Goal: Task Accomplishment & Management: Use online tool/utility

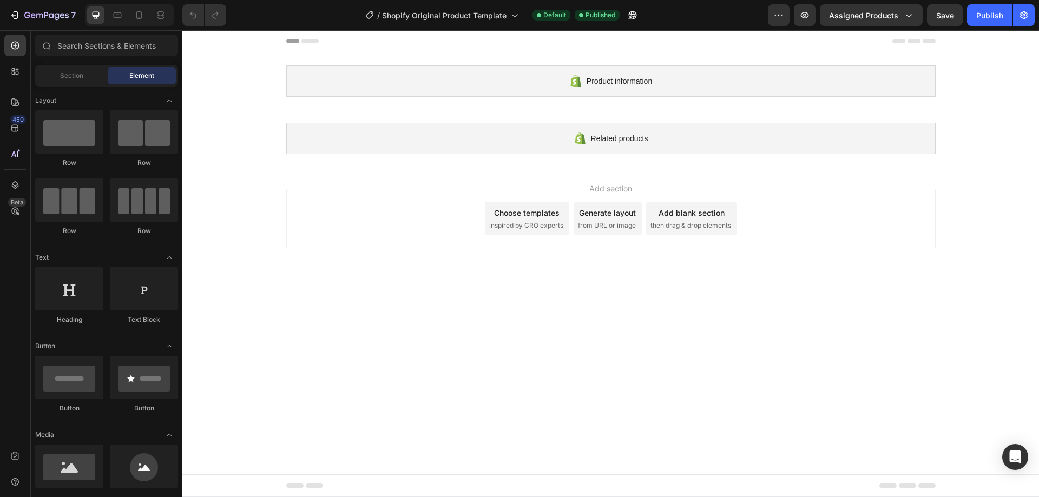
click at [307, 41] on icon at bounding box center [309, 41] width 17 height 4
click at [94, 75] on div "Section" at bounding box center [71, 75] width 68 height 17
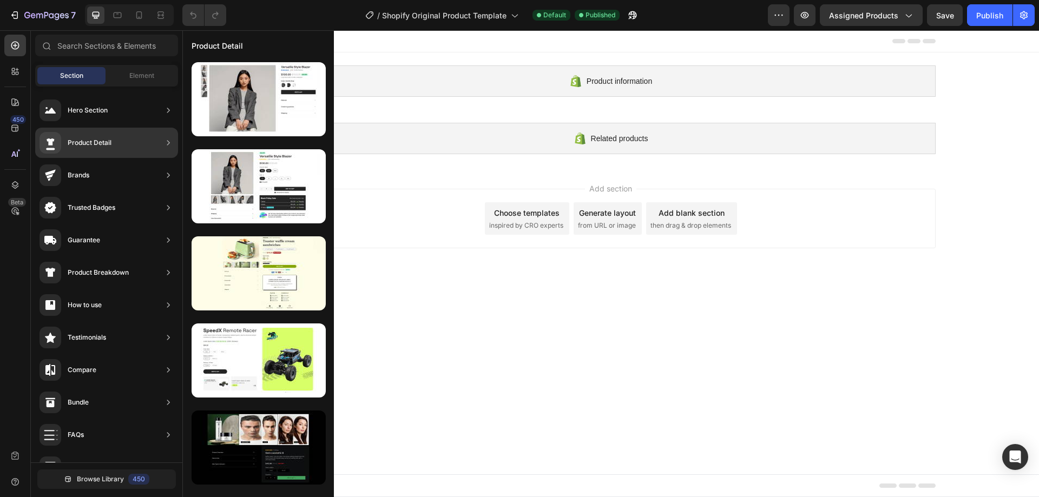
click at [122, 151] on div "Product Detail" at bounding box center [106, 143] width 143 height 30
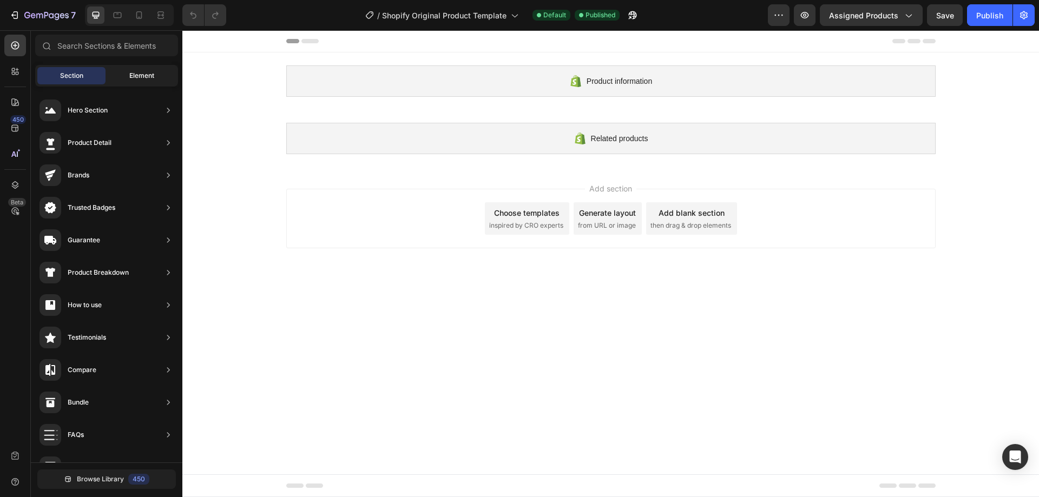
click at [145, 75] on span "Element" at bounding box center [141, 76] width 25 height 10
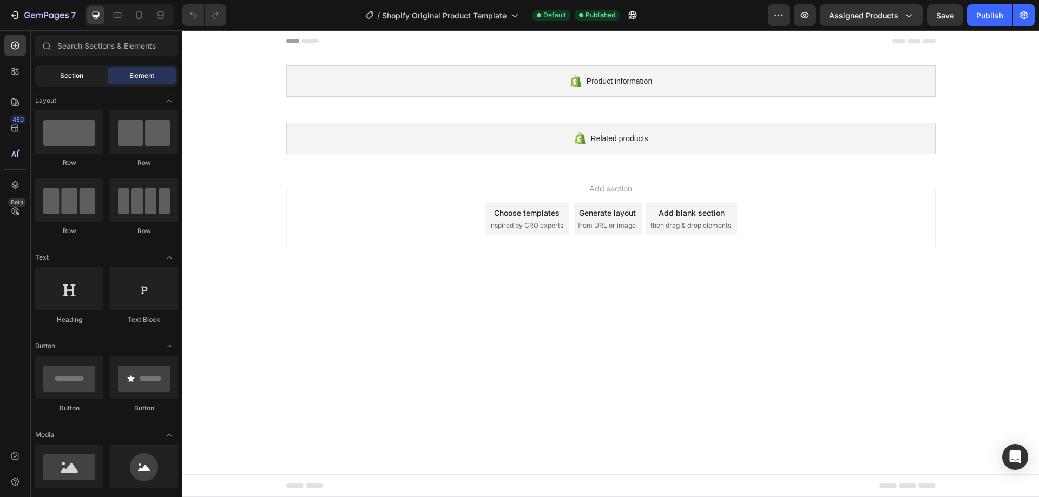
click at [95, 76] on div "Section" at bounding box center [71, 75] width 68 height 17
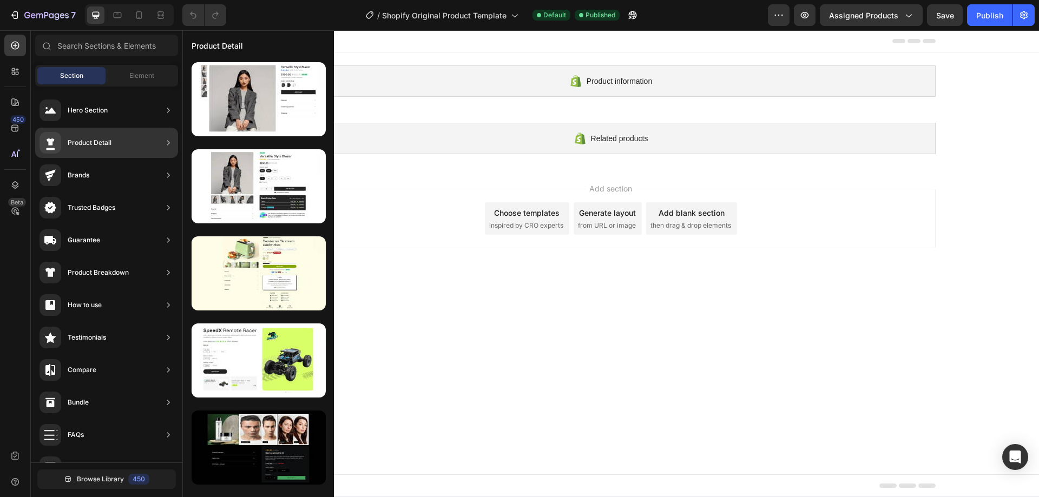
click at [103, 134] on div "Product Detail" at bounding box center [75, 143] width 72 height 22
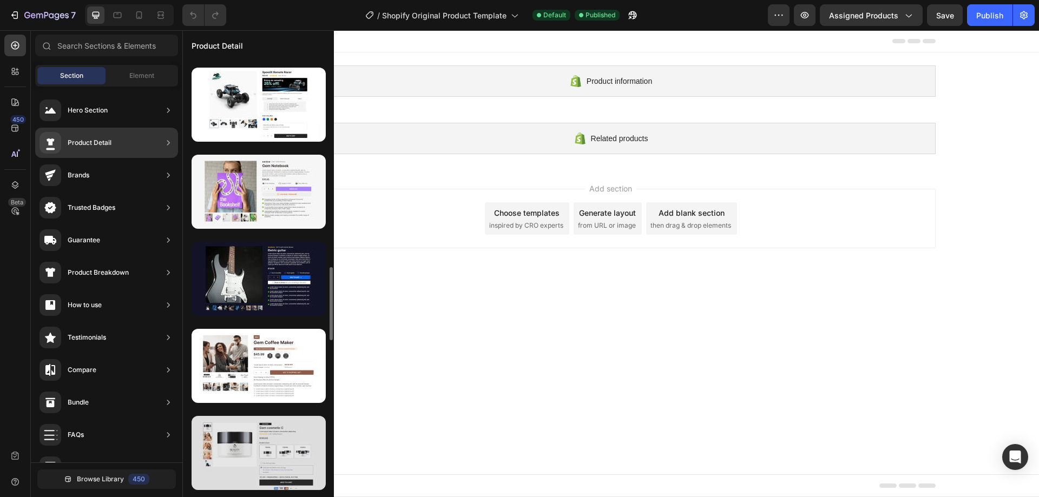
scroll to position [1190, 0]
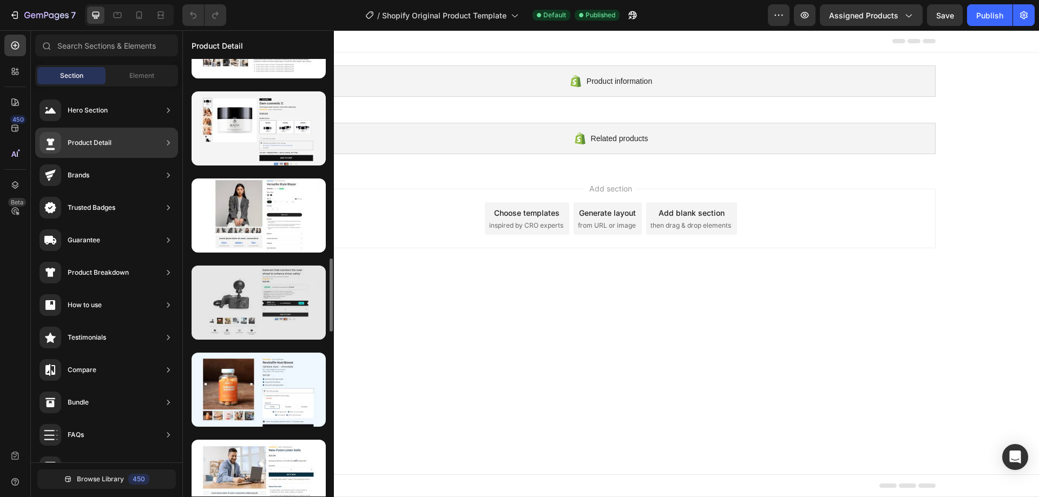
click at [271, 306] on div at bounding box center [259, 303] width 134 height 74
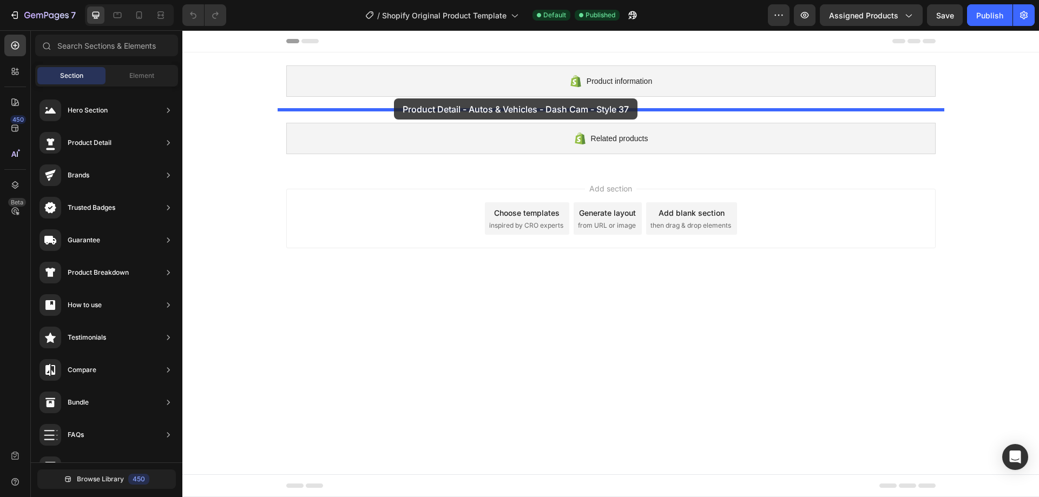
drag, startPoint x: 453, startPoint y: 337, endPoint x: 394, endPoint y: 98, distance: 245.4
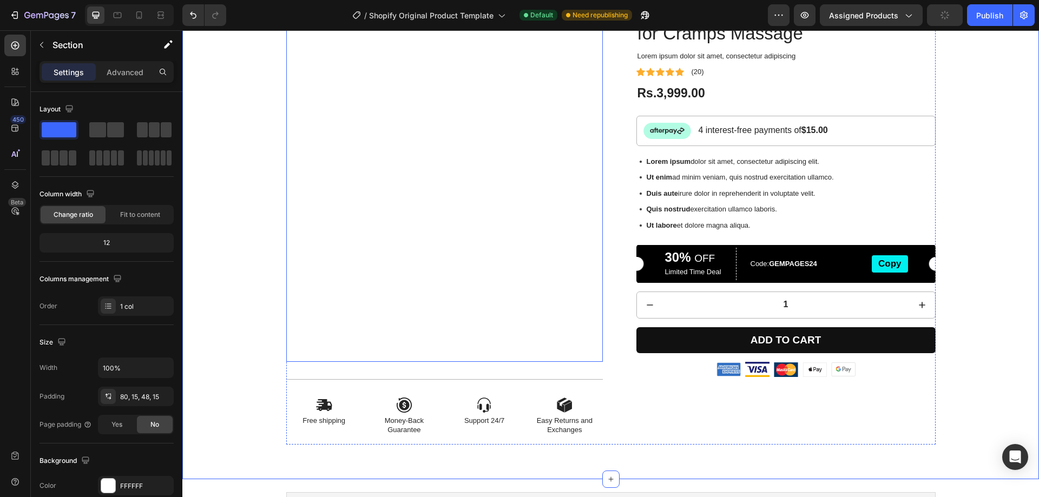
scroll to position [108, 0]
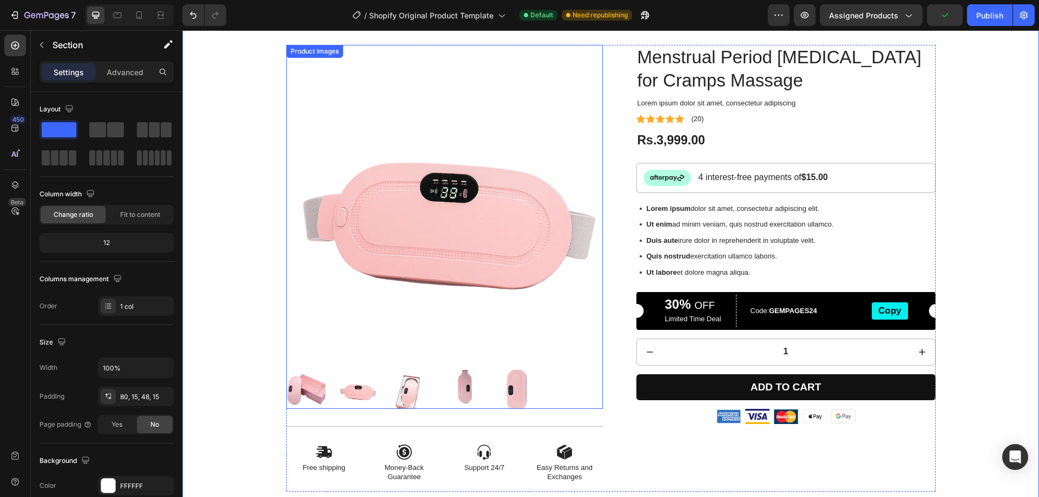
click at [474, 387] on img at bounding box center [460, 389] width 39 height 39
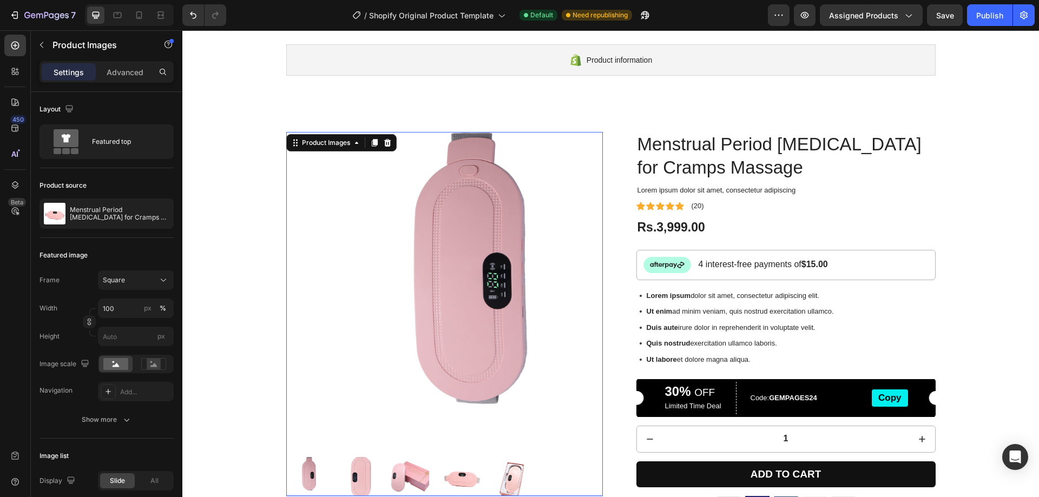
scroll to position [0, 0]
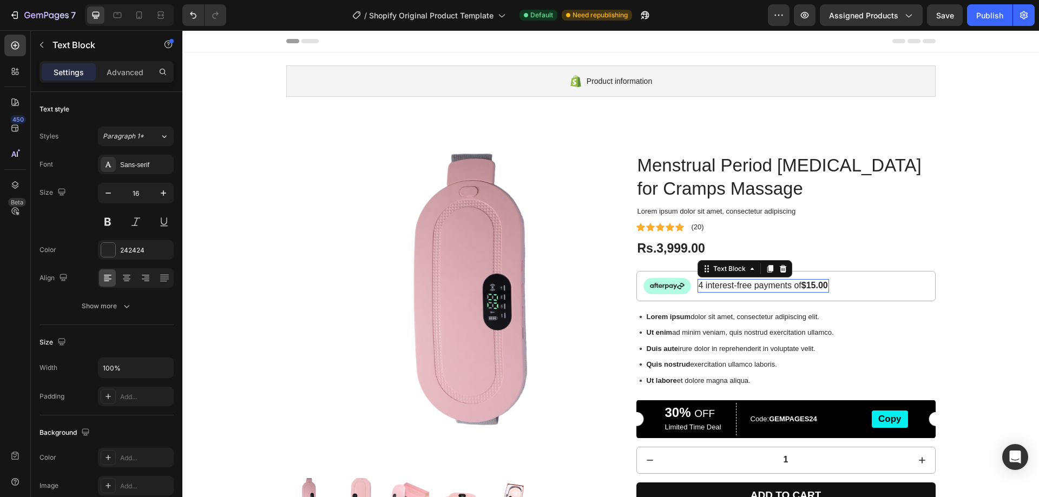
click at [713, 287] on p "4 interest-free payments of $15.00" at bounding box center [762, 285] width 129 height 11
click at [131, 136] on span "Paragraph 1*" at bounding box center [123, 136] width 41 height 10
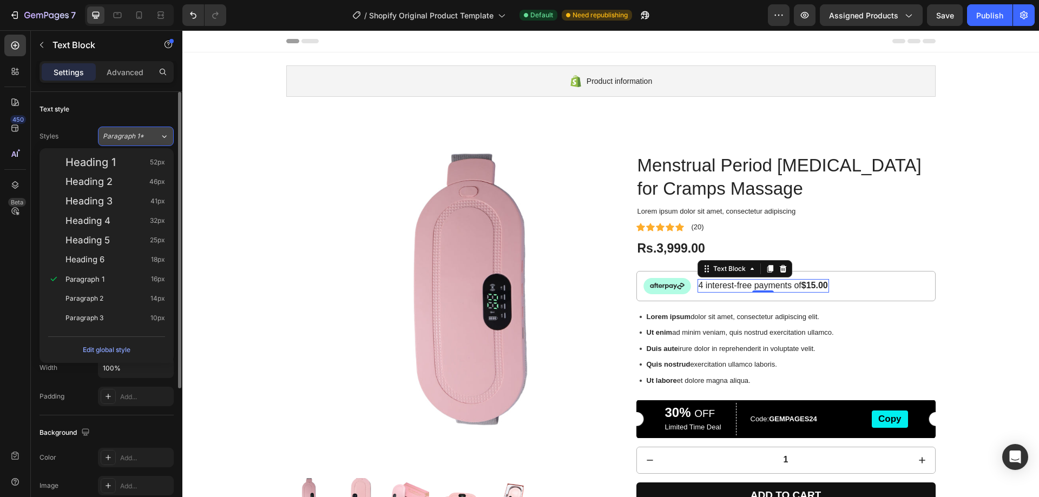
click at [131, 136] on span "Paragraph 1*" at bounding box center [123, 136] width 41 height 10
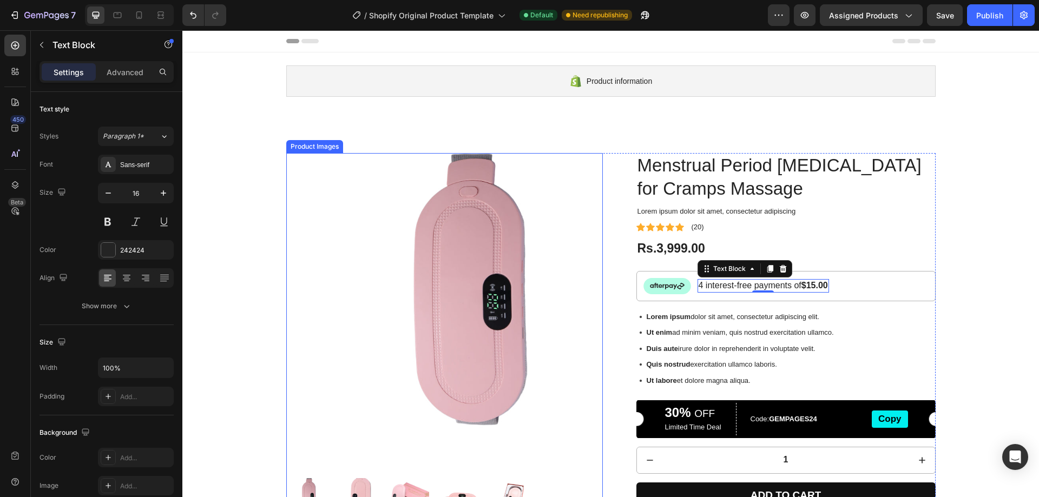
click at [558, 267] on img at bounding box center [444, 311] width 317 height 317
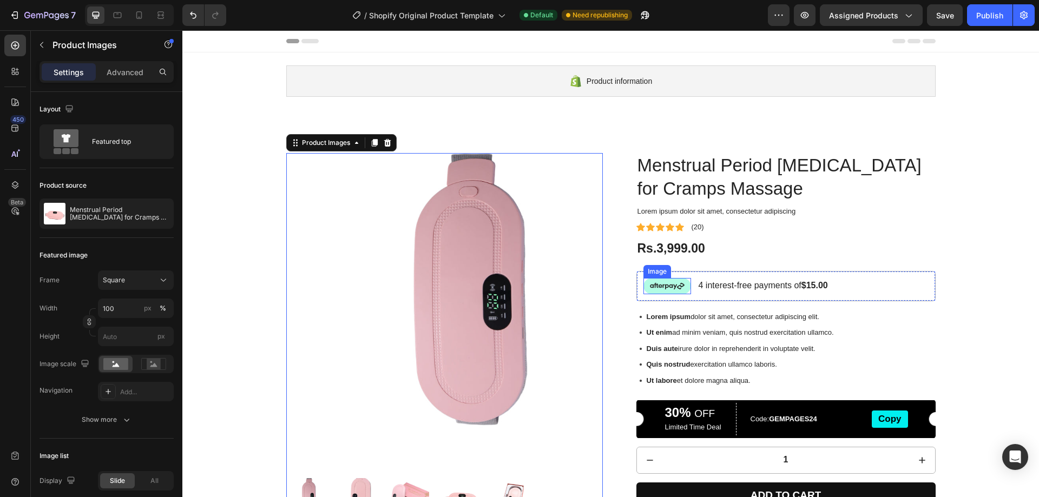
click at [650, 287] on img at bounding box center [667, 286] width 48 height 16
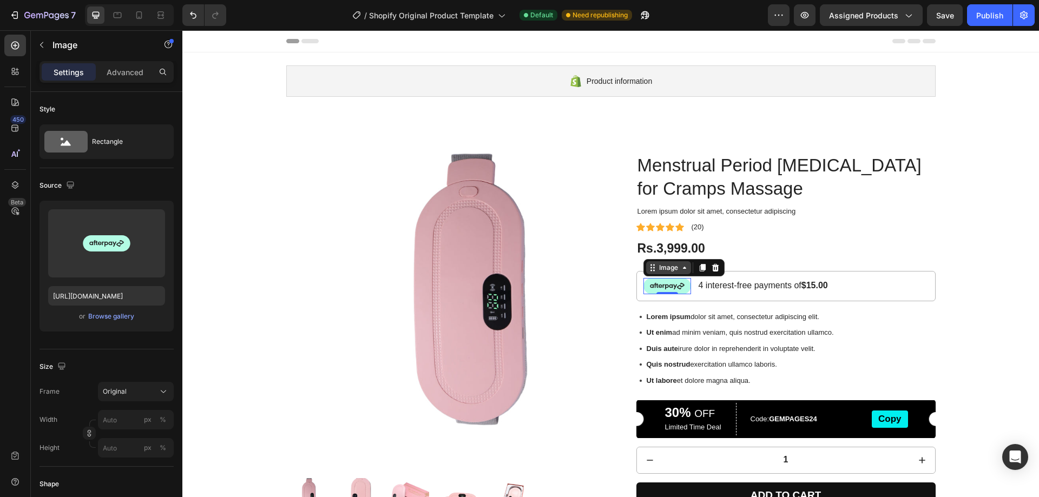
click at [680, 271] on icon at bounding box center [684, 267] width 9 height 9
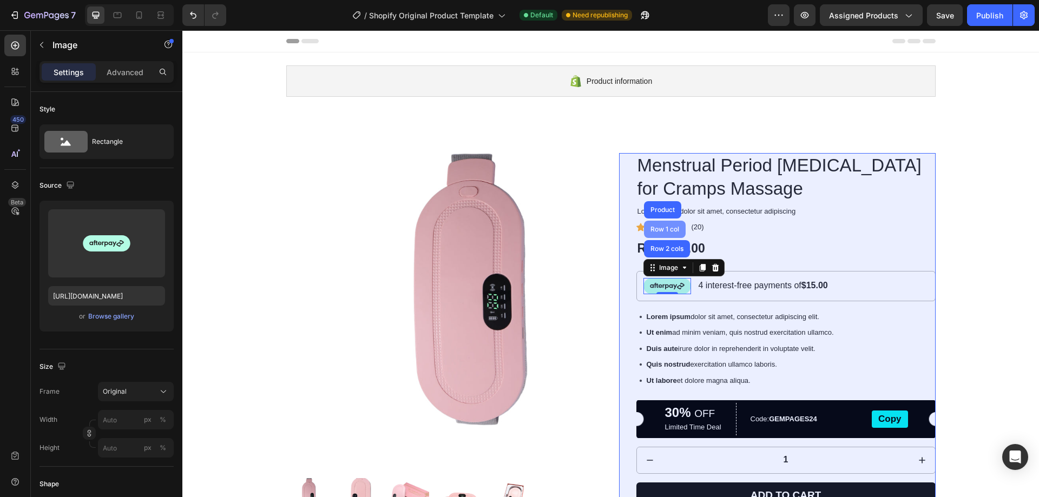
click at [661, 225] on div "Row 1 col" at bounding box center [665, 229] width 42 height 17
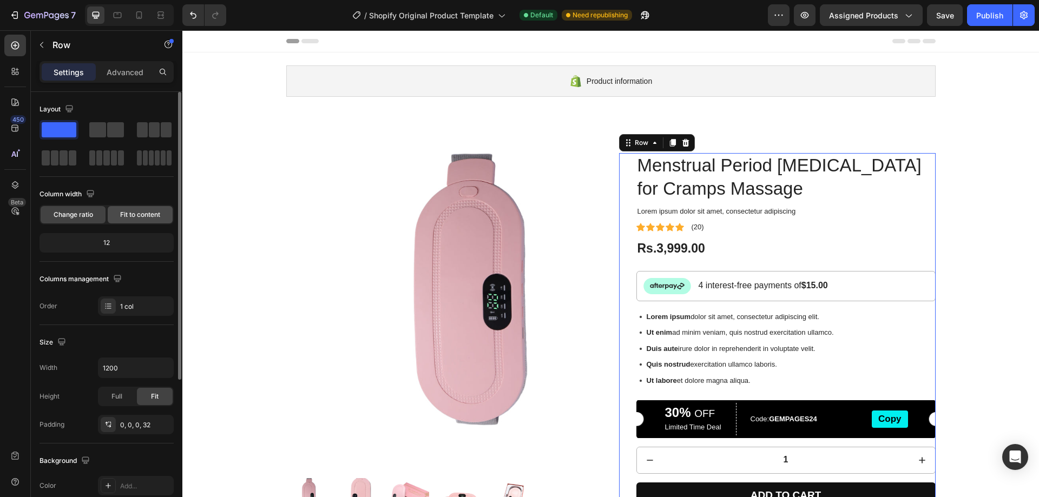
click at [146, 213] on span "Fit to content" at bounding box center [140, 215] width 40 height 10
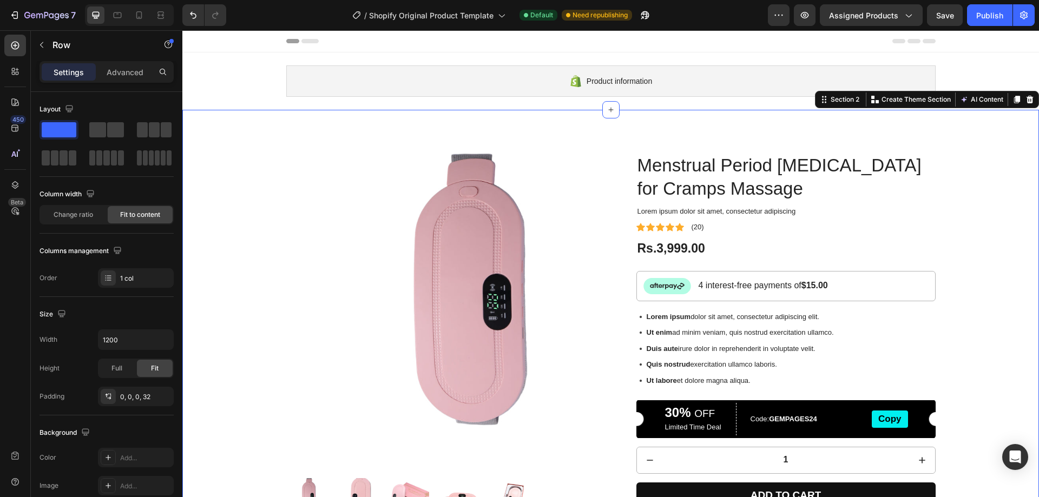
click at [246, 206] on div "Product Images Icon Free shipping Text Block Icon Money-Back Guarantee Text Blo…" at bounding box center [610, 381] width 840 height 456
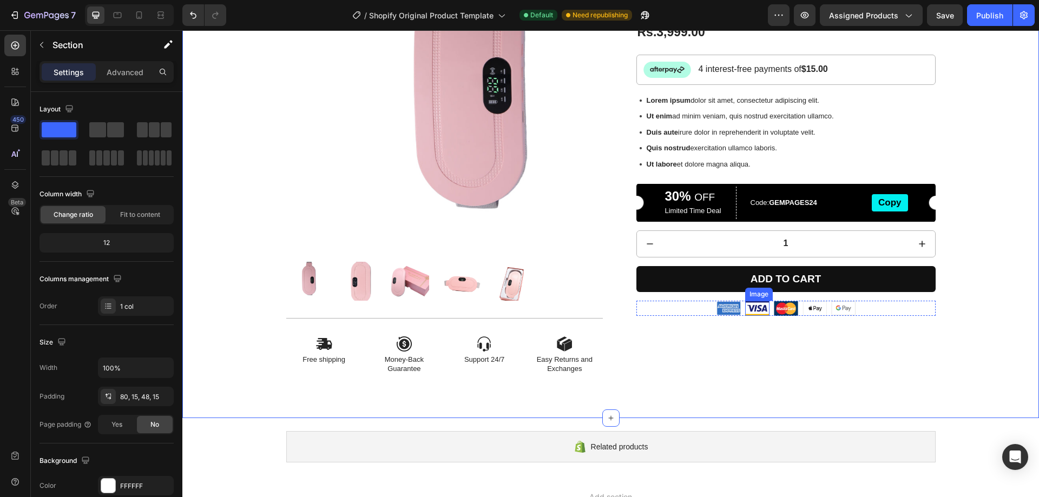
scroll to position [162, 0]
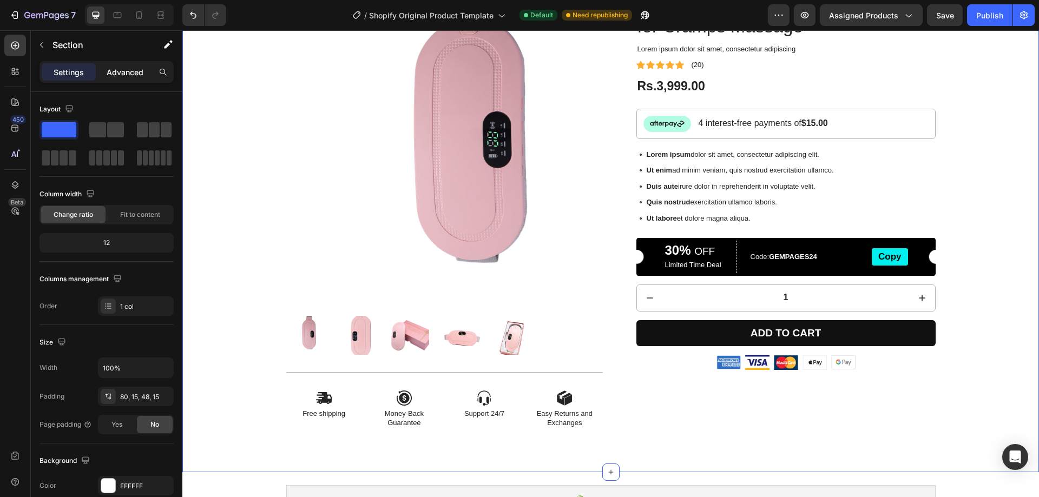
click at [110, 75] on p "Advanced" at bounding box center [125, 72] width 37 height 11
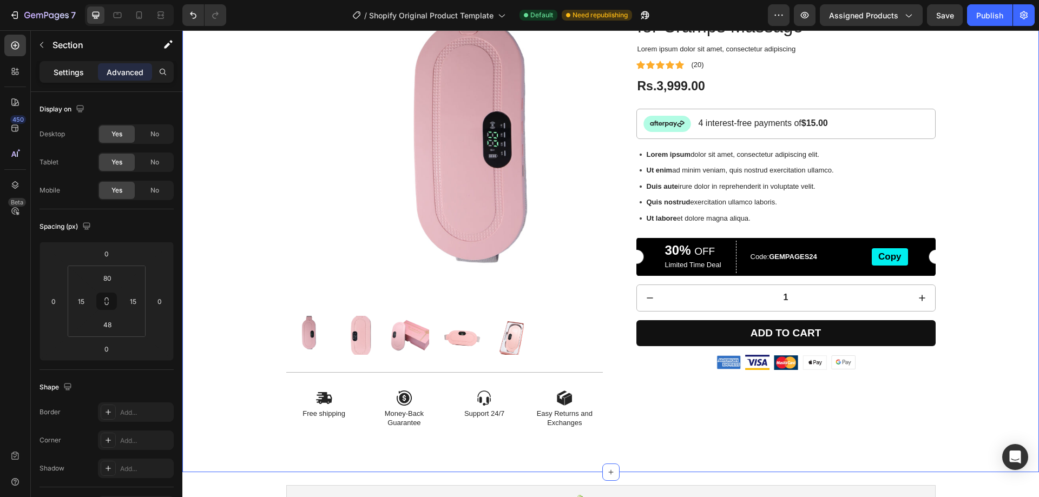
click at [65, 72] on p "Settings" at bounding box center [69, 72] width 30 height 11
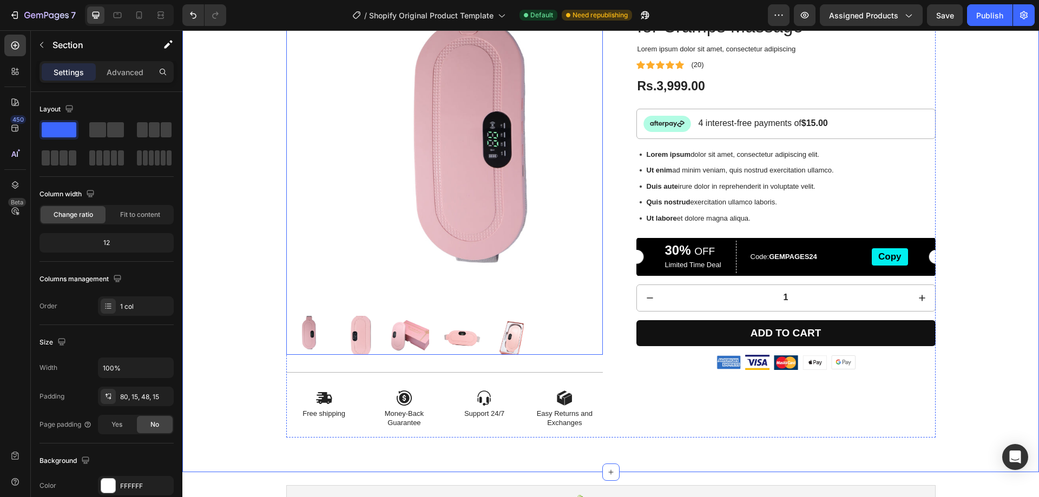
scroll to position [54, 0]
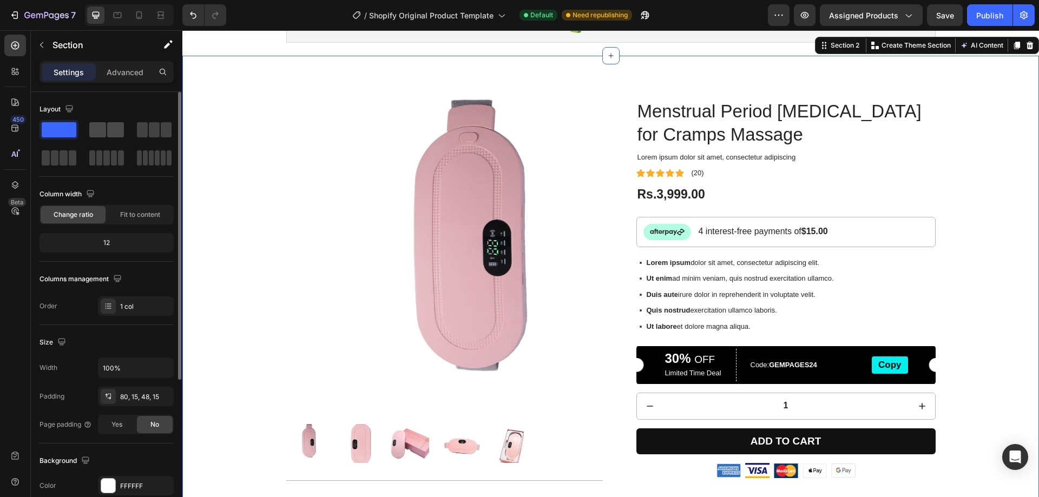
click at [113, 137] on div at bounding box center [106, 129] width 39 height 19
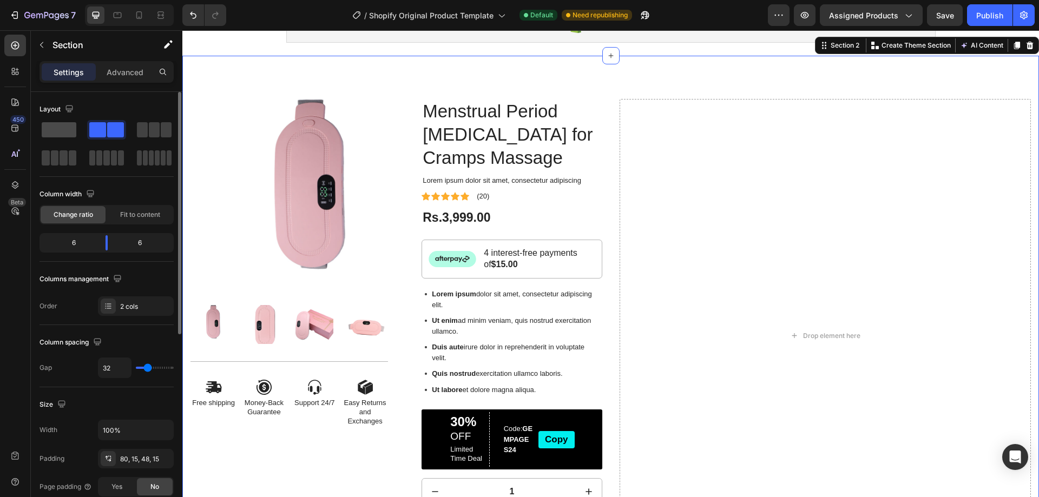
click at [62, 128] on span at bounding box center [59, 129] width 35 height 15
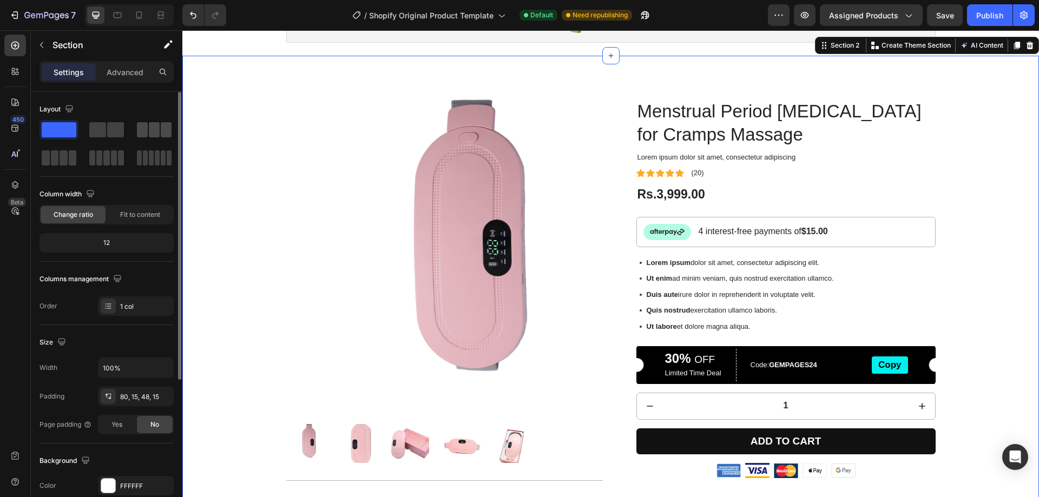
click at [152, 128] on span at bounding box center [154, 129] width 11 height 15
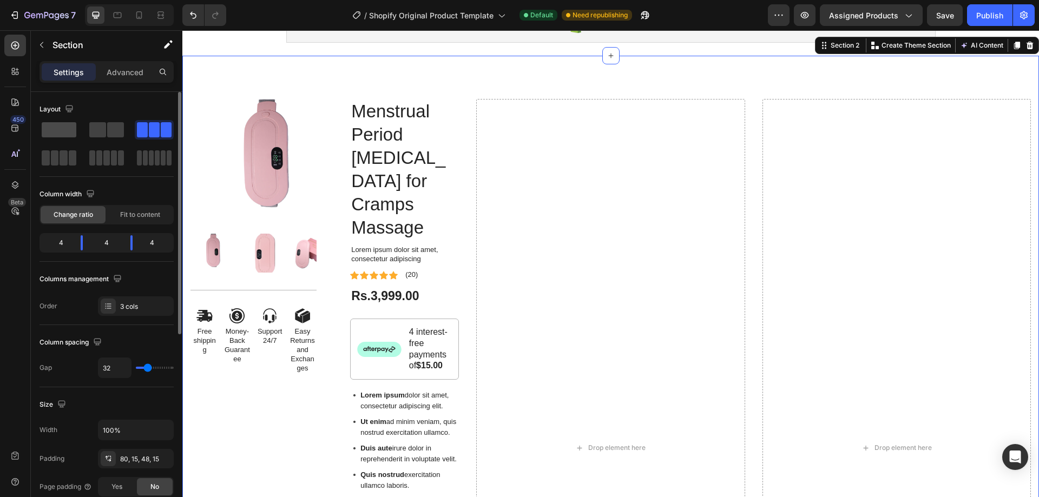
click at [70, 133] on span at bounding box center [59, 129] width 35 height 15
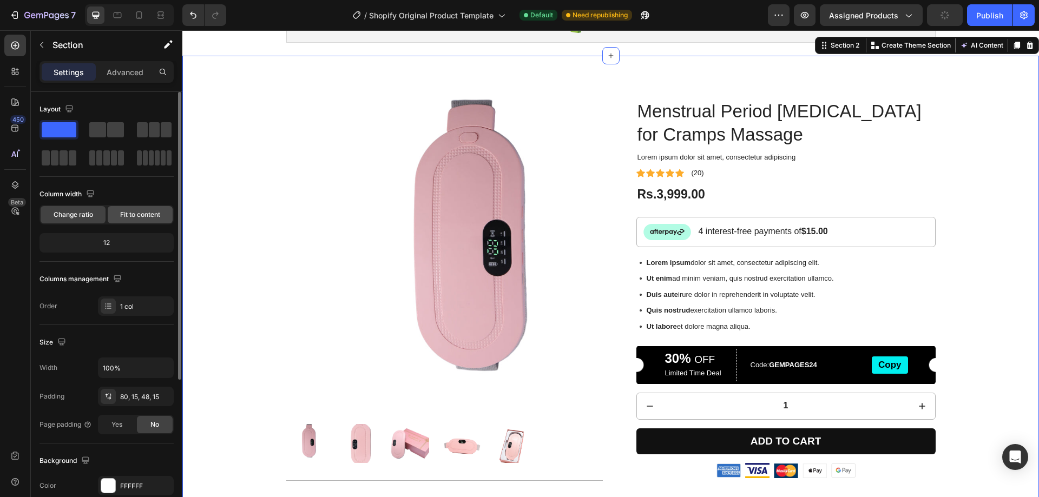
click at [125, 216] on span "Fit to content" at bounding box center [140, 215] width 40 height 10
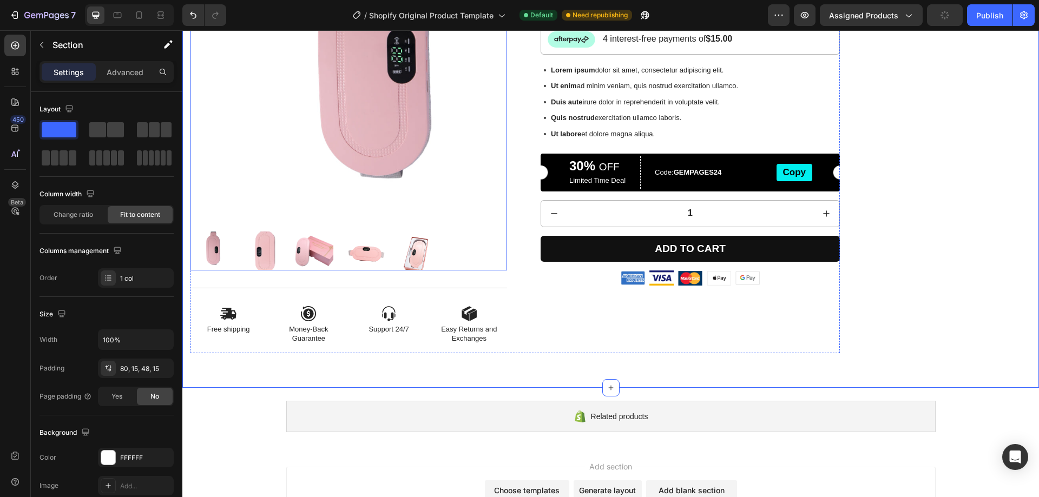
scroll to position [325, 0]
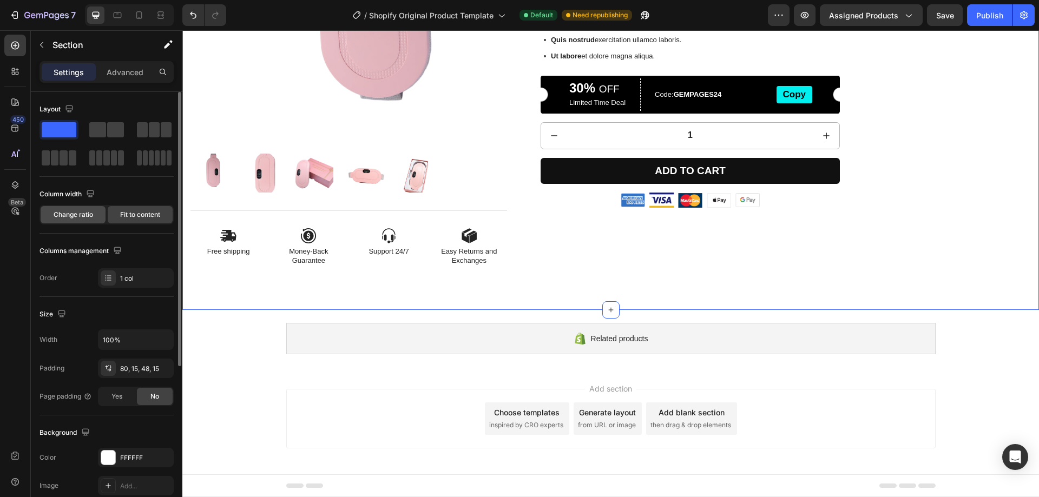
click at [77, 207] on div "Change ratio" at bounding box center [73, 214] width 65 height 17
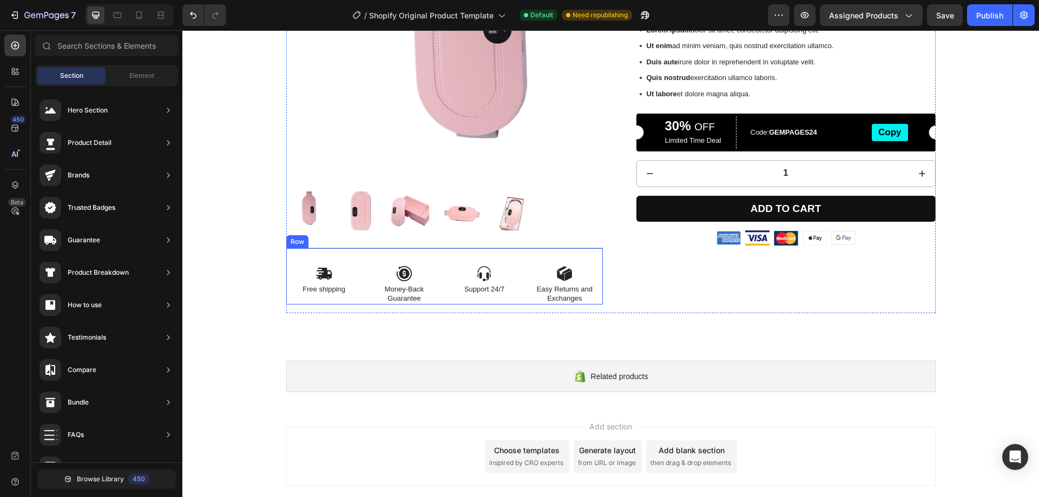
scroll to position [5, 0]
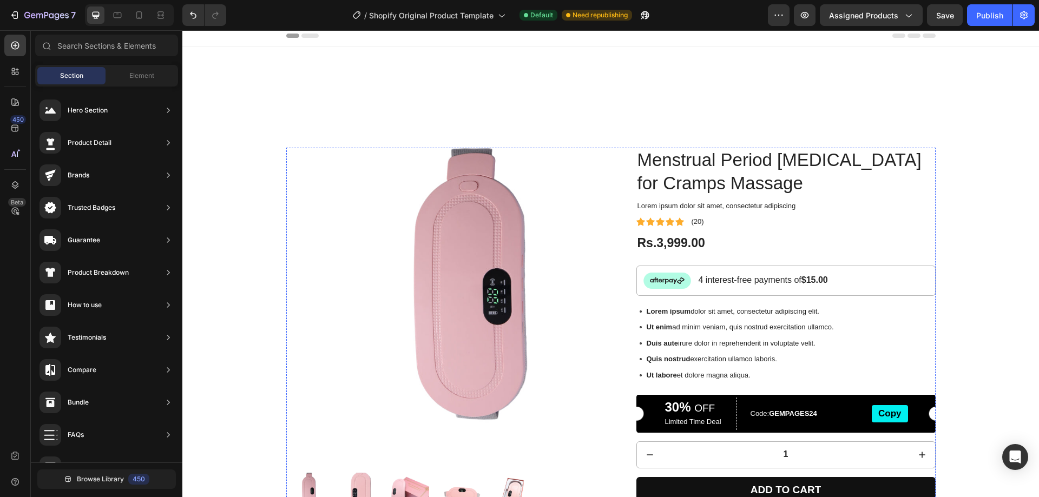
drag, startPoint x: 341, startPoint y: 450, endPoint x: 360, endPoint y: 370, distance: 82.8
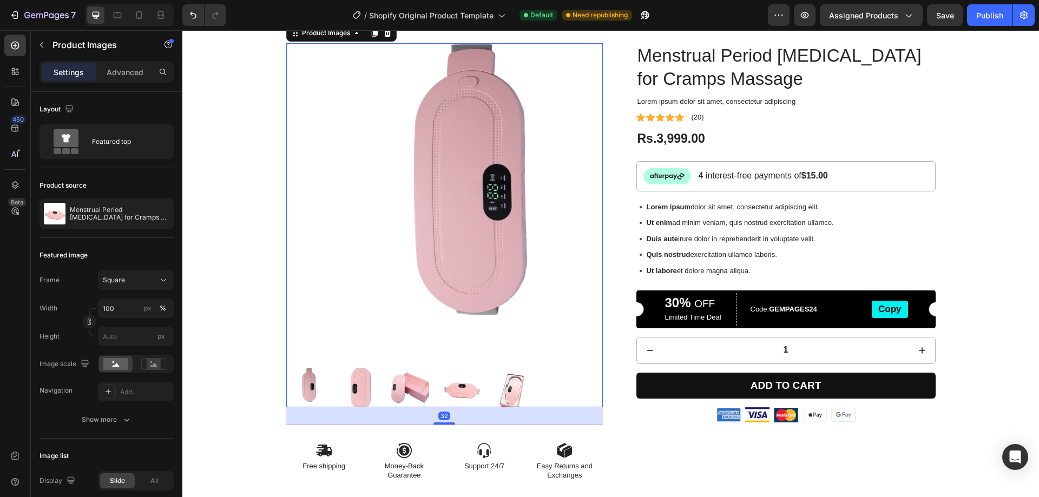
drag, startPoint x: 374, startPoint y: 335, endPoint x: 375, endPoint y: 355, distance: 20.0
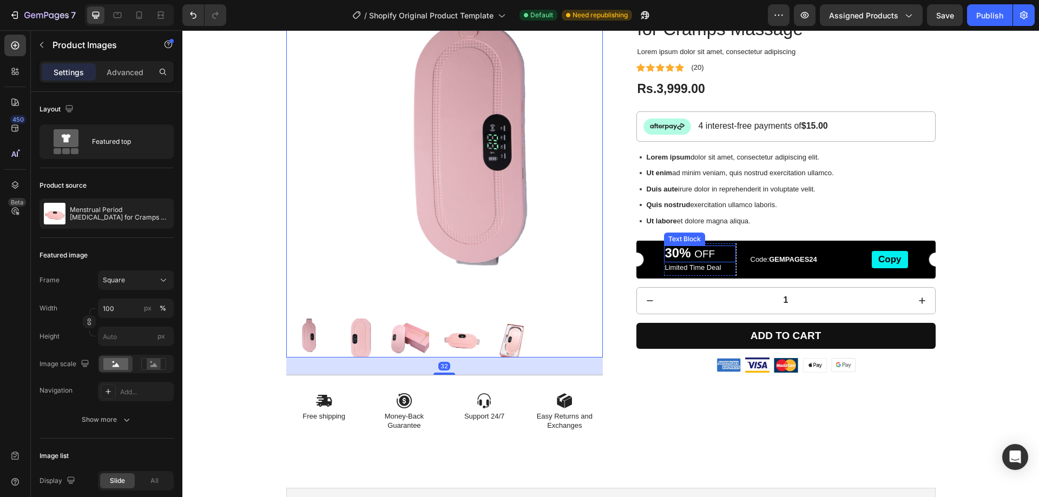
click at [707, 258] on p "30% OFF" at bounding box center [700, 254] width 70 height 15
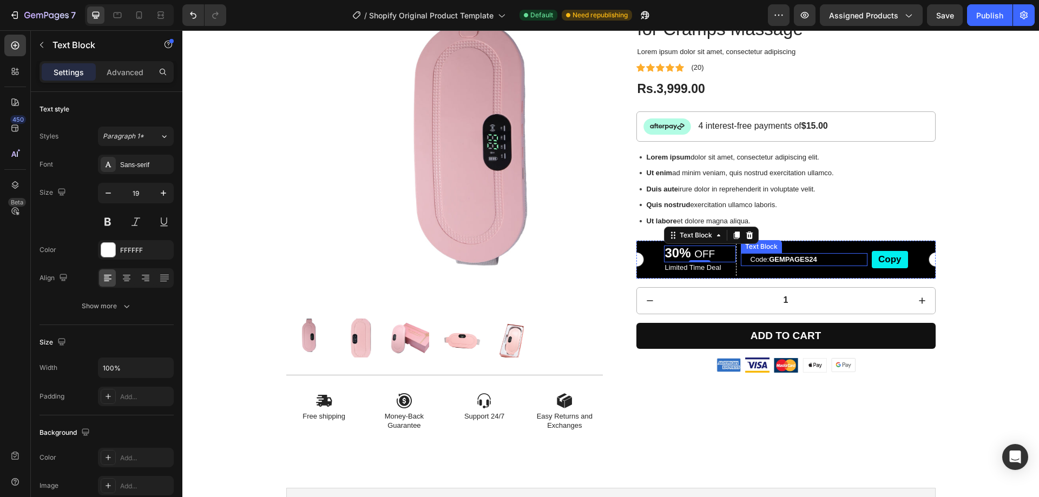
click at [762, 259] on p "Code: GEMPAGES24" at bounding box center [808, 259] width 116 height 11
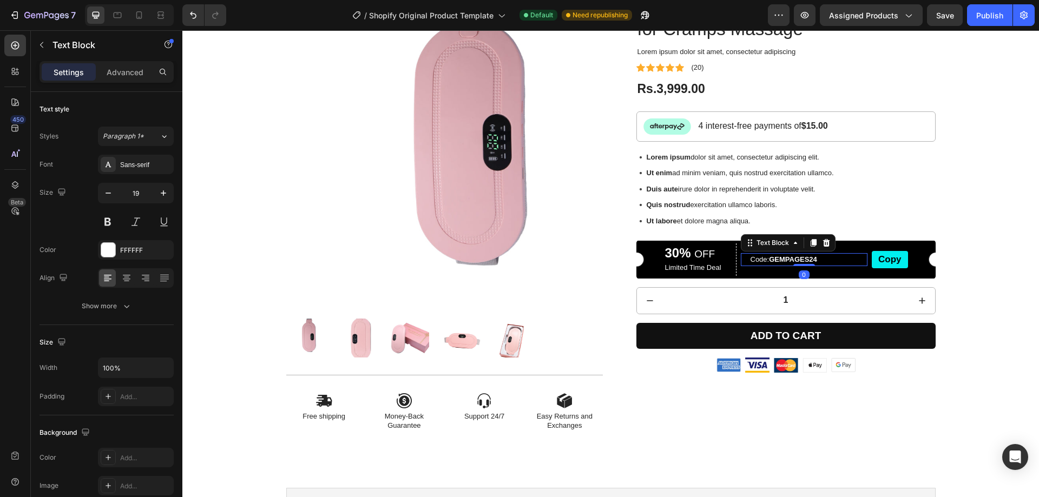
scroll to position [205, 0]
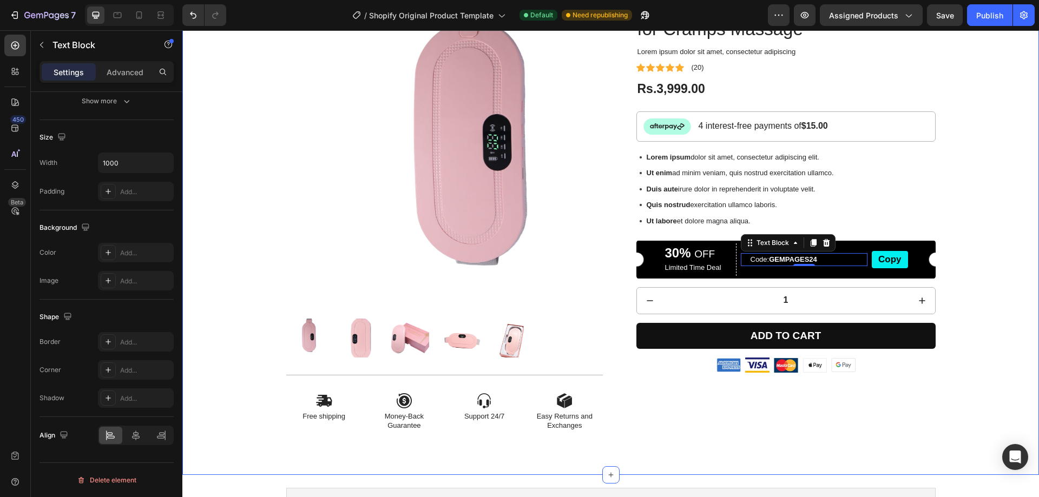
click at [725, 462] on div "Product Images Icon Free shipping Text Block Icon Money-Back Guarantee Text Blo…" at bounding box center [610, 212] width 856 height 525
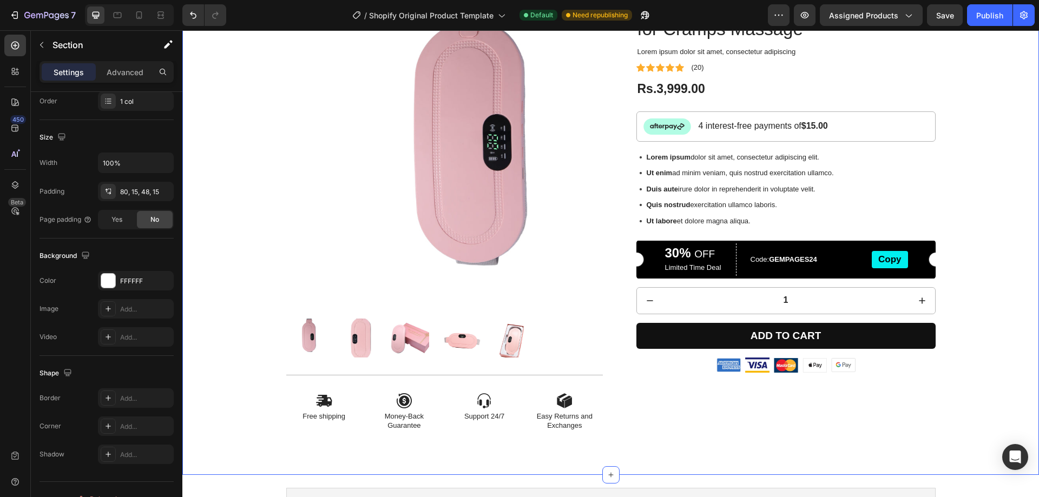
scroll to position [0, 0]
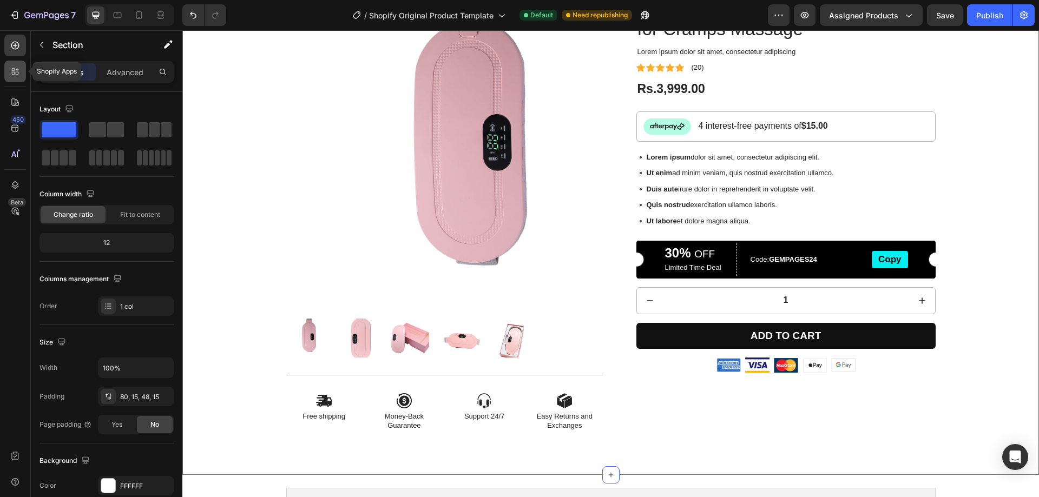
click at [17, 76] on icon at bounding box center [15, 71] width 11 height 11
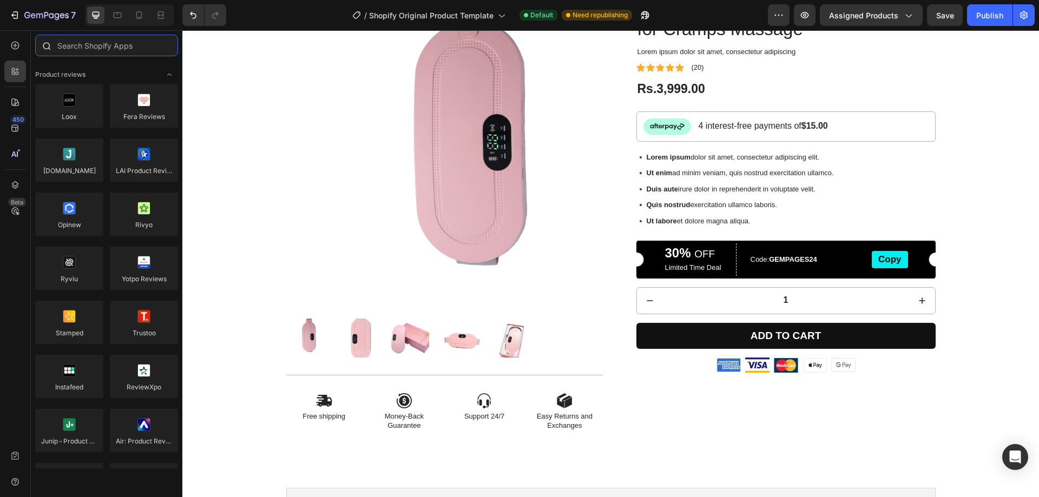
click at [68, 45] on input "text" at bounding box center [106, 46] width 143 height 22
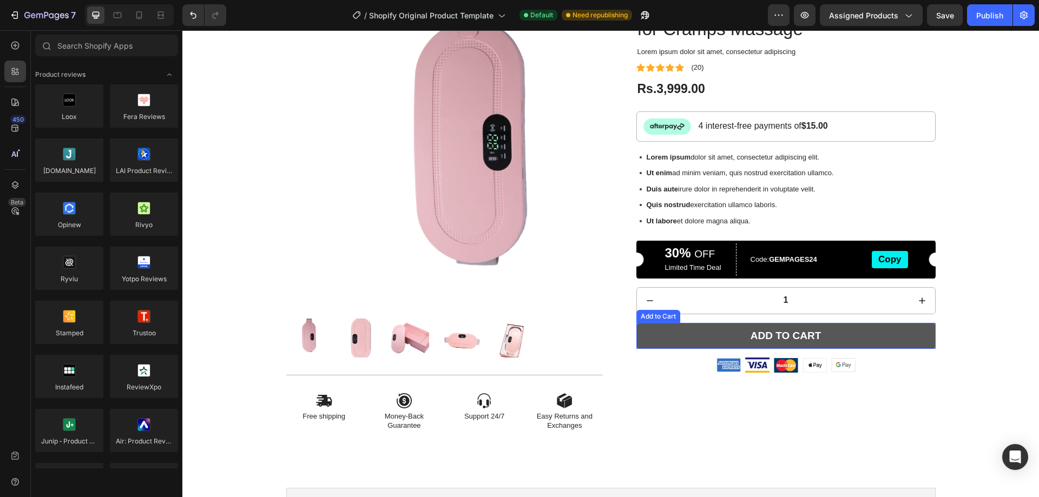
click at [697, 329] on button "Add to cart" at bounding box center [785, 336] width 299 height 27
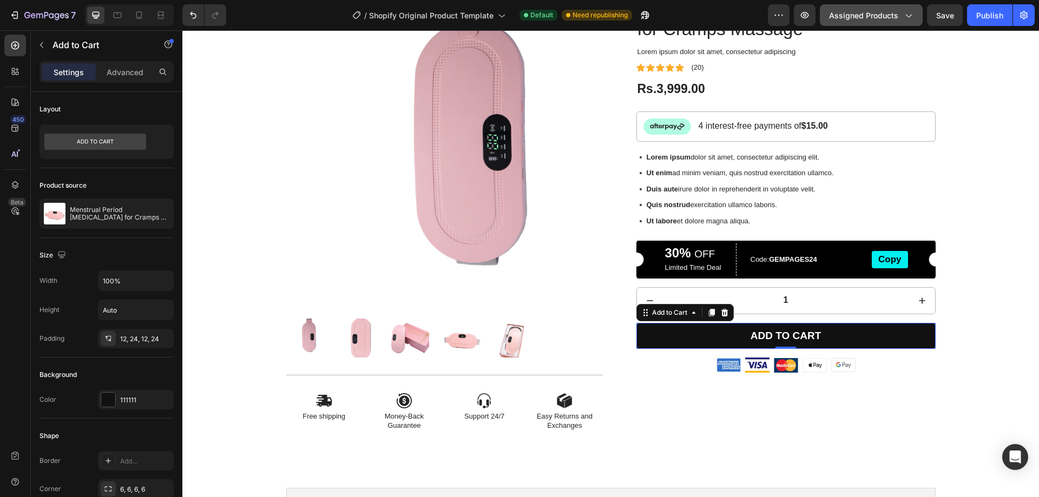
click at [883, 24] on button "Assigned Products" at bounding box center [871, 15] width 103 height 22
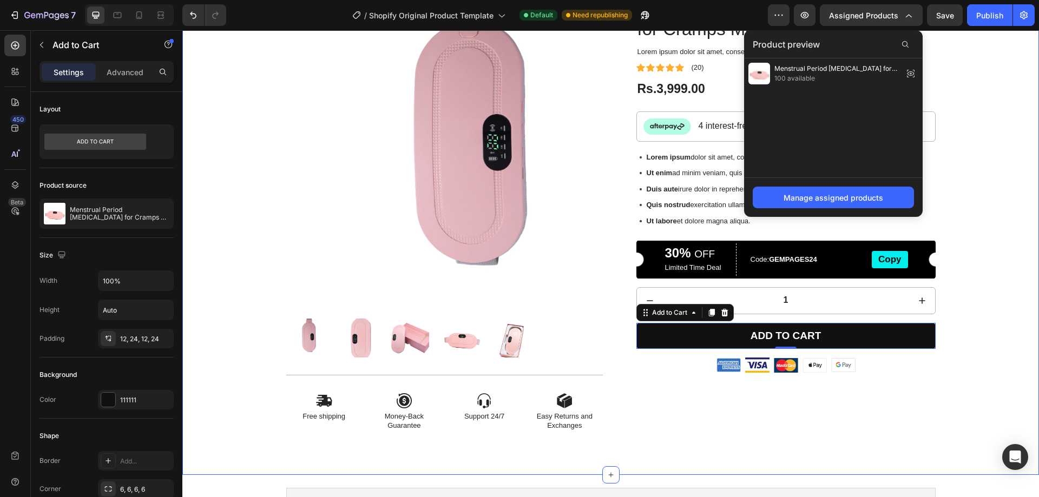
click at [1006, 107] on div "Product Images Icon Free shipping Text Block Icon Money-Back Guarantee Text Blo…" at bounding box center [610, 222] width 840 height 456
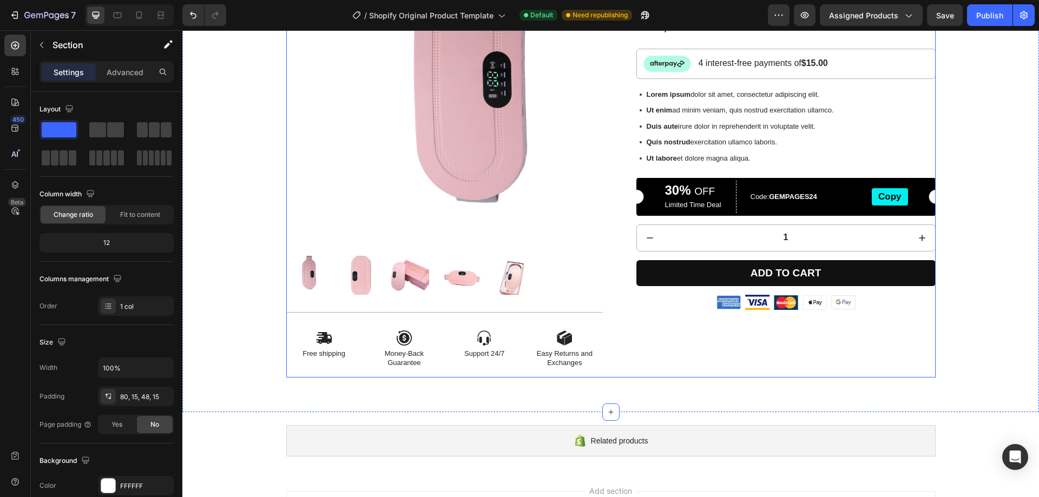
scroll to position [268, 0]
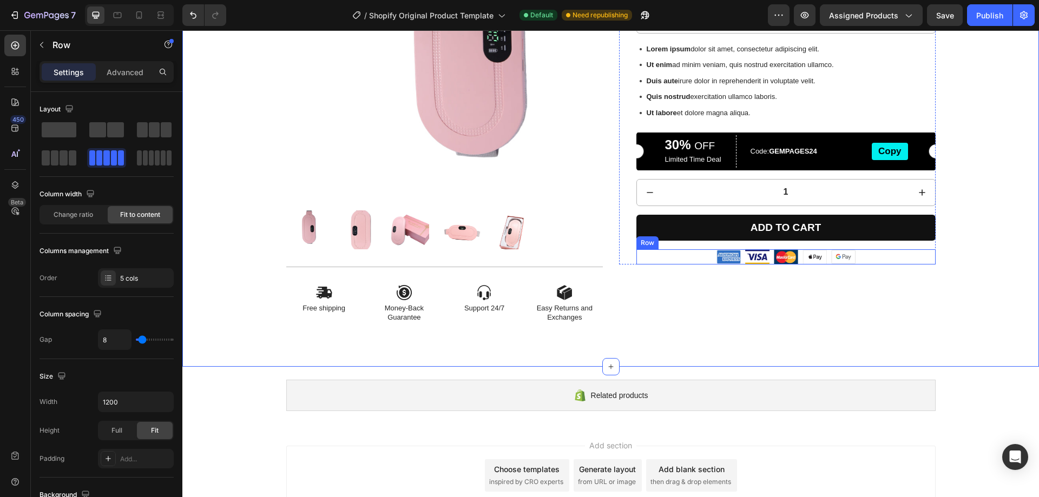
click at [766, 256] on div "Image Image Image Image Image Row" at bounding box center [785, 256] width 299 height 15
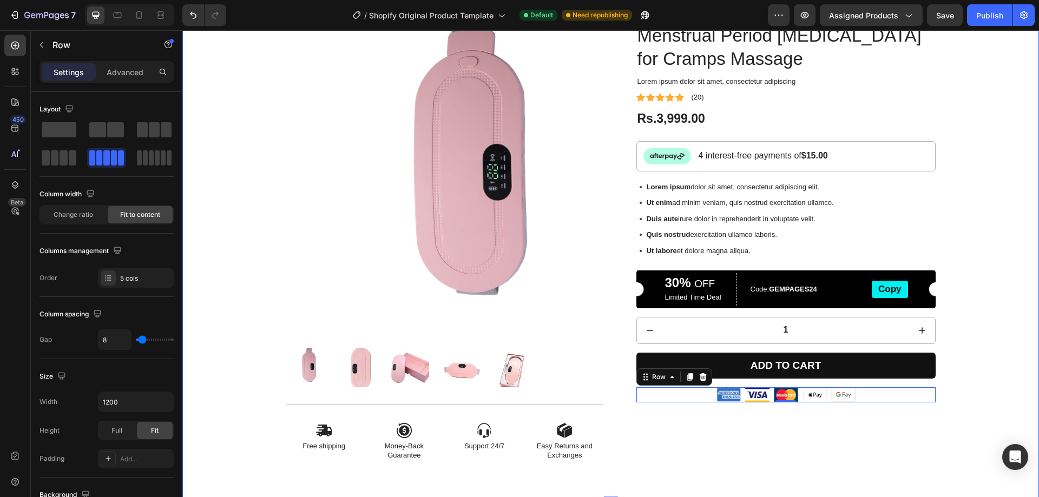
scroll to position [106, 0]
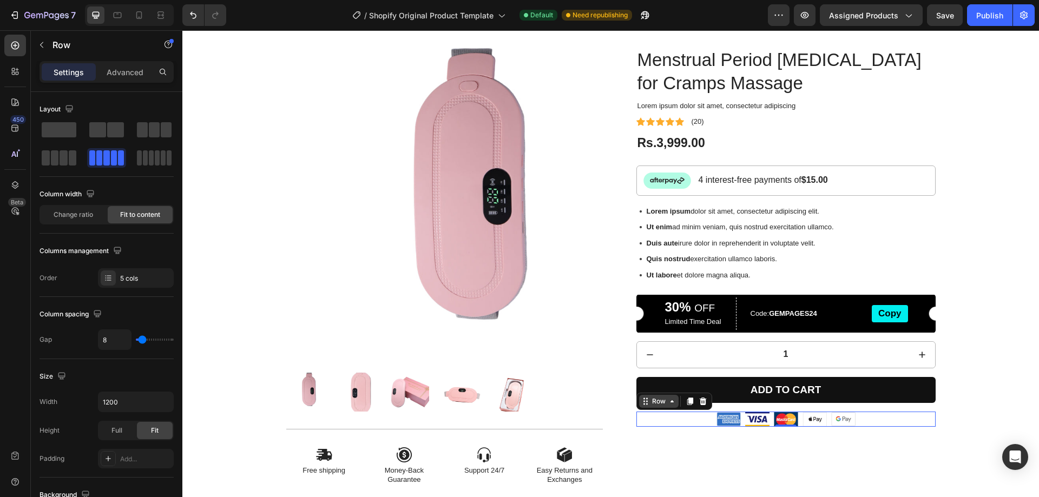
click at [668, 403] on icon at bounding box center [672, 401] width 9 height 9
click at [701, 454] on div "Menstrual Period Heating Pad for Cramps Massage Product Title Lorem ipsum dolor…" at bounding box center [777, 271] width 317 height 447
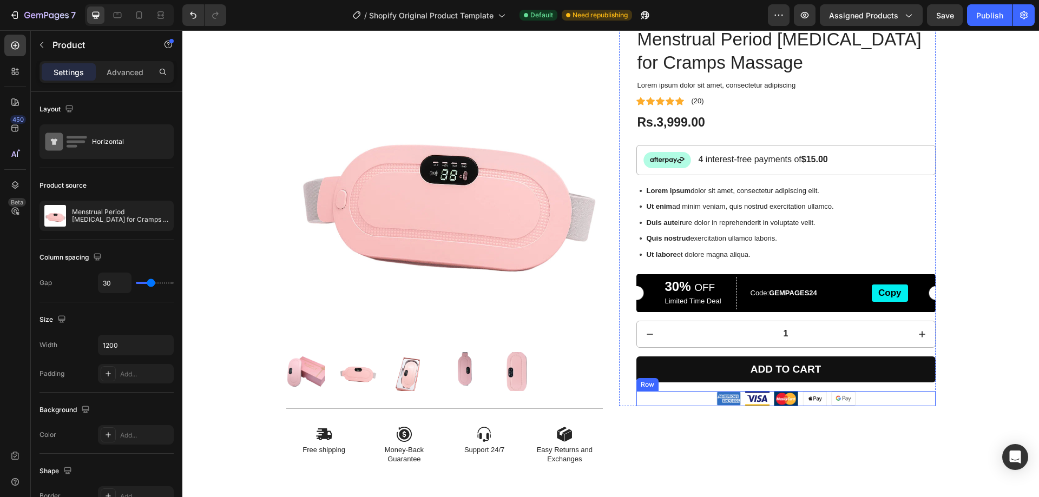
scroll to position [162, 0]
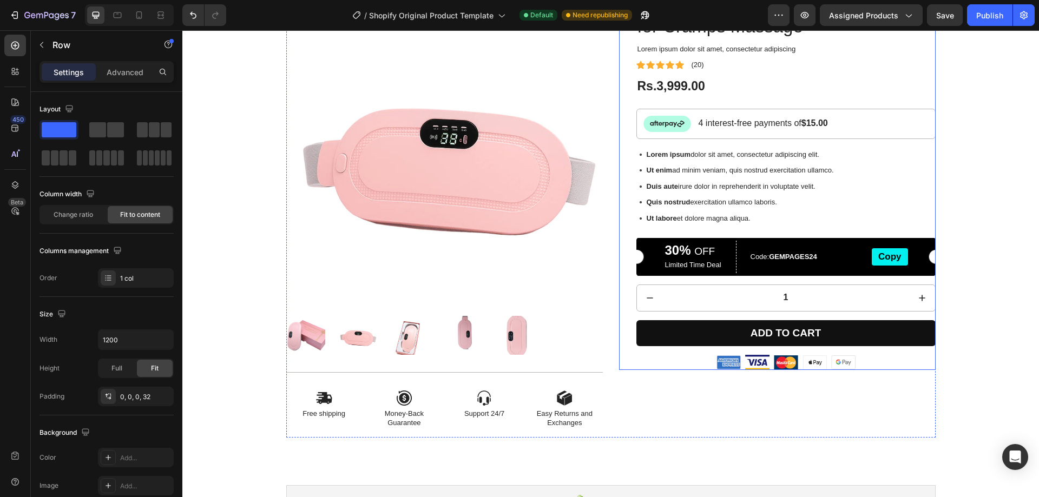
click at [620, 365] on div "Menstrual Period Heating Pad for Cramps Massage Product Title Lorem ipsum dolor…" at bounding box center [777, 180] width 317 height 379
click at [109, 277] on icon at bounding box center [108, 278] width 9 height 9
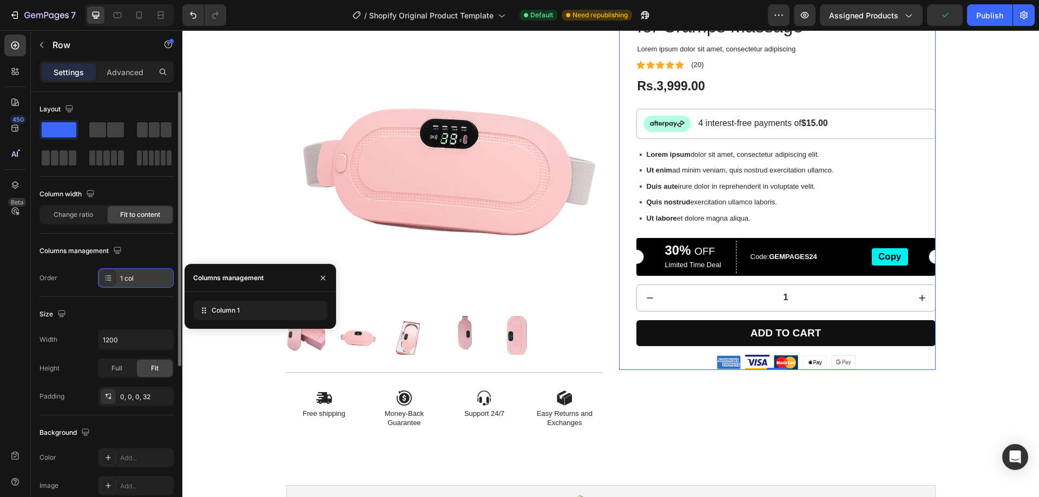
click at [108, 278] on icon at bounding box center [109, 278] width 4 height 1
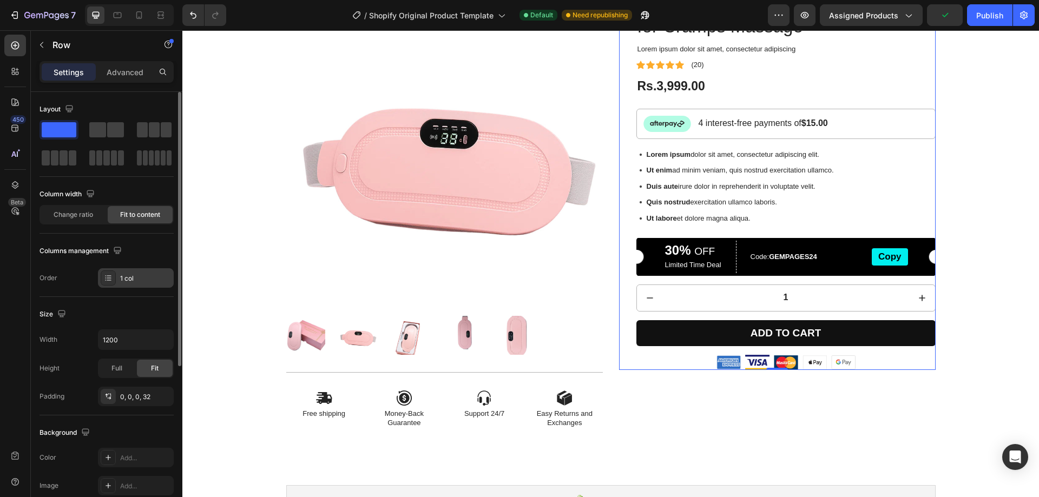
click at [107, 279] on icon at bounding box center [108, 278] width 9 height 9
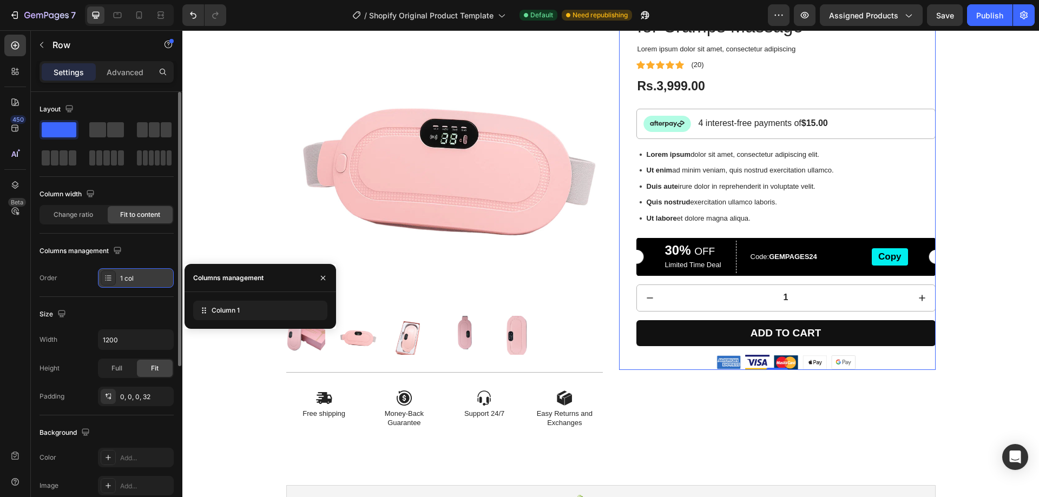
click at [120, 276] on div "1 col" at bounding box center [136, 277] width 76 height 19
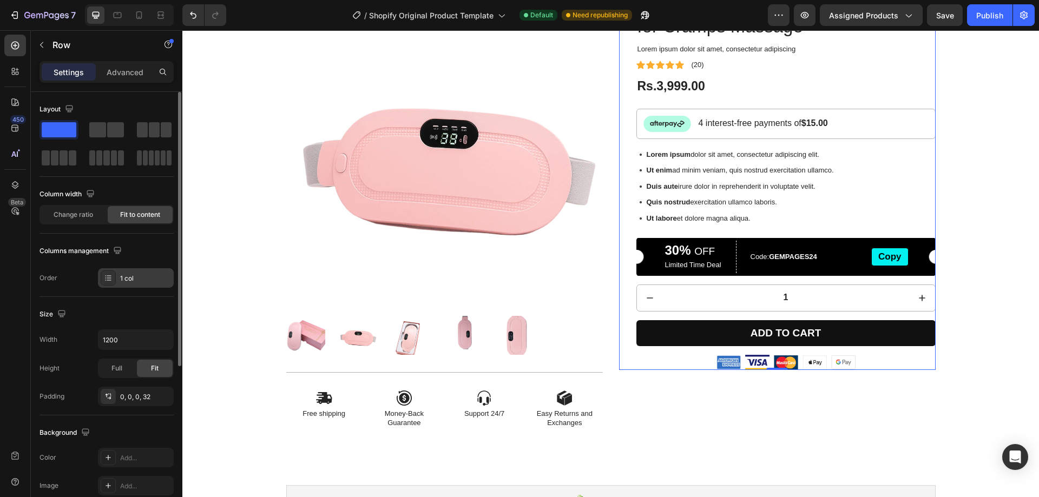
click at [120, 276] on div "1 col" at bounding box center [136, 277] width 76 height 19
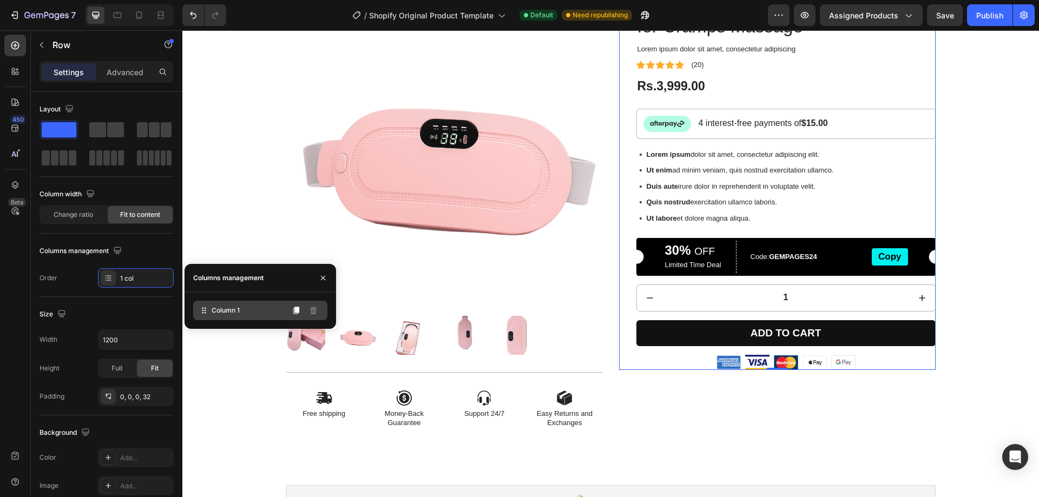
click at [214, 313] on span "Column 1" at bounding box center [226, 311] width 28 height 10
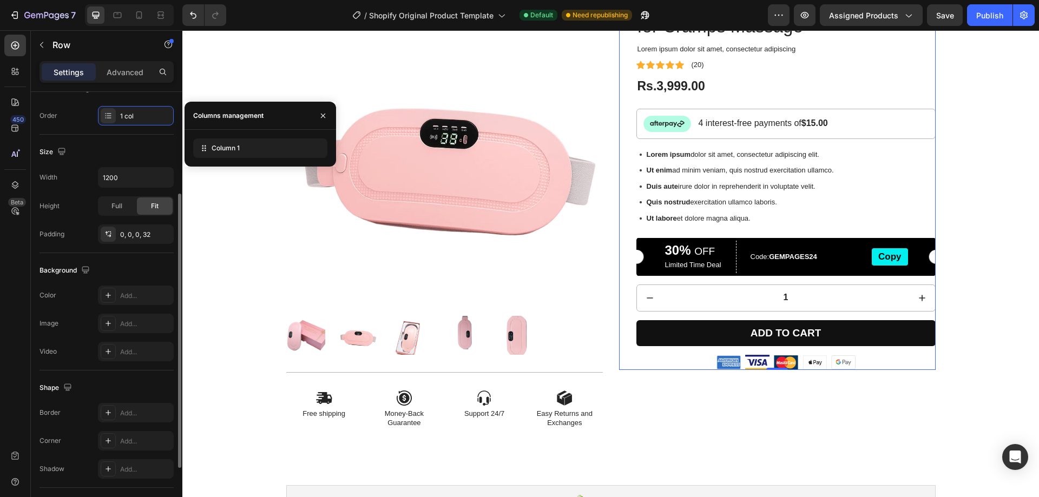
scroll to position [257, 0]
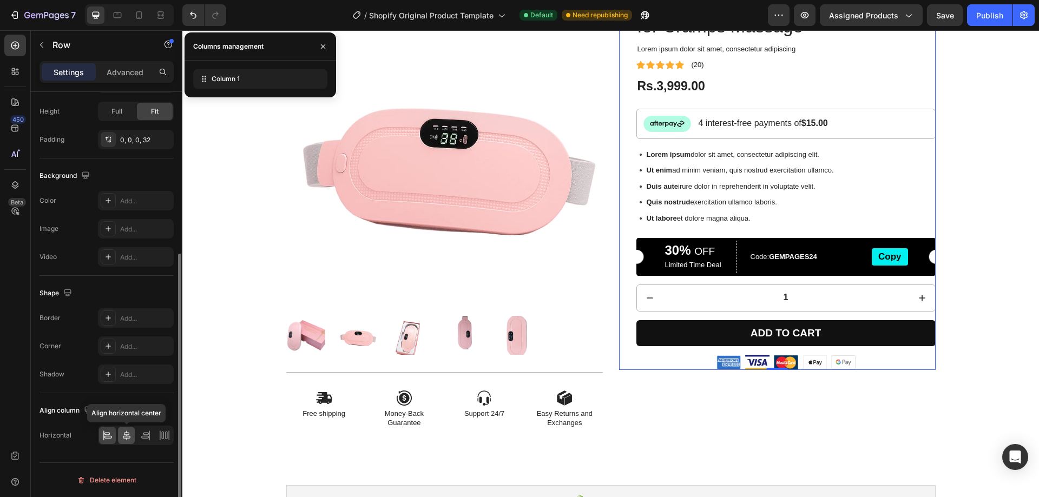
click at [121, 438] on icon at bounding box center [126, 435] width 11 height 11
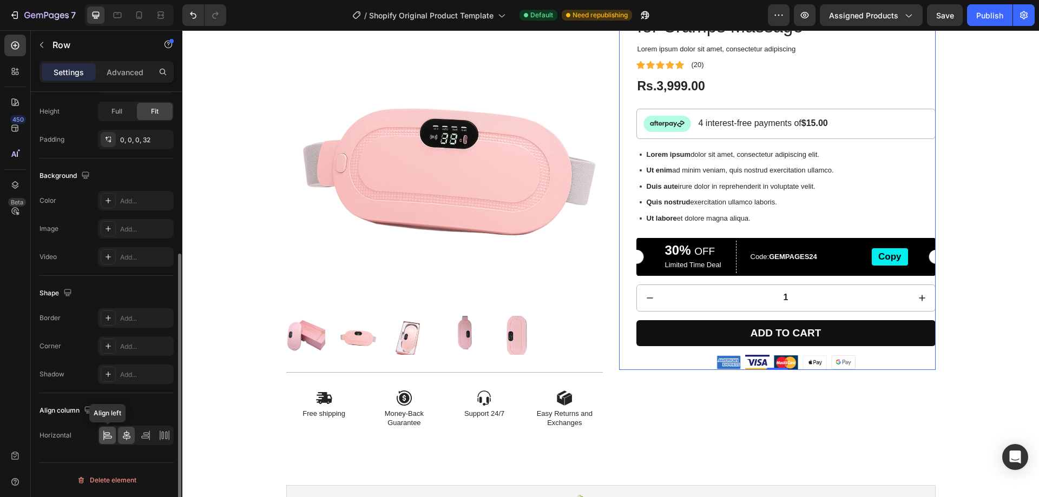
click at [106, 436] on icon at bounding box center [107, 435] width 11 height 11
click at [160, 439] on icon at bounding box center [160, 436] width 1 height 10
click at [140, 436] on icon at bounding box center [145, 435] width 11 height 11
click at [103, 435] on icon at bounding box center [103, 436] width 1 height 10
click at [123, 439] on icon at bounding box center [126, 435] width 11 height 11
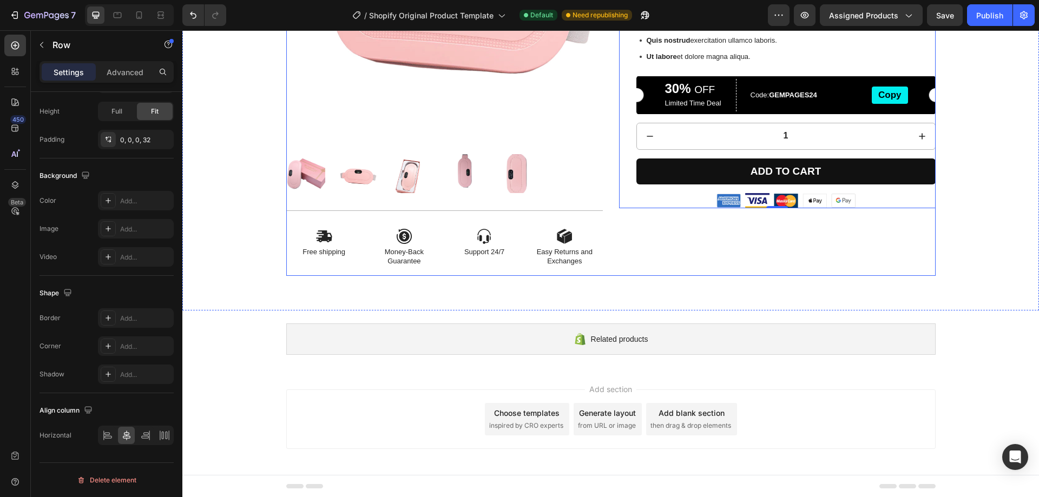
scroll to position [325, 0]
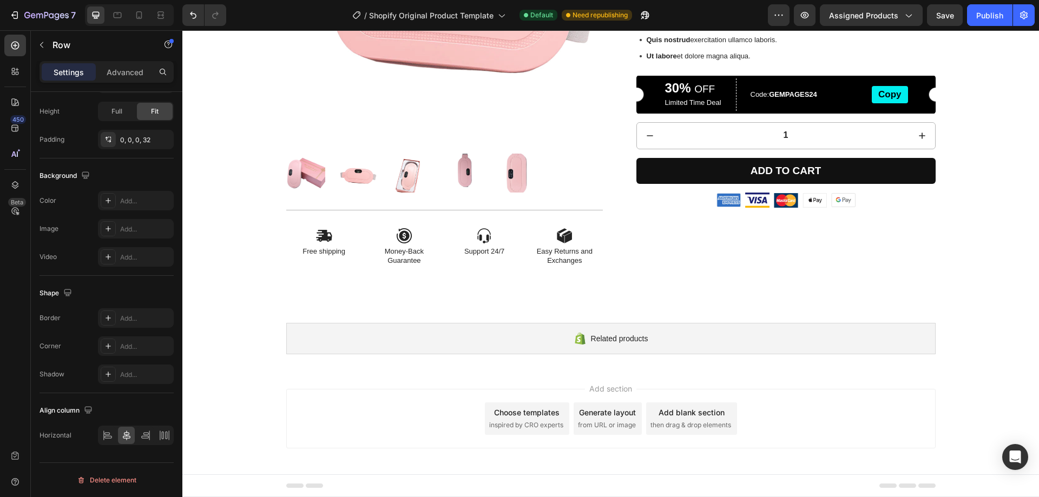
click at [830, 417] on div "Add section Choose templates inspired by CRO experts Generate layout from URL o…" at bounding box center [610, 419] width 649 height 60
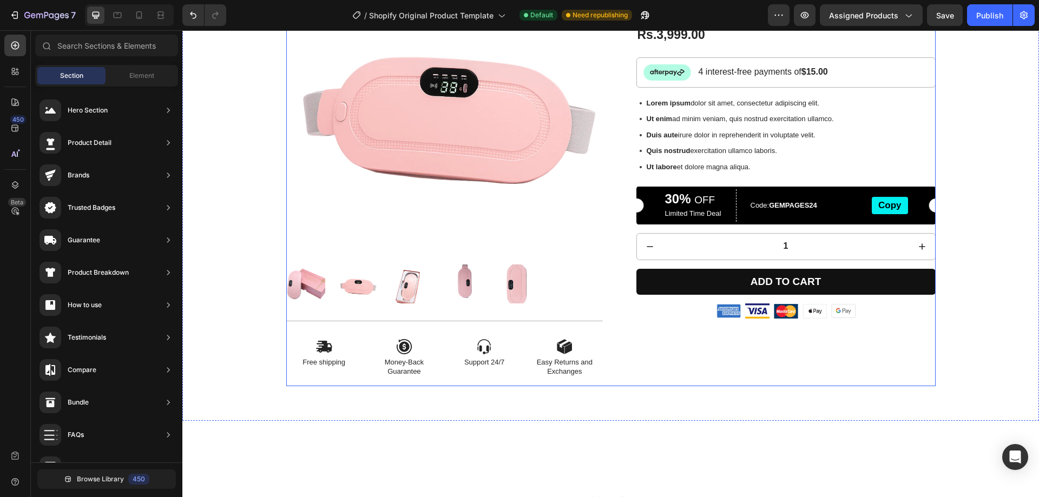
scroll to position [0, 0]
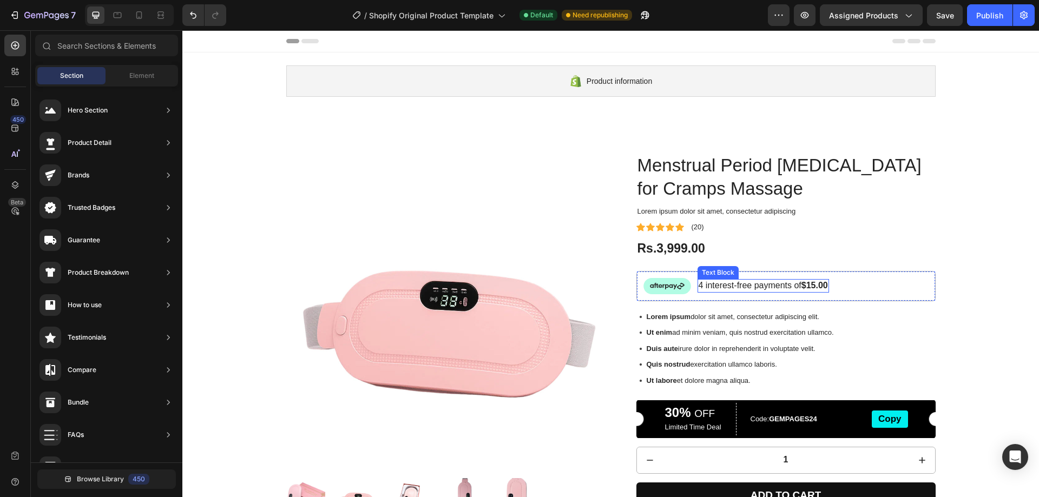
click at [702, 286] on p "4 interest-free payments of $15.00" at bounding box center [762, 285] width 129 height 11
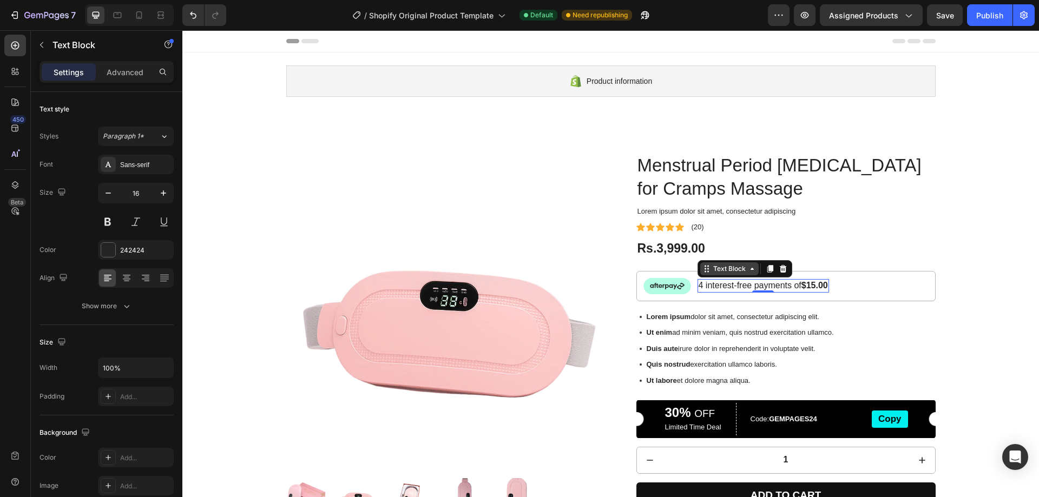
click at [750, 268] on icon at bounding box center [751, 269] width 3 height 2
click at [736, 288] on p "4 interest-free payments of $15.00" at bounding box center [762, 285] width 129 height 11
click at [731, 285] on p "4 interest-free payments of $15.00" at bounding box center [762, 285] width 129 height 11
click at [750, 288] on p "4 interest-free payments of $15.00" at bounding box center [762, 285] width 129 height 11
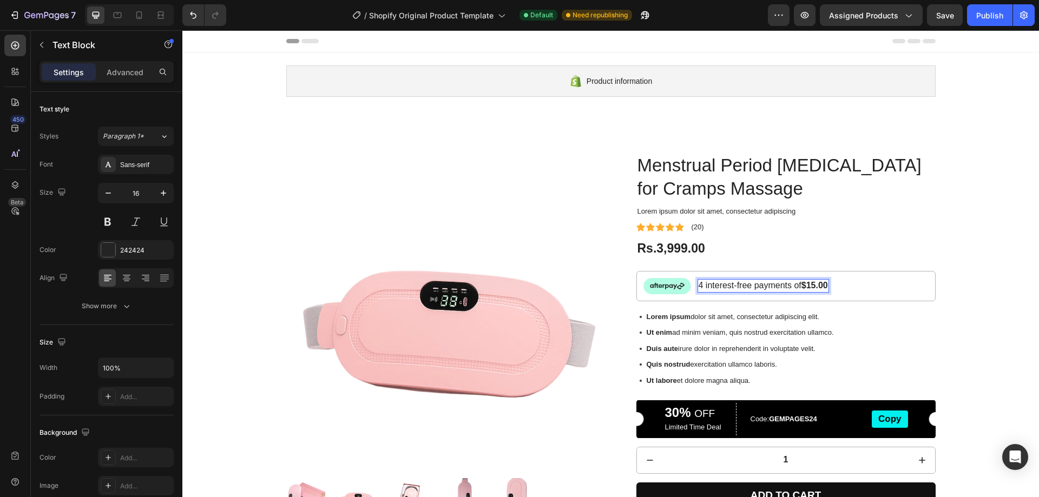
click at [742, 287] on p "4 interest-free payments of $15.00" at bounding box center [762, 285] width 129 height 11
click at [160, 139] on icon at bounding box center [164, 136] width 9 height 11
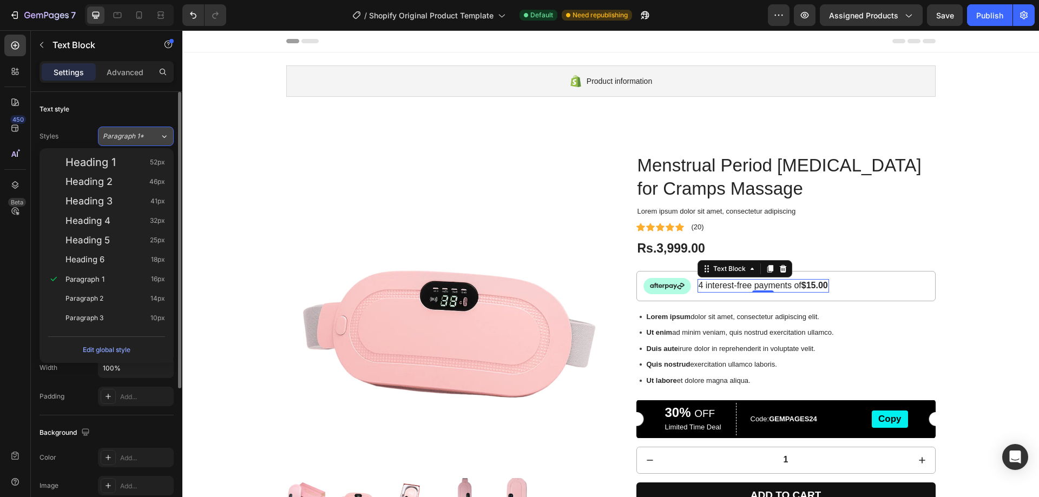
click at [160, 139] on icon at bounding box center [164, 136] width 9 height 11
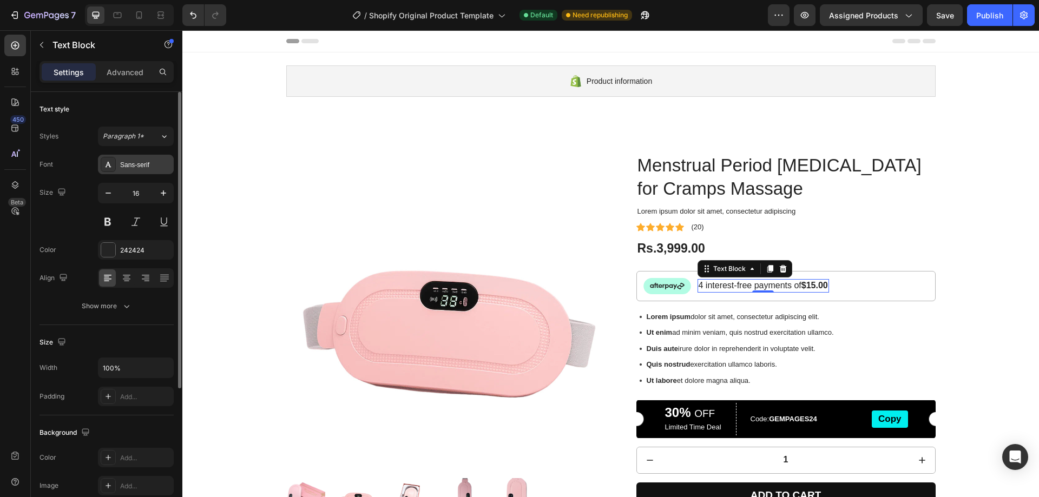
click at [151, 162] on div "Sans-serif" at bounding box center [145, 165] width 51 height 10
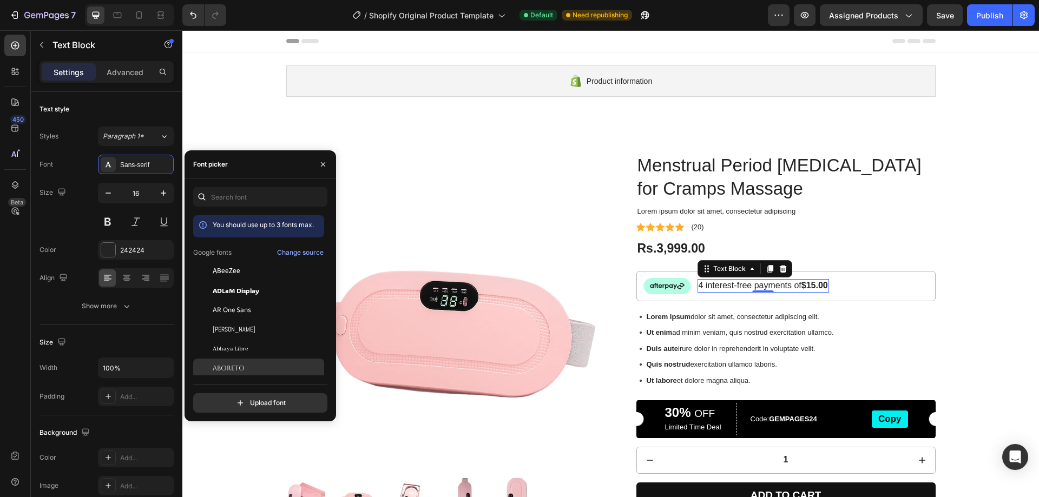
click at [246, 365] on div "Aboreto" at bounding box center [267, 369] width 109 height 10
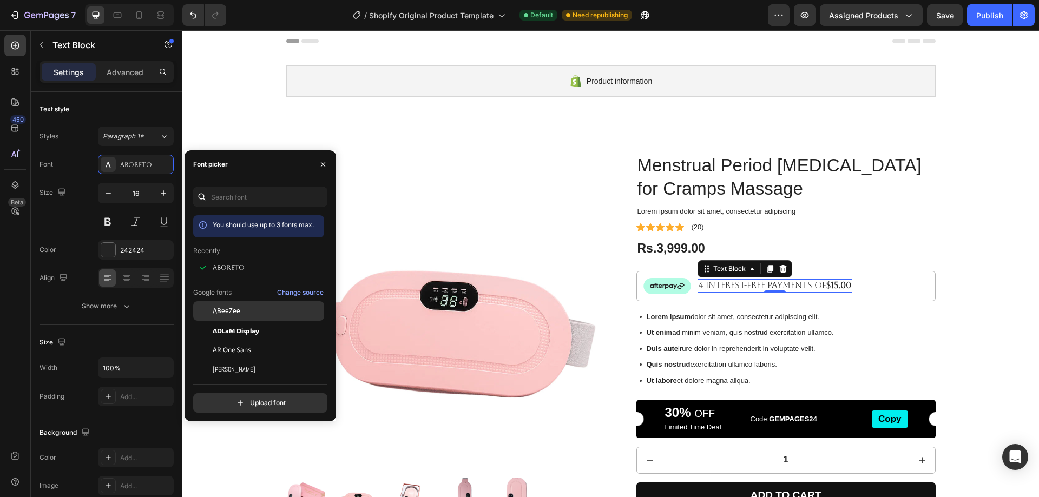
click at [235, 315] on span "ABeeZee" at bounding box center [227, 311] width 28 height 10
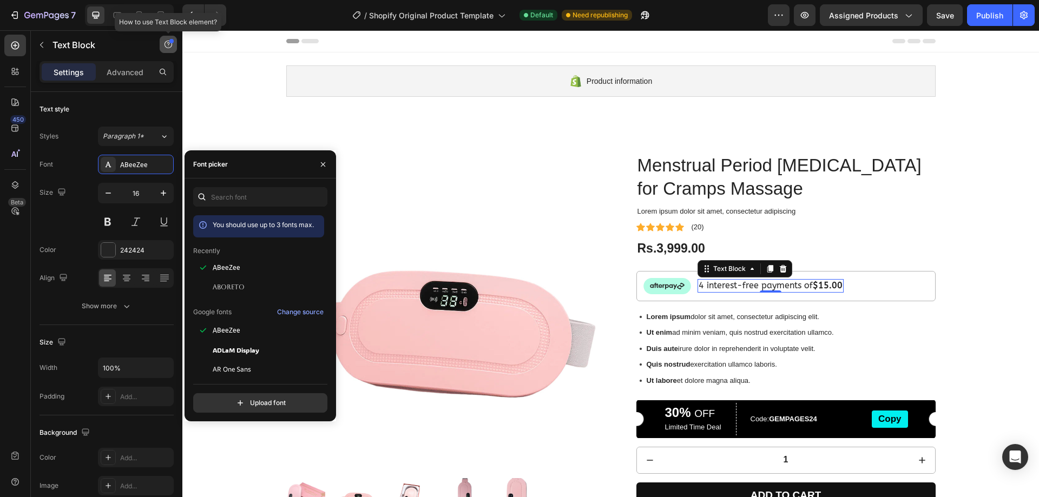
click at [170, 47] on icon "button" at bounding box center [168, 44] width 9 height 9
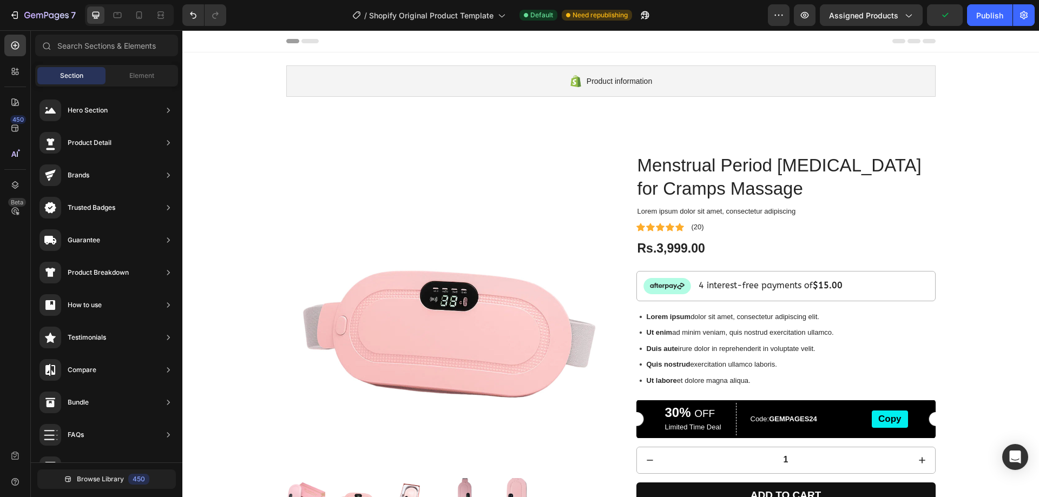
click at [213, 62] on div "Product information Shopify section: Product information Product Images Icon Fr…" at bounding box center [610, 372] width 856 height 640
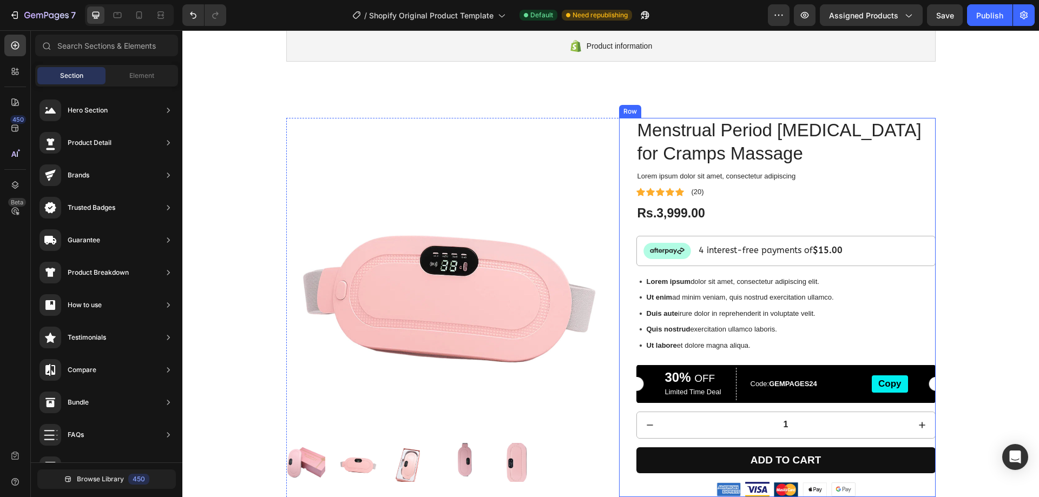
scroll to position [54, 0]
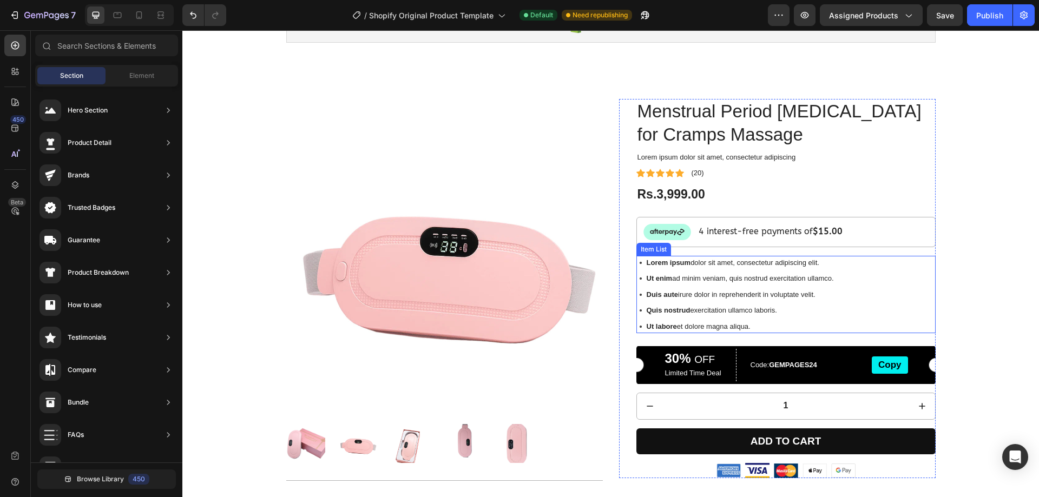
click at [694, 265] on p "Lorem ipsum dolor sit amet, consectetur adipiscing elit." at bounding box center [740, 263] width 187 height 11
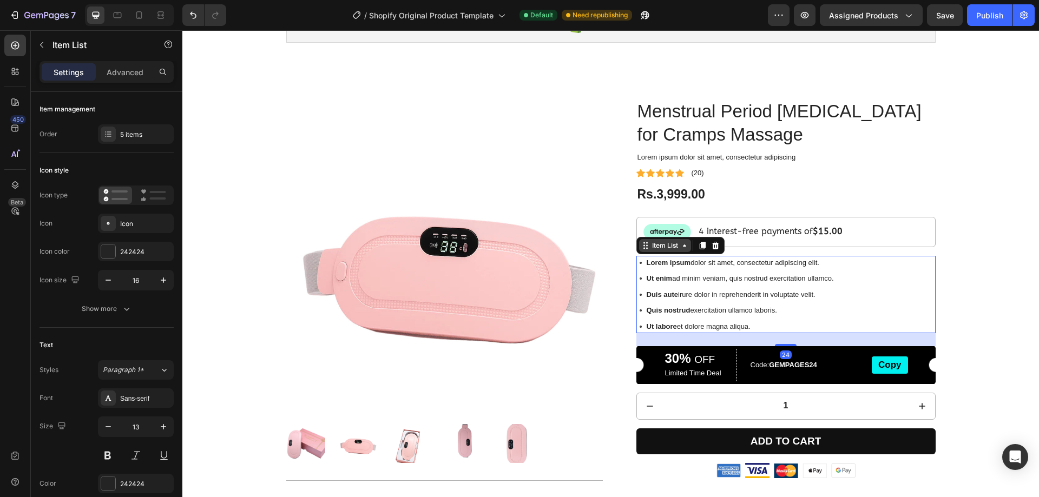
click at [665, 248] on div "Item List" at bounding box center [665, 246] width 30 height 10
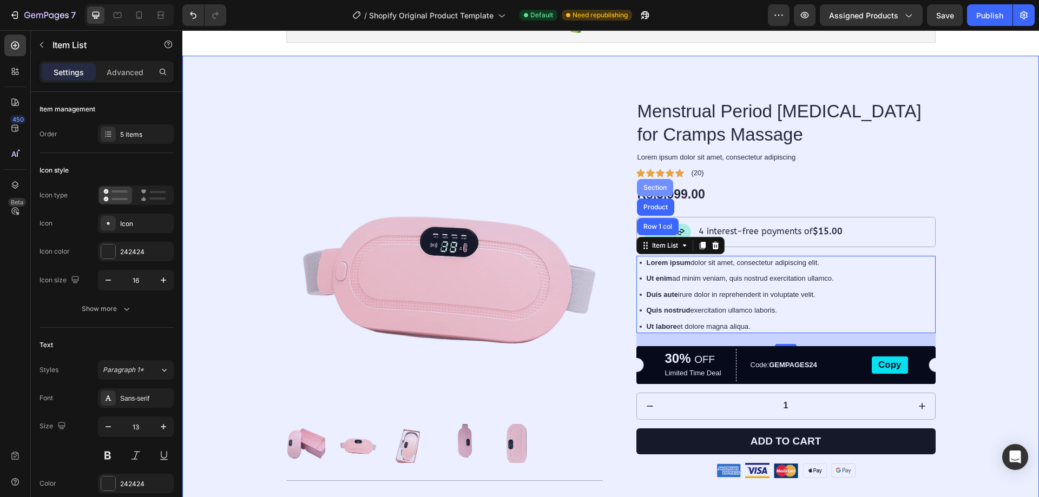
click at [657, 188] on div "Section" at bounding box center [655, 187] width 28 height 6
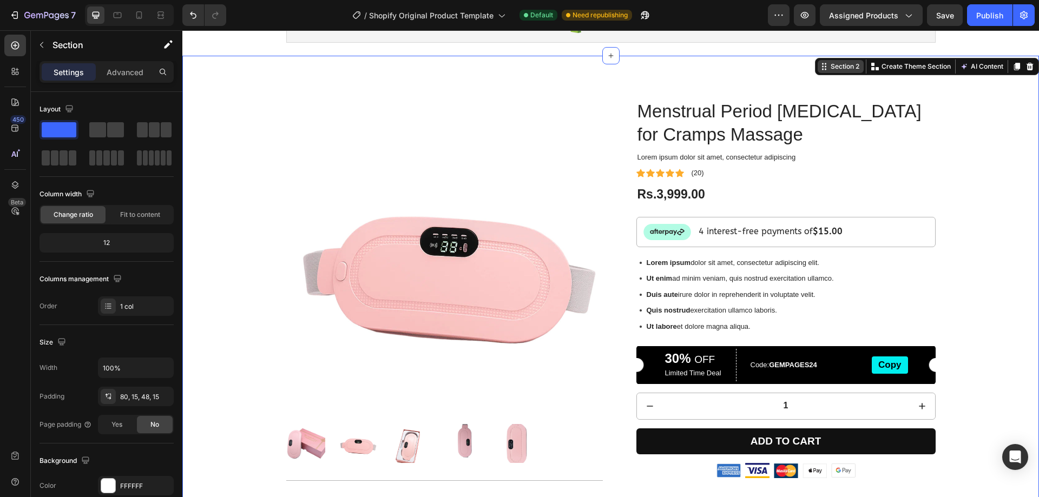
click at [839, 67] on div "Section 2" at bounding box center [844, 67] width 33 height 10
click at [825, 70] on icon at bounding box center [826, 70] width 2 height 2
click at [971, 67] on button "AI Content" at bounding box center [982, 66] width 48 height 13
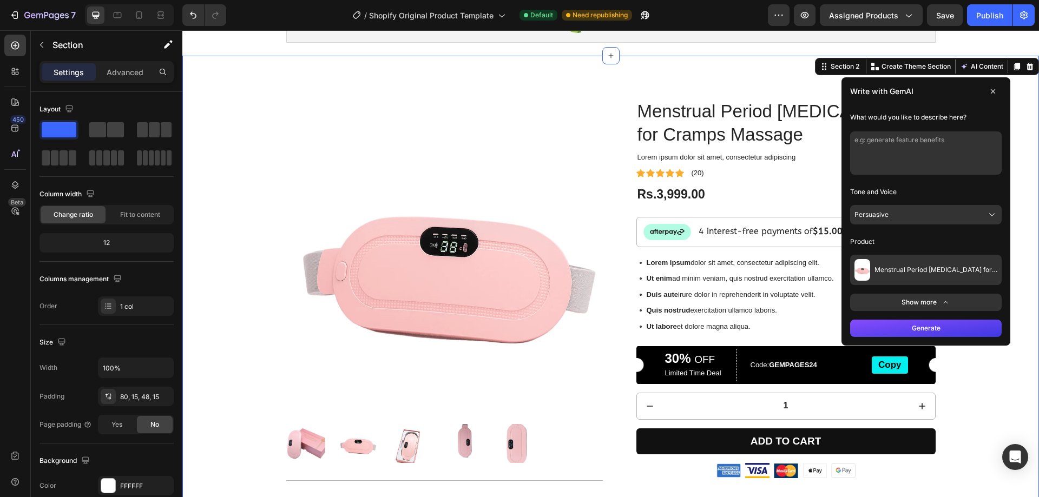
click at [915, 300] on button "Show more" at bounding box center [925, 302] width 151 height 17
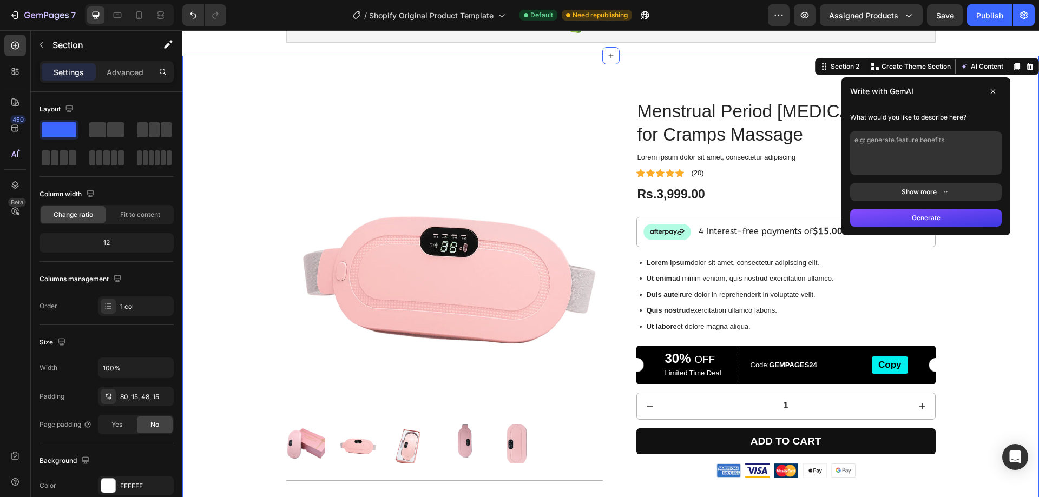
click at [915, 201] on div "Generate" at bounding box center [925, 218] width 169 height 35
click at [915, 194] on button "Show more" at bounding box center [925, 191] width 151 height 17
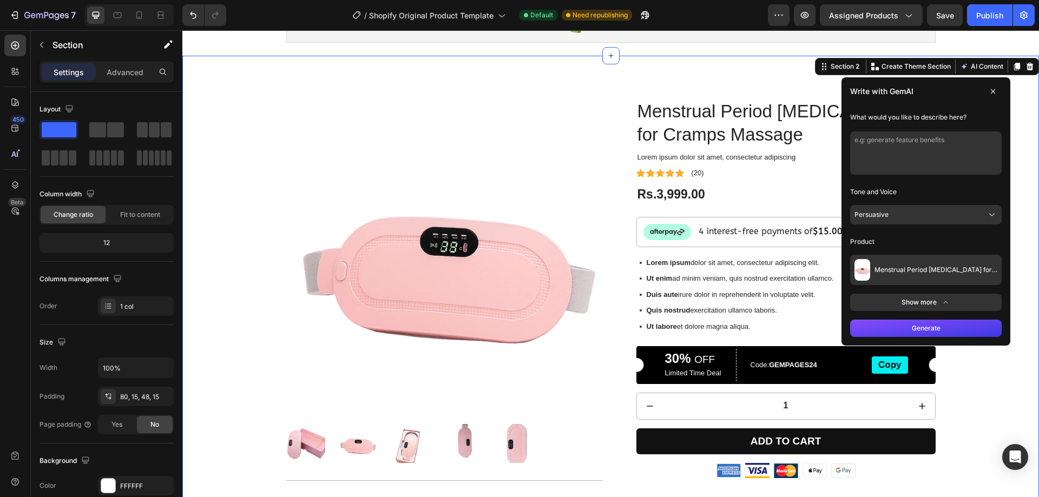
click at [899, 213] on button "Persuasive" at bounding box center [925, 214] width 151 height 19
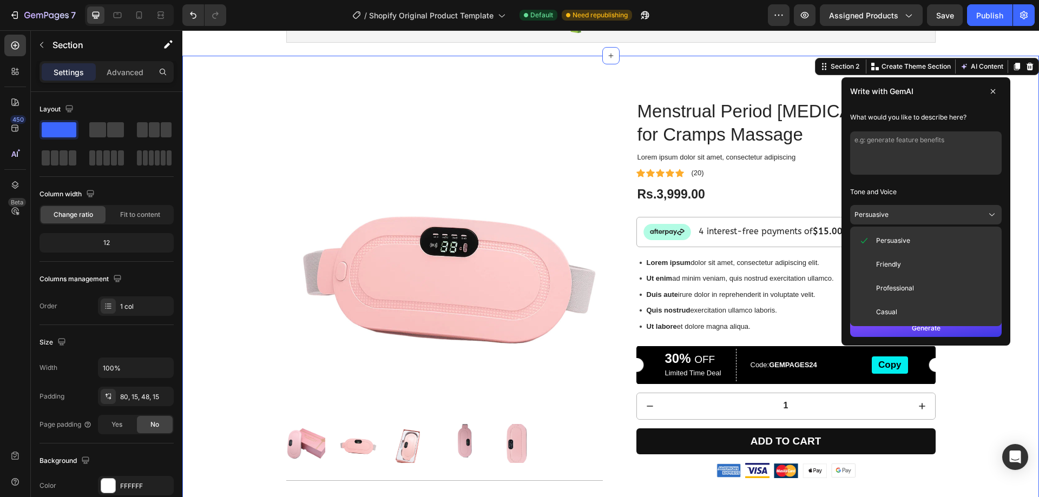
click at [899, 213] on button "Persuasive" at bounding box center [925, 214] width 151 height 19
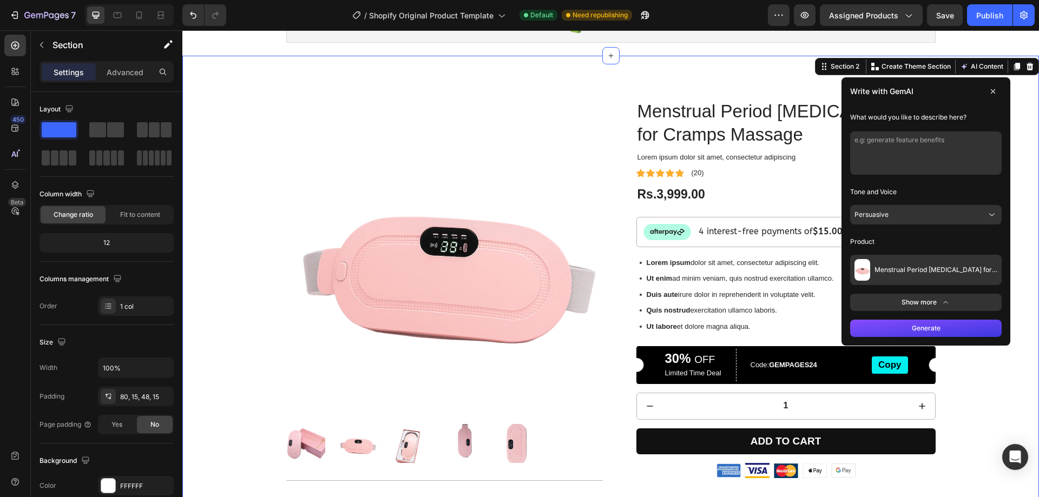
click at [895, 162] on textarea at bounding box center [925, 152] width 151 height 43
click at [988, 95] on icon at bounding box center [992, 91] width 9 height 9
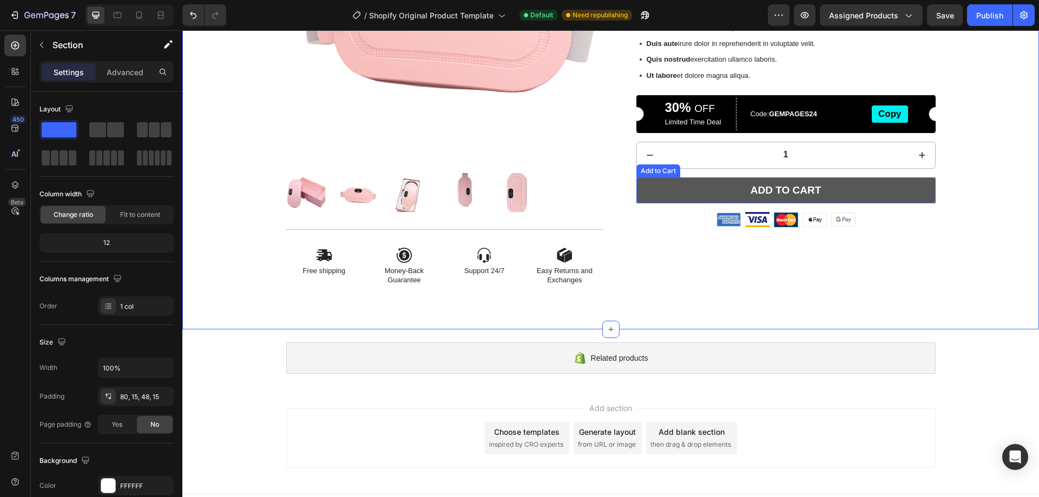
scroll to position [325, 0]
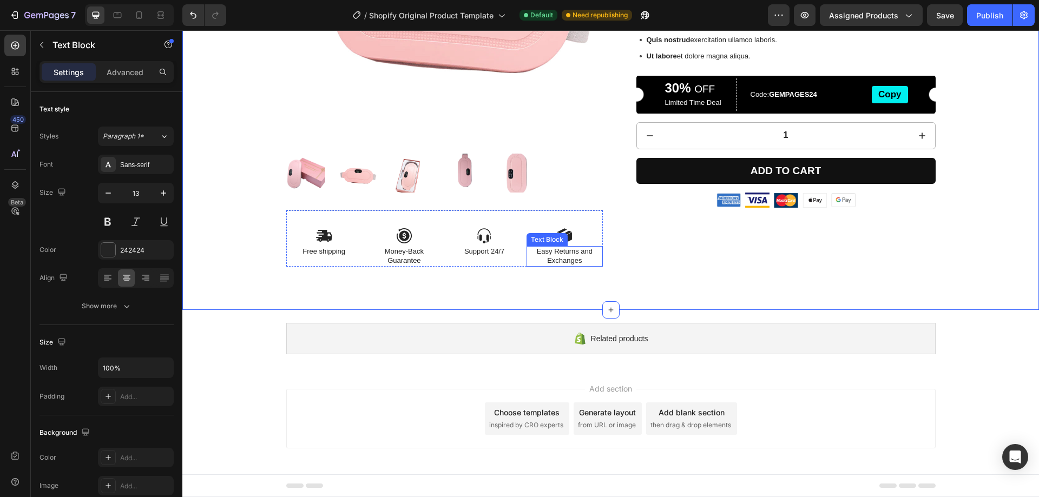
click at [562, 233] on div "Text Block" at bounding box center [546, 239] width 41 height 13
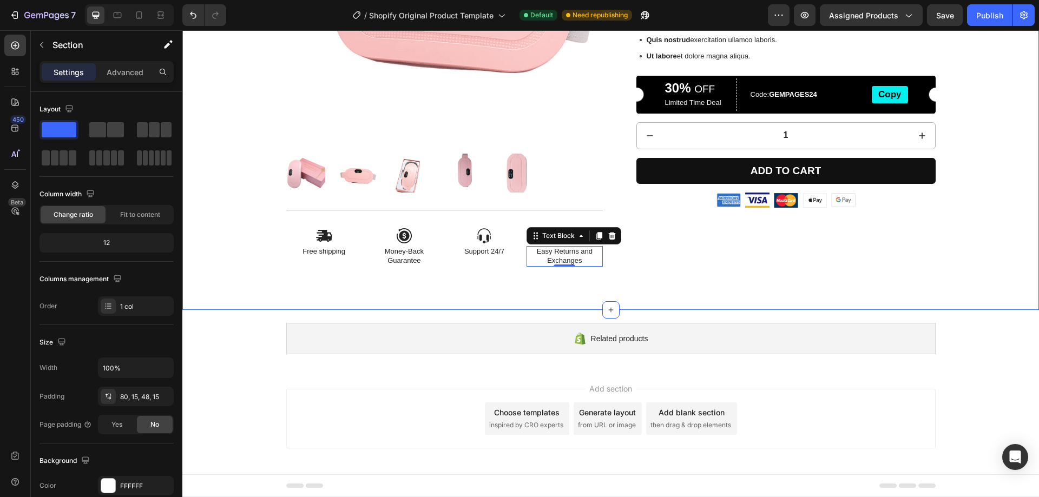
click at [525, 290] on div "Product Images Icon Free shipping Text Block Icon Money-Back Guarantee Text Blo…" at bounding box center [610, 47] width 856 height 525
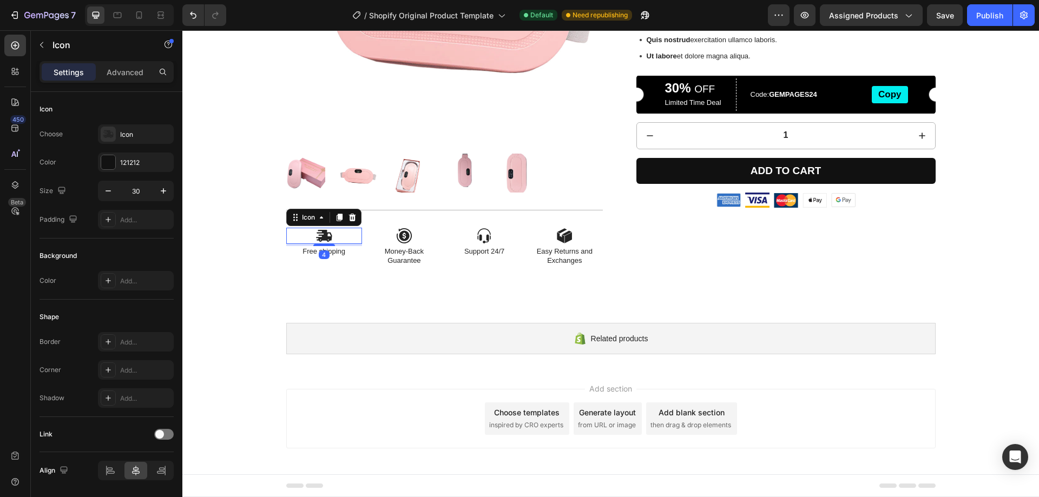
click at [322, 234] on icon at bounding box center [324, 236] width 16 height 12
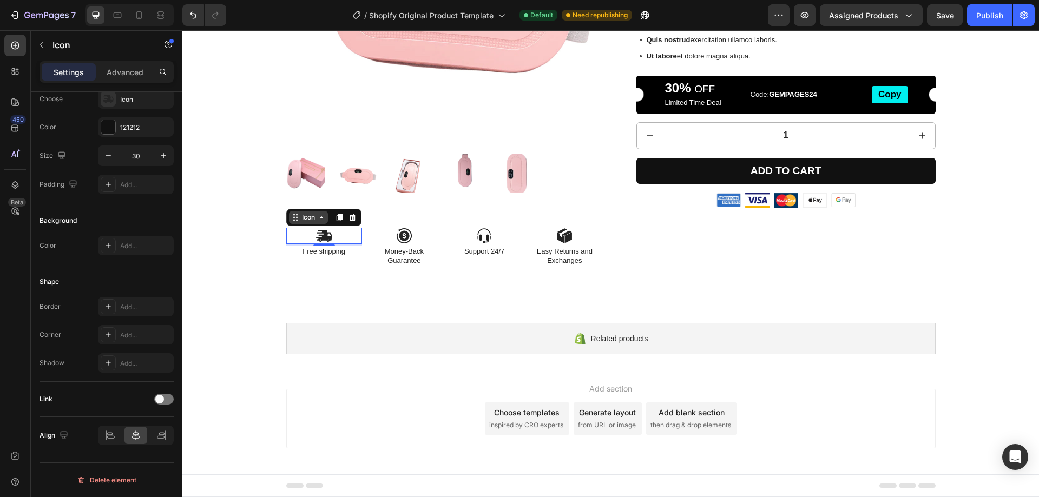
click at [317, 221] on icon at bounding box center [321, 217] width 9 height 9
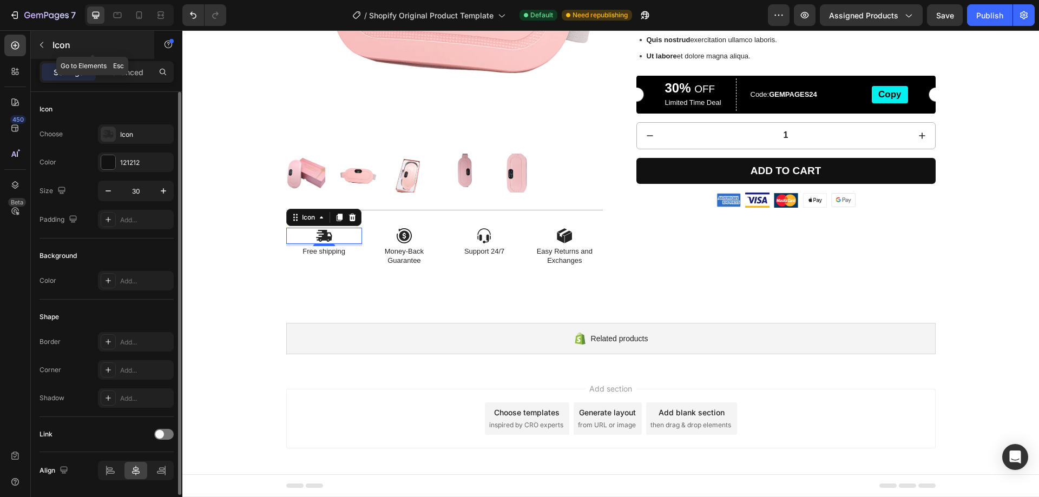
click at [135, 58] on div "Icon" at bounding box center [92, 45] width 123 height 28
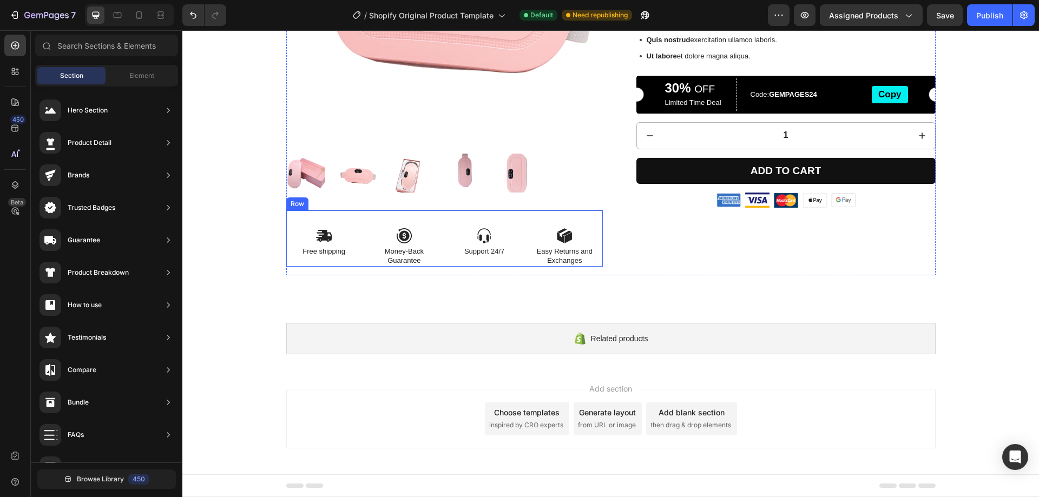
click at [317, 246] on div "Icon Free shipping Text Block" at bounding box center [324, 247] width 76 height 39
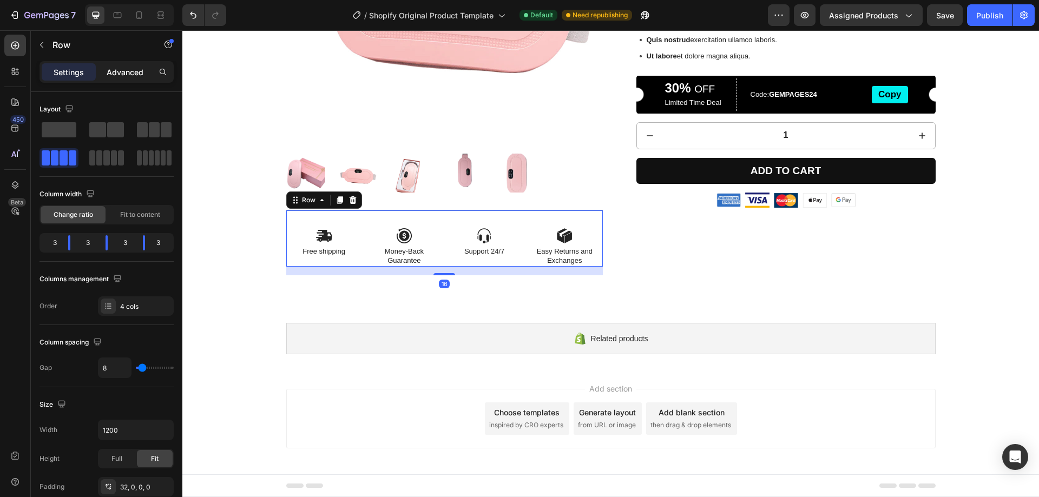
click at [124, 73] on p "Advanced" at bounding box center [125, 72] width 37 height 11
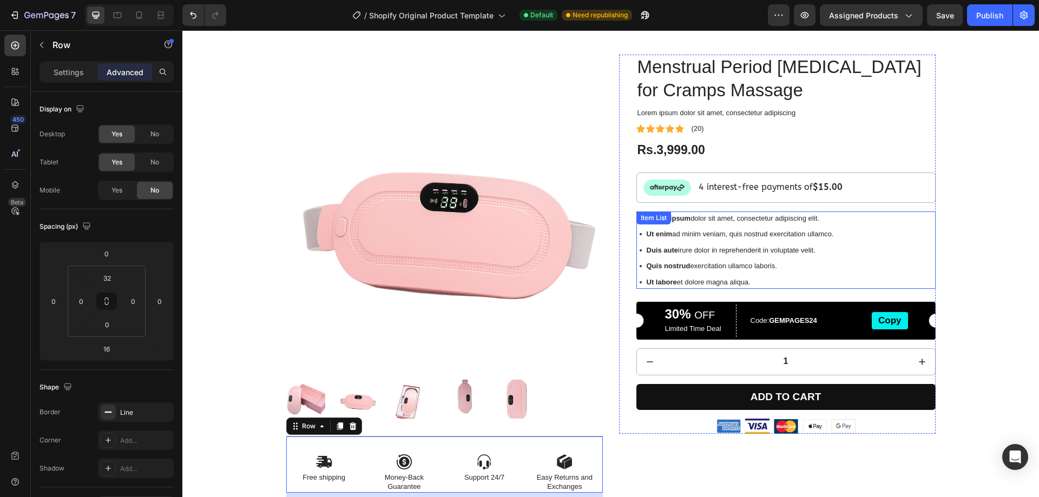
scroll to position [54, 0]
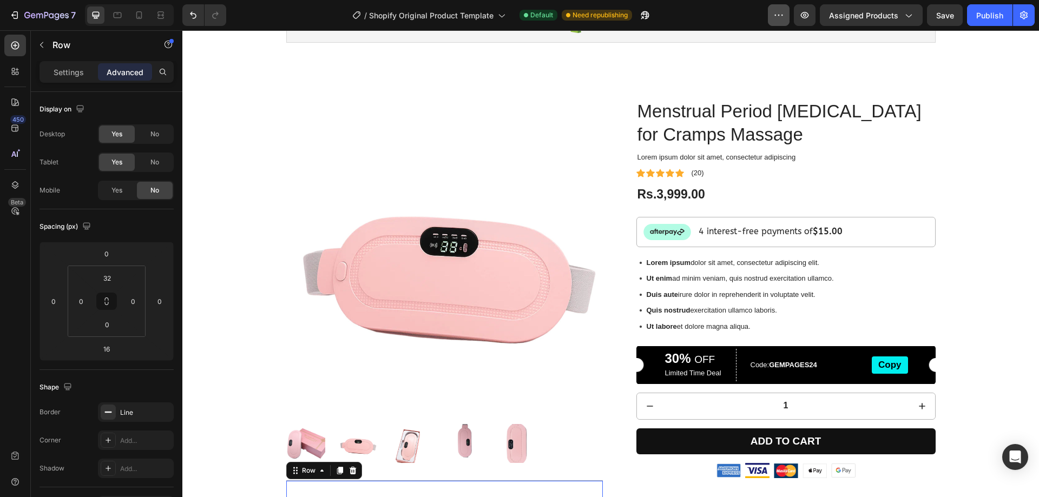
click at [769, 15] on button "button" at bounding box center [779, 15] width 22 height 22
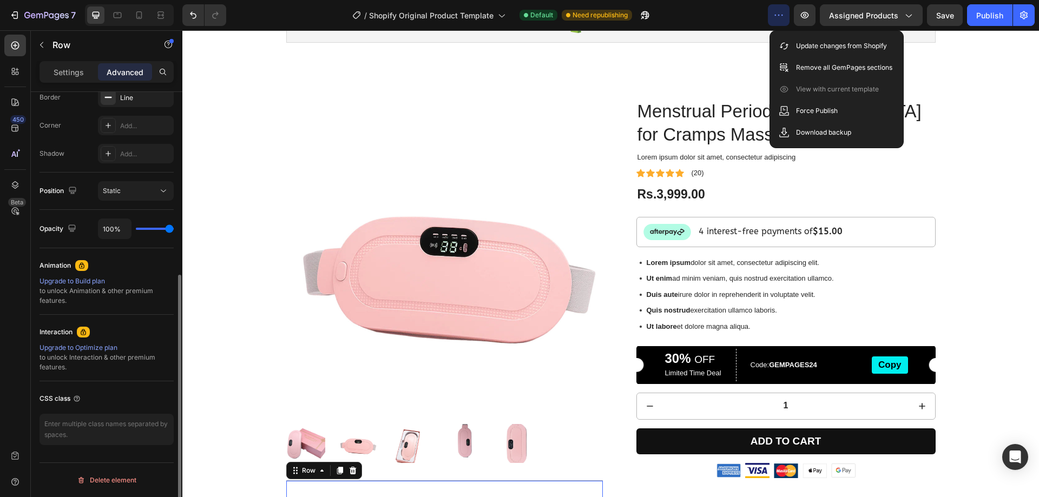
scroll to position [153, 0]
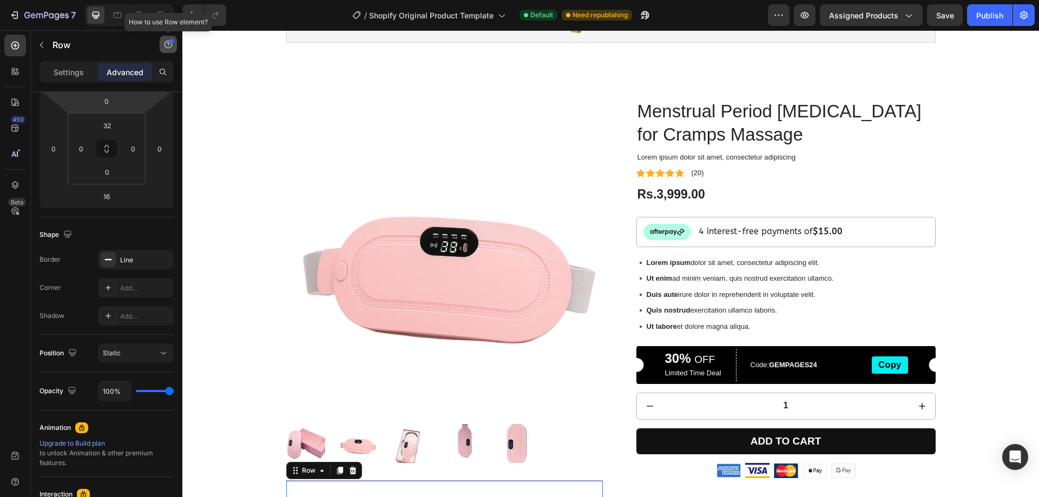
click at [169, 45] on icon "button" at bounding box center [168, 44] width 9 height 9
click at [118, 23] on div at bounding box center [117, 14] width 17 height 17
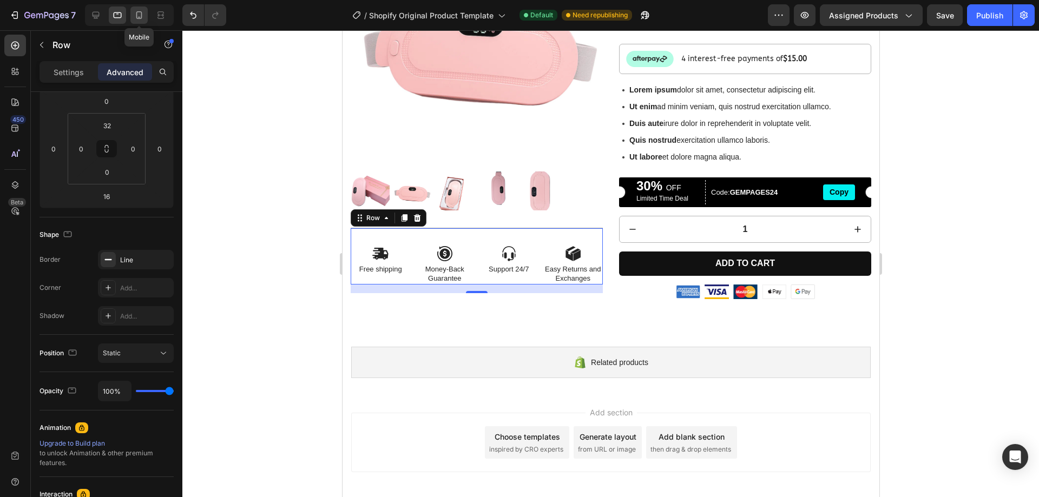
scroll to position [221, 0]
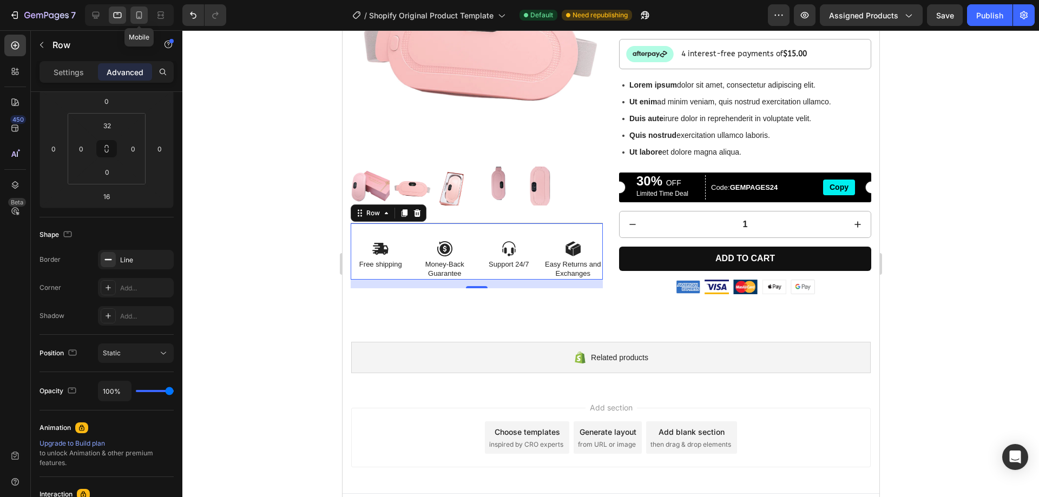
click at [134, 22] on div at bounding box center [138, 14] width 17 height 17
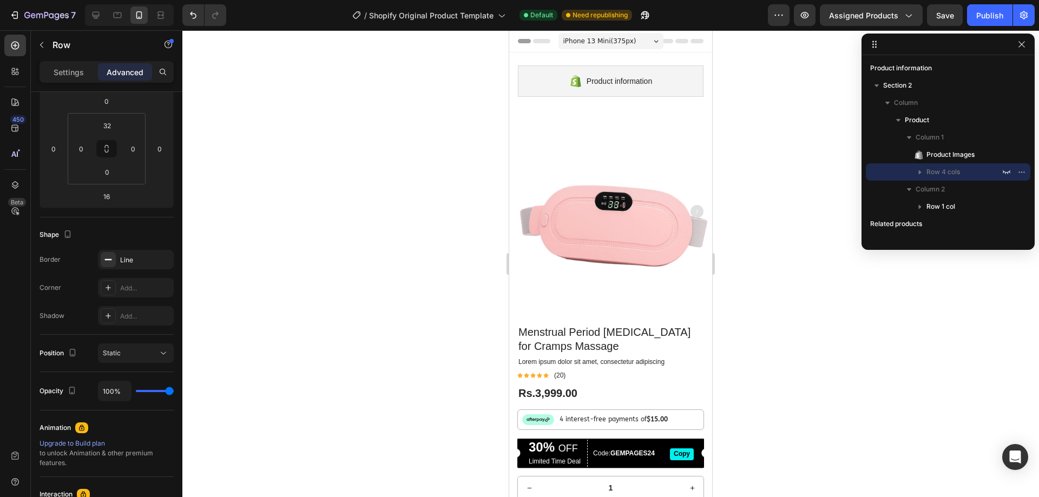
click at [626, 39] on span "iPhone 13 Mini ( 375 px)" at bounding box center [599, 41] width 73 height 11
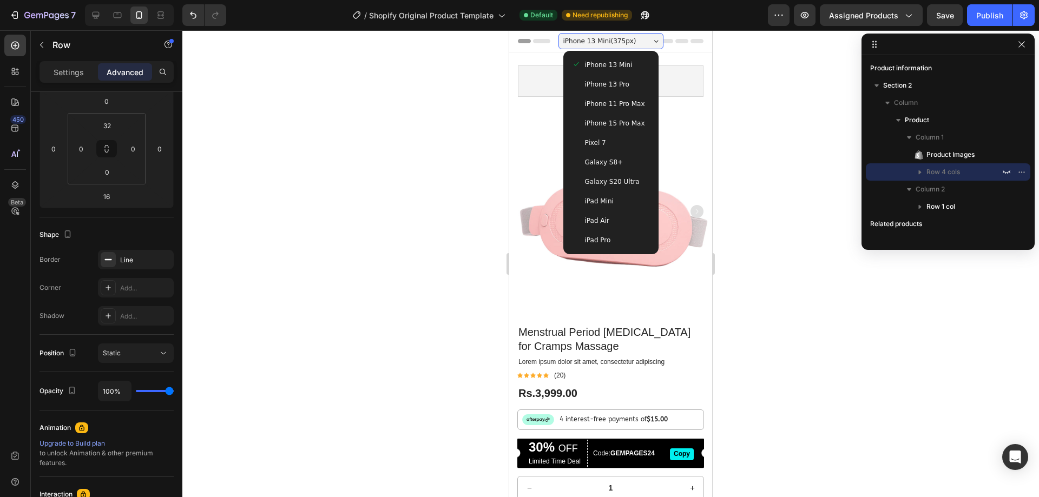
click at [612, 106] on span "iPhone 11 Pro Max" at bounding box center [615, 103] width 60 height 11
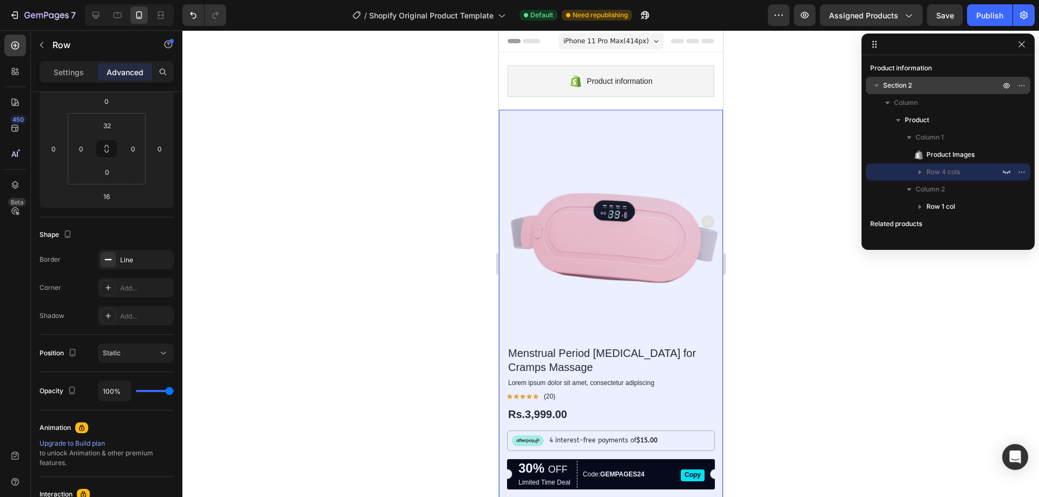
click at [886, 86] on span "Section 2" at bounding box center [897, 85] width 29 height 11
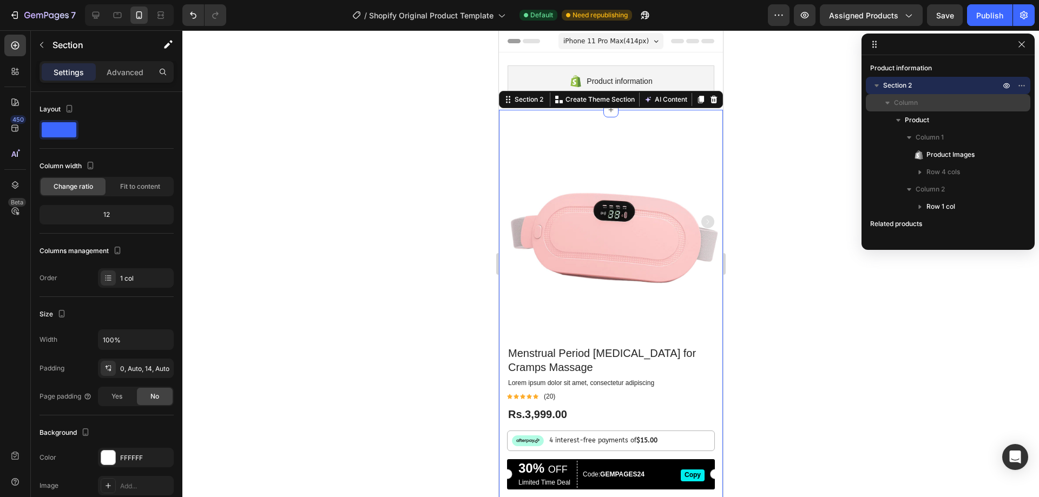
click at [893, 100] on button "button" at bounding box center [887, 102] width 13 height 13
click at [893, 102] on button "button" at bounding box center [887, 102] width 13 height 13
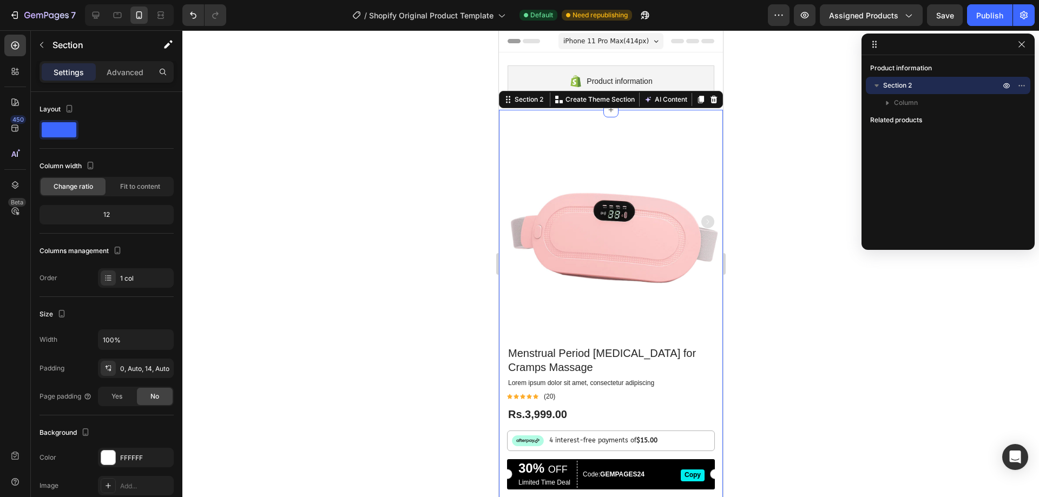
click at [923, 84] on p "Section 2" at bounding box center [942, 85] width 119 height 11
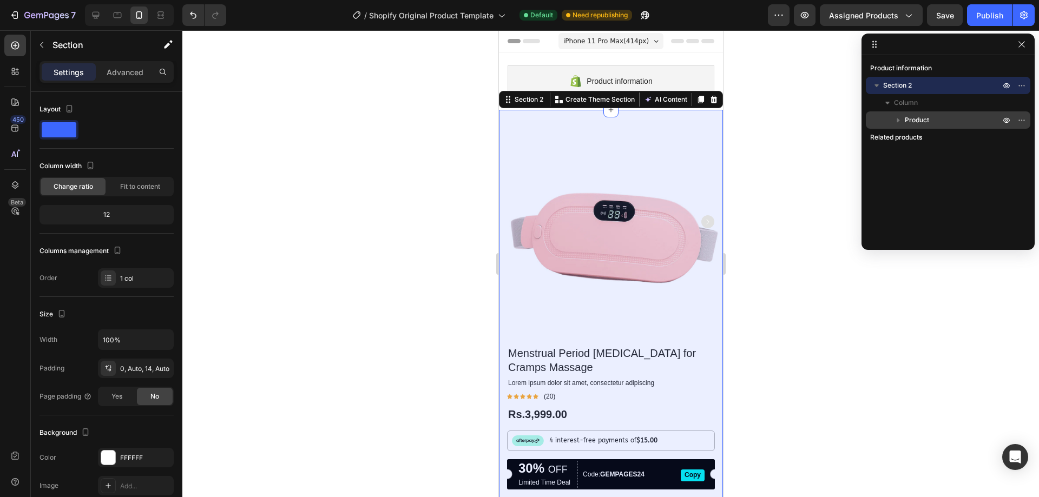
click at [900, 117] on icon "button" at bounding box center [898, 120] width 11 height 11
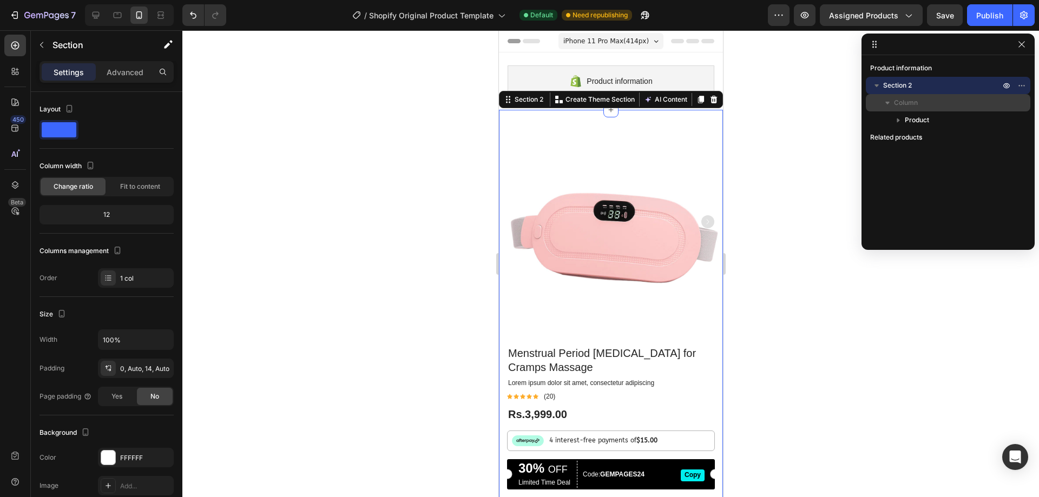
click at [898, 105] on span "Column" at bounding box center [906, 102] width 24 height 11
click at [889, 101] on icon "button" at bounding box center [887, 102] width 11 height 11
click at [1004, 83] on icon "button" at bounding box center [1006, 85] width 9 height 9
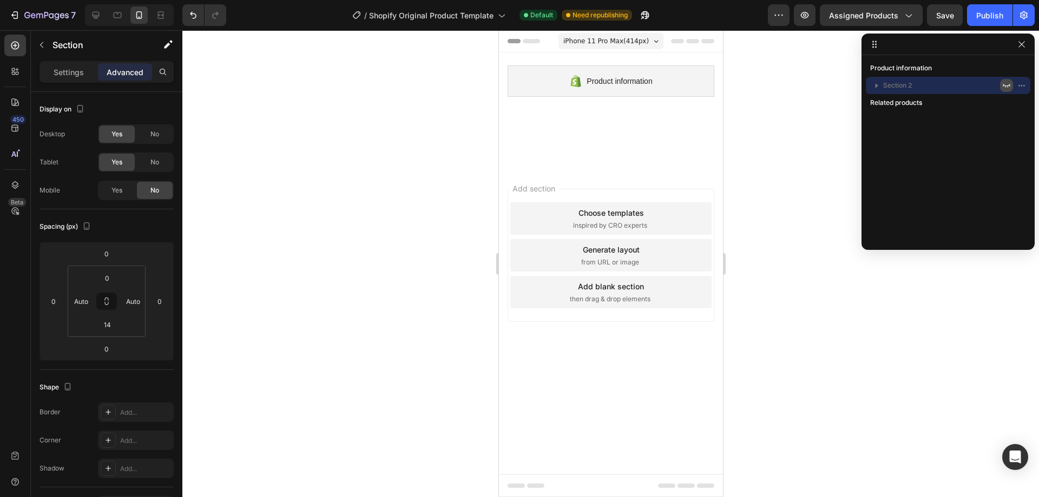
click at [1004, 83] on icon "button" at bounding box center [1006, 85] width 9 height 9
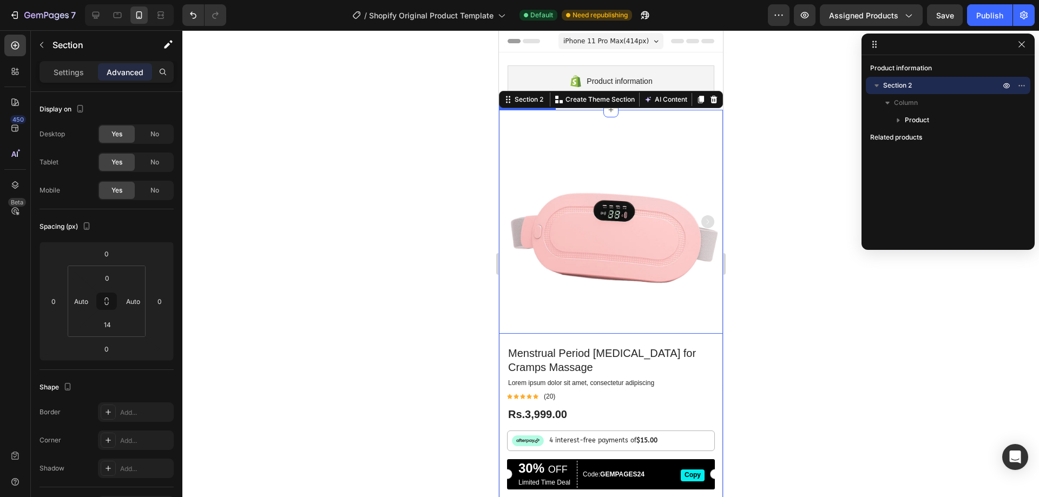
click at [701, 215] on rect "Carousel Next Arrow" at bounding box center [707, 221] width 13 height 13
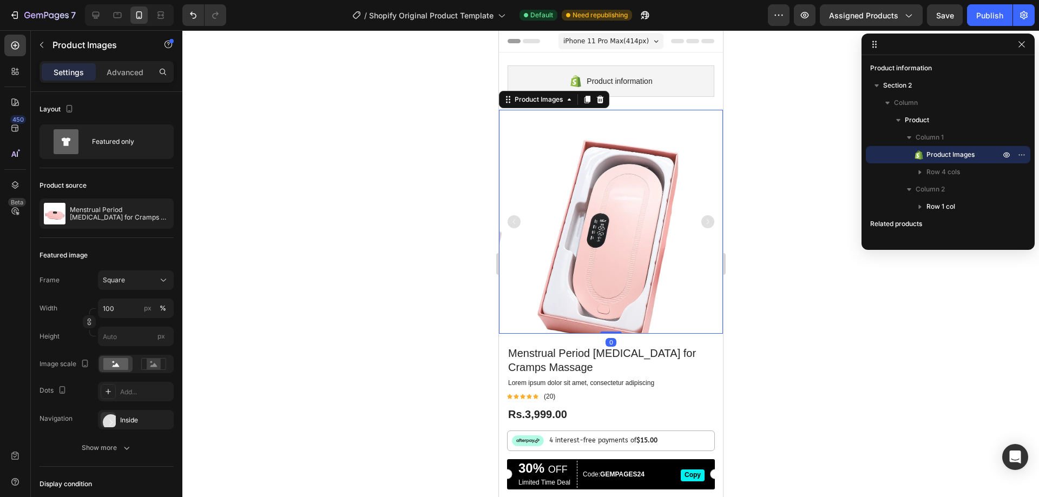
click at [701, 215] on rect "Carousel Next Arrow" at bounding box center [707, 221] width 13 height 13
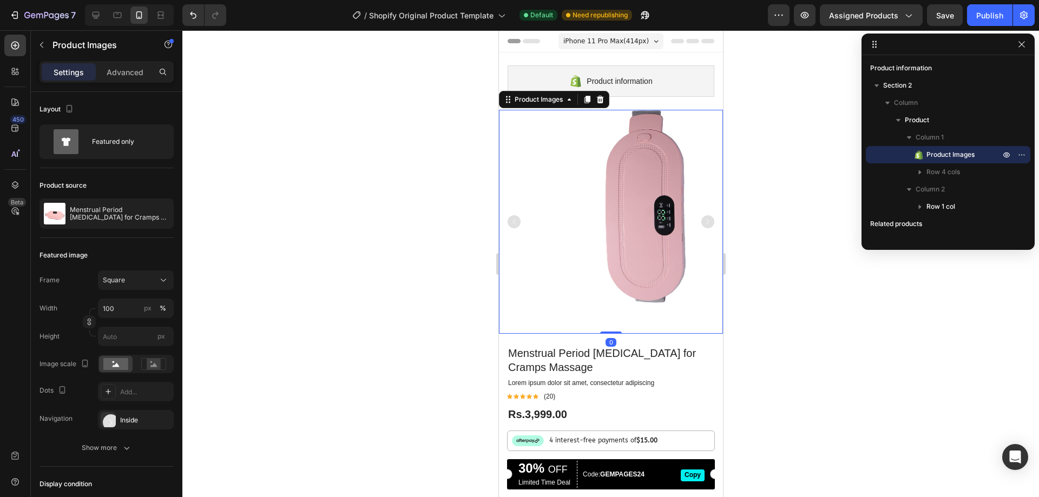
click at [701, 215] on rect "Carousel Next Arrow" at bounding box center [707, 221] width 13 height 13
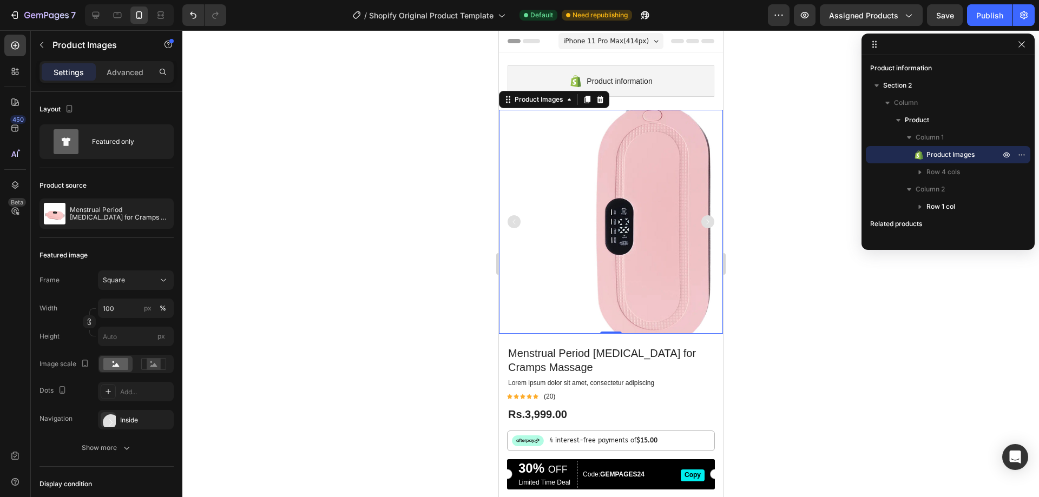
click at [701, 215] on rect "Carousel Next Arrow" at bounding box center [707, 221] width 13 height 13
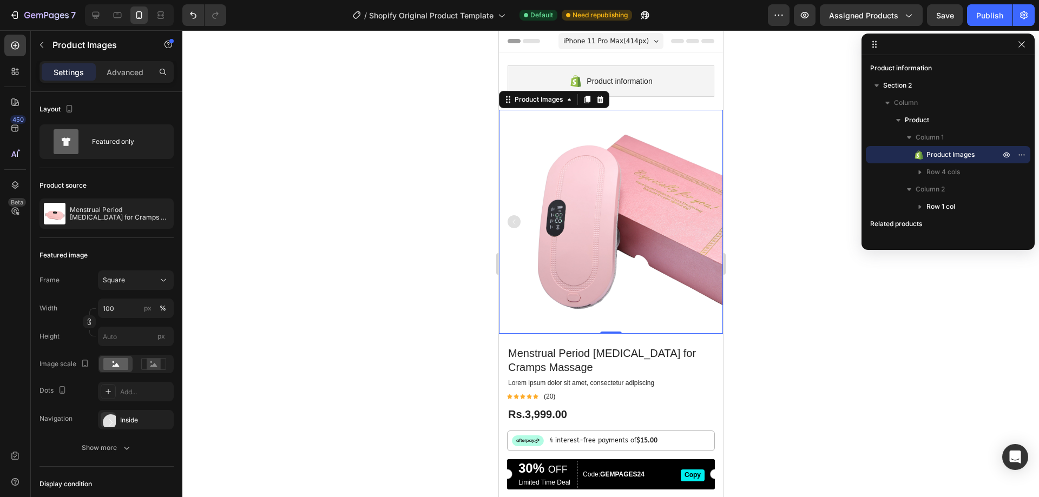
click at [700, 213] on img at bounding box center [643, 222] width 224 height 224
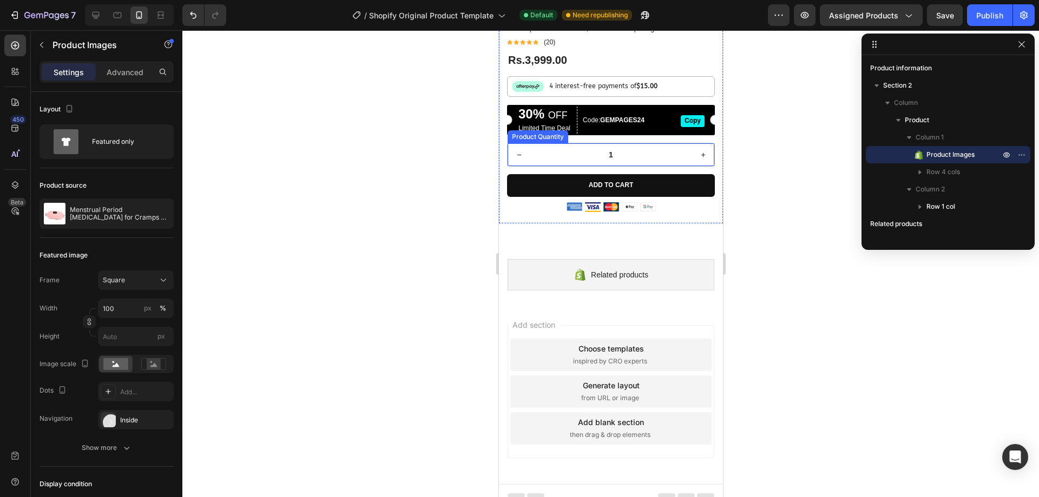
scroll to position [356, 0]
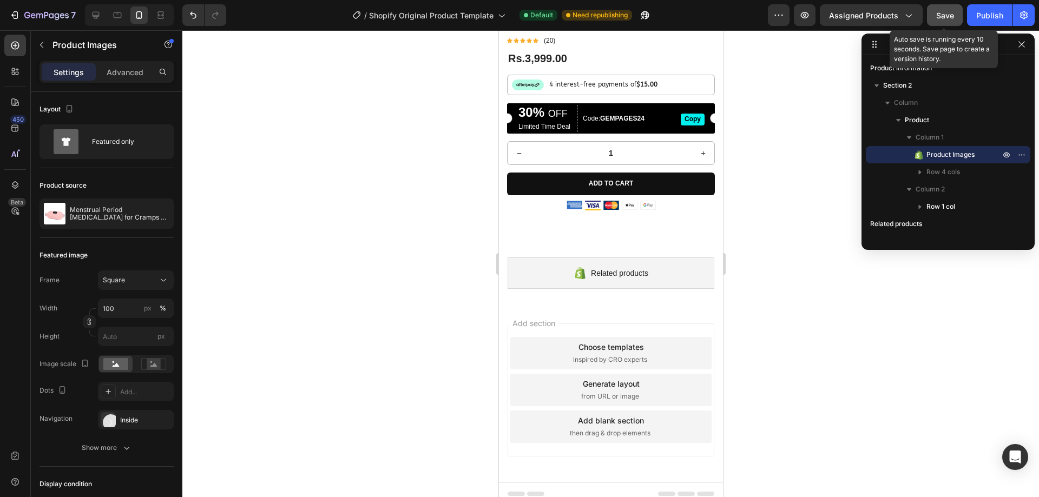
click at [950, 19] on span "Save" at bounding box center [945, 15] width 18 height 9
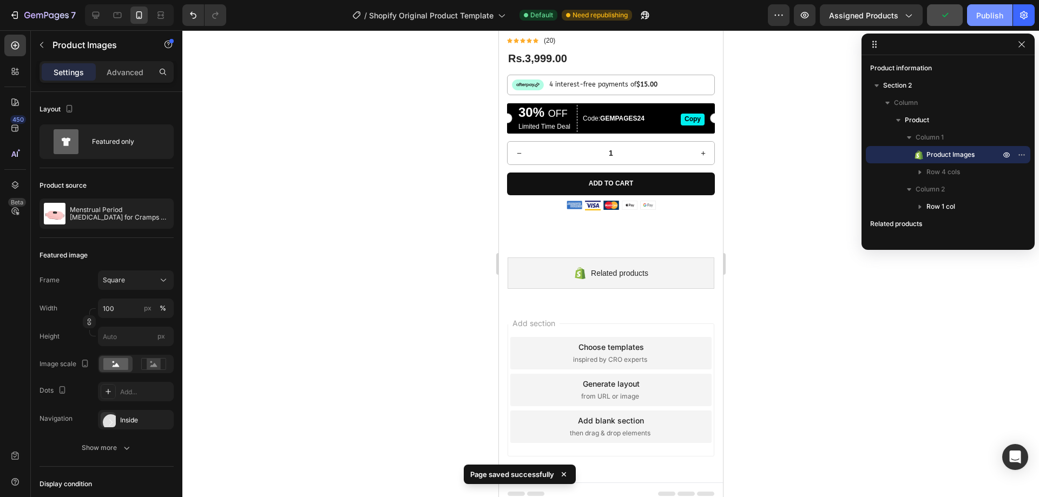
click at [975, 18] on button "Publish" at bounding box center [989, 15] width 45 height 22
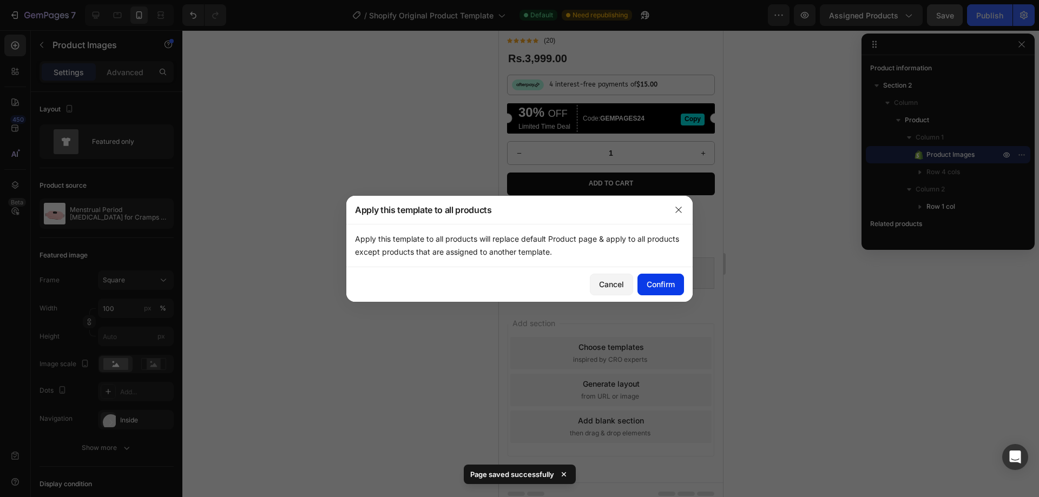
click at [657, 284] on div "Confirm" at bounding box center [661, 284] width 28 height 11
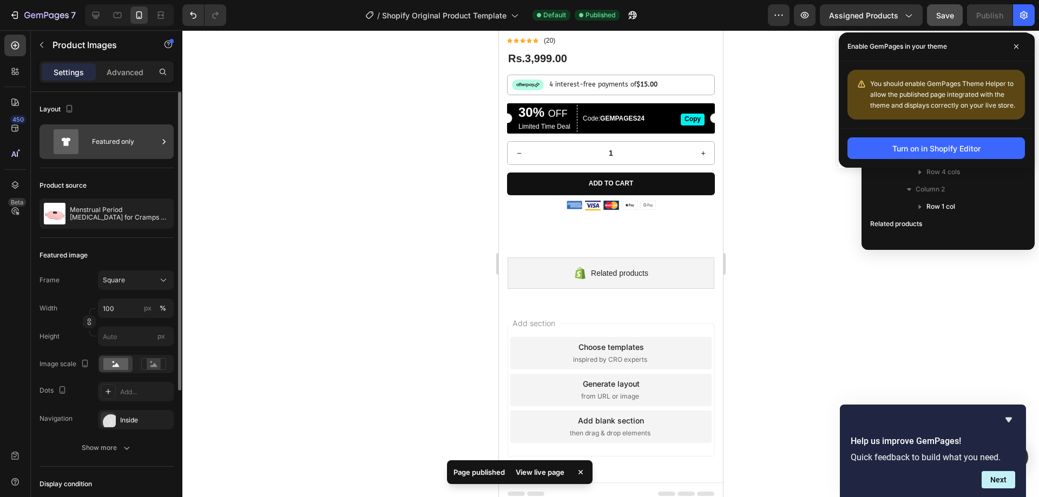
click at [132, 143] on div "Featured only" at bounding box center [125, 141] width 66 height 25
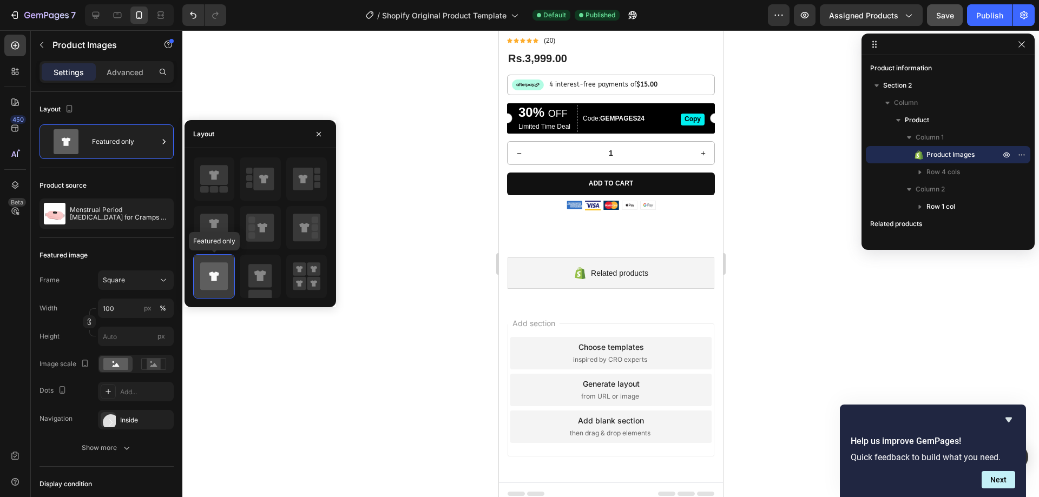
click at [227, 279] on icon at bounding box center [214, 276] width 28 height 28
click at [239, 352] on div at bounding box center [610, 263] width 856 height 467
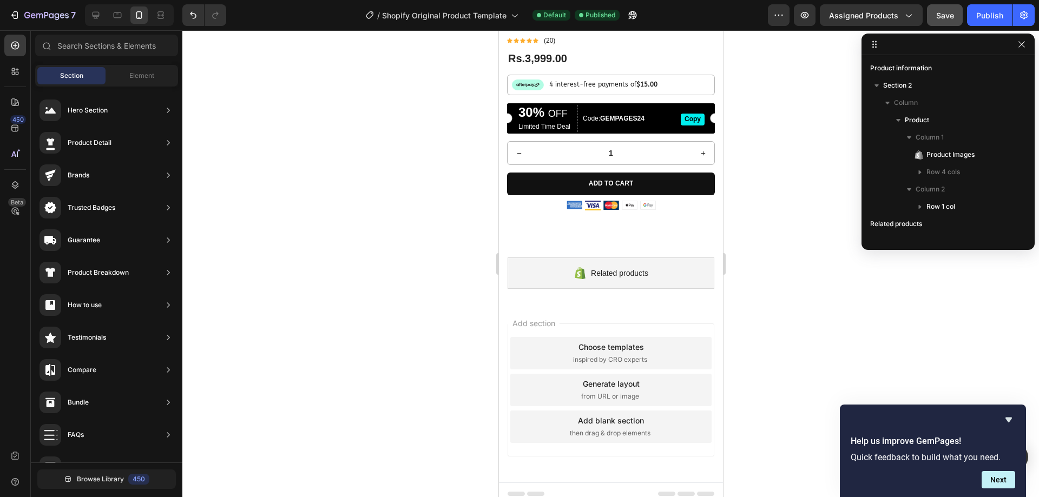
scroll to position [0, 0]
click at [137, 73] on span "Element" at bounding box center [141, 76] width 25 height 10
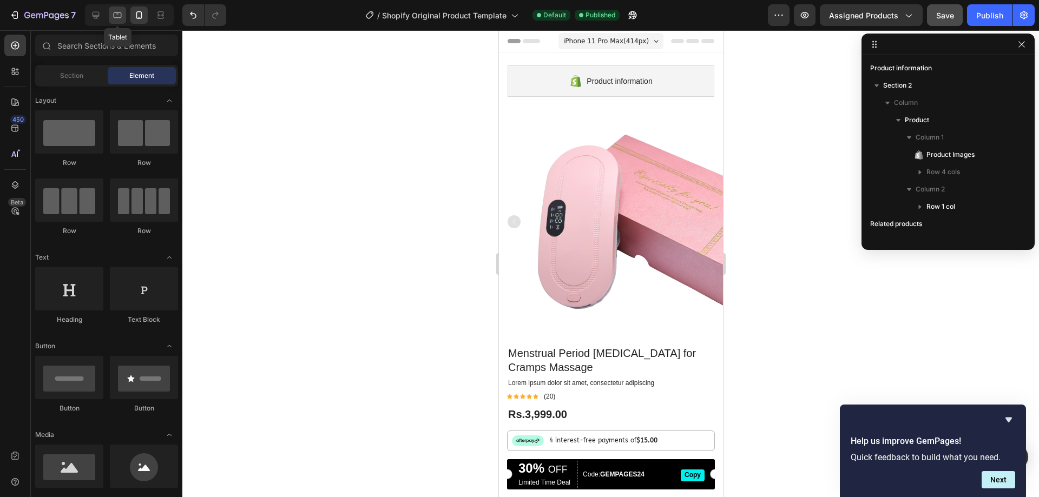
click at [118, 11] on icon at bounding box center [117, 15] width 11 height 11
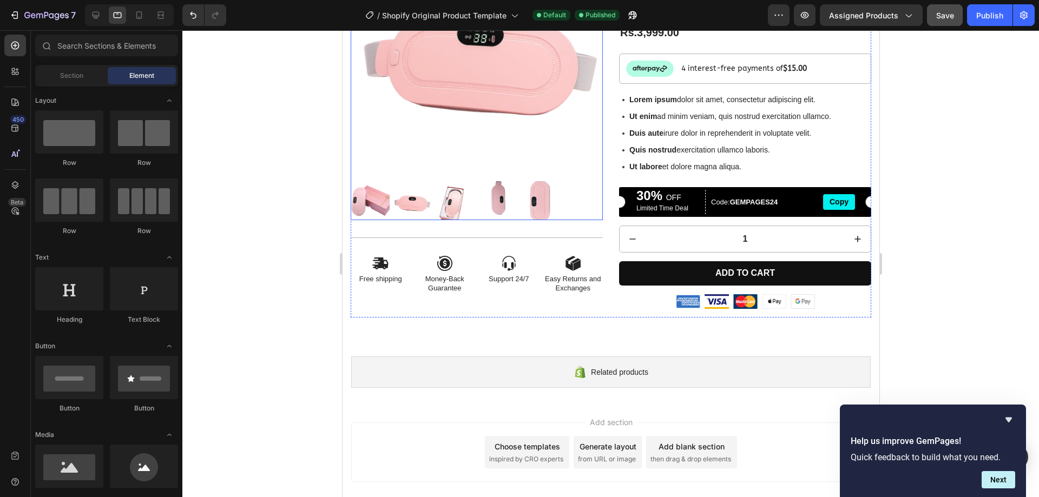
scroll to position [221, 0]
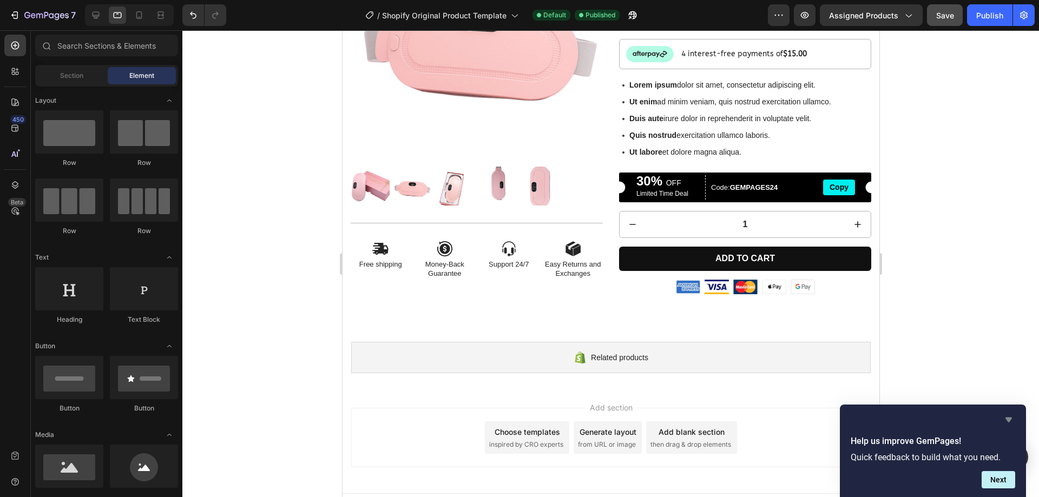
click at [1005, 417] on icon "Hide survey" at bounding box center [1008, 419] width 13 height 13
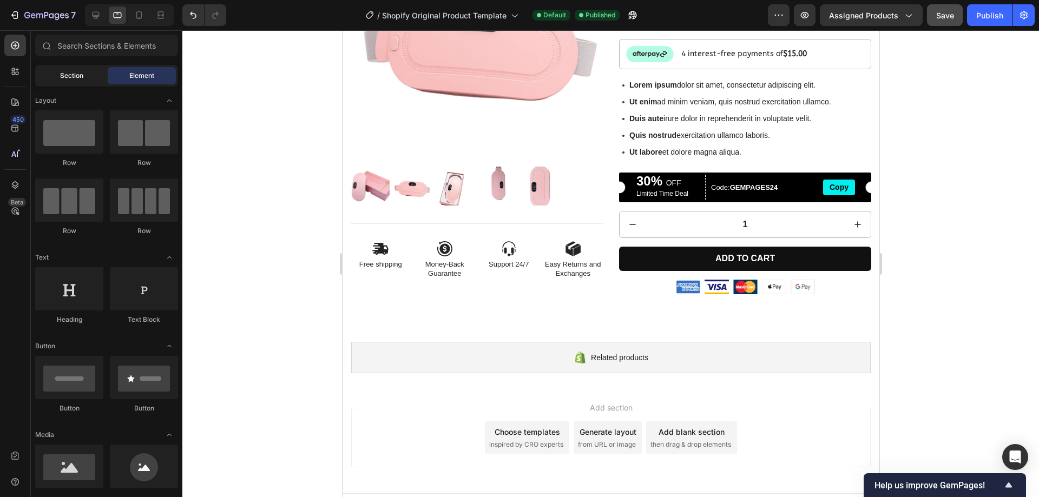
click at [56, 72] on div "Section" at bounding box center [71, 75] width 68 height 17
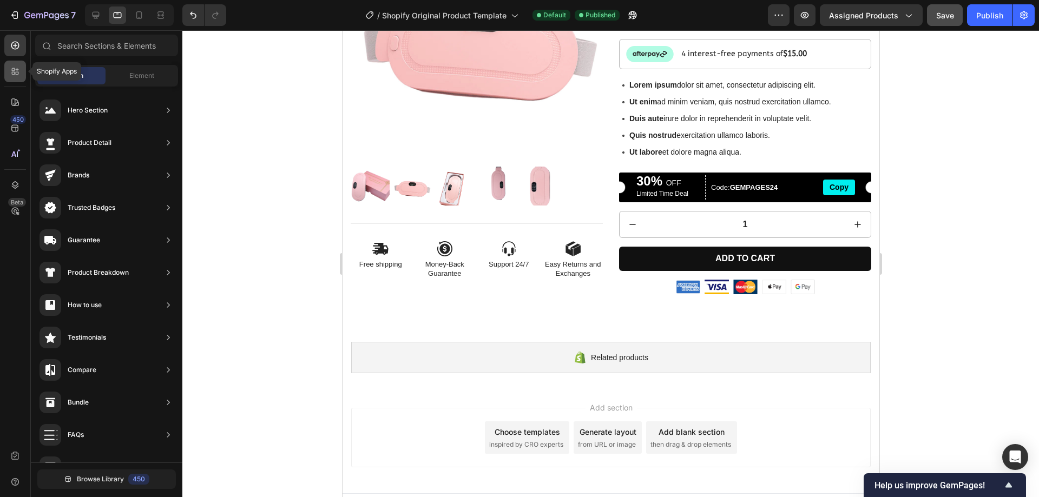
click at [22, 69] on div at bounding box center [15, 72] width 22 height 22
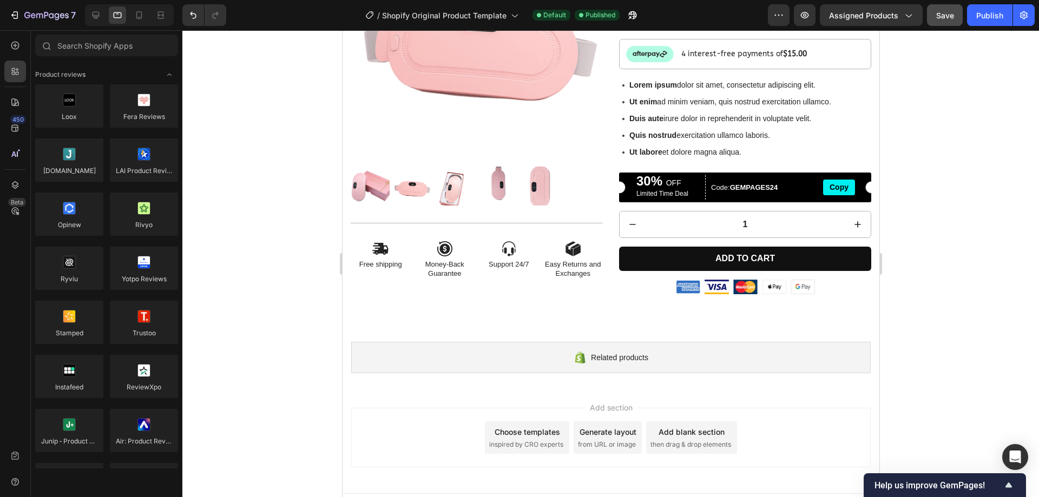
click at [15, 57] on div "450 Beta" at bounding box center [15, 240] width 22 height 411
click at [18, 96] on div at bounding box center [15, 102] width 22 height 22
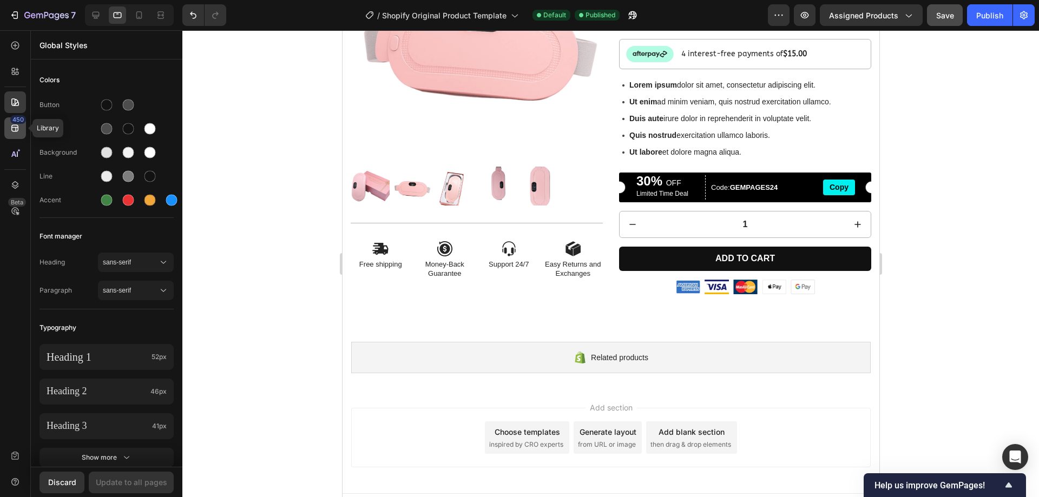
click at [19, 124] on icon at bounding box center [15, 128] width 11 height 11
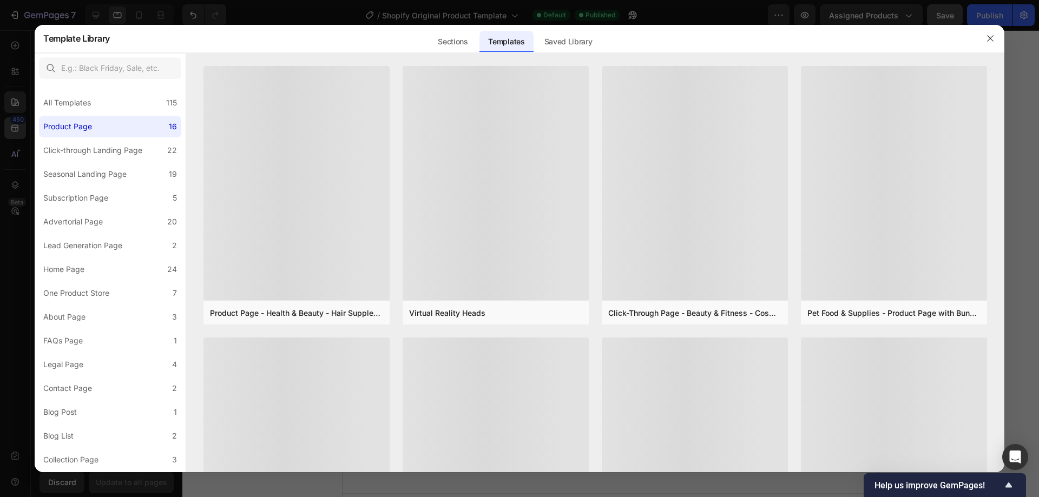
click at [19, 124] on div at bounding box center [519, 248] width 1039 height 497
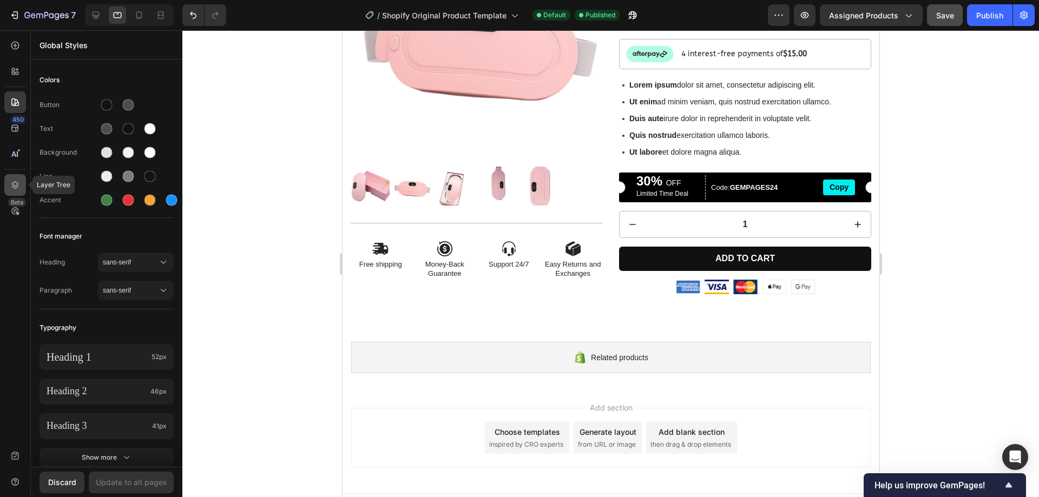
click at [19, 180] on icon at bounding box center [15, 185] width 11 height 11
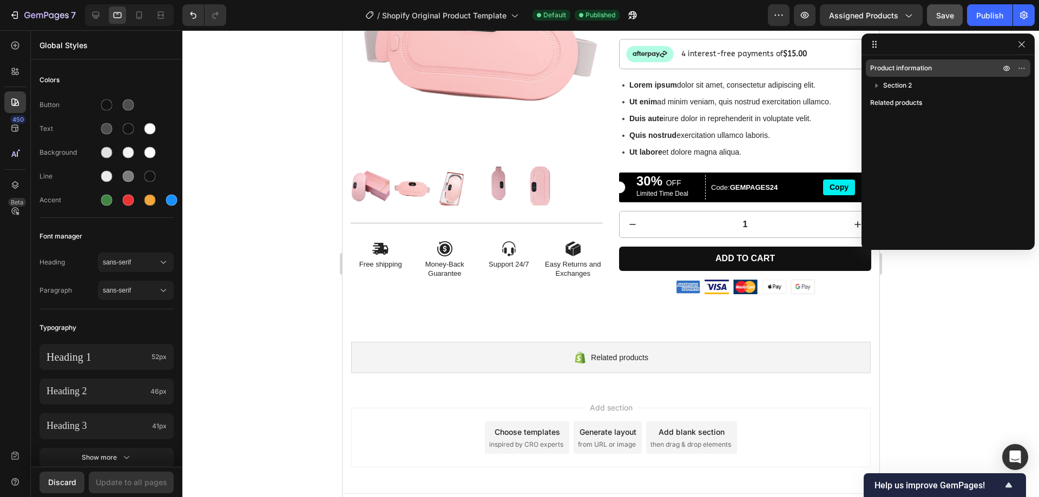
click at [877, 69] on span "Product information" at bounding box center [901, 68] width 62 height 11
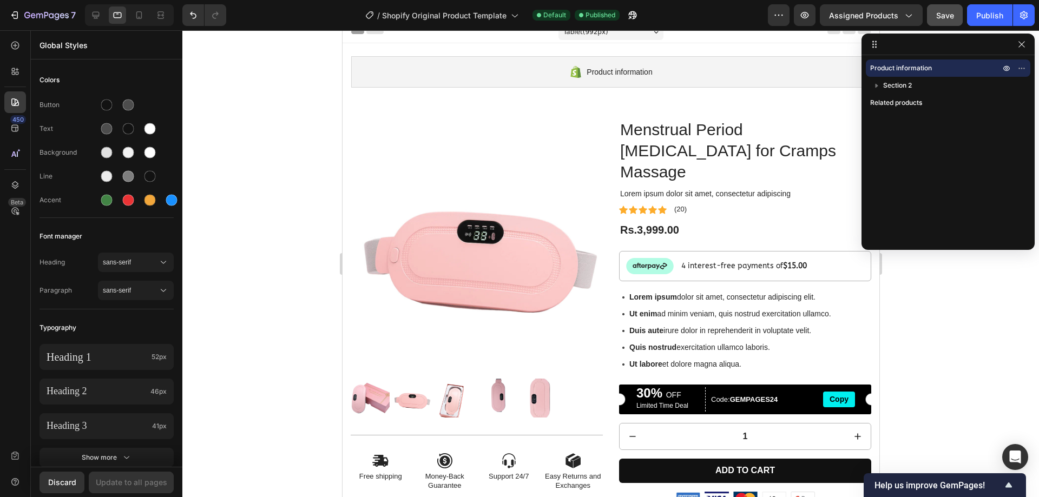
scroll to position [0, 0]
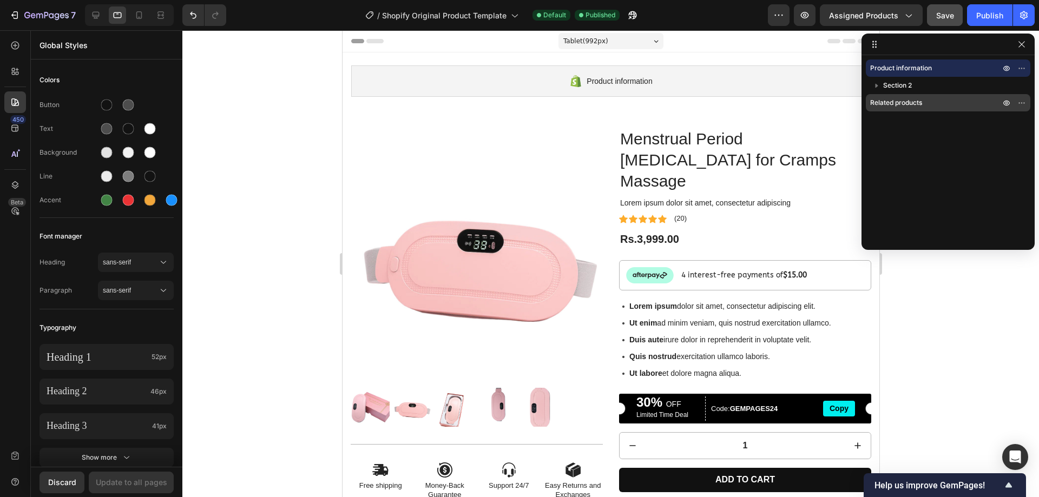
click at [889, 102] on span "Related products" at bounding box center [896, 102] width 52 height 11
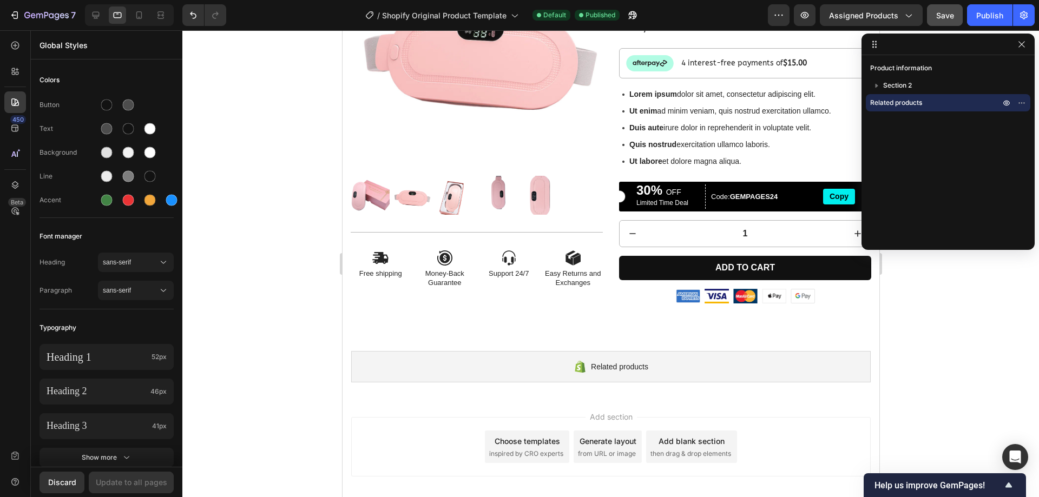
scroll to position [221, 0]
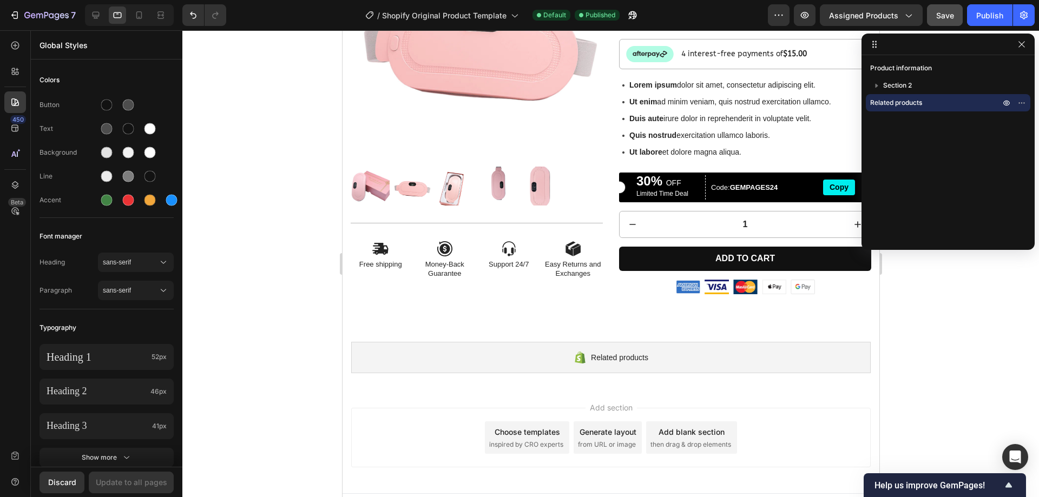
click at [889, 102] on span "Related products" at bounding box center [896, 102] width 52 height 11
click at [1005, 106] on icon "button" at bounding box center [1006, 102] width 9 height 9
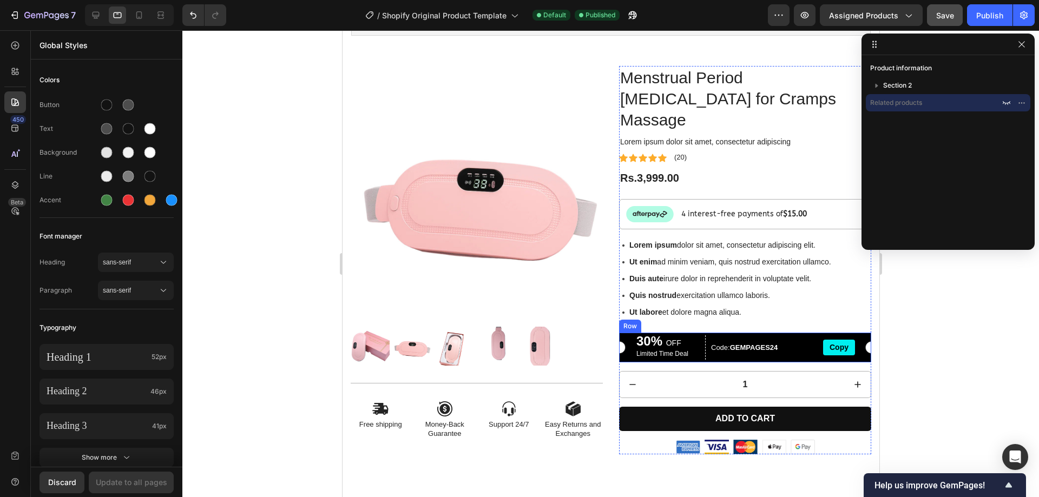
scroll to position [0, 0]
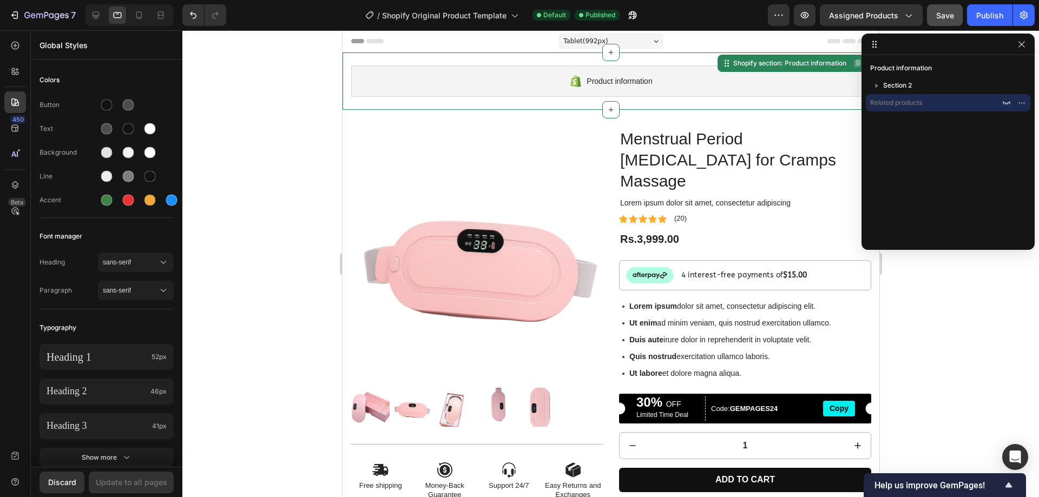
click at [638, 82] on span "Product information" at bounding box center [618, 81] width 65 height 13
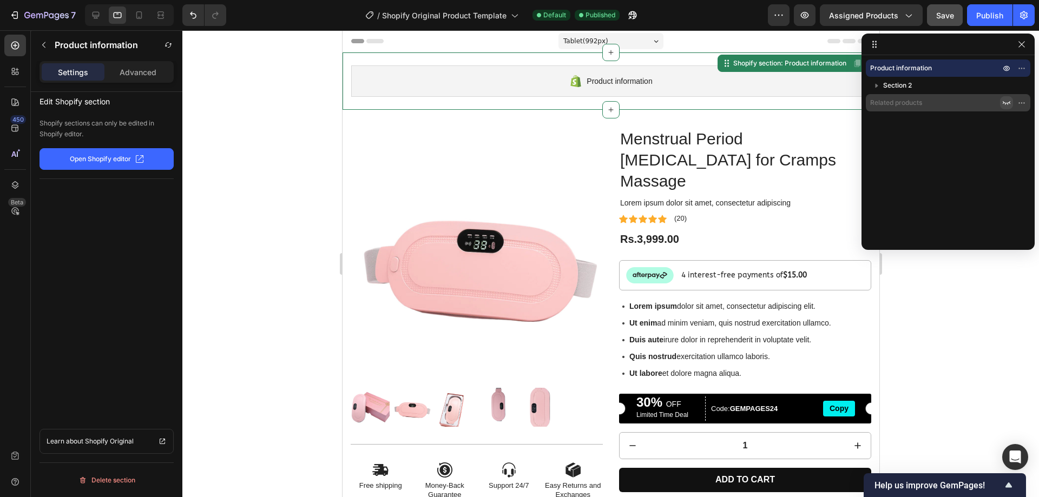
click at [1006, 100] on icon "button" at bounding box center [1006, 102] width 9 height 9
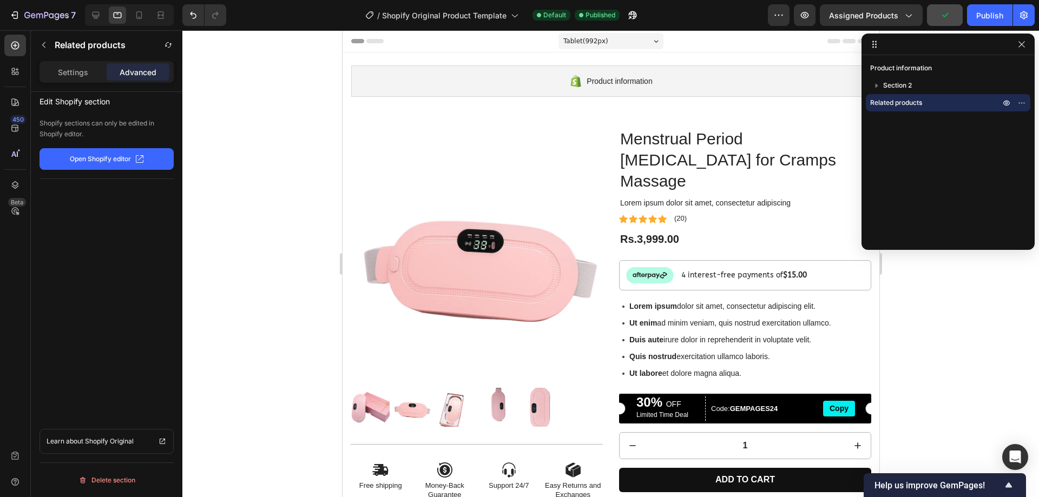
click at [632, 36] on div "Tablet ( 992 px)" at bounding box center [610, 41] width 105 height 16
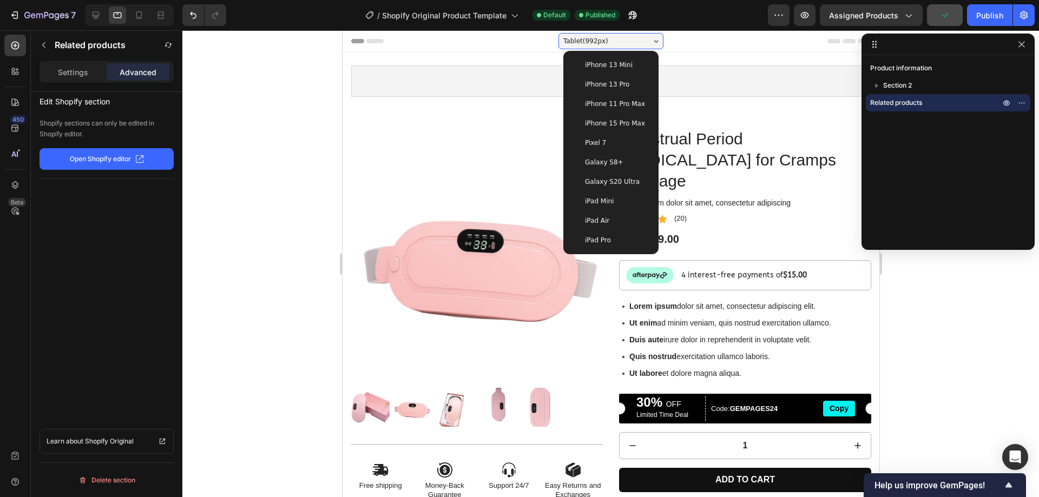
click at [625, 42] on div "Tablet ( 992 px)" at bounding box center [610, 41] width 105 height 16
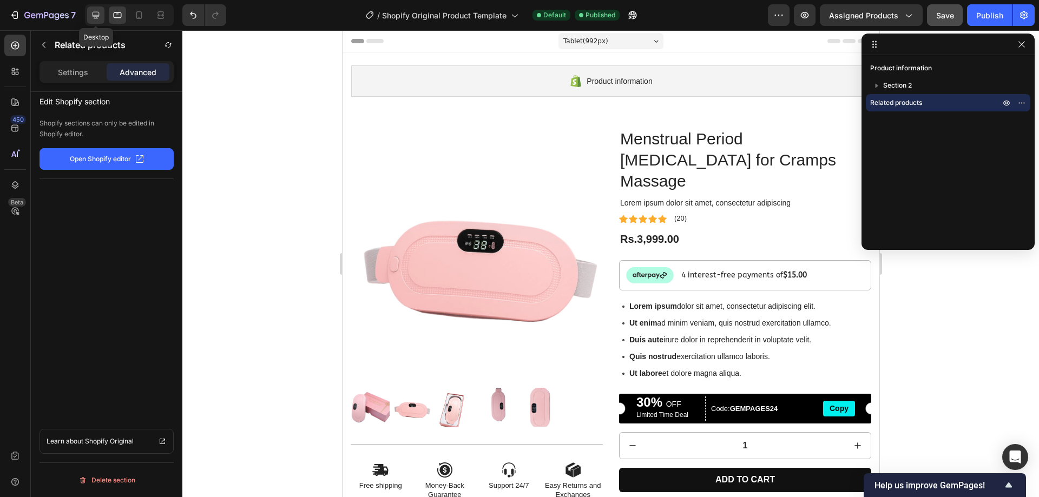
click at [96, 14] on icon at bounding box center [95, 15] width 11 height 11
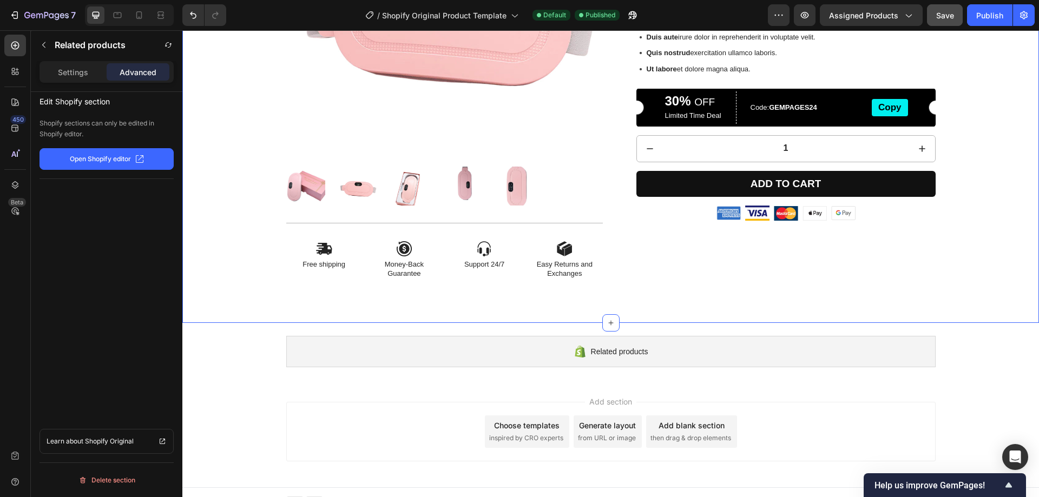
scroll to position [325, 0]
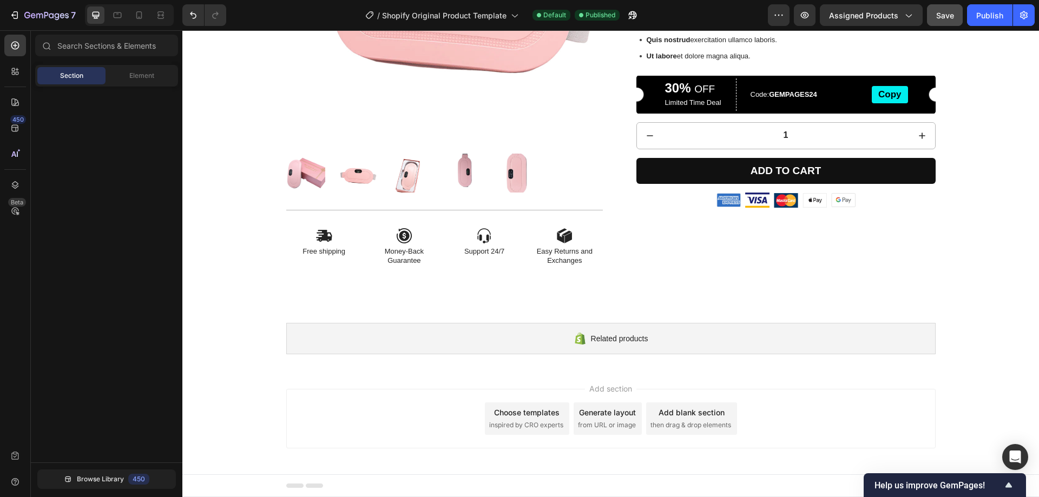
click at [493, 425] on span "inspired by CRO experts" at bounding box center [526, 425] width 74 height 10
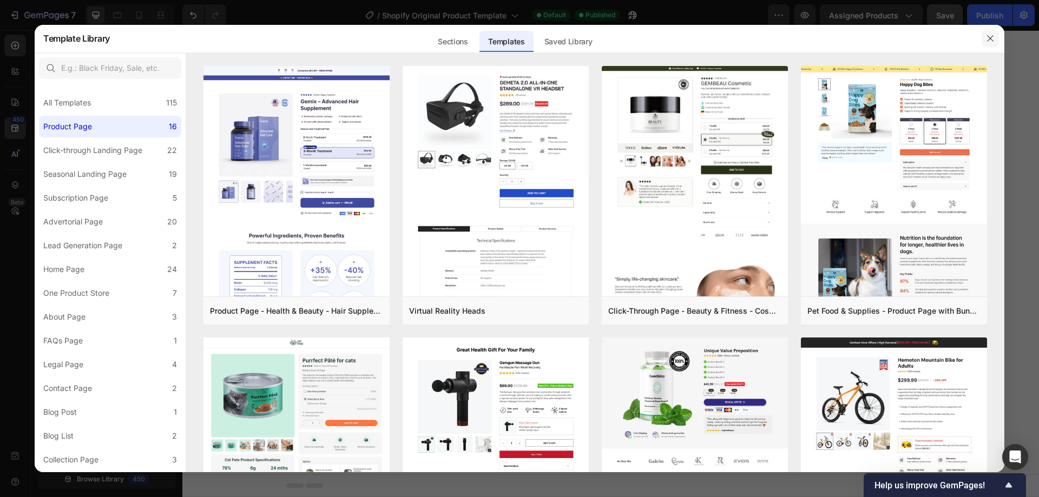
click at [993, 36] on icon "button" at bounding box center [990, 38] width 9 height 9
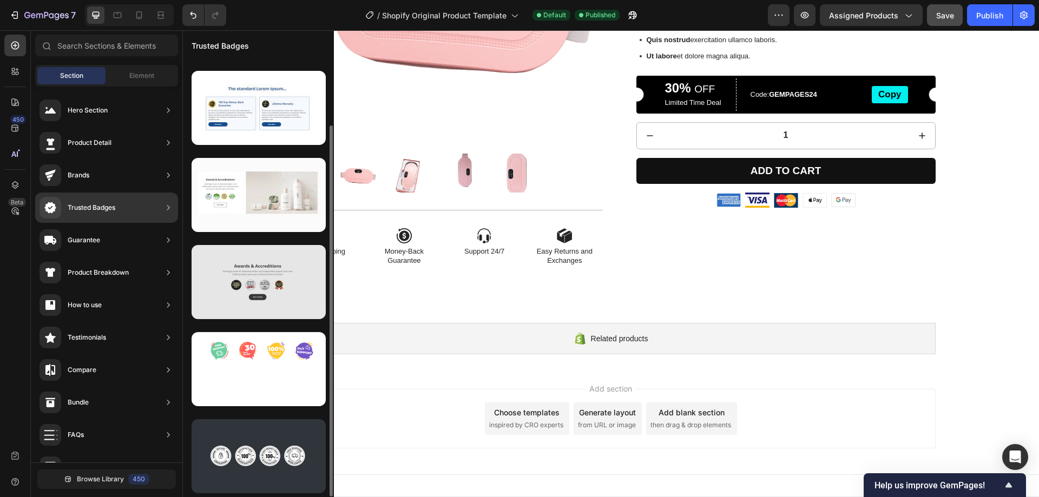
scroll to position [0, 0]
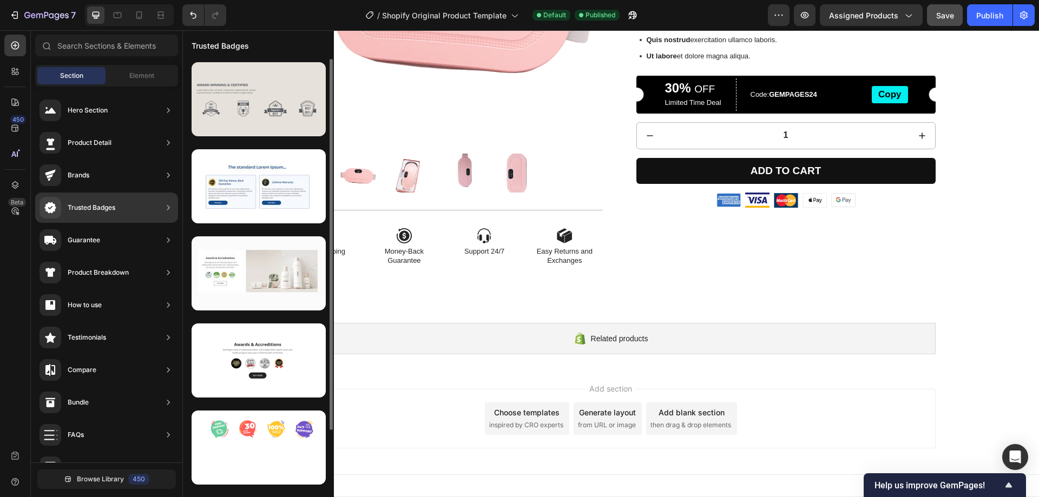
click at [252, 104] on div at bounding box center [259, 99] width 134 height 74
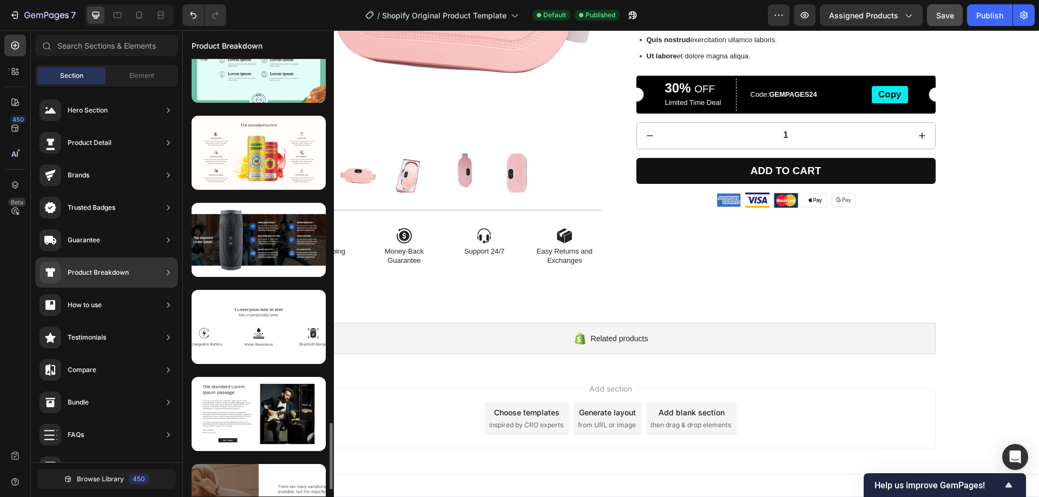
scroll to position [2430, 0]
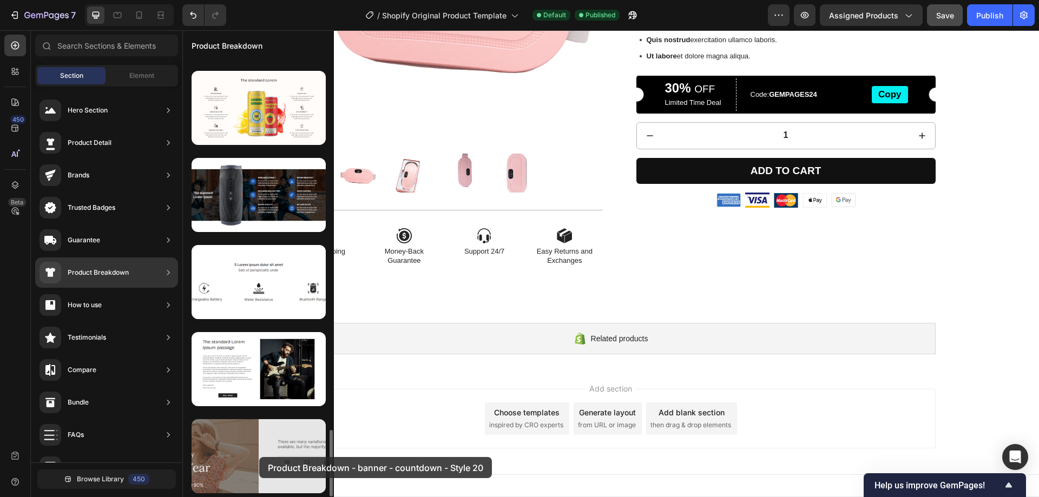
drag, startPoint x: 285, startPoint y: 459, endPoint x: 259, endPoint y: 457, distance: 25.5
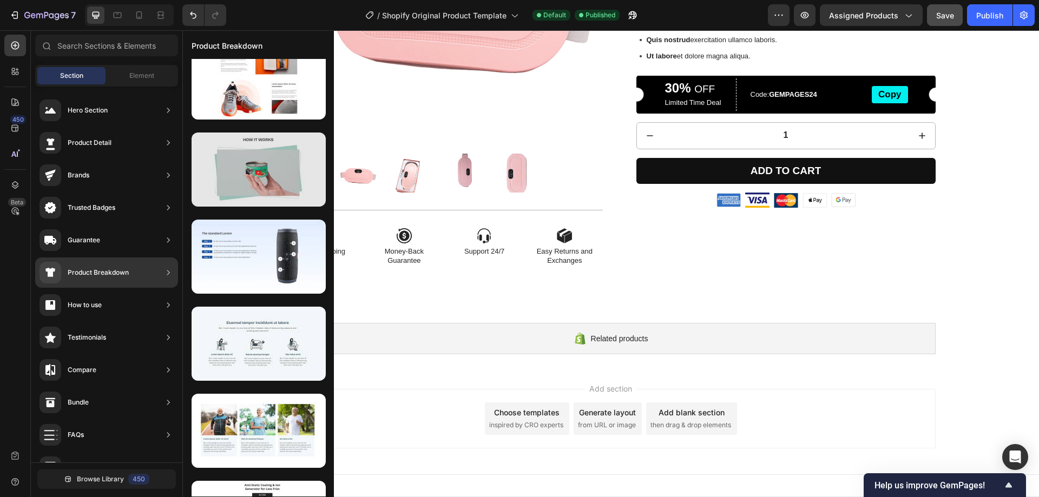
scroll to position [0, 0]
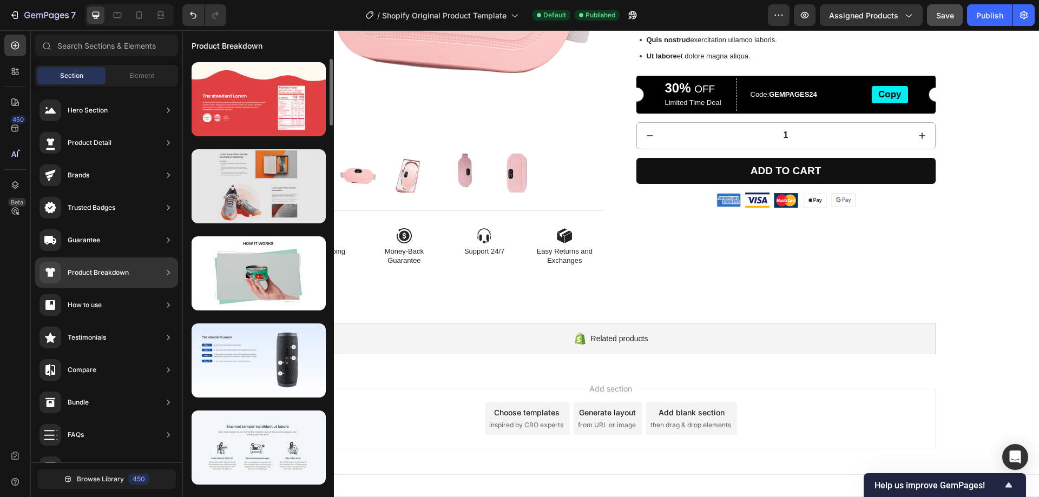
click at [292, 181] on div at bounding box center [259, 186] width 134 height 74
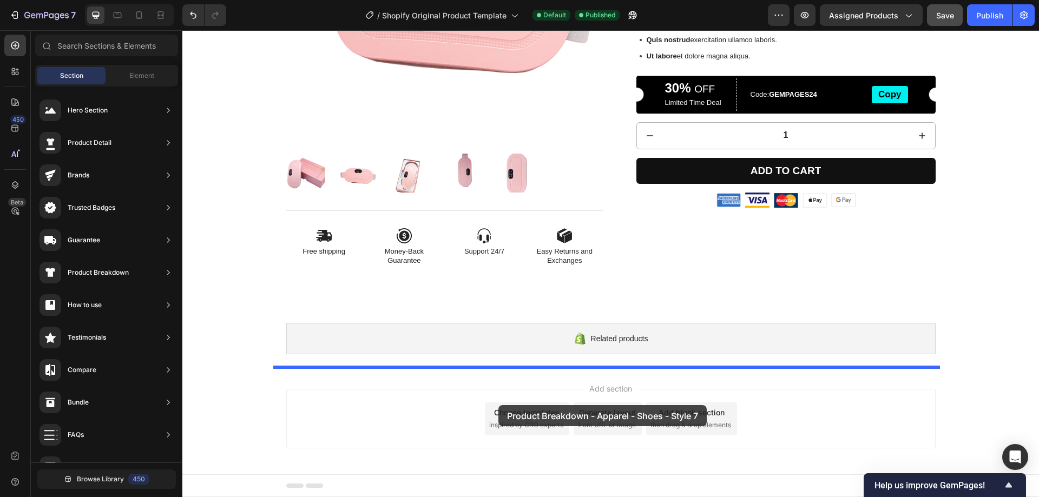
drag, startPoint x: 438, startPoint y: 212, endPoint x: 500, endPoint y: 404, distance: 201.9
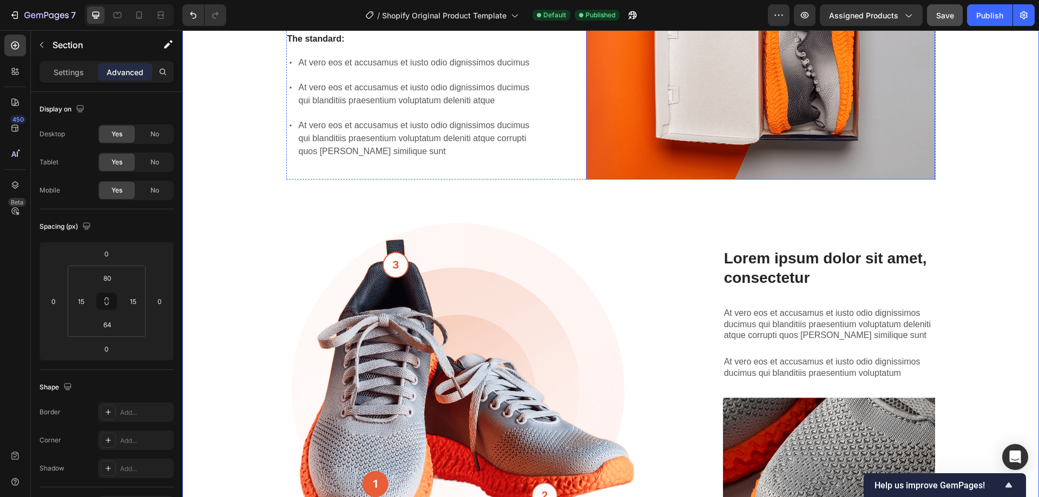
scroll to position [840, 0]
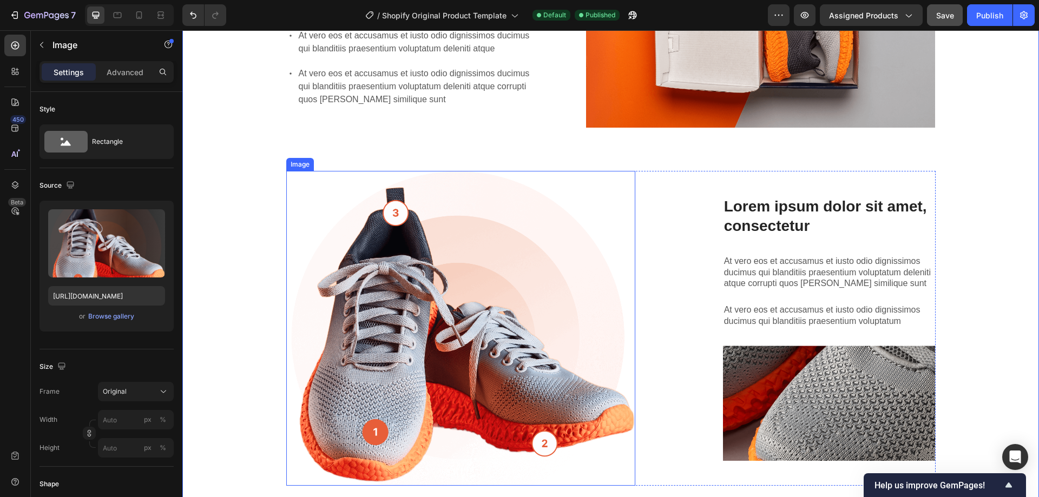
click at [390, 215] on img at bounding box center [460, 328] width 349 height 315
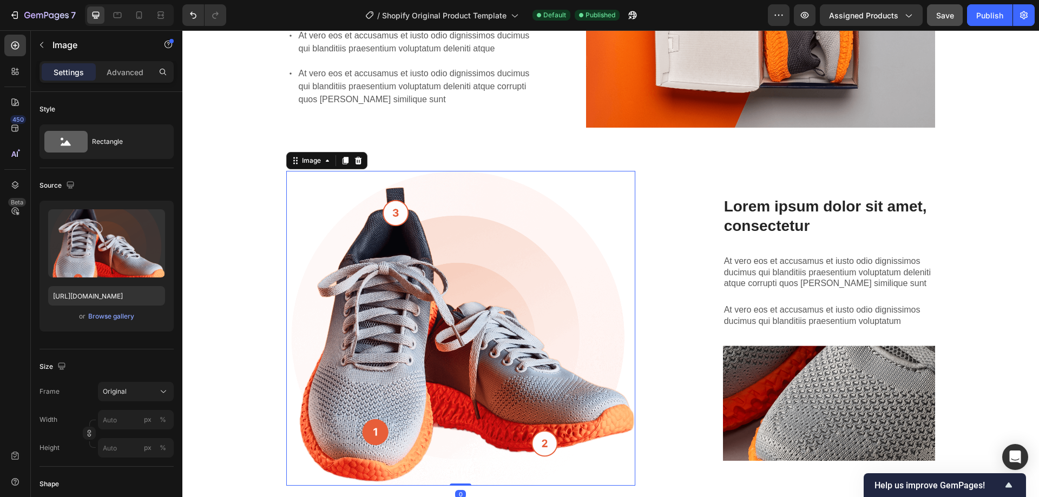
click at [390, 215] on img at bounding box center [460, 328] width 349 height 315
click at [373, 432] on img at bounding box center [460, 328] width 349 height 315
click at [535, 445] on img at bounding box center [460, 328] width 349 height 315
click at [312, 162] on div "Image" at bounding box center [311, 161] width 23 height 10
click at [496, 294] on img at bounding box center [460, 328] width 349 height 315
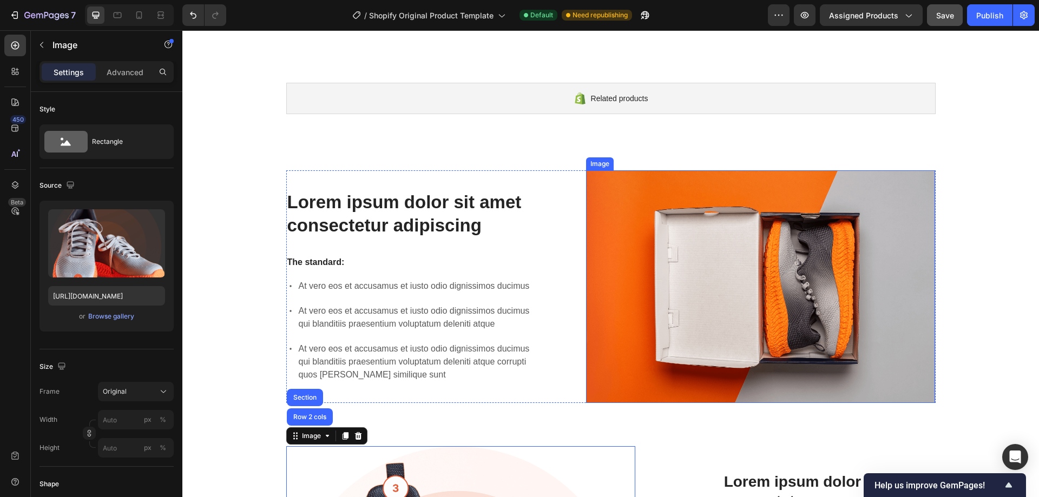
scroll to position [569, 0]
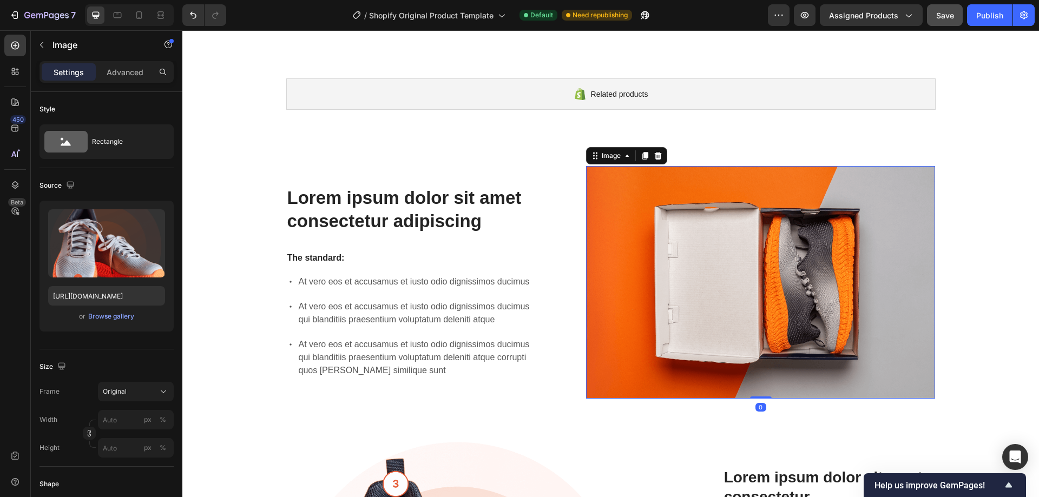
click at [694, 306] on img at bounding box center [760, 282] width 349 height 233
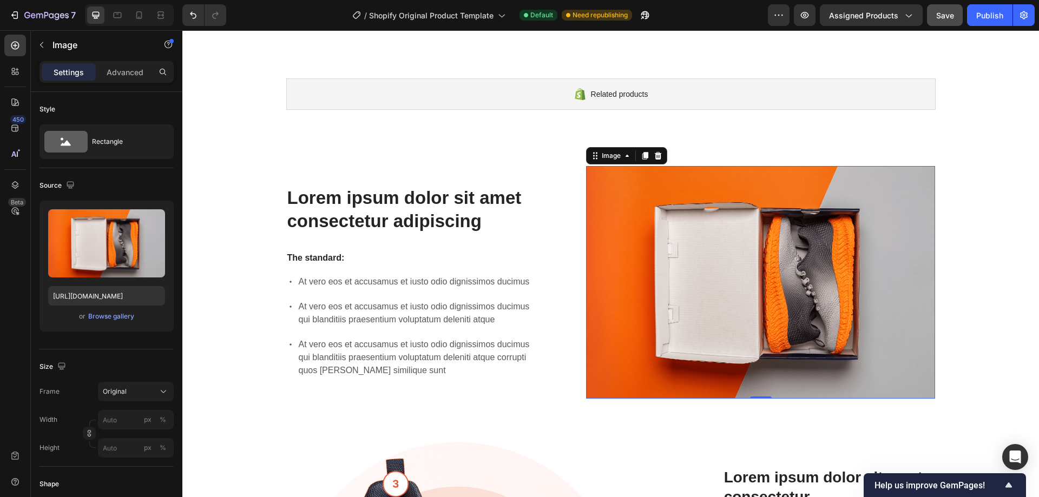
click at [695, 306] on img at bounding box center [760, 282] width 349 height 233
click at [102, 143] on div "Rectangle" at bounding box center [125, 141] width 66 height 25
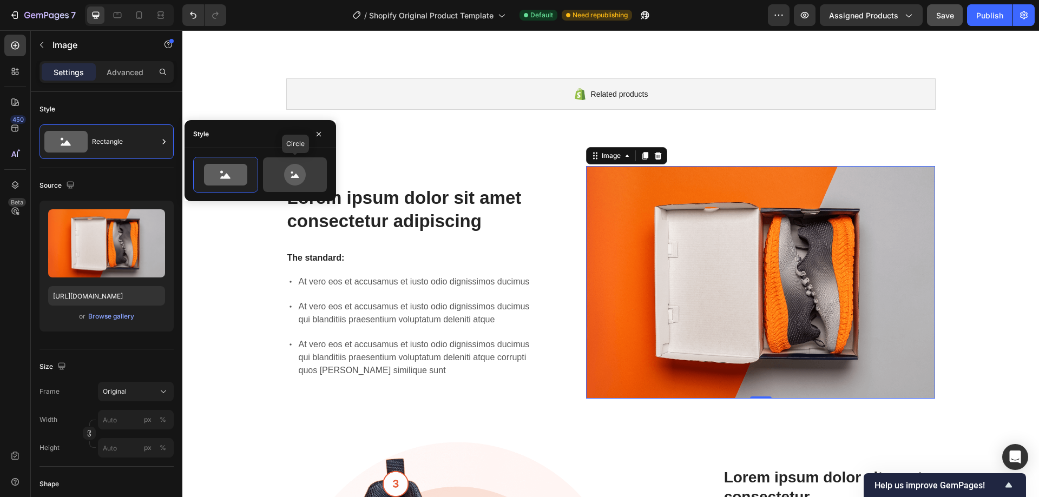
click at [283, 167] on icon at bounding box center [294, 175] width 51 height 22
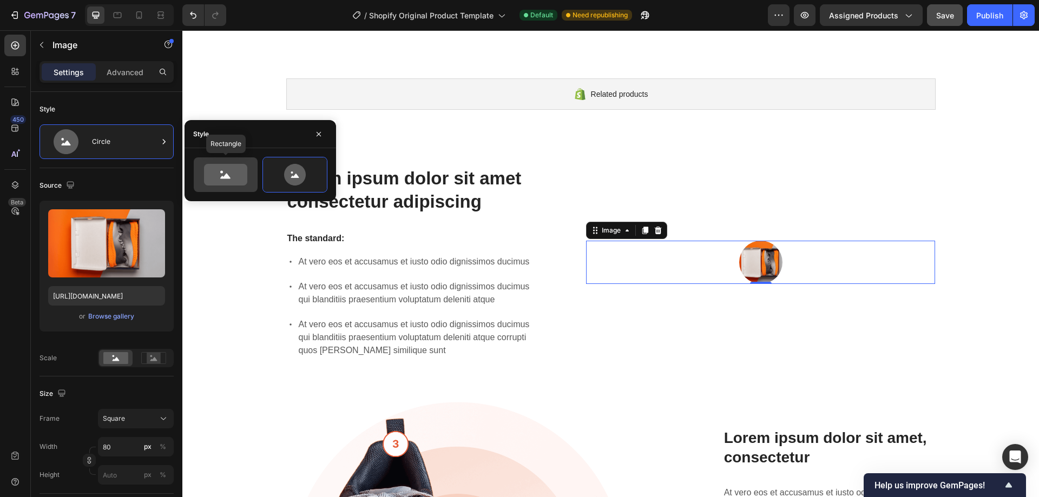
click at [225, 178] on icon at bounding box center [225, 176] width 10 height 5
type input "100"
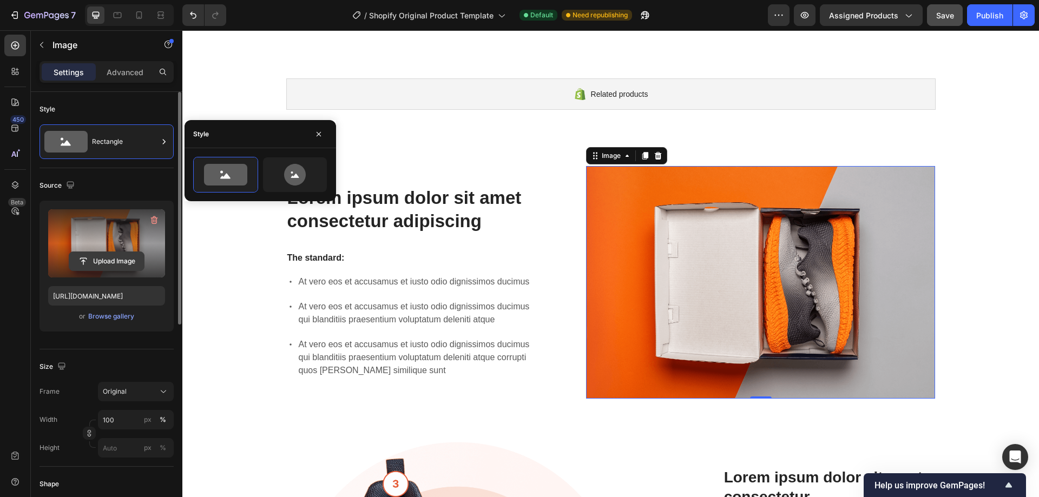
click at [121, 257] on input "file" at bounding box center [106, 261] width 75 height 18
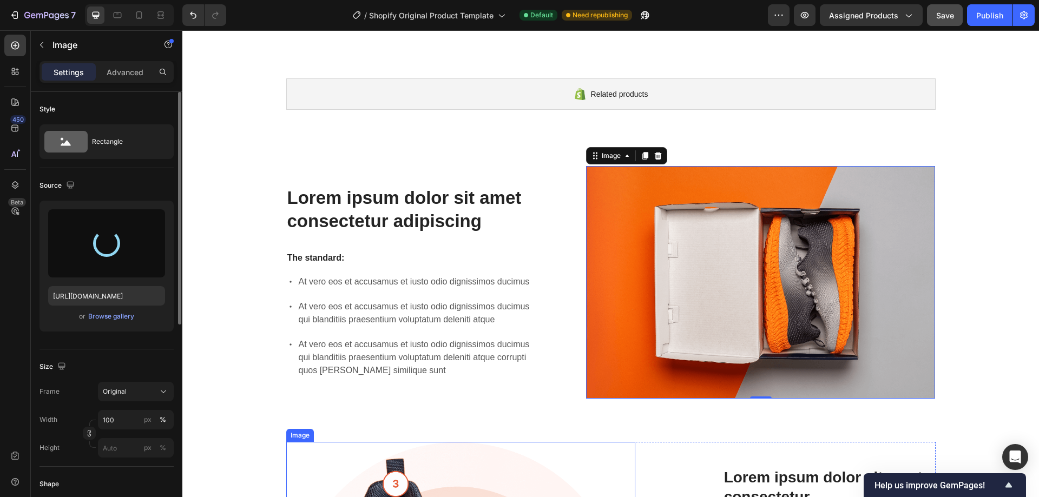
type input "https://cdn.shopify.com/s/files/1/0933/5816/2207/files/gempages_586096926030562…"
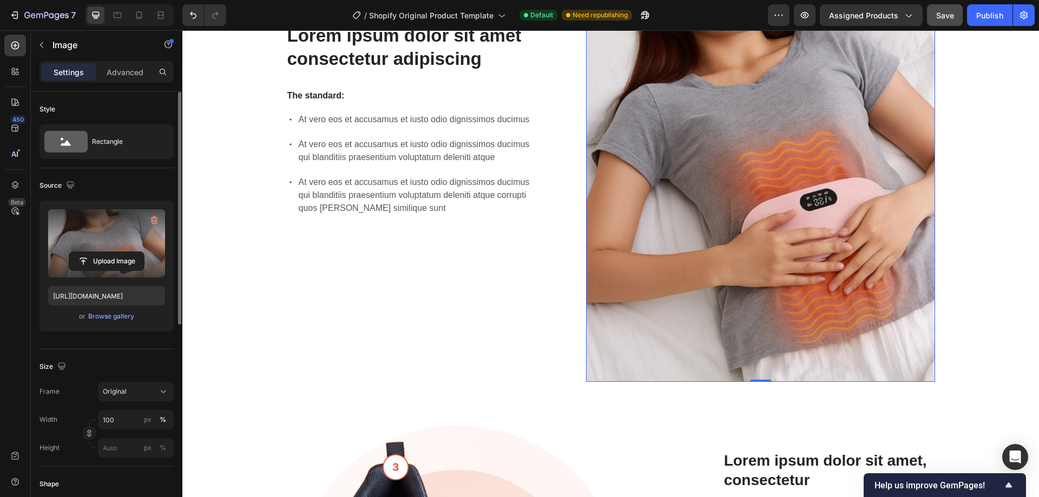
scroll to position [948, 0]
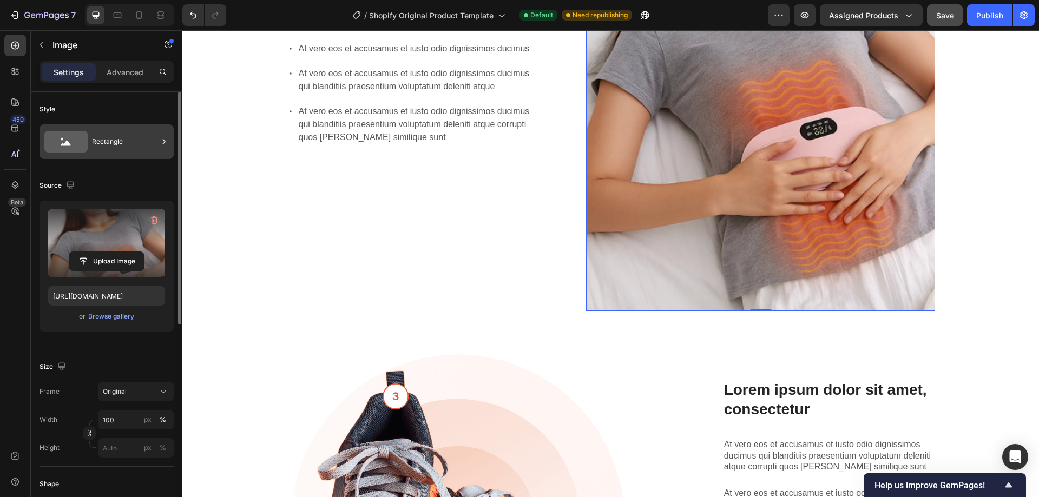
click at [116, 151] on div "Rectangle" at bounding box center [125, 141] width 66 height 25
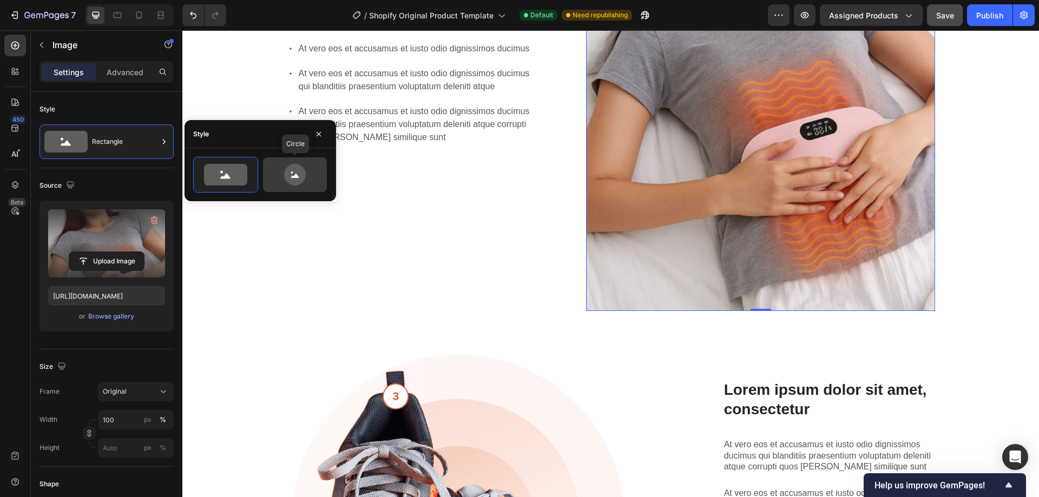
click at [302, 175] on icon at bounding box center [295, 175] width 22 height 22
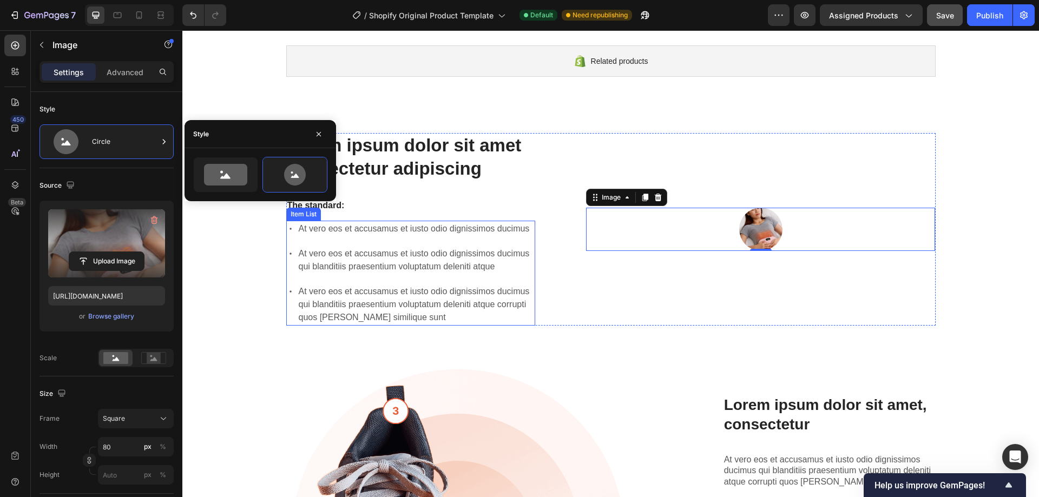
scroll to position [566, 0]
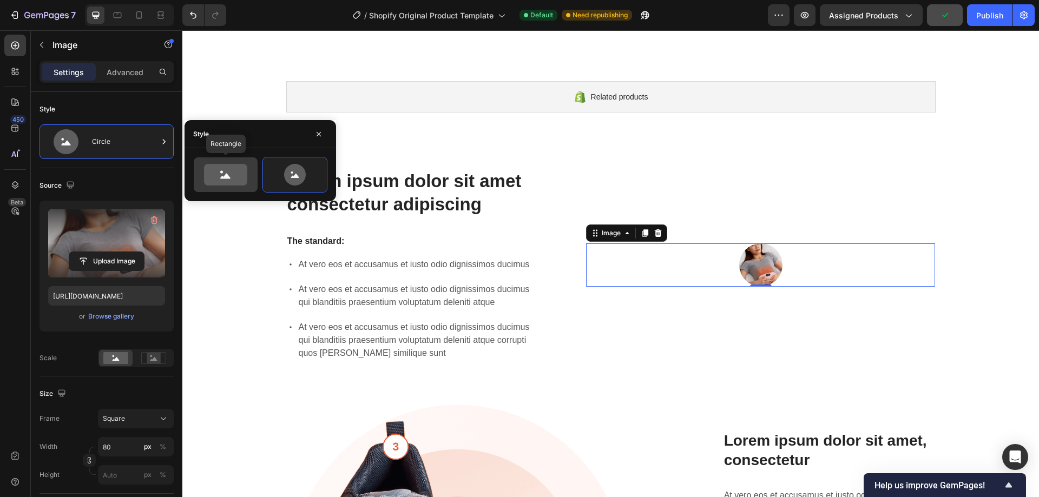
click at [205, 177] on icon at bounding box center [225, 175] width 43 height 22
type input "100"
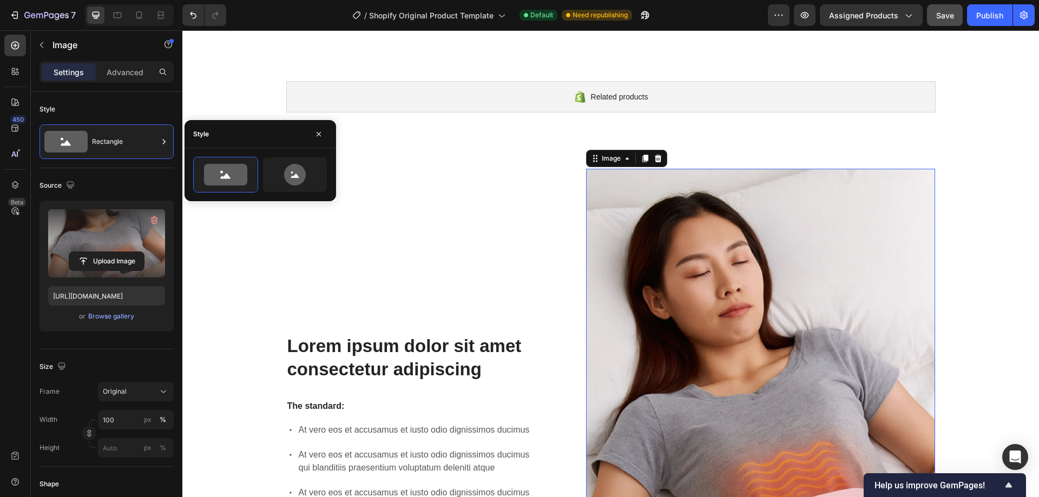
click at [684, 223] on img at bounding box center [760, 431] width 349 height 524
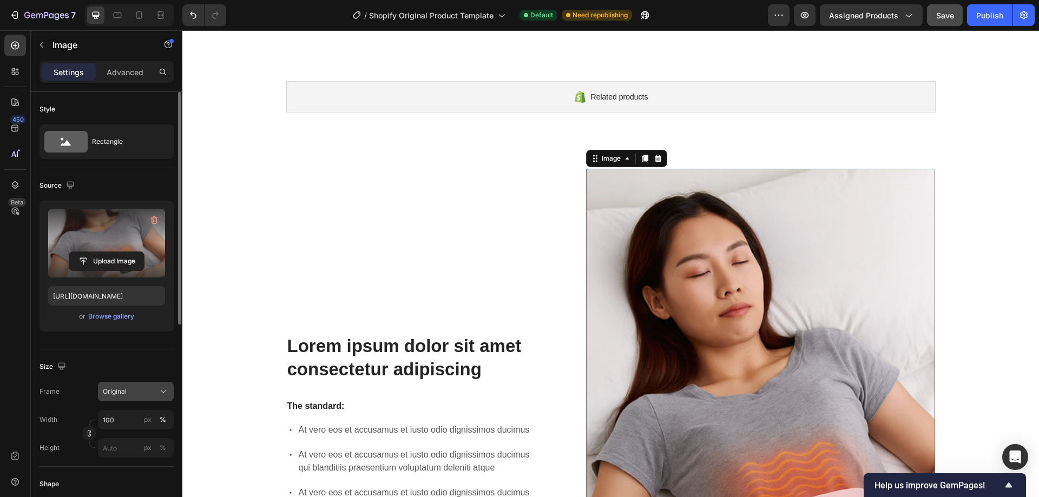
click at [158, 392] on icon at bounding box center [163, 391] width 11 height 11
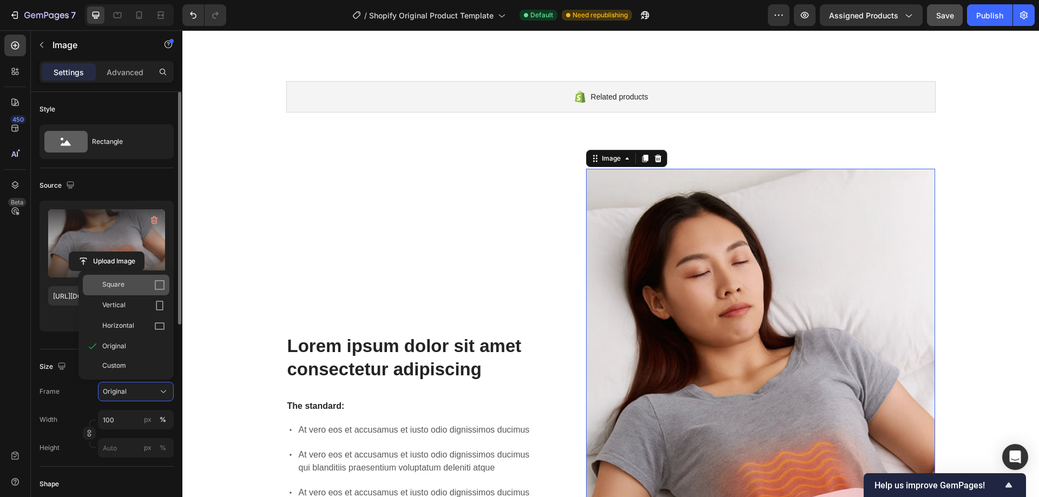
click at [140, 289] on div "Square" at bounding box center [133, 285] width 63 height 11
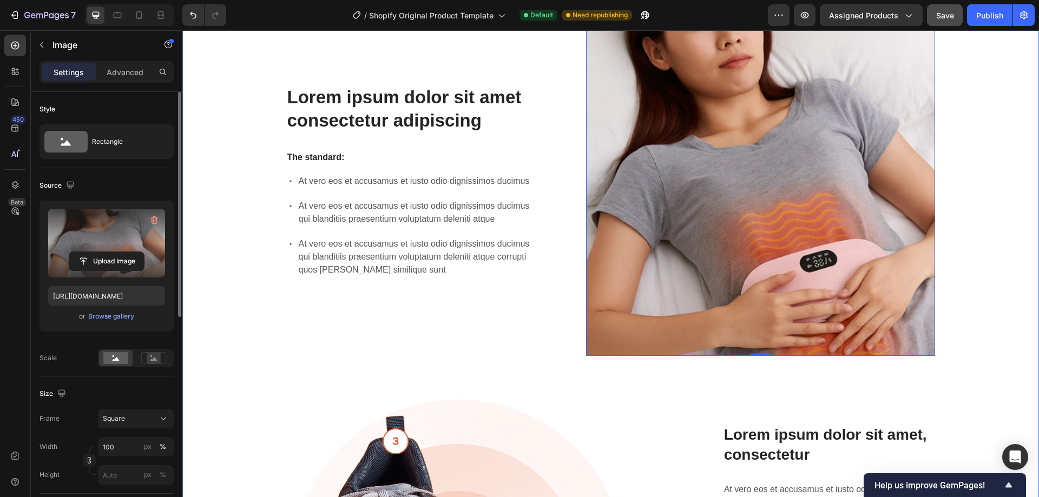
scroll to position [729, 0]
click at [716, 254] on img at bounding box center [760, 180] width 349 height 349
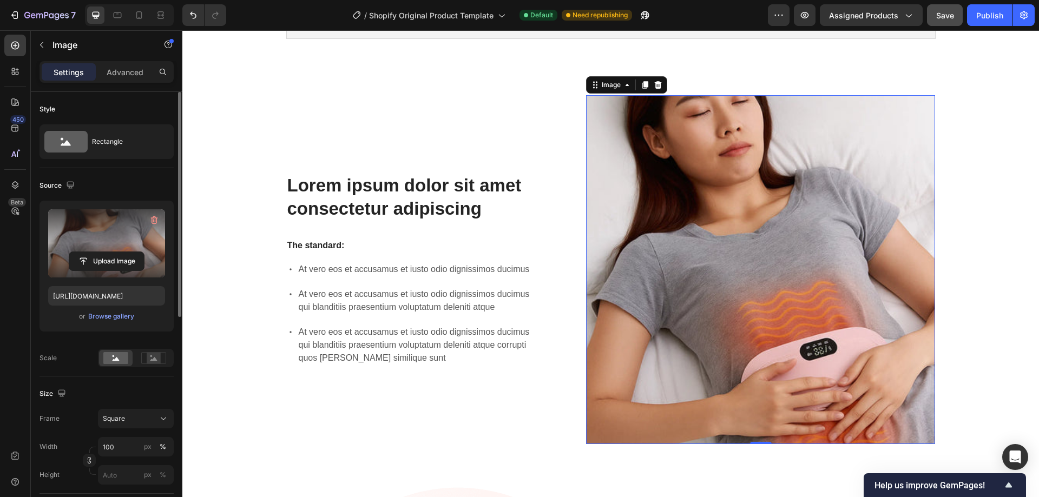
scroll to position [621, 0]
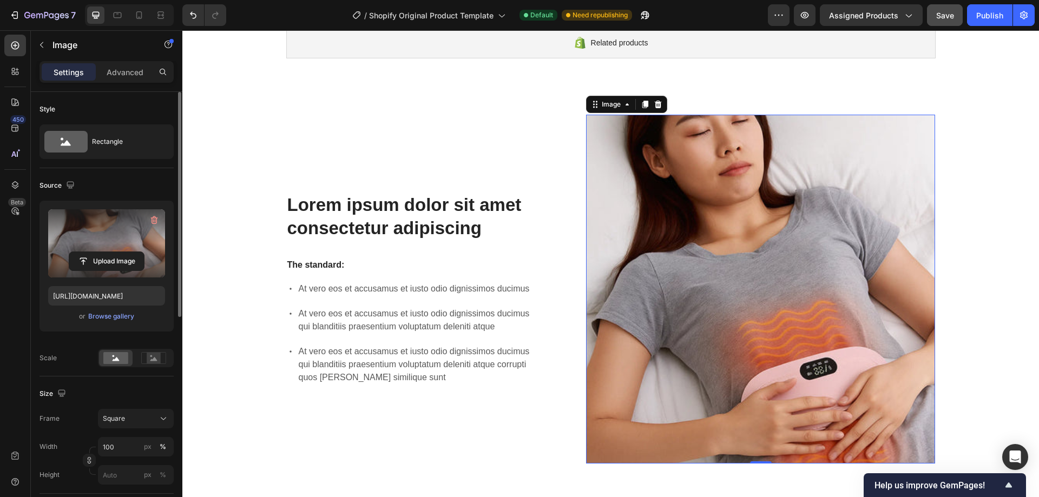
click at [741, 248] on img at bounding box center [760, 289] width 349 height 349
click at [116, 256] on input "file" at bounding box center [106, 261] width 75 height 18
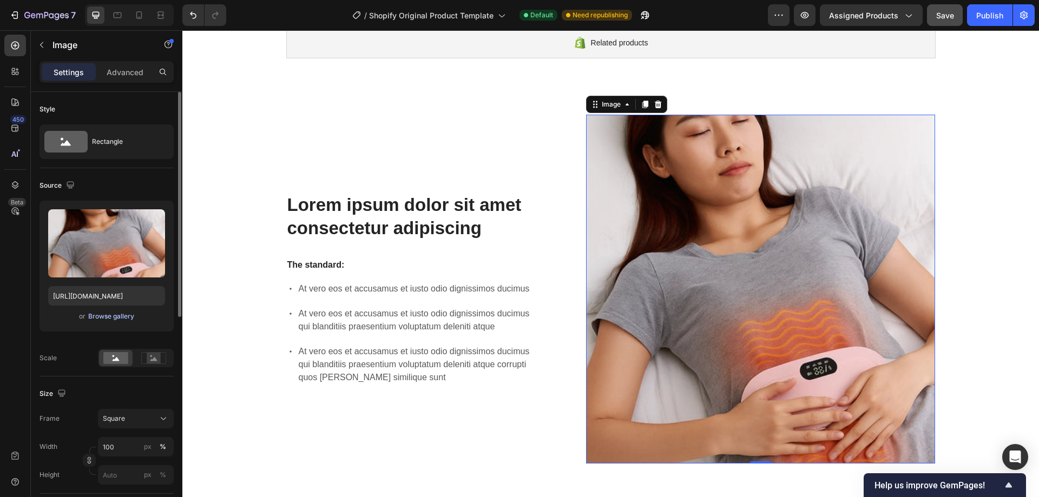
click at [100, 318] on div "Browse gallery" at bounding box center [111, 317] width 46 height 10
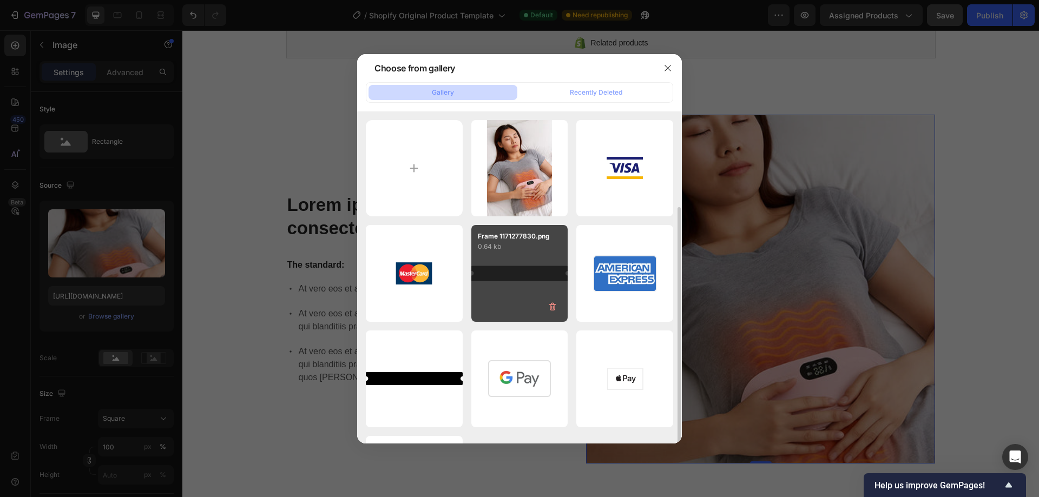
scroll to position [98, 0]
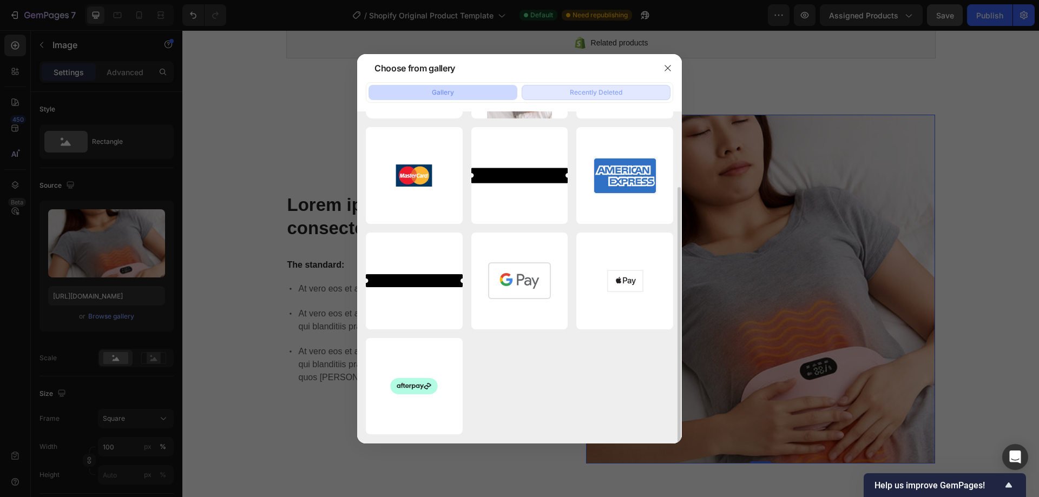
click at [579, 87] on button "Recently Deleted" at bounding box center [596, 92] width 149 height 15
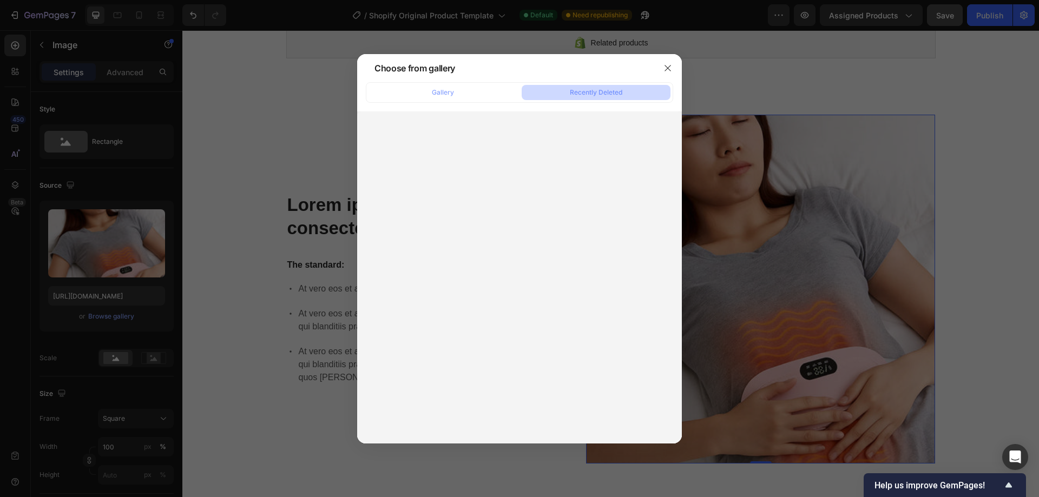
click at [443, 82] on div "Gallery Recently Deleted" at bounding box center [519, 92] width 307 height 21
click at [443, 89] on div "Gallery" at bounding box center [443, 93] width 22 height 10
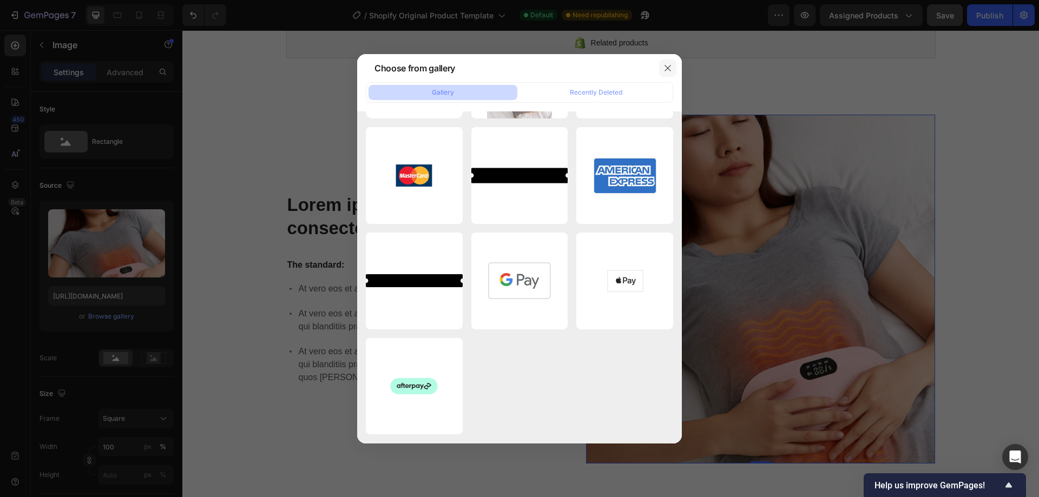
click at [673, 62] on button "button" at bounding box center [667, 68] width 17 height 17
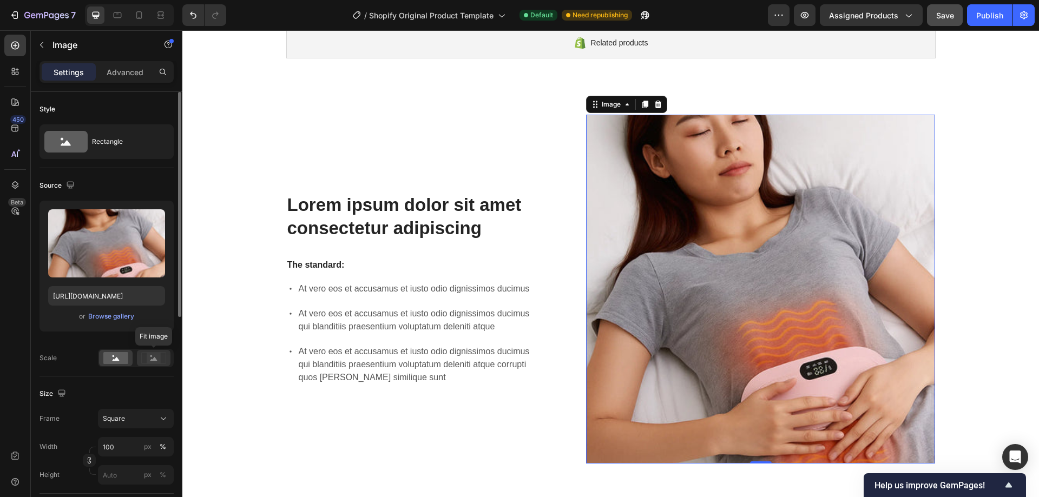
click at [152, 361] on rect at bounding box center [154, 358] width 14 height 11
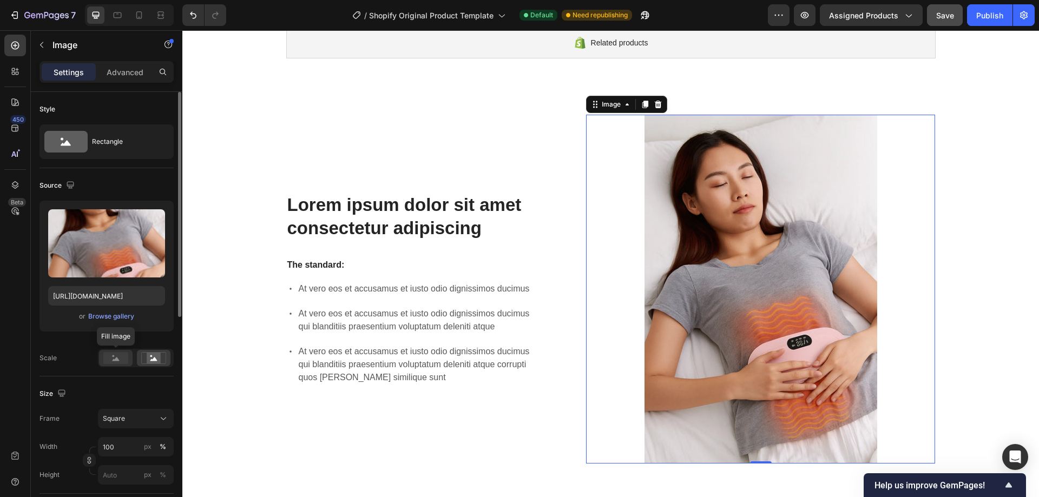
click at [118, 361] on icon at bounding box center [116, 359] width 7 height 4
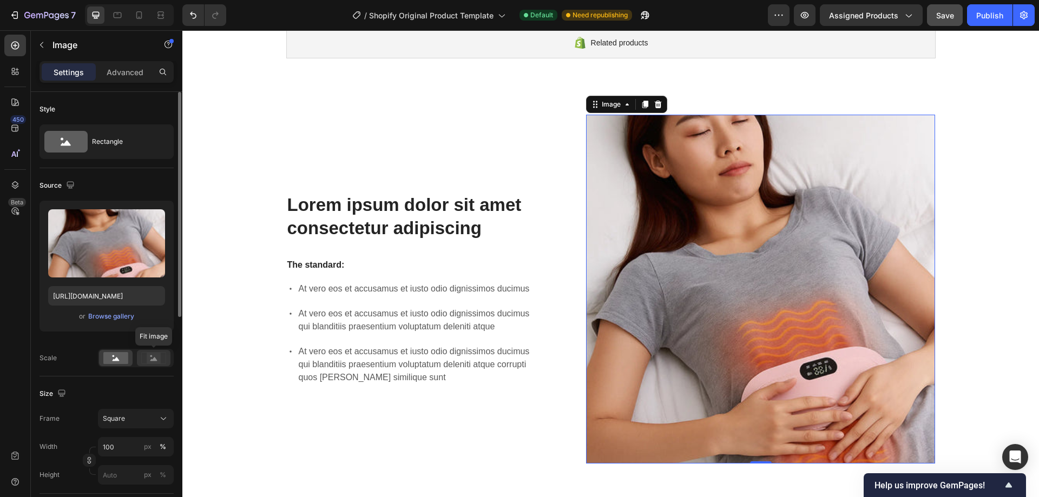
click at [146, 359] on icon at bounding box center [153, 358] width 25 height 12
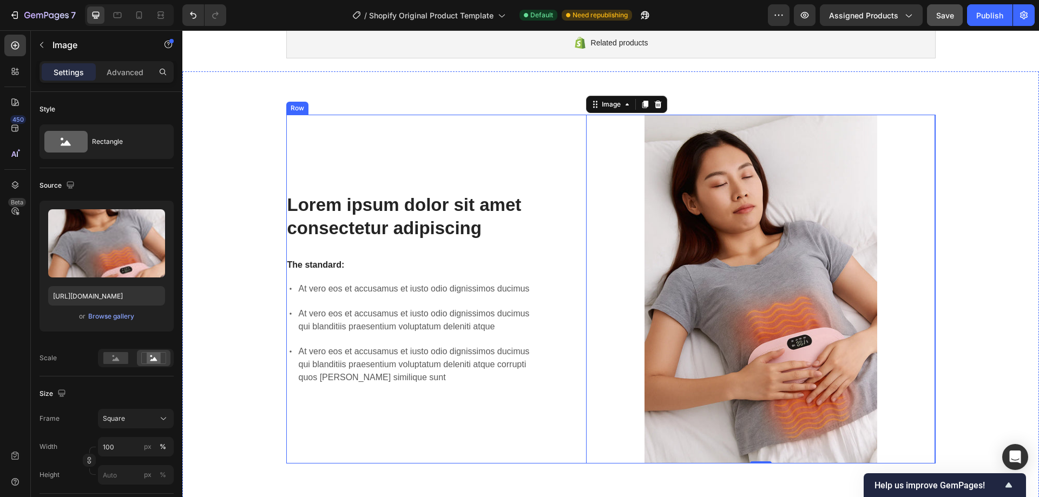
click at [335, 446] on div "Lorem ipsum dolor sit amet consectetur adipiscing Heading The standard: Text Bl…" at bounding box center [410, 289] width 249 height 349
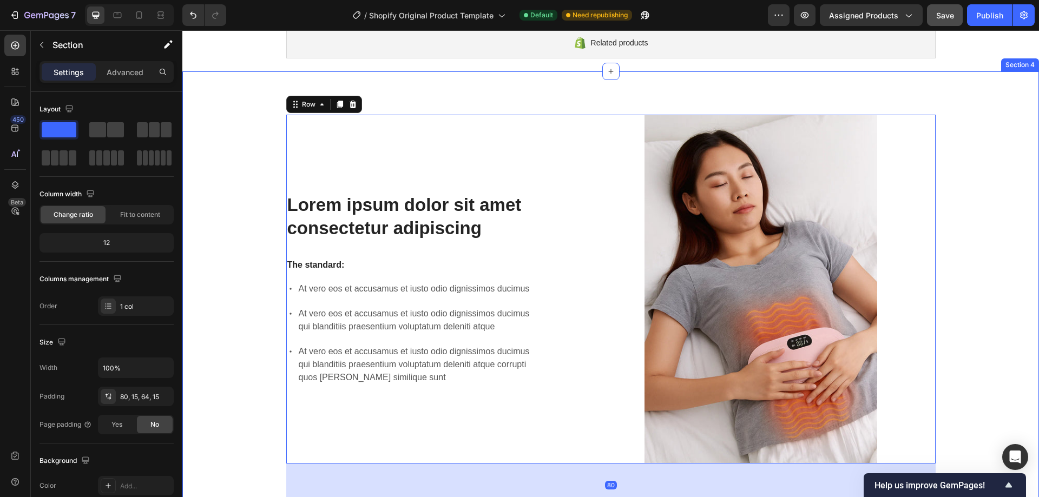
click at [237, 399] on div "Lorem ipsum dolor sit amet consectetur adipiscing Heading The standard: Text Bl…" at bounding box center [610, 473] width 840 height 716
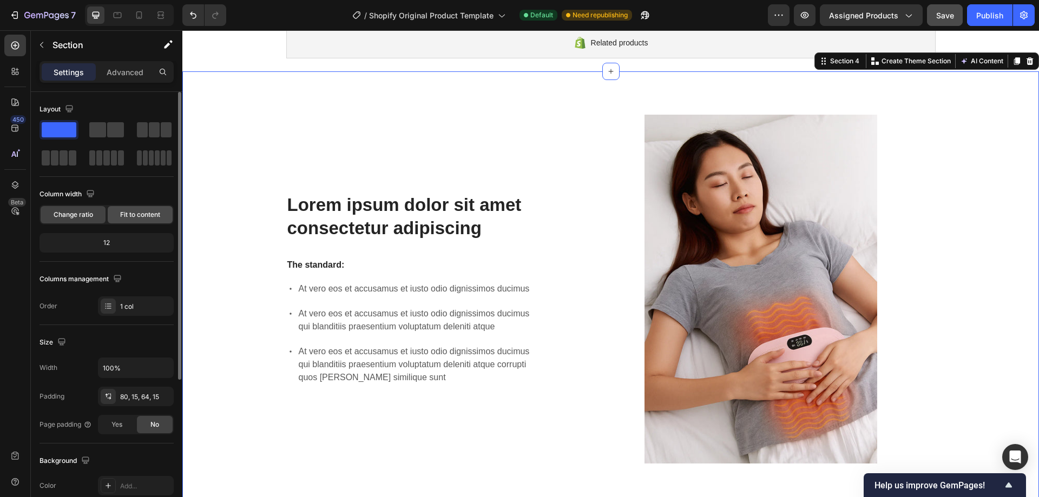
click at [140, 215] on span "Fit to content" at bounding box center [140, 215] width 40 height 10
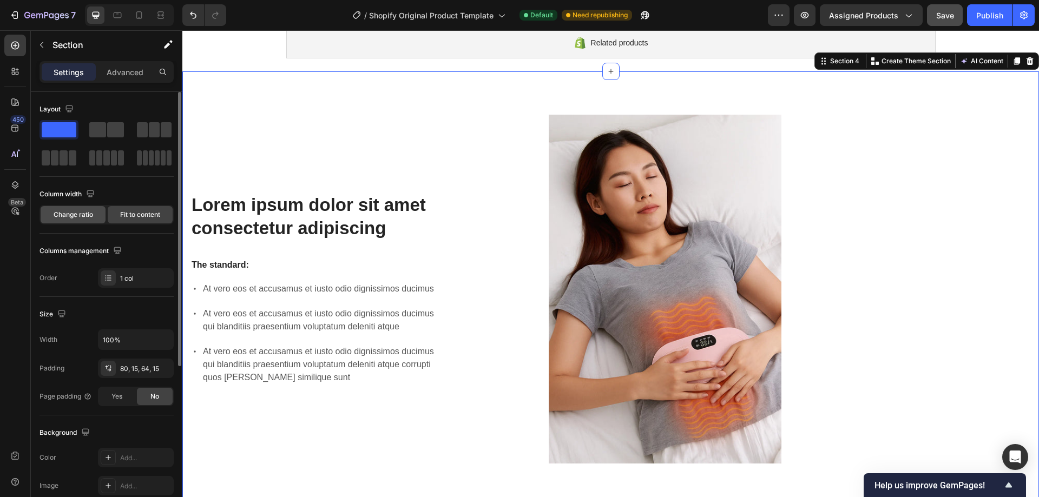
click at [90, 214] on span "Change ratio" at bounding box center [73, 215] width 39 height 10
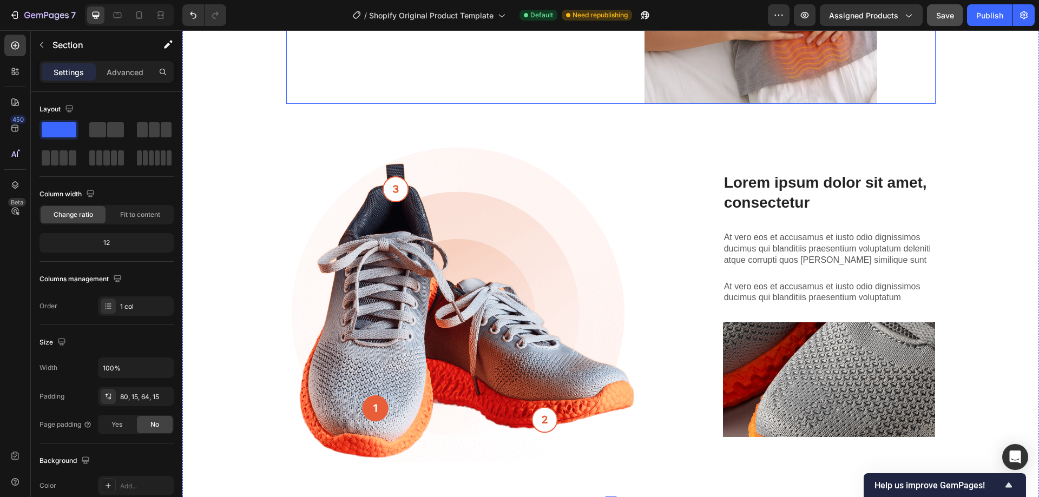
scroll to position [999, 0]
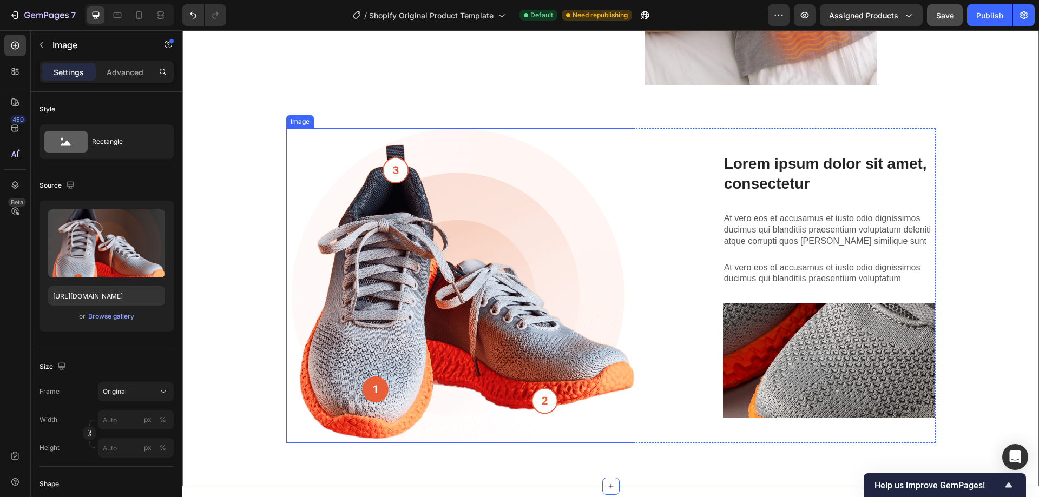
click at [369, 296] on img at bounding box center [460, 285] width 349 height 315
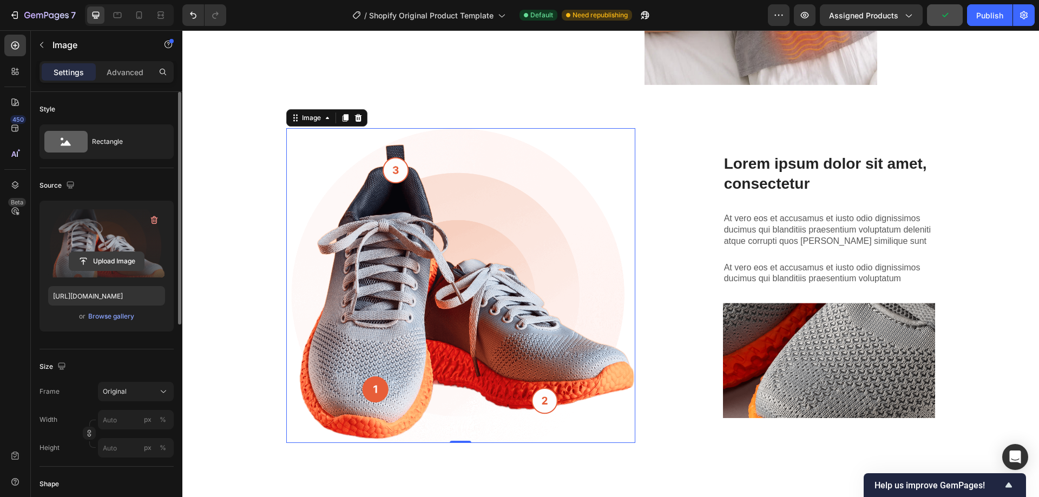
click at [130, 257] on input "file" at bounding box center [106, 261] width 75 height 18
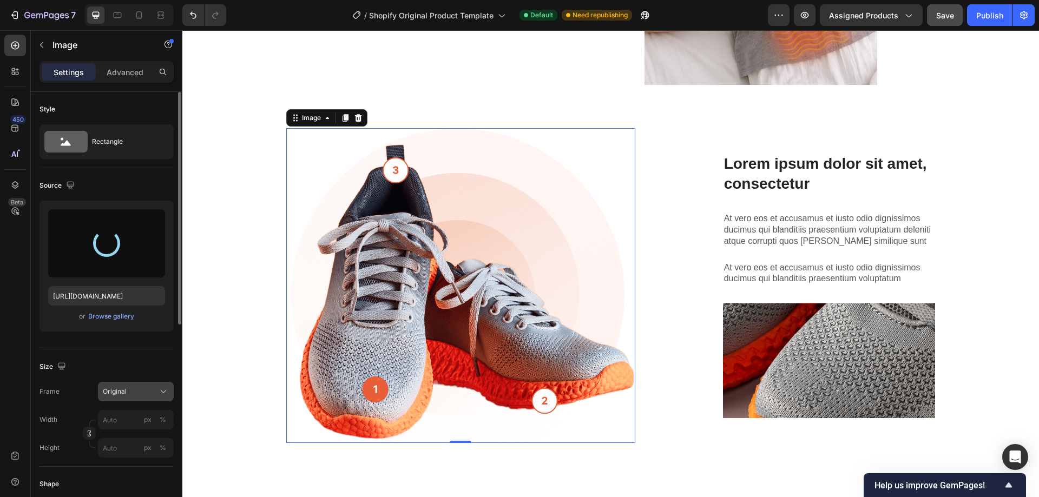
click at [122, 391] on span "Original" at bounding box center [115, 392] width 24 height 10
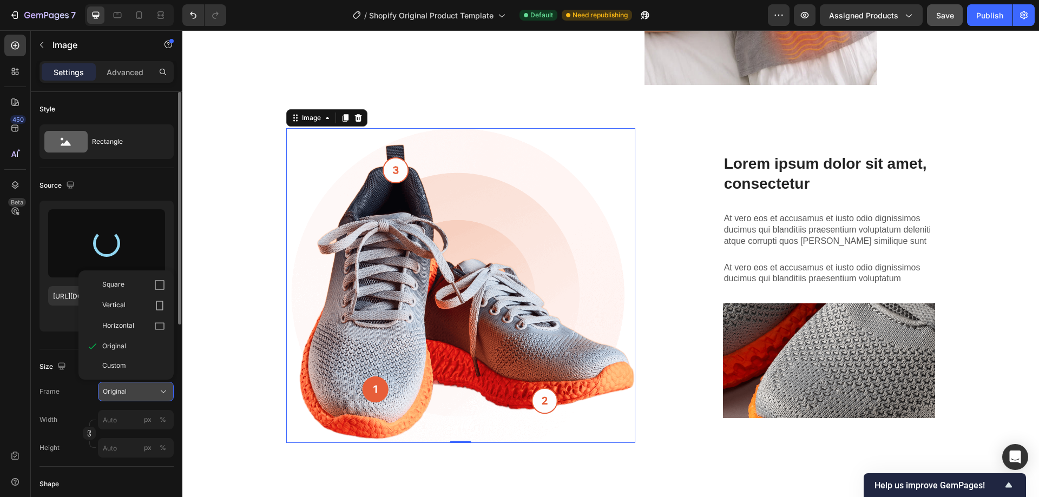
type input "https://cdn.shopify.com/s/files/1/0933/5816/2207/files/gempages_586096926030562…"
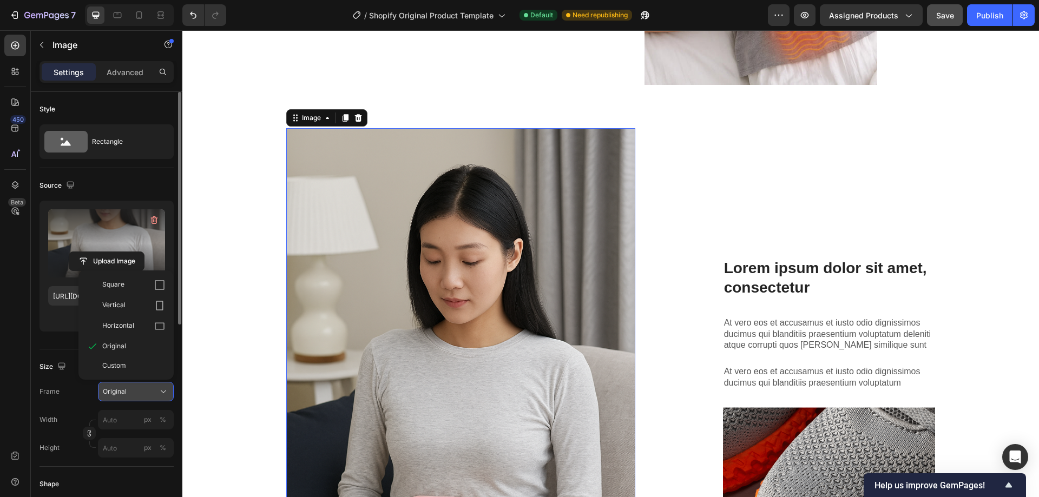
click at [122, 391] on span "Original" at bounding box center [115, 392] width 24 height 10
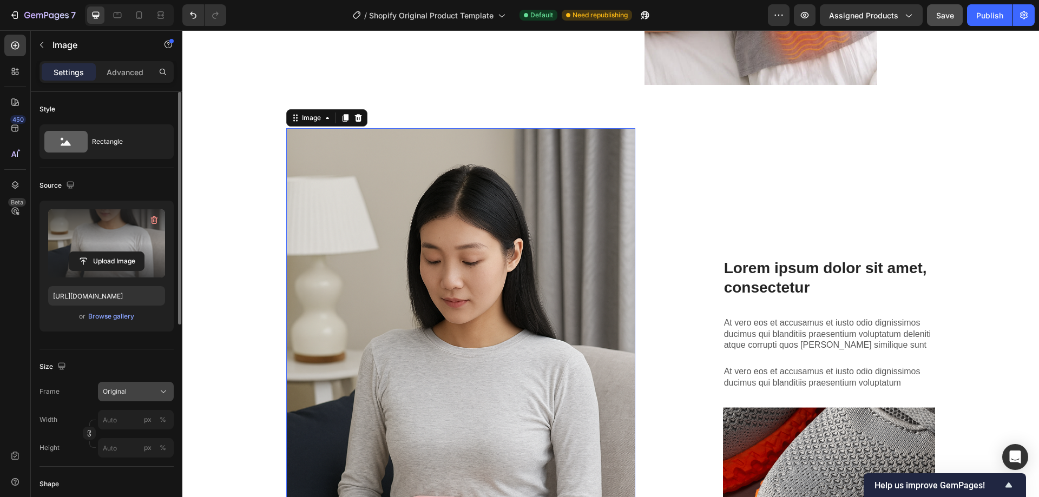
click at [122, 391] on span "Original" at bounding box center [115, 392] width 24 height 10
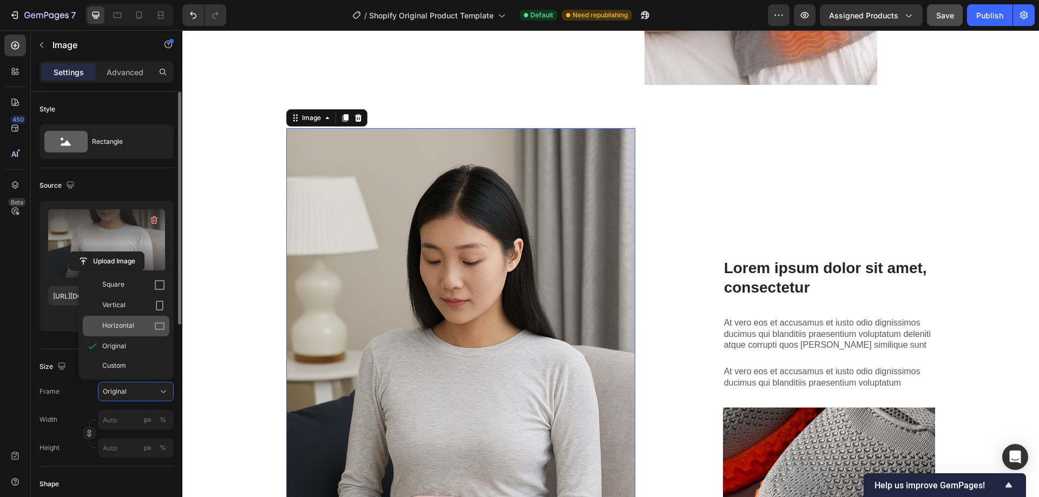
click at [126, 330] on span "Horizontal" at bounding box center [118, 326] width 32 height 11
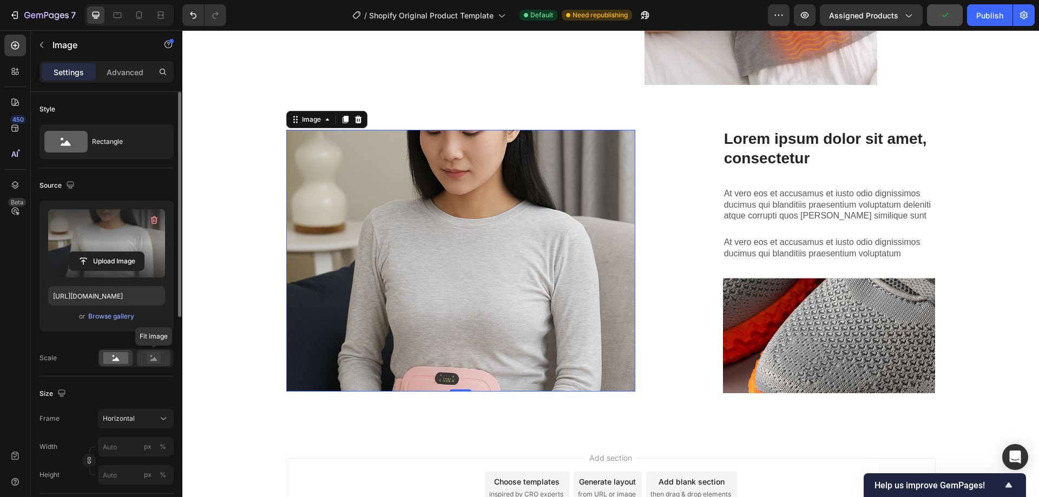
click at [146, 361] on icon at bounding box center [153, 358] width 25 height 12
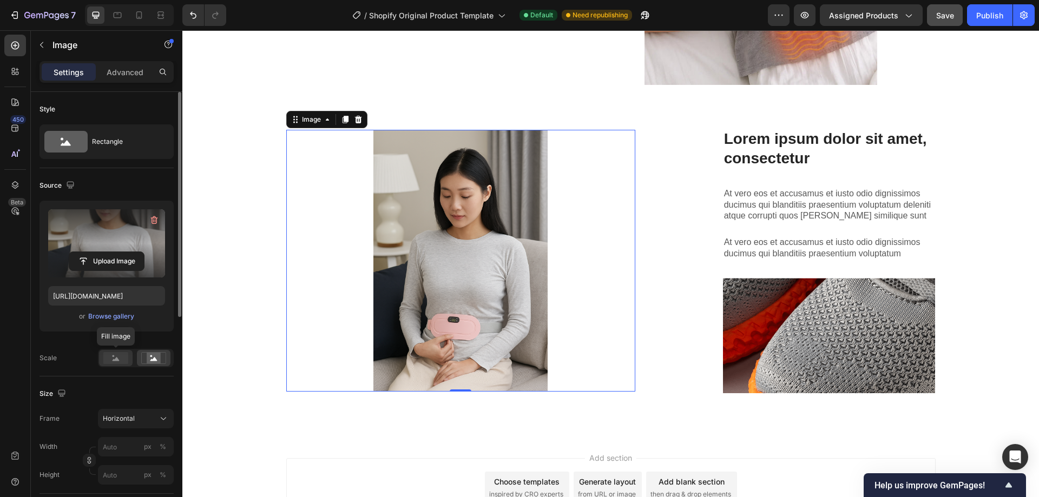
click at [121, 352] on div at bounding box center [116, 358] width 34 height 16
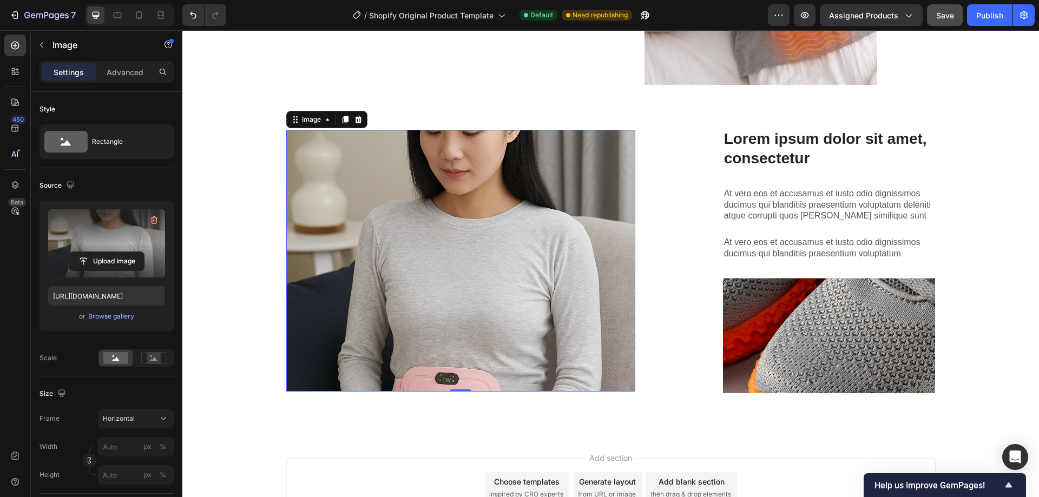
click at [337, 272] on img at bounding box center [460, 261] width 349 height 262
drag, startPoint x: 346, startPoint y: 233, endPoint x: 332, endPoint y: 170, distance: 64.3
click at [346, 227] on img at bounding box center [460, 261] width 349 height 262
click at [313, 122] on div "Image" at bounding box center [311, 120] width 23 height 10
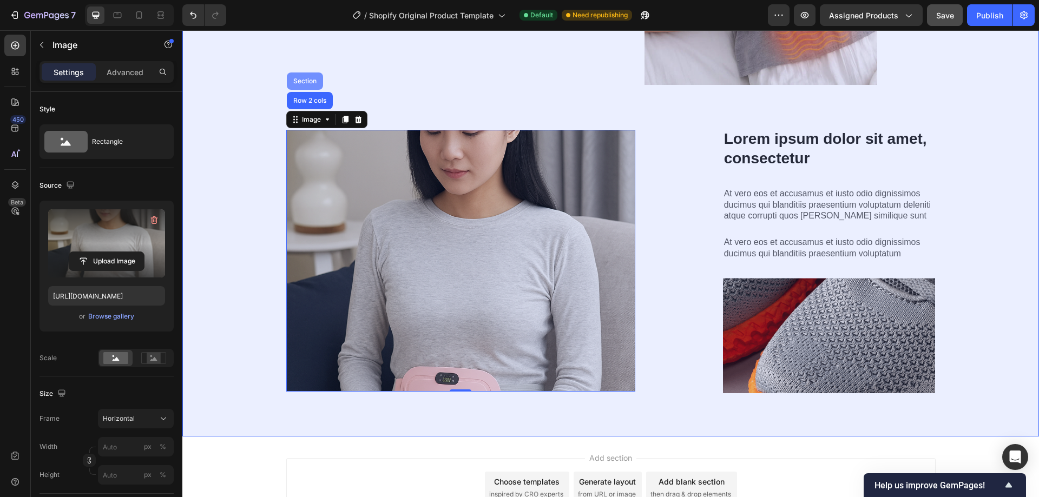
click at [300, 82] on div "Section" at bounding box center [305, 81] width 28 height 6
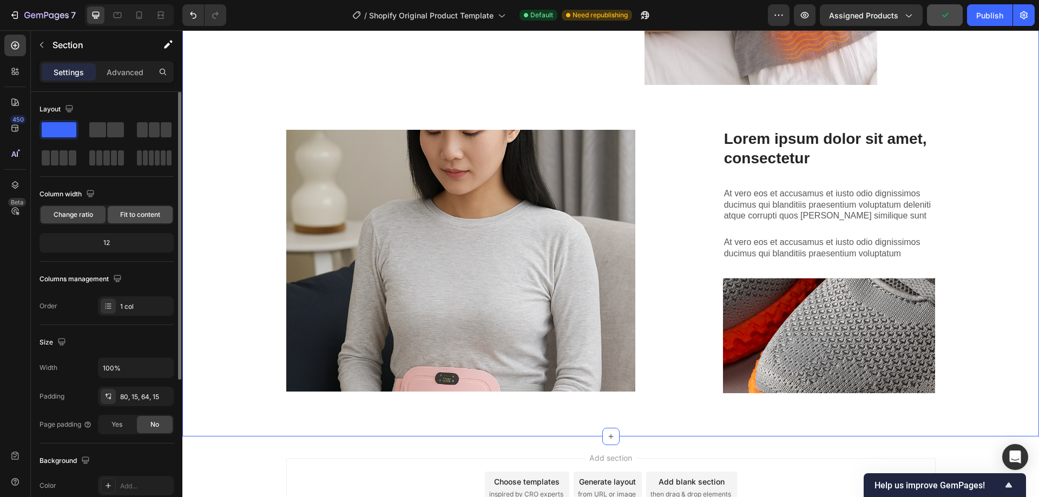
click at [116, 216] on div "Fit to content" at bounding box center [140, 214] width 65 height 17
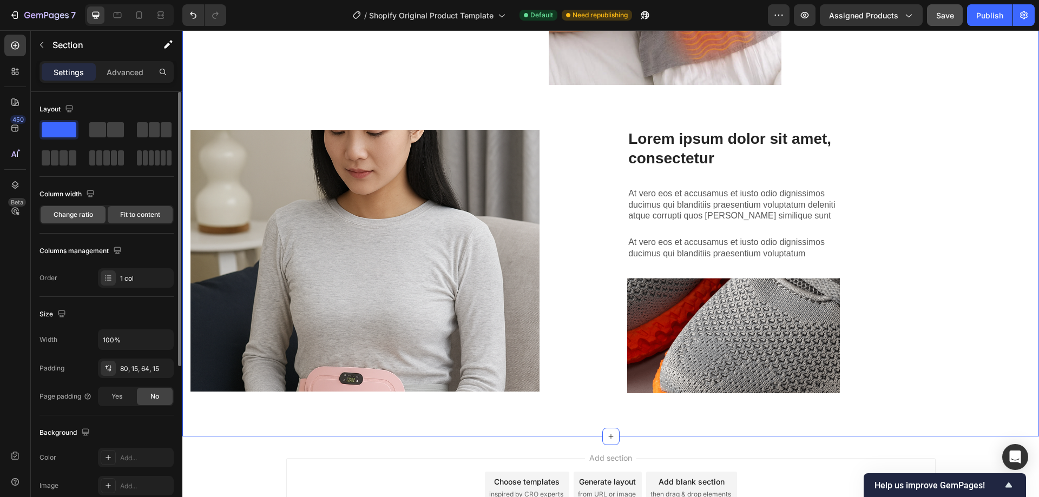
click at [95, 214] on div "Change ratio" at bounding box center [73, 214] width 65 height 17
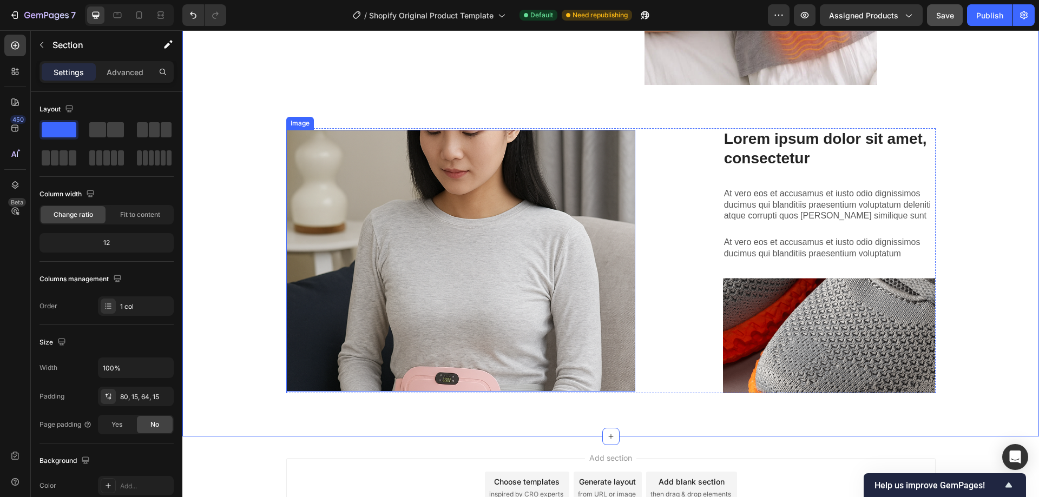
click at [329, 247] on img at bounding box center [460, 261] width 349 height 262
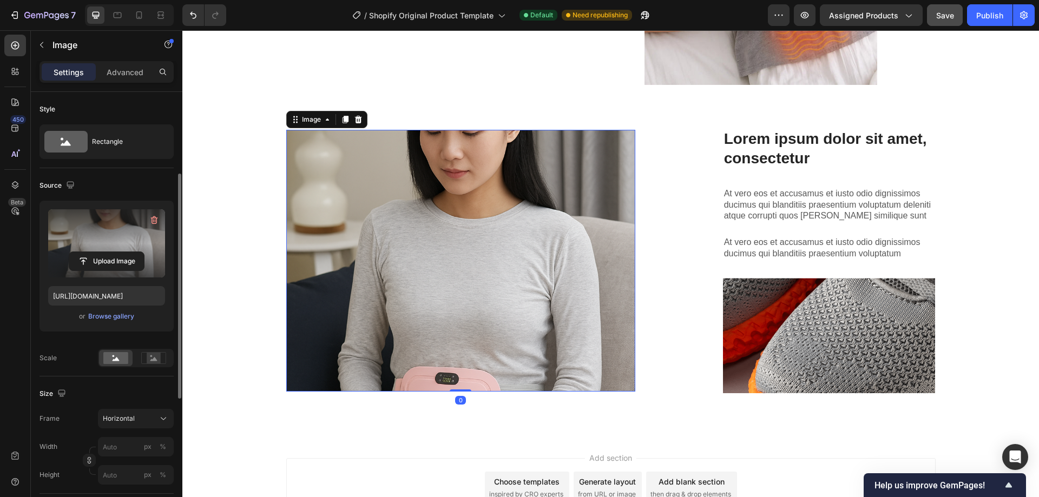
scroll to position [54, 0]
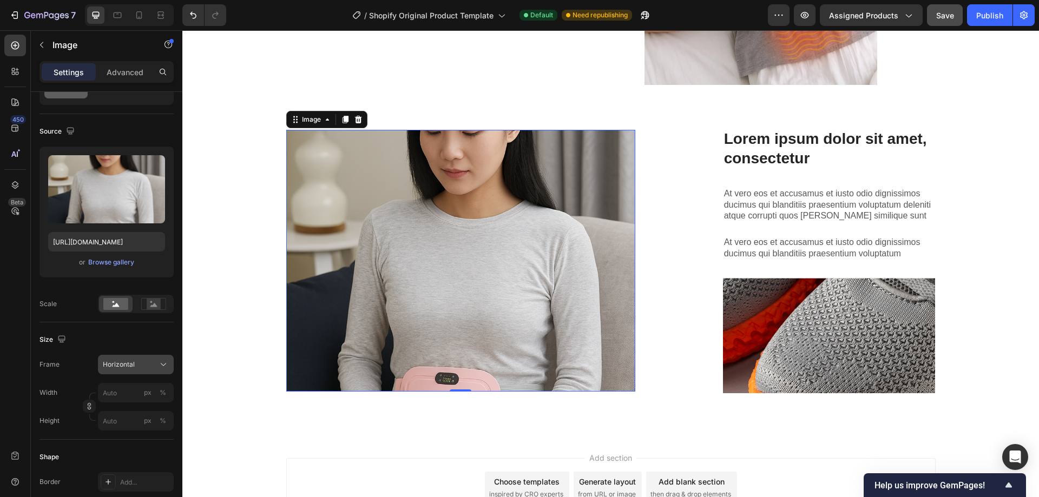
click at [130, 359] on div "Horizontal" at bounding box center [136, 364] width 66 height 11
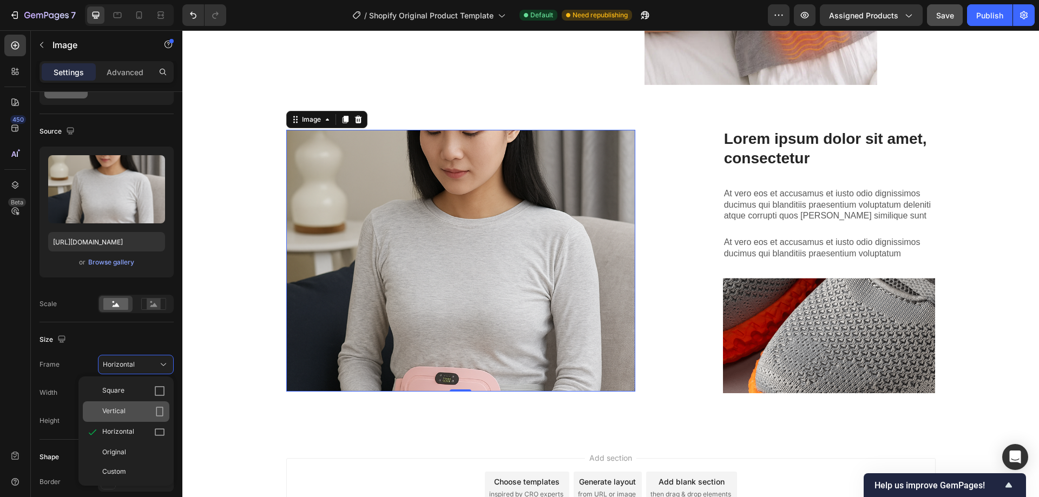
click at [144, 406] on div "Vertical" at bounding box center [126, 411] width 87 height 21
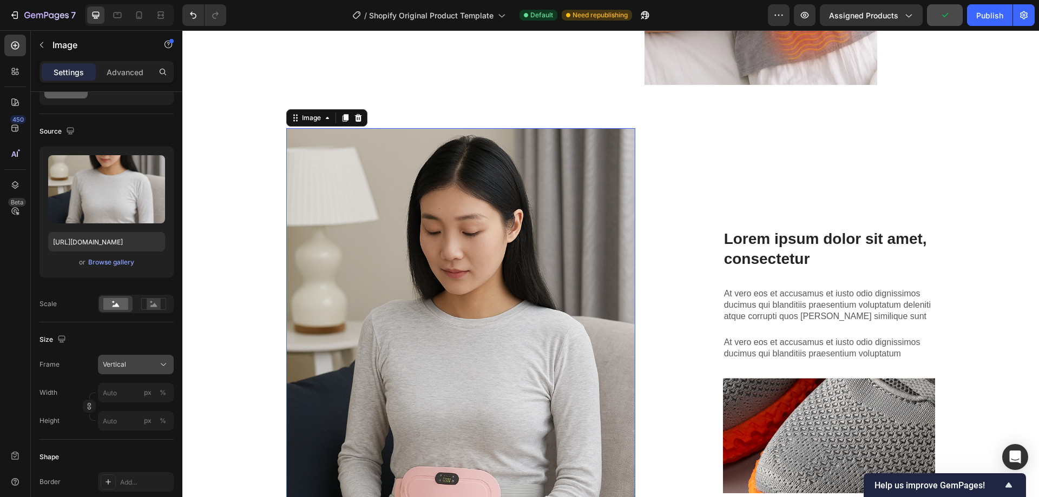
click at [148, 366] on div "Vertical" at bounding box center [129, 365] width 53 height 10
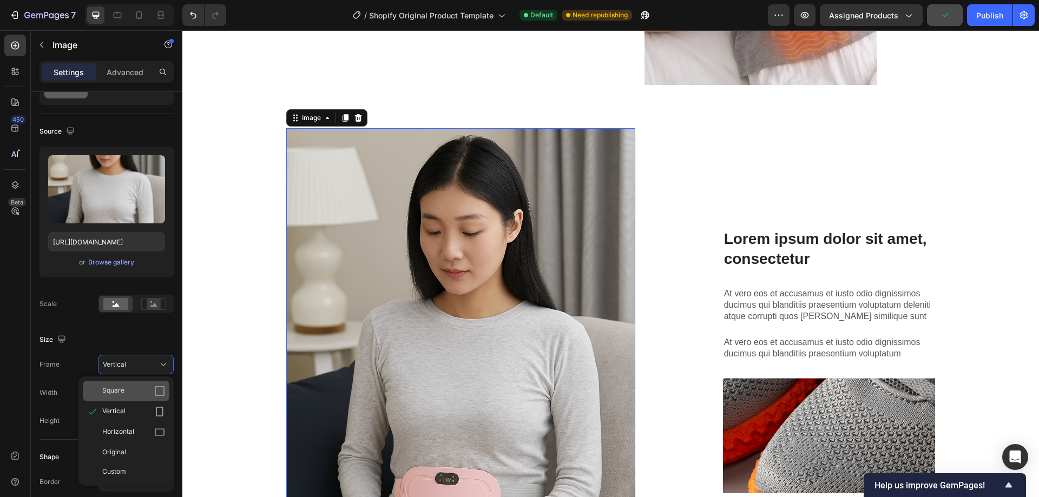
click at [154, 384] on div "Square" at bounding box center [126, 391] width 87 height 21
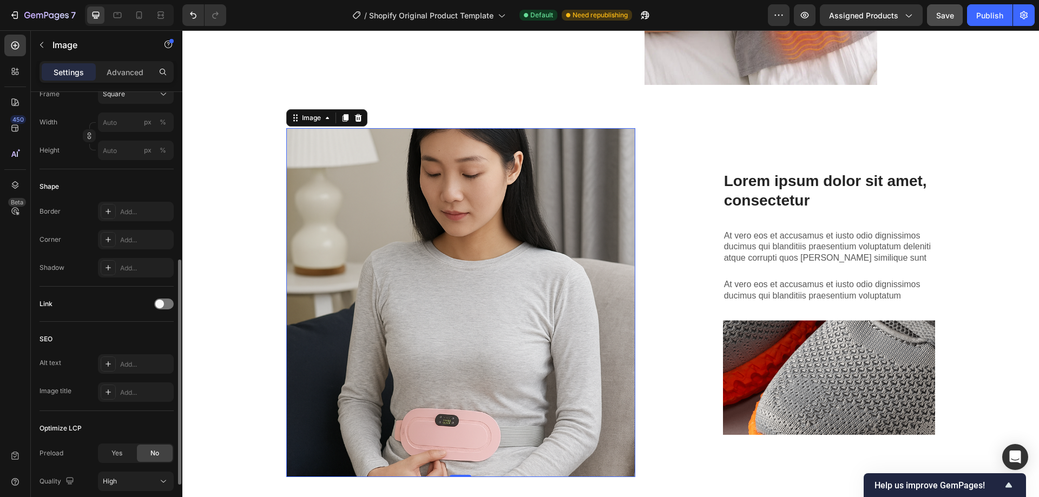
scroll to position [408, 0]
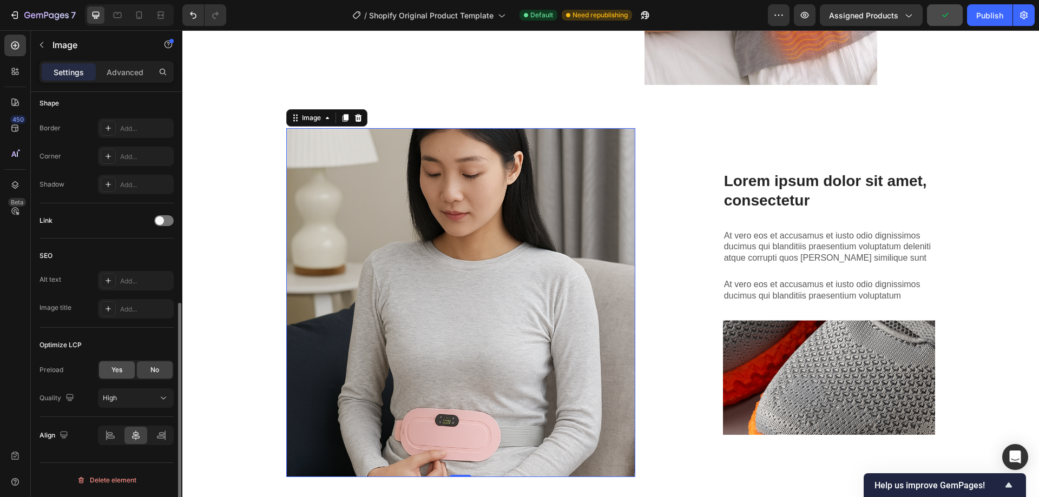
click at [126, 373] on div "Yes" at bounding box center [117, 369] width 36 height 17
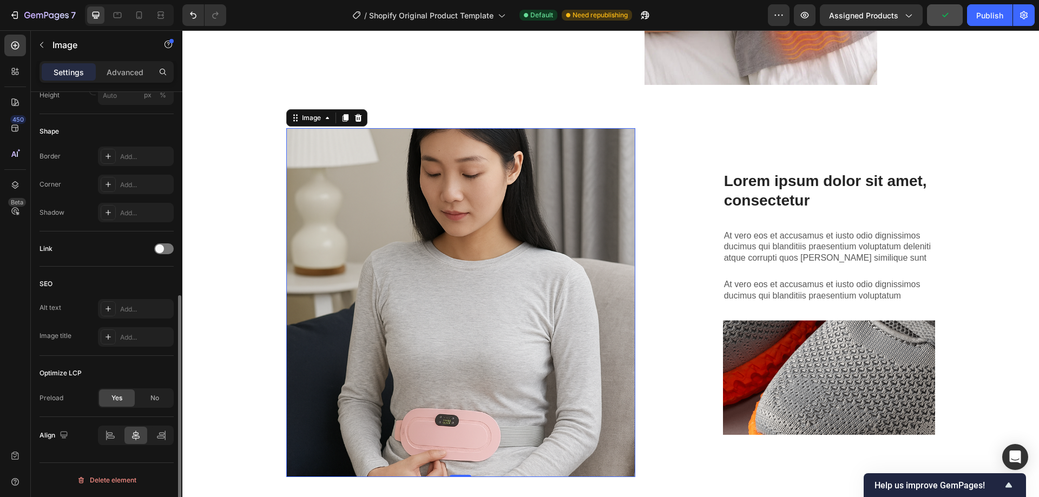
scroll to position [380, 0]
click at [161, 248] on span at bounding box center [159, 249] width 9 height 9
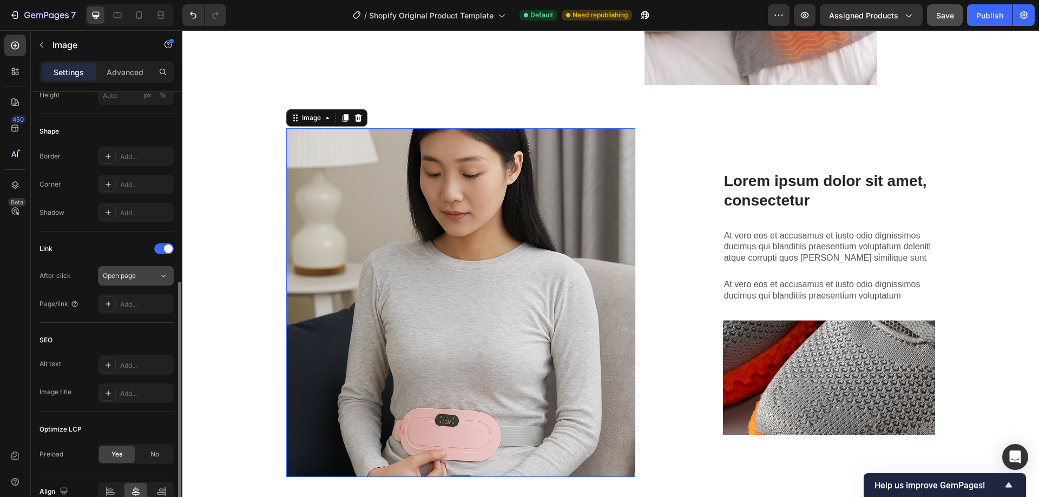
click at [159, 272] on icon at bounding box center [163, 276] width 11 height 11
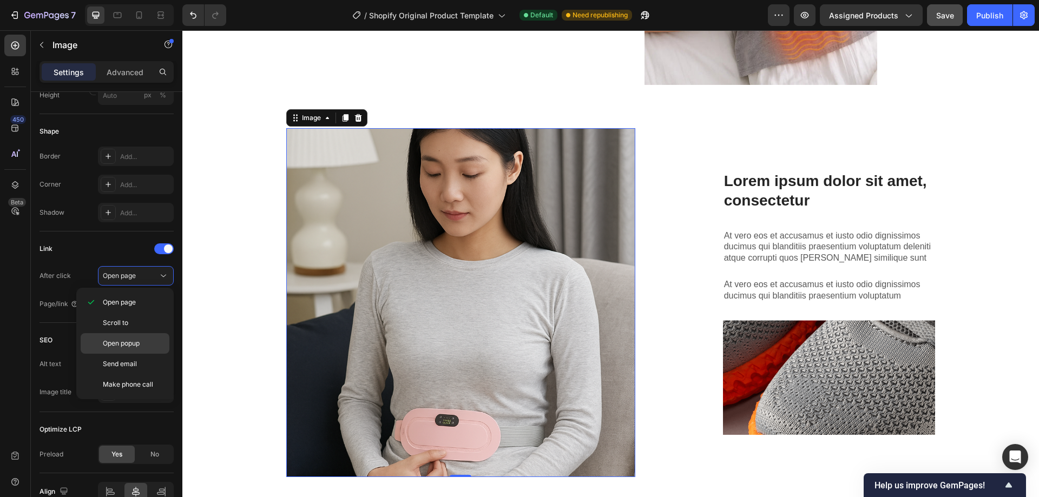
click at [143, 337] on div "Open popup" at bounding box center [125, 343] width 89 height 21
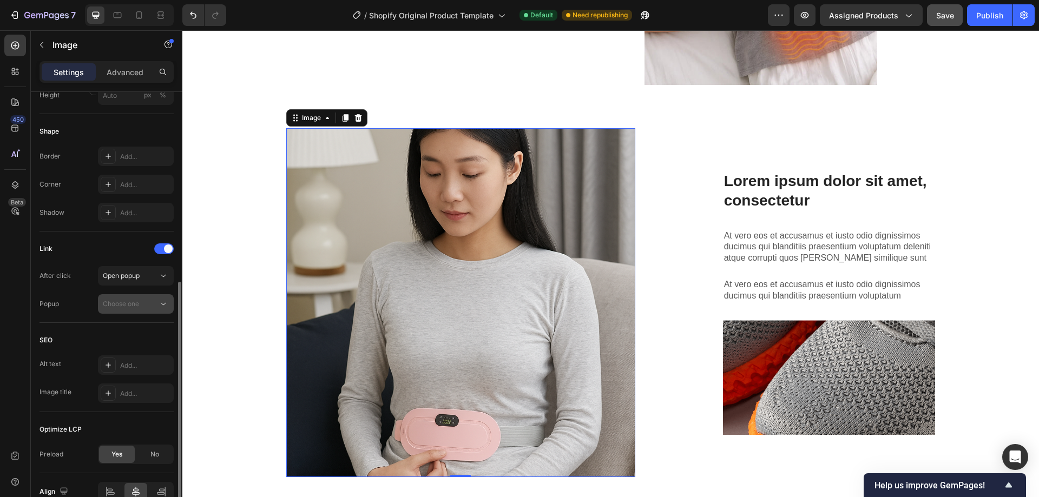
click at [138, 309] on div "Choose one" at bounding box center [136, 304] width 66 height 11
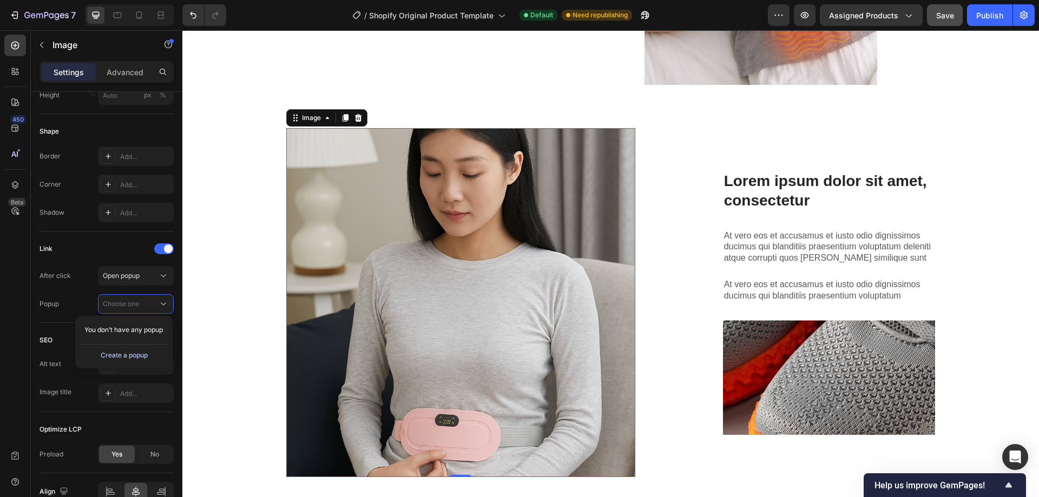
click at [136, 355] on div "Create a popup" at bounding box center [124, 356] width 47 height 10
click at [124, 328] on span "Popup 1" at bounding box center [115, 331] width 24 height 10
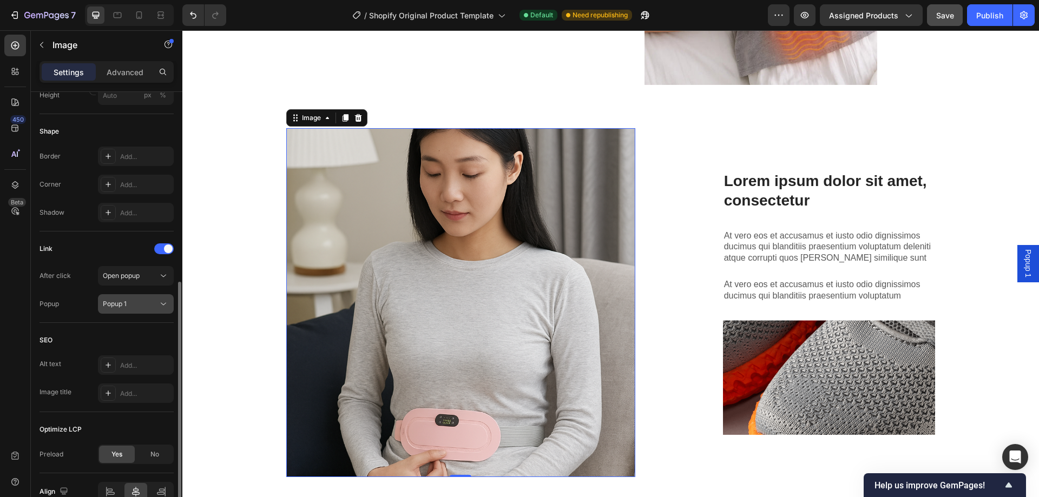
click at [134, 298] on button "Popup 1" at bounding box center [136, 303] width 76 height 19
click at [125, 331] on span "Popup 1" at bounding box center [115, 331] width 24 height 10
click at [135, 302] on div "Popup 1" at bounding box center [130, 304] width 55 height 10
click at [140, 277] on span "Open popup" at bounding box center [121, 276] width 37 height 8
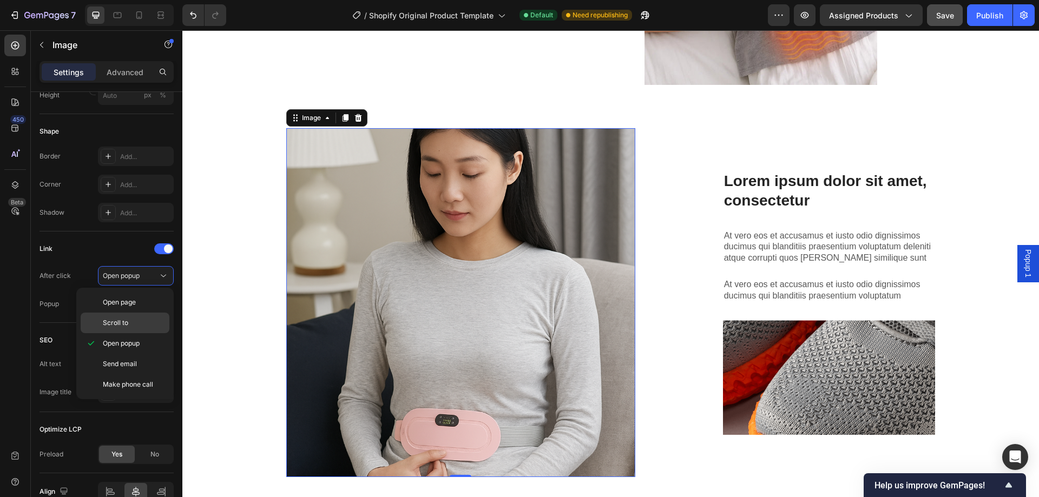
click at [136, 319] on p "Scroll to" at bounding box center [134, 323] width 62 height 10
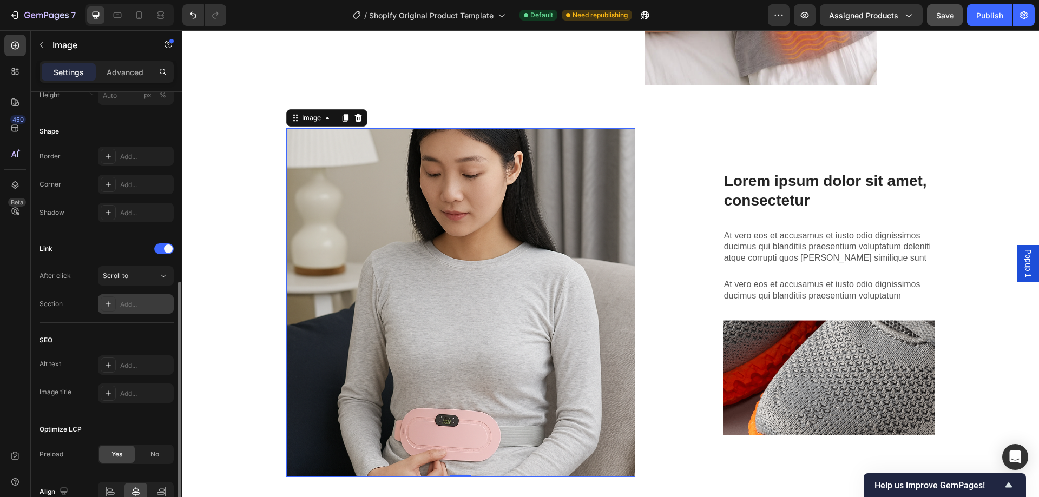
click at [140, 305] on div "Add..." at bounding box center [145, 305] width 51 height 10
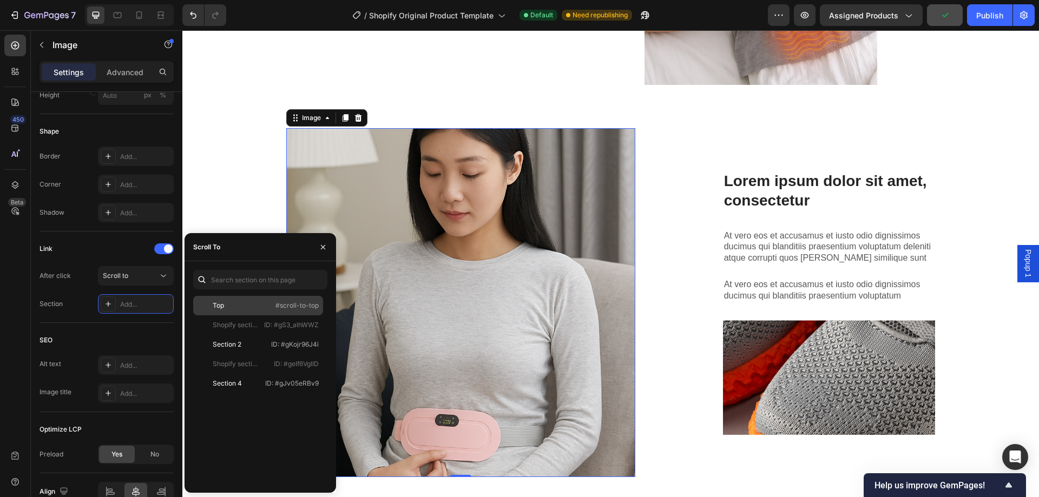
click at [226, 311] on div "Top #scroll-to-top" at bounding box center [258, 305] width 130 height 19
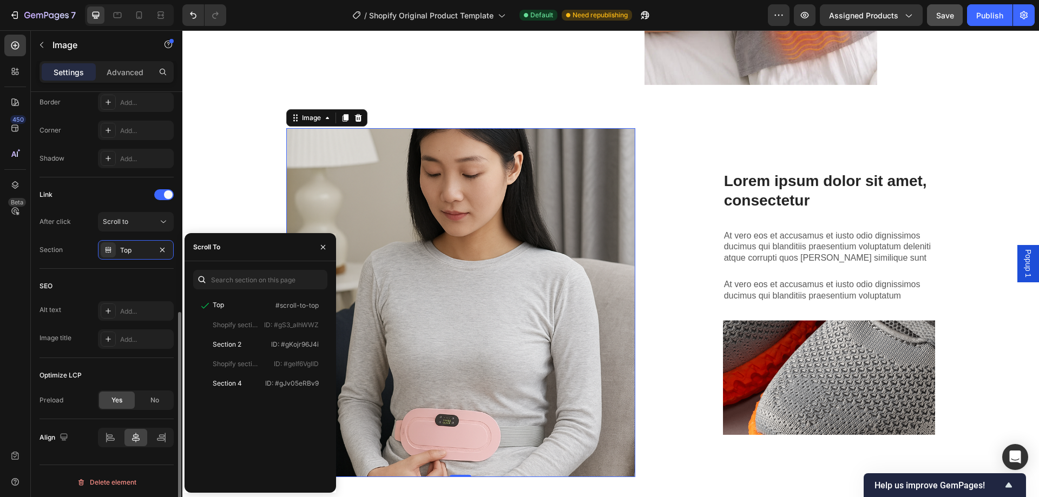
scroll to position [436, 0]
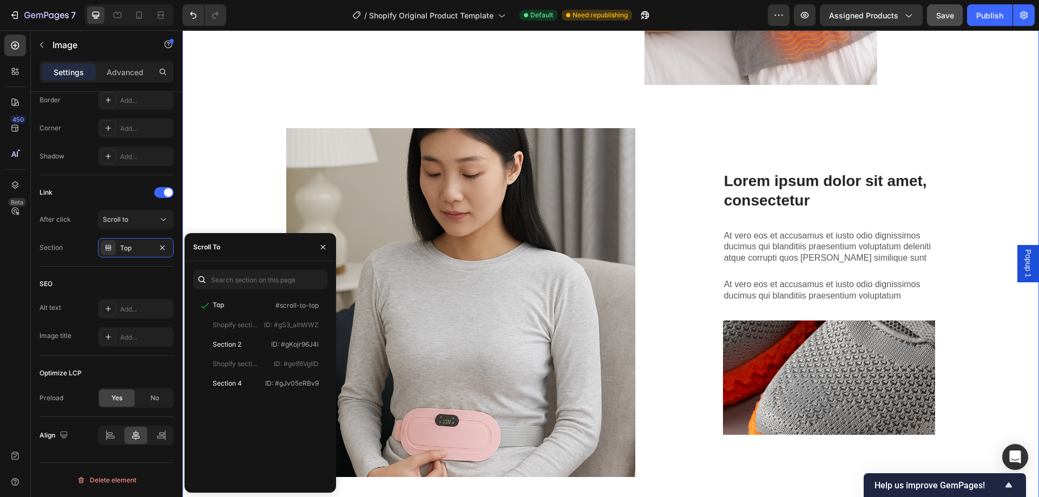
click at [258, 189] on div "Lorem ipsum dolor sit amet consectetur adipiscing Heading The standard: Text Bl…" at bounding box center [610, 111] width 840 height 750
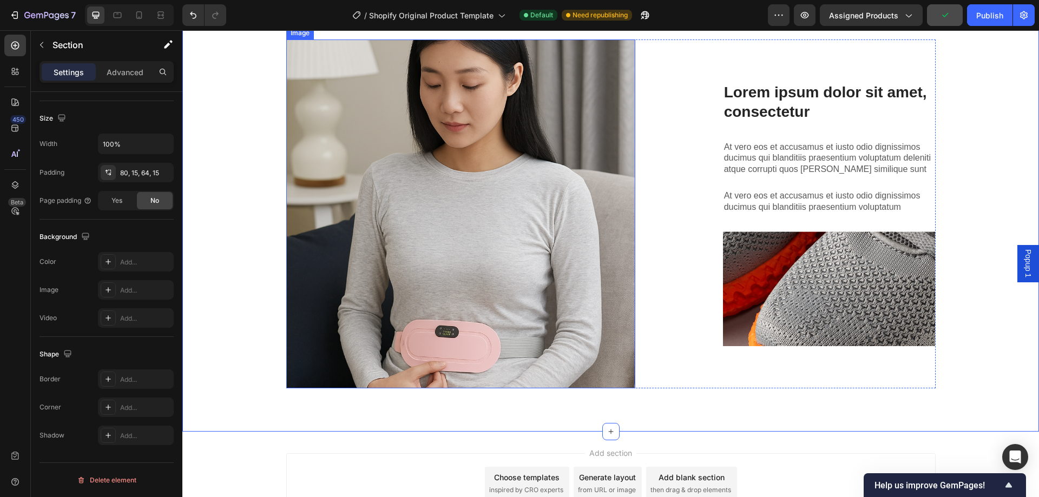
scroll to position [1108, 0]
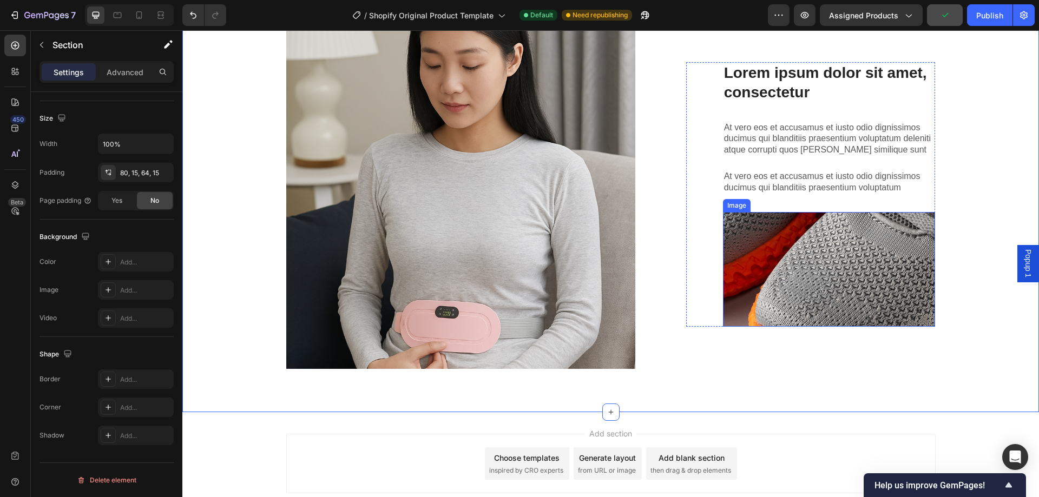
click at [802, 262] on img at bounding box center [829, 269] width 213 height 115
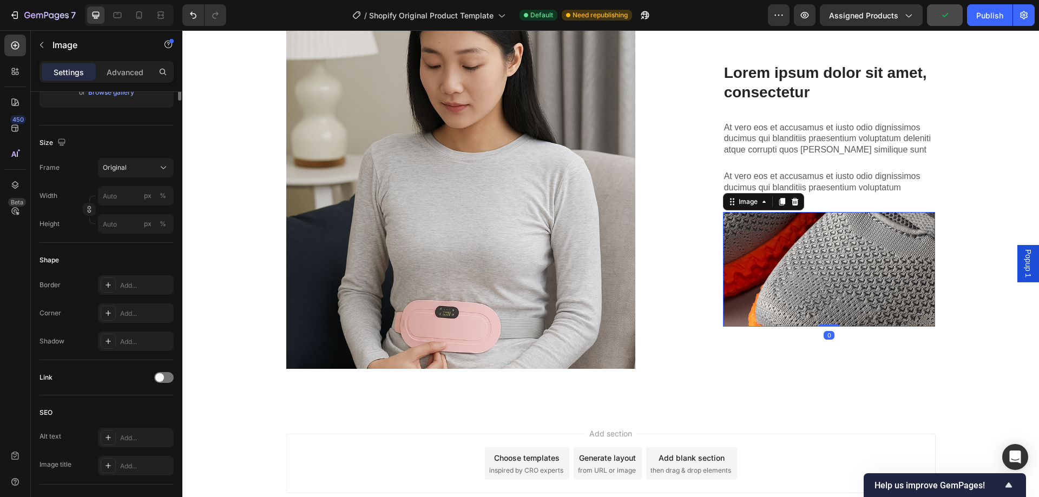
scroll to position [0, 0]
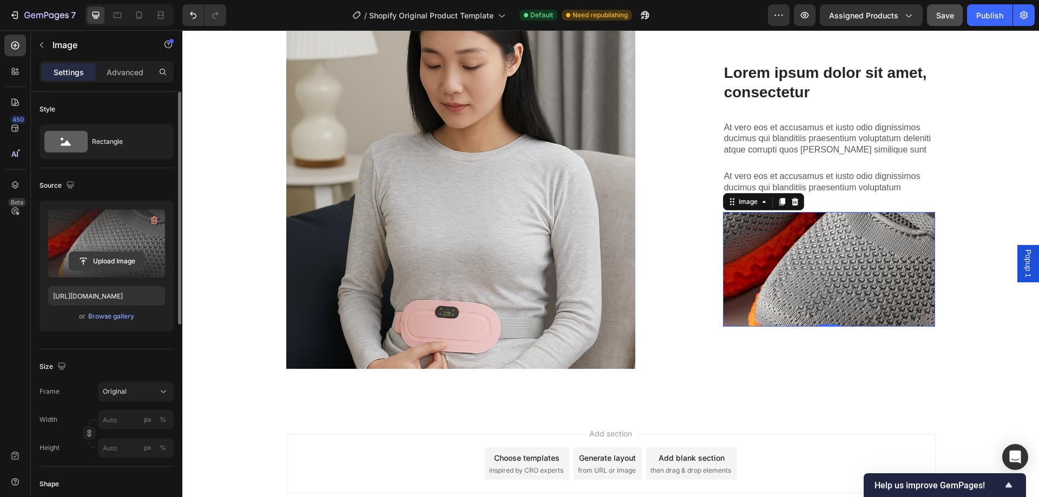
click at [100, 262] on input "file" at bounding box center [106, 261] width 75 height 18
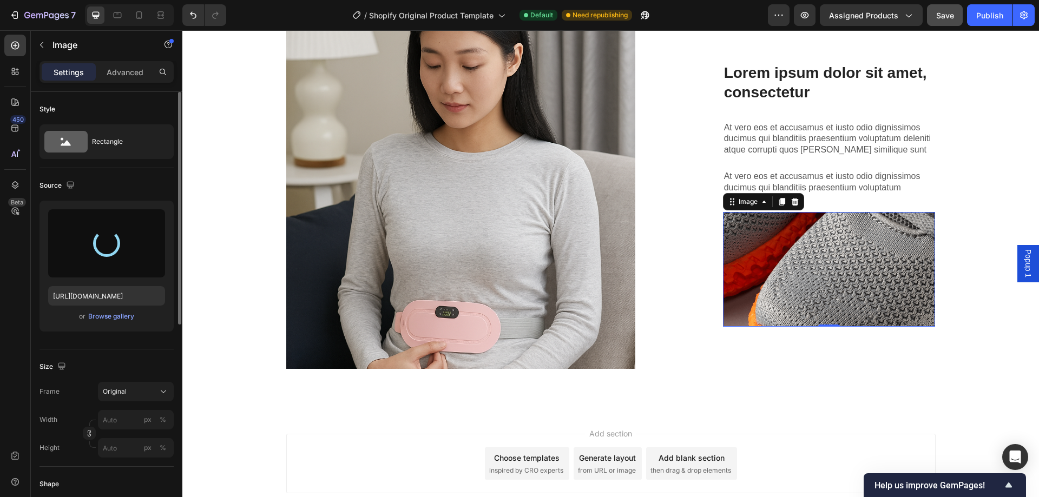
type input "https://cdn.shopify.com/s/files/1/0933/5816/2207/files/gempages_586096926030562…"
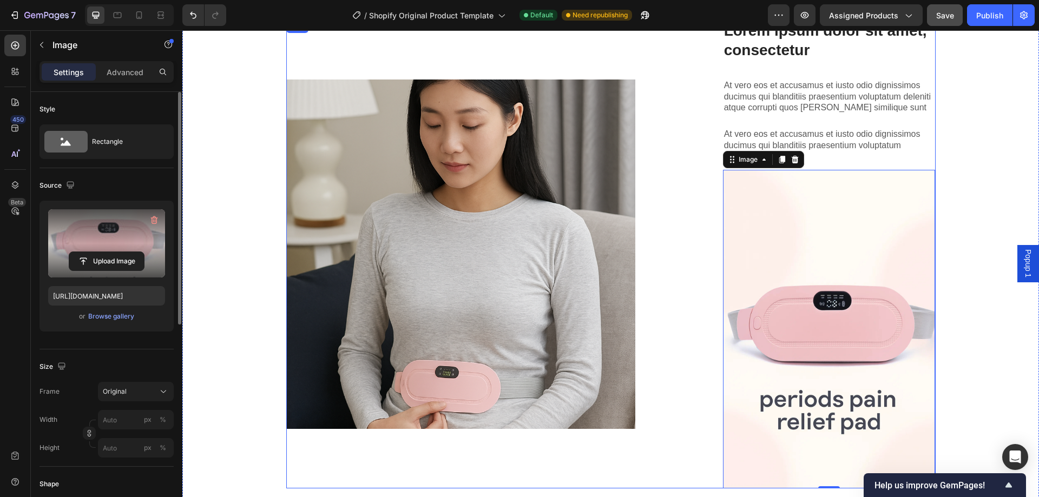
scroll to position [1167, 0]
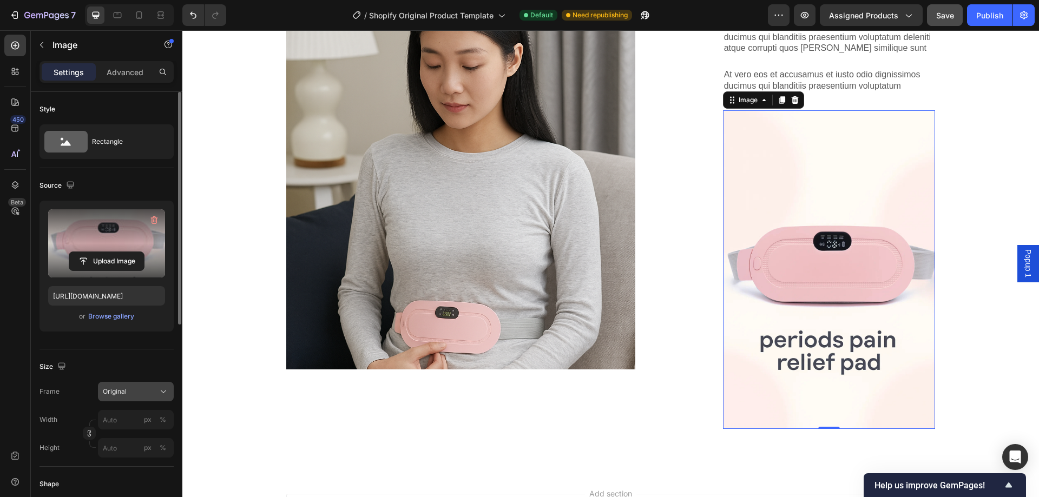
click at [159, 393] on icon at bounding box center [163, 391] width 11 height 11
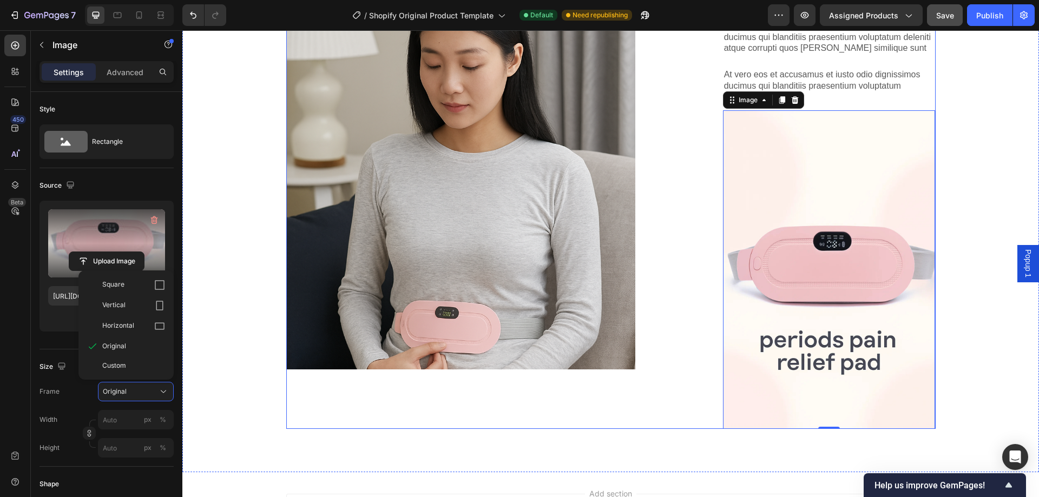
click at [357, 423] on div "Lorem ipsum dolor sit amet consectetur adipiscing Heading Image" at bounding box center [460, 195] width 349 height 469
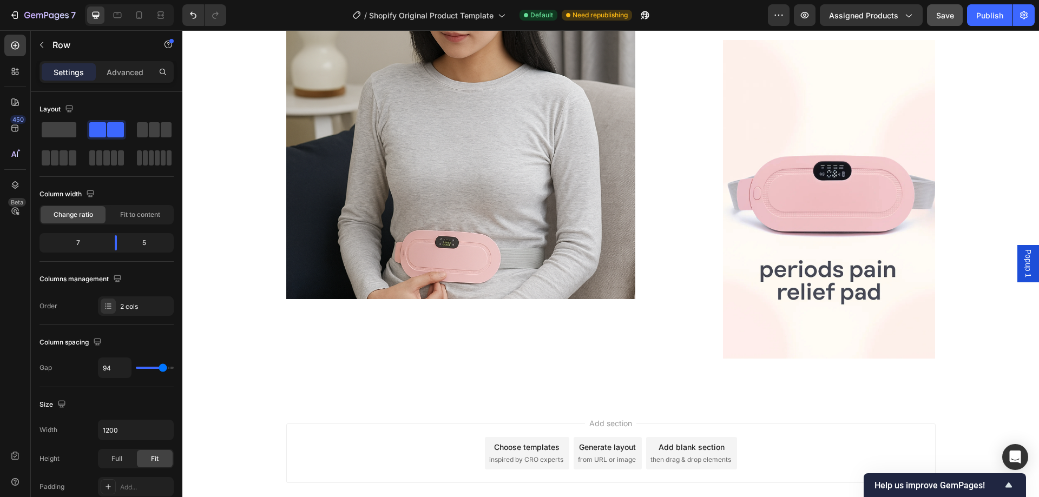
scroll to position [1272, 0]
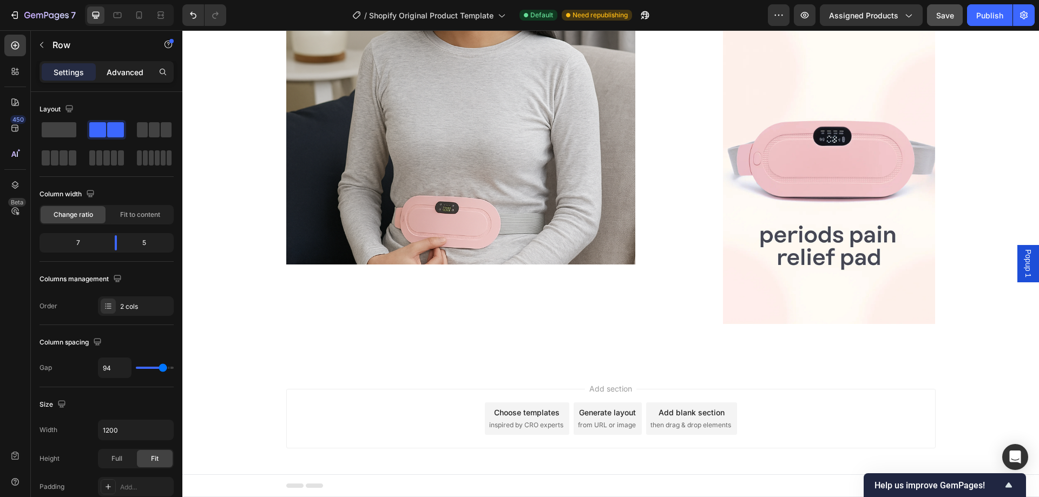
click at [130, 68] on p "Advanced" at bounding box center [125, 72] width 37 height 11
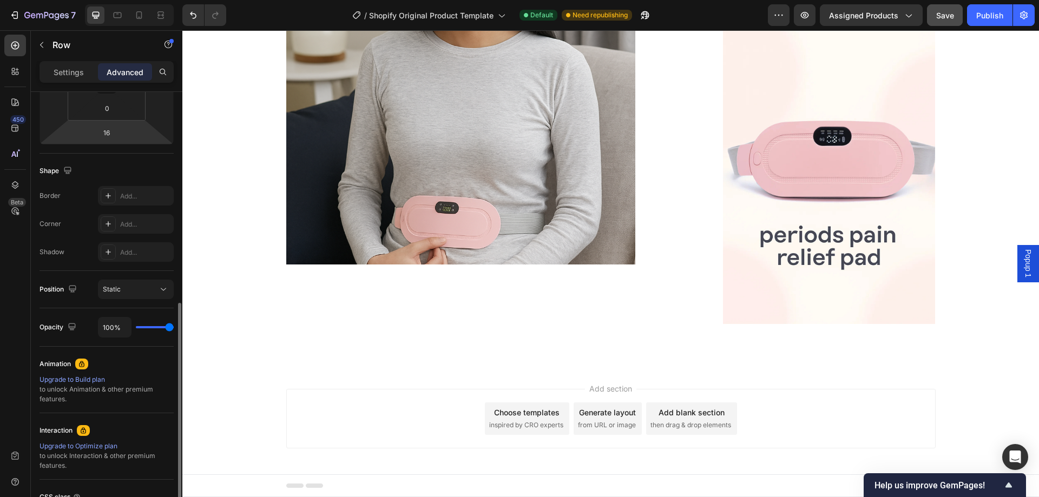
scroll to position [315, 0]
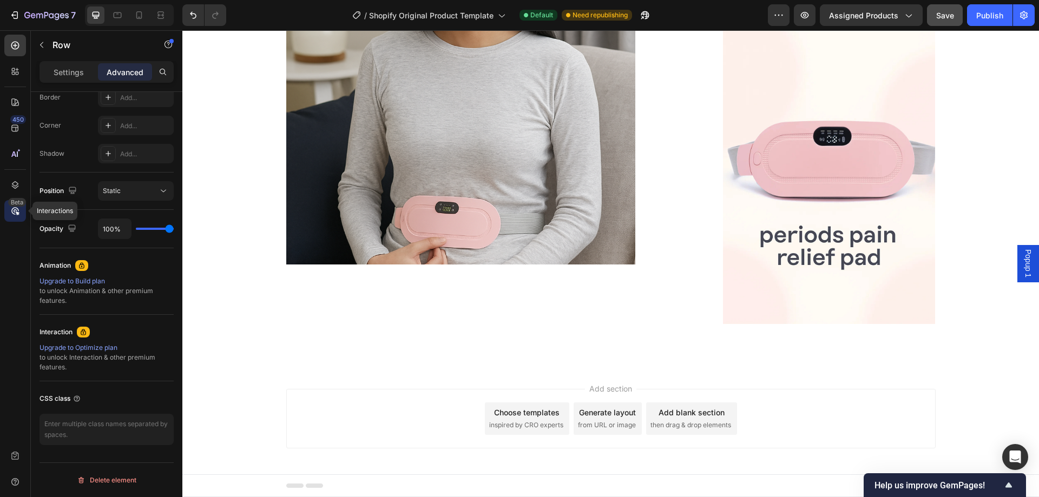
click at [8, 209] on div "Beta" at bounding box center [15, 211] width 22 height 22
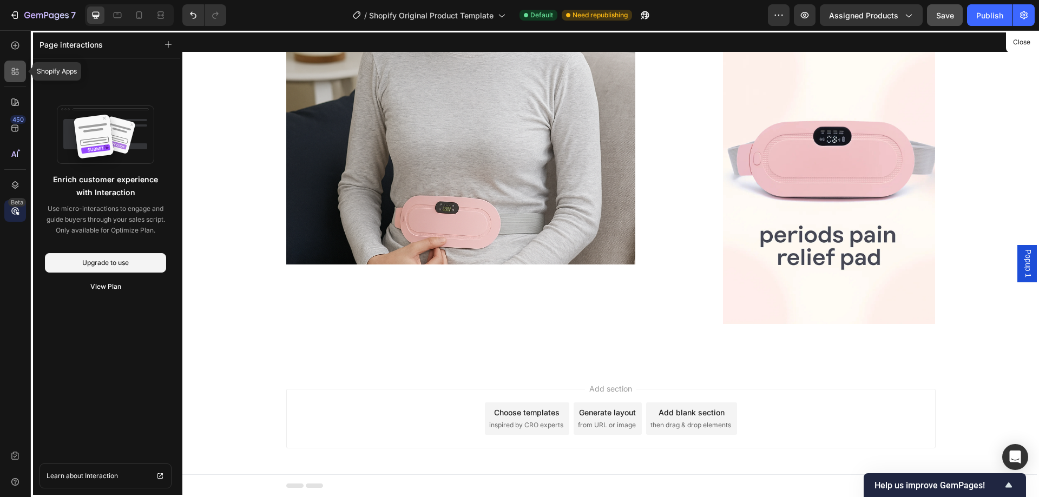
click at [15, 72] on icon at bounding box center [13, 73] width 3 height 3
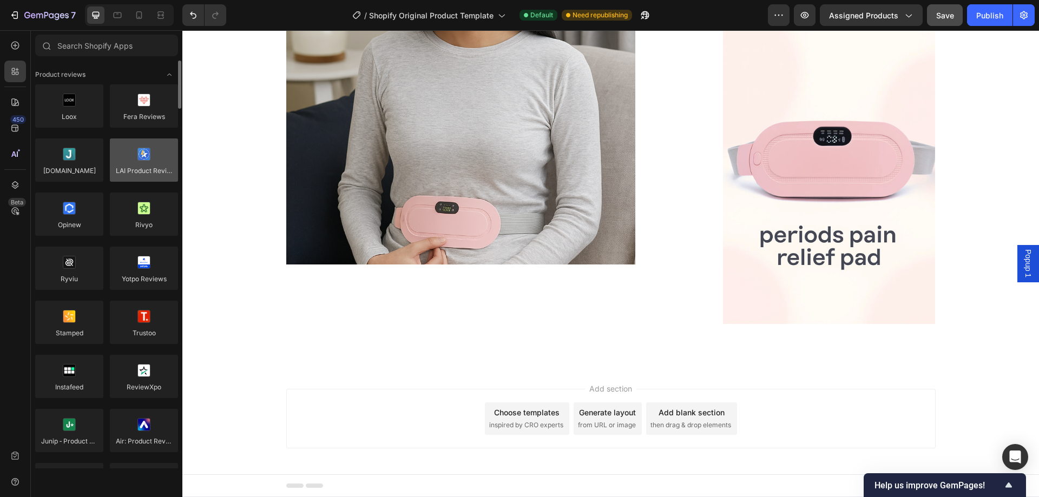
click at [140, 173] on div at bounding box center [144, 160] width 68 height 43
click at [140, 160] on div at bounding box center [144, 160] width 68 height 43
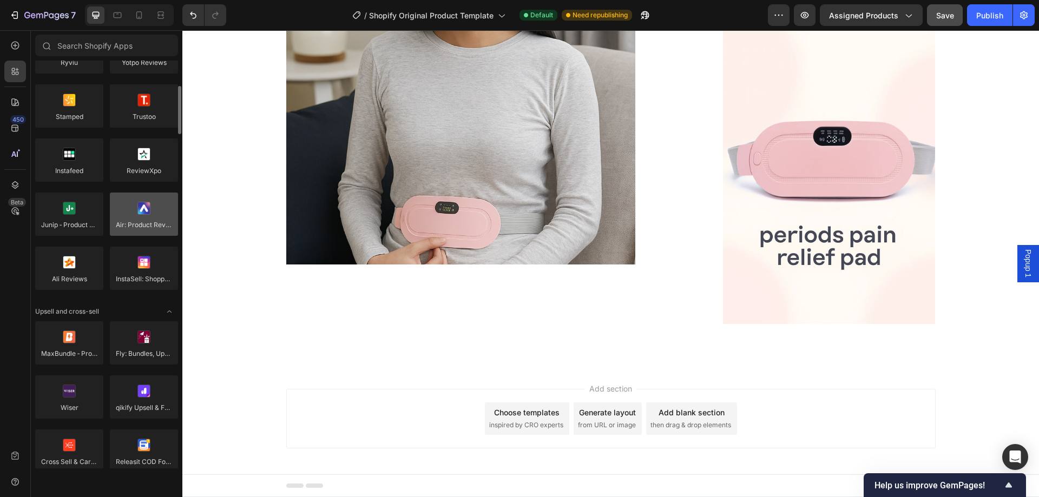
click at [145, 228] on div at bounding box center [144, 214] width 68 height 43
click at [145, 223] on div at bounding box center [144, 214] width 68 height 43
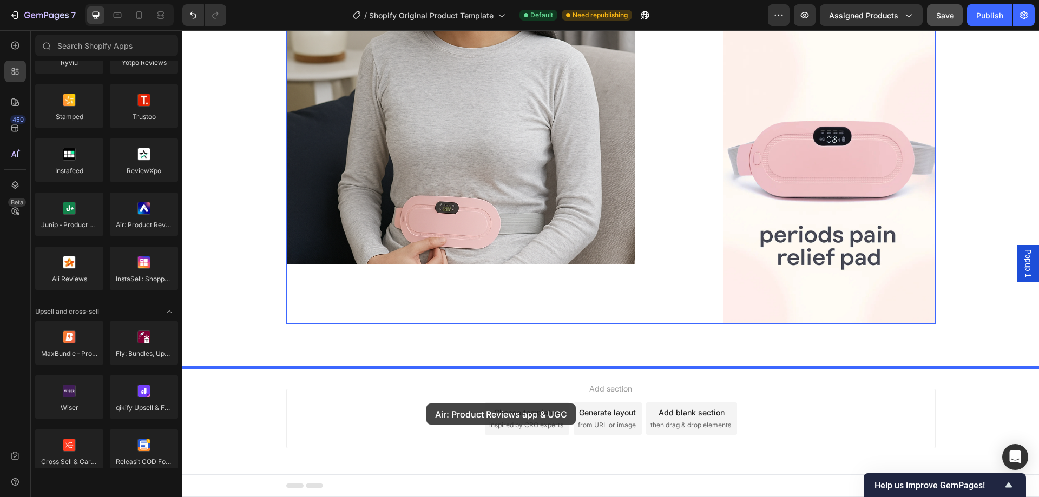
drag, startPoint x: 327, startPoint y: 240, endPoint x: 428, endPoint y: 404, distance: 191.9
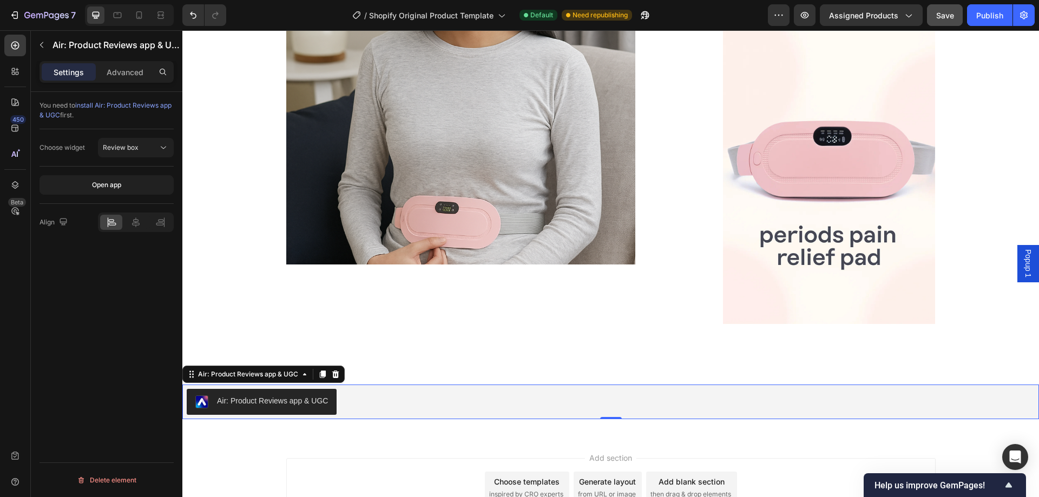
click at [284, 399] on div "Air: Product Reviews app & UGC" at bounding box center [272, 400] width 111 height 11
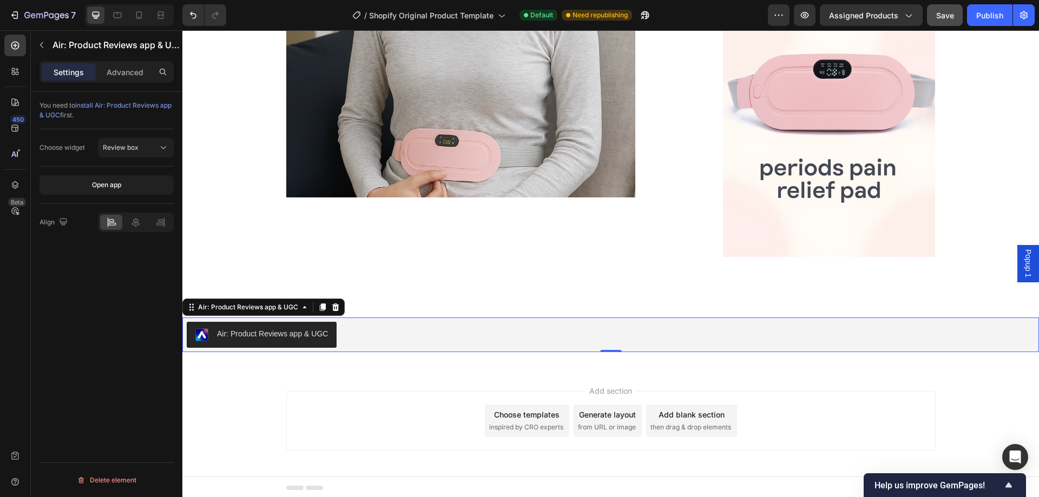
scroll to position [1341, 0]
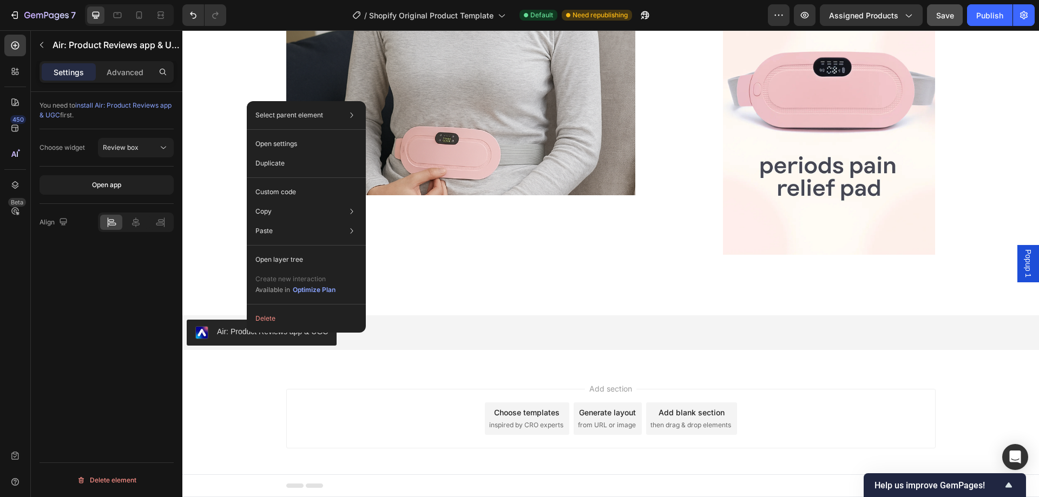
click at [262, 375] on div "Add section Choose templates inspired by CRO experts Generate layout from URL o…" at bounding box center [610, 420] width 856 height 107
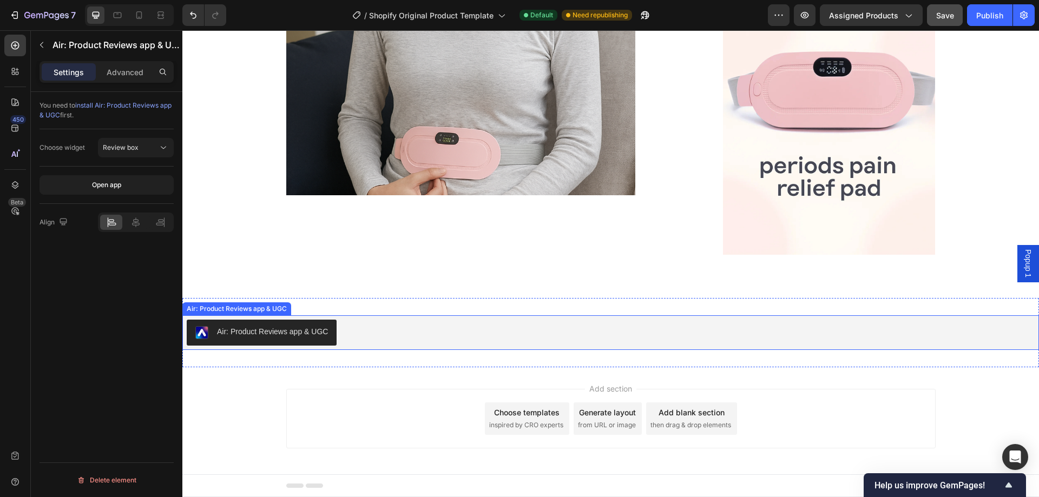
click at [324, 323] on button "Air: Product Reviews app & UGC" at bounding box center [262, 333] width 150 height 26
click at [334, 307] on icon at bounding box center [335, 305] width 9 height 9
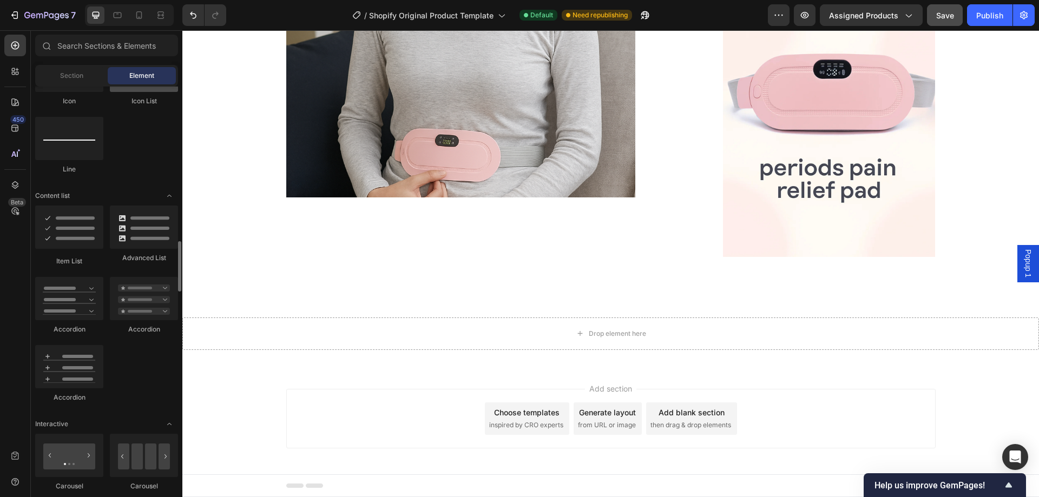
scroll to position [866, 0]
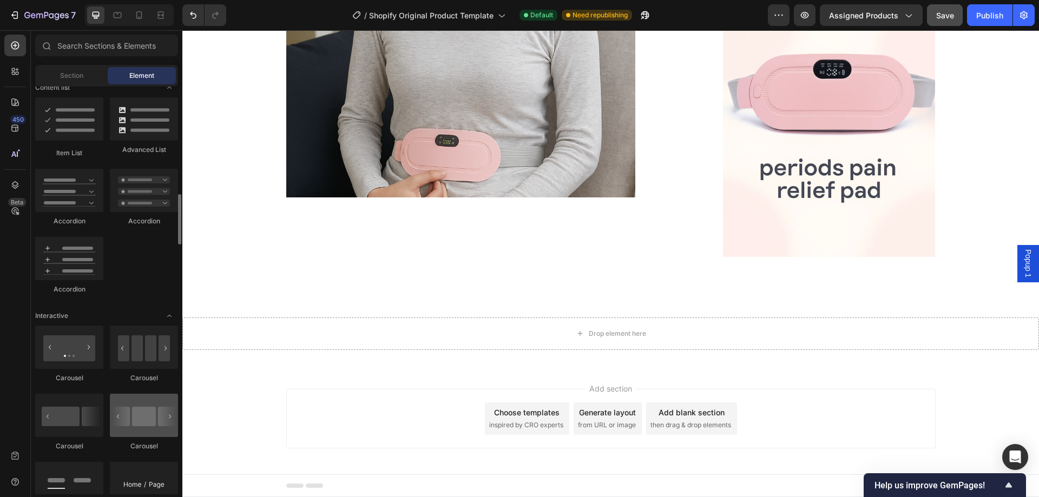
click at [131, 419] on div at bounding box center [144, 415] width 68 height 43
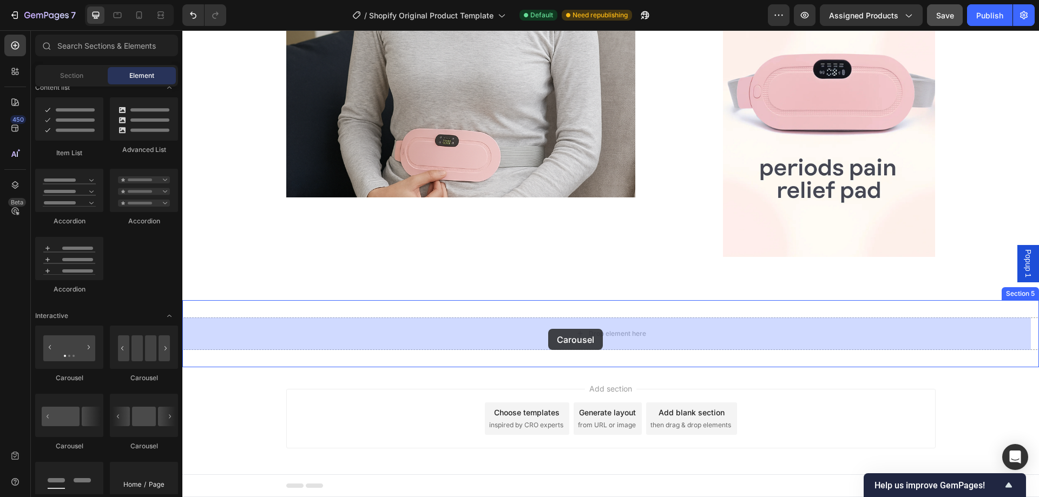
drag, startPoint x: 317, startPoint y: 450, endPoint x: 551, endPoint y: 329, distance: 263.8
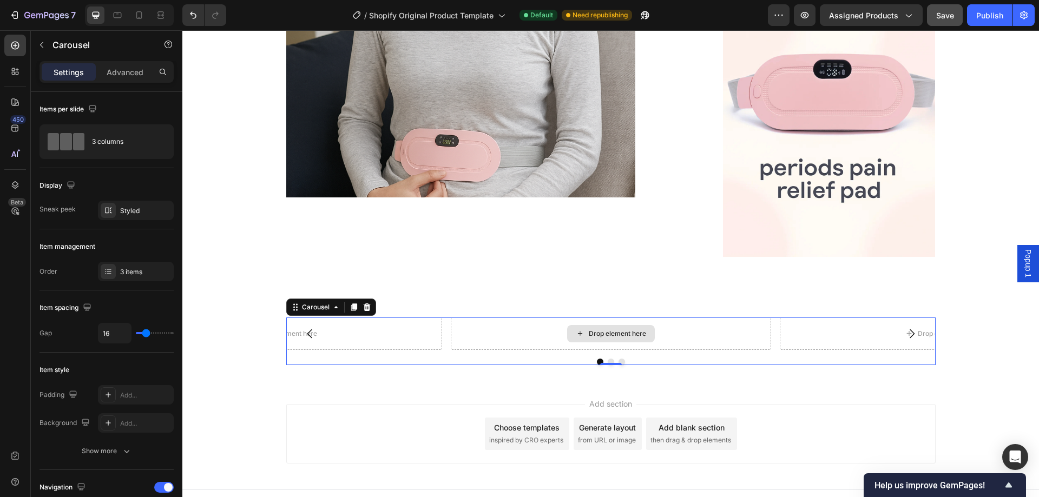
scroll to position [1341, 0]
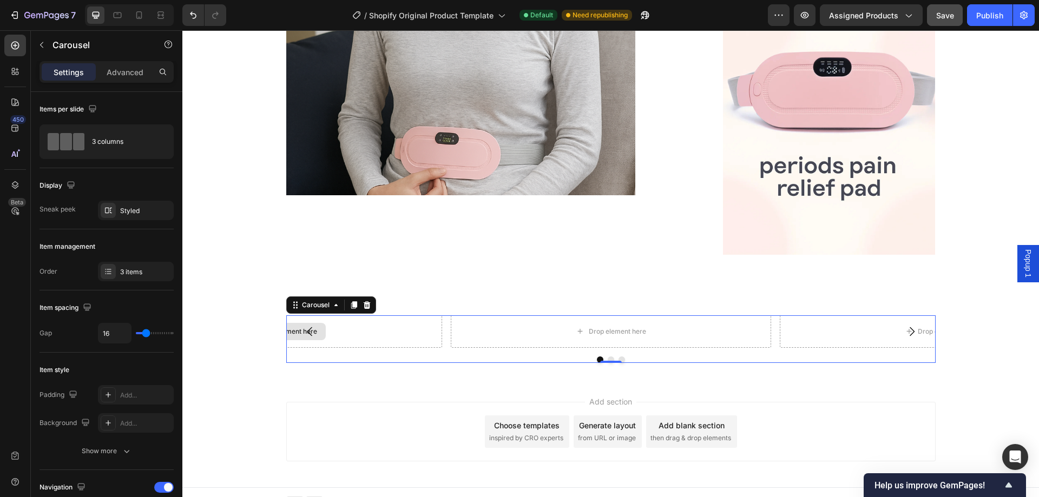
click at [324, 329] on div "Drop element here" at bounding box center [282, 331] width 320 height 32
click at [304, 332] on icon "Carousel Back Arrow" at bounding box center [310, 331] width 13 height 13
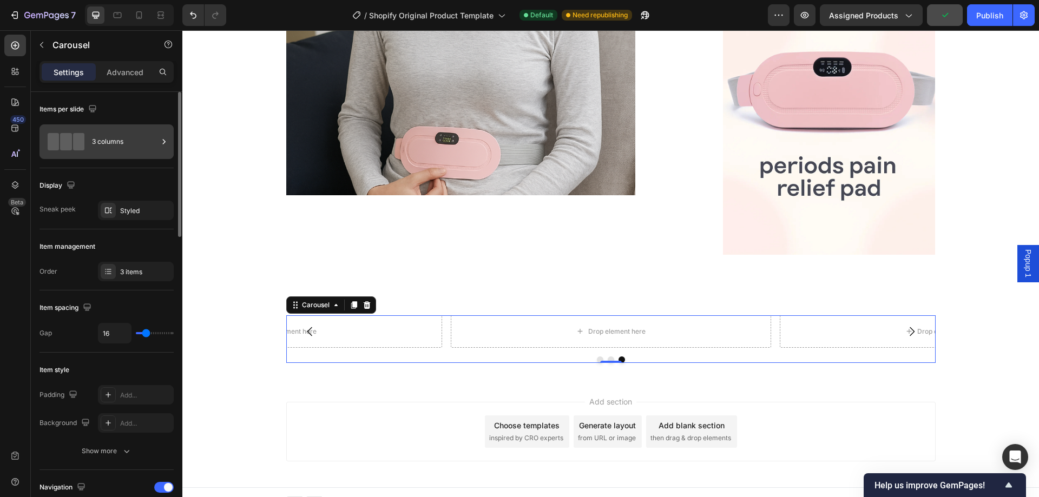
click at [131, 144] on div "3 columns" at bounding box center [125, 141] width 66 height 25
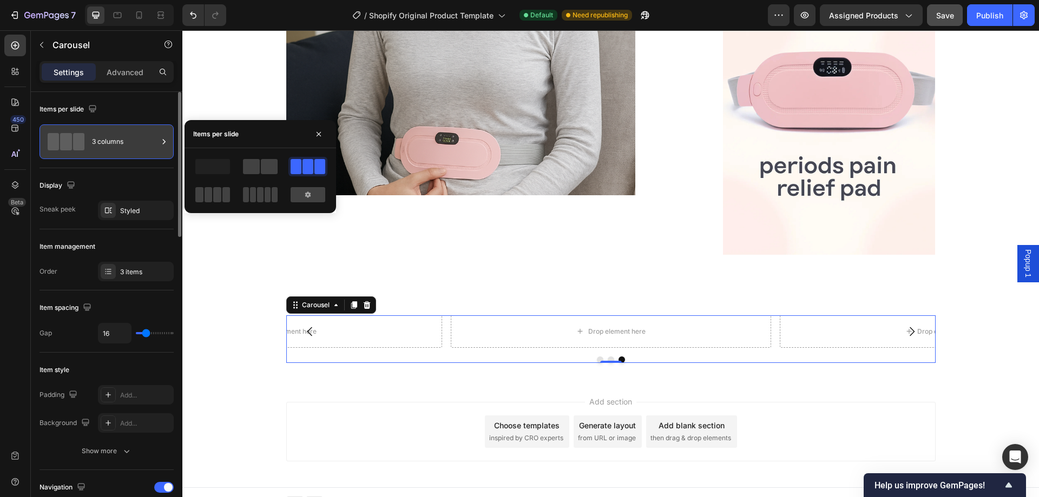
click at [131, 144] on div "3 columns" at bounding box center [125, 141] width 66 height 25
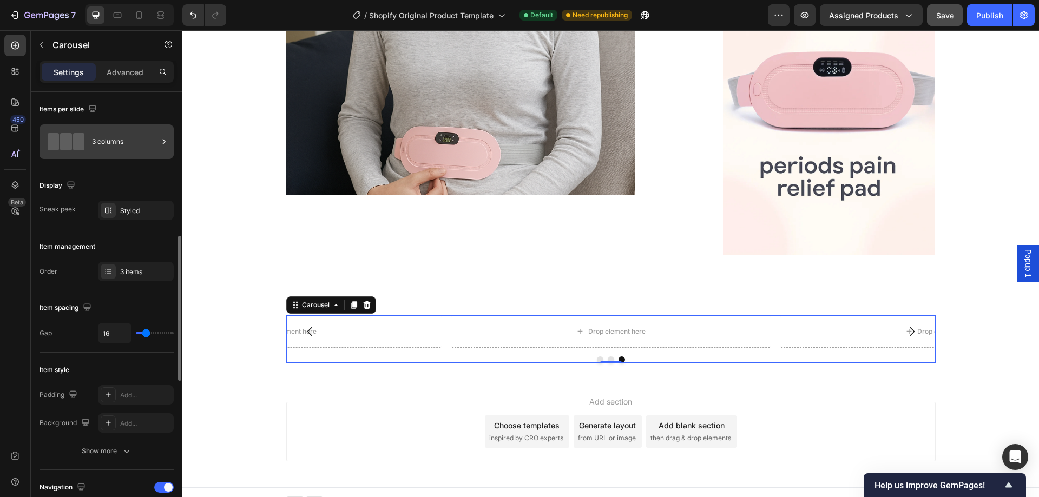
scroll to position [162, 0]
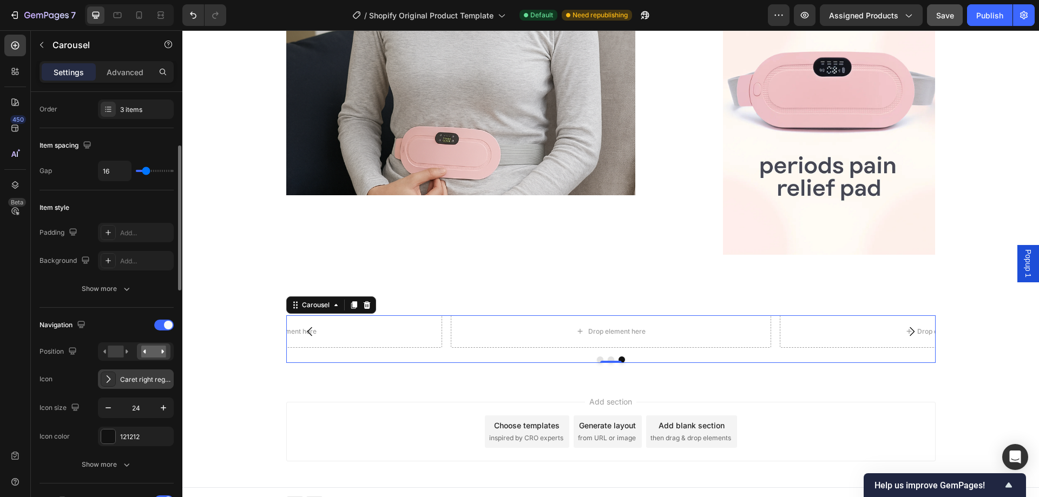
click at [113, 385] on icon at bounding box center [108, 379] width 11 height 11
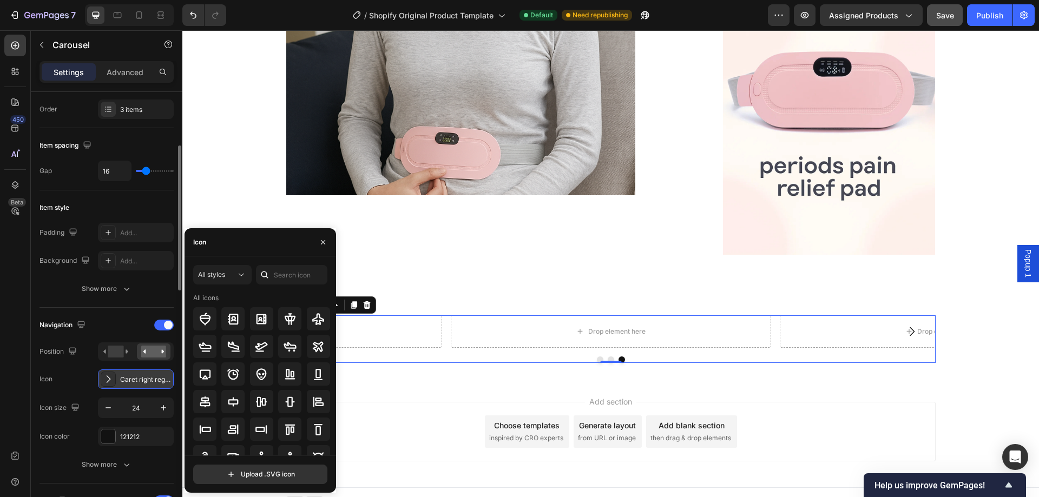
click at [113, 385] on icon at bounding box center [108, 379] width 11 height 11
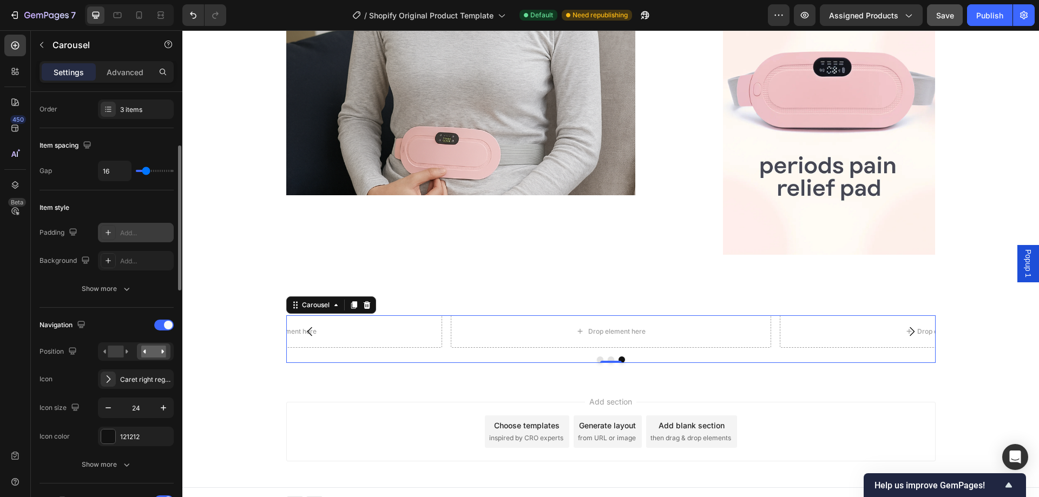
click at [121, 233] on div "Add..." at bounding box center [145, 233] width 51 height 10
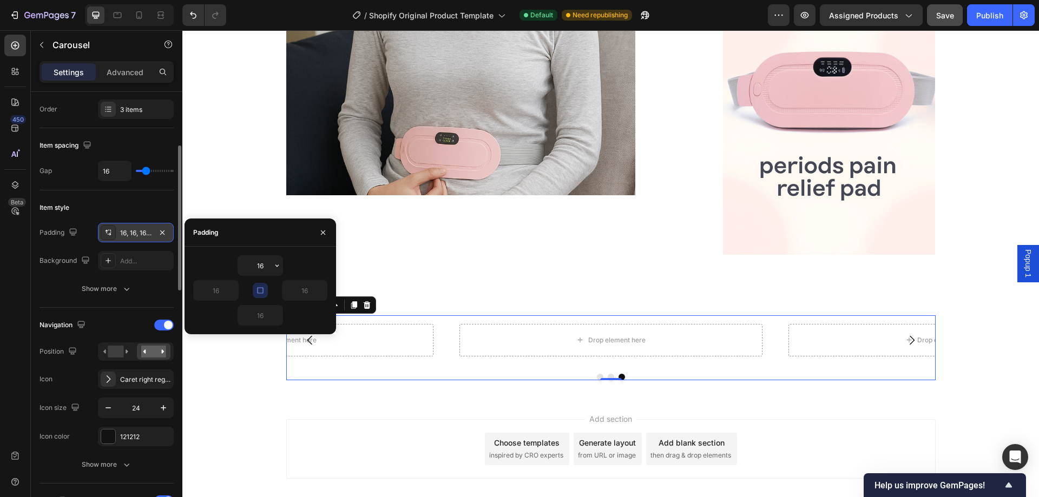
click at [121, 233] on div "16, 16, 16, 16" at bounding box center [135, 233] width 31 height 10
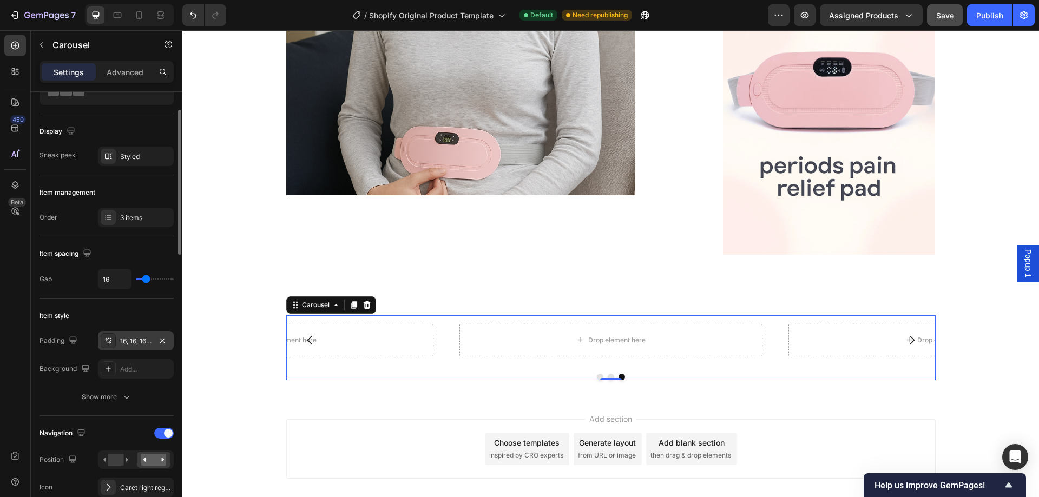
scroll to position [0, 0]
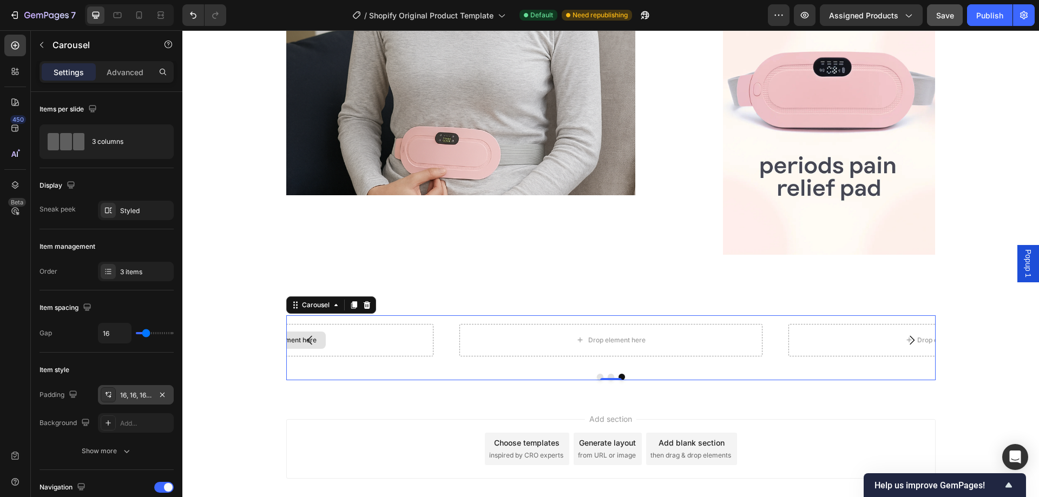
click at [380, 341] on div "Drop element here" at bounding box center [281, 340] width 303 height 32
click at [385, 372] on div "Drop element here Drop element here Drop element here Carousel 0" at bounding box center [610, 347] width 649 height 65
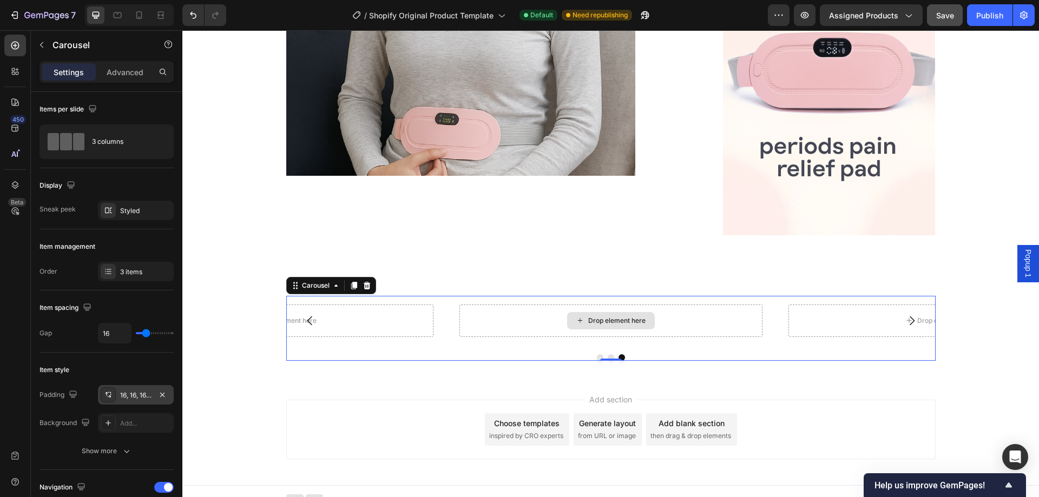
scroll to position [1372, 0]
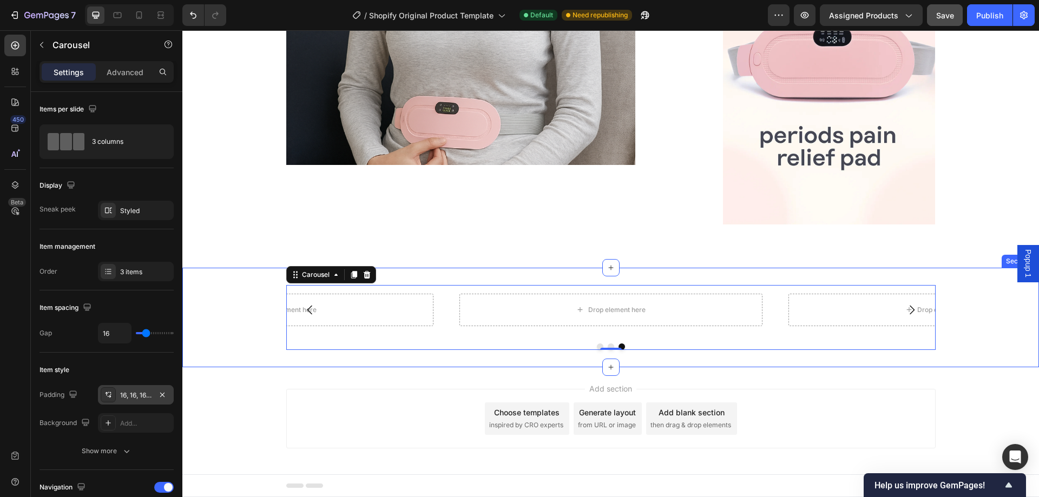
drag, startPoint x: 640, startPoint y: 366, endPoint x: 694, endPoint y: 403, distance: 65.0
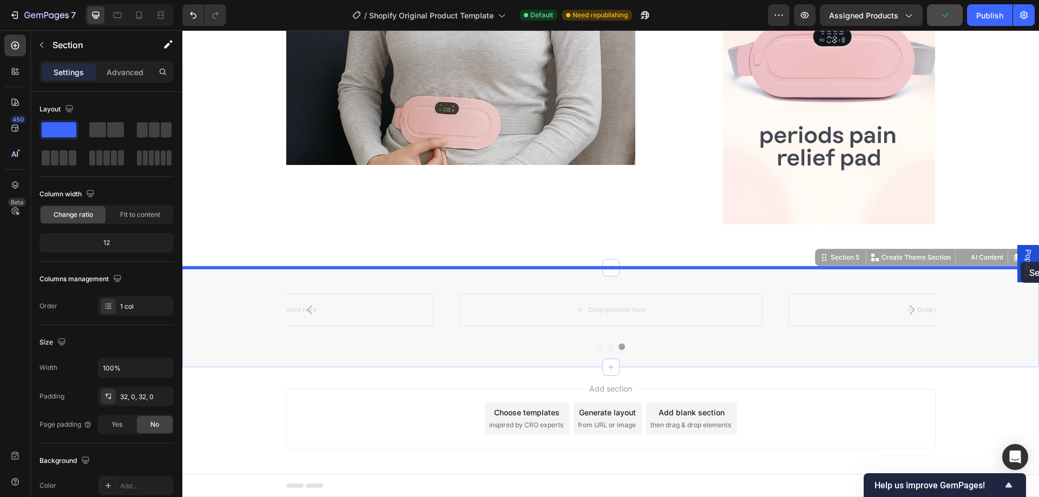
click at [1023, 262] on span "Popup 1" at bounding box center [1028, 263] width 11 height 28
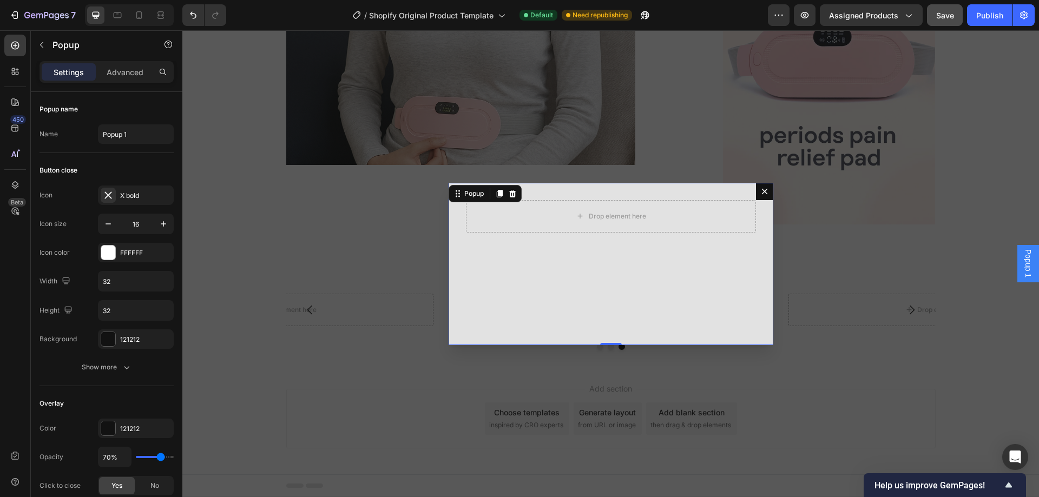
click at [760, 191] on icon "Dialog content" at bounding box center [764, 191] width 9 height 9
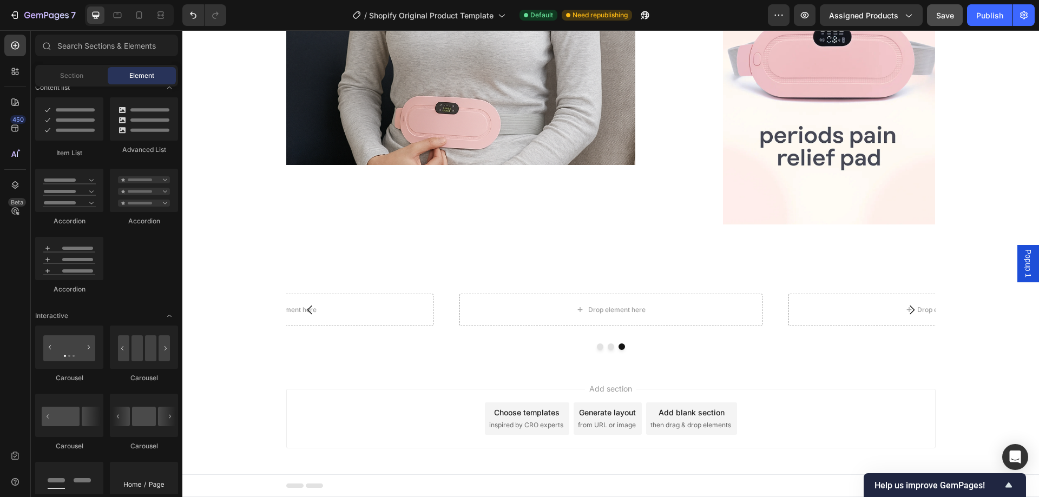
click at [1023, 265] on span "Popup 1" at bounding box center [1028, 263] width 11 height 28
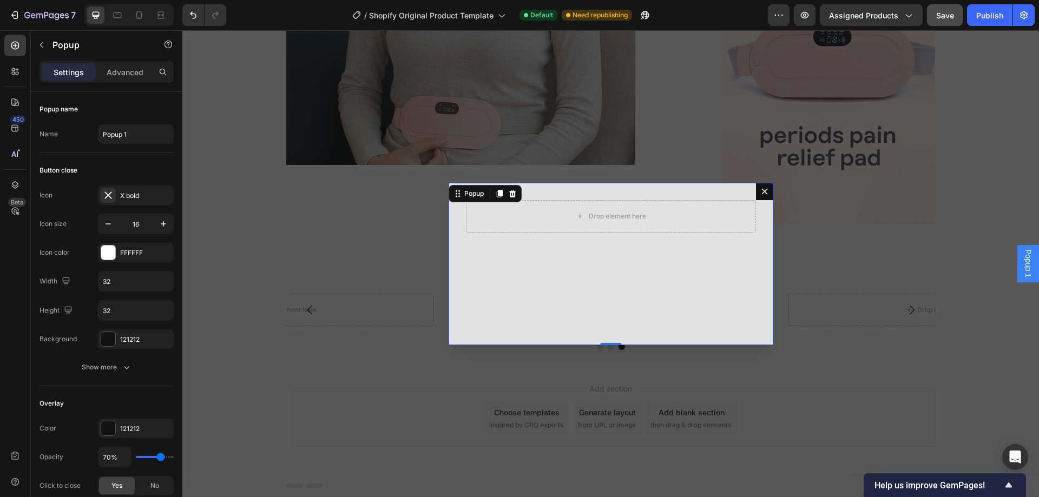
click at [763, 195] on icon "Dialog content" at bounding box center [764, 191] width 9 height 9
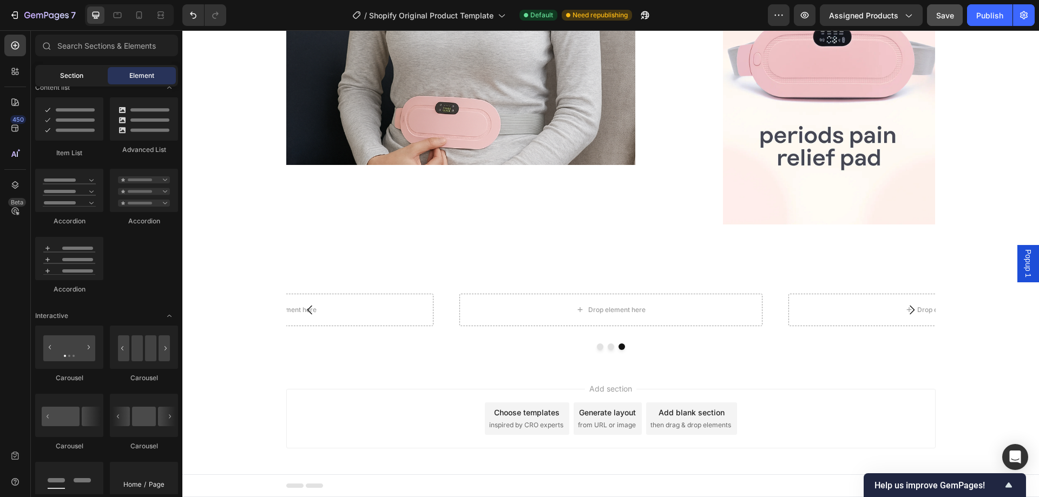
click at [82, 77] on span "Section" at bounding box center [71, 76] width 23 height 10
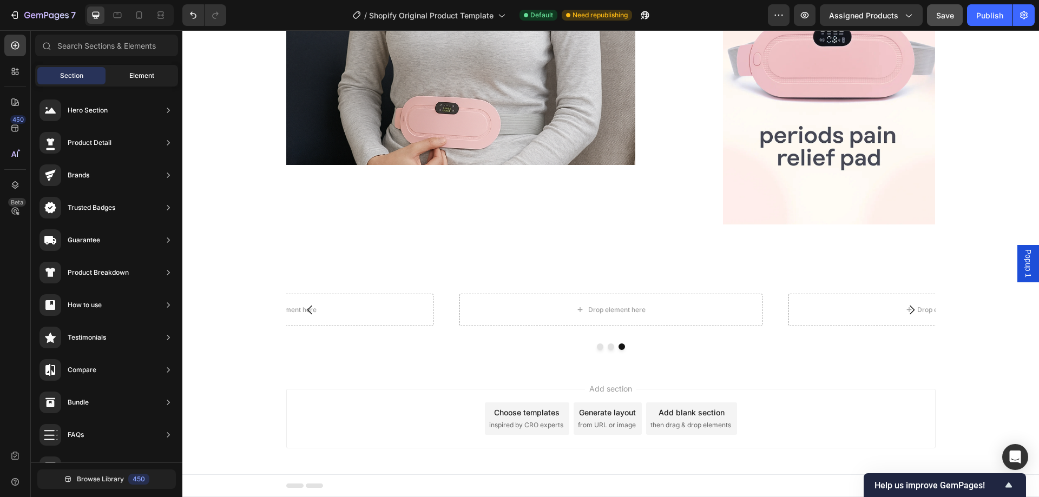
click at [126, 73] on div "Element" at bounding box center [142, 75] width 68 height 17
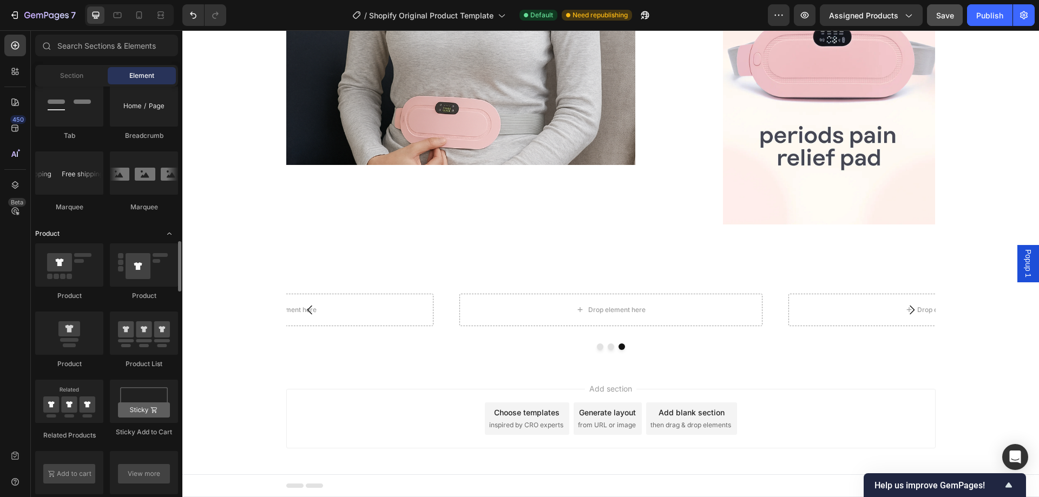
scroll to position [1190, 0]
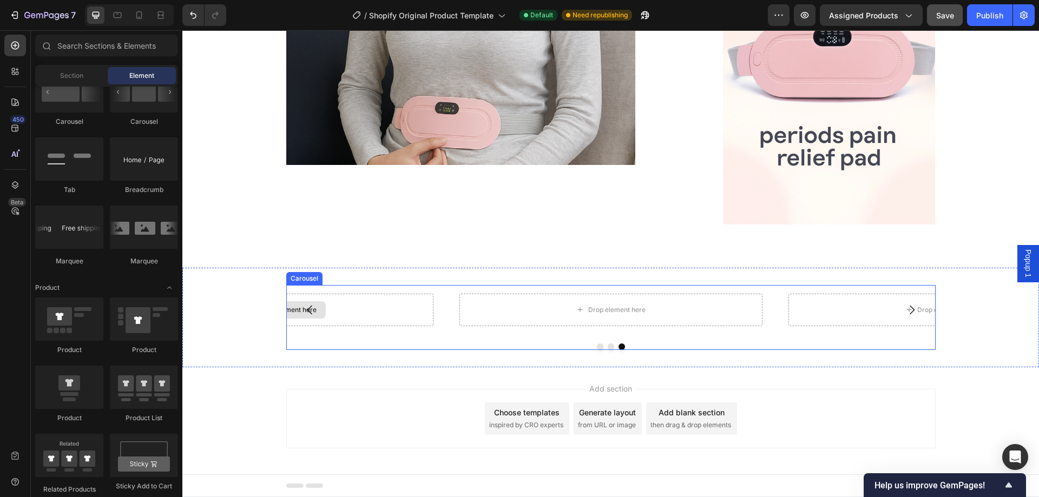
click at [391, 315] on div "Drop element here" at bounding box center [281, 310] width 303 height 32
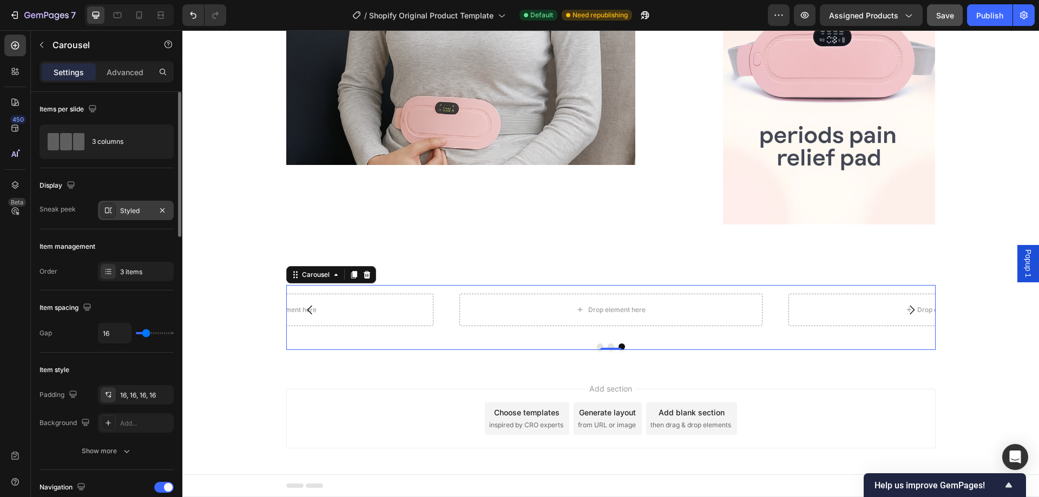
click at [122, 209] on div "Styled" at bounding box center [135, 211] width 31 height 10
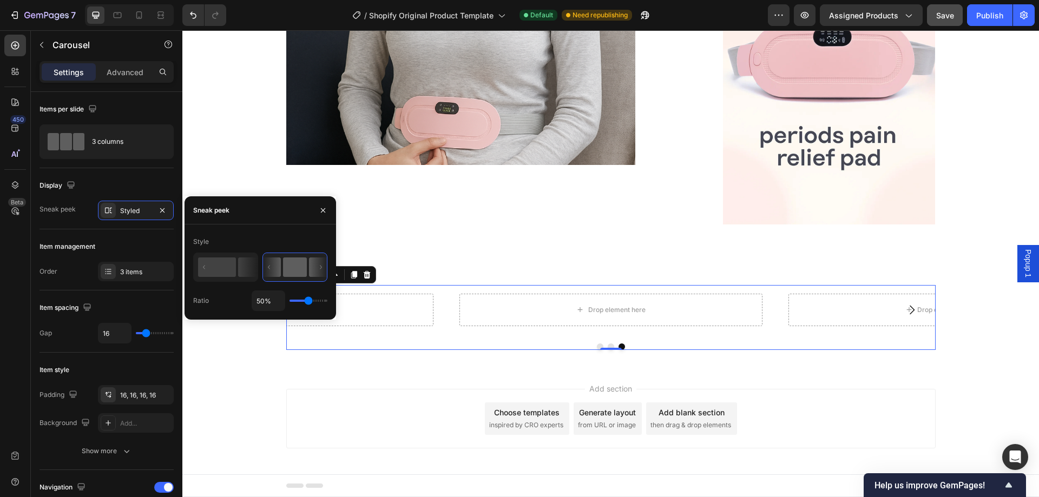
click at [303, 271] on rect at bounding box center [295, 267] width 24 height 19
click at [129, 67] on p "Advanced" at bounding box center [125, 72] width 37 height 11
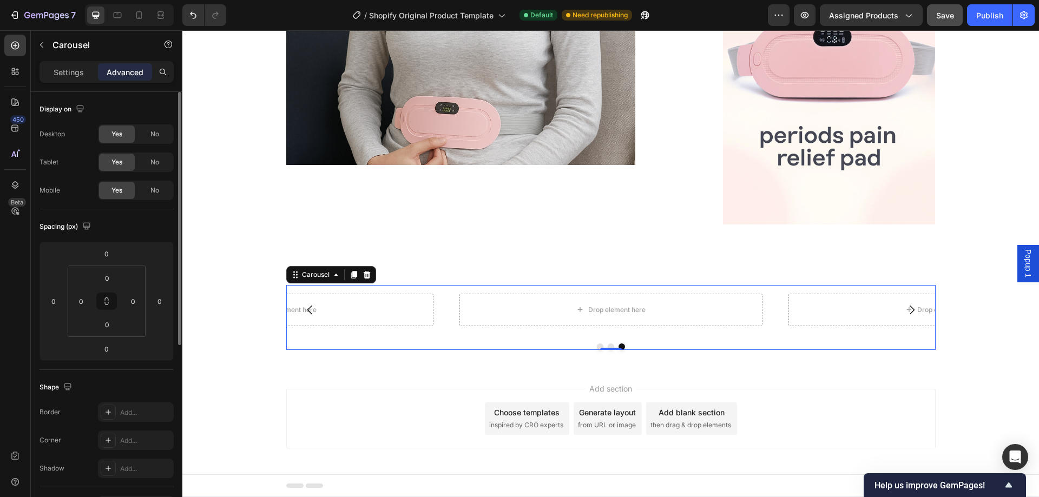
scroll to position [108, 0]
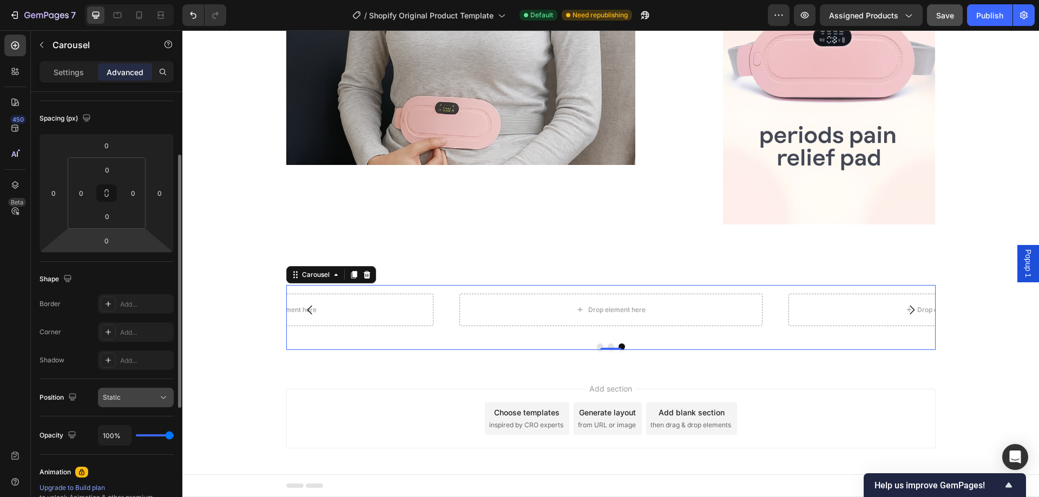
click at [159, 399] on icon at bounding box center [163, 397] width 11 height 11
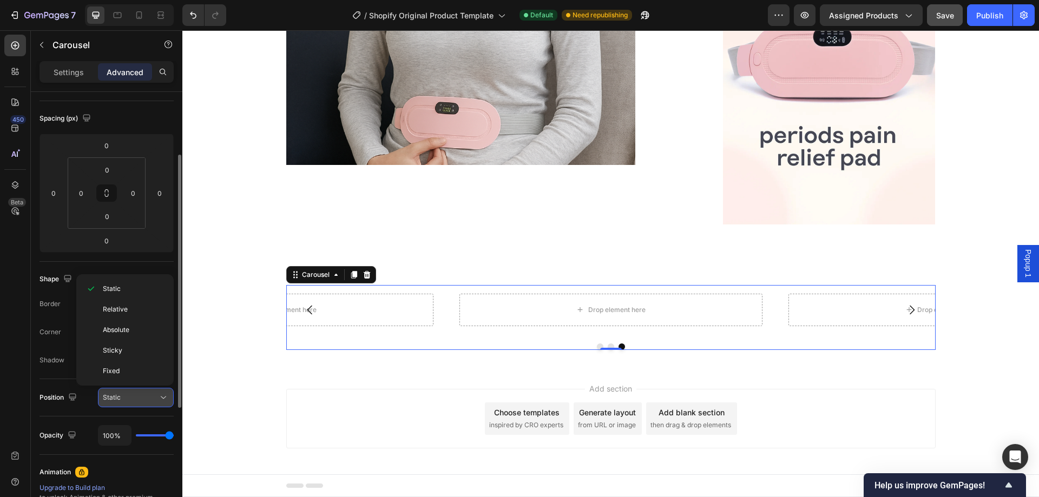
click at [146, 395] on div "Static" at bounding box center [130, 398] width 55 height 10
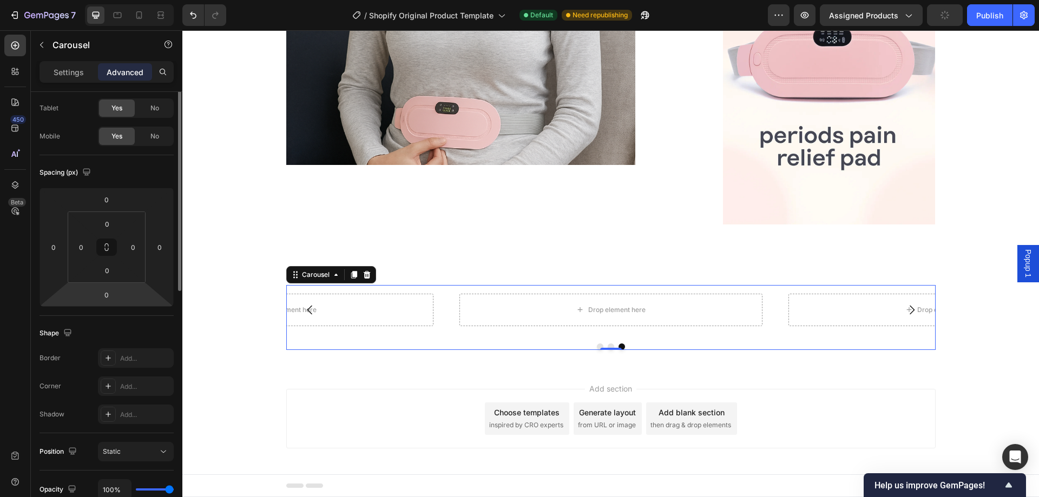
scroll to position [0, 0]
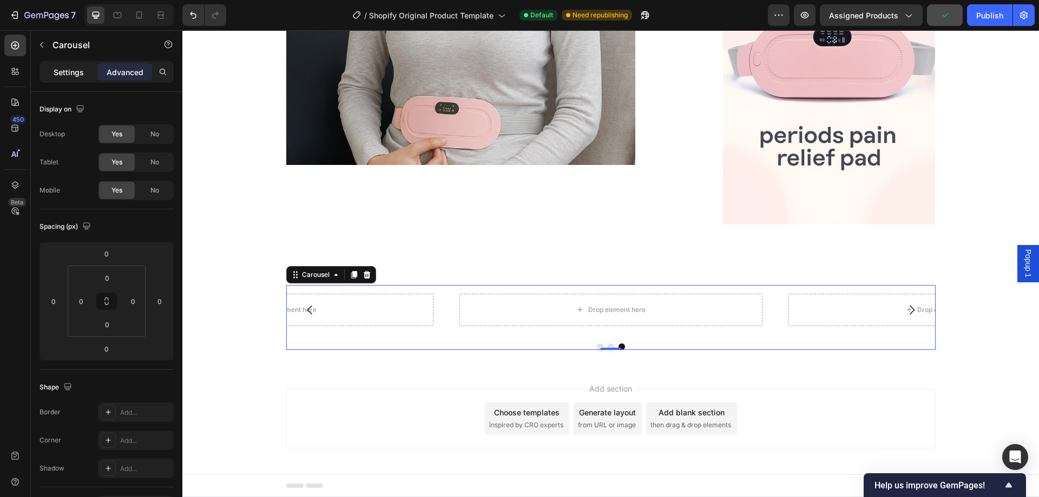
click at [80, 77] on p "Settings" at bounding box center [69, 72] width 30 height 11
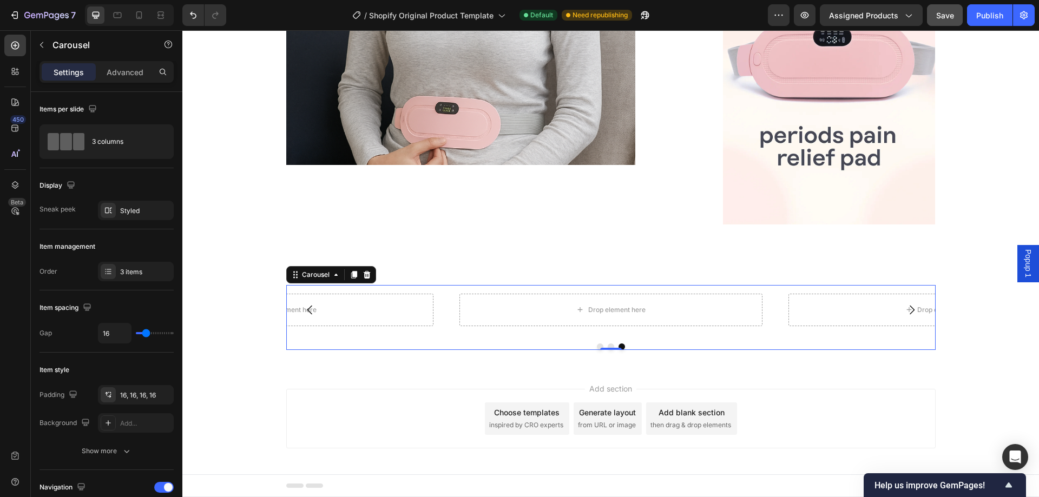
click at [305, 311] on icon "Carousel Back Arrow" at bounding box center [310, 310] width 13 height 13
click at [518, 318] on div "Drop element here" at bounding box center [610, 310] width 303 height 32
click at [589, 312] on div "Drop element here" at bounding box center [617, 310] width 57 height 9
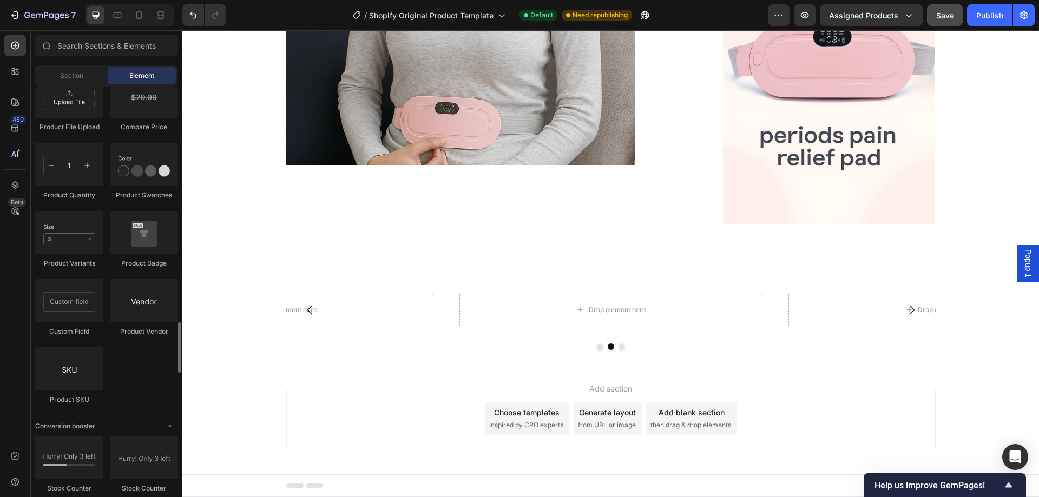
scroll to position [2002, 0]
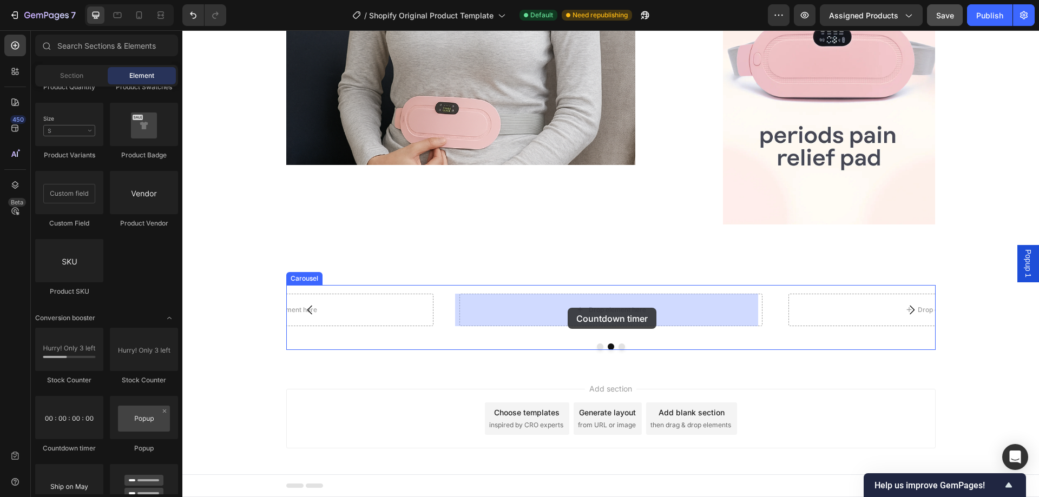
drag, startPoint x: 263, startPoint y: 441, endPoint x: 572, endPoint y: 306, distance: 336.5
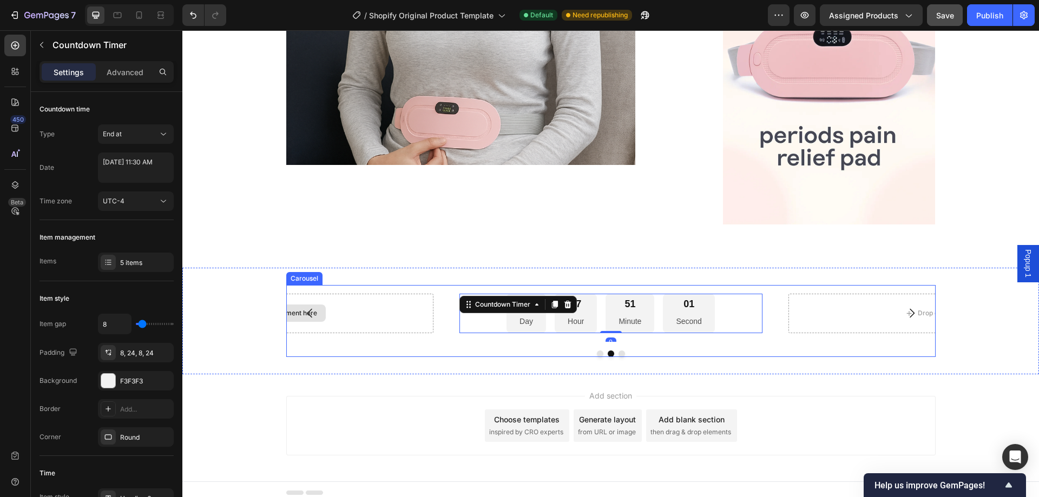
click at [344, 312] on div "Drop element here" at bounding box center [281, 313] width 303 height 39
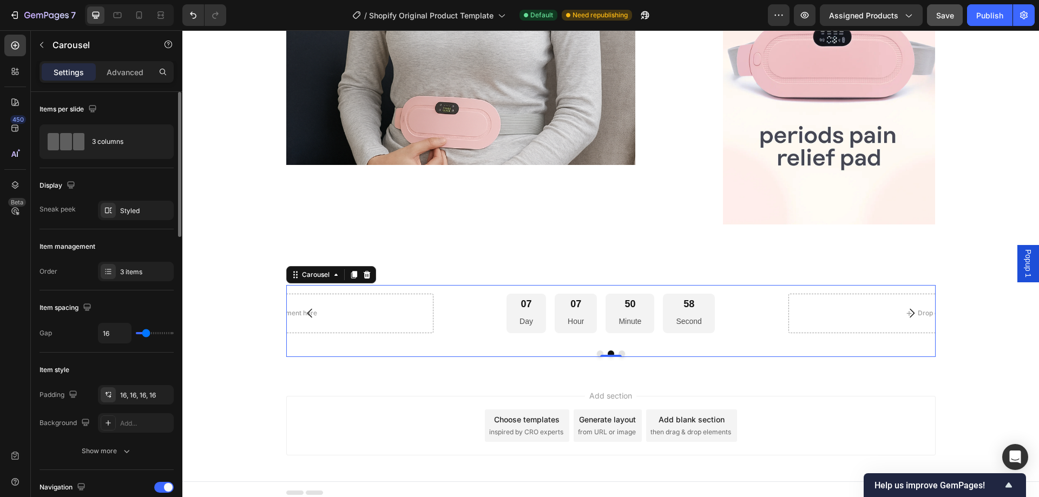
scroll to position [108, 0]
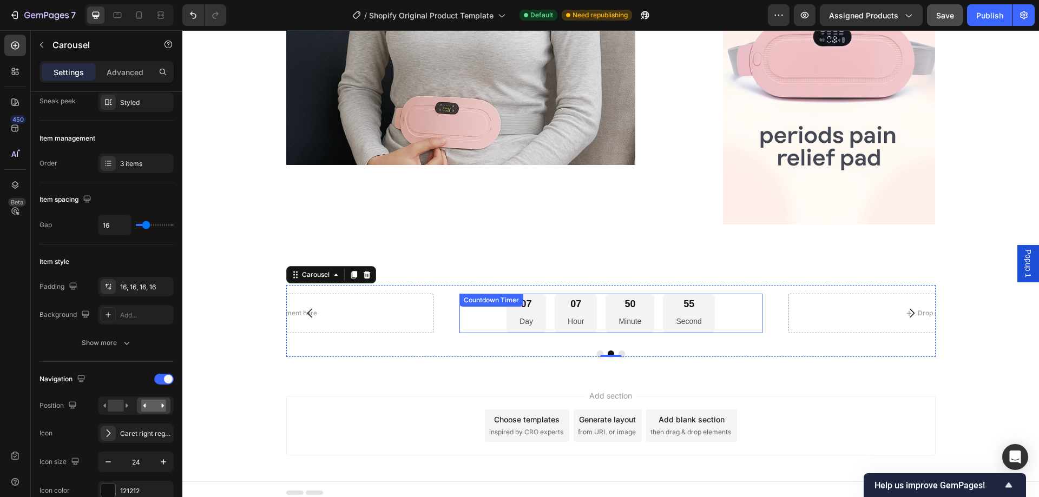
click at [576, 313] on div "07 Hour" at bounding box center [576, 313] width 42 height 39
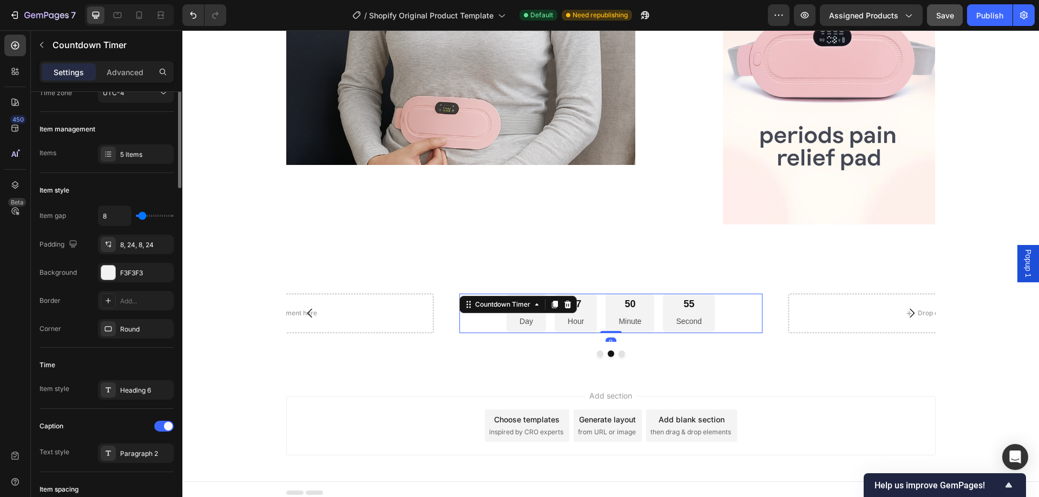
scroll to position [0, 0]
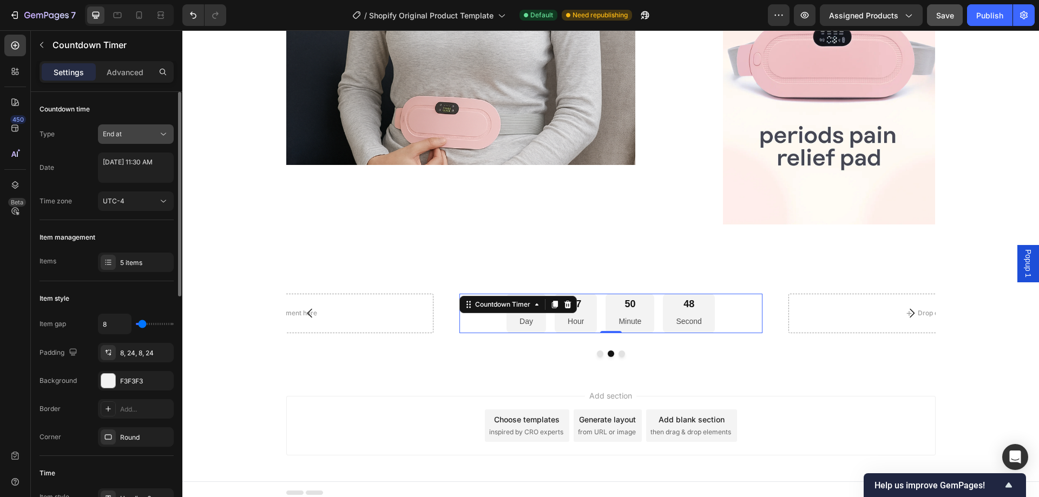
click at [141, 141] on button "End at" at bounding box center [136, 133] width 76 height 19
select select "11"
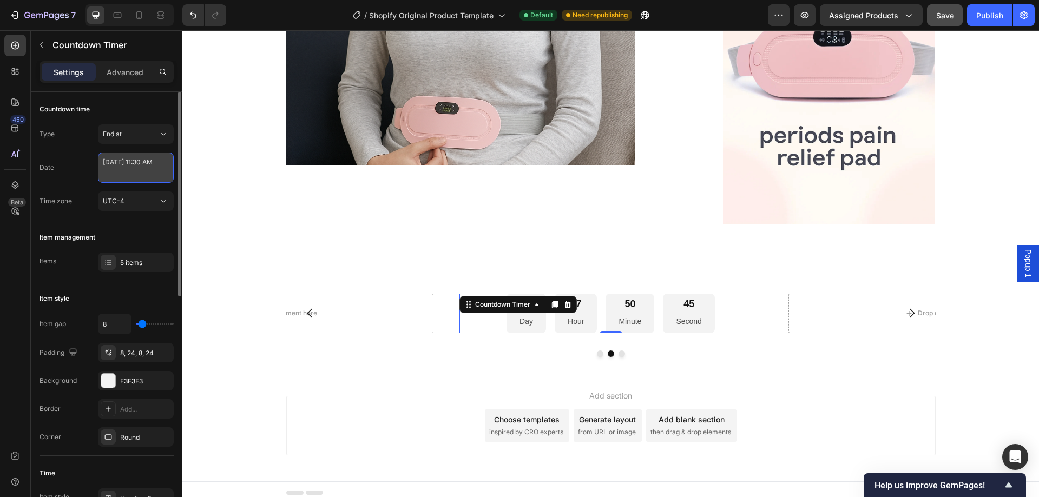
select select "30"
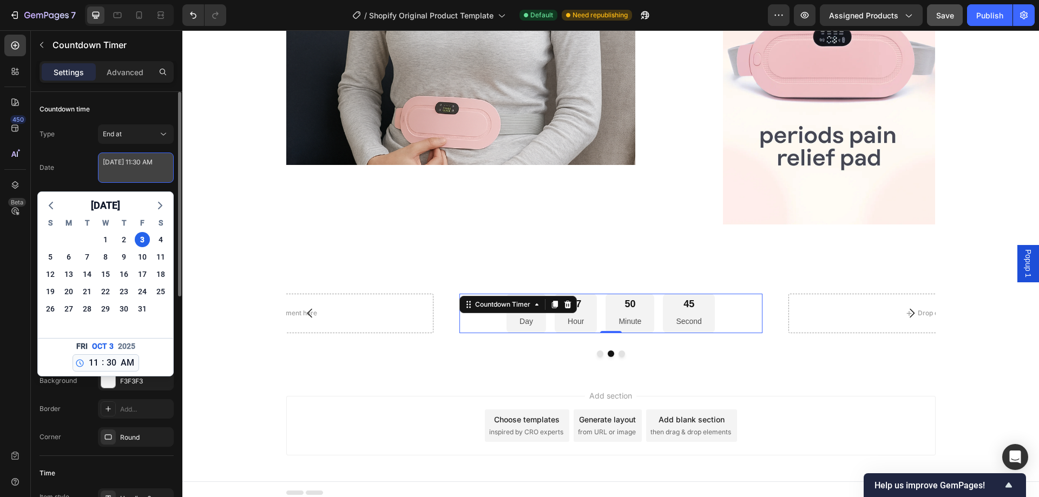
click at [137, 159] on textarea "October 03 2025 11:30 AM" at bounding box center [136, 168] width 76 height 30
click at [142, 307] on div "31" at bounding box center [142, 308] width 15 height 15
type textarea "October 31 2025 11:30 AM"
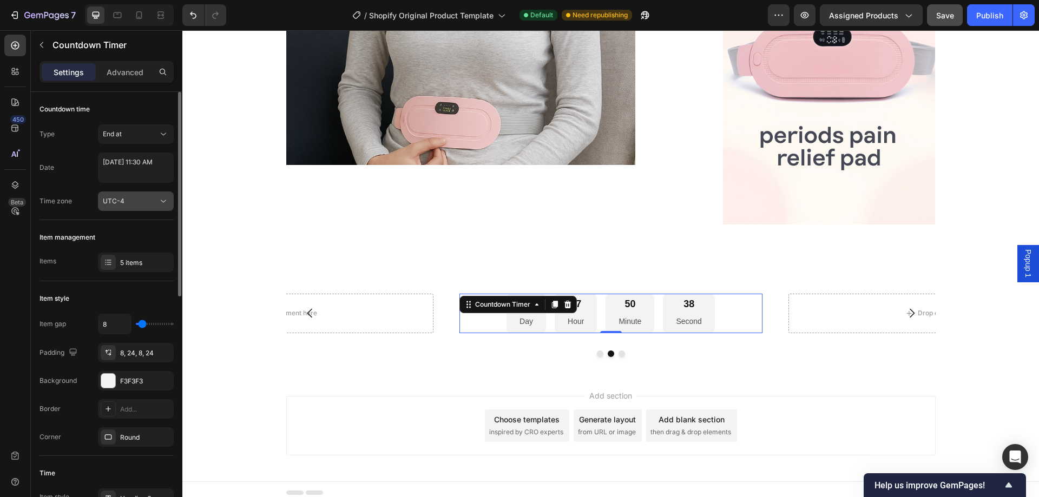
click at [145, 203] on div "UTC-4" at bounding box center [130, 201] width 55 height 10
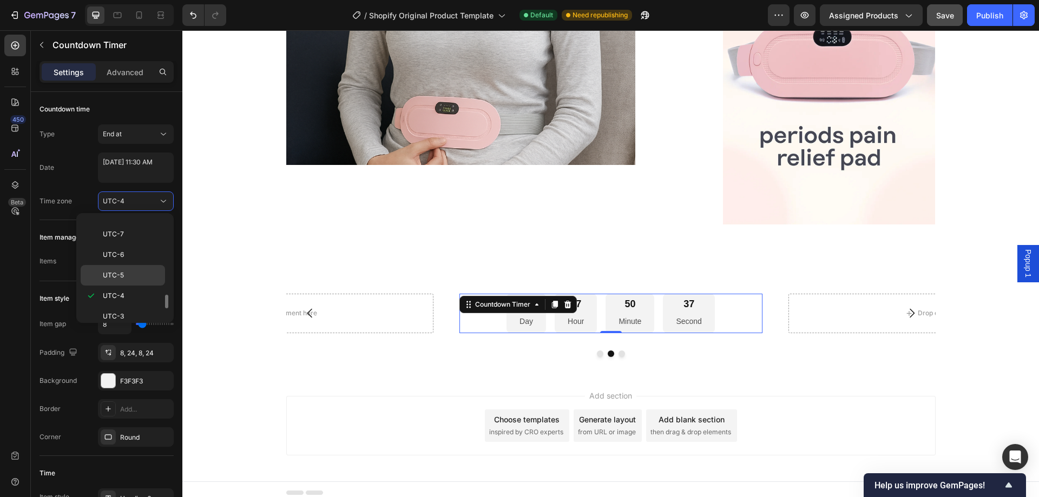
scroll to position [171, 0]
click at [128, 240] on p "UTC-4" at bounding box center [131, 242] width 57 height 10
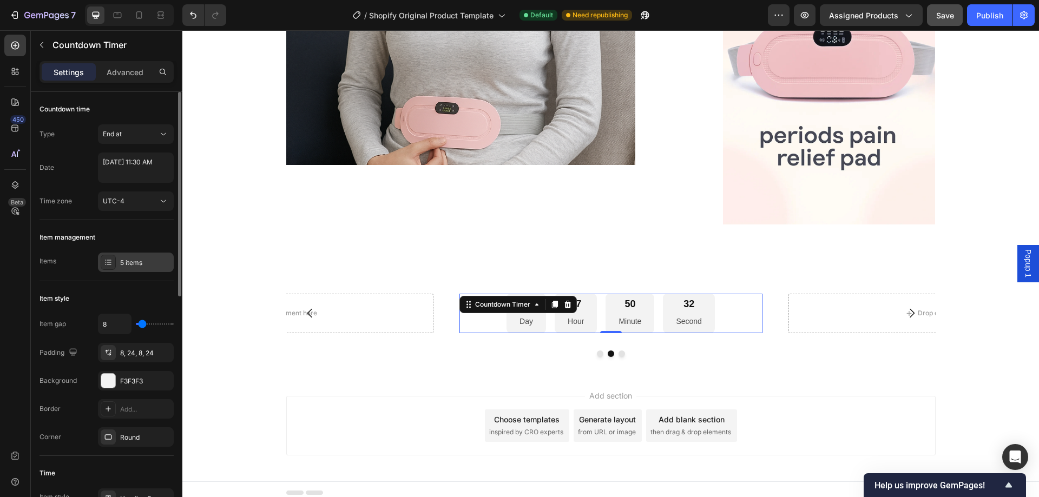
click at [131, 261] on div "5 items" at bounding box center [145, 263] width 51 height 10
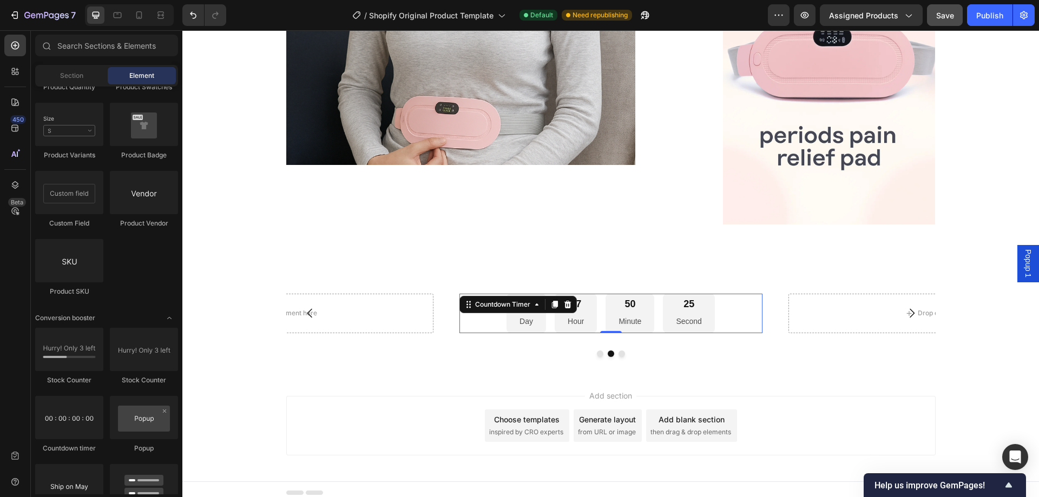
click at [386, 393] on div "Add section Choose templates inspired by CRO experts Generate layout from URL o…" at bounding box center [610, 427] width 856 height 107
click at [307, 315] on icon "Carousel Back Arrow" at bounding box center [310, 313] width 13 height 13
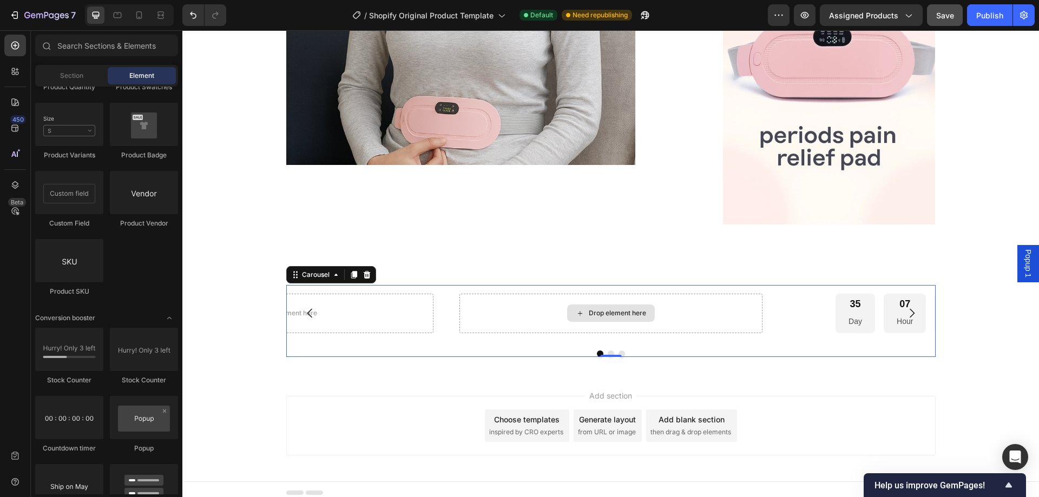
click at [608, 314] on div "Drop element here" at bounding box center [617, 313] width 57 height 9
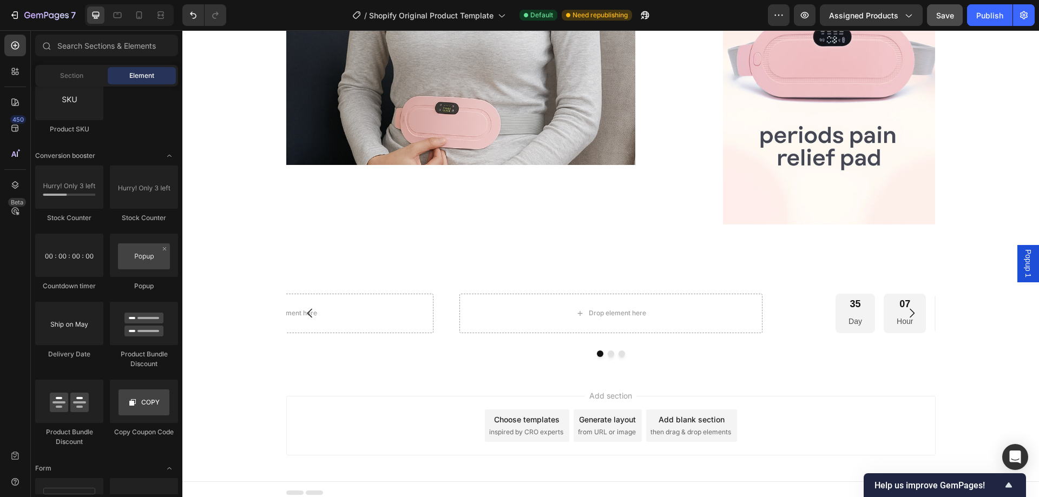
scroll to position [2110, 0]
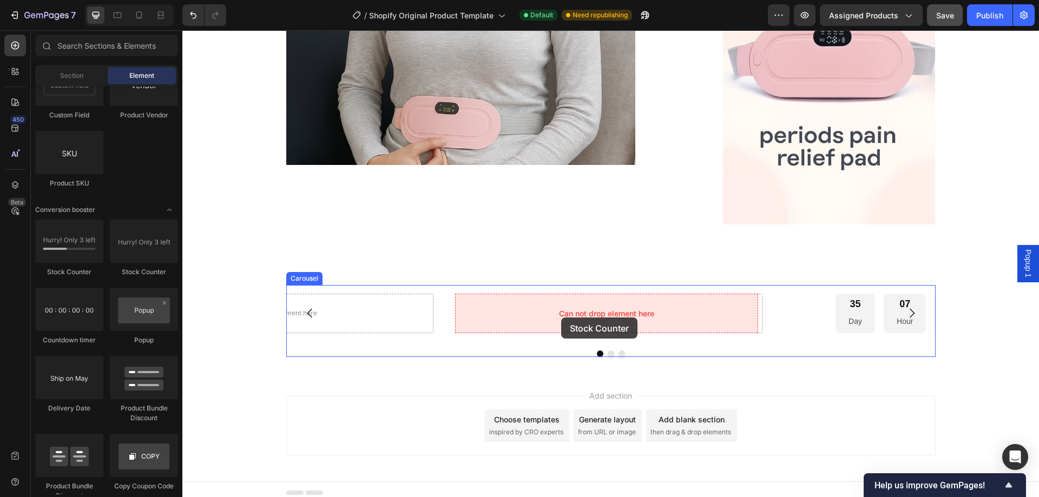
drag, startPoint x: 259, startPoint y: 273, endPoint x: 561, endPoint y: 318, distance: 305.2
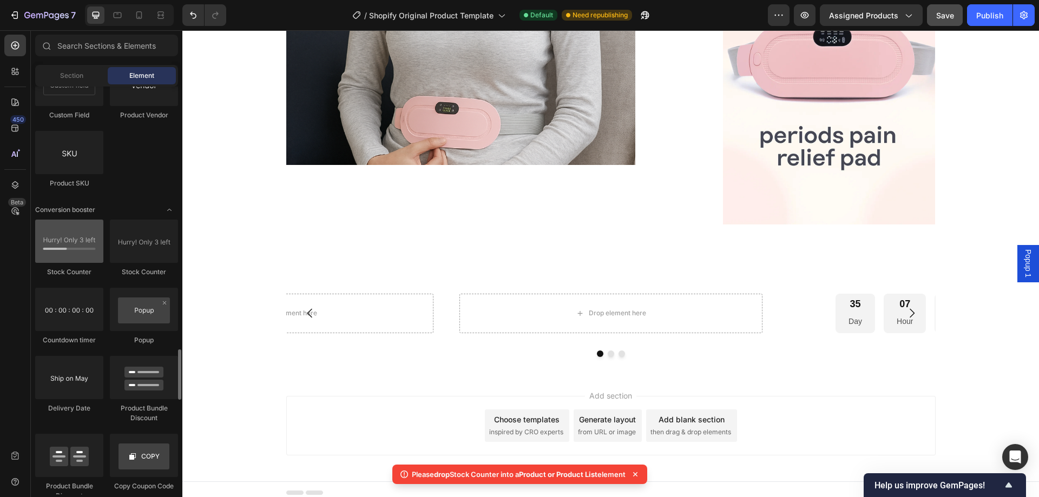
click at [65, 246] on div at bounding box center [69, 241] width 68 height 43
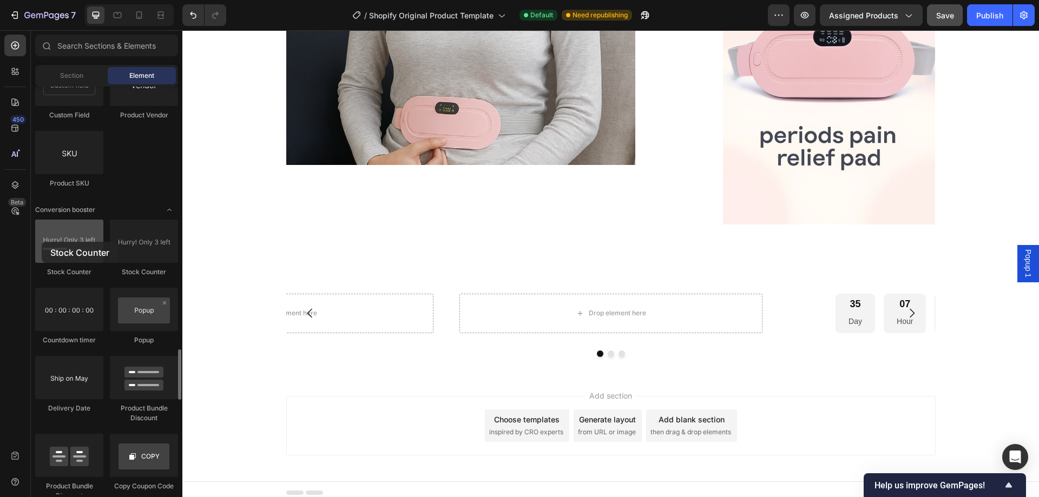
drag, startPoint x: 65, startPoint y: 246, endPoint x: 42, endPoint y: 242, distance: 24.1
click at [42, 242] on div at bounding box center [69, 241] width 68 height 43
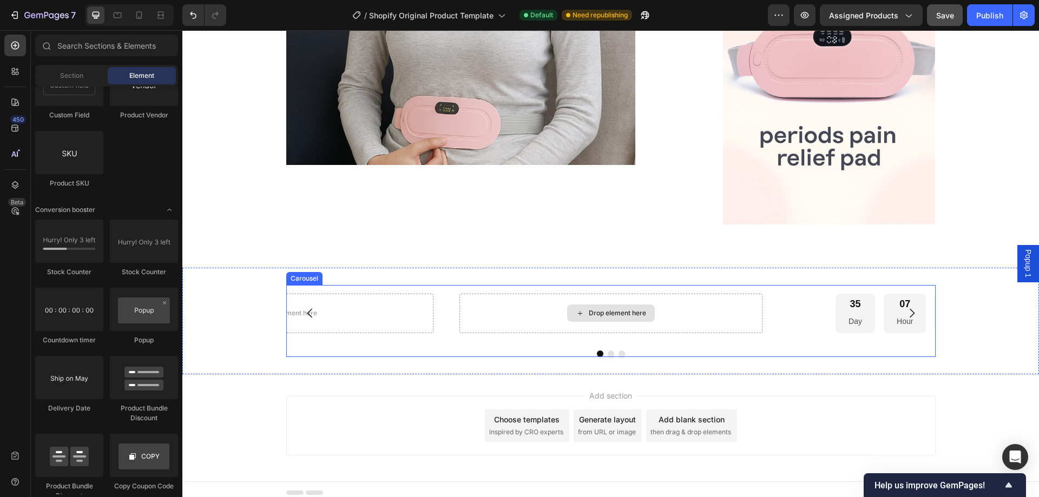
click at [581, 309] on div "Drop element here" at bounding box center [611, 313] width 88 height 17
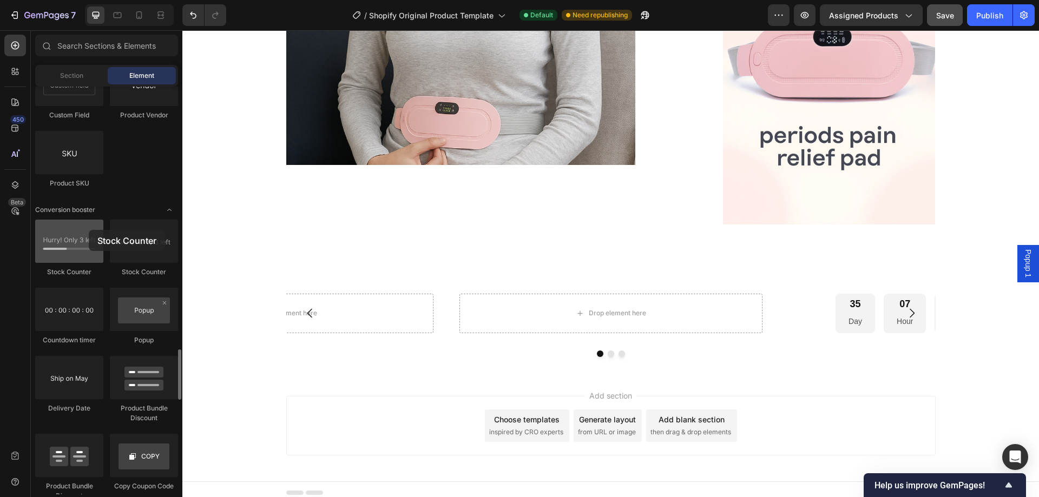
click at [89, 230] on div at bounding box center [69, 241] width 68 height 43
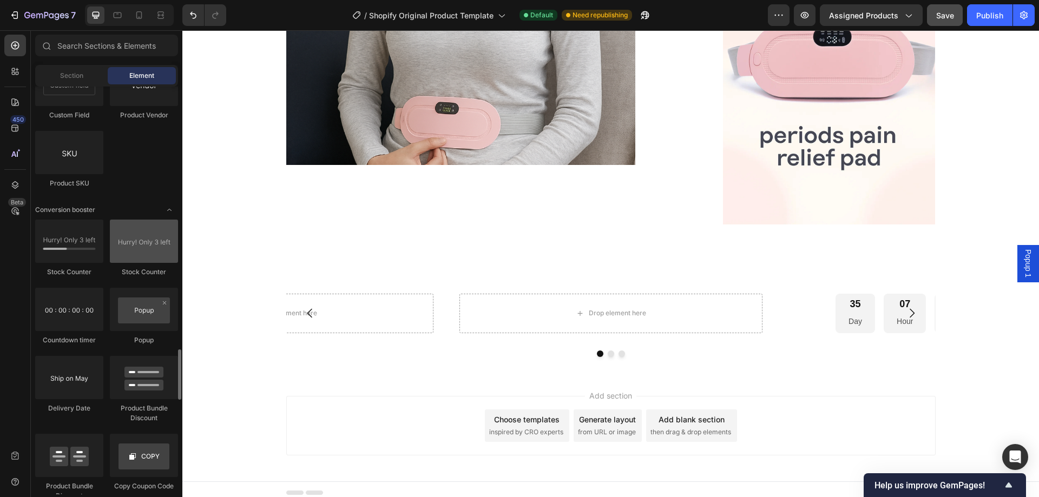
drag, startPoint x: 172, startPoint y: 250, endPoint x: 166, endPoint y: 252, distance: 6.3
click at [172, 251] on div at bounding box center [144, 241] width 68 height 43
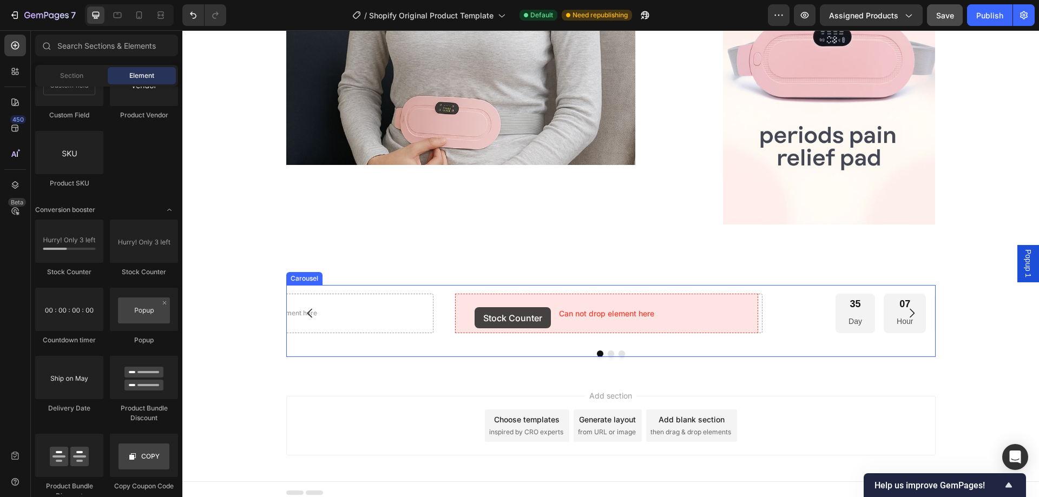
drag, startPoint x: 318, startPoint y: 273, endPoint x: 476, endPoint y: 308, distance: 161.7
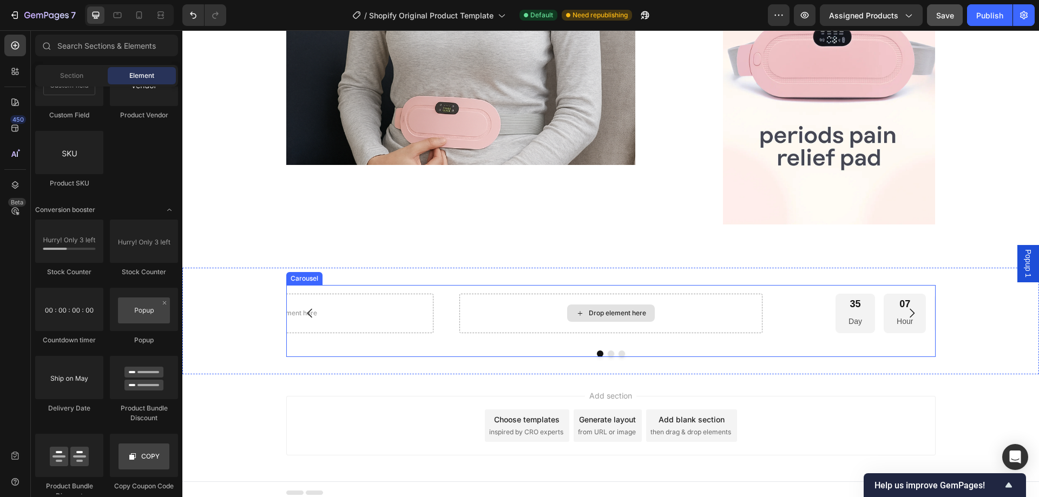
click at [589, 311] on div "Drop element here" at bounding box center [617, 313] width 57 height 9
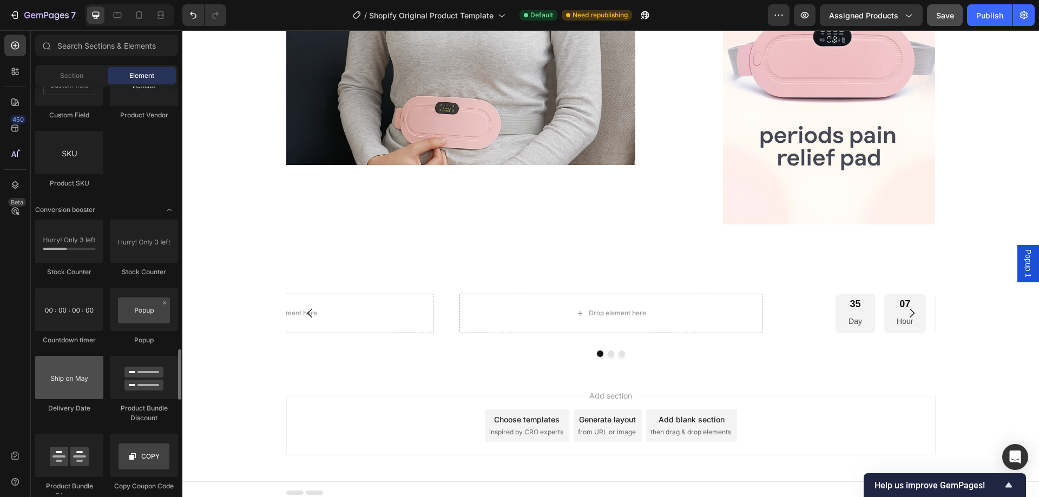
scroll to position [2164, 0]
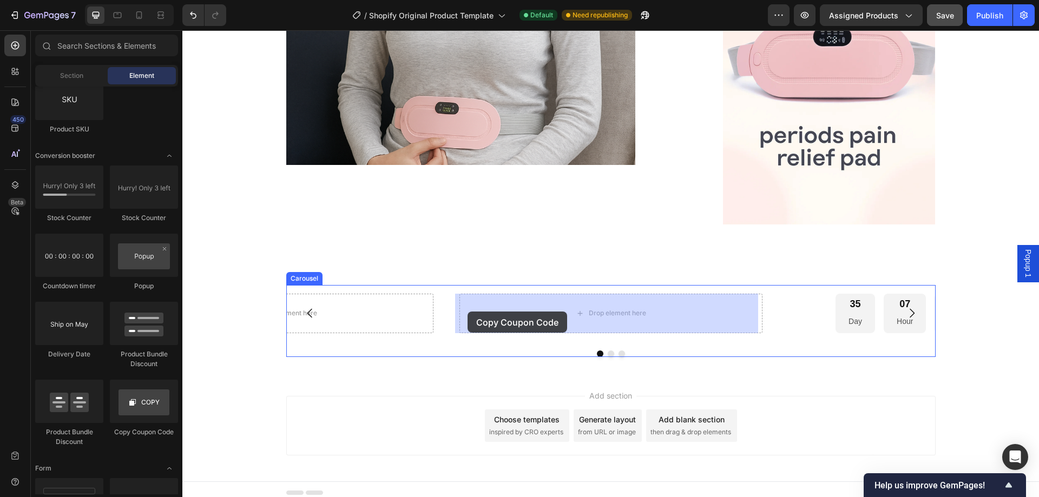
drag, startPoint x: 318, startPoint y: 440, endPoint x: 467, endPoint y: 312, distance: 197.6
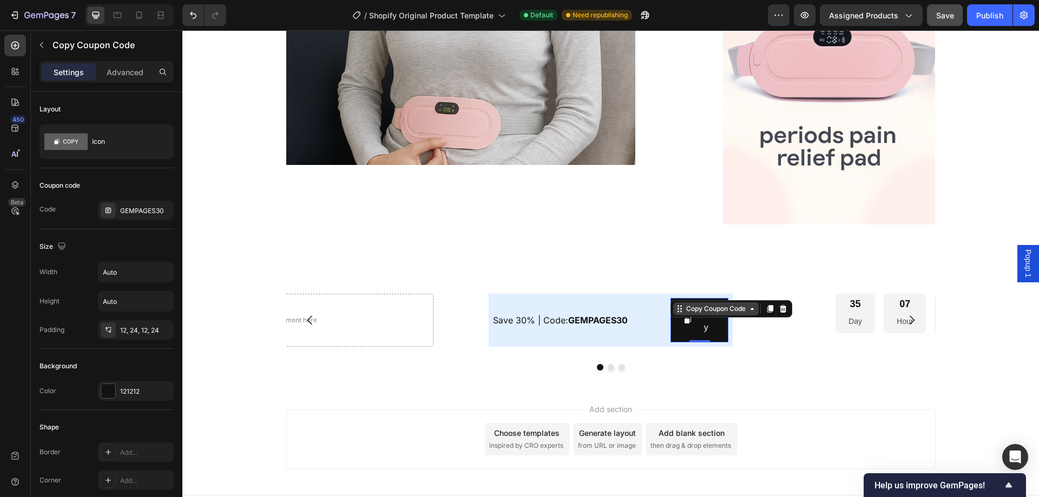
click at [709, 311] on div "Copy Coupon Code" at bounding box center [716, 309] width 64 height 10
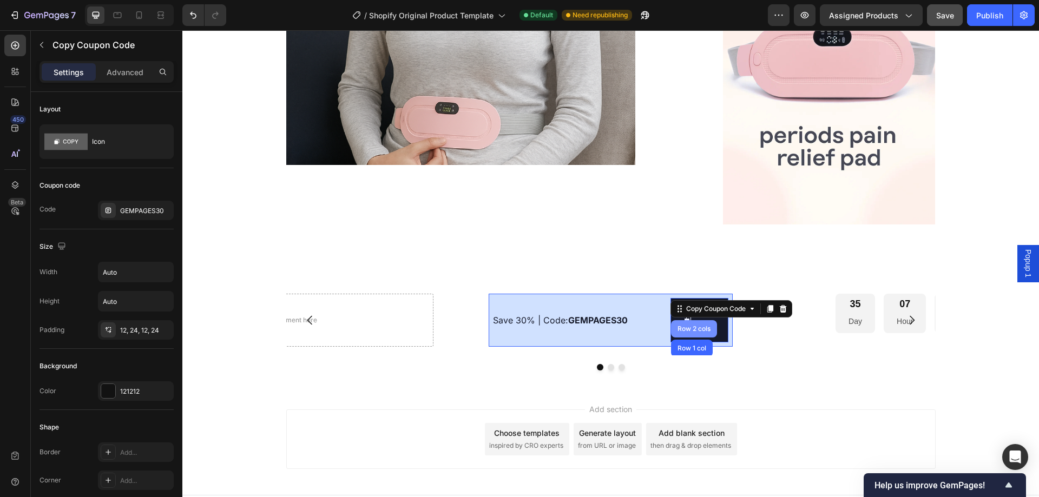
click at [701, 328] on div "Row 2 cols" at bounding box center [693, 329] width 37 height 6
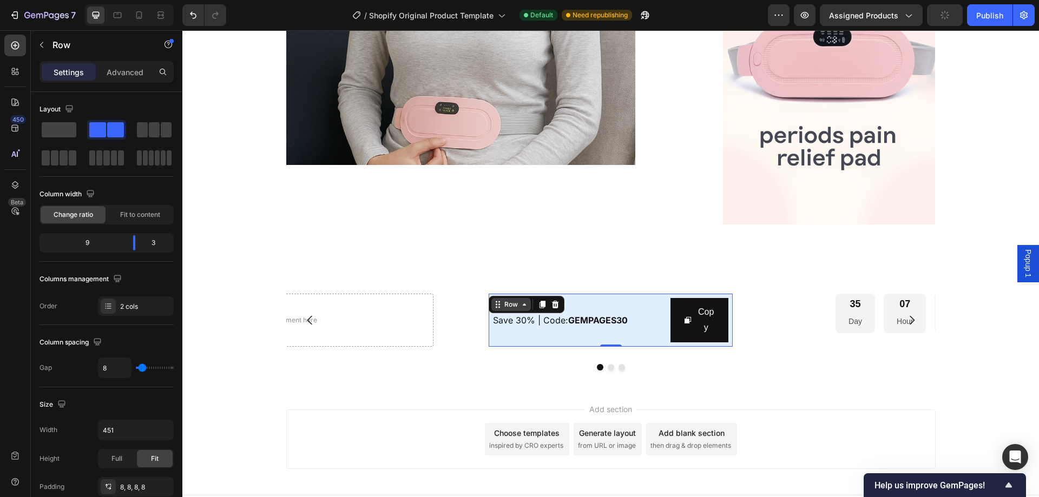
click at [510, 308] on div "Row" at bounding box center [511, 305] width 18 height 10
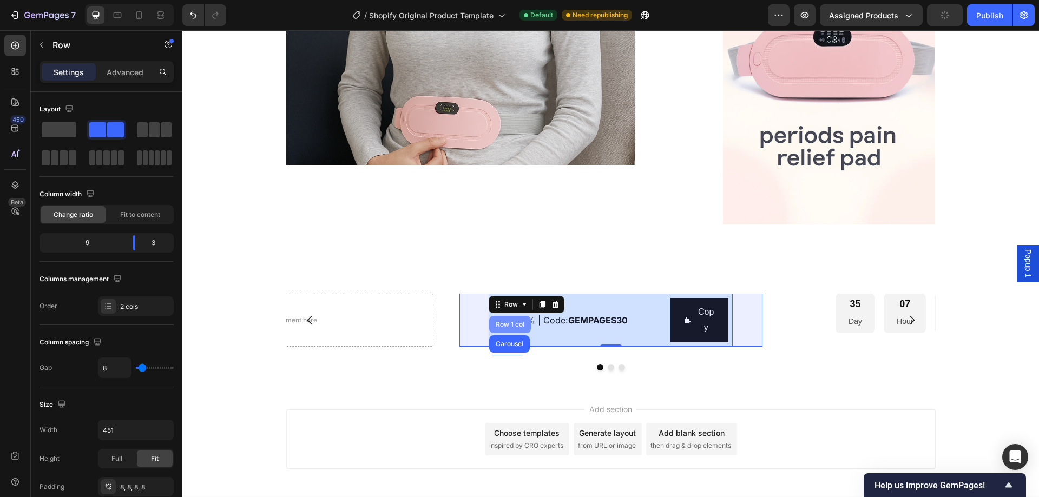
click at [512, 325] on div "Row 1 col" at bounding box center [509, 324] width 33 height 6
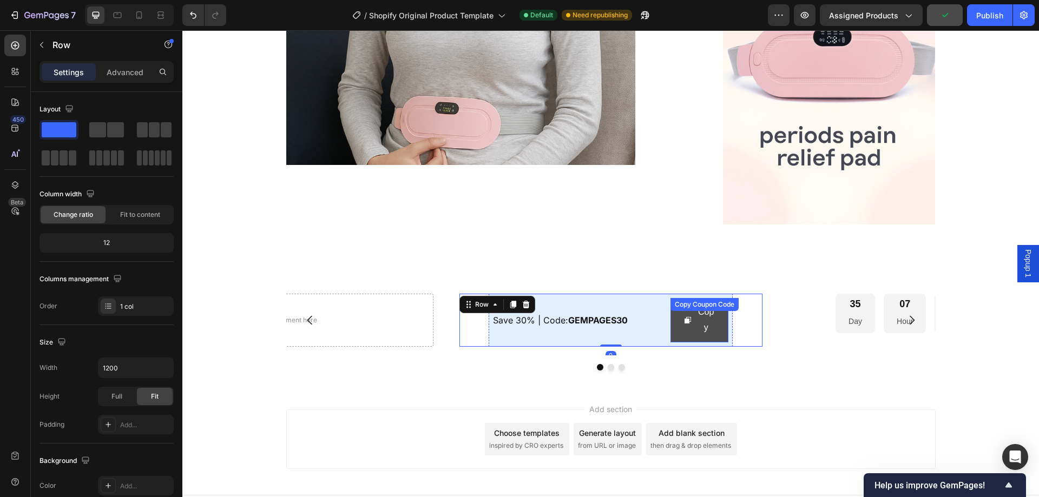
click at [682, 314] on div "Copy Copy Coupon Code" at bounding box center [699, 320] width 58 height 44
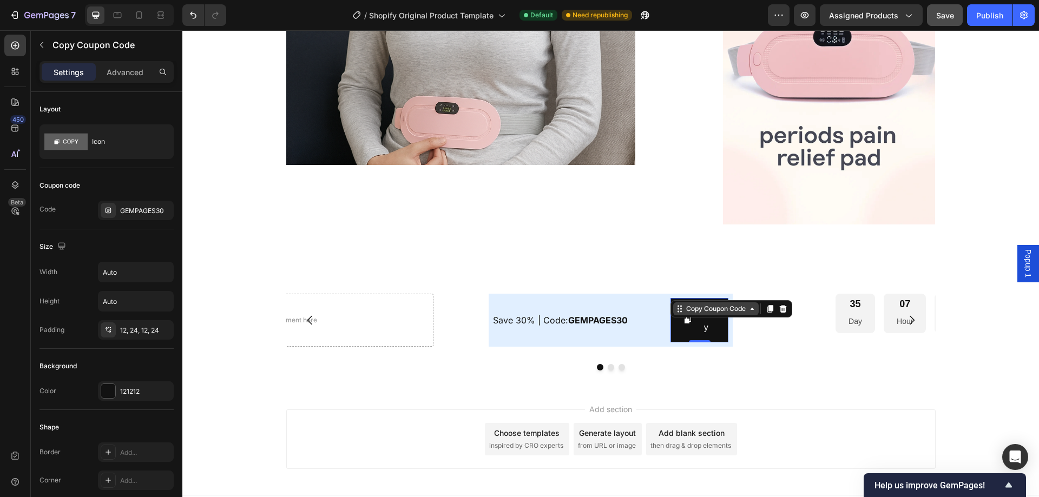
click at [750, 306] on icon at bounding box center [752, 309] width 9 height 9
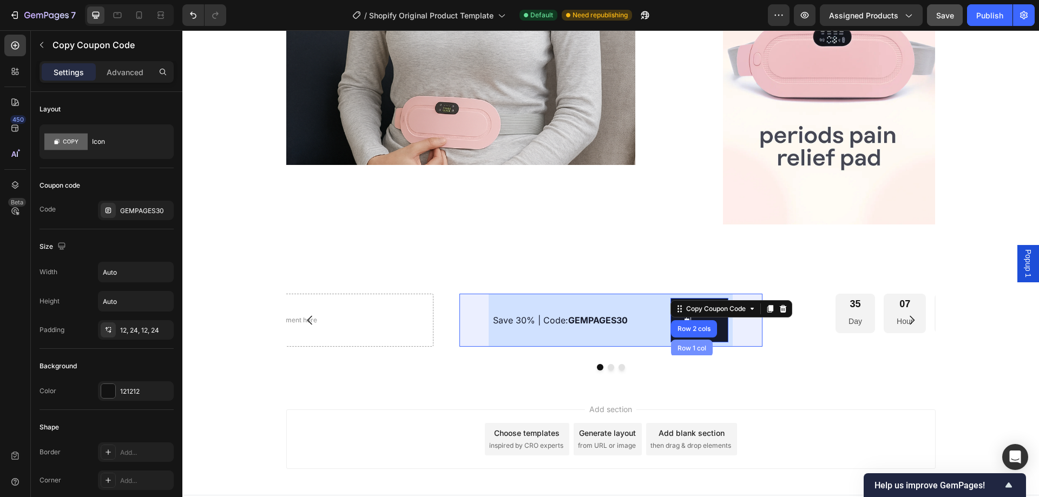
click at [689, 352] on div "Row 1 col" at bounding box center [692, 348] width 42 height 17
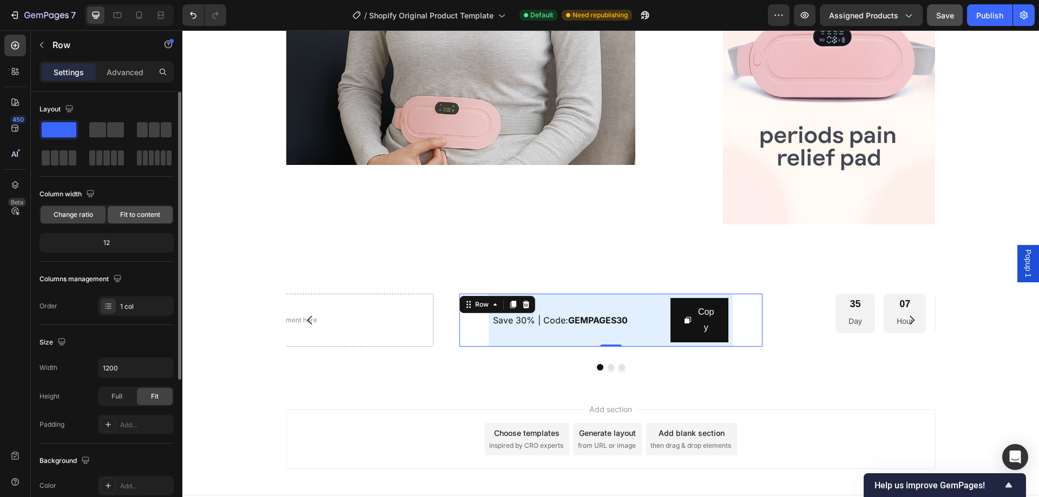
click at [129, 213] on span "Fit to content" at bounding box center [140, 215] width 40 height 10
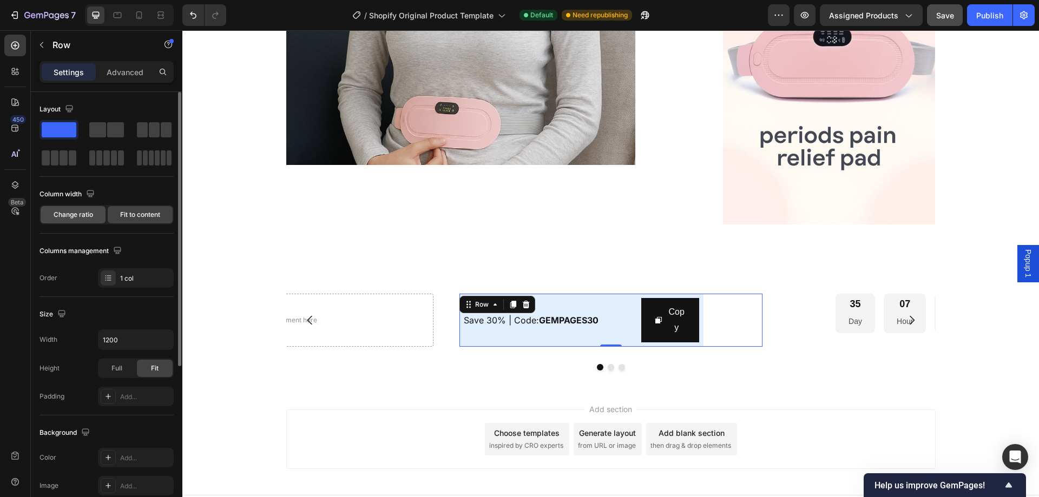
click at [86, 213] on span "Change ratio" at bounding box center [73, 215] width 39 height 10
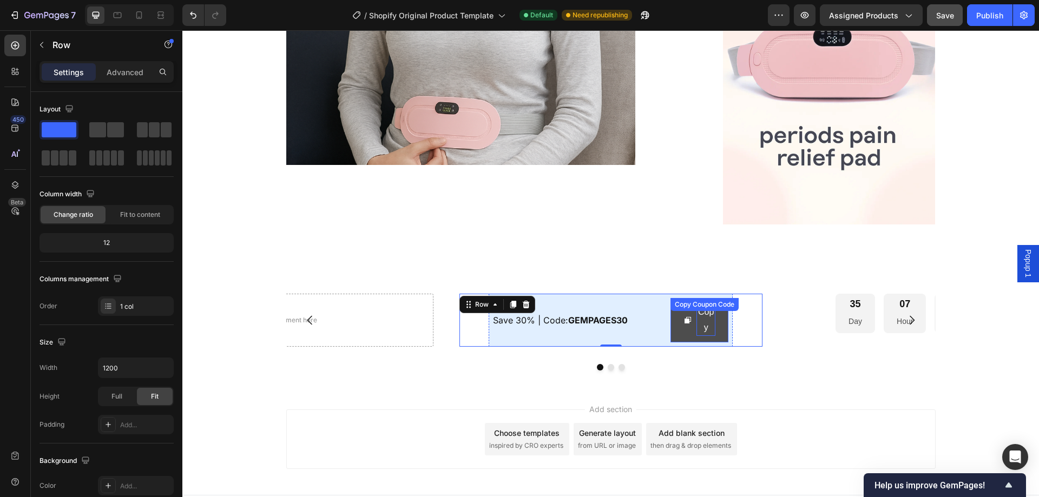
click at [700, 322] on div "Copy" at bounding box center [705, 320] width 19 height 31
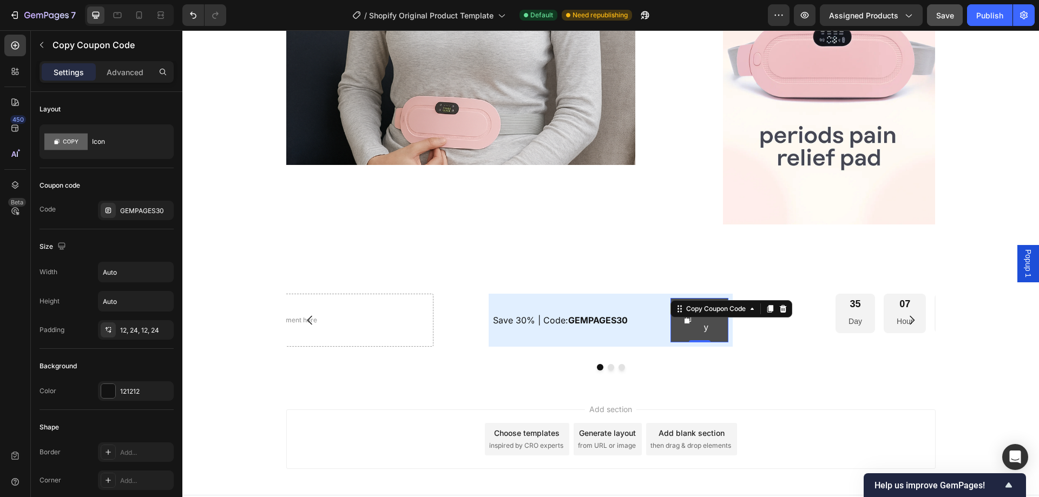
click at [672, 327] on button "Copy" at bounding box center [699, 320] width 58 height 44
click at [142, 206] on div "GEMPAGES30" at bounding box center [145, 211] width 51 height 10
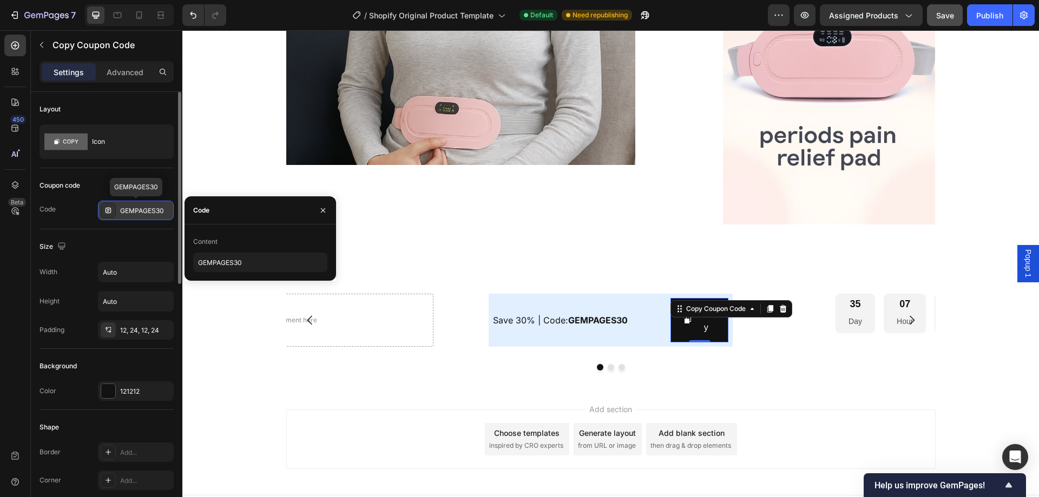
click at [109, 208] on icon at bounding box center [108, 210] width 5 height 5
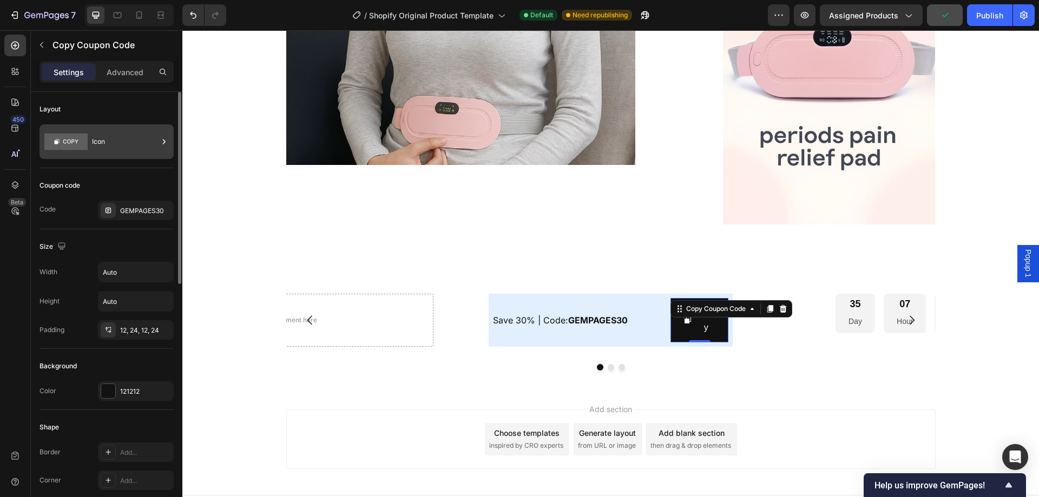
click at [96, 142] on div "Icon" at bounding box center [125, 141] width 66 height 25
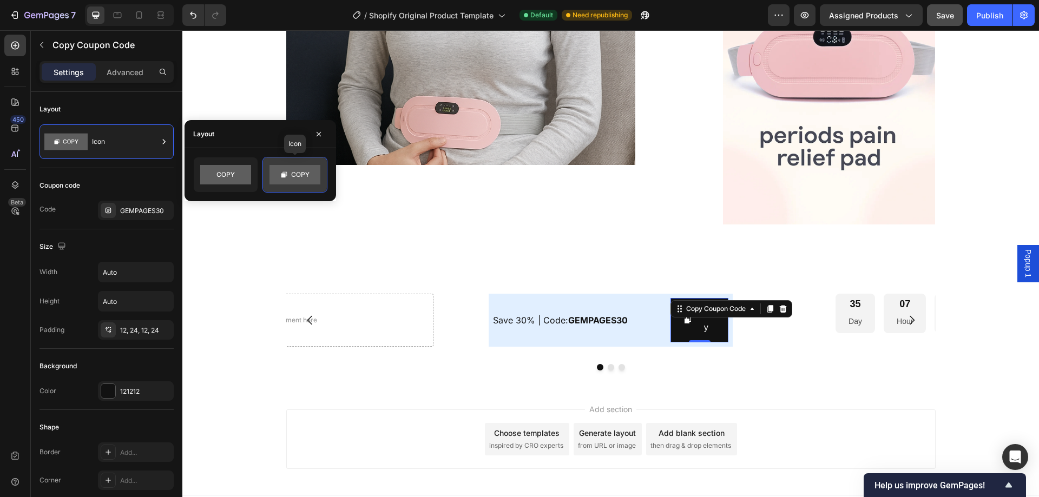
click at [292, 175] on icon at bounding box center [301, 174] width 18 height 5
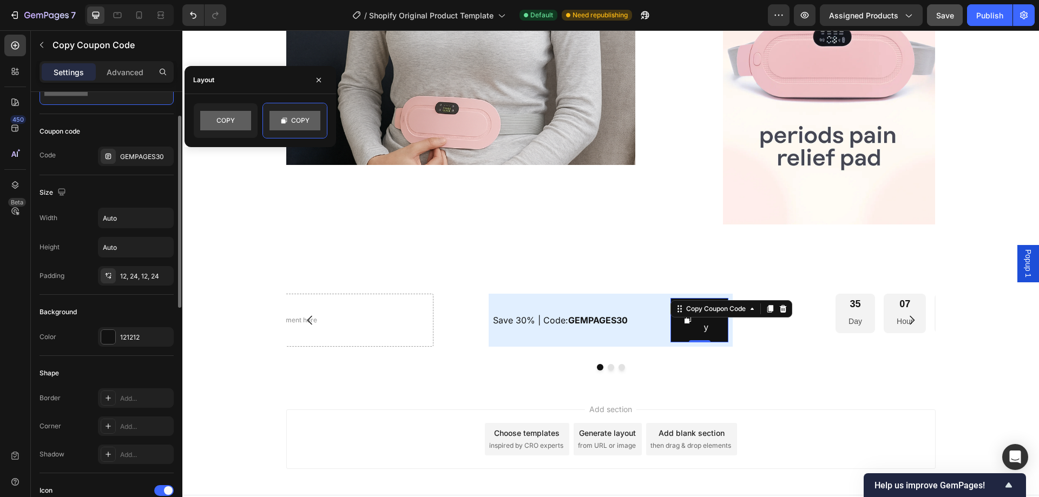
scroll to position [0, 0]
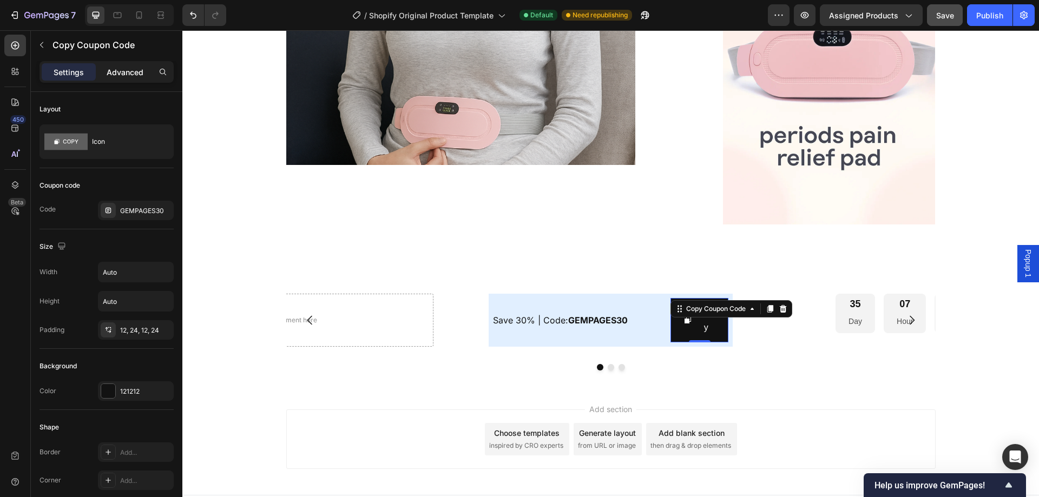
click at [127, 70] on p "Advanced" at bounding box center [125, 72] width 37 height 11
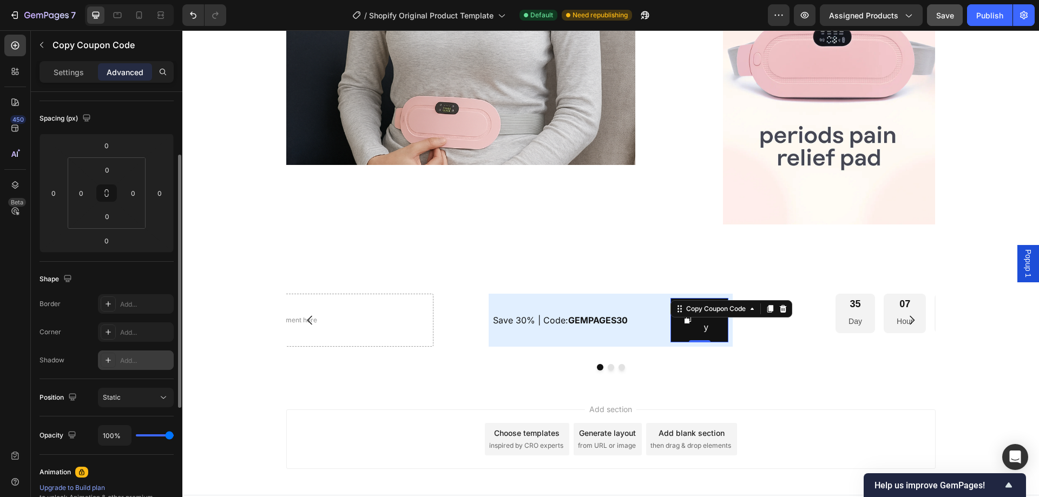
scroll to position [162, 0]
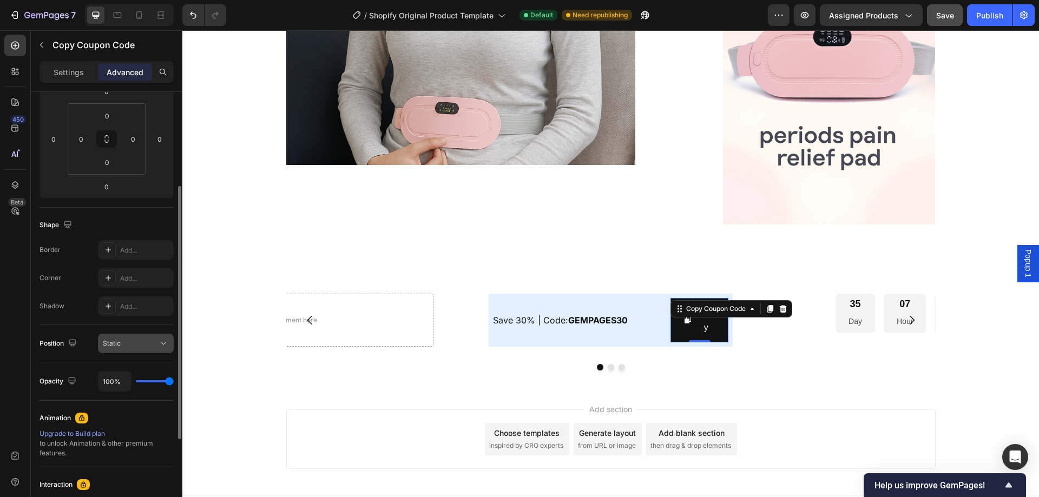
click at [131, 348] on div "Static" at bounding box center [130, 344] width 55 height 10
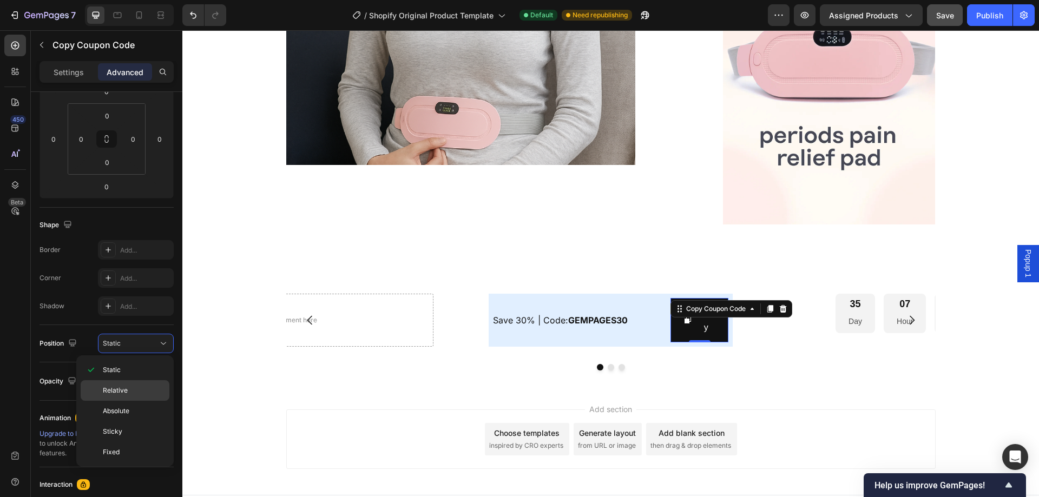
click at [129, 387] on p "Relative" at bounding box center [134, 391] width 62 height 10
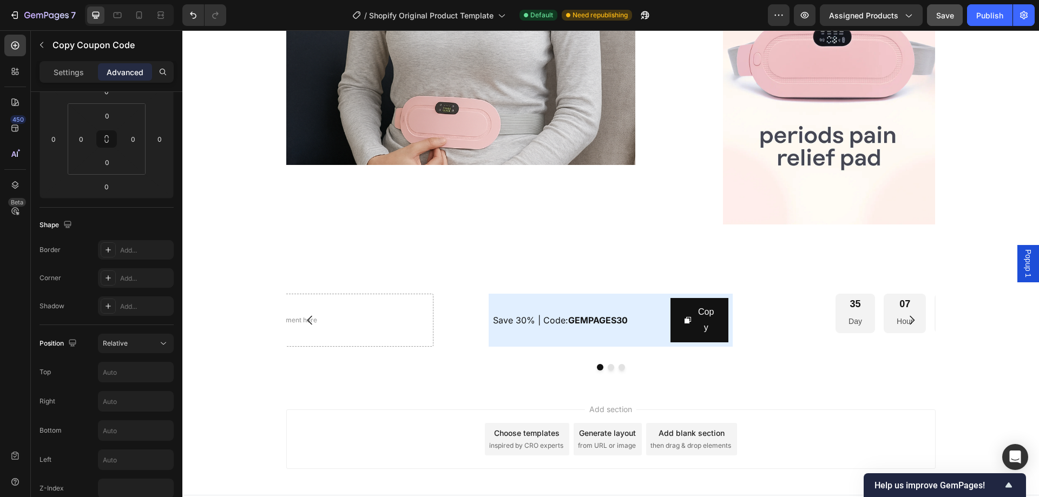
click at [434, 407] on div "Add section Choose templates inspired by CRO experts Generate layout from URL o…" at bounding box center [610, 441] width 856 height 107
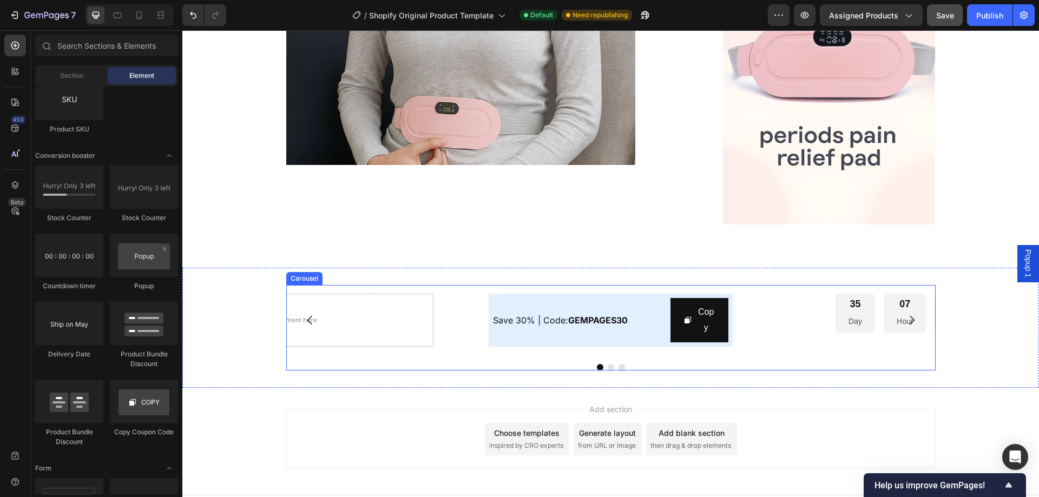
click at [304, 315] on icon "Carousel Back Arrow" at bounding box center [310, 320] width 13 height 13
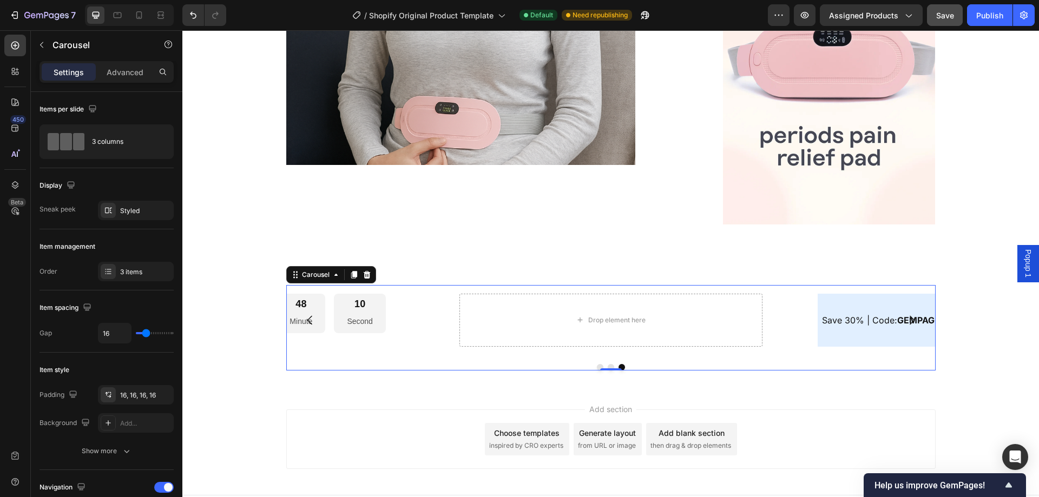
click at [306, 316] on icon "Carousel Back Arrow" at bounding box center [310, 320] width 13 height 13
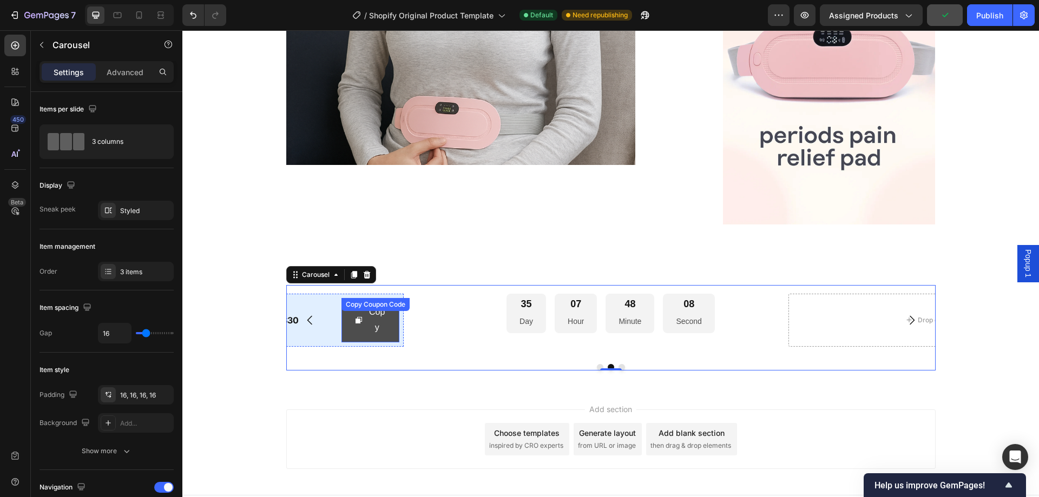
click at [345, 329] on button "Copy" at bounding box center [370, 320] width 58 height 44
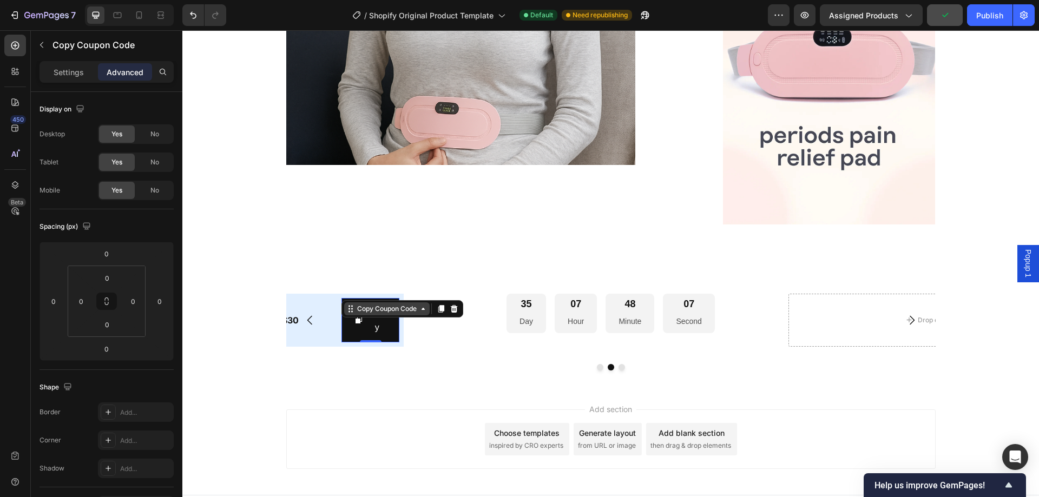
click at [413, 313] on div "Copy Coupon Code" at bounding box center [387, 309] width 64 height 10
click at [44, 74] on div "Settings" at bounding box center [69, 71] width 54 height 17
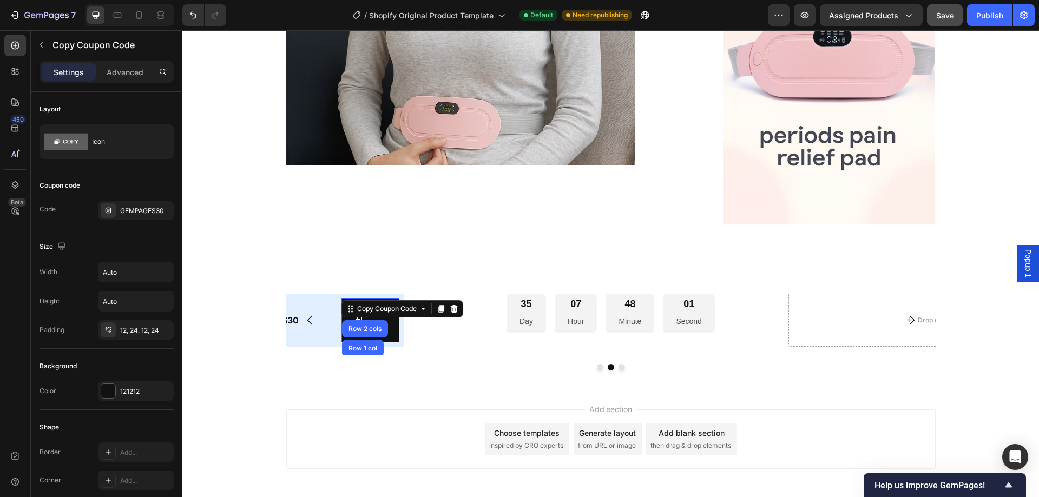
click at [62, 73] on p "Settings" at bounding box center [69, 72] width 30 height 11
click at [126, 298] on input "Auto" at bounding box center [135, 301] width 75 height 19
click at [143, 273] on input "Auto" at bounding box center [135, 271] width 75 height 19
click at [166, 271] on icon "button" at bounding box center [163, 272] width 11 height 11
click at [129, 314] on div "Full 100%" at bounding box center [124, 320] width 89 height 21
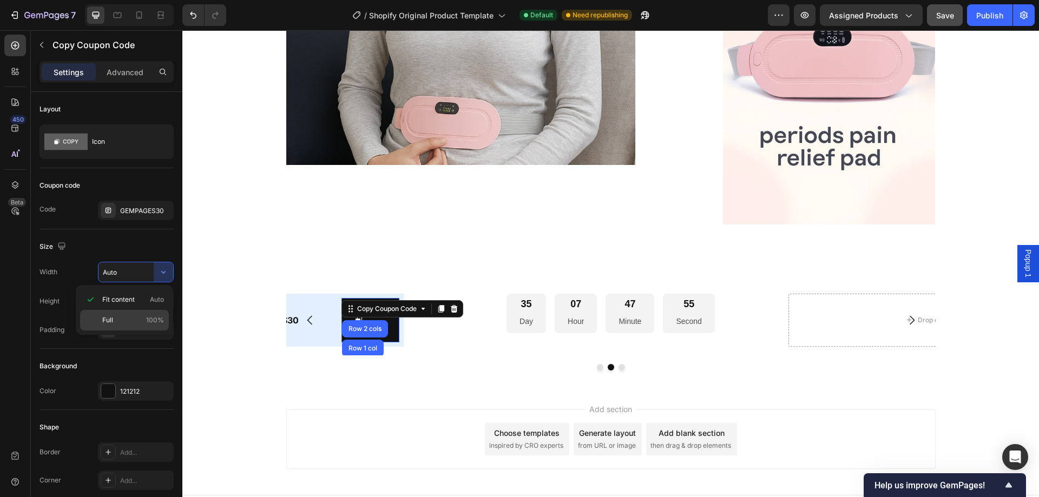
type input "100%"
click at [162, 301] on icon "button" at bounding box center [163, 301] width 4 height 3
click at [143, 306] on input "Auto" at bounding box center [135, 301] width 75 height 19
click at [160, 298] on icon "button" at bounding box center [163, 301] width 11 height 11
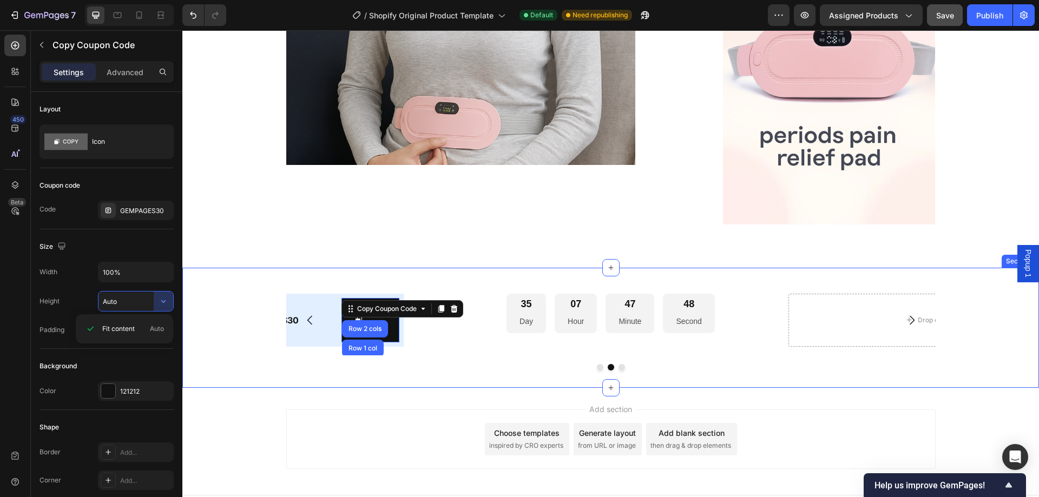
click at [212, 382] on div "Save 30% | Code: GEMPAGES30 Text Block Copy Copy Coupon Code Row 2 cols Row 1 c…" at bounding box center [610, 328] width 856 height 120
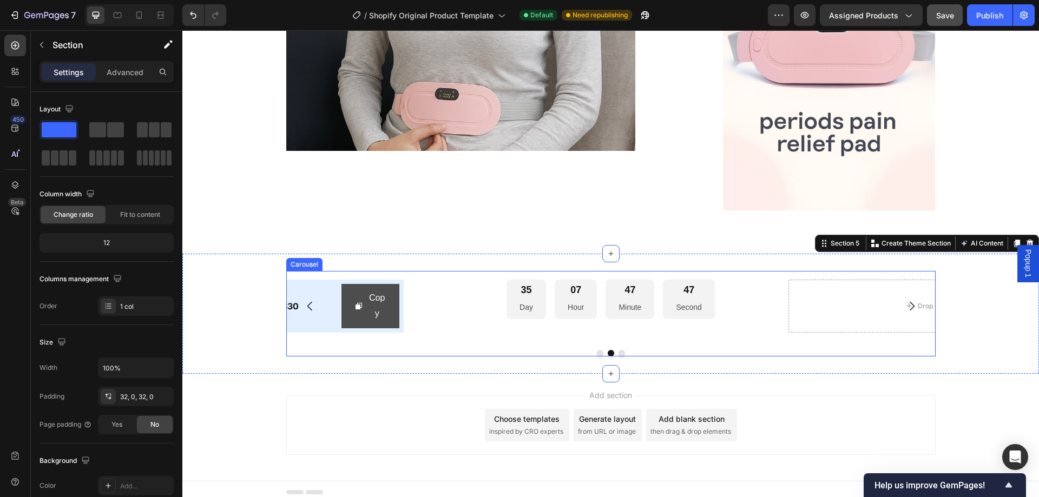
scroll to position [1392, 0]
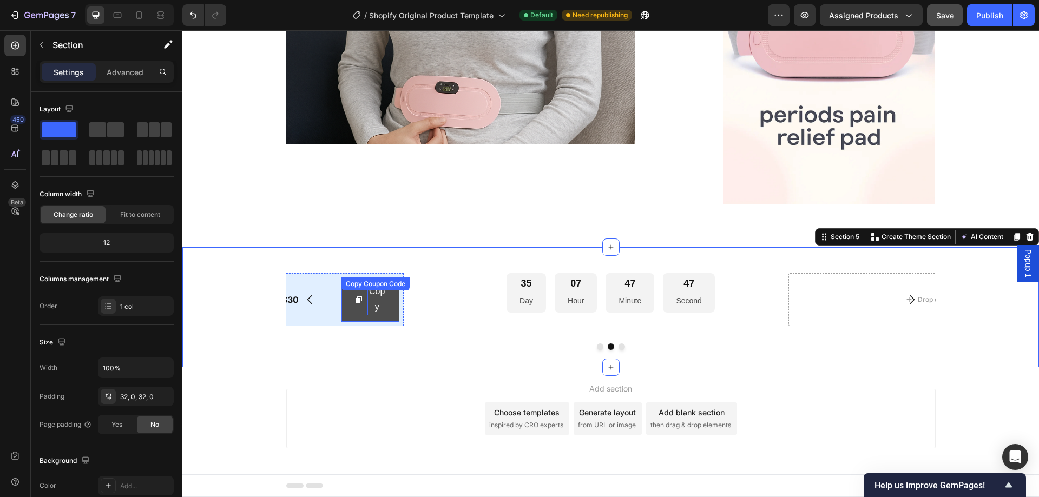
click at [367, 307] on div "Copy" at bounding box center [376, 299] width 19 height 31
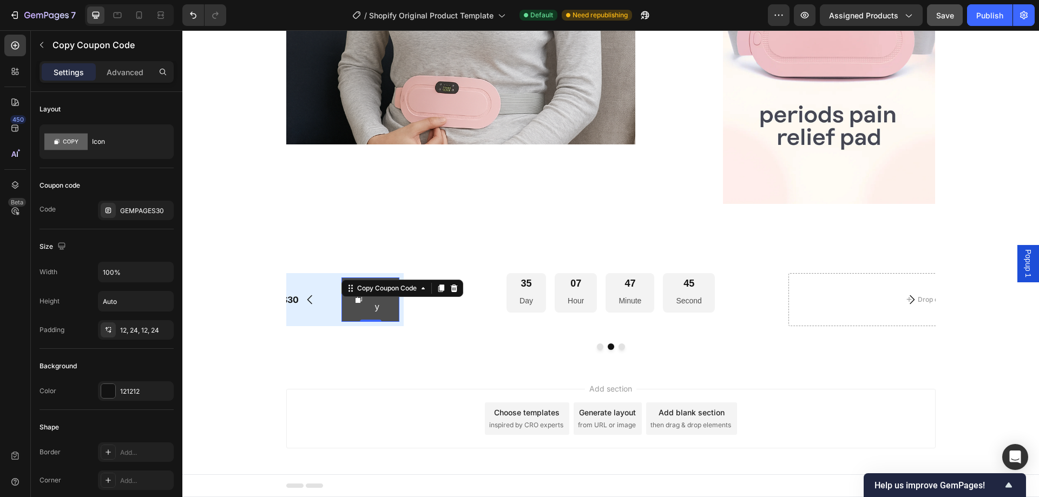
click at [390, 309] on button "Copy" at bounding box center [370, 300] width 58 height 44
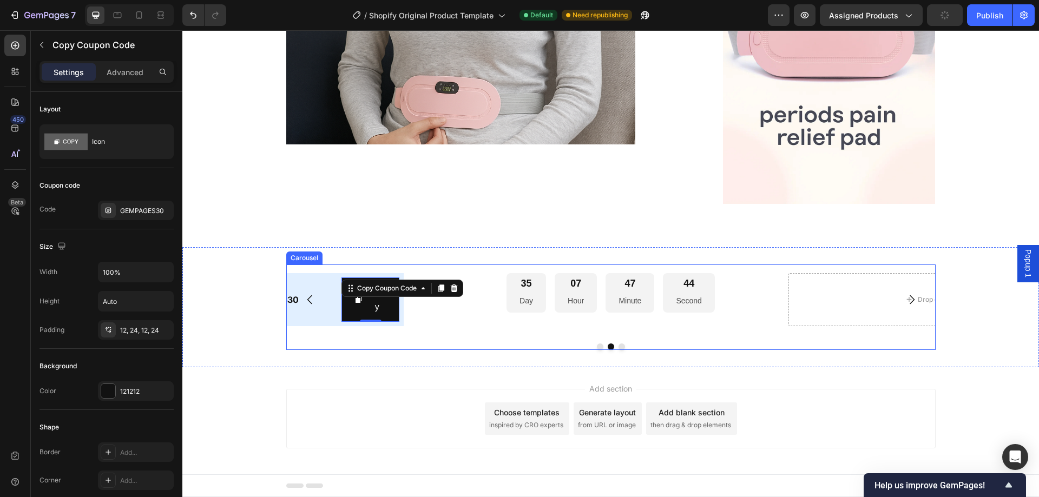
click at [306, 298] on icon "Carousel Back Arrow" at bounding box center [310, 299] width 13 height 13
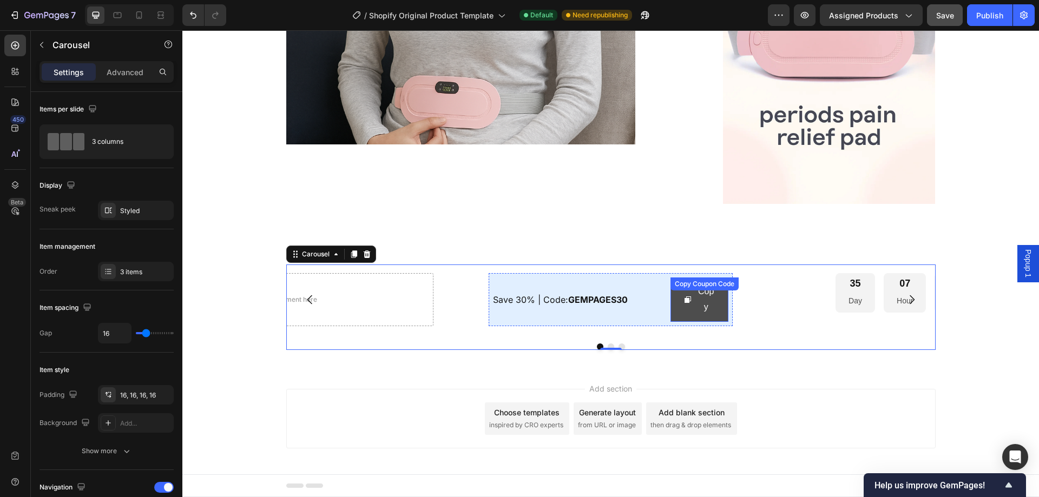
click at [717, 298] on button "Copy" at bounding box center [699, 300] width 58 height 44
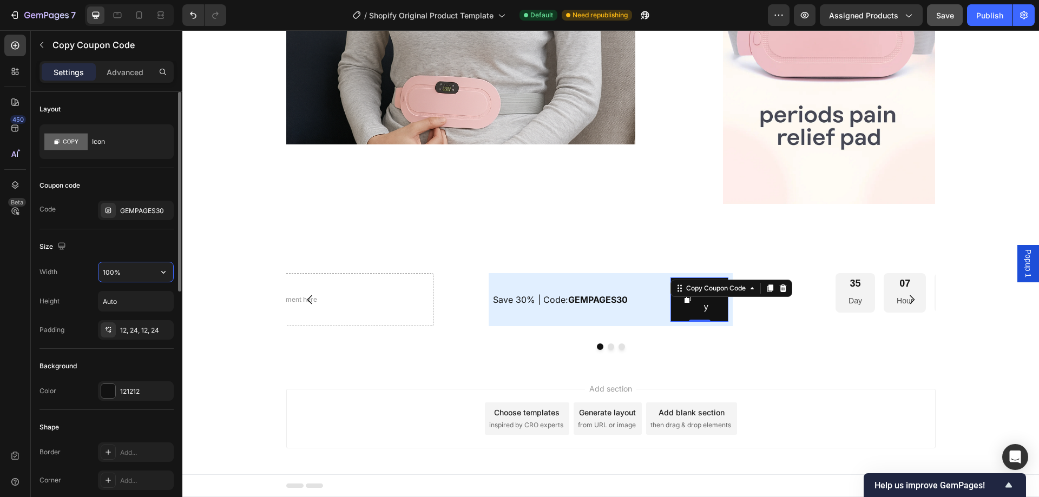
click at [146, 271] on input "100%" at bounding box center [135, 271] width 75 height 19
click at [169, 274] on button "button" at bounding box center [163, 271] width 19 height 19
click at [140, 300] on p "Fit content Auto" at bounding box center [133, 300] width 62 height 10
type input "Auto"
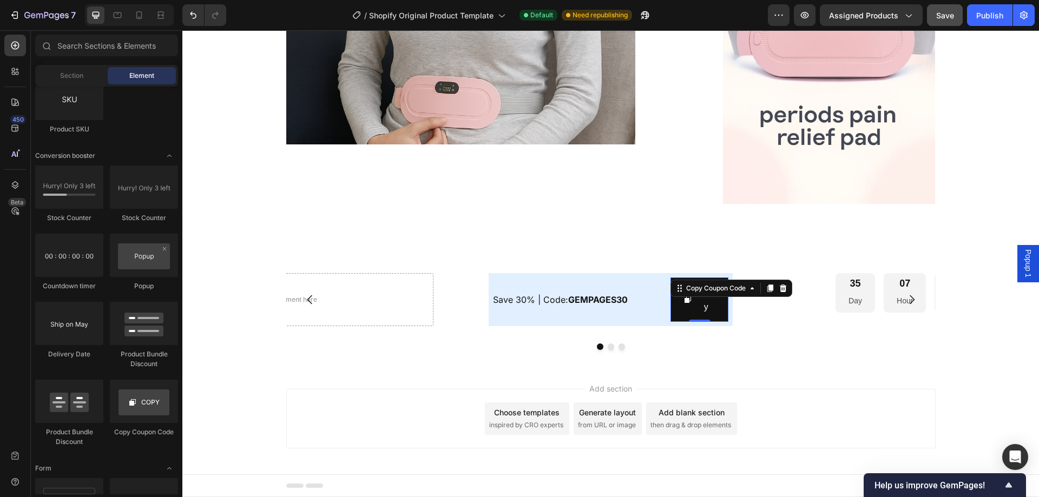
click at [350, 417] on div "Add section Choose templates inspired by CRO experts Generate layout from URL o…" at bounding box center [610, 419] width 649 height 60
click at [696, 301] on div "Copy" at bounding box center [705, 299] width 19 height 31
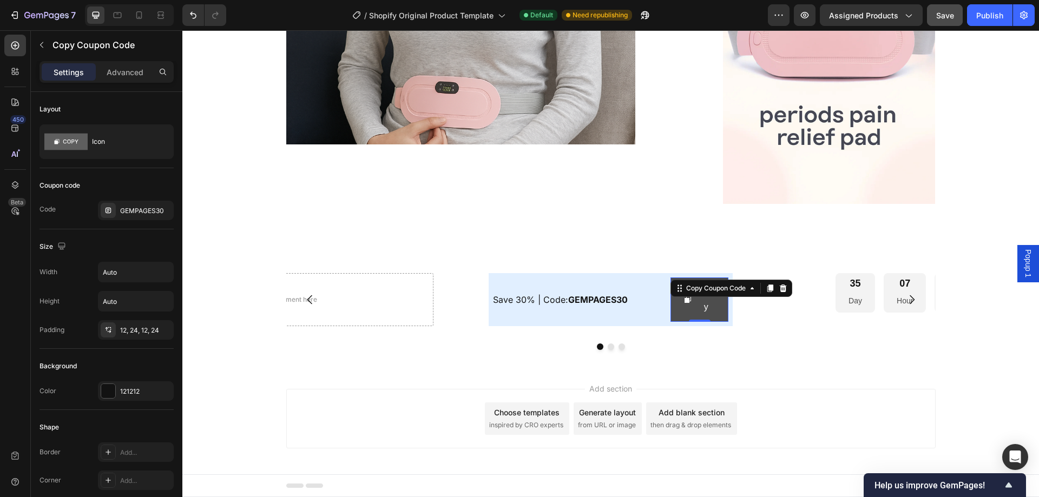
click at [675, 311] on button "Copy" at bounding box center [699, 300] width 58 height 44
click at [675, 315] on button "Copy" at bounding box center [699, 300] width 58 height 44
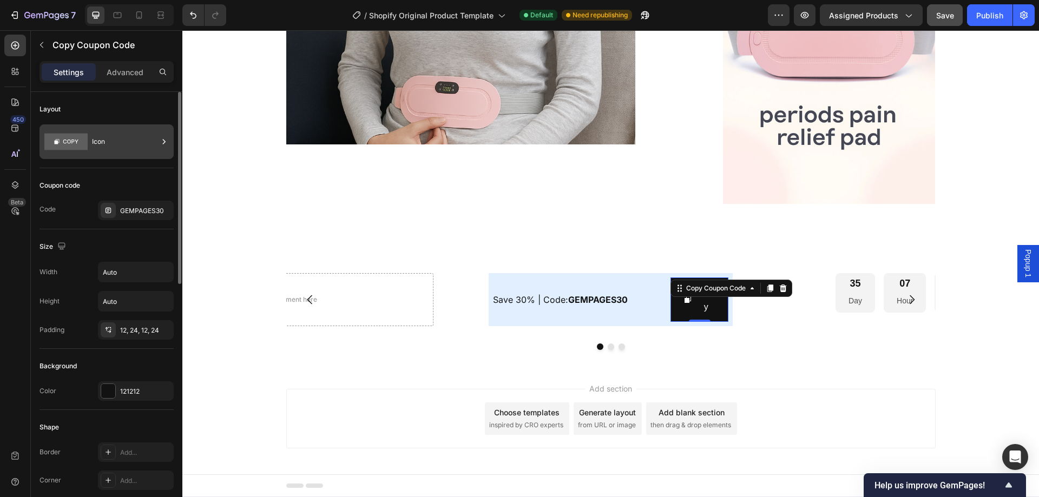
click at [94, 144] on div "Icon" at bounding box center [125, 141] width 66 height 25
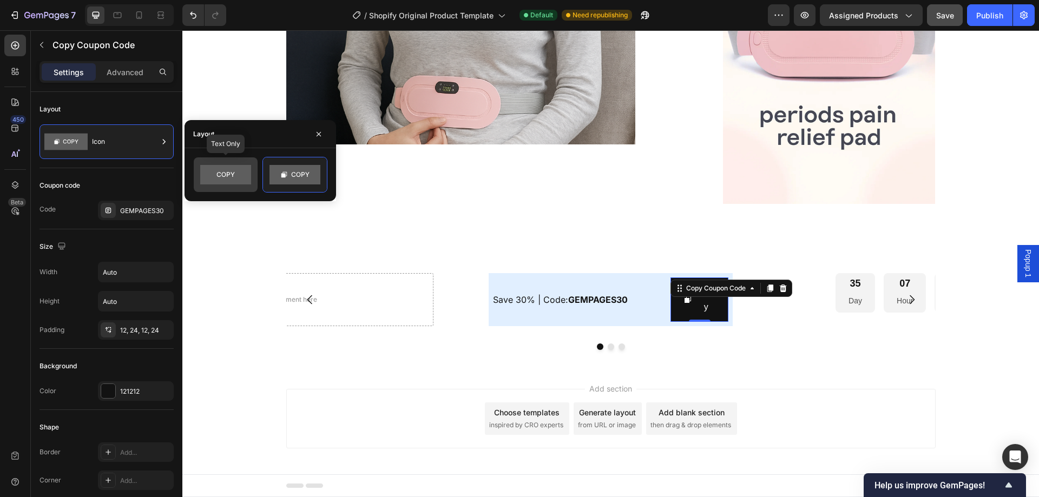
click at [225, 167] on rect at bounding box center [225, 174] width 51 height 19
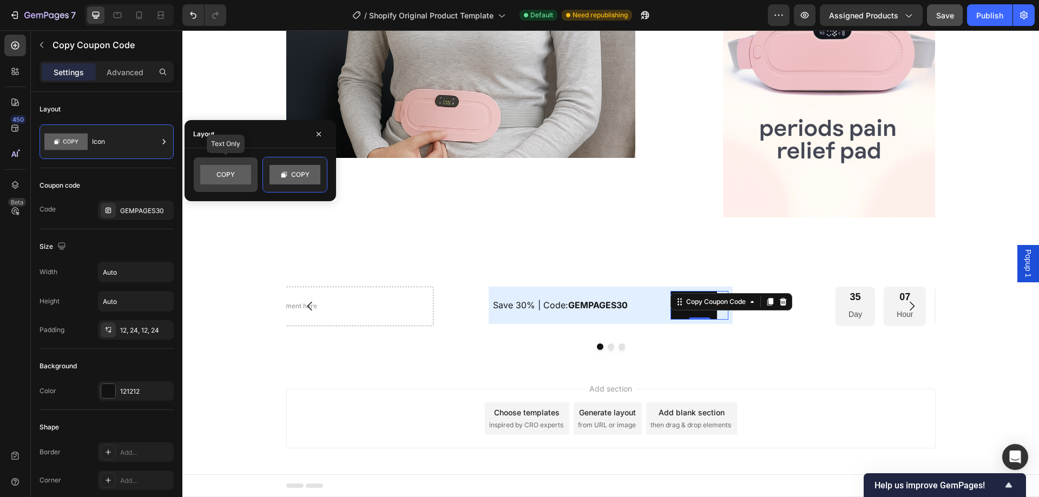
scroll to position [1379, 0]
click at [331, 357] on div "Save 30% | Code: GEMPAGES30 Text Block Copy Copy Coupon Code 0 Row Row 35 Day 0…" at bounding box center [610, 314] width 856 height 107
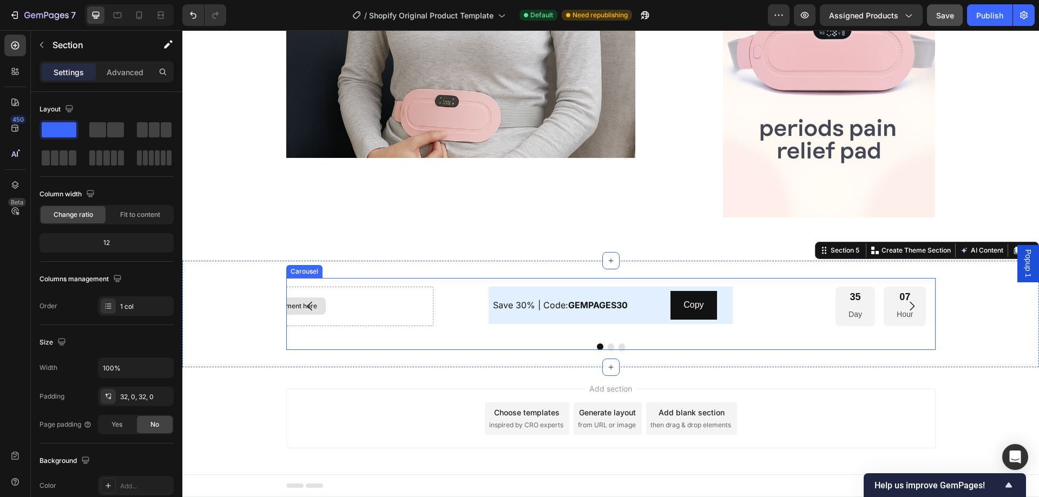
click at [336, 300] on div "Drop element here" at bounding box center [281, 306] width 303 height 39
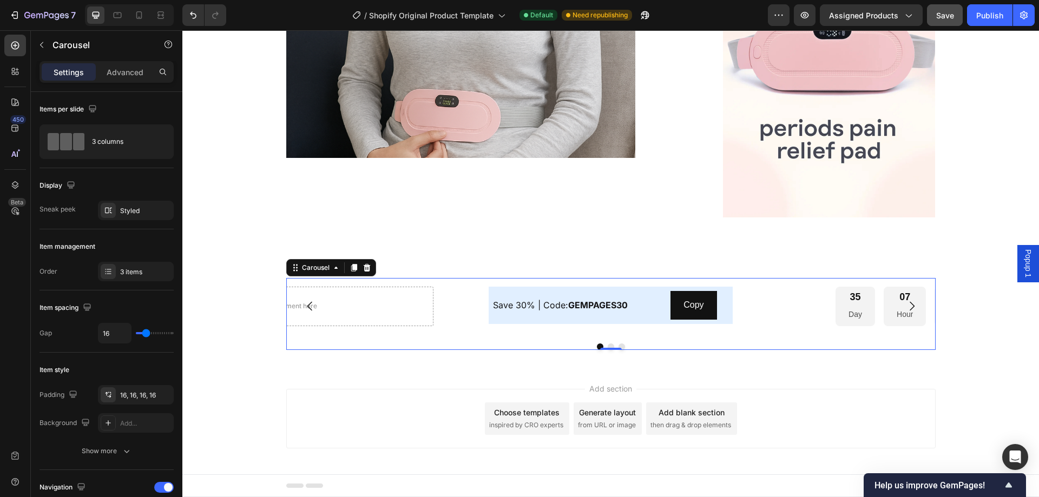
click at [304, 308] on icon "Carousel Back Arrow" at bounding box center [310, 306] width 13 height 13
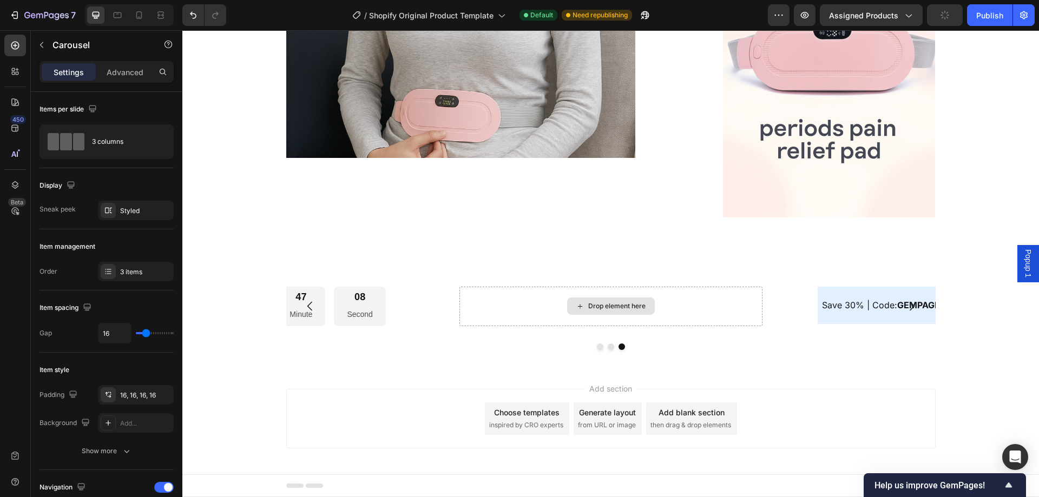
click at [597, 306] on div "Drop element here" at bounding box center [616, 306] width 57 height 9
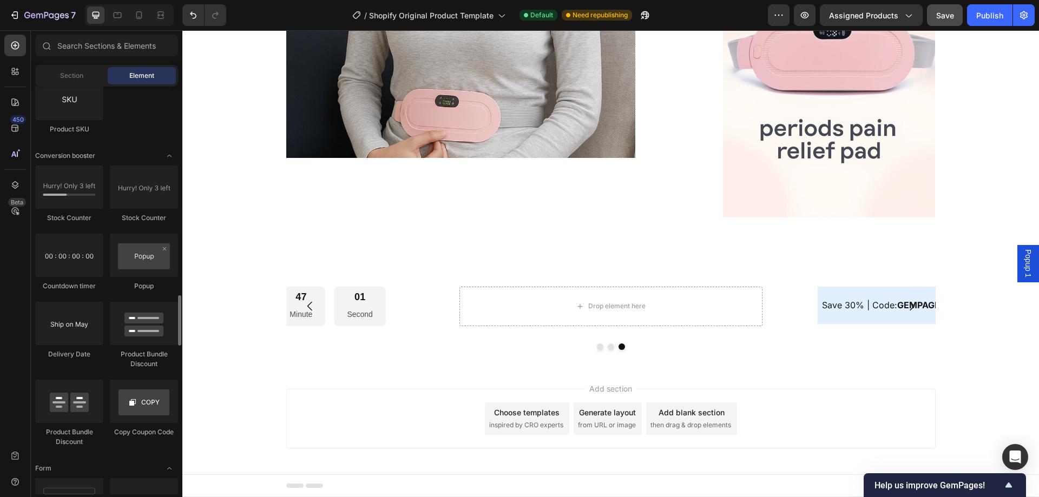
scroll to position [2110, 0]
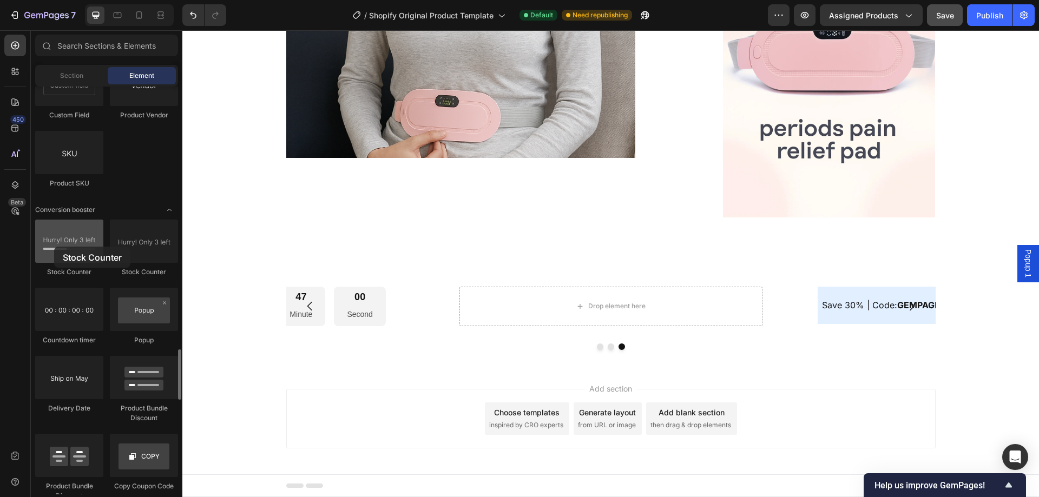
click at [54, 247] on div at bounding box center [69, 241] width 68 height 43
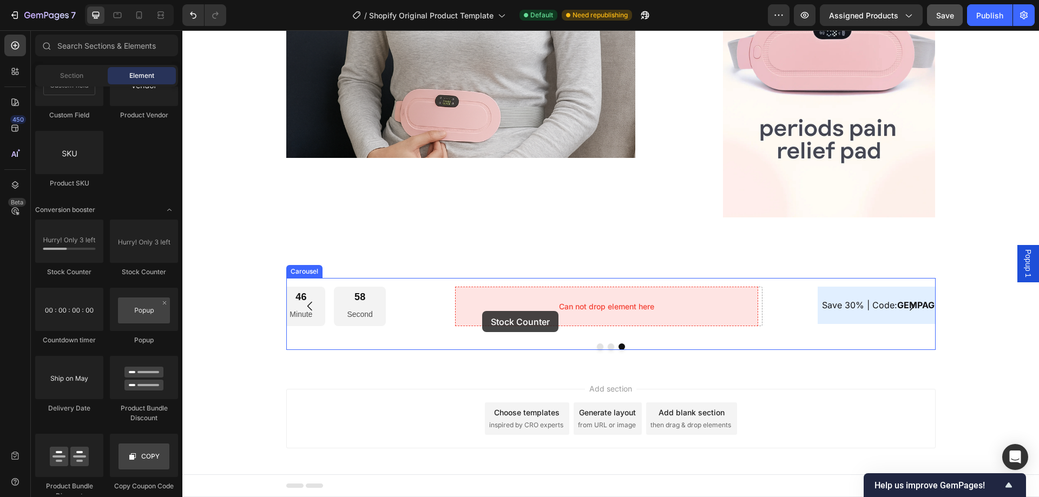
drag, startPoint x: 236, startPoint y: 277, endPoint x: 482, endPoint y: 311, distance: 248.0
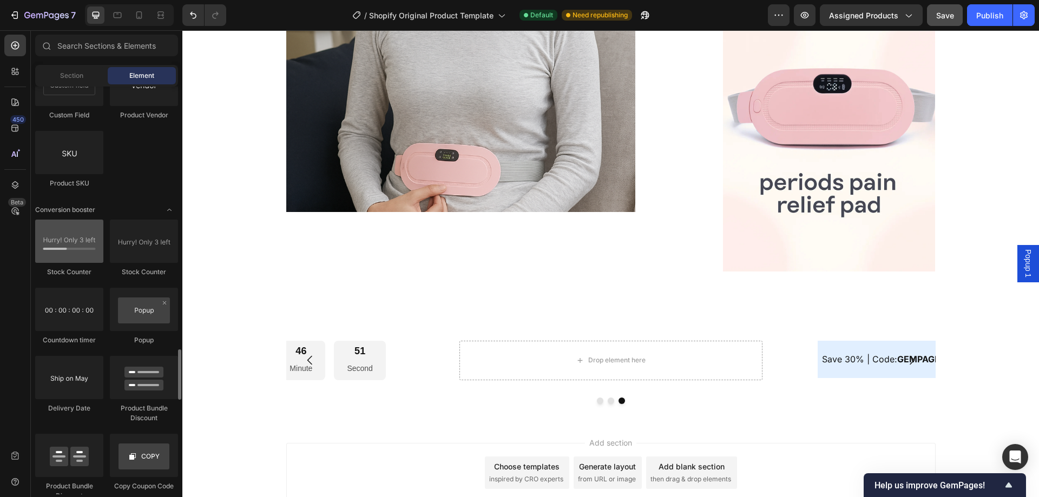
scroll to position [2056, 0]
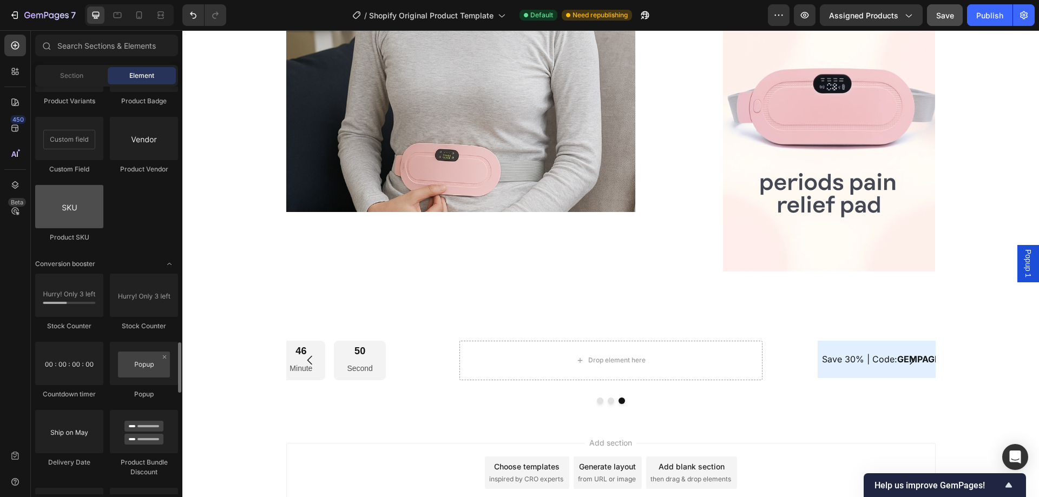
click at [75, 221] on div at bounding box center [69, 206] width 68 height 43
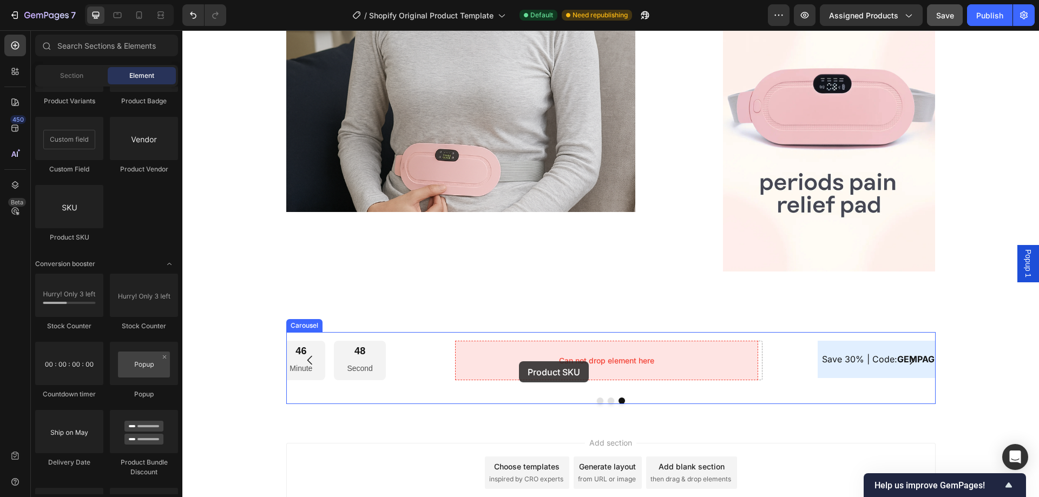
drag, startPoint x: 254, startPoint y: 248, endPoint x: 537, endPoint y: 368, distance: 307.4
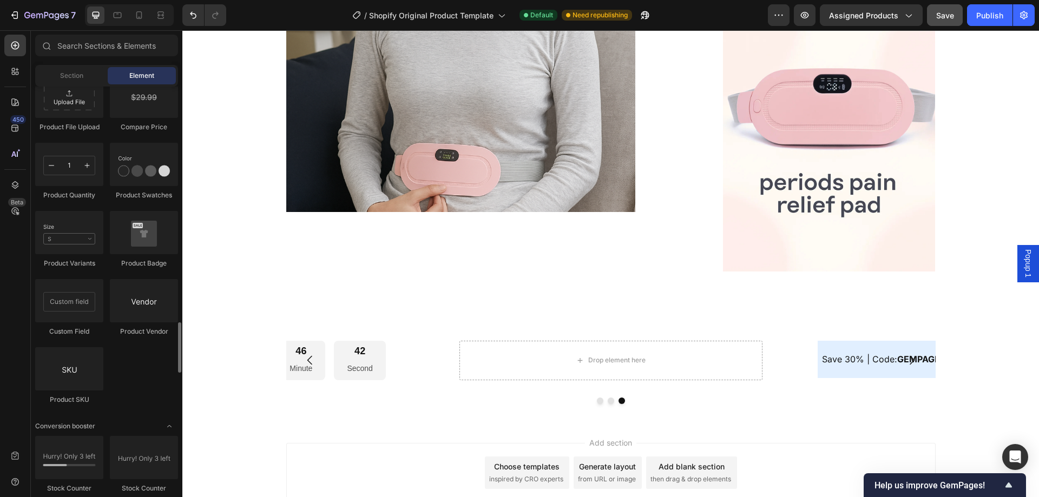
scroll to position [1840, 0]
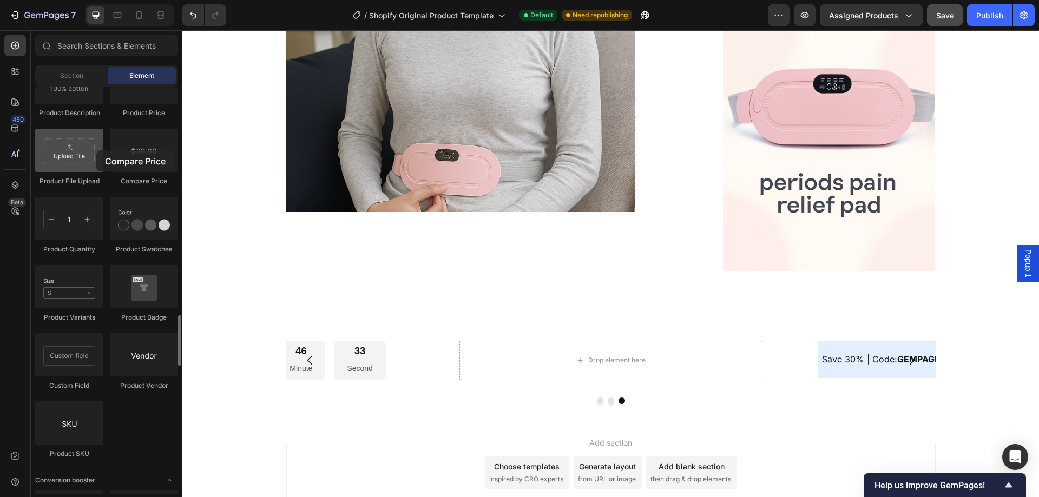
drag, startPoint x: 129, startPoint y: 160, endPoint x: 96, endPoint y: 150, distance: 34.4
click at [96, 150] on div "Product Product Product Product List Related Products Sticky Add to Cart Add to…" at bounding box center [106, 58] width 143 height 820
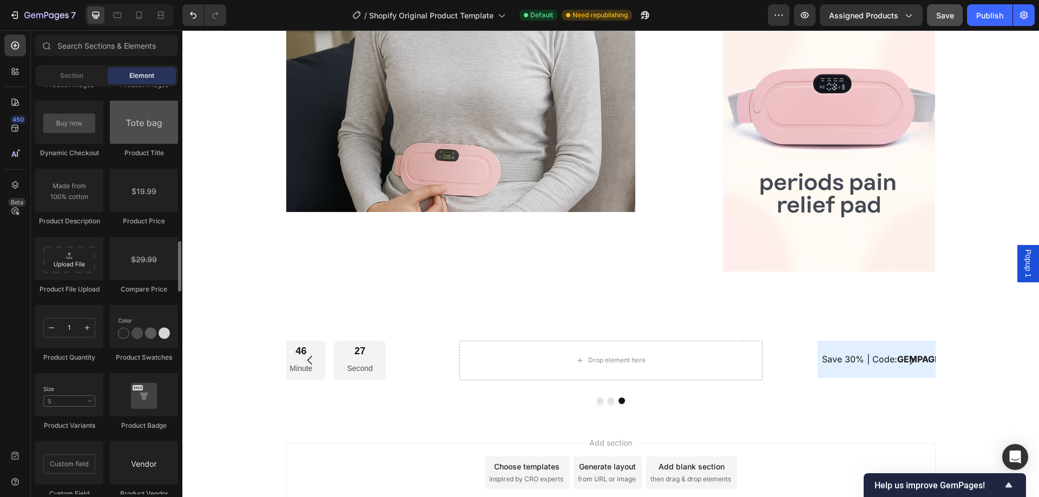
scroll to position [1677, 0]
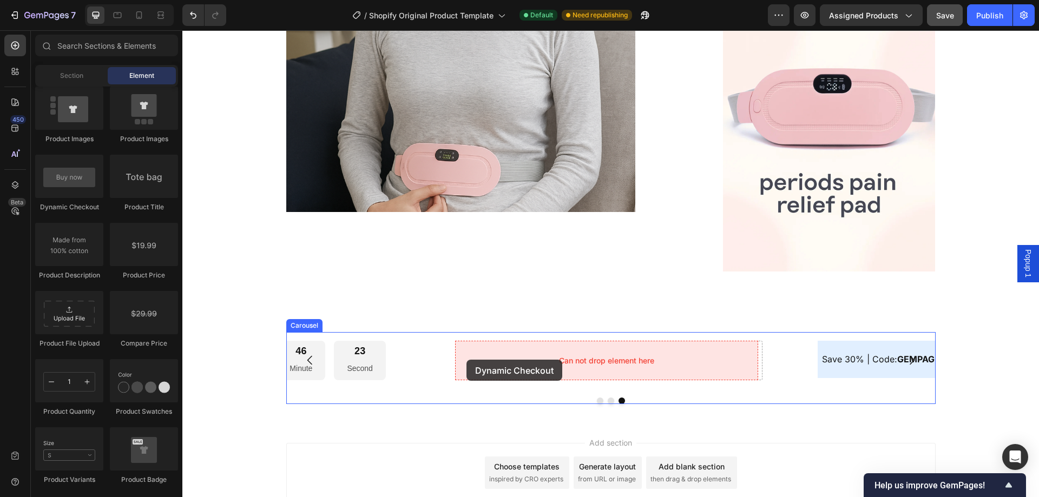
drag, startPoint x: 249, startPoint y: 203, endPoint x: 474, endPoint y: 360, distance: 274.8
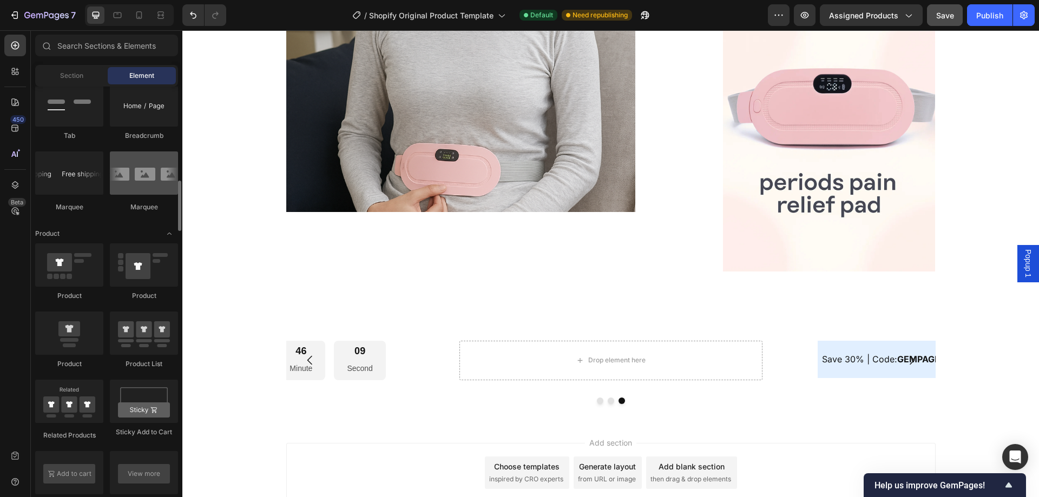
scroll to position [1190, 0]
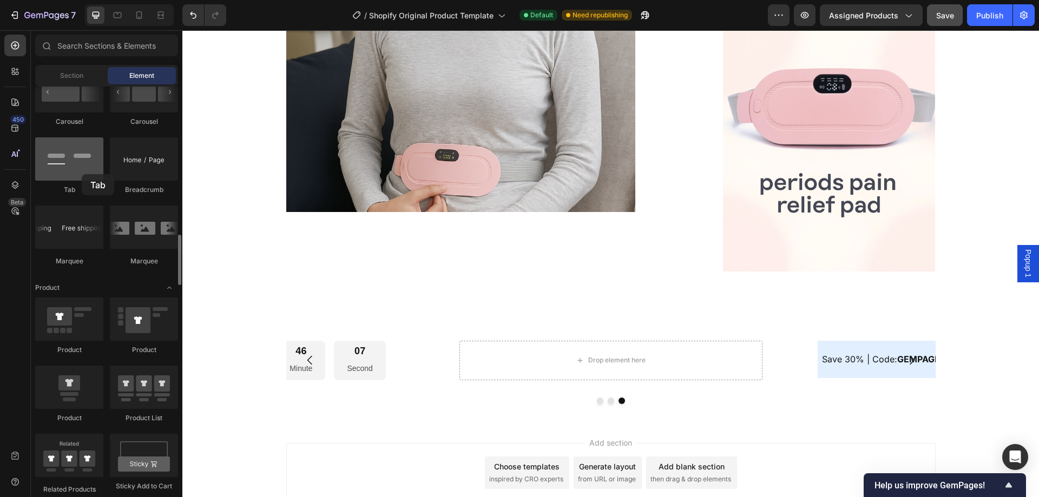
click at [82, 174] on div at bounding box center [69, 158] width 68 height 43
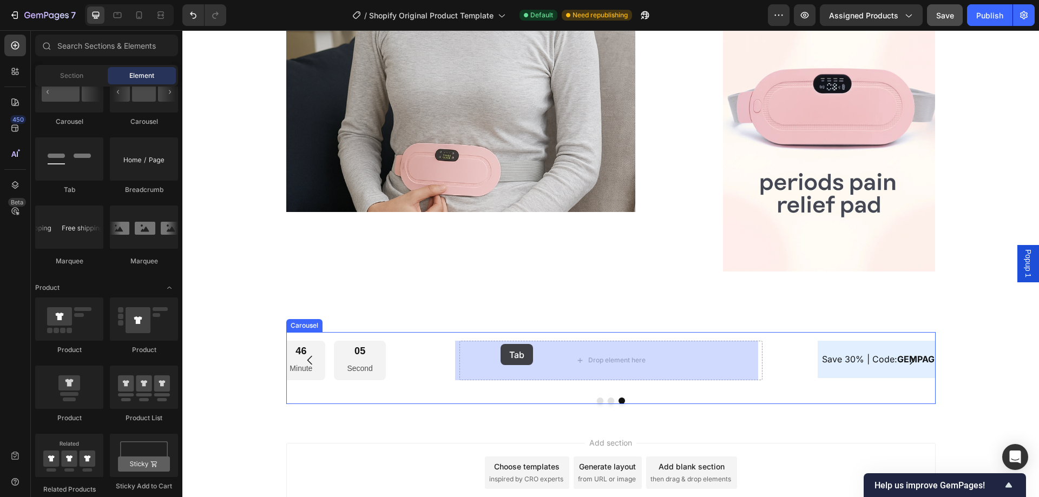
drag, startPoint x: 262, startPoint y: 203, endPoint x: 500, endPoint y: 344, distance: 276.8
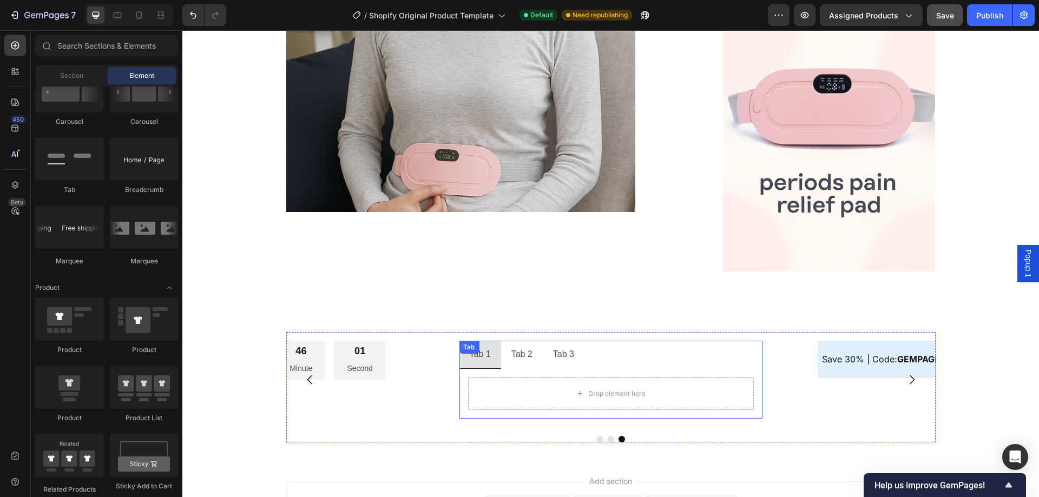
click at [509, 350] on div "Tab 1 Tab 2 Tab 3 Drop element here Tab" at bounding box center [610, 380] width 303 height 78
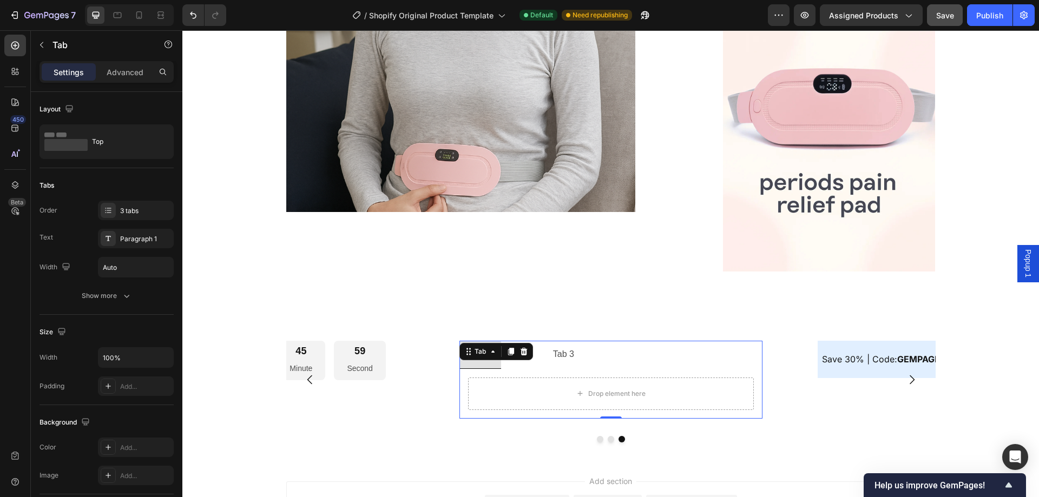
click at [557, 357] on div "Tab 3" at bounding box center [563, 354] width 24 height 19
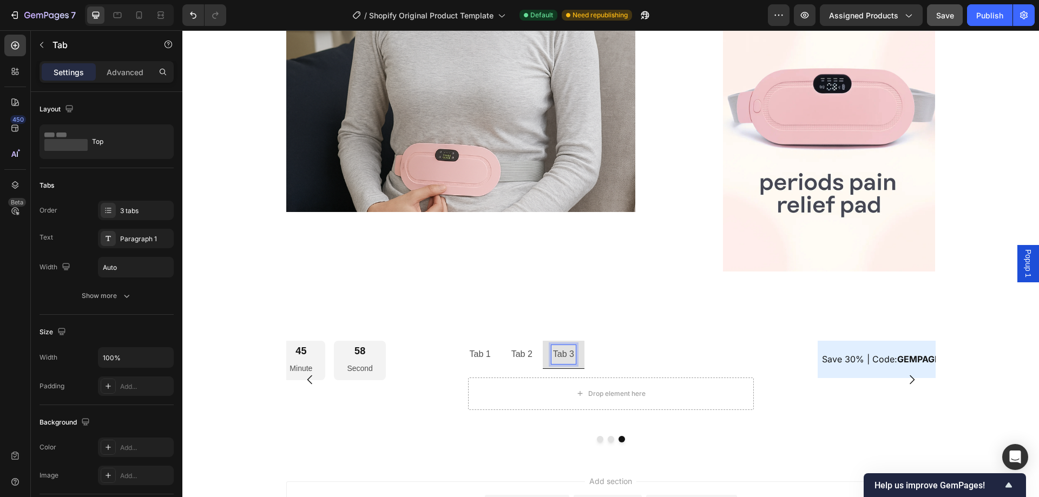
click at [527, 360] on p "Tab 2" at bounding box center [521, 355] width 21 height 16
click at [875, 10] on span "Assigned Products" at bounding box center [863, 15] width 69 height 11
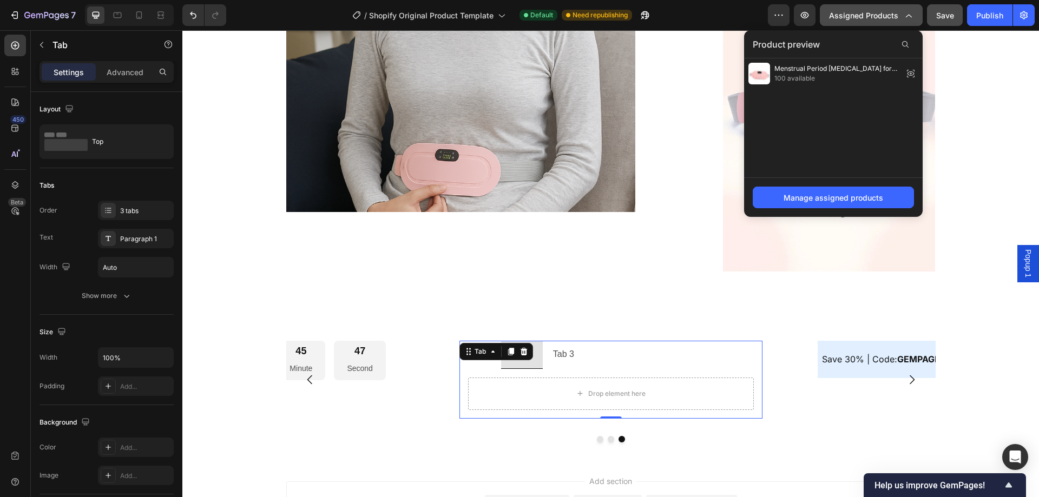
click at [875, 10] on span "Assigned Products" at bounding box center [863, 15] width 69 height 11
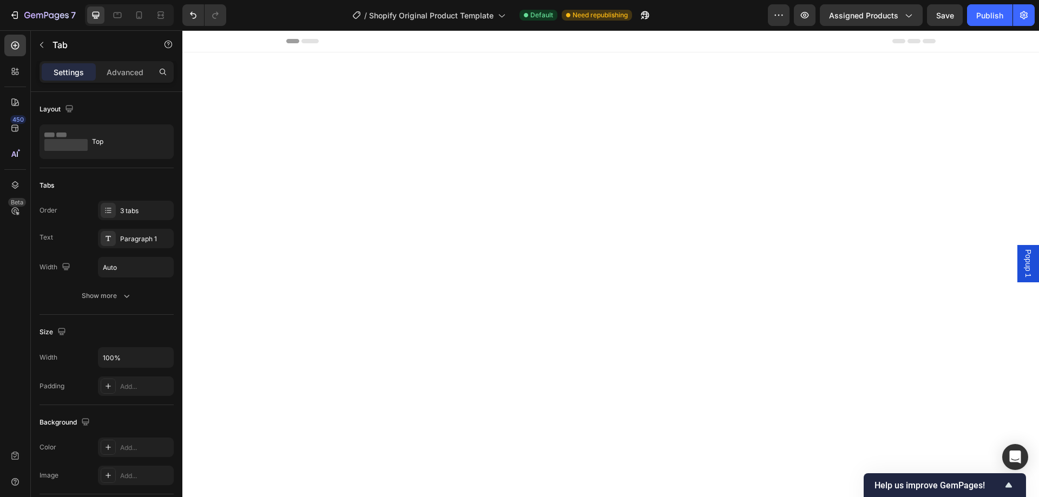
scroll to position [1324, 0]
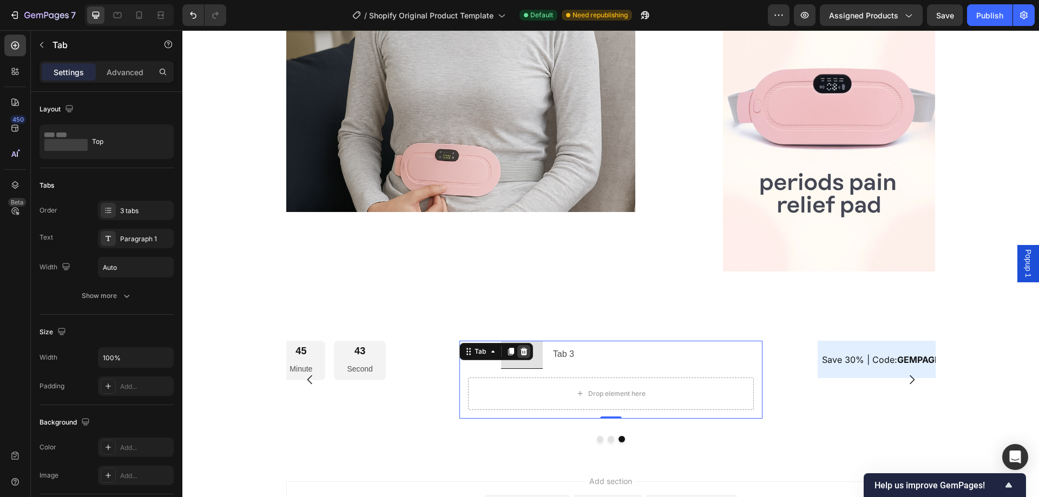
click at [519, 352] on icon at bounding box center [523, 351] width 9 height 9
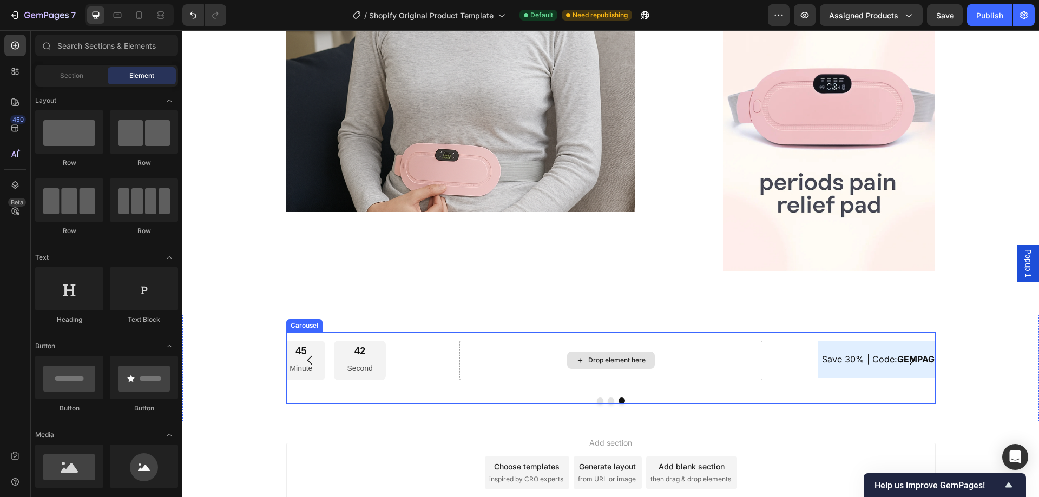
click at [588, 360] on div "Drop element here" at bounding box center [616, 360] width 57 height 9
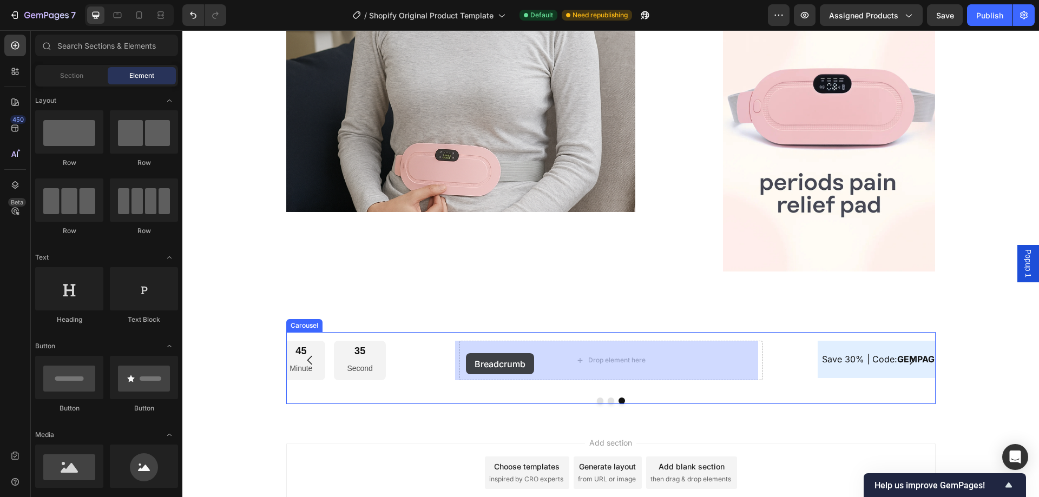
drag, startPoint x: 324, startPoint y: 202, endPoint x: 469, endPoint y: 353, distance: 209.3
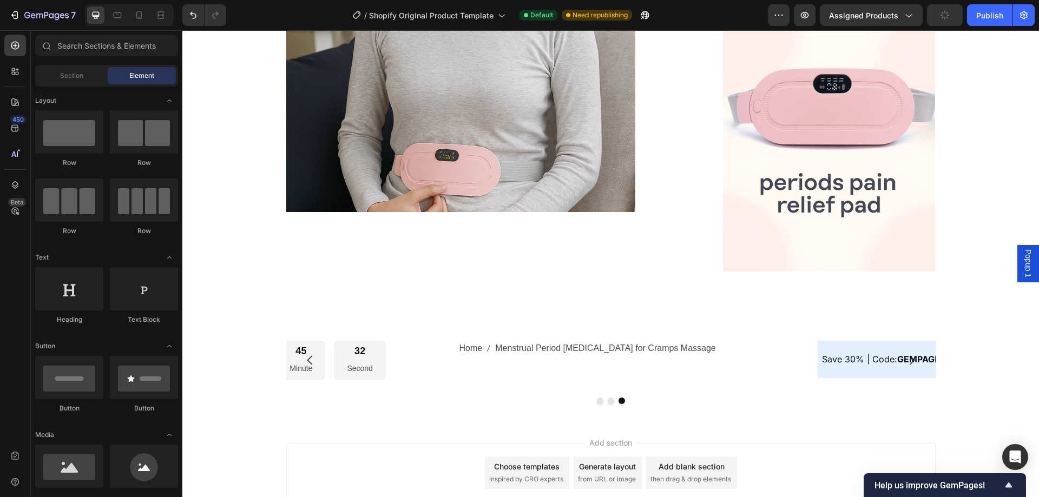
click at [431, 450] on div "Add section Choose templates inspired by CRO experts Generate layout from URL o…" at bounding box center [610, 473] width 649 height 60
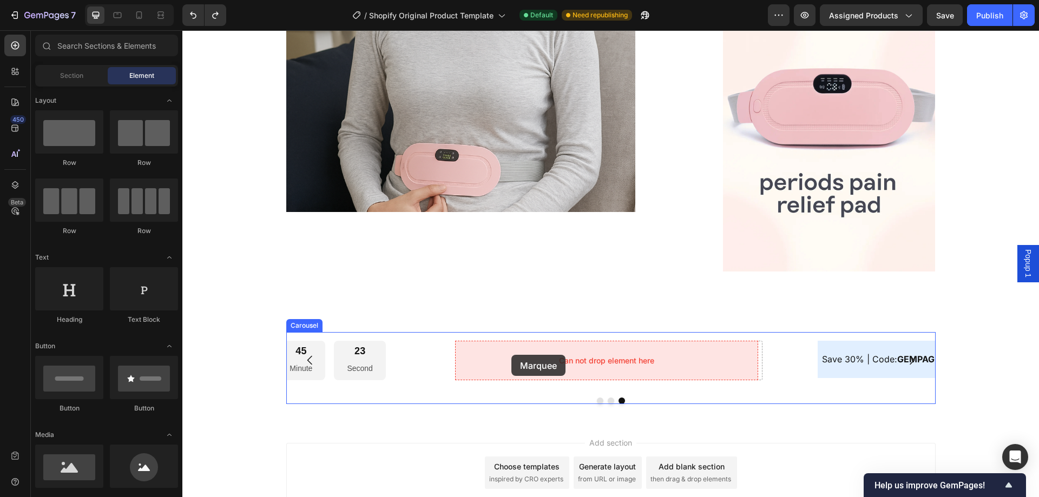
drag, startPoint x: 246, startPoint y: 269, endPoint x: 512, endPoint y: 355, distance: 279.7
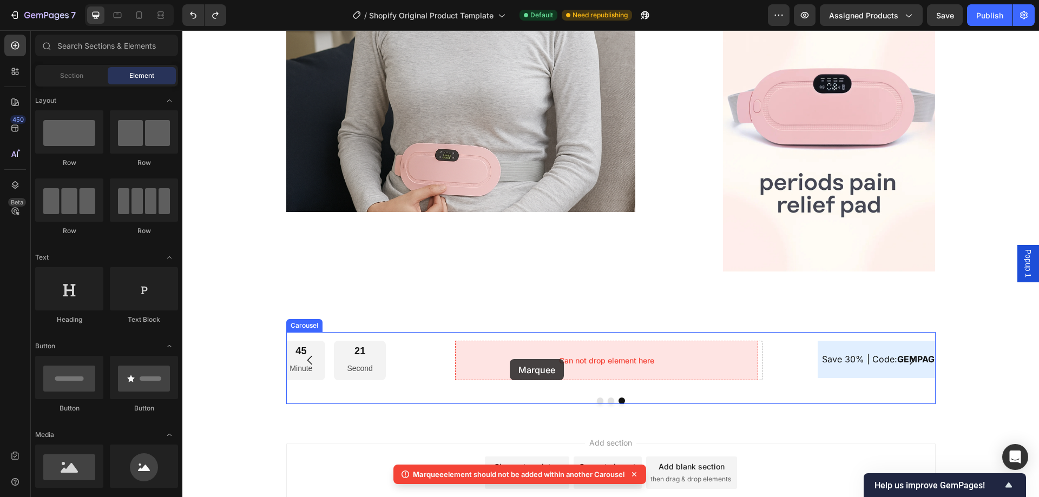
drag, startPoint x: 313, startPoint y: 270, endPoint x: 510, endPoint y: 359, distance: 215.7
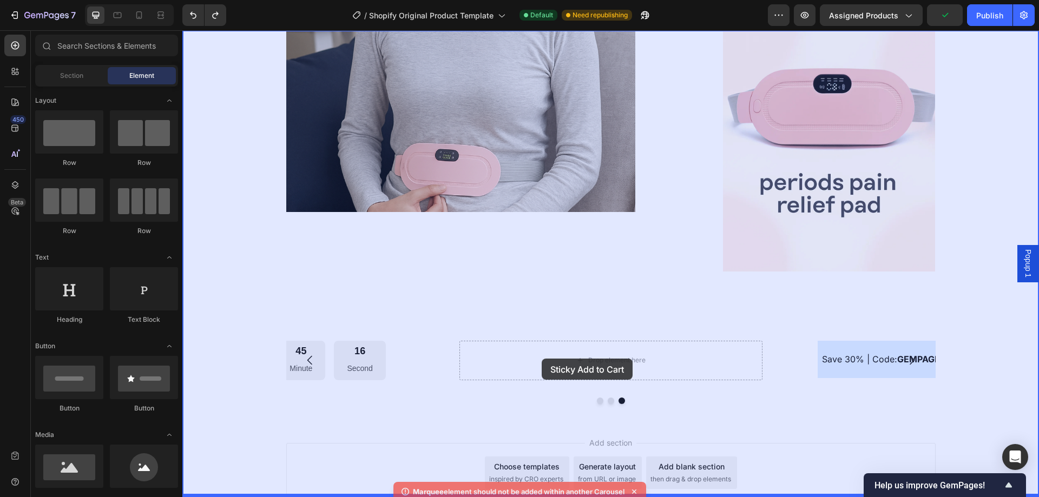
drag, startPoint x: 327, startPoint y: 482, endPoint x: 542, endPoint y: 358, distance: 248.4
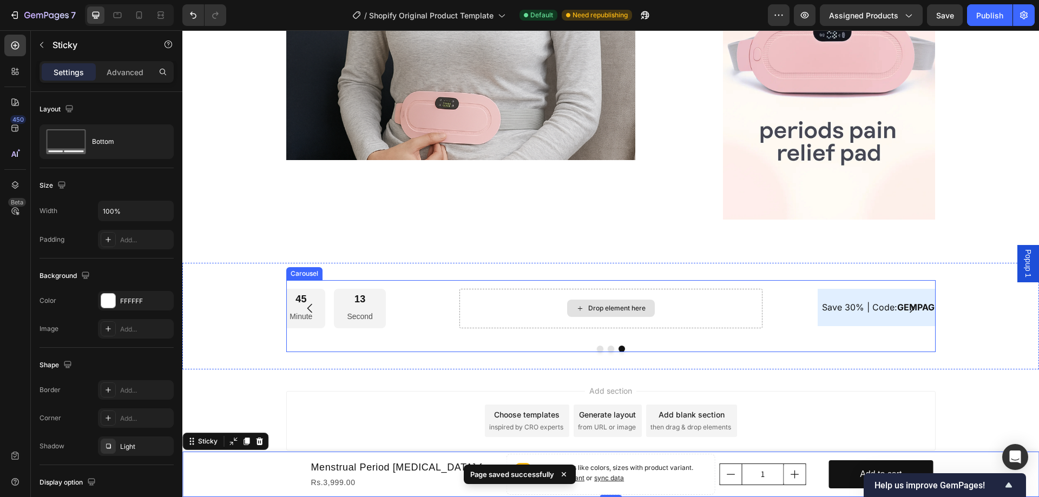
scroll to position [1379, 0]
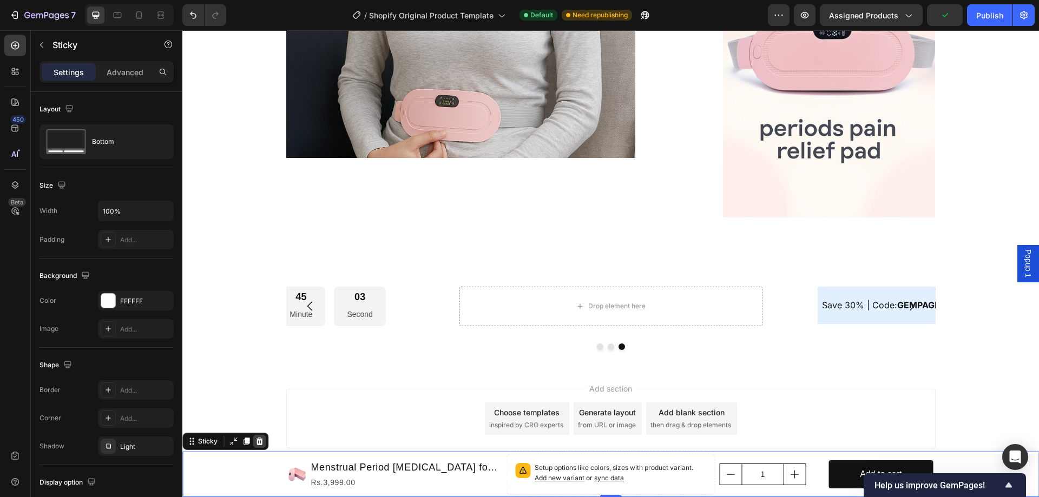
click at [261, 443] on icon at bounding box center [259, 442] width 7 height 8
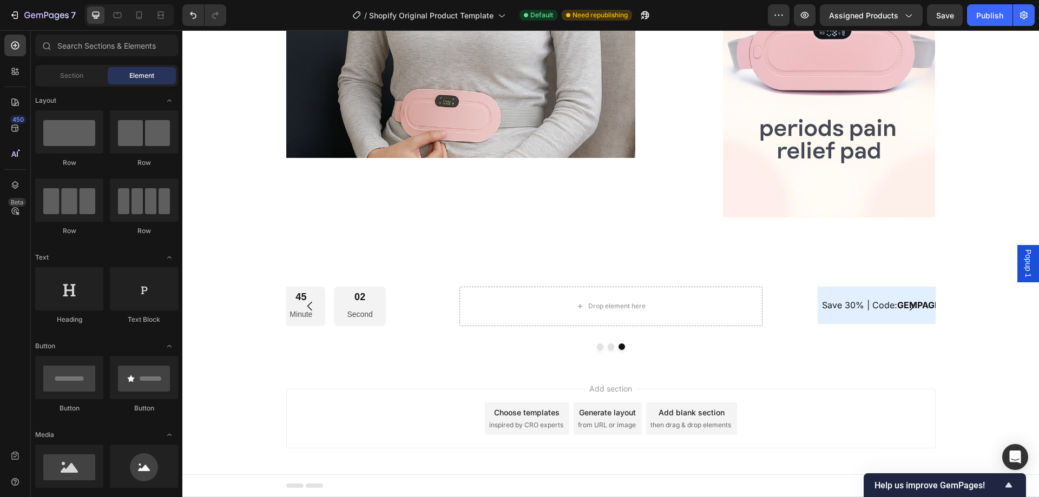
scroll to position [1298, 0]
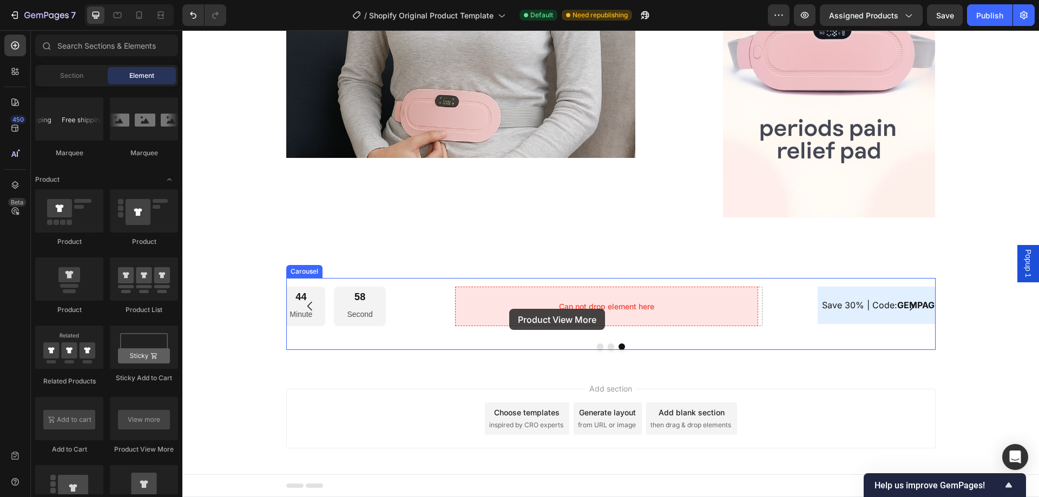
drag, startPoint x: 316, startPoint y: 457, endPoint x: 511, endPoint y: 308, distance: 245.1
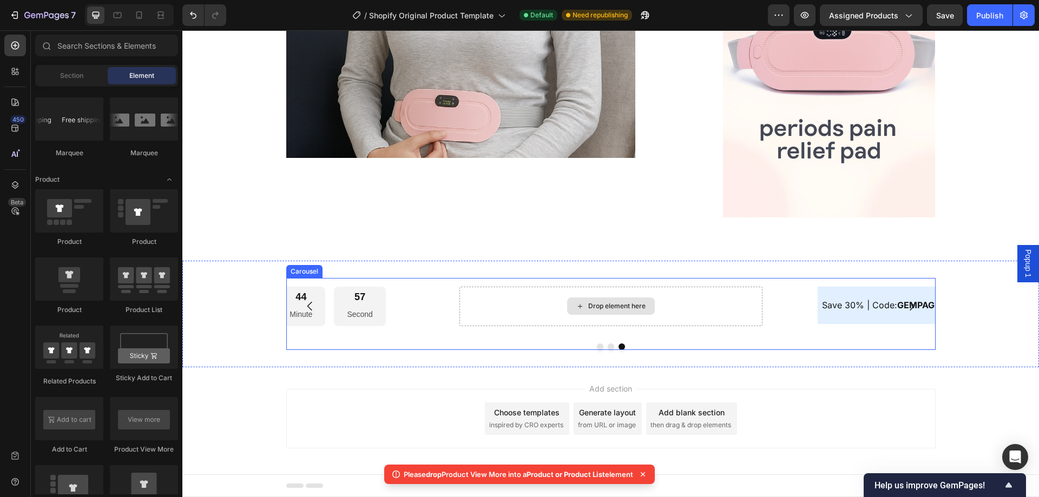
click at [576, 309] on icon at bounding box center [579, 306] width 9 height 9
click at [579, 308] on icon at bounding box center [579, 306] width 9 height 9
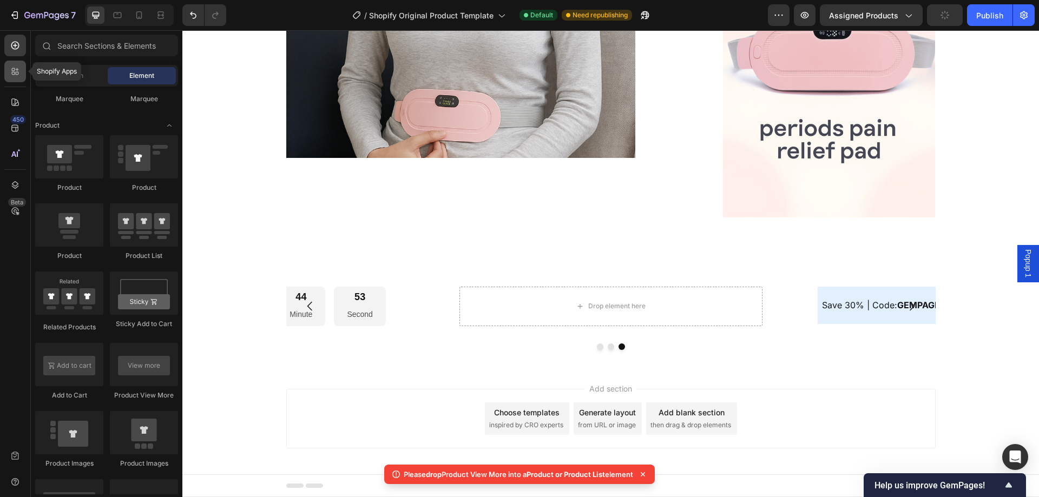
click at [11, 72] on icon at bounding box center [15, 71] width 11 height 11
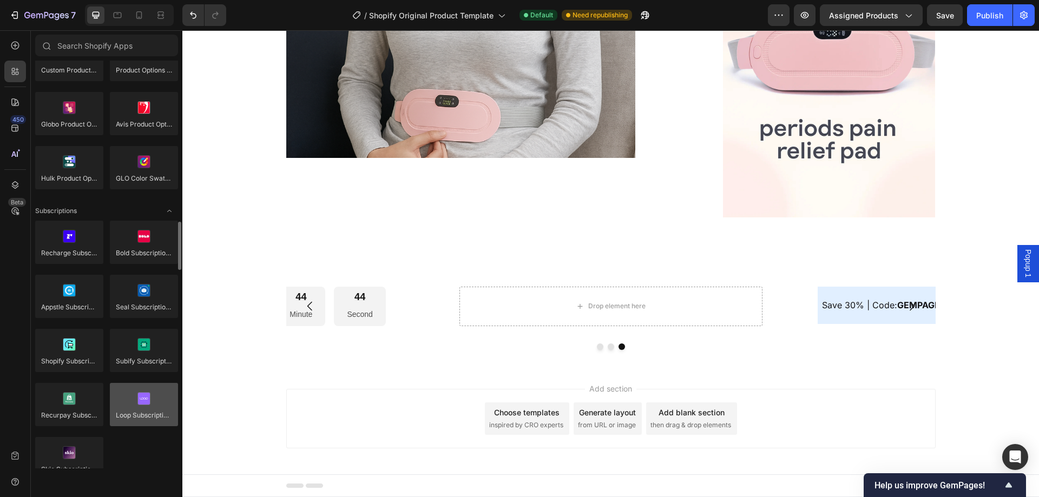
click at [135, 406] on div at bounding box center [144, 404] width 68 height 43
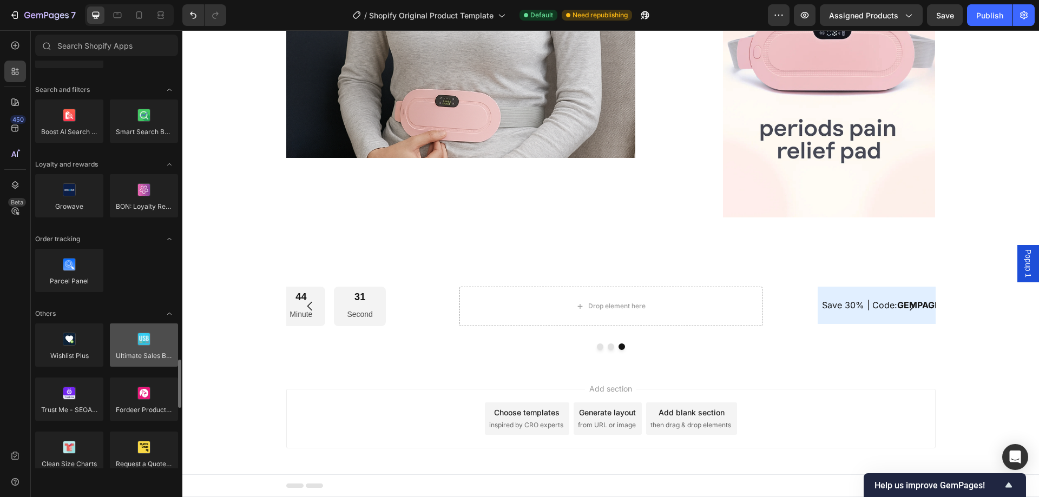
scroll to position [2056, 0]
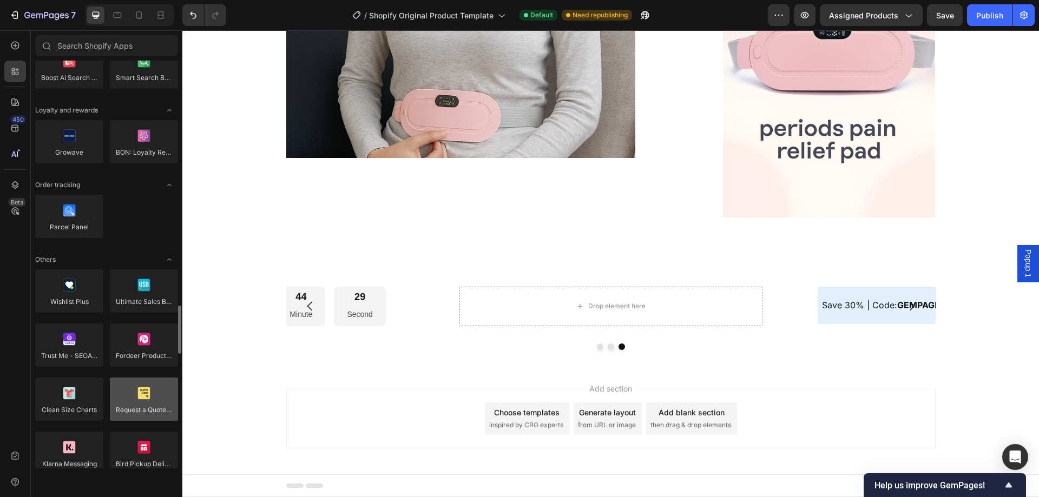
click at [129, 406] on div at bounding box center [144, 399] width 68 height 43
click at [598, 309] on div "Drop element here" at bounding box center [616, 306] width 57 height 9
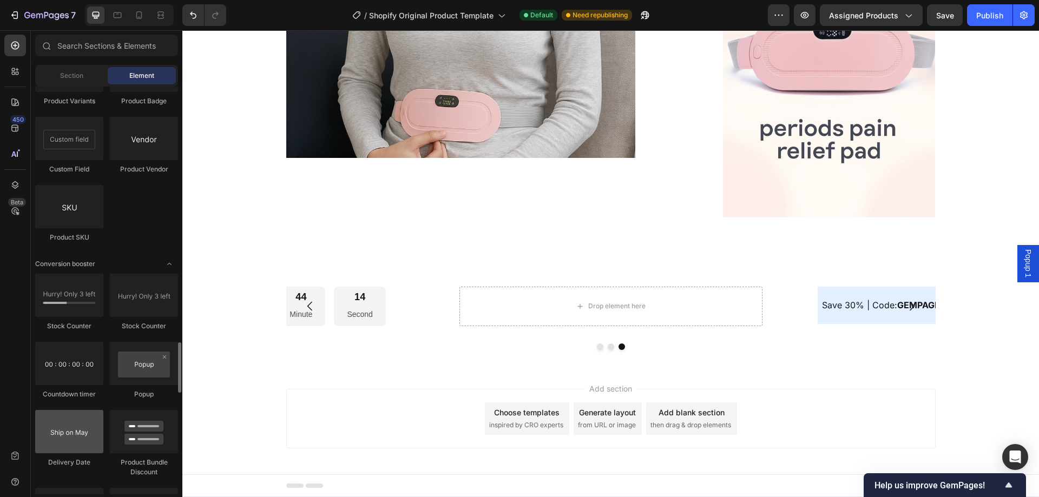
click at [86, 438] on div at bounding box center [69, 431] width 68 height 43
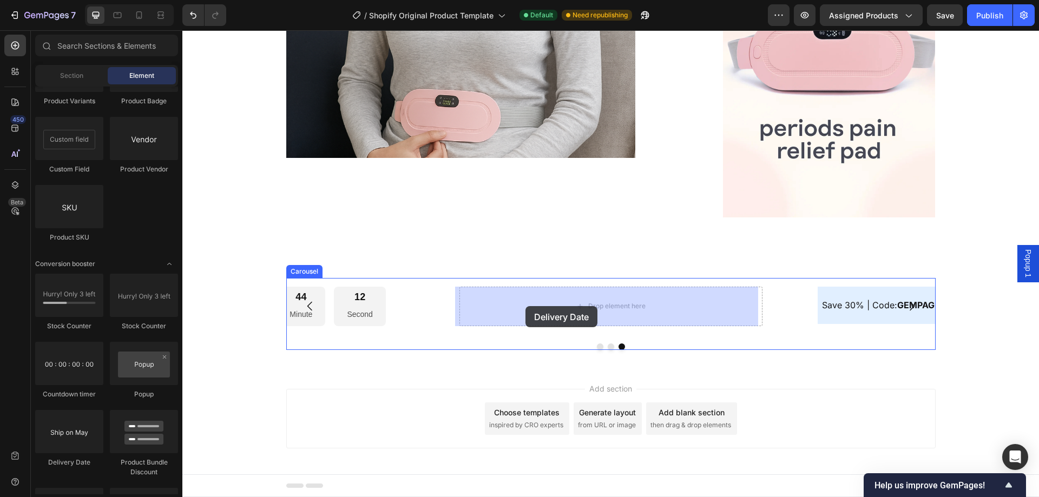
drag, startPoint x: 268, startPoint y: 468, endPoint x: 525, endPoint y: 306, distance: 303.7
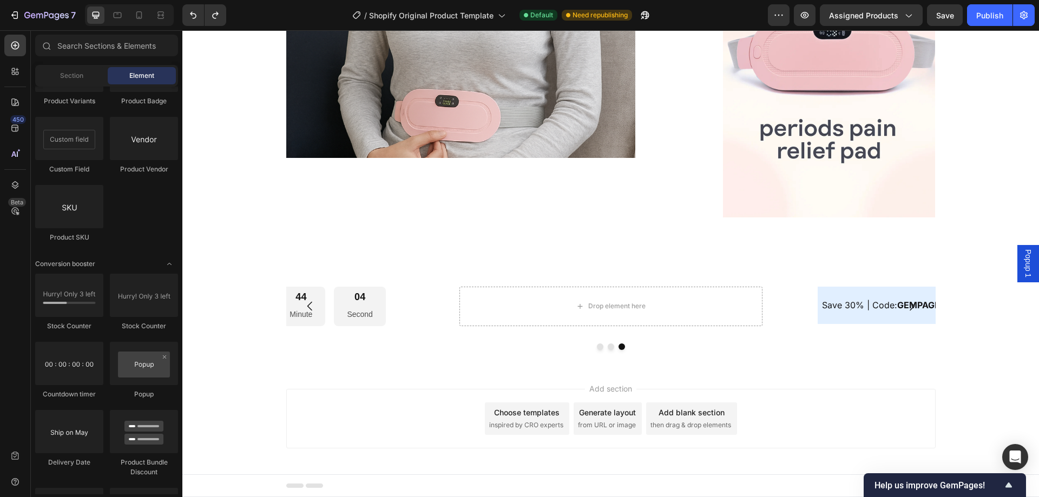
scroll to position [1948, 0]
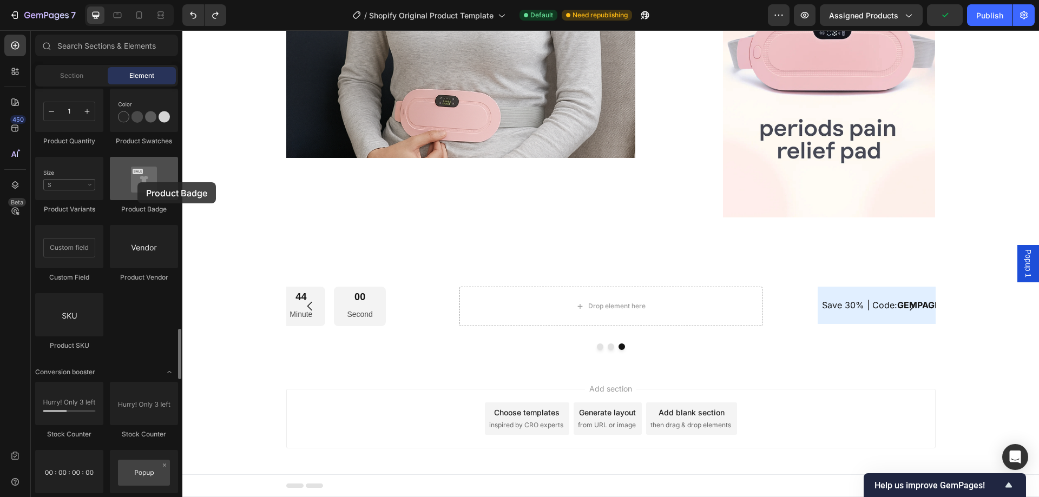
drag, startPoint x: 132, startPoint y: 192, endPoint x: 137, endPoint y: 182, distance: 10.7
click at [137, 182] on div at bounding box center [144, 178] width 68 height 43
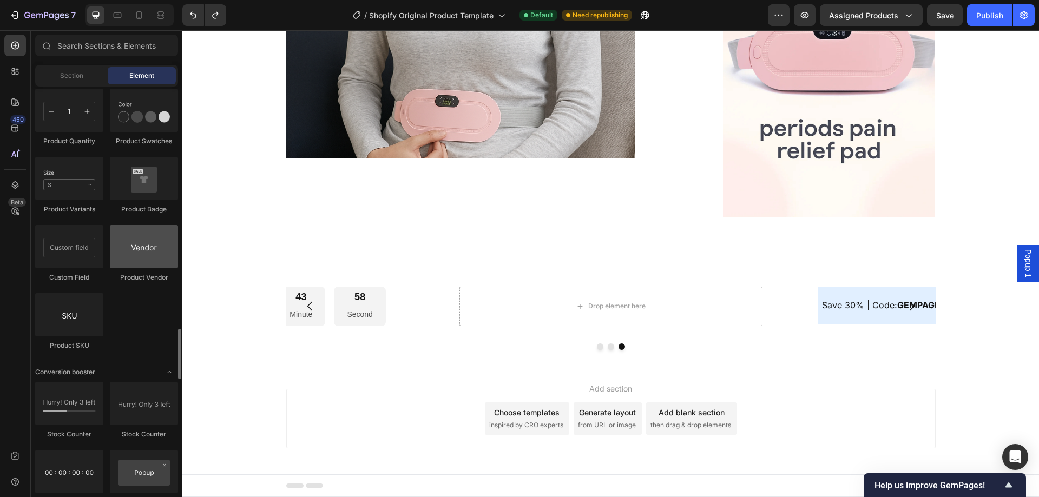
scroll to position [1785, 0]
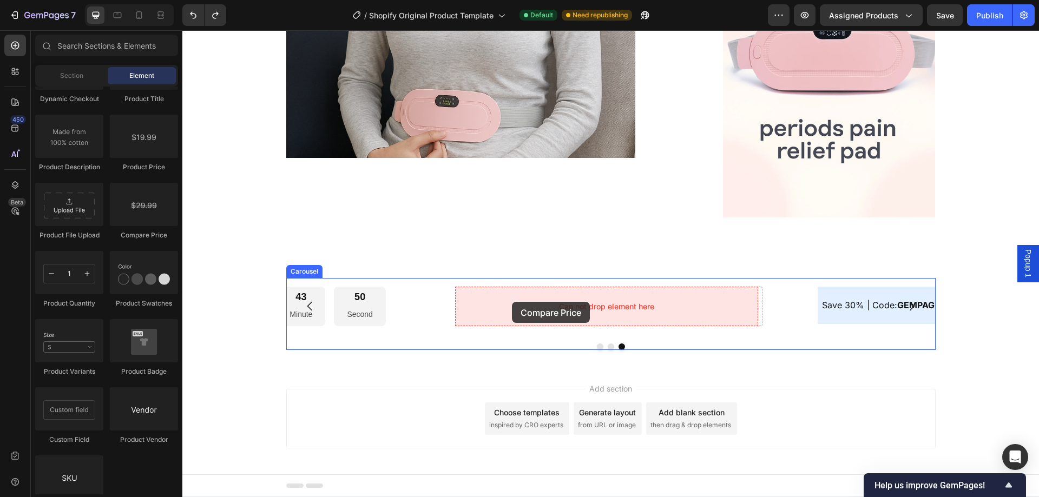
drag, startPoint x: 317, startPoint y: 241, endPoint x: 512, endPoint y: 302, distance: 204.0
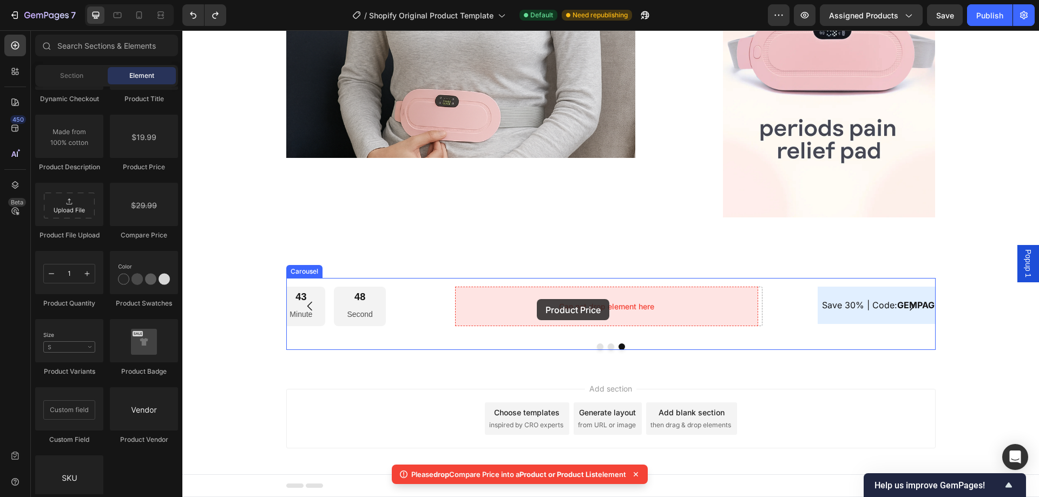
drag, startPoint x: 335, startPoint y: 157, endPoint x: 538, endPoint y: 301, distance: 249.2
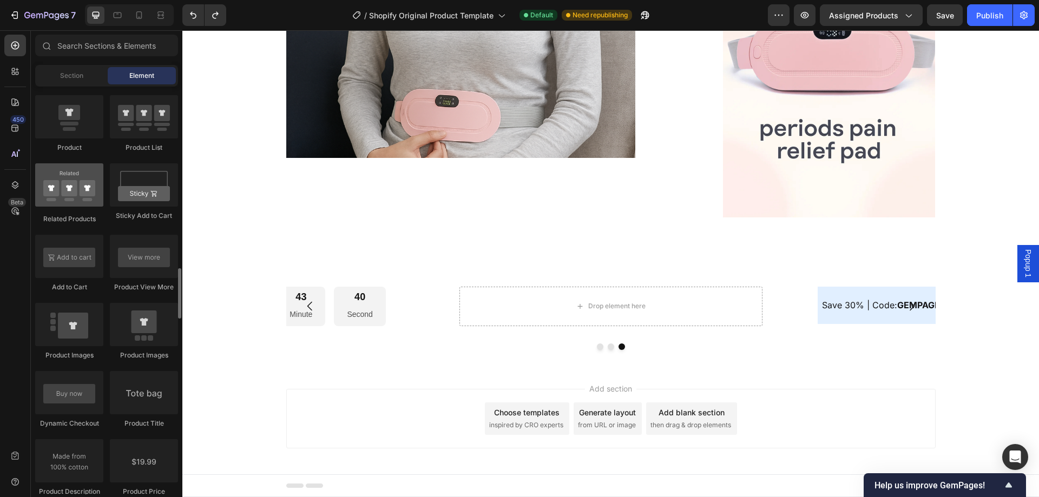
scroll to position [1353, 0]
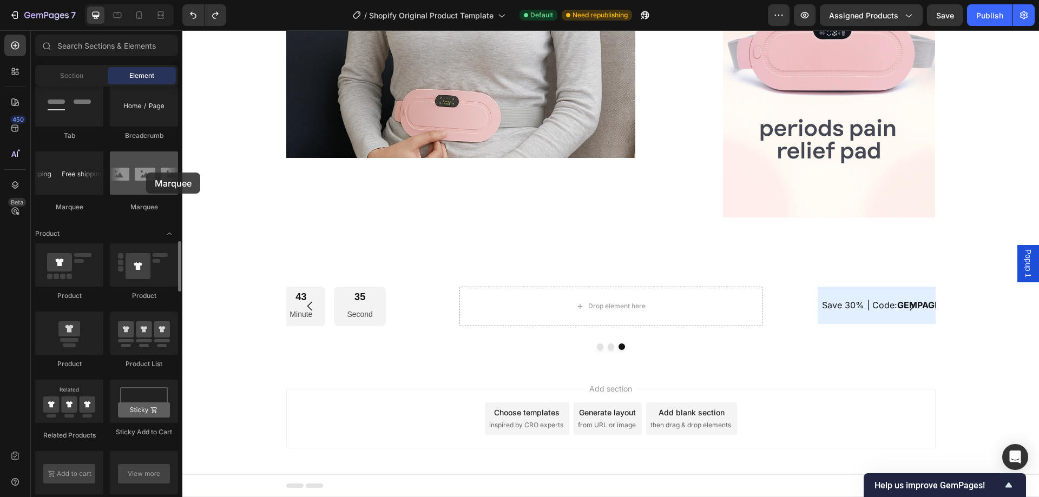
click at [146, 173] on div at bounding box center [144, 172] width 68 height 43
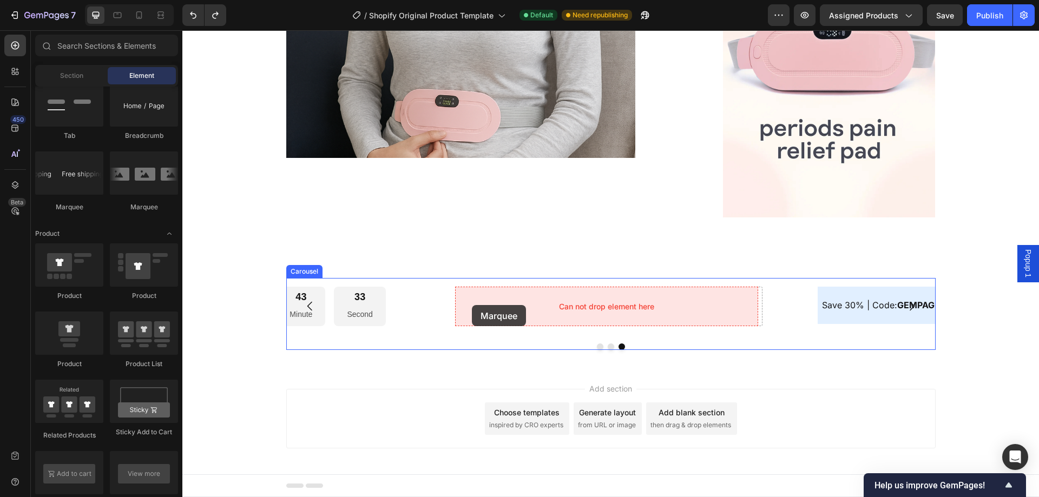
drag, startPoint x: 328, startPoint y: 203, endPoint x: 480, endPoint y: 303, distance: 182.0
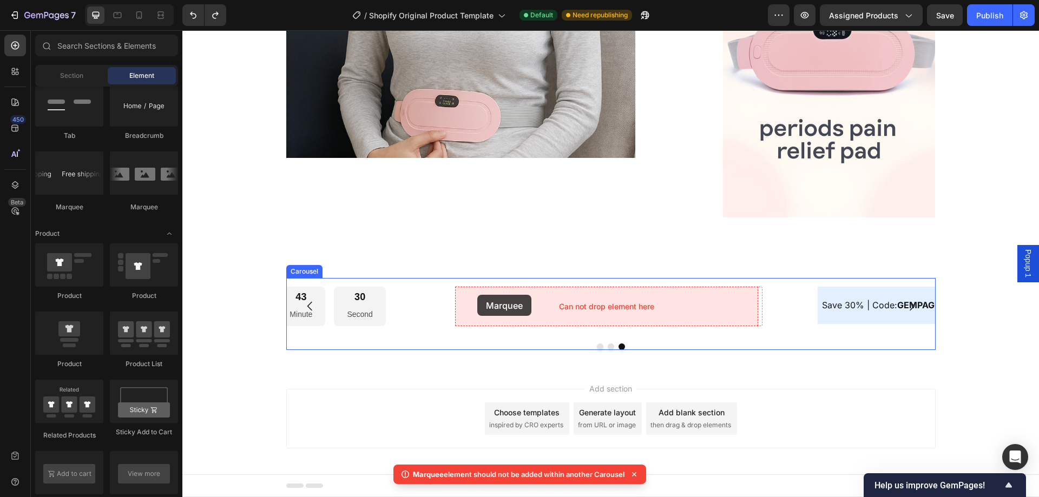
drag, startPoint x: 269, startPoint y: 196, endPoint x: 477, endPoint y: 295, distance: 229.9
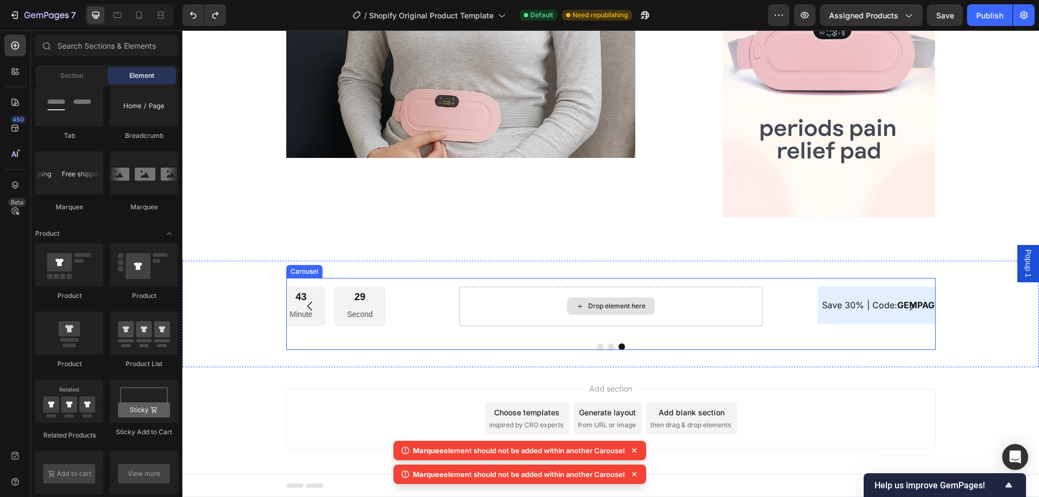
click at [589, 307] on div "Drop element here" at bounding box center [616, 306] width 57 height 9
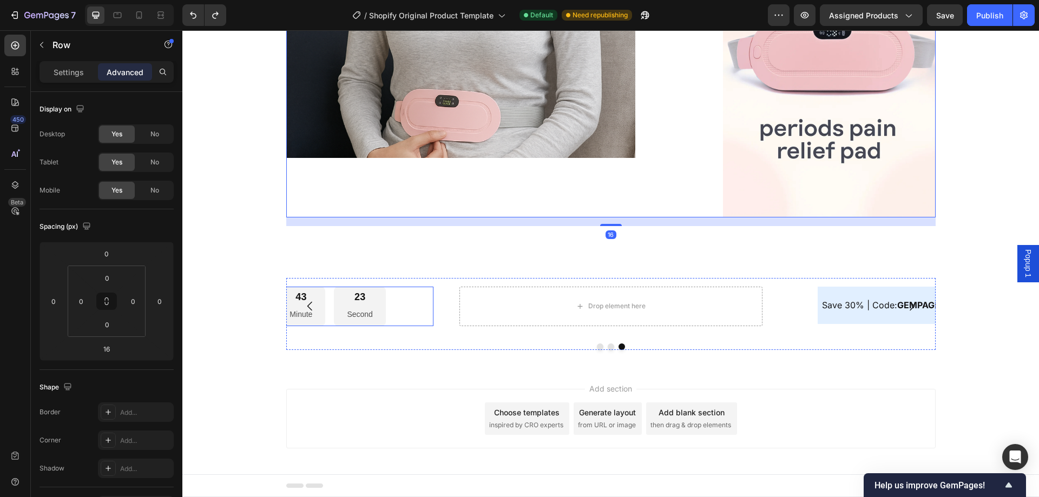
click at [411, 305] on div "35 Day 07 Hour 43 Minute 23 Second" at bounding box center [281, 306] width 303 height 39
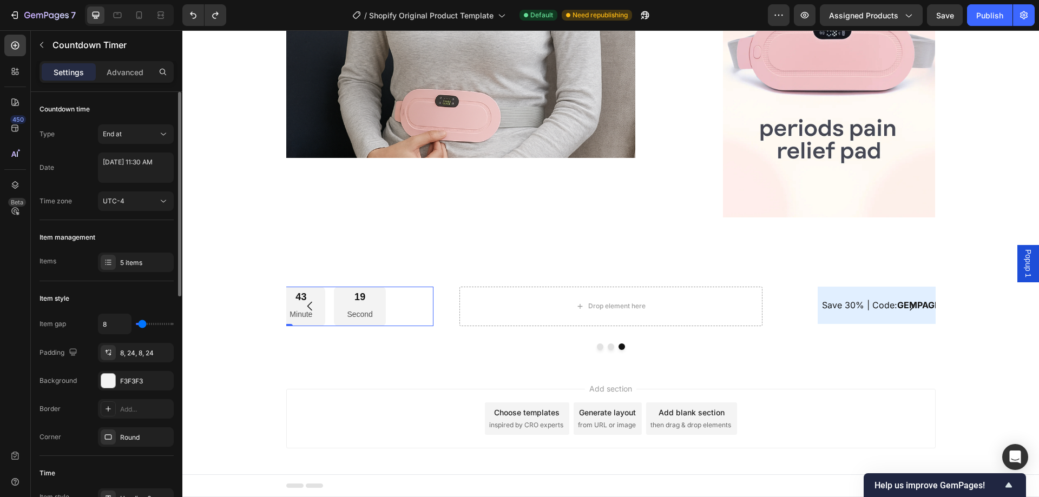
type input "20"
type input "22"
type input "24"
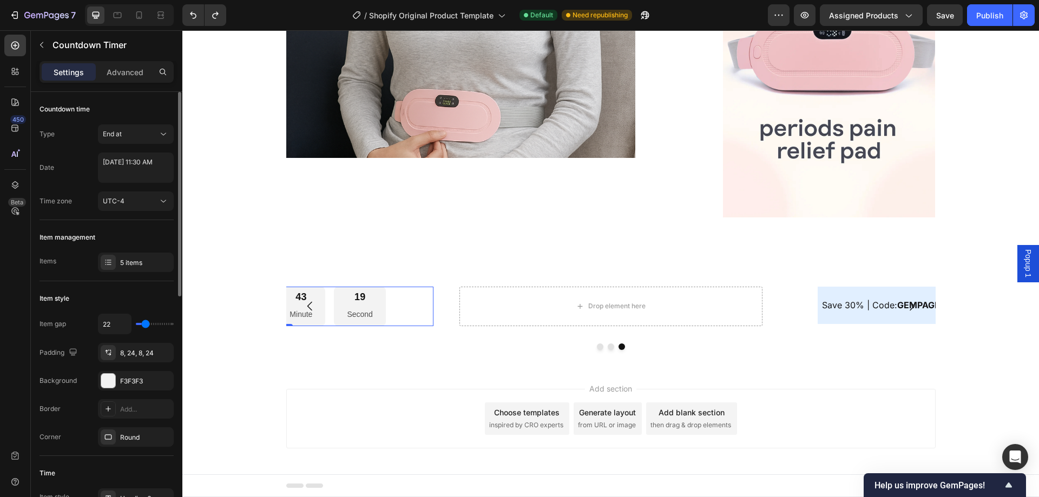
type input "24"
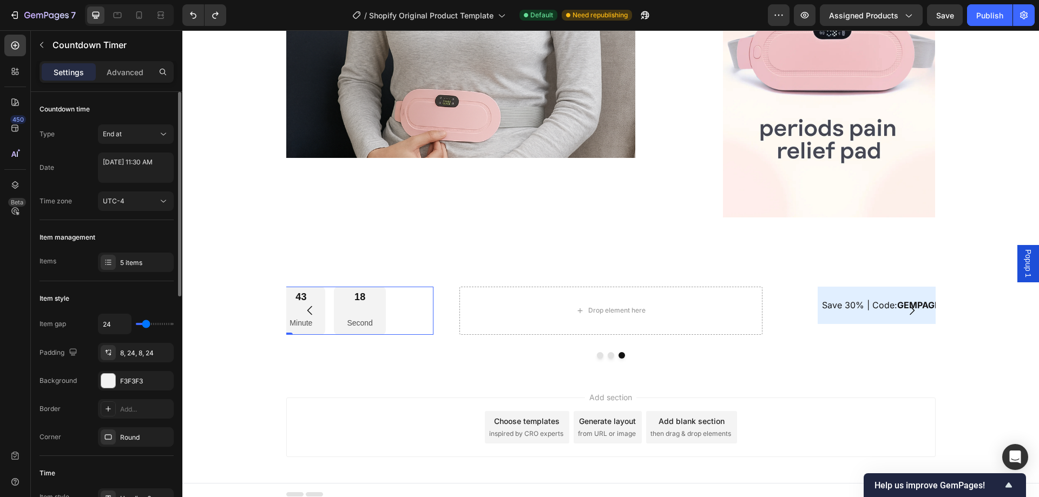
type input "31"
type input "33"
type input "36"
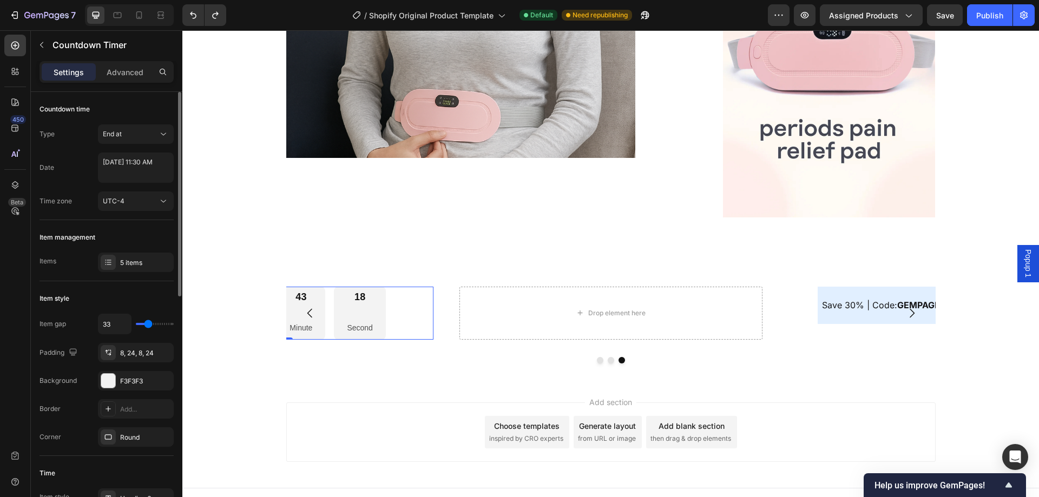
type input "36"
type input "42"
type input "38"
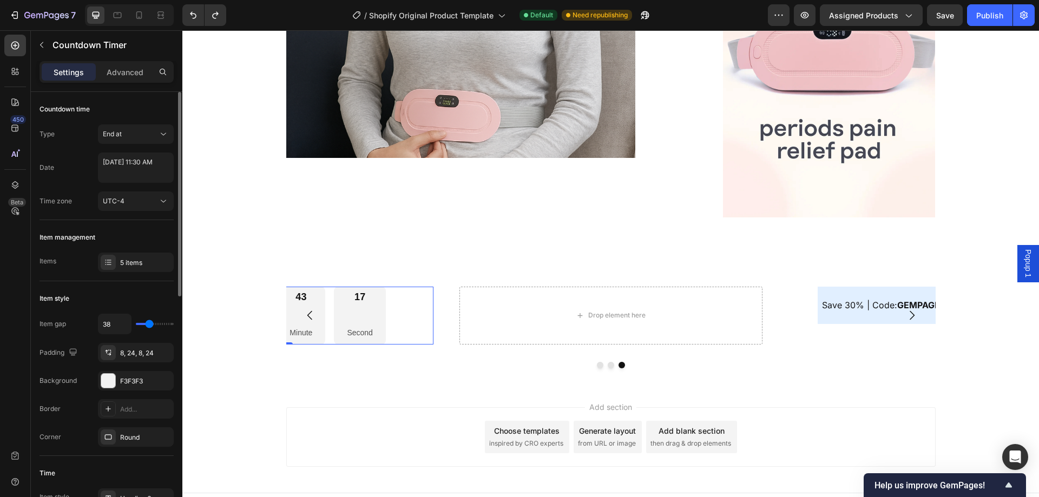
type input "31"
type input "27"
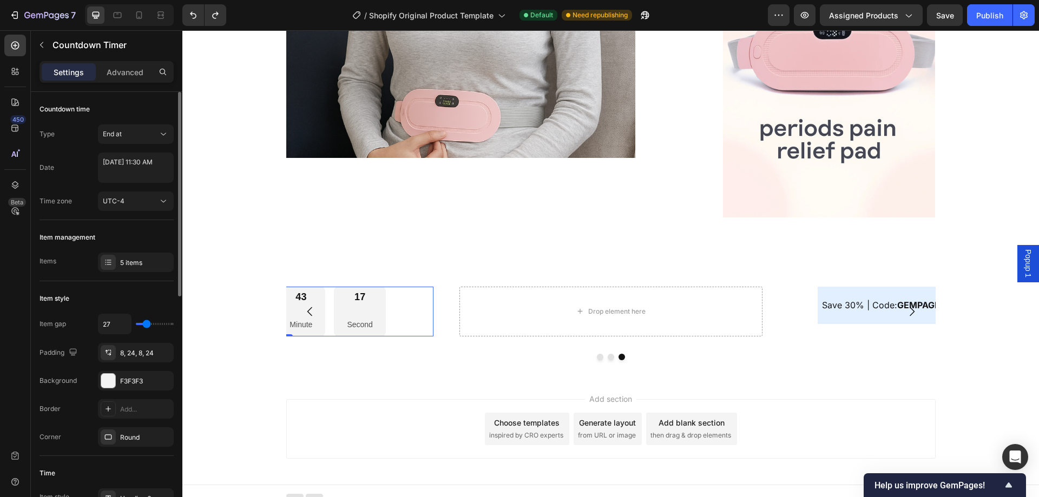
type input "20"
type input "13"
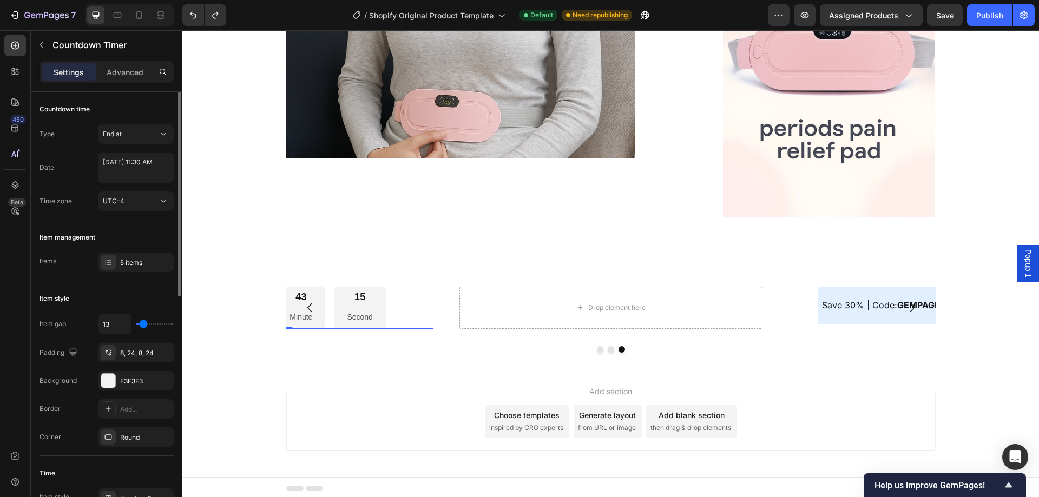
type input "13"
click at [143, 324] on input "range" at bounding box center [155, 324] width 38 height 2
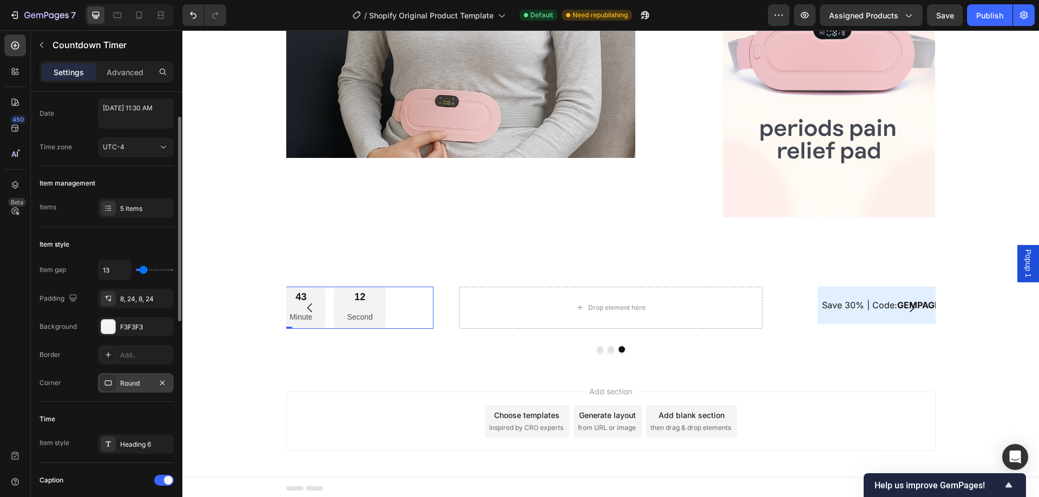
click at [120, 389] on div "Round" at bounding box center [136, 382] width 76 height 19
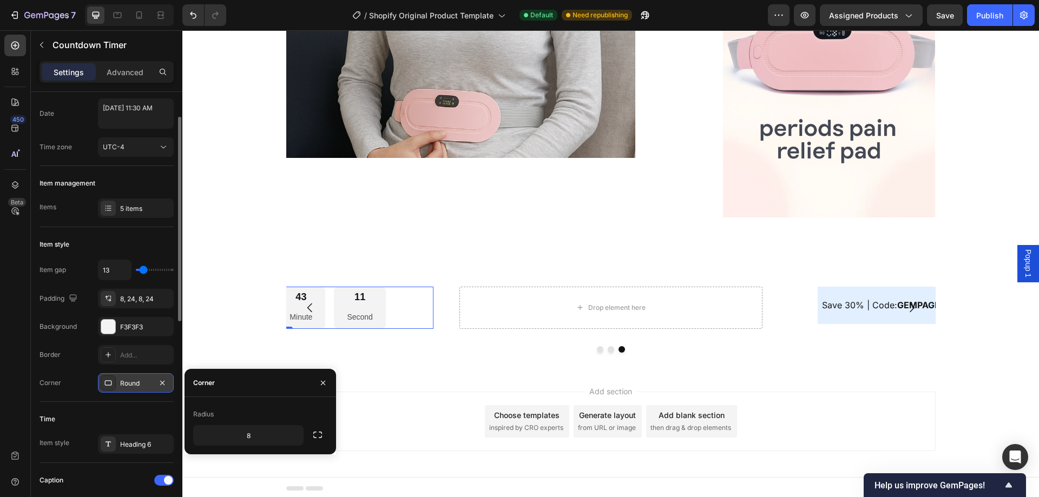
click at [120, 389] on div "Round" at bounding box center [136, 382] width 76 height 19
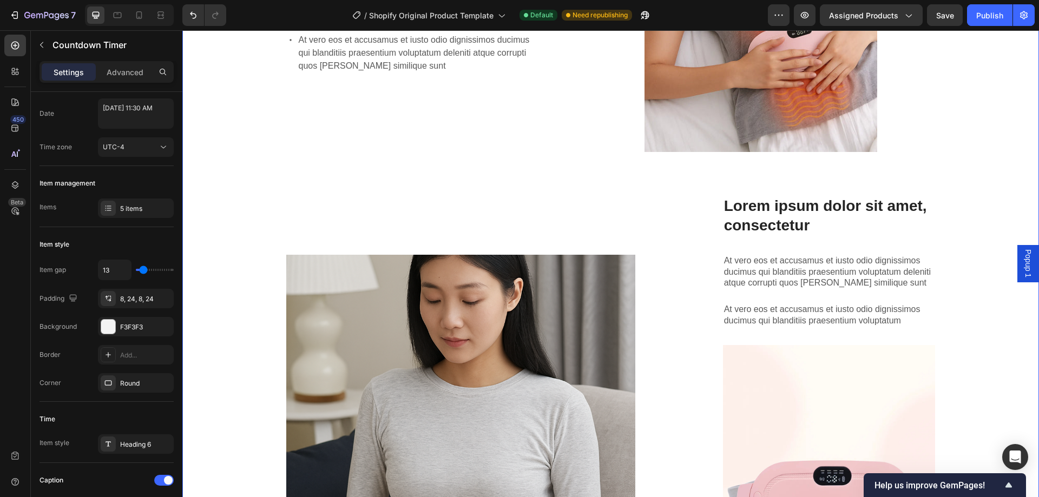
scroll to position [894, 0]
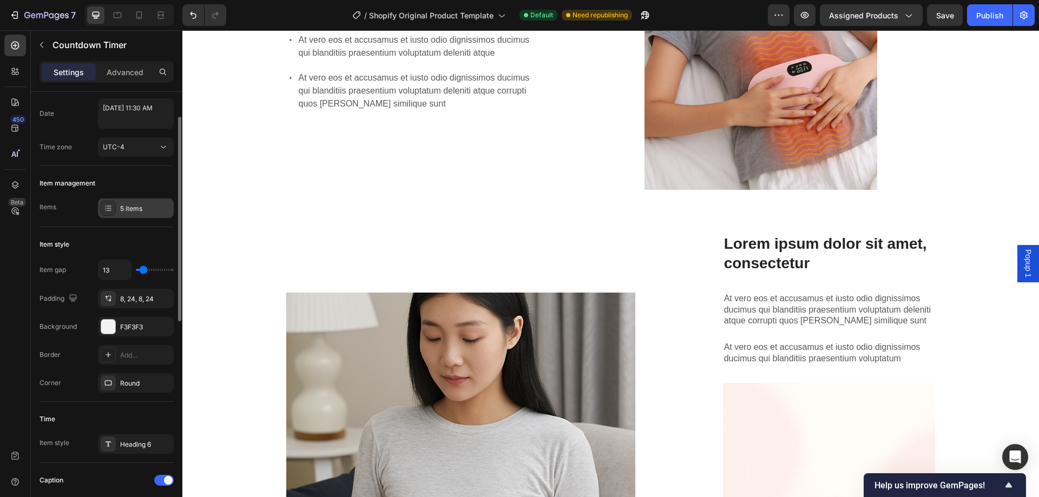
click at [139, 210] on div "5 items" at bounding box center [145, 209] width 51 height 10
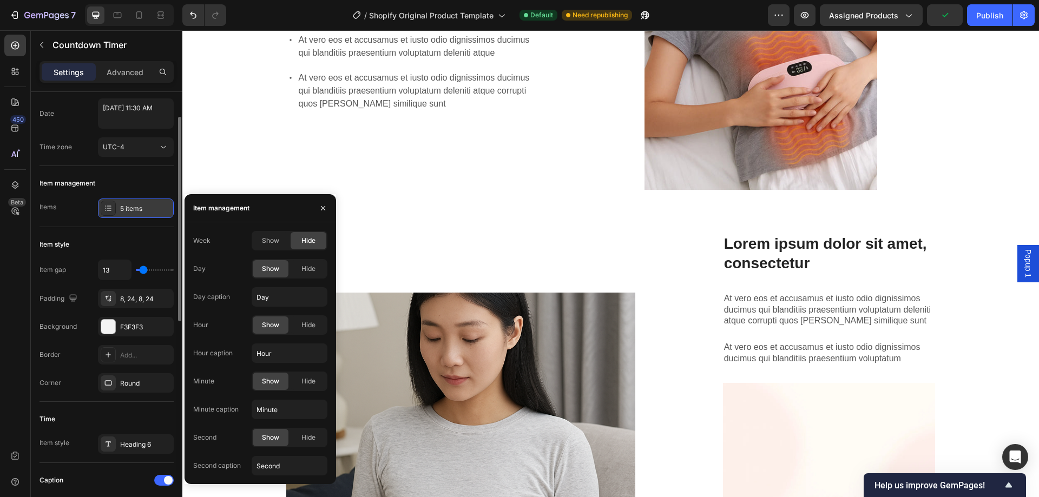
click at [139, 210] on div "5 items" at bounding box center [145, 209] width 51 height 10
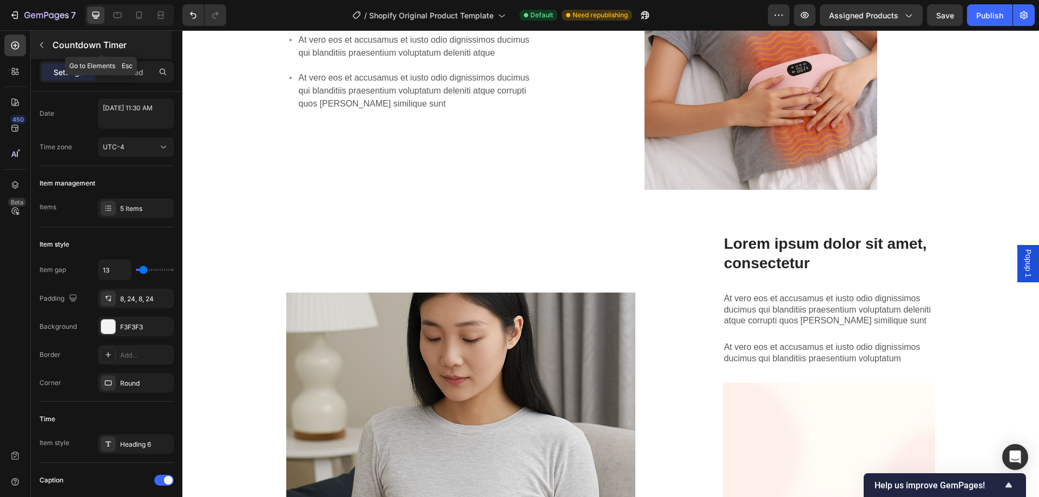
click at [47, 48] on button "button" at bounding box center [41, 44] width 17 height 17
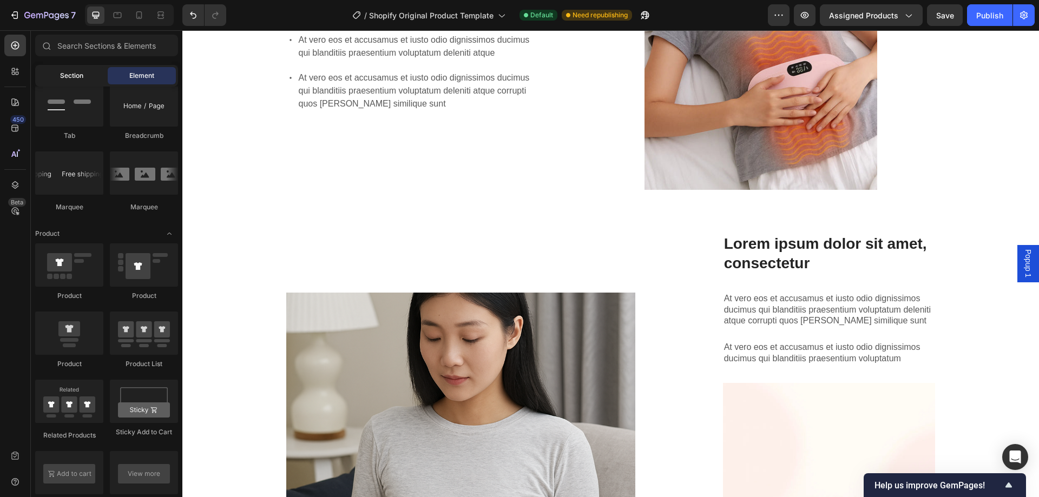
click at [85, 80] on div "Section" at bounding box center [71, 75] width 68 height 17
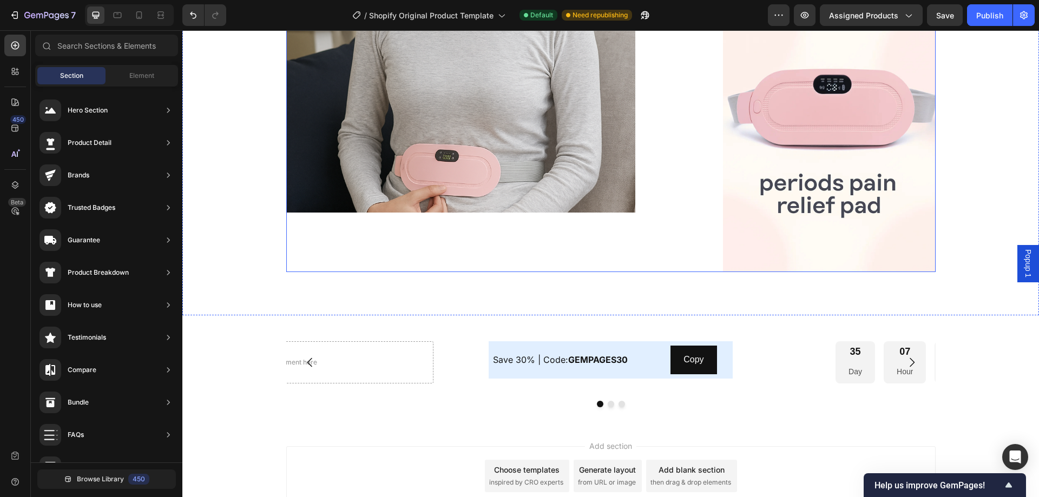
scroll to position [1381, 0]
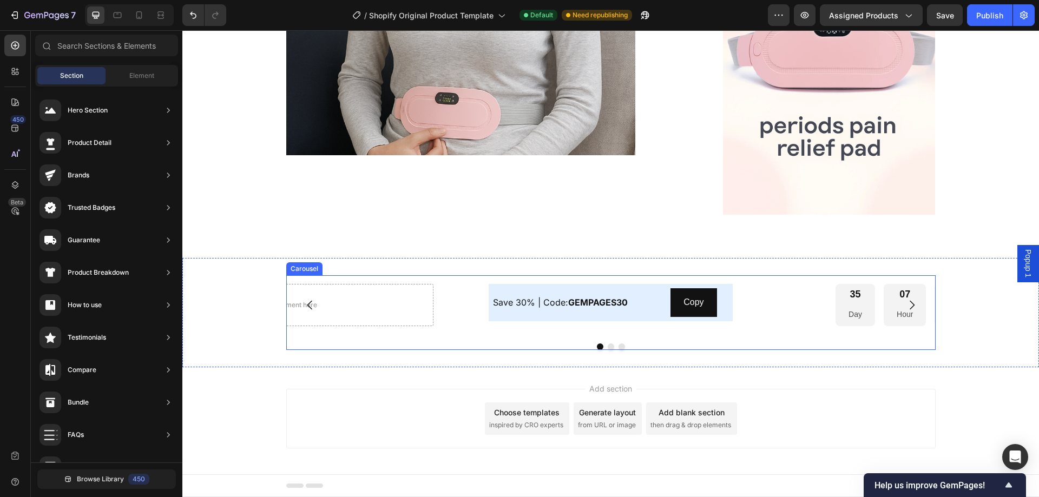
click at [307, 300] on icon "Carousel Back Arrow" at bounding box center [310, 305] width 13 height 13
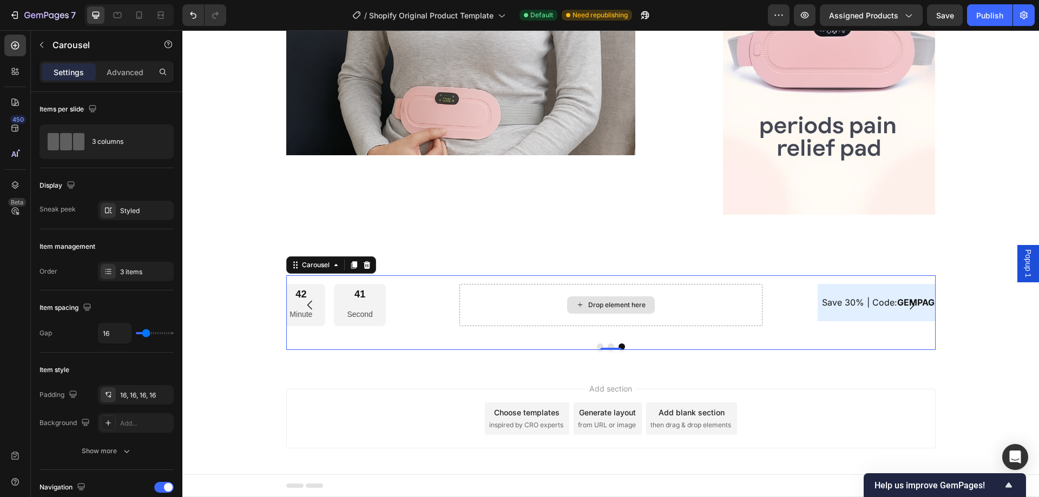
click at [621, 306] on div "Drop element here" at bounding box center [616, 305] width 57 height 9
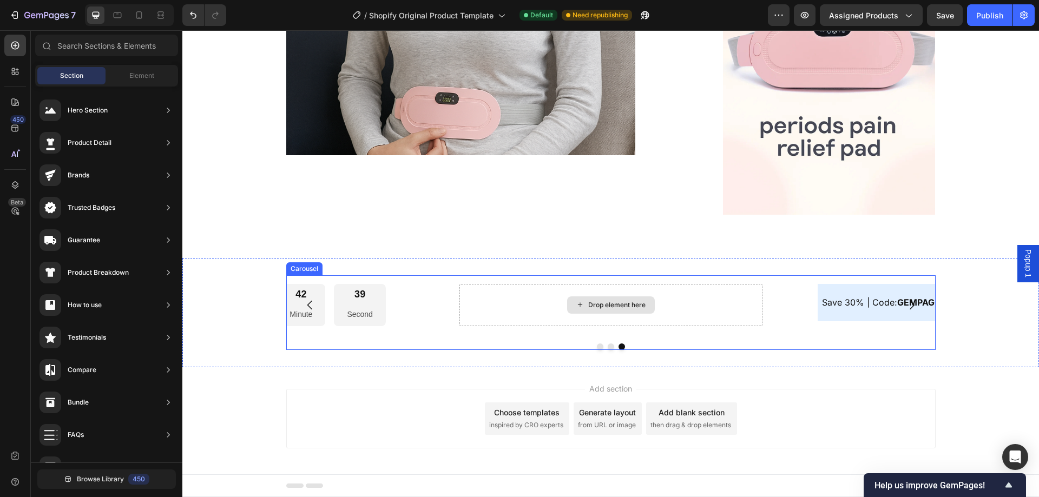
click at [612, 304] on div "Drop element here" at bounding box center [616, 305] width 57 height 9
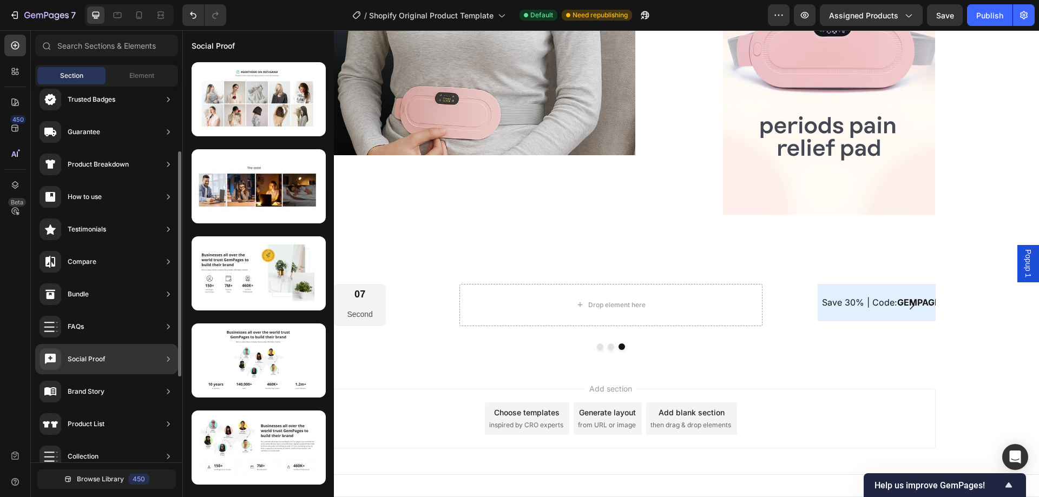
scroll to position [54, 0]
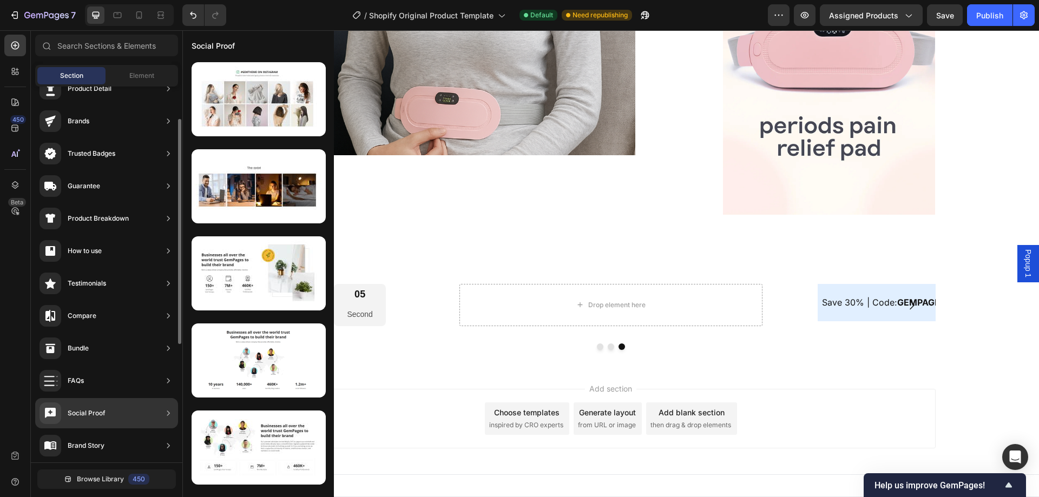
click at [98, 410] on div "Social Proof" at bounding box center [87, 413] width 38 height 11
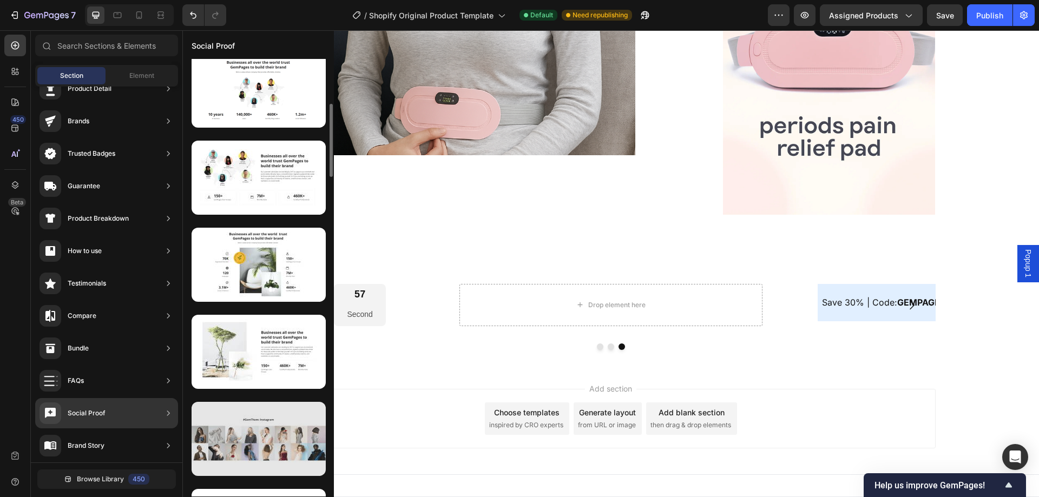
scroll to position [0, 0]
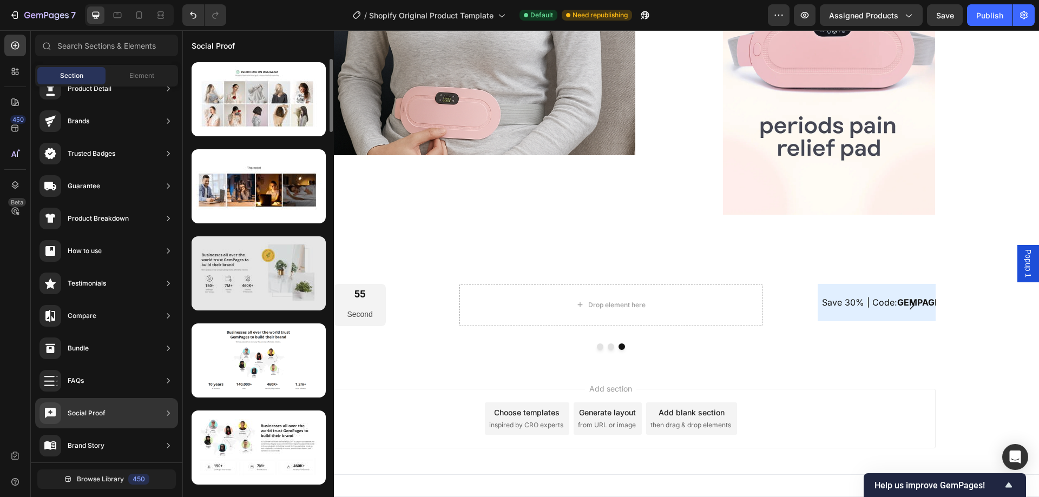
click at [232, 283] on div at bounding box center [259, 273] width 134 height 74
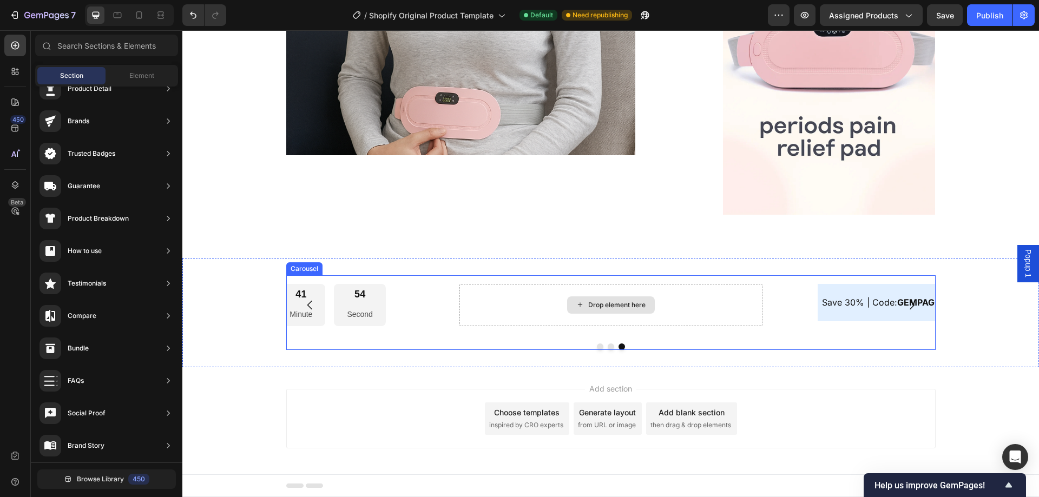
click at [566, 301] on div "Drop element here" at bounding box center [610, 304] width 88 height 17
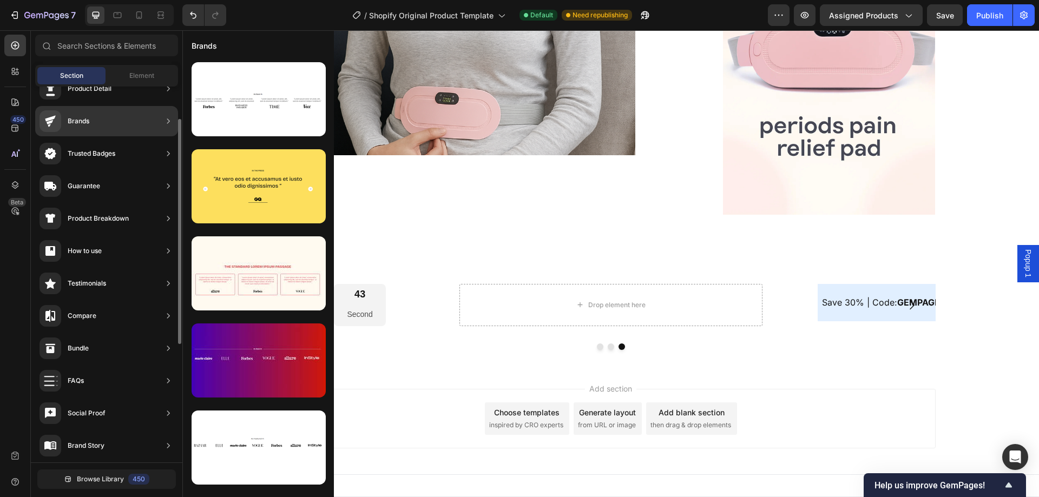
click at [118, 117] on div "Brands" at bounding box center [106, 121] width 143 height 30
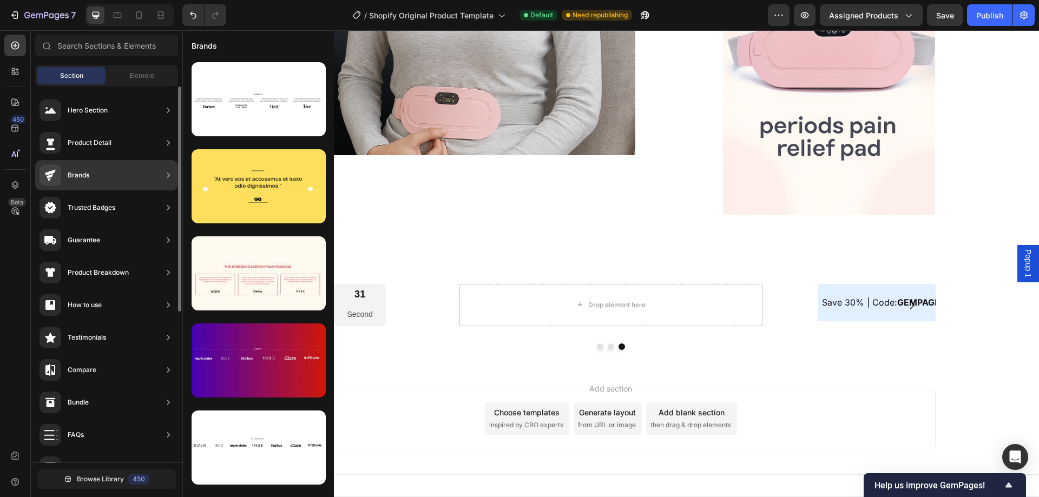
click at [96, 174] on div "Brands" at bounding box center [106, 175] width 143 height 30
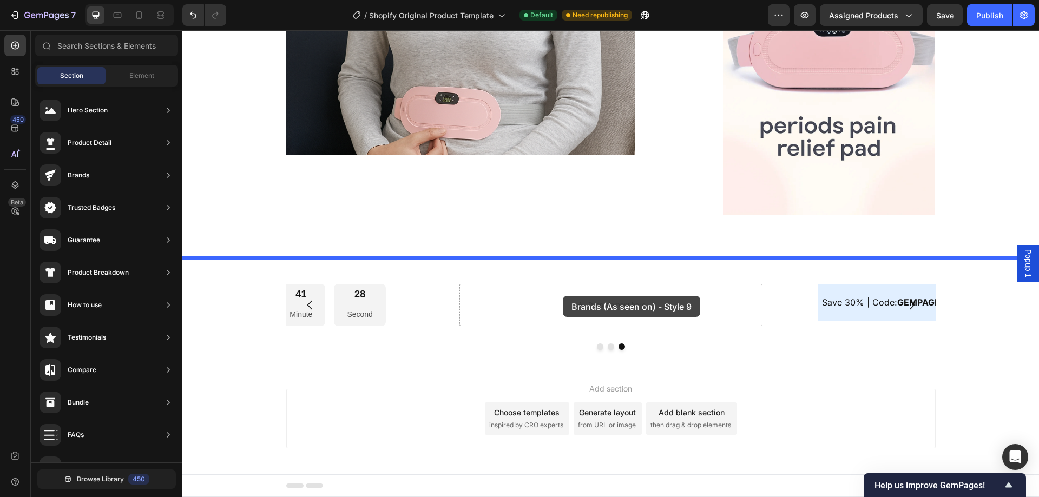
drag, startPoint x: 417, startPoint y: 478, endPoint x: 563, endPoint y: 296, distance: 233.3
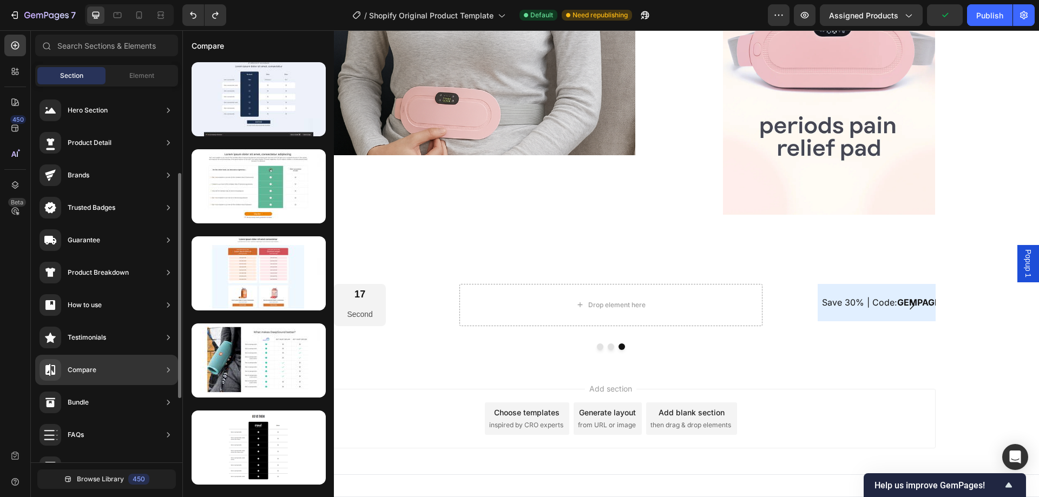
scroll to position [162, 0]
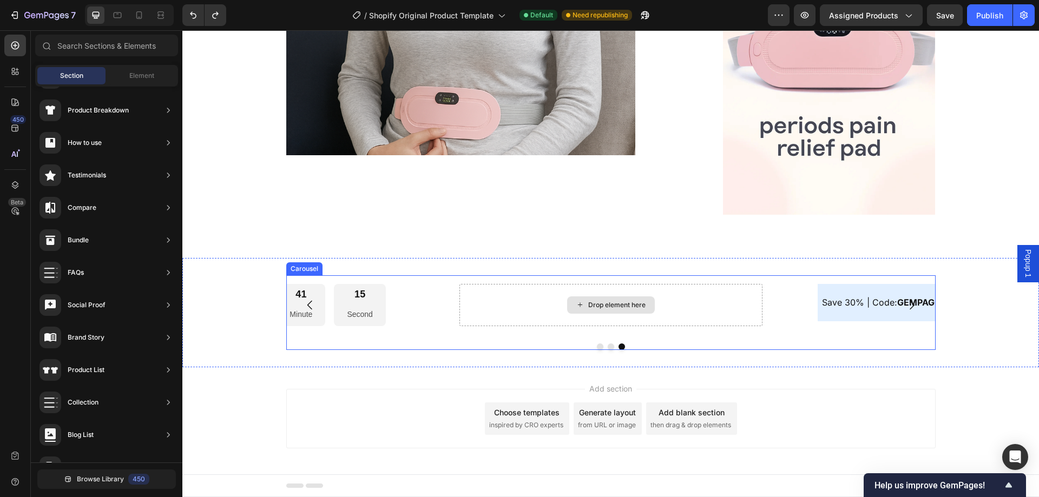
click at [617, 306] on div "Drop element here" at bounding box center [616, 305] width 57 height 9
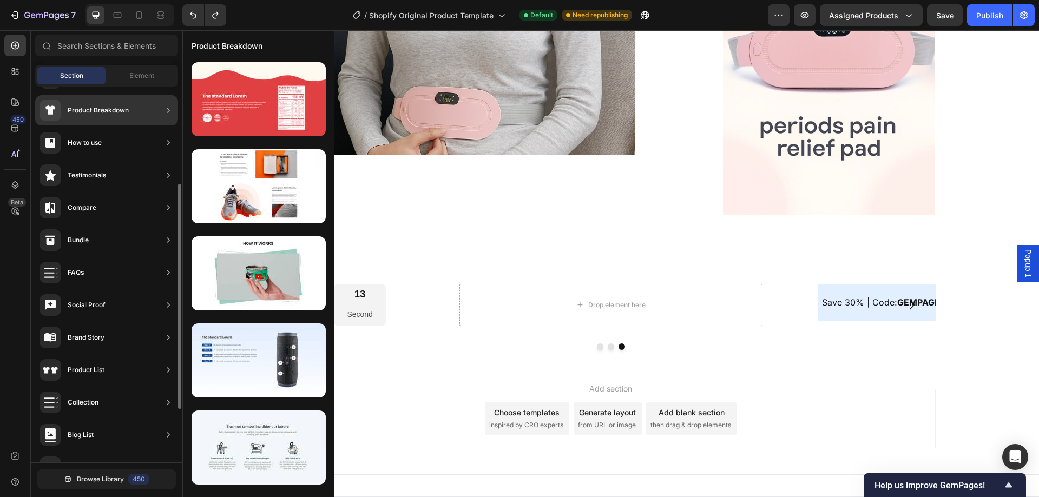
scroll to position [0, 0]
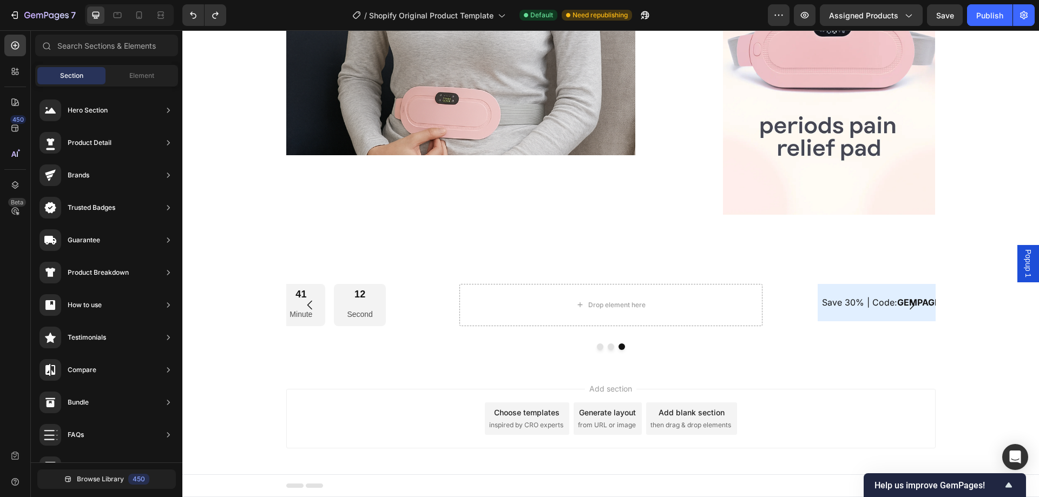
click at [138, 64] on div "Sections(18) Elements(84) Section Element Hero Section Product Detail Brands Tr…" at bounding box center [106, 265] width 151 height 461
click at [136, 80] on span "Element" at bounding box center [141, 76] width 25 height 10
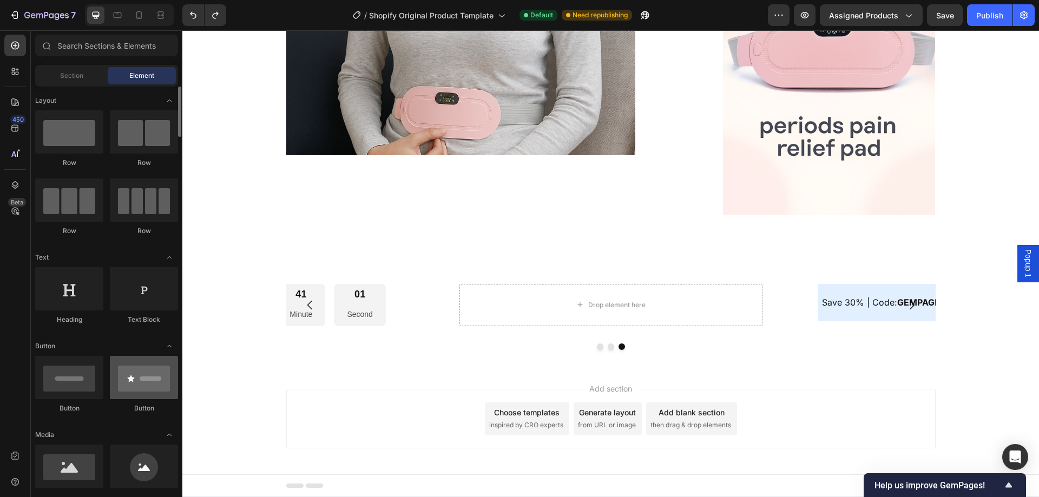
click at [142, 390] on div at bounding box center [144, 377] width 68 height 43
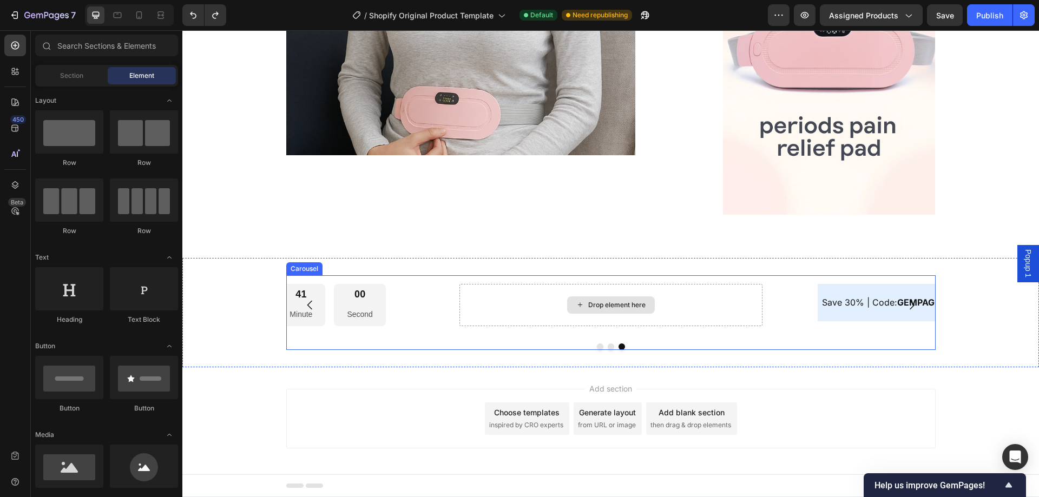
click at [561, 301] on div "Drop element here" at bounding box center [610, 305] width 303 height 42
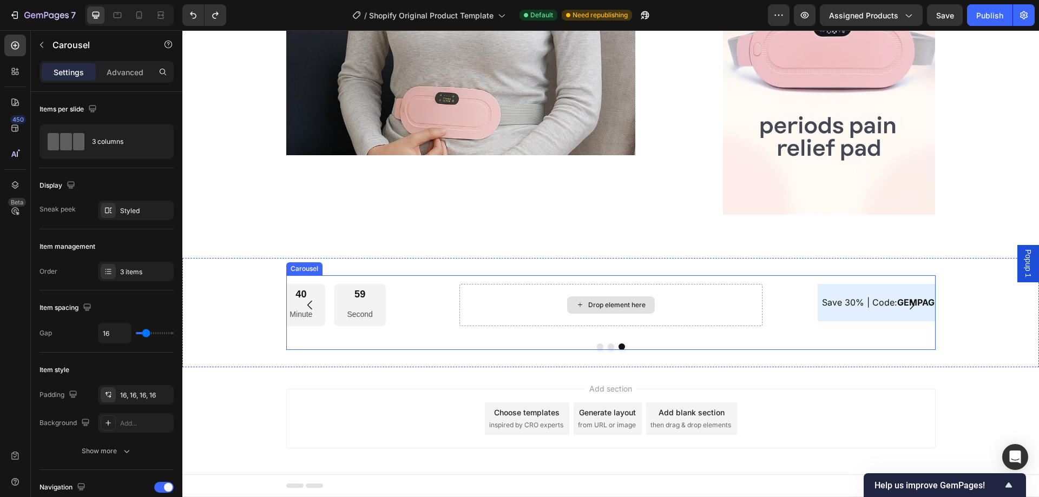
click at [581, 302] on div "Drop element here" at bounding box center [610, 304] width 88 height 17
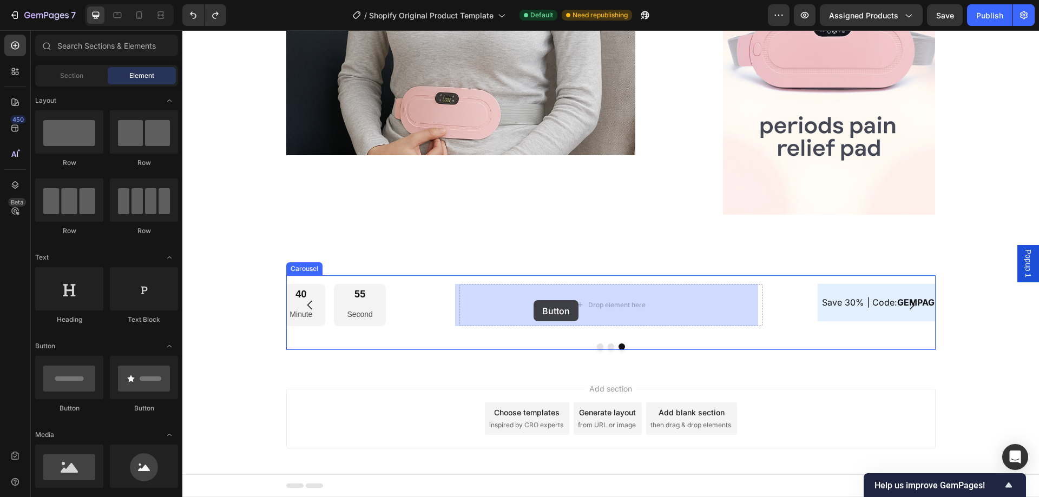
drag, startPoint x: 326, startPoint y: 408, endPoint x: 533, endPoint y: 300, distance: 233.8
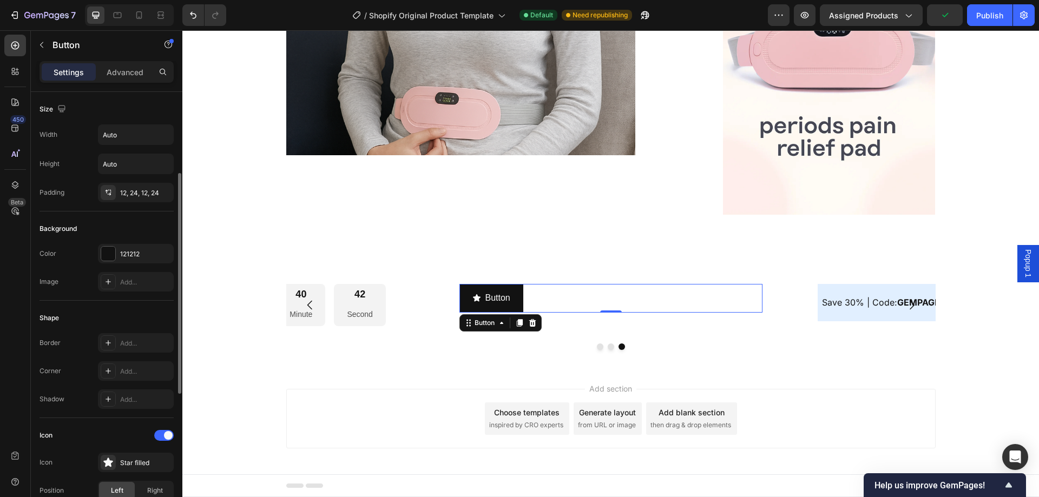
scroll to position [108, 0]
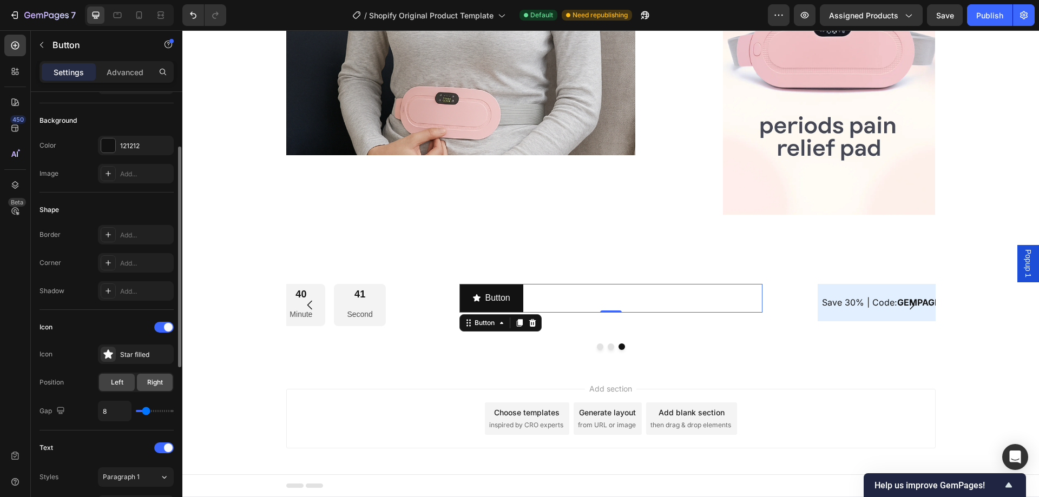
click at [155, 385] on span "Right" at bounding box center [155, 383] width 16 height 10
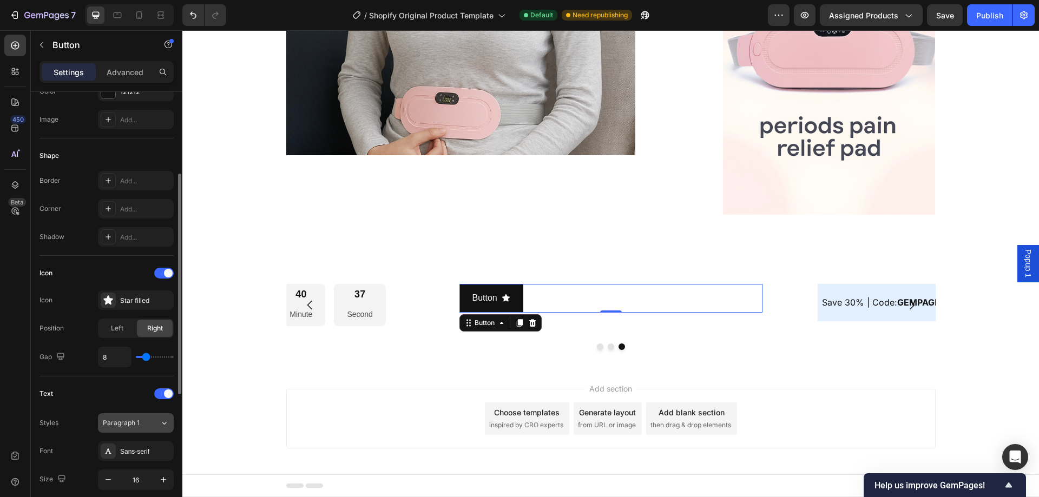
click at [143, 424] on div "Paragraph 1" at bounding box center [125, 423] width 44 height 10
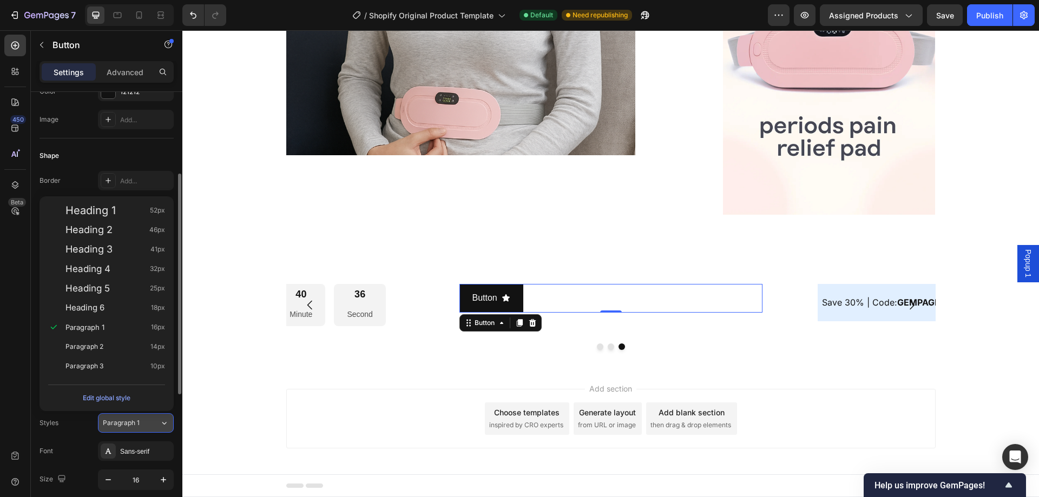
click at [143, 424] on div "Paragraph 1" at bounding box center [125, 423] width 44 height 10
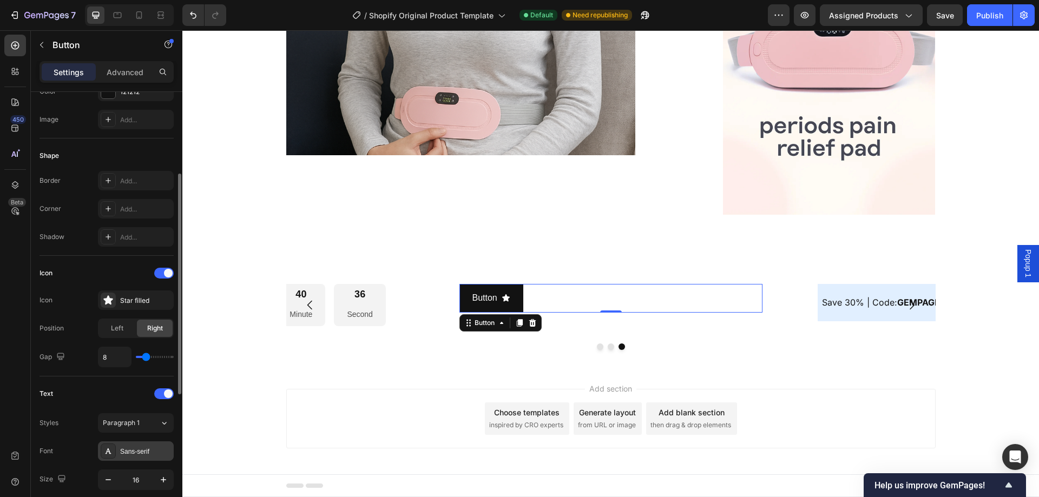
click at [148, 452] on div "Sans-serif" at bounding box center [145, 452] width 51 height 10
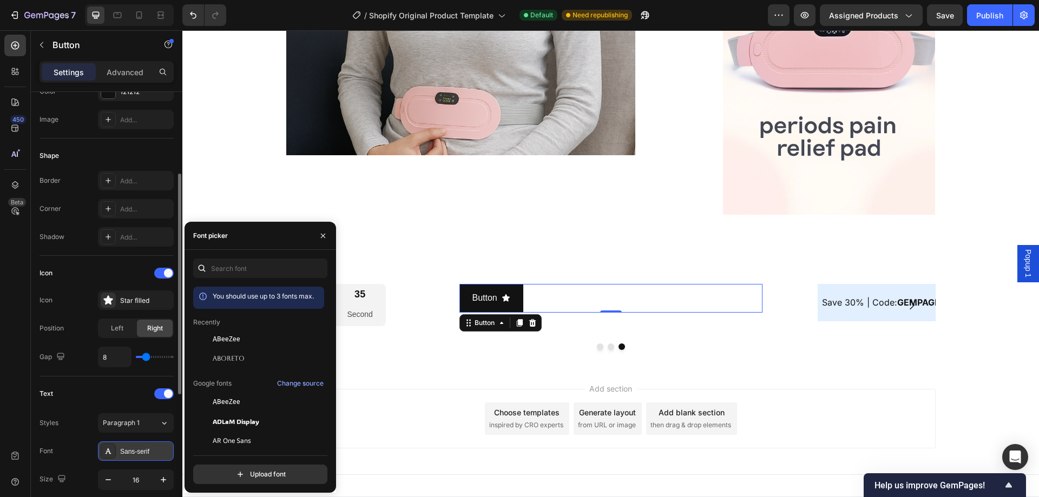
click at [148, 452] on div "Sans-serif" at bounding box center [145, 452] width 51 height 10
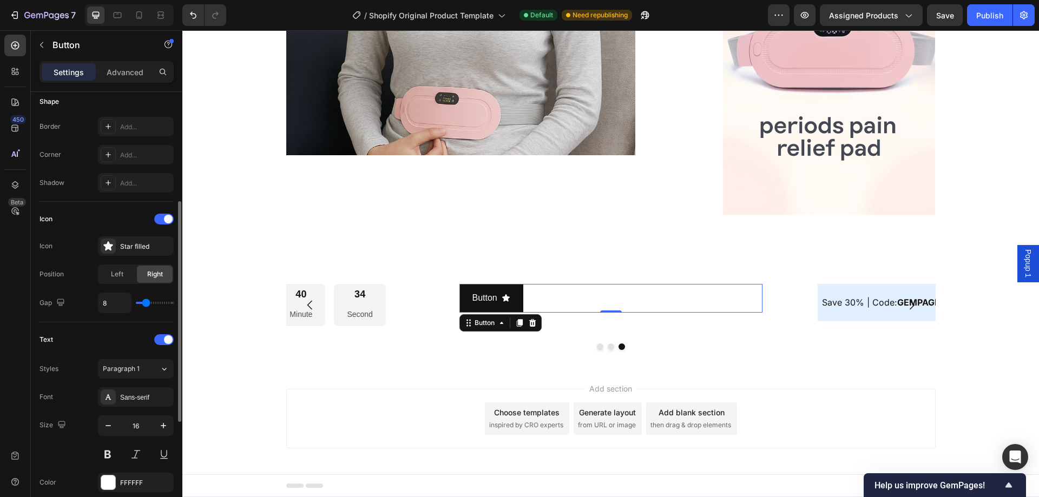
scroll to position [271, 0]
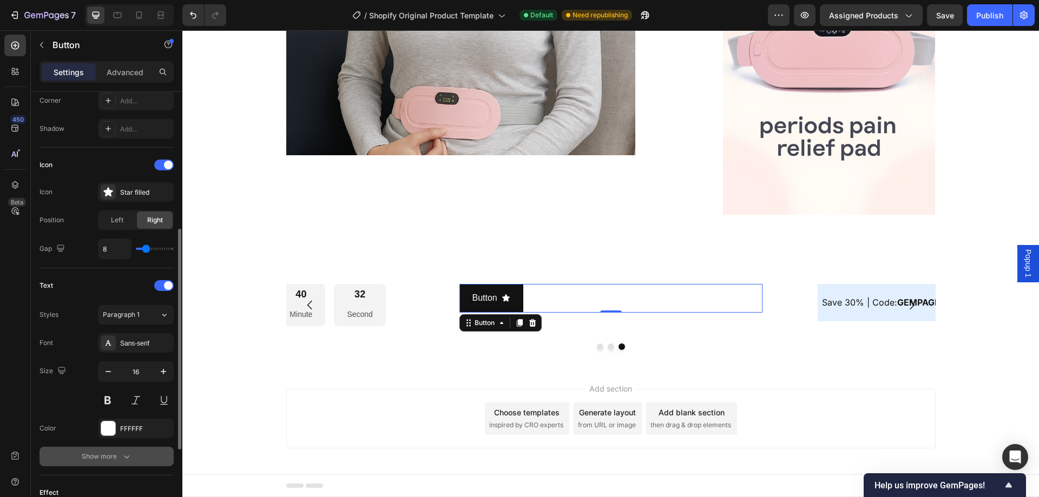
click at [131, 453] on icon "button" at bounding box center [126, 456] width 11 height 11
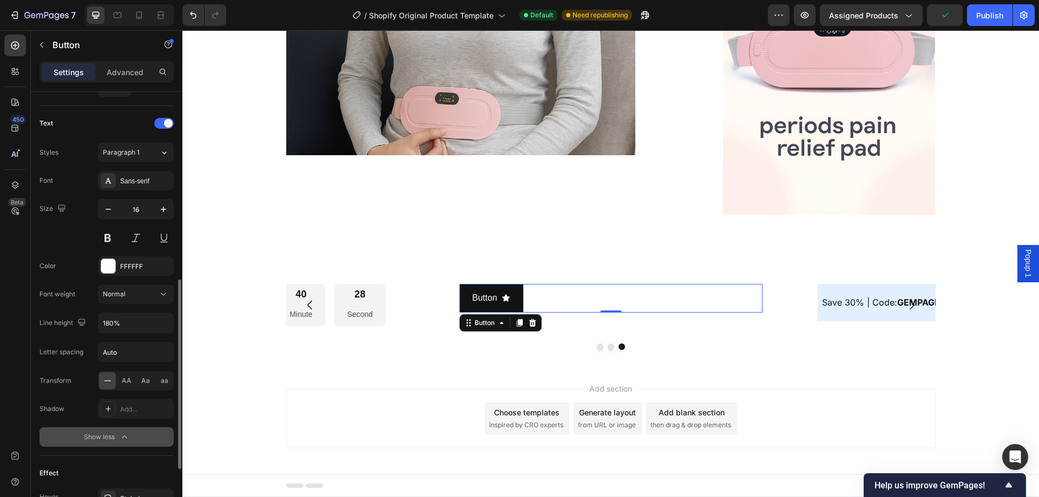
scroll to position [325, 0]
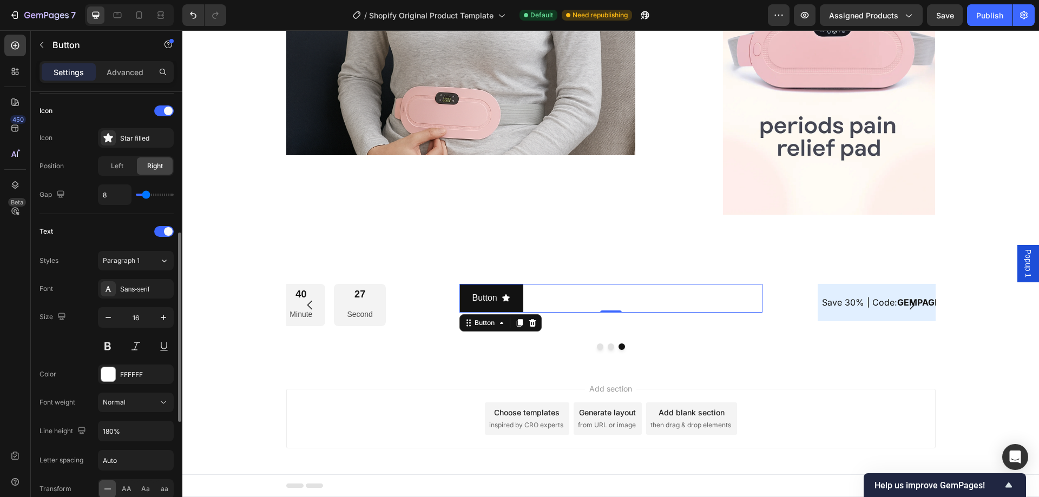
type input "13"
type input "17"
type input "19"
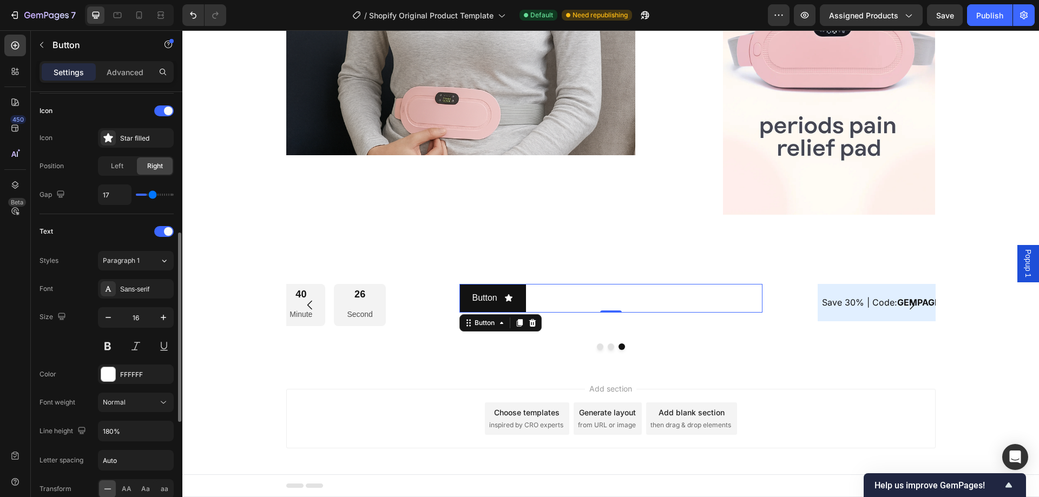
type input "19"
type input "20"
type input "21"
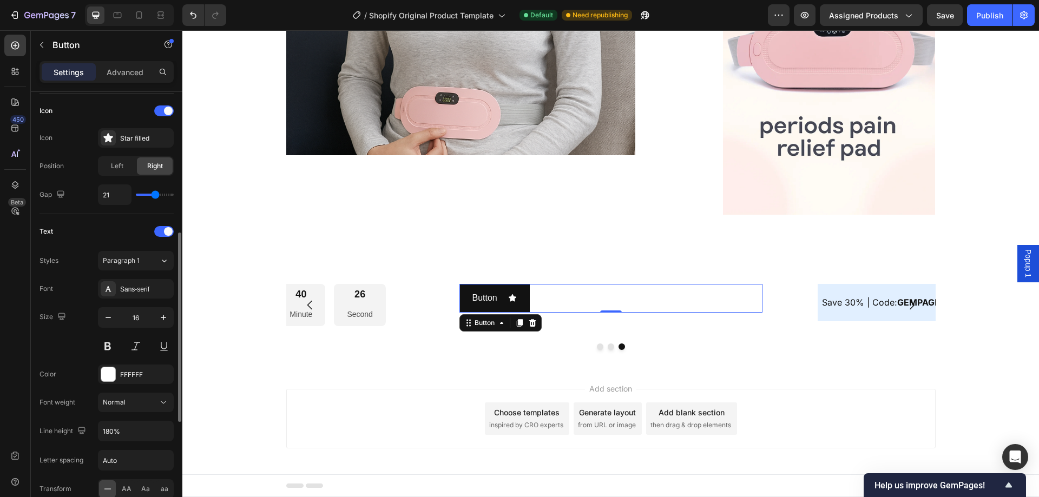
type input "24"
type input "26"
type input "33"
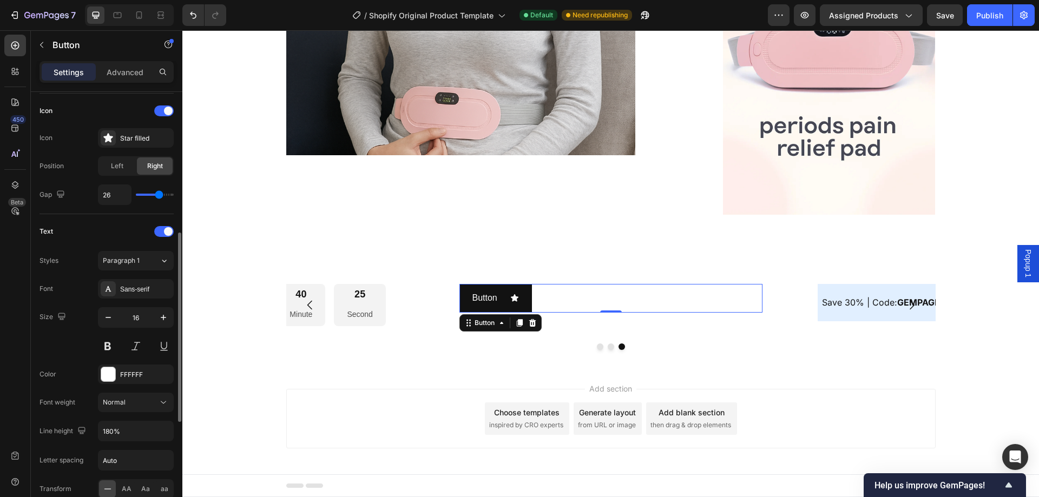
type input "33"
type input "40"
type input "39"
drag, startPoint x: 149, startPoint y: 195, endPoint x: 169, endPoint y: 204, distance: 21.5
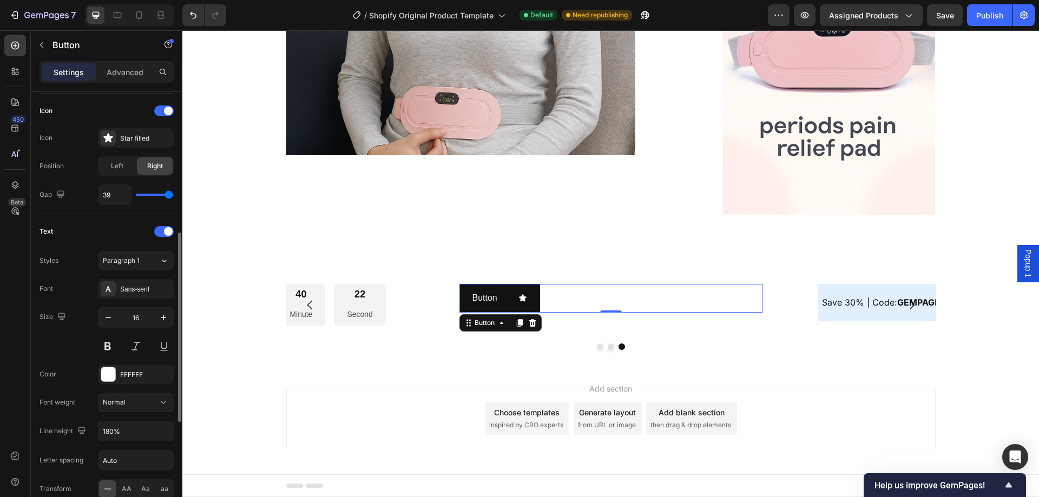
type input "39"
click at [169, 196] on input "range" at bounding box center [155, 195] width 38 height 2
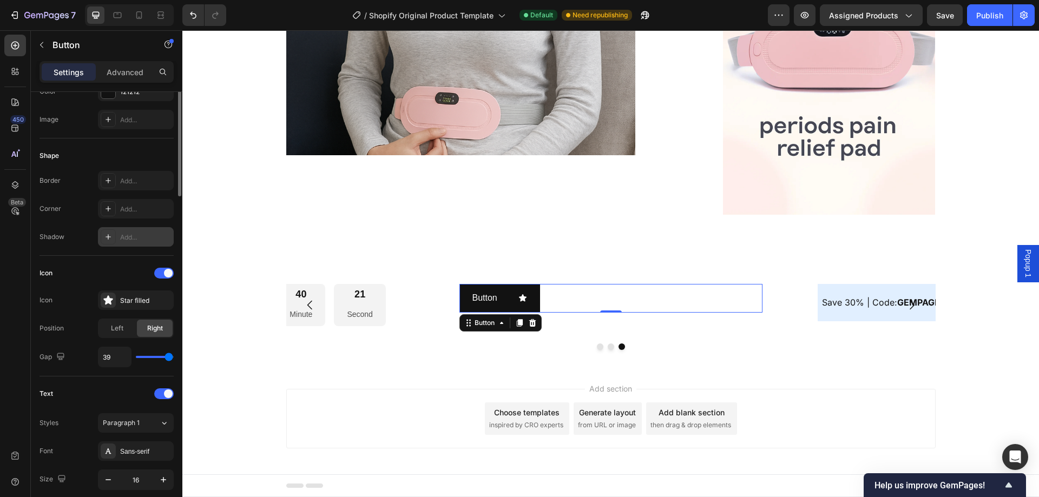
scroll to position [0, 0]
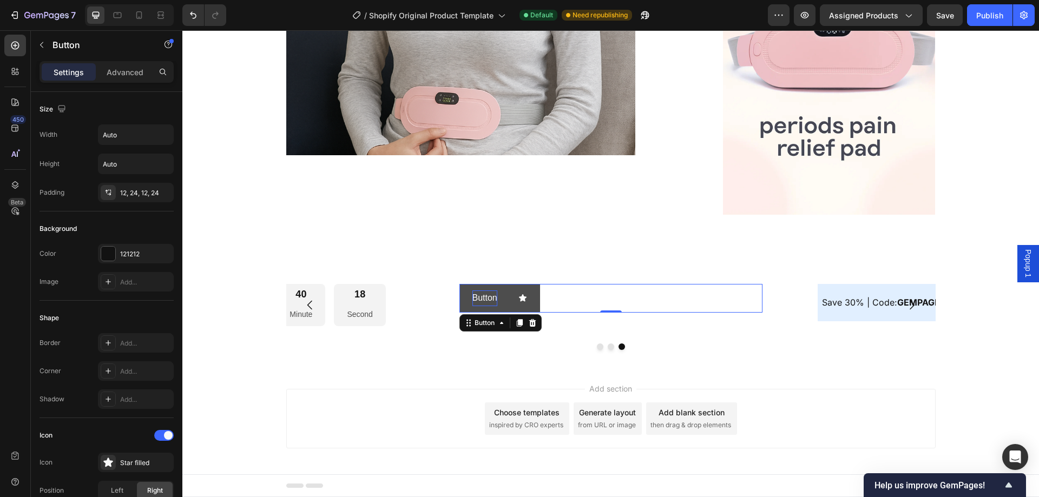
click at [483, 301] on p "Button" at bounding box center [484, 299] width 25 height 16
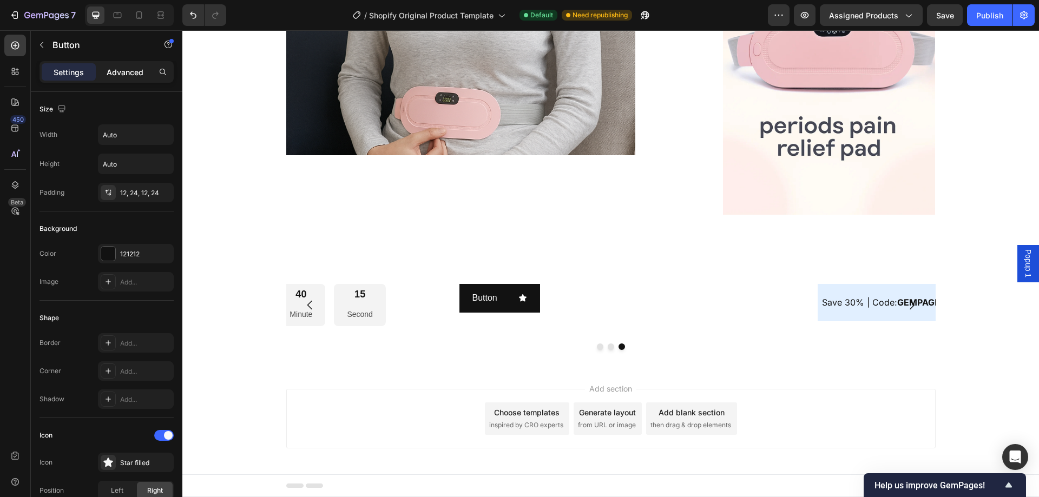
click at [120, 72] on p "Advanced" at bounding box center [125, 72] width 37 height 11
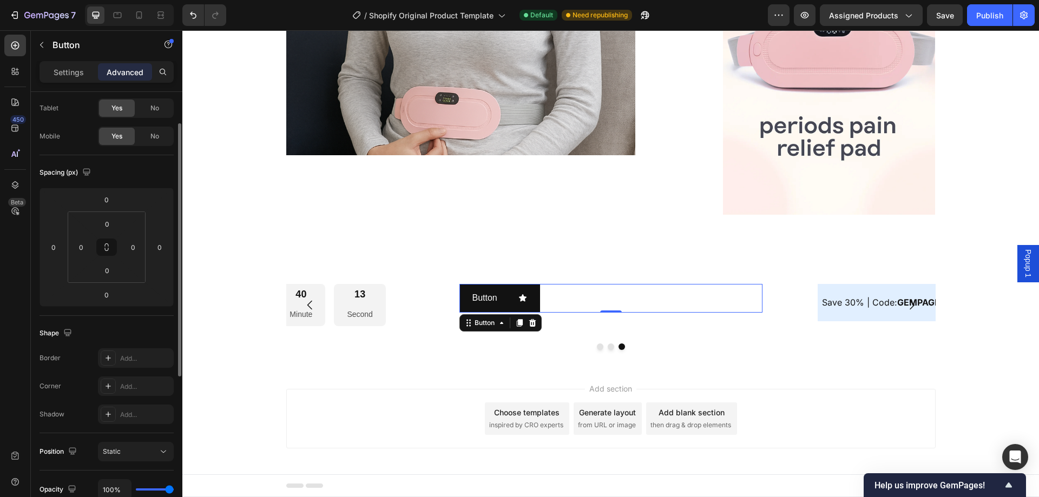
scroll to position [108, 0]
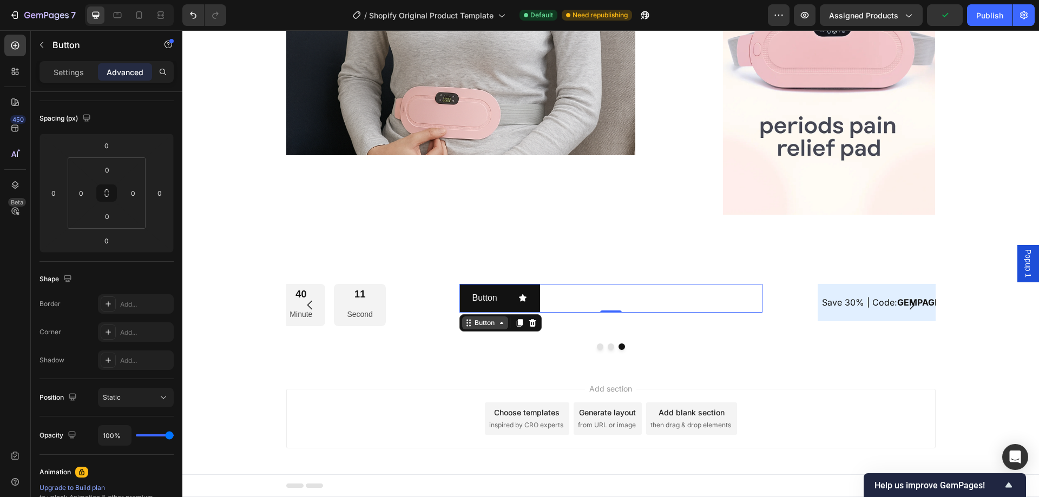
click at [487, 326] on div "Button" at bounding box center [484, 323] width 24 height 10
click at [107, 193] on icon at bounding box center [106, 193] width 9 height 9
click at [507, 300] on div "Button" at bounding box center [499, 299] width 55 height 16
click at [108, 194] on icon at bounding box center [107, 195] width 4 height 3
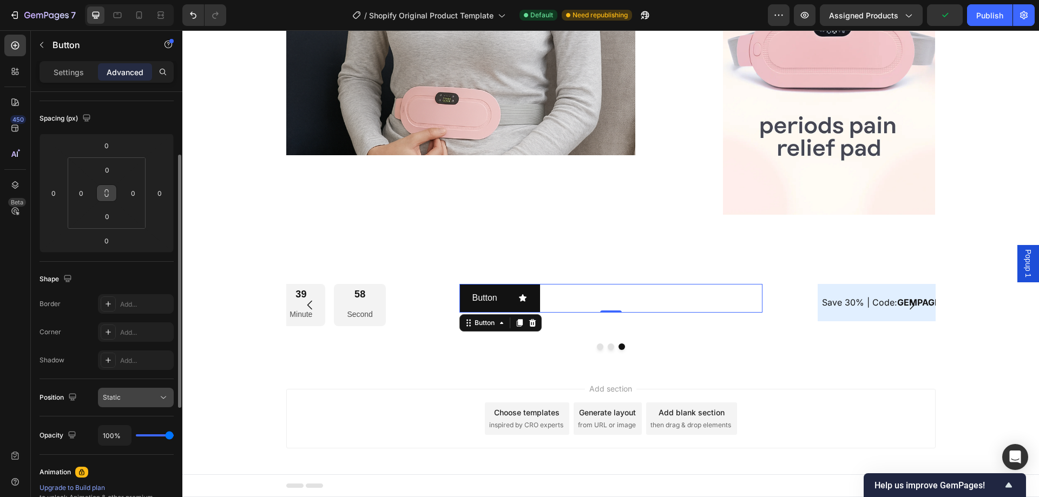
click at [134, 395] on div "Static" at bounding box center [130, 398] width 55 height 10
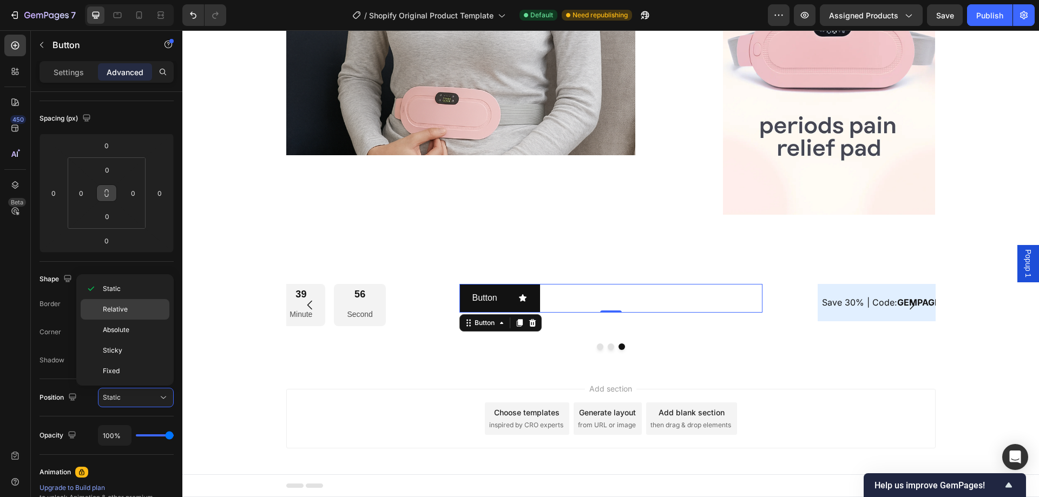
click at [127, 314] on p "Relative" at bounding box center [134, 310] width 62 height 10
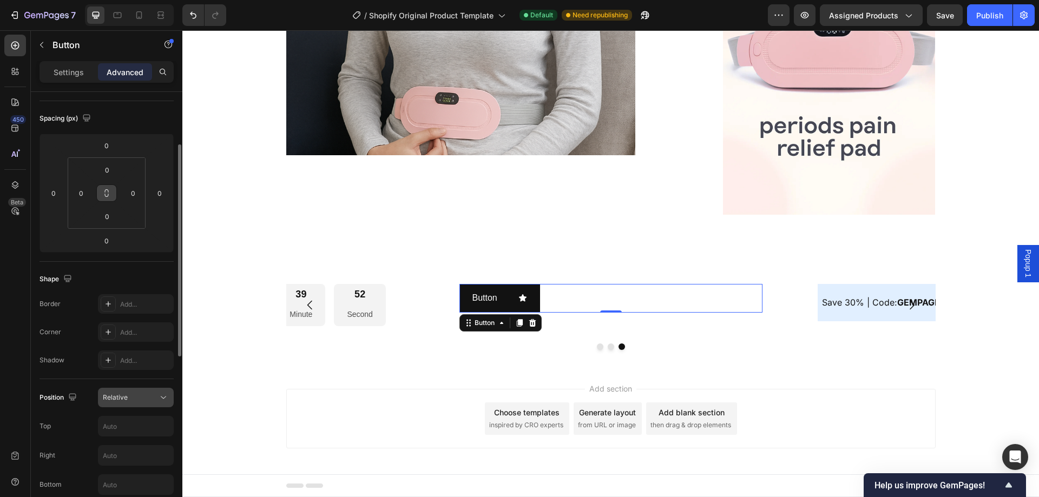
click at [118, 398] on span "Relative" at bounding box center [115, 397] width 25 height 8
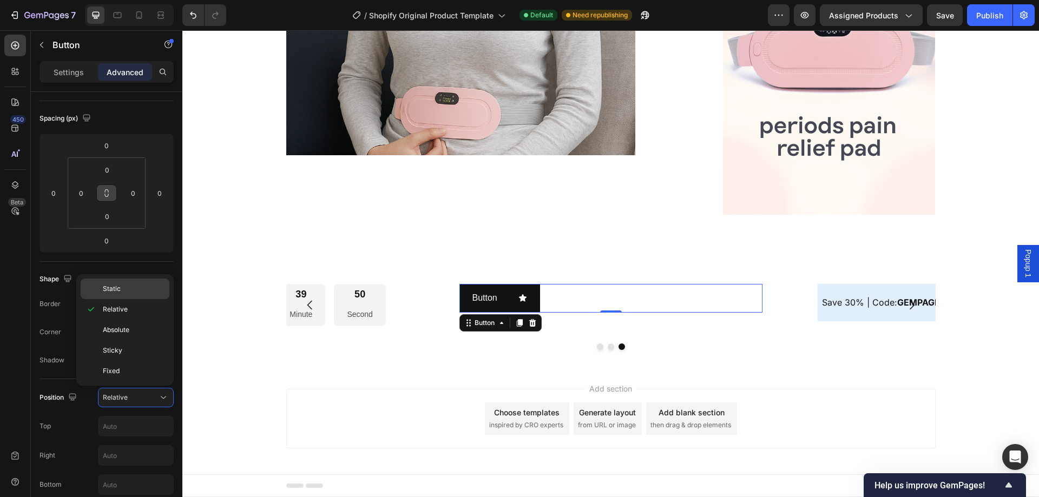
click at [116, 292] on span "Static" at bounding box center [112, 289] width 18 height 10
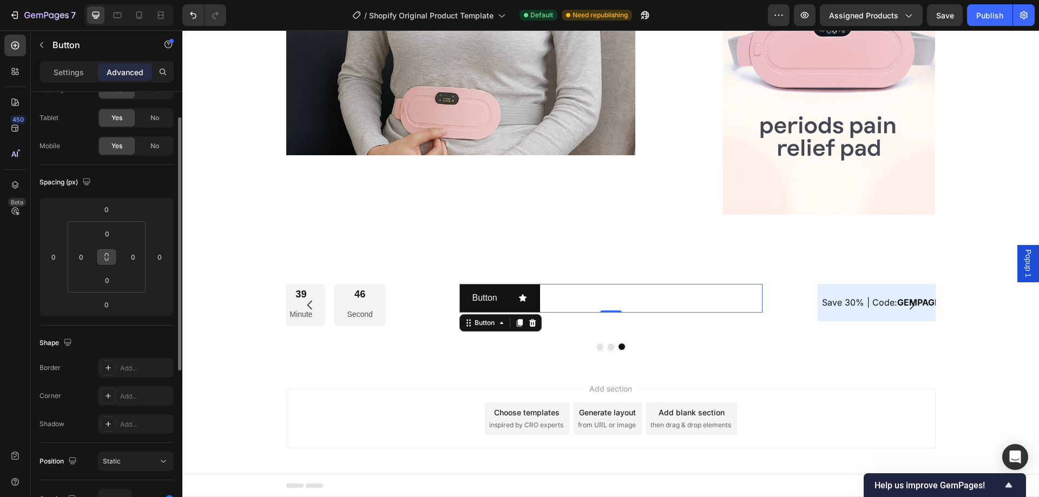
scroll to position [0, 0]
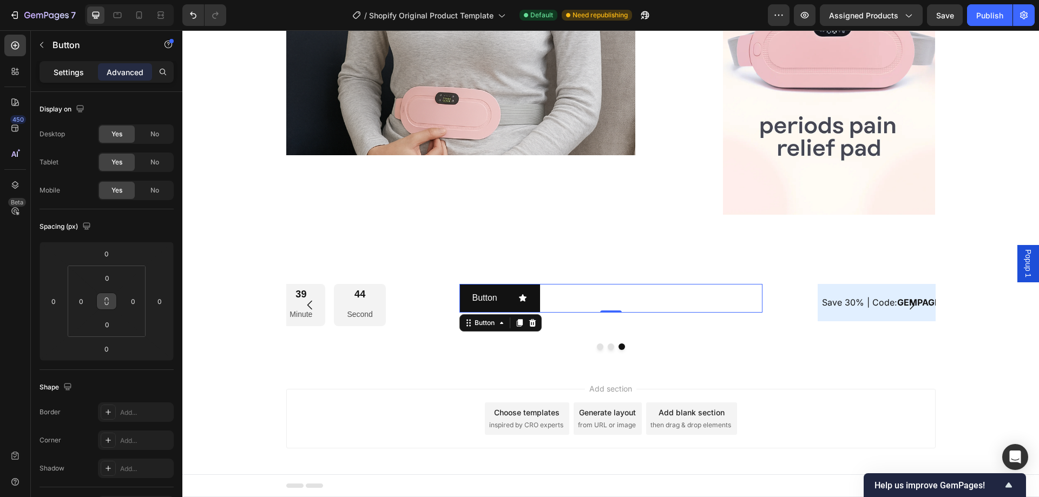
click at [62, 67] on p "Settings" at bounding box center [69, 72] width 30 height 11
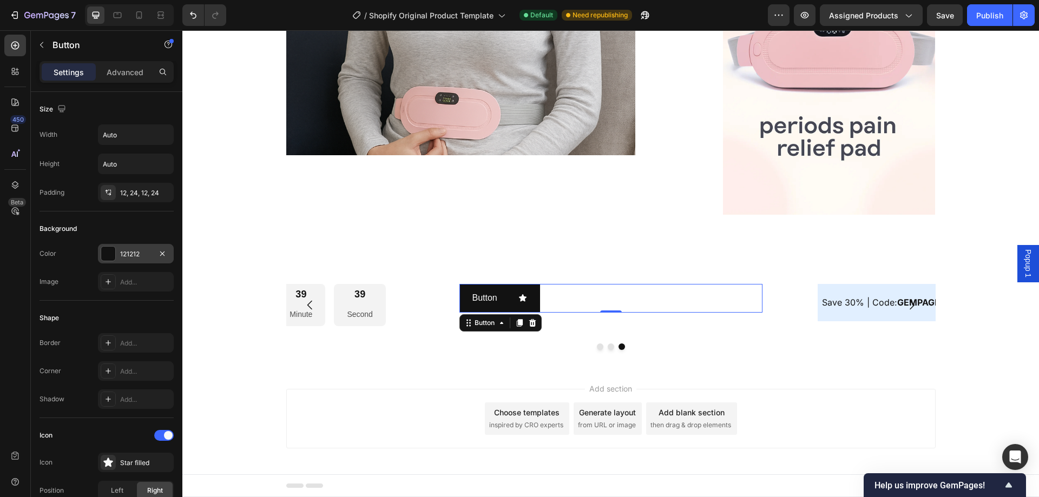
click at [104, 254] on div at bounding box center [108, 254] width 14 height 14
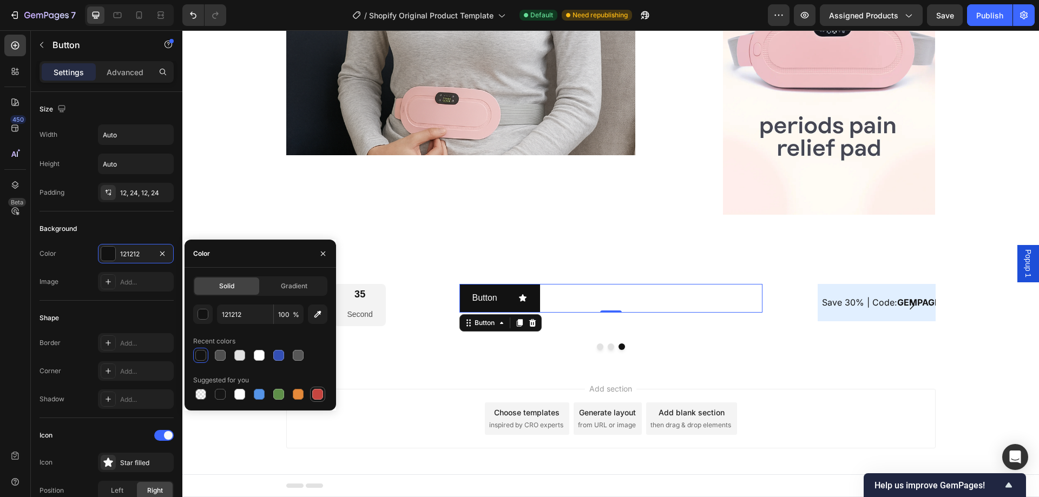
click at [322, 395] on div at bounding box center [317, 394] width 11 height 11
type input "C5453F"
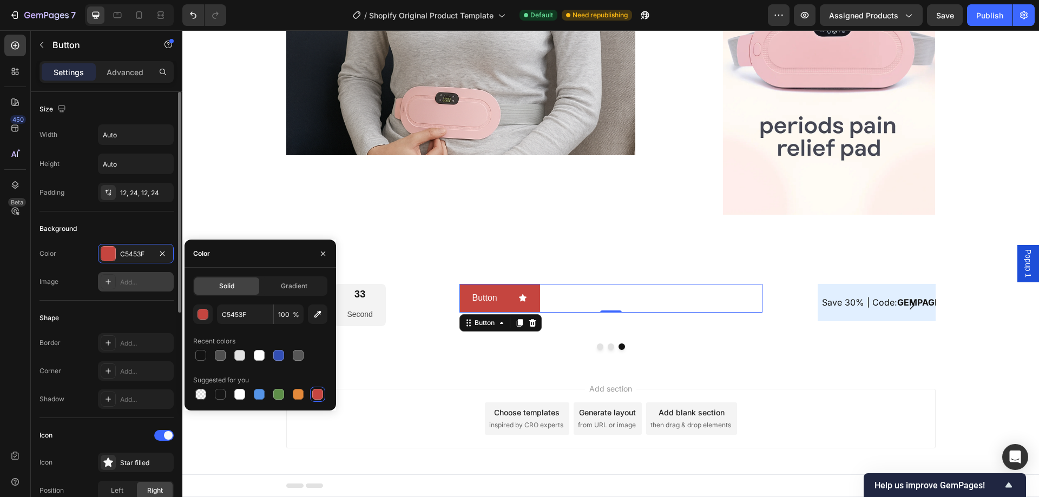
click at [148, 278] on div "Add..." at bounding box center [145, 283] width 51 height 10
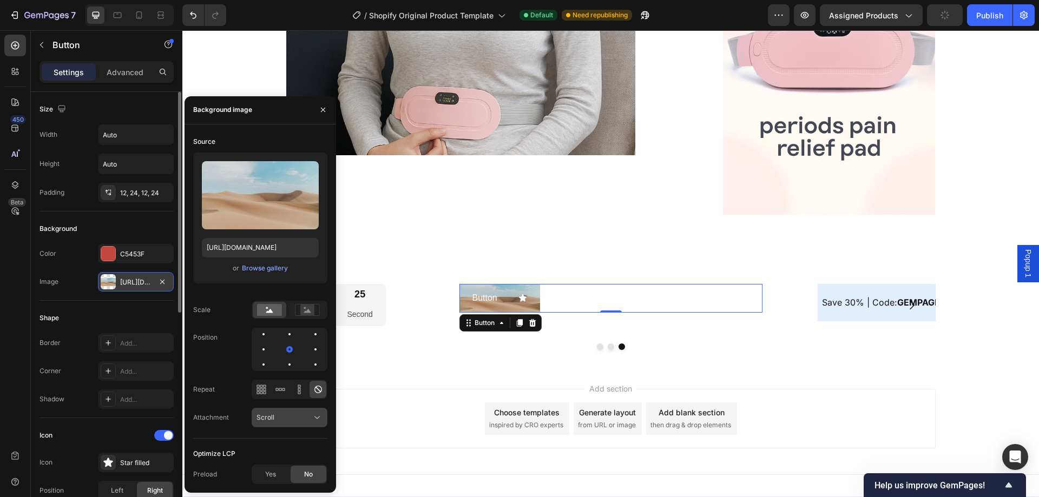
click at [277, 417] on div "Scroll" at bounding box center [283, 418] width 55 height 10
click at [280, 417] on div "Scroll" at bounding box center [283, 418] width 55 height 10
click at [277, 479] on div "Yes" at bounding box center [271, 474] width 36 height 17
click at [276, 307] on rect at bounding box center [269, 310] width 25 height 12
click at [302, 315] on rect at bounding box center [307, 310] width 14 height 11
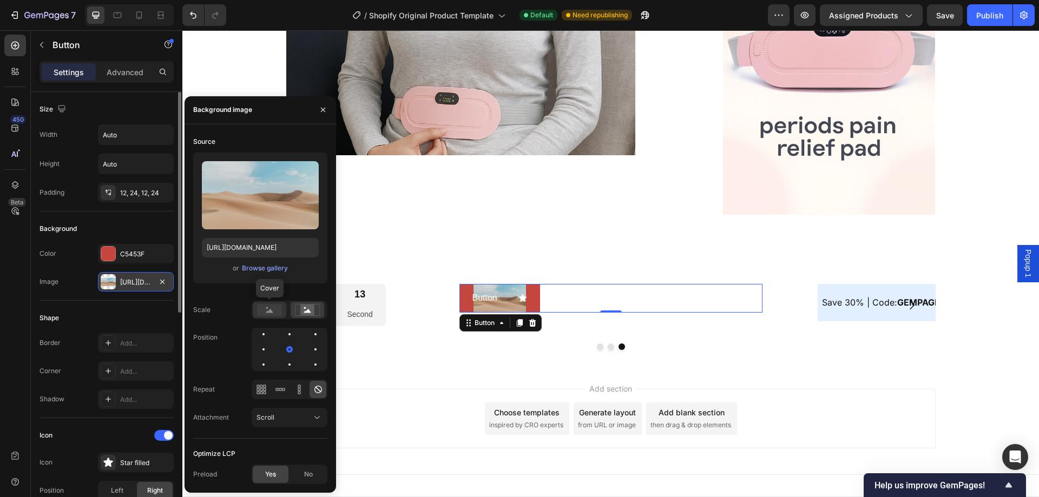
click at [267, 315] on rect at bounding box center [269, 310] width 25 height 12
click at [261, 270] on div "Browse gallery" at bounding box center [265, 268] width 46 height 10
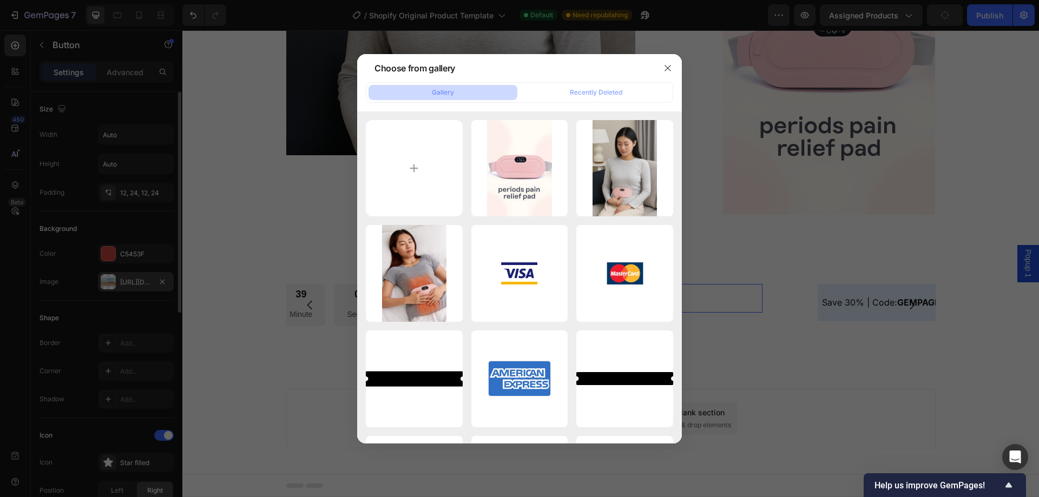
click at [282, 219] on div at bounding box center [519, 248] width 1039 height 497
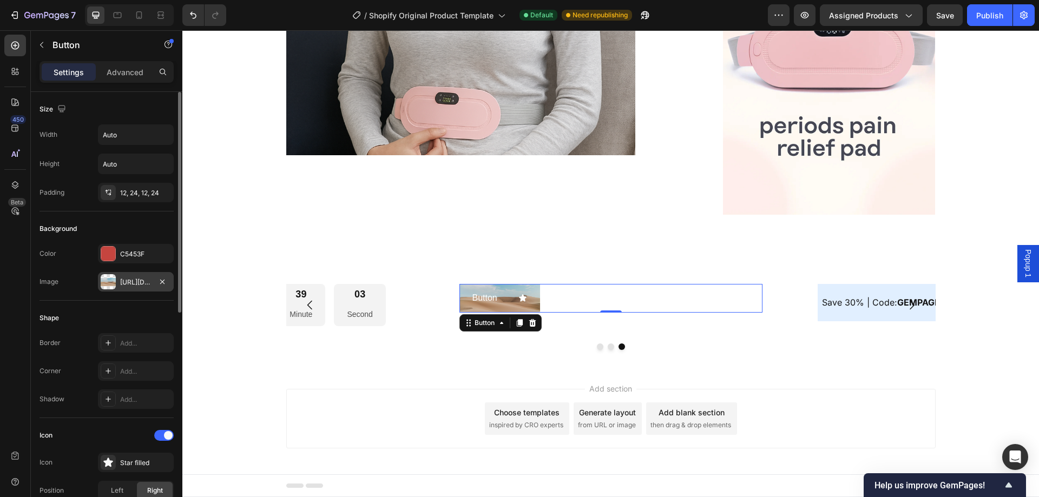
click at [133, 282] on div "https://cdn.shopify.com/s/files/1/2005/9307/files/background_settings.jpg" at bounding box center [135, 283] width 31 height 10
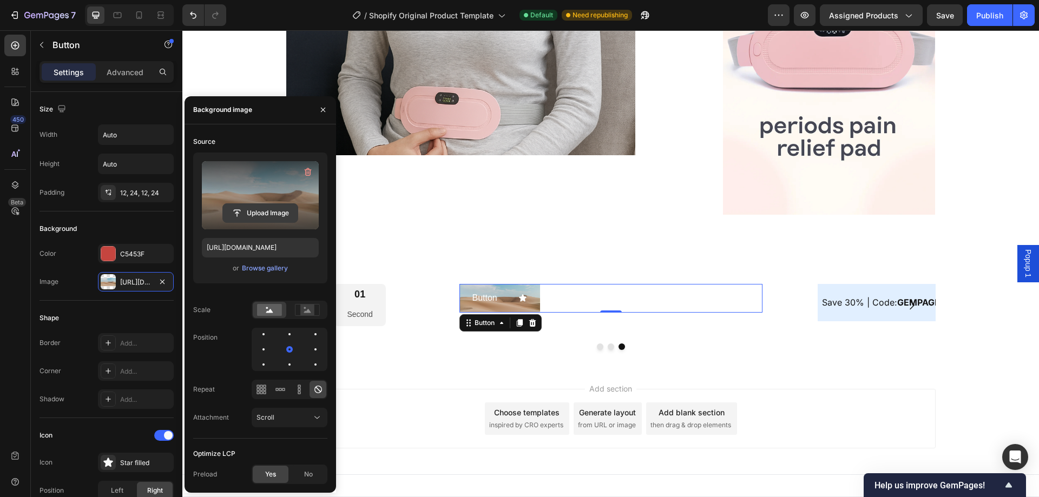
click at [251, 213] on input "file" at bounding box center [260, 213] width 75 height 18
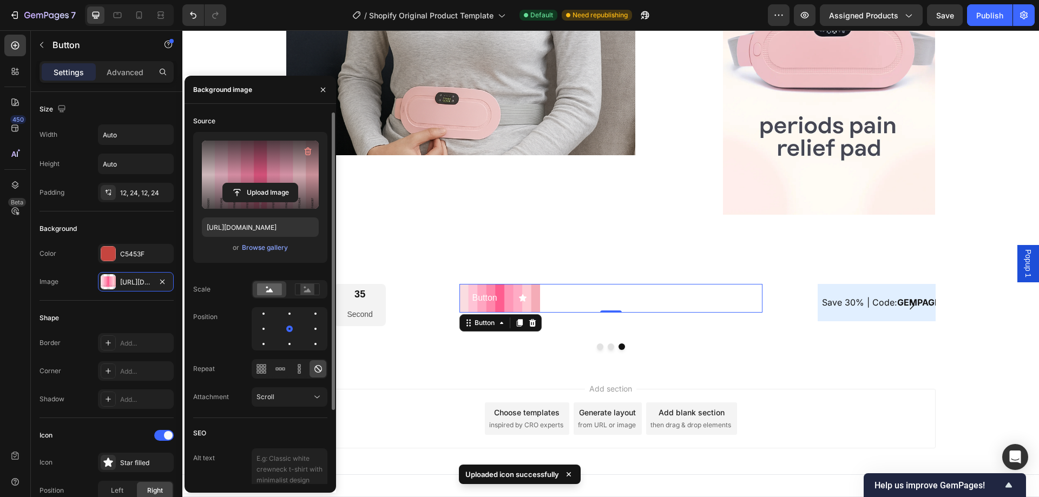
click at [497, 299] on div "Button" at bounding box center [499, 299] width 55 height 16
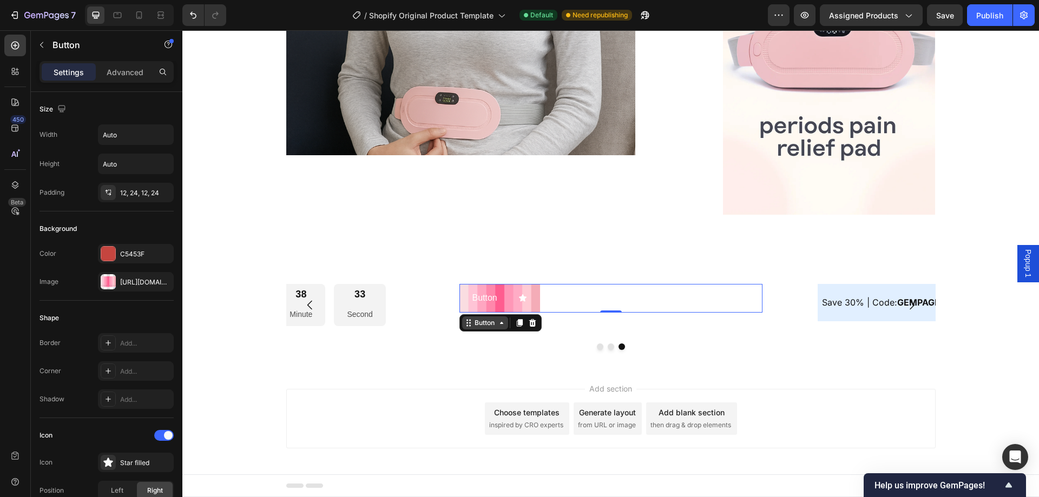
click at [488, 326] on div "Button" at bounding box center [484, 323] width 24 height 10
click at [510, 298] on div "Button" at bounding box center [499, 299] width 55 height 16
click at [145, 282] on div "https://cdn.shopify.com/s/files/1/0933/5816/2207/files/gempages_586096926030562…" at bounding box center [135, 283] width 31 height 10
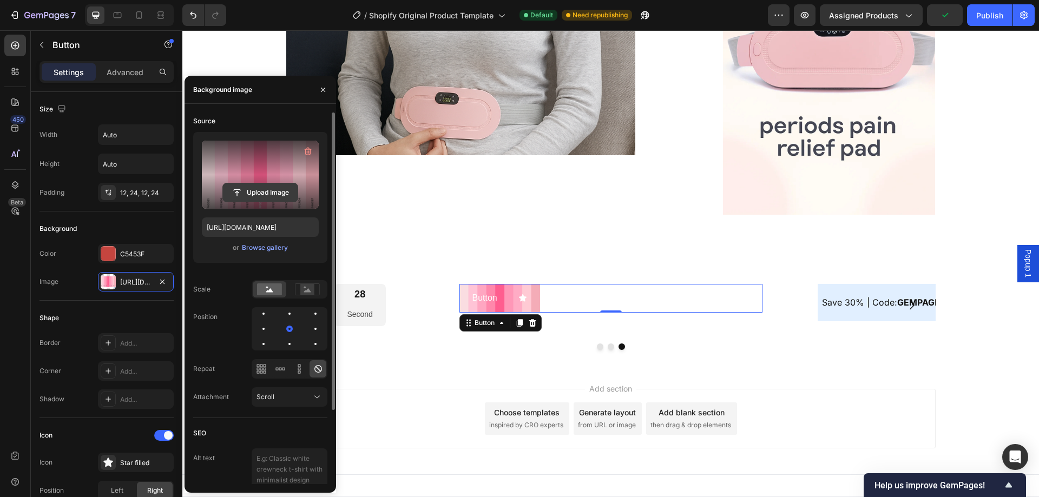
click at [269, 193] on input "file" at bounding box center [260, 192] width 75 height 18
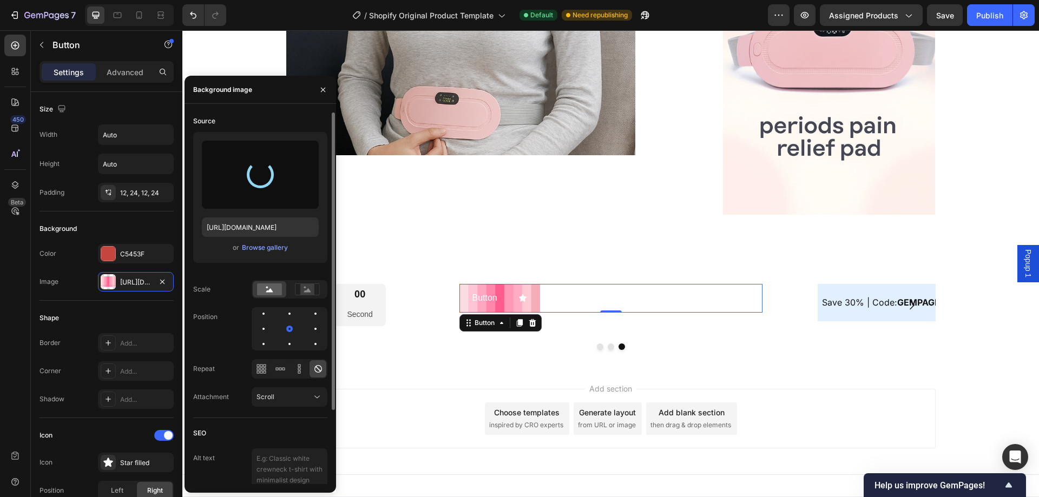
type input "https://cdn.shopify.com/s/files/1/0933/5816/2207/files/gempages_586096926030562…"
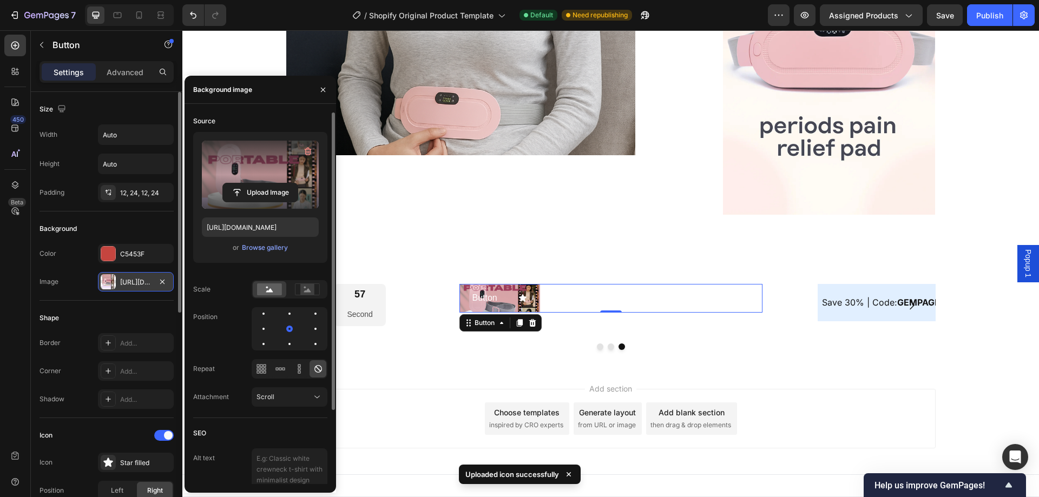
click at [173, 285] on div "https://cdn.shopify.com/s/files/1/0933/5816/2207/files/gempages_586096926030562…" at bounding box center [136, 281] width 76 height 19
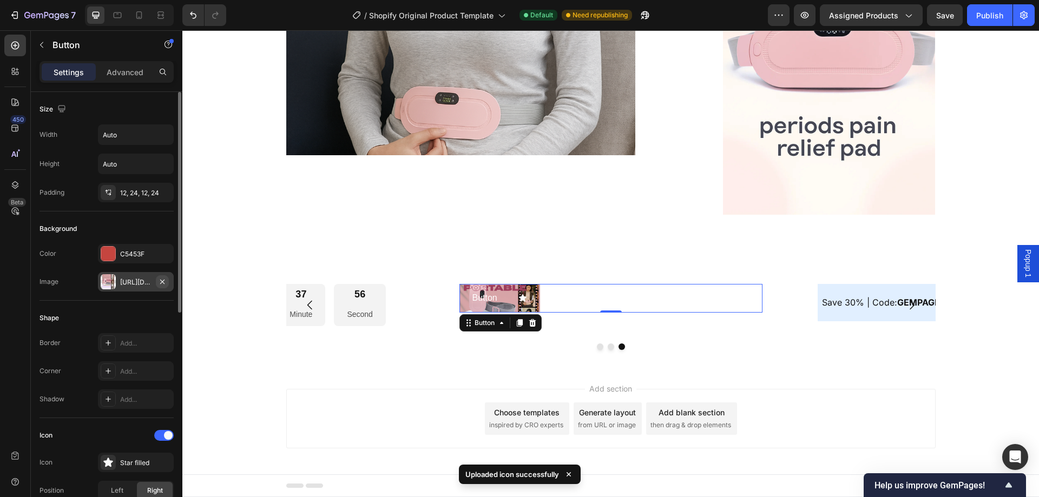
click at [162, 281] on icon "button" at bounding box center [162, 281] width 4 height 4
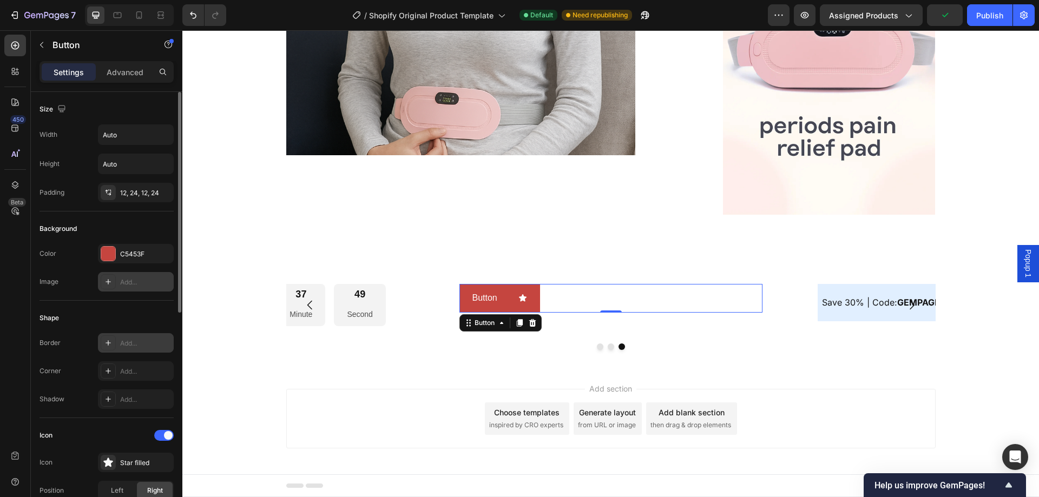
click at [125, 346] on div "Add..." at bounding box center [145, 344] width 51 height 10
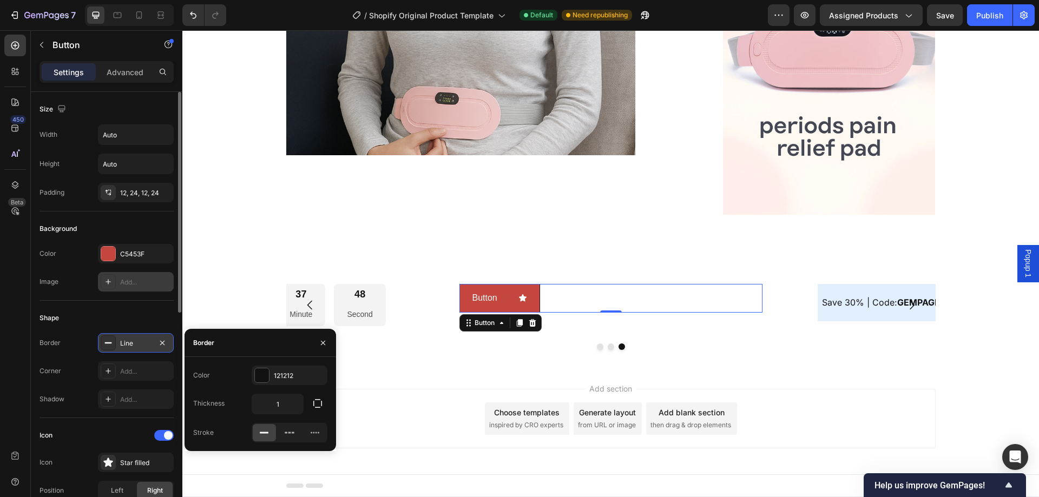
click at [125, 346] on div "Line" at bounding box center [135, 344] width 31 height 10
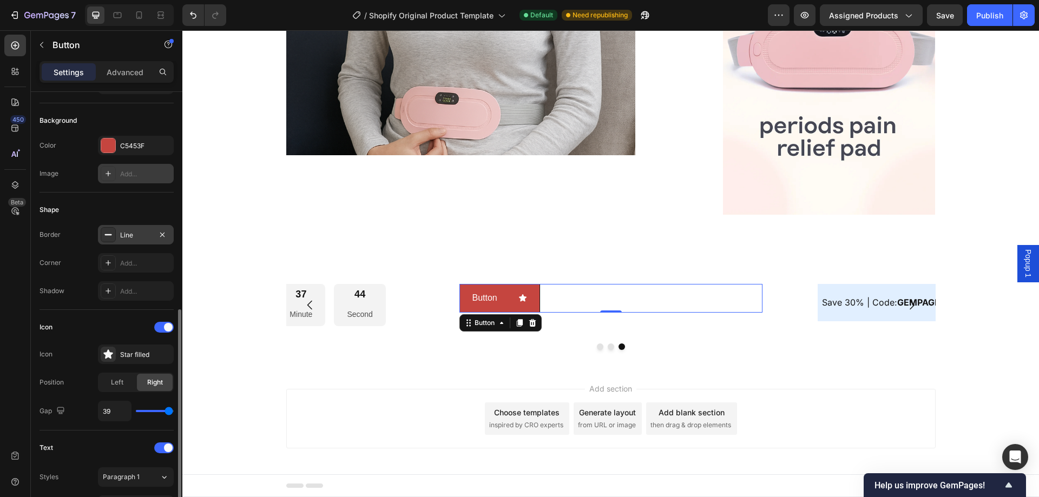
scroll to position [216, 0]
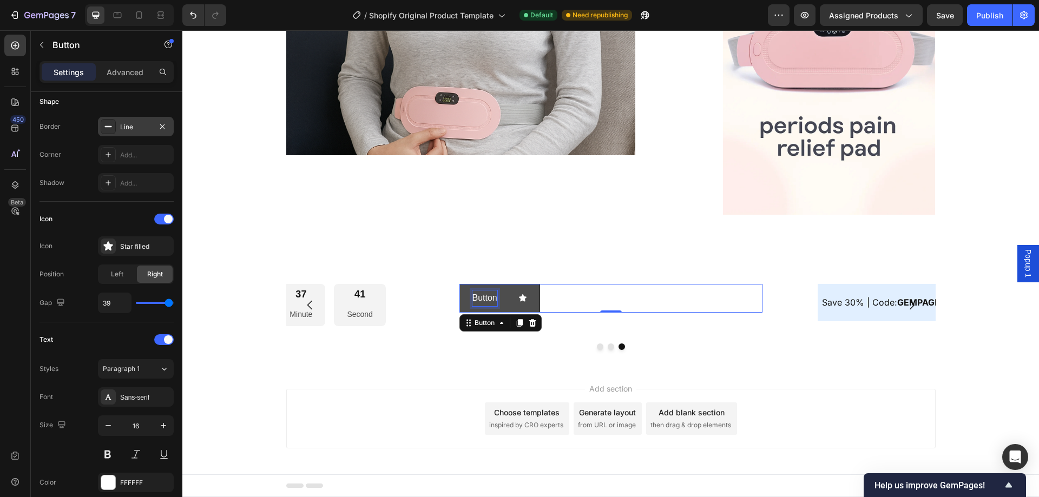
click at [484, 301] on p "Button" at bounding box center [484, 299] width 25 height 16
click at [459, 284] on button "Buy" at bounding box center [494, 298] width 71 height 29
click at [440, 379] on div "Add section Choose templates inspired by CRO experts Generate layout from URL o…" at bounding box center [610, 420] width 856 height 107
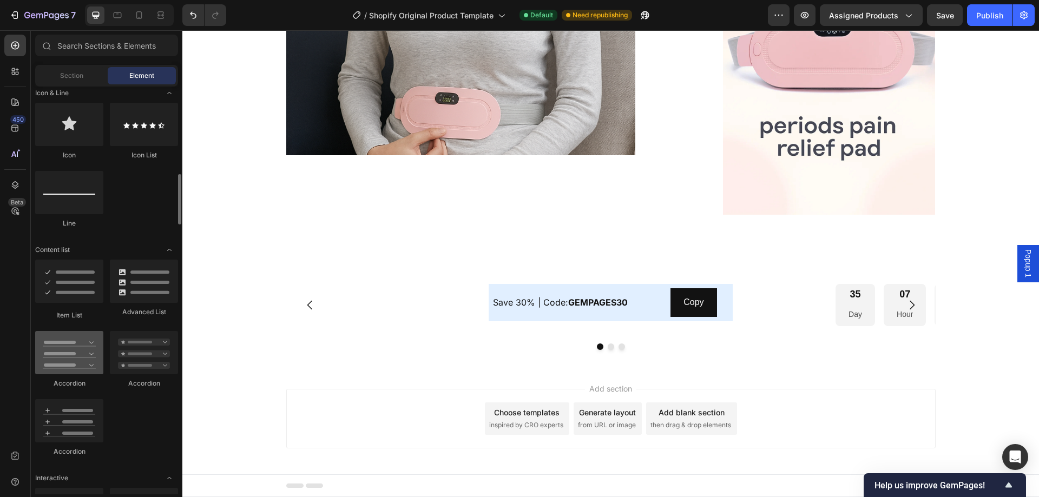
scroll to position [866, 0]
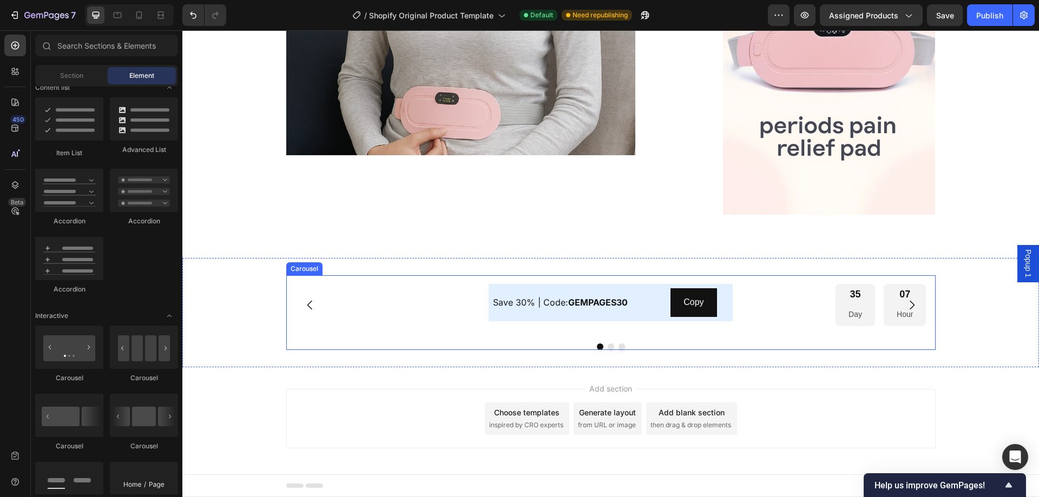
click at [306, 306] on icon "Carousel Back Arrow" at bounding box center [310, 305] width 13 height 13
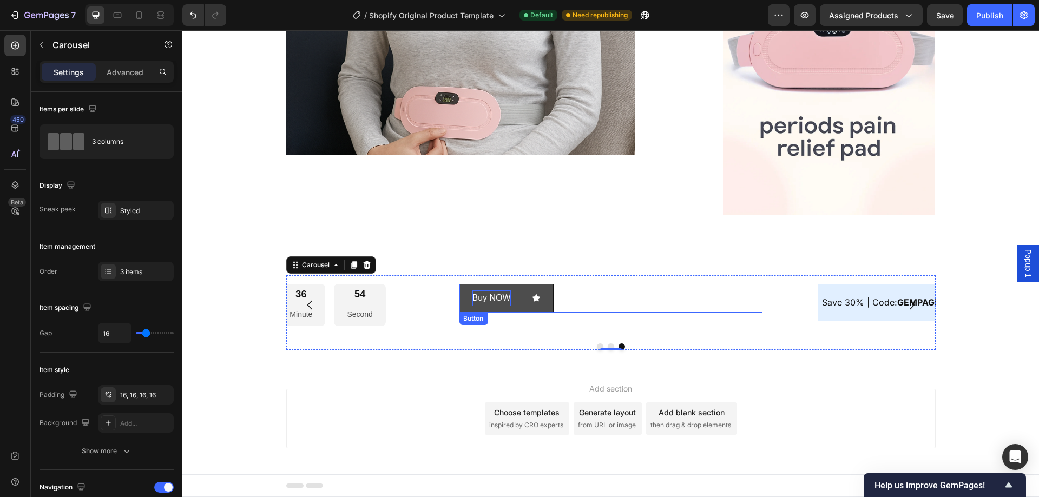
click at [496, 295] on p "Buy NOW" at bounding box center [491, 299] width 38 height 16
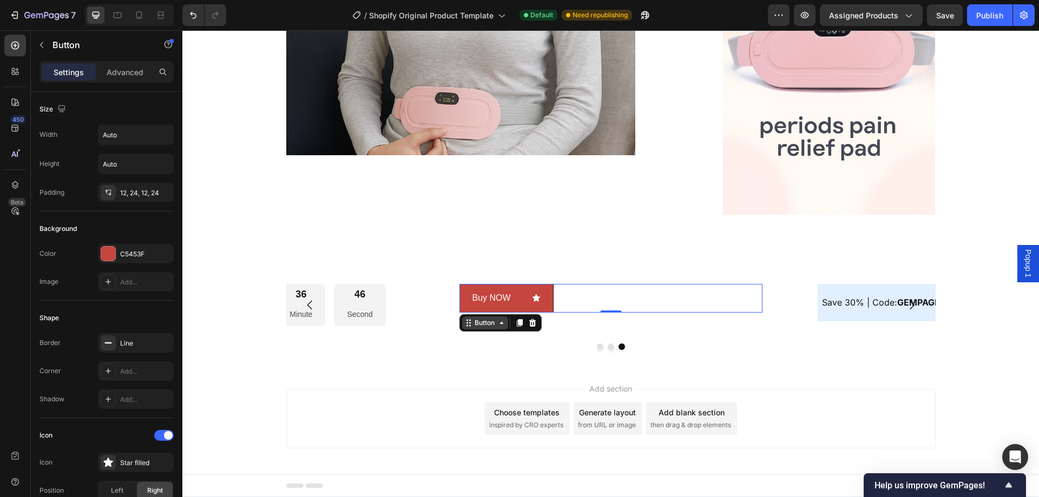
click at [488, 328] on div "Button" at bounding box center [485, 323] width 46 height 13
click at [140, 346] on div "Line" at bounding box center [135, 344] width 31 height 10
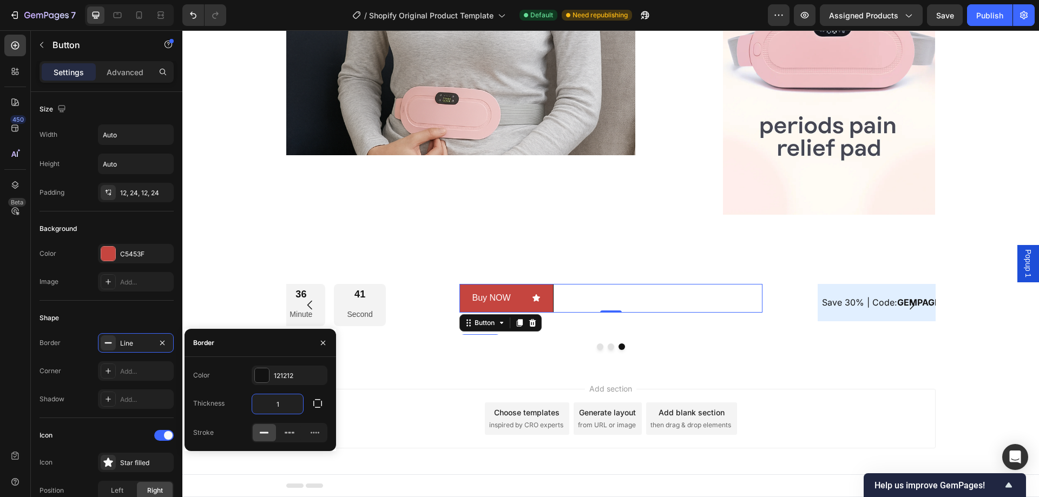
click at [279, 406] on input "1" at bounding box center [277, 403] width 51 height 19
click at [398, 416] on div "Add section Choose templates inspired by CRO experts Generate layout from URL o…" at bounding box center [610, 419] width 649 height 60
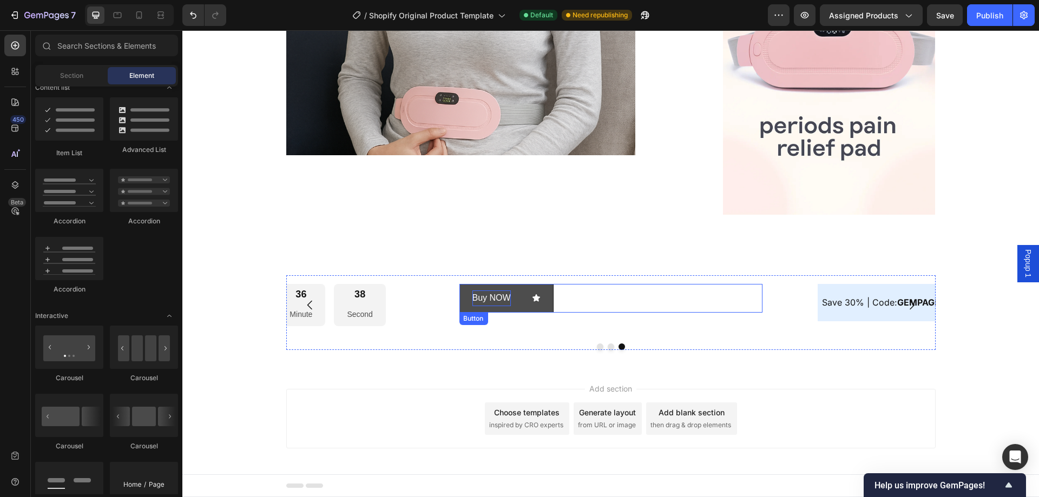
click at [499, 294] on p "Buy NOW" at bounding box center [491, 299] width 38 height 16
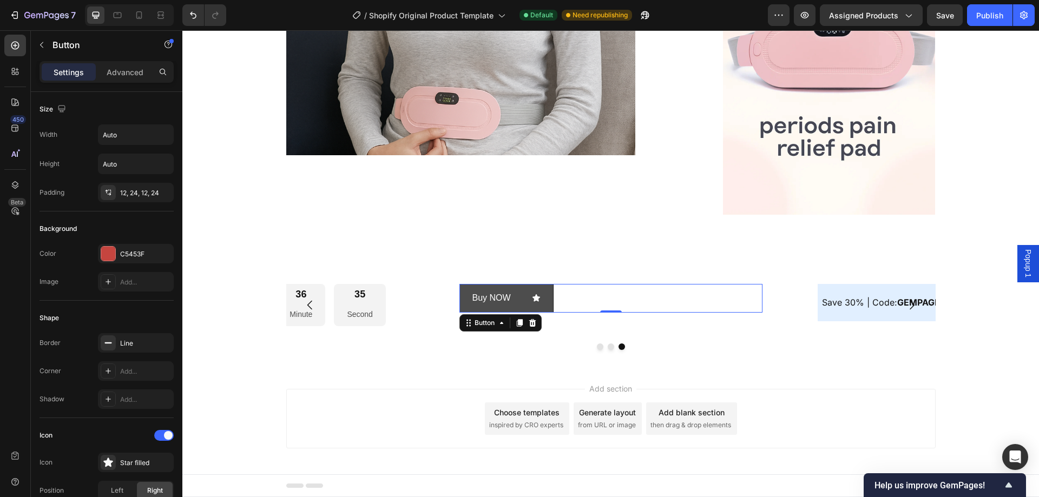
click at [509, 297] on div "Buy NOW" at bounding box center [506, 299] width 68 height 16
click at [496, 295] on p "Buy NOW" at bounding box center [491, 299] width 38 height 16
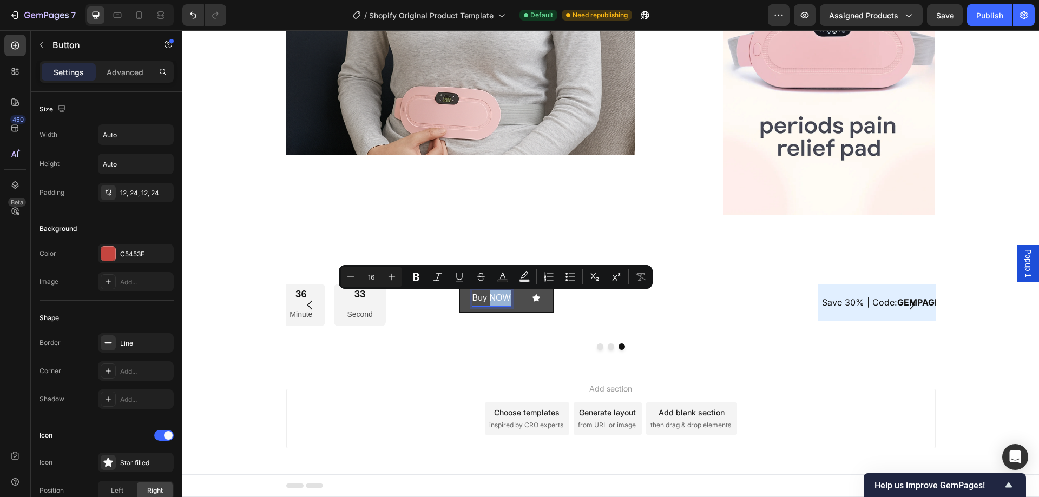
click at [496, 295] on p "Buy NOW" at bounding box center [491, 299] width 38 height 16
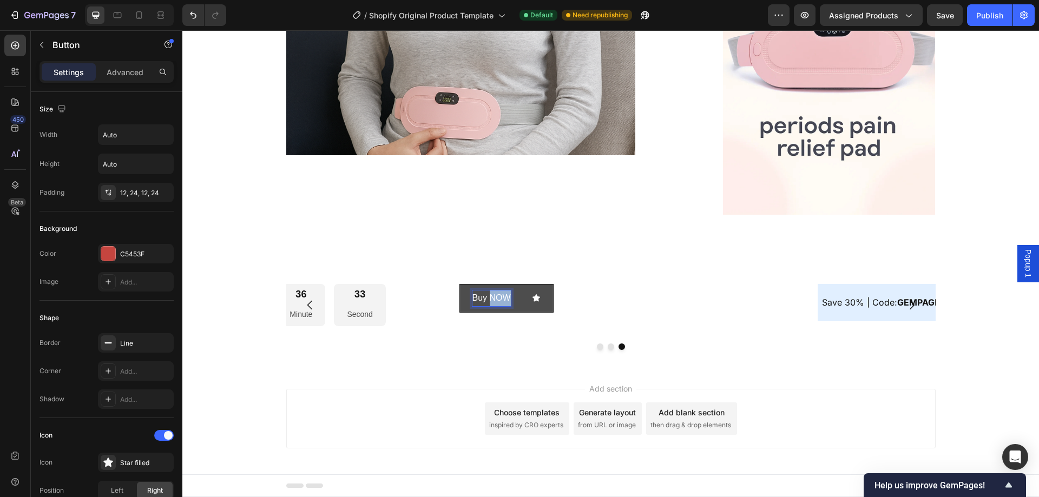
click at [496, 295] on p "Buy NOW" at bounding box center [491, 299] width 38 height 16
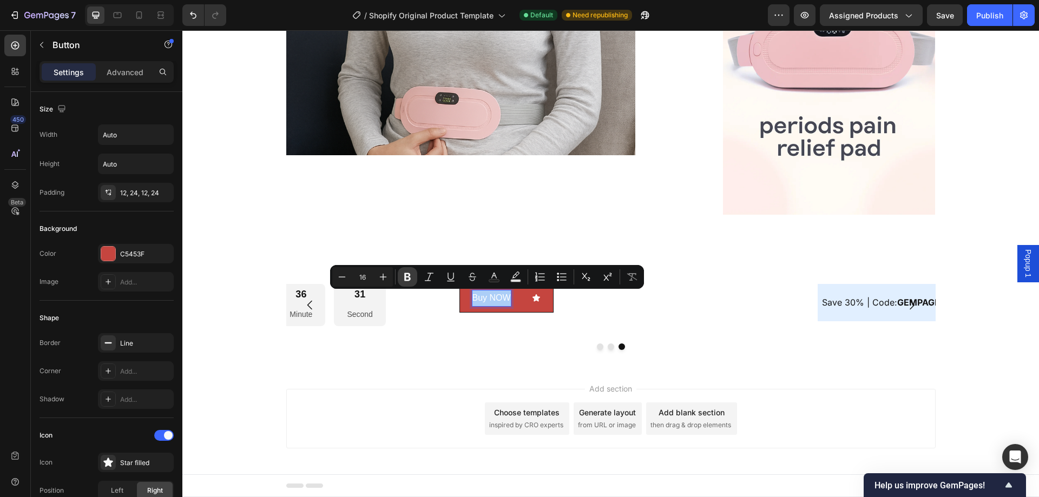
click at [403, 279] on icon "Editor contextual toolbar" at bounding box center [407, 277] width 11 height 11
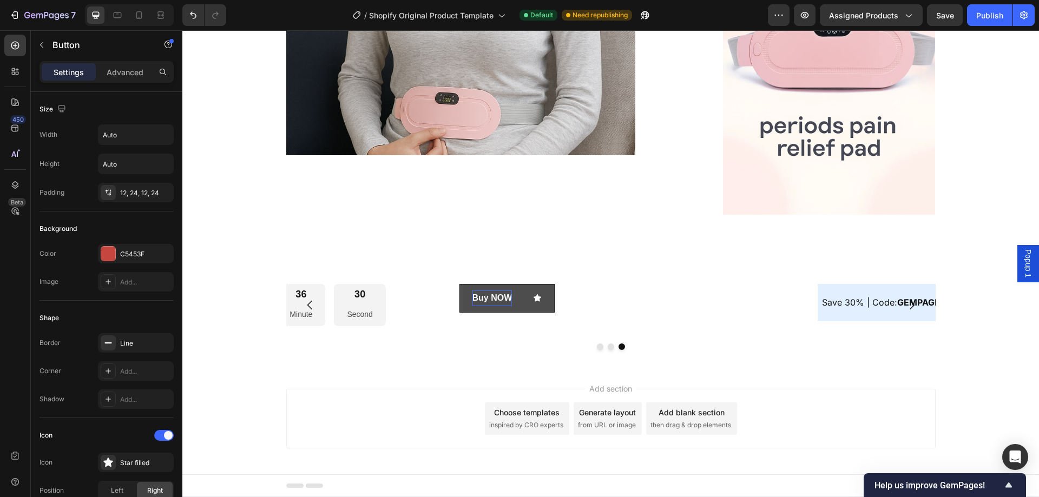
click at [491, 296] on strong "Buy NOW" at bounding box center [492, 297] width 40 height 9
click at [489, 295] on strong "Buy NOW" at bounding box center [492, 297] width 40 height 9
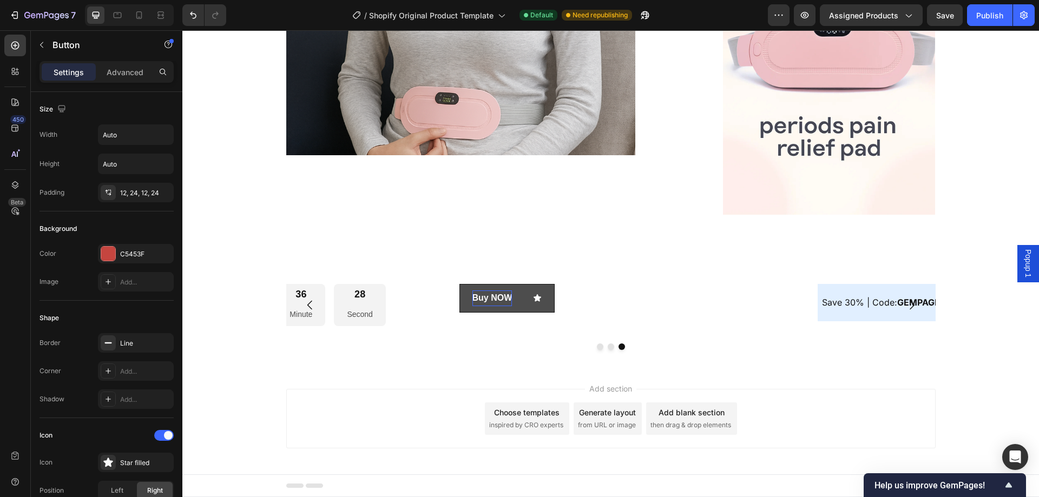
click at [489, 295] on strong "Buy NOW" at bounding box center [492, 297] width 40 height 9
click at [479, 295] on strong "Buy NOW" at bounding box center [492, 297] width 40 height 9
click at [503, 293] on p "BUY NOW" at bounding box center [493, 299] width 42 height 16
click at [510, 300] on div "BUY NOW" at bounding box center [507, 299] width 71 height 16
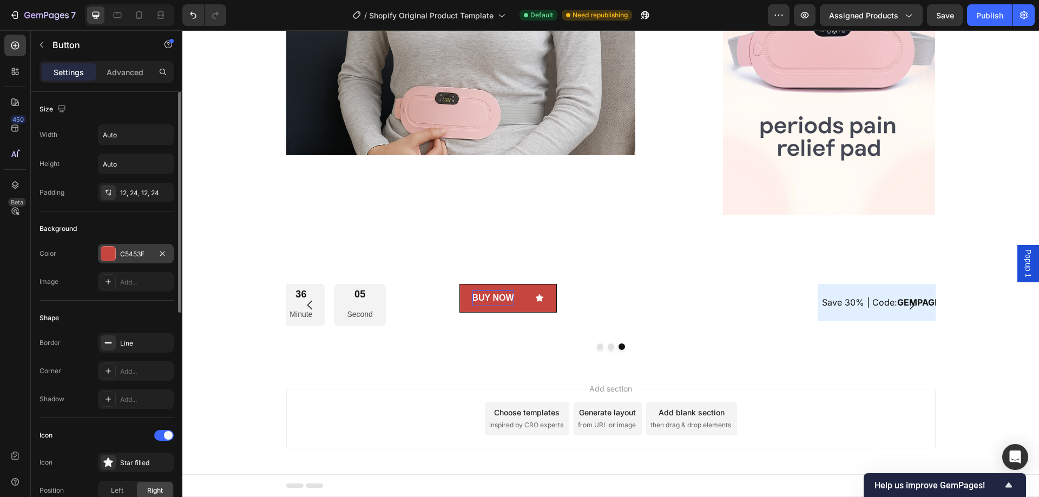
click at [140, 253] on div "C5453F" at bounding box center [135, 254] width 31 height 10
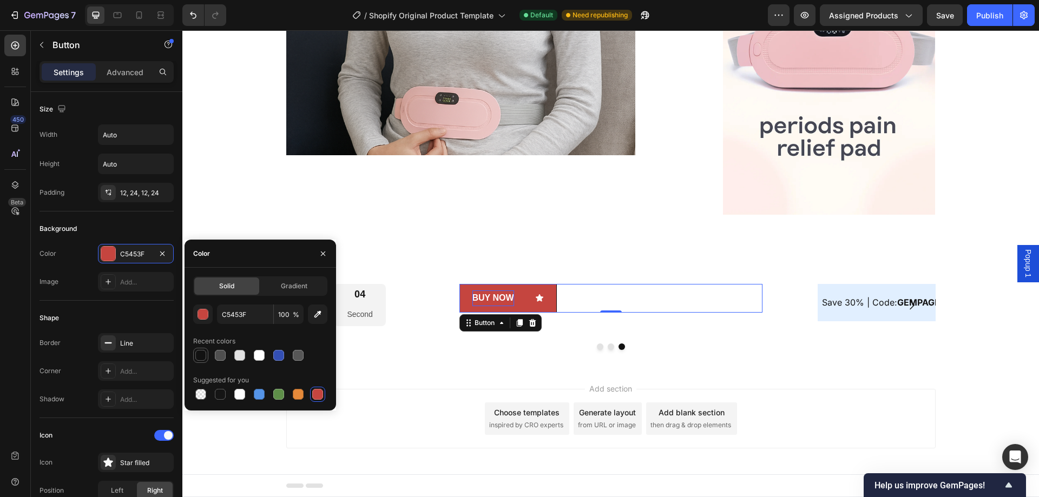
click at [201, 360] on div at bounding box center [200, 355] width 11 height 11
type input "121212"
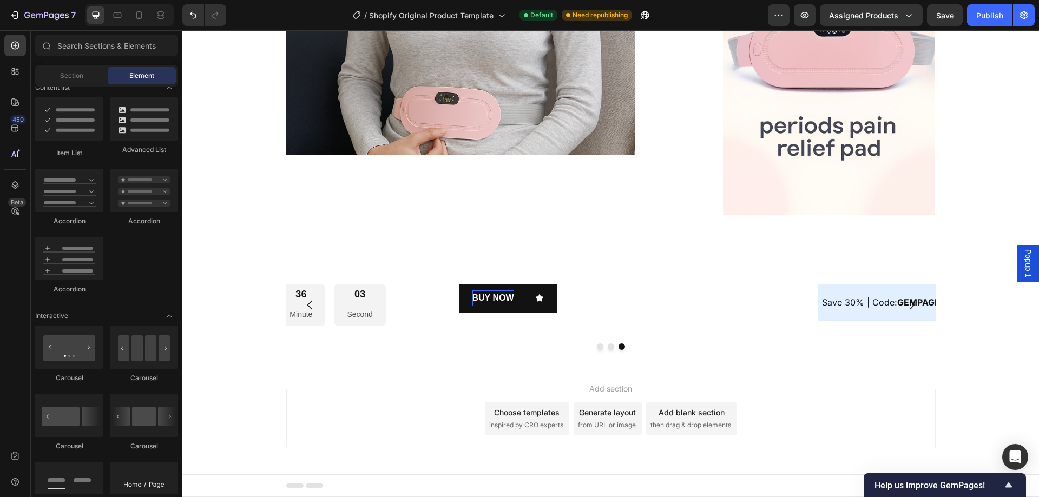
click at [286, 443] on div "Add section Choose templates inspired by CRO experts Generate layout from URL o…" at bounding box center [610, 419] width 649 height 60
click at [466, 300] on button "BUY NOW" at bounding box center [507, 298] width 97 height 29
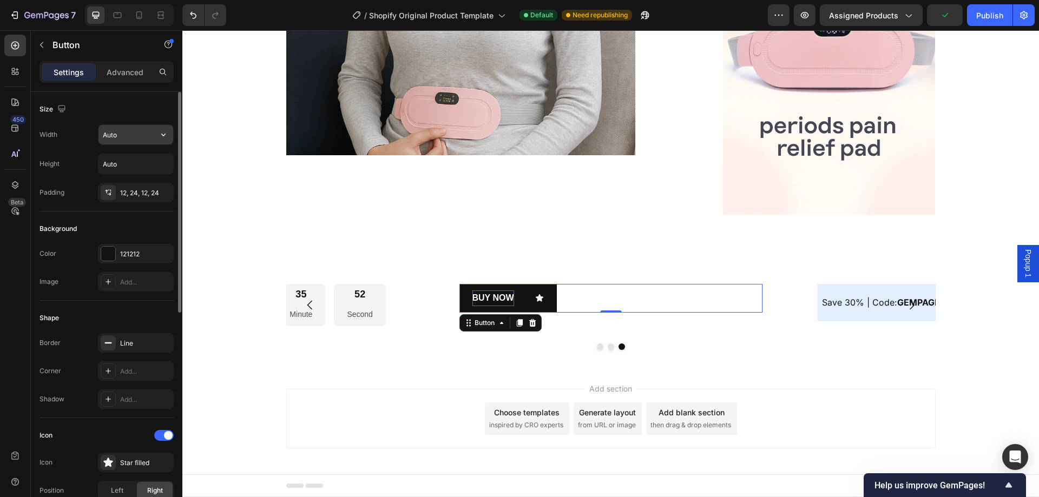
click at [129, 140] on input "Auto" at bounding box center [135, 134] width 75 height 19
click at [159, 134] on icon "button" at bounding box center [163, 134] width 11 height 11
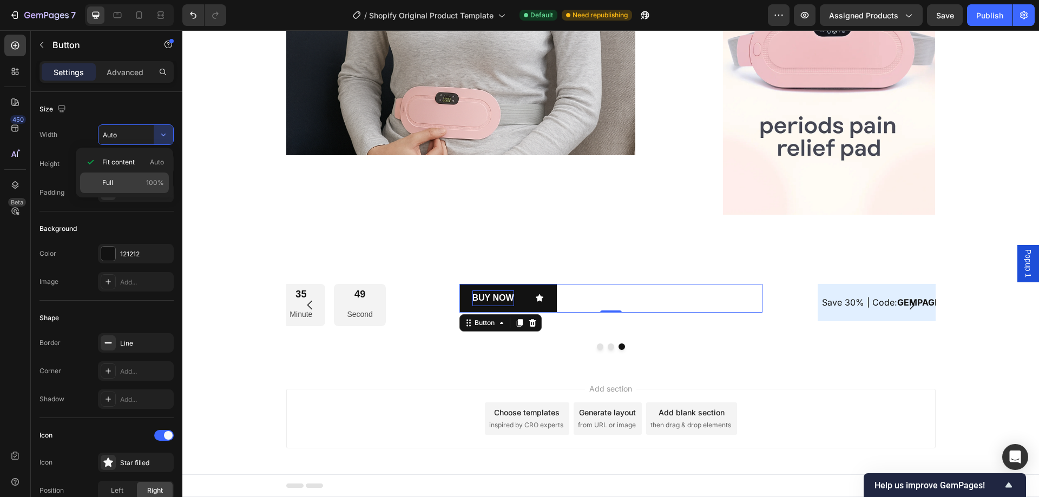
click at [127, 179] on p "Full 100%" at bounding box center [133, 183] width 62 height 10
type input "100%"
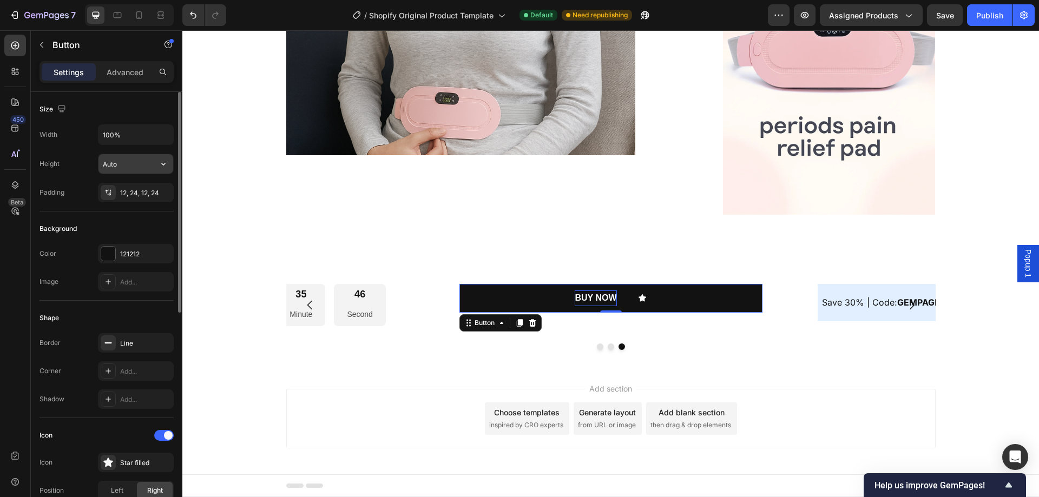
click at [137, 158] on input "Auto" at bounding box center [135, 163] width 75 height 19
click at [160, 166] on icon "button" at bounding box center [163, 164] width 11 height 11
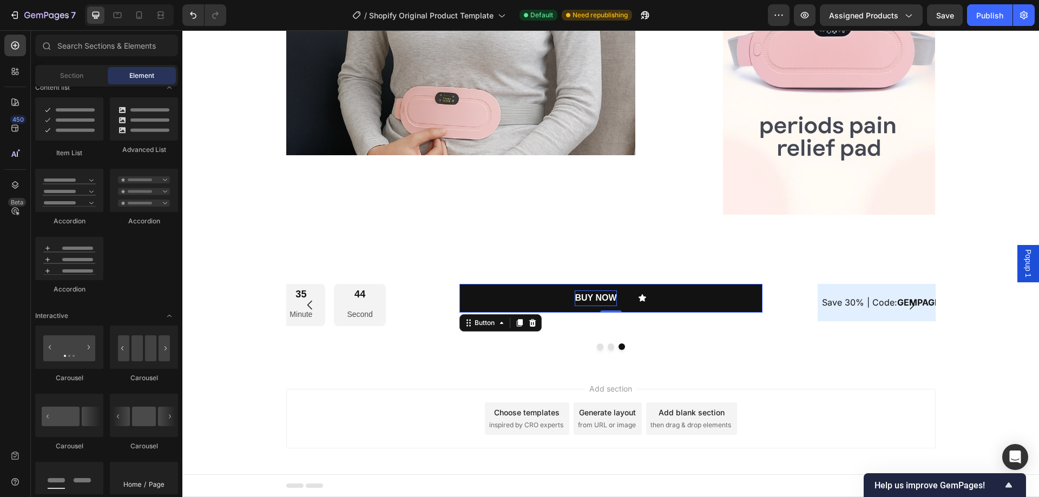
click at [273, 411] on div "Add section Choose templates inspired by CRO experts Generate layout from URL o…" at bounding box center [610, 420] width 856 height 107
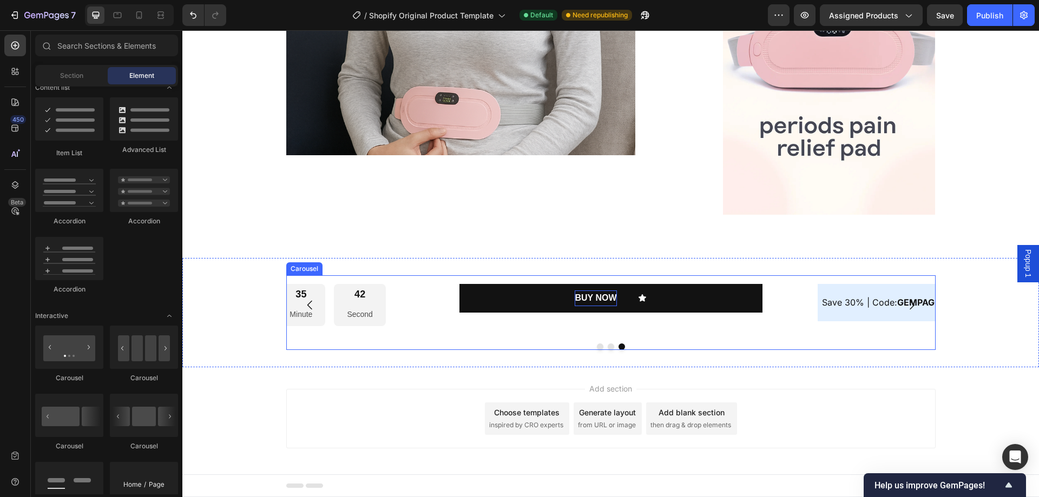
click at [307, 307] on icon "Carousel Back Arrow" at bounding box center [310, 305] width 13 height 13
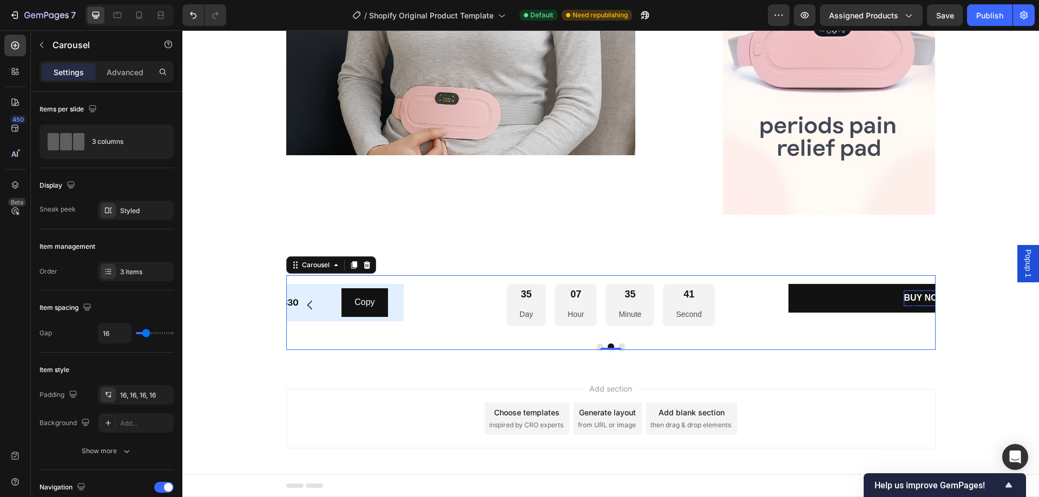
click at [307, 309] on icon "Carousel Back Arrow" at bounding box center [310, 305] width 13 height 13
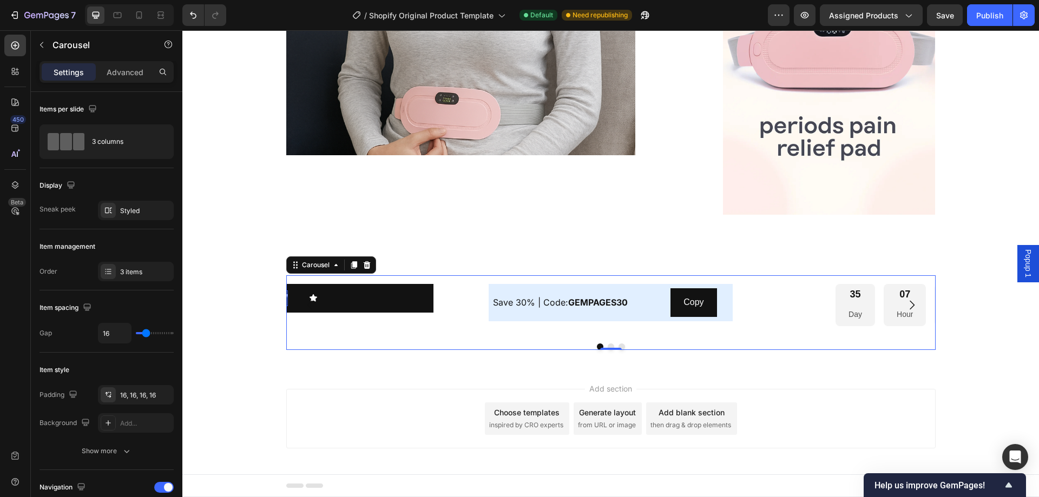
click at [309, 308] on icon "Carousel Back Arrow" at bounding box center [310, 305] width 13 height 13
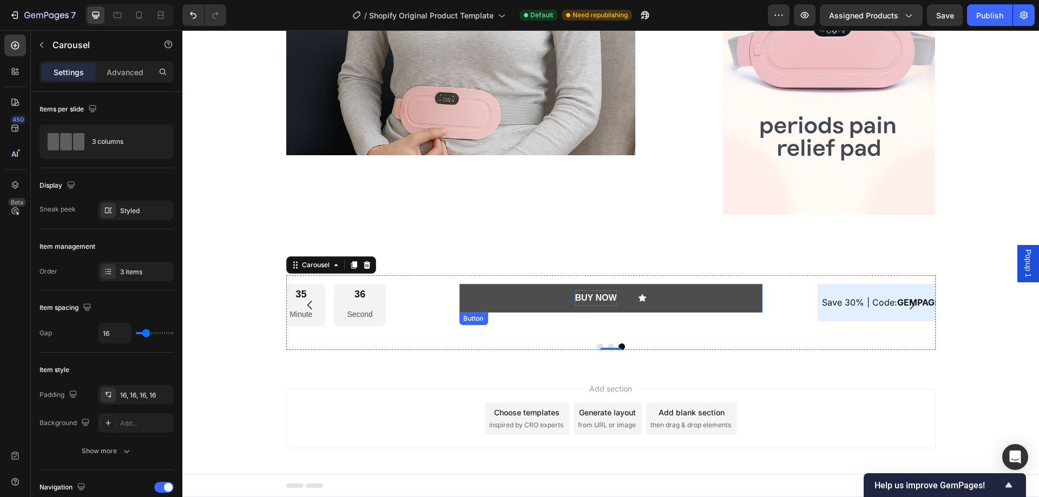
click at [511, 298] on button "BUY NOW" at bounding box center [610, 298] width 303 height 29
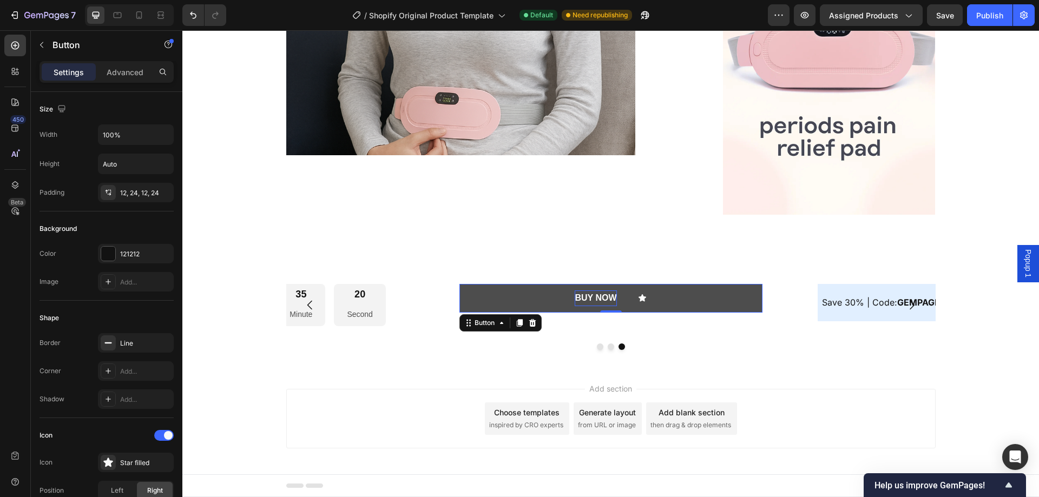
click at [506, 297] on button "BUY NOW" at bounding box center [610, 298] width 303 height 29
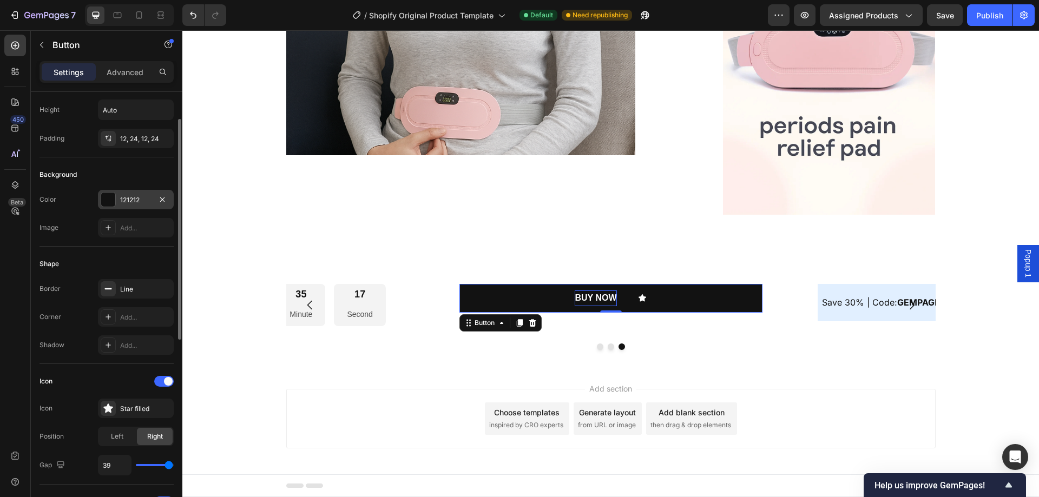
scroll to position [0, 0]
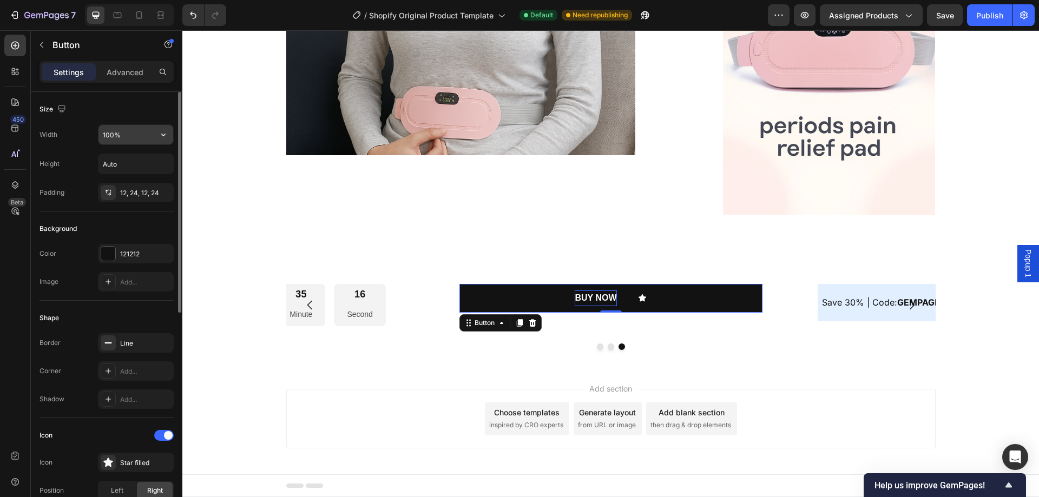
click at [140, 140] on input "100%" at bounding box center [135, 134] width 75 height 19
click at [165, 133] on icon "button" at bounding box center [163, 134] width 11 height 11
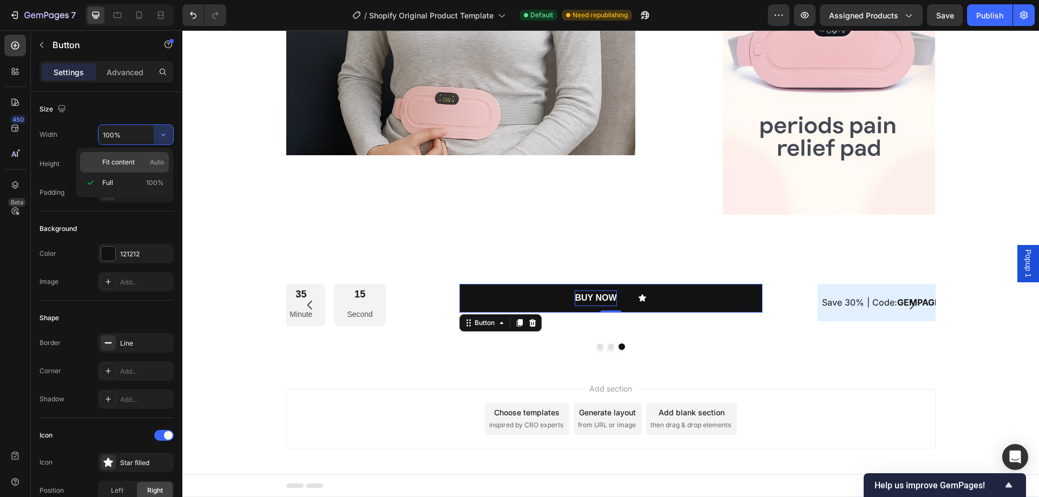
click at [134, 160] on span "Fit content" at bounding box center [118, 162] width 32 height 10
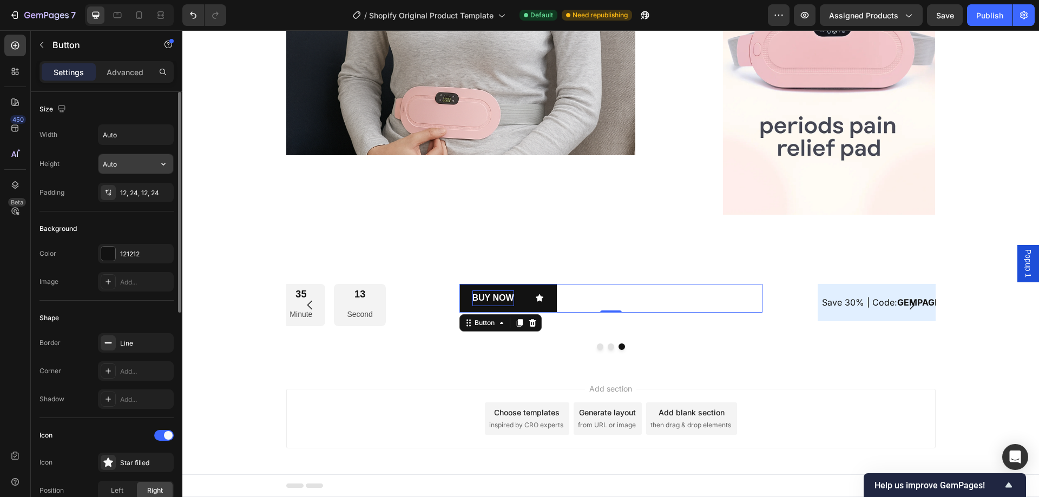
click at [146, 162] on input "Auto" at bounding box center [135, 163] width 75 height 19
click at [158, 162] on icon "button" at bounding box center [163, 164] width 11 height 11
click at [148, 135] on input "Auto" at bounding box center [135, 134] width 75 height 19
click at [159, 137] on icon "button" at bounding box center [163, 134] width 11 height 11
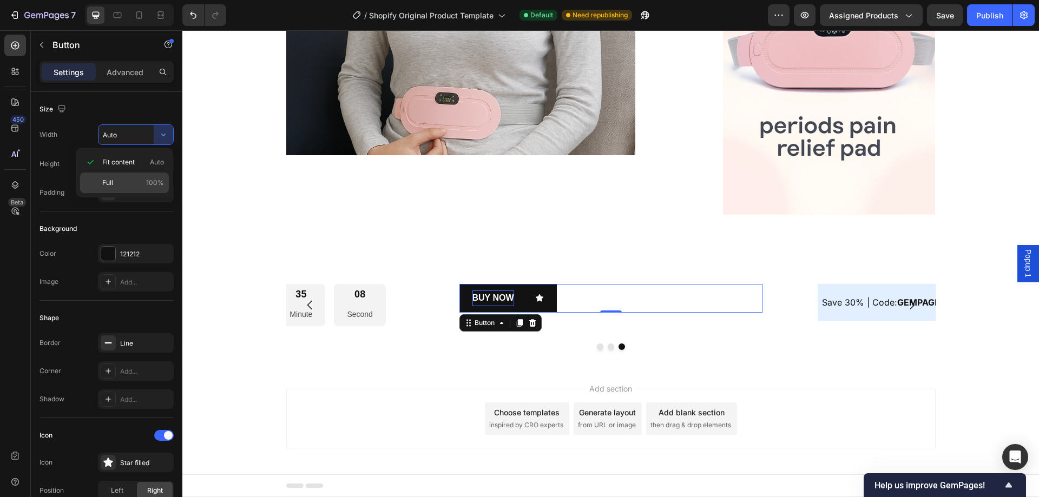
click at [144, 175] on div "Full 100%" at bounding box center [124, 183] width 89 height 21
type input "100%"
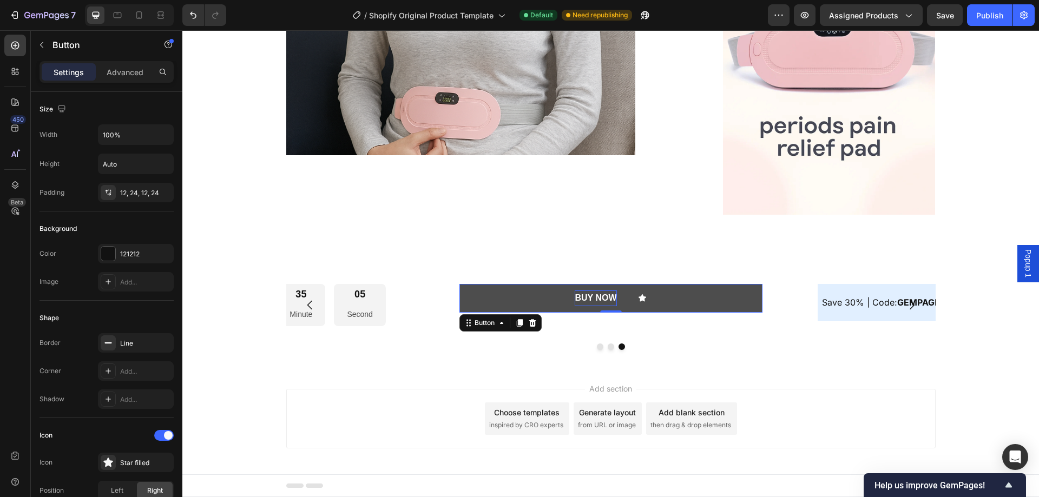
click at [473, 289] on button "BUY NOW" at bounding box center [610, 298] width 303 height 29
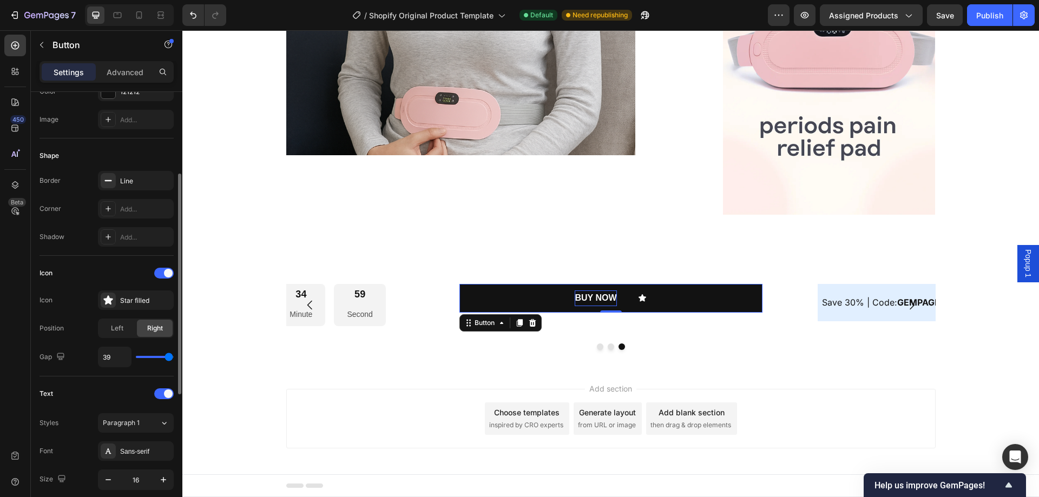
scroll to position [216, 0]
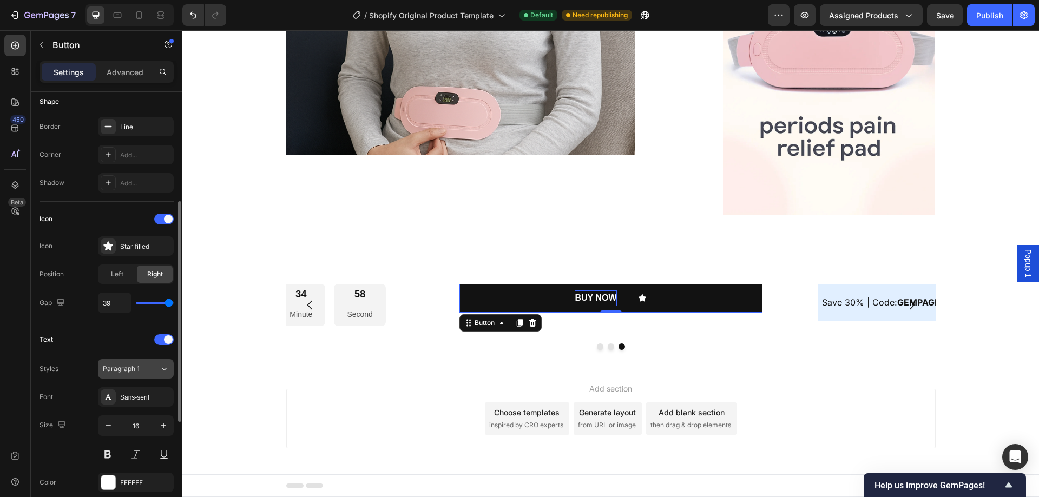
click at [144, 367] on div "Paragraph 1" at bounding box center [125, 369] width 44 height 10
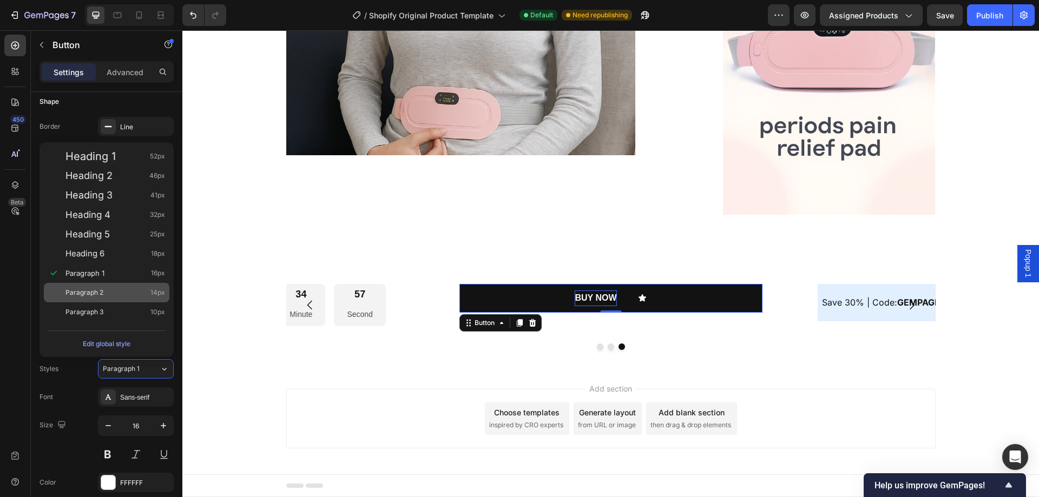
click at [114, 296] on div "Paragraph 2 14px" at bounding box center [115, 292] width 100 height 11
type input "14"
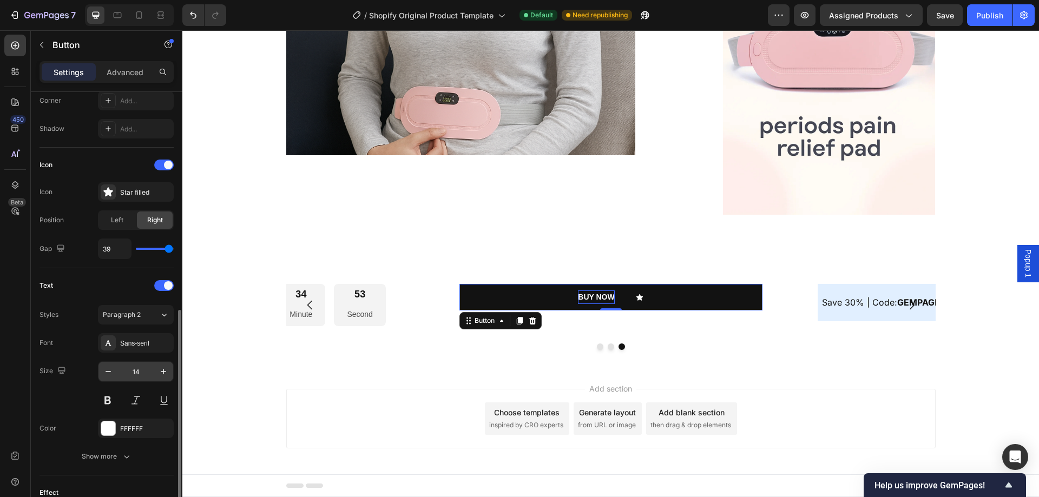
scroll to position [325, 0]
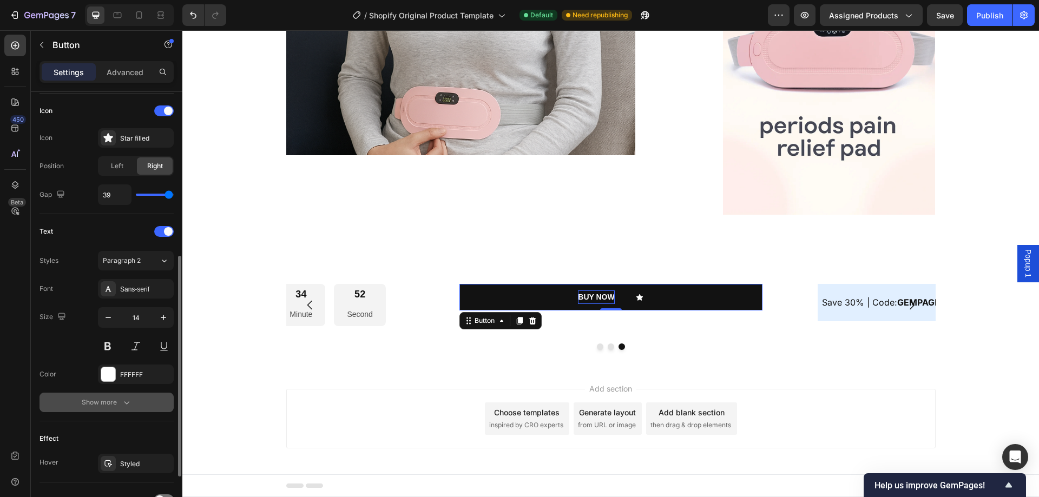
click at [118, 405] on div "Show more" at bounding box center [107, 402] width 50 height 11
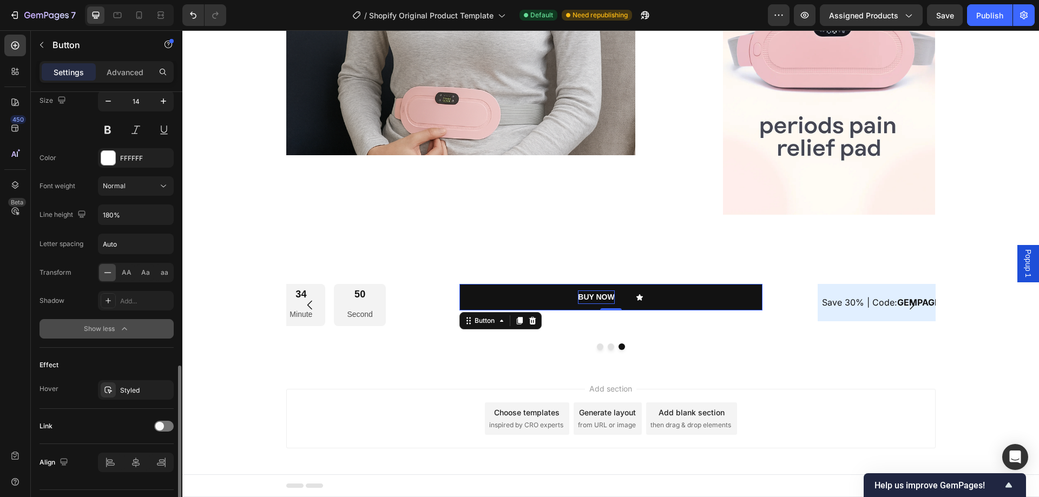
scroll to position [568, 0]
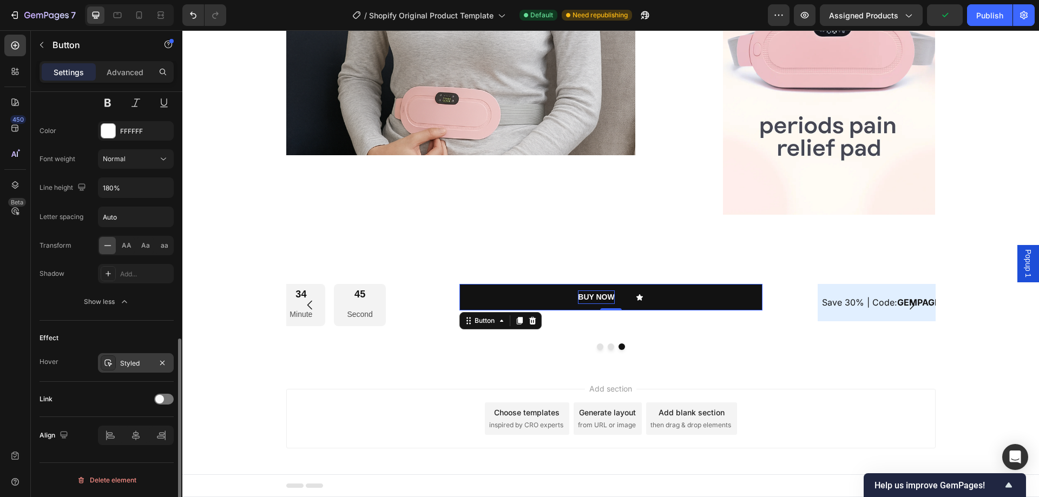
click at [140, 359] on div "Styled" at bounding box center [135, 364] width 31 height 10
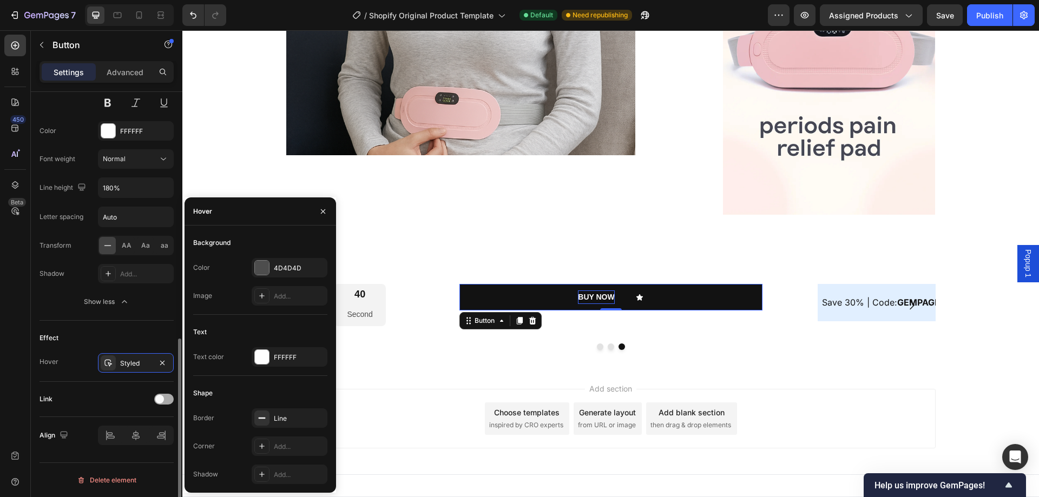
click at [167, 398] on div at bounding box center [163, 399] width 19 height 11
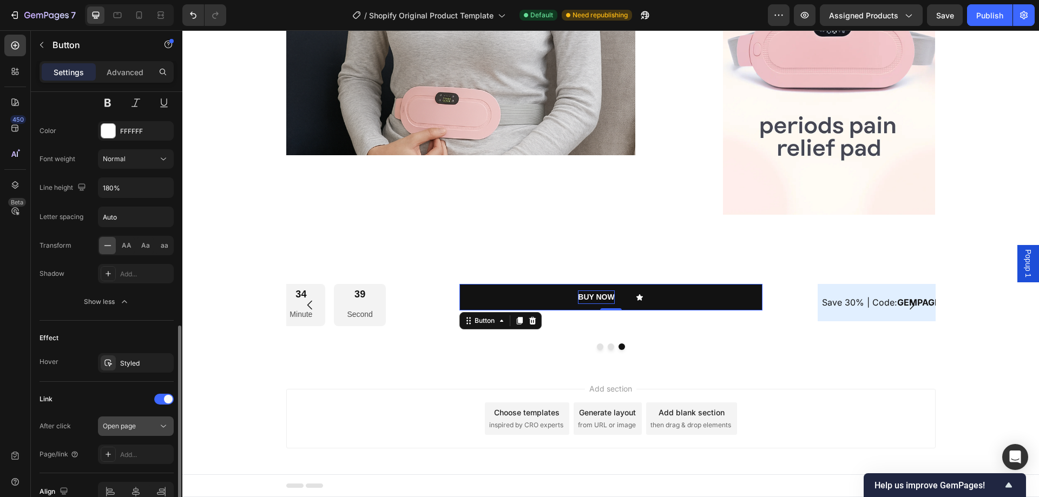
click at [154, 430] on div "Open page" at bounding box center [130, 426] width 55 height 10
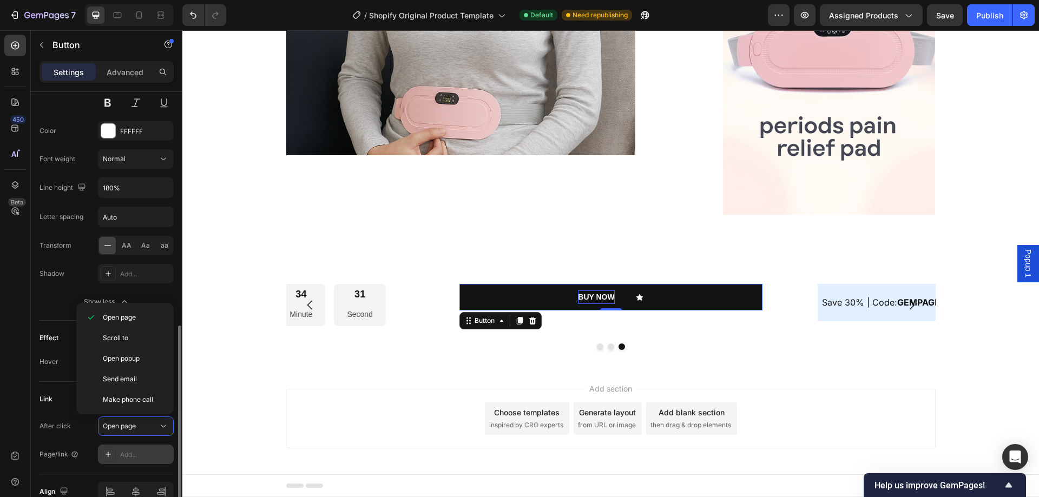
click at [134, 455] on div "Add..." at bounding box center [145, 455] width 51 height 10
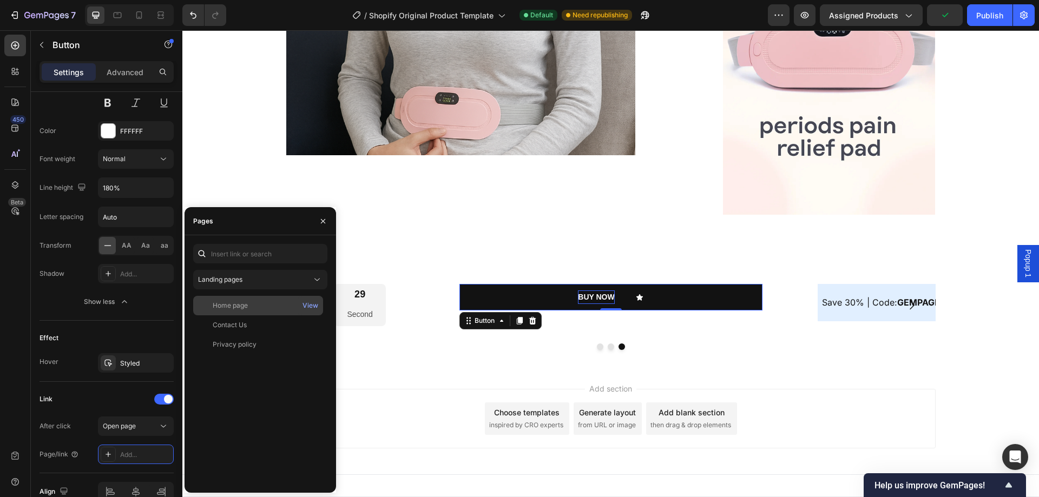
click at [238, 308] on div "Home page" at bounding box center [230, 306] width 35 height 10
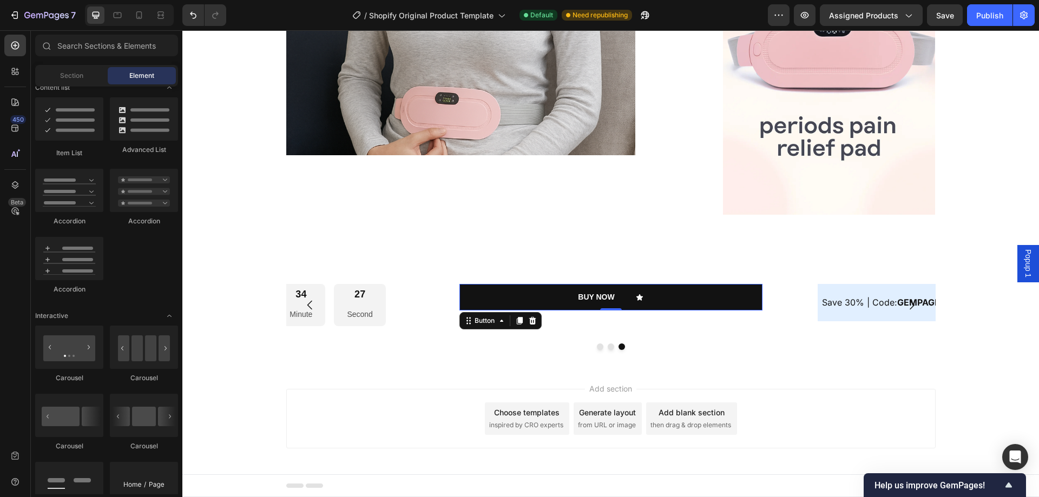
click at [374, 423] on div "Add section Choose templates inspired by CRO experts Generate layout from URL o…" at bounding box center [610, 419] width 649 height 60
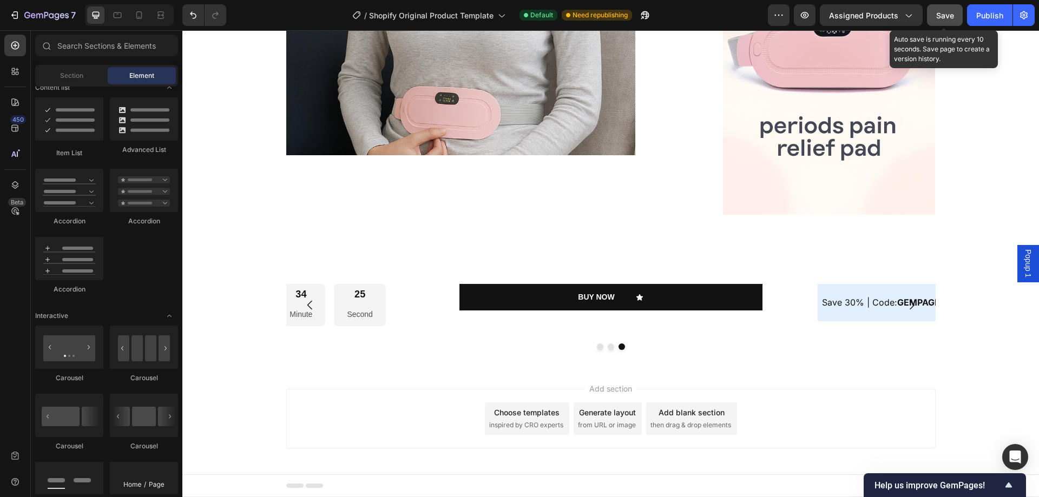
click at [948, 19] on span "Save" at bounding box center [945, 15] width 18 height 9
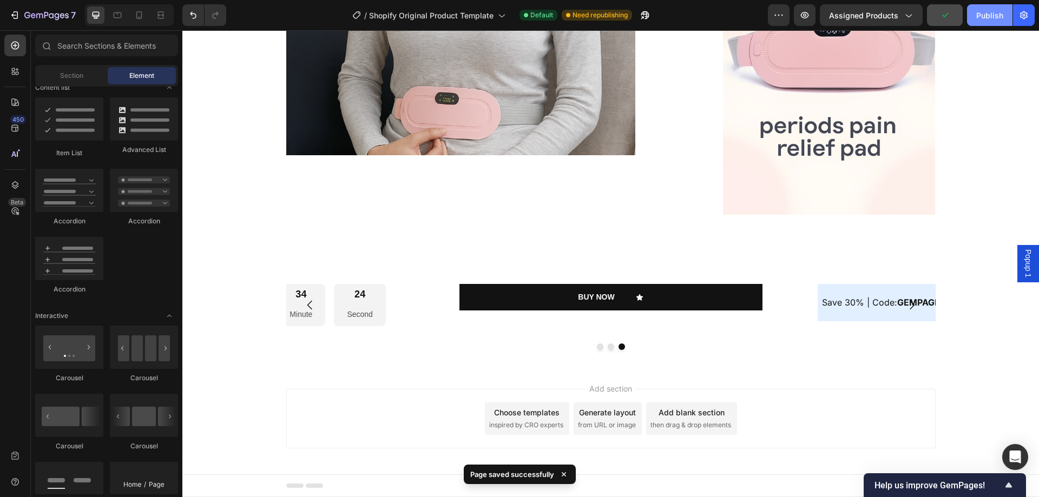
click at [981, 20] on div "Publish" at bounding box center [989, 15] width 27 height 11
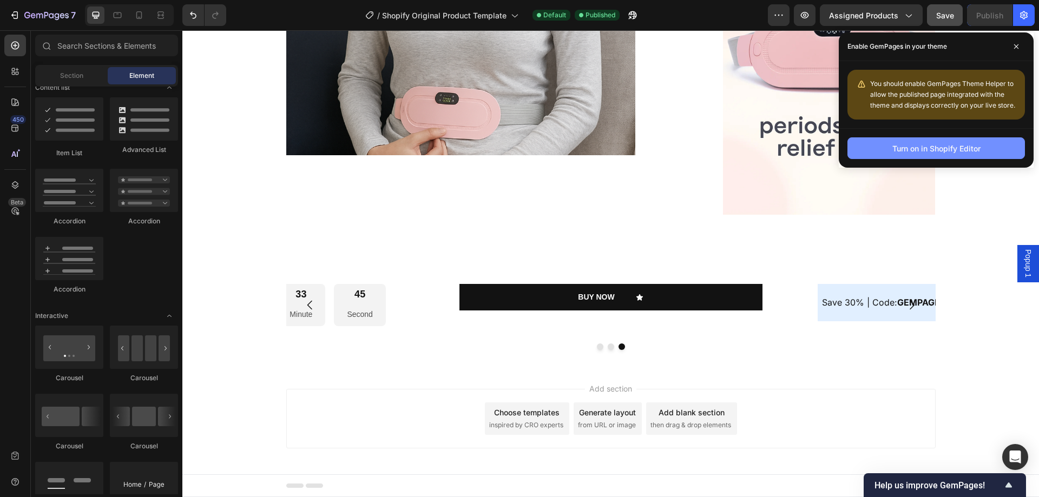
click at [931, 153] on div "Turn on in Shopify Editor" at bounding box center [936, 148] width 88 height 11
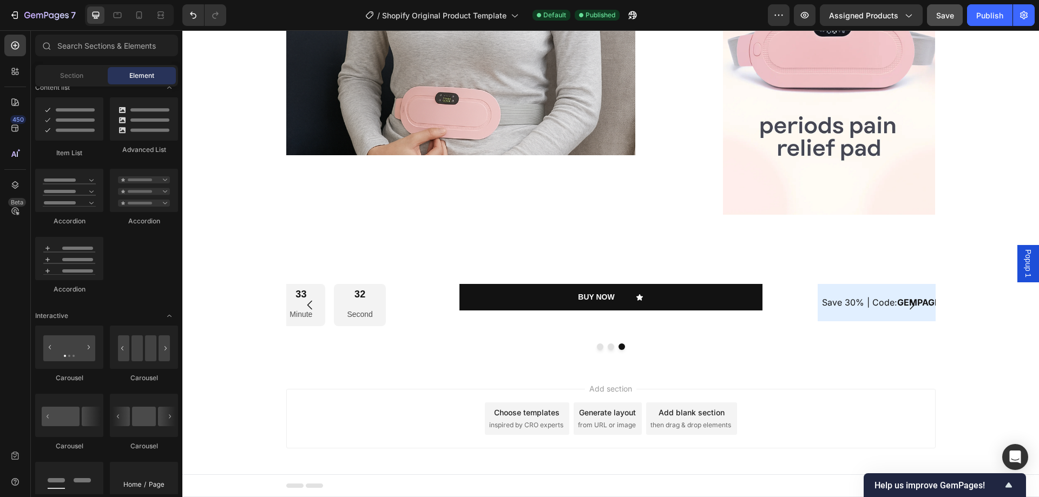
click at [1023, 256] on span "Popup 1" at bounding box center [1028, 263] width 11 height 28
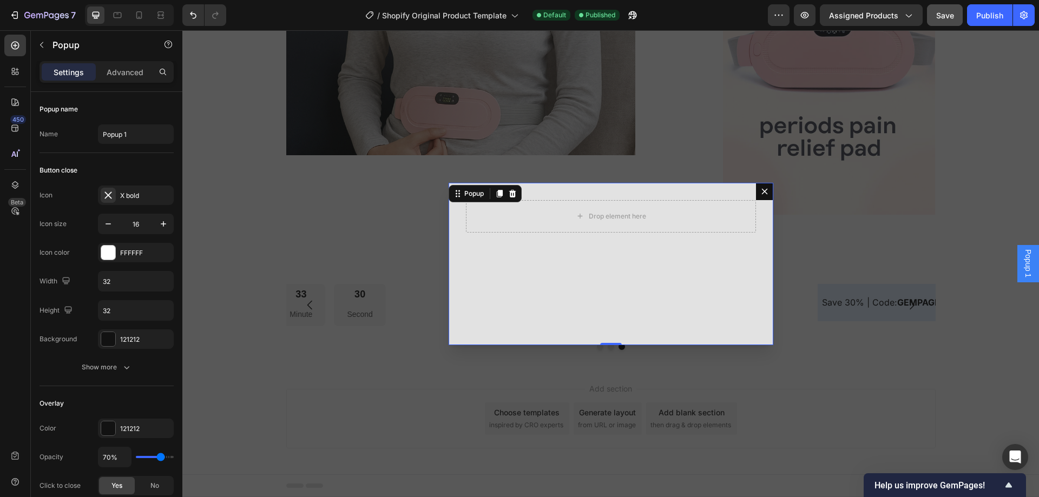
click at [1023, 258] on span "Popup 1" at bounding box center [1028, 263] width 11 height 28
click at [761, 196] on button "Dialog content" at bounding box center [764, 191] width 17 height 17
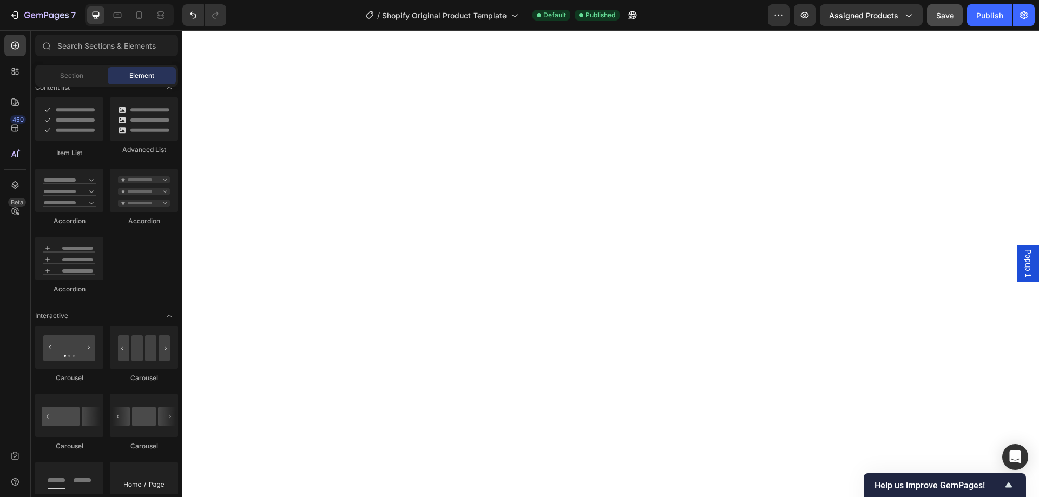
scroll to position [0, 0]
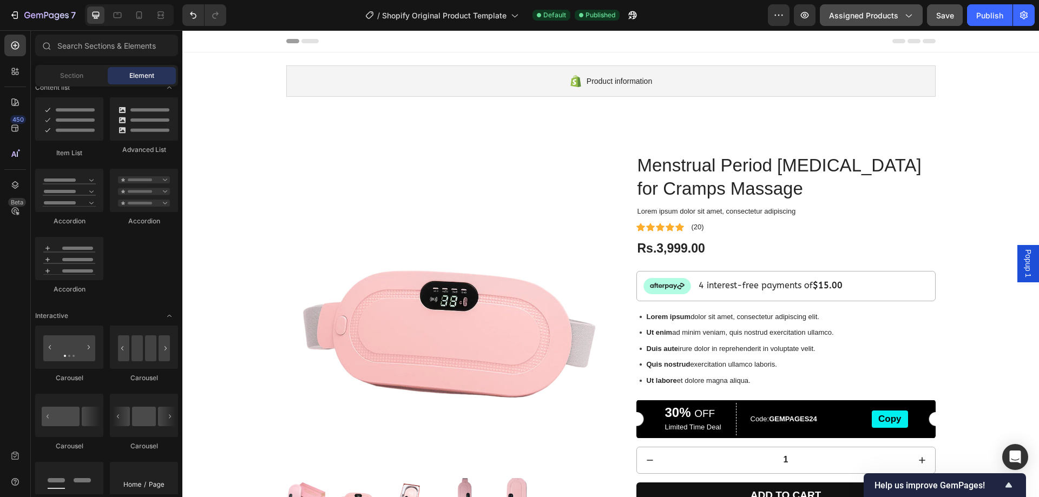
click at [873, 15] on span "Assigned Products" at bounding box center [863, 15] width 69 height 11
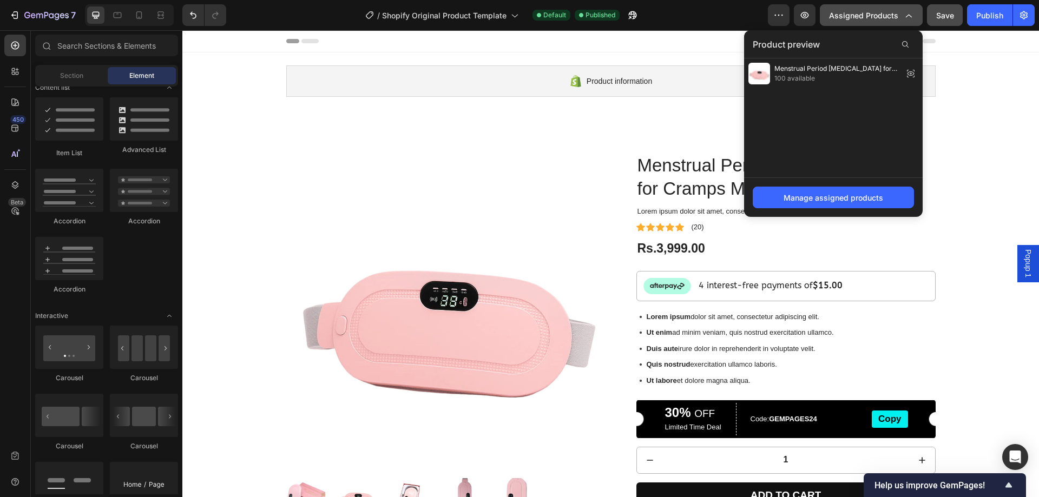
click at [875, 15] on span "Assigned Products" at bounding box center [863, 15] width 69 height 11
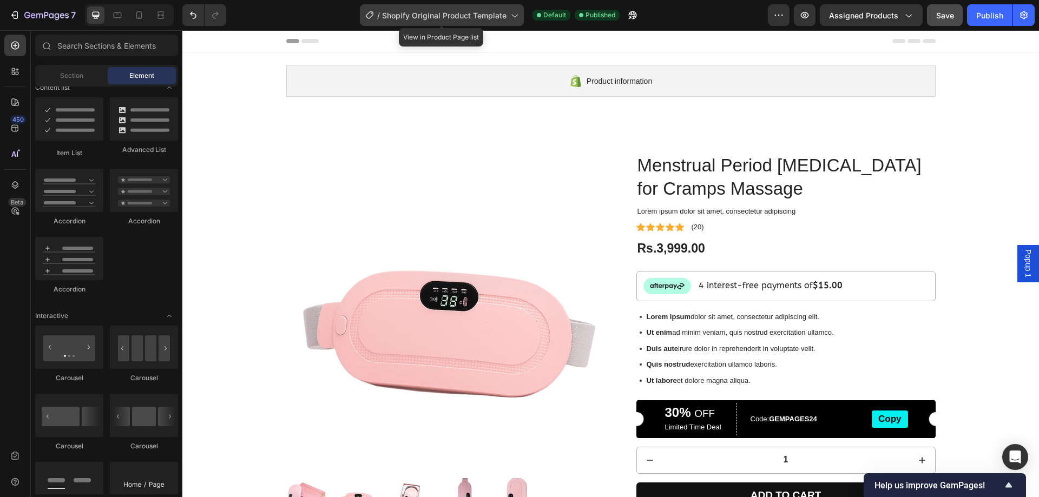
click at [509, 15] on icon at bounding box center [514, 15] width 11 height 11
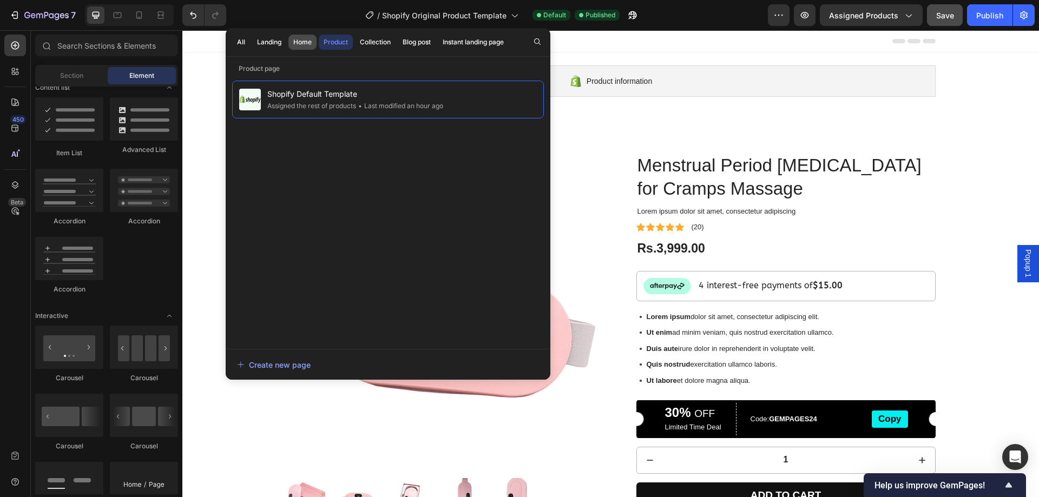
click at [300, 42] on div "Home" at bounding box center [302, 42] width 18 height 10
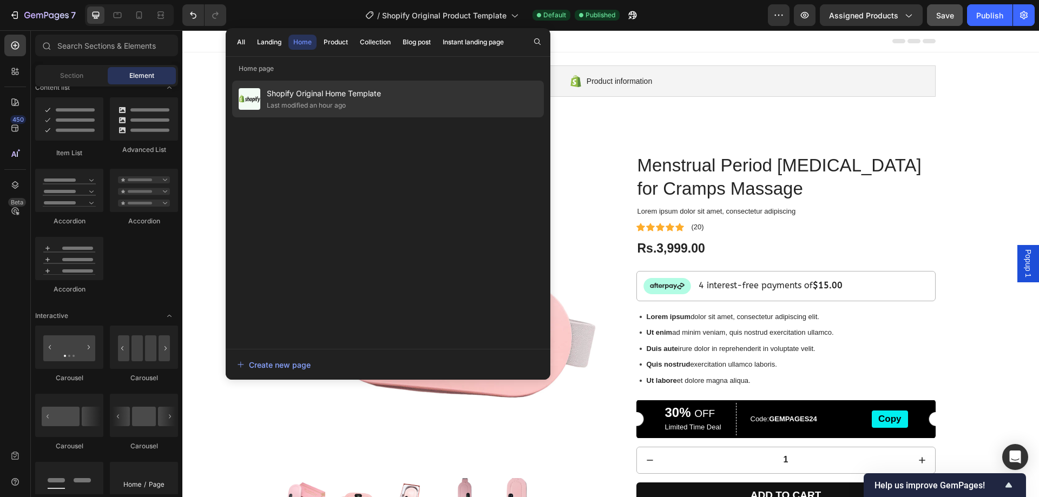
click at [317, 101] on div "Last modified an hour ago" at bounding box center [306, 105] width 79 height 11
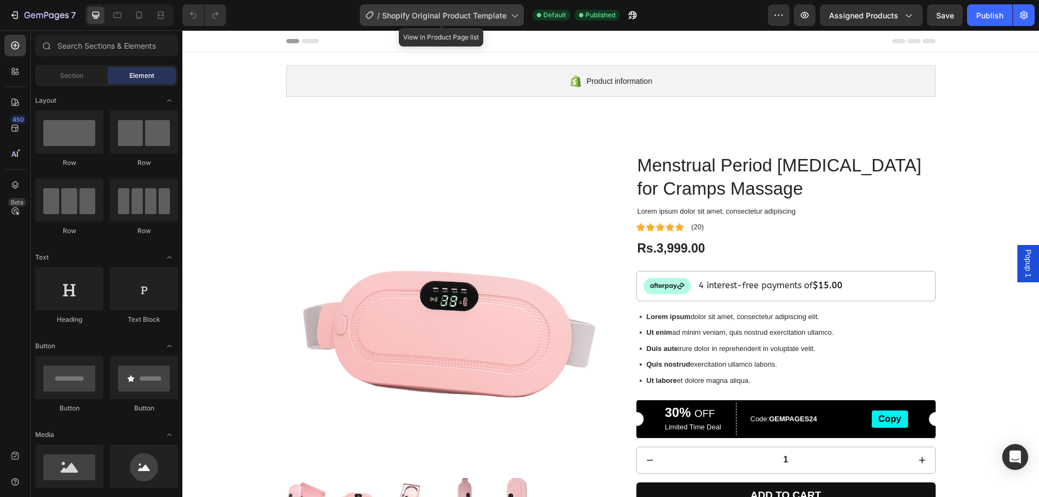
click at [390, 17] on span "Shopify Original Product Template" at bounding box center [444, 15] width 124 height 11
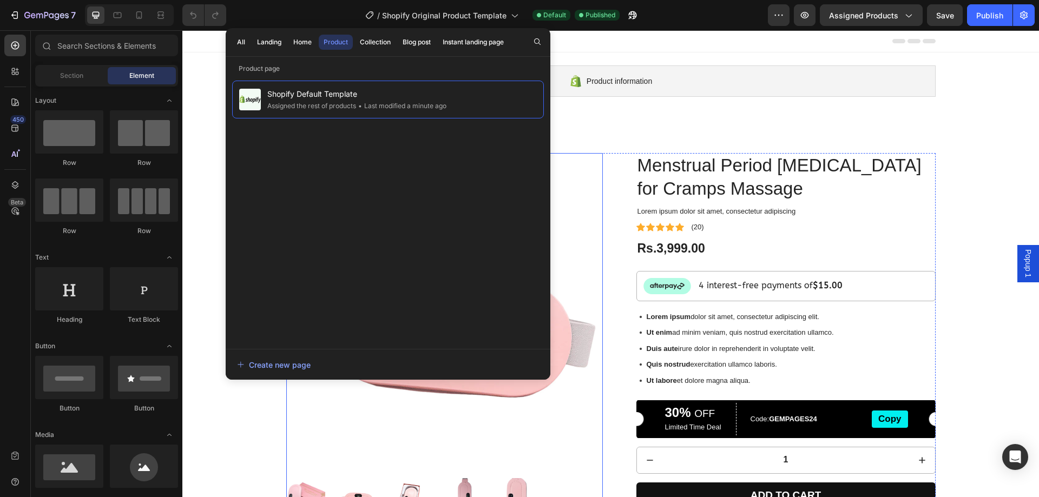
click at [586, 222] on img at bounding box center [444, 311] width 317 height 317
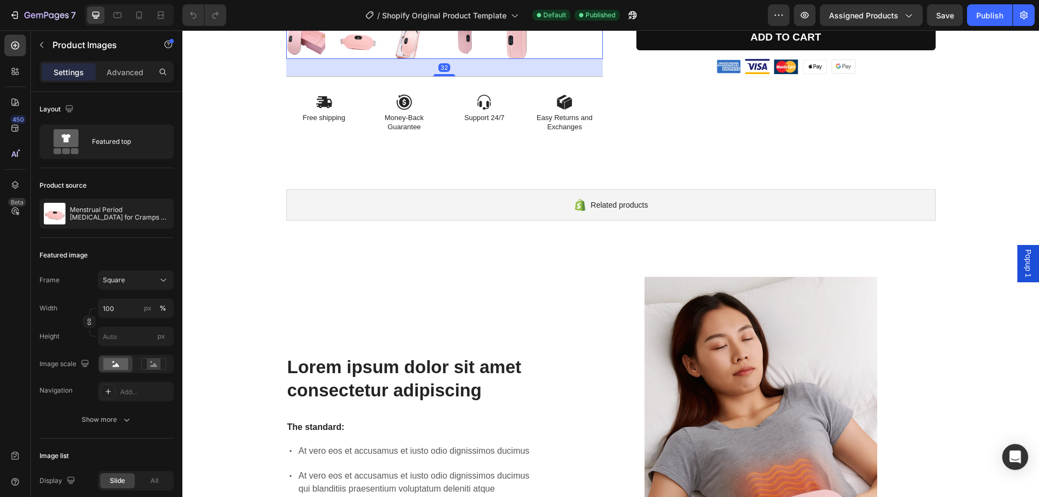
scroll to position [487, 0]
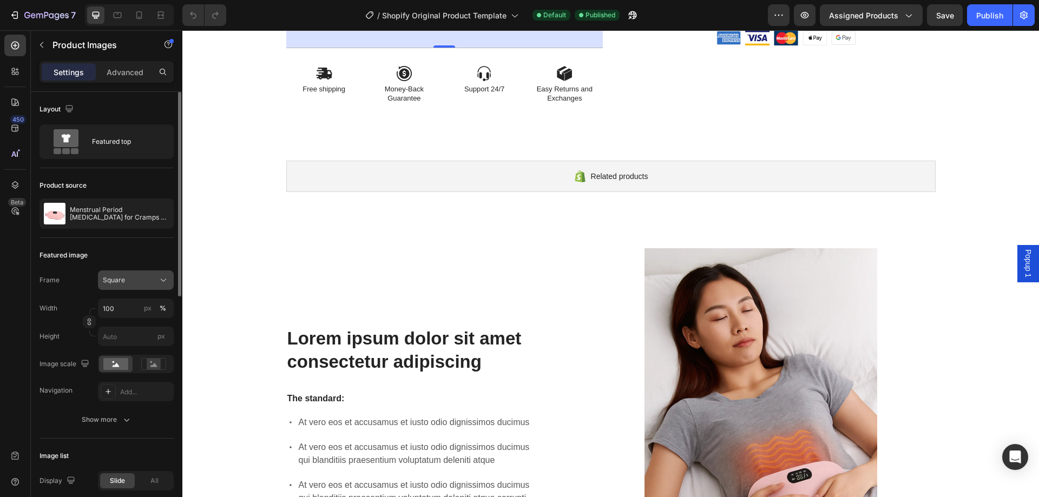
click at [136, 276] on div "Square" at bounding box center [129, 280] width 53 height 10
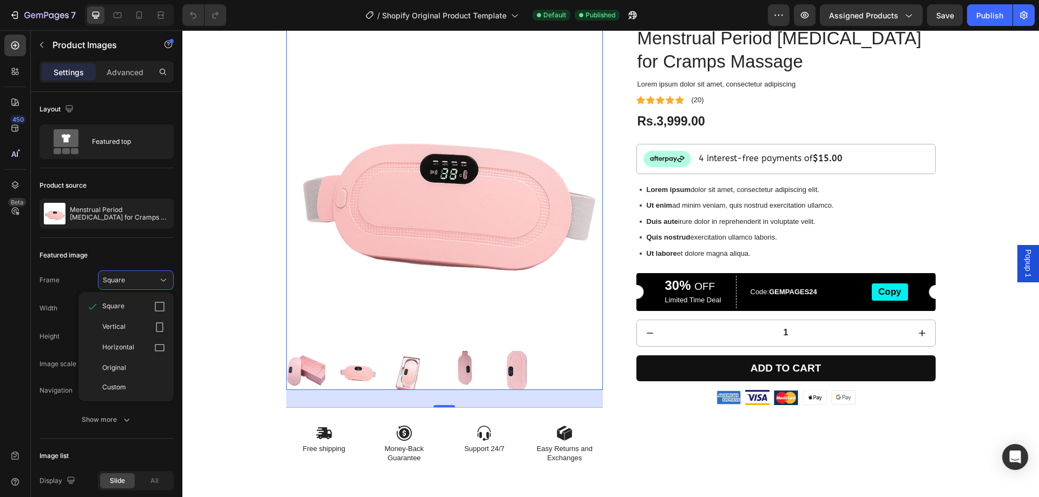
scroll to position [108, 0]
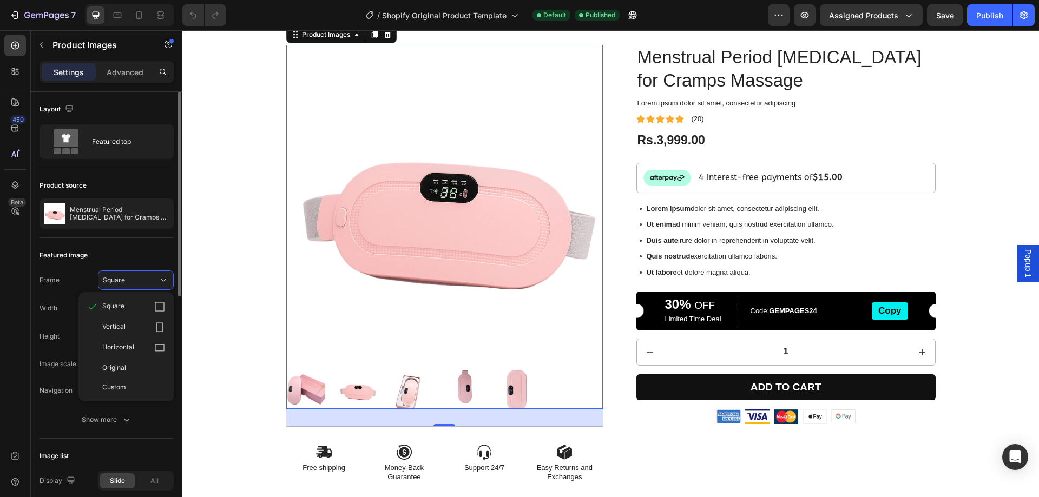
click at [156, 350] on icon at bounding box center [159, 347] width 11 height 11
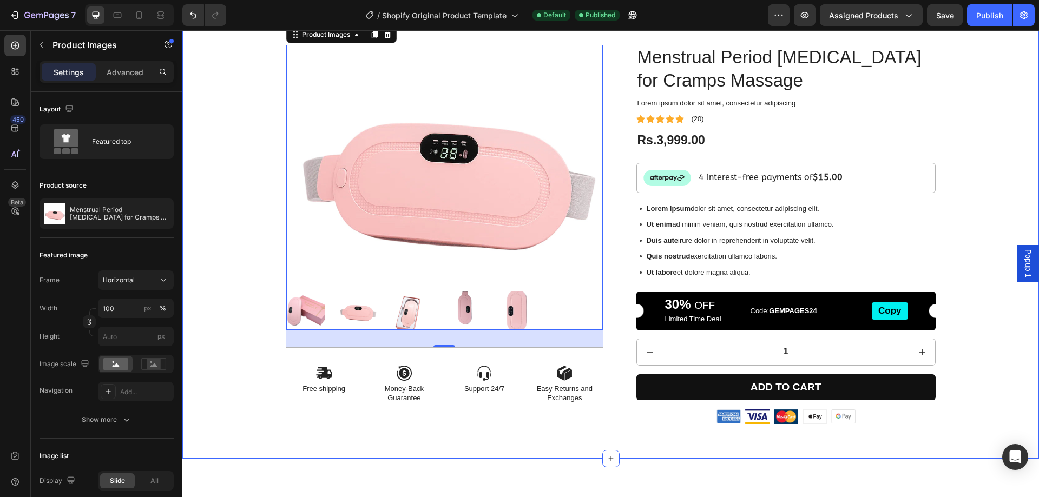
click at [215, 367] on div "Product Images 32 Icon Free shipping Text Block Icon Money-Back Guarantee Text …" at bounding box center [610, 239] width 840 height 388
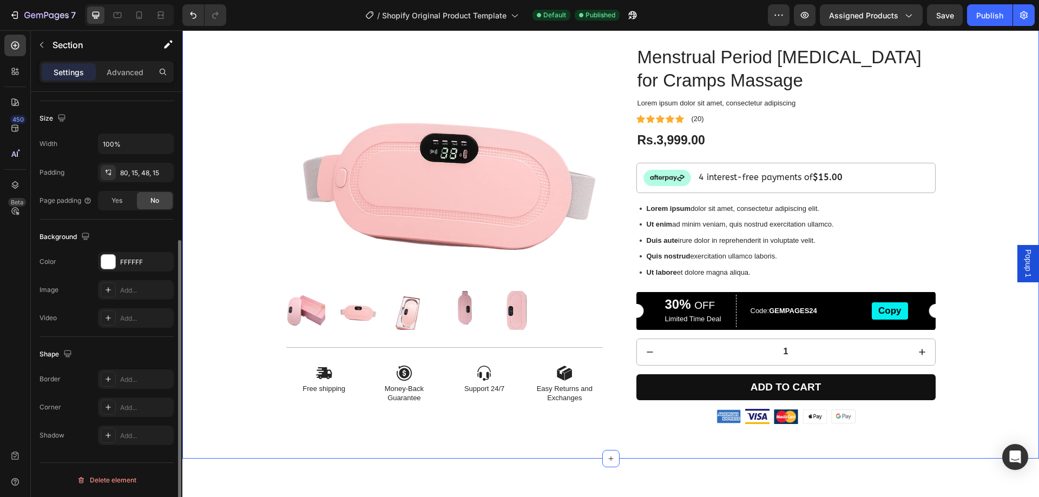
scroll to position [62, 0]
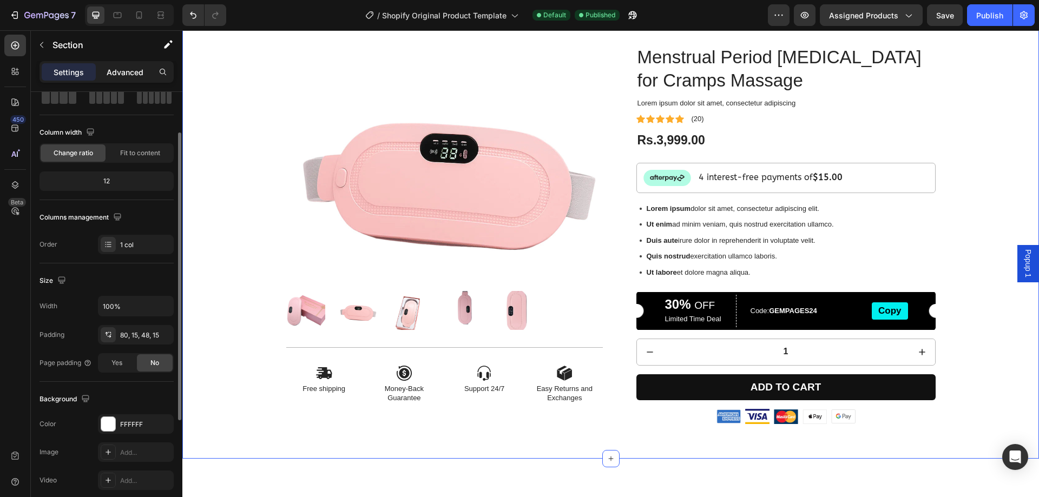
click at [126, 76] on p "Advanced" at bounding box center [125, 72] width 37 height 11
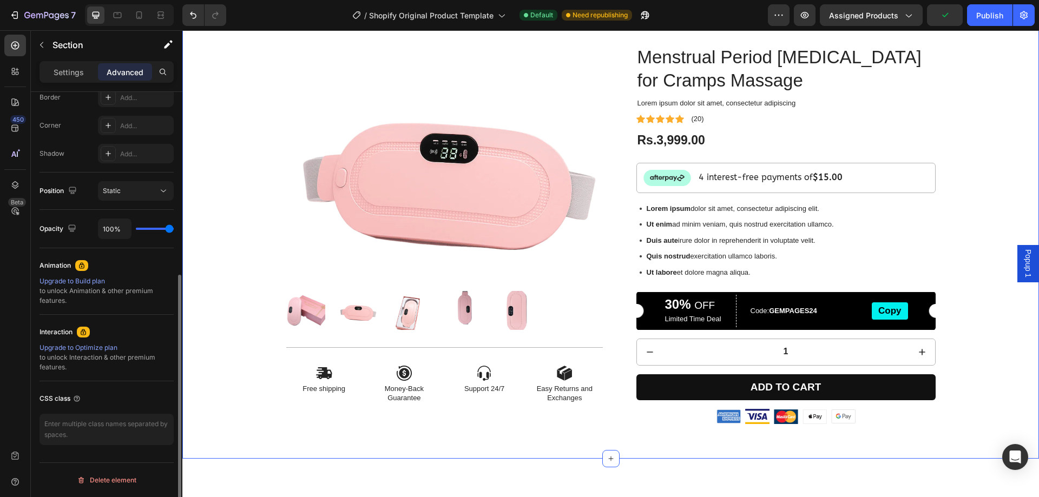
scroll to position [44, 0]
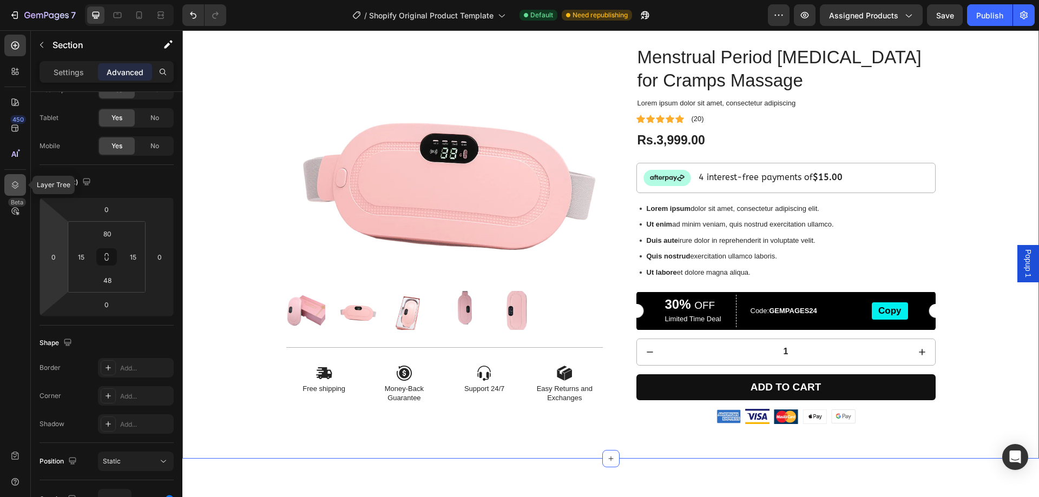
click at [6, 182] on div at bounding box center [15, 185] width 22 height 22
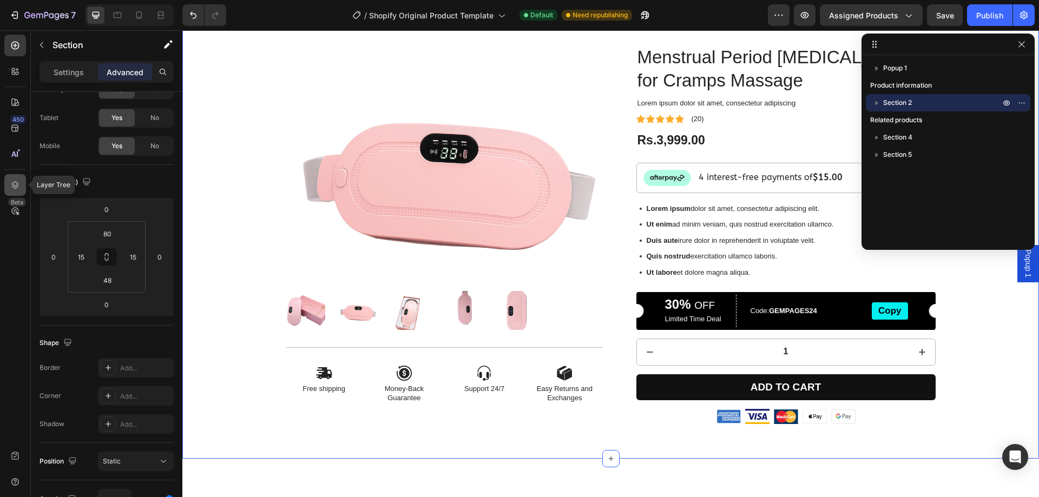
click at [6, 182] on div at bounding box center [15, 185] width 22 height 22
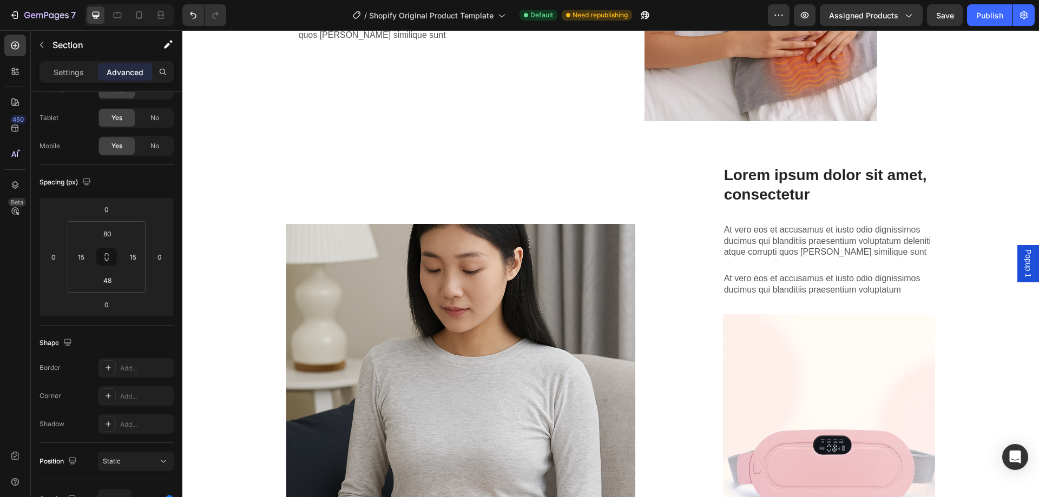
scroll to position [920, 0]
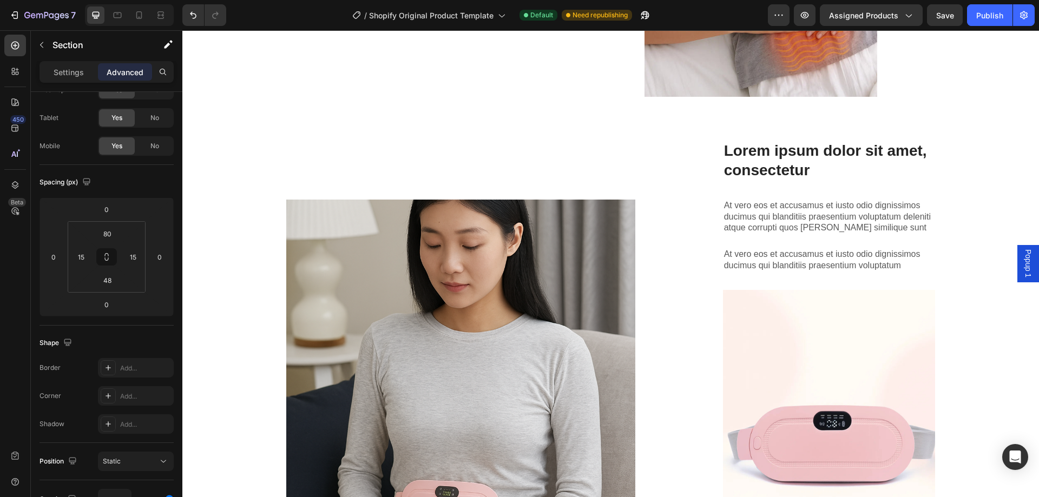
click at [67, 81] on div "Settings Advanced" at bounding box center [106, 72] width 134 height 22
click at [68, 74] on p "Settings" at bounding box center [69, 72] width 30 height 11
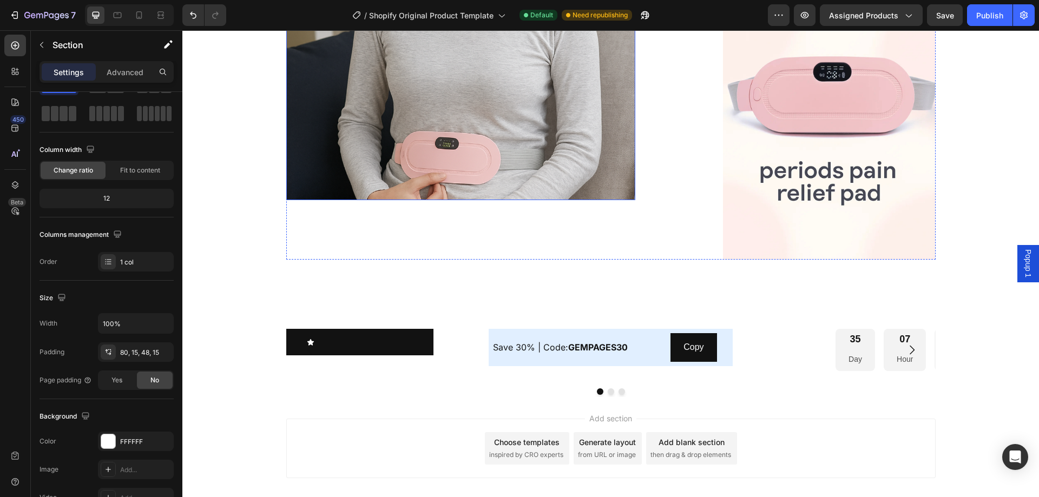
scroll to position [1298, 0]
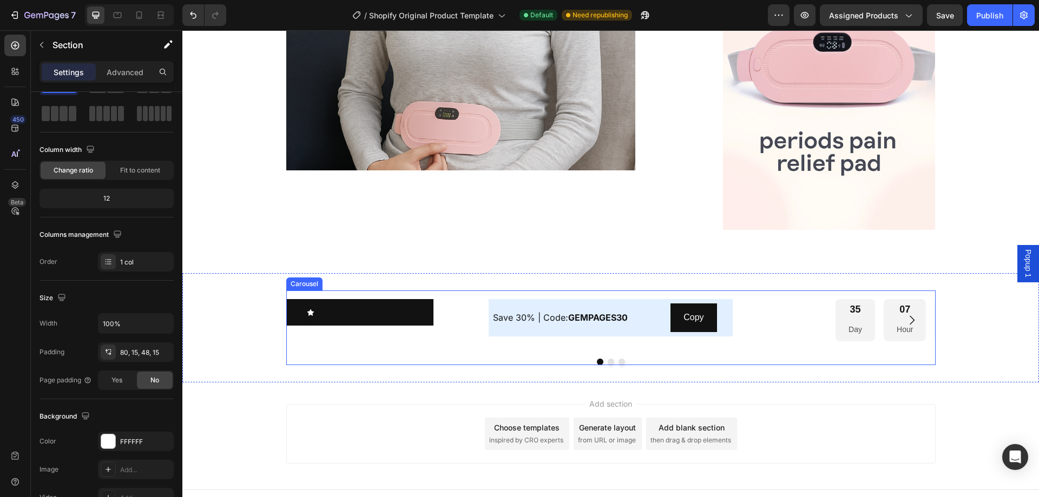
click at [320, 351] on div "Save 30% | Code: GEMPAGES30 Text Block Copy Copy Coupon Code Row Row 35 Day 07 …" at bounding box center [610, 328] width 649 height 75
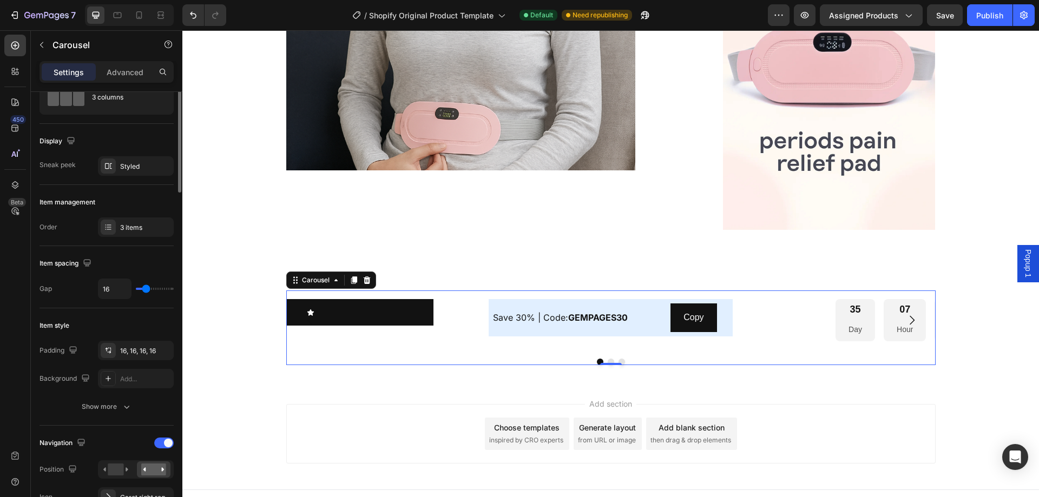
scroll to position [0, 0]
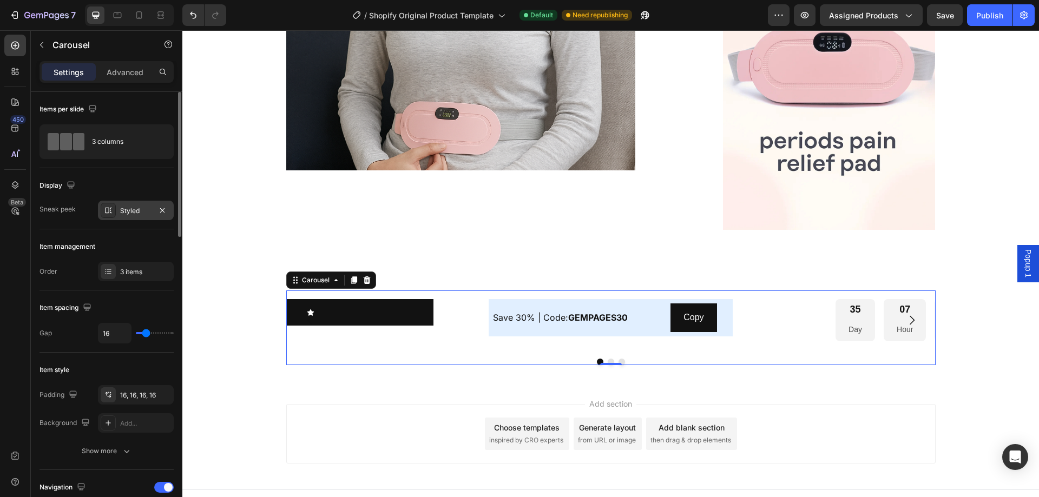
click at [146, 211] on div "Styled" at bounding box center [135, 211] width 31 height 10
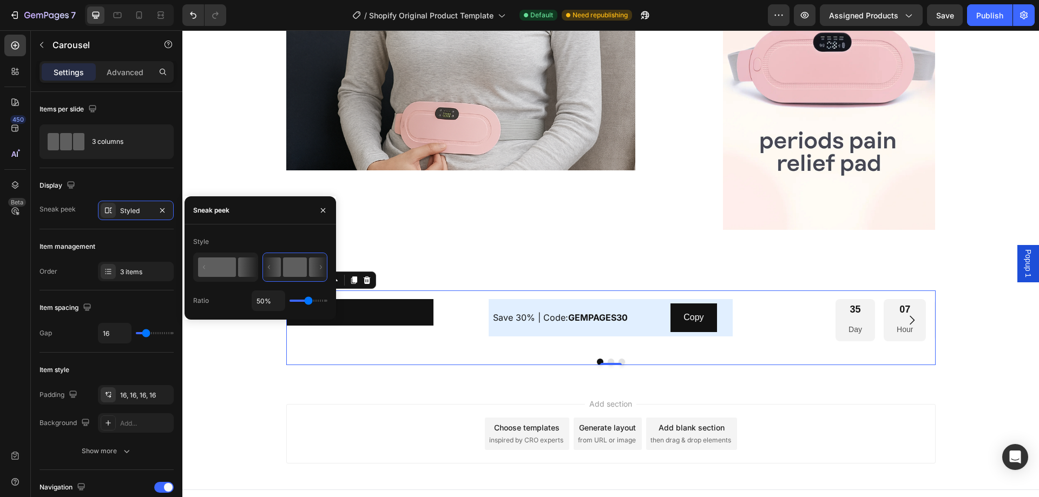
click at [214, 268] on rect at bounding box center [217, 267] width 38 height 19
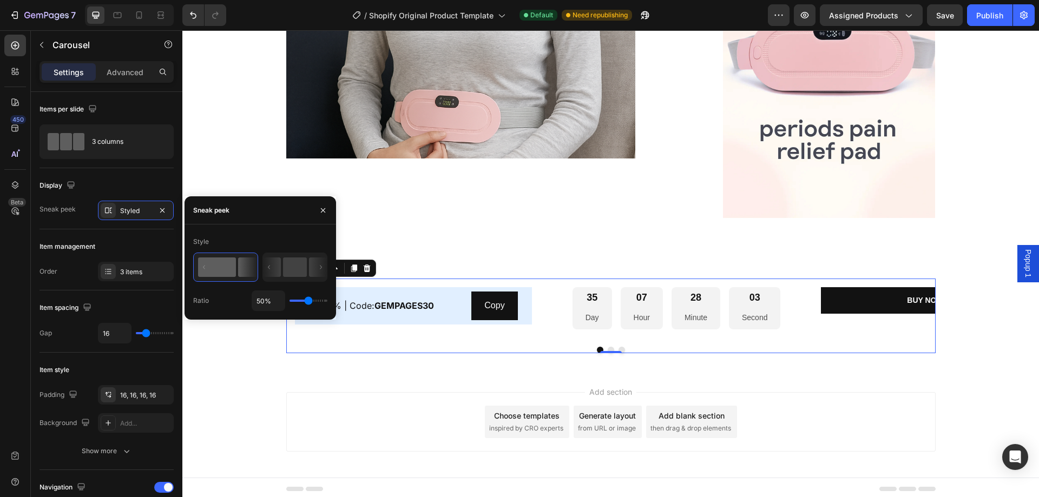
scroll to position [1314, 0]
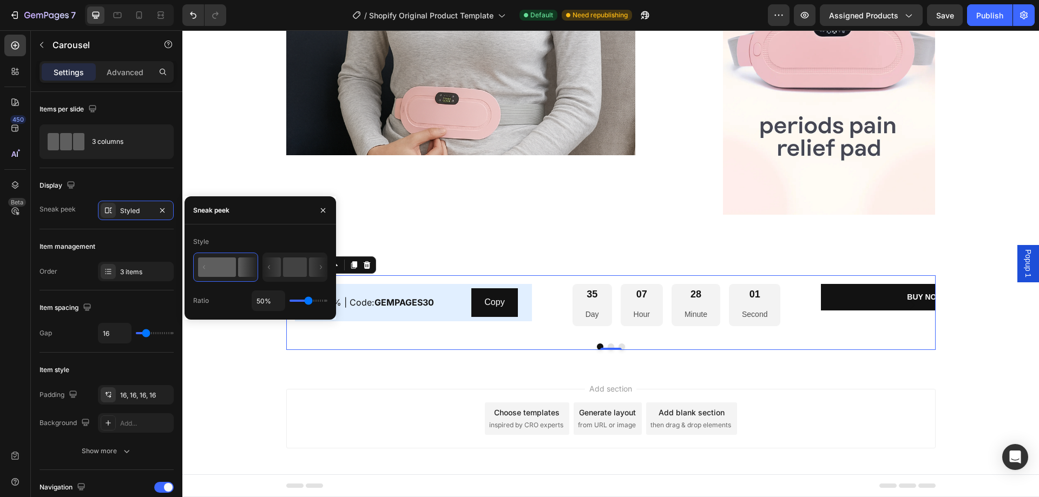
type input "36%"
type input "36"
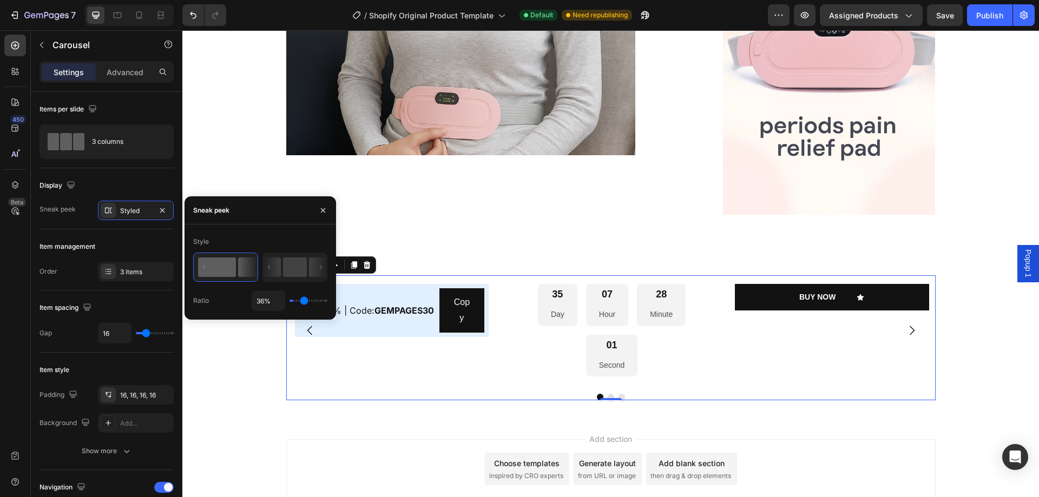
type input "1%"
type input "1"
type input "100%"
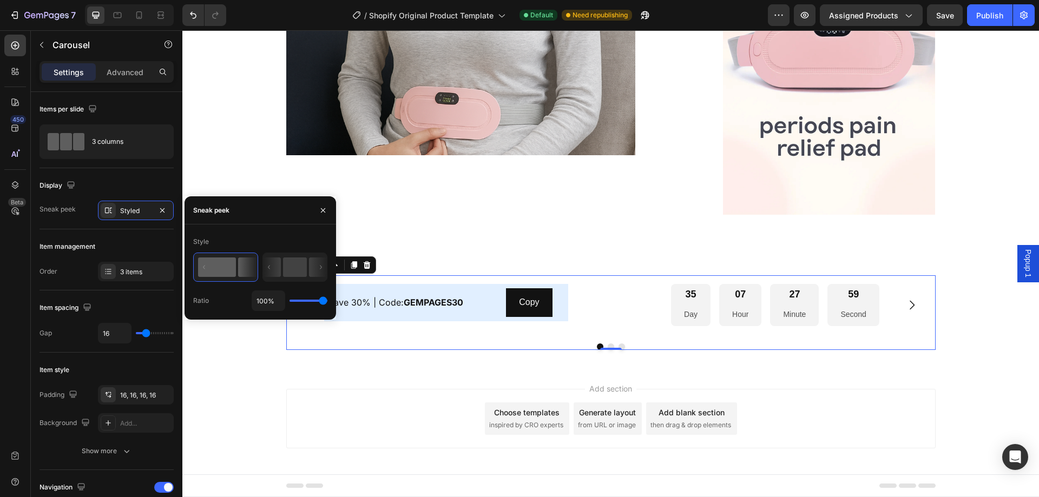
drag, startPoint x: 310, startPoint y: 300, endPoint x: 177, endPoint y: 265, distance: 137.1
type input "100"
click at [327, 300] on input "range" at bounding box center [308, 301] width 38 height 2
click at [303, 265] on rect at bounding box center [295, 267] width 24 height 19
type input "50%"
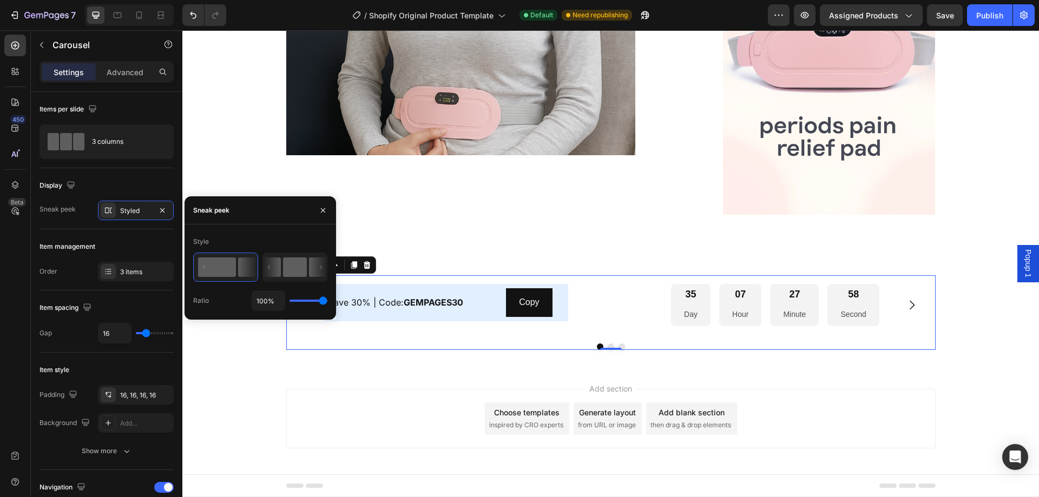
type input "50"
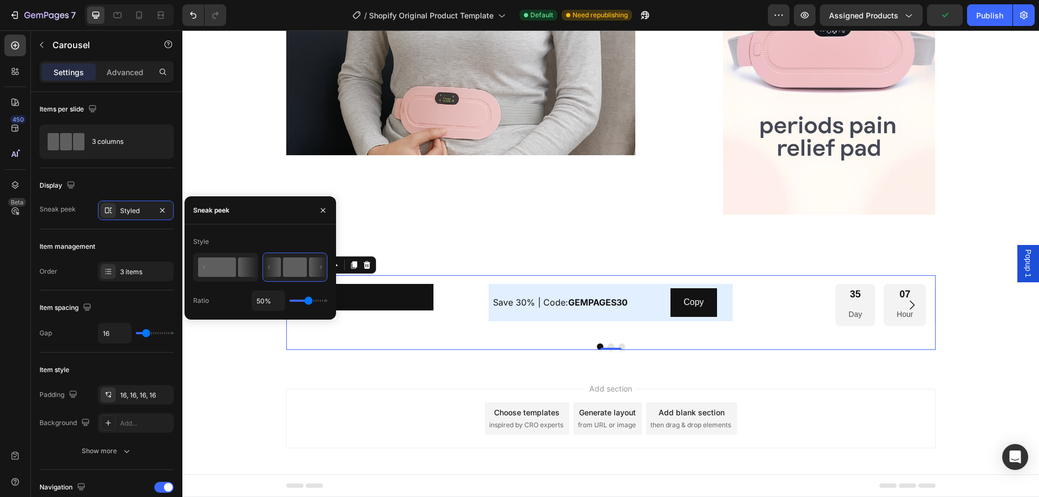
click at [244, 265] on icon at bounding box center [247, 267] width 19 height 19
type input "100%"
type input "100"
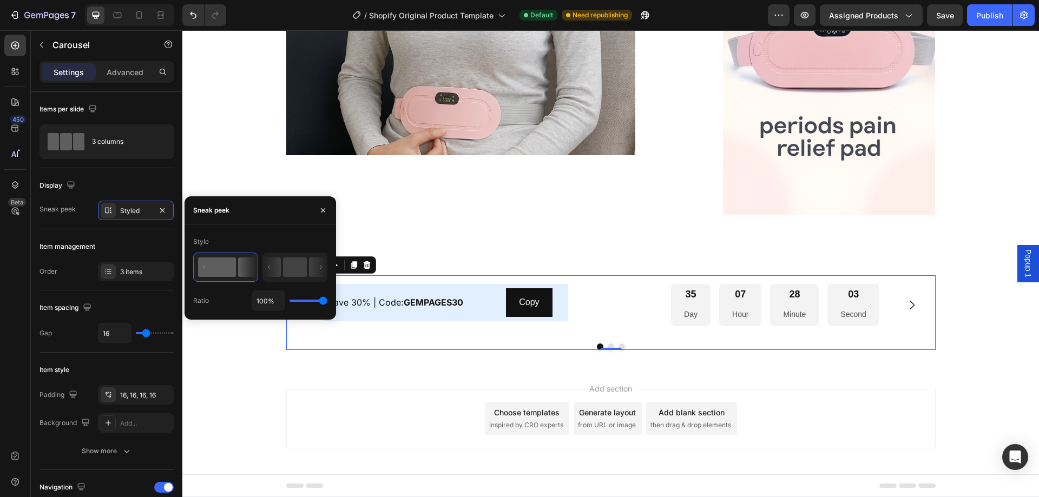
type input "94%"
type input "94"
type input "85%"
type input "85"
type input "80%"
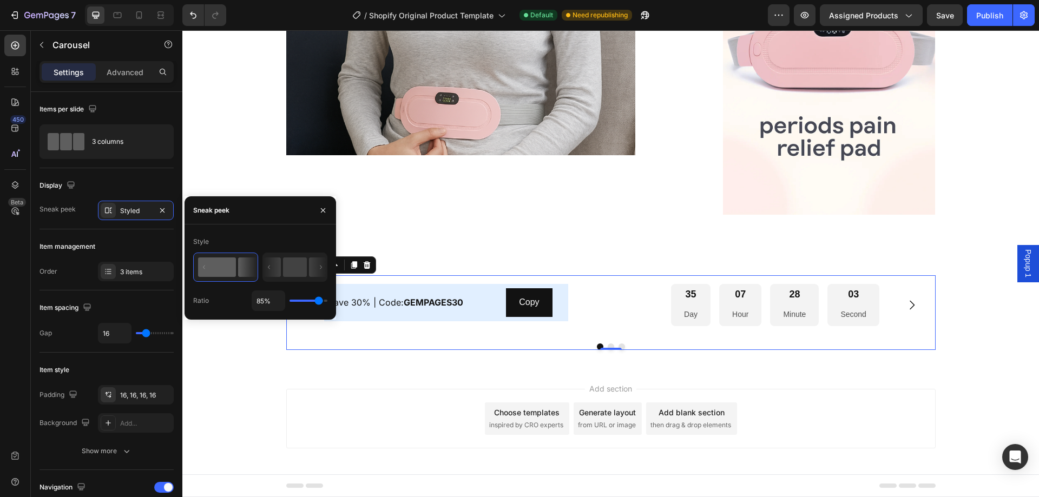
type input "80"
type input "65%"
type input "65"
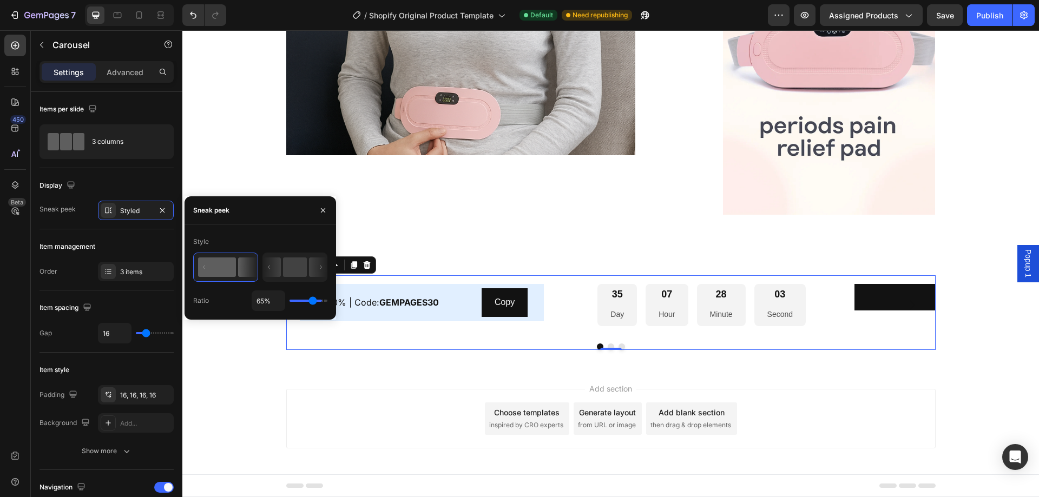
type input "62%"
type input "62"
type input "56%"
type input "56"
type input "52%"
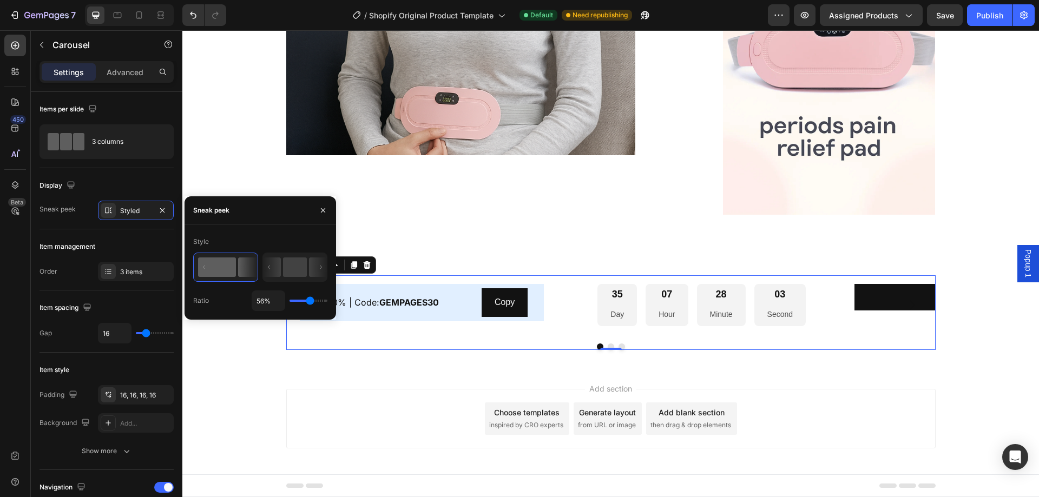
type input "52"
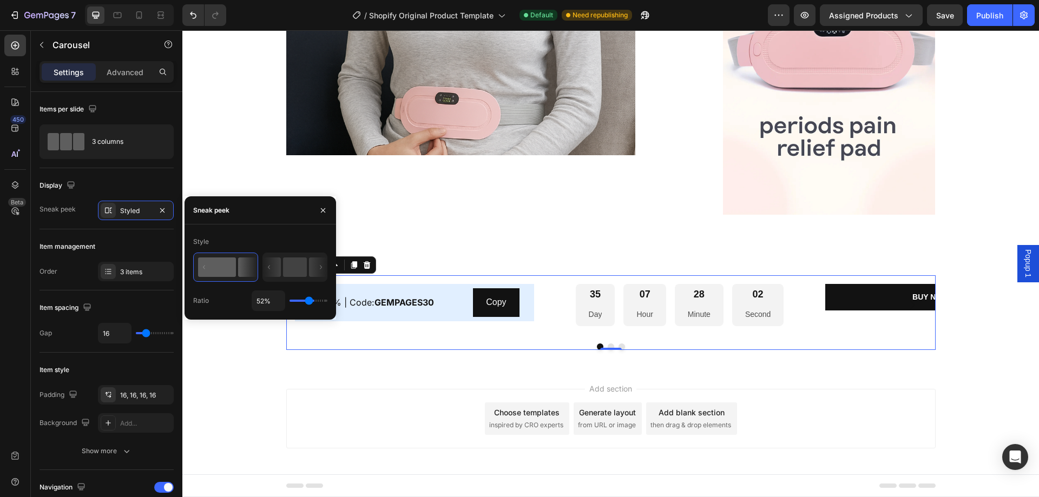
type input "34%"
type input "34"
type input "29%"
type input "29"
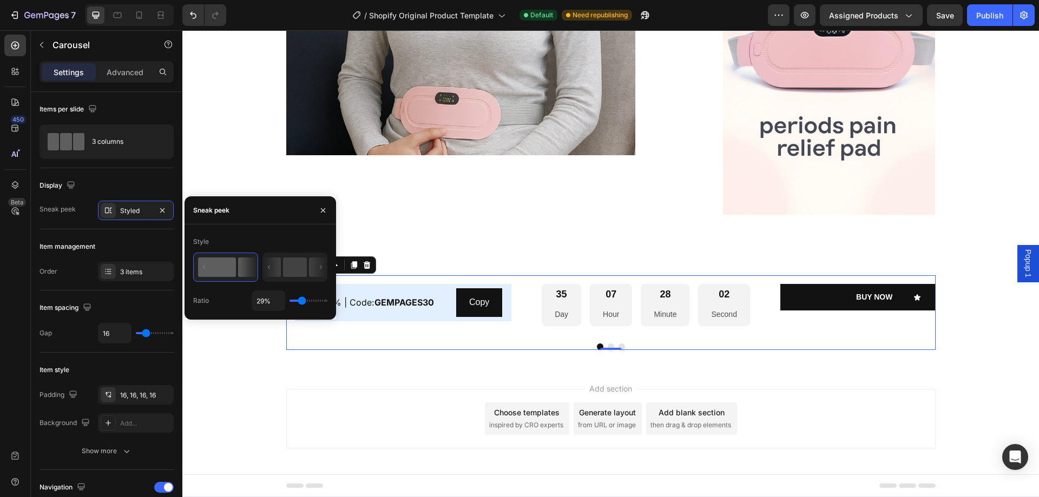
type input "23%"
type input "23"
type input "19%"
type input "19"
type input "16%"
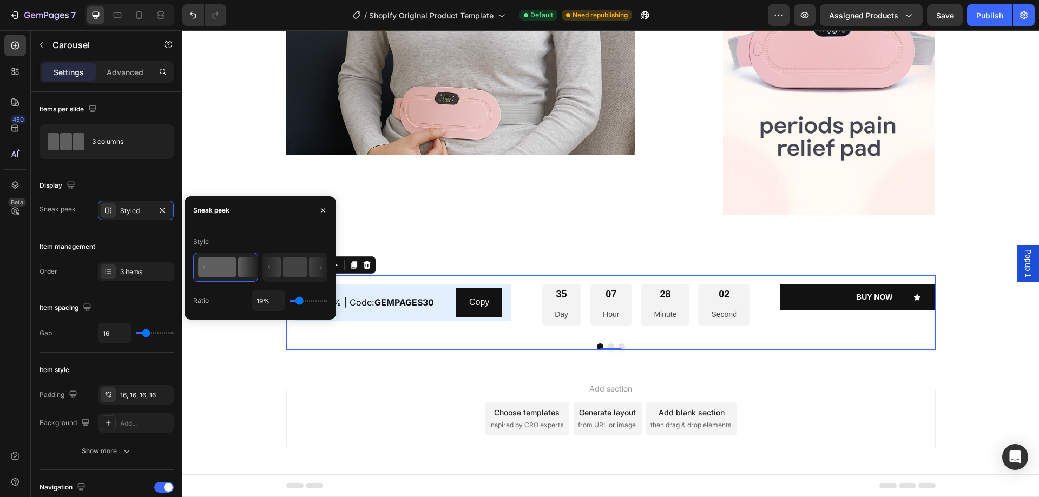
type input "16"
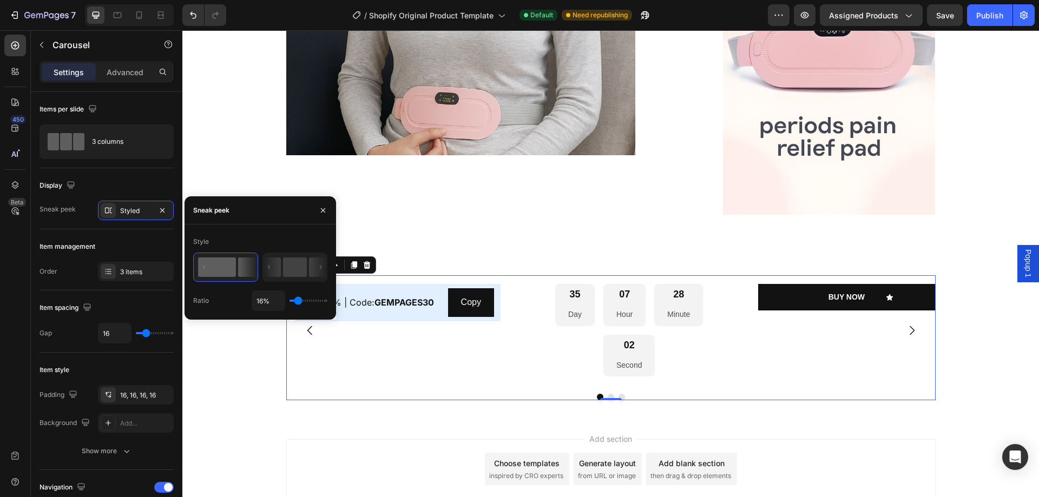
type input "10%"
type input "10"
type input "8%"
type input "8"
type input "6%"
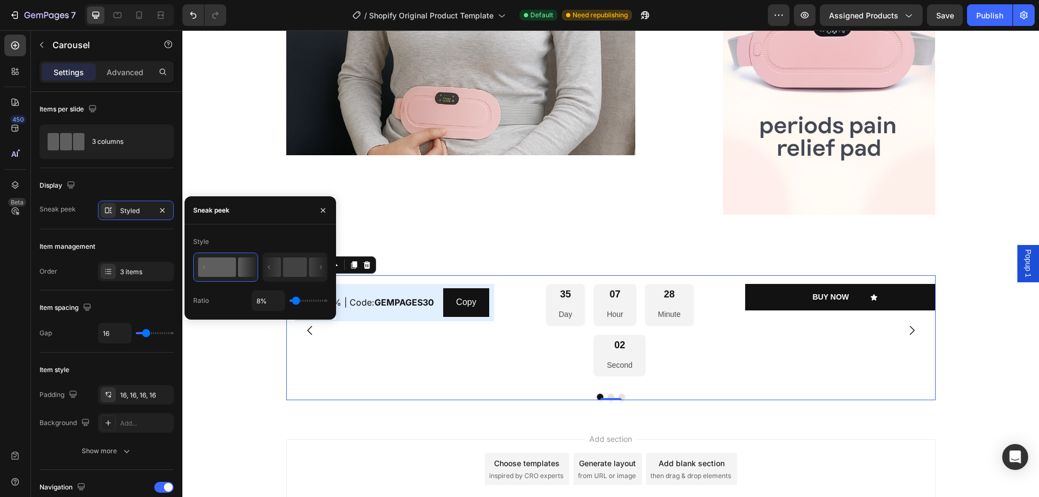
type input "6"
type input "1%"
type input "1"
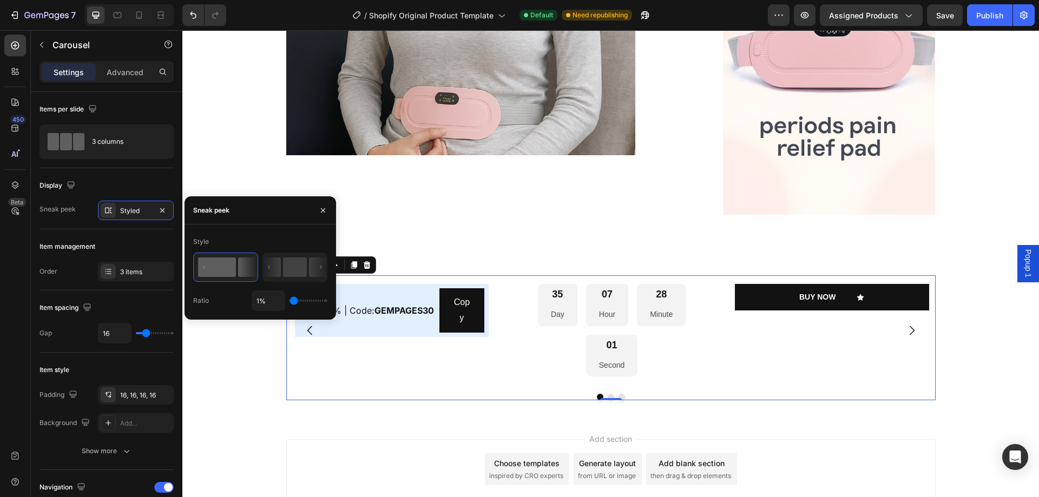
type input "32%"
type input "32"
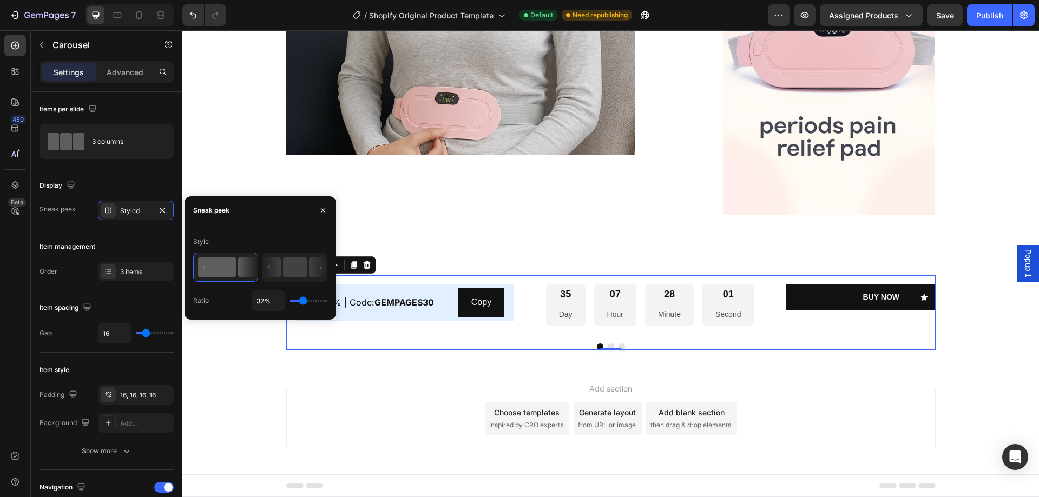
type input "34%"
type input "34"
type input "40%"
type input "40"
type input "76%"
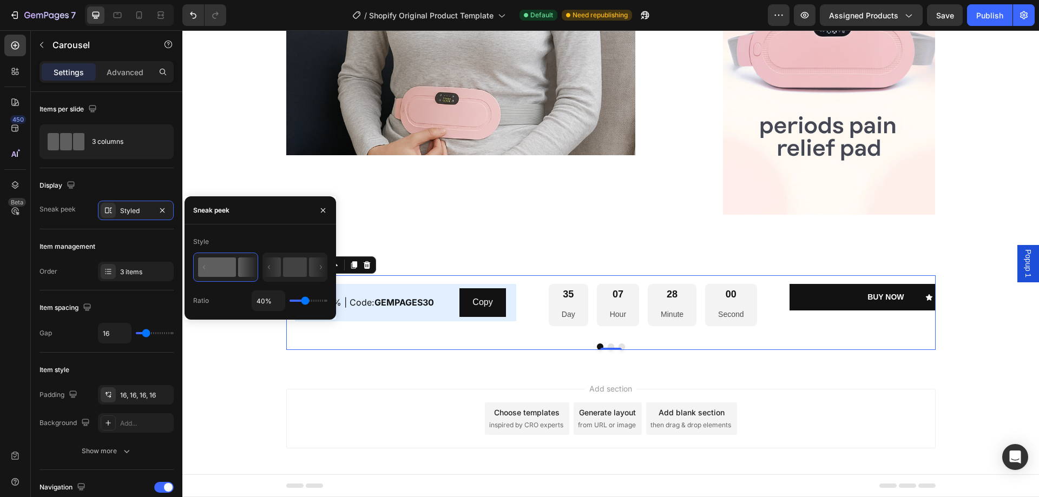
type input "76"
type input "85%"
type input "85"
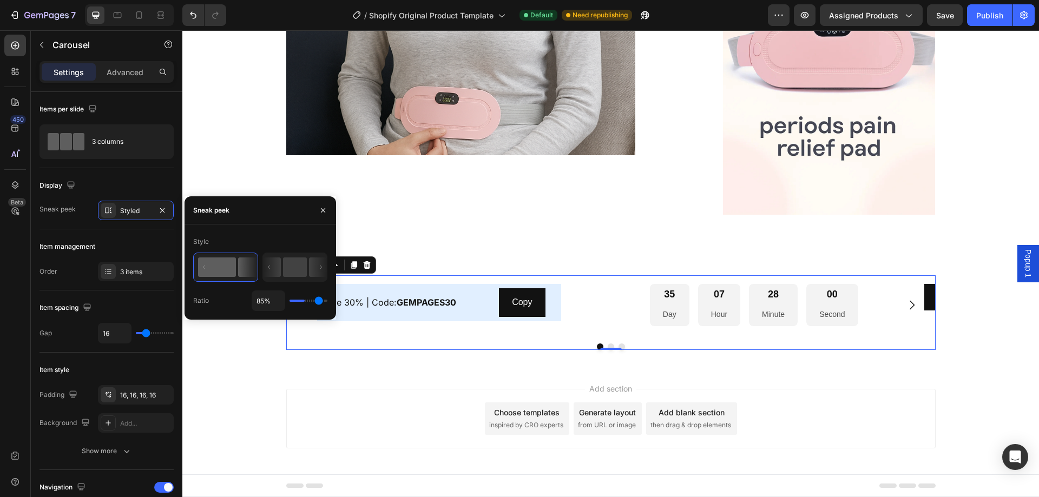
type input "91%"
type input "91"
type input "100%"
type input "100"
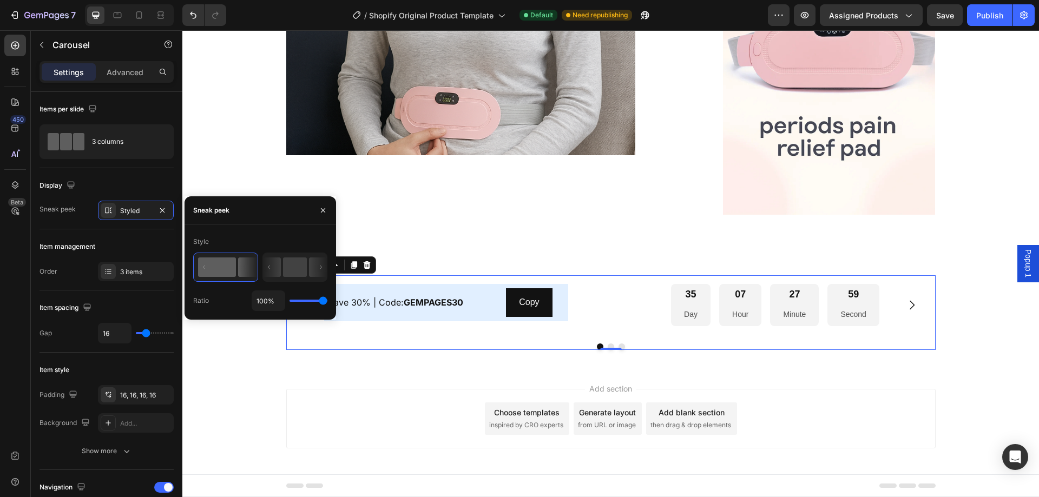
drag, startPoint x: 322, startPoint y: 302, endPoint x: 331, endPoint y: 294, distance: 11.5
click at [327, 300] on input "range" at bounding box center [308, 301] width 38 height 2
click at [282, 273] on icon at bounding box center [295, 267] width 64 height 28
type input "50%"
type input "50"
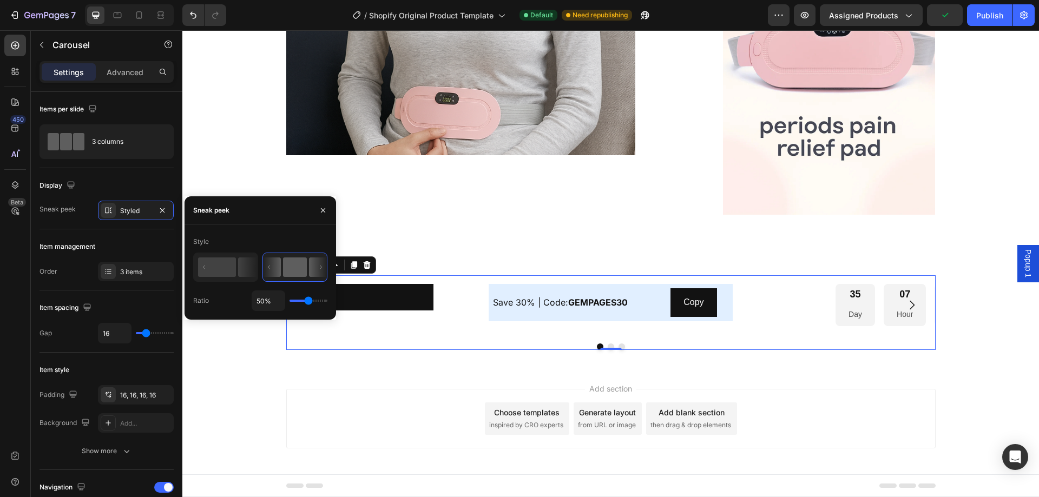
type input "63%"
type input "63"
type input "78%"
type input "78"
type input "87%"
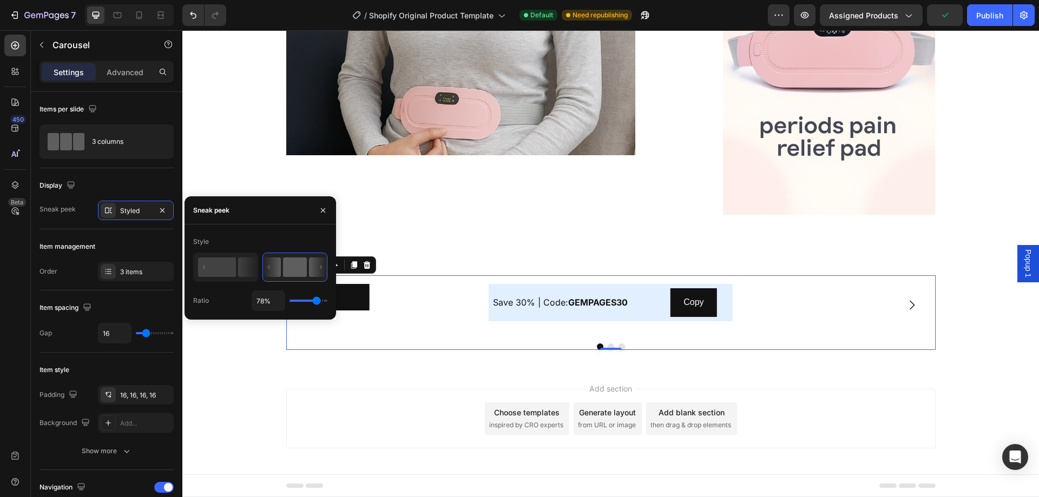
type input "87"
type input "96%"
type input "96"
type input "100%"
drag, startPoint x: 305, startPoint y: 301, endPoint x: 153, endPoint y: 313, distance: 153.0
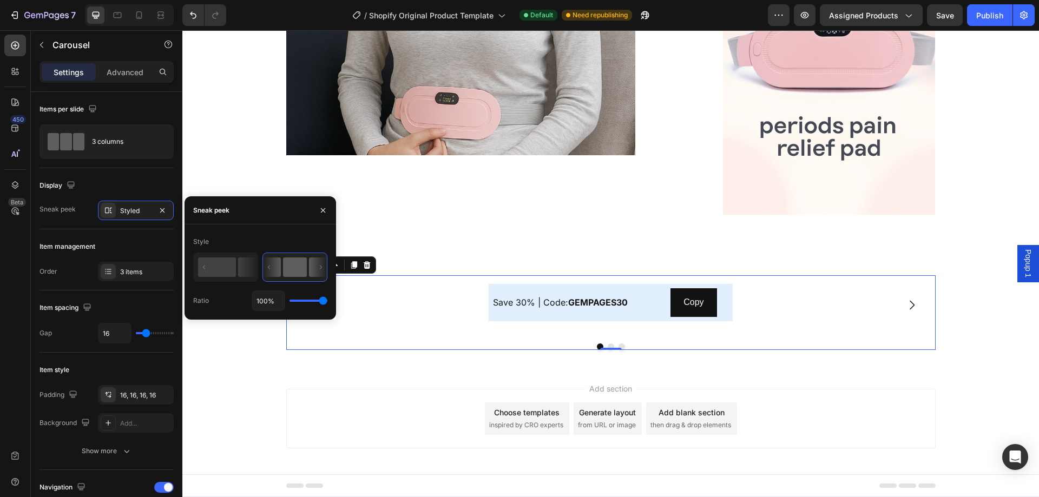
type input "100"
click at [327, 302] on input "range" at bounding box center [308, 301] width 38 height 2
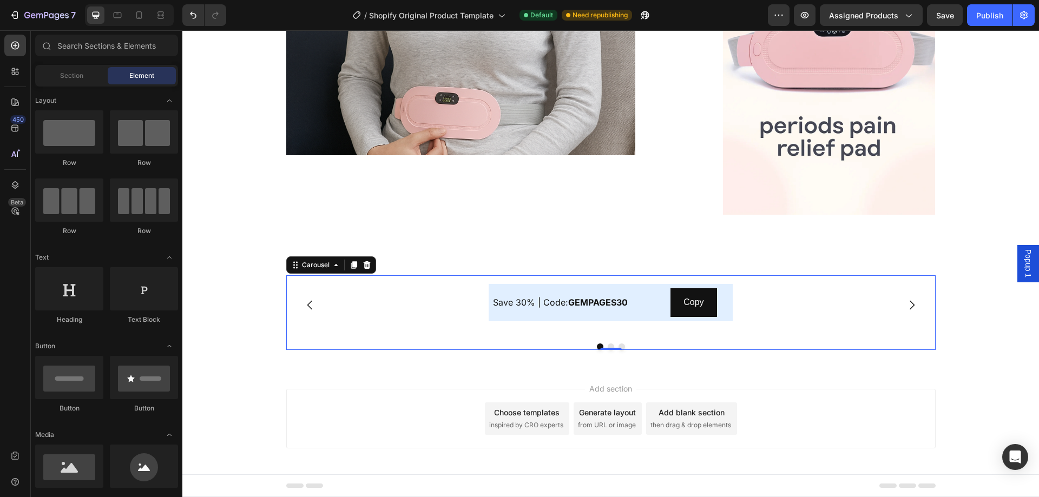
click at [321, 393] on div "Add section Choose templates inspired by CRO experts Generate layout from URL o…" at bounding box center [610, 419] width 649 height 60
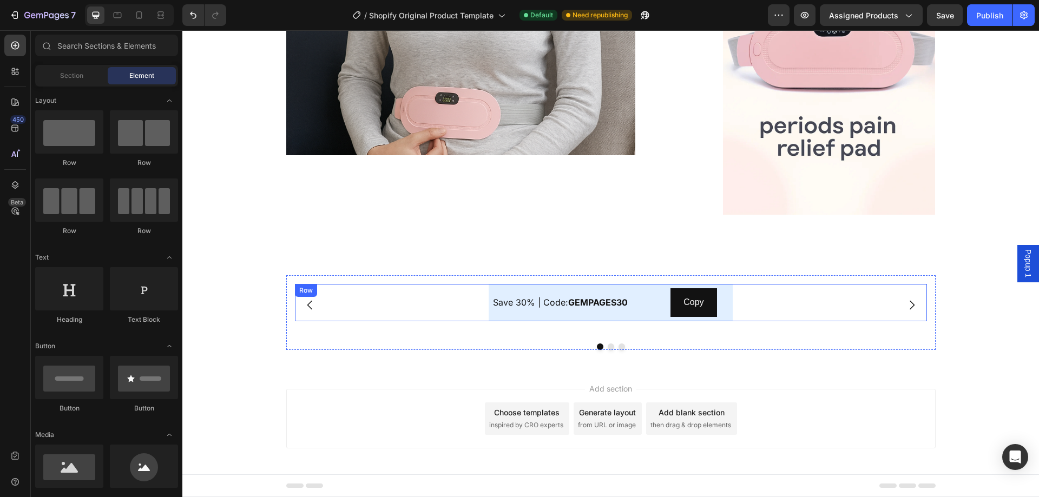
click at [386, 316] on div "Save 30% | Code: GEMPAGES30 Text Block Copy Copy Coupon Code Row" at bounding box center [611, 302] width 632 height 37
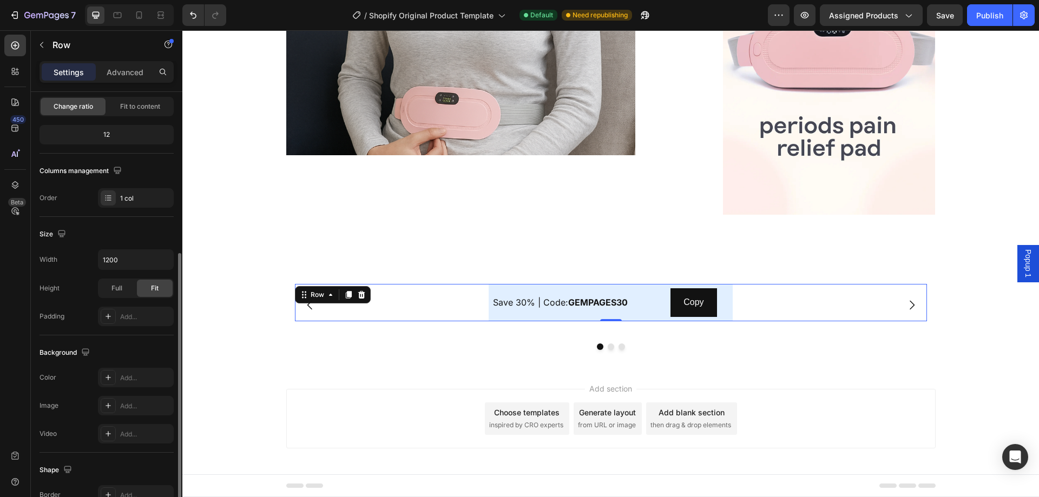
scroll to position [162, 0]
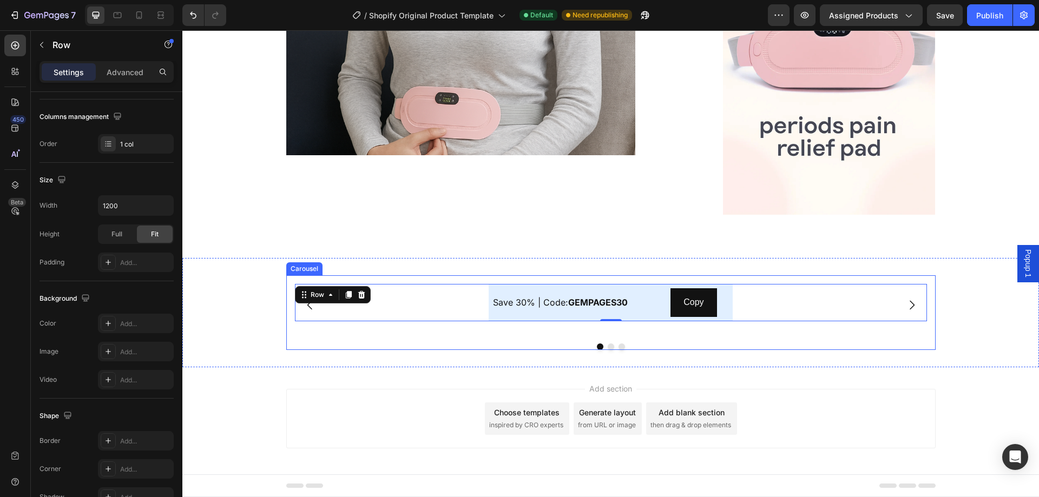
click at [308, 307] on icon "Carousel Back Arrow" at bounding box center [310, 305] width 13 height 13
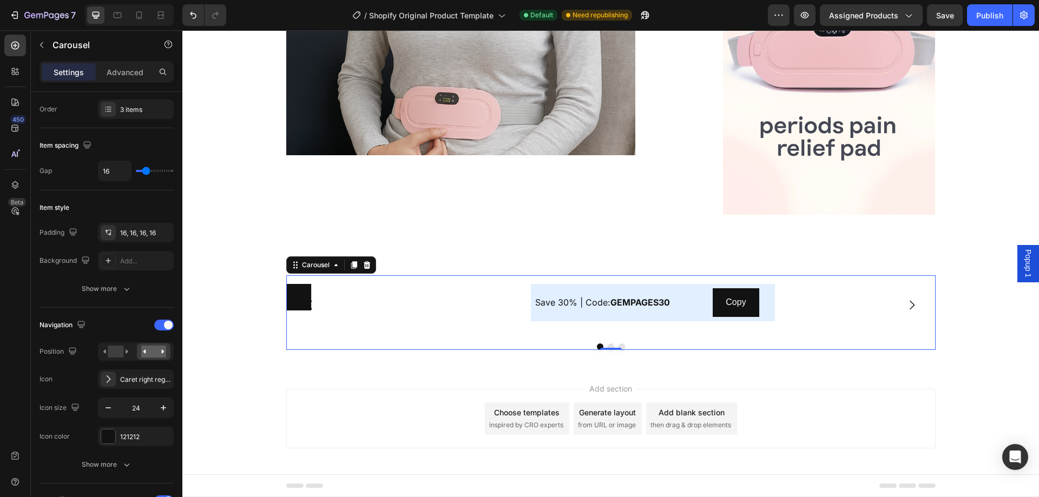
scroll to position [0, 0]
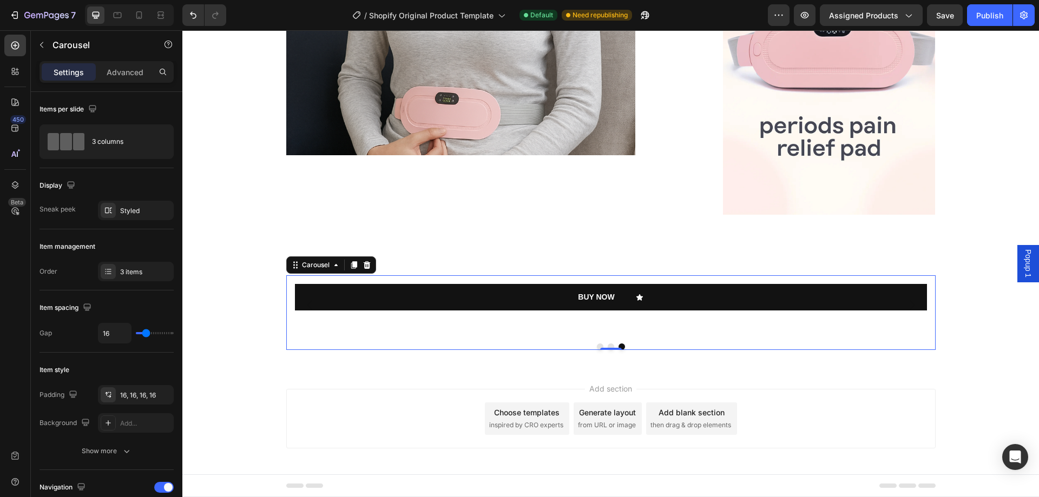
click at [304, 300] on icon "Carousel Back Arrow" at bounding box center [310, 305] width 13 height 13
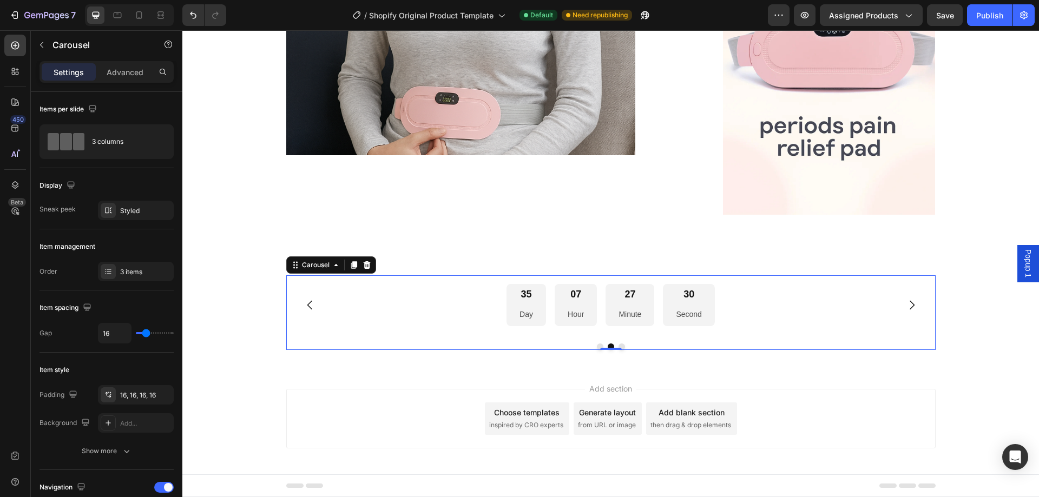
click at [907, 304] on icon "Carousel Next Arrow" at bounding box center [911, 305] width 13 height 13
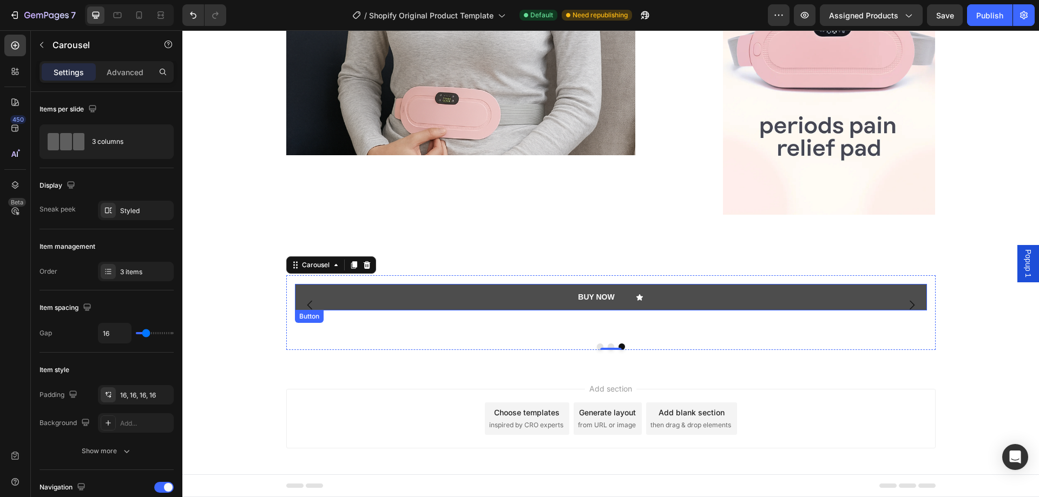
click at [719, 307] on link "BUY NOW" at bounding box center [611, 297] width 632 height 27
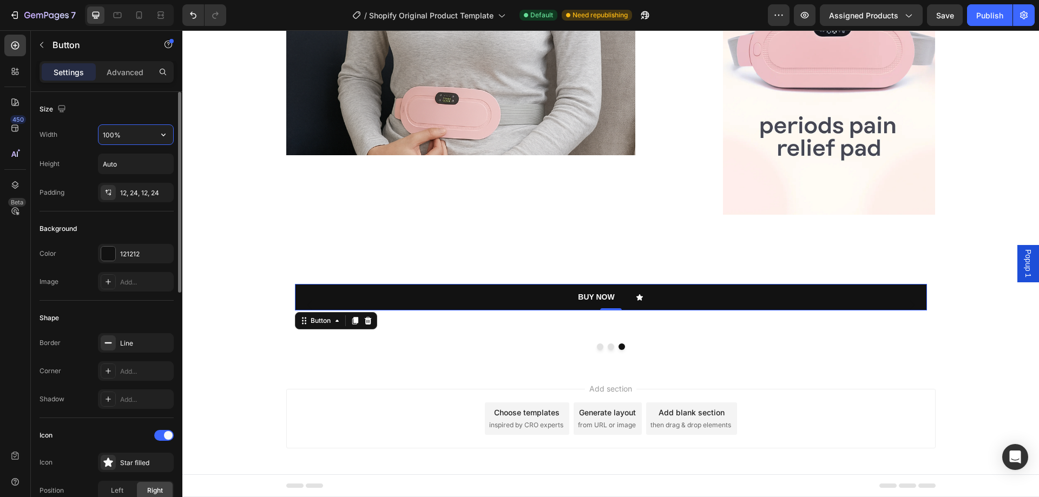
click at [143, 130] on input "100%" at bounding box center [135, 134] width 75 height 19
click at [162, 136] on icon "button" at bounding box center [163, 134] width 11 height 11
click at [155, 156] on div "Fit content Auto" at bounding box center [124, 162] width 89 height 21
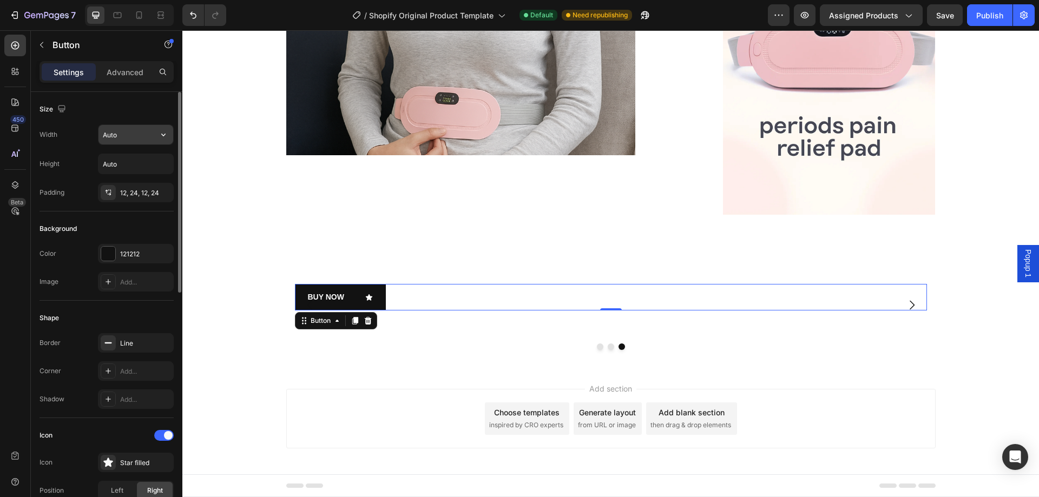
click at [158, 136] on icon "button" at bounding box center [163, 134] width 11 height 11
click at [151, 174] on div "Full 100%" at bounding box center [124, 183] width 89 height 21
type input "100%"
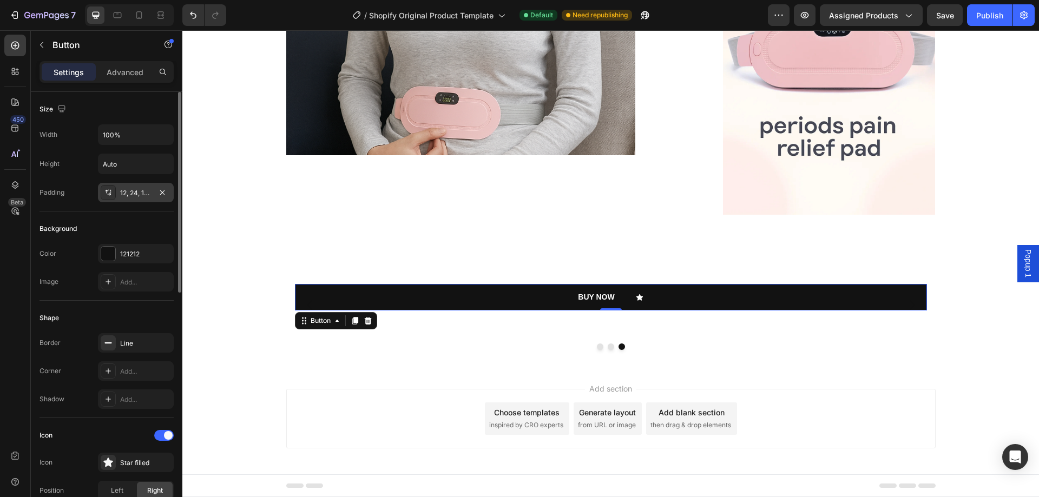
click at [146, 189] on div "12, 24, 12, 24" at bounding box center [135, 193] width 31 height 10
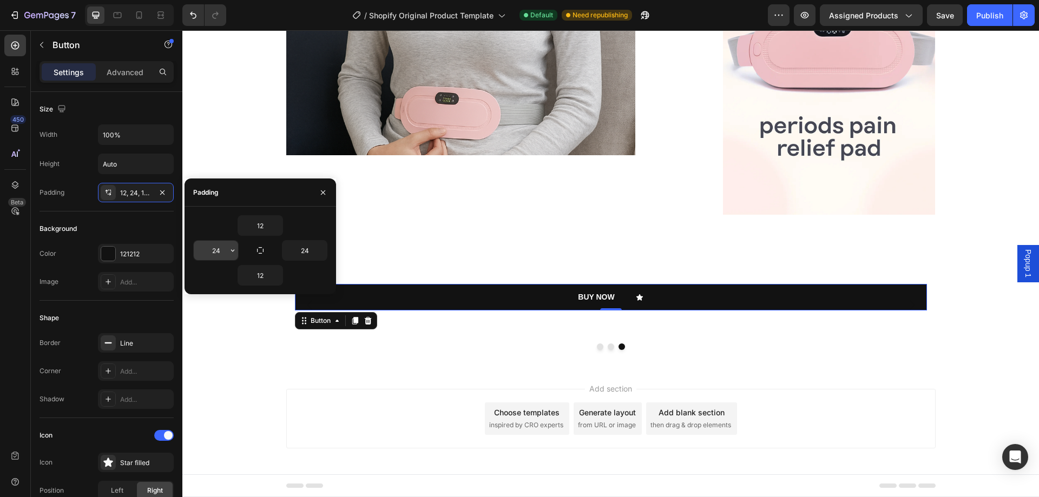
click at [212, 247] on input "24" at bounding box center [216, 250] width 44 height 19
type input "12"
click at [312, 251] on input "24" at bounding box center [304, 250] width 44 height 19
type input "12"
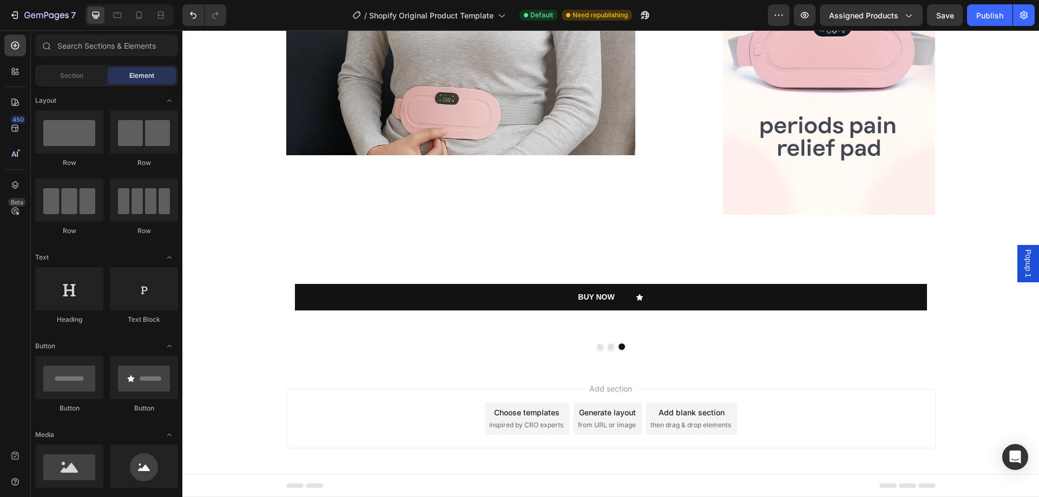
click at [369, 381] on div "Add section Choose templates inspired by CRO experts Generate layout from URL o…" at bounding box center [610, 420] width 856 height 107
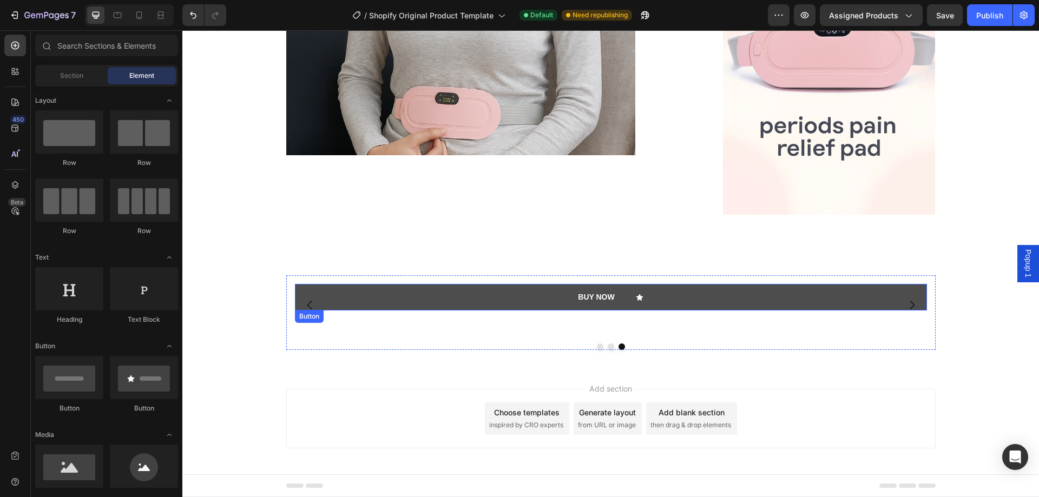
click at [379, 302] on link "BUY NOW" at bounding box center [611, 297] width 632 height 27
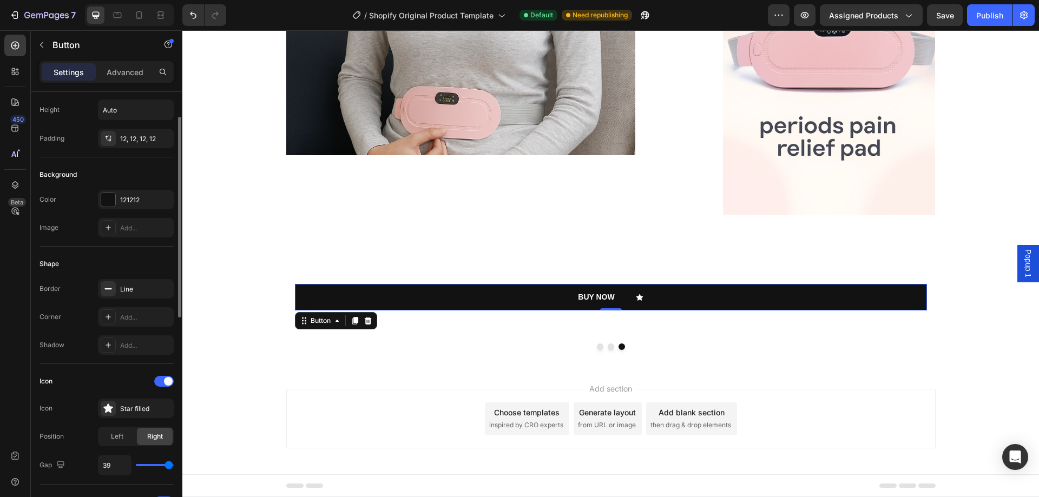
scroll to position [108, 0]
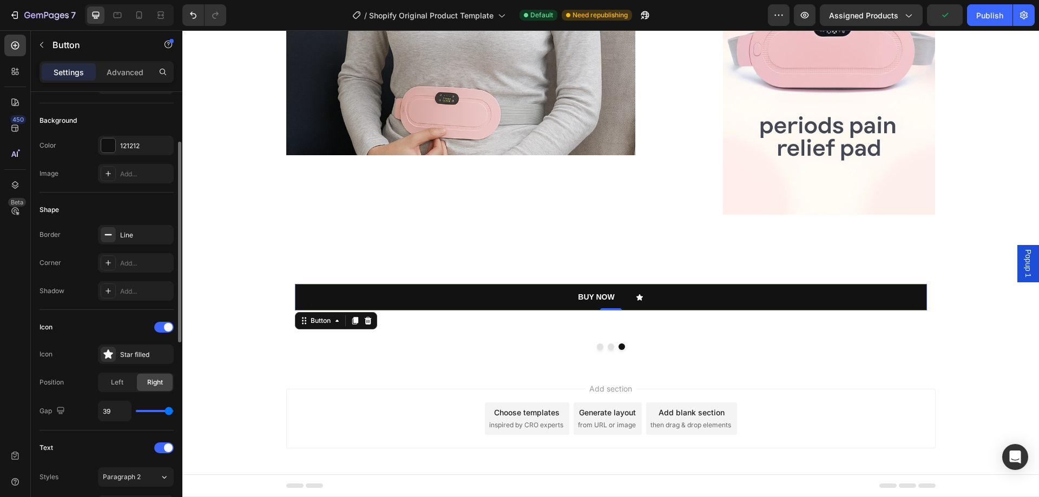
drag, startPoint x: 164, startPoint y: 414, endPoint x: 132, endPoint y: 411, distance: 32.1
click at [132, 411] on div "39" at bounding box center [136, 411] width 76 height 21
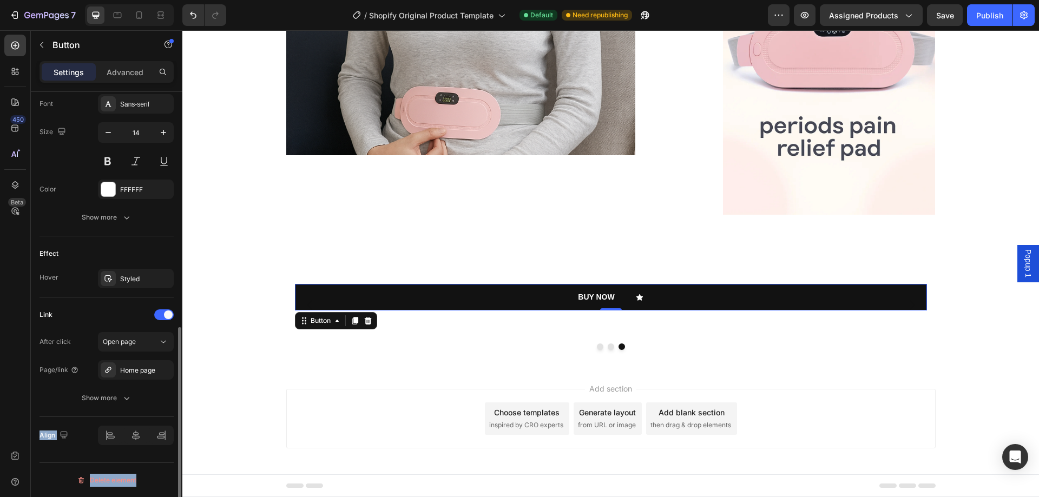
drag, startPoint x: 176, startPoint y: 408, endPoint x: 162, endPoint y: 408, distance: 14.6
click at [162, 408] on div "Size Width 100% Height Auto Padding 12, 12, 12, 12 Background Color 121212 Imag…" at bounding box center [106, 310] width 151 height 436
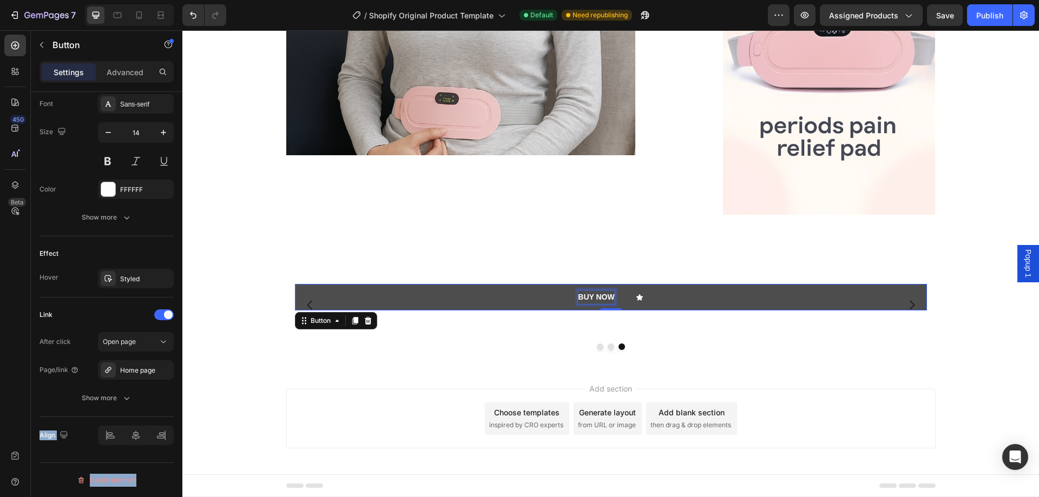
click at [609, 301] on strong "BUY NOW" at bounding box center [596, 297] width 36 height 9
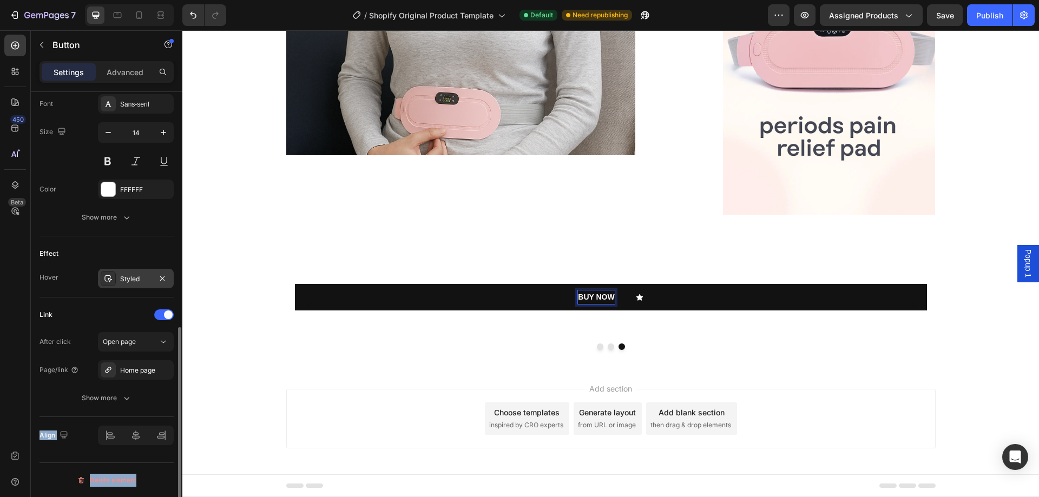
click at [149, 277] on div "Styled" at bounding box center [135, 279] width 31 height 10
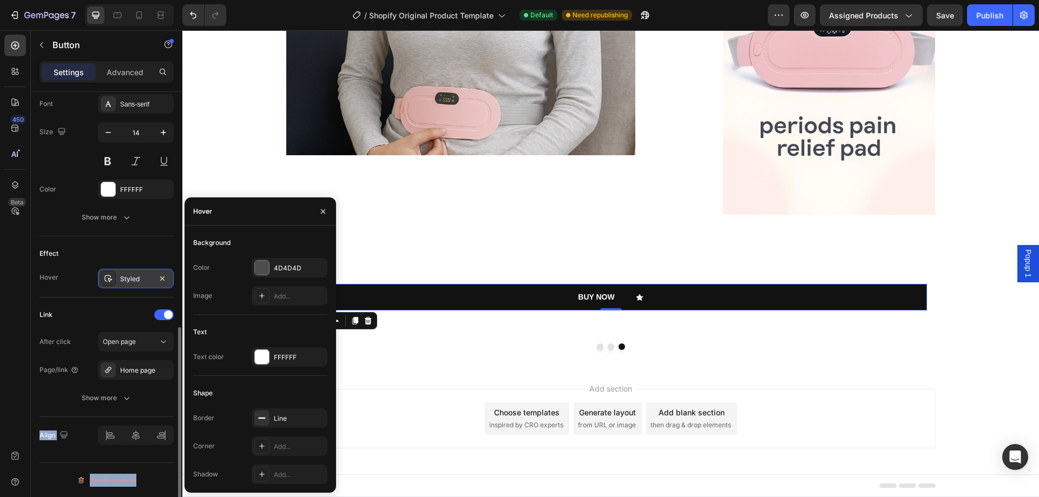
click at [149, 277] on div "Styled" at bounding box center [135, 279] width 31 height 10
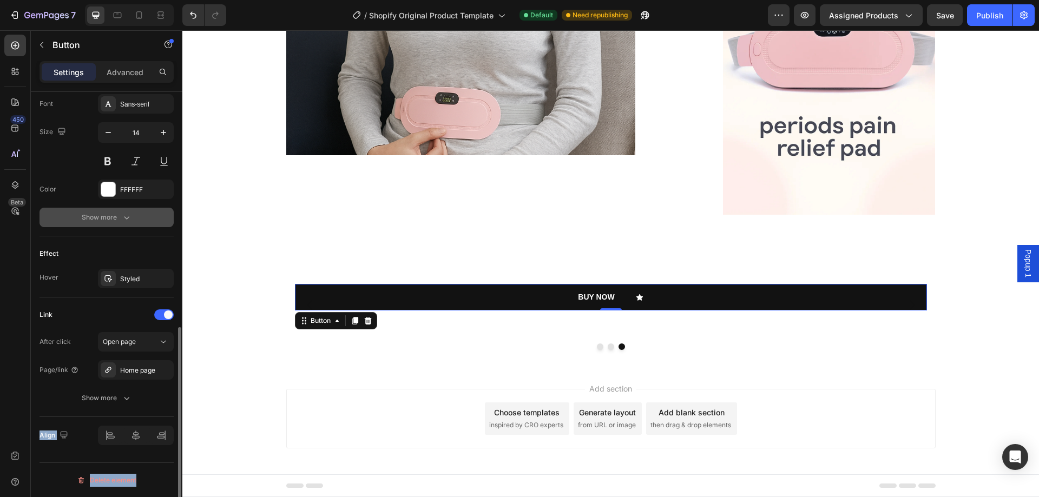
click at [129, 220] on icon "button" at bounding box center [126, 217] width 11 height 11
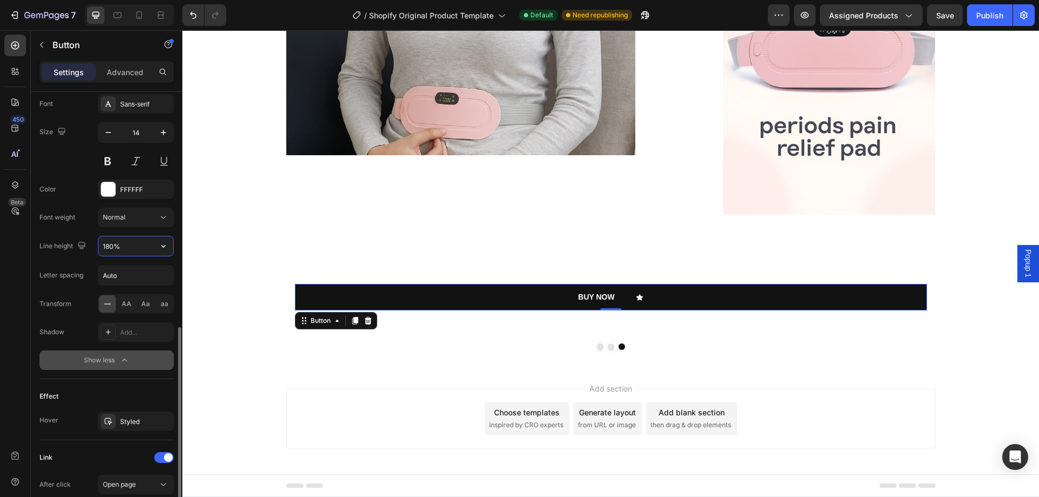
click at [127, 245] on input "180%" at bounding box center [135, 245] width 75 height 19
click at [162, 249] on icon "button" at bounding box center [163, 246] width 11 height 11
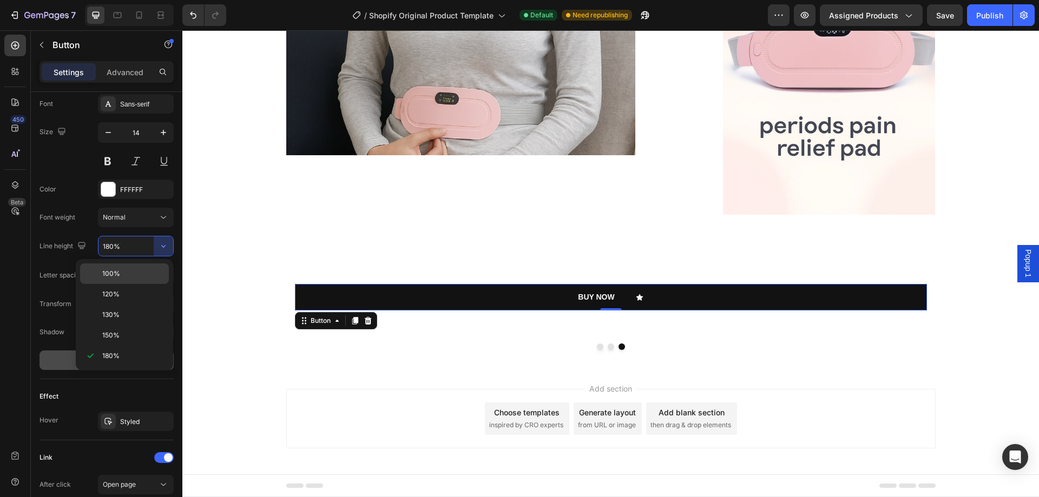
click at [142, 276] on p "100%" at bounding box center [133, 274] width 62 height 10
type input "100%"
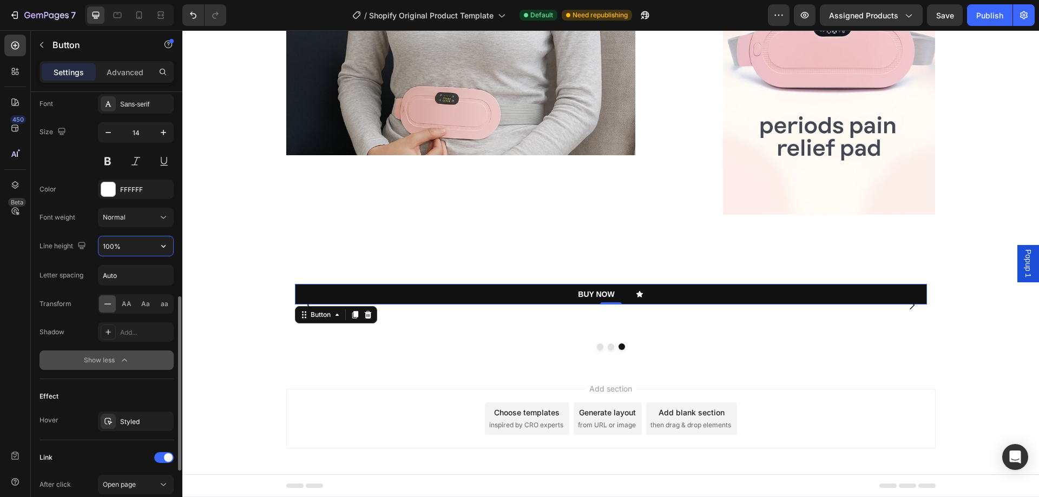
click at [149, 248] on input "100%" at bounding box center [135, 245] width 75 height 19
click at [156, 216] on div "Normal" at bounding box center [130, 218] width 55 height 10
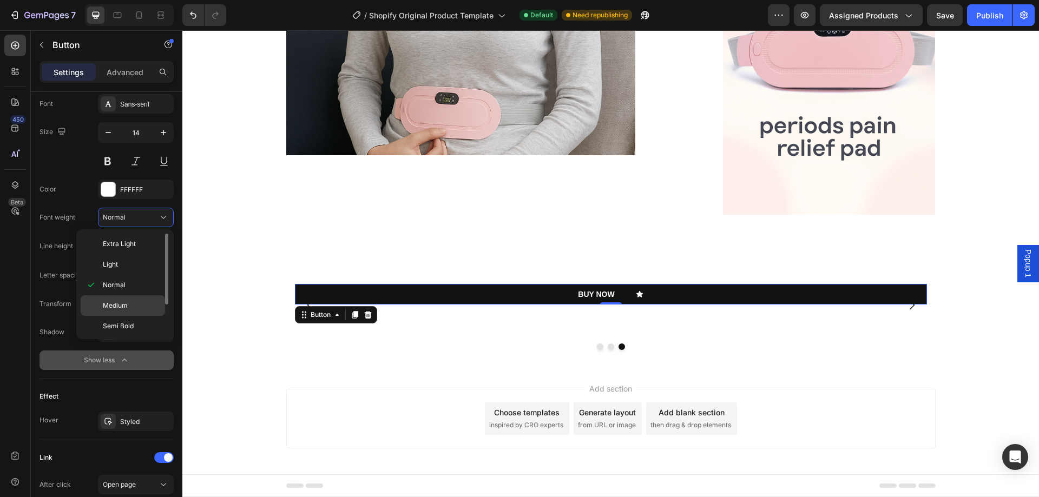
click at [124, 306] on span "Medium" at bounding box center [115, 306] width 25 height 10
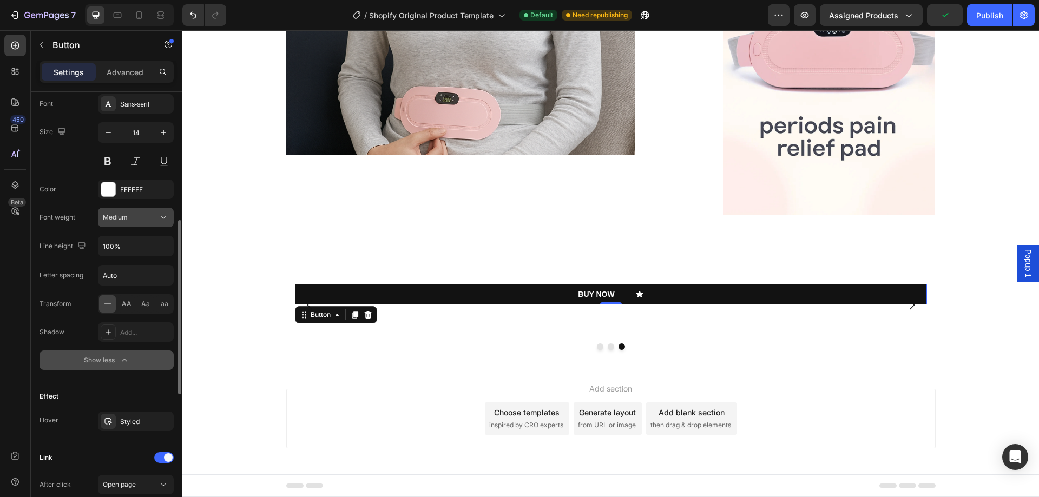
scroll to position [401, 0]
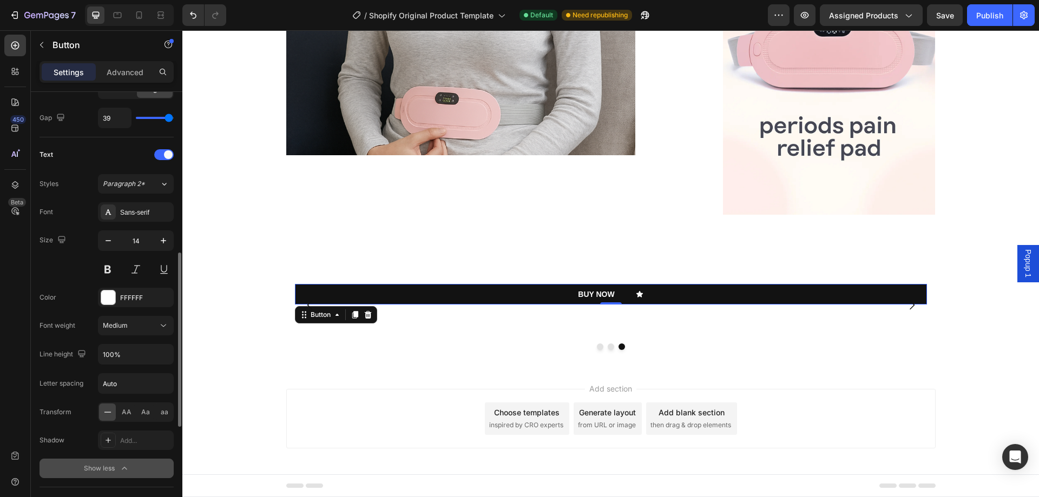
click at [159, 121] on div "39" at bounding box center [136, 118] width 76 height 21
type input "37"
type input "34"
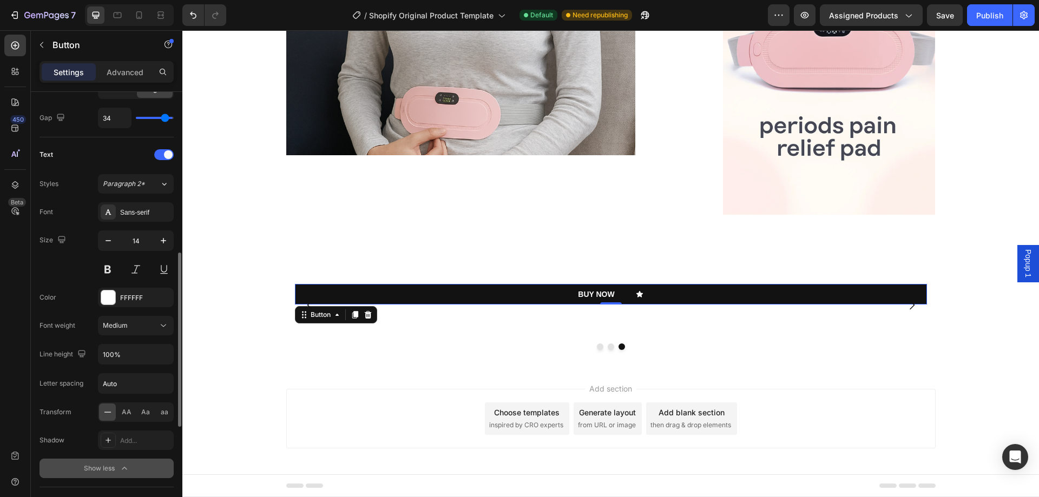
type input "33"
type input "27"
type input "26"
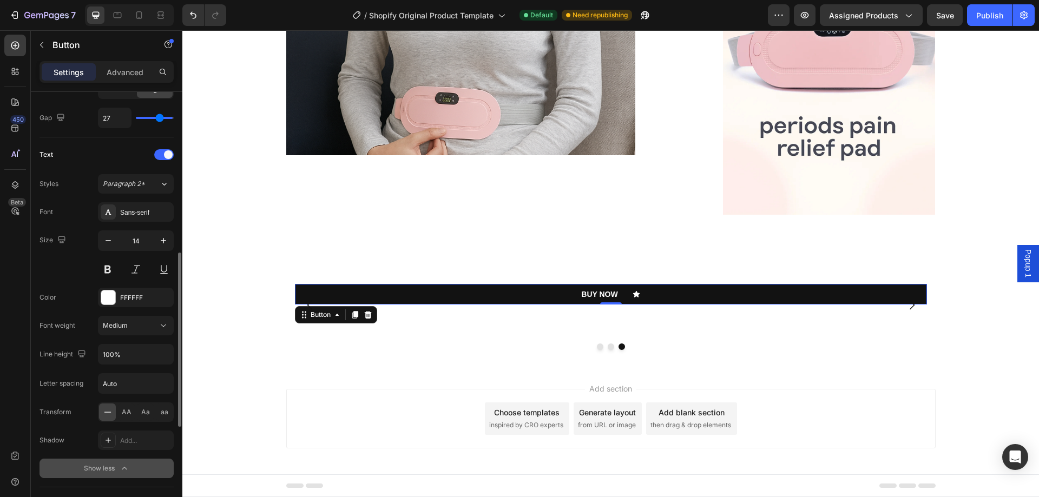
type input "26"
type input "24"
type input "22"
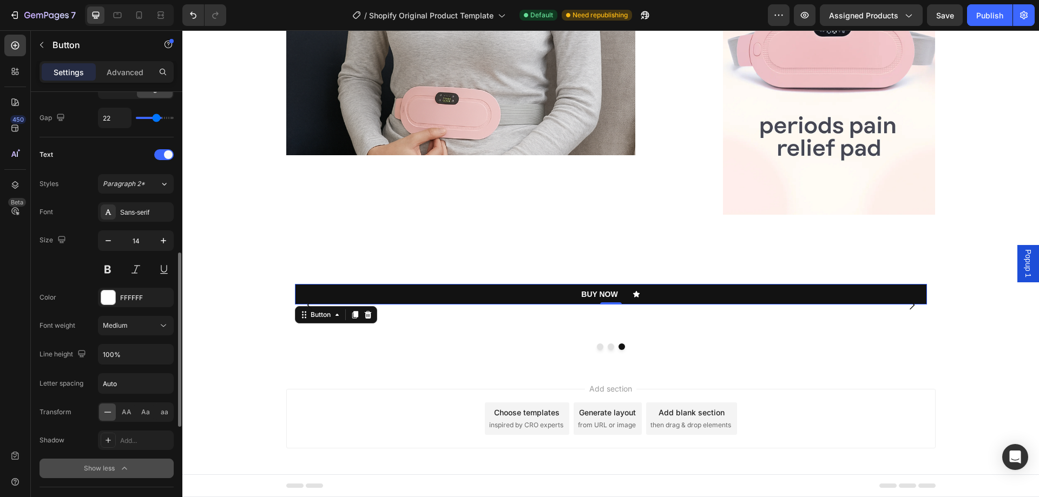
type input "19"
type input "15"
type input "13"
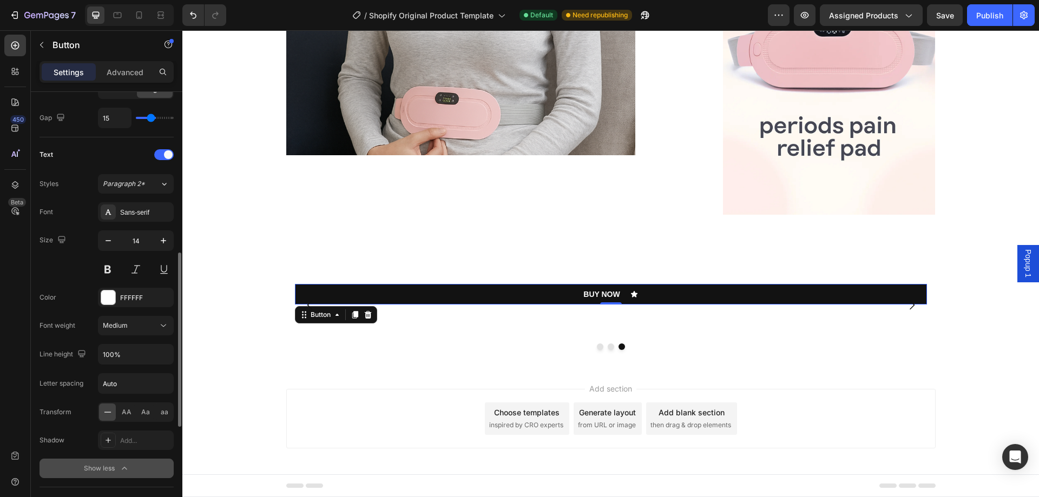
type input "13"
type input "12"
type input "10"
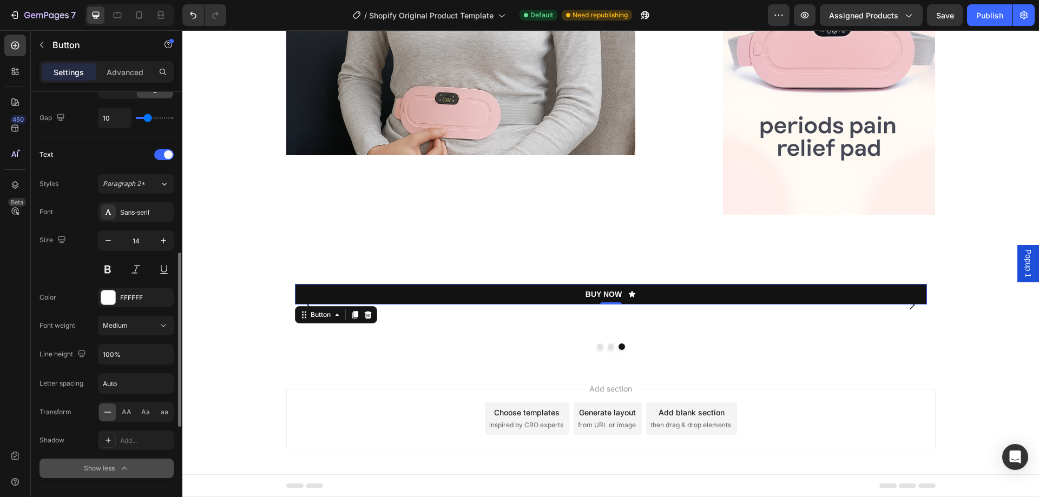
type input "9"
type input "7"
type input "5"
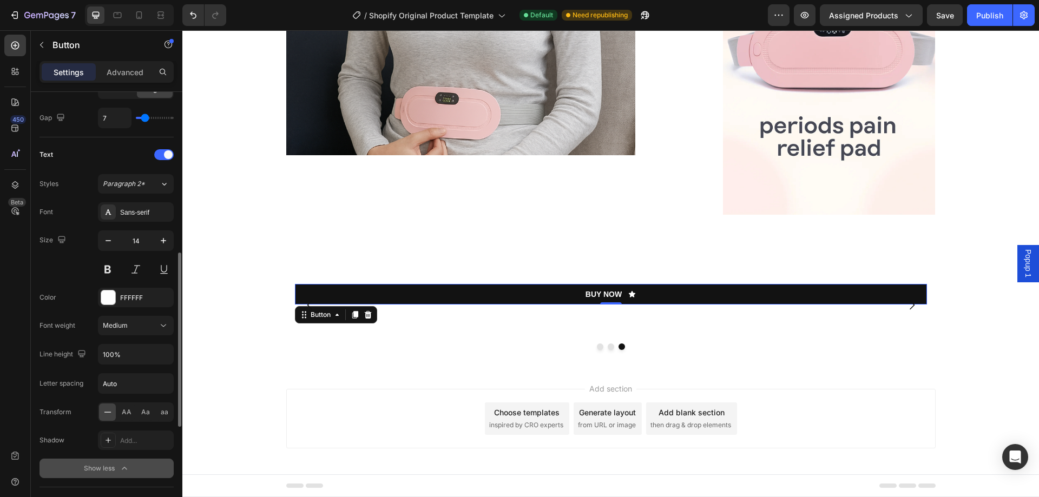
type input "5"
type input "4"
type input "2"
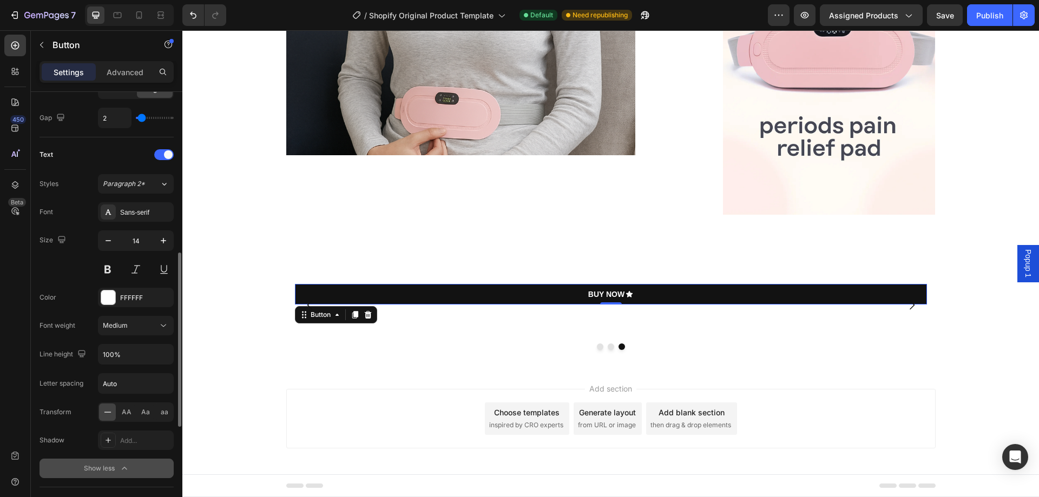
type input "4"
type input "5"
drag, startPoint x: 171, startPoint y: 121, endPoint x: 144, endPoint y: 130, distance: 28.4
type input "5"
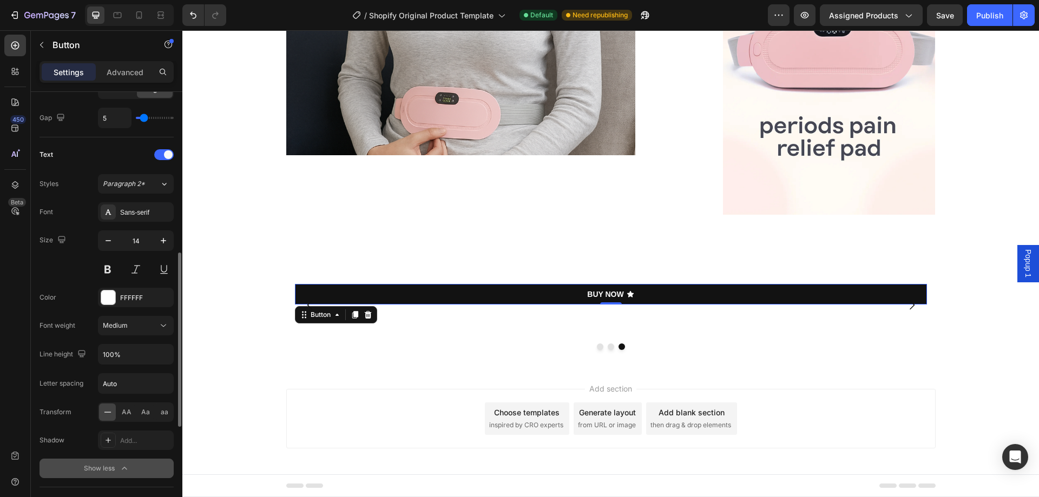
click at [144, 119] on input "range" at bounding box center [155, 118] width 38 height 2
click at [109, 268] on button at bounding box center [107, 269] width 19 height 19
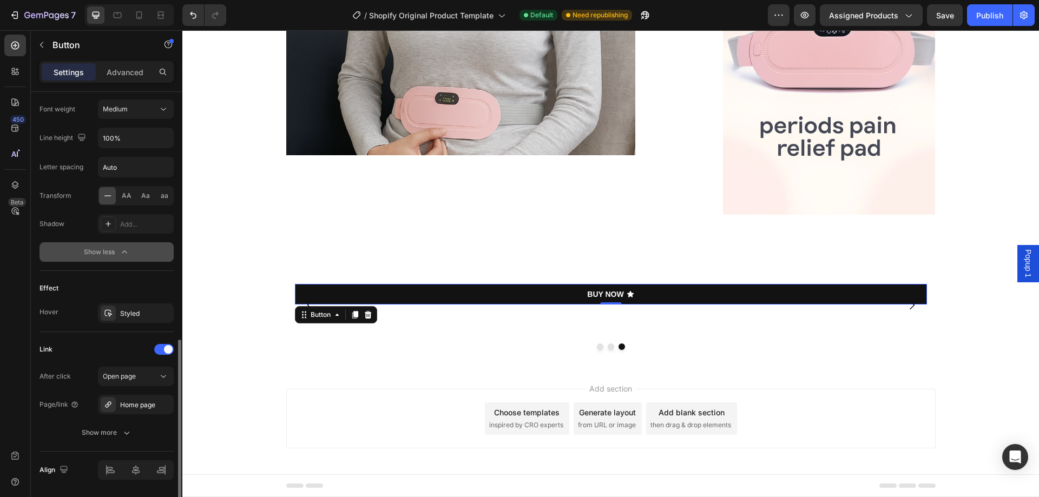
scroll to position [652, 0]
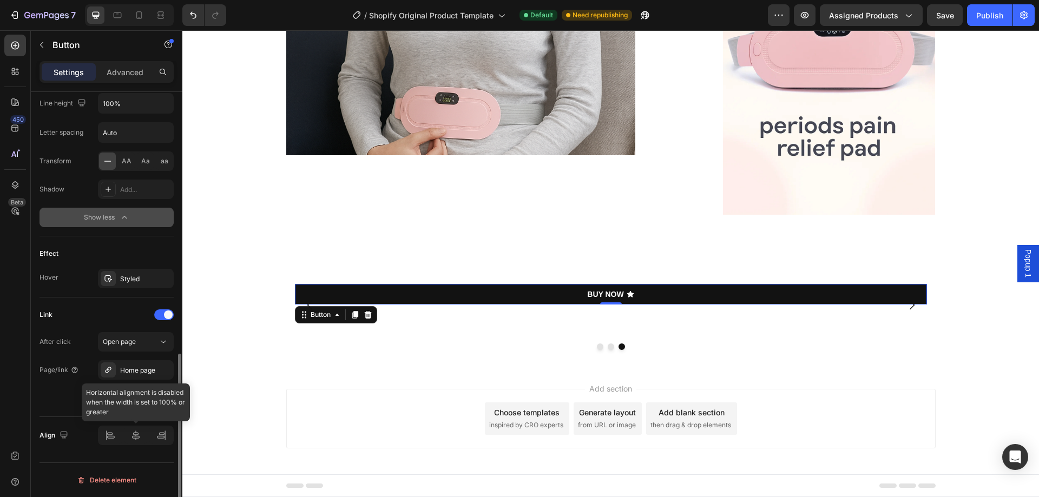
click at [136, 435] on div at bounding box center [136, 435] width 76 height 19
click at [109, 219] on div "Show less" at bounding box center [107, 217] width 46 height 11
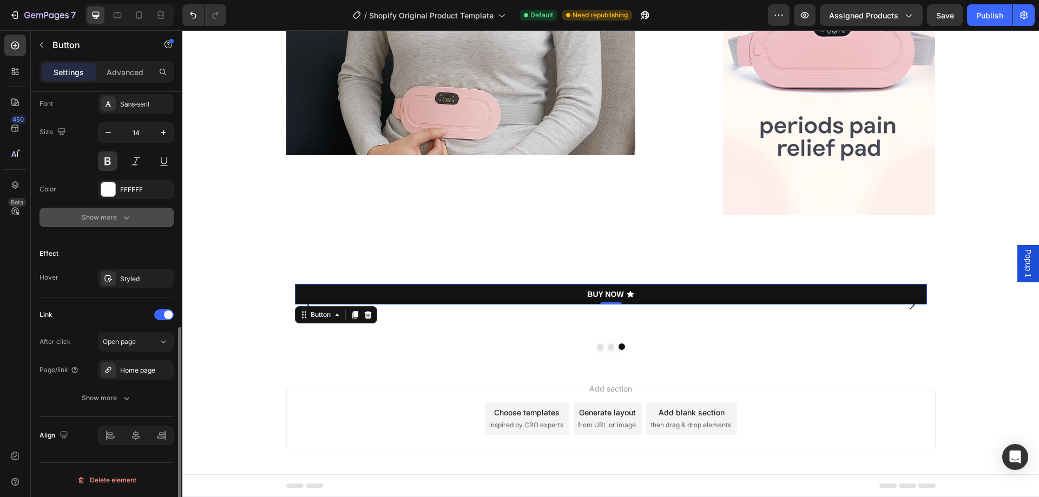
scroll to position [510, 0]
click at [141, 76] on p "Advanced" at bounding box center [125, 72] width 37 height 11
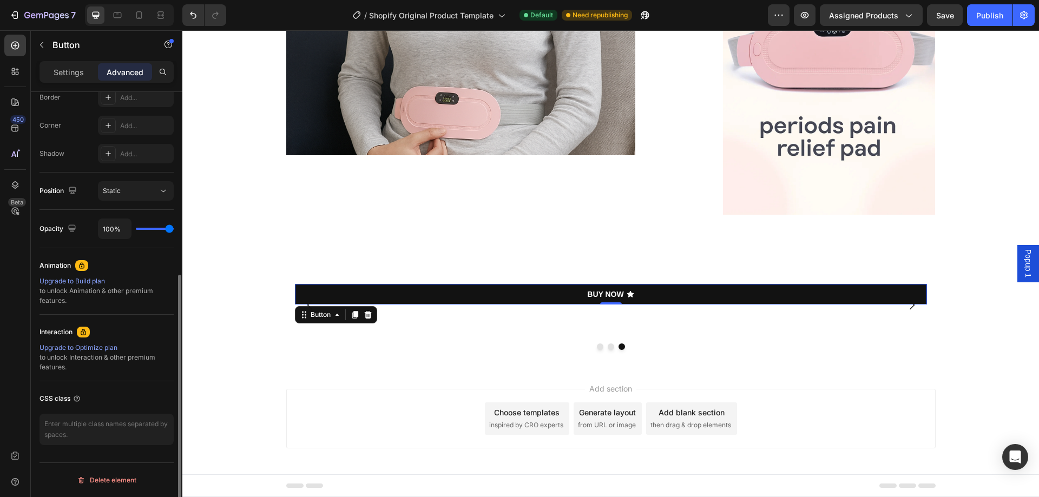
scroll to position [315, 0]
click at [130, 194] on div "Static" at bounding box center [130, 191] width 55 height 10
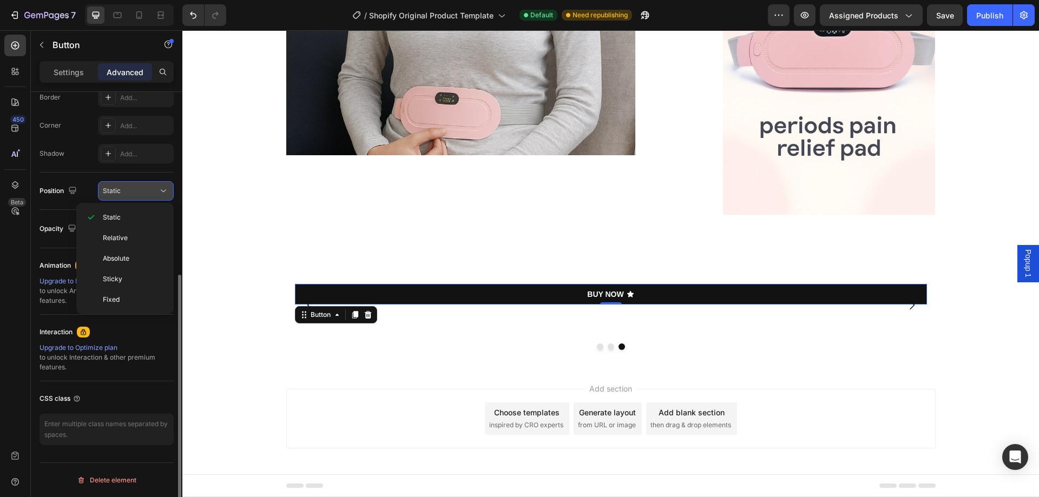
click at [130, 194] on div "Static" at bounding box center [130, 191] width 55 height 10
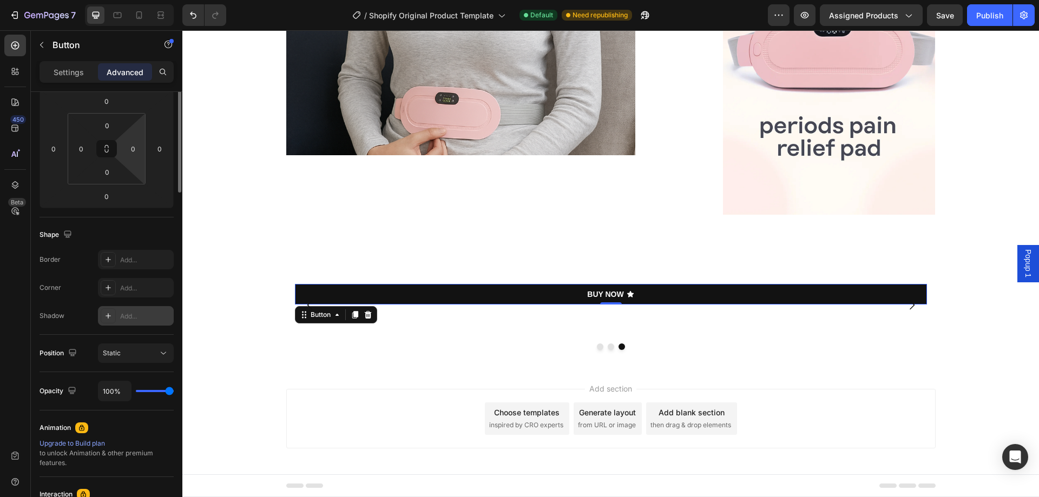
scroll to position [0, 0]
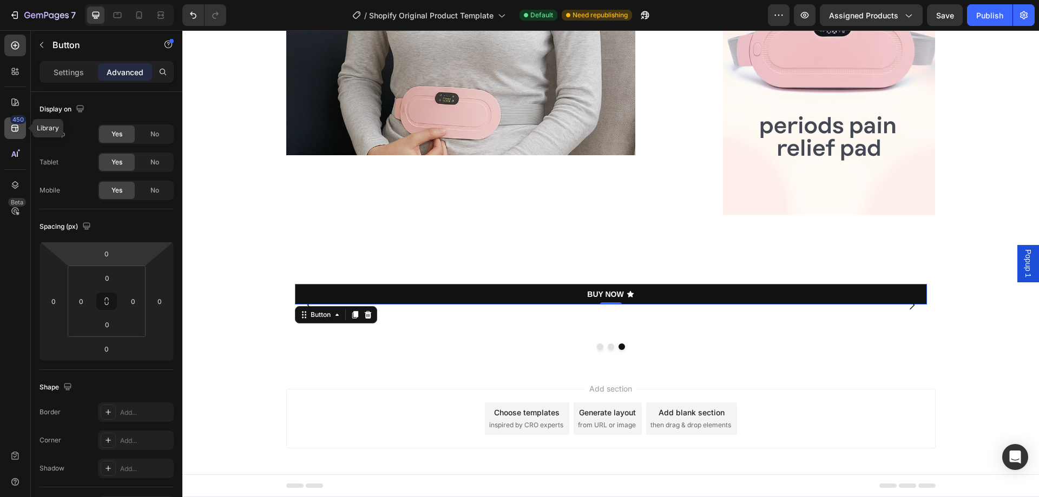
click at [15, 129] on icon at bounding box center [15, 128] width 11 height 11
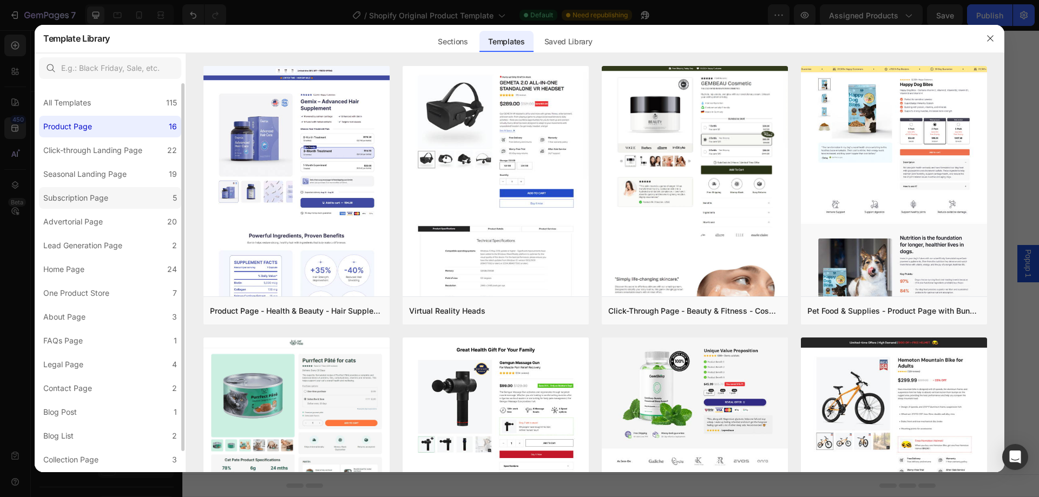
click at [77, 193] on div "Subscription Page" at bounding box center [75, 198] width 65 height 13
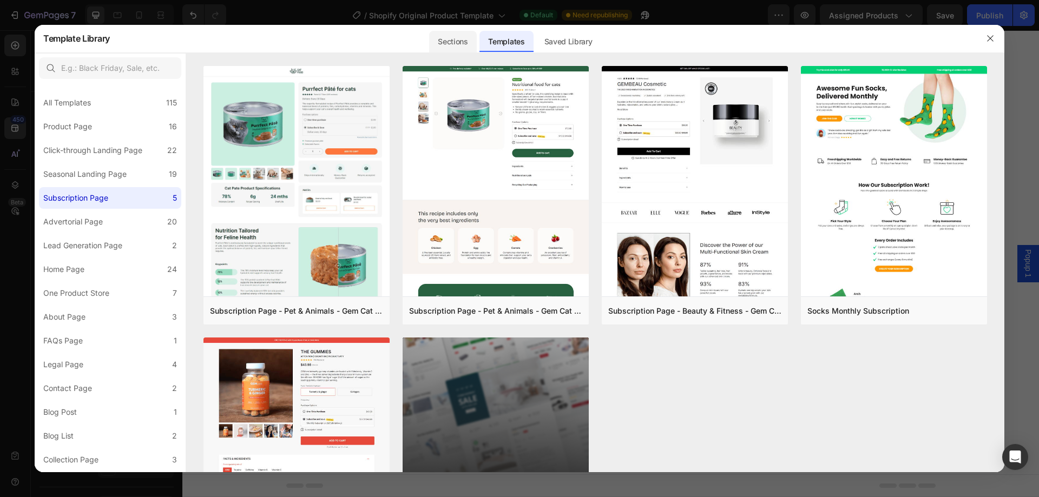
click at [463, 44] on div "Sections" at bounding box center [452, 42] width 47 height 22
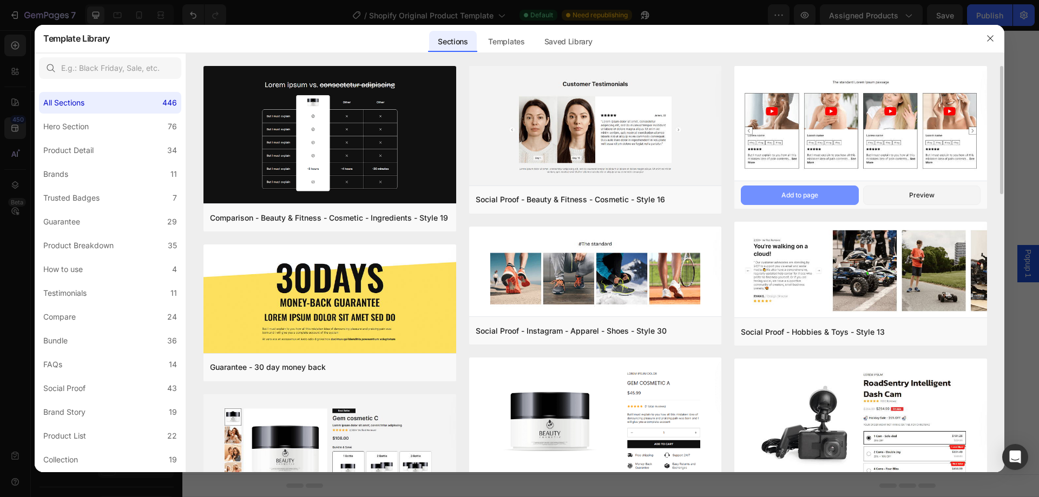
click at [802, 193] on div "Add to page" at bounding box center [799, 195] width 37 height 10
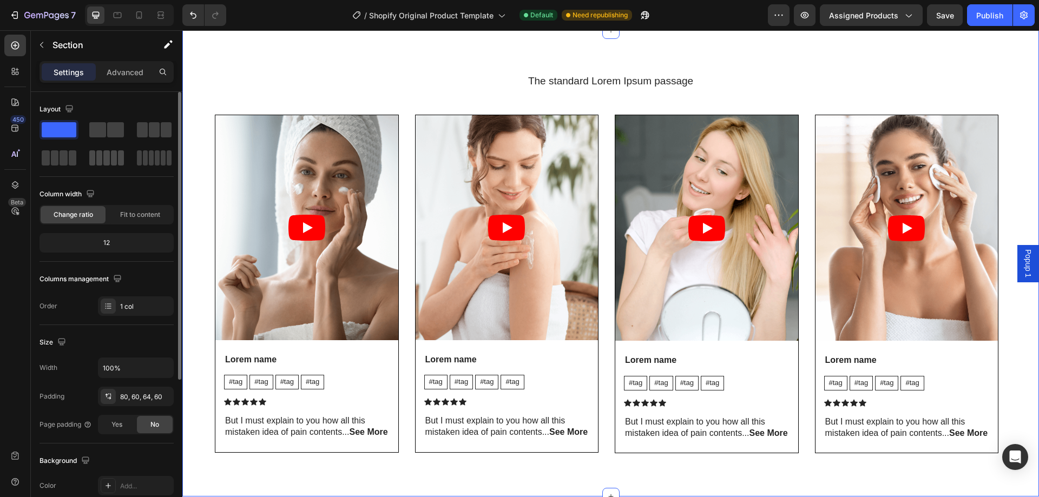
scroll to position [54, 0]
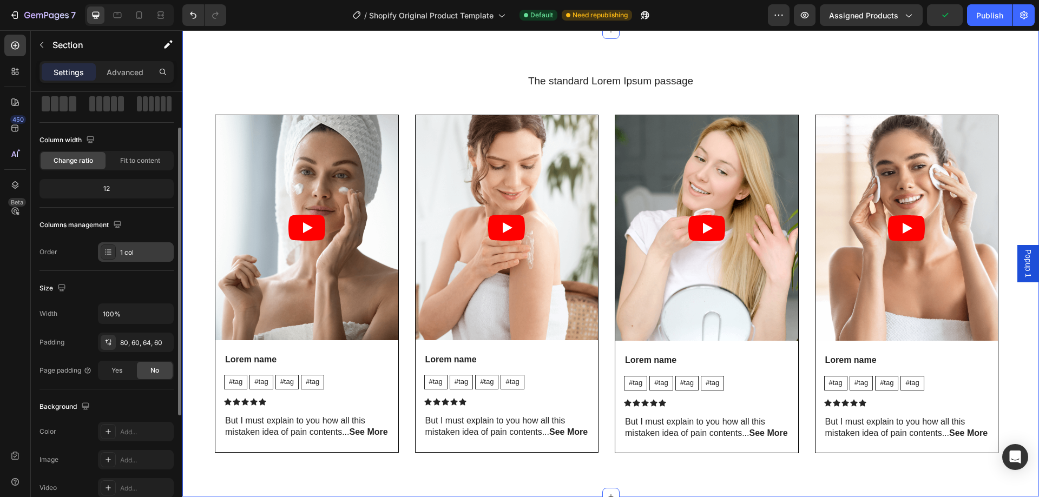
click at [137, 252] on div "1 col" at bounding box center [145, 253] width 51 height 10
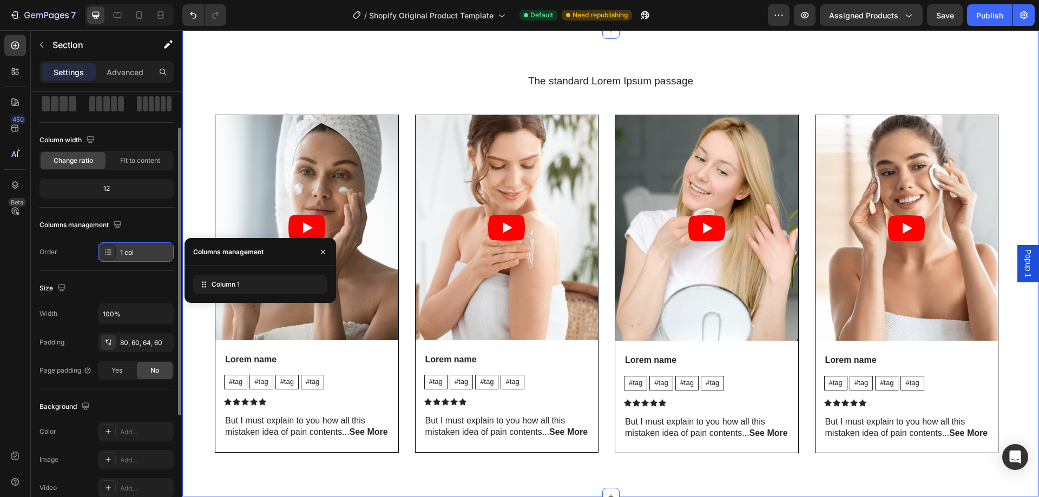
click at [137, 252] on div "1 col" at bounding box center [145, 253] width 51 height 10
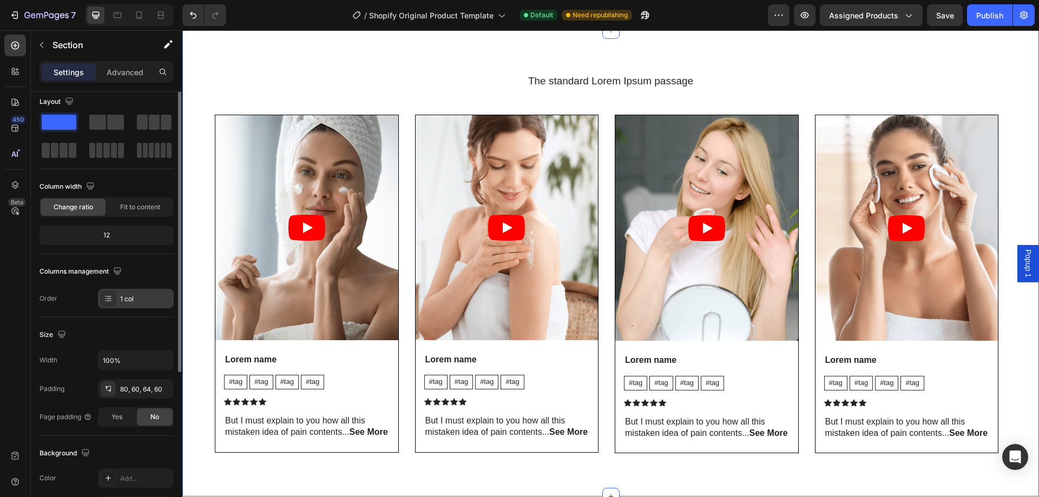
scroll to position [0, 0]
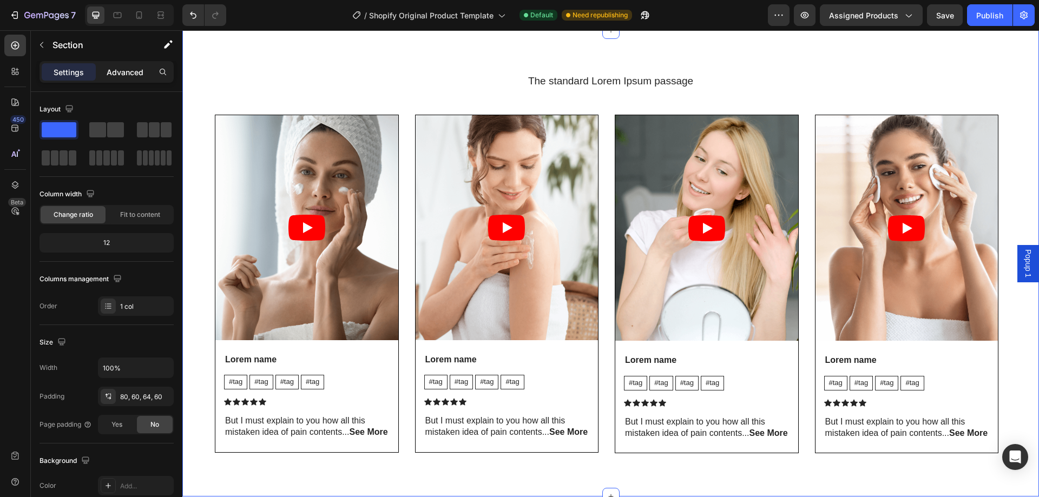
click at [115, 74] on p "Advanced" at bounding box center [125, 72] width 37 height 11
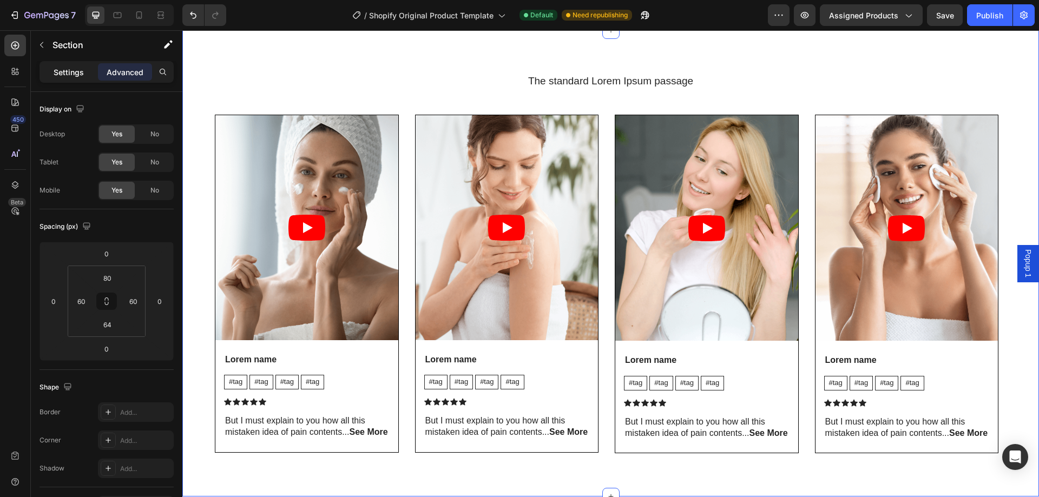
click at [77, 71] on p "Settings" at bounding box center [69, 72] width 30 height 11
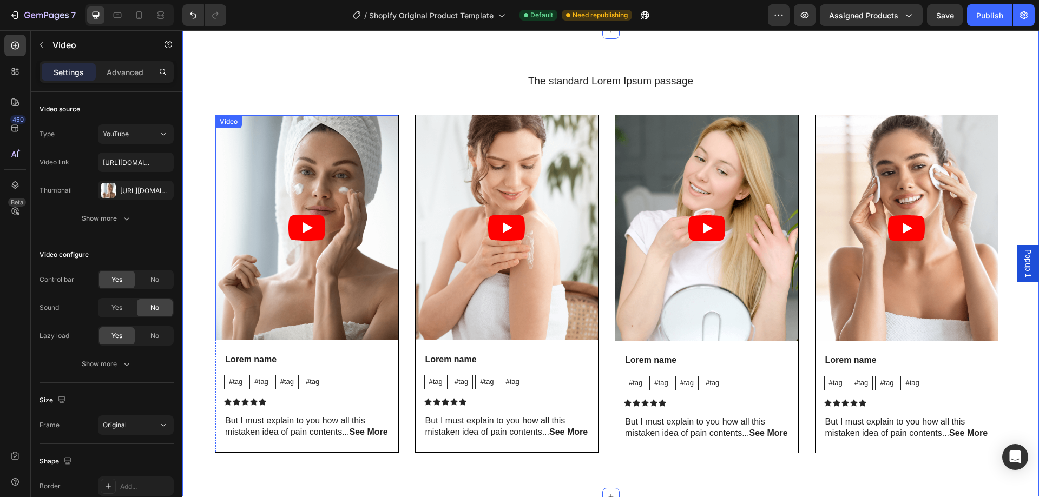
click at [332, 233] on article at bounding box center [306, 227] width 183 height 225
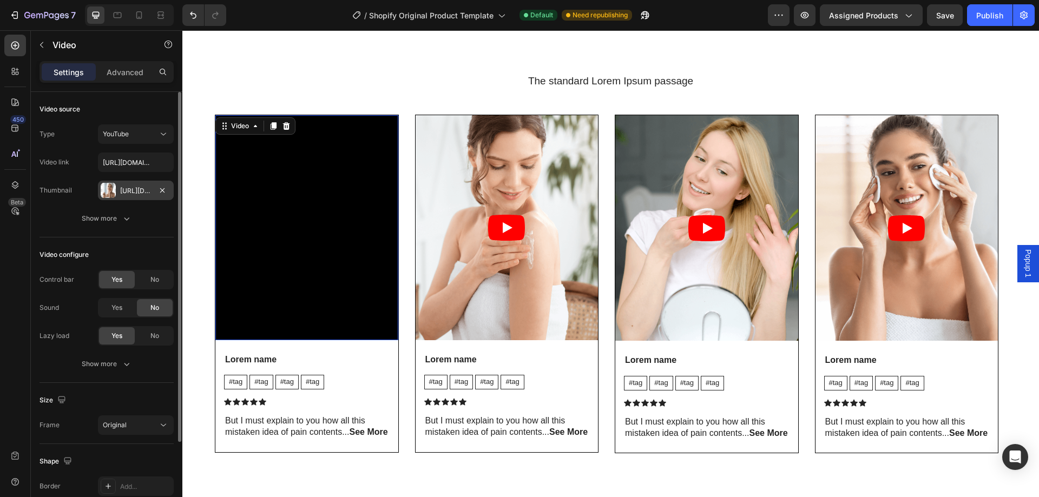
click at [130, 194] on div "Https://cdn.Shopify.Com/s/files/1/0933/5816/2207/files/gempages_586096926030562…" at bounding box center [135, 191] width 31 height 10
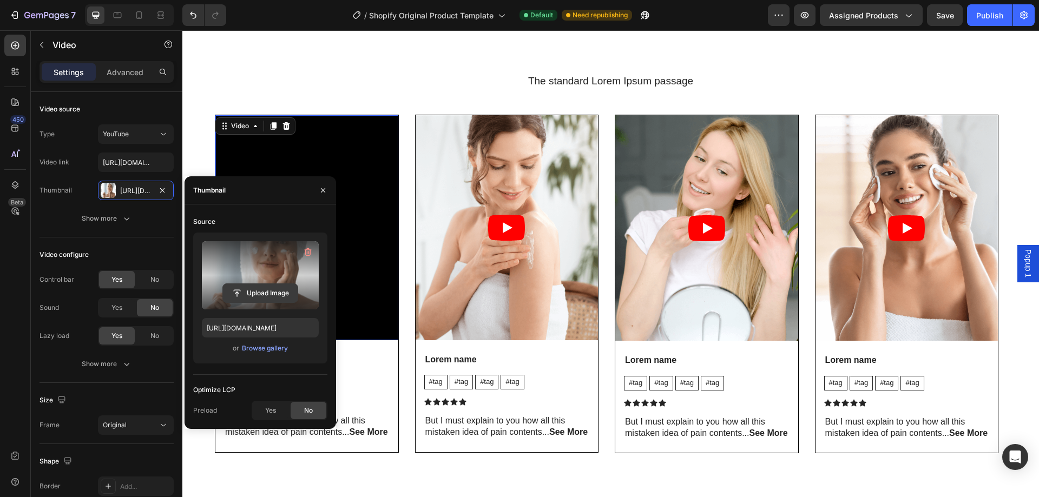
click at [241, 293] on input "file" at bounding box center [260, 293] width 75 height 18
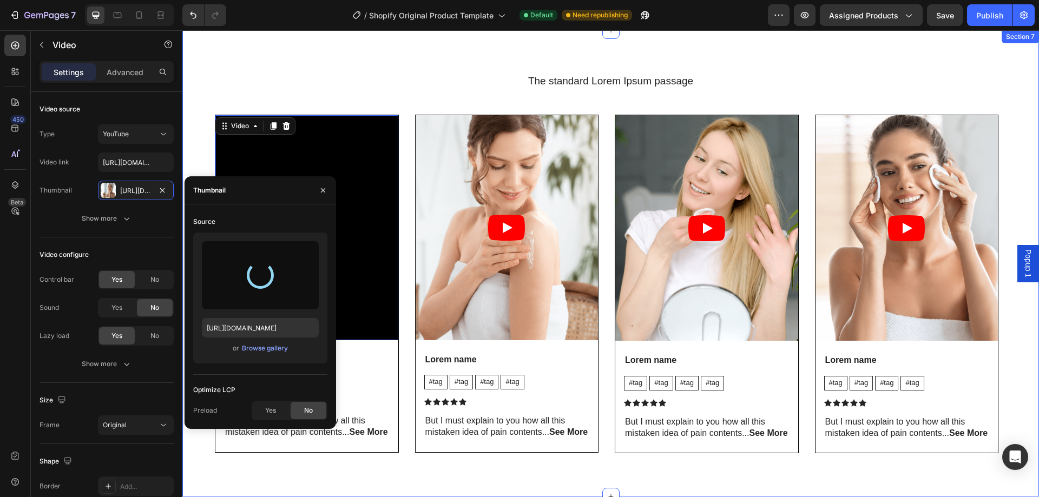
type input "https://cdn.shopify.com/s/files/1/0933/5816/2207/files/gempages_586096926030562…"
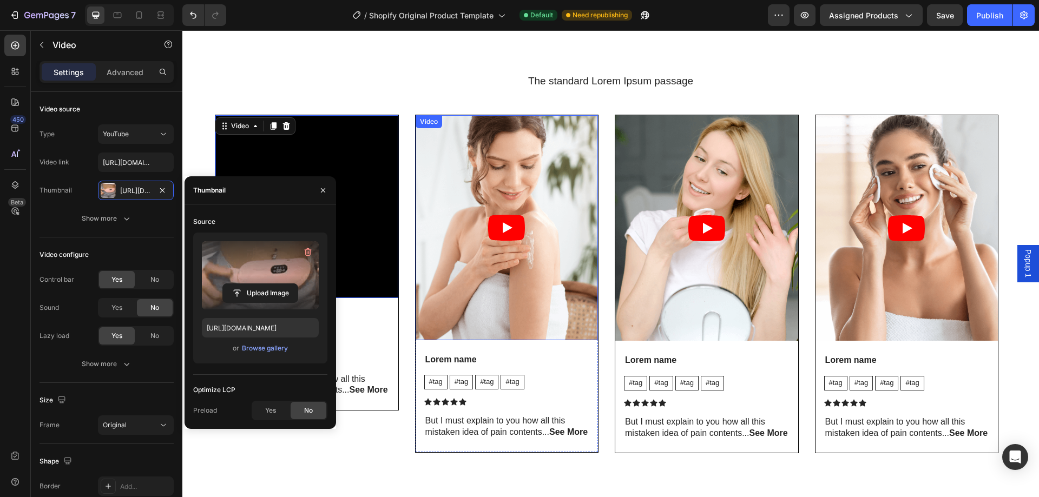
click at [459, 275] on article at bounding box center [507, 227] width 183 height 225
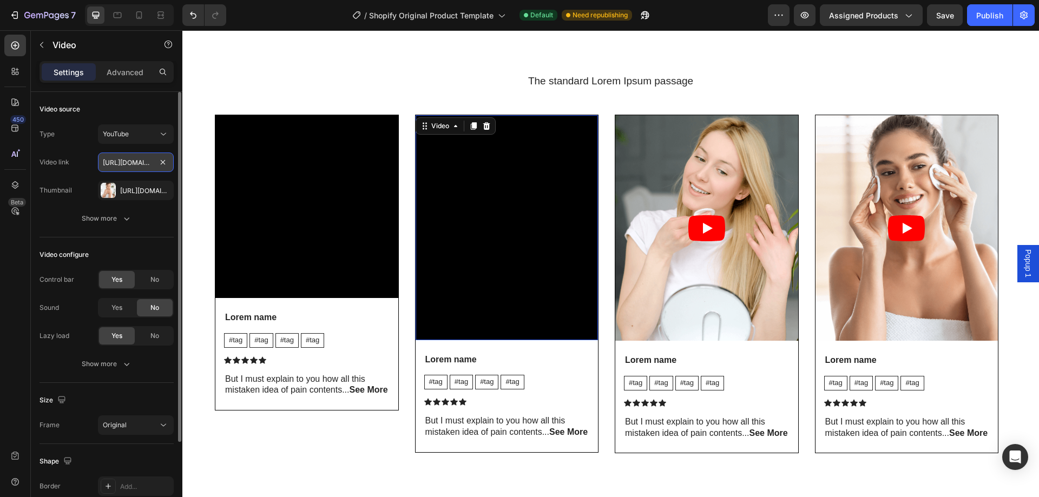
click at [146, 161] on input "https://www.youtube.com/watch?v=cyzh48XRS4M" at bounding box center [136, 162] width 76 height 19
click at [141, 162] on input "text" at bounding box center [136, 162] width 76 height 19
click at [152, 135] on div "YouTube" at bounding box center [130, 134] width 55 height 10
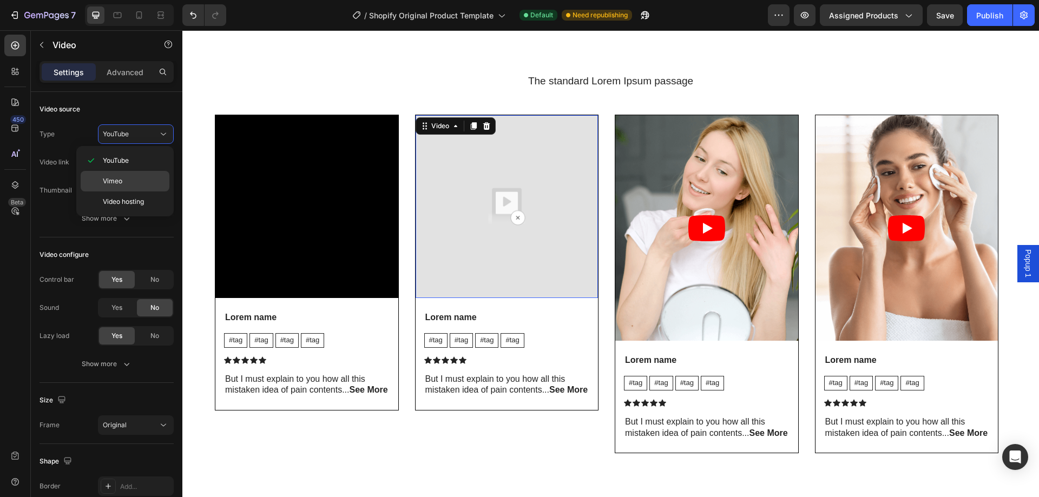
click at [136, 187] on div "Vimeo" at bounding box center [125, 181] width 89 height 21
type input "https://vimeo.com/347119375"
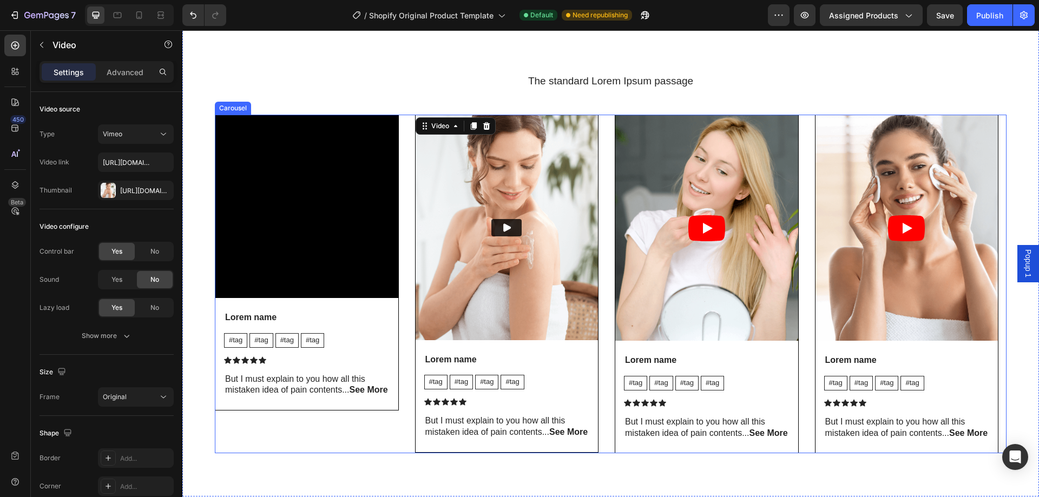
click at [367, 453] on div "Video Lorem name Text Block #tag Text Block #tag Text Block #tag Text Block #ta…" at bounding box center [307, 284] width 184 height 339
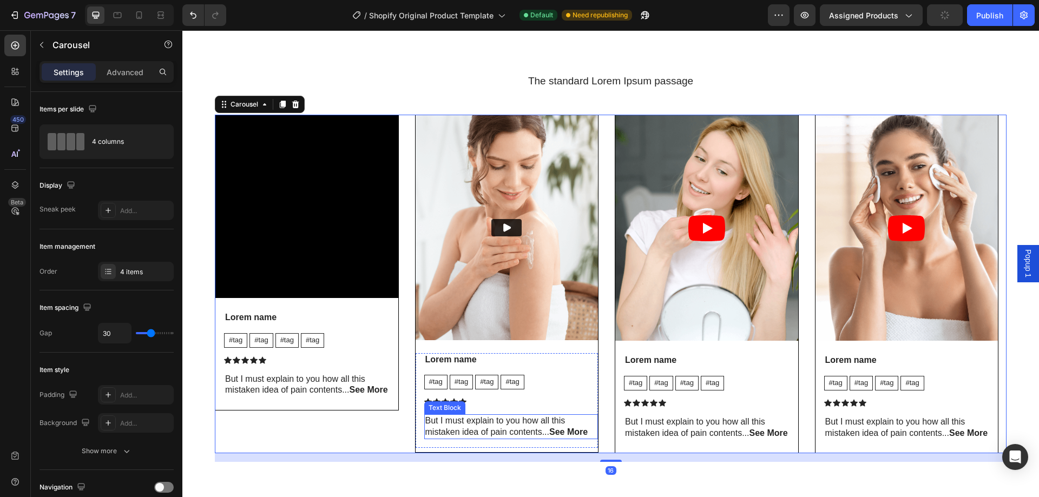
click at [452, 413] on div "Text Block" at bounding box center [444, 407] width 41 height 13
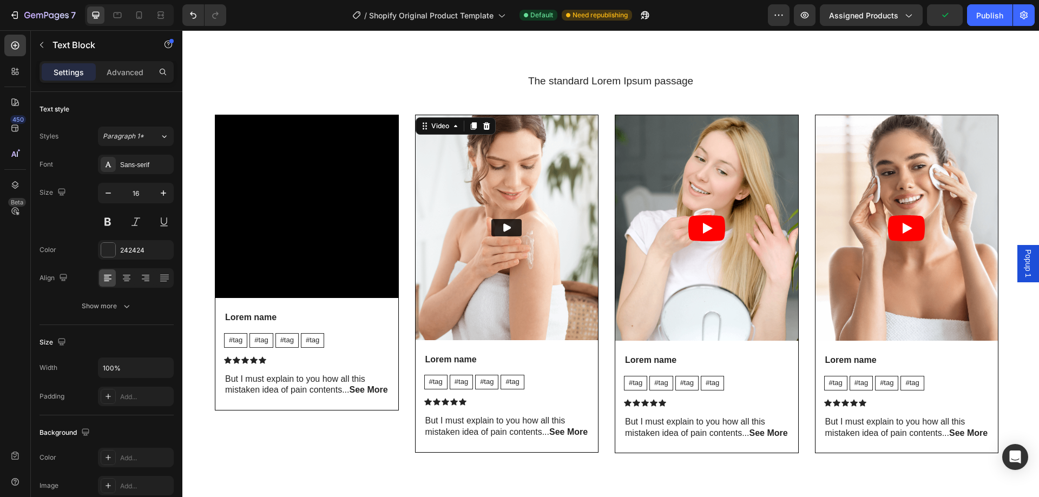
click at [503, 302] on img at bounding box center [507, 227] width 183 height 225
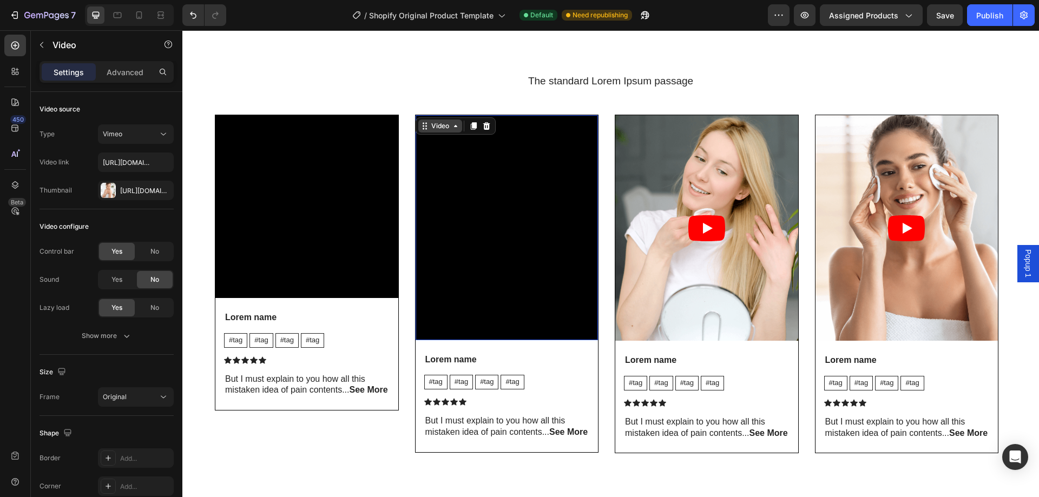
click at [453, 125] on icon at bounding box center [455, 126] width 9 height 9
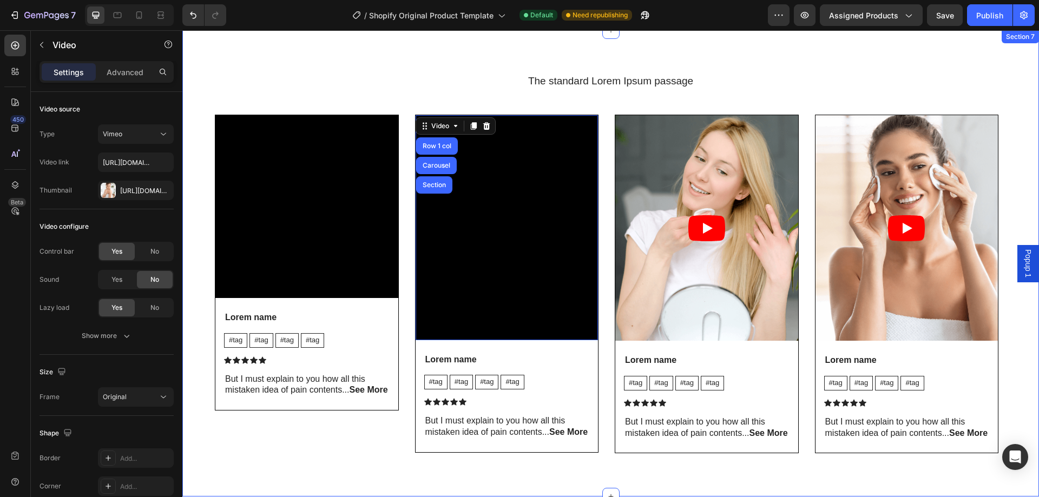
click at [416, 50] on div "The standard Lorem Ipsum passage Heading Video Lorem name Text Block #tag Text …" at bounding box center [610, 263] width 856 height 467
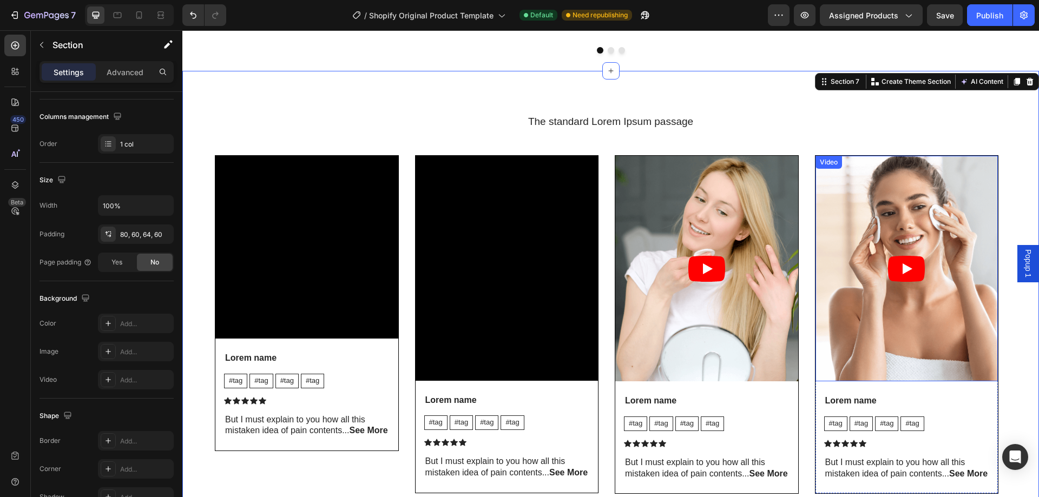
scroll to position [1651, 0]
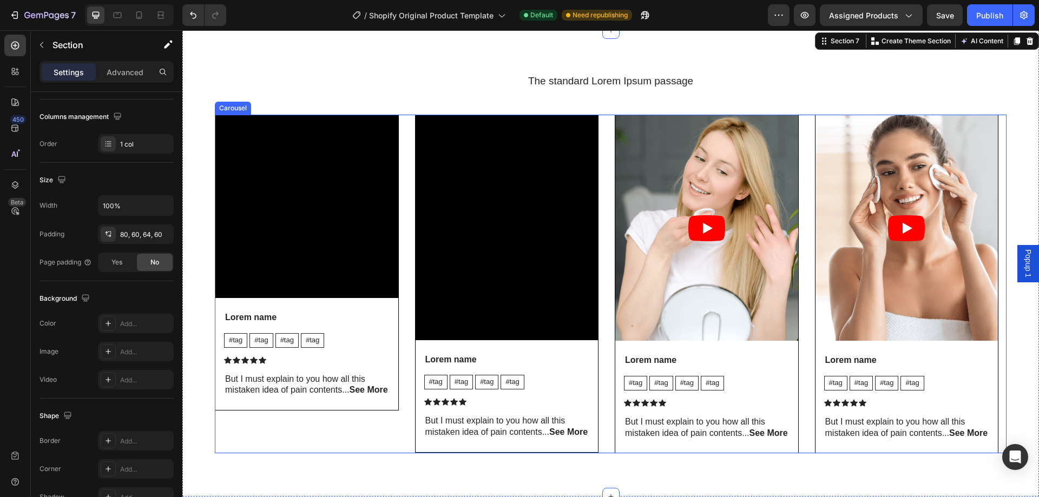
click at [233, 444] on div "Video Lorem name Text Block #tag Text Block #tag Text Block #tag Text Block #ta…" at bounding box center [307, 284] width 184 height 339
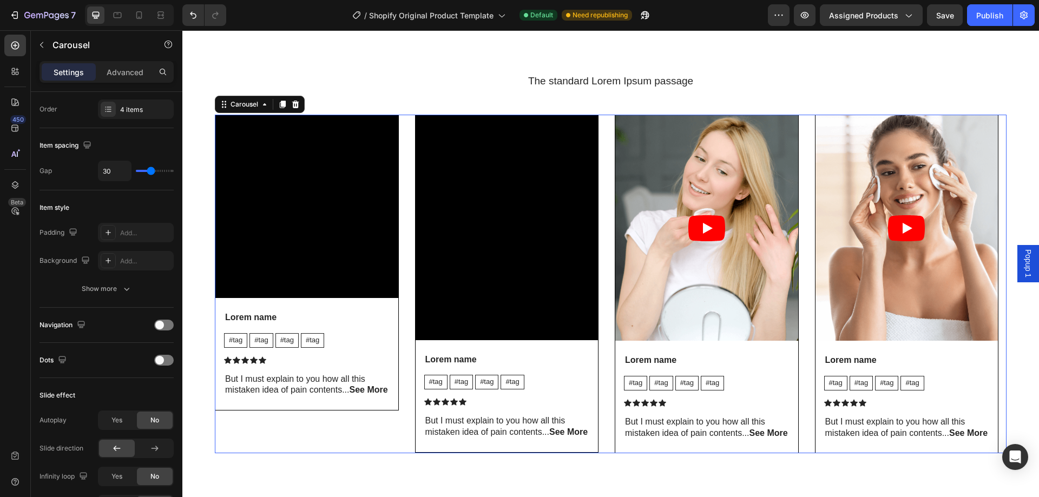
scroll to position [0, 0]
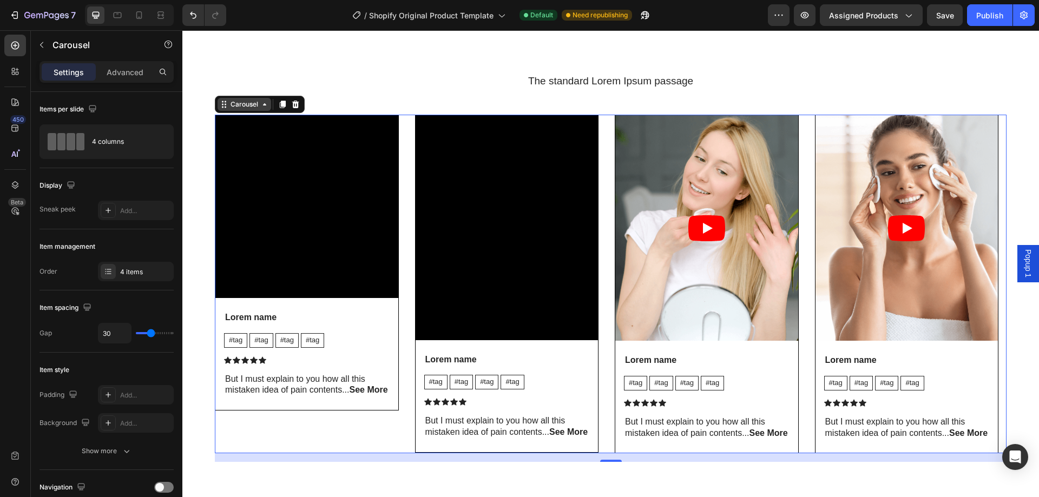
click at [261, 106] on icon at bounding box center [264, 104] width 9 height 9
click at [265, 108] on icon at bounding box center [264, 104] width 9 height 9
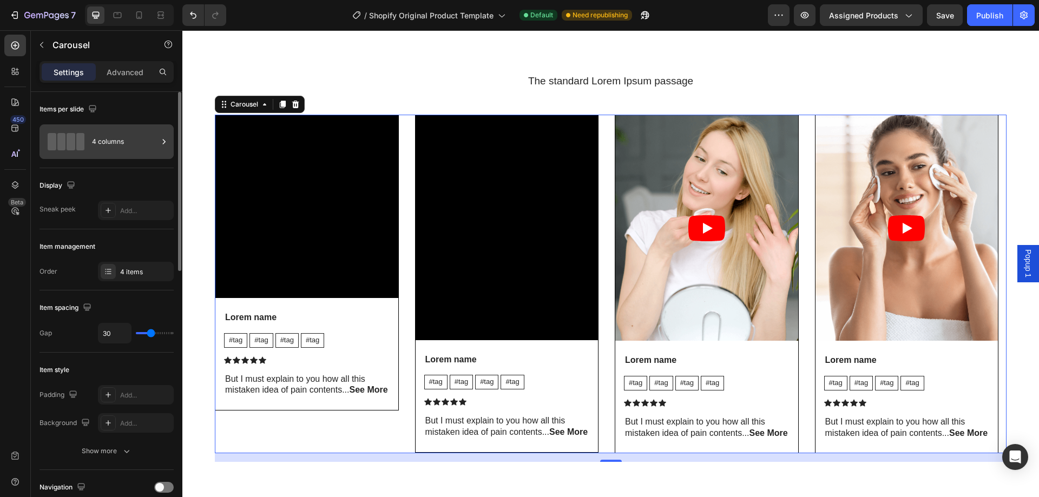
click at [138, 146] on div "4 columns" at bounding box center [125, 141] width 66 height 25
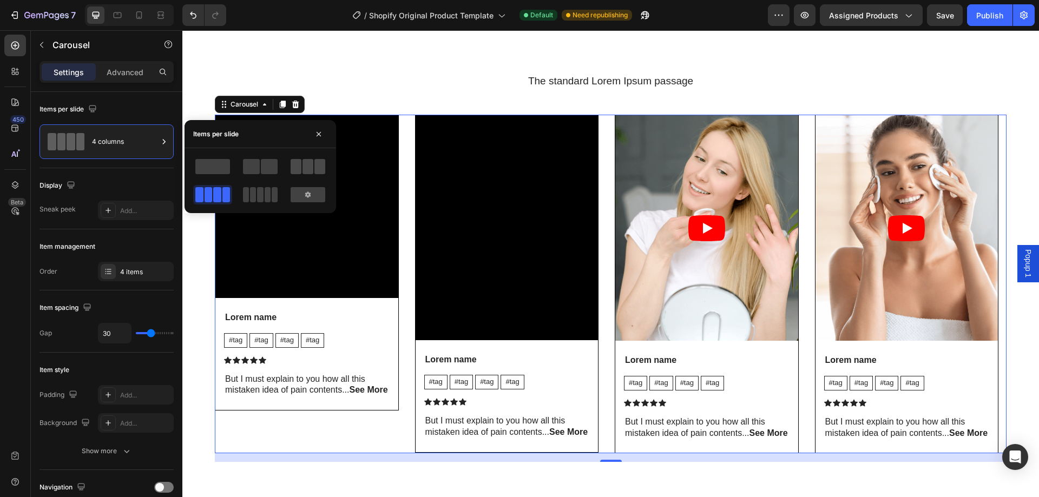
click at [309, 166] on span at bounding box center [307, 166] width 11 height 15
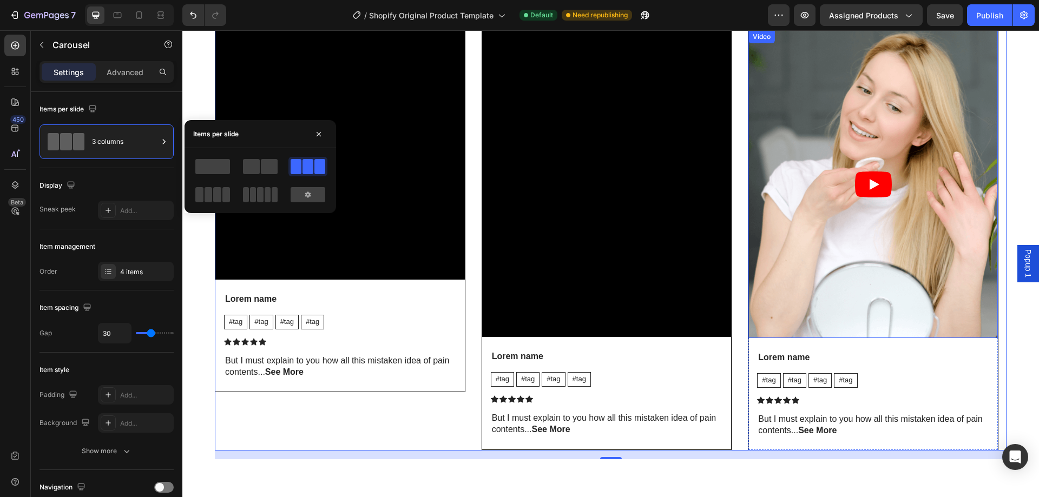
scroll to position [1759, 0]
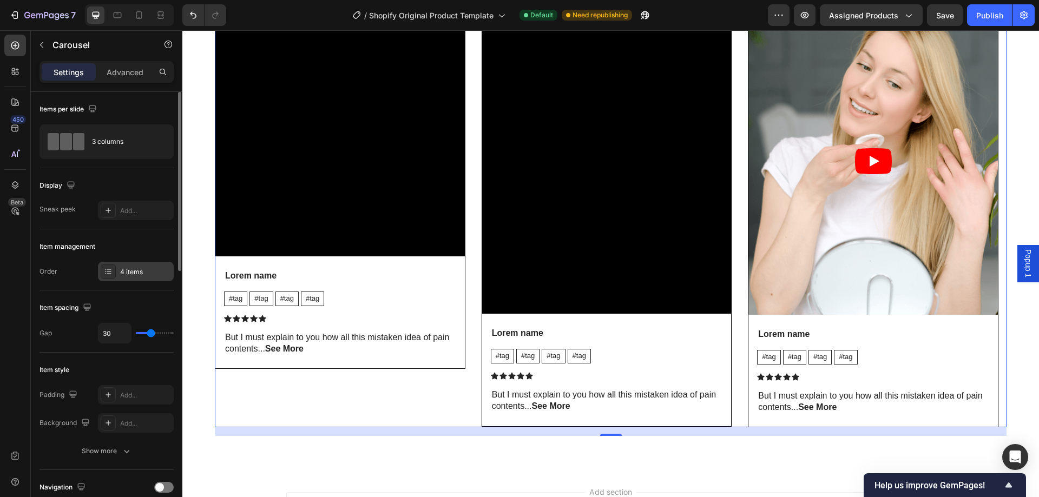
click at [149, 271] on div "4 items" at bounding box center [145, 272] width 51 height 10
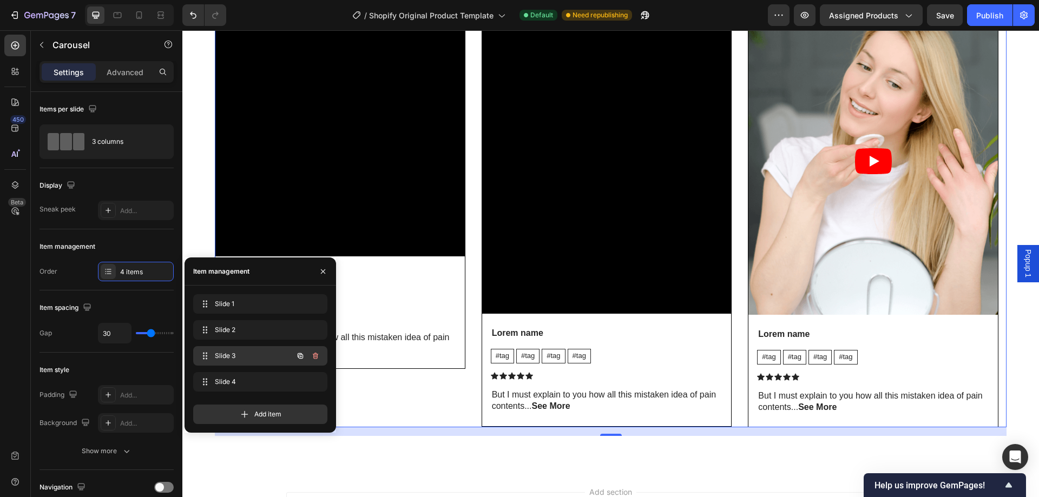
click at [222, 358] on span "Slide 3" at bounding box center [245, 356] width 61 height 10
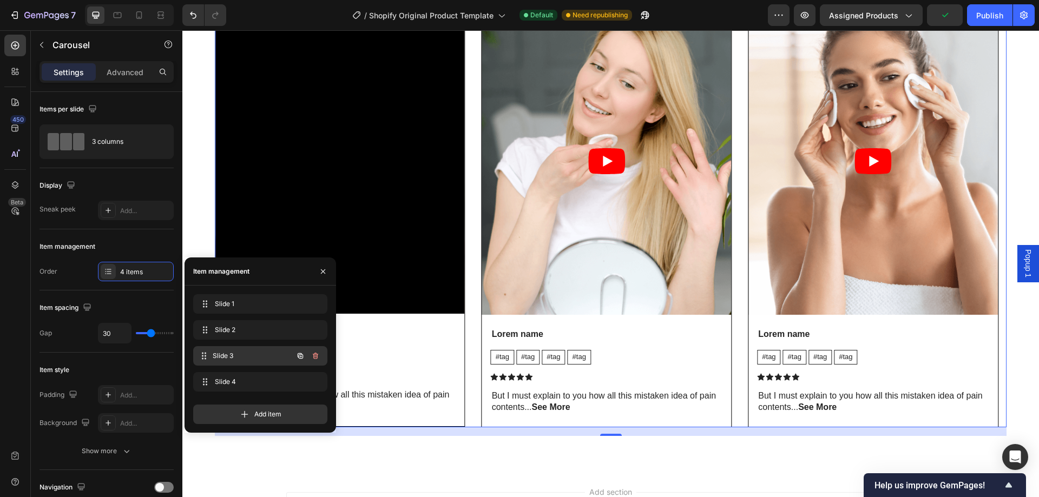
click at [222, 358] on span "Slide 3" at bounding box center [253, 356] width 80 height 10
click at [314, 384] on icon "button" at bounding box center [315, 382] width 9 height 9
click at [310, 382] on div "Delete" at bounding box center [308, 382] width 20 height 10
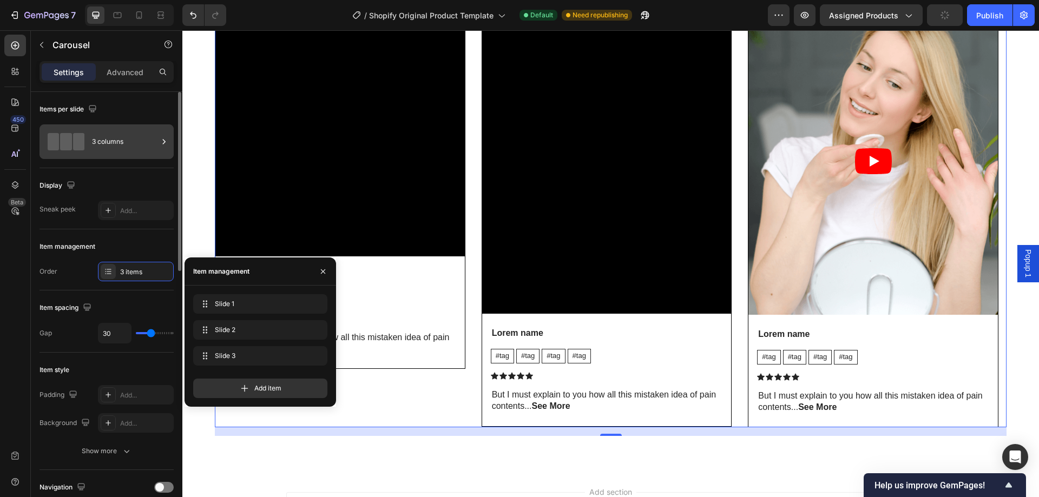
click at [129, 147] on div "3 columns" at bounding box center [125, 141] width 66 height 25
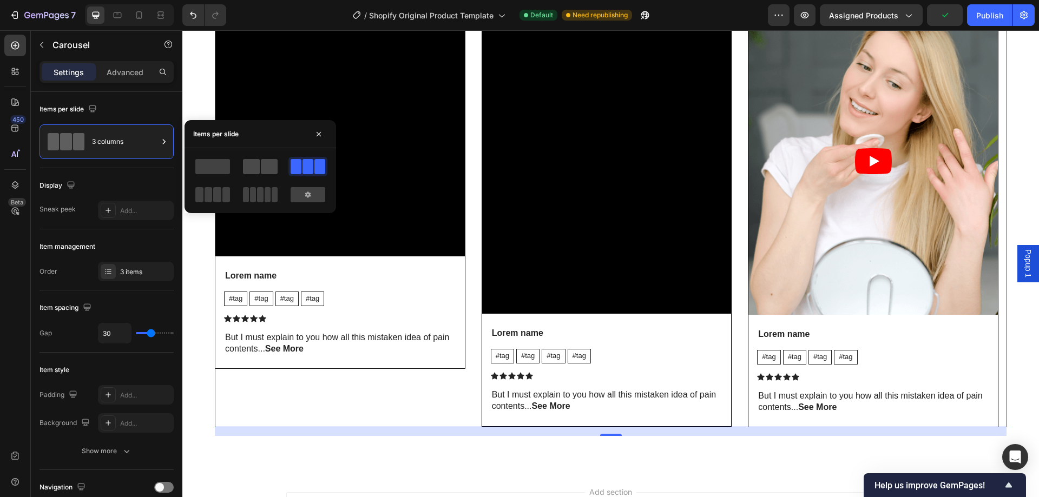
click at [248, 168] on span at bounding box center [251, 166] width 17 height 15
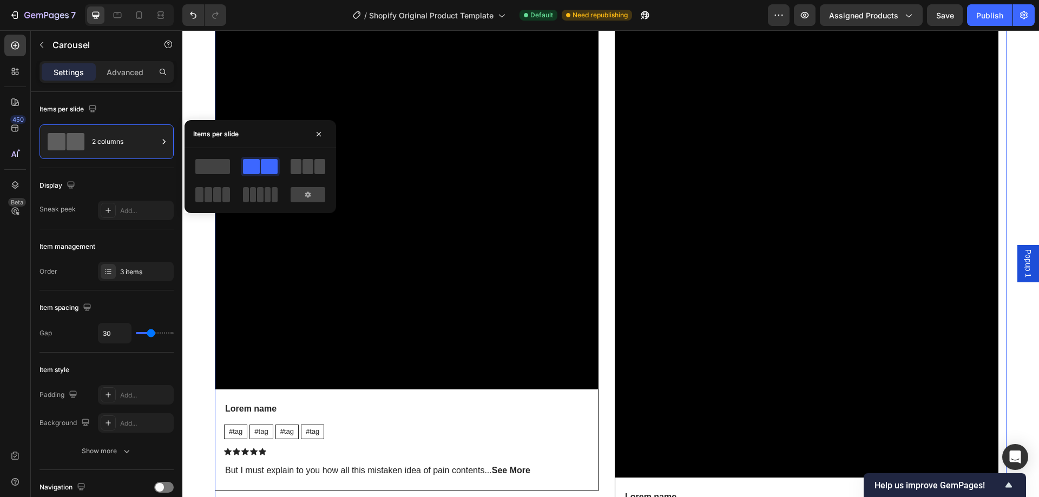
click at [302, 163] on div at bounding box center [308, 166] width 35 height 15
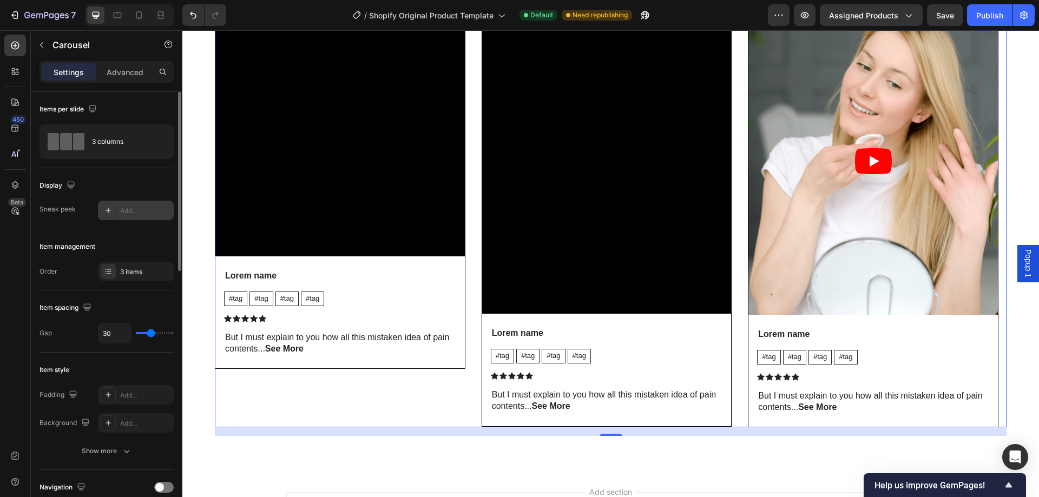
click at [151, 210] on div "Add..." at bounding box center [145, 211] width 51 height 10
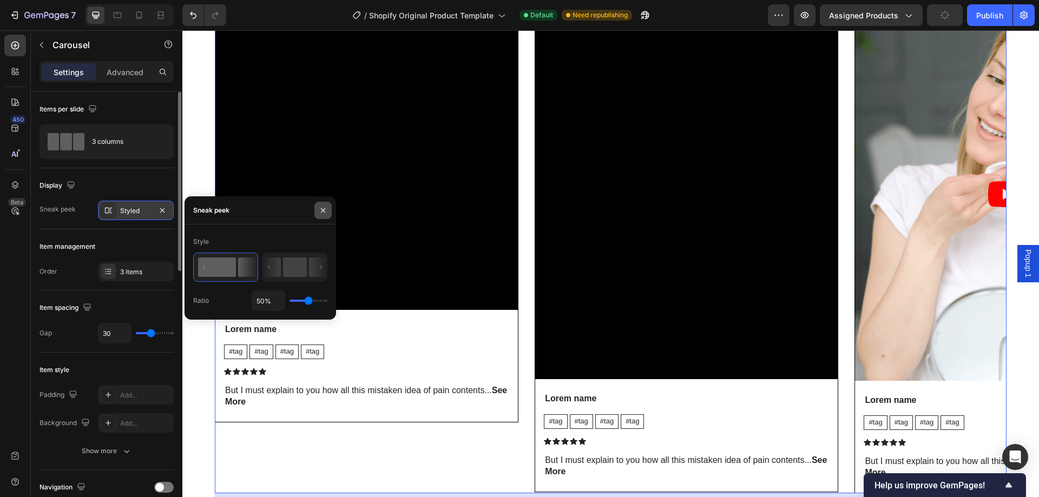
click at [327, 204] on button "button" at bounding box center [322, 210] width 17 height 17
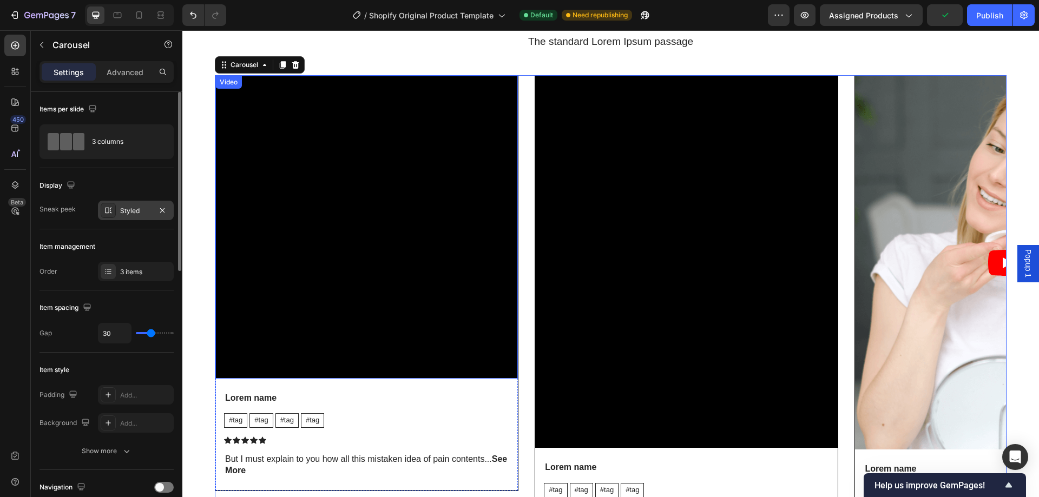
scroll to position [1597, 0]
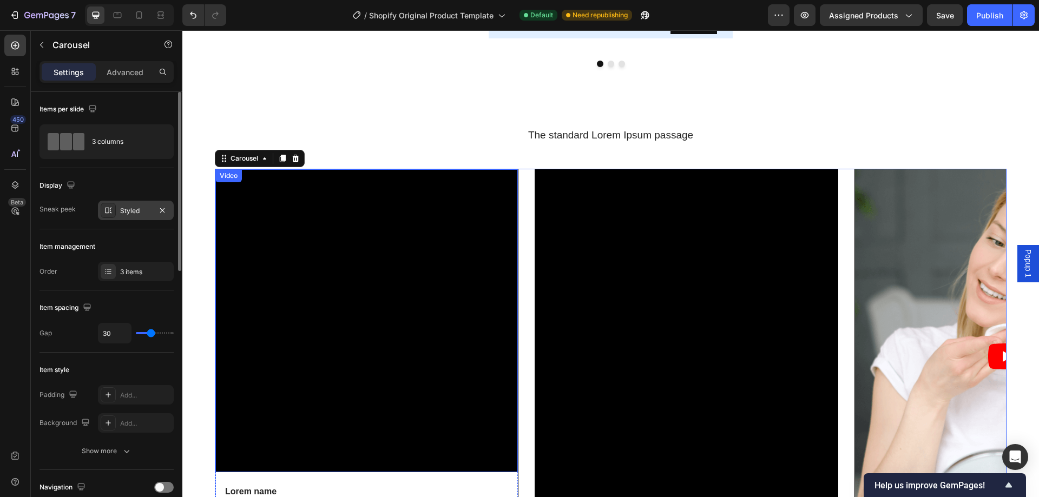
click at [232, 176] on div "Video" at bounding box center [228, 176] width 22 height 10
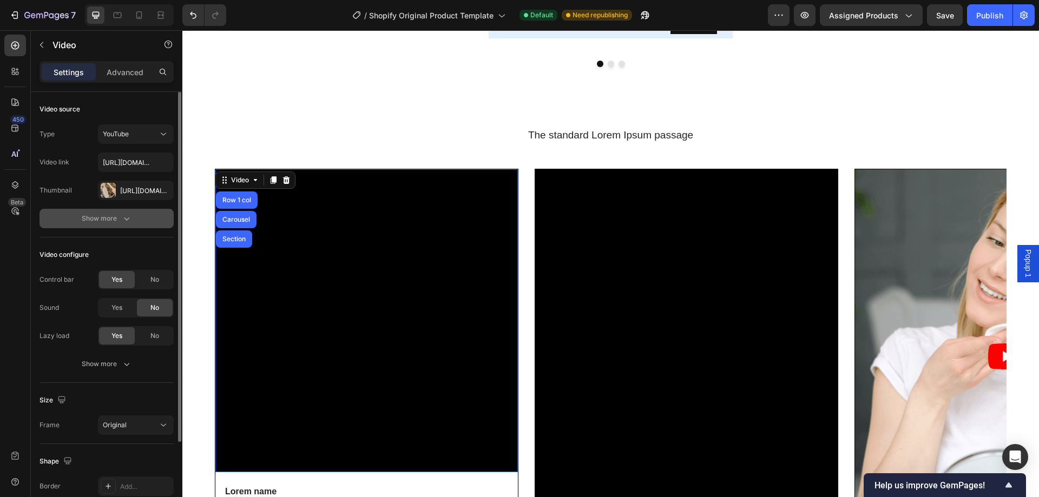
click at [123, 217] on icon "button" at bounding box center [126, 218] width 11 height 11
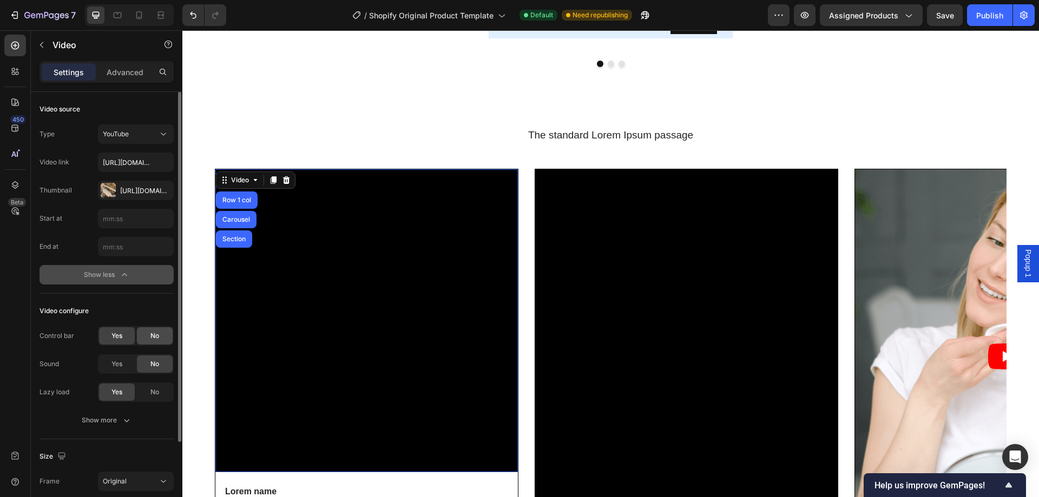
click at [153, 339] on span "No" at bounding box center [154, 336] width 9 height 10
click at [141, 396] on div "No" at bounding box center [155, 392] width 36 height 17
click at [125, 419] on icon "button" at bounding box center [126, 420] width 11 height 11
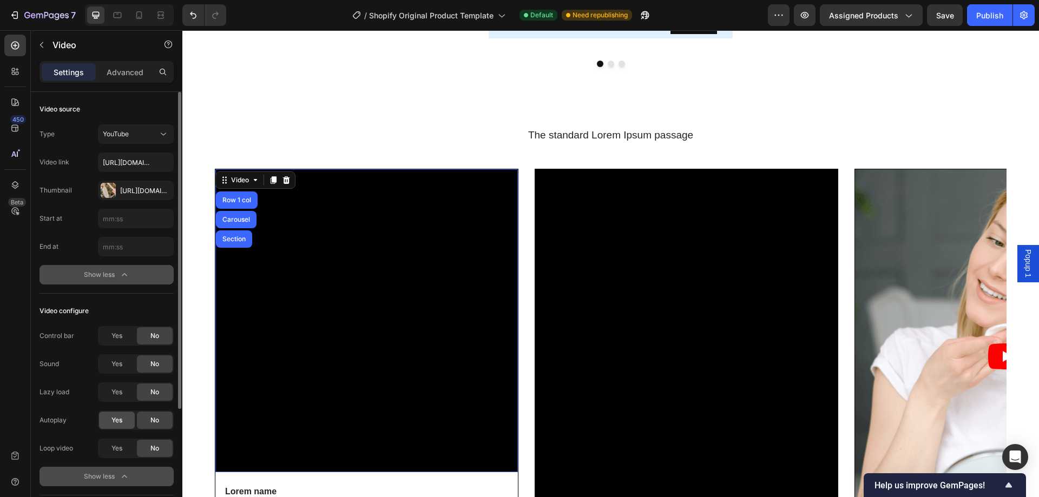
click at [115, 419] on span "Yes" at bounding box center [116, 421] width 11 height 10
click at [118, 454] on div "Yes" at bounding box center [117, 448] width 36 height 17
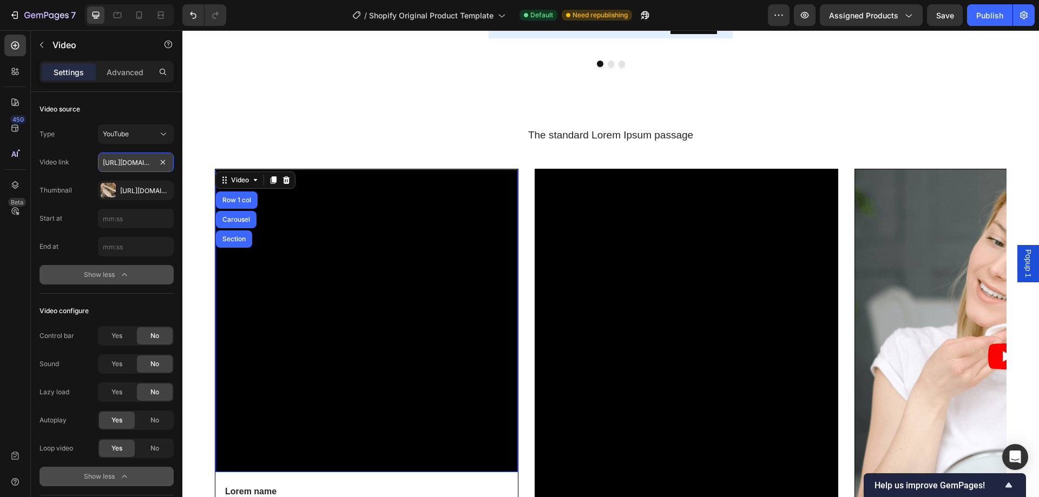
click at [151, 160] on input "https://www.youtube.com/watch?v=cyzh48XRS4M" at bounding box center [136, 162] width 76 height 19
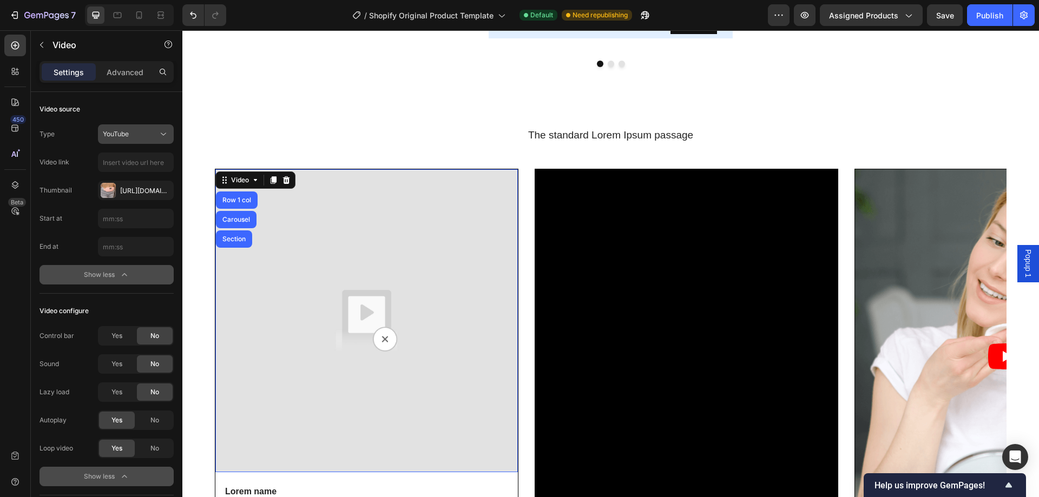
click at [168, 128] on button "YouTube" at bounding box center [136, 133] width 76 height 19
click at [118, 200] on span "Video hosting" at bounding box center [123, 202] width 41 height 10
type input "https://media.w3.org/2010/05/sintel/trailer.mp4"
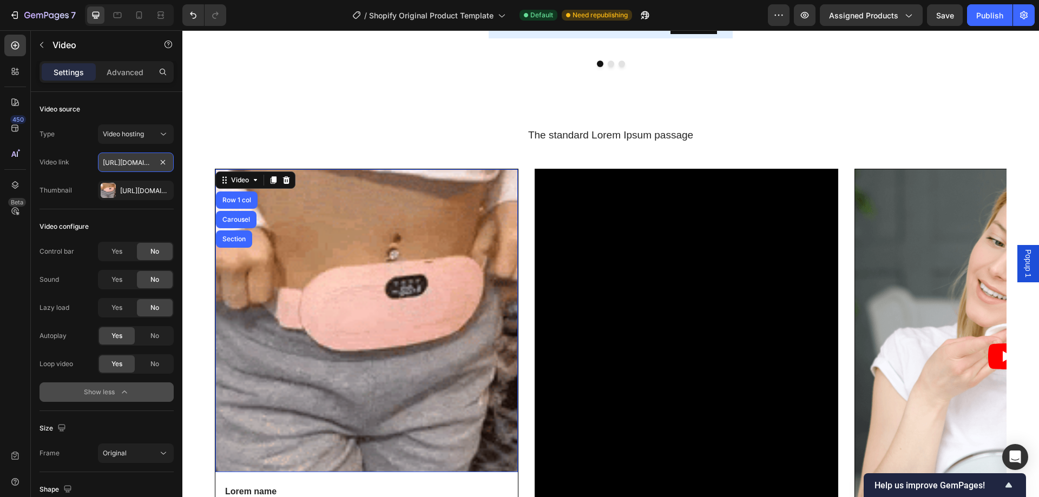
click at [118, 162] on input "https://media.w3.org/2010/05/sintel/trailer.mp4" at bounding box center [136, 162] width 76 height 19
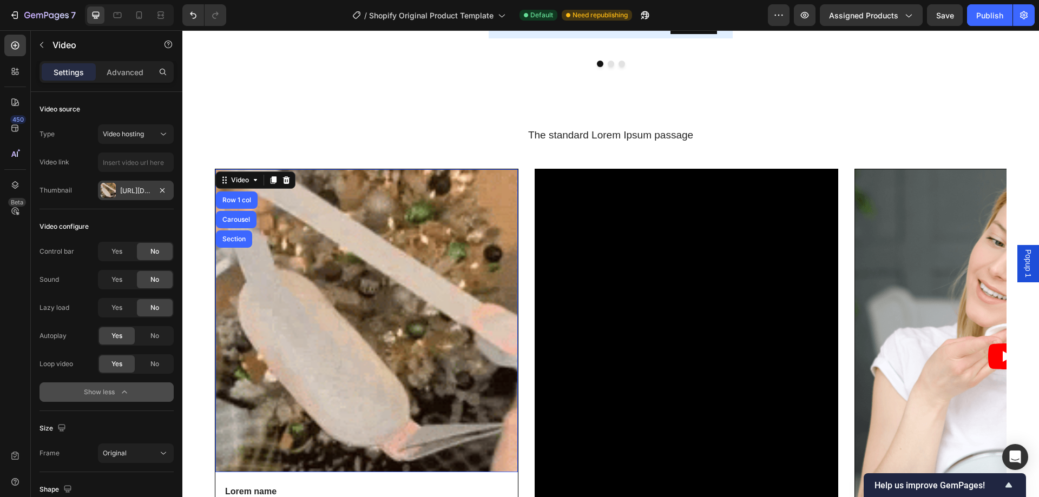
click at [142, 189] on div "Https://cdn.Shopify.Com/s/files/1/0933/5816/2207/files/gempages_586096926030562…" at bounding box center [135, 191] width 31 height 10
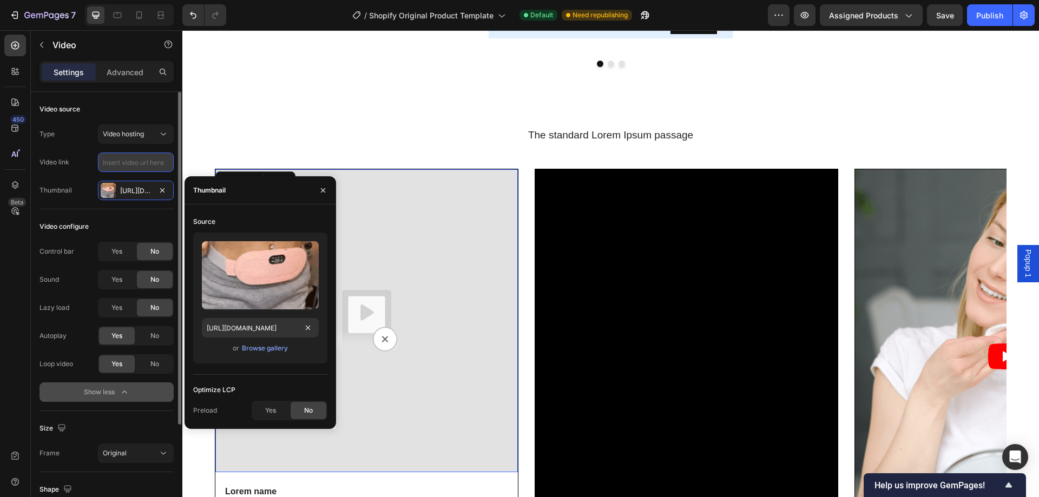
click at [132, 160] on input "text" at bounding box center [136, 162] width 76 height 19
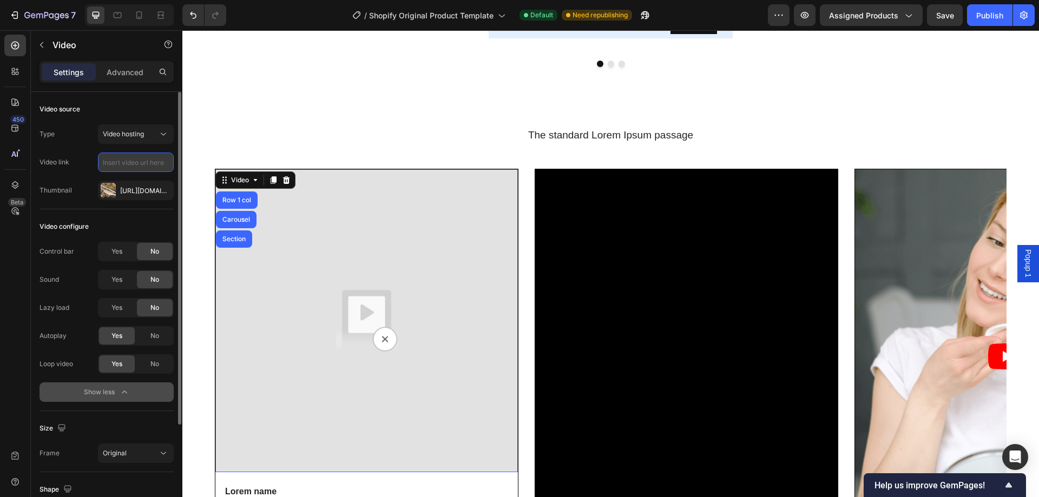
paste input "https://cdn.shopify.com/s/files/1/0933/5816/2207/files/gempages_586096926030562…"
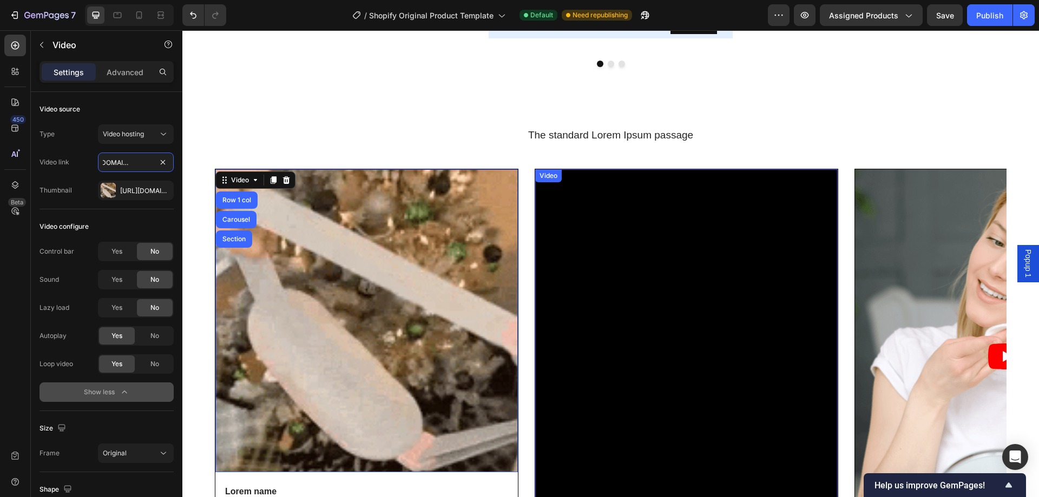
type input "https://cdn.shopify.com/s/files/1/0933/5816/2207/files/gempages_586096926030562…"
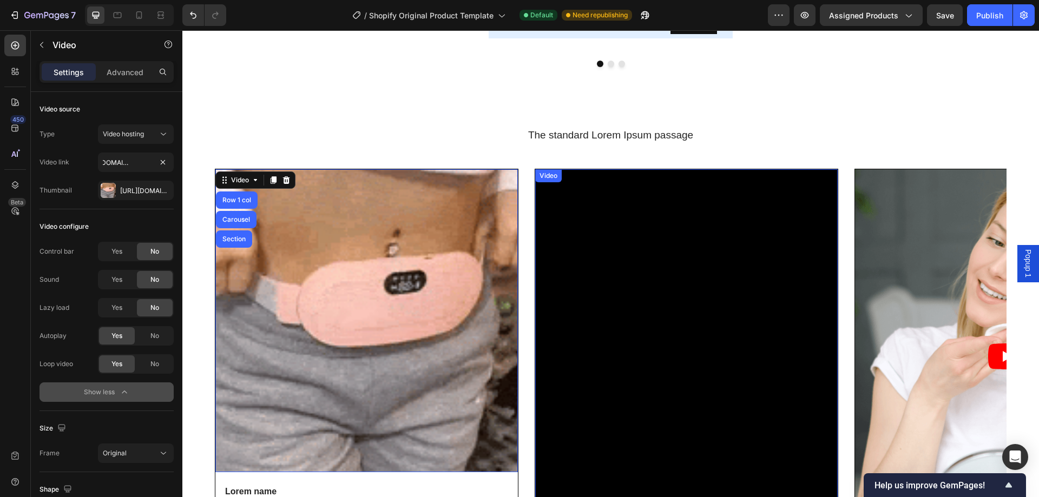
scroll to position [0, 0]
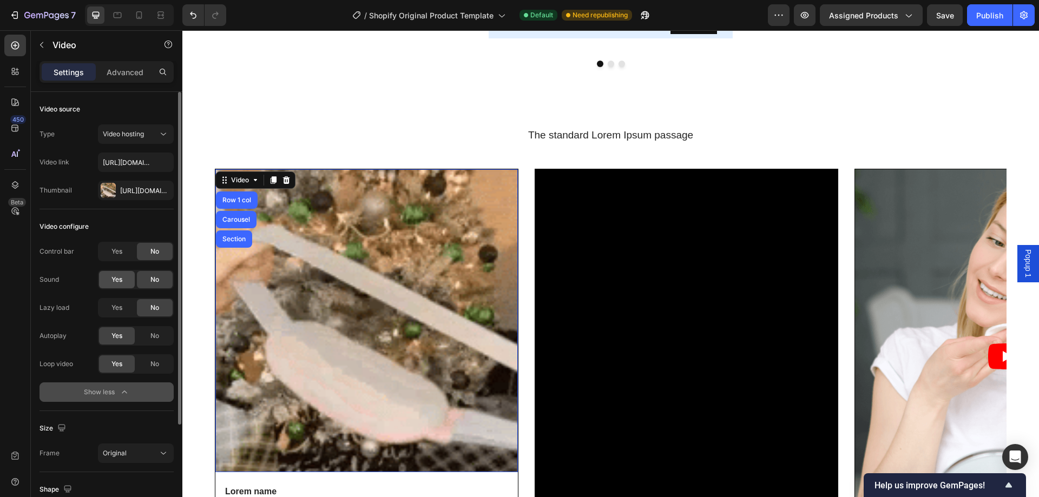
click at [112, 280] on span "Yes" at bounding box center [116, 280] width 11 height 10
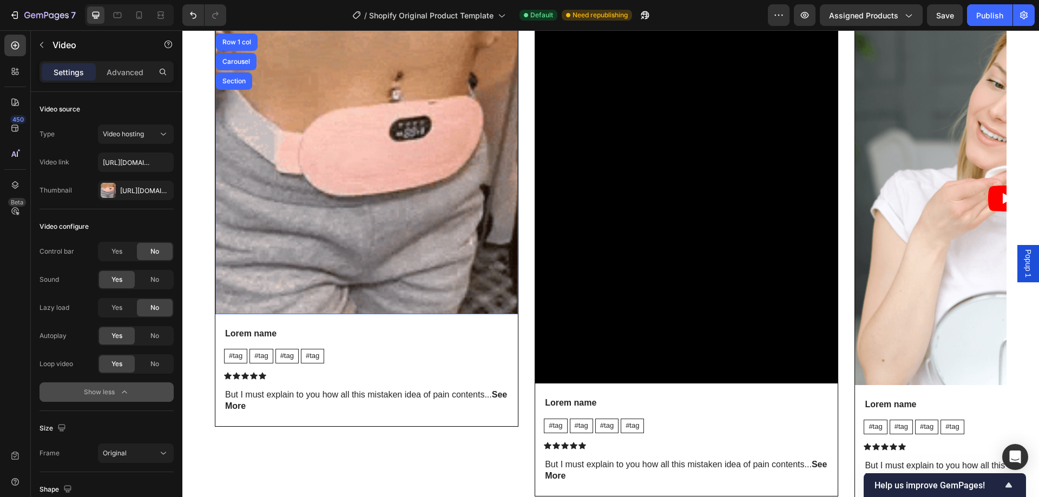
scroll to position [1813, 0]
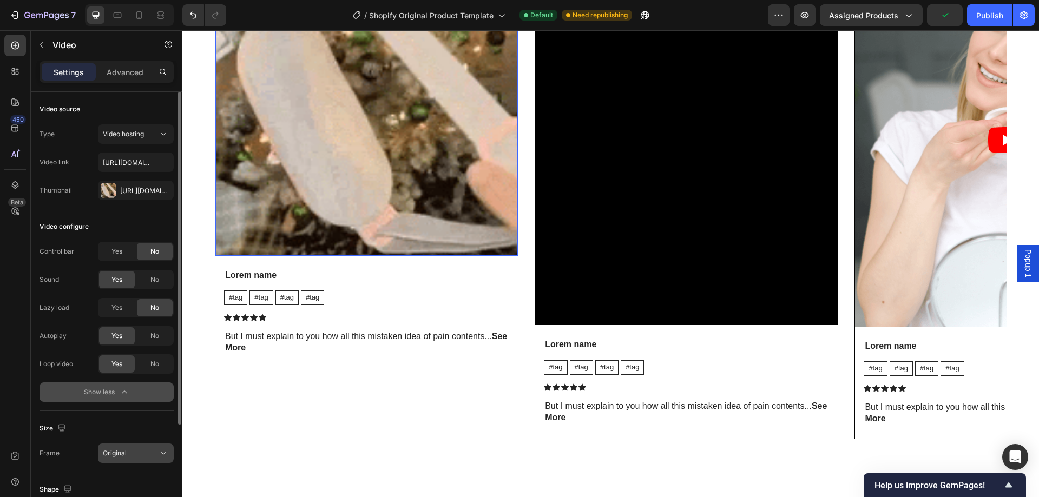
click at [141, 456] on div "Original" at bounding box center [130, 454] width 55 height 10
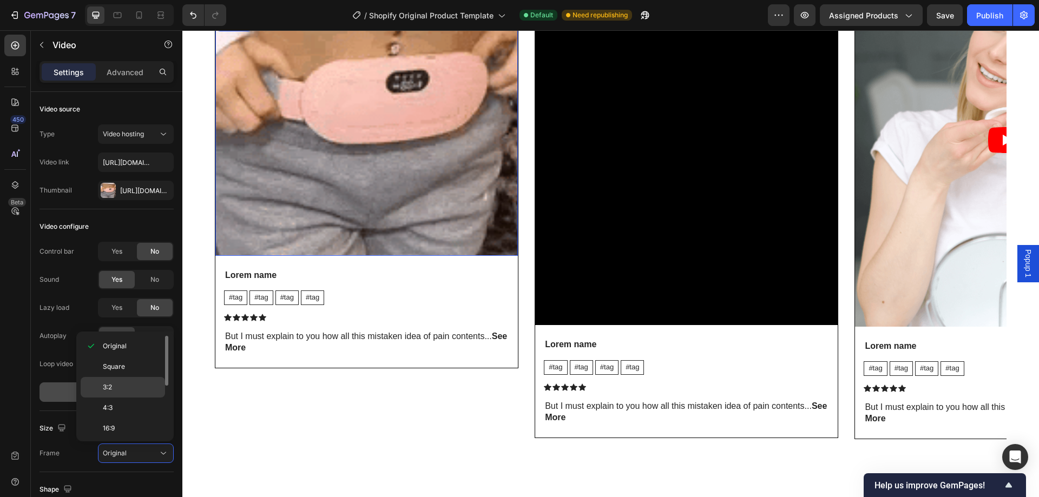
click at [133, 380] on div "3:2" at bounding box center [123, 387] width 84 height 21
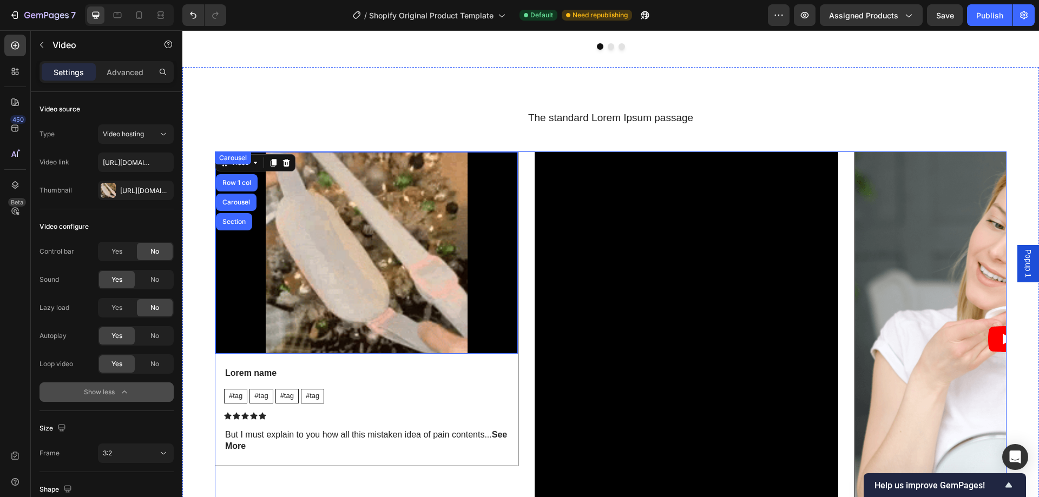
scroll to position [1597, 0]
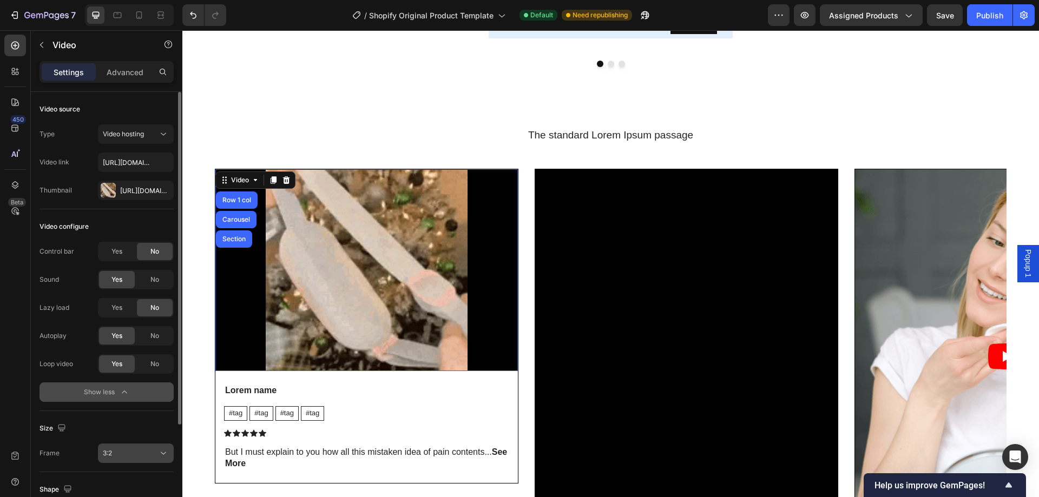
click at [141, 451] on div "3:2" at bounding box center [130, 454] width 55 height 10
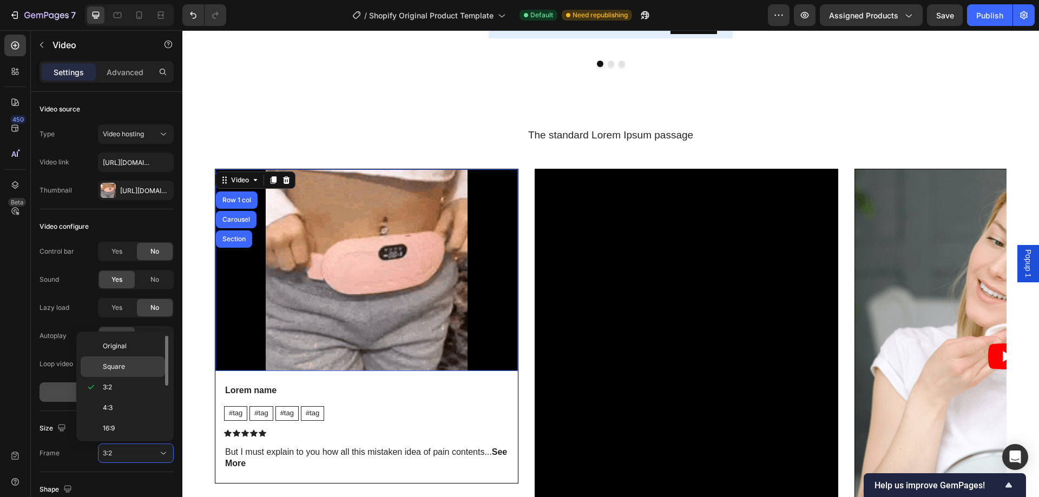
click at [142, 364] on p "Square" at bounding box center [131, 367] width 57 height 10
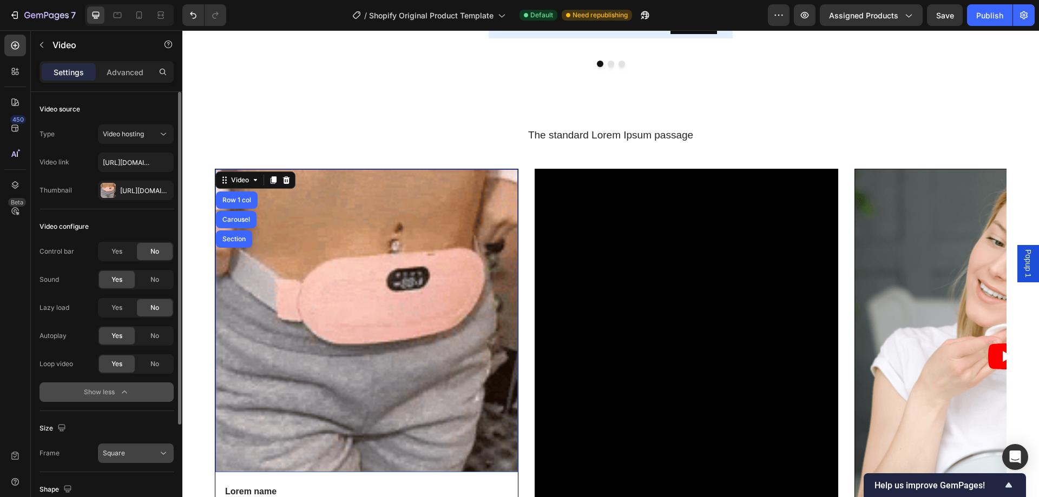
click at [143, 454] on div "Square" at bounding box center [130, 454] width 55 height 10
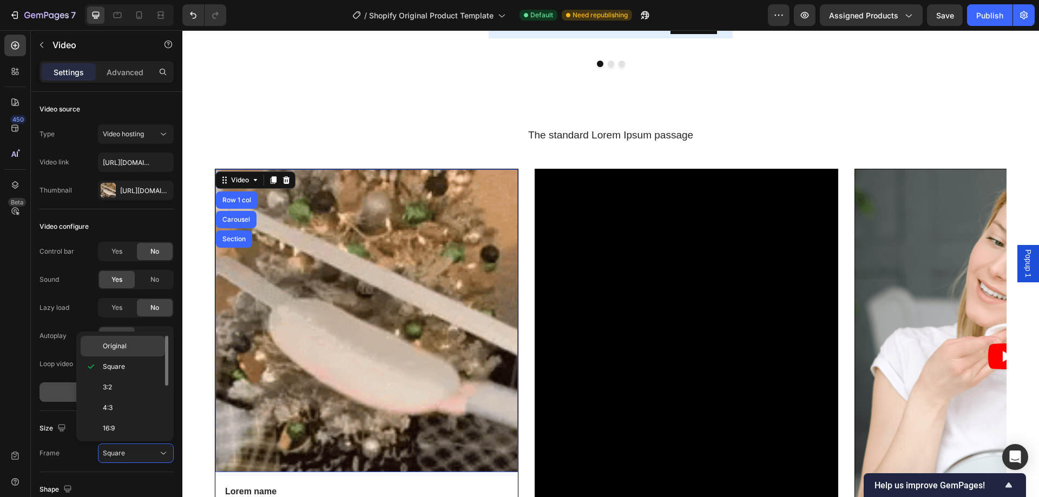
click at [130, 349] on p "Original" at bounding box center [131, 346] width 57 height 10
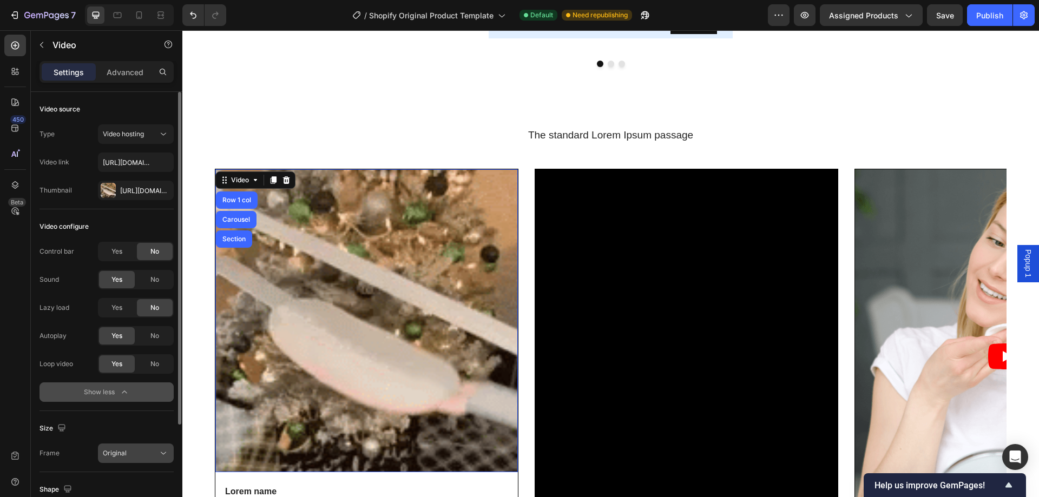
click at [131, 454] on div "Original" at bounding box center [130, 454] width 55 height 10
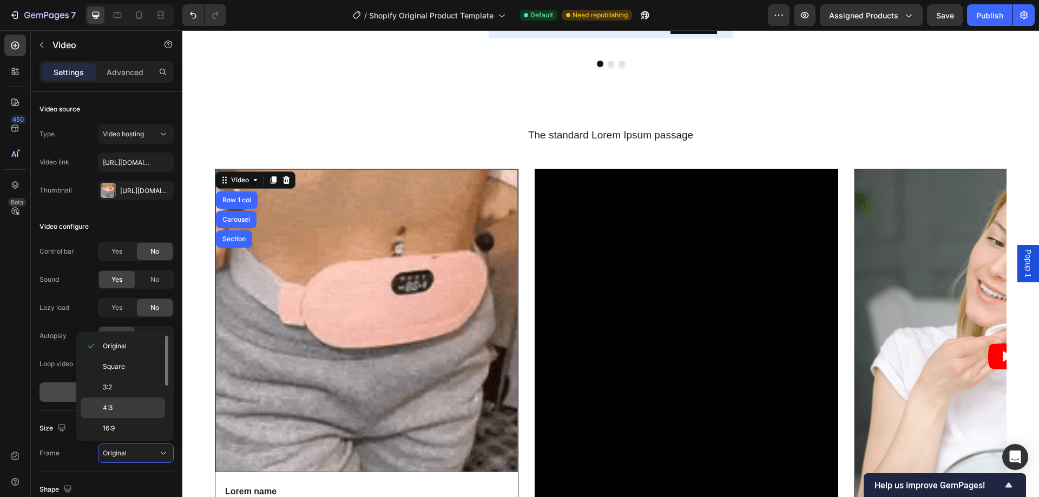
click at [129, 406] on p "4:3" at bounding box center [131, 408] width 57 height 10
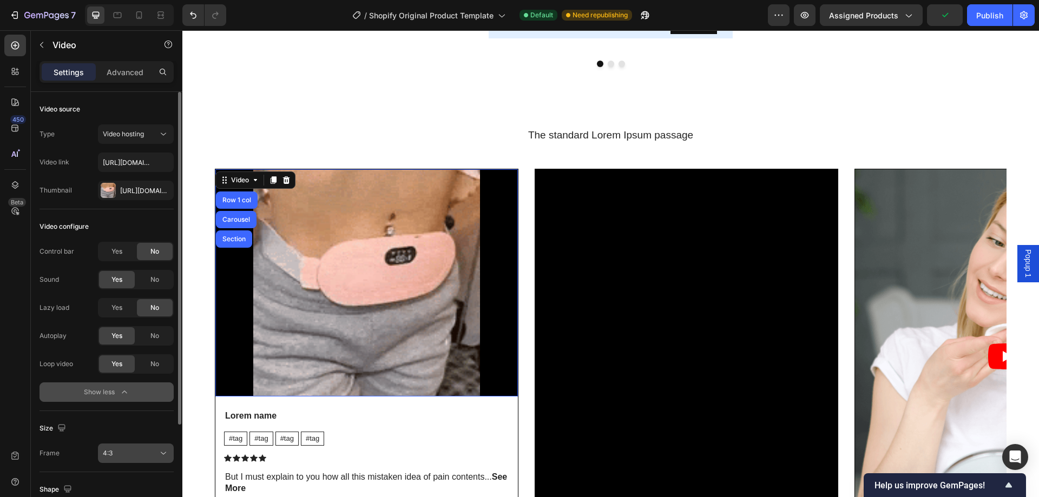
click at [134, 458] on div "4:3" at bounding box center [130, 454] width 55 height 10
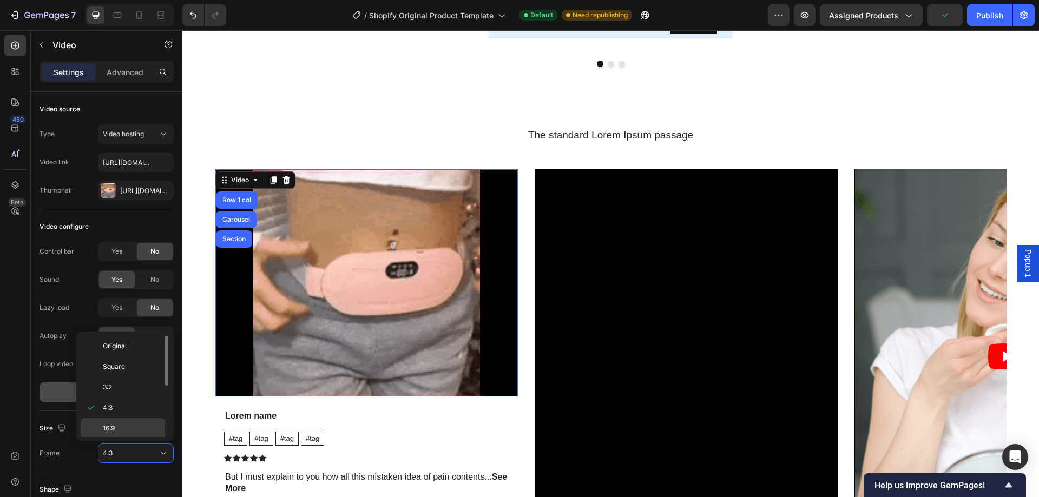
click at [125, 428] on p "16:9" at bounding box center [131, 429] width 57 height 10
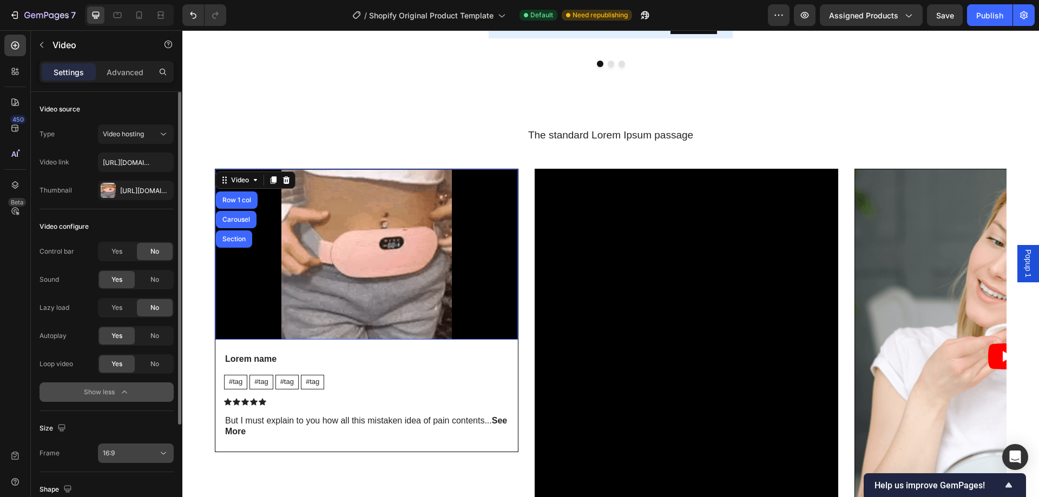
click at [134, 456] on div "16:9" at bounding box center [130, 454] width 55 height 10
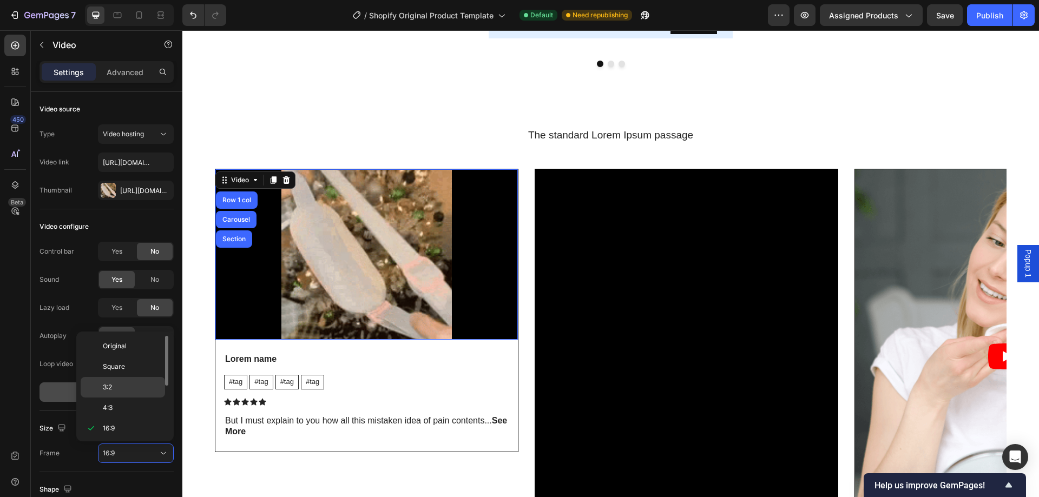
click at [121, 391] on p "3:2" at bounding box center [131, 388] width 57 height 10
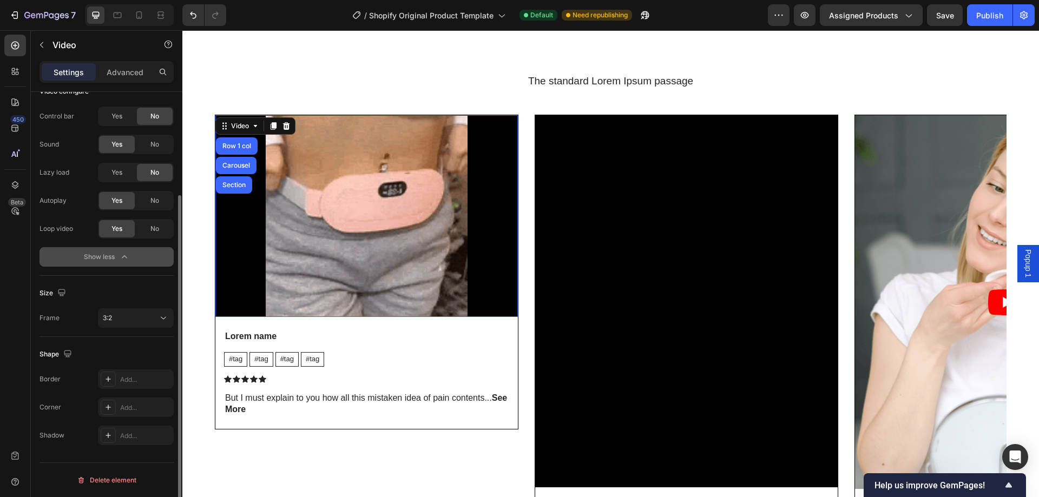
scroll to position [0, 0]
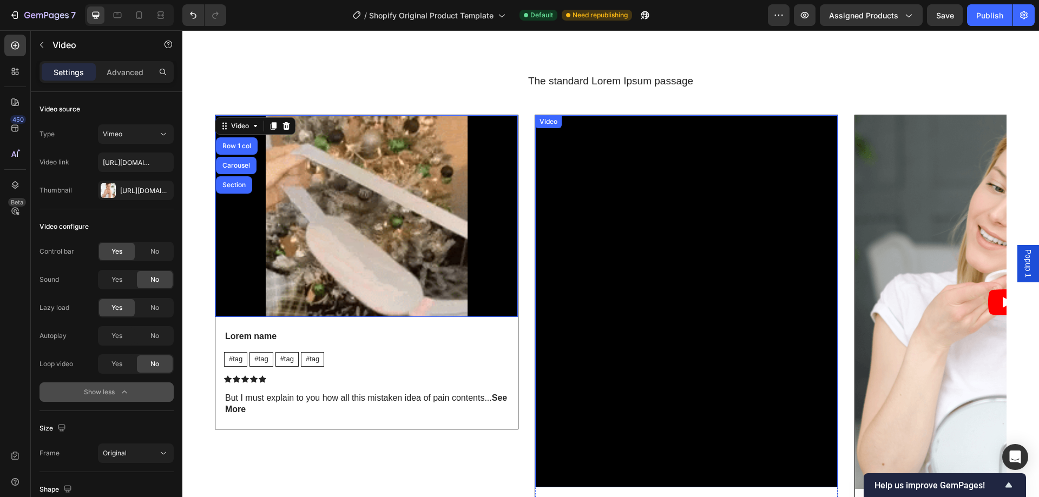
click at [550, 124] on div "Video" at bounding box center [548, 122] width 22 height 10
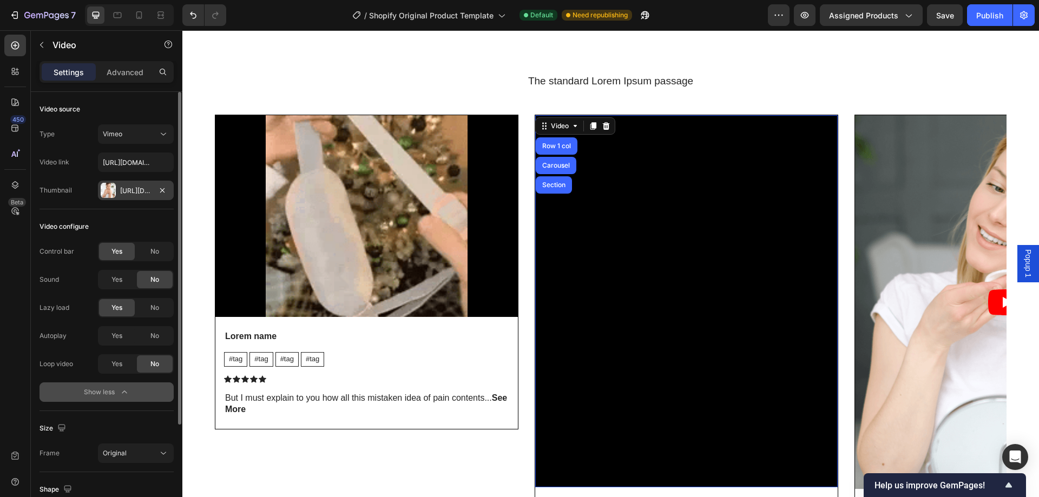
click at [119, 189] on div "Https://cdn.Shopify.Com/s/files/1/0933/5816/2207/files/gempages_586096926030562…" at bounding box center [136, 190] width 76 height 19
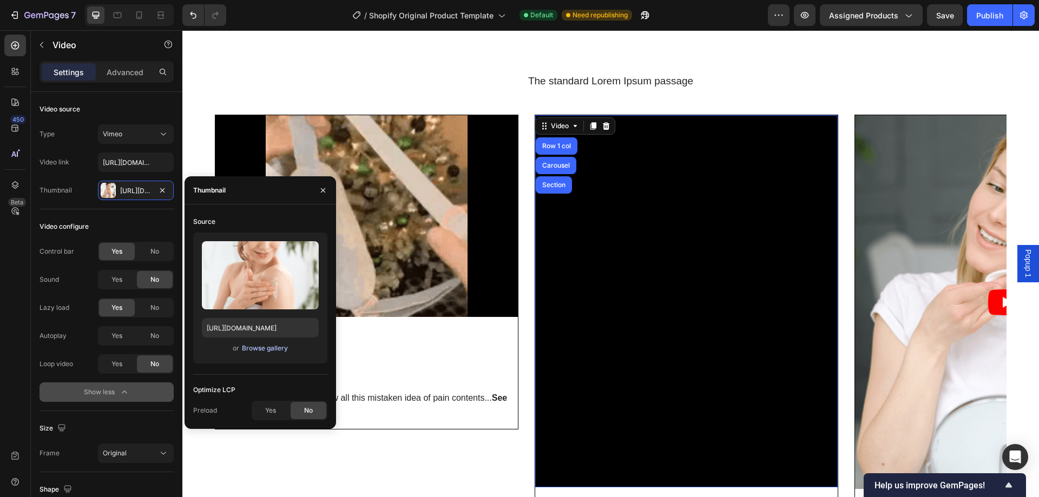
click at [248, 348] on div "Browse gallery" at bounding box center [265, 349] width 46 height 10
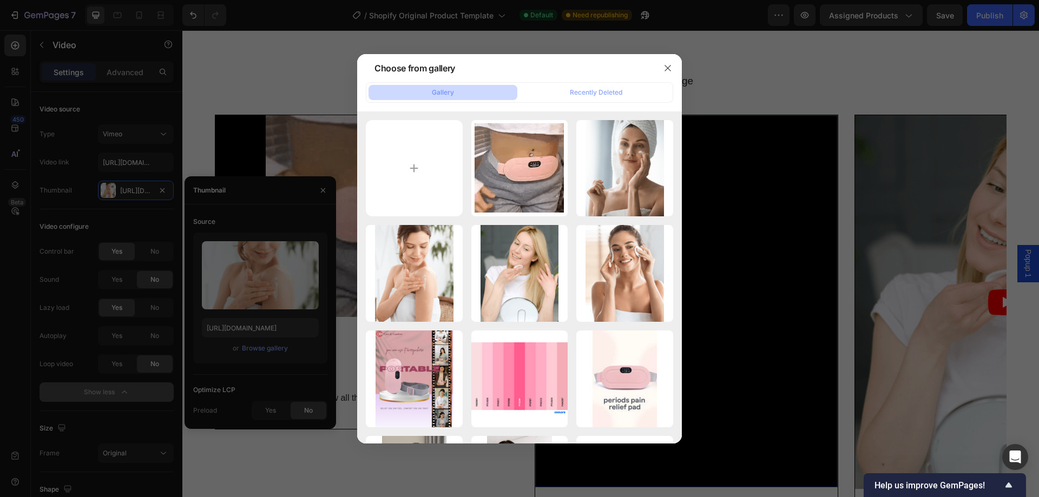
click at [677, 66] on div at bounding box center [668, 68] width 28 height 28
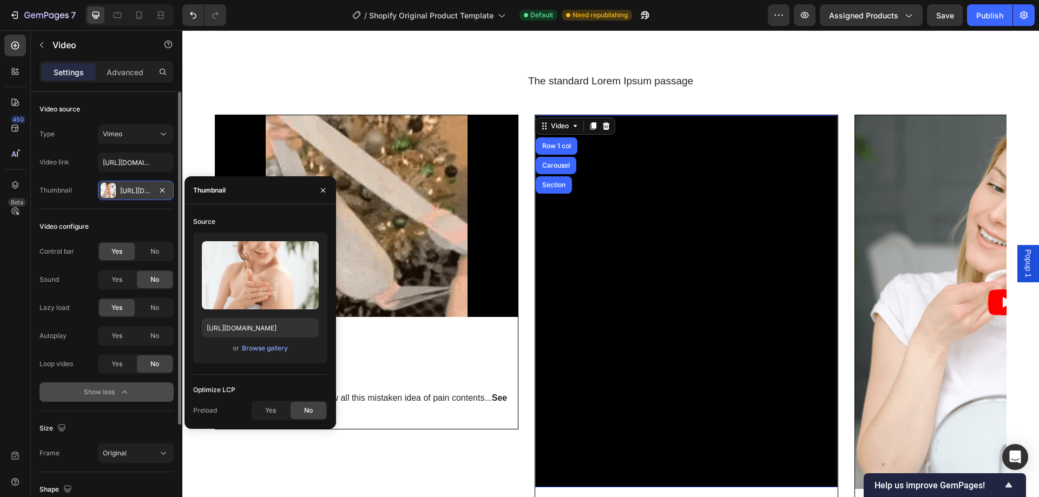
click at [123, 190] on div "Https://cdn.Shopify.Com/s/files/1/0933/5816/2207/files/gempages_586096926030562…" at bounding box center [135, 191] width 31 height 10
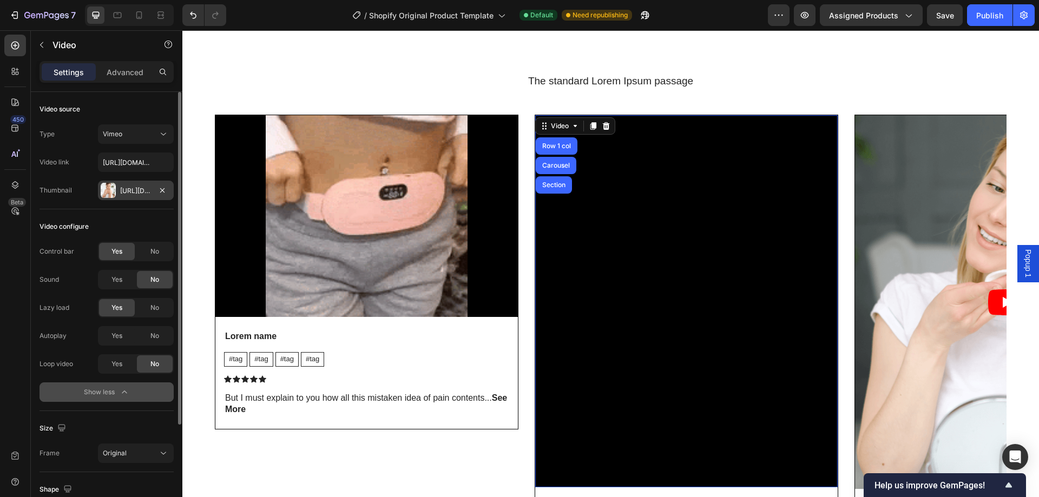
click at [126, 195] on div "Https://cdn.Shopify.Com/s/files/1/0933/5816/2207/files/gempages_586096926030562…" at bounding box center [135, 191] width 31 height 10
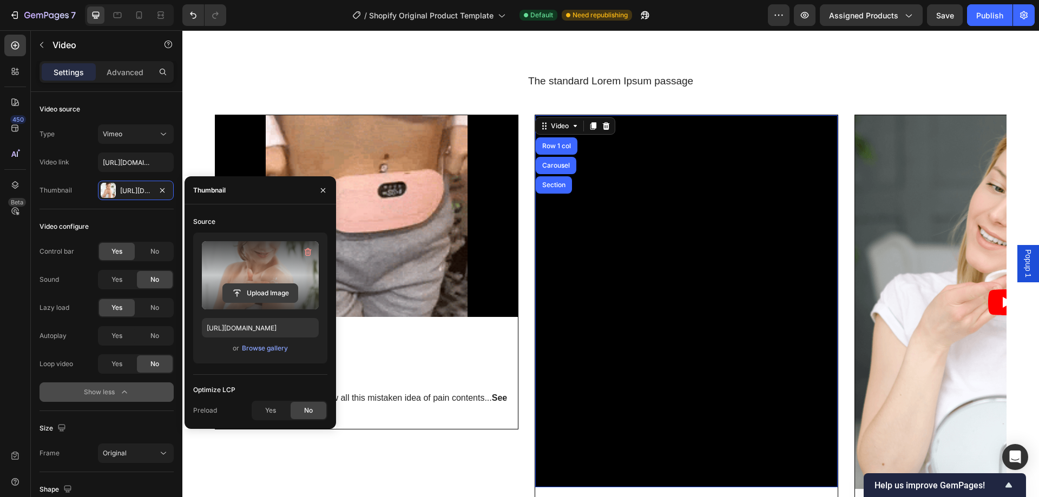
click at [248, 290] on input "file" at bounding box center [260, 293] width 75 height 18
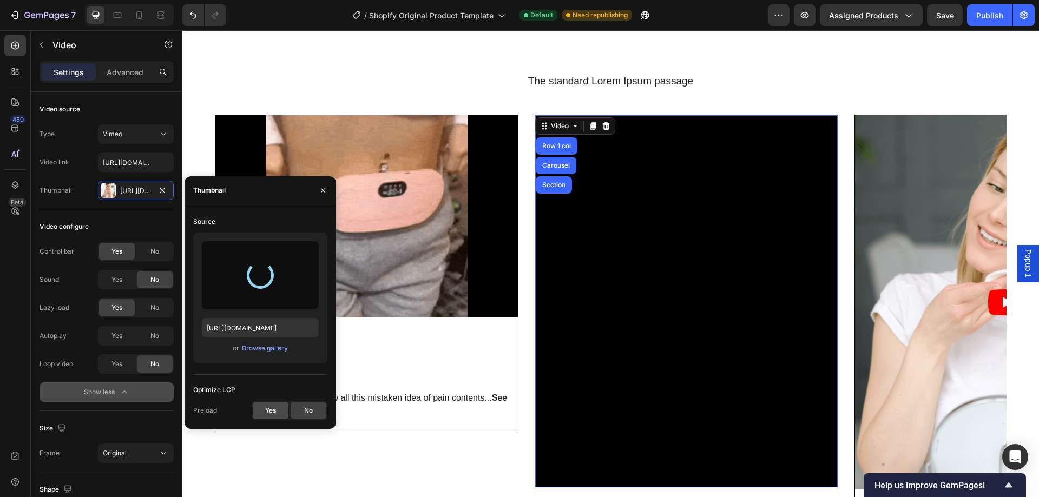
click at [276, 403] on div "Yes" at bounding box center [271, 410] width 36 height 17
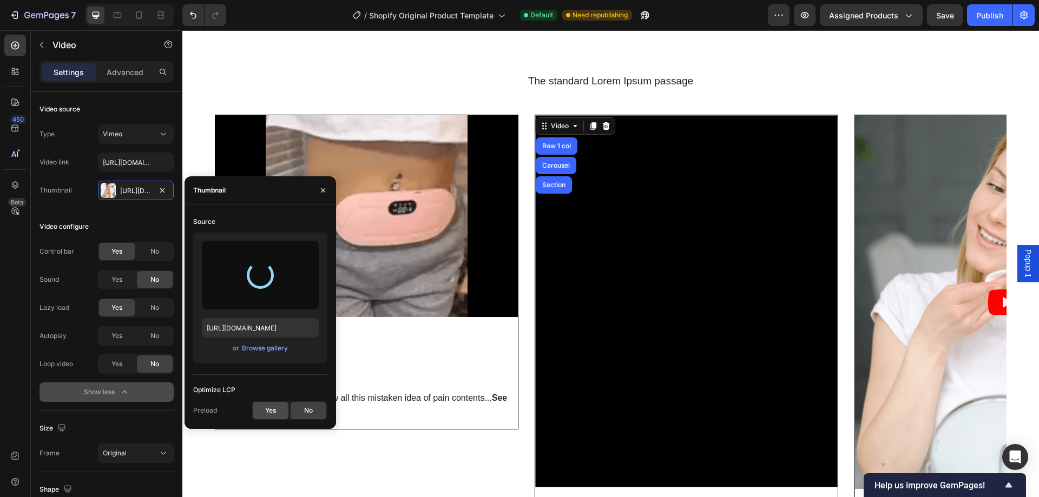
type input "https://cdn.shopify.com/s/files/1/0933/5816/2207/files/gempages_586096926030562…"
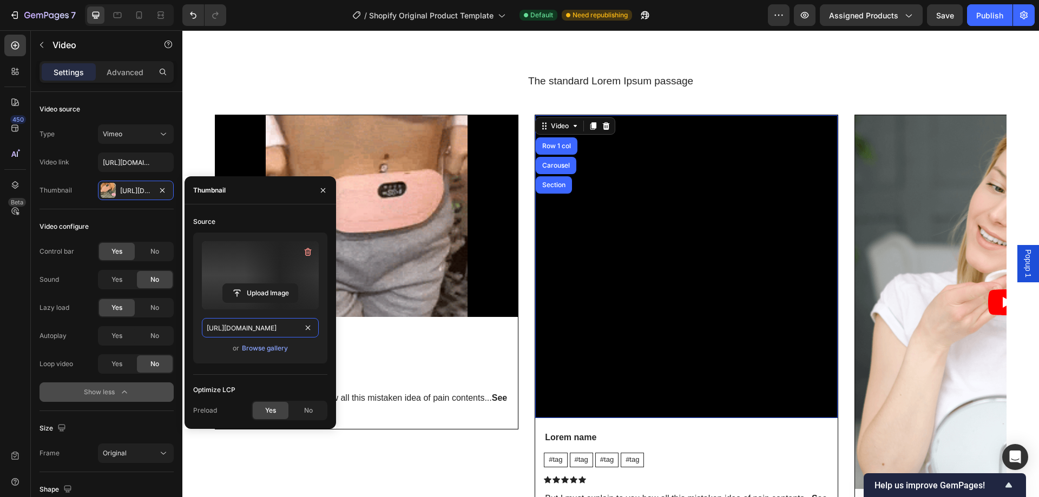
click at [273, 330] on input "https://cdn.shopify.com/s/files/1/0933/5816/2207/files/gempages_586096926030562…" at bounding box center [260, 327] width 117 height 19
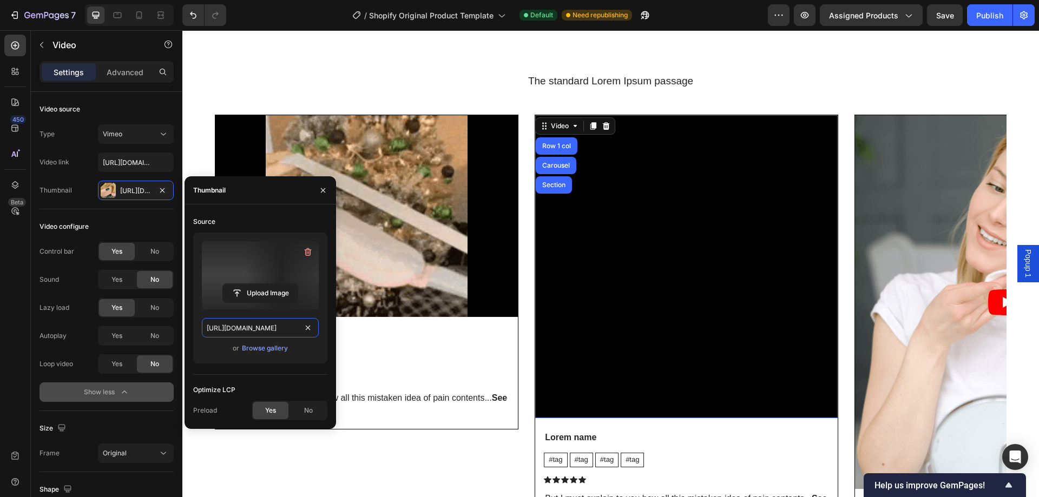
click at [273, 330] on input "https://cdn.shopify.com/s/files/1/0933/5816/2207/files/gempages_586096926030562…" at bounding box center [260, 327] width 117 height 19
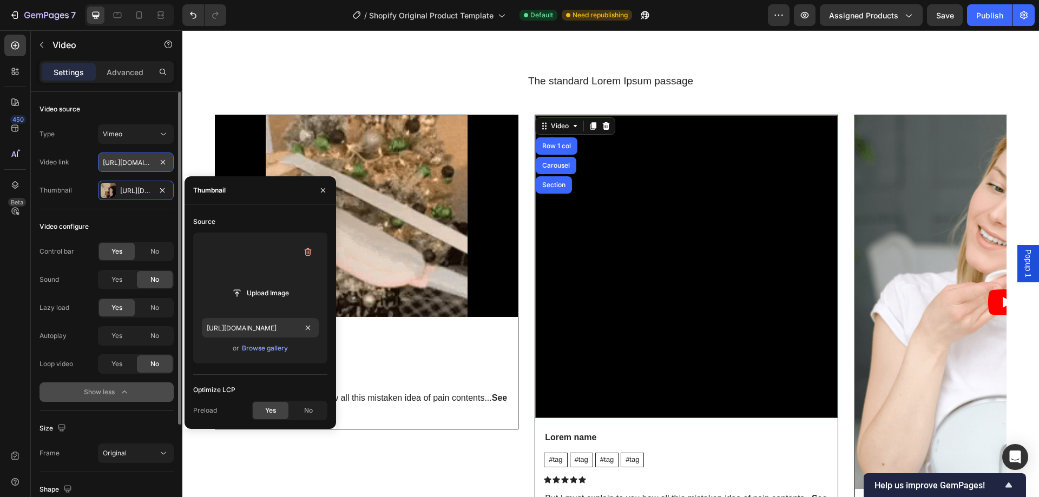
click at [146, 160] on input "https://vimeo.com/347119375" at bounding box center [136, 162] width 76 height 19
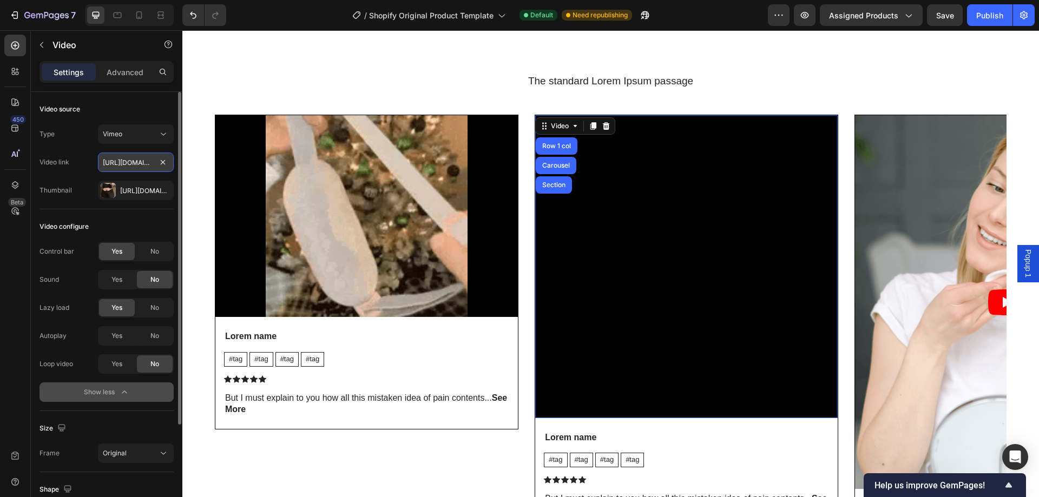
paste input "cdn.shopify.com/s/files/1/0933/5816/2207/files/gempages_586096926030562077-aacc…"
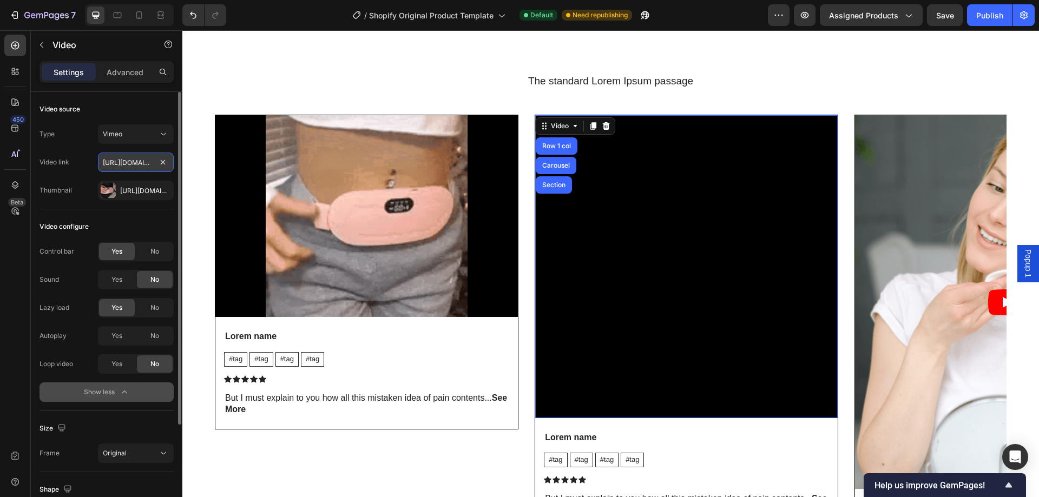
scroll to position [0, 383]
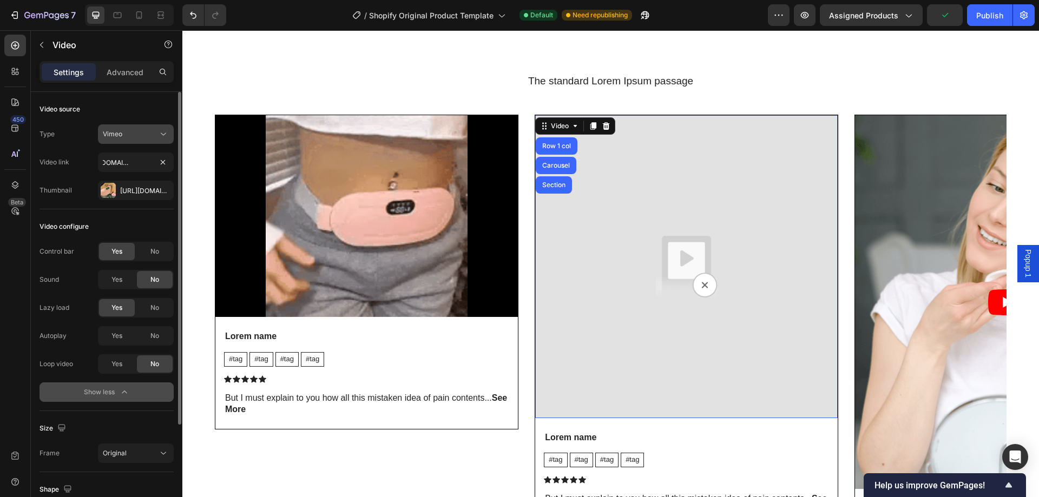
click at [126, 141] on button "Vimeo" at bounding box center [136, 133] width 76 height 19
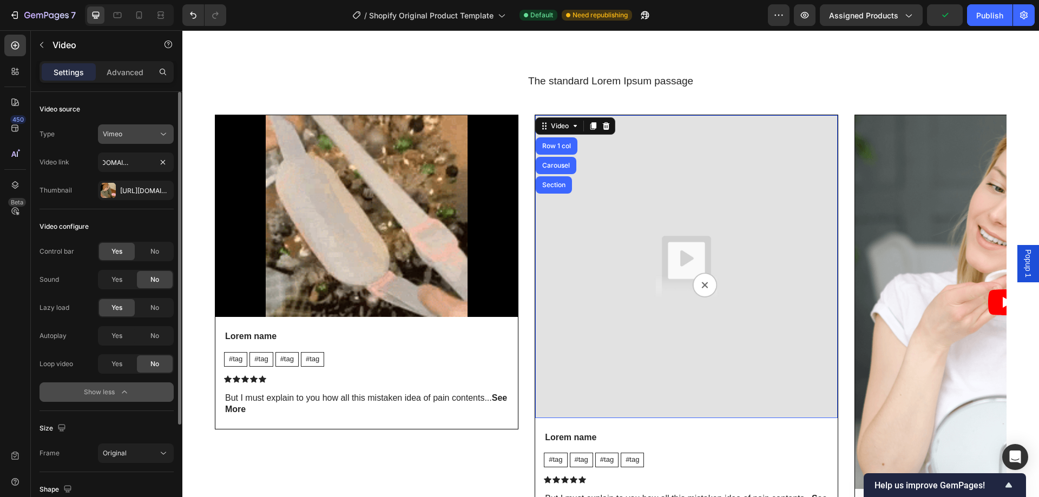
scroll to position [0, 0]
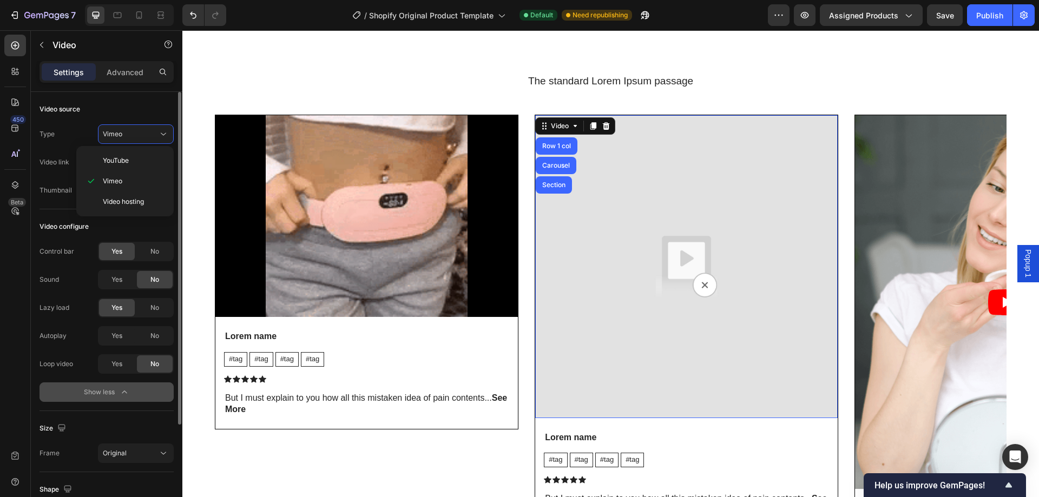
click at [151, 106] on div "Video source" at bounding box center [106, 109] width 134 height 17
click at [143, 134] on div "Vimeo" at bounding box center [130, 134] width 55 height 10
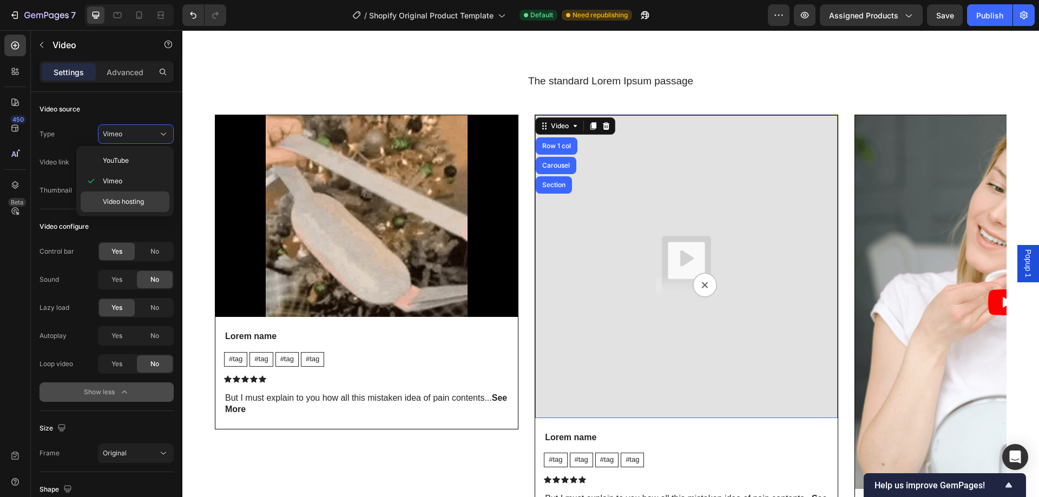
click at [118, 200] on span "Video hosting" at bounding box center [123, 202] width 41 height 10
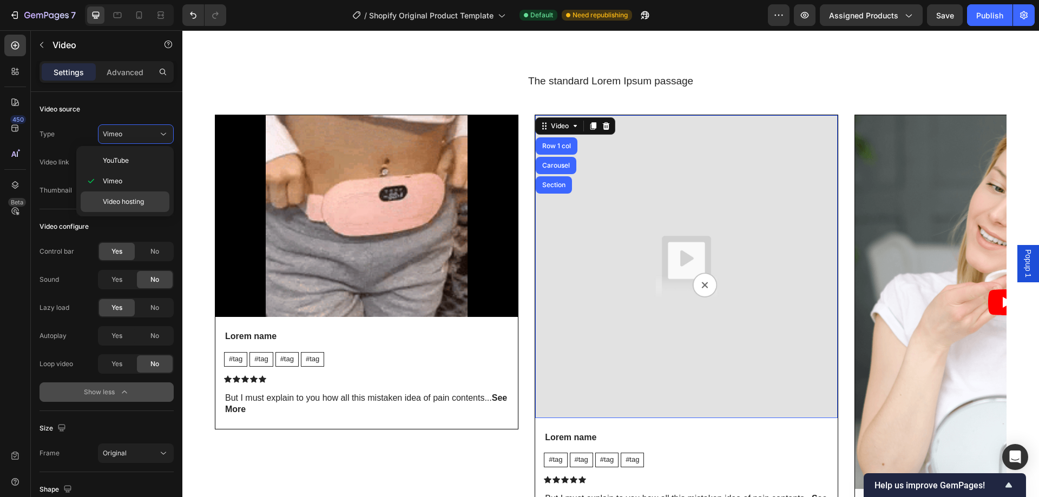
type input "https://media.w3.org/2010/05/sintel/trailer.mp4"
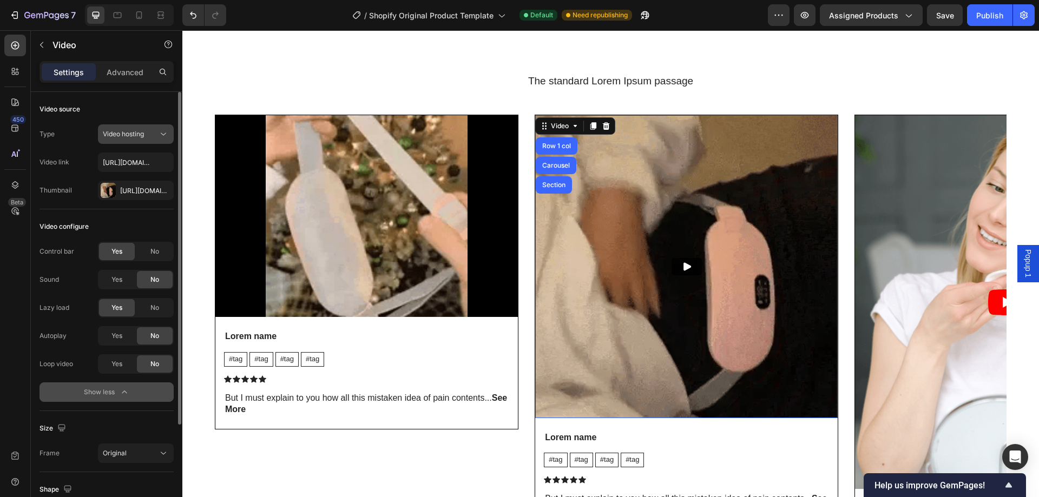
click at [124, 137] on span "Video hosting" at bounding box center [123, 134] width 41 height 8
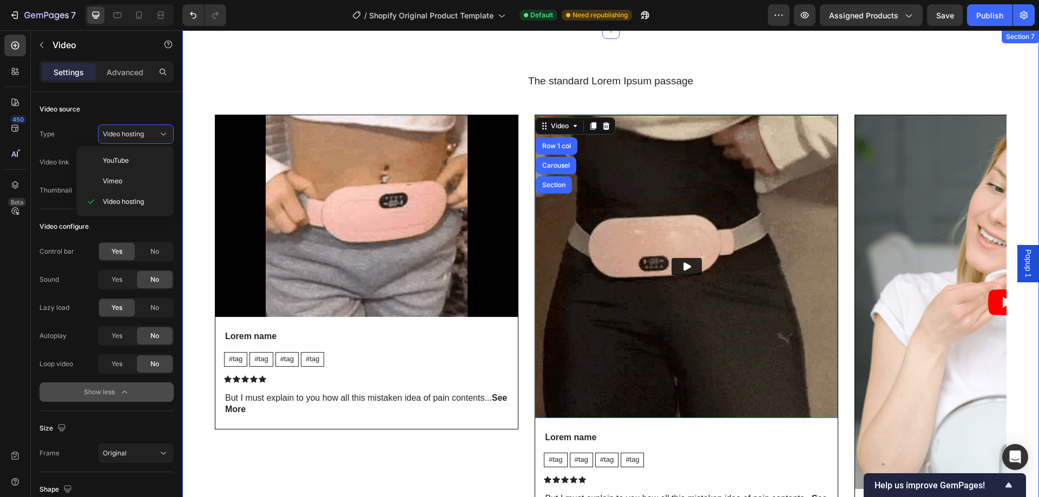
click at [279, 63] on div "The standard Lorem Ipsum passage Heading Video Lorem name Text Block #tag Text …" at bounding box center [610, 337] width 856 height 615
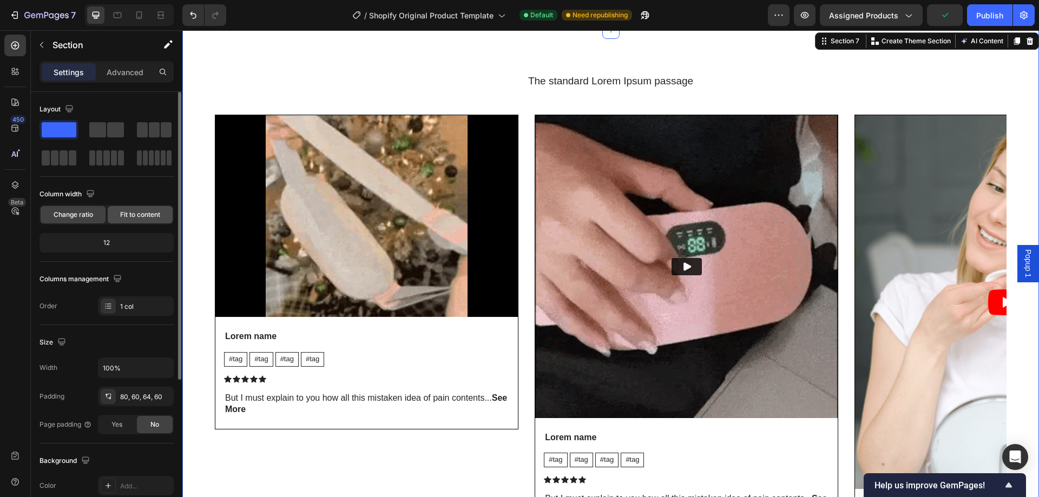
click at [130, 213] on span "Fit to content" at bounding box center [140, 215] width 40 height 10
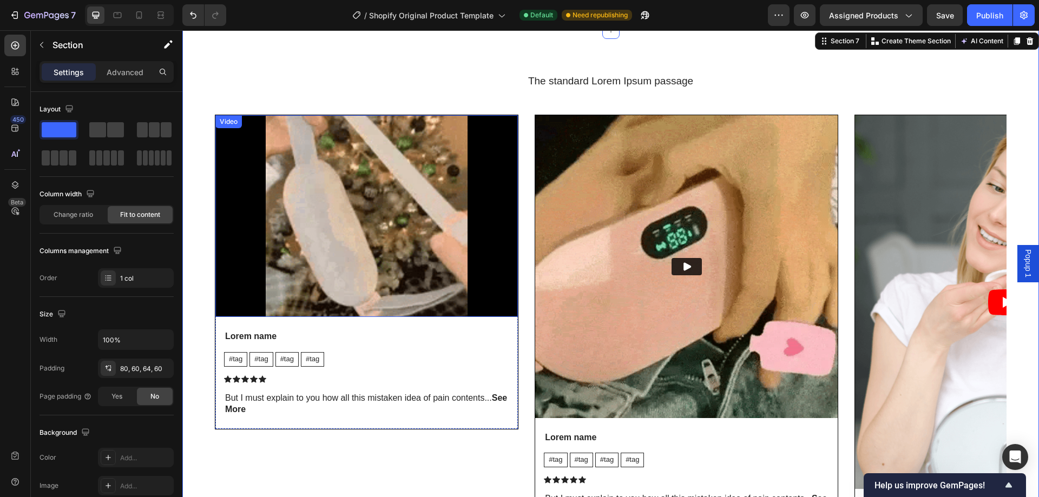
click at [288, 233] on video at bounding box center [366, 216] width 302 height 202
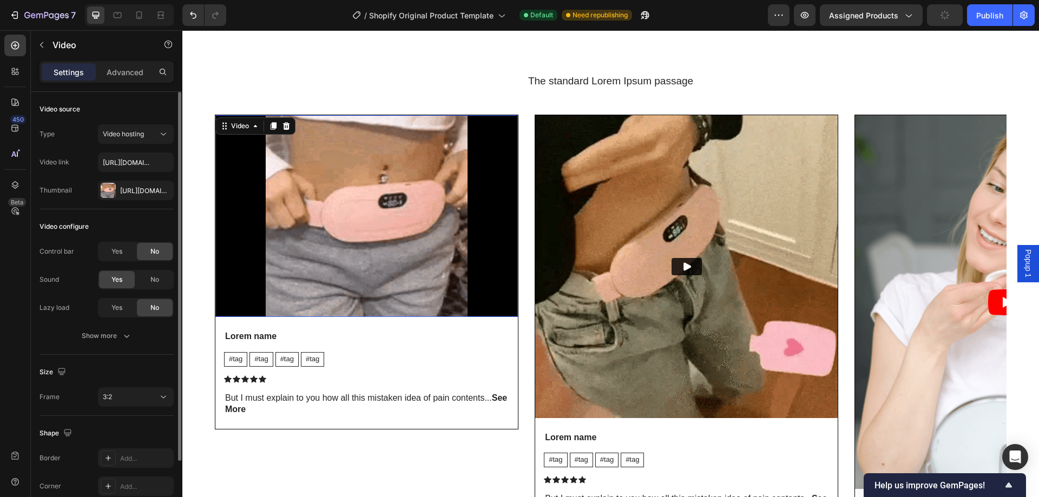
scroll to position [54, 0]
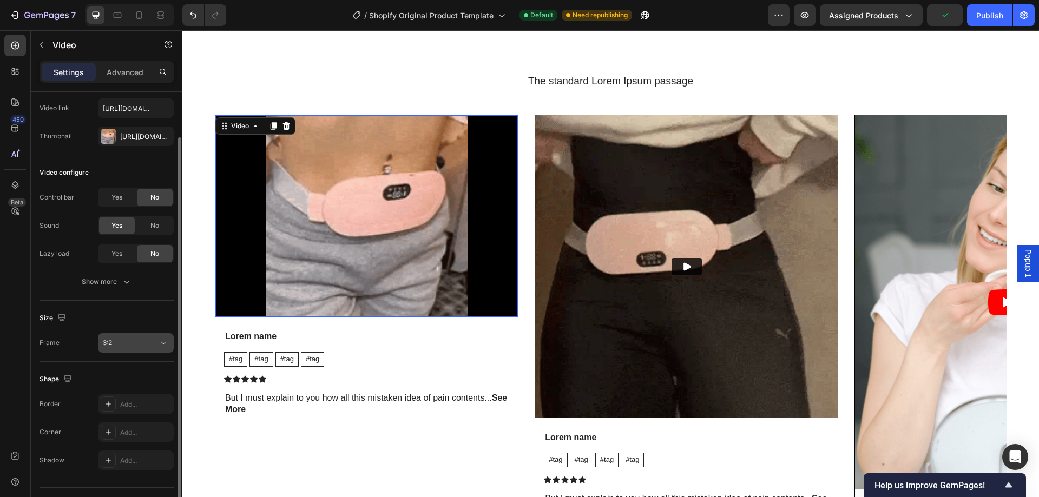
click at [132, 344] on div "3:2" at bounding box center [130, 343] width 55 height 10
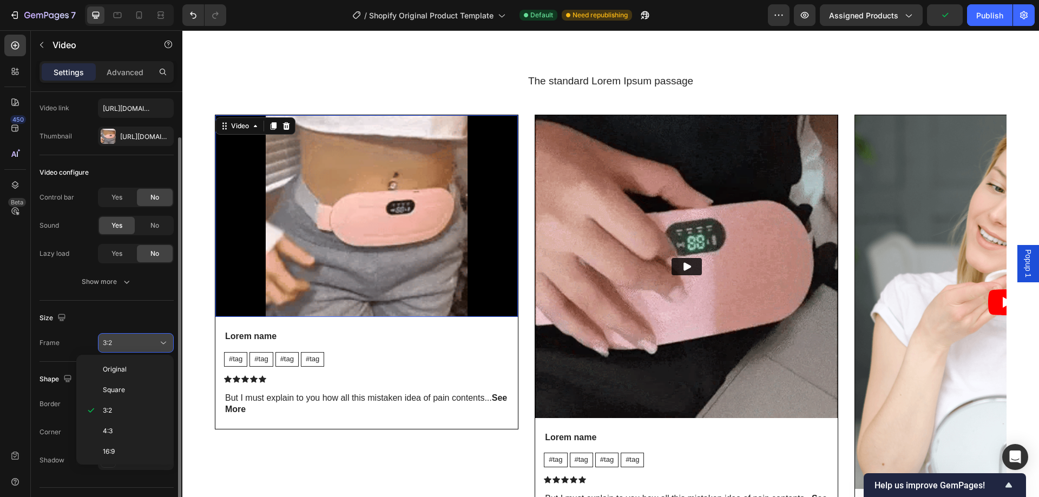
click at [132, 344] on div "3:2" at bounding box center [130, 343] width 55 height 10
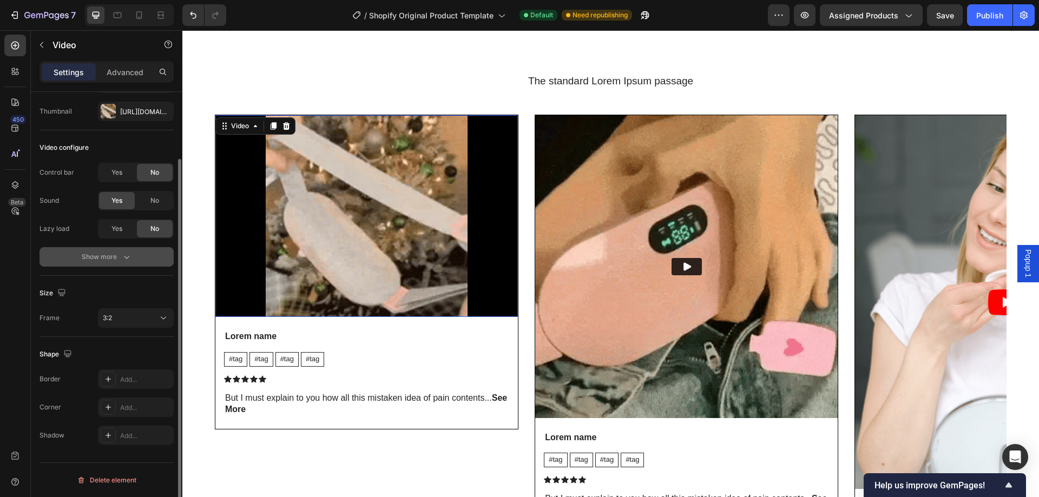
scroll to position [0, 0]
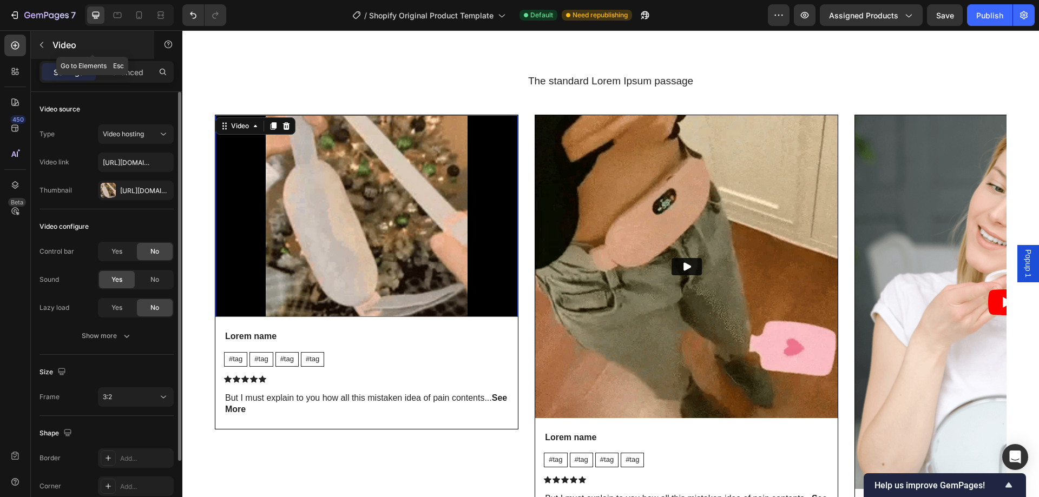
click at [137, 58] on div "Video" at bounding box center [92, 45] width 123 height 28
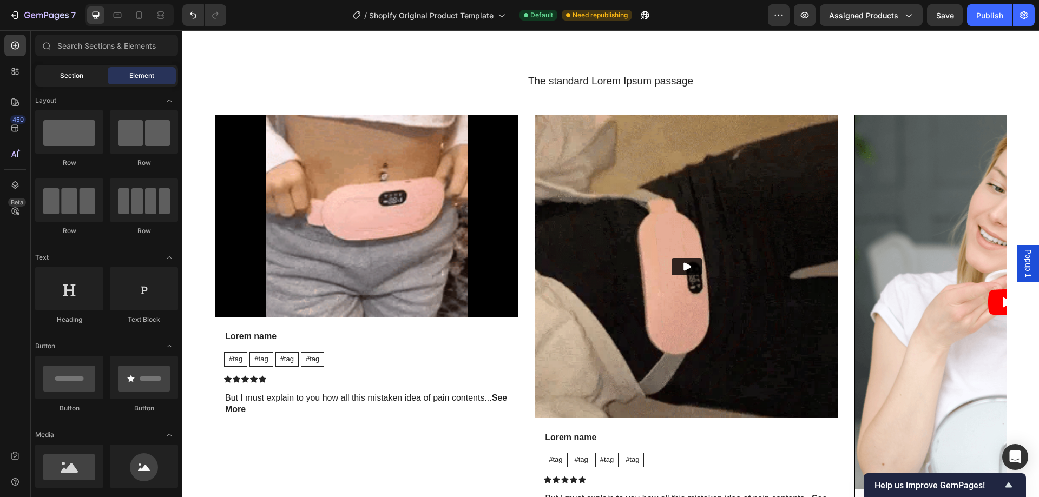
click at [85, 70] on div "Section" at bounding box center [71, 75] width 68 height 17
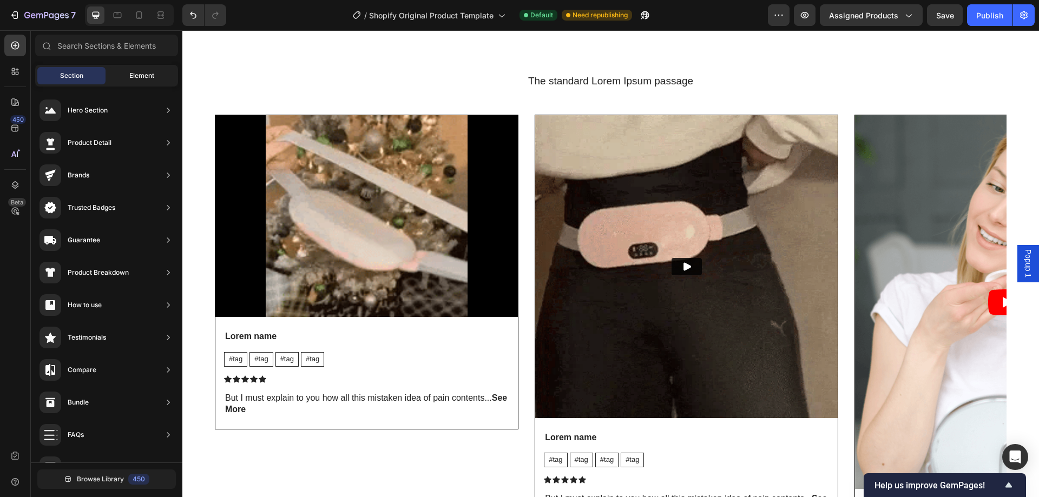
click at [138, 80] on span "Element" at bounding box center [141, 76] width 25 height 10
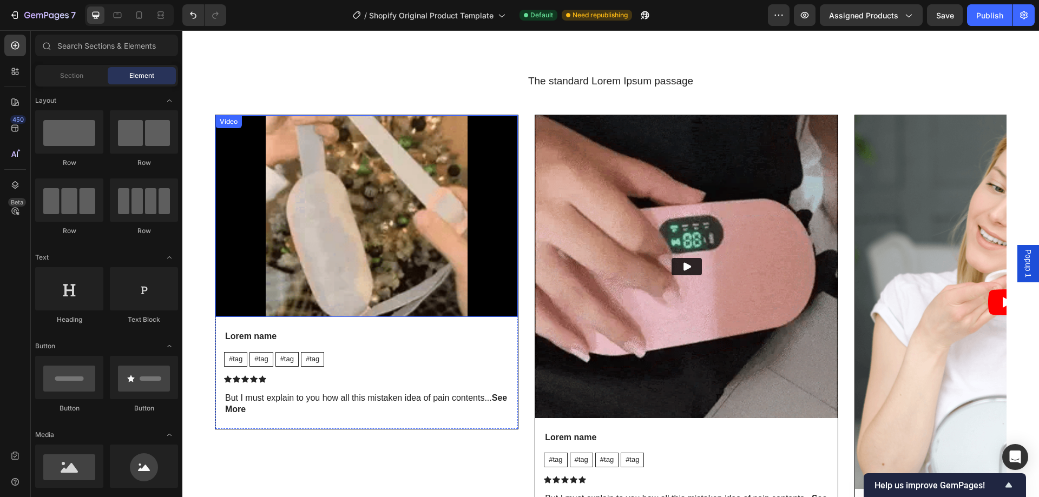
click at [230, 125] on div "Video" at bounding box center [228, 122] width 22 height 10
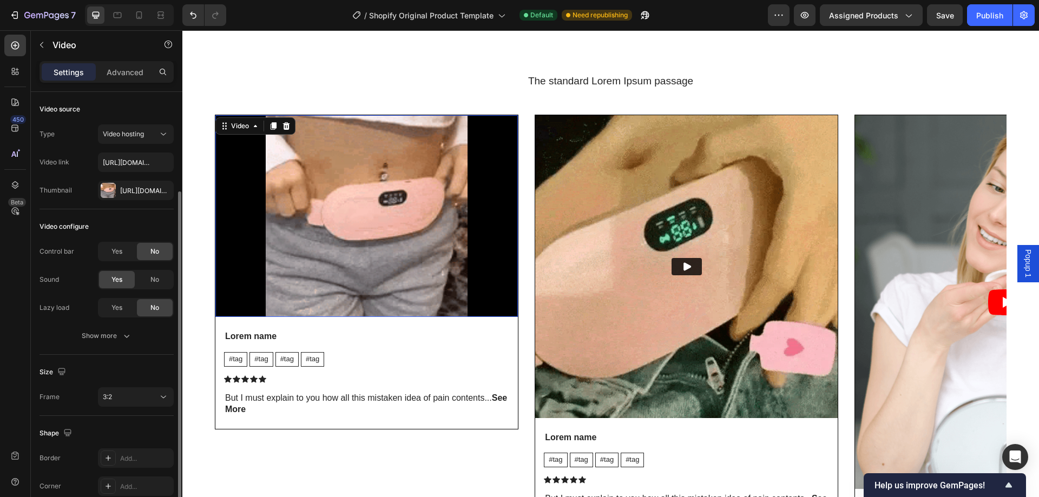
scroll to position [79, 0]
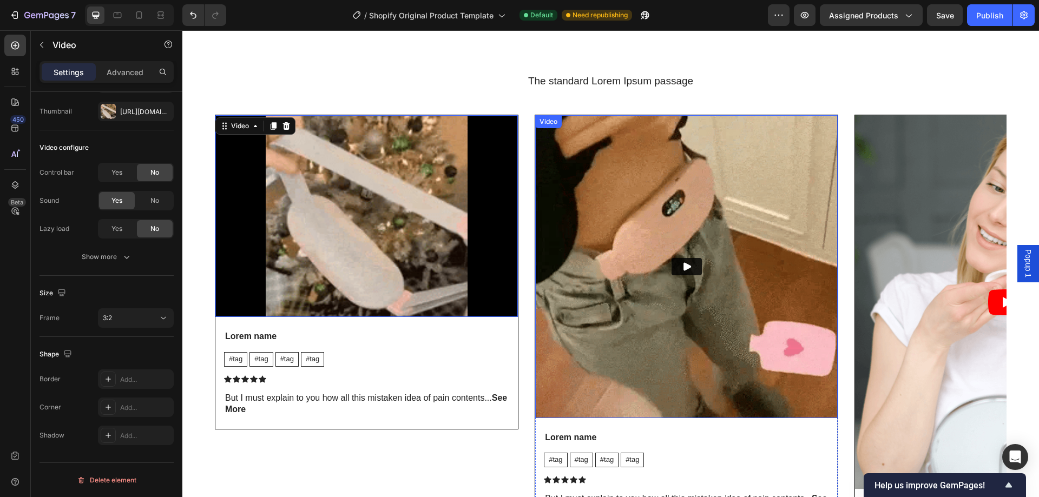
click at [548, 122] on div "Video" at bounding box center [548, 122] width 22 height 10
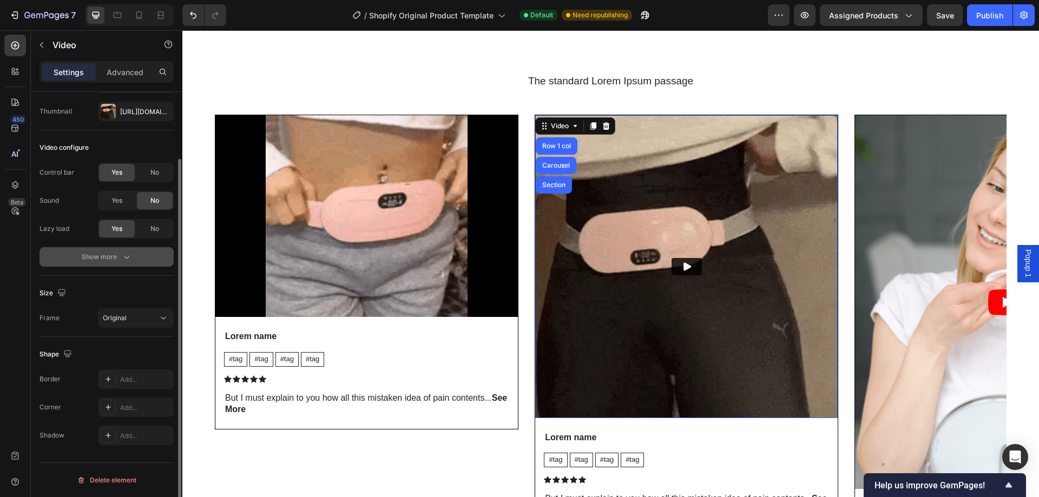
click at [101, 256] on div "Show more" at bounding box center [107, 257] width 50 height 11
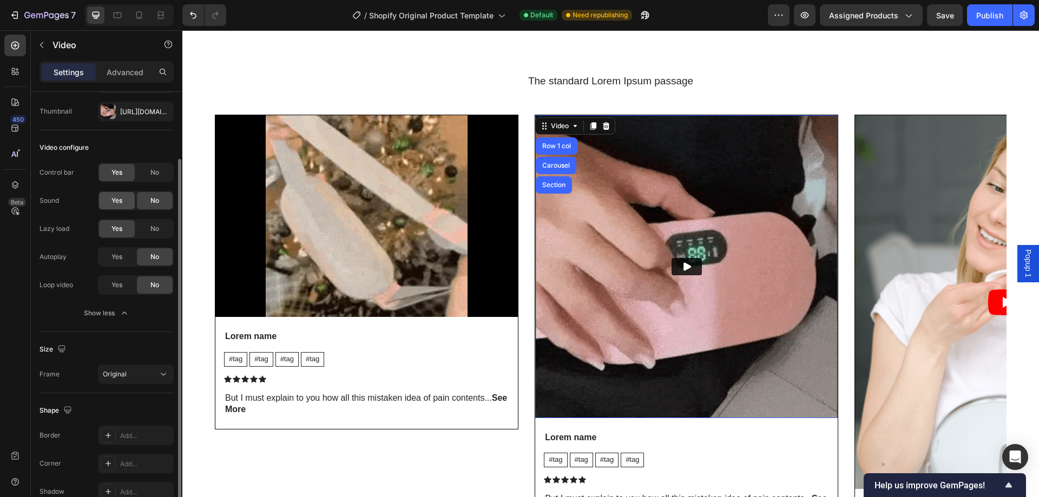
click at [115, 200] on span "Yes" at bounding box center [116, 201] width 11 height 10
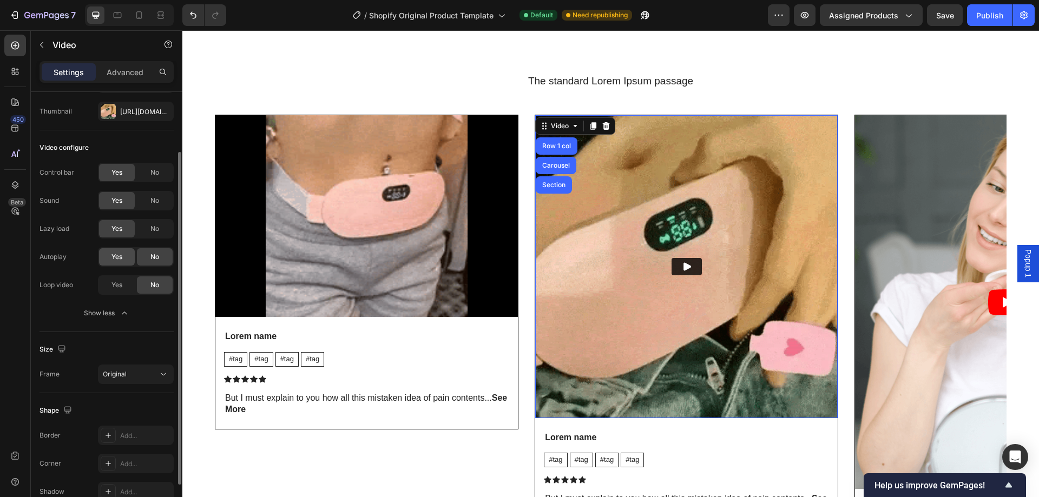
click at [114, 254] on span "Yes" at bounding box center [116, 257] width 11 height 10
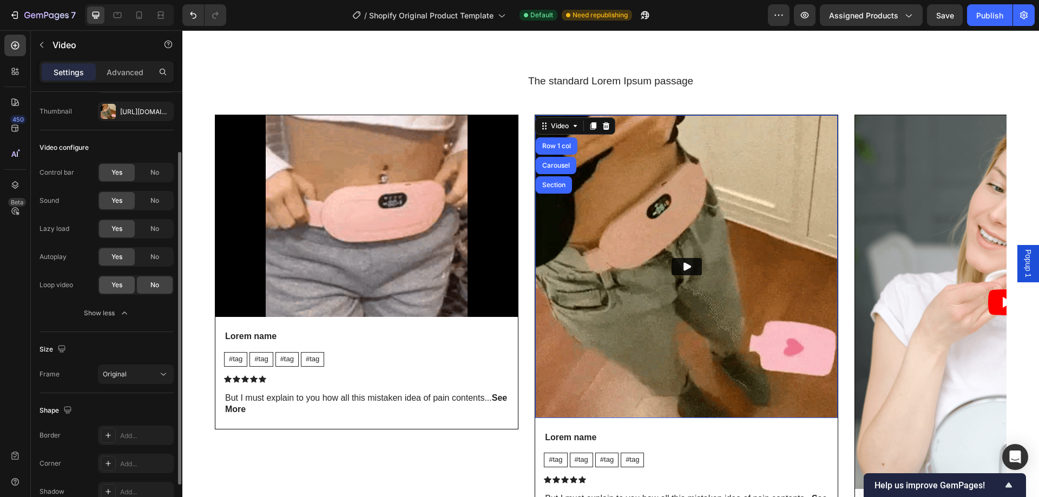
click at [112, 282] on span "Yes" at bounding box center [116, 285] width 11 height 10
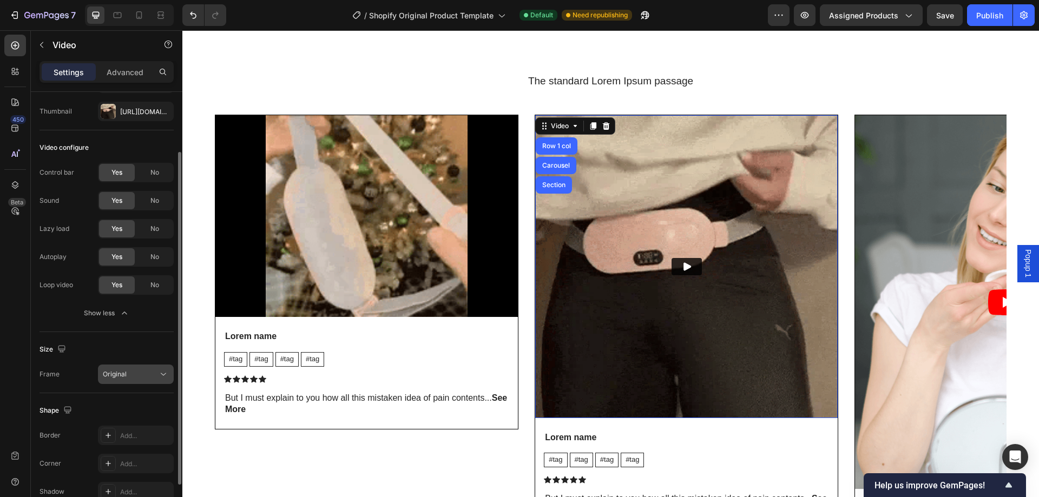
click at [119, 373] on span "Original" at bounding box center [115, 374] width 24 height 8
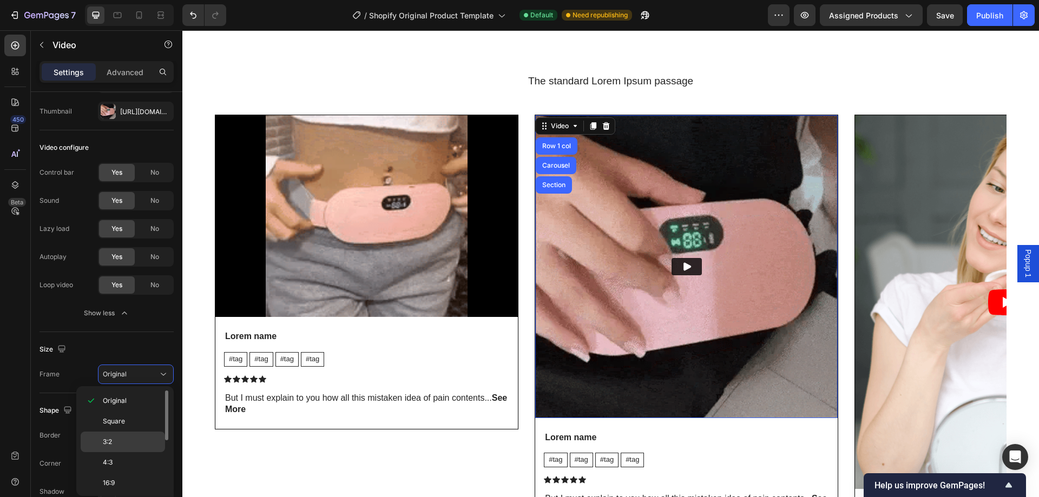
click at [128, 441] on p "3:2" at bounding box center [131, 442] width 57 height 10
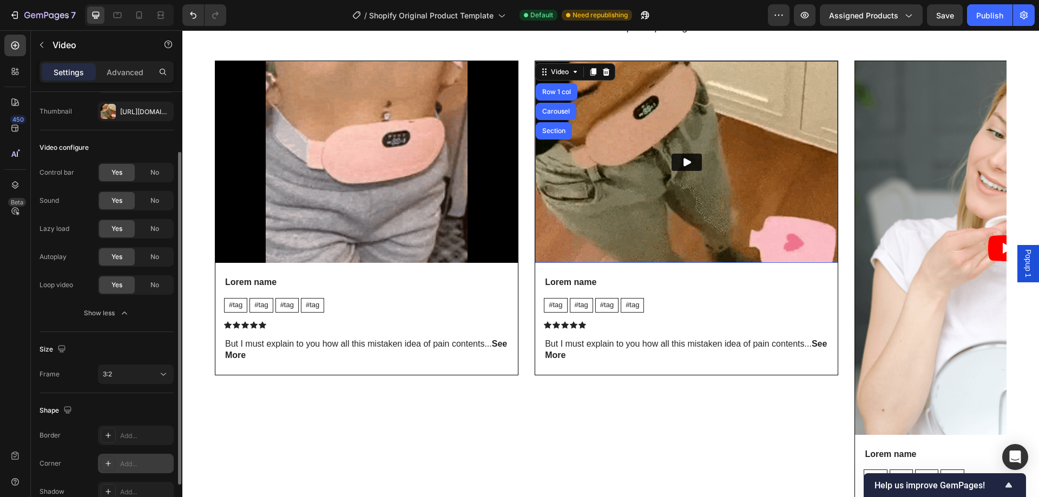
scroll to position [133, 0]
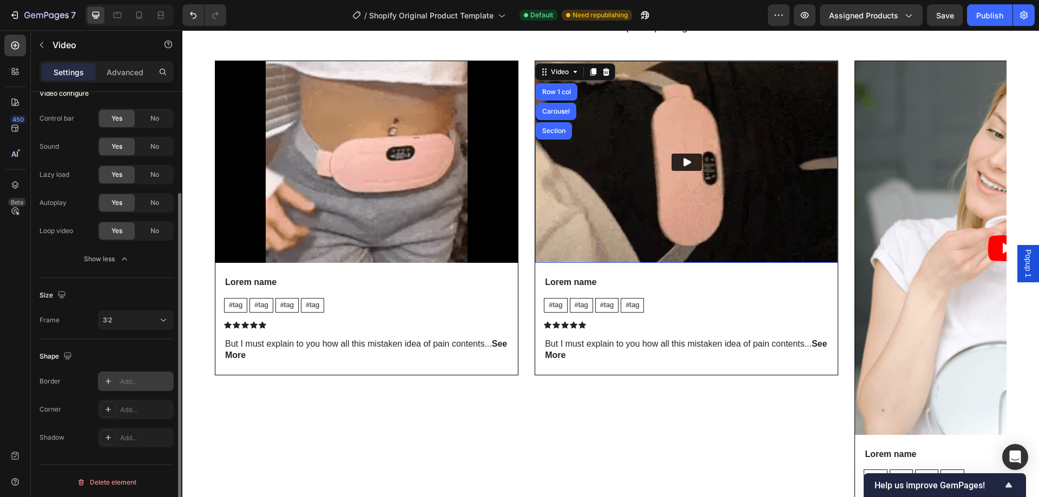
click at [138, 383] on div "Add..." at bounding box center [145, 382] width 51 height 10
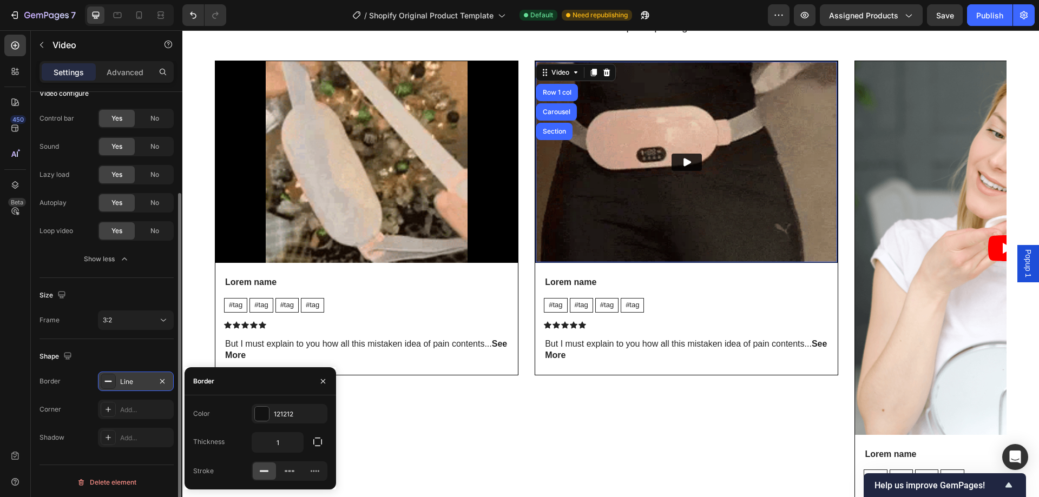
click at [318, 452] on div at bounding box center [317, 442] width 19 height 21
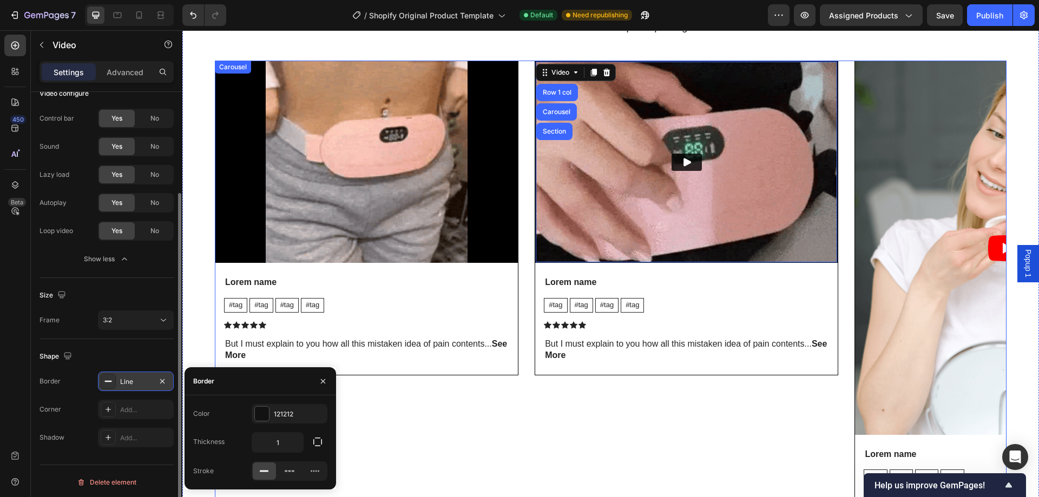
click at [427, 460] on div "Video Lorem name Text Block #tag Text Block #tag Text Block #tag Text Block #ta…" at bounding box center [367, 304] width 304 height 487
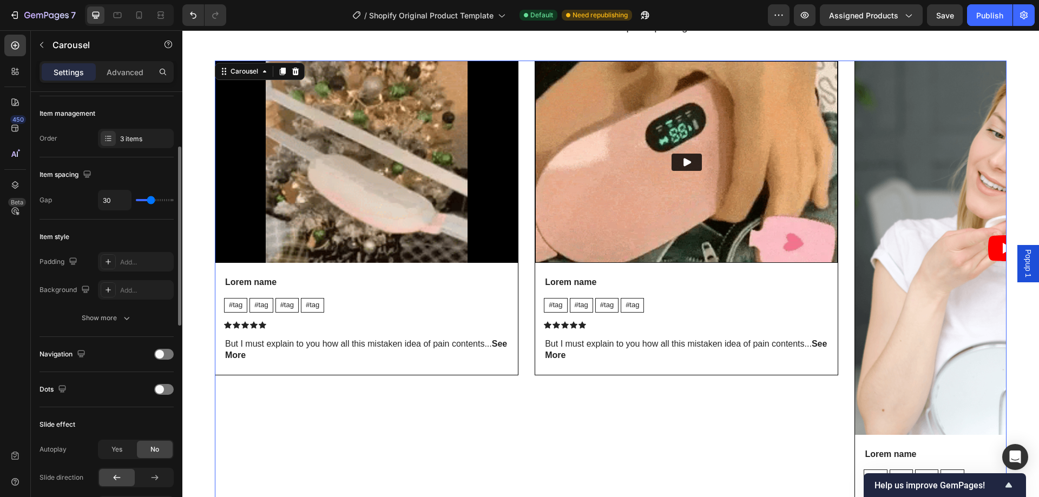
scroll to position [0, 0]
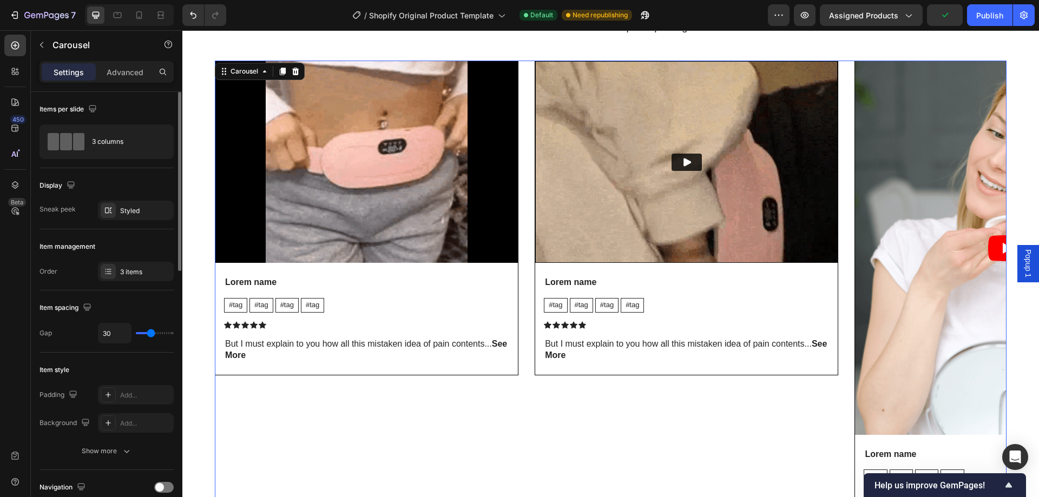
type input "21"
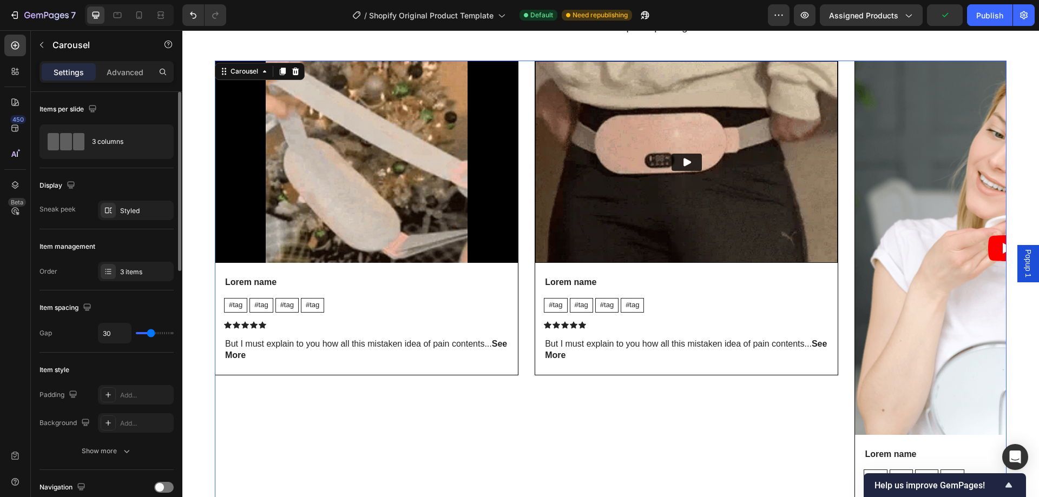
type input "21"
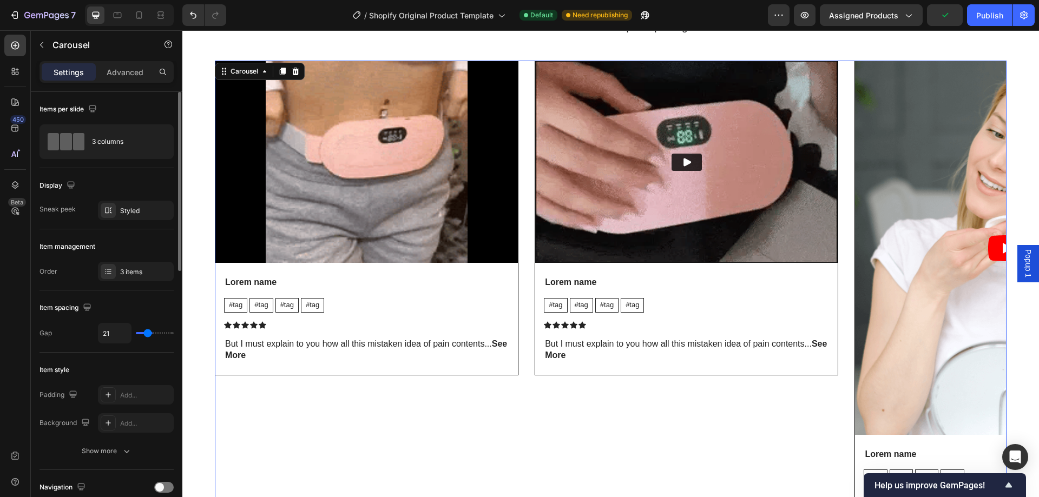
type input "15"
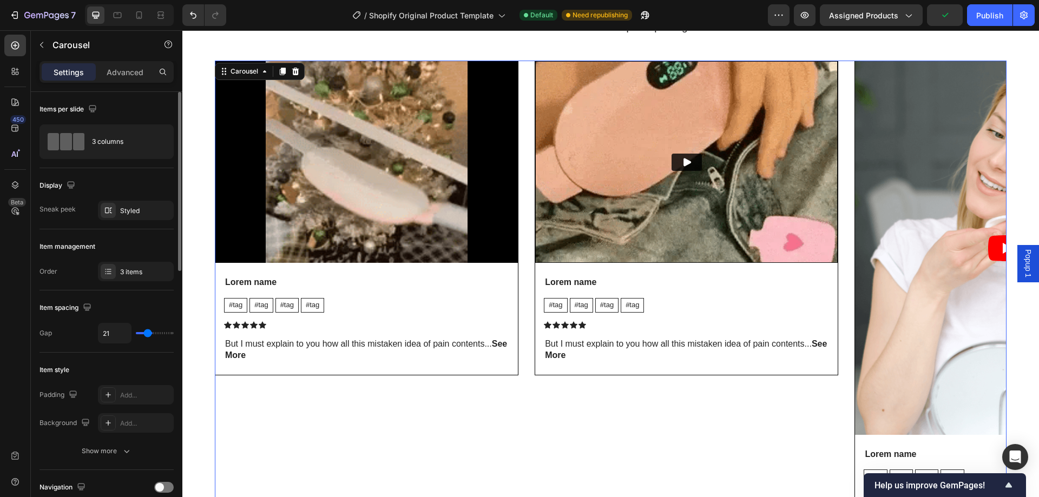
type input "15"
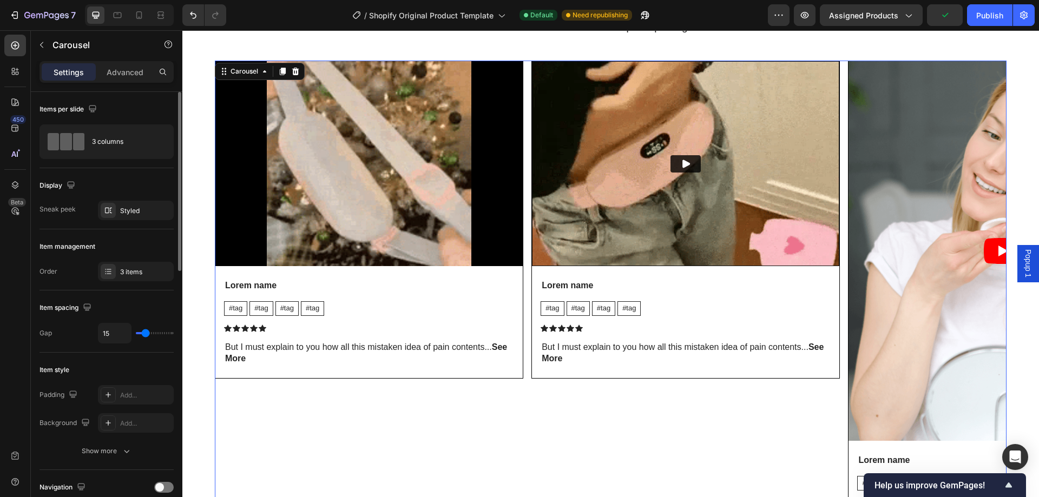
type input "0"
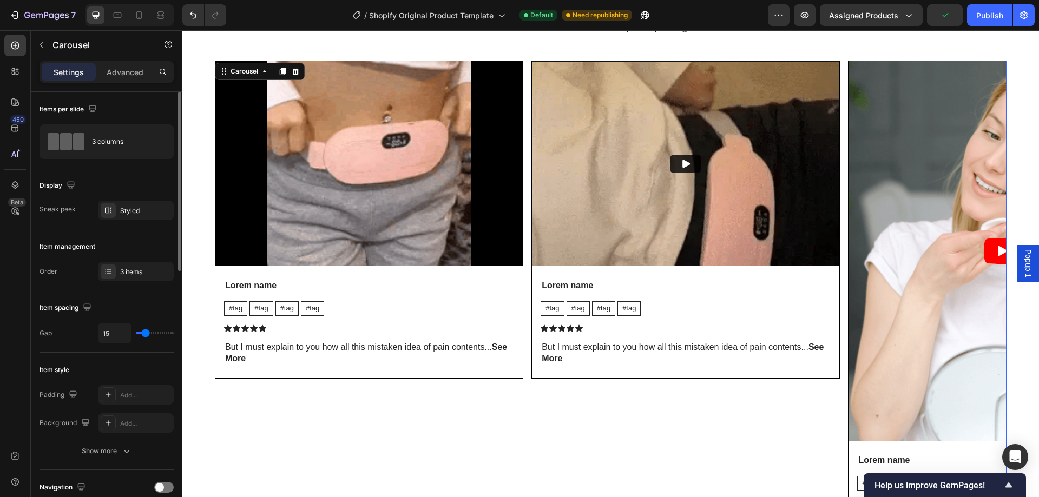
type input "0"
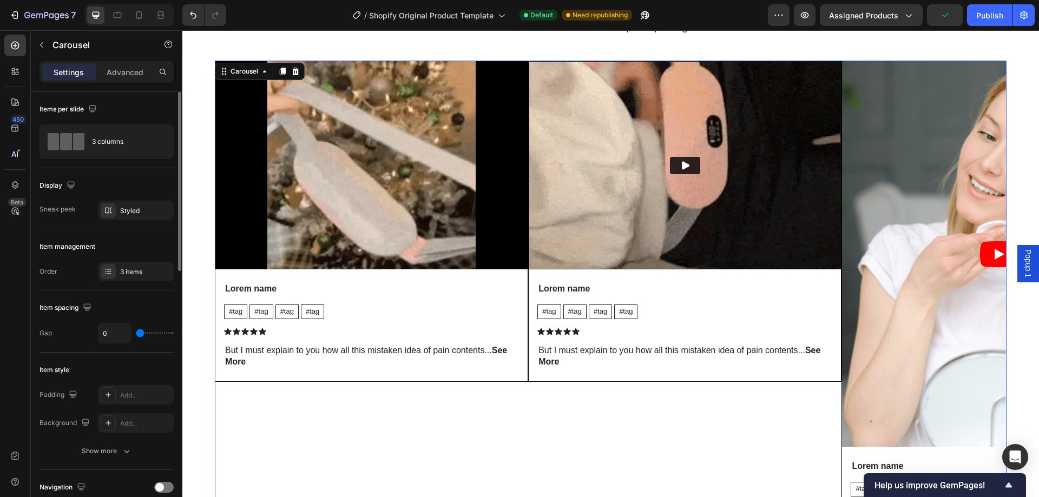
type input "4"
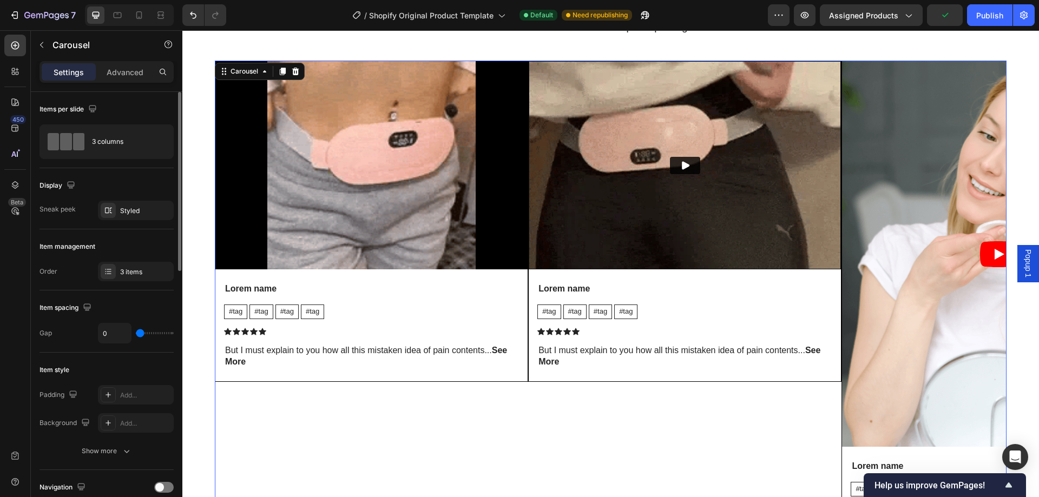
type input "4"
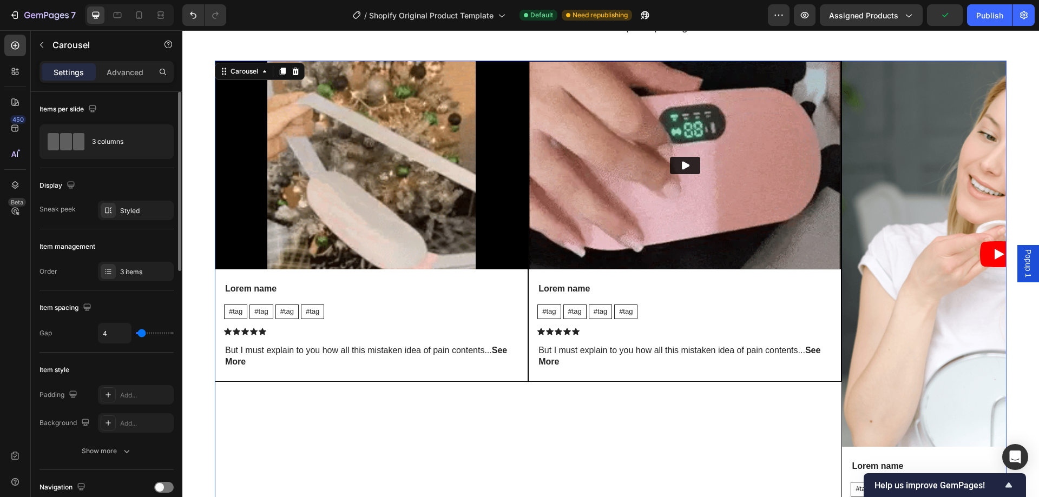
type input "27"
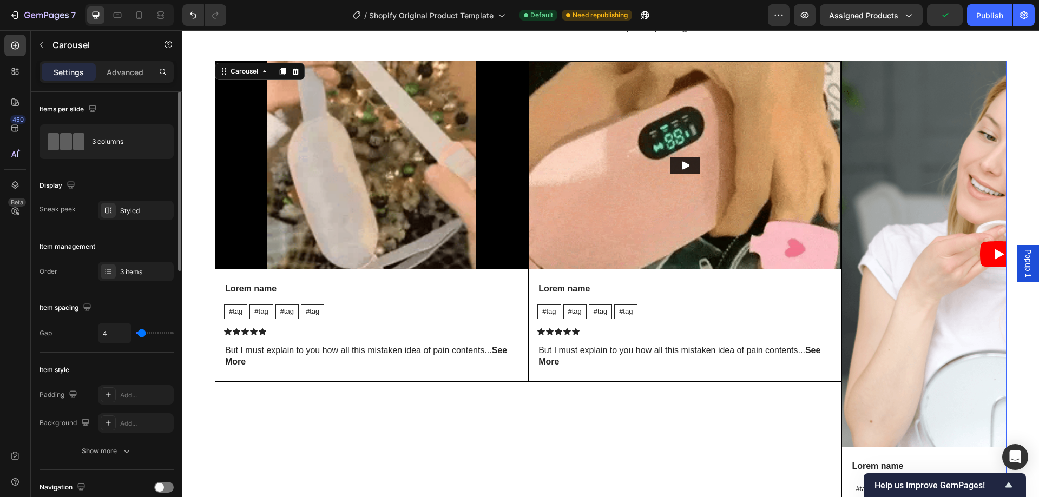
type input "27"
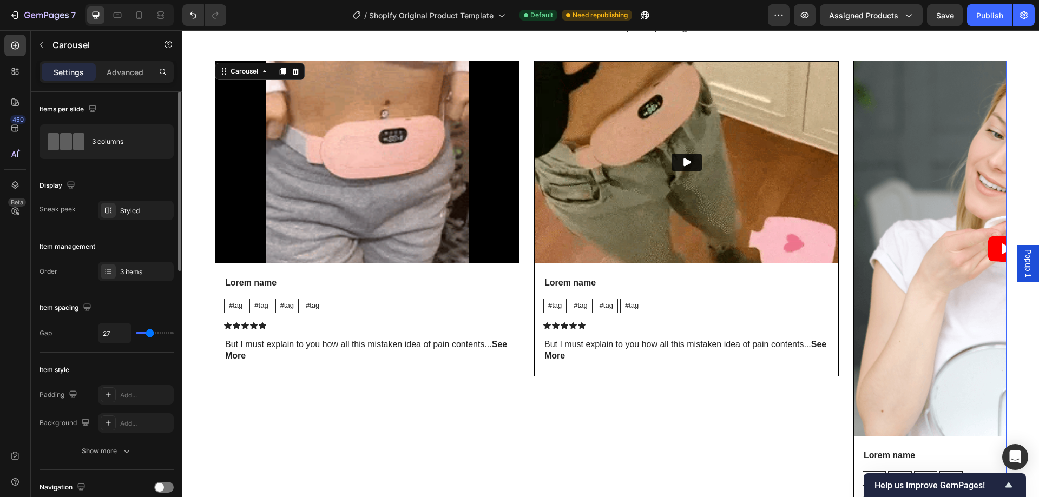
type input "36"
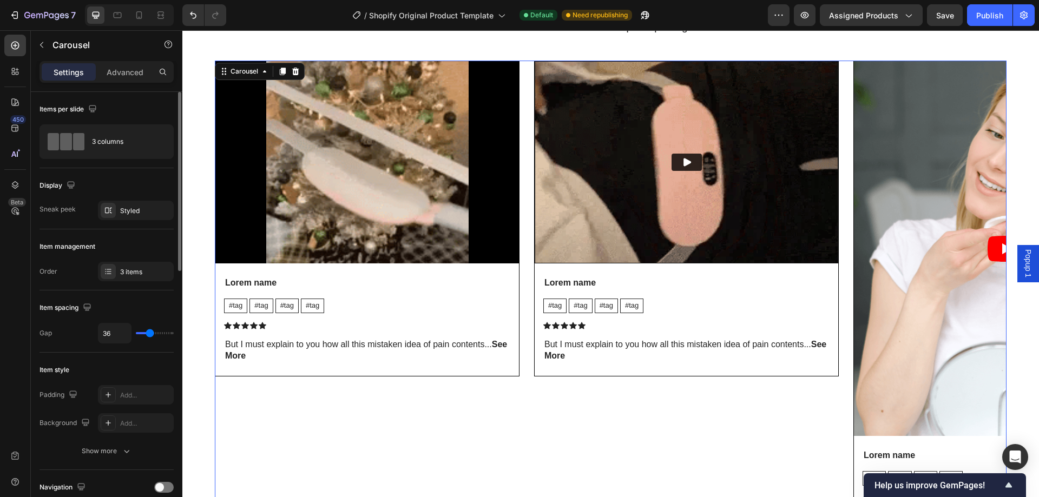
type input "36"
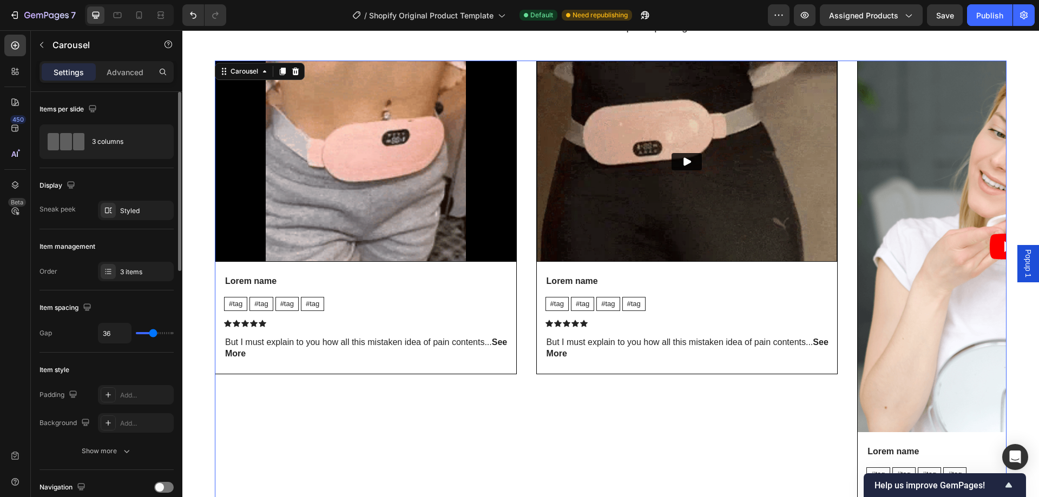
type input "43"
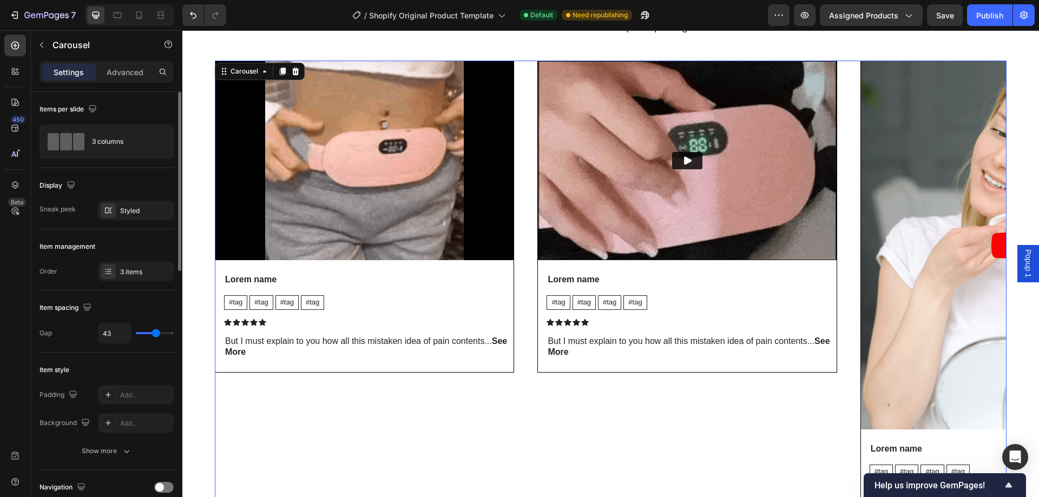
drag, startPoint x: 147, startPoint y: 331, endPoint x: 77, endPoint y: 362, distance: 77.0
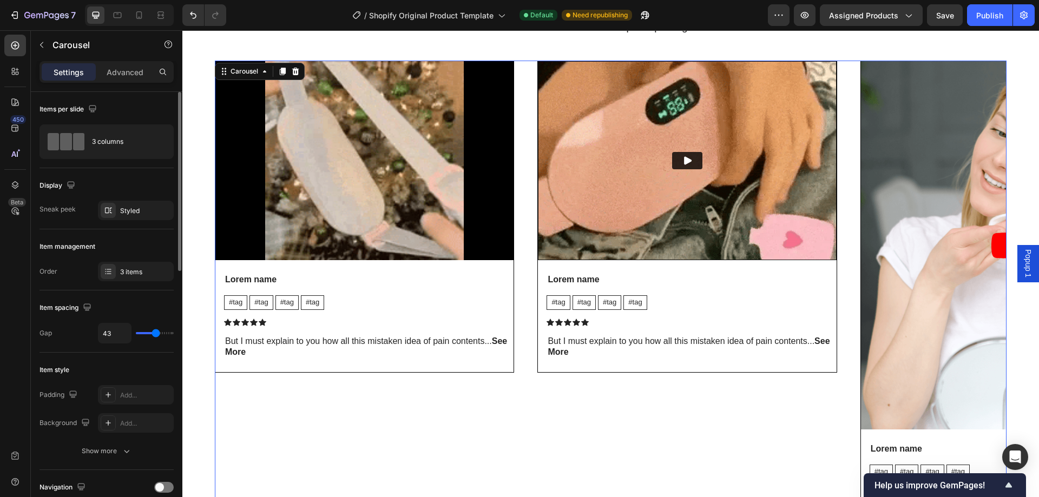
type input "43"
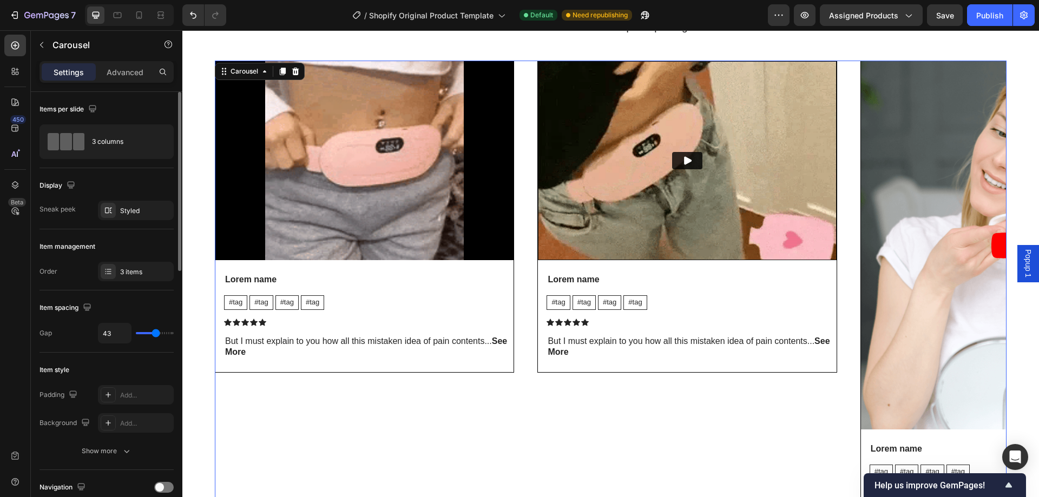
click at [156, 332] on input "range" at bounding box center [155, 333] width 38 height 2
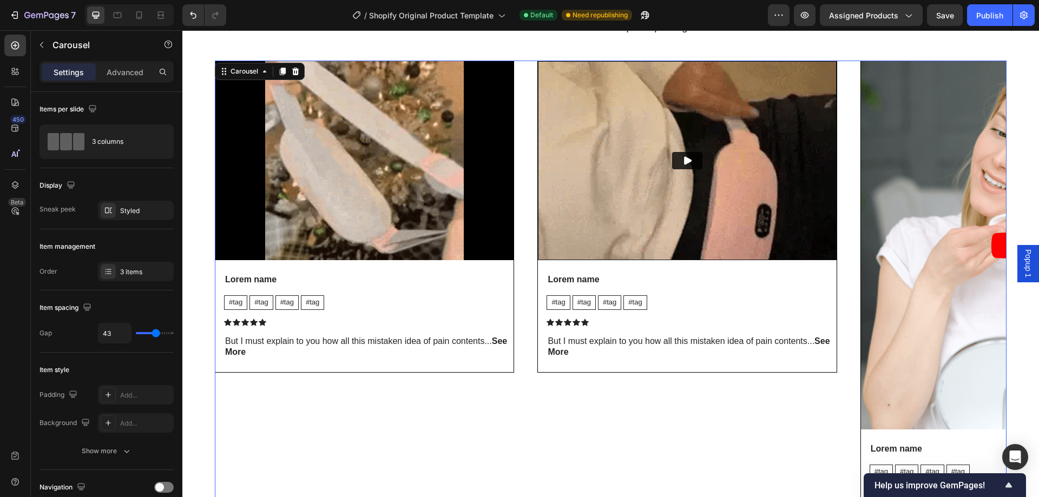
click at [404, 446] on div "Video Lorem name Text Block #tag Text Block #tag Text Block #tag Text Block #ta…" at bounding box center [364, 302] width 299 height 482
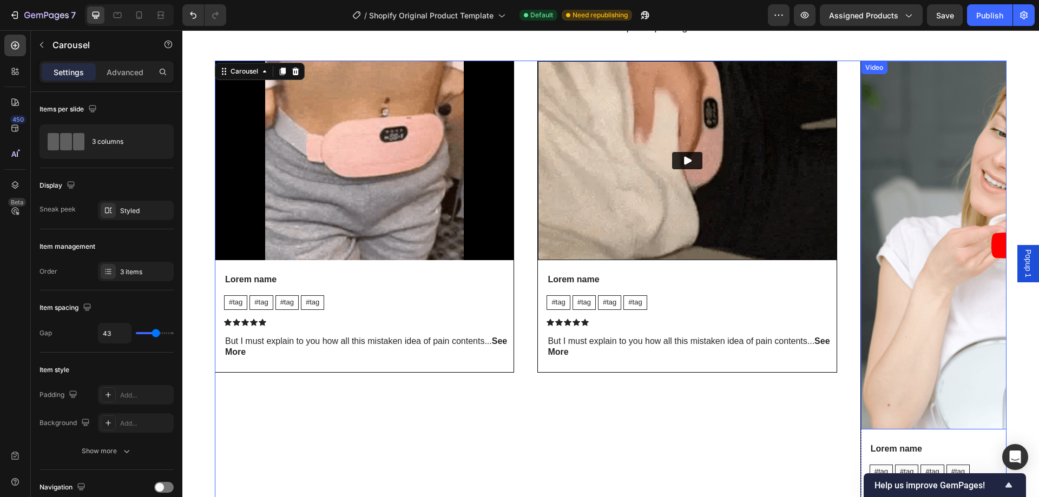
click at [934, 295] on article at bounding box center [1010, 245] width 298 height 368
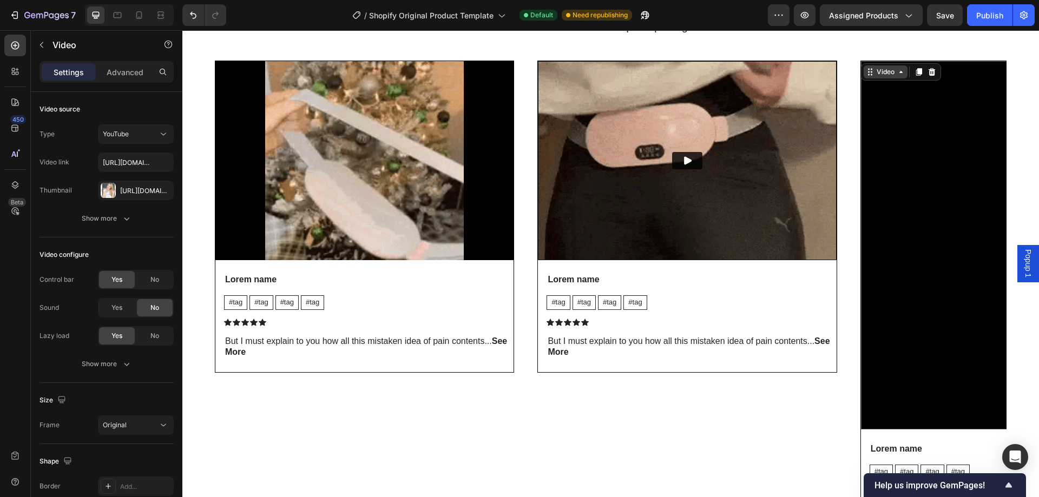
click at [894, 76] on div "Video" at bounding box center [885, 72] width 22 height 10
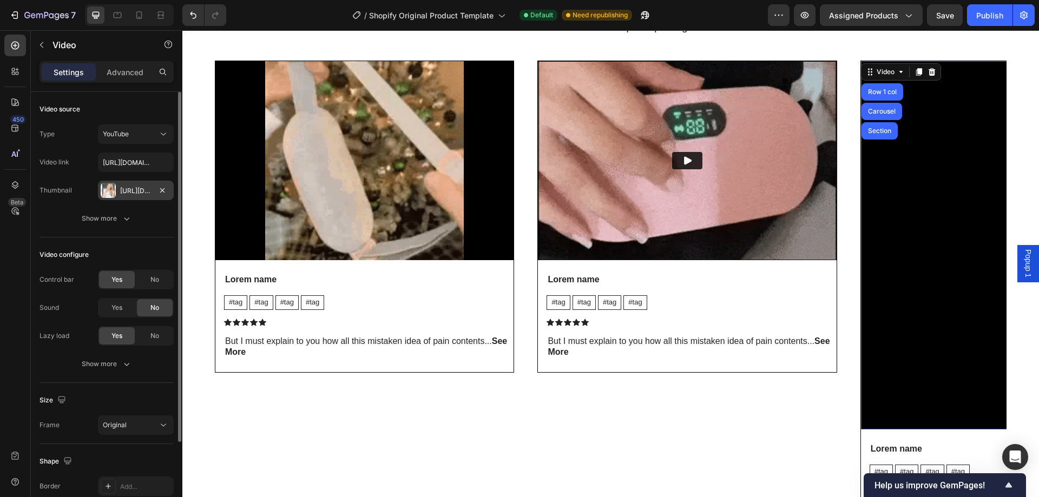
click at [133, 193] on div "Https://cdn.Shopify.Com/s/files/1/0933/5816/2207/files/gempages_586096926030562…" at bounding box center [135, 191] width 31 height 10
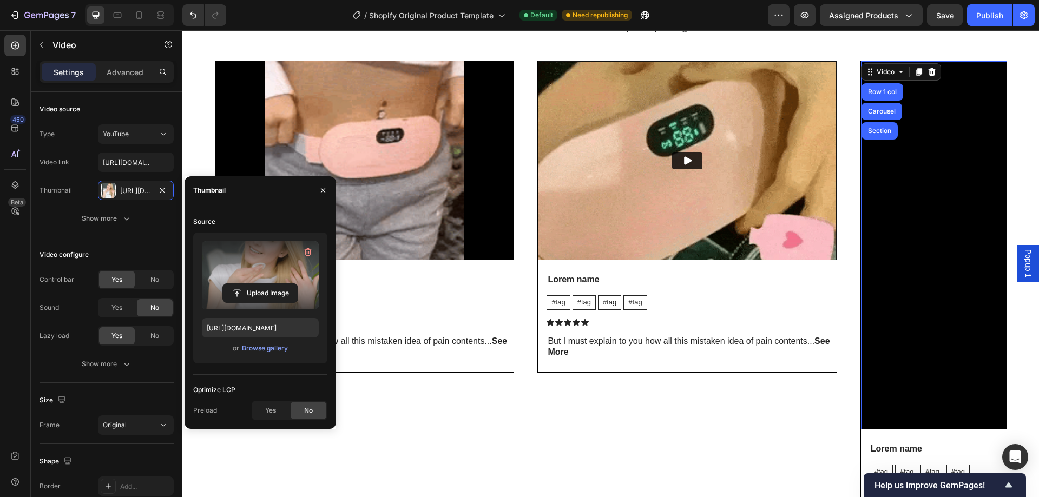
click at [254, 269] on label at bounding box center [260, 275] width 117 height 68
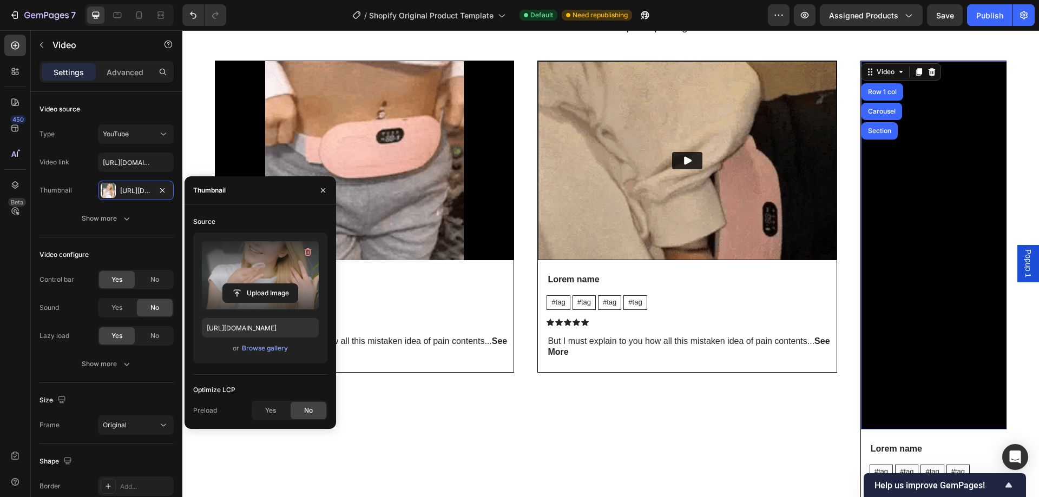
click at [254, 284] on input "file" at bounding box center [260, 293] width 75 height 18
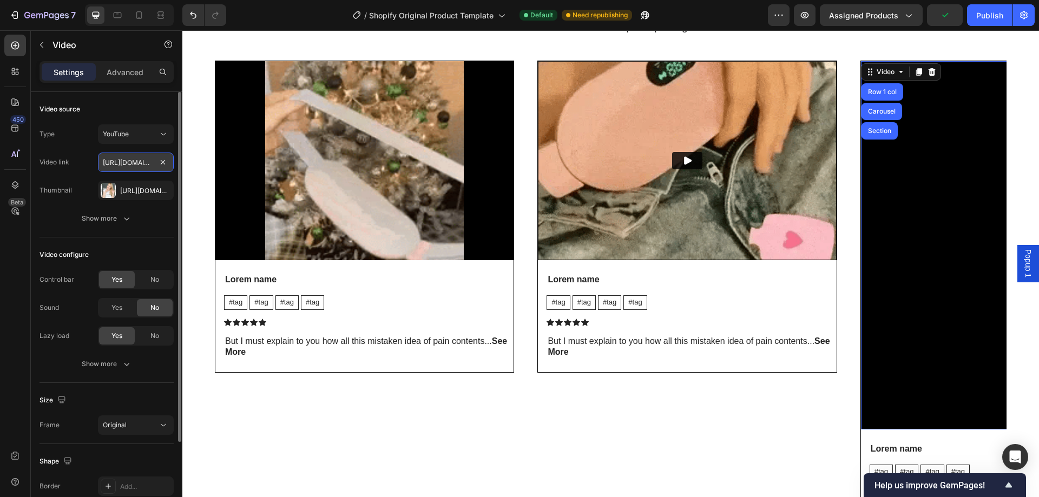
click at [123, 166] on input "https://www.youtube.com/watch?v=cyzh48XRS4M" at bounding box center [136, 162] width 76 height 19
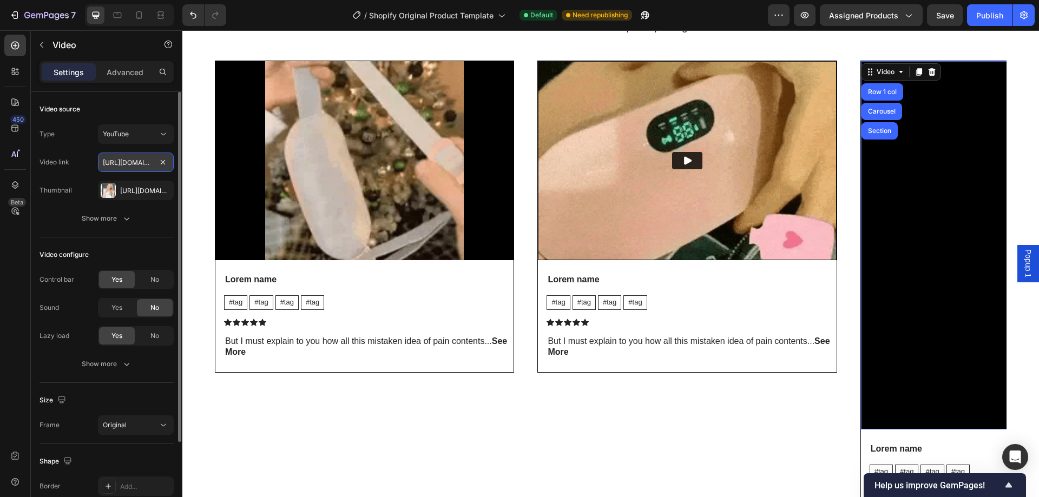
click at [137, 166] on input "https://www.youtube.com/watch?v=cyzh48XRS4M" at bounding box center [136, 162] width 76 height 19
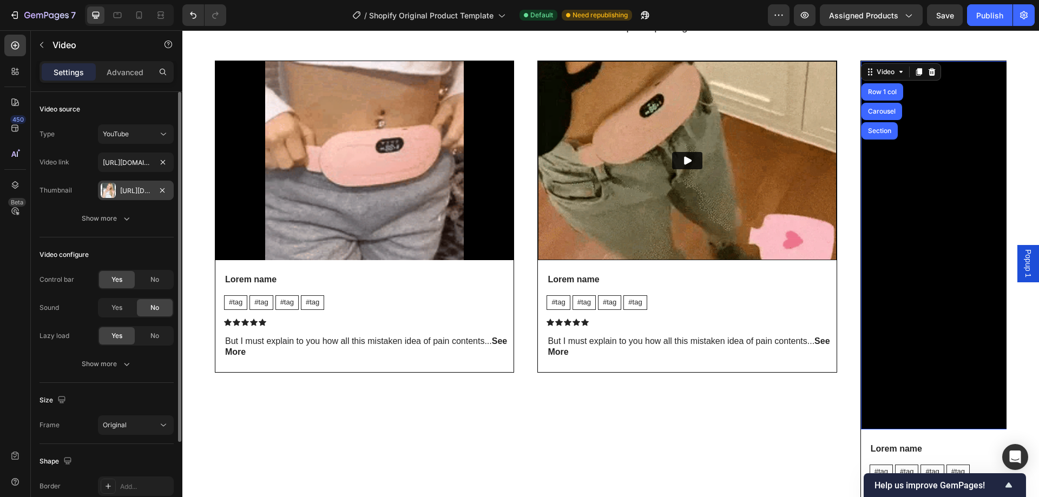
click at [139, 188] on div "Https://cdn.Shopify.Com/s/files/1/0933/5816/2207/files/gempages_586096926030562…" at bounding box center [135, 191] width 31 height 10
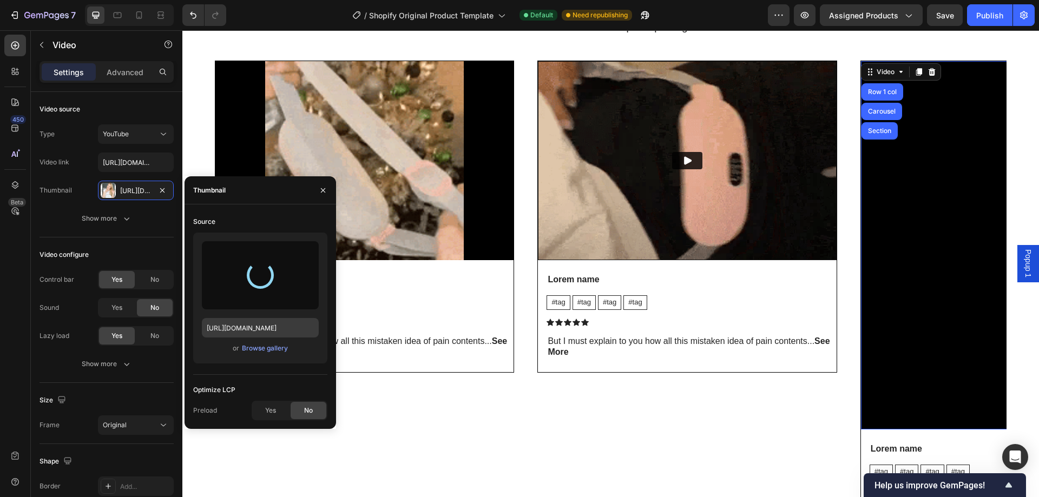
type input "https://cdn.shopify.com/s/files/1/0933/5816/2207/files/gempages_586096926030562…"
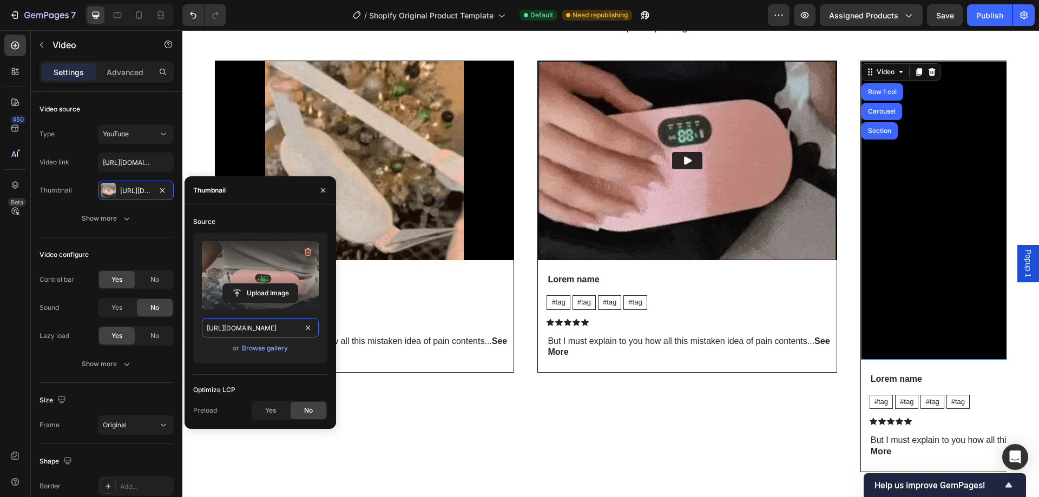
click at [233, 333] on input "https://cdn.shopify.com/s/files/1/0933/5816/2207/files/gempages_586096926030562…" at bounding box center [260, 327] width 117 height 19
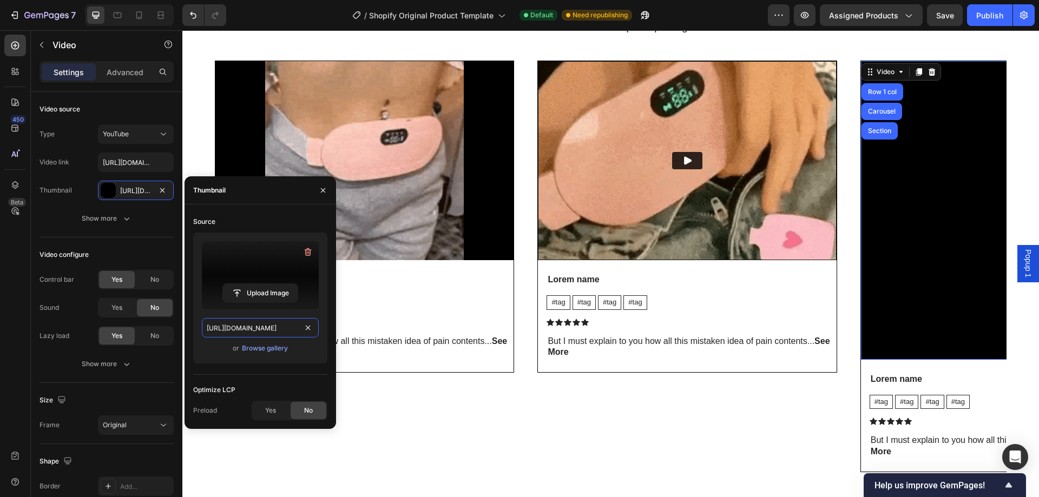
click at [233, 333] on input "https://cdn.shopify.com/s/files/1/0933/5816/2207/files/gempages_586096926030562…" at bounding box center [260, 327] width 117 height 19
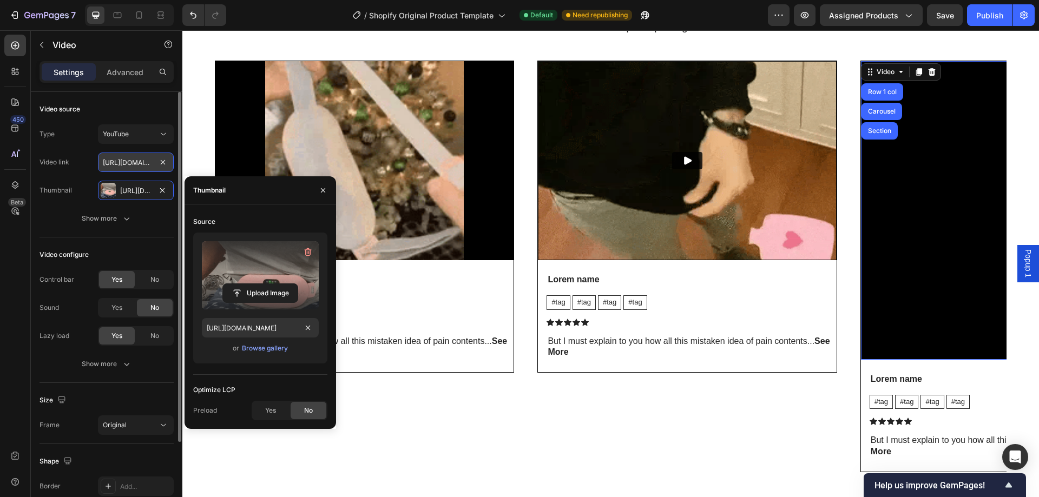
click at [127, 159] on input "https://www.youtube.com/watch?v=cyzh48XRS4M" at bounding box center [136, 162] width 76 height 19
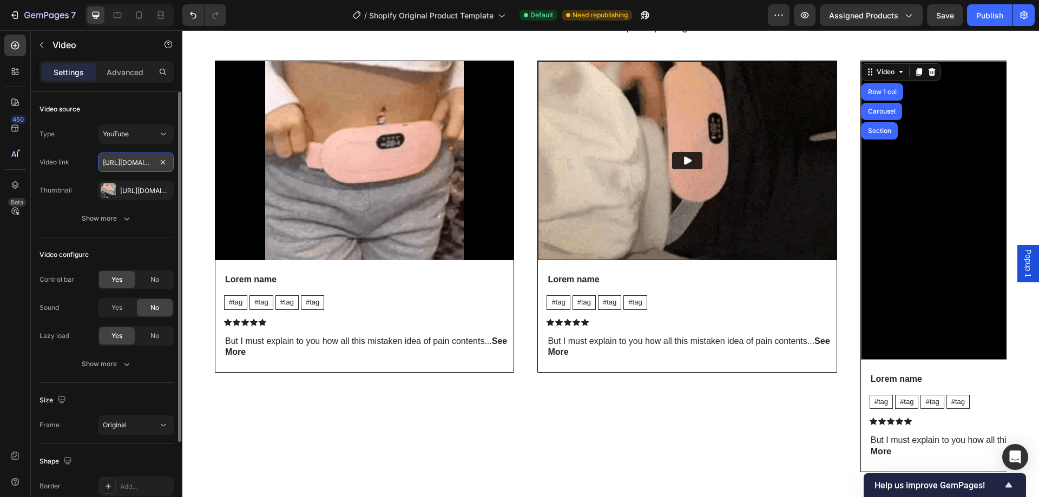
paste input "cdn.shopify.com/s/files/1/0933/5816/2207/files/gempages_586096926030562077-dbbb…"
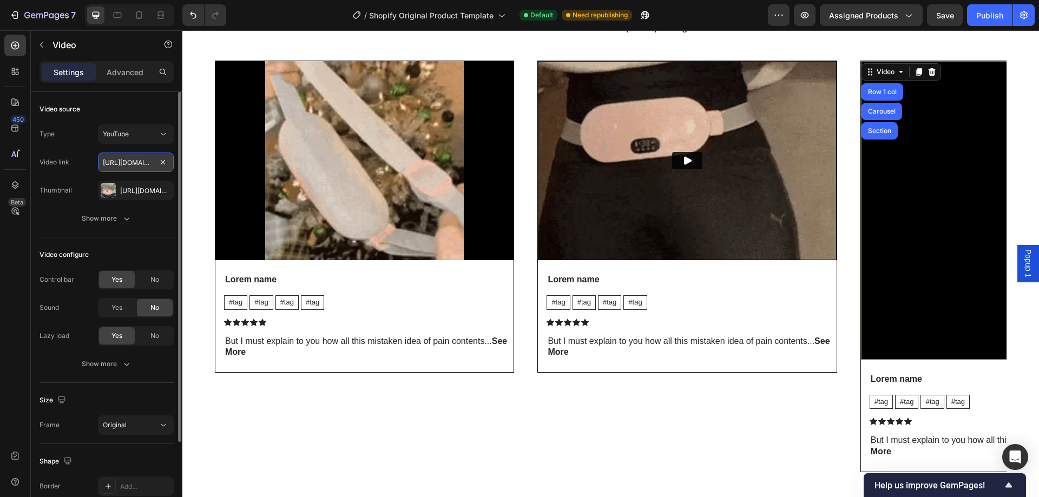
scroll to position [0, 380]
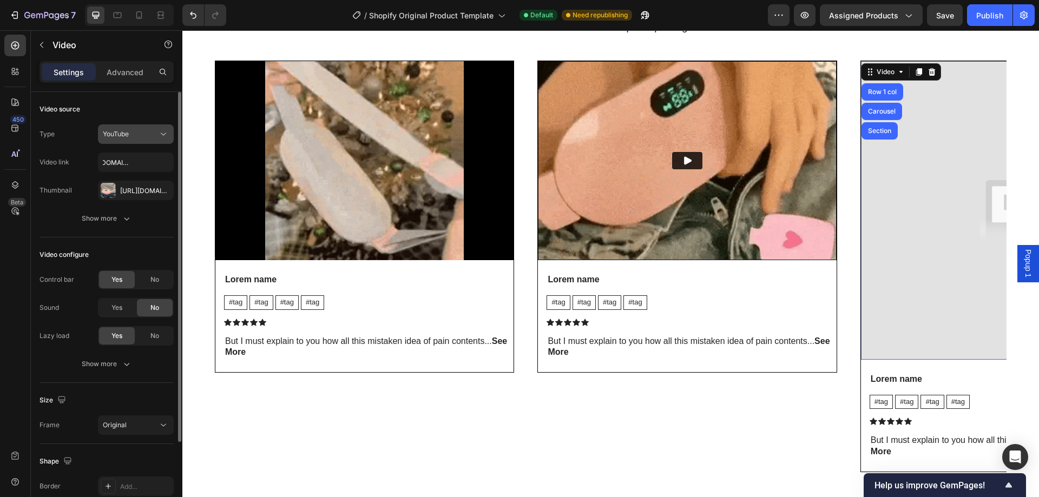
click at [134, 134] on div "YouTube" at bounding box center [130, 134] width 55 height 10
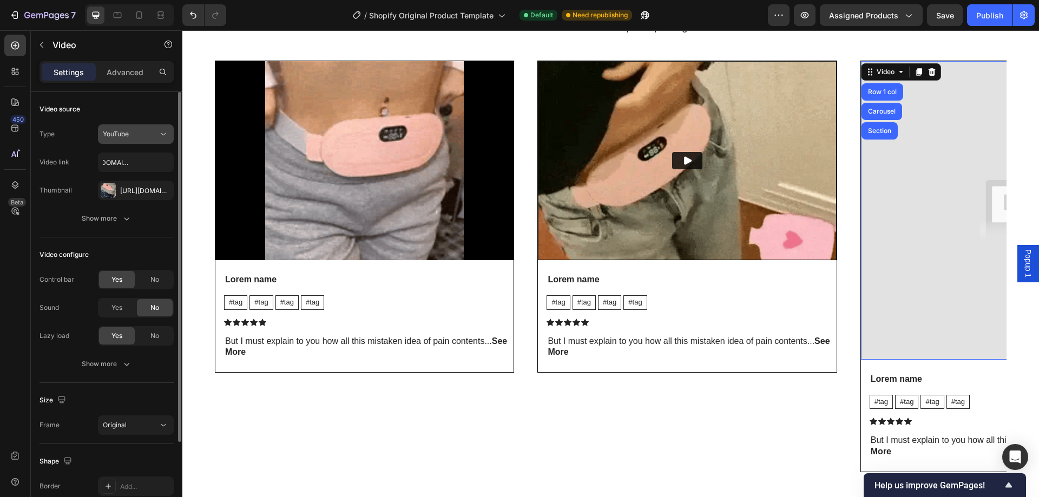
scroll to position [0, 0]
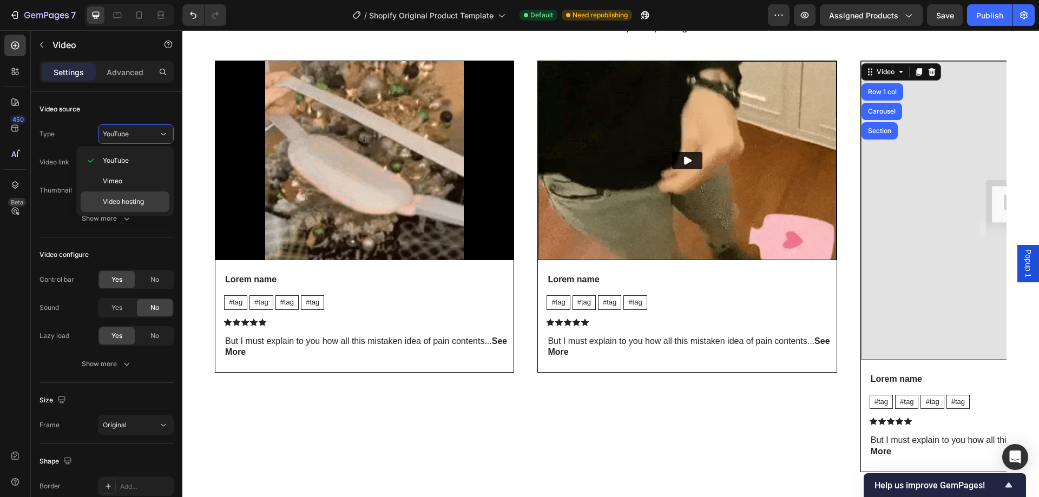
click at [146, 199] on p "Video hosting" at bounding box center [134, 202] width 62 height 10
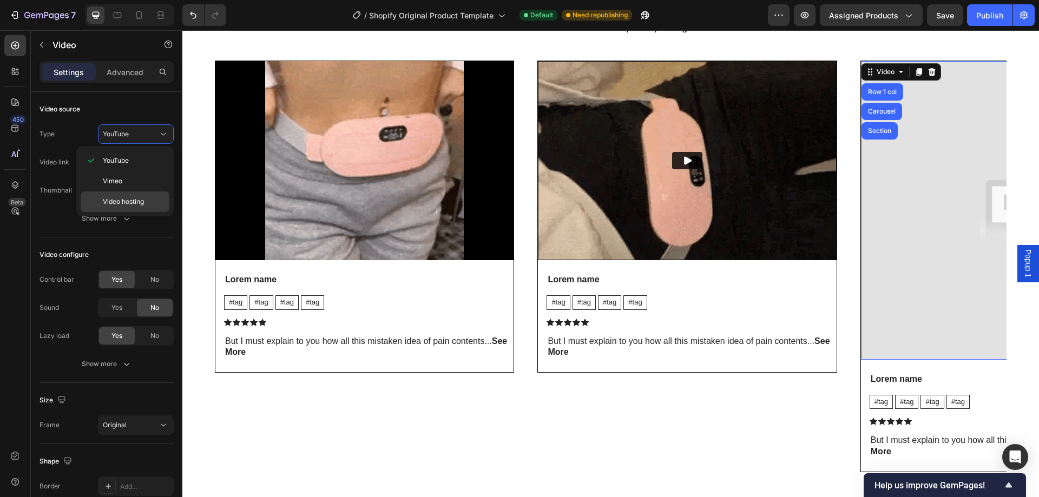
type input "https://media.w3.org/2010/05/sintel/trailer.mp4"
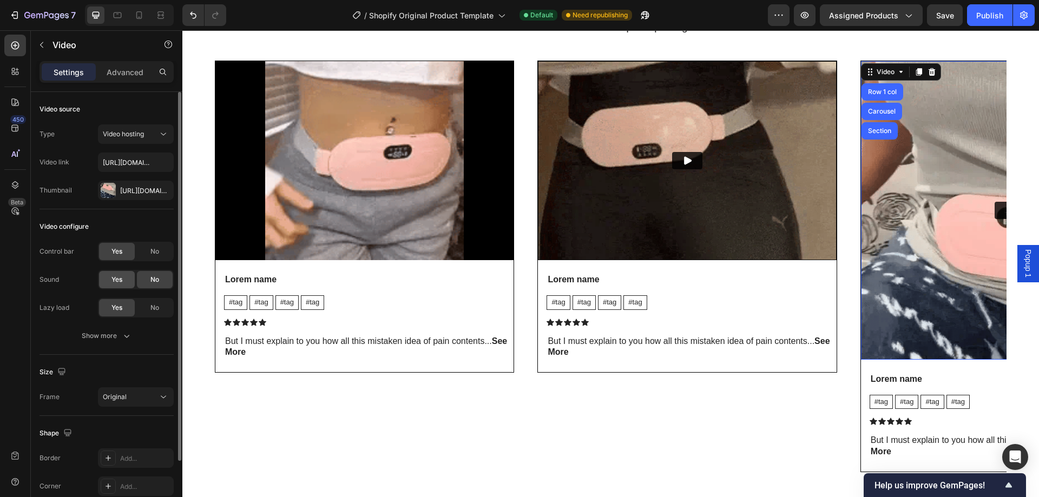
click at [106, 280] on div "Yes" at bounding box center [117, 279] width 36 height 17
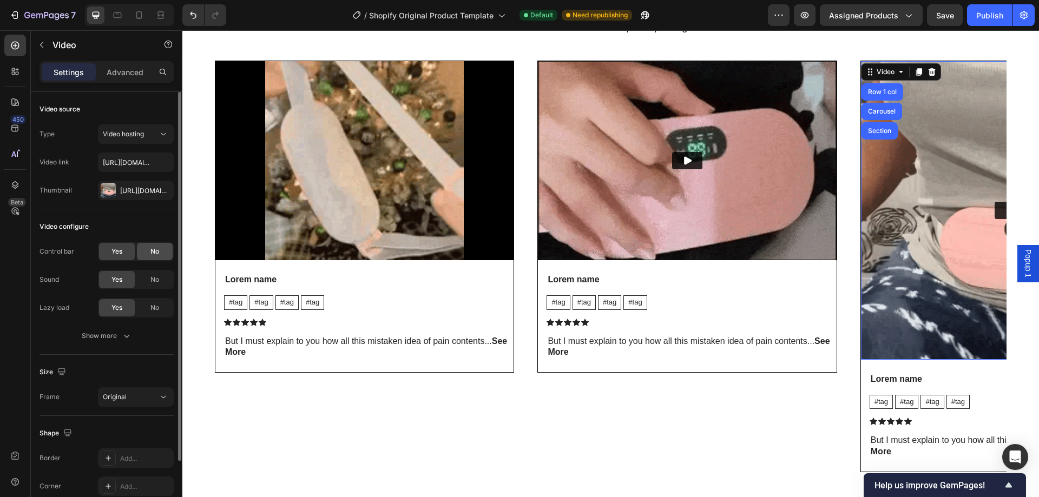
click at [153, 253] on span "No" at bounding box center [154, 252] width 9 height 10
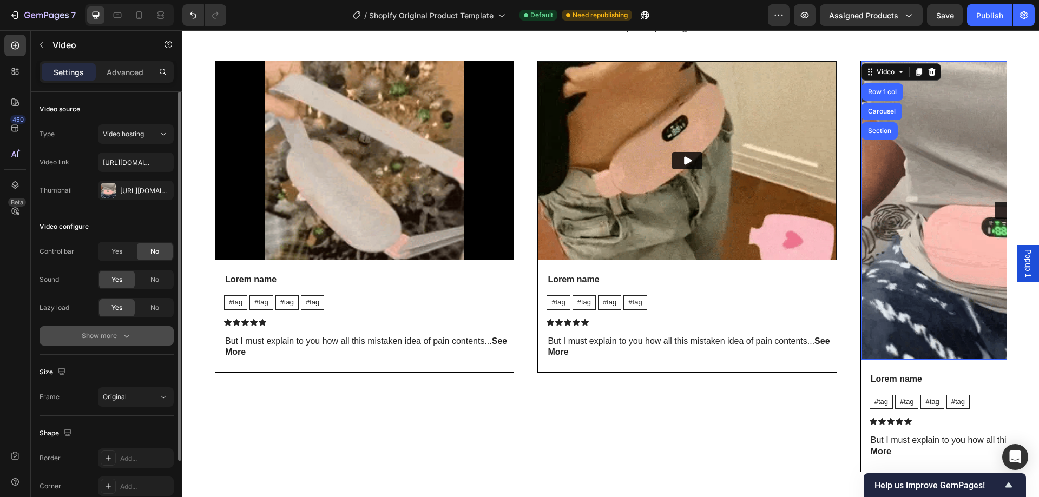
click at [122, 335] on icon "button" at bounding box center [126, 336] width 11 height 11
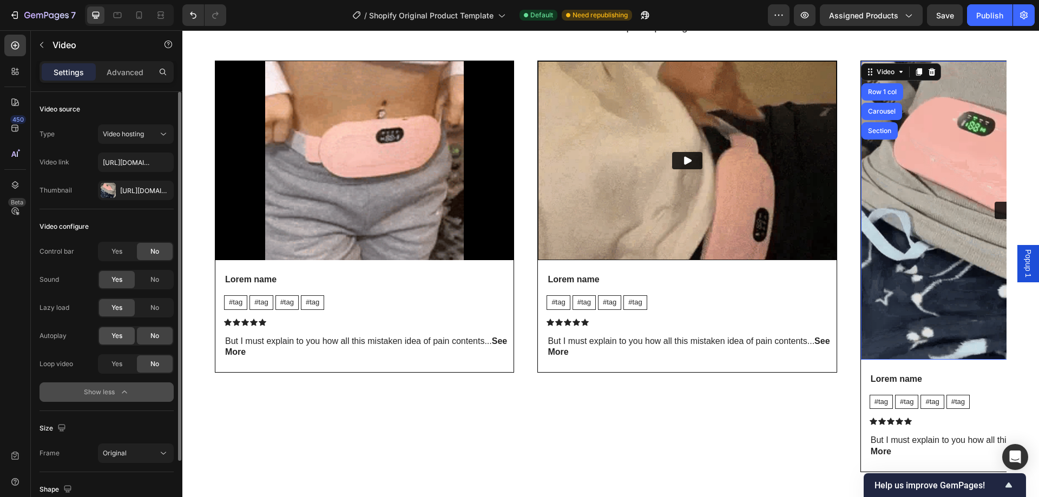
click at [121, 327] on div "Yes" at bounding box center [117, 335] width 36 height 17
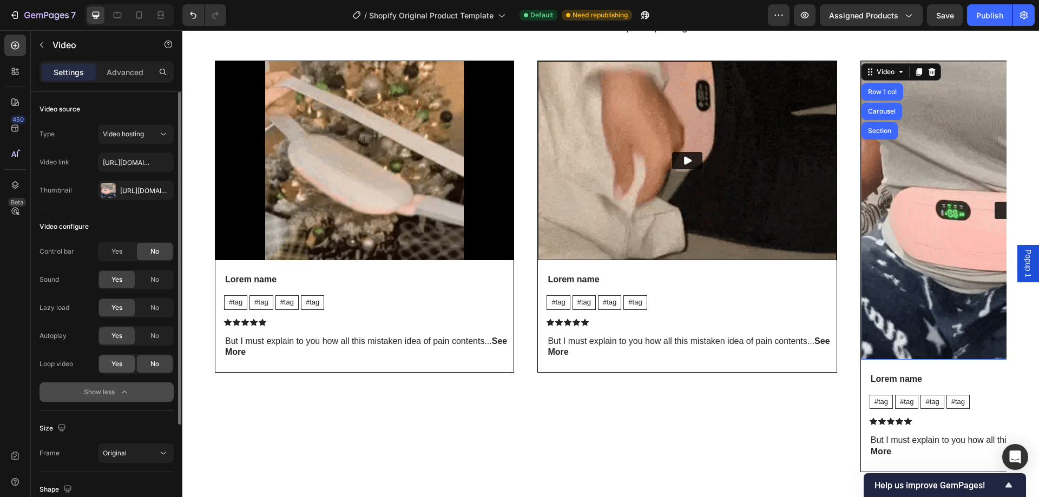
click at [123, 367] on div "Yes" at bounding box center [117, 363] width 36 height 17
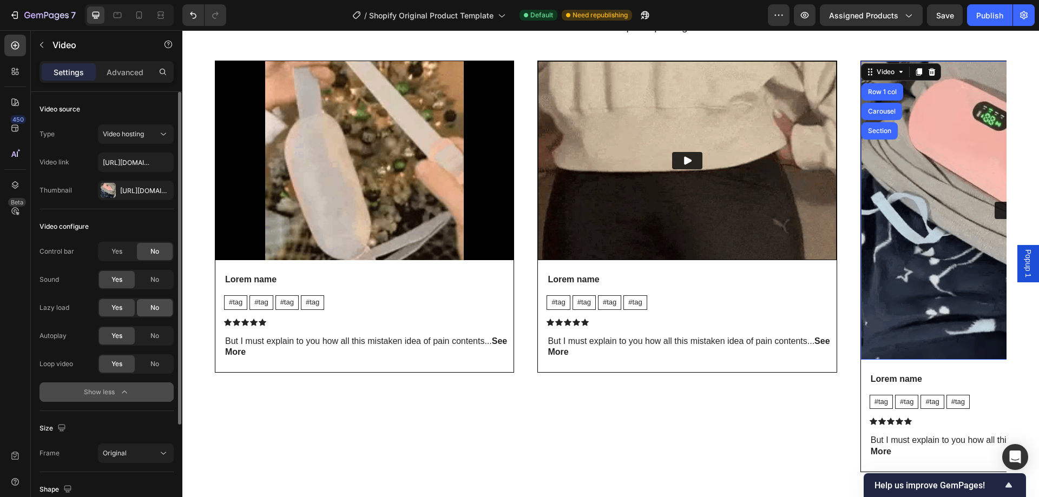
click at [144, 308] on div "No" at bounding box center [155, 307] width 36 height 17
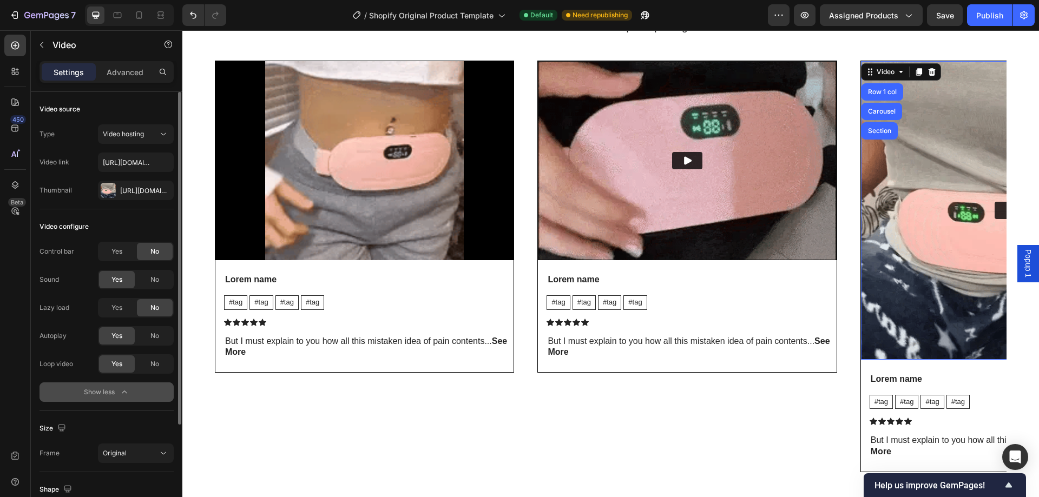
scroll to position [54, 0]
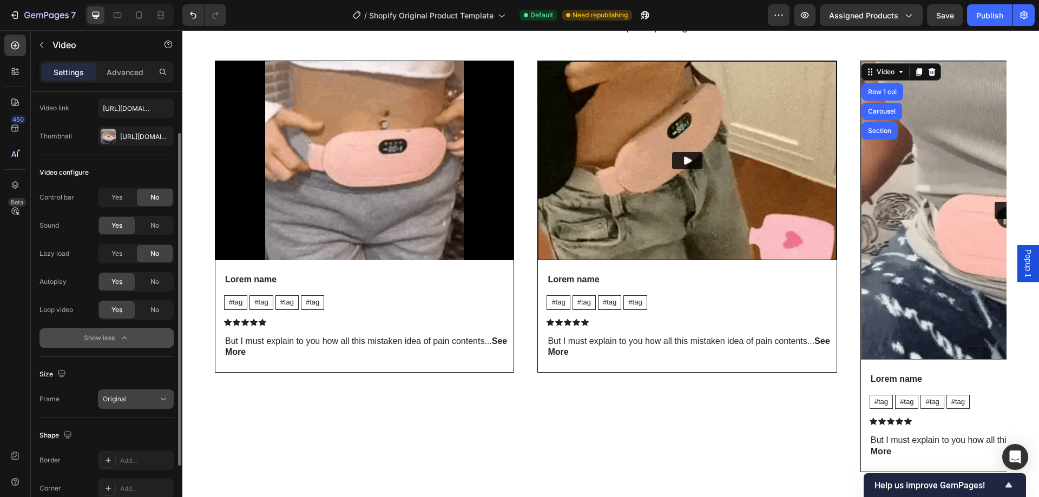
click at [129, 395] on div "Original" at bounding box center [130, 399] width 55 height 10
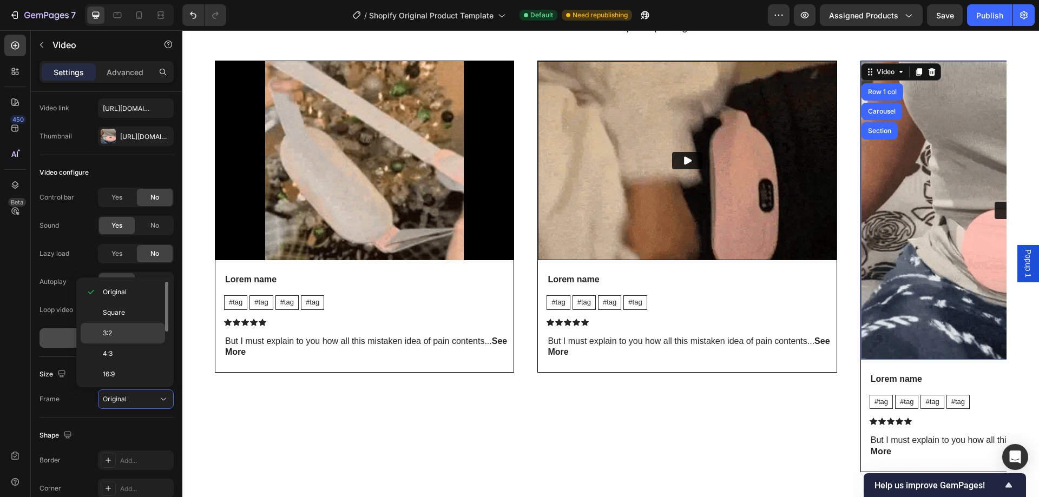
click at [123, 340] on div "3:2" at bounding box center [123, 333] width 84 height 21
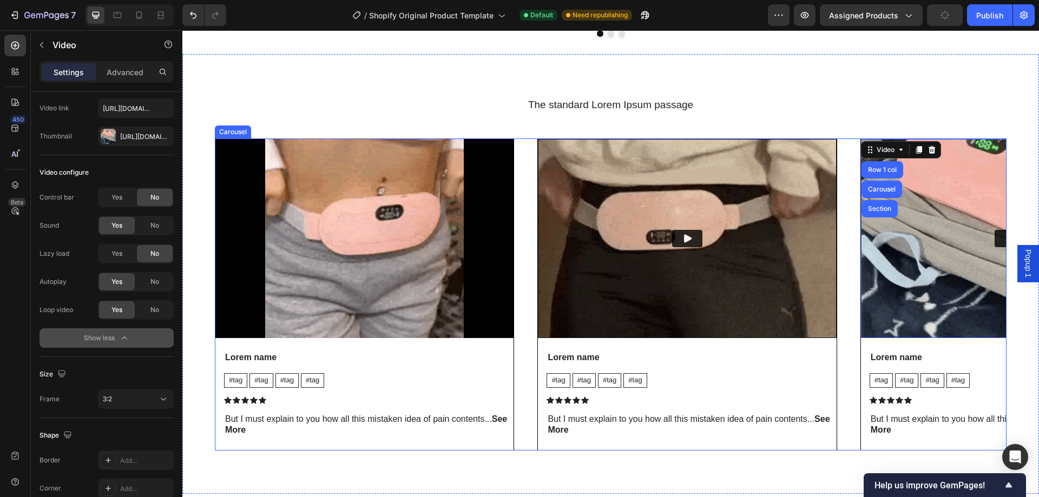
scroll to position [1645, 0]
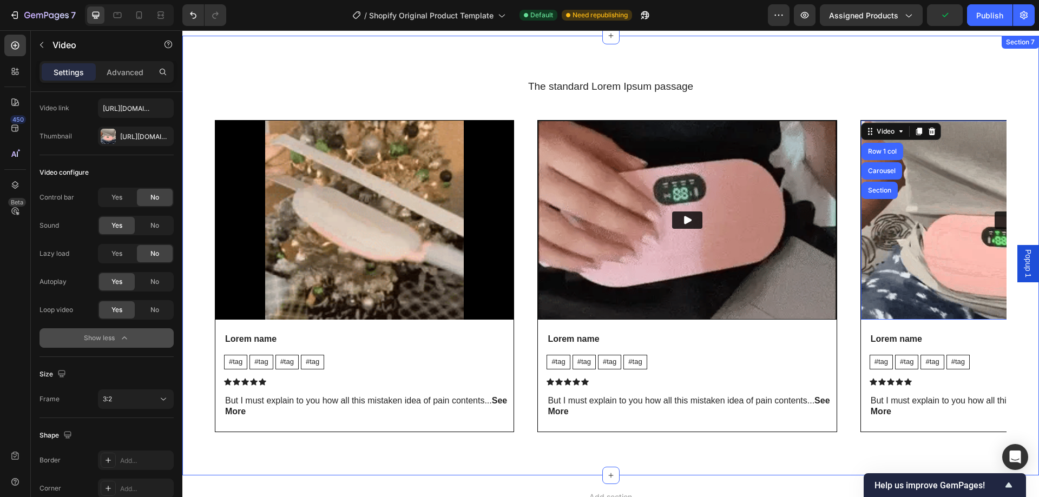
click at [1001, 329] on div "The standard Lorem Ipsum passage Heading Video Lorem name Text Block #tag Text …" at bounding box center [610, 256] width 856 height 440
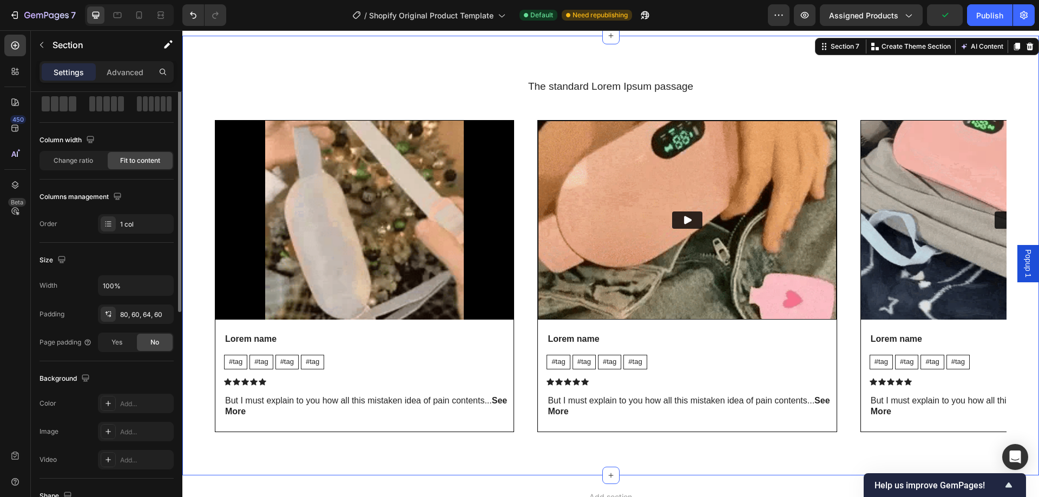
scroll to position [0, 0]
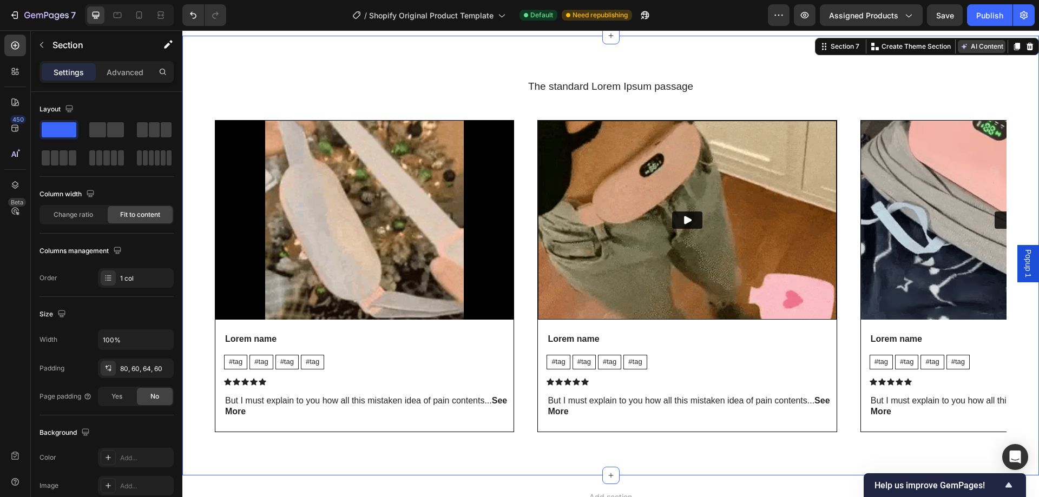
click at [977, 48] on button "AI Content" at bounding box center [982, 46] width 48 height 13
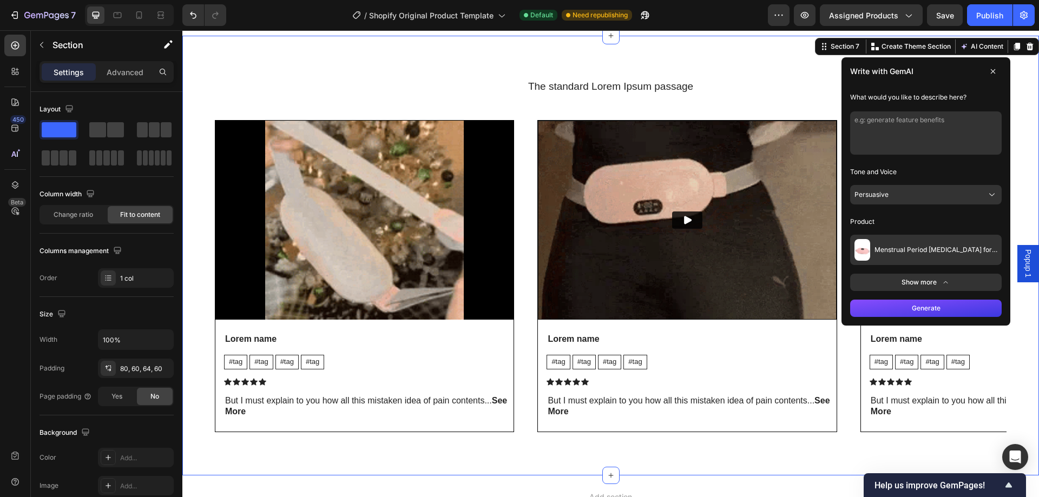
click at [906, 308] on button "Generate" at bounding box center [925, 308] width 151 height 17
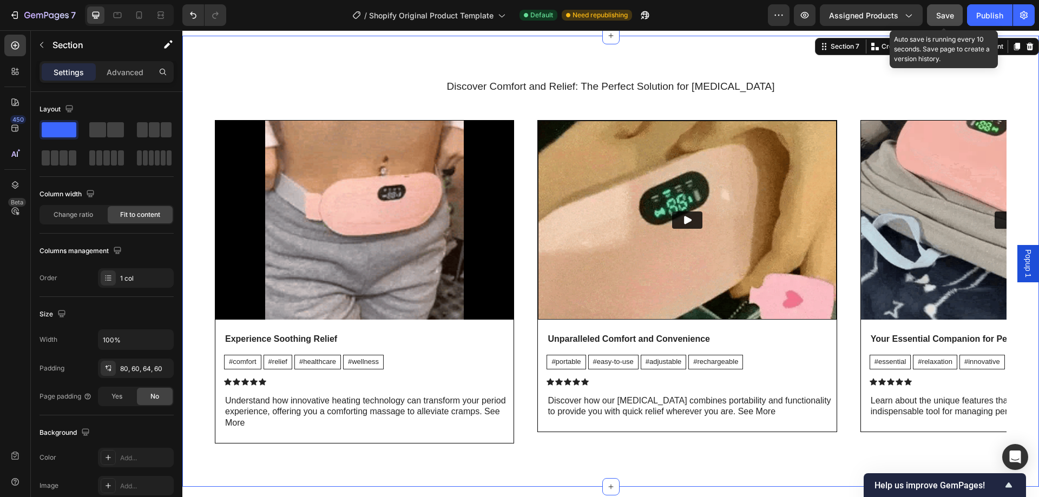
click at [951, 8] on button "Save" at bounding box center [945, 15] width 36 height 22
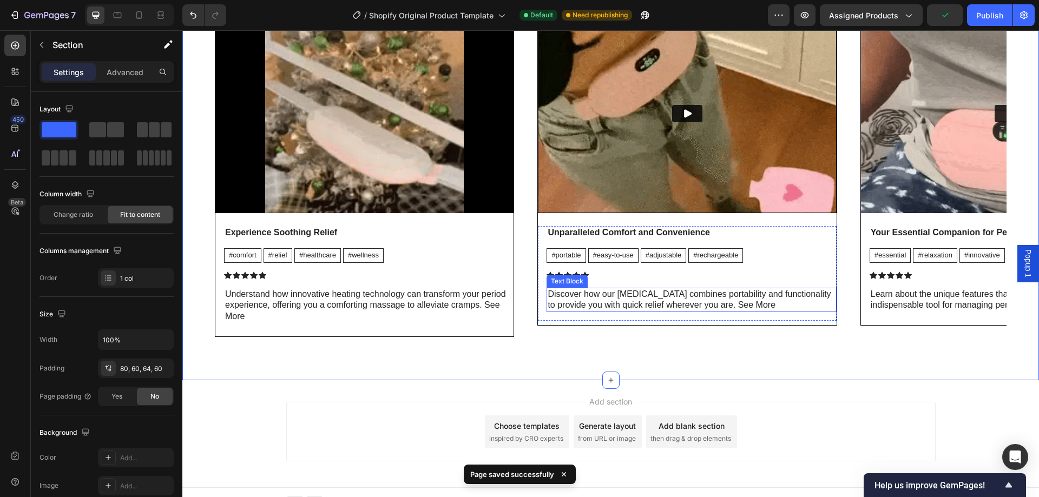
scroll to position [1754, 0]
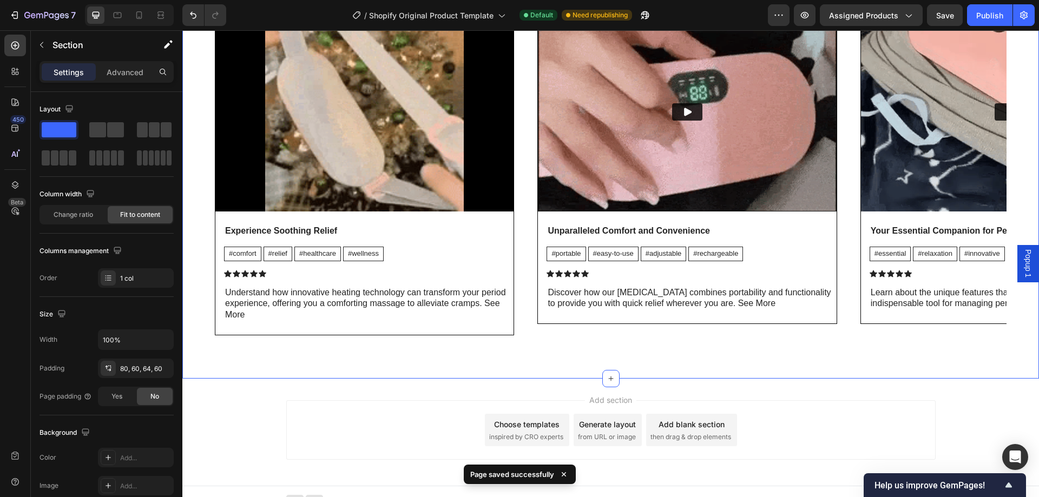
click at [1018, 160] on div "Discover Comfort and Relief: The Perfect Solution for Menstrual Cramps Heading …" at bounding box center [610, 153] width 856 height 451
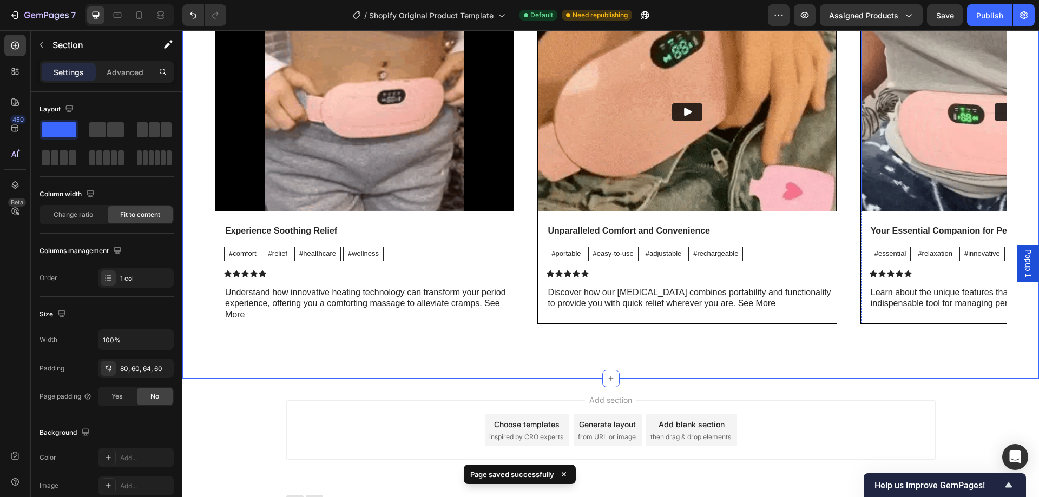
click at [957, 182] on img at bounding box center [1010, 111] width 298 height 199
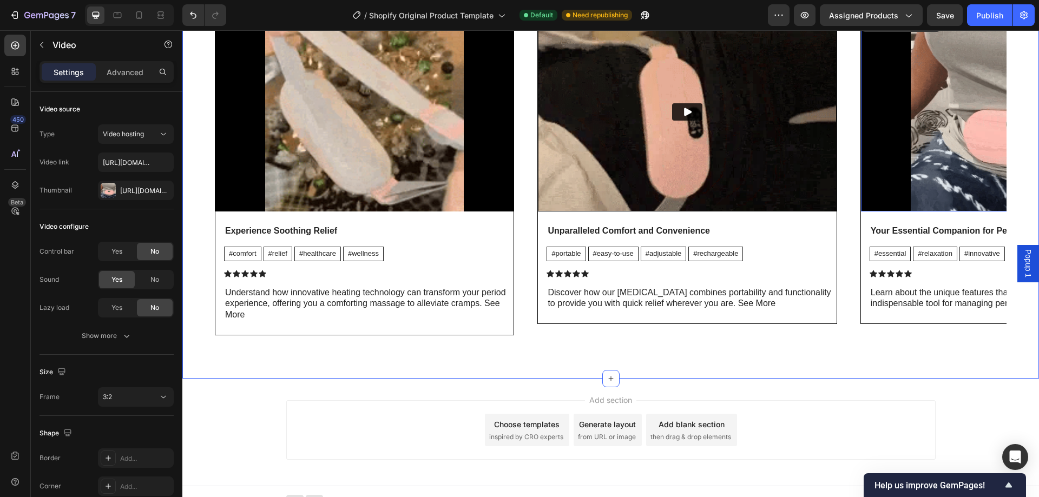
click at [202, 327] on div "Discover Comfort and Relief: The Perfect Solution for Menstrual Cramps Heading …" at bounding box center [610, 153] width 856 height 451
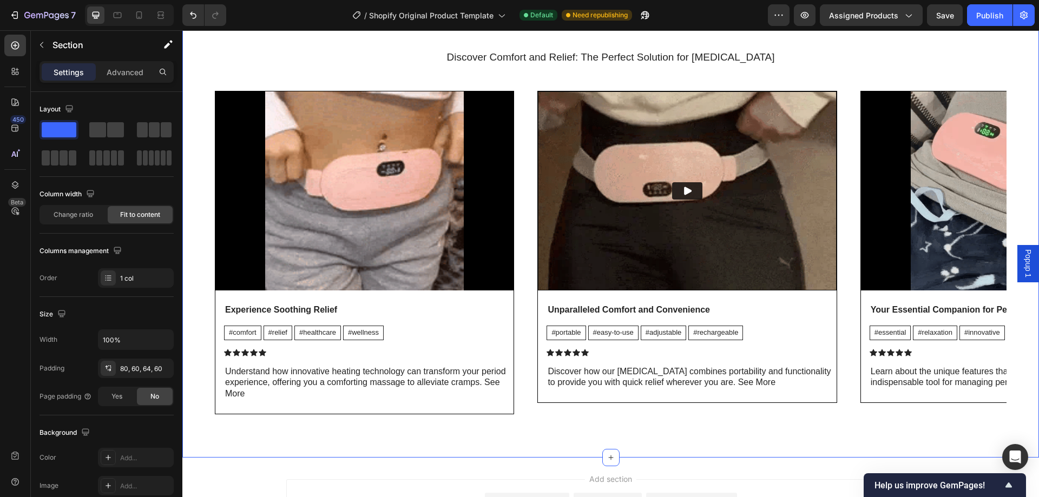
scroll to position [1537, 0]
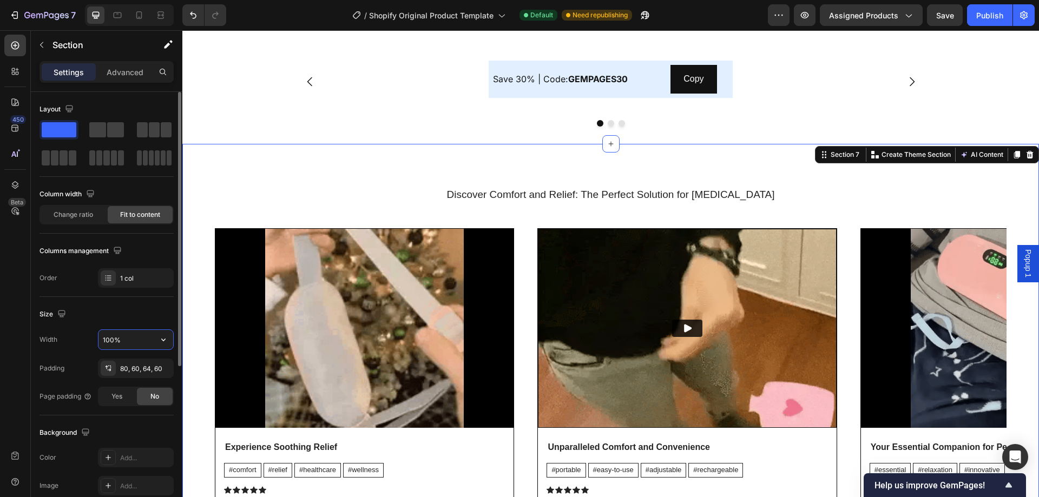
click at [130, 342] on input "100%" at bounding box center [135, 339] width 75 height 19
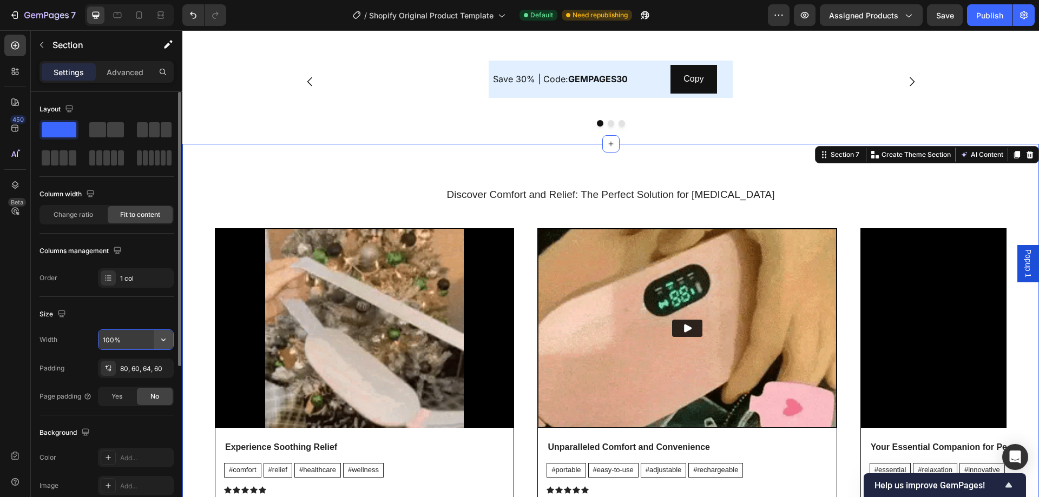
click at [168, 341] on icon "button" at bounding box center [163, 339] width 11 height 11
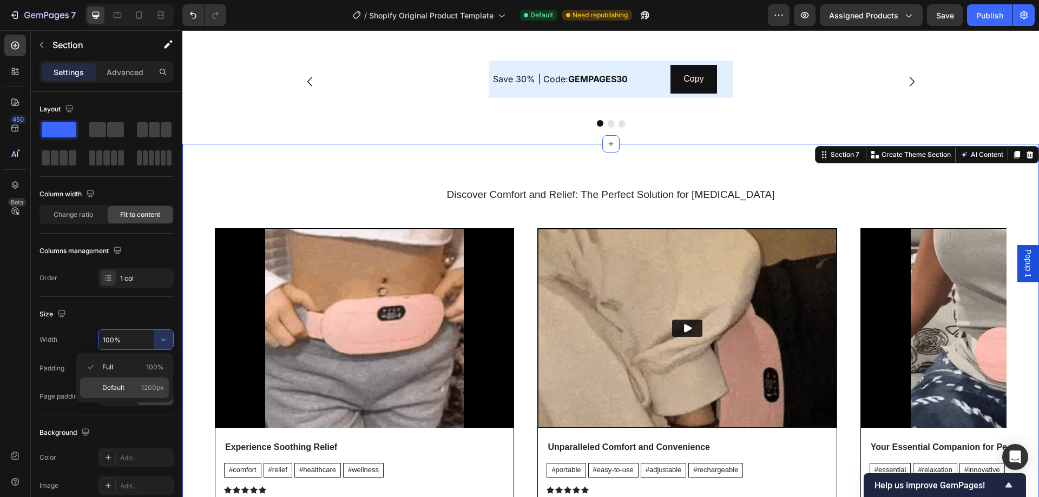
click at [149, 385] on span "1200px" at bounding box center [152, 388] width 23 height 10
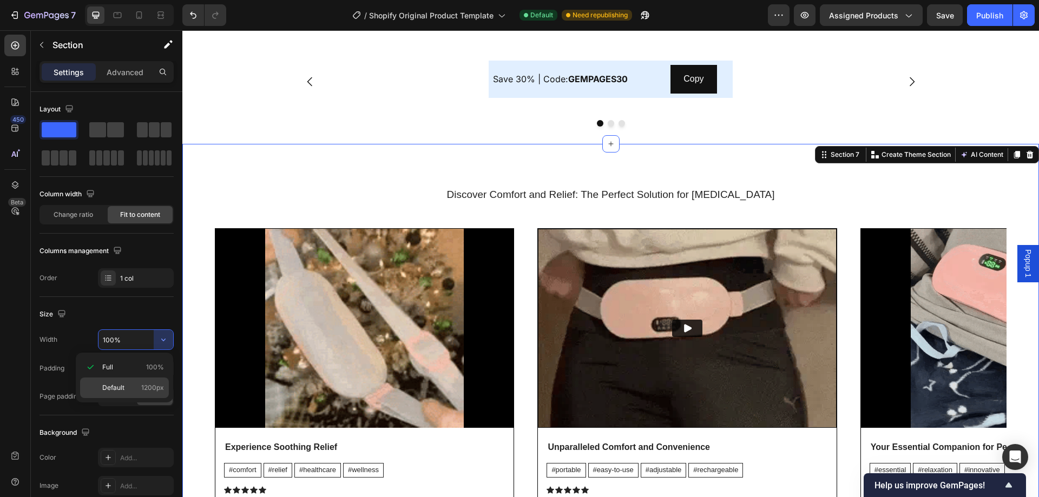
type input "1200"
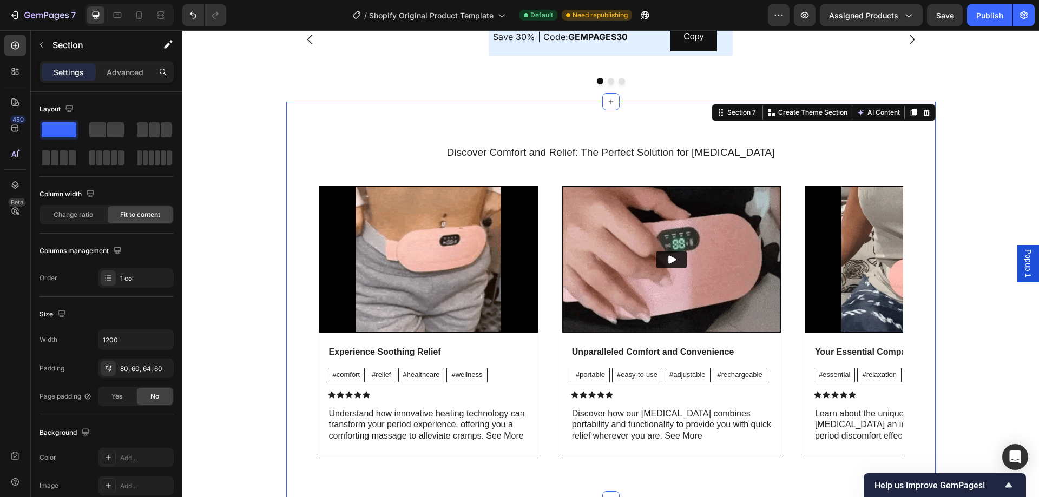
scroll to position [1591, 0]
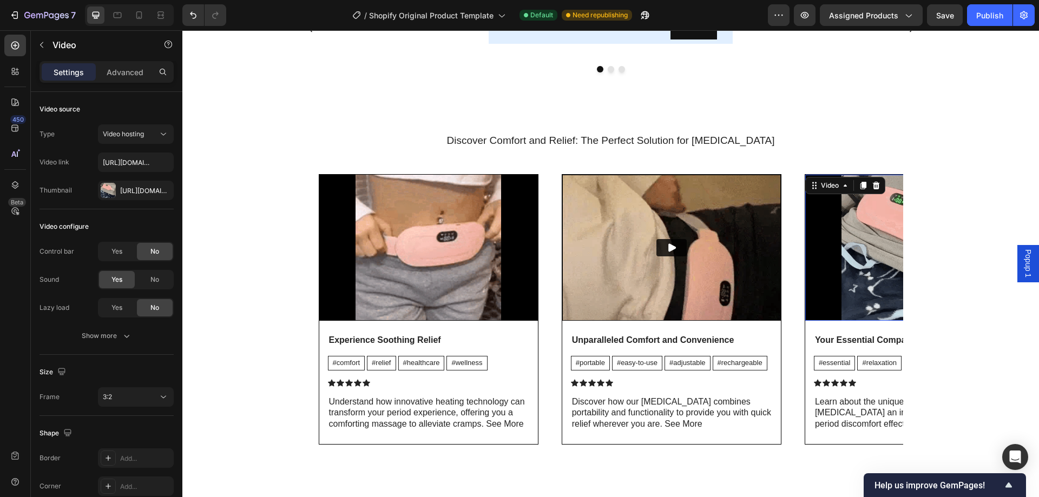
click at [841, 291] on video at bounding box center [914, 248] width 219 height 146
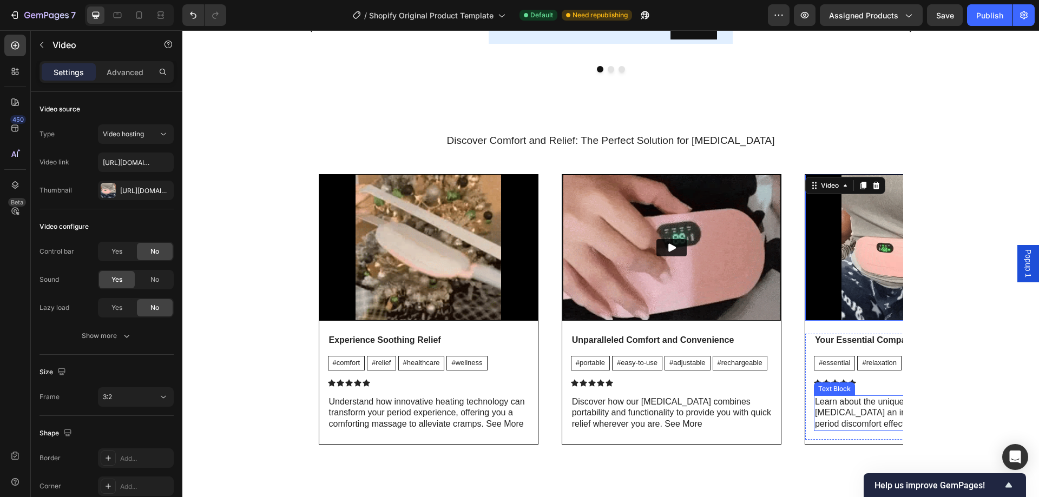
click at [822, 400] on div "Learn about the unique features that make this heating pad an indispensable too…" at bounding box center [919, 413] width 210 height 36
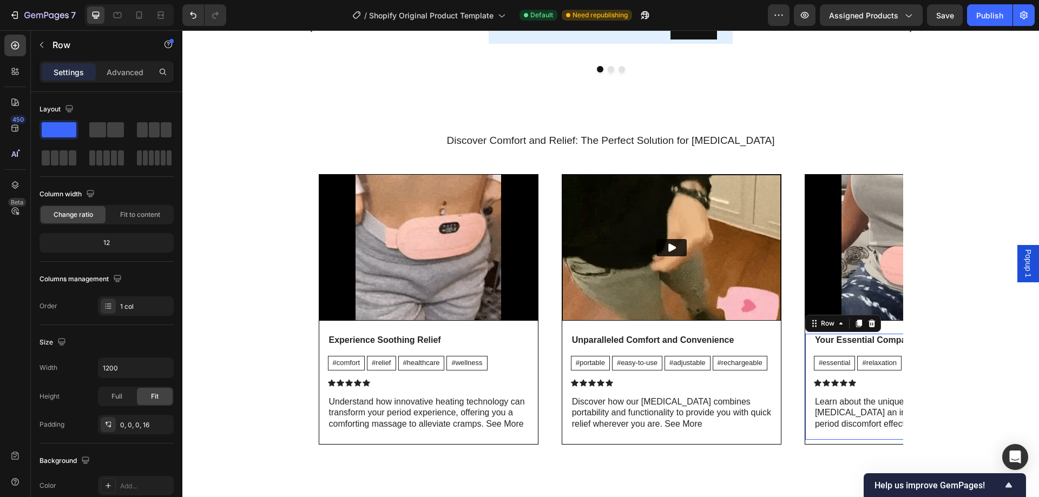
click at [805, 372] on div "Your Essential Companion for Period Relief Text Block #essential Text Block #re…" at bounding box center [914, 387] width 219 height 106
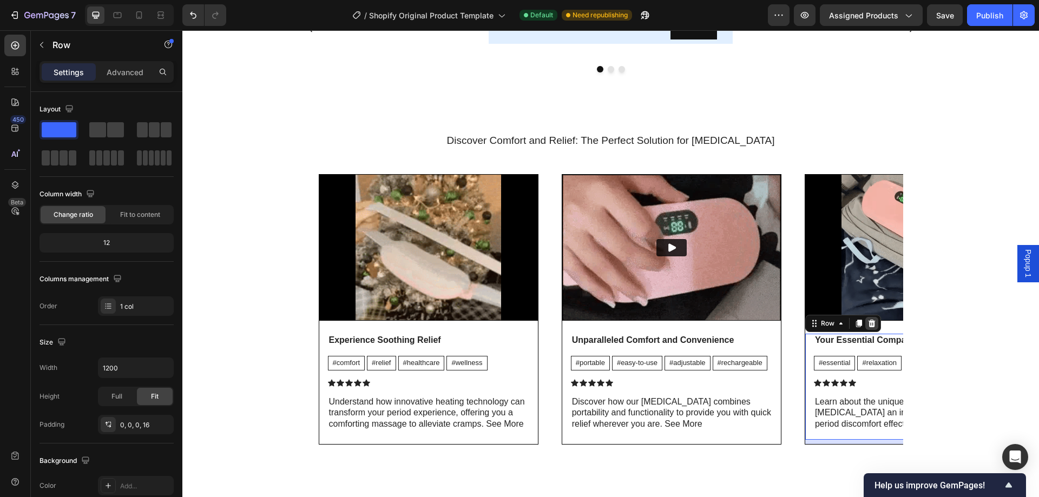
click at [869, 322] on icon at bounding box center [871, 324] width 7 height 8
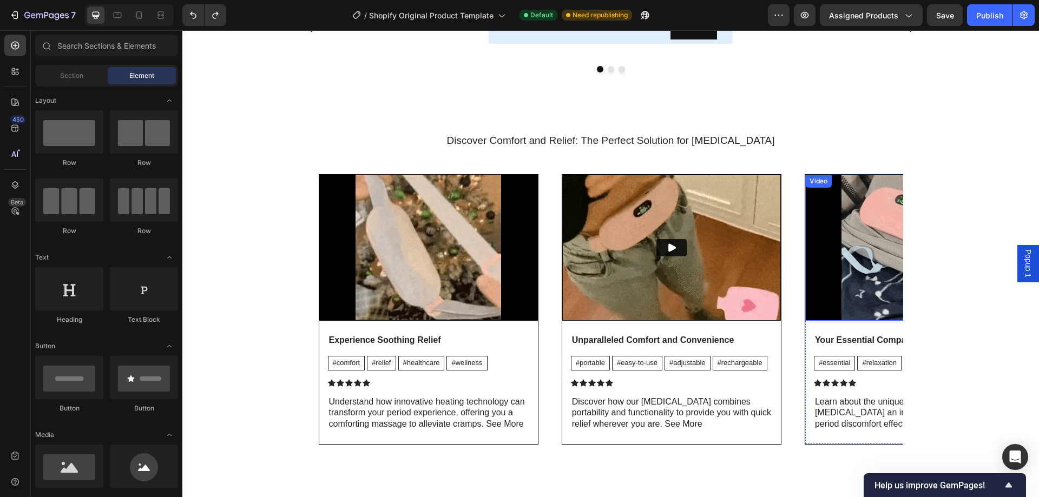
click at [844, 269] on video at bounding box center [914, 248] width 219 height 146
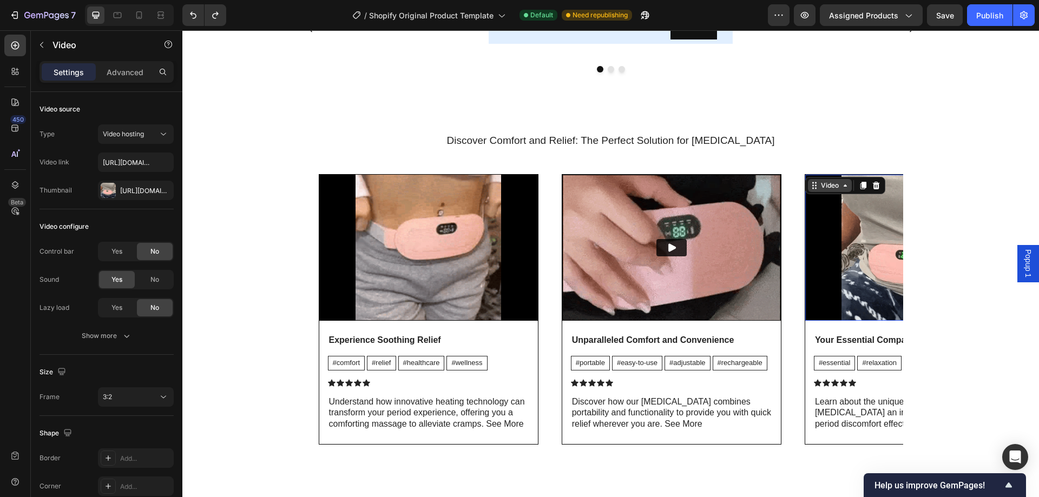
click at [825, 181] on div "Video" at bounding box center [830, 186] width 22 height 10
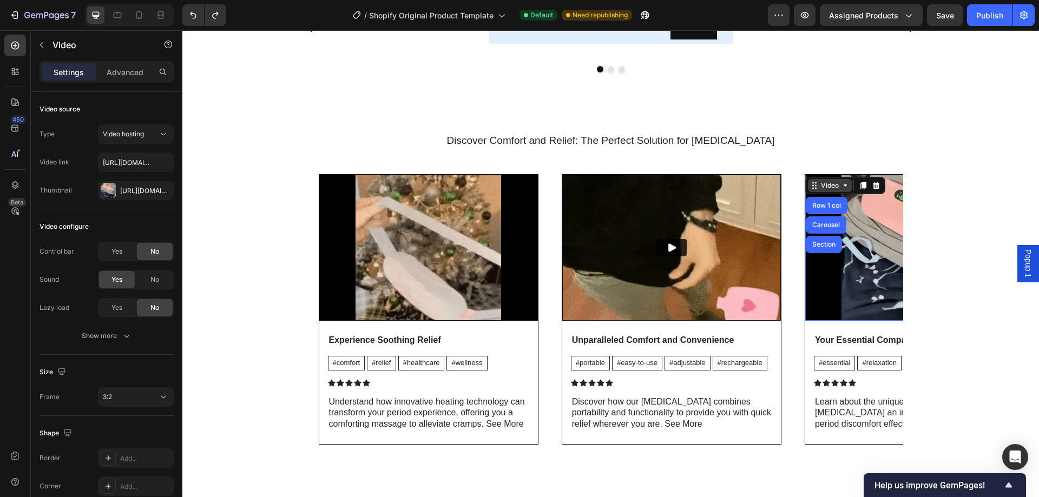
click at [820, 189] on div "Video" at bounding box center [830, 186] width 22 height 10
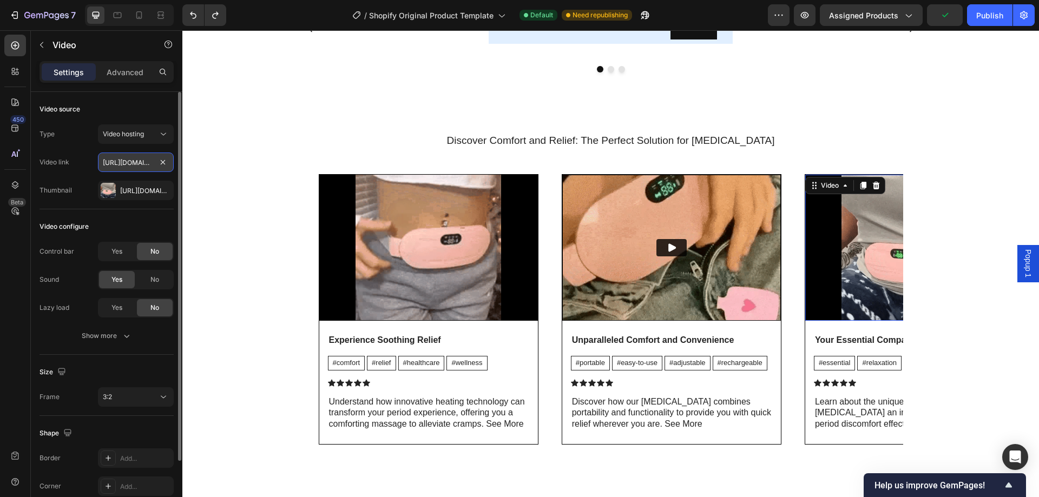
click at [143, 160] on input "https://media.w3.org/2010/05/sintel/trailer.mp4" at bounding box center [136, 162] width 76 height 19
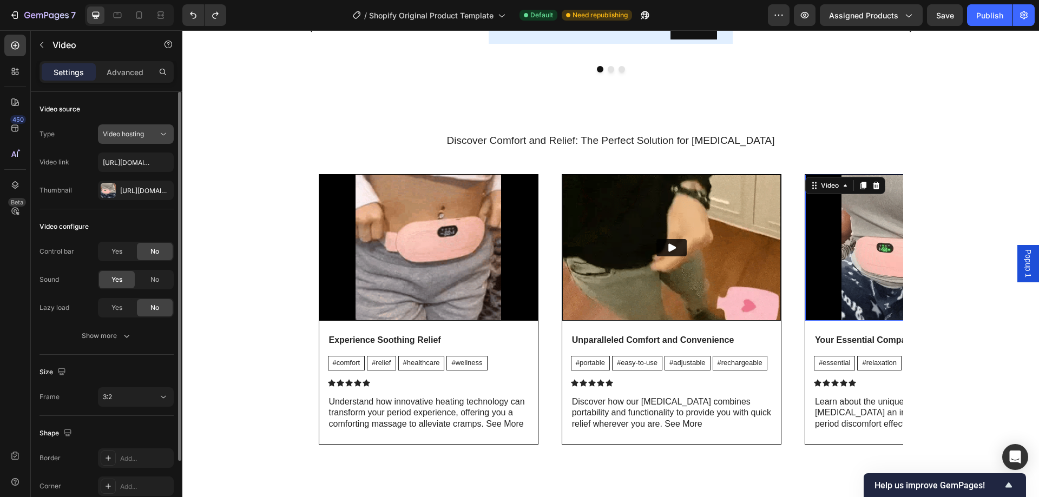
click at [153, 143] on button "Video hosting" at bounding box center [136, 133] width 76 height 19
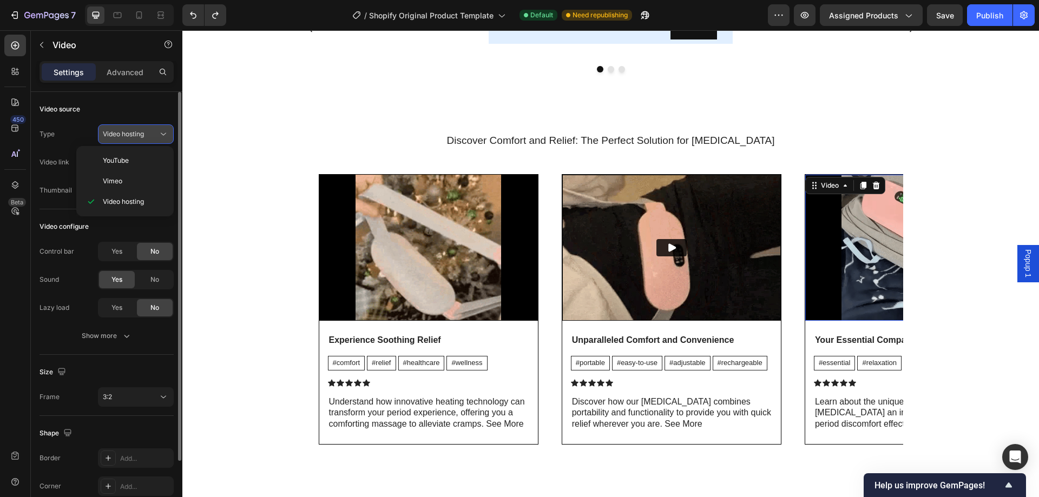
click at [151, 143] on button "Video hosting" at bounding box center [136, 133] width 76 height 19
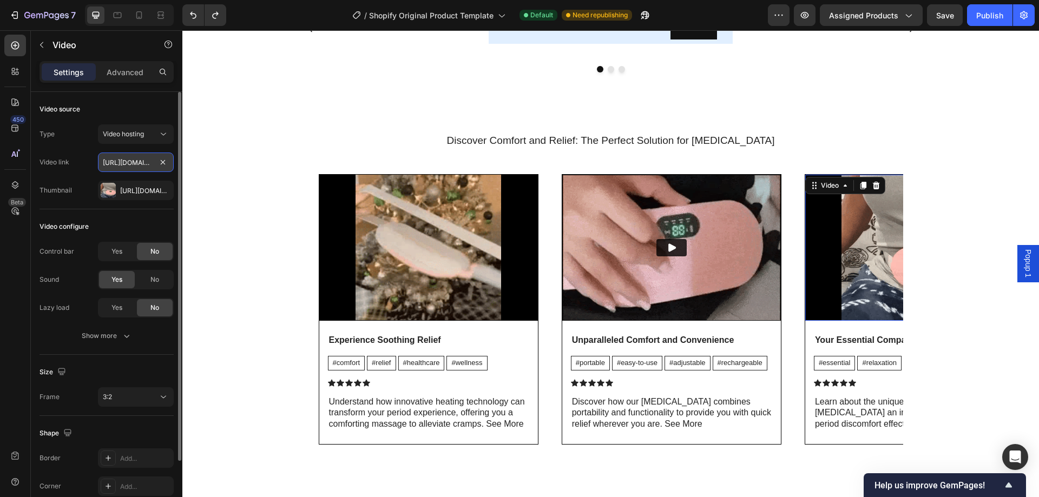
click at [142, 162] on input "https://media.w3.org/2010/05/sintel/trailer.mp4" at bounding box center [136, 162] width 76 height 19
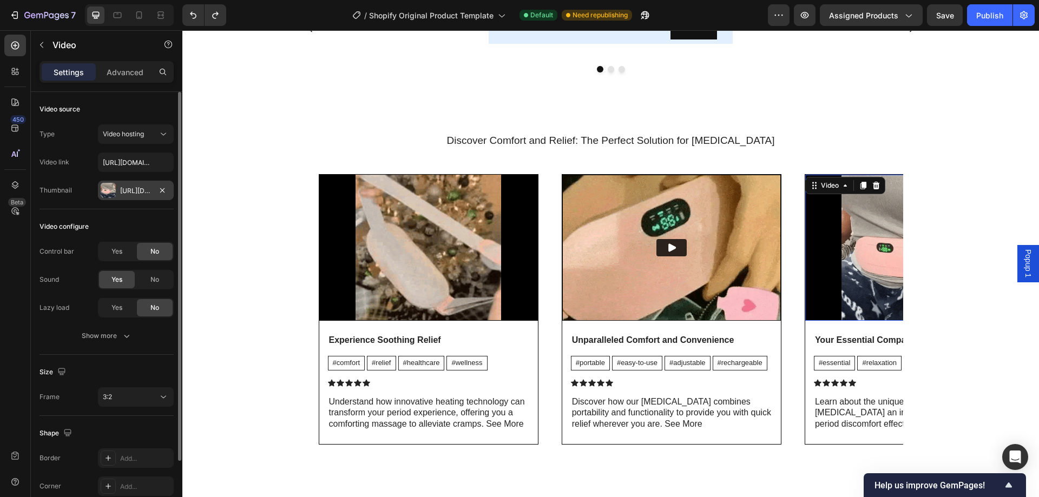
click at [142, 187] on div "Https://cdn.Shopify.Com/s/files/1/0933/5816/2207/files/gempages_586096926030562…" at bounding box center [135, 191] width 31 height 10
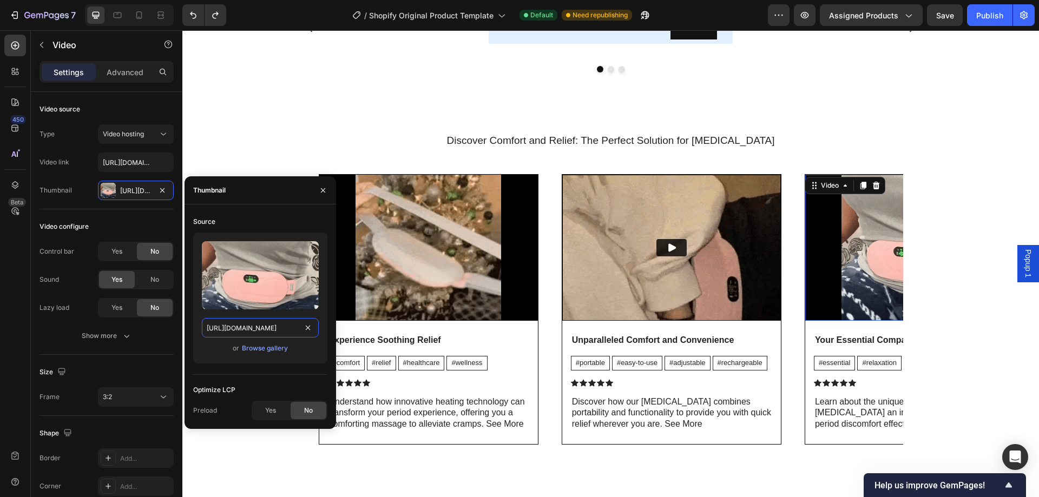
click at [227, 335] on input "https://cdn.shopify.com/s/files/1/0933/5816/2207/files/gempages_586096926030562…" at bounding box center [260, 327] width 117 height 19
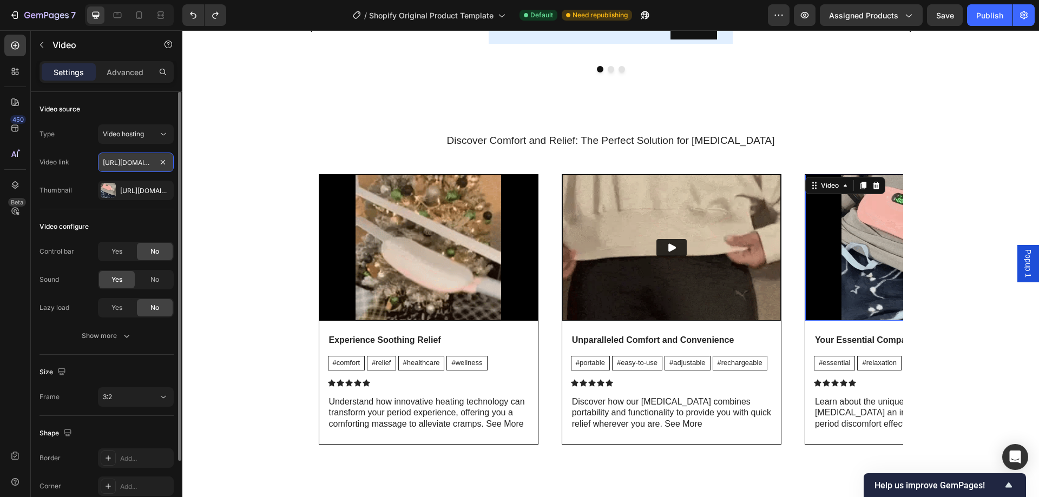
click at [130, 164] on input "https://media.w3.org/2010/05/sintel/trailer.mp4" at bounding box center [136, 162] width 76 height 19
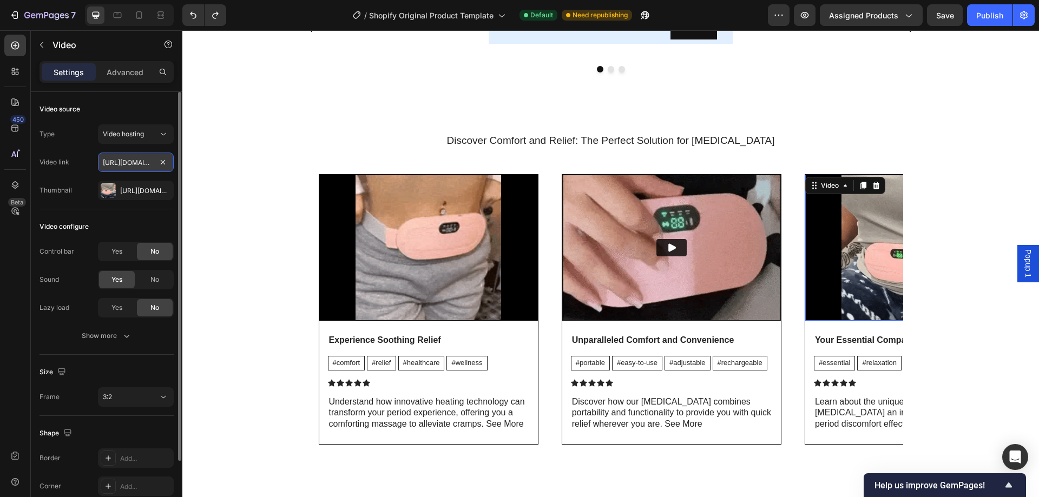
paste input "cdn.shopify.com/s/files/1/0933/5816/2207/files/gempages_586096926030562077-dbbb…"
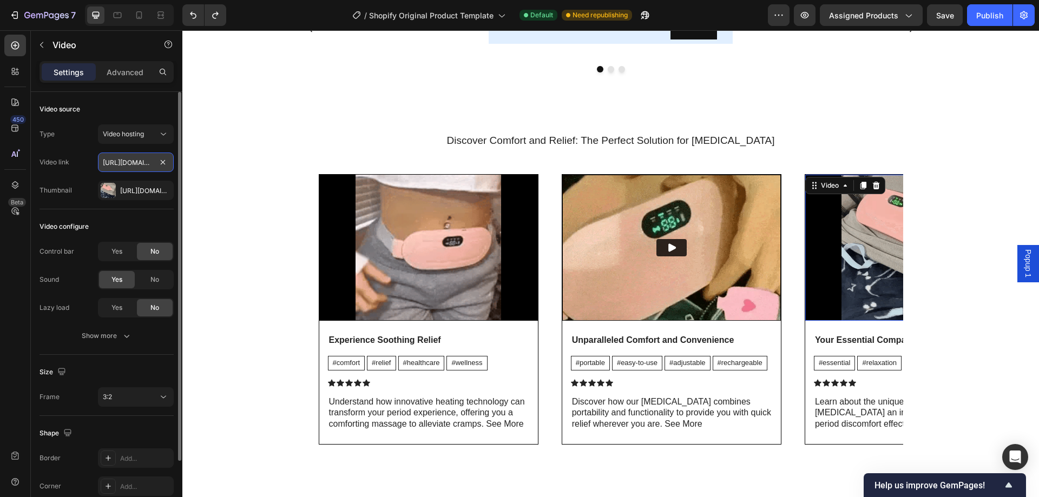
type input "https://cdn.shopify.com/s/files/1/0933/5816/2207/files/gempages_586096926030562…"
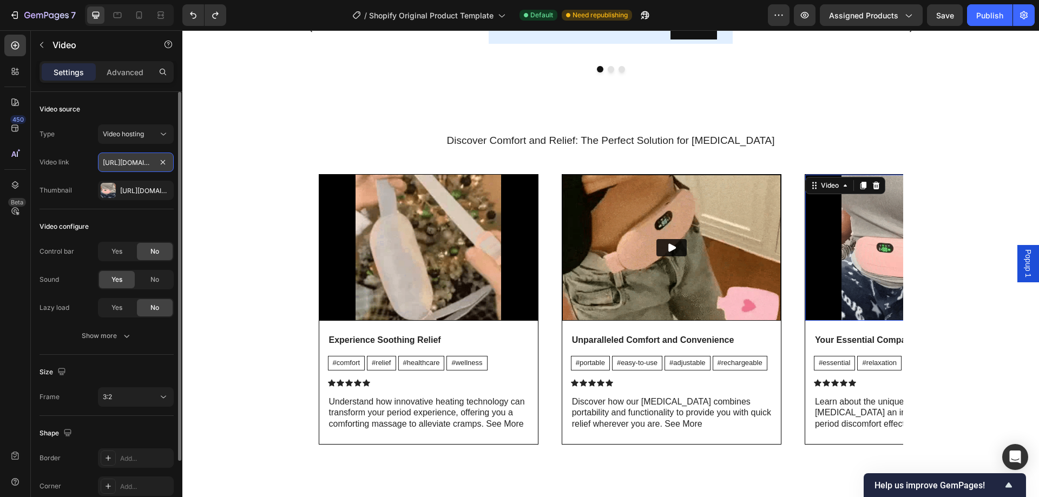
scroll to position [0, 380]
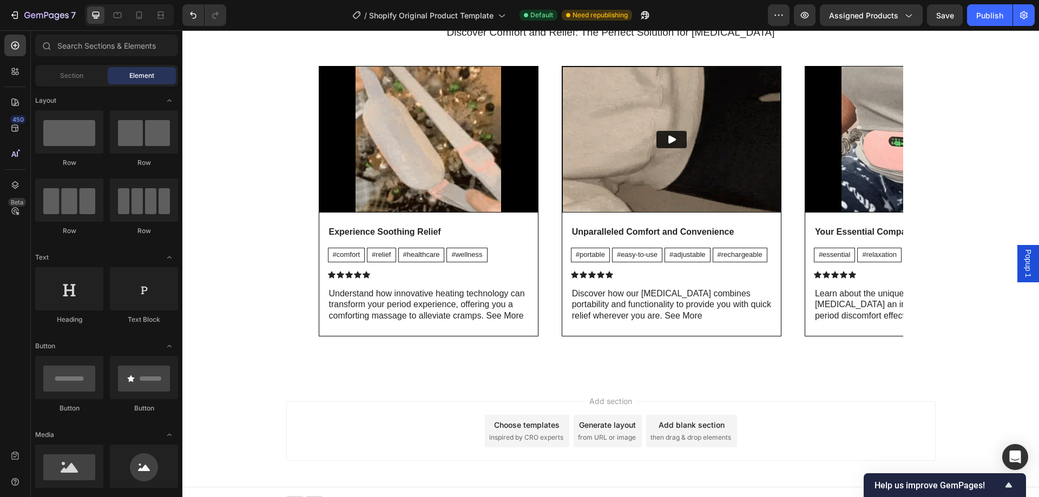
scroll to position [1712, 0]
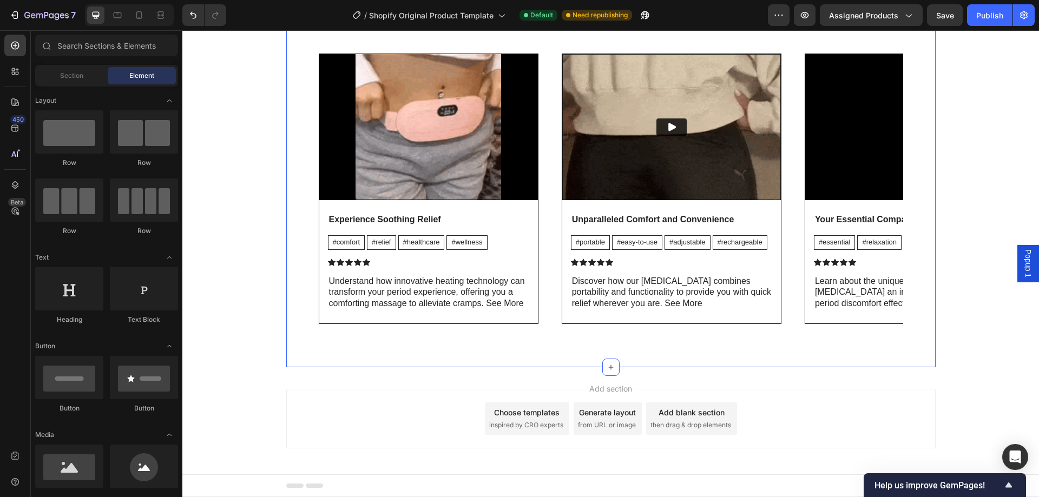
click at [286, 311] on div "Discover Comfort and Relief: The Perfect Solution for Menstrual Cramps Heading …" at bounding box center [610, 168] width 649 height 398
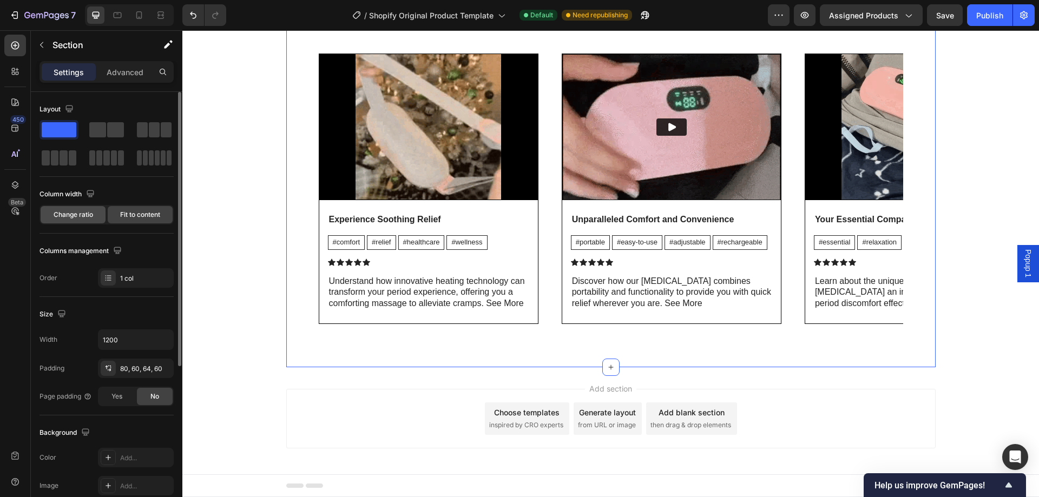
click at [77, 221] on div "Change ratio" at bounding box center [73, 214] width 65 height 17
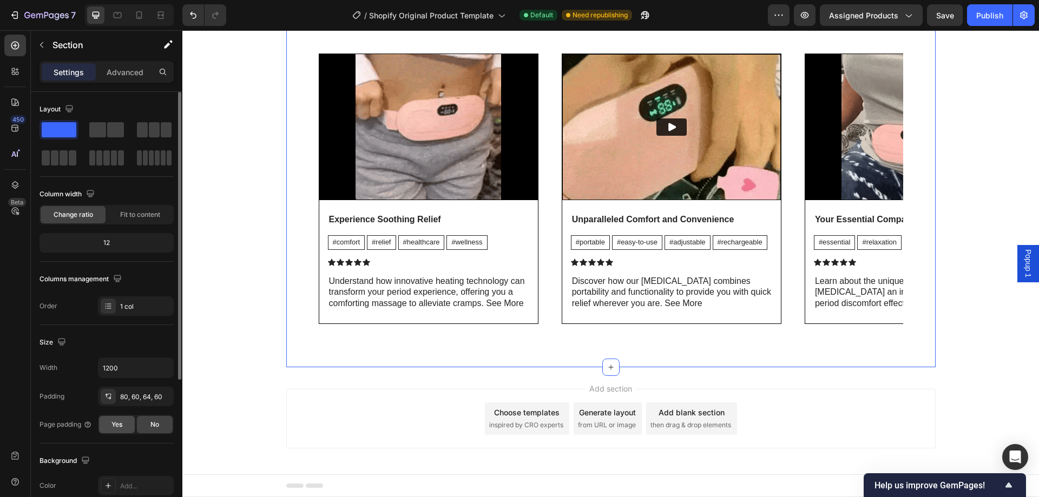
click at [119, 424] on span "Yes" at bounding box center [116, 425] width 11 height 10
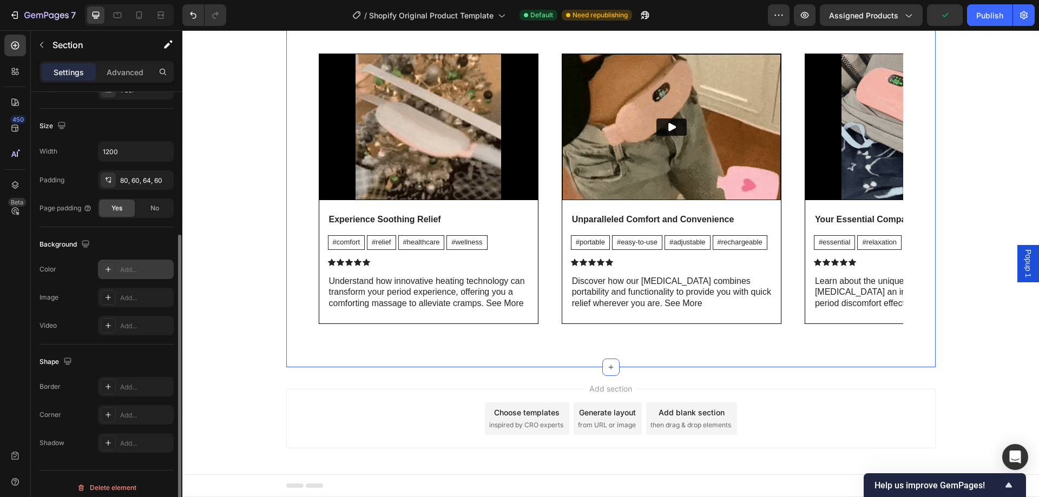
scroll to position [224, 0]
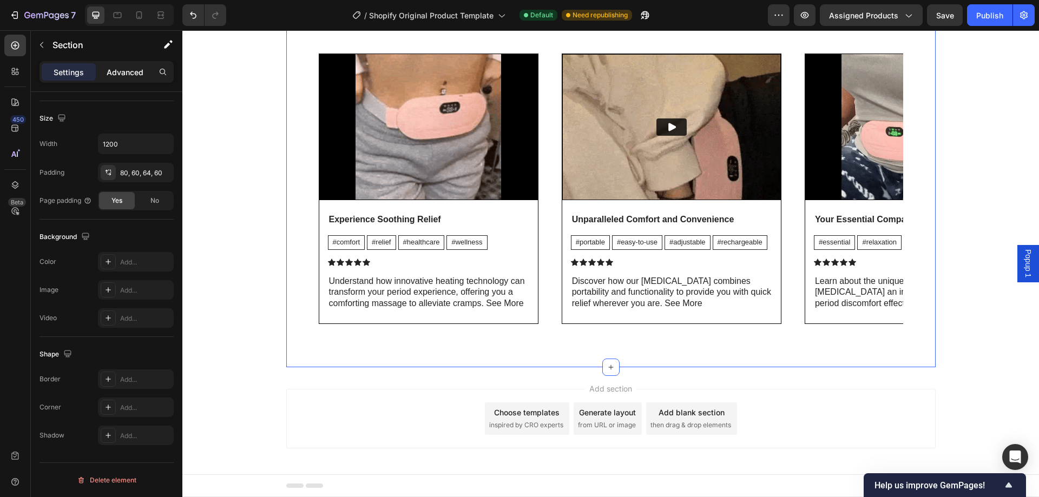
click at [129, 71] on p "Advanced" at bounding box center [125, 72] width 37 height 11
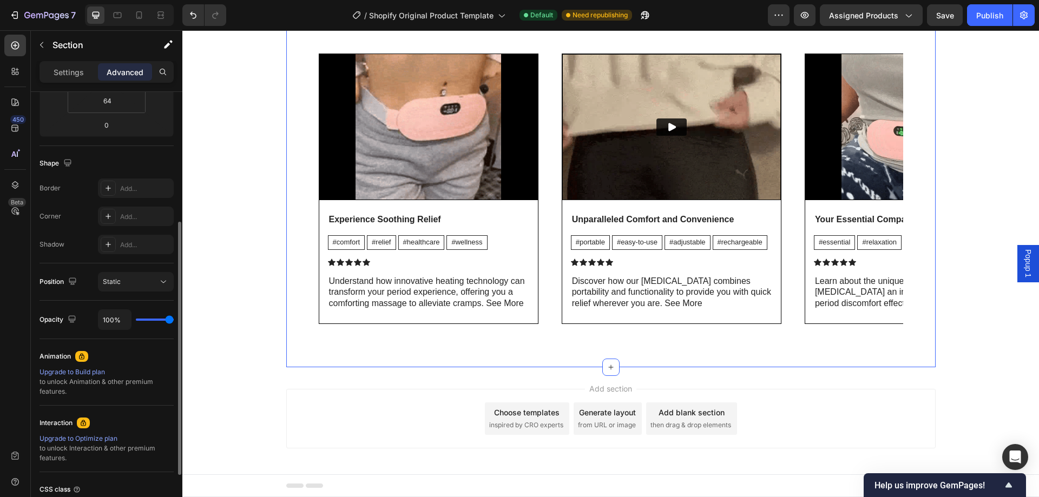
type input "98%"
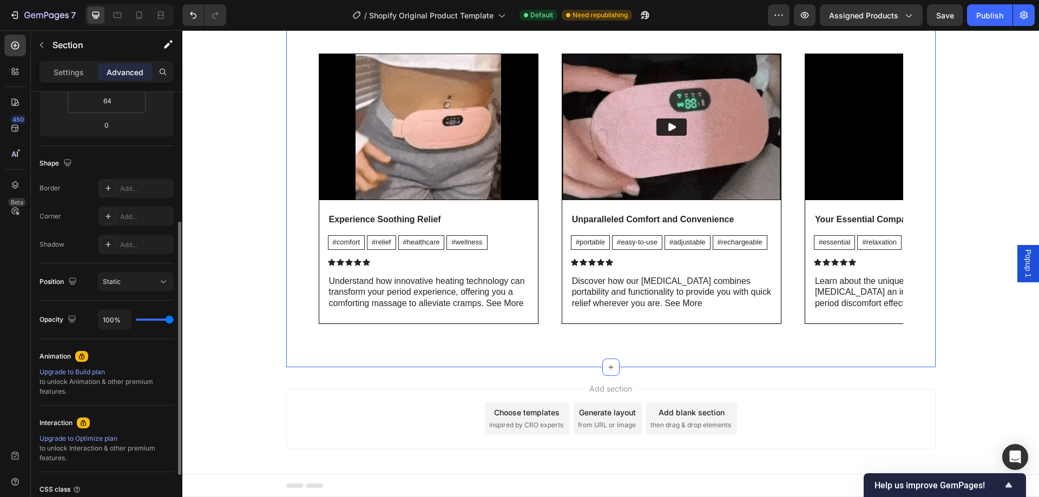
type input "98"
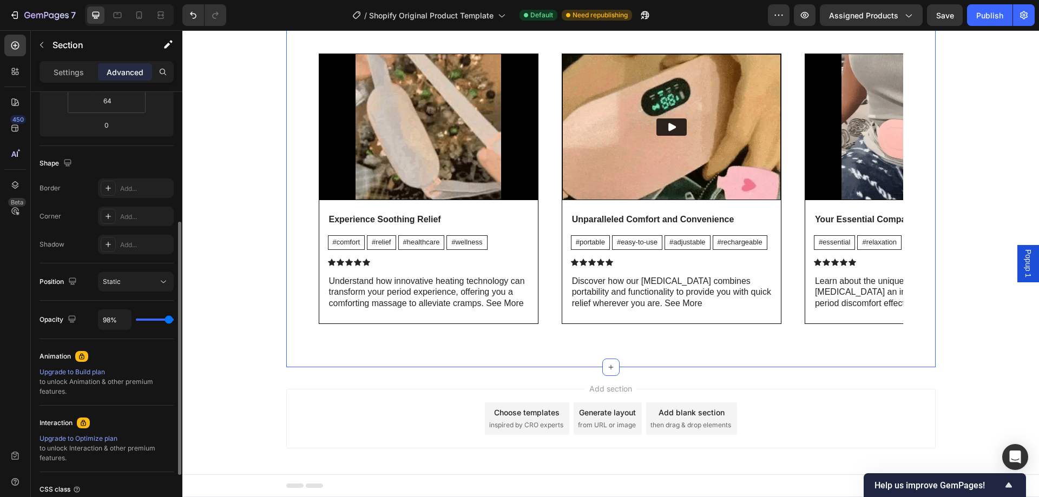
type input "91%"
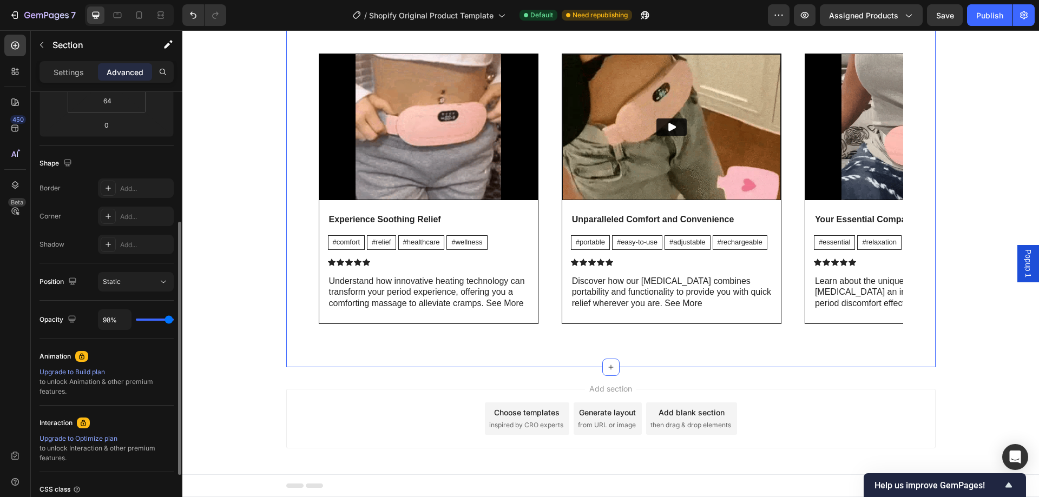
type input "91"
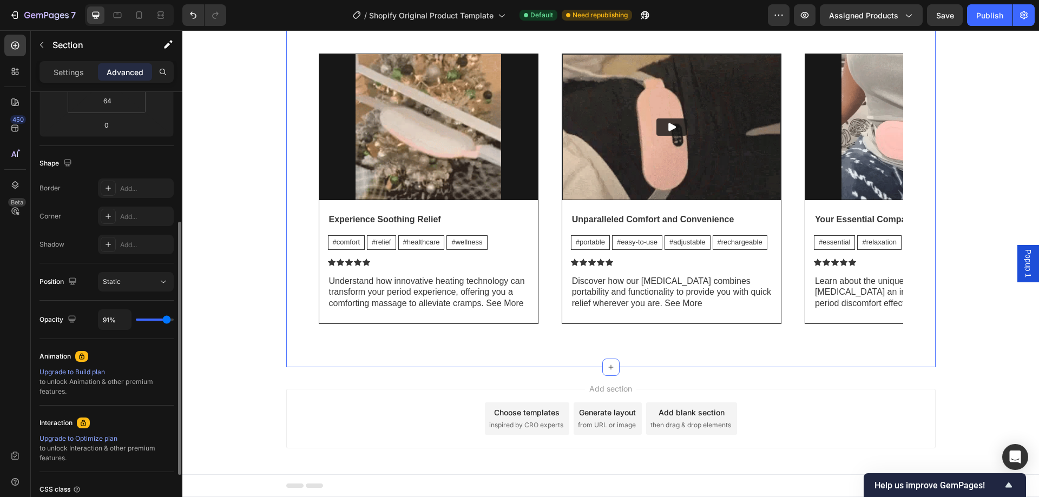
type input "85%"
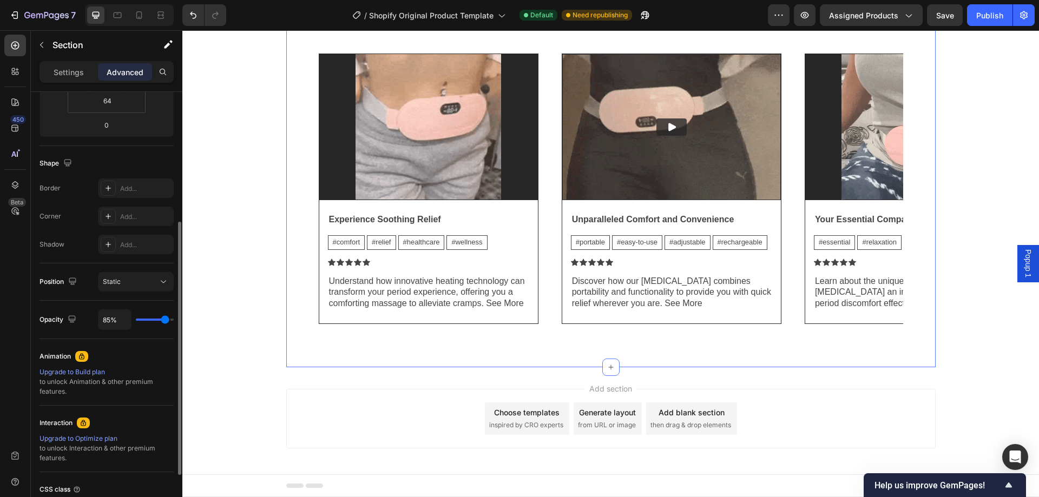
drag, startPoint x: 169, startPoint y: 319, endPoint x: 165, endPoint y: 325, distance: 7.1
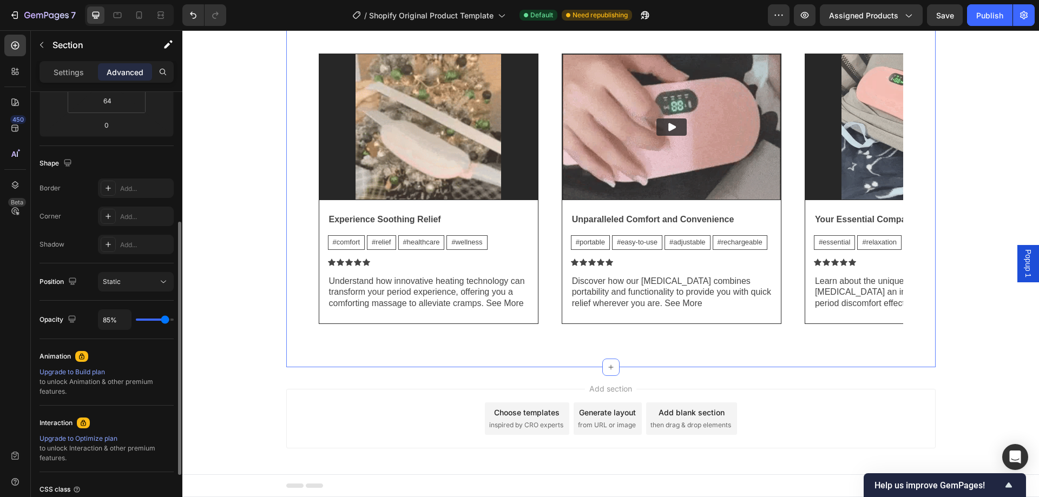
type input "85"
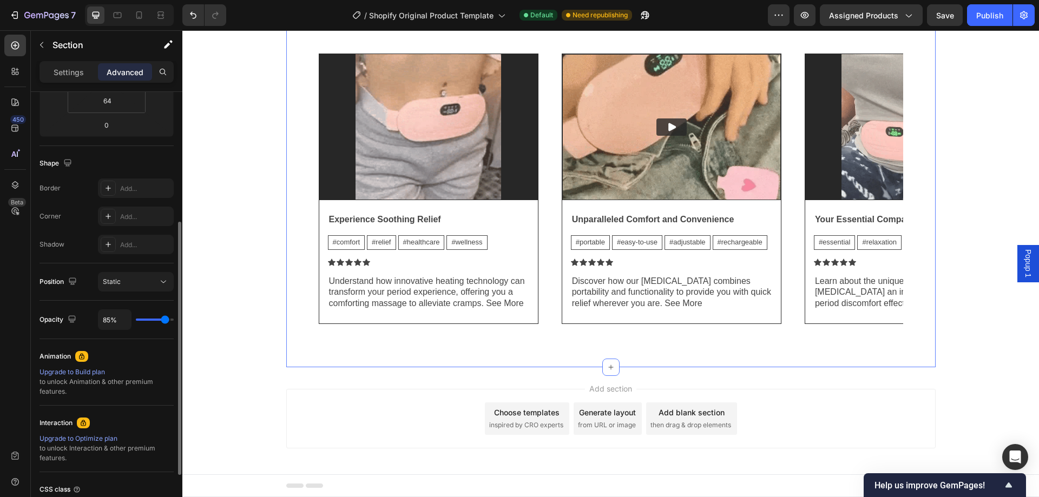
click at [165, 321] on input "range" at bounding box center [155, 320] width 38 height 2
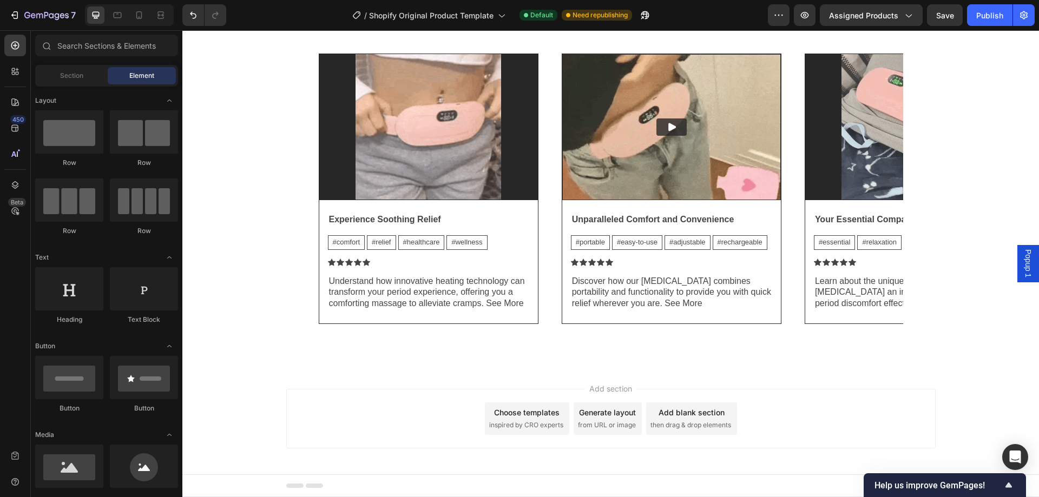
click at [253, 381] on div "Add section Choose templates inspired by CRO experts Generate layout from URL o…" at bounding box center [610, 420] width 856 height 107
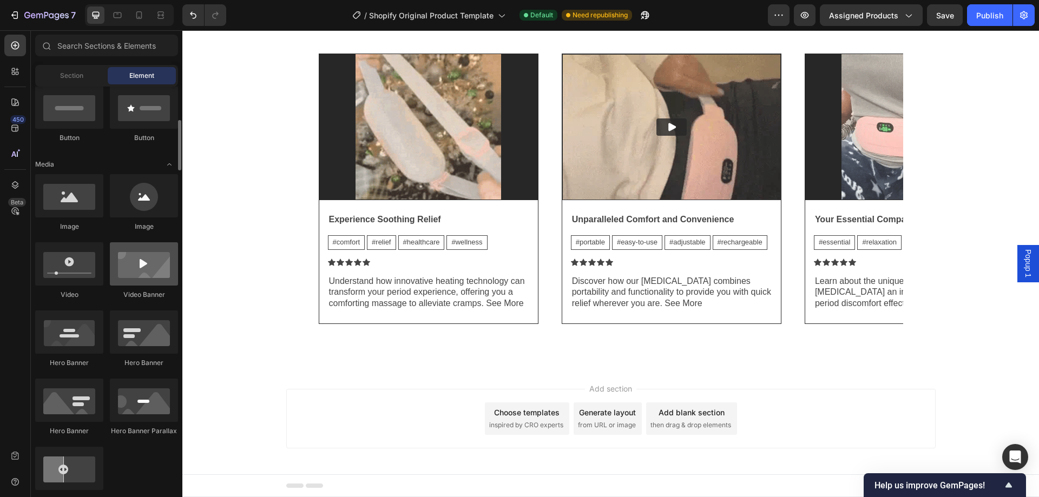
scroll to position [325, 0]
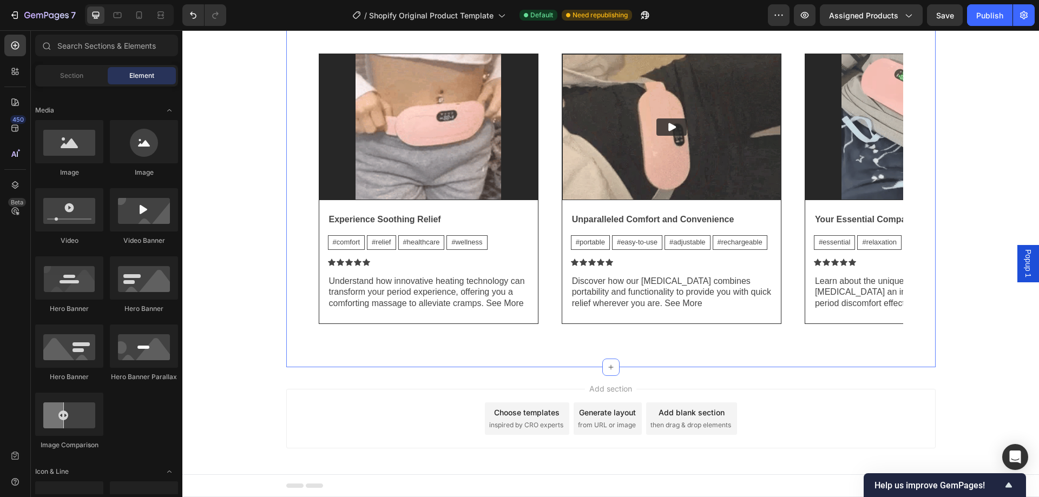
click at [287, 271] on div "Discover Comfort and Relief: The Perfect Solution for Menstrual Cramps Heading …" at bounding box center [610, 168] width 649 height 398
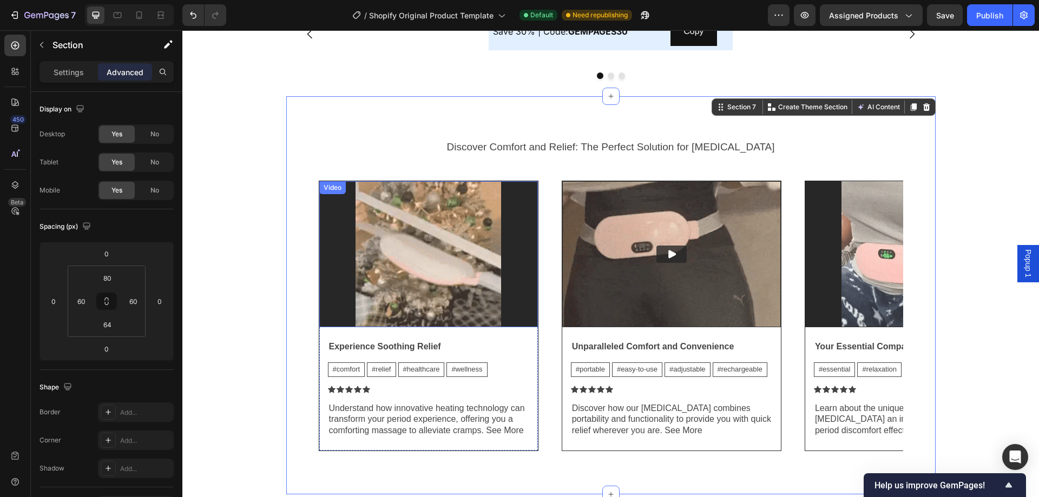
scroll to position [1604, 0]
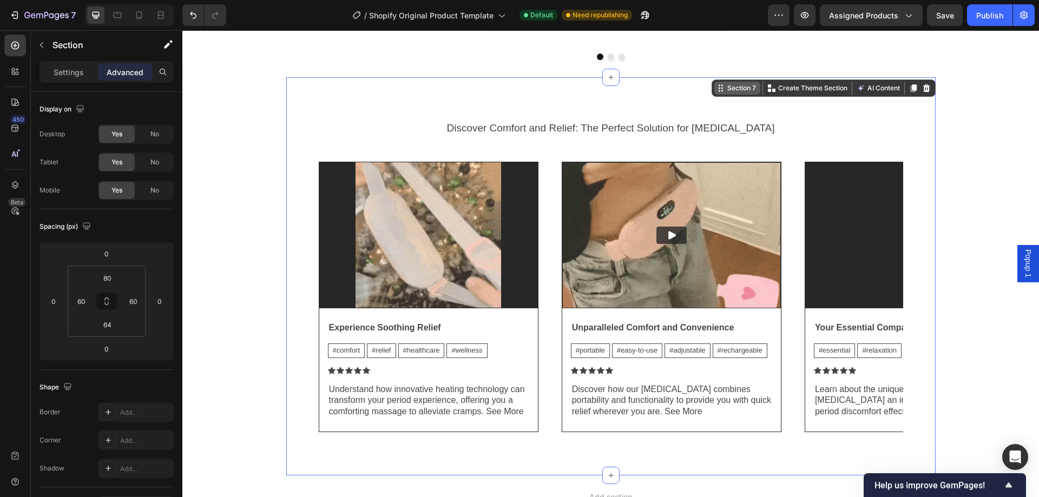
click at [731, 87] on div "Section 7" at bounding box center [741, 88] width 33 height 10
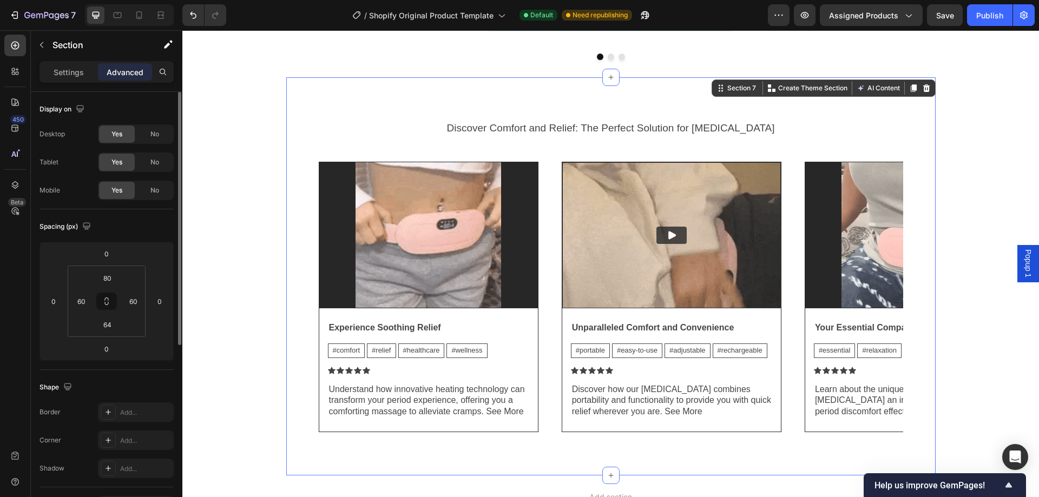
scroll to position [108, 0]
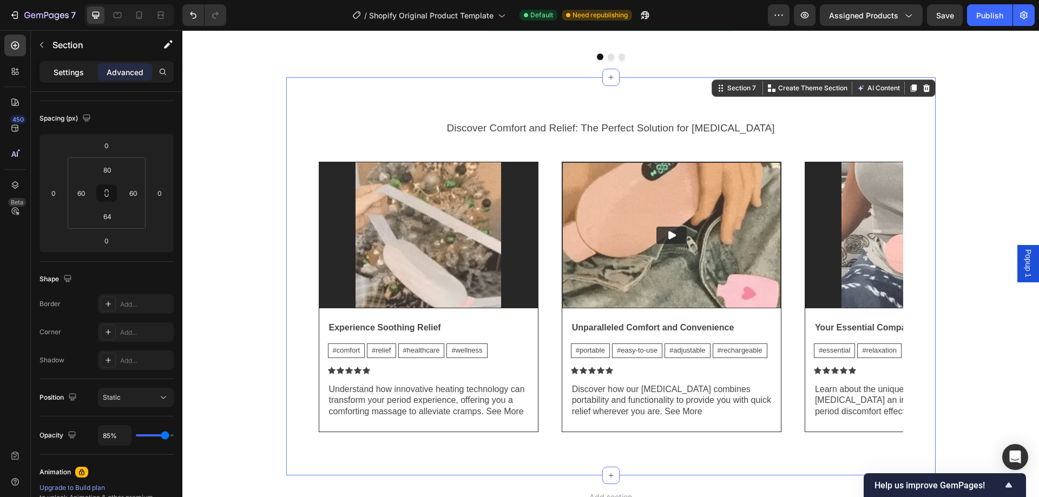
click at [64, 72] on p "Settings" at bounding box center [69, 72] width 30 height 11
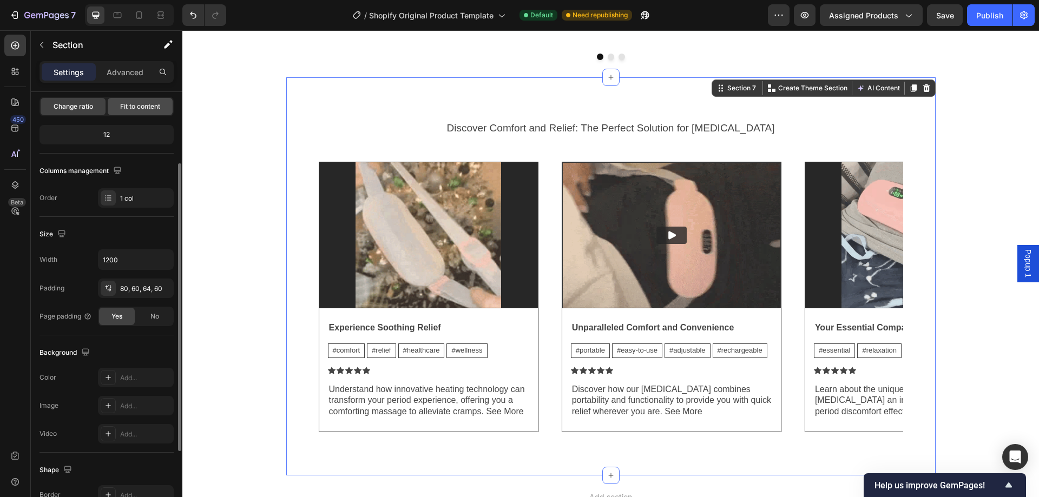
click at [114, 110] on div "Fit to content" at bounding box center [140, 106] width 65 height 17
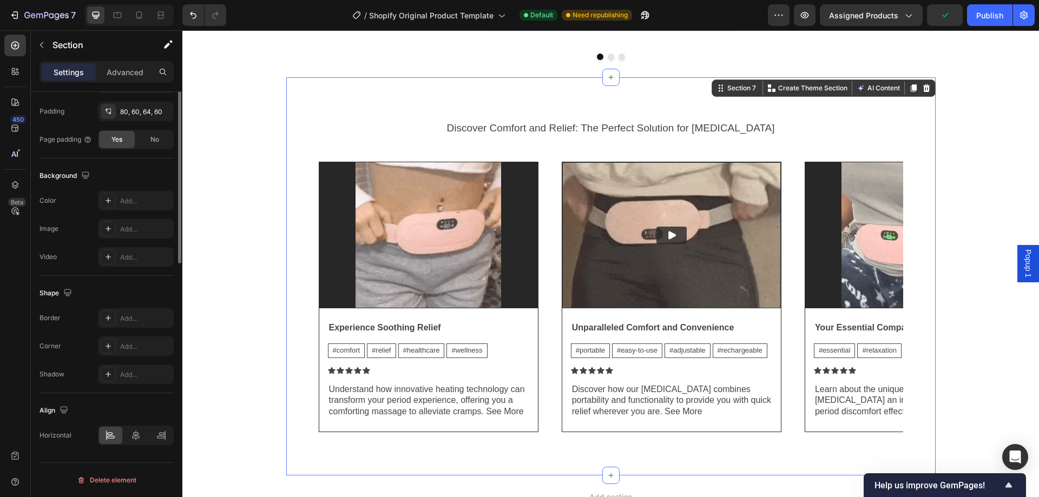
scroll to position [0, 0]
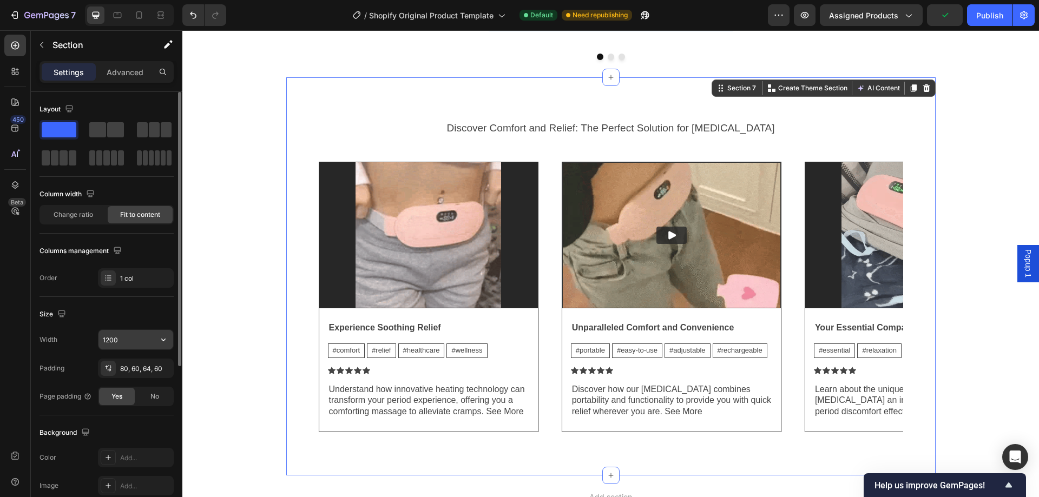
click at [128, 337] on input "1200" at bounding box center [135, 339] width 75 height 19
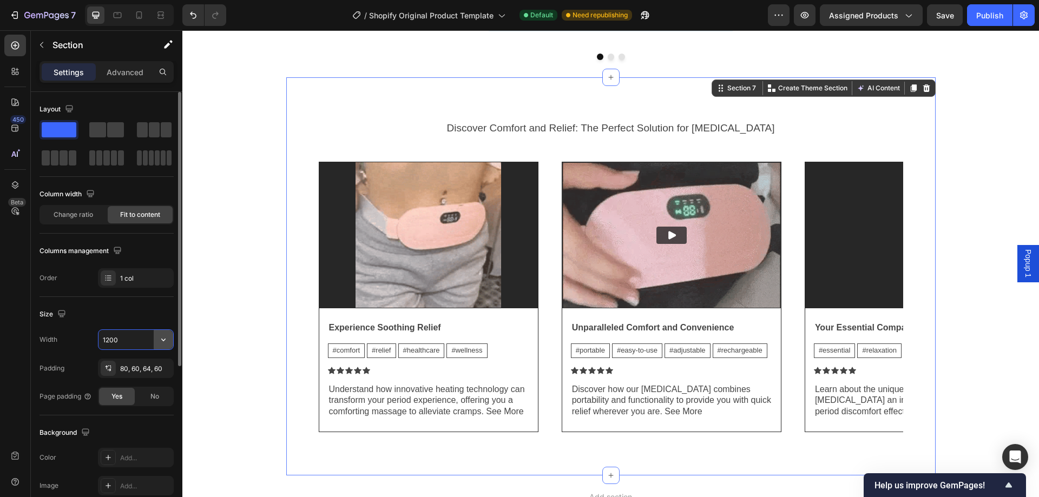
click at [167, 339] on icon "button" at bounding box center [163, 339] width 11 height 11
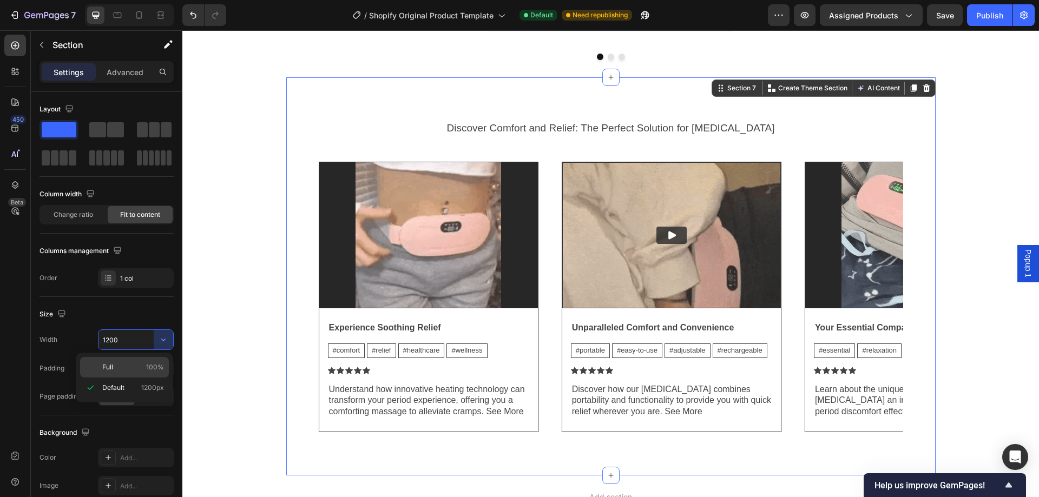
click at [151, 360] on div "Full 100%" at bounding box center [124, 367] width 89 height 21
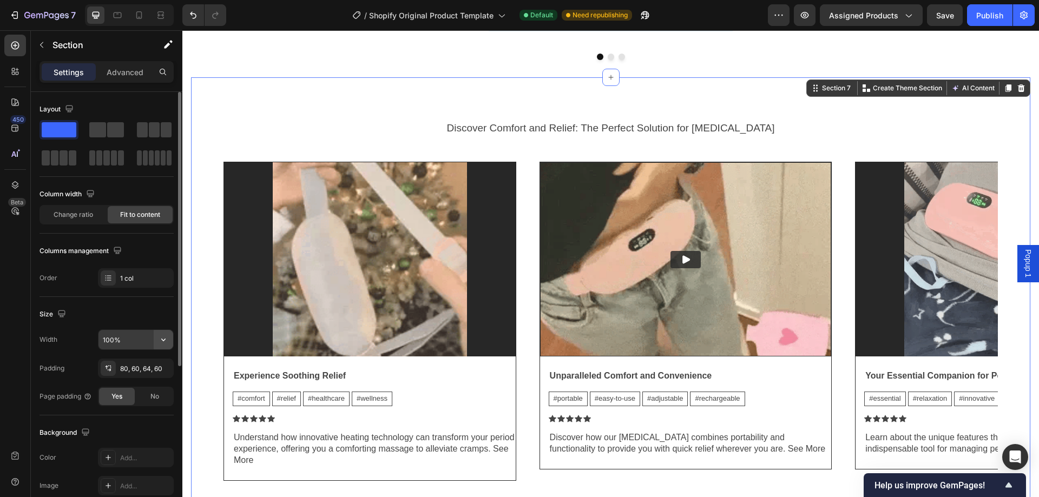
click at [169, 339] on button "button" at bounding box center [163, 339] width 19 height 19
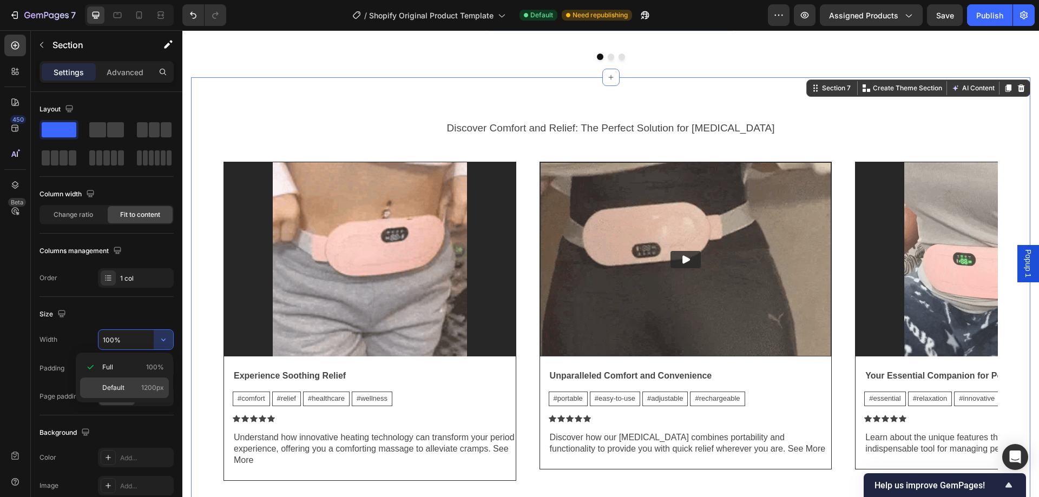
click at [150, 384] on span "1200px" at bounding box center [152, 388] width 23 height 10
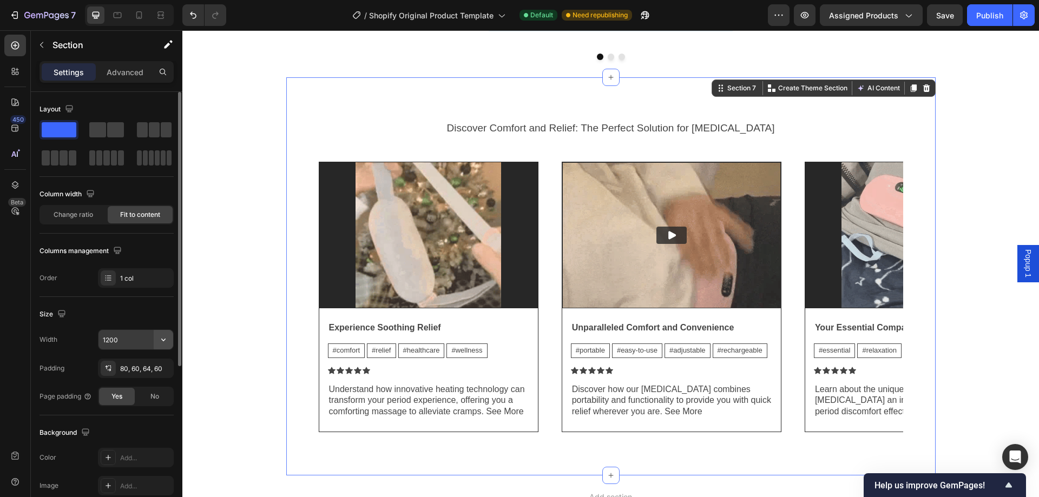
click at [162, 343] on icon "button" at bounding box center [163, 339] width 11 height 11
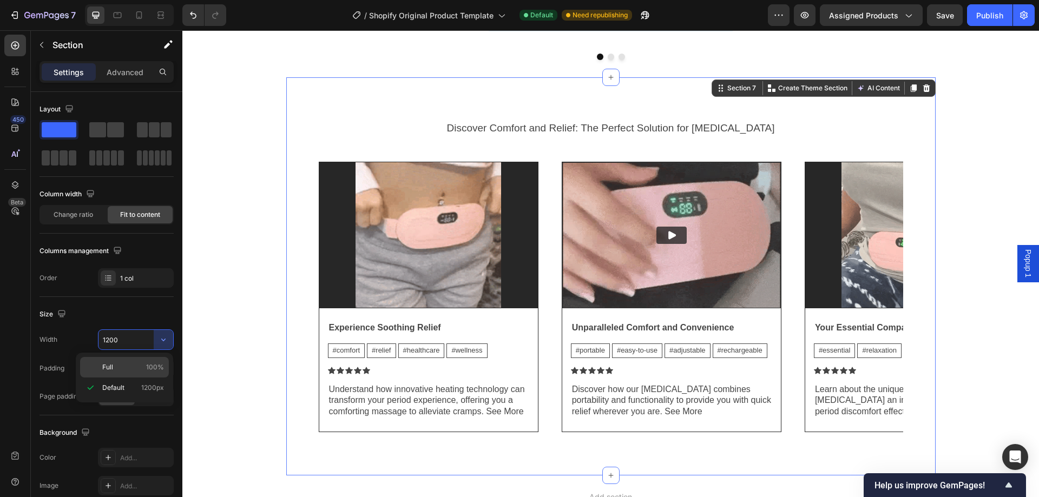
click at [139, 359] on div "Full 100%" at bounding box center [124, 367] width 89 height 21
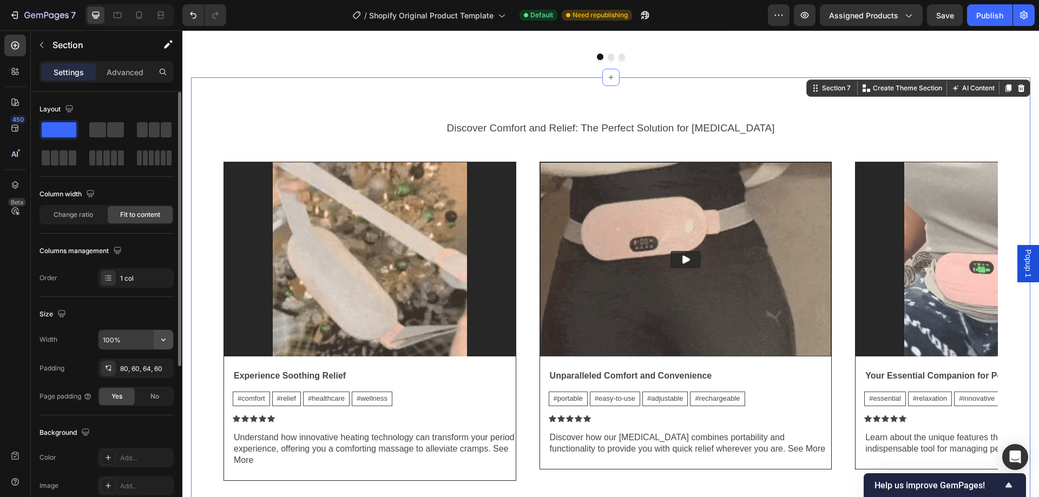
click at [163, 337] on icon "button" at bounding box center [163, 339] width 11 height 11
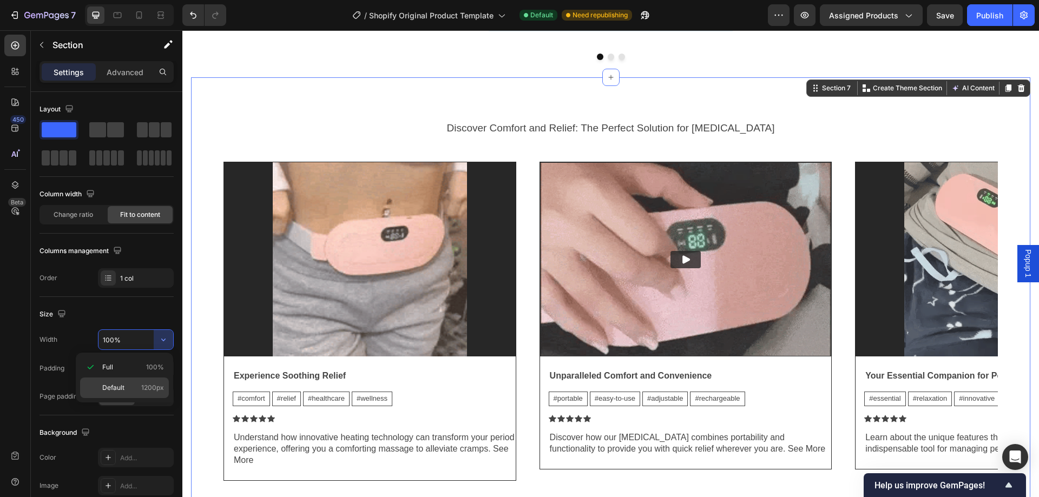
click at [140, 383] on p "Default 1200px" at bounding box center [133, 388] width 62 height 10
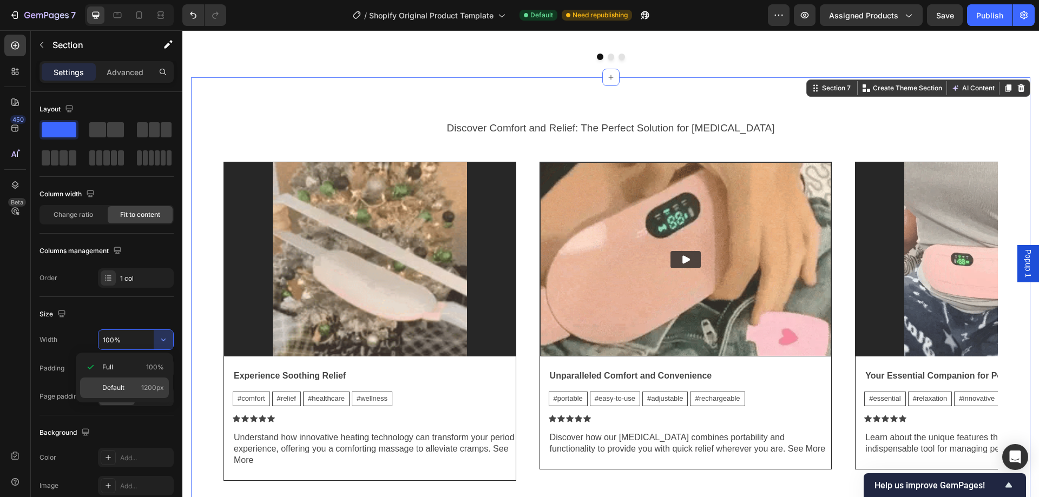
type input "1200"
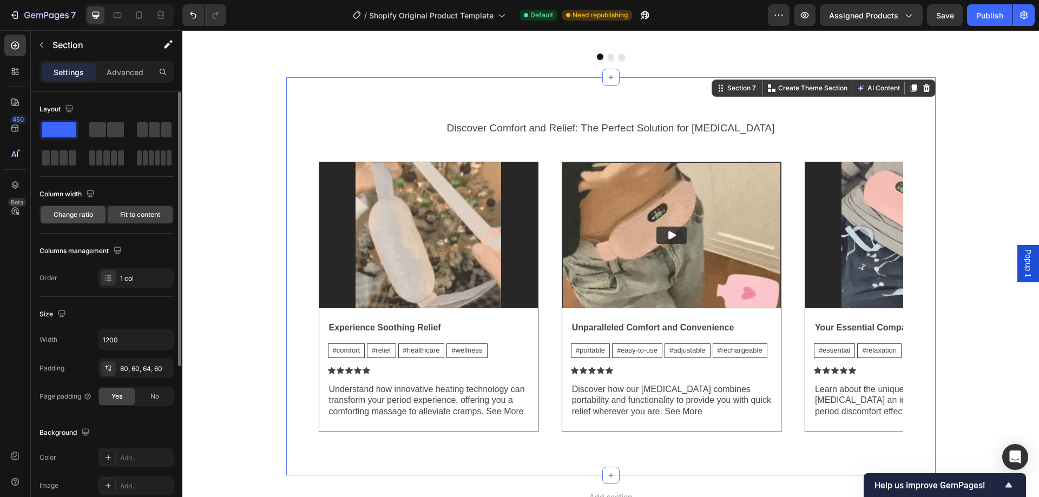
click at [92, 214] on span "Change ratio" at bounding box center [73, 215] width 39 height 10
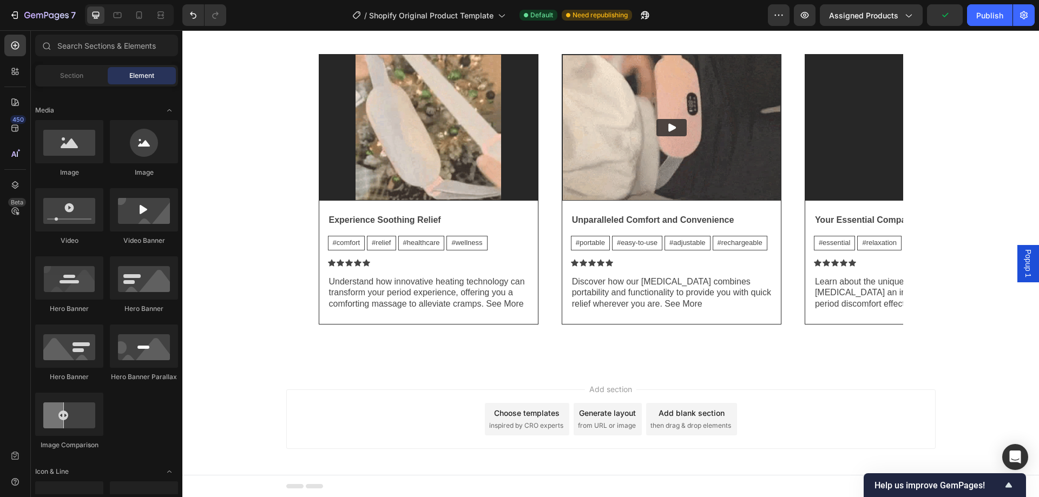
scroll to position [1712, 0]
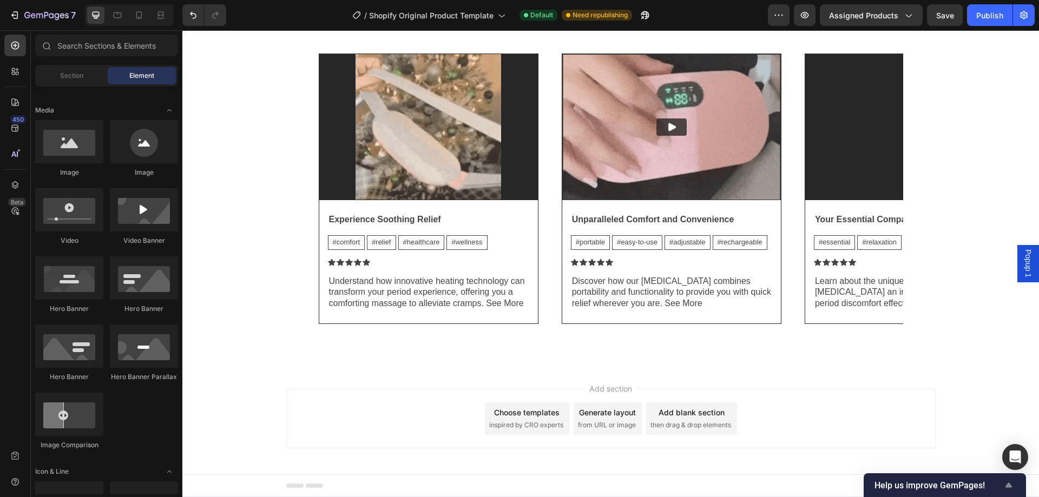
click at [992, 483] on span "Help us improve GemPages!" at bounding box center [938, 485] width 128 height 10
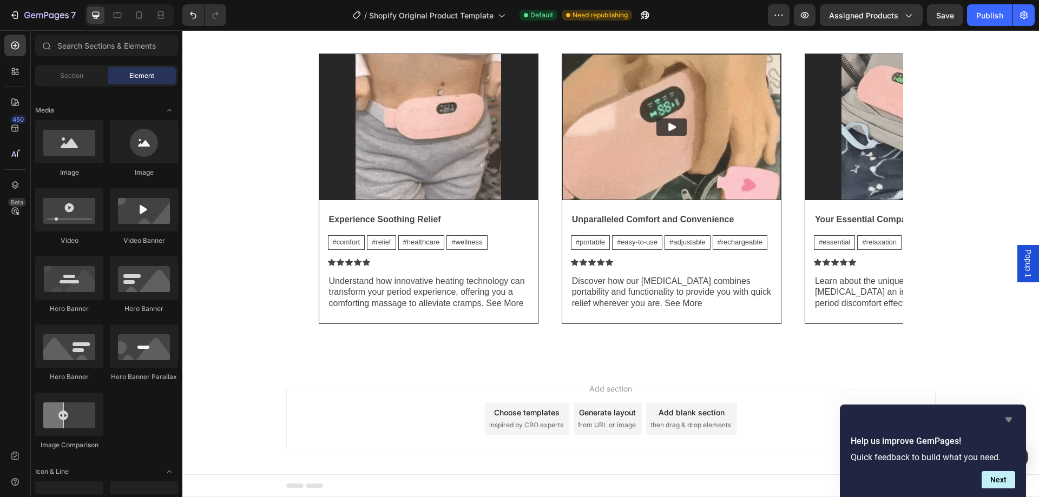
click at [1006, 422] on icon "Hide survey" at bounding box center [1008, 419] width 13 height 13
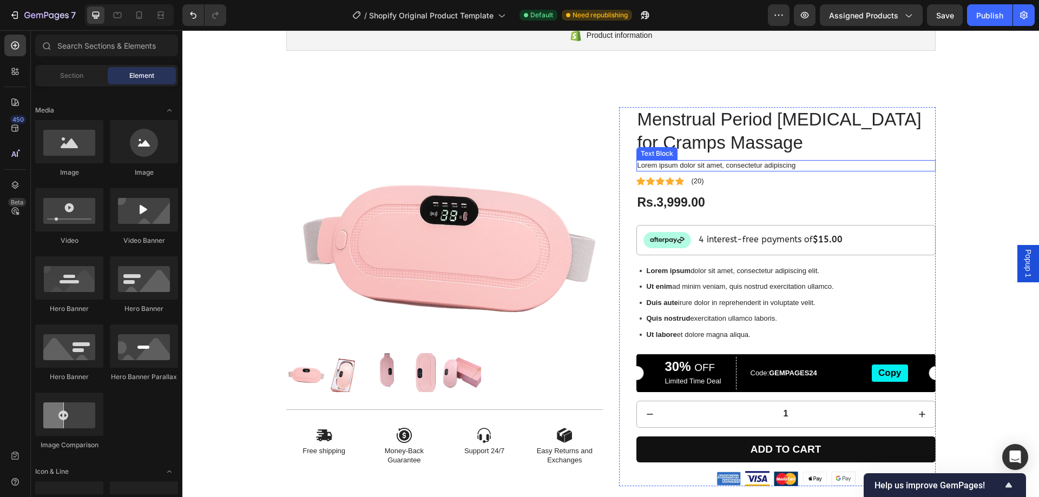
scroll to position [0, 0]
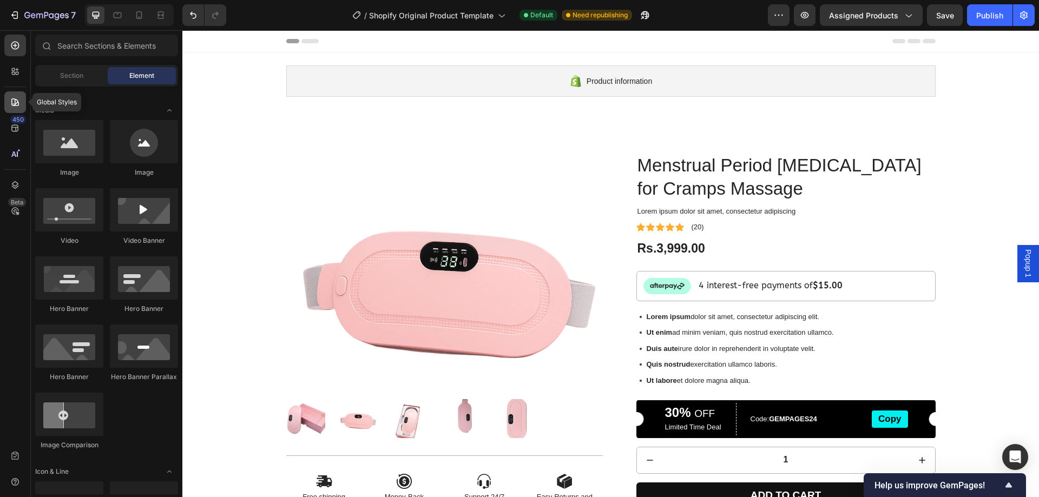
click at [5, 96] on div at bounding box center [15, 102] width 22 height 22
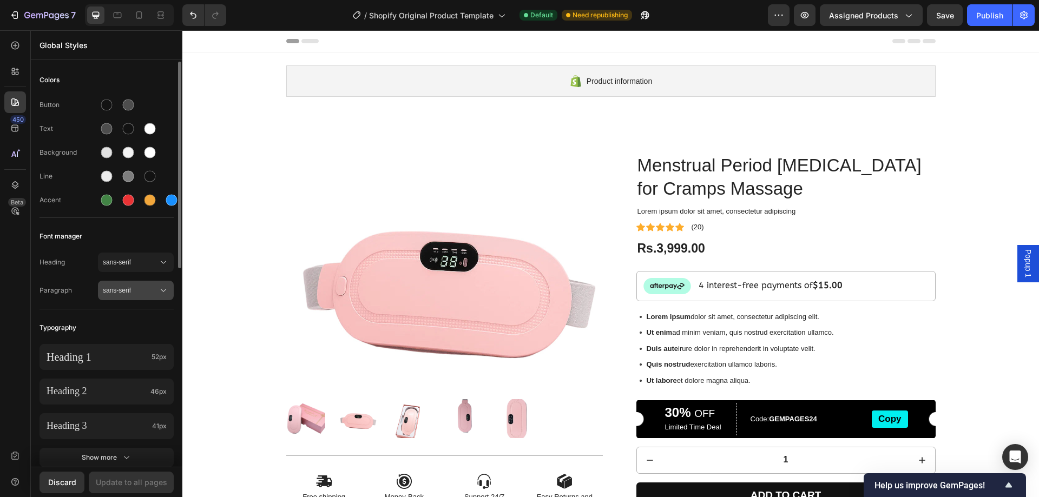
click at [151, 286] on span "sans-serif" at bounding box center [130, 291] width 55 height 10
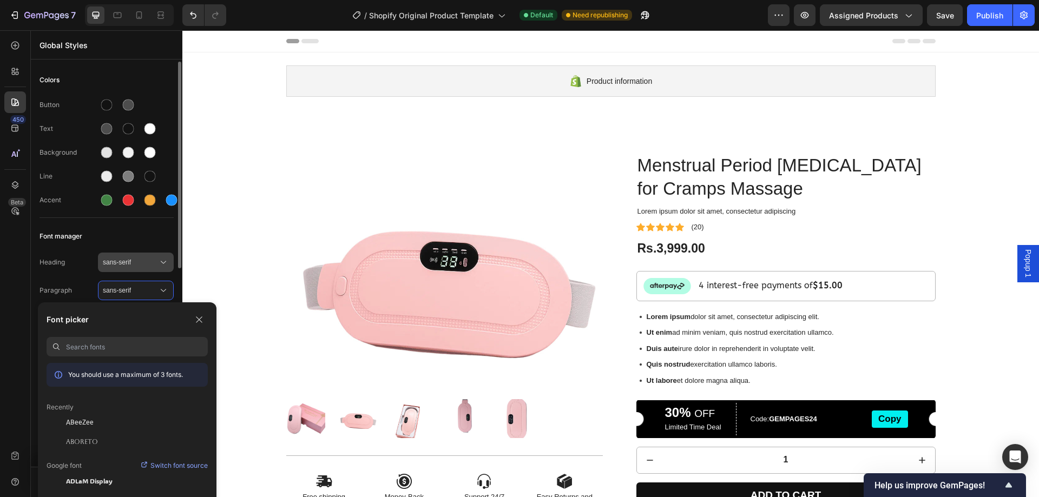
click at [164, 267] on icon at bounding box center [163, 262] width 11 height 11
click at [134, 349] on input at bounding box center [137, 346] width 142 height 19
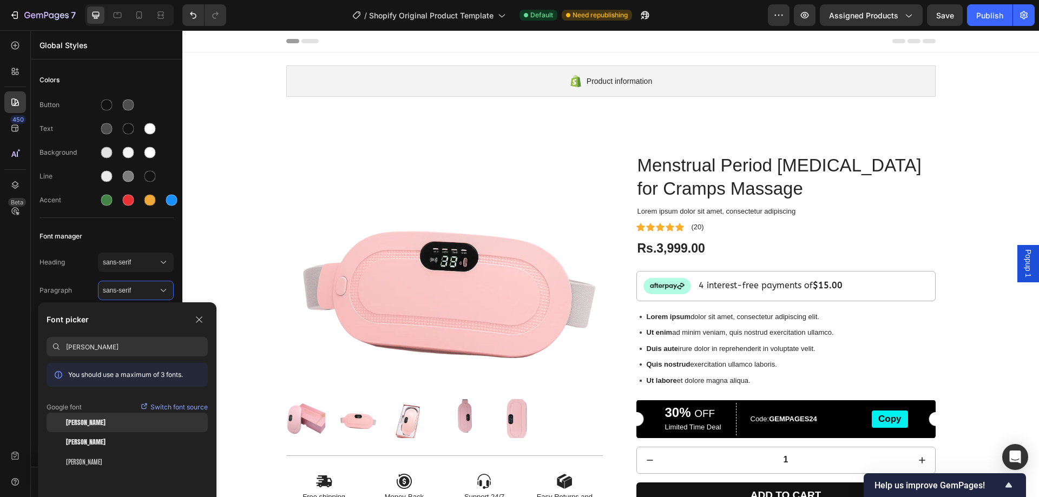
click at [93, 419] on div "Anton" at bounding box center [137, 423] width 142 height 10
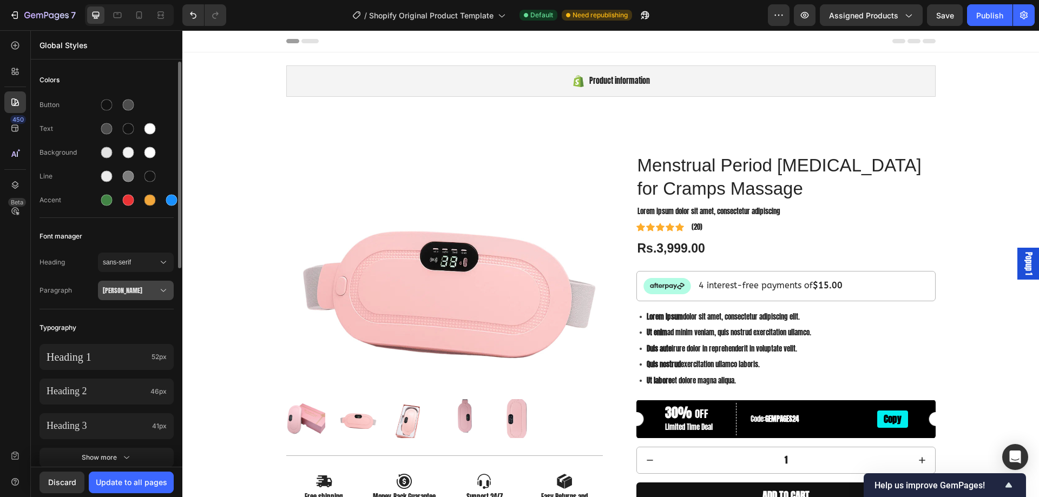
click at [130, 295] on span "Anton" at bounding box center [130, 291] width 55 height 10
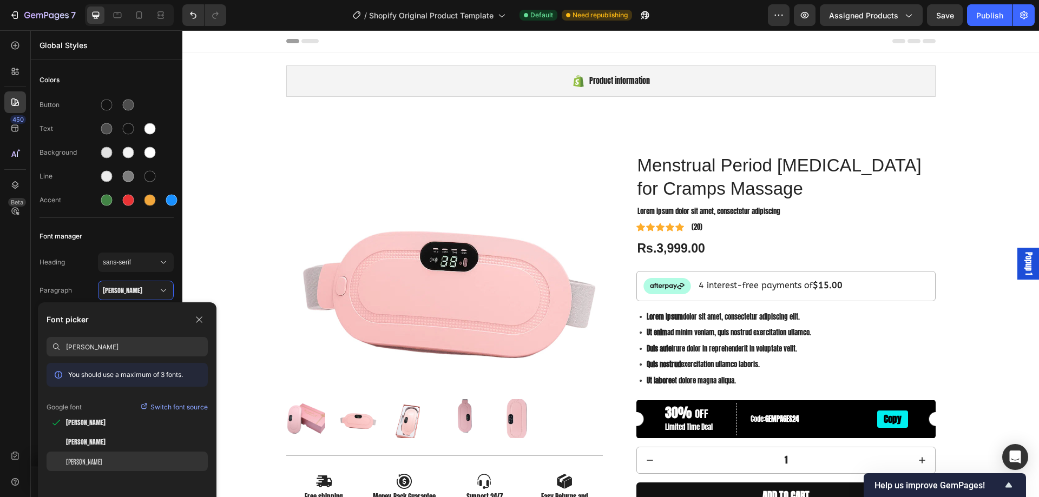
click at [97, 460] on div "[PERSON_NAME]" at bounding box center [137, 462] width 142 height 10
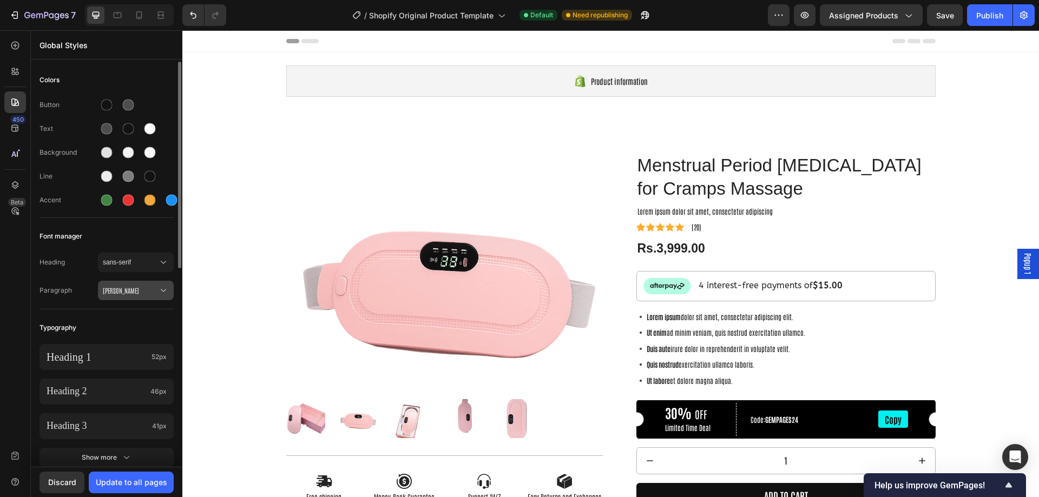
click at [136, 288] on span "[PERSON_NAME]" at bounding box center [130, 291] width 55 height 10
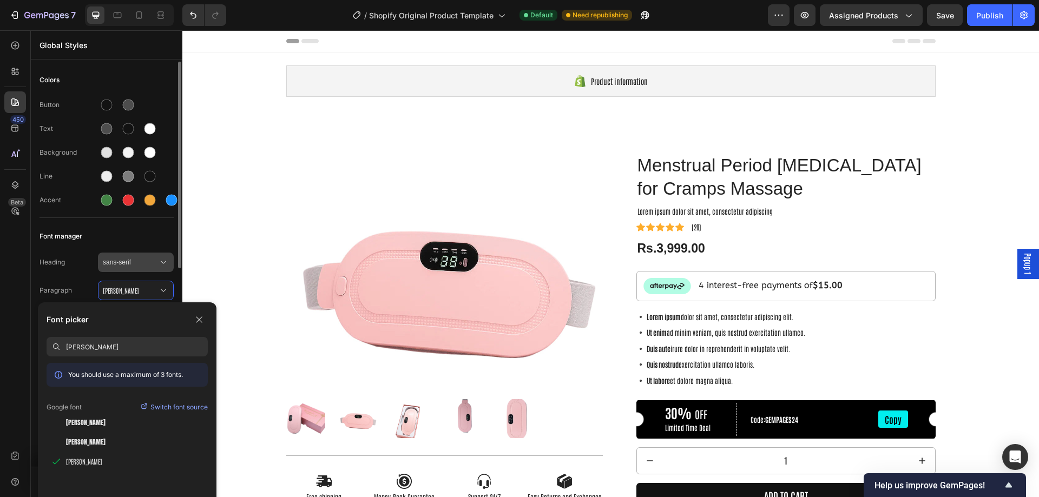
click at [133, 265] on span "sans-serif" at bounding box center [130, 263] width 55 height 10
click at [74, 421] on span "Anton" at bounding box center [85, 423] width 39 height 10
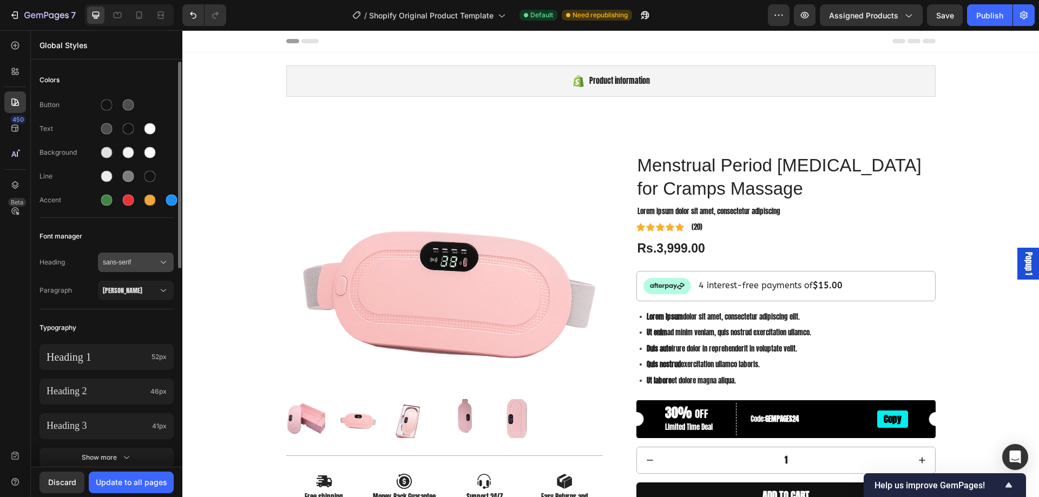
click at [107, 261] on span "sans-serif" at bounding box center [130, 263] width 55 height 10
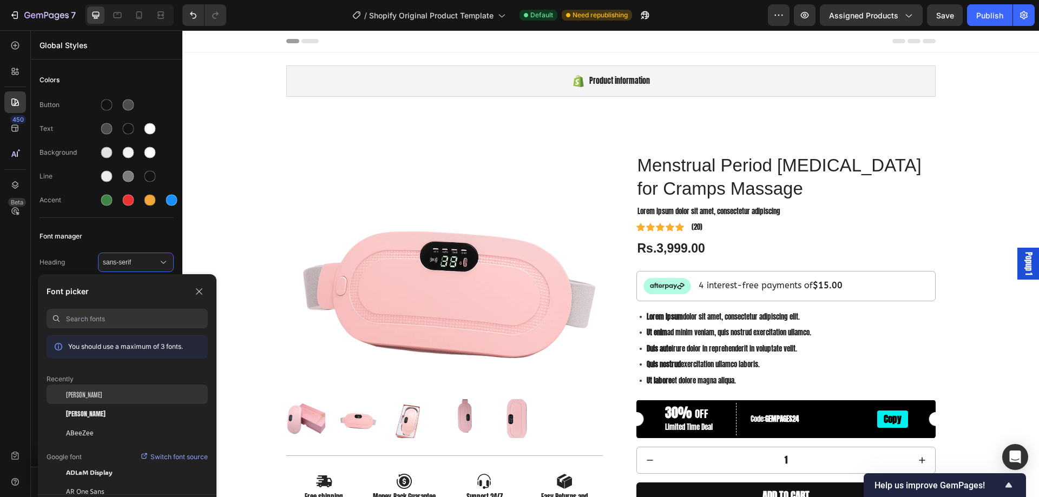
click at [84, 394] on div "[PERSON_NAME]" at bounding box center [137, 395] width 142 height 10
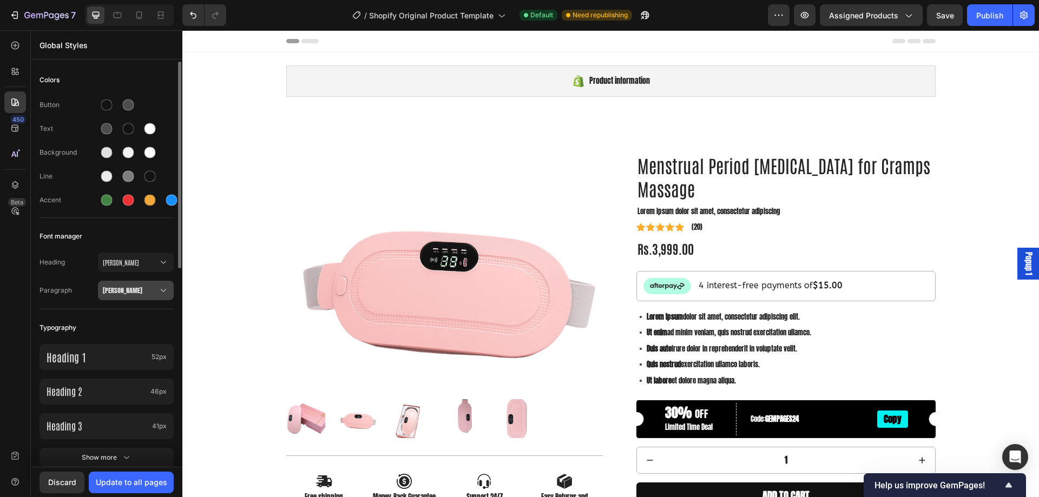
click at [106, 289] on span "Anton" at bounding box center [130, 291] width 55 height 10
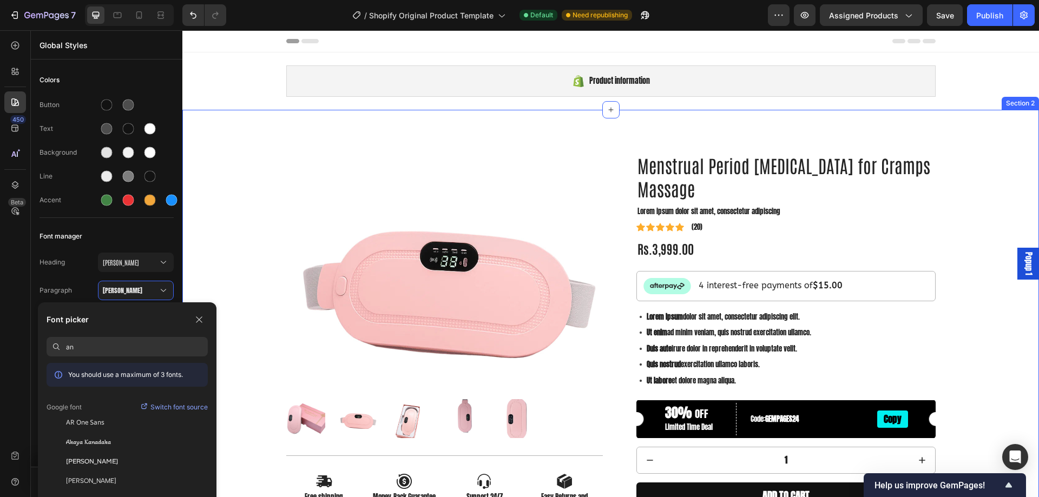
type input "a"
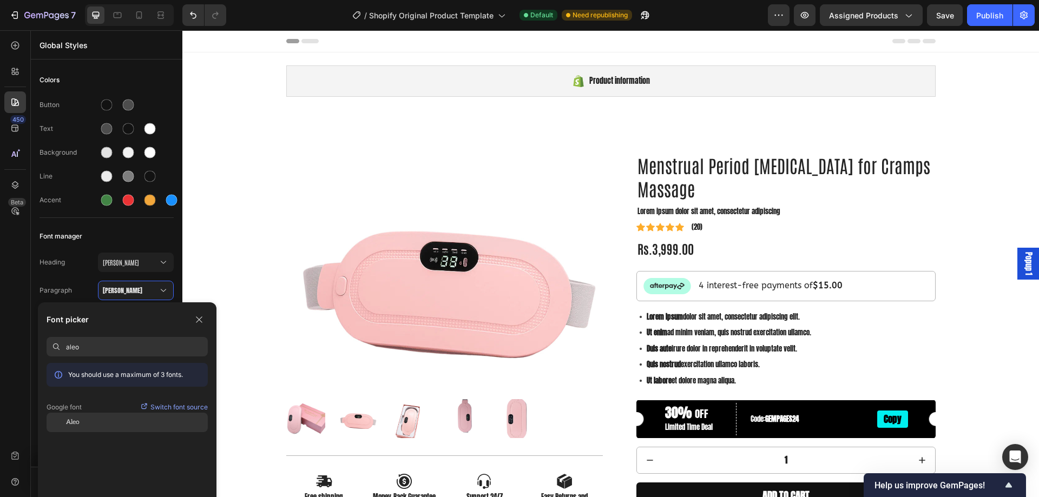
type input "aleo"
click at [103, 429] on div "Aleo" at bounding box center [127, 422] width 161 height 19
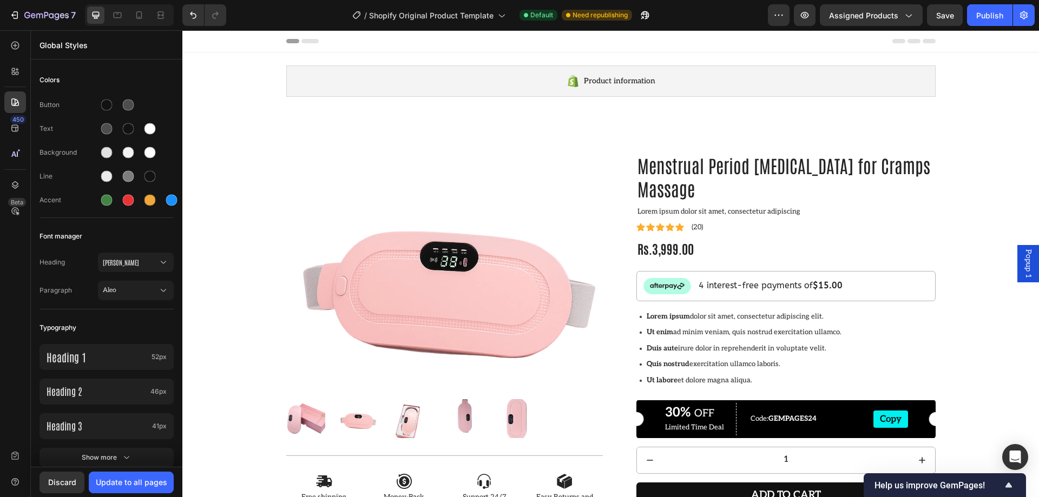
click at [1, 334] on div "450 Beta" at bounding box center [15, 263] width 31 height 467
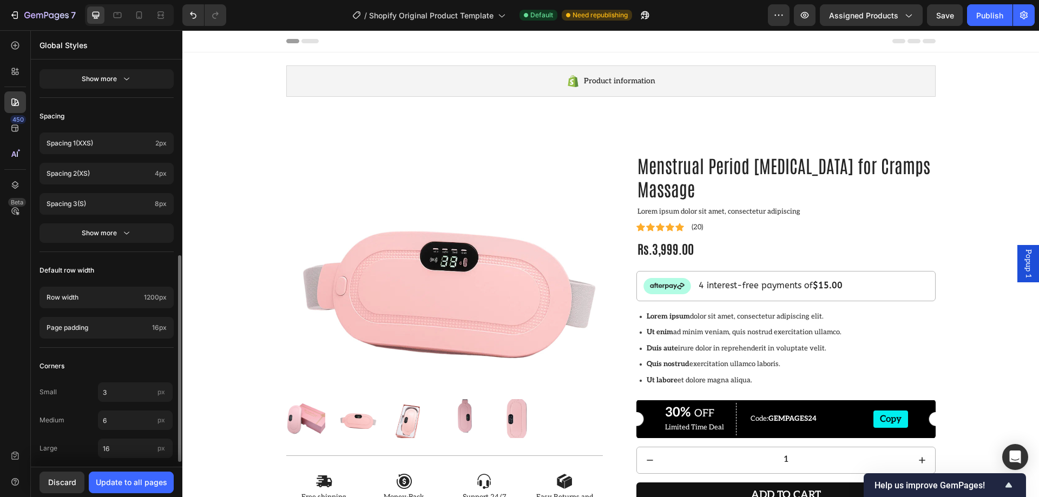
scroll to position [387, 0]
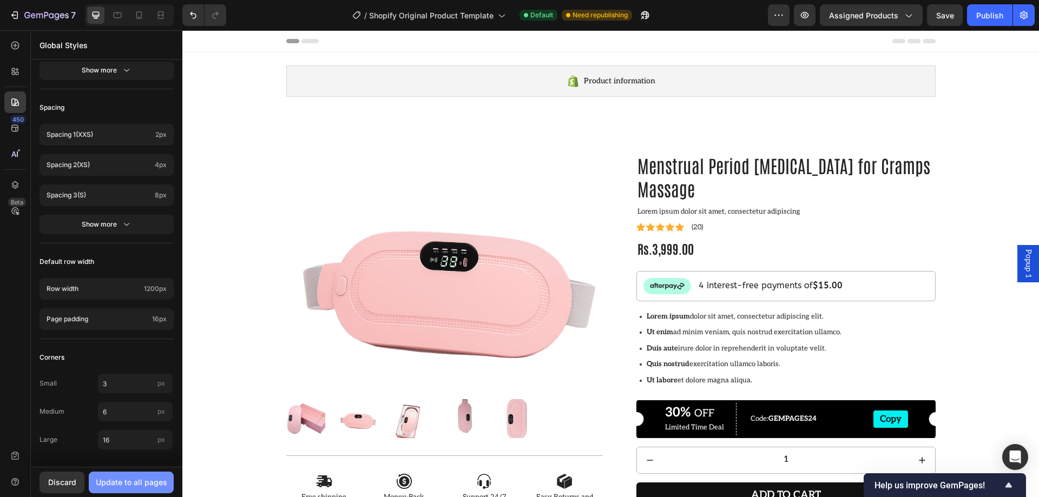
click at [120, 487] on div "Update to all pages" at bounding box center [131, 482] width 71 height 11
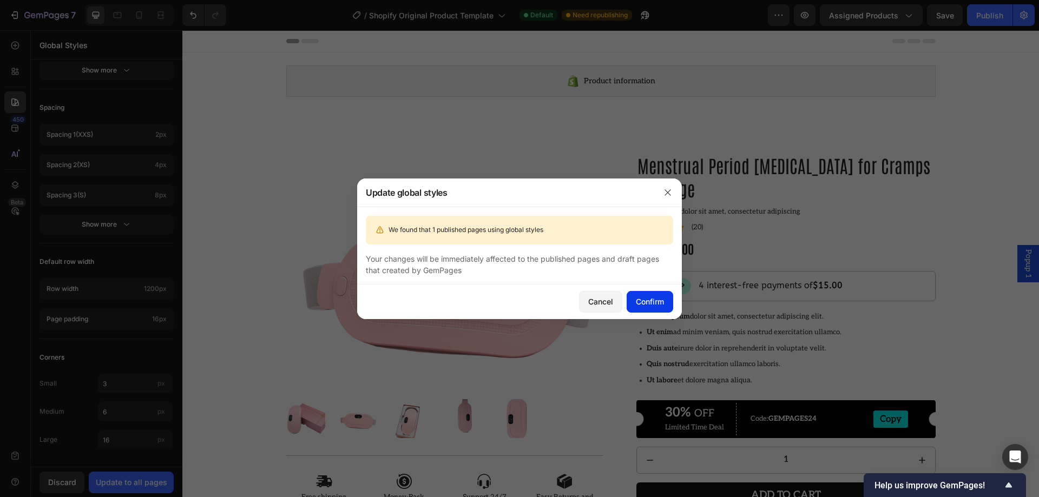
click at [638, 304] on div "Confirm" at bounding box center [650, 301] width 28 height 11
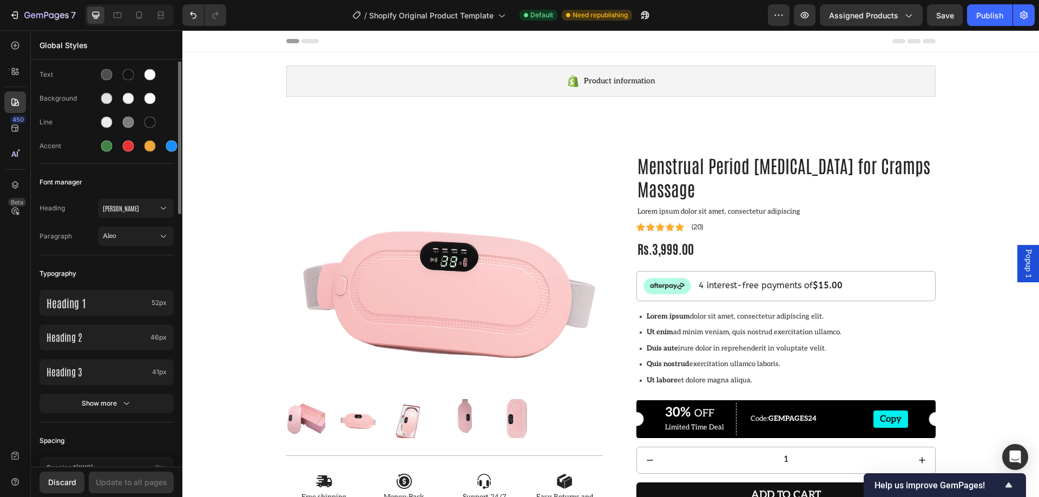
scroll to position [0, 0]
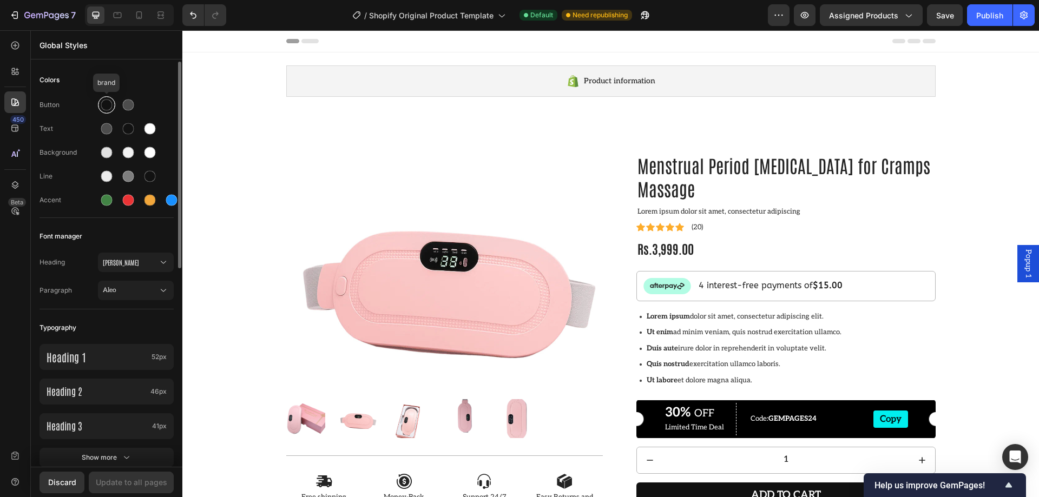
click at [102, 105] on div at bounding box center [106, 105] width 11 height 11
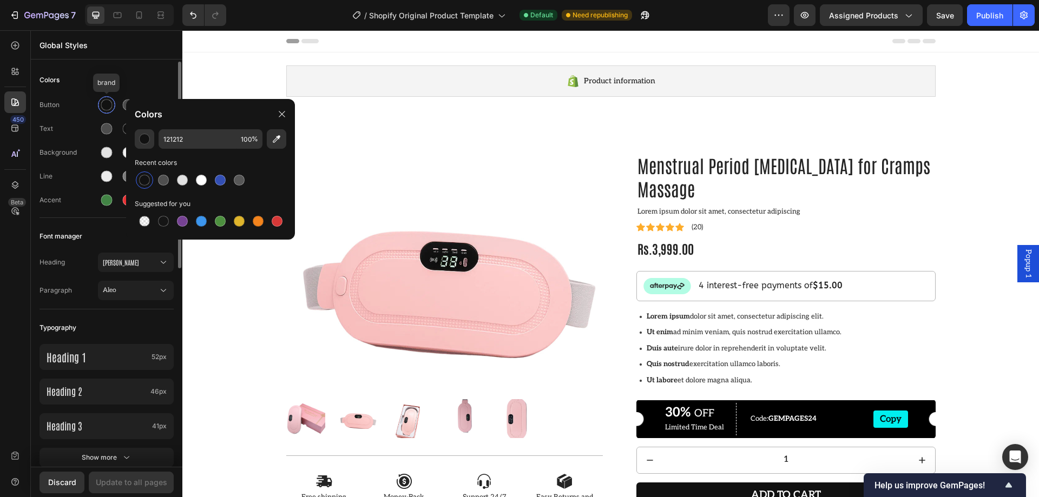
click at [102, 105] on div at bounding box center [106, 105] width 11 height 11
drag, startPoint x: 282, startPoint y: 117, endPoint x: 93, endPoint y: 89, distance: 191.4
click at [282, 117] on icon at bounding box center [282, 114] width 9 height 9
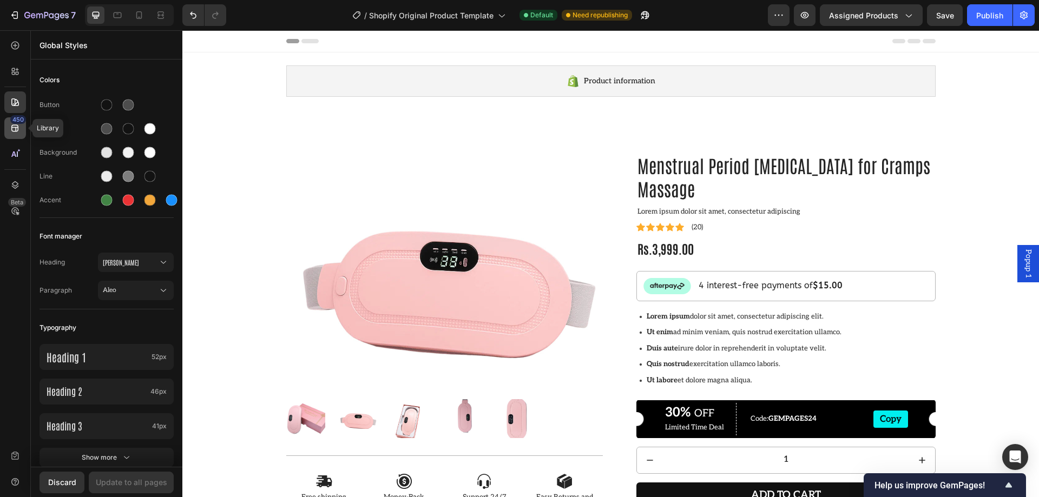
click at [21, 131] on div "450" at bounding box center [15, 128] width 22 height 22
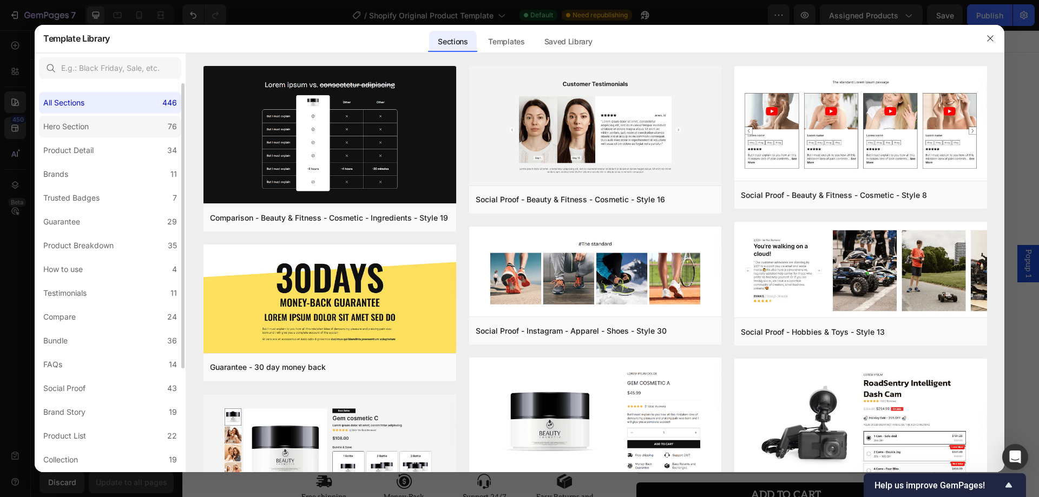
click at [54, 129] on div "Hero Section" at bounding box center [65, 126] width 45 height 13
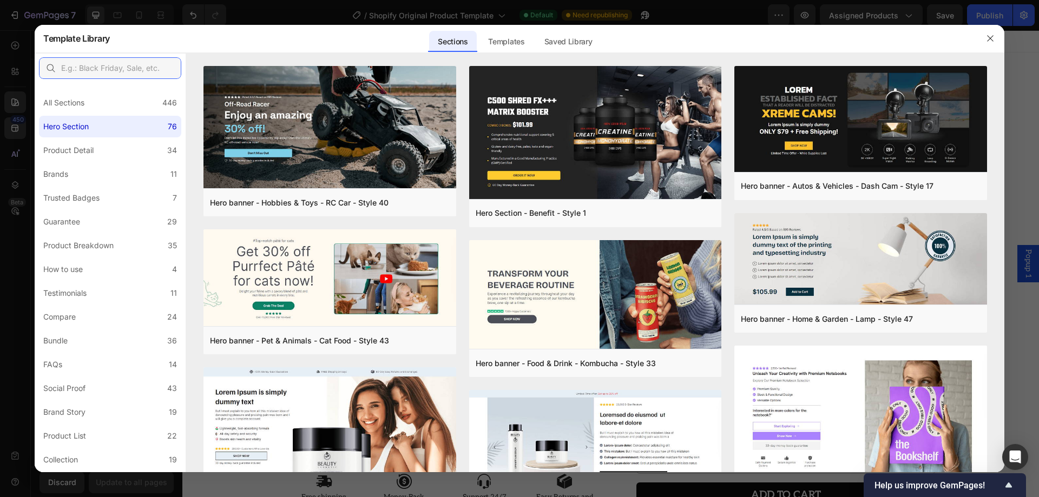
click at [106, 69] on input "text" at bounding box center [110, 68] width 142 height 22
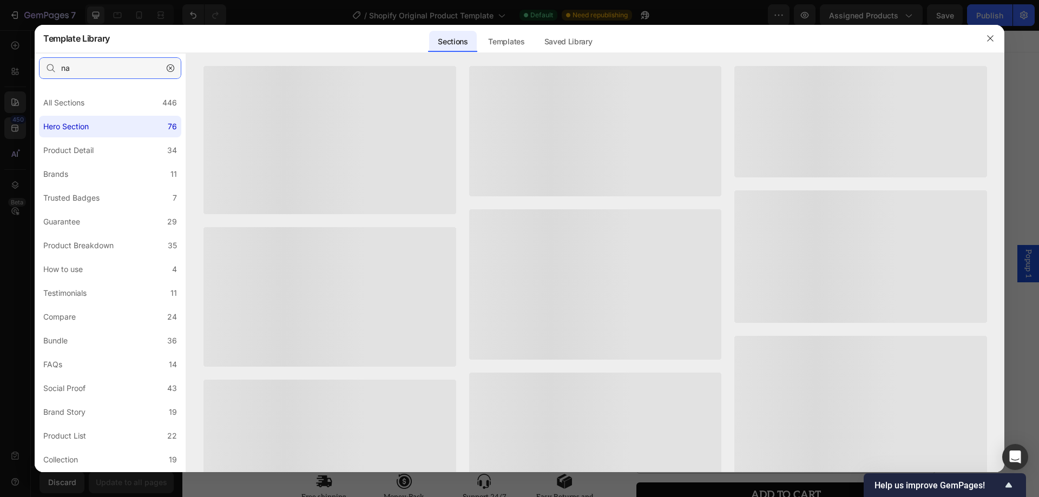
type input "n"
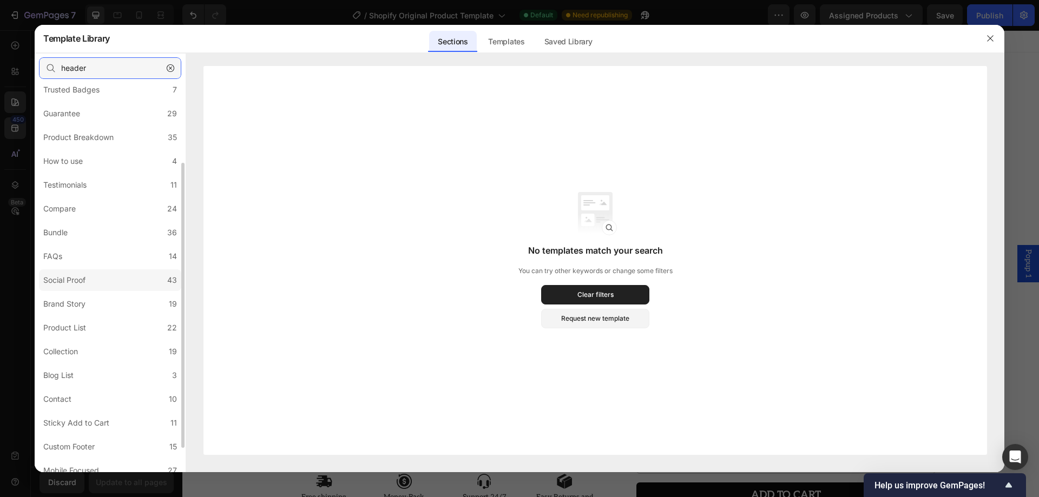
scroll to position [141, 0]
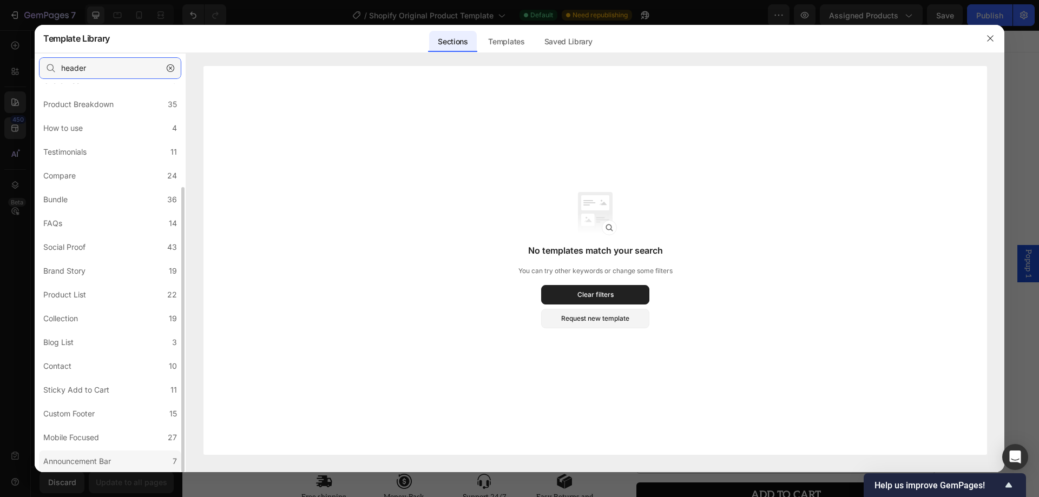
type input "header"
click at [111, 462] on div "Announcement Bar" at bounding box center [77, 461] width 68 height 13
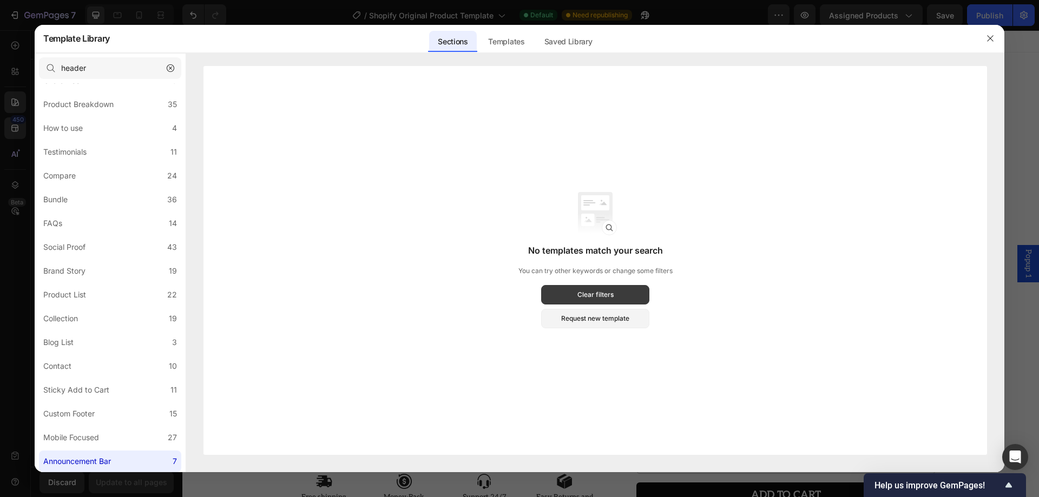
click at [578, 298] on div "Clear filters" at bounding box center [595, 295] width 36 height 10
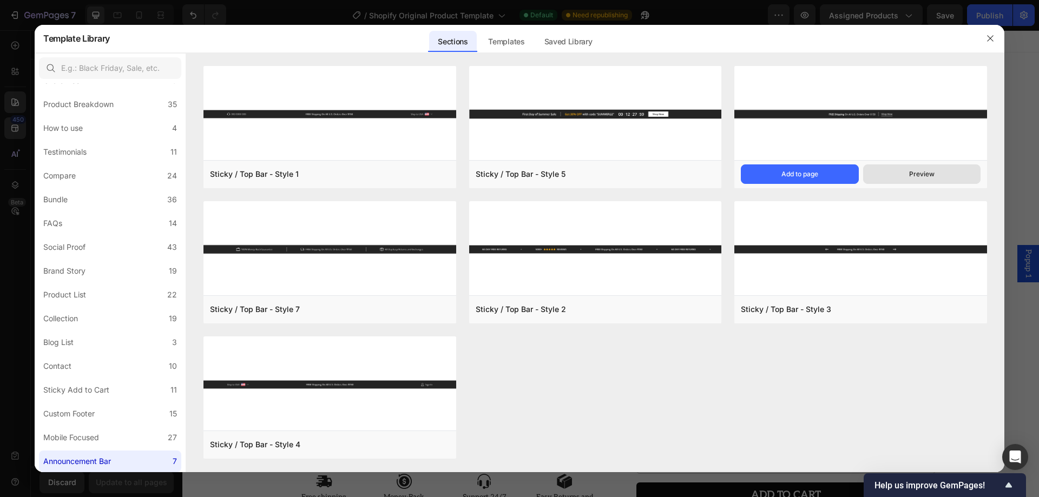
click at [912, 169] on div "Preview" at bounding box center [921, 174] width 25 height 10
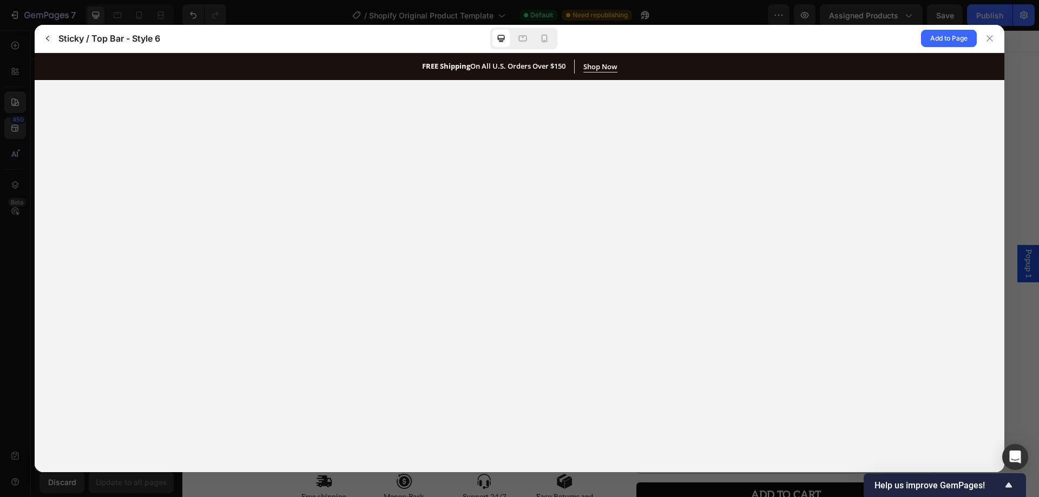
scroll to position [0, 0]
click at [50, 38] on icon "button" at bounding box center [47, 38] width 9 height 9
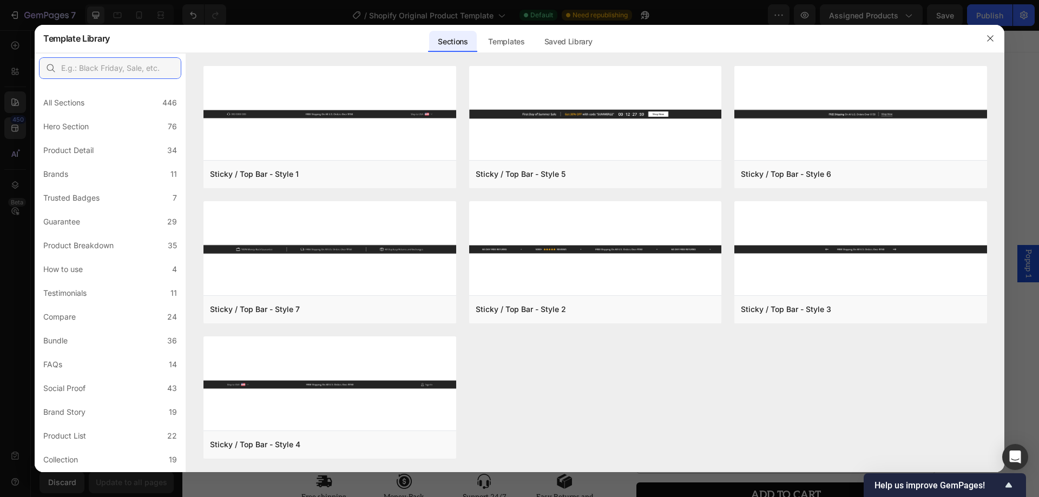
click at [133, 69] on input "text" at bounding box center [110, 68] width 142 height 22
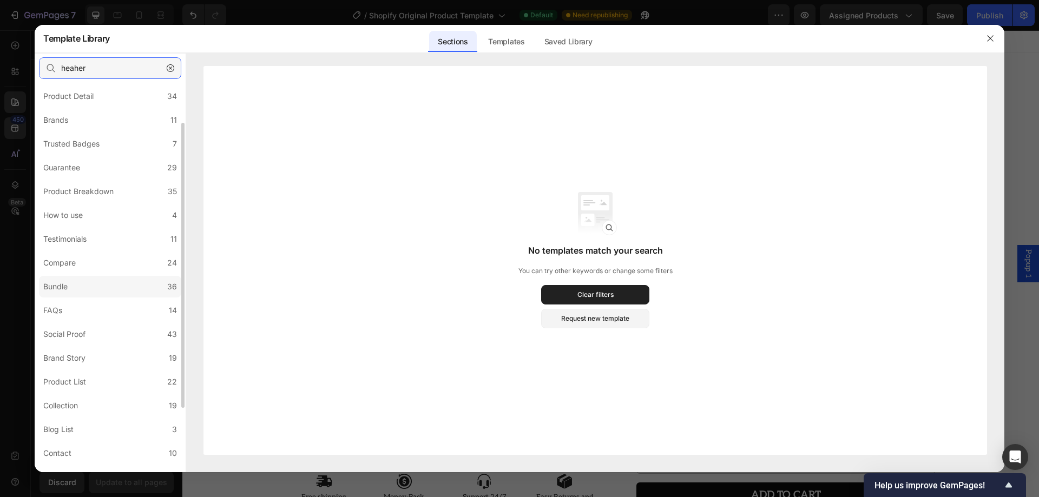
scroll to position [141, 0]
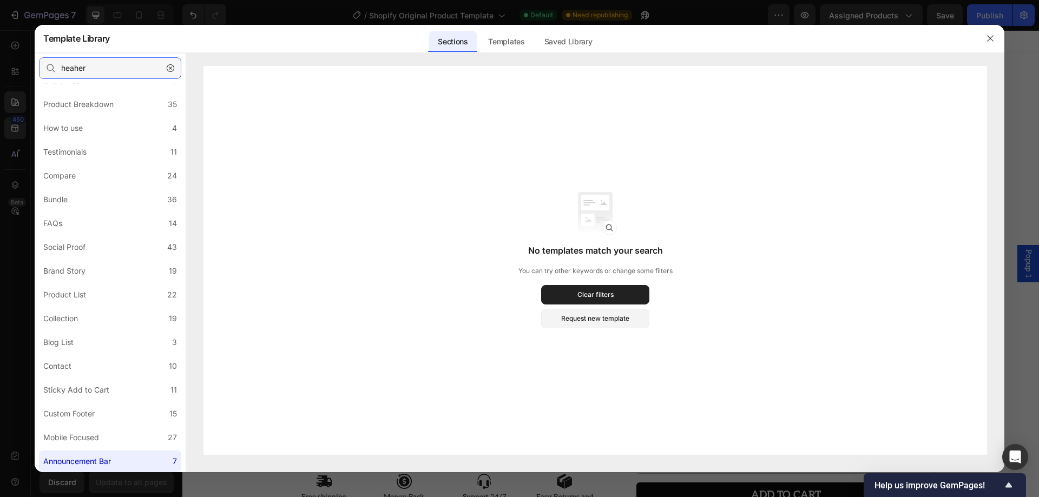
drag, startPoint x: 101, startPoint y: 67, endPoint x: 38, endPoint y: 67, distance: 62.8
click at [38, 67] on div "heaher" at bounding box center [110, 68] width 151 height 30
type input "nav"
click at [523, 42] on div "Templates" at bounding box center [506, 42] width 54 height 22
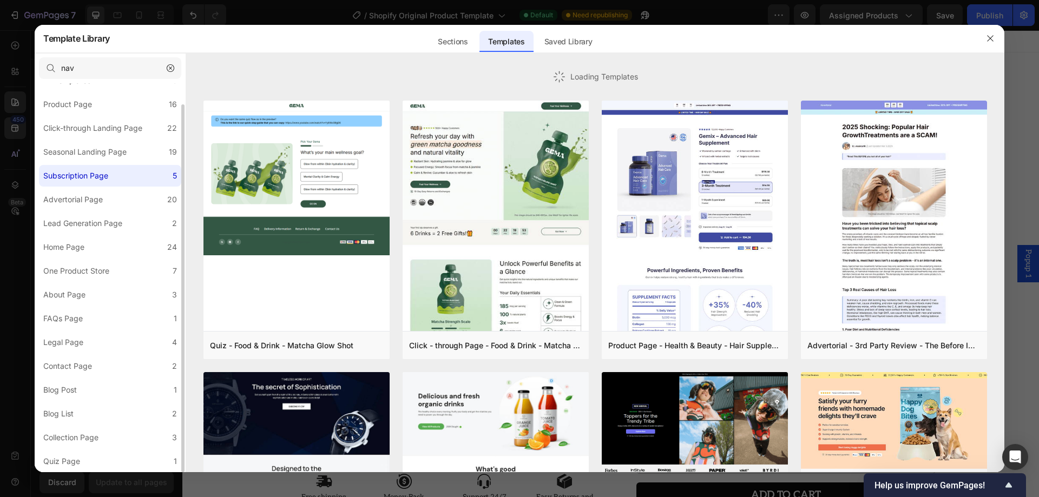
scroll to position [22, 0]
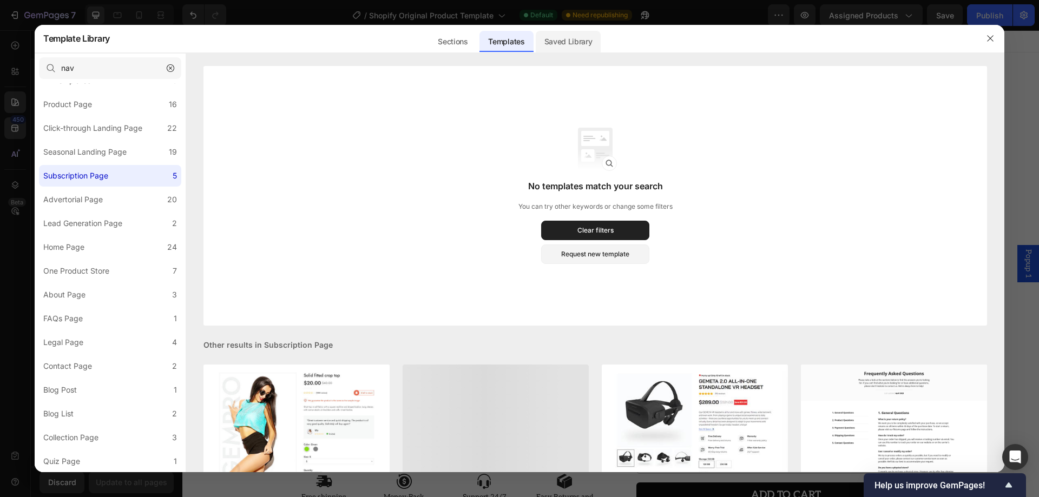
click at [553, 38] on div "Saved Library" at bounding box center [568, 42] width 65 height 22
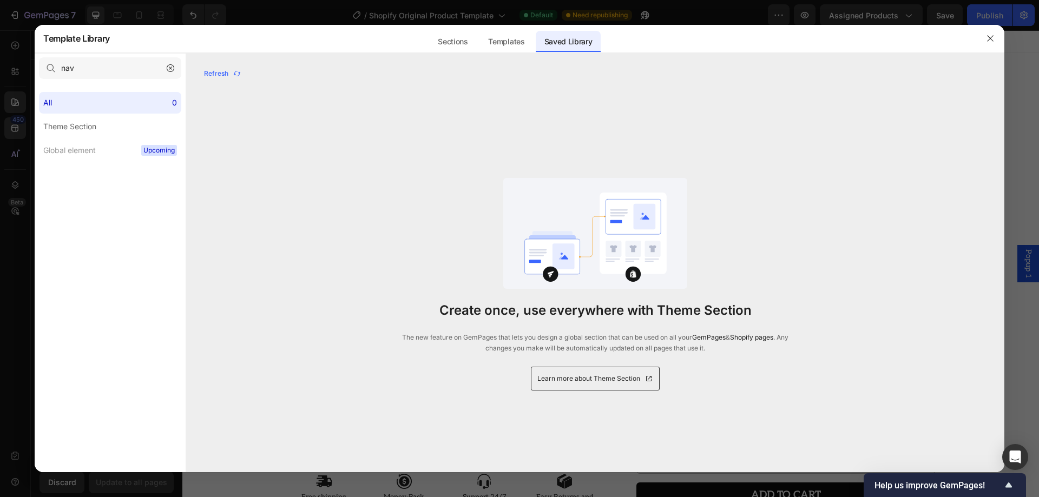
scroll to position [0, 0]
click at [517, 38] on div "Templates" at bounding box center [506, 42] width 54 height 22
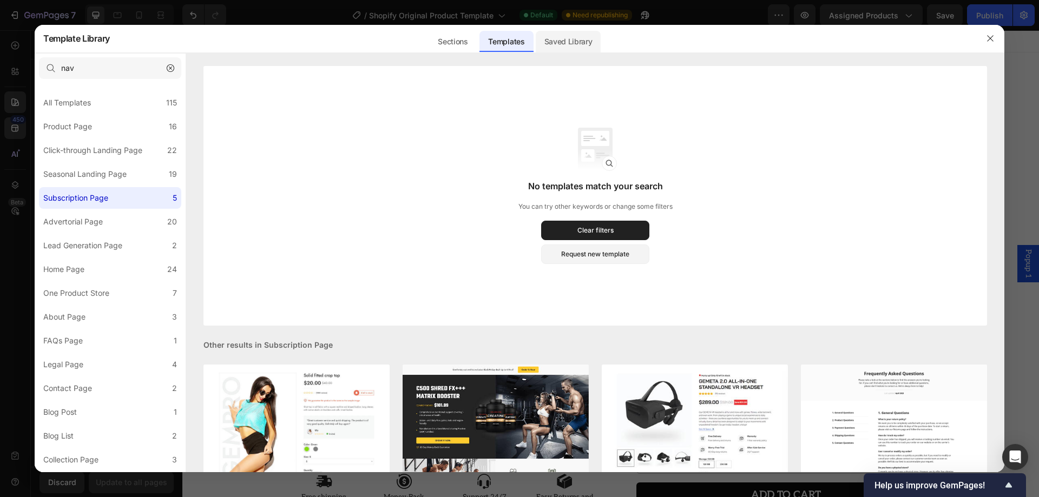
click at [557, 35] on div "Saved Library" at bounding box center [568, 42] width 65 height 22
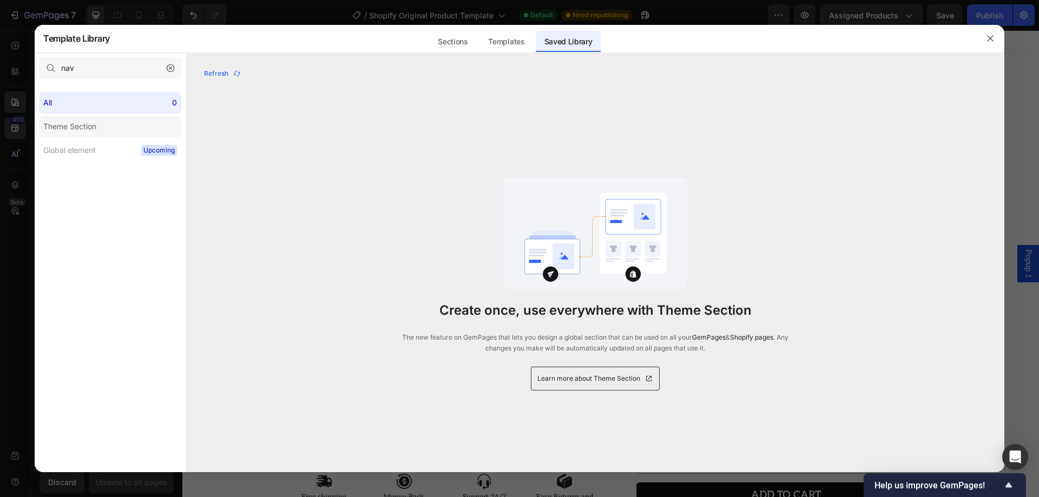
click at [78, 123] on div "Theme Section" at bounding box center [69, 126] width 53 height 13
click at [87, 150] on div "Global element" at bounding box center [69, 150] width 52 height 13
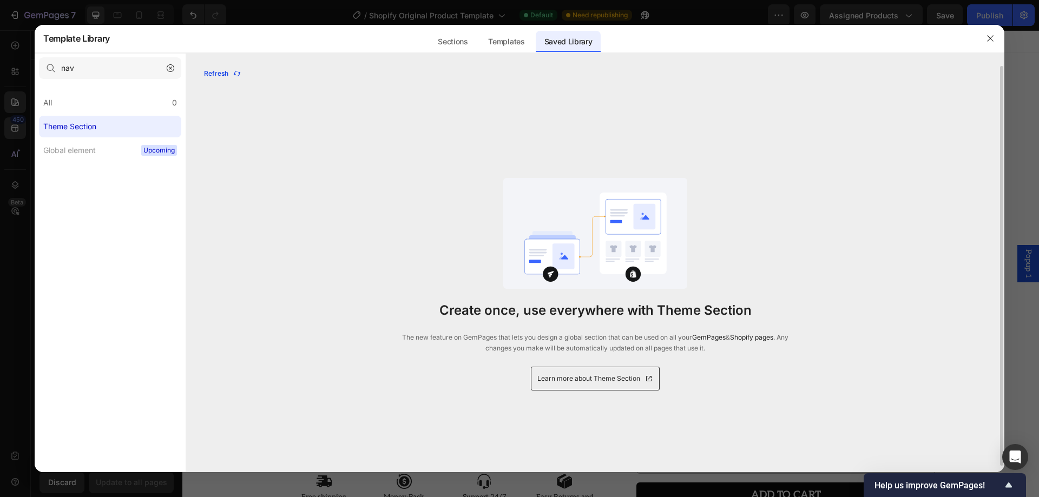
click at [226, 71] on div "Refresh" at bounding box center [222, 74] width 37 height 10
click at [499, 39] on div "Templates" at bounding box center [506, 42] width 54 height 22
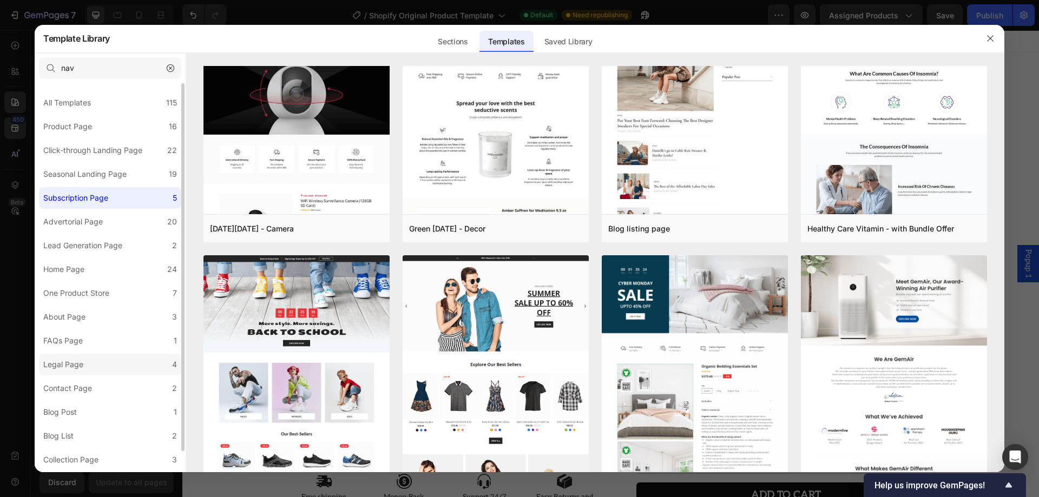
scroll to position [22, 0]
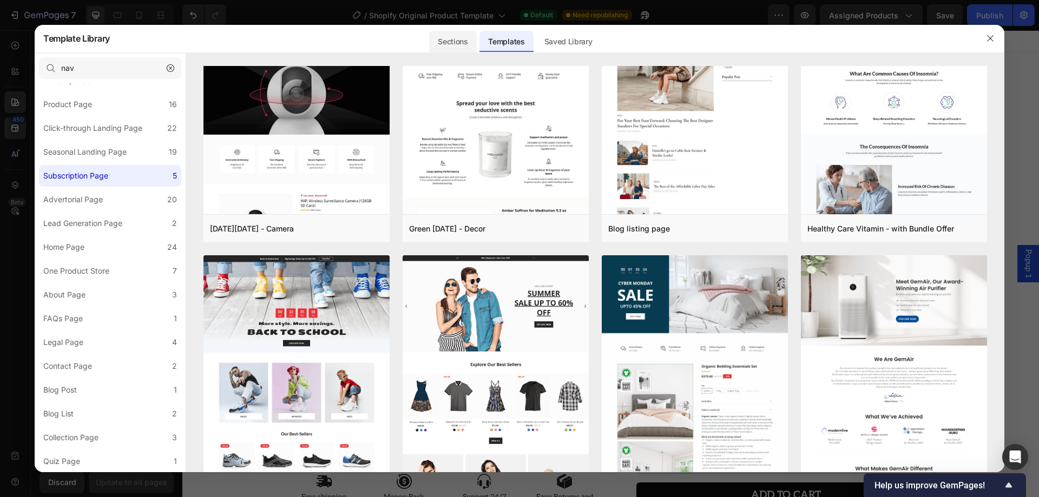
click at [456, 45] on div "Sections" at bounding box center [452, 42] width 47 height 22
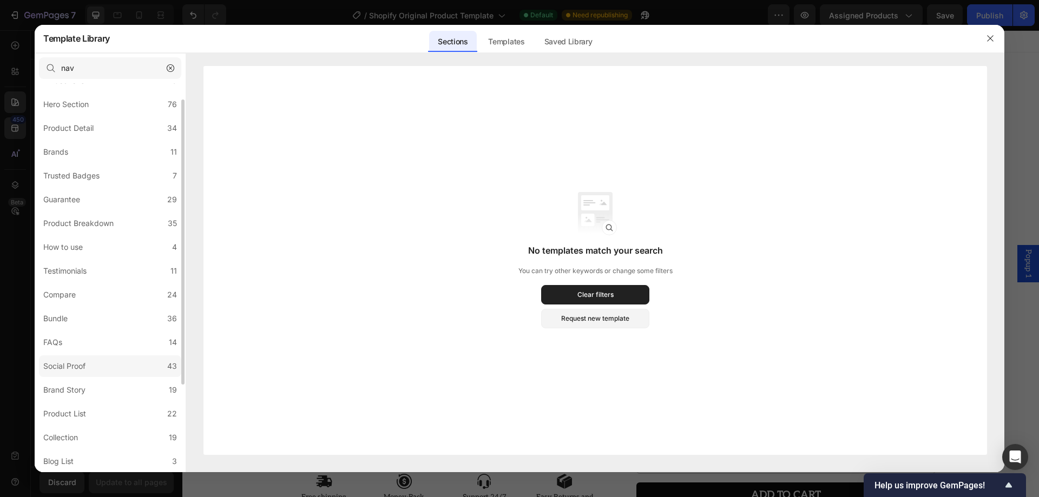
scroll to position [141, 0]
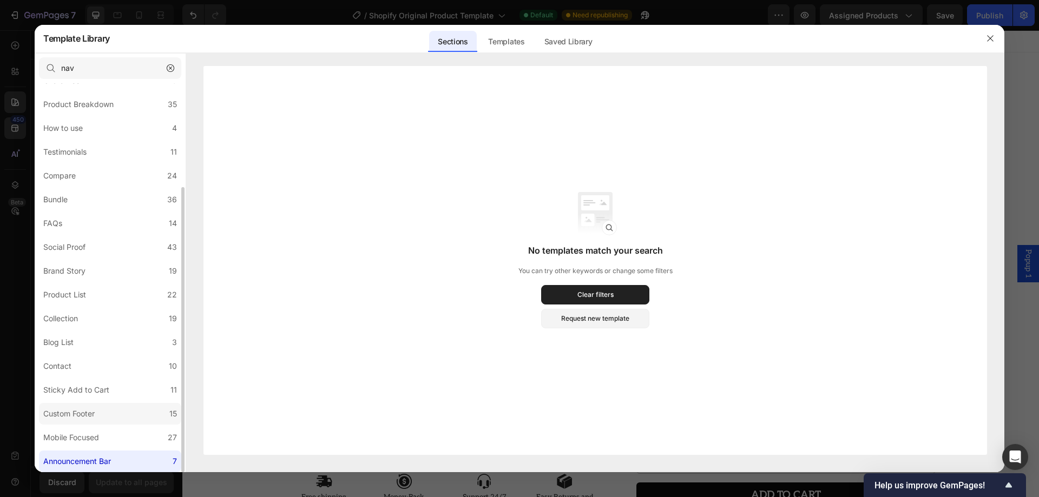
click at [88, 418] on div "Custom Footer" at bounding box center [68, 413] width 51 height 13
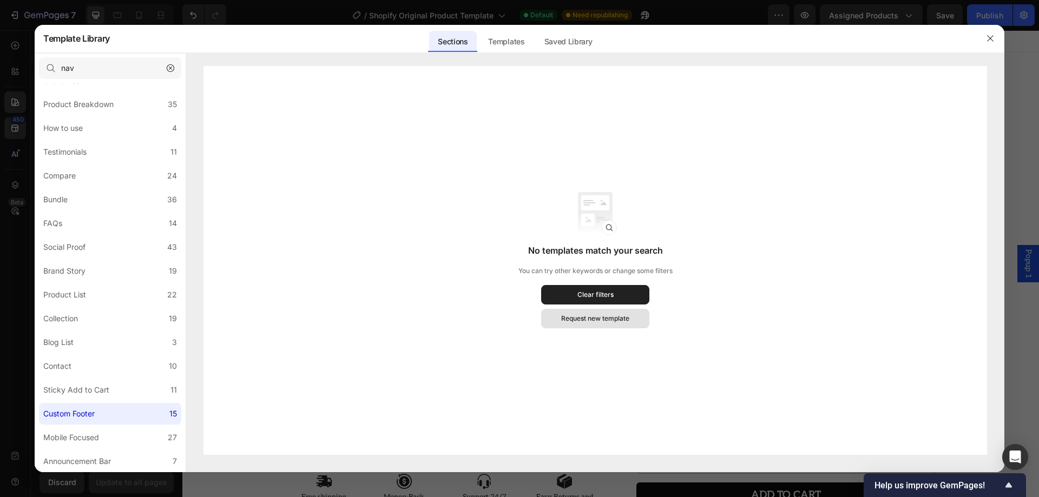
click at [577, 323] on div "Request new template" at bounding box center [595, 319] width 68 height 10
click at [584, 296] on div "Clear filters" at bounding box center [595, 295] width 36 height 10
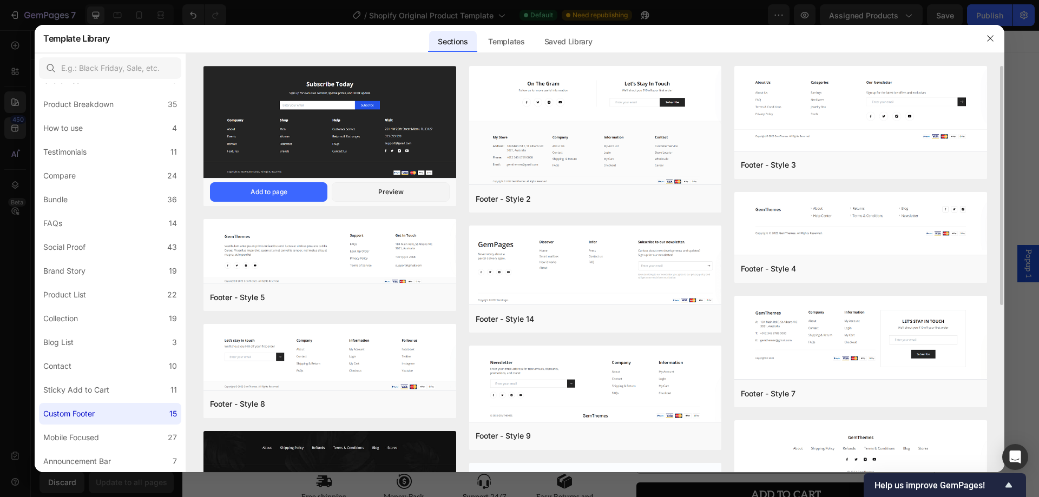
scroll to position [271, 0]
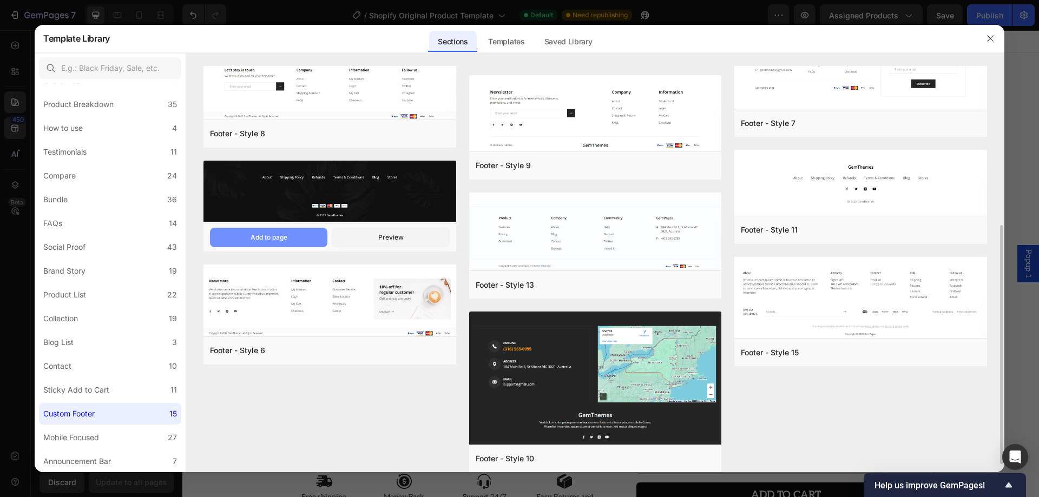
click at [299, 236] on button "Add to page" at bounding box center [268, 237] width 117 height 19
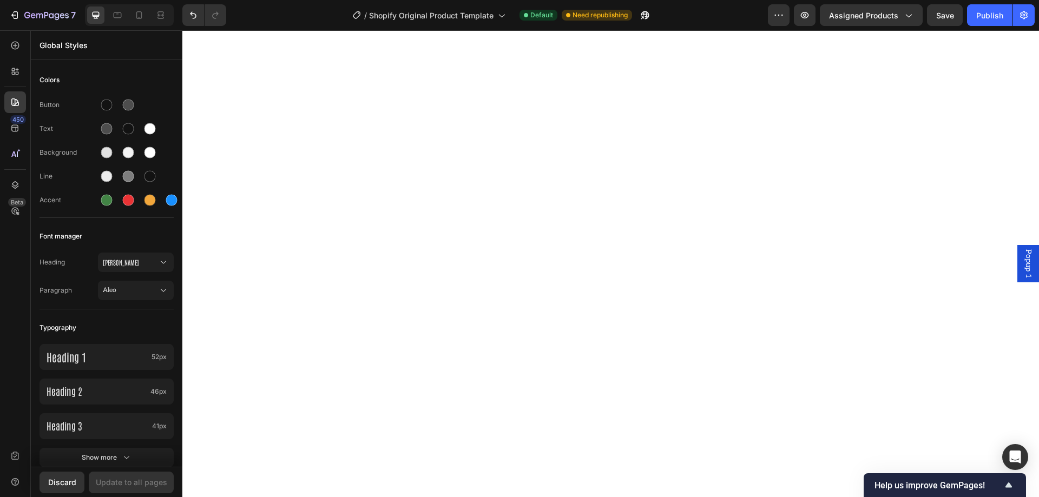
scroll to position [1890, 0]
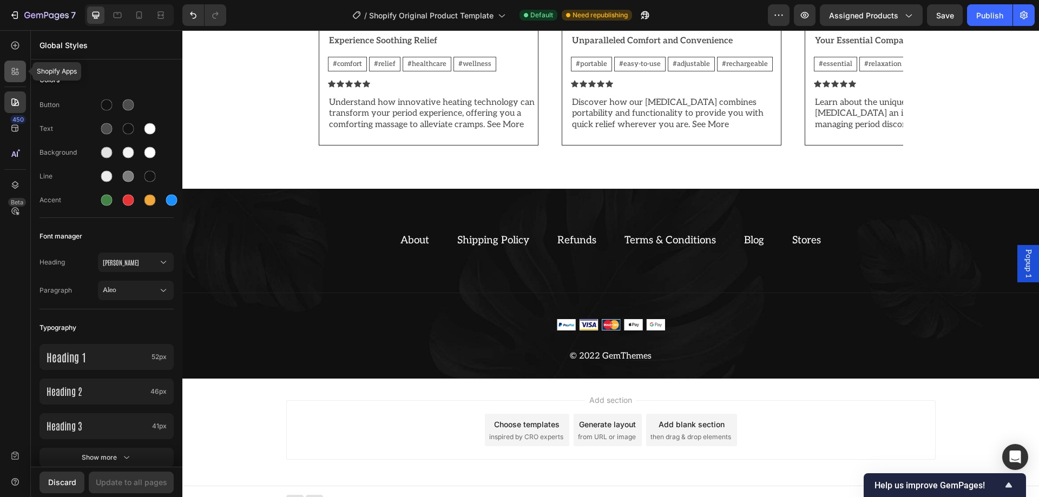
click at [16, 70] on icon at bounding box center [17, 69] width 3 height 3
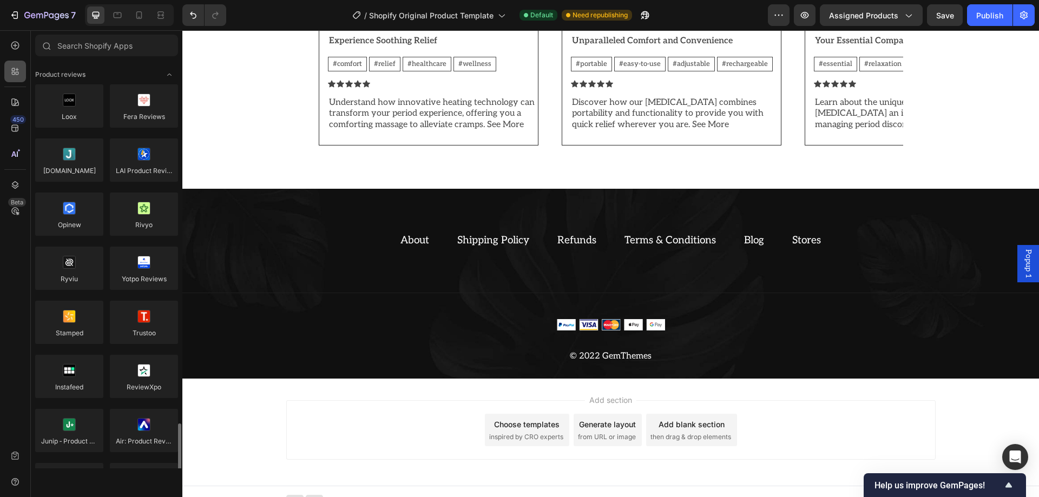
scroll to position [325, 0]
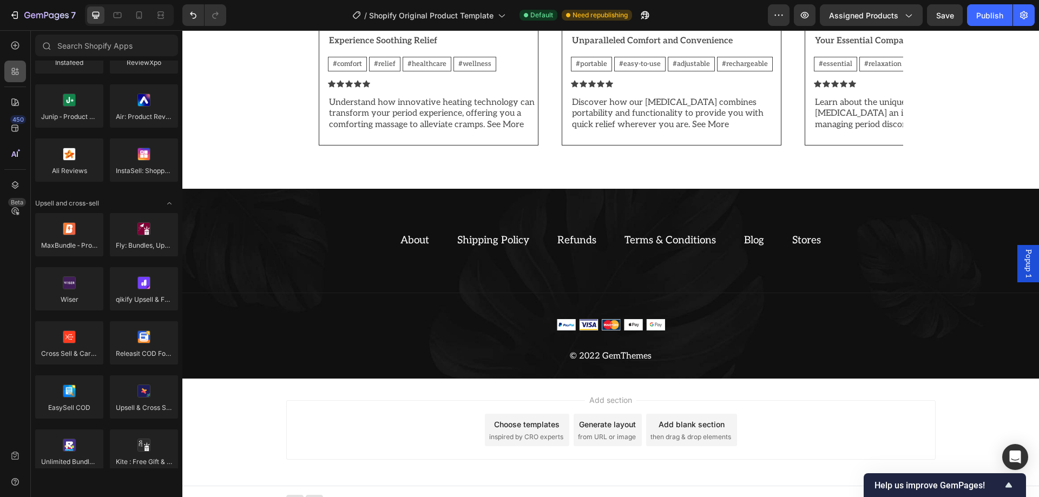
click at [7, 70] on div at bounding box center [15, 72] width 22 height 22
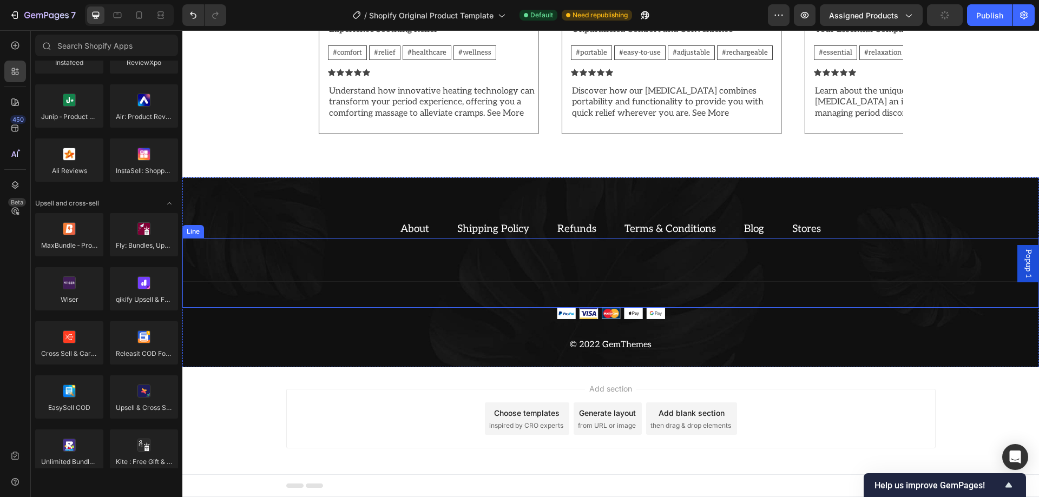
click at [286, 241] on div "Title Line" at bounding box center [610, 273] width 856 height 70
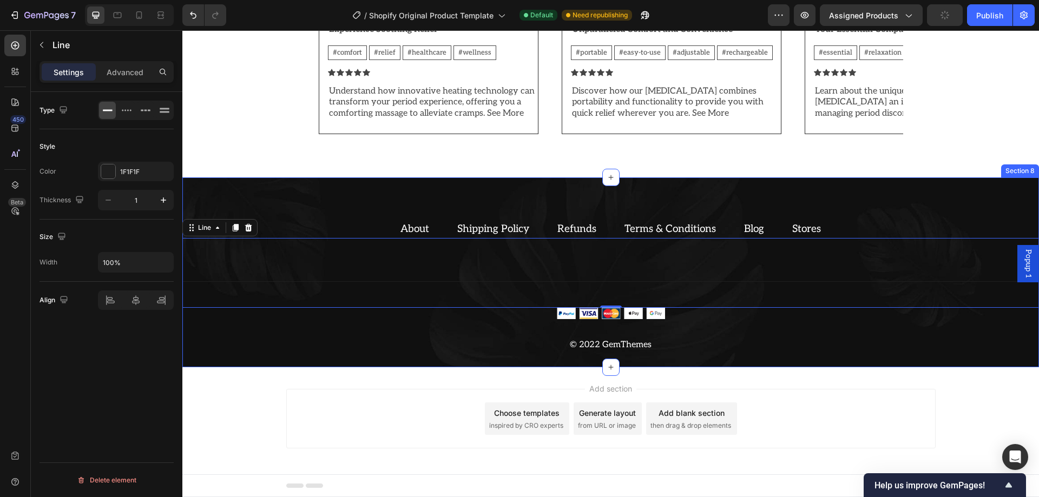
click at [254, 199] on div "About Text block Shipping Policy Text block Refunds Text block Terms & Conditio…" at bounding box center [610, 272] width 856 height 190
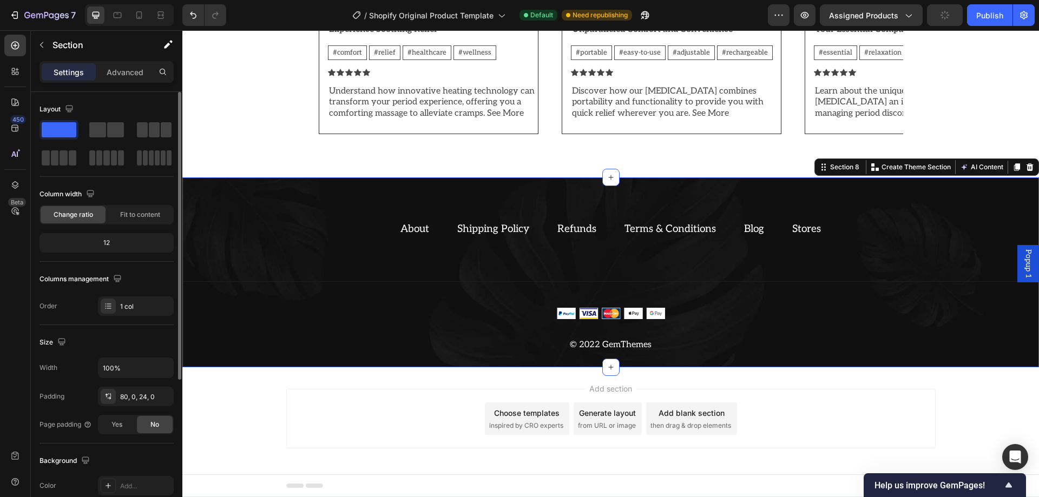
scroll to position [54, 0]
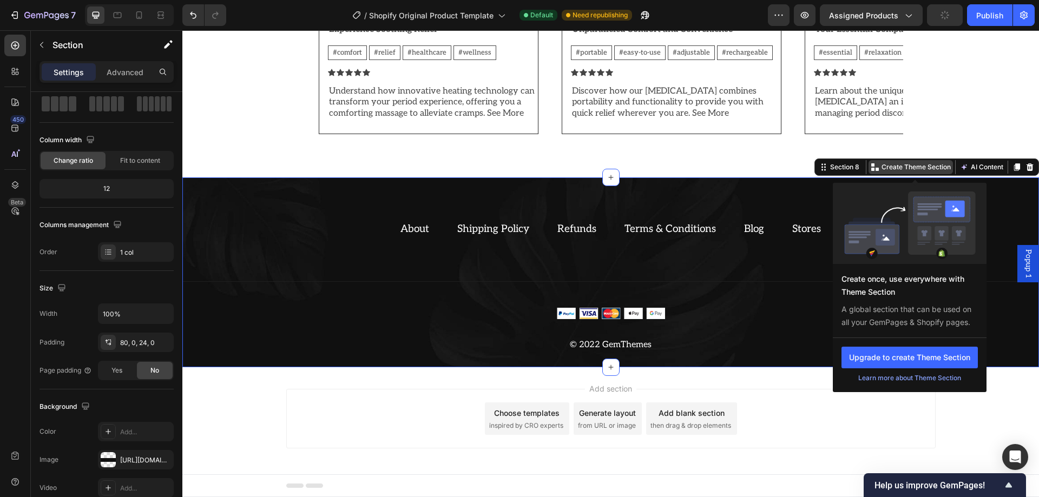
click at [918, 171] on p "Create Theme Section" at bounding box center [915, 167] width 69 height 10
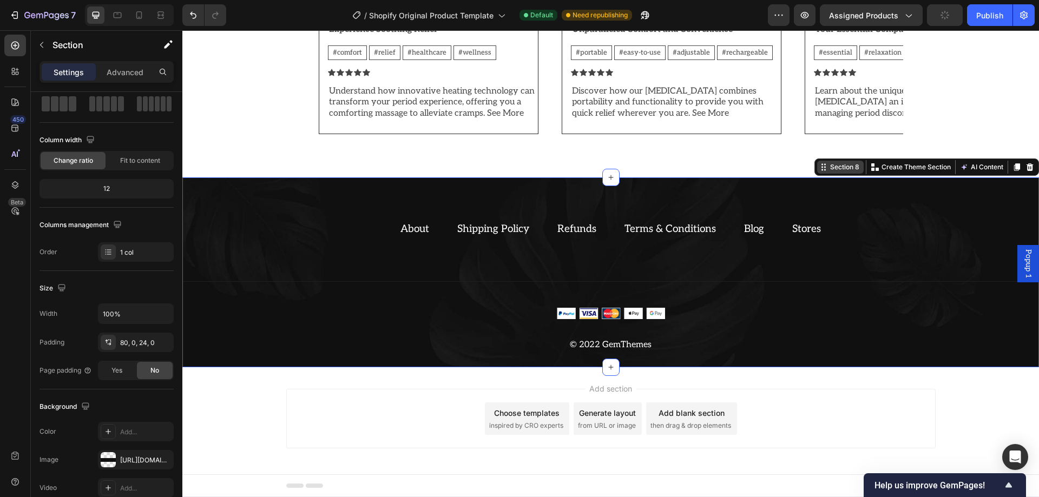
click at [833, 167] on div "Section 8" at bounding box center [845, 167] width 34 height 10
click at [18, 109] on div at bounding box center [15, 102] width 22 height 22
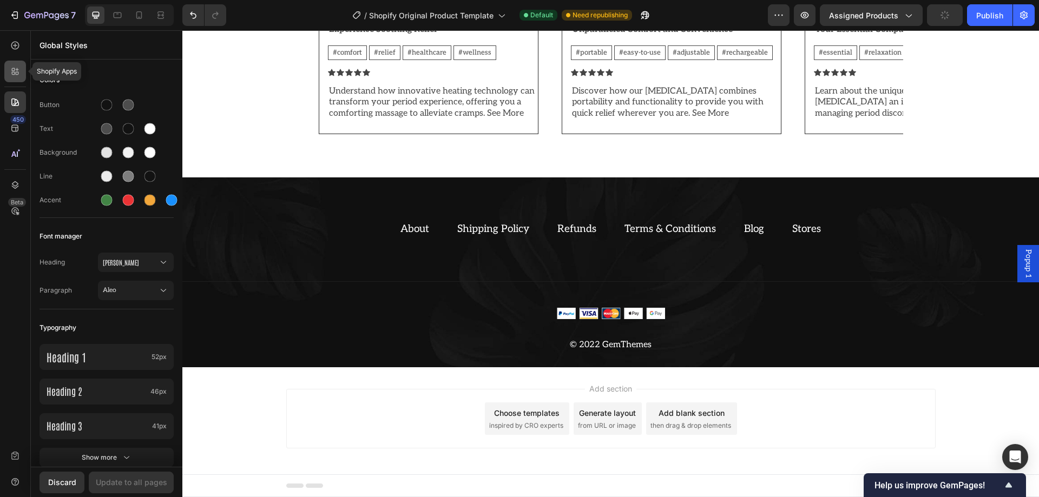
click at [16, 74] on icon at bounding box center [17, 73] width 3 height 3
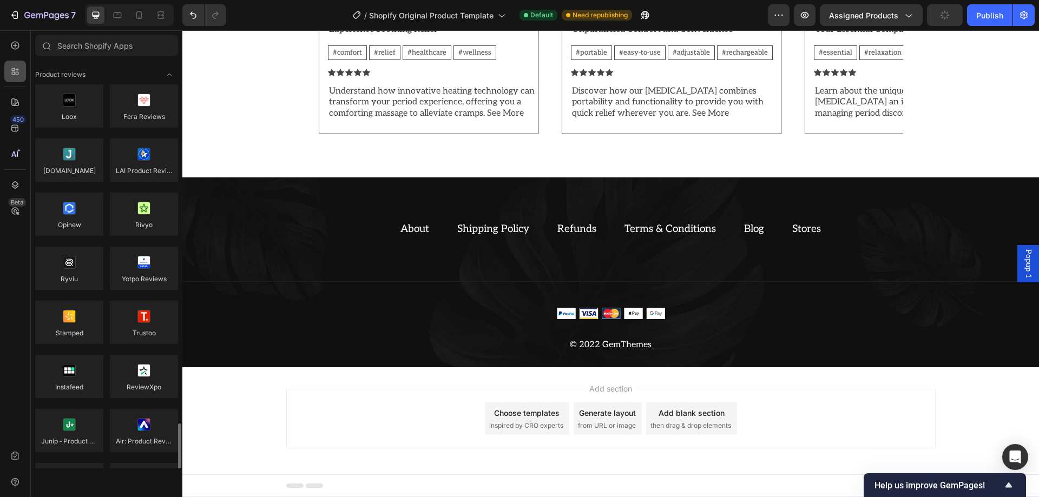
scroll to position [325, 0]
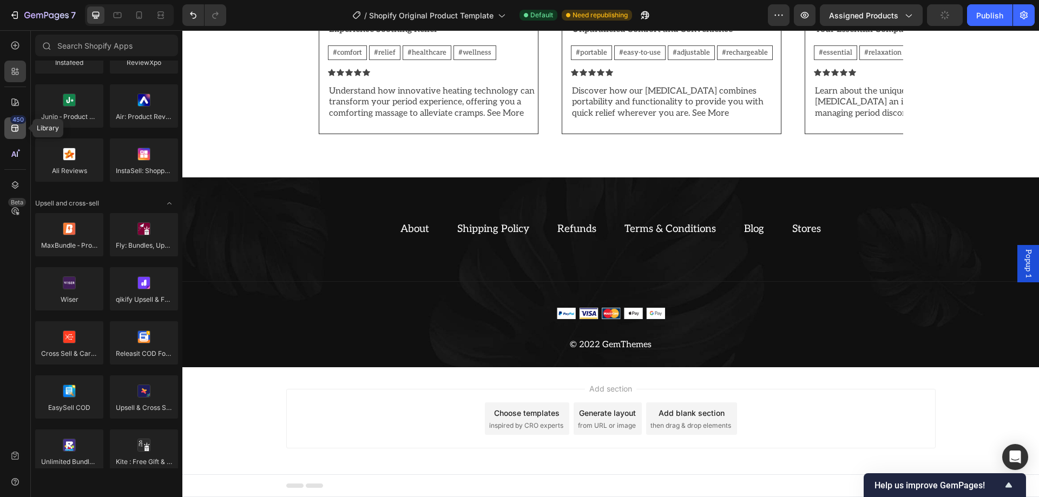
click at [21, 137] on div "450" at bounding box center [15, 128] width 22 height 22
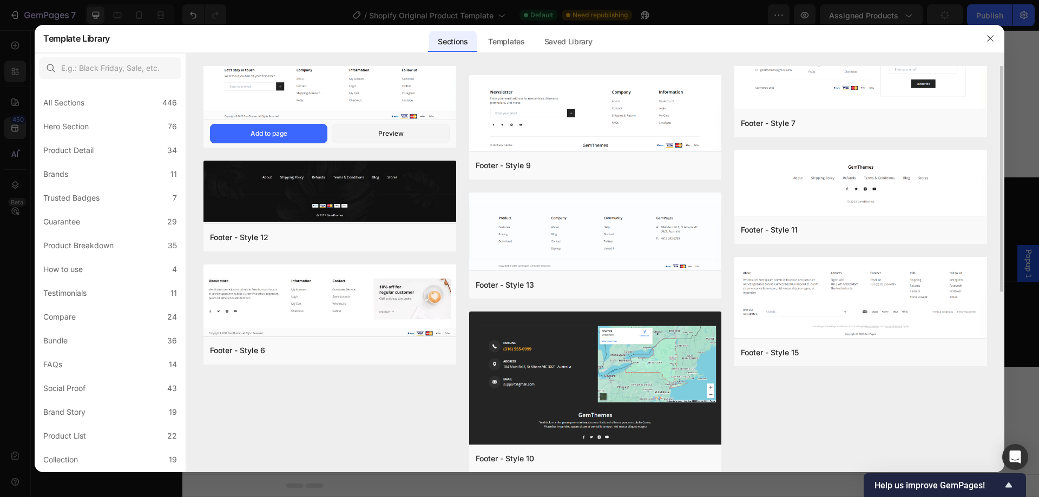
scroll to position [54, 0]
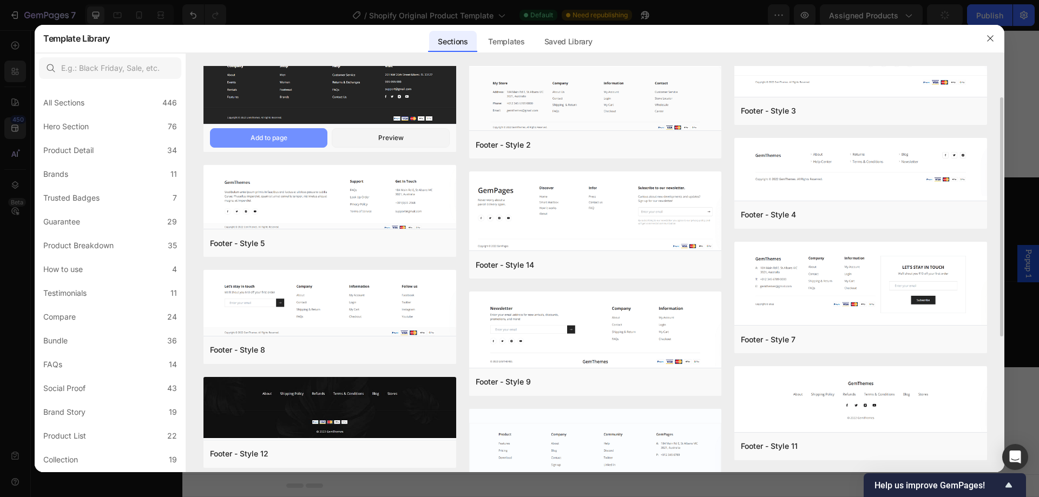
click at [287, 135] on div "Add to page" at bounding box center [269, 138] width 37 height 10
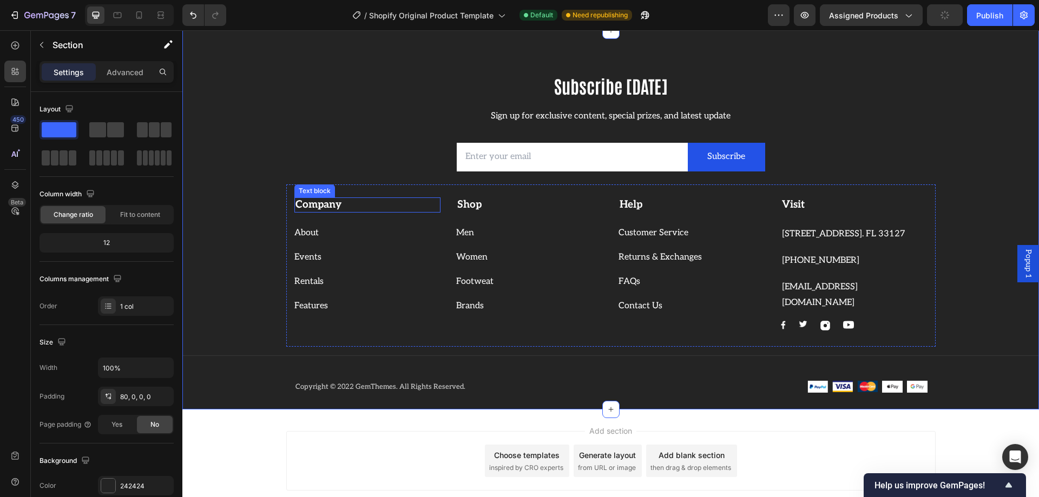
scroll to position [2060, 0]
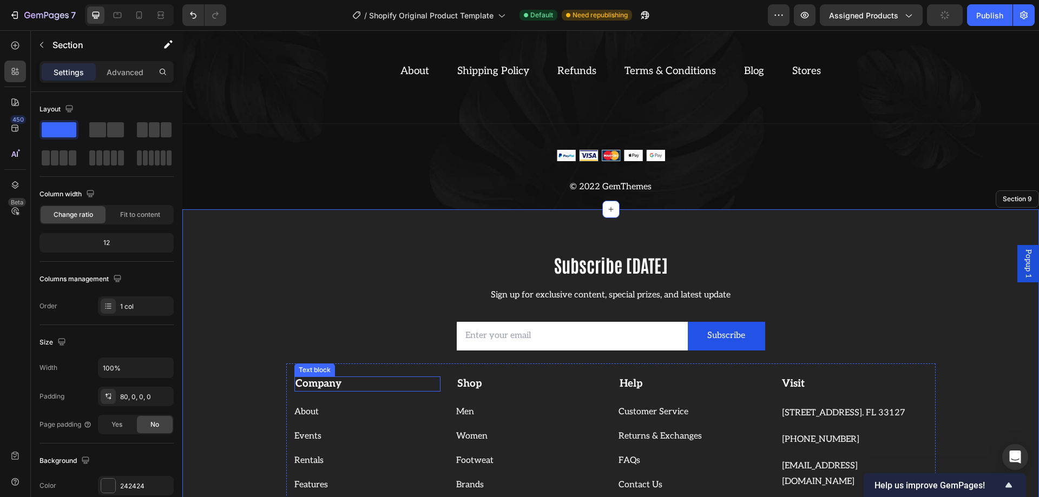
click at [381, 150] on div "Title Line" at bounding box center [610, 115] width 856 height 70
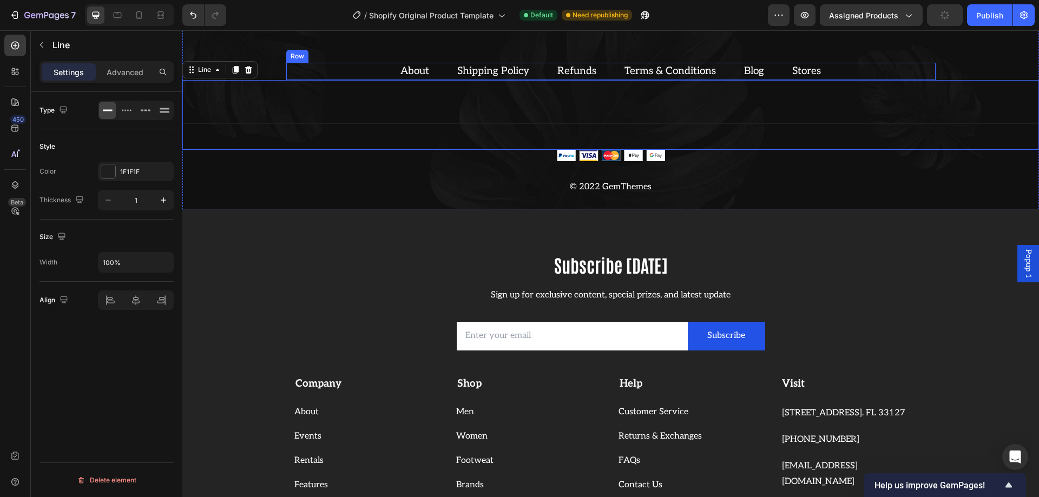
scroll to position [1968, 0]
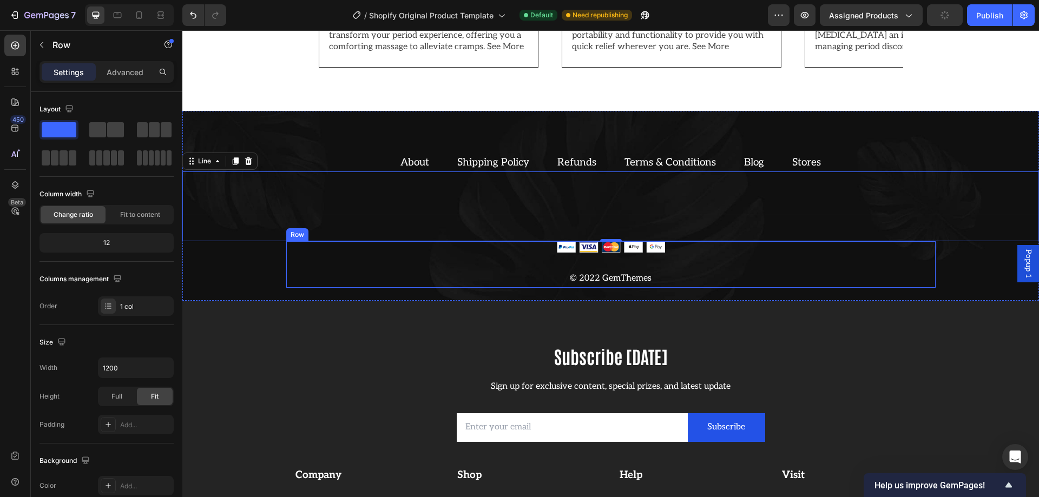
click at [858, 264] on div "Image © 2022 GemThemes Text block" at bounding box center [610, 264] width 649 height 47
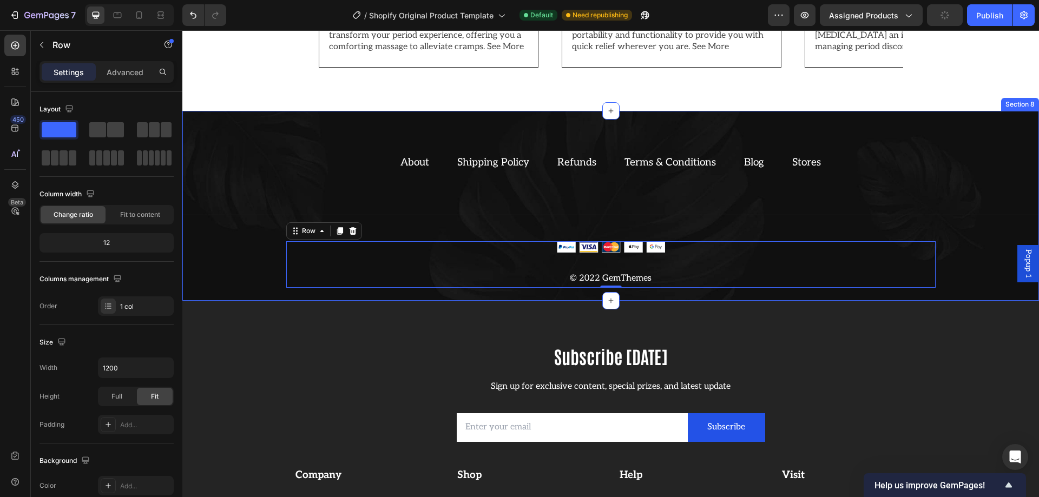
click at [884, 134] on div "About Text block Shipping Policy Text block Refunds Text block Terms & Conditio…" at bounding box center [610, 206] width 856 height 190
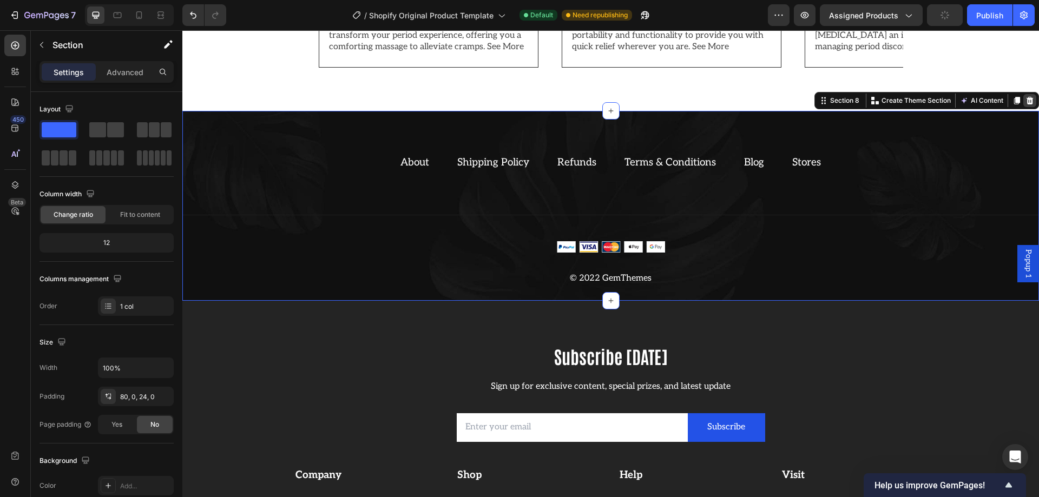
click at [1025, 99] on icon at bounding box center [1029, 100] width 9 height 9
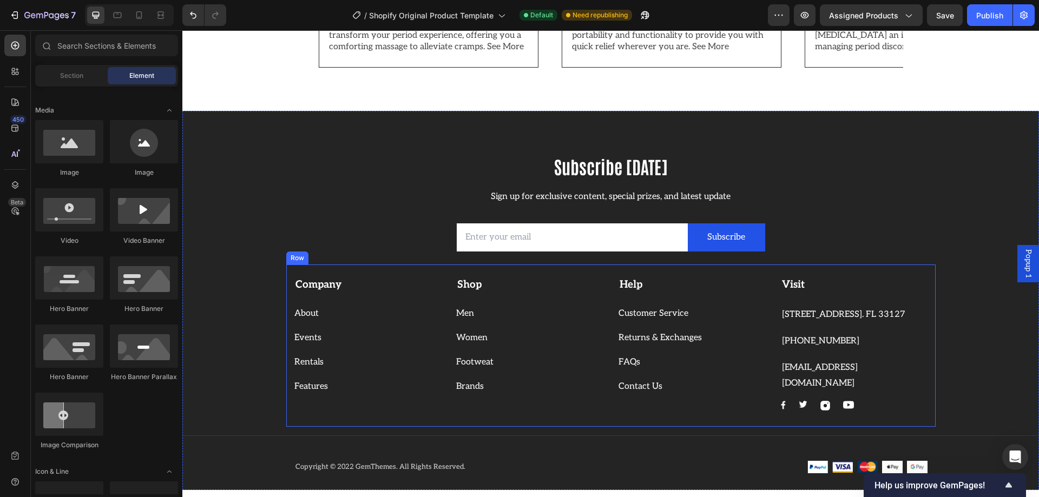
scroll to position [2022, 0]
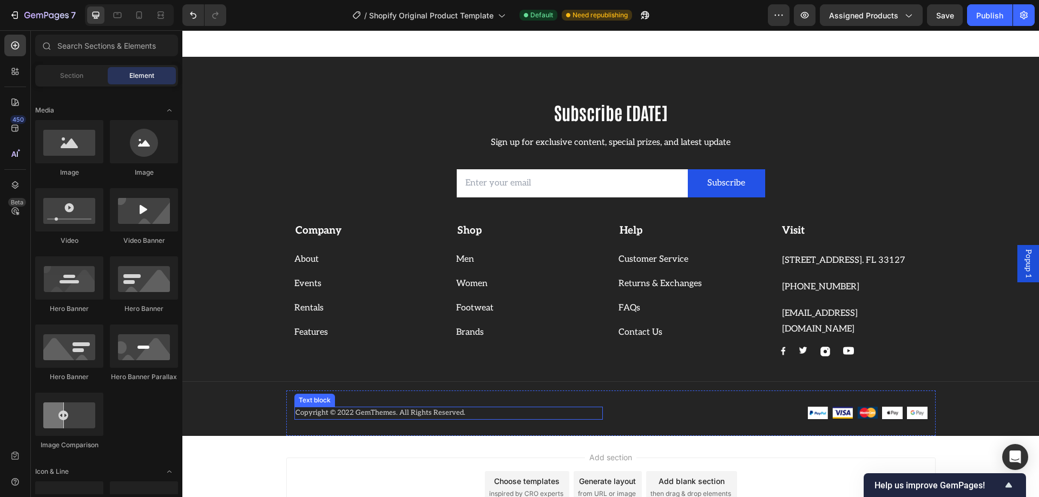
click at [437, 417] on p "Copyright © 2022 GemThemes. All Rights Reserved." at bounding box center [448, 413] width 306 height 11
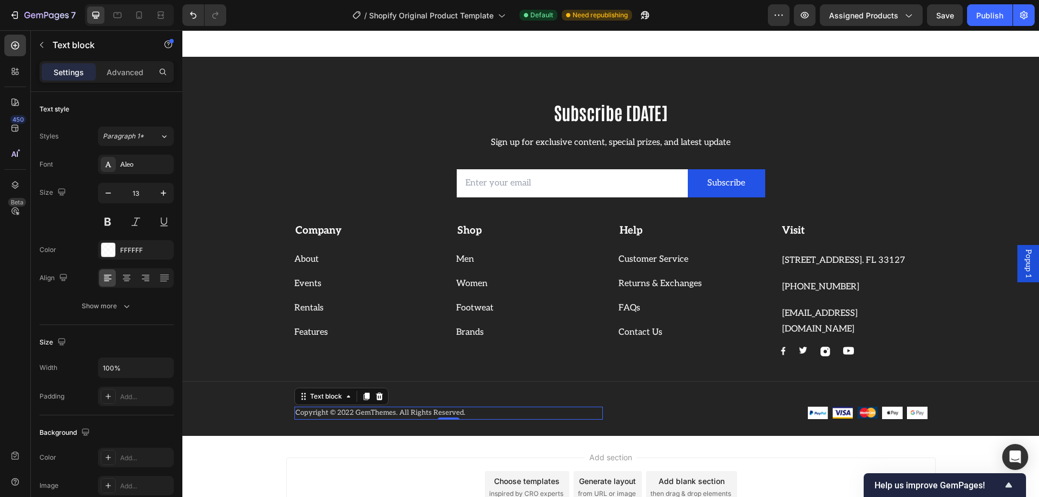
click at [386, 416] on p "Copyright © 2022 GemThemes. All Rights Reserved." at bounding box center [448, 413] width 306 height 11
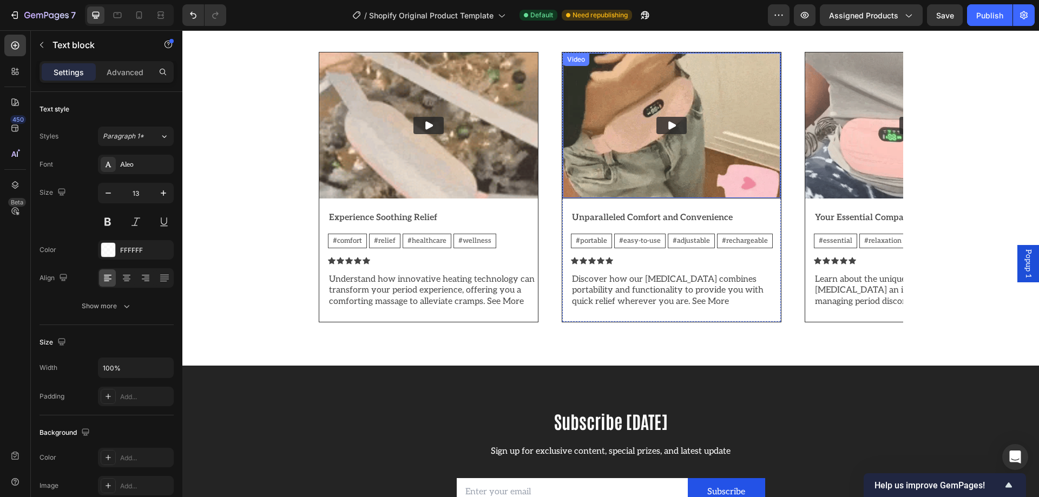
scroll to position [1644, 0]
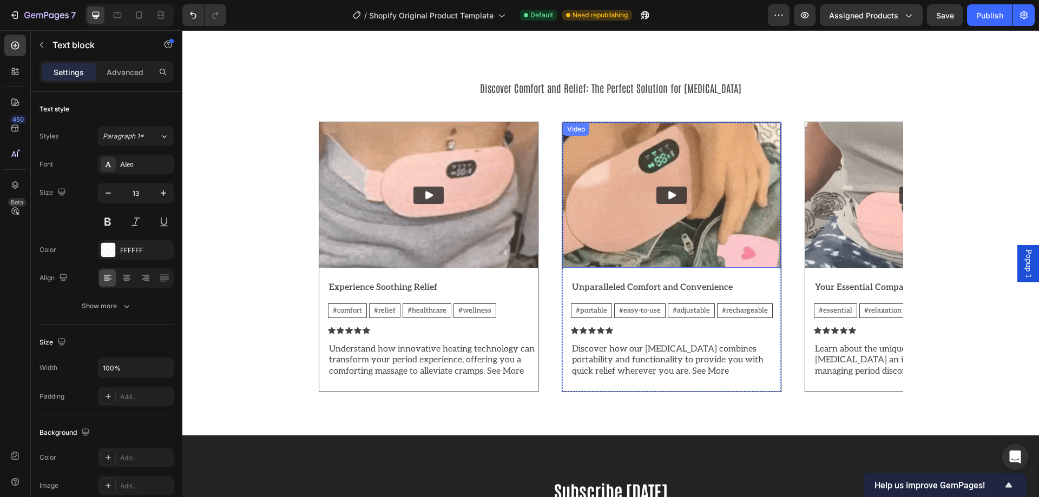
click at [673, 194] on icon "Play" at bounding box center [671, 195] width 11 height 11
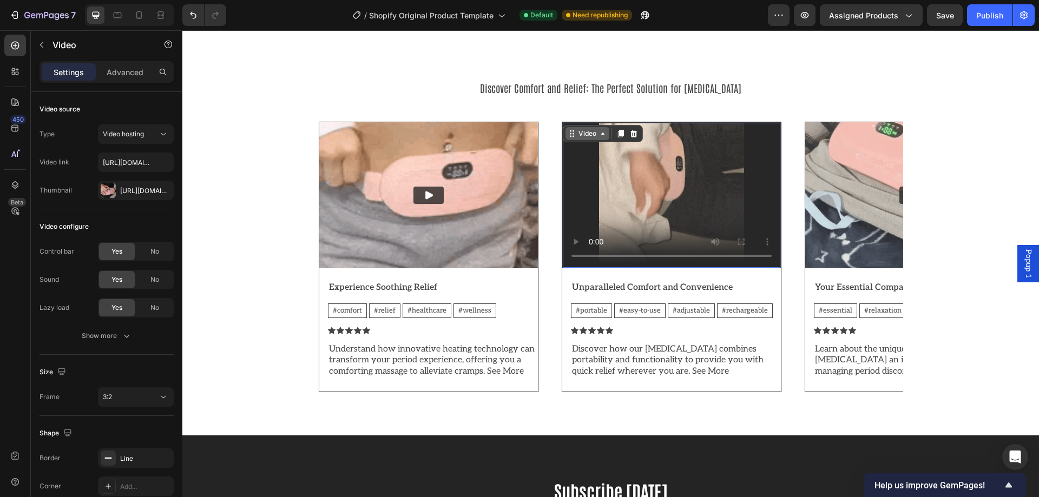
click at [598, 134] on icon at bounding box center [602, 133] width 9 height 9
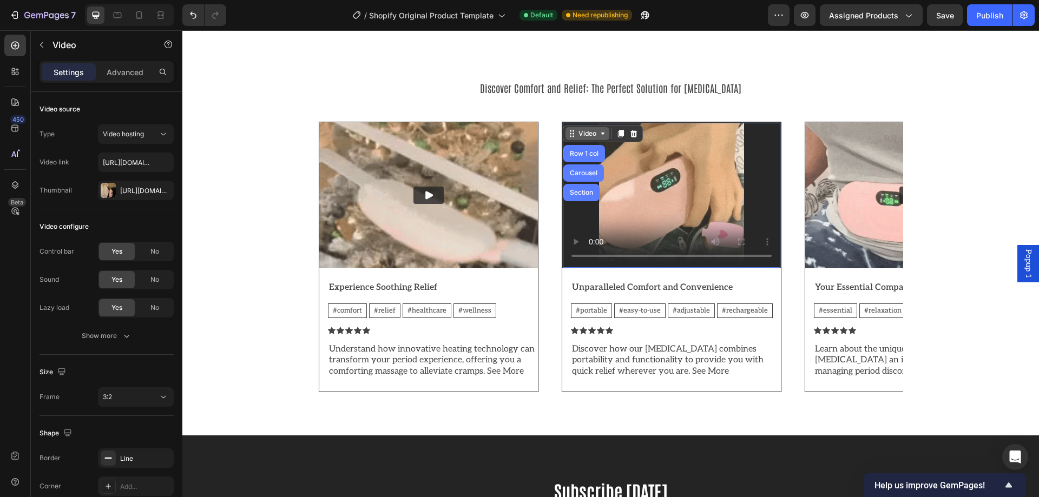
click at [583, 137] on div "Video" at bounding box center [587, 134] width 22 height 10
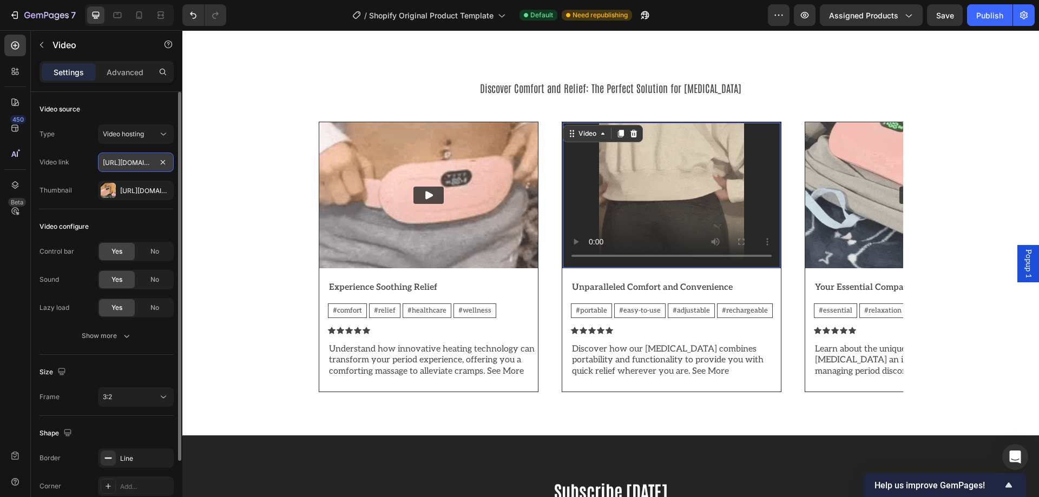
click at [137, 163] on input "https://media.w3.org/2010/05/sintel/trailer.mp4" at bounding box center [136, 162] width 76 height 19
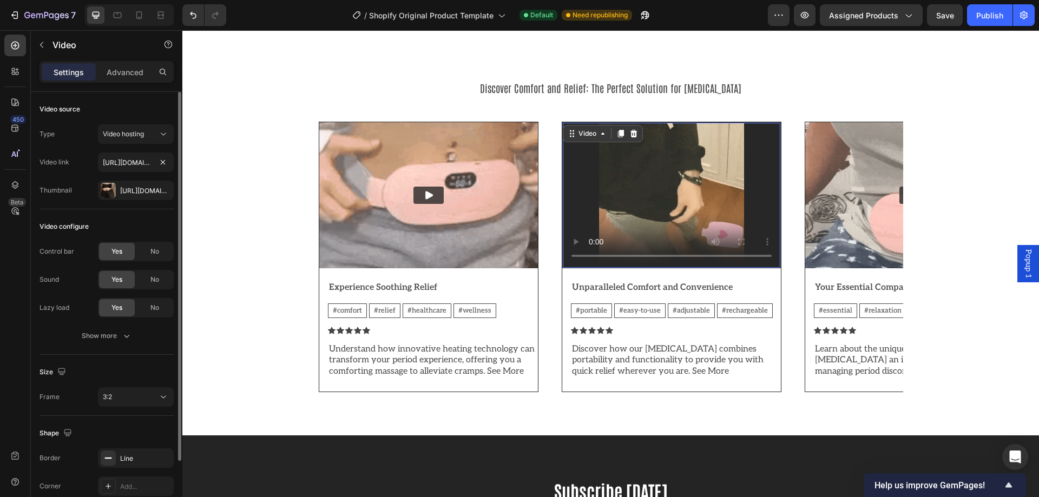
click at [154, 148] on div "Type Video hosting Video link https://media.w3.org/2010/05/sintel/trailer.mp4 T…" at bounding box center [106, 162] width 134 height 76
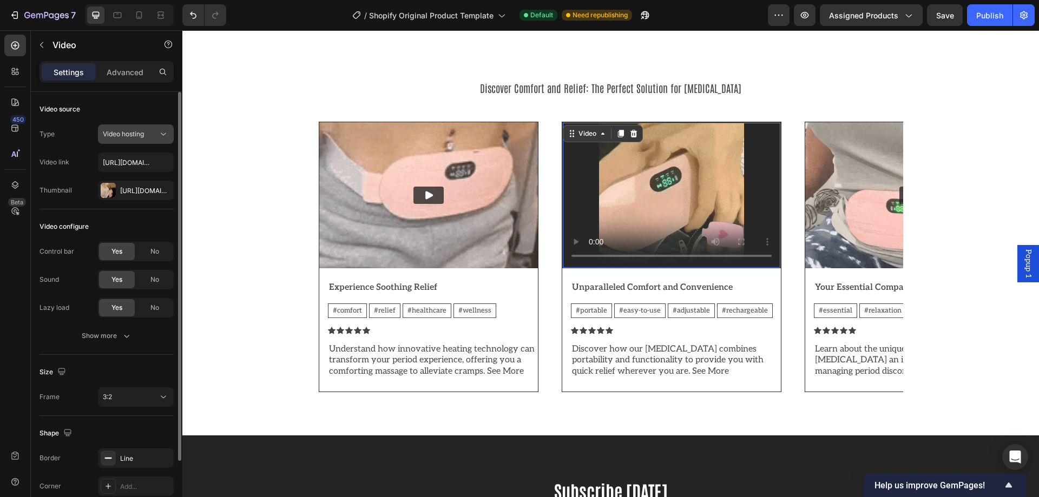
click at [154, 137] on div "Video hosting" at bounding box center [130, 134] width 55 height 10
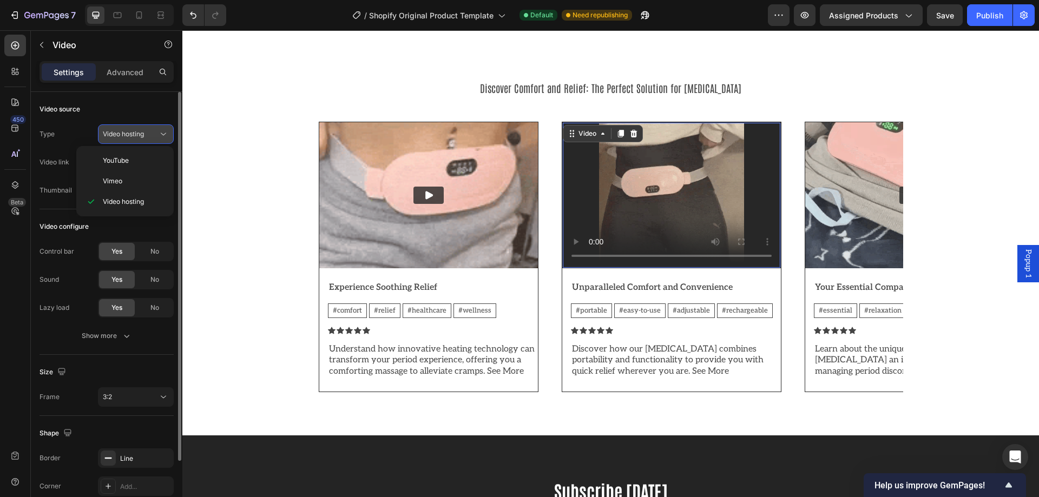
click at [147, 133] on div "Video hosting" at bounding box center [130, 134] width 55 height 10
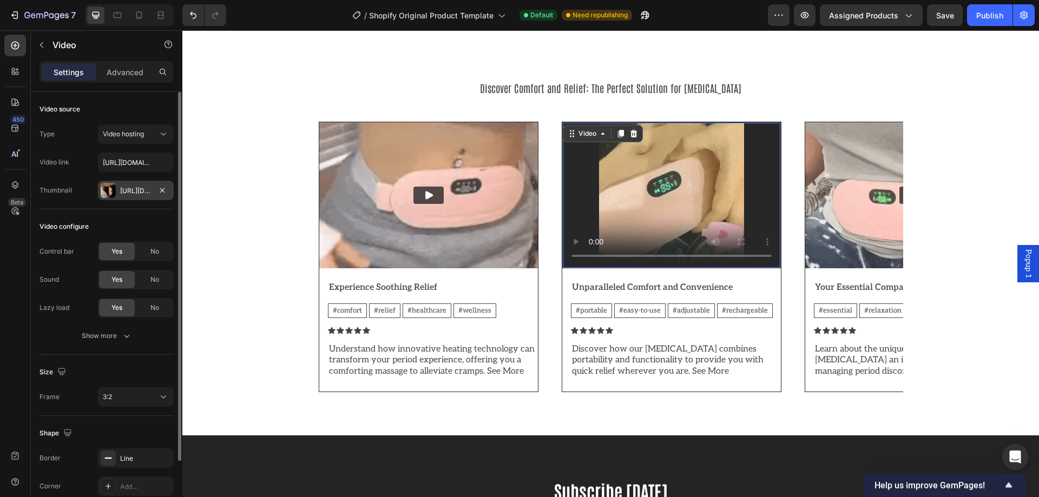
click at [137, 187] on div "Https://cdn.Shopify.Com/s/files/1/0933/5816/2207/files/gempages_586096926030562…" at bounding box center [135, 191] width 31 height 10
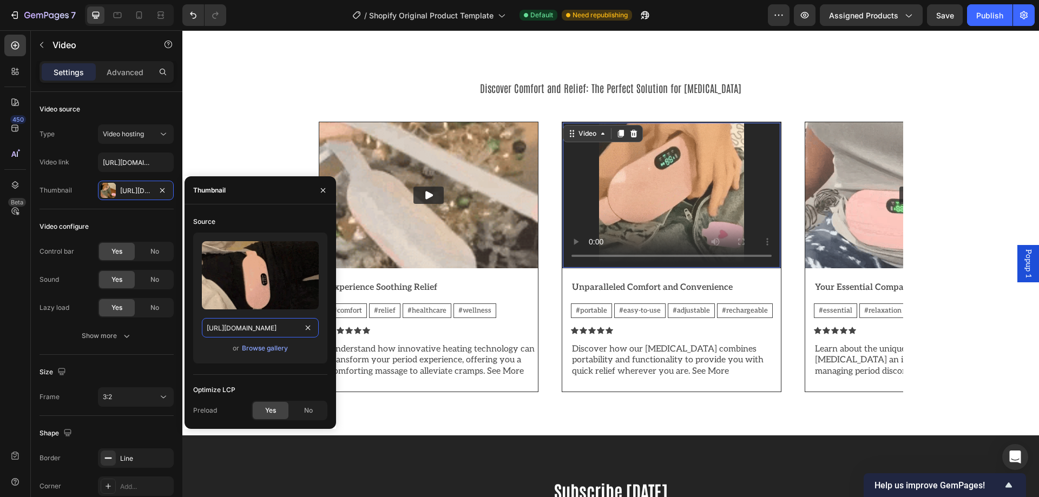
click at [251, 326] on input "https://cdn.shopify.com/s/files/1/0933/5816/2207/files/gempages_586096926030562…" at bounding box center [260, 327] width 117 height 19
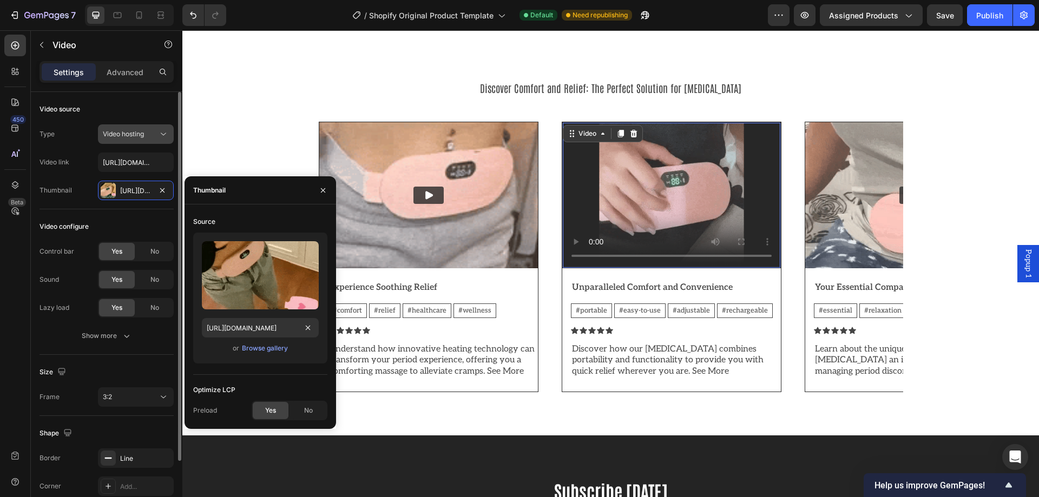
click at [135, 135] on span "Video hosting" at bounding box center [123, 134] width 41 height 8
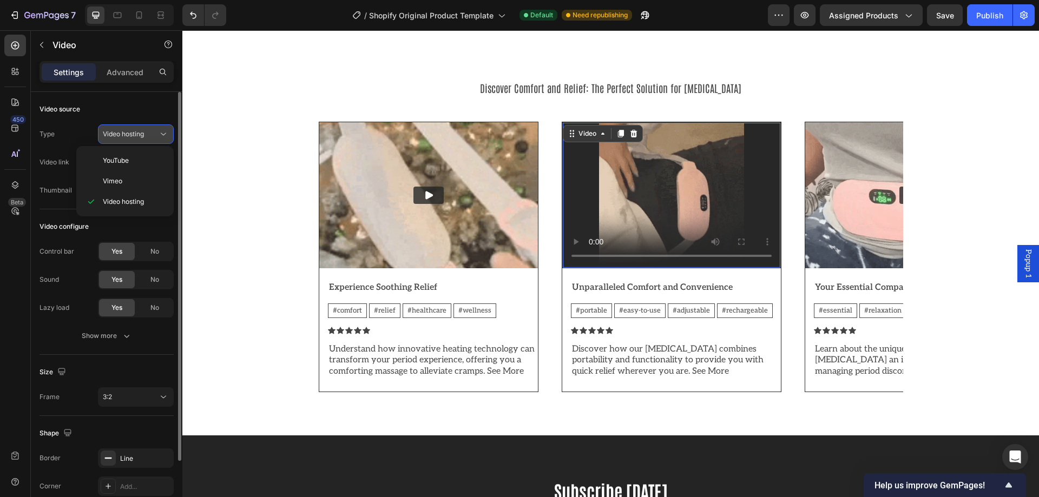
click at [130, 136] on span "Video hosting" at bounding box center [123, 134] width 41 height 8
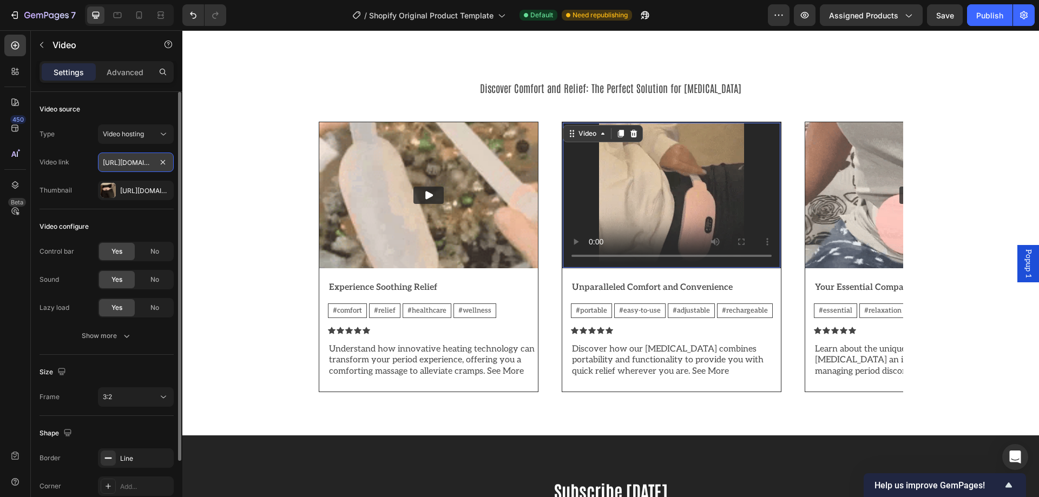
click at [137, 162] on input "https://media.w3.org/2010/05/sintel/trailer.mp4" at bounding box center [136, 162] width 76 height 19
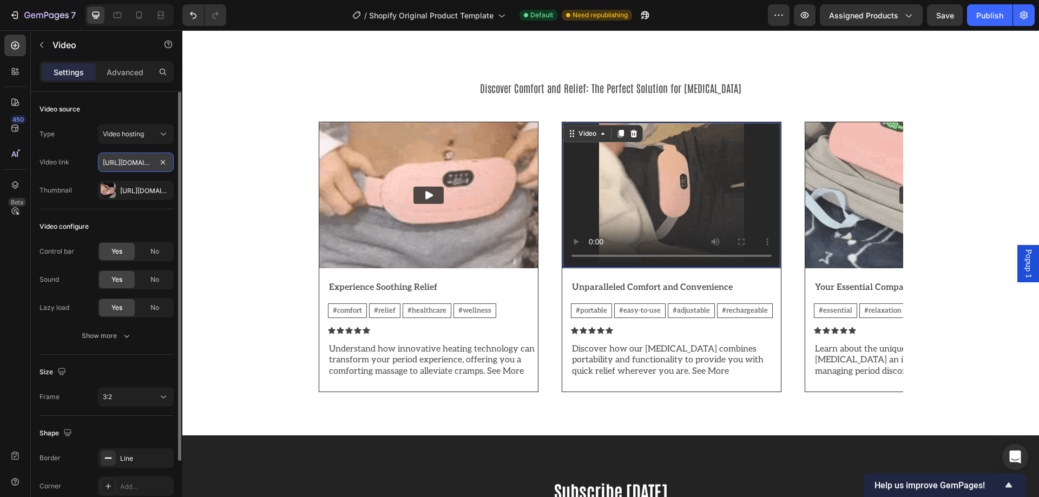
paste input "cdn.shopify.com/s/files/1/0933/5816/2207/files/gempages_586096926030562077-aacc…"
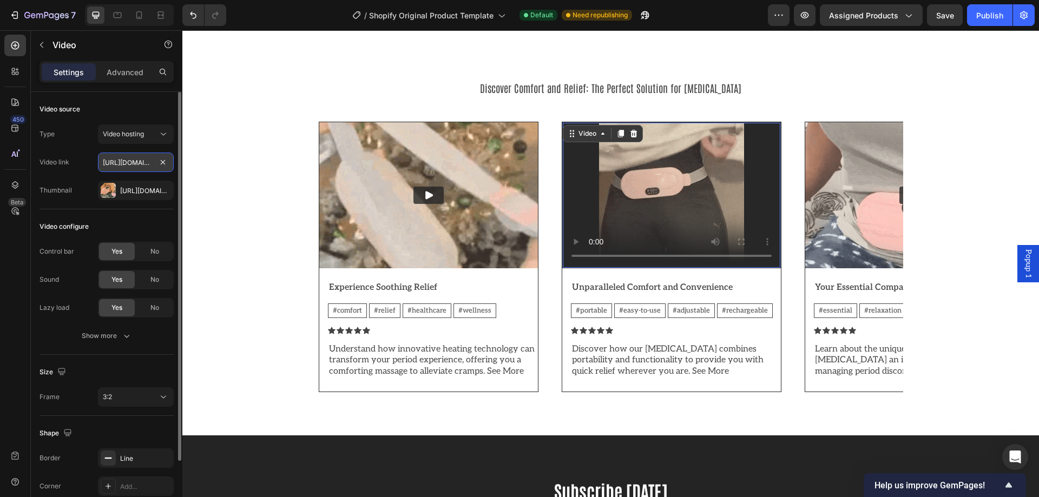
type input "https://cdn.shopify.com/s/files/1/0933/5816/2207/files/gempages_586096926030562…"
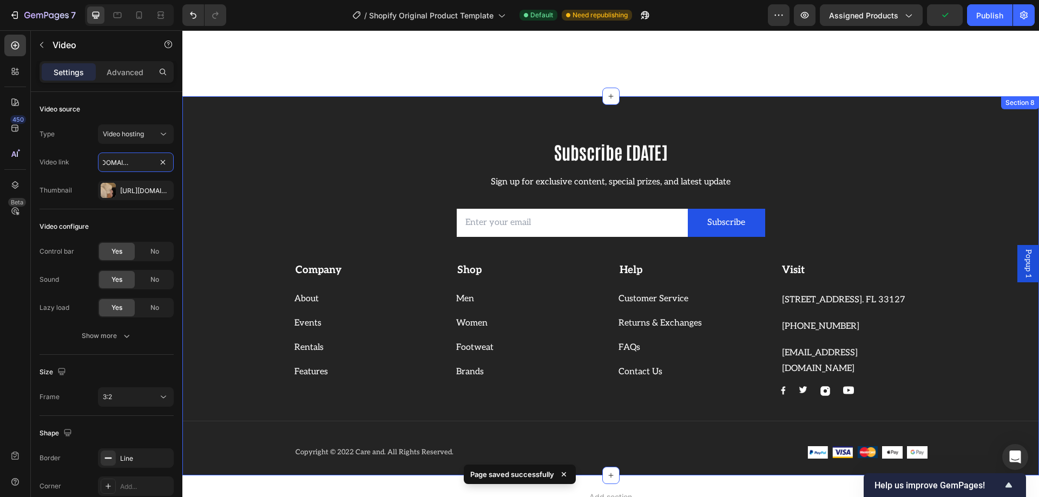
scroll to position [2091, 0]
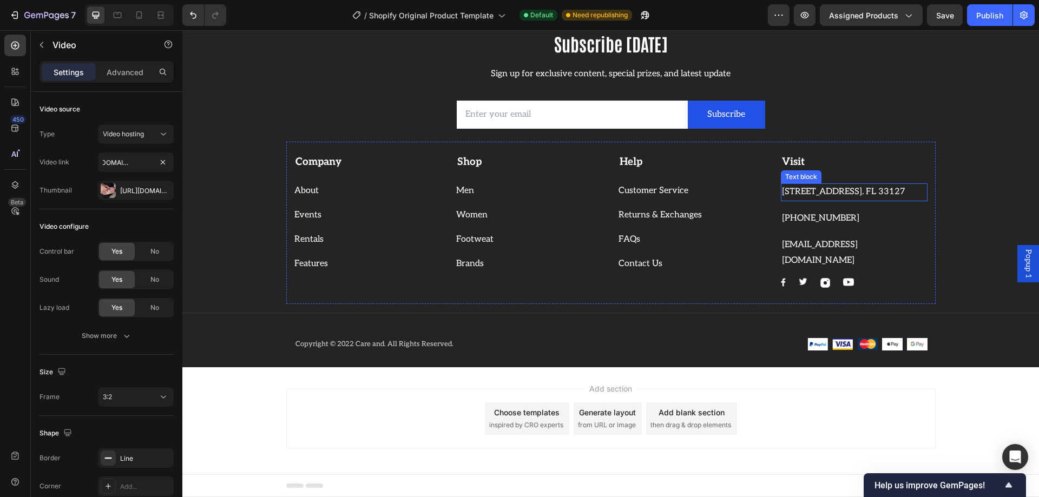
click at [803, 199] on p "261 NW 26th Street Miami. FL 33127" at bounding box center [854, 192] width 144 height 16
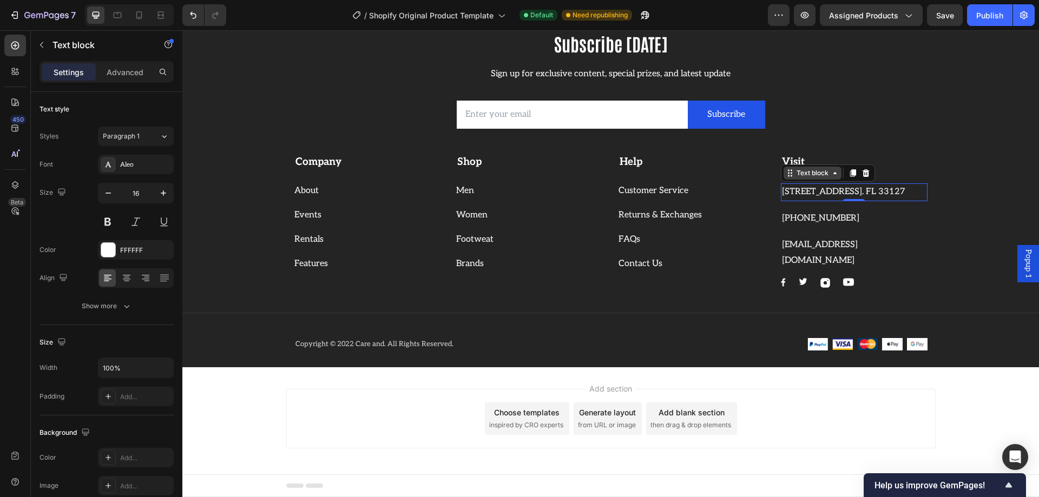
click at [807, 176] on div "Text block" at bounding box center [812, 173] width 36 height 10
click at [303, 158] on strong "Company" at bounding box center [318, 162] width 46 height 12
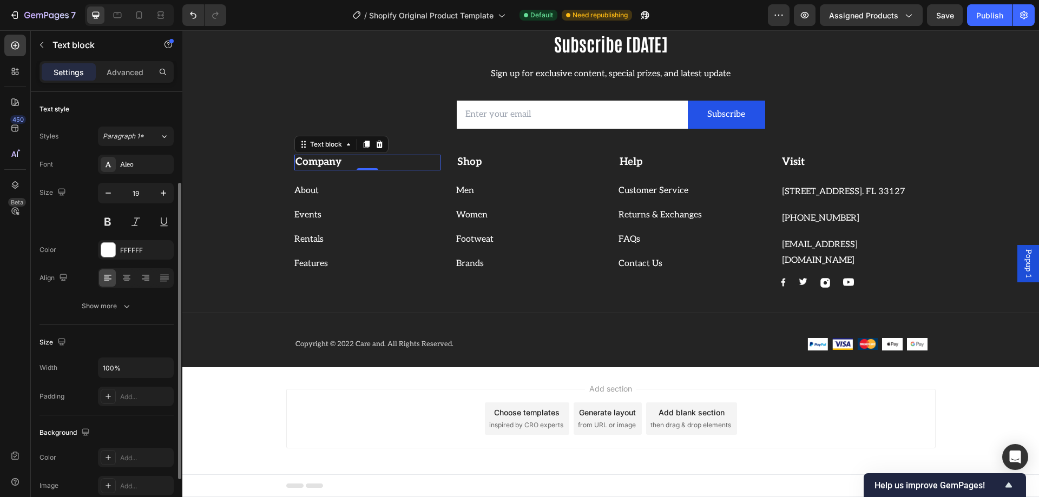
scroll to position [54, 0]
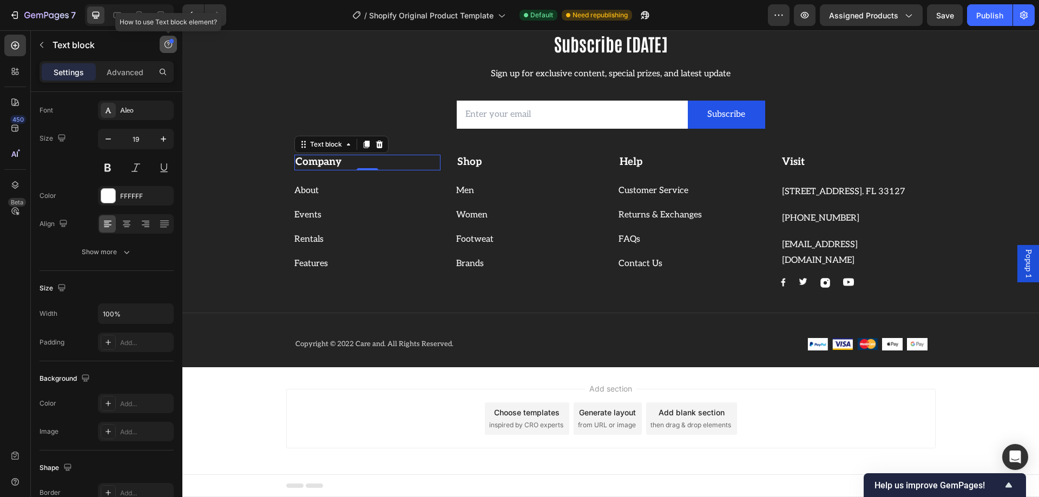
click at [165, 39] on button "button" at bounding box center [168, 44] width 17 height 17
click at [141, 87] on div "Element tips New" at bounding box center [128, 88] width 80 height 11
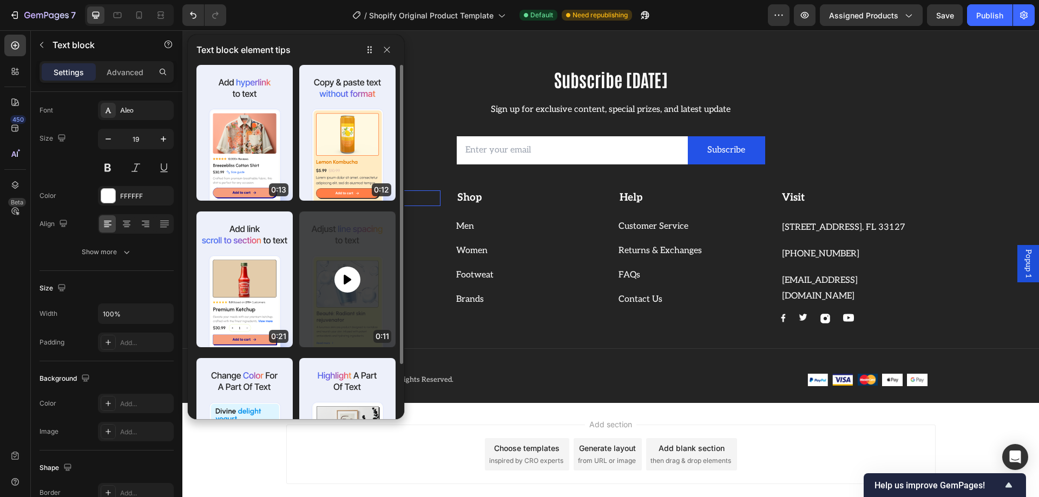
scroll to position [1875, 0]
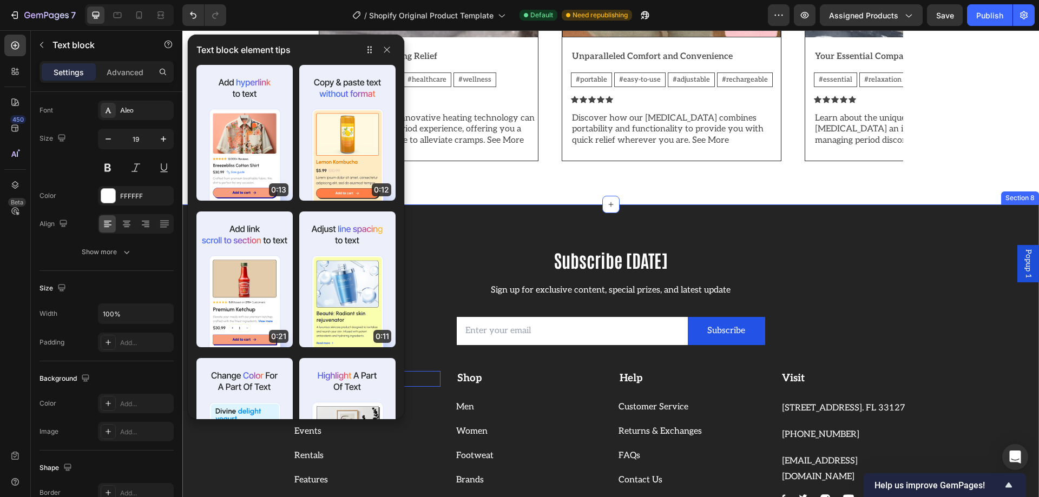
click at [461, 239] on div "Subscribe Today Heading Sign up for exclusive content, special prizes, and late…" at bounding box center [610, 394] width 856 height 379
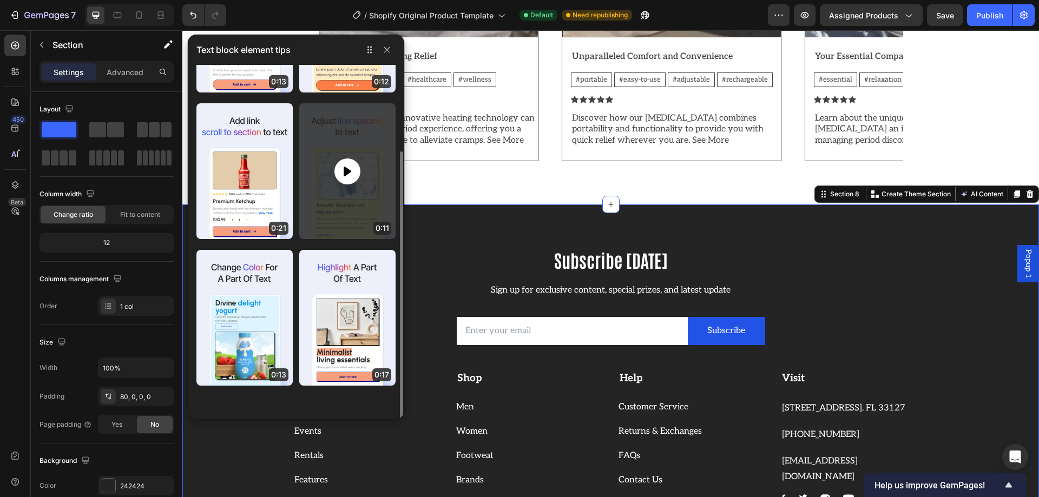
scroll to position [109, 0]
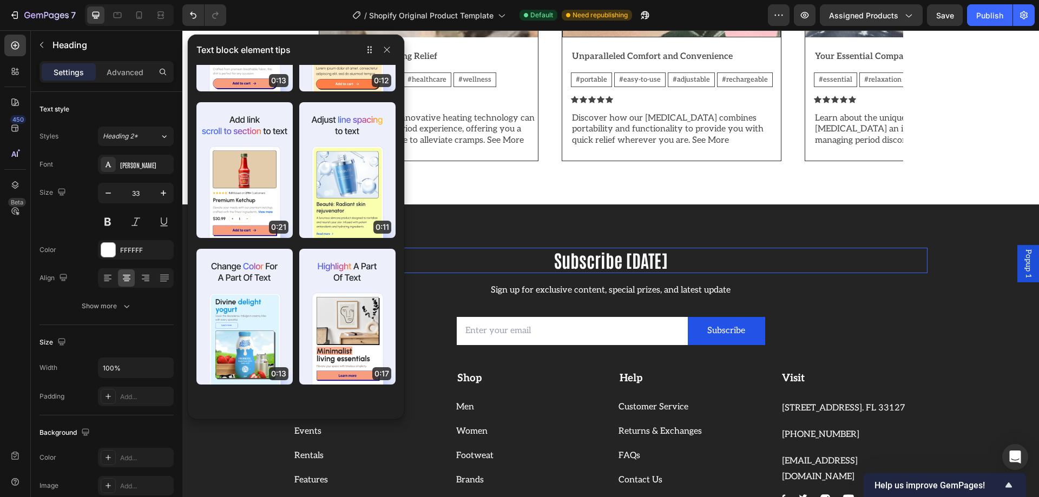
click at [428, 266] on p "Subscribe Today" at bounding box center [610, 260] width 631 height 23
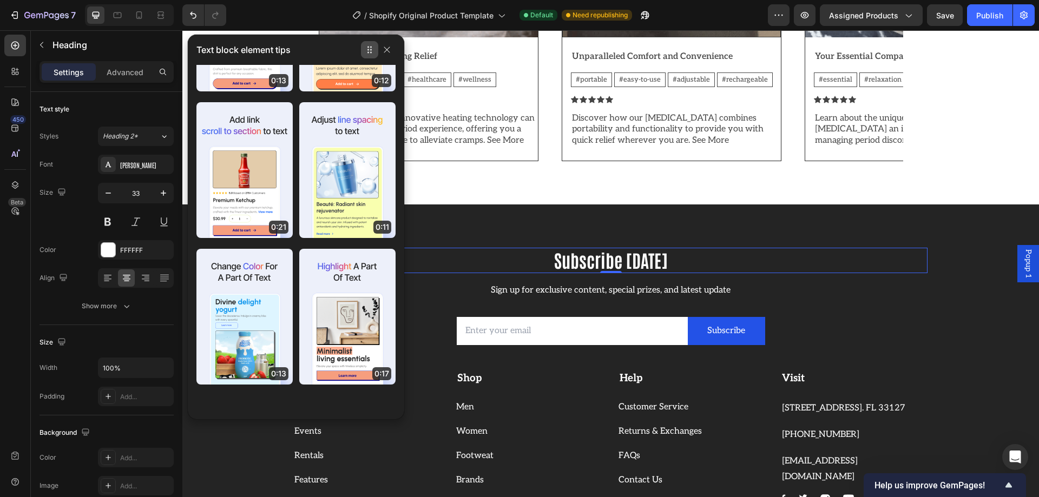
click at [368, 54] on icon "button" at bounding box center [369, 49] width 9 height 9
click at [390, 48] on icon "button" at bounding box center [387, 49] width 9 height 9
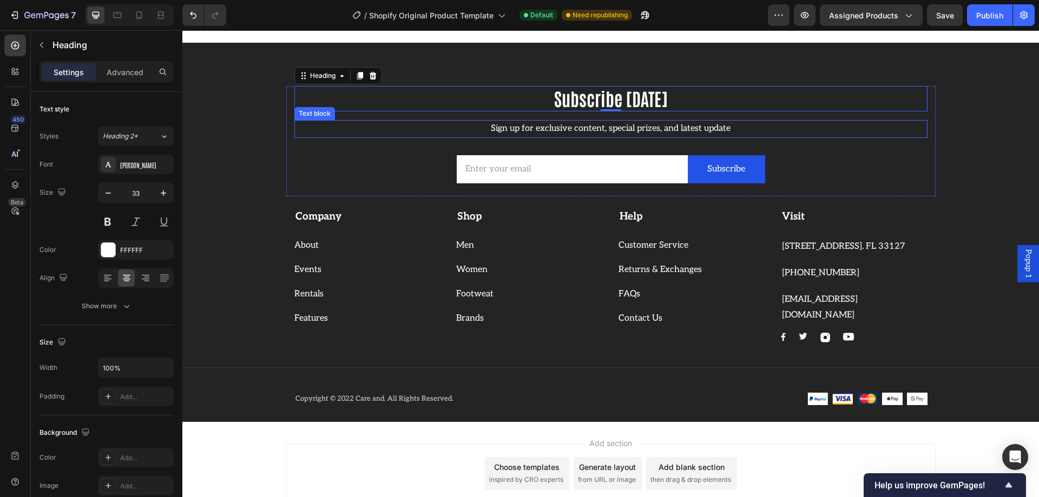
scroll to position [2037, 0]
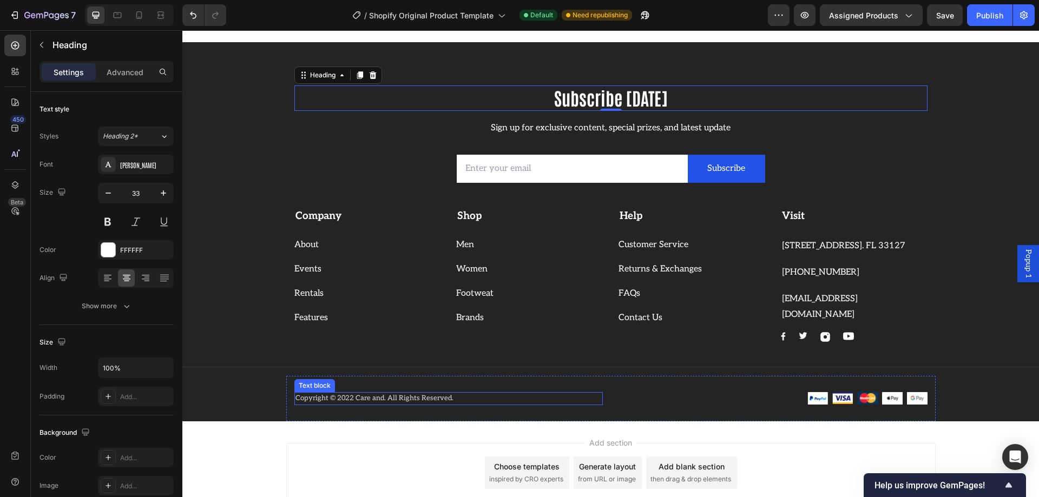
click at [377, 395] on p "Copyright © 2022 Care and. All Rights Reserved." at bounding box center [448, 398] width 306 height 11
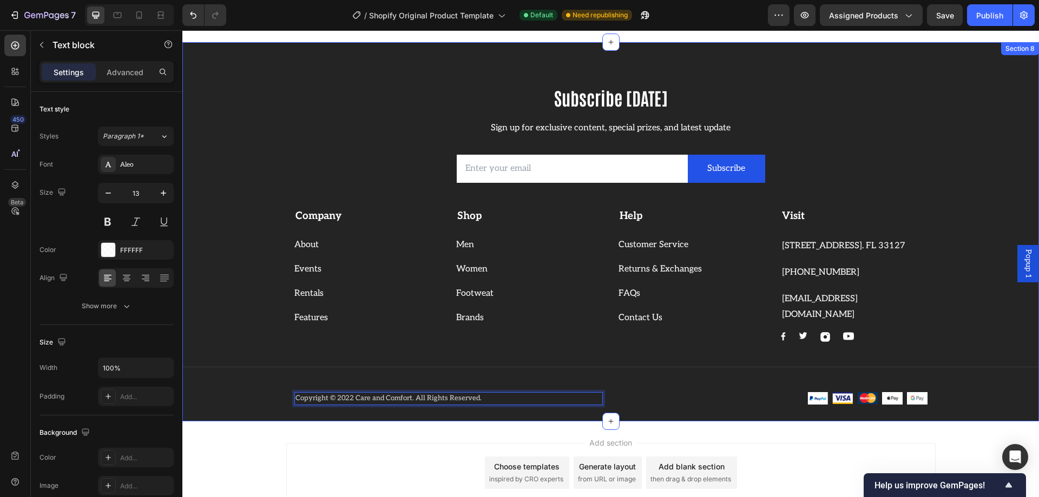
click at [270, 408] on div "Subscribe Today Heading Sign up for exclusive content, special prizes, and late…" at bounding box center [610, 253] width 856 height 336
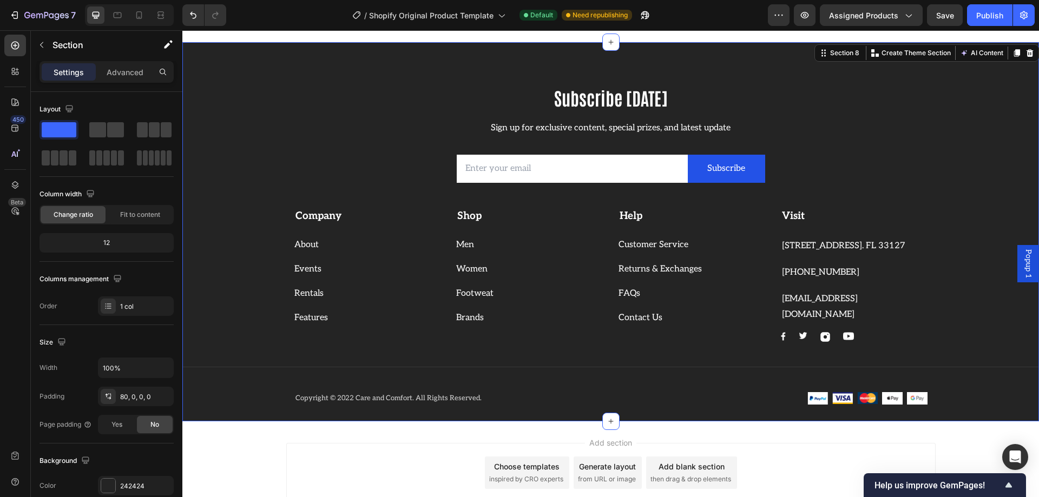
scroll to position [2091, 0]
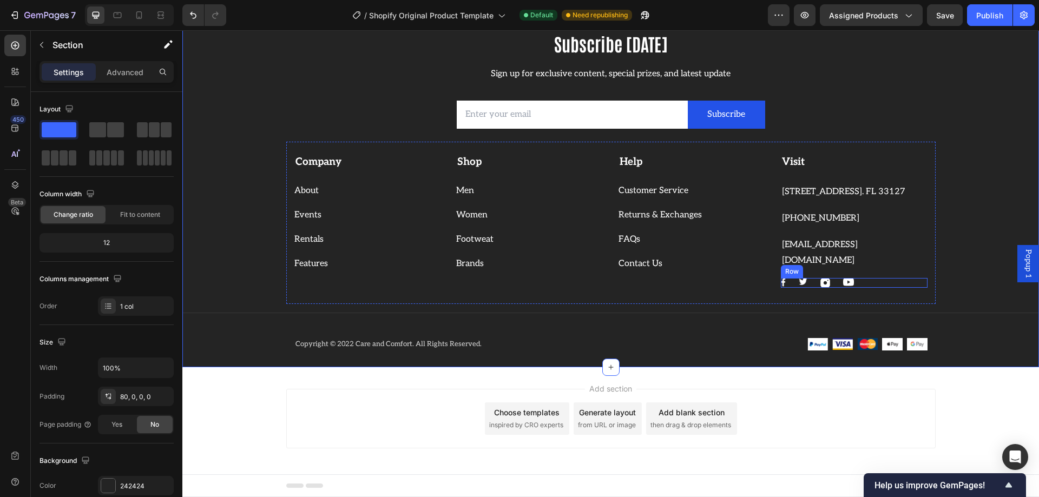
click at [810, 279] on div "Image Image Image Image Row" at bounding box center [854, 283] width 147 height 10
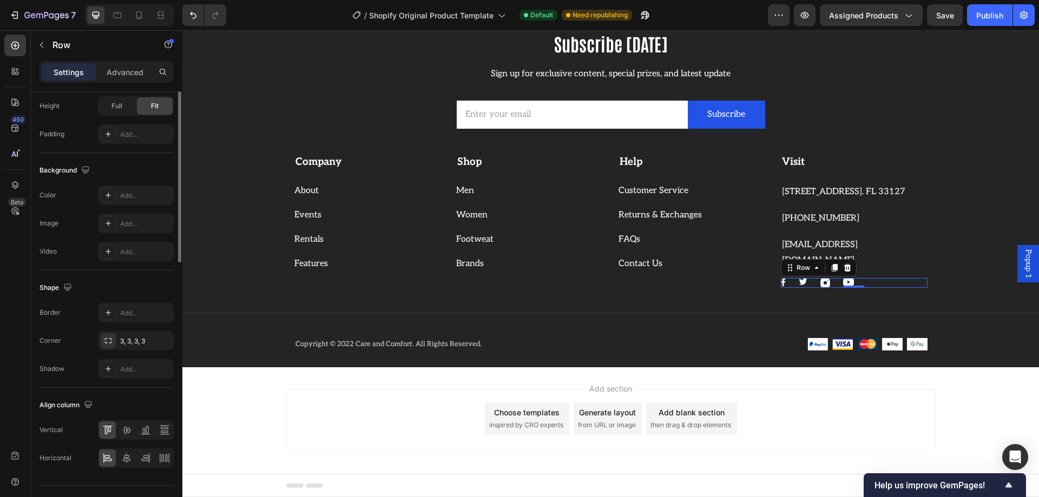
scroll to position [162, 0]
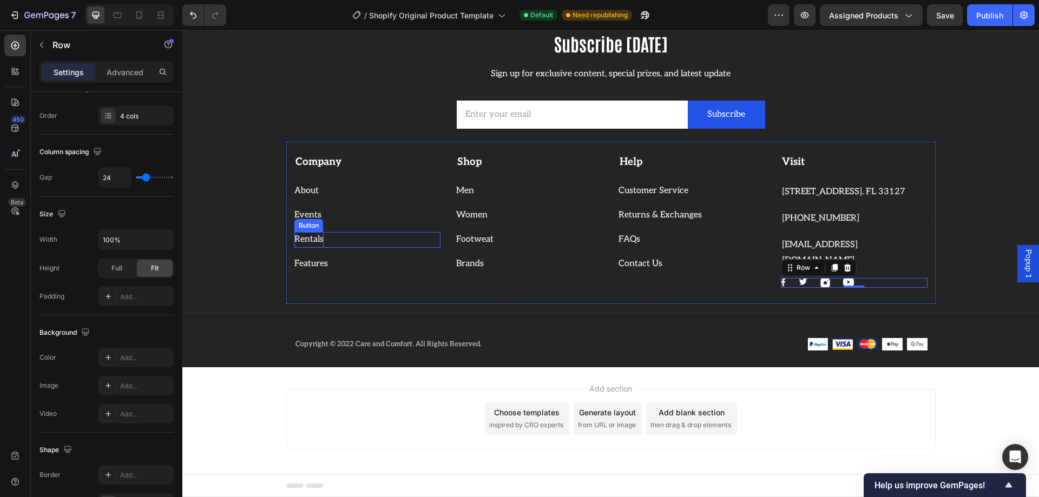
click at [297, 242] on div "Rentals" at bounding box center [308, 240] width 29 height 16
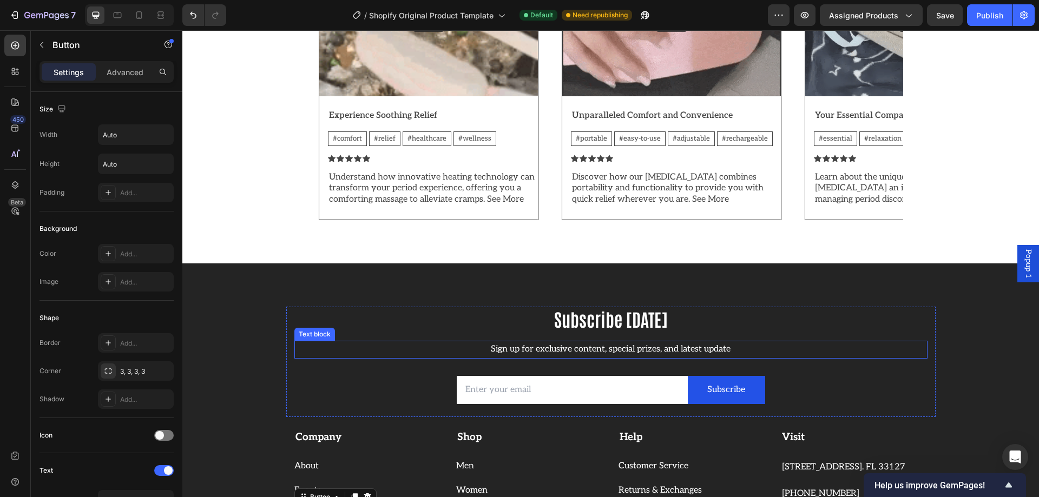
scroll to position [1875, 0]
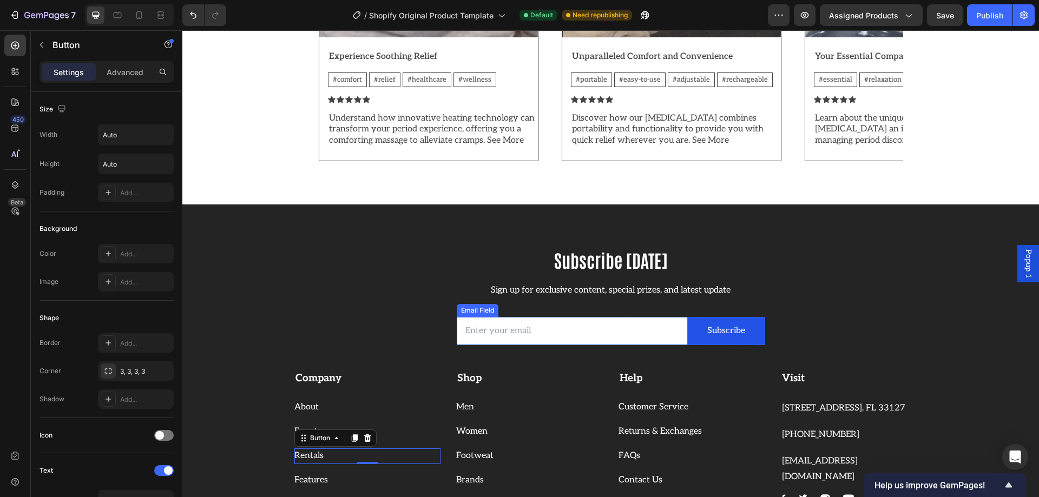
click at [507, 335] on input "email" at bounding box center [573, 331] width 232 height 29
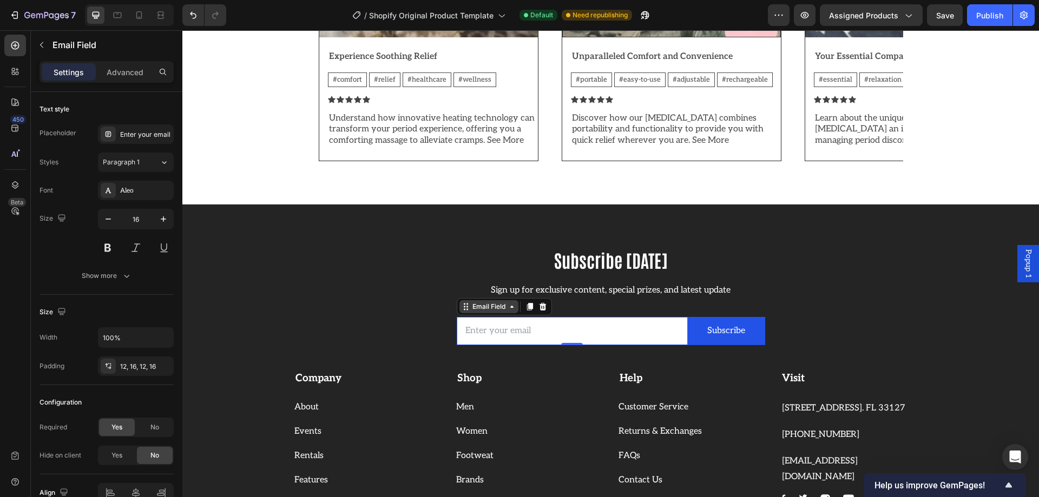
click at [500, 312] on div "Email Field" at bounding box center [488, 306] width 59 height 13
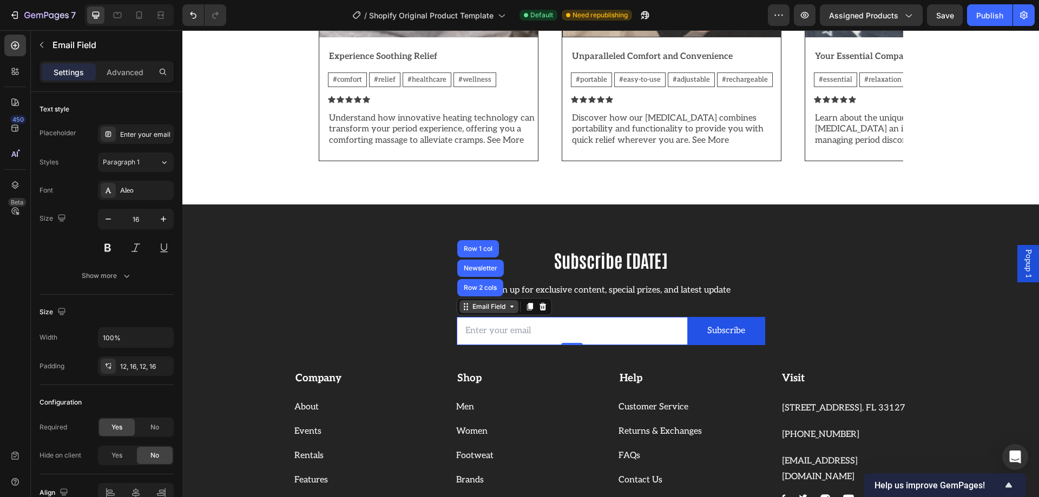
click at [500, 312] on div "Email Field" at bounding box center [488, 306] width 59 height 13
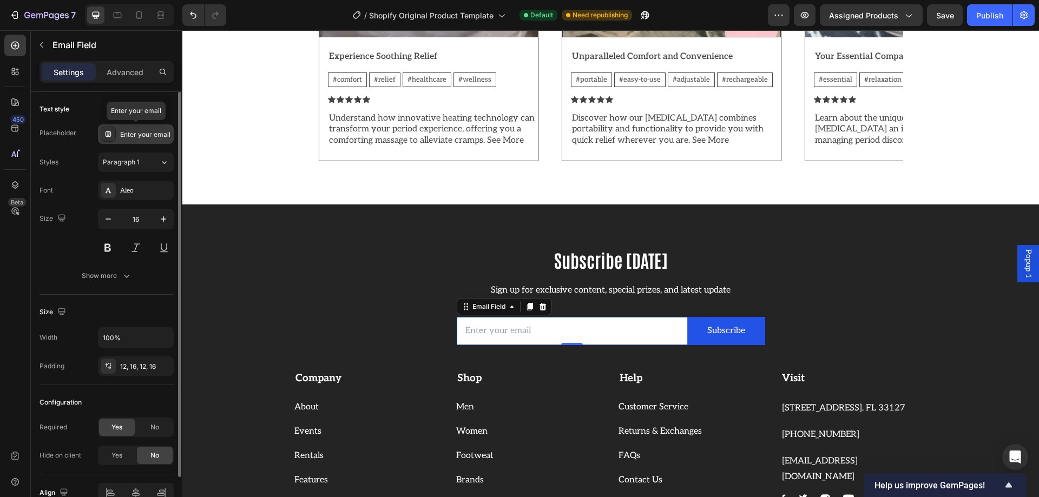
click at [137, 128] on div "Enter your email" at bounding box center [136, 133] width 76 height 19
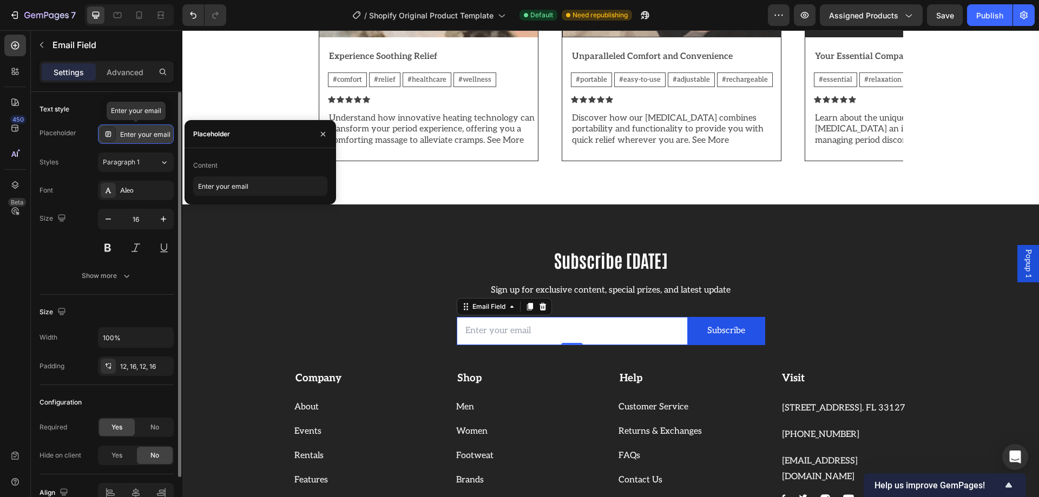
click at [137, 128] on div "Enter your email" at bounding box center [136, 133] width 76 height 19
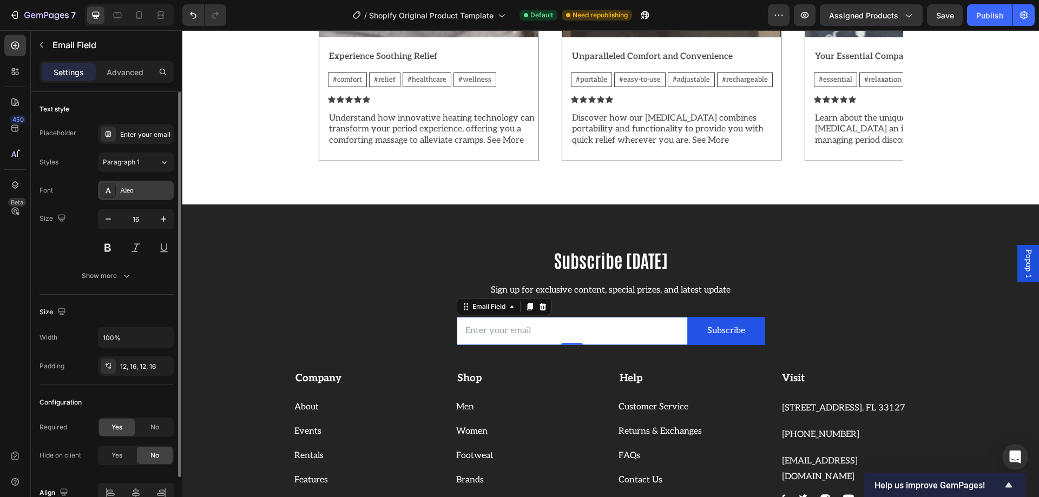
scroll to position [57, 0]
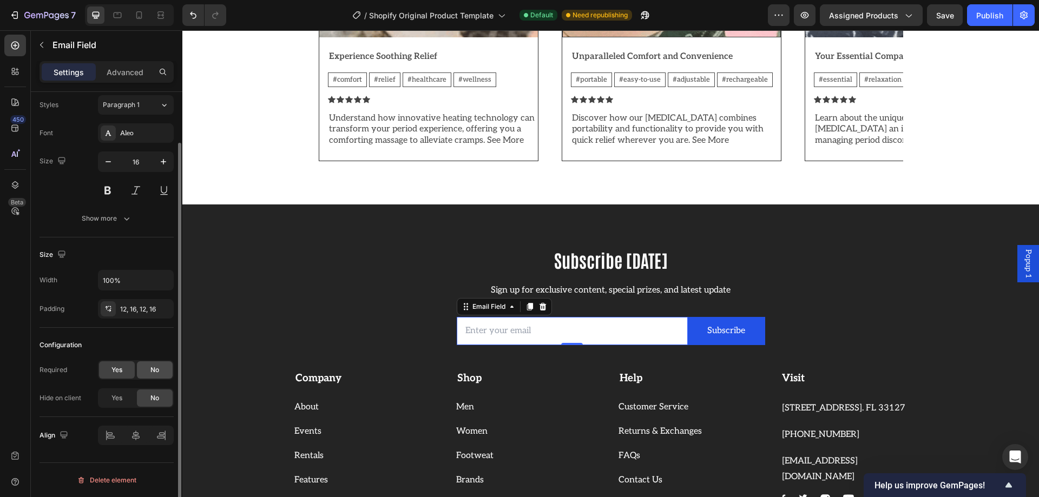
click at [154, 370] on span "No" at bounding box center [154, 370] width 9 height 10
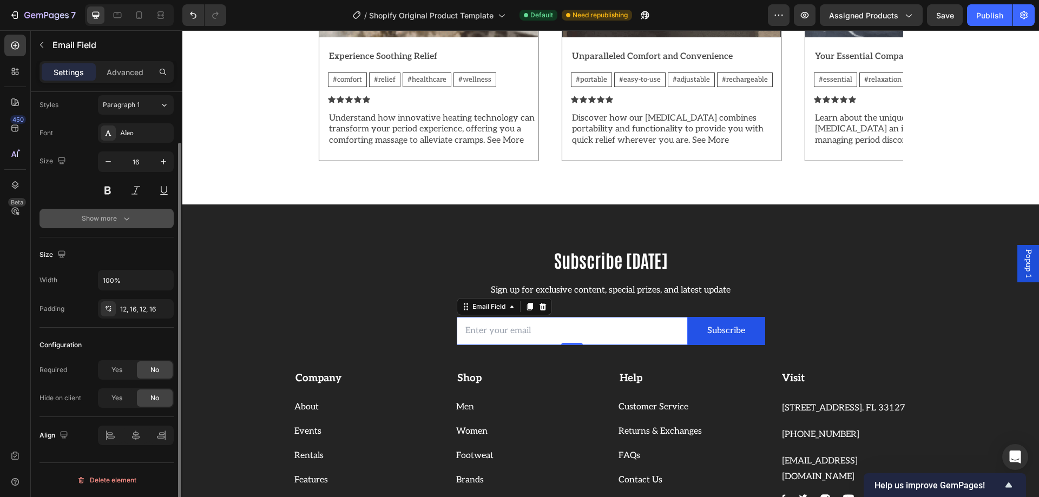
click at [104, 221] on div "Show more" at bounding box center [107, 218] width 50 height 11
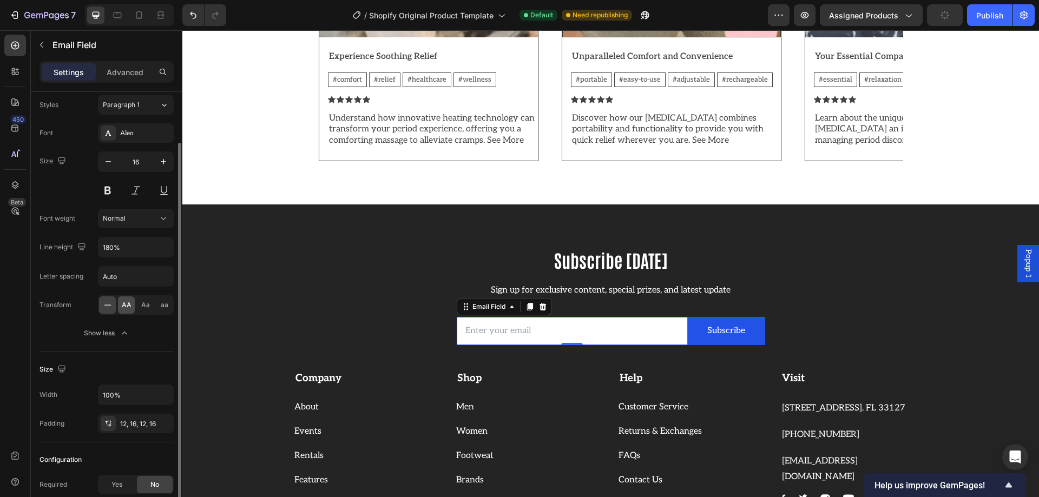
click at [128, 304] on span "AA" at bounding box center [127, 305] width 10 height 10
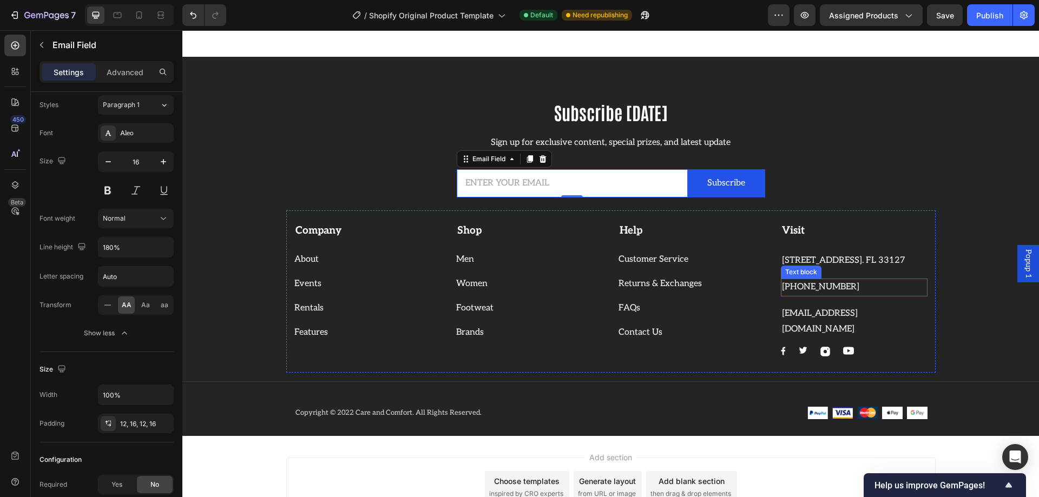
scroll to position [2037, 0]
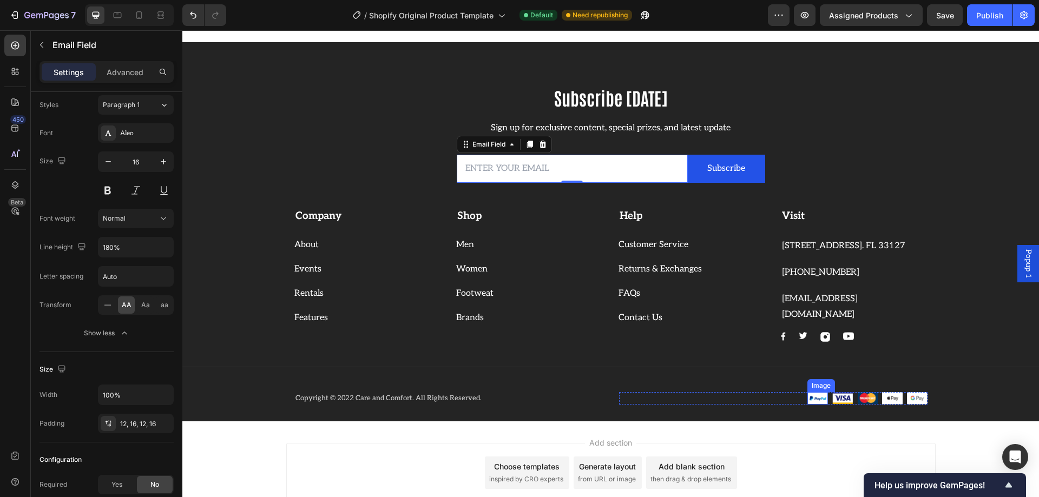
click at [809, 399] on img at bounding box center [817, 398] width 21 height 12
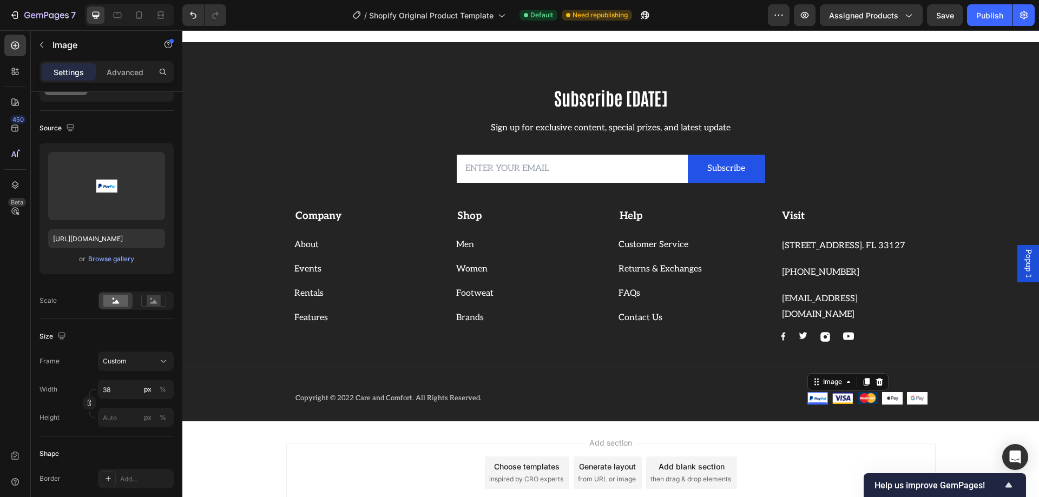
scroll to position [0, 0]
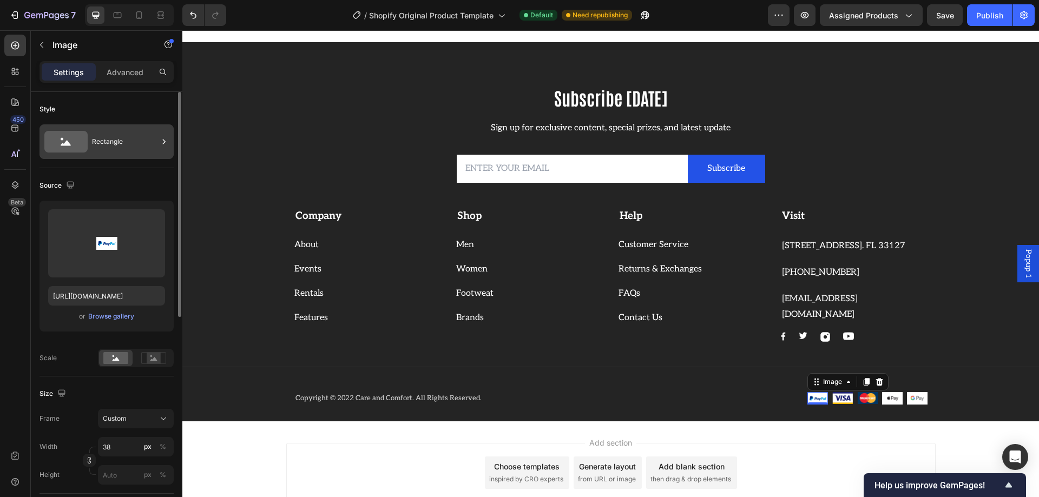
click at [115, 149] on div "Rectangle" at bounding box center [125, 141] width 66 height 25
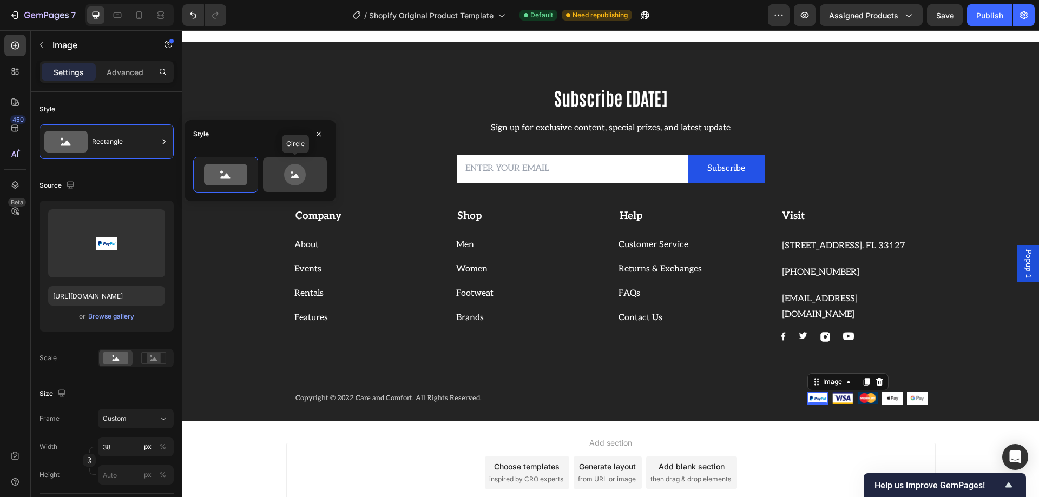
click at [306, 183] on icon at bounding box center [294, 175] width 51 height 22
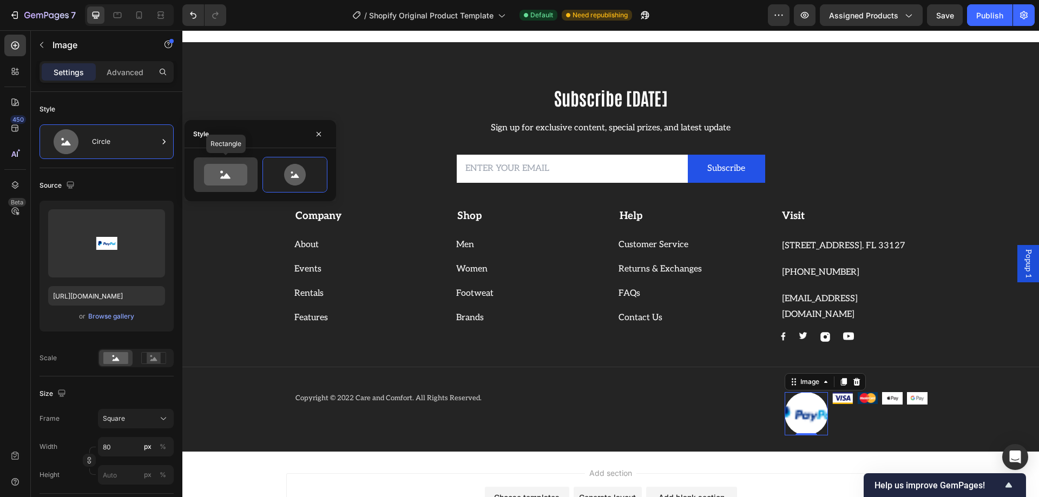
click at [218, 183] on icon at bounding box center [225, 175] width 43 height 22
type input "100"
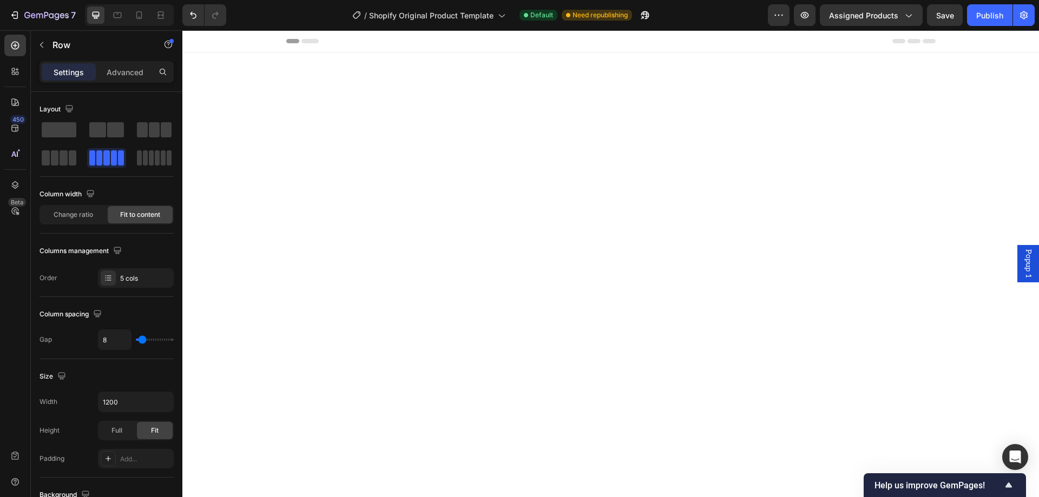
scroll to position [2037, 0]
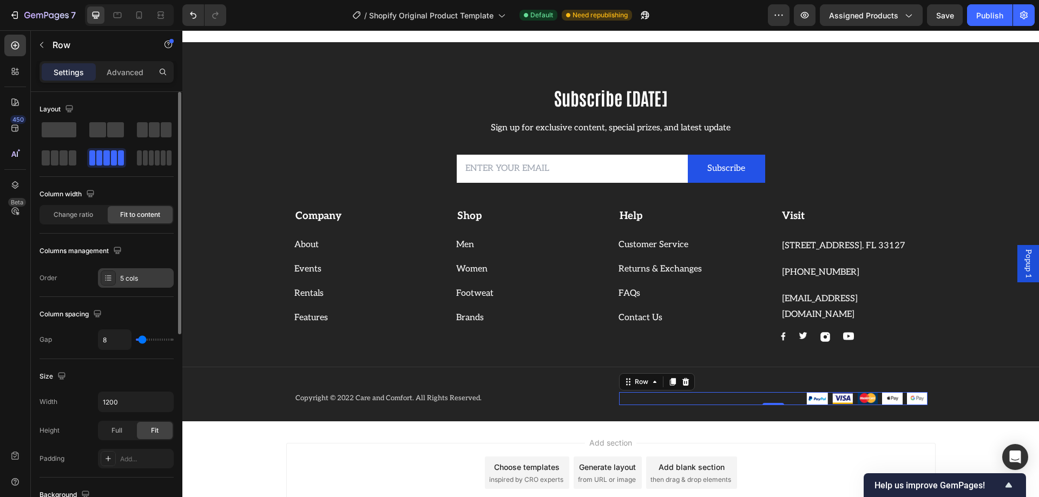
click at [119, 279] on div "5 cols" at bounding box center [136, 277] width 76 height 19
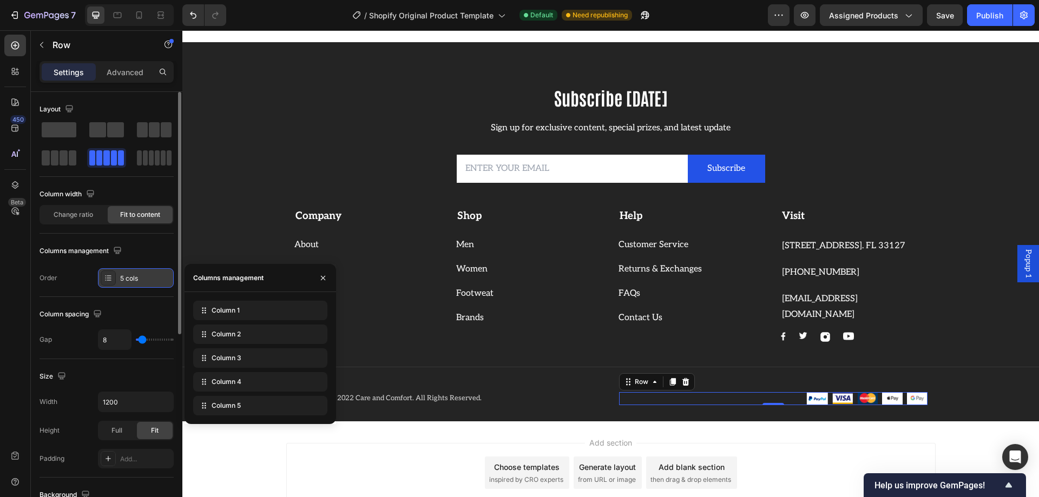
click at [119, 279] on div "5 cols" at bounding box center [136, 277] width 76 height 19
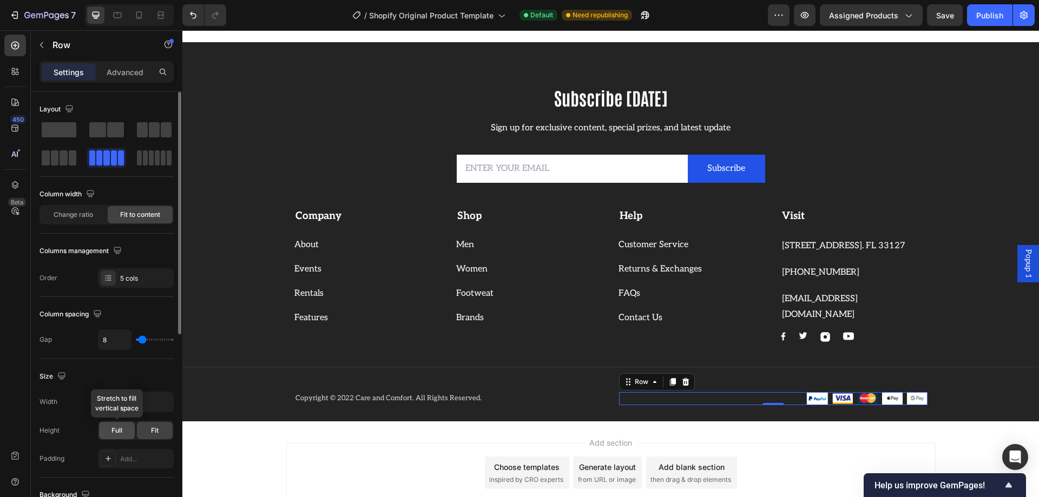
click at [125, 439] on div "Full" at bounding box center [117, 430] width 36 height 17
click at [142, 436] on div "Fit" at bounding box center [155, 430] width 36 height 17
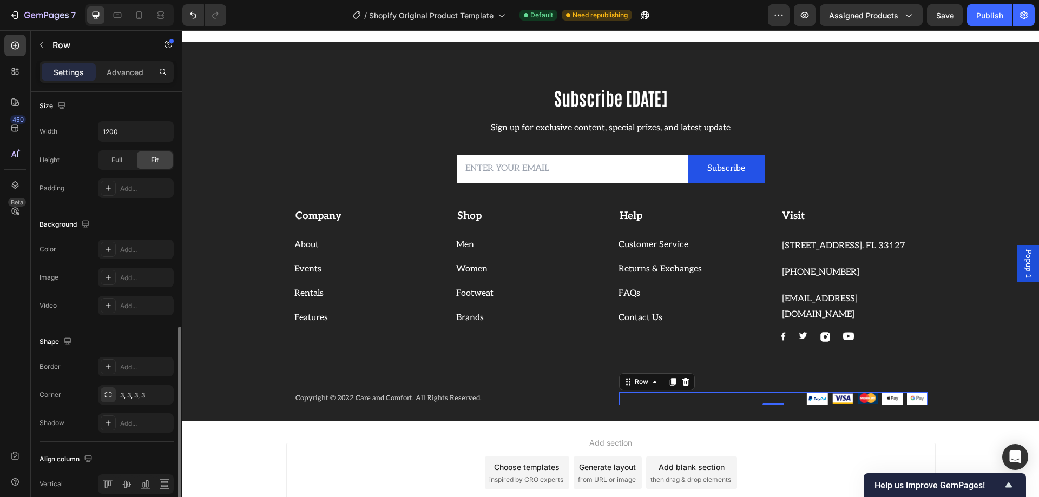
scroll to position [347, 0]
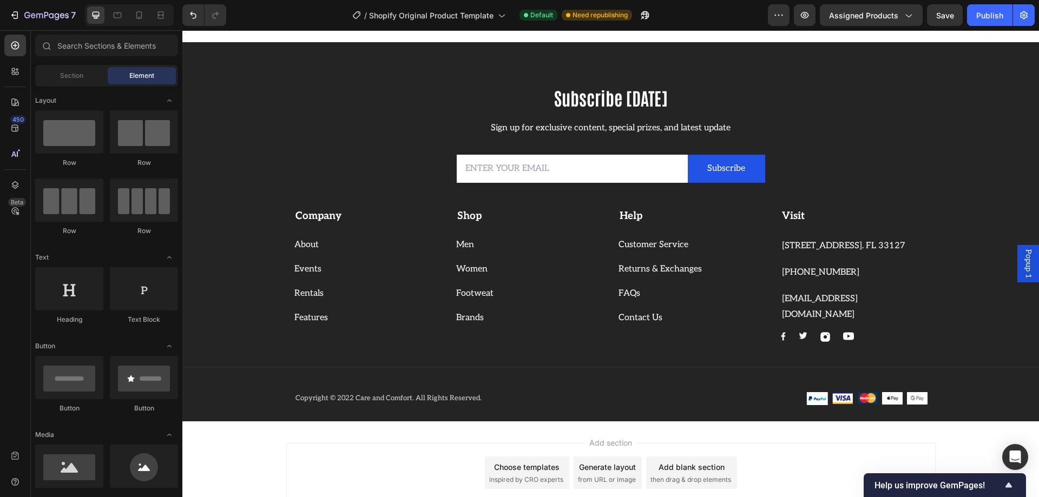
click at [322, 448] on div "Add section Choose templates inspired by CRO experts Generate layout from URL o…" at bounding box center [610, 473] width 649 height 60
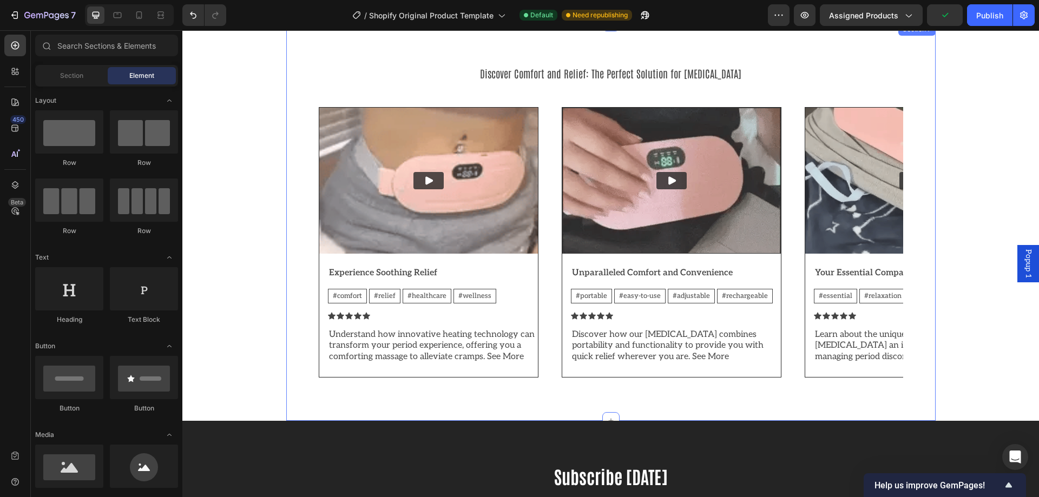
scroll to position [1604, 0]
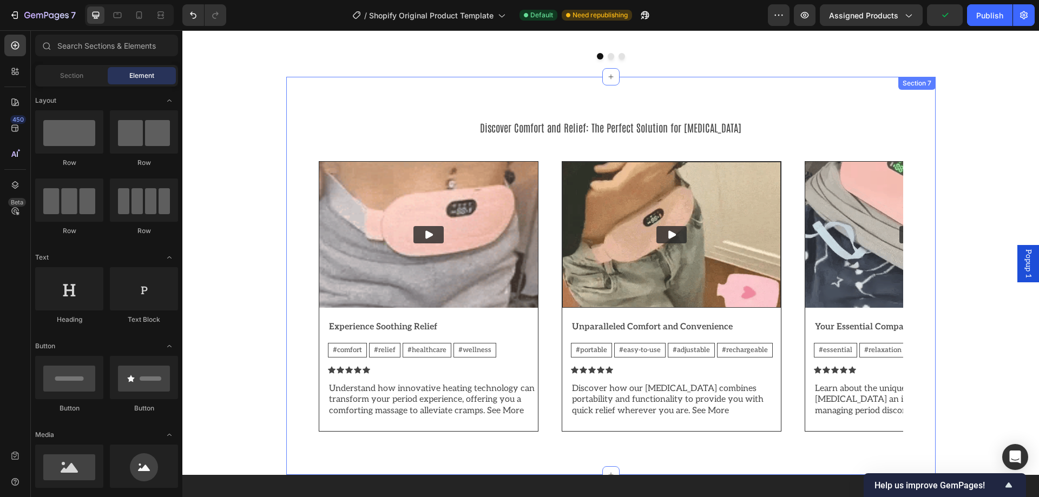
click at [922, 276] on div "Discover Comfort and Relief: The Perfect Solution for Menstrual Cramps Heading …" at bounding box center [610, 276] width 649 height 398
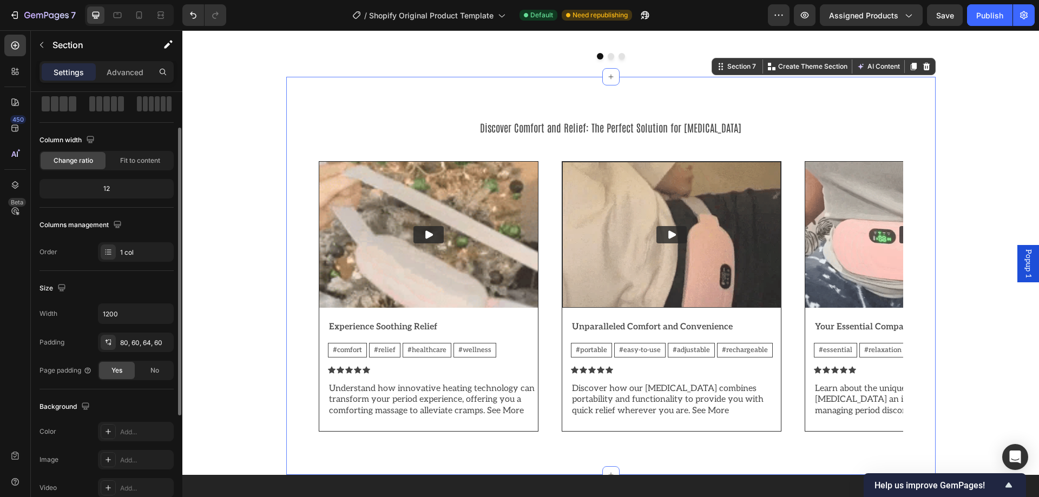
scroll to position [108, 0]
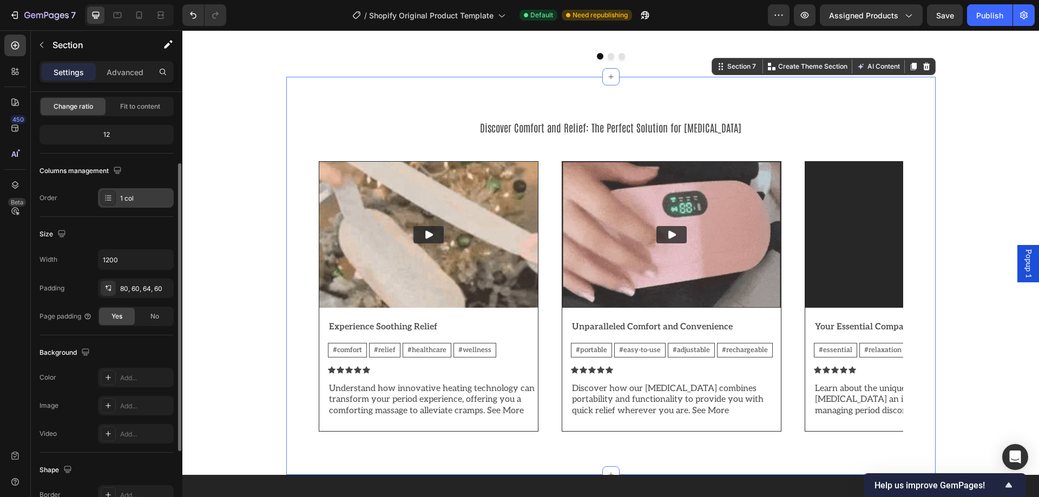
click at [109, 203] on div at bounding box center [108, 197] width 15 height 15
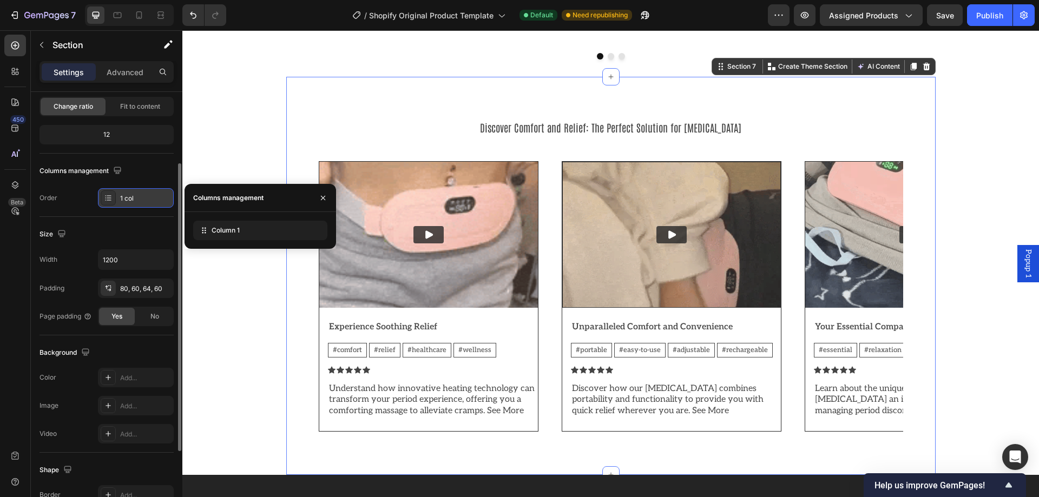
click at [109, 203] on div at bounding box center [108, 197] width 15 height 15
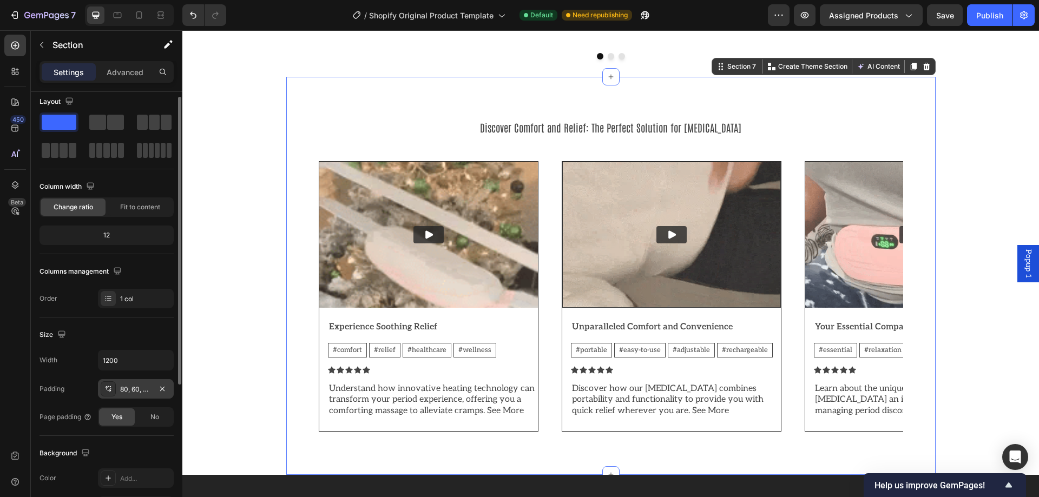
scroll to position [0, 0]
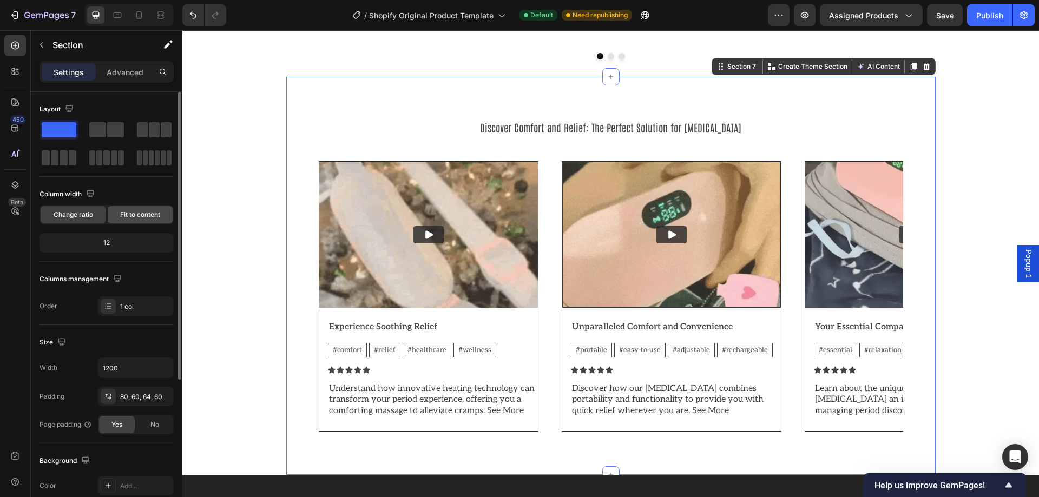
click at [141, 222] on div "Fit to content" at bounding box center [140, 214] width 65 height 17
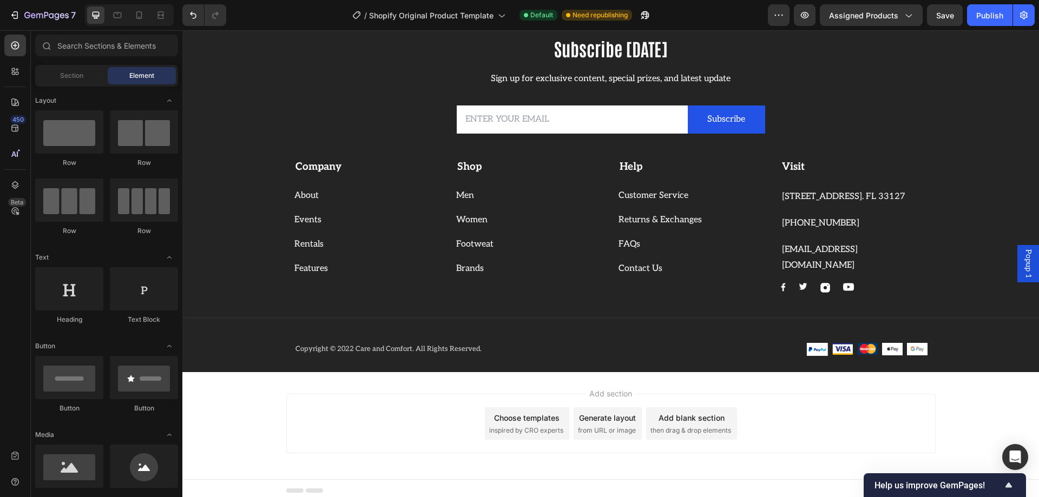
scroll to position [2049, 0]
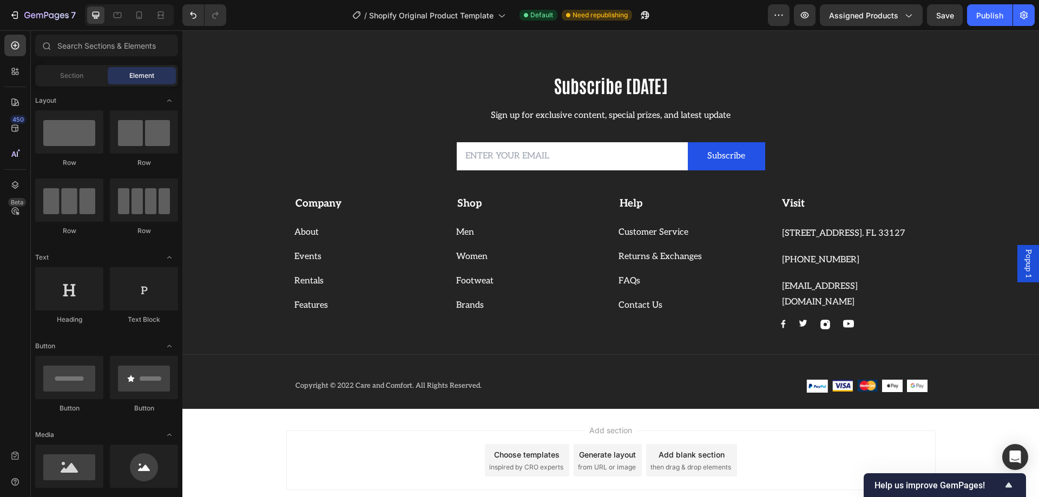
drag, startPoint x: 334, startPoint y: 454, endPoint x: 334, endPoint y: 393, distance: 60.6
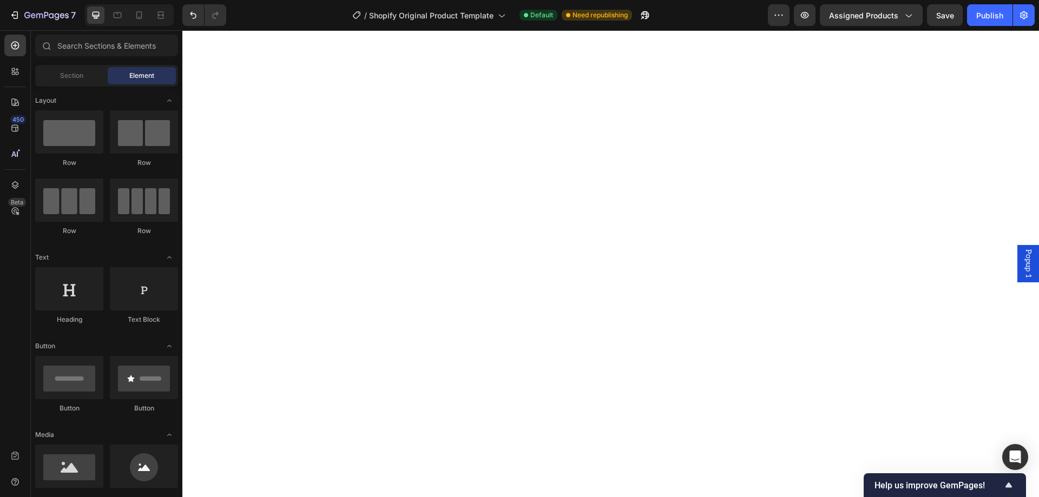
scroll to position [64, 0]
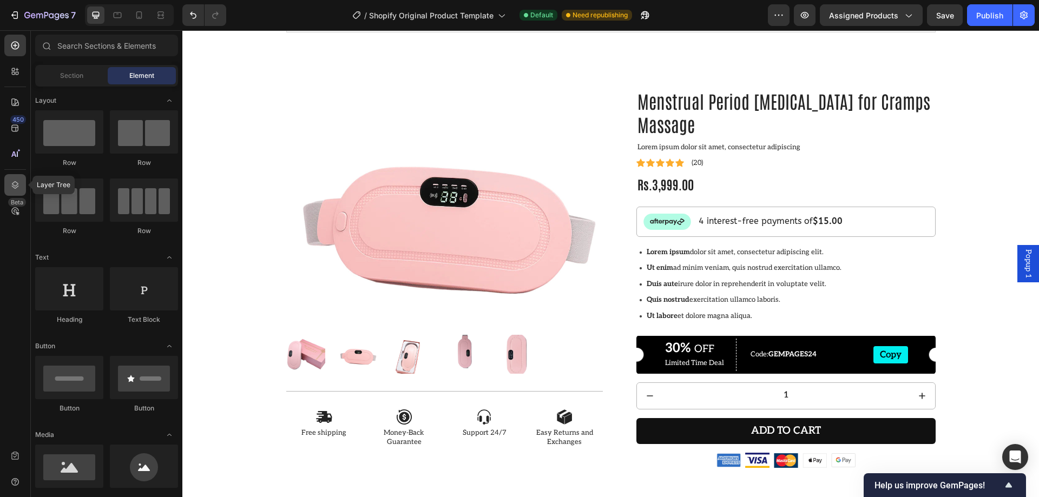
click at [17, 183] on icon at bounding box center [15, 185] width 7 height 8
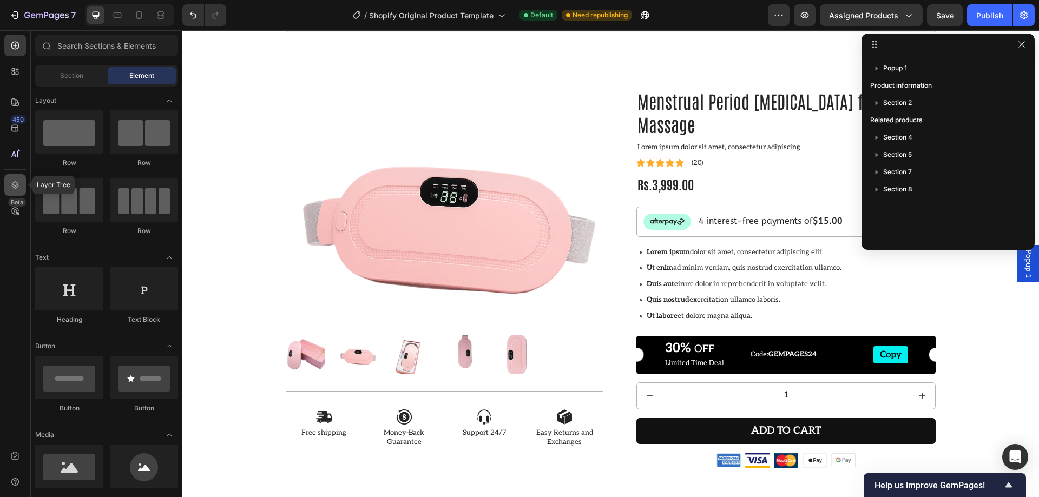
click at [17, 183] on icon at bounding box center [15, 185] width 7 height 8
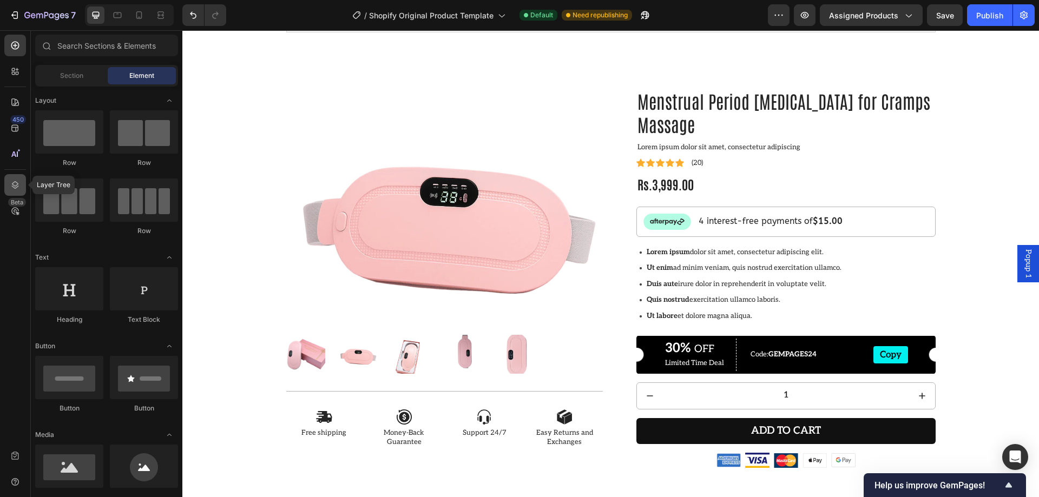
click at [17, 183] on icon at bounding box center [15, 185] width 7 height 8
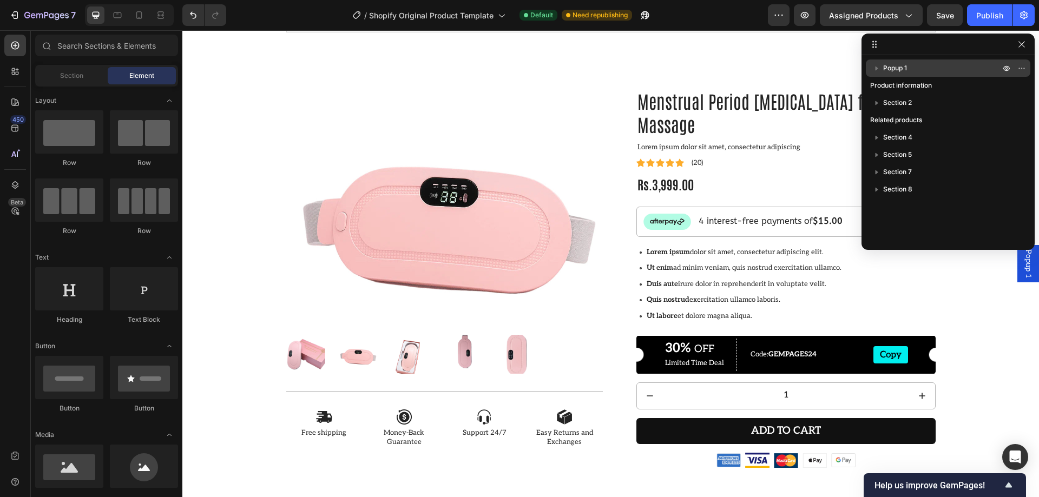
click at [906, 65] on span "Popup 1" at bounding box center [895, 68] width 24 height 11
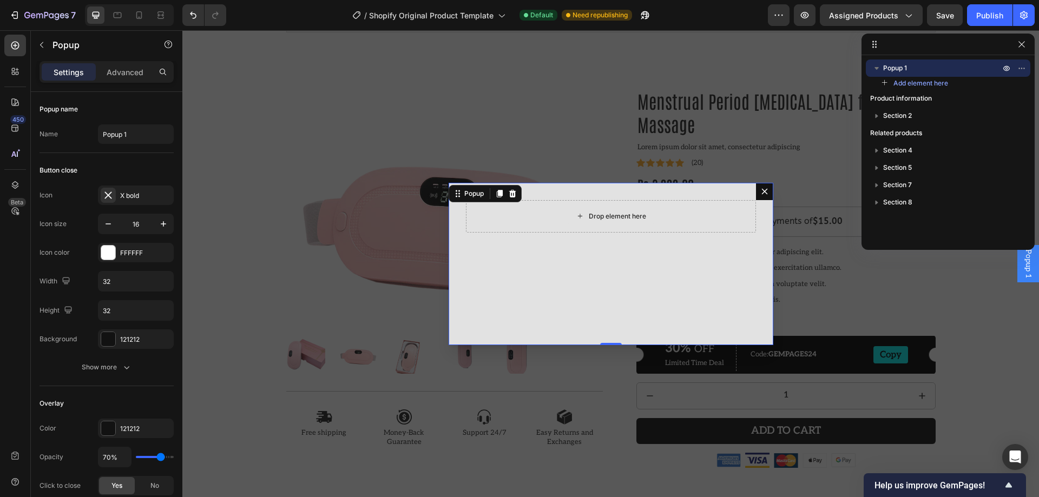
click at [572, 222] on div "Drop element here" at bounding box center [611, 216] width 88 height 17
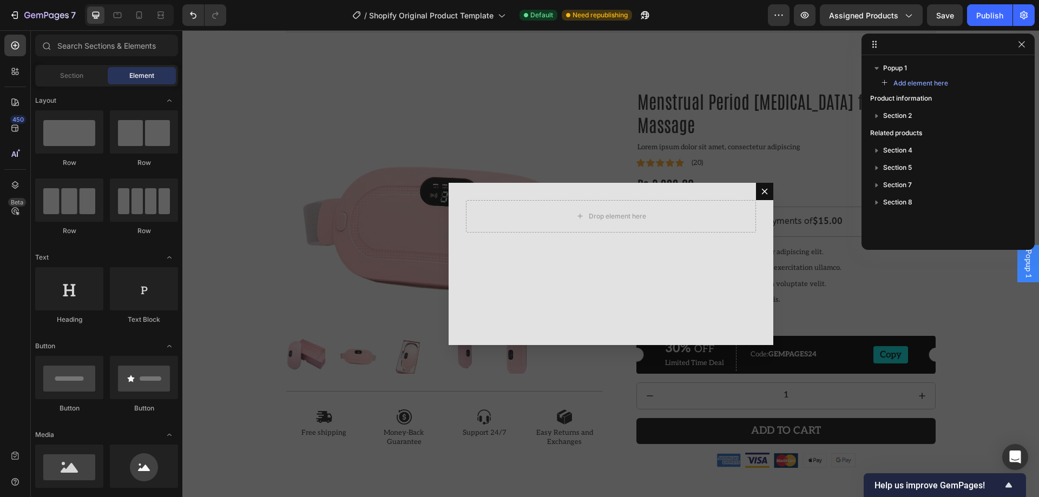
scroll to position [379, 0]
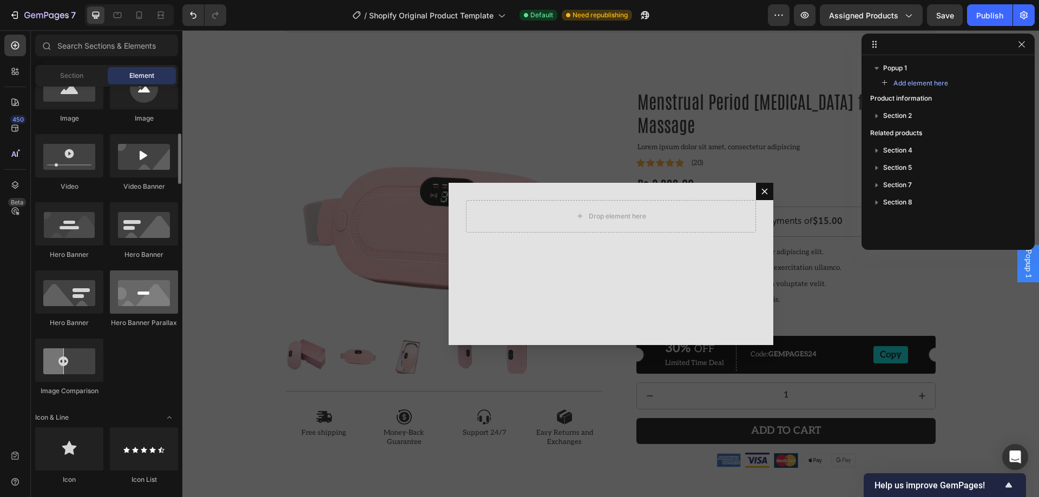
click at [148, 305] on div at bounding box center [144, 292] width 68 height 43
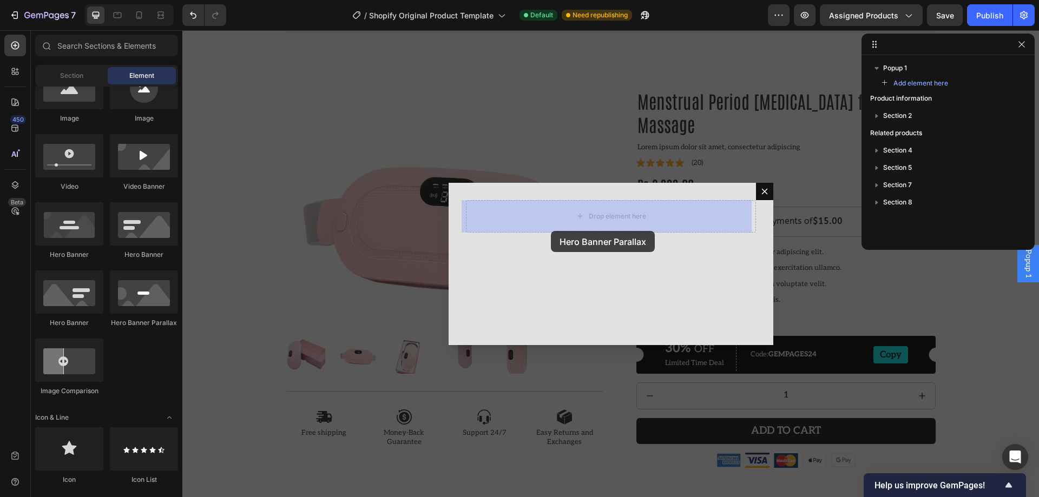
drag, startPoint x: 332, startPoint y: 335, endPoint x: 555, endPoint y: 228, distance: 247.6
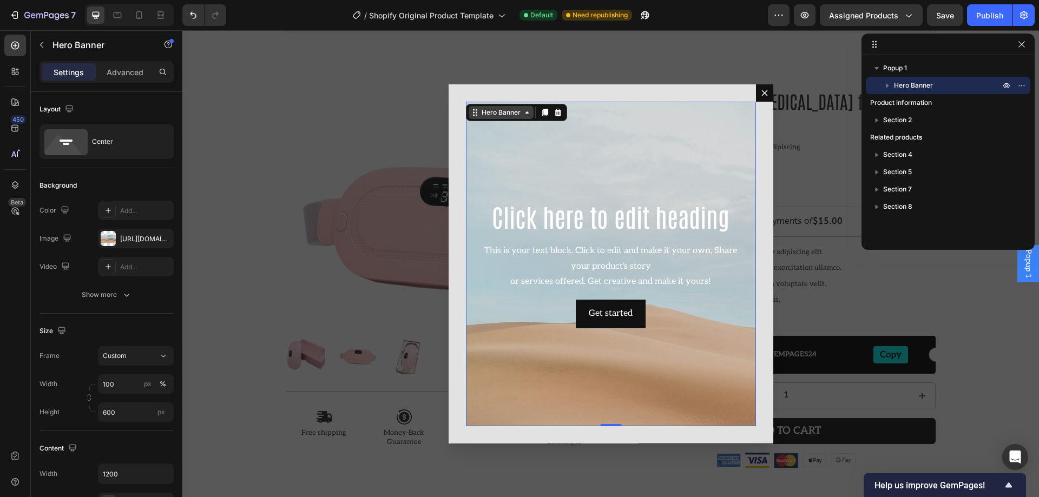
click at [523, 112] on icon "Dialog body" at bounding box center [527, 112] width 9 height 9
click at [553, 117] on div "Dialog body" at bounding box center [557, 112] width 13 height 13
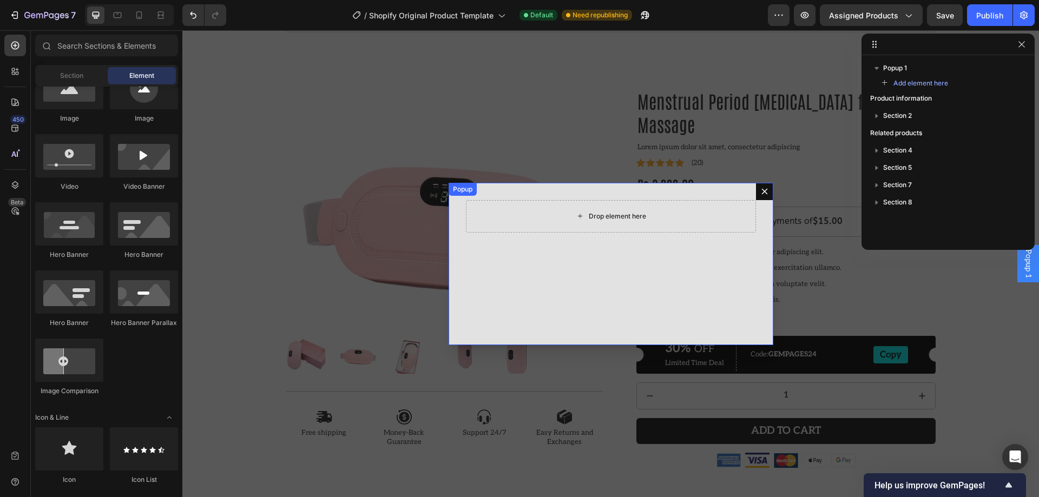
click at [543, 211] on div "Drop element here" at bounding box center [611, 216] width 290 height 32
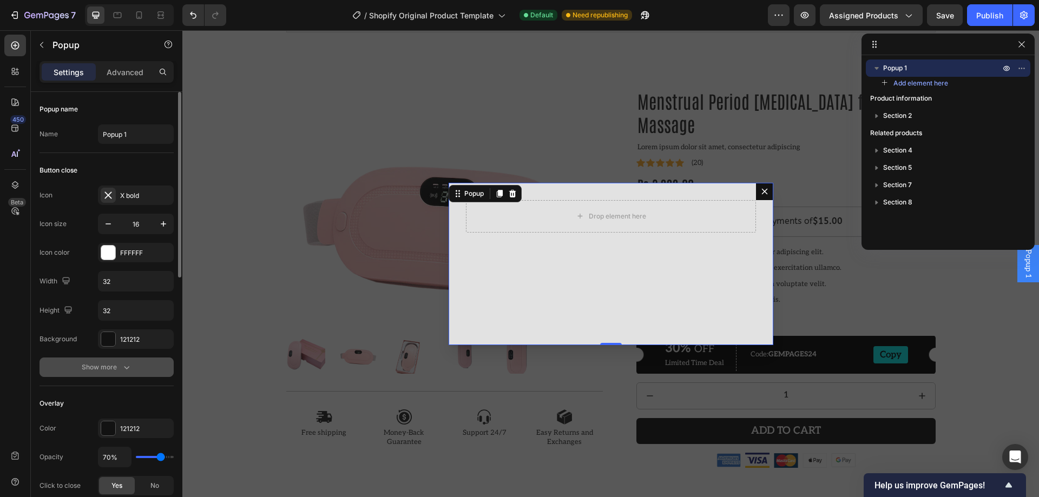
click at [118, 370] on div "Show more" at bounding box center [107, 367] width 50 height 11
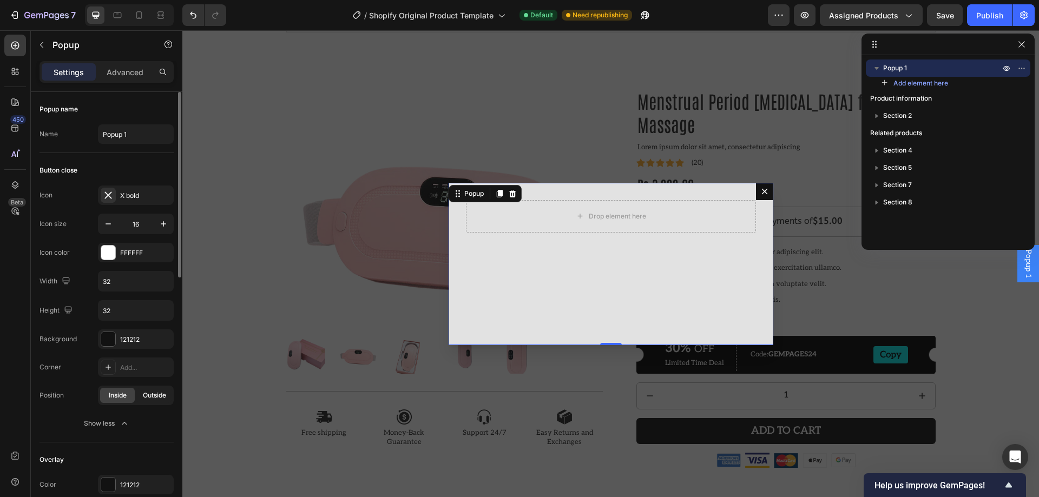
click at [147, 392] on span "Outside" at bounding box center [154, 396] width 23 height 10
click at [120, 386] on div "Inside Outside" at bounding box center [136, 395] width 76 height 19
click at [128, 137] on input "Popup 1" at bounding box center [136, 133] width 76 height 19
click at [518, 272] on div "Drop element here" at bounding box center [611, 264] width 325 height 162
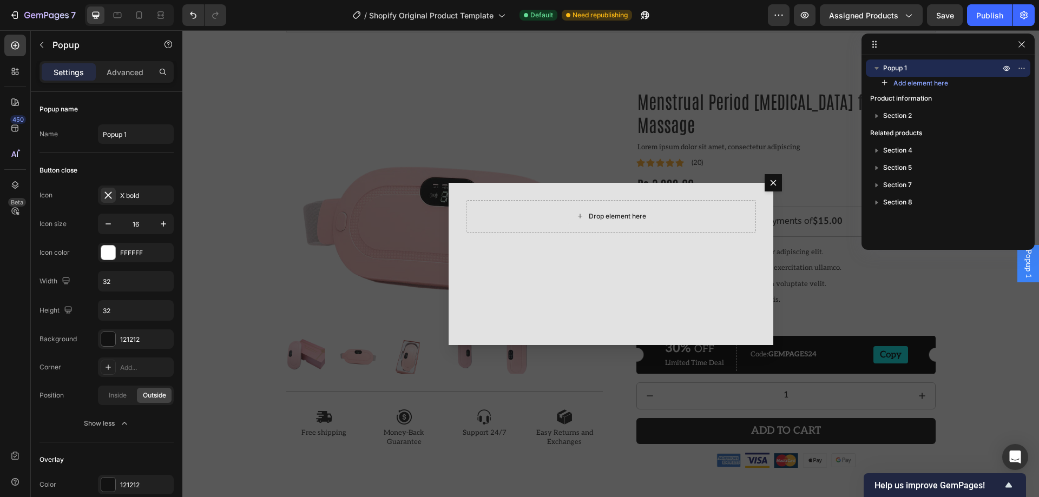
click at [589, 217] on div "Drop element here" at bounding box center [617, 216] width 57 height 9
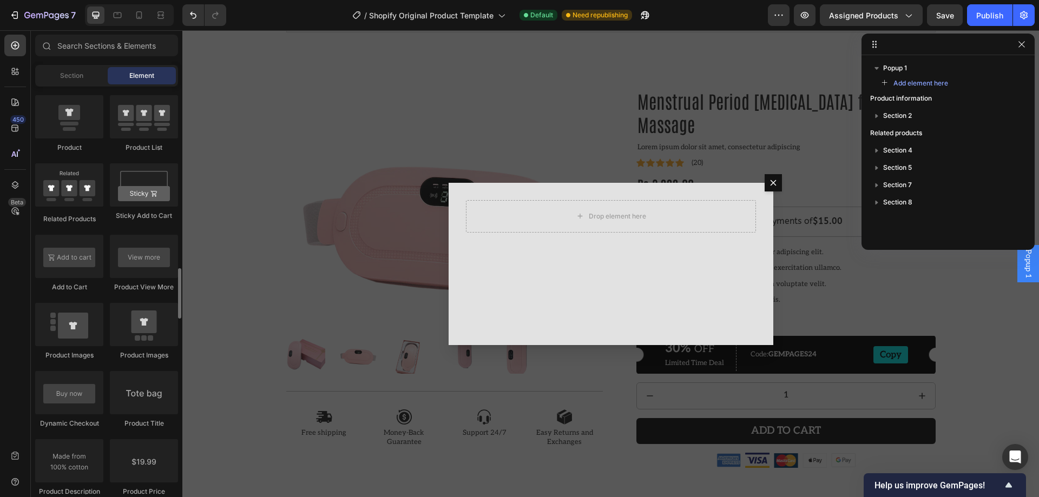
scroll to position [1515, 0]
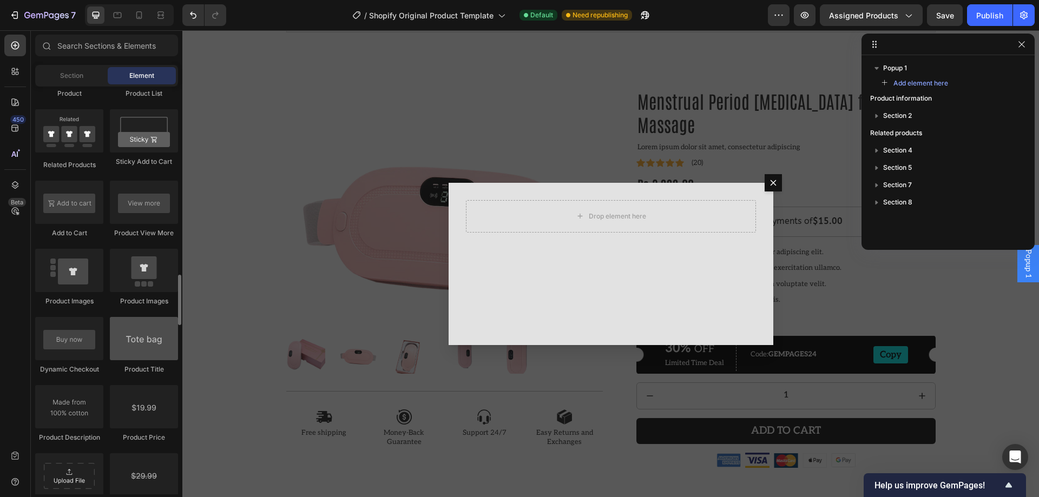
click at [130, 334] on div at bounding box center [144, 338] width 68 height 43
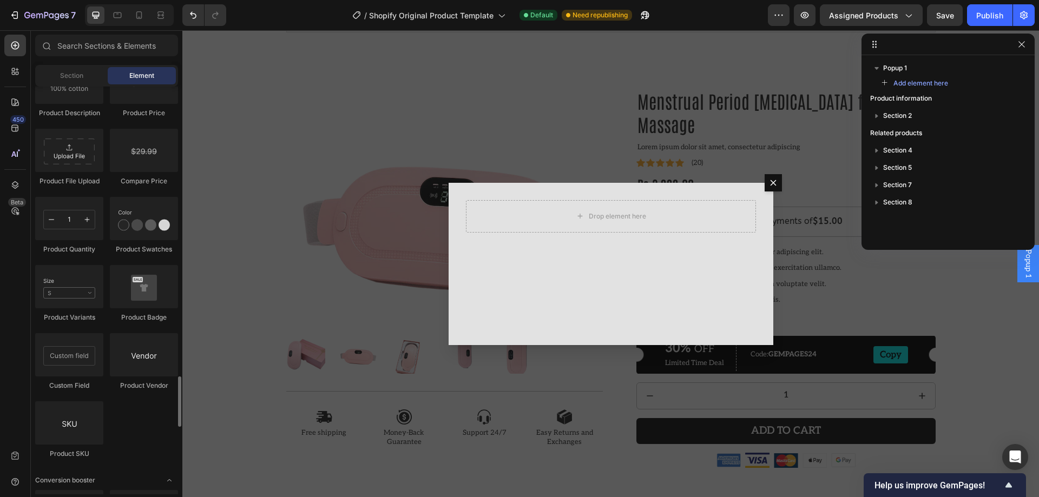
scroll to position [1894, 0]
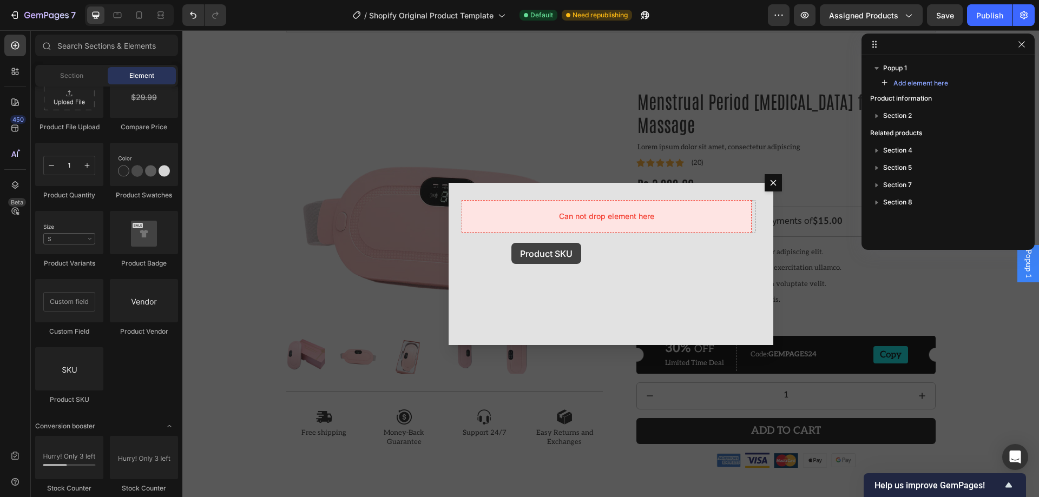
drag, startPoint x: 254, startPoint y: 414, endPoint x: 511, endPoint y: 243, distance: 309.1
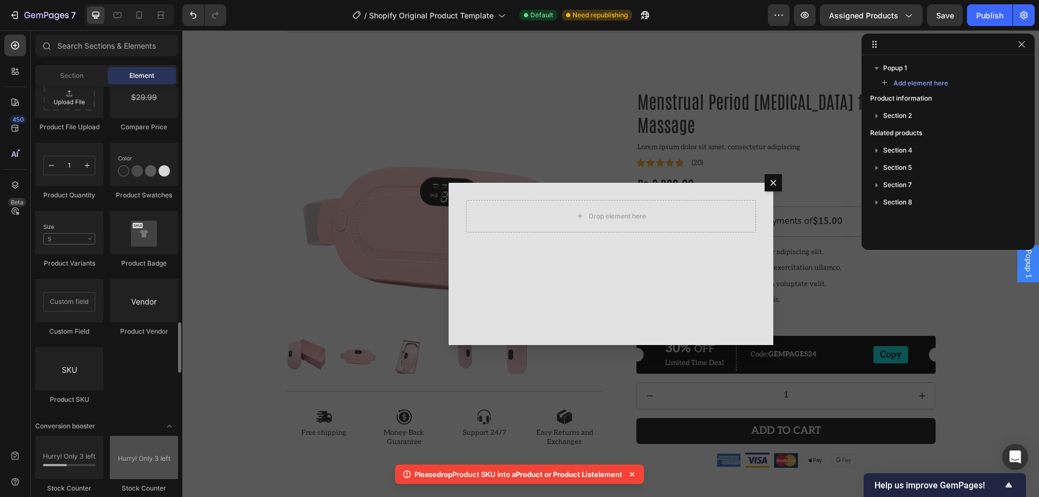
scroll to position [2002, 0]
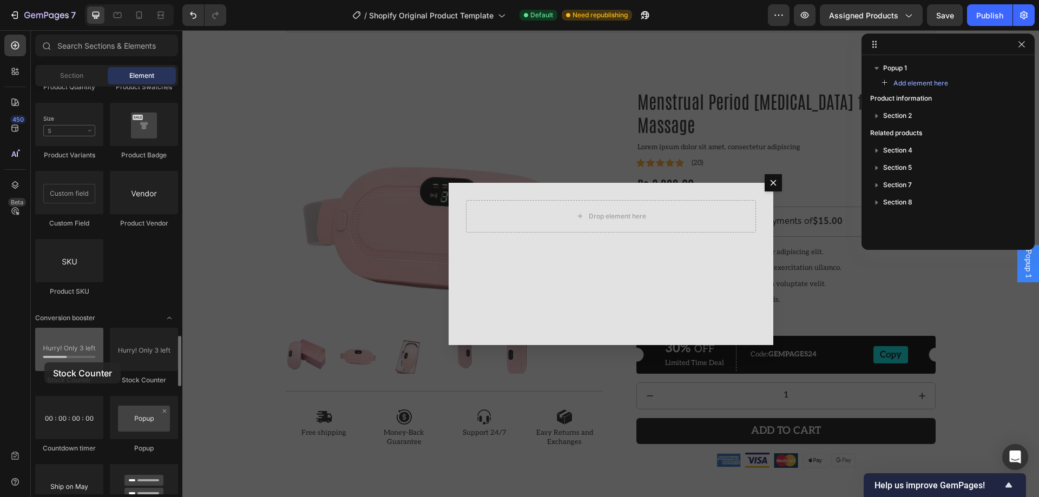
drag, startPoint x: 75, startPoint y: 362, endPoint x: 44, endPoint y: 356, distance: 31.0
click at [44, 360] on div at bounding box center [69, 349] width 68 height 43
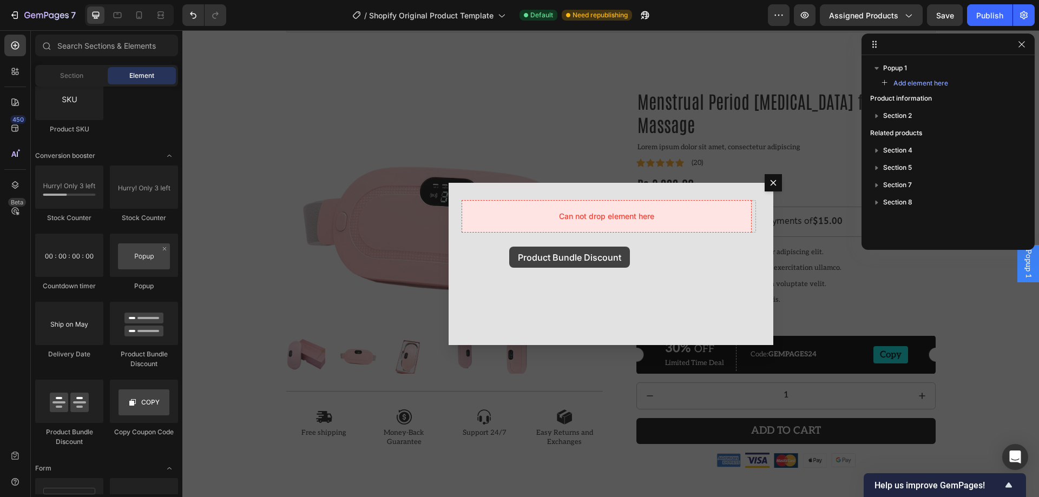
drag, startPoint x: 332, startPoint y: 365, endPoint x: 509, endPoint y: 247, distance: 212.9
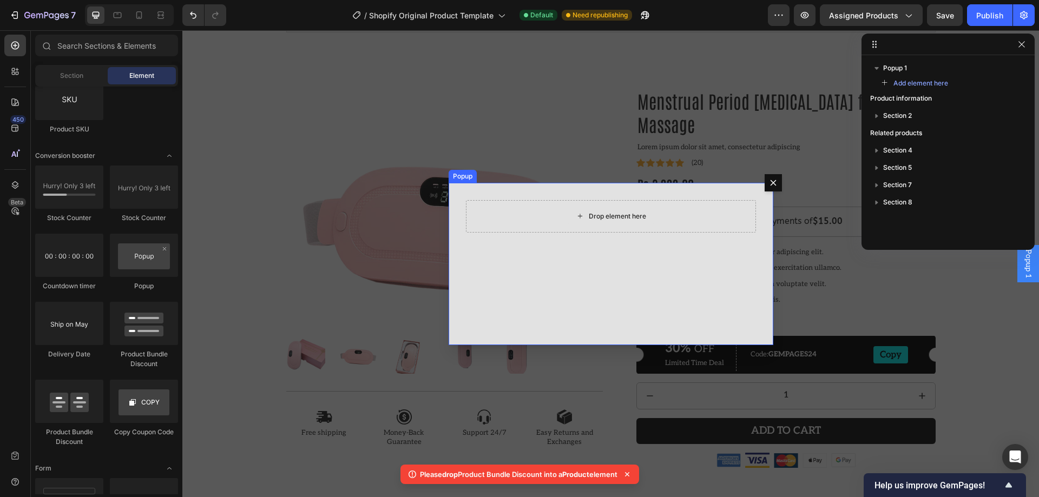
click at [550, 213] on div "Drop element here" at bounding box center [611, 216] width 290 height 32
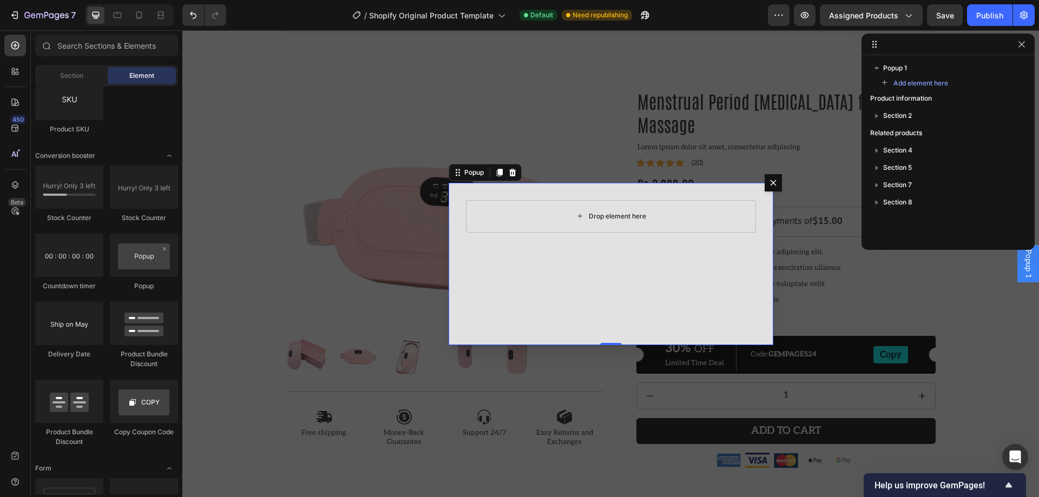
click at [589, 215] on div "Drop element here" at bounding box center [617, 216] width 57 height 9
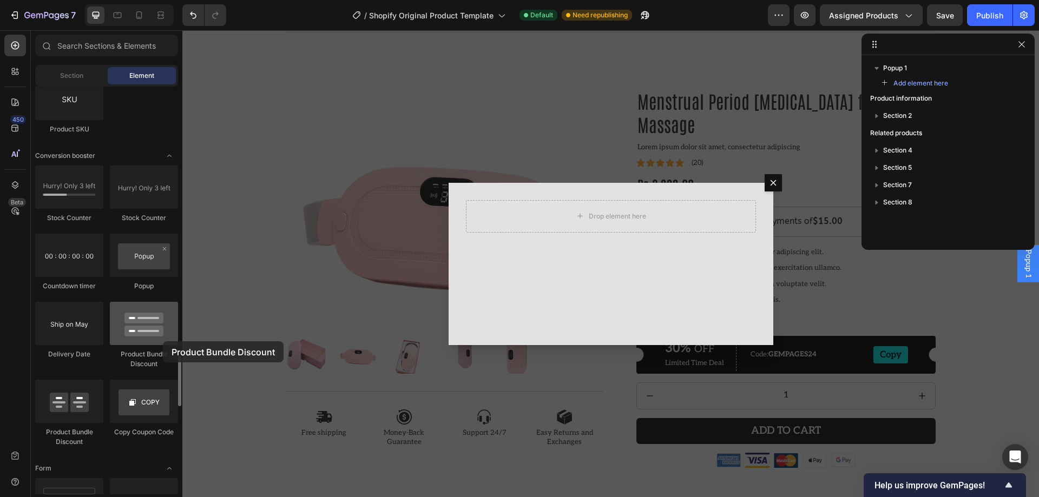
click at [163, 341] on div at bounding box center [144, 323] width 68 height 43
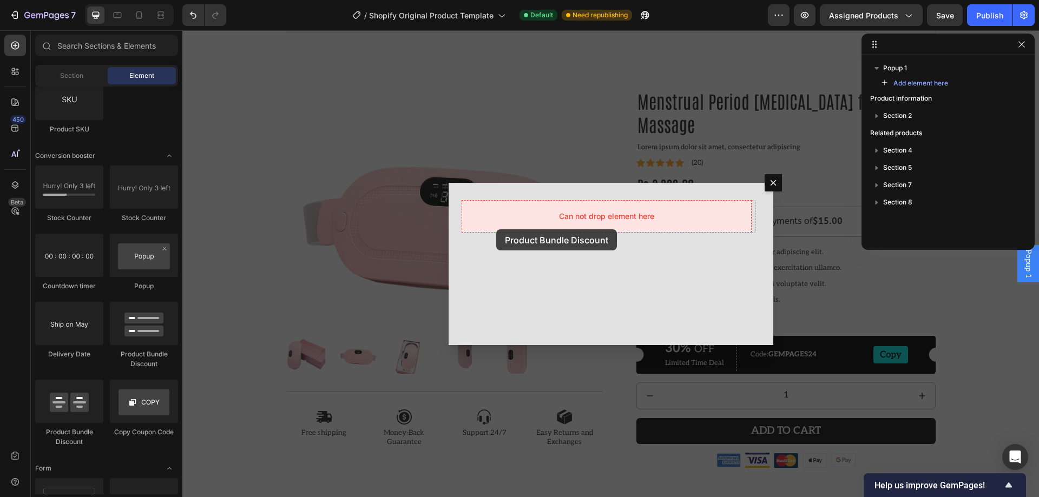
drag, startPoint x: 322, startPoint y: 371, endPoint x: 497, endPoint y: 225, distance: 227.8
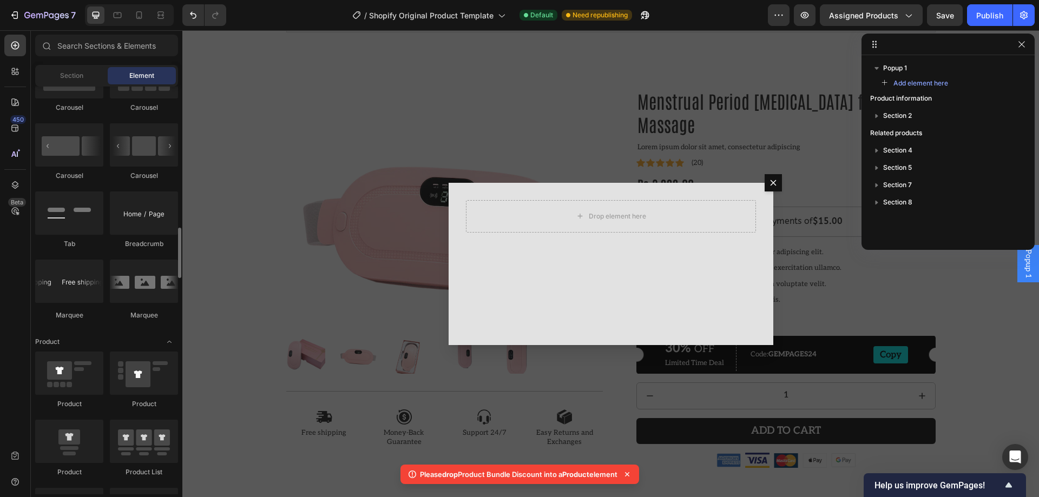
scroll to position [1082, 0]
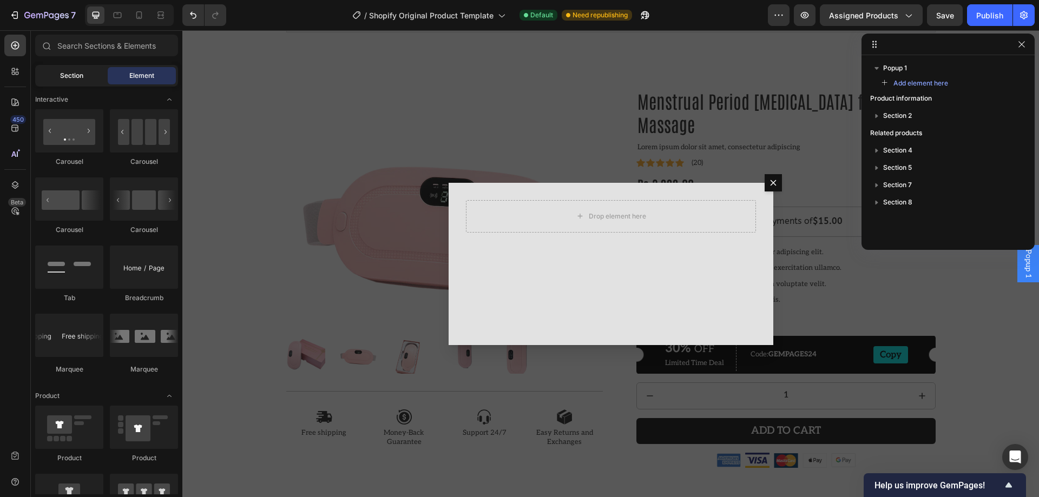
click at [62, 82] on div "Section" at bounding box center [71, 75] width 68 height 17
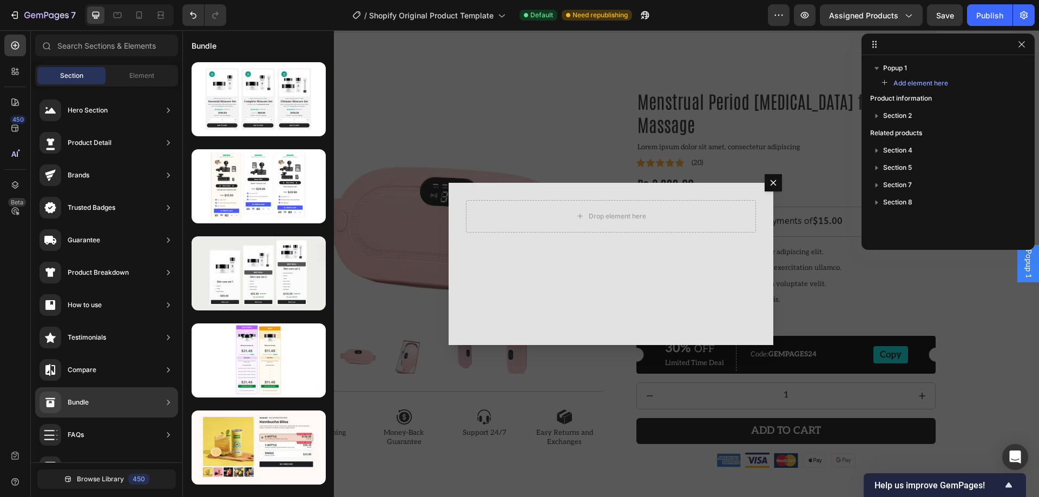
scroll to position [108, 0]
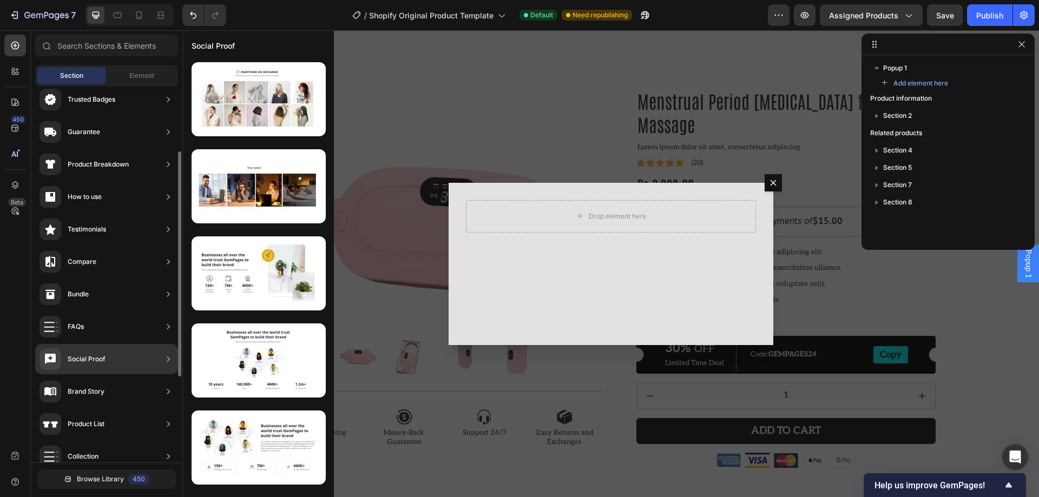
click at [124, 368] on div "Social Proof" at bounding box center [106, 359] width 143 height 30
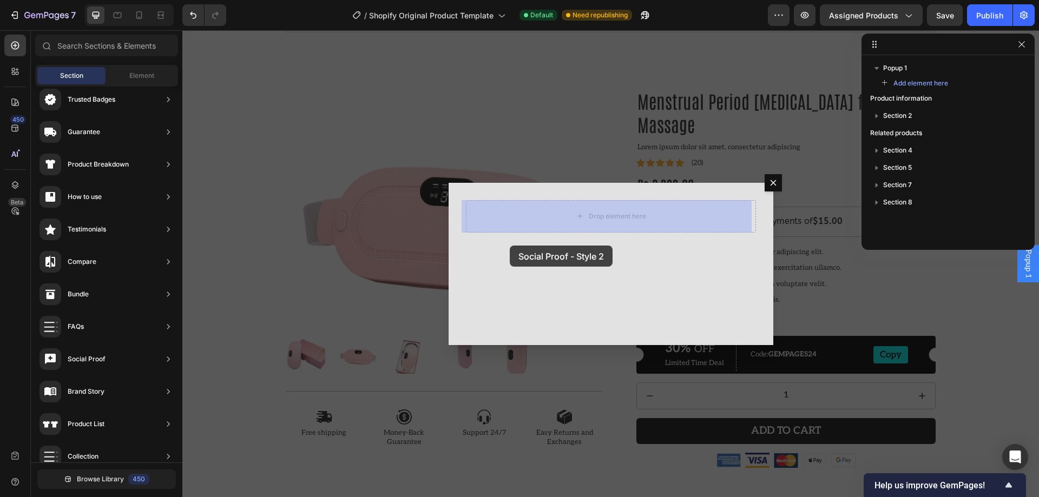
drag, startPoint x: 426, startPoint y: 312, endPoint x: 510, endPoint y: 246, distance: 106.3
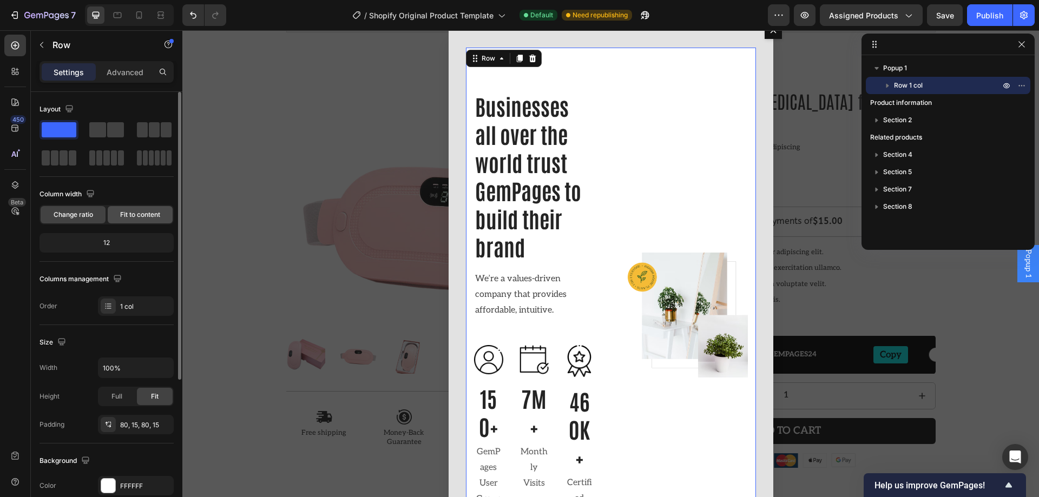
click at [142, 221] on div "Fit to content" at bounding box center [140, 214] width 65 height 17
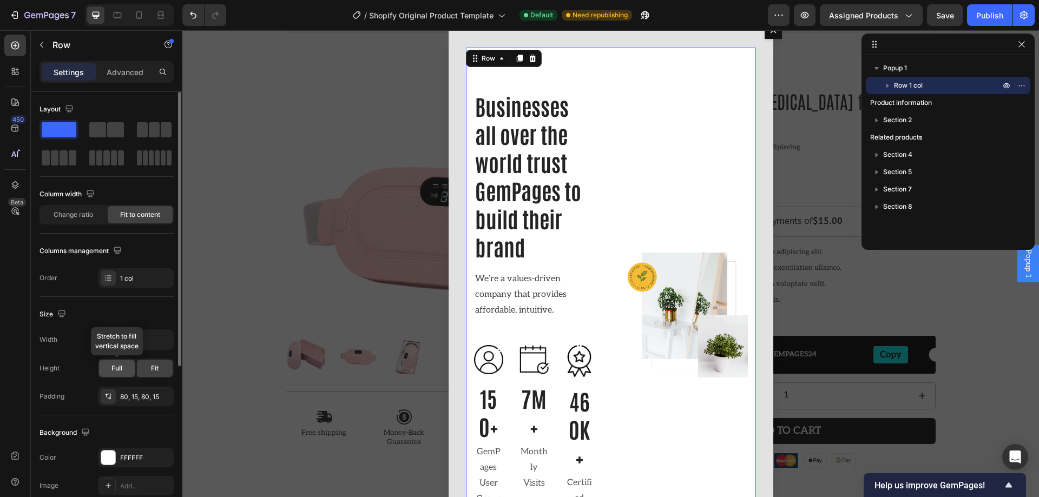
click at [116, 368] on span "Full" at bounding box center [116, 369] width 11 height 10
click at [135, 287] on div "1 col" at bounding box center [136, 277] width 76 height 19
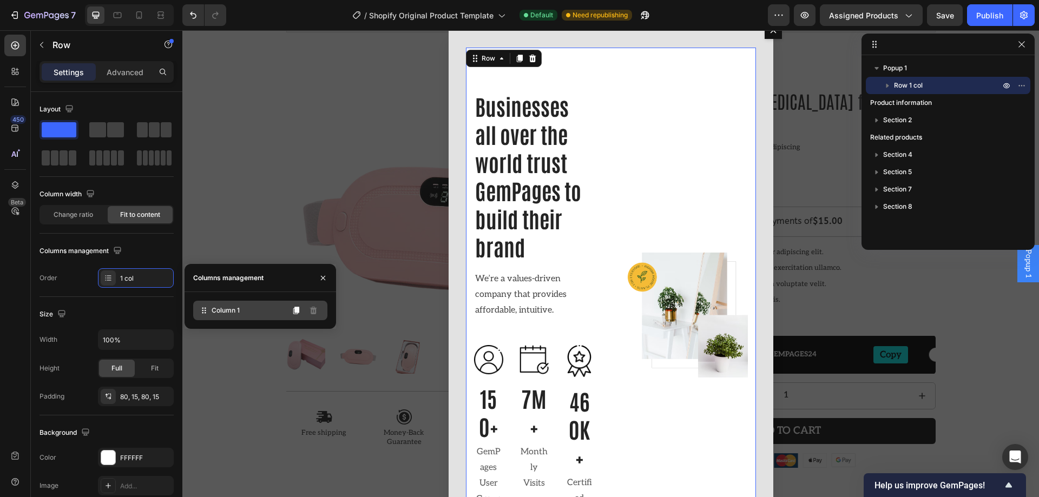
click at [223, 312] on span "Column 1" at bounding box center [226, 311] width 28 height 10
click at [111, 275] on icon at bounding box center [108, 278] width 9 height 9
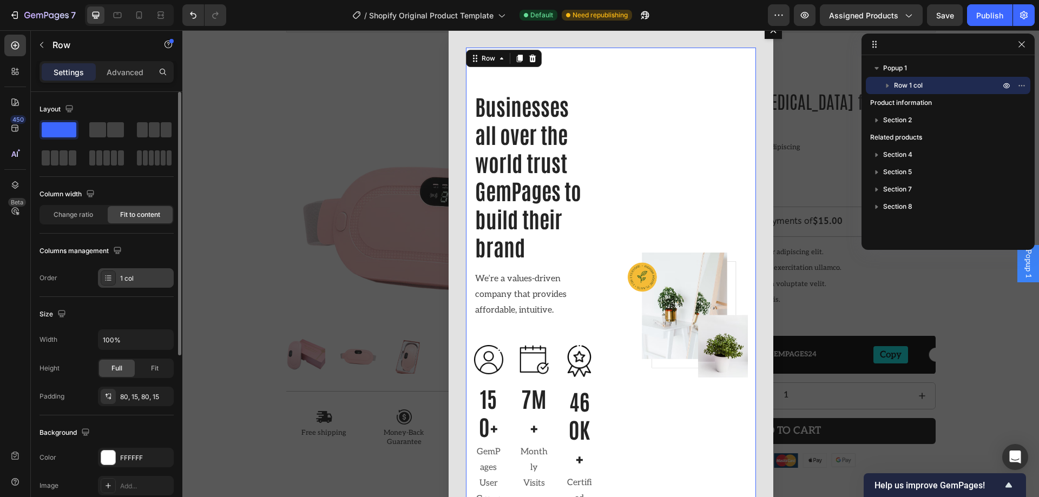
click at [106, 280] on icon at bounding box center [108, 278] width 9 height 9
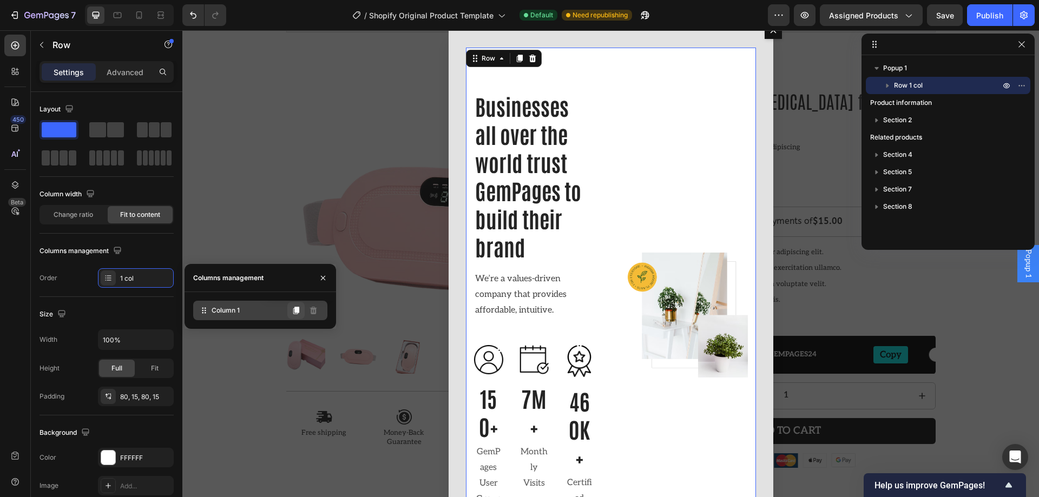
click at [296, 311] on icon at bounding box center [296, 311] width 6 height 8
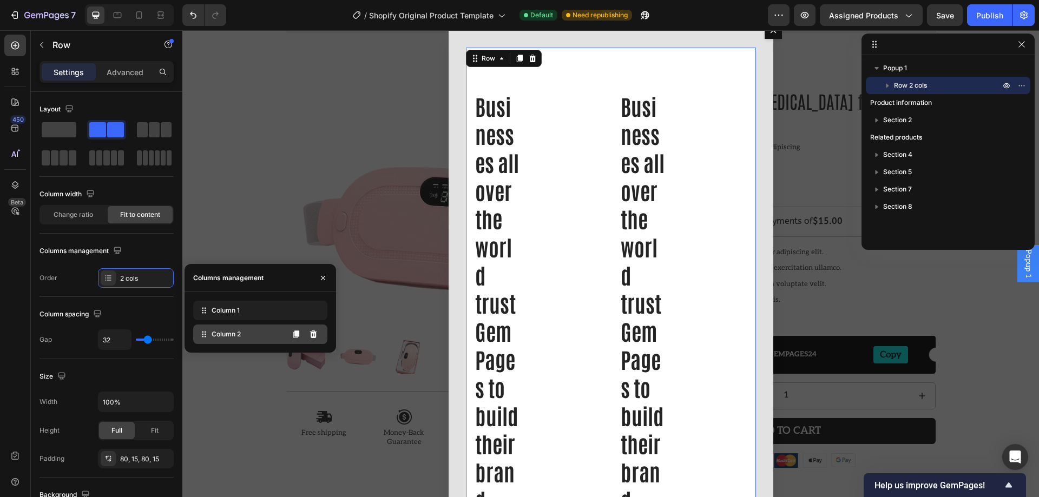
click at [275, 334] on div "Column 2" at bounding box center [260, 334] width 134 height 19
click at [313, 333] on icon at bounding box center [313, 335] width 7 height 8
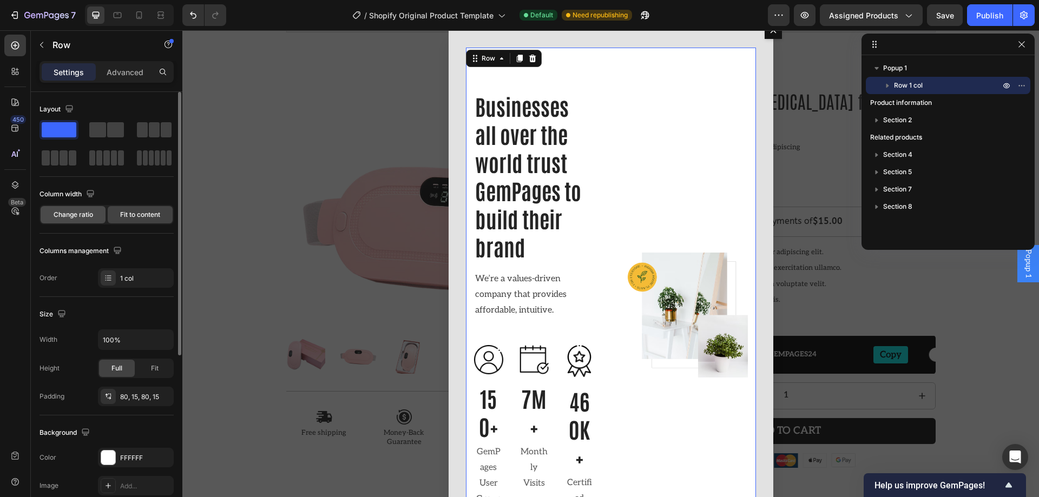
click at [92, 211] on span "Change ratio" at bounding box center [73, 215] width 39 height 10
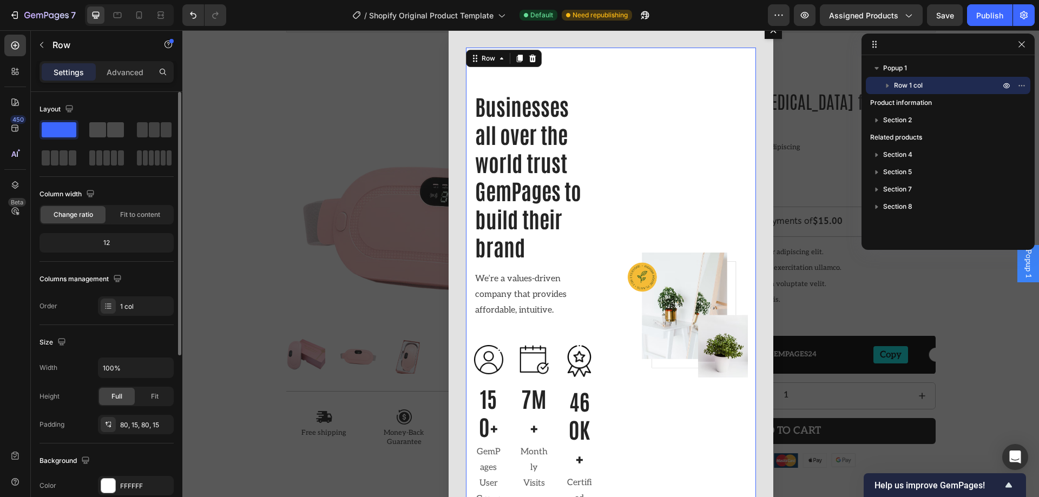
click at [101, 128] on span at bounding box center [97, 129] width 17 height 15
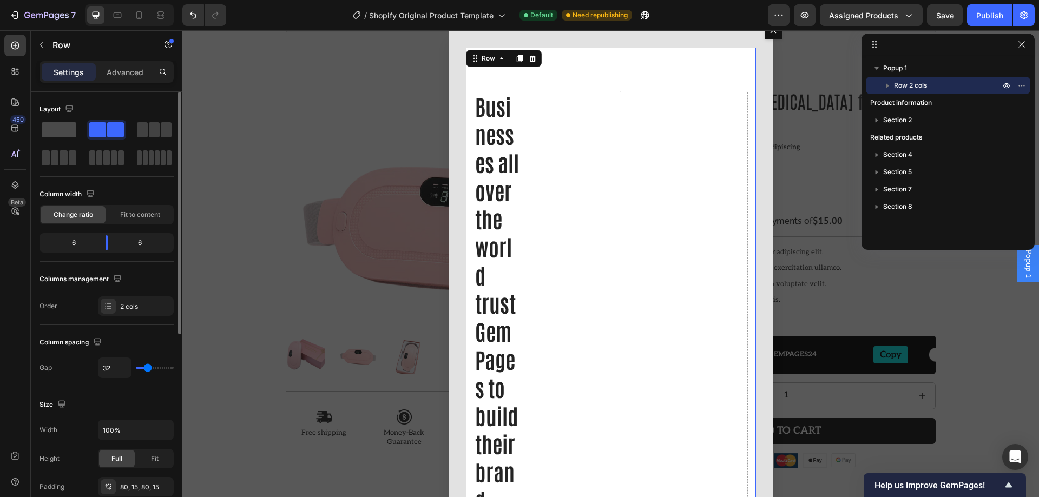
click at [65, 135] on span at bounding box center [59, 129] width 35 height 15
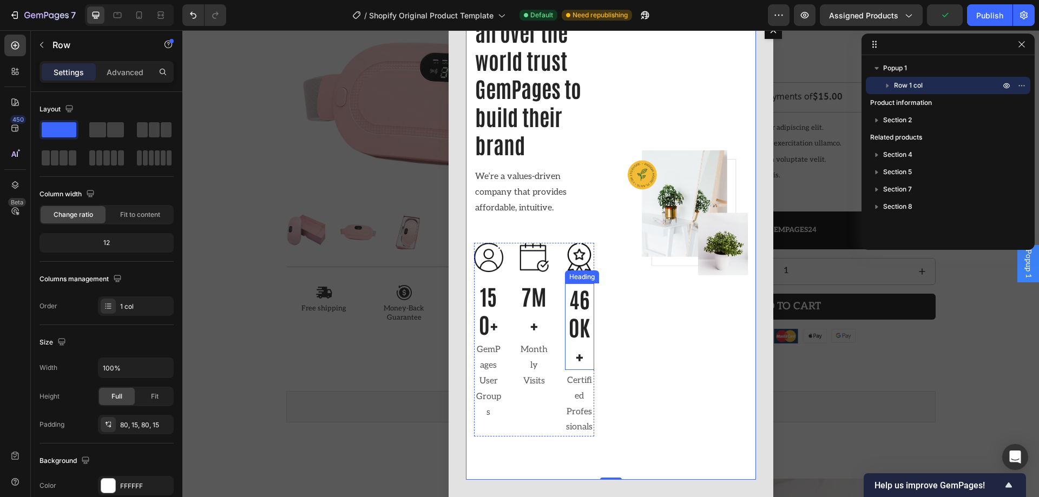
scroll to position [227, 0]
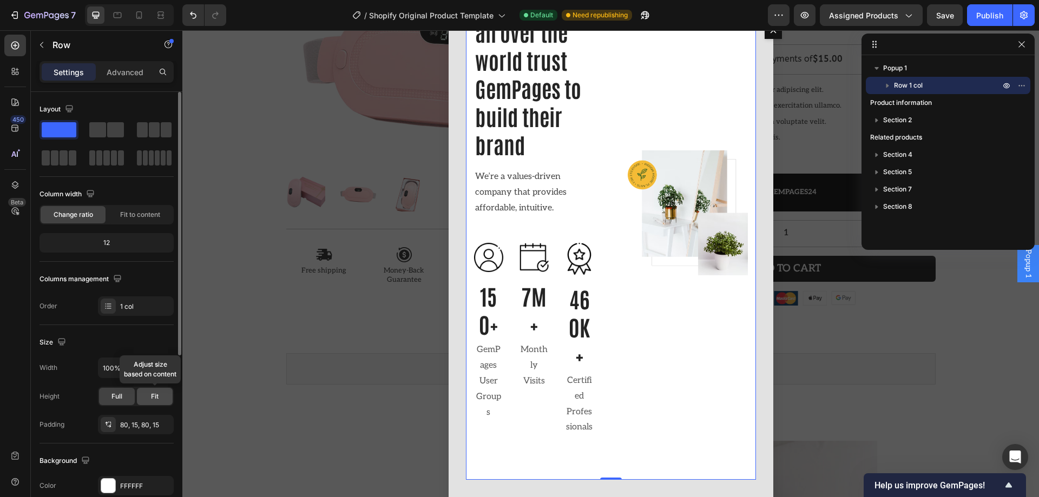
click at [152, 402] on div "Fit" at bounding box center [155, 396] width 36 height 17
click at [138, 368] on input "100%" at bounding box center [135, 367] width 75 height 19
click at [167, 368] on icon "button" at bounding box center [163, 367] width 11 height 11
click at [146, 394] on span "1200px" at bounding box center [152, 396] width 23 height 10
type input "1200"
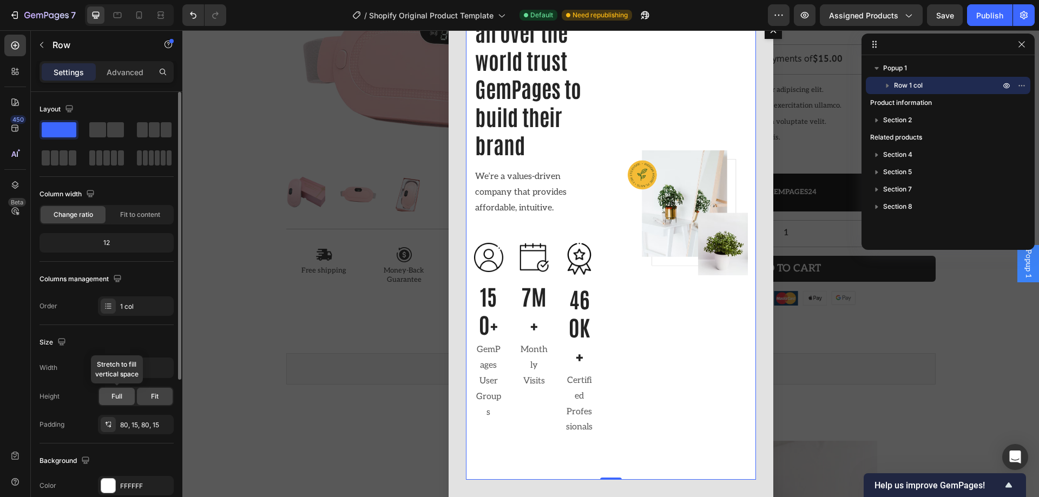
click at [120, 392] on span "Full" at bounding box center [116, 397] width 11 height 10
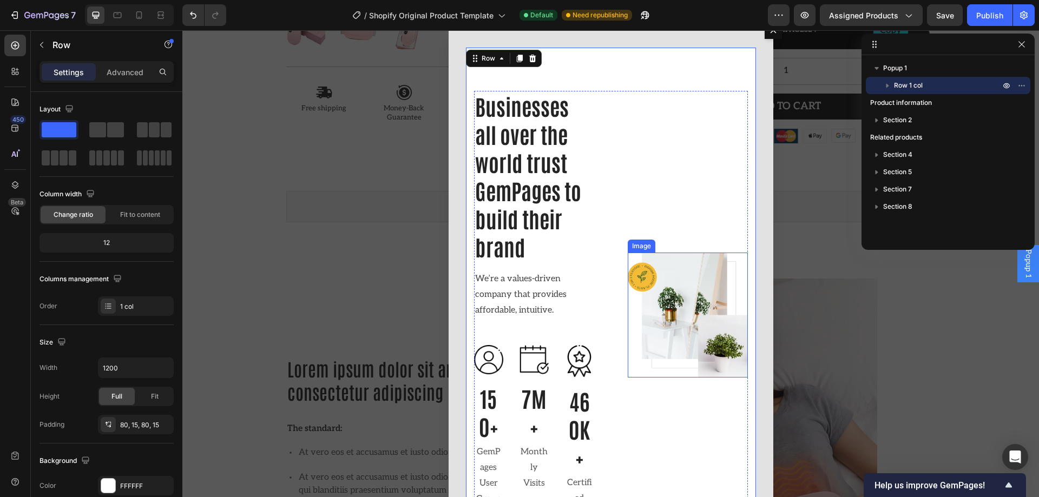
scroll to position [173, 0]
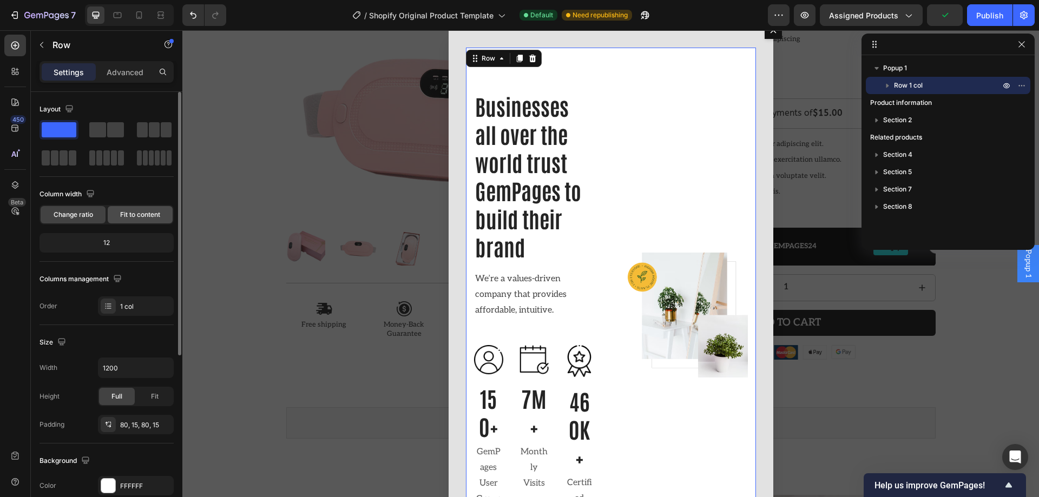
click at [145, 207] on div "Fit to content" at bounding box center [140, 214] width 65 height 17
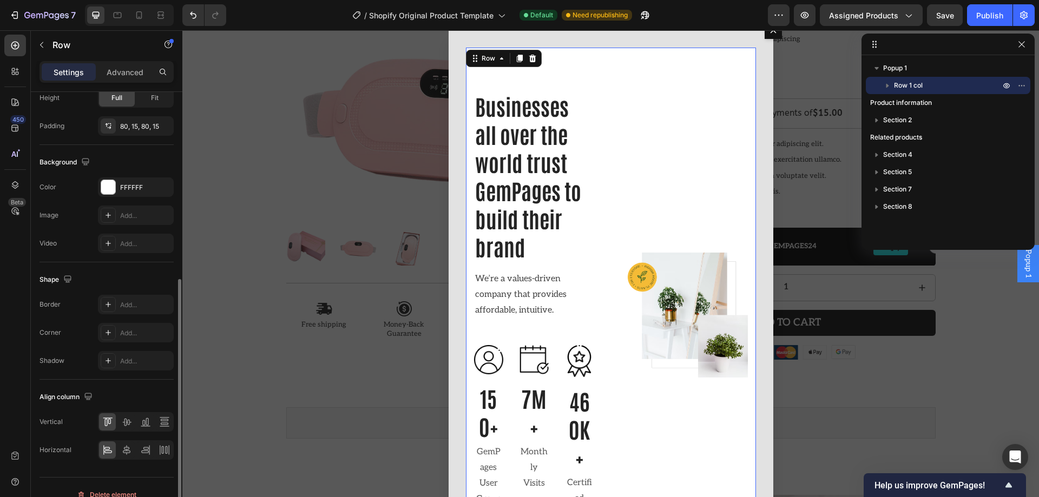
scroll to position [285, 0]
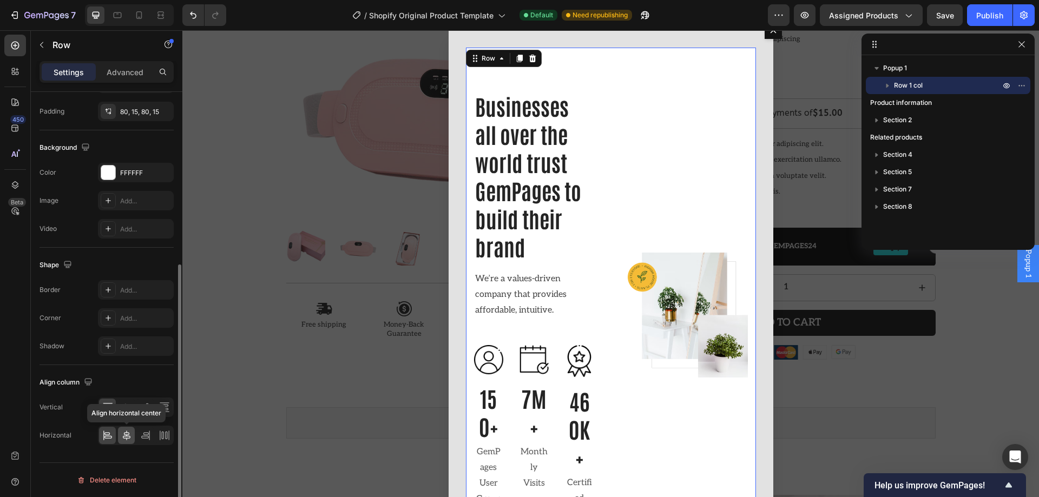
click at [133, 434] on div at bounding box center [126, 435] width 17 height 17
click at [161, 404] on icon at bounding box center [164, 407] width 11 height 11
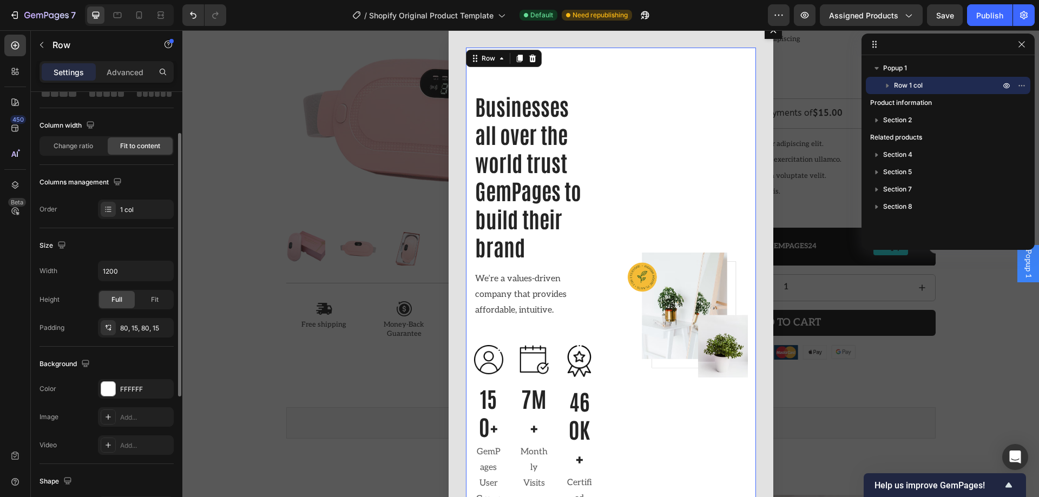
scroll to position [0, 0]
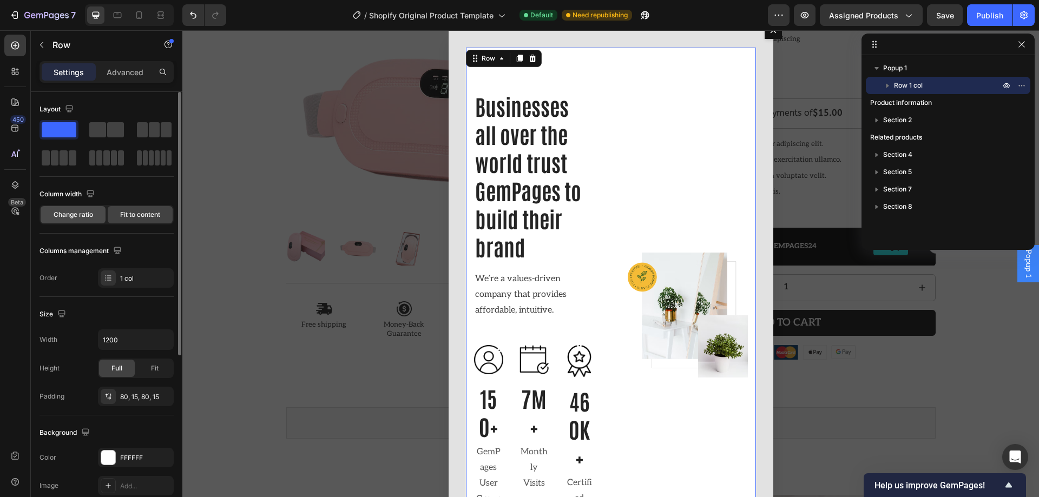
click at [83, 216] on span "Change ratio" at bounding box center [73, 215] width 39 height 10
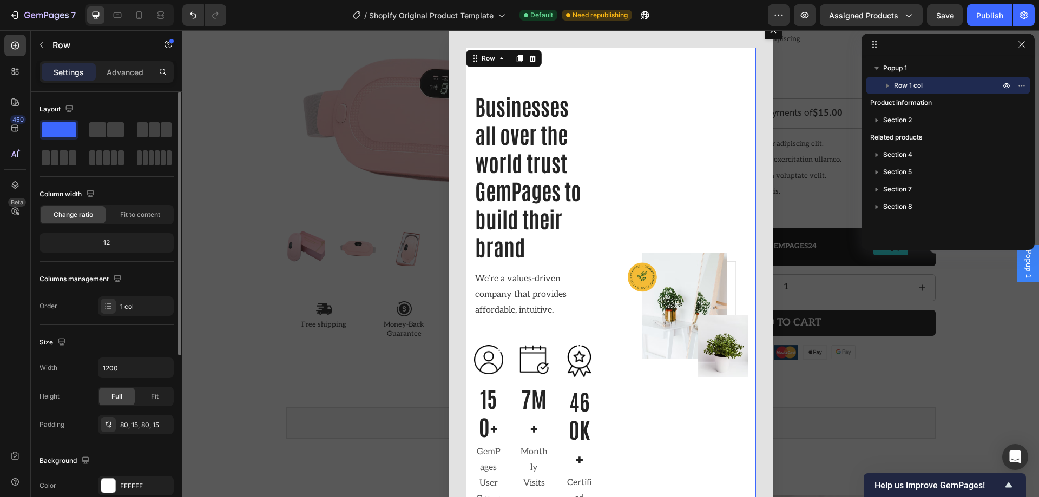
click at [92, 240] on div "12" at bounding box center [107, 242] width 130 height 15
click at [111, 244] on div "12" at bounding box center [107, 242] width 130 height 15
click at [129, 68] on p "Advanced" at bounding box center [125, 72] width 37 height 11
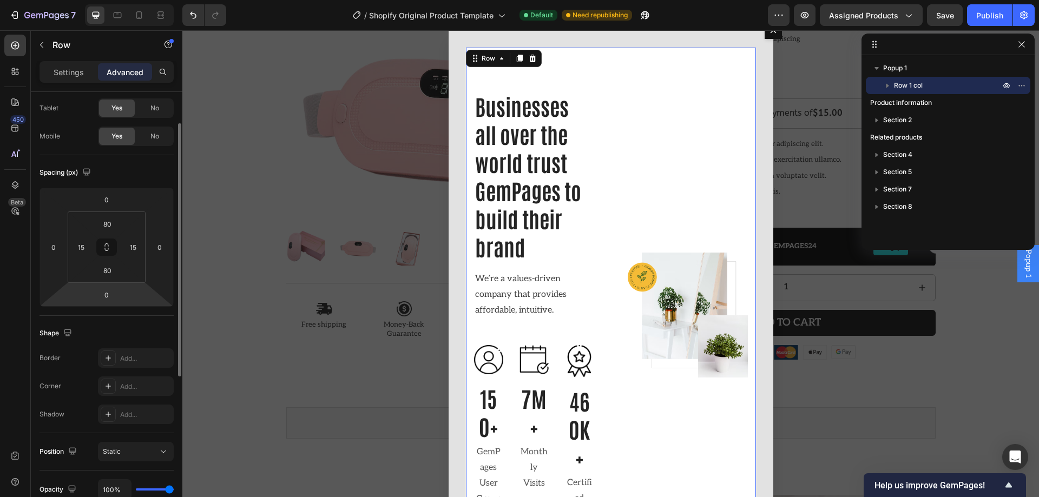
scroll to position [108, 0]
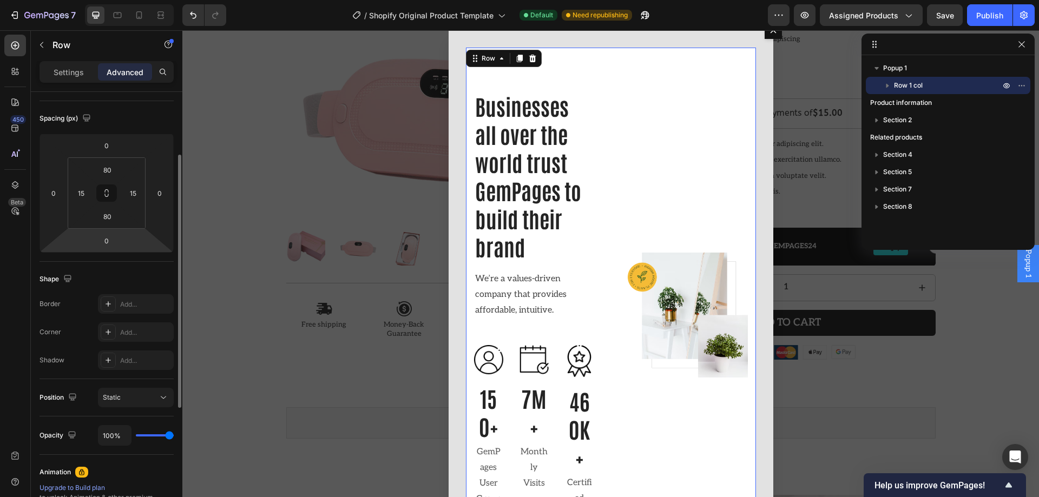
click at [157, 409] on div "Position Static" at bounding box center [106, 397] width 134 height 37
click at [154, 400] on div "Static" at bounding box center [130, 398] width 55 height 10
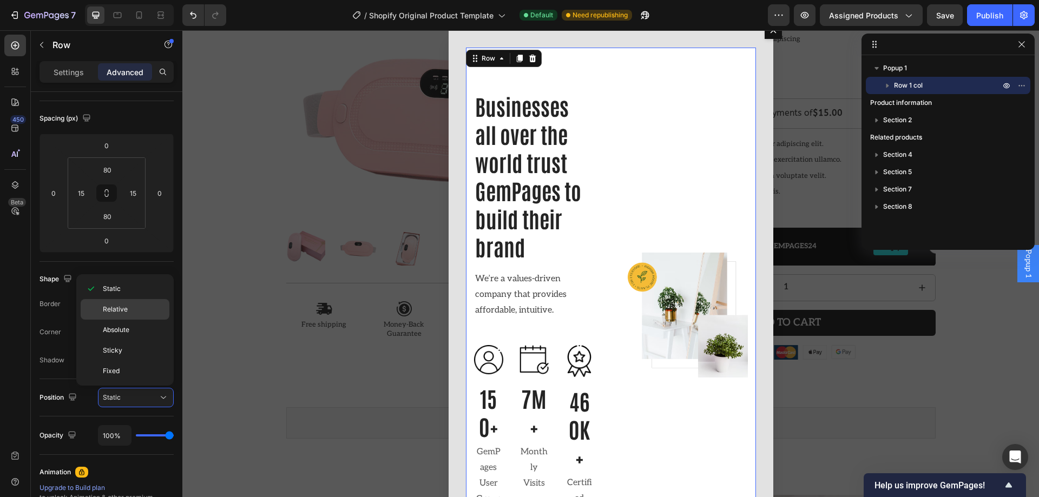
click at [124, 315] on div "Relative" at bounding box center [125, 309] width 89 height 21
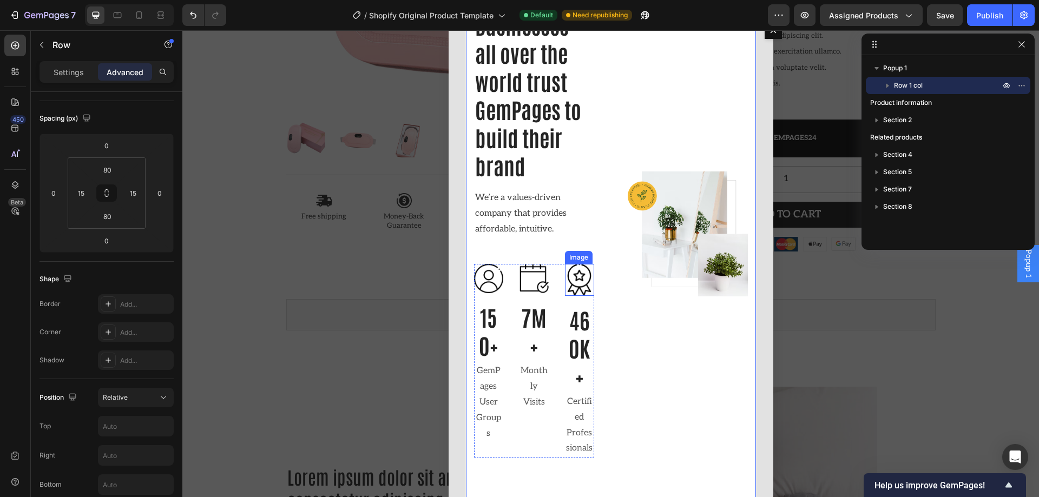
scroll to position [118, 0]
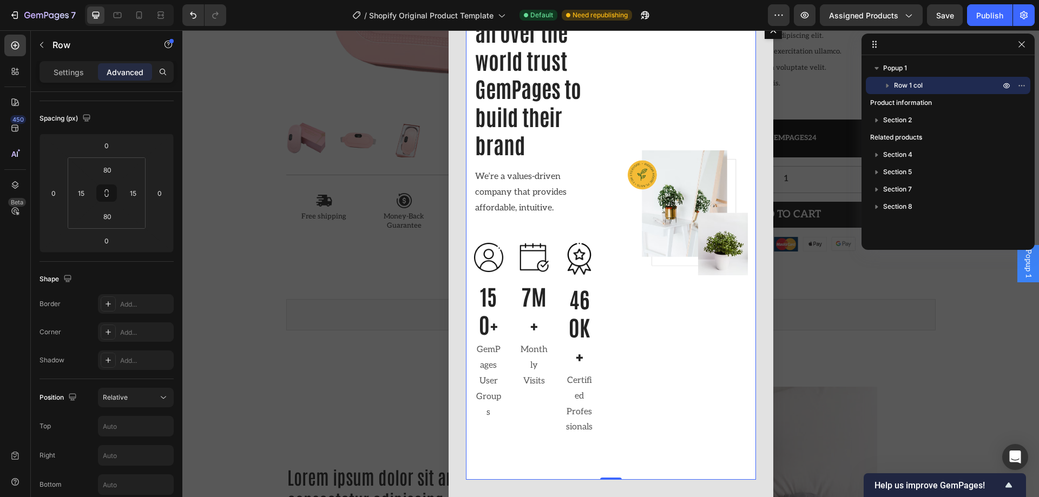
click at [735, 273] on div "Businesses all over the world trust GemPages to build their brand Heading We’re…" at bounding box center [611, 212] width 290 height 535
click at [751, 279] on div "Businesses all over the world trust GemPages to build their brand Heading We’re…" at bounding box center [611, 263] width 325 height 467
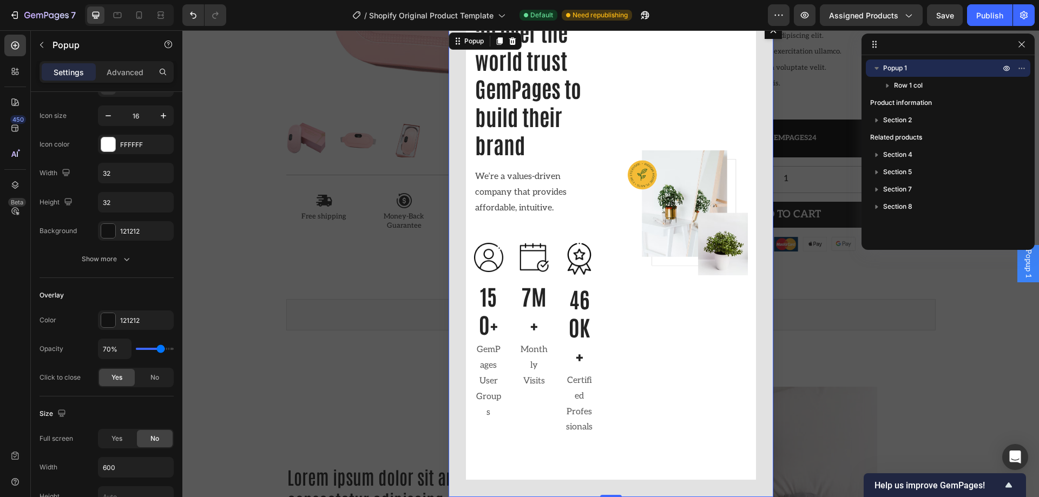
scroll to position [0, 0]
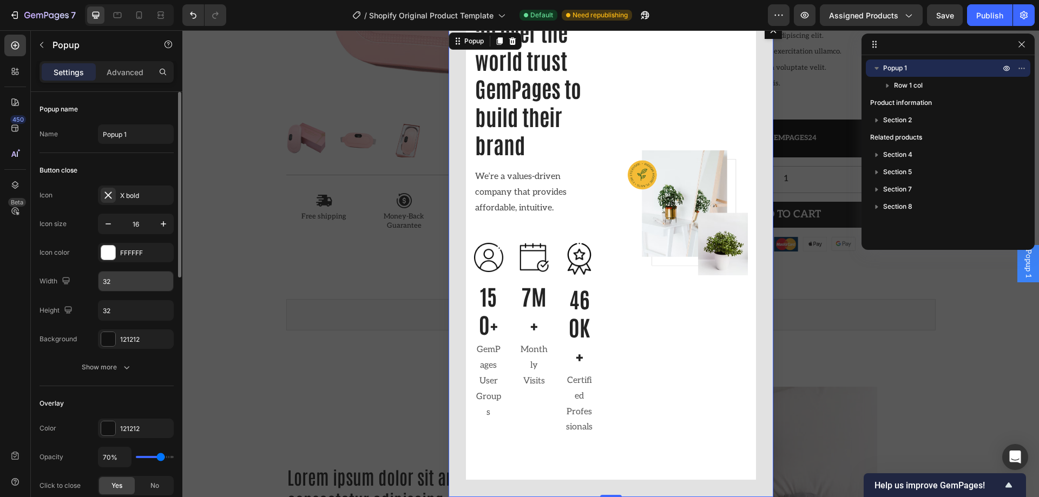
click at [122, 287] on input "32" at bounding box center [135, 281] width 75 height 19
click at [129, 377] on div "Button close Icon X bold Icon size 16 Icon color FFFFFF Width 32 Height 32 Back…" at bounding box center [106, 269] width 134 height 233
click at [127, 372] on icon "button" at bounding box center [126, 367] width 11 height 11
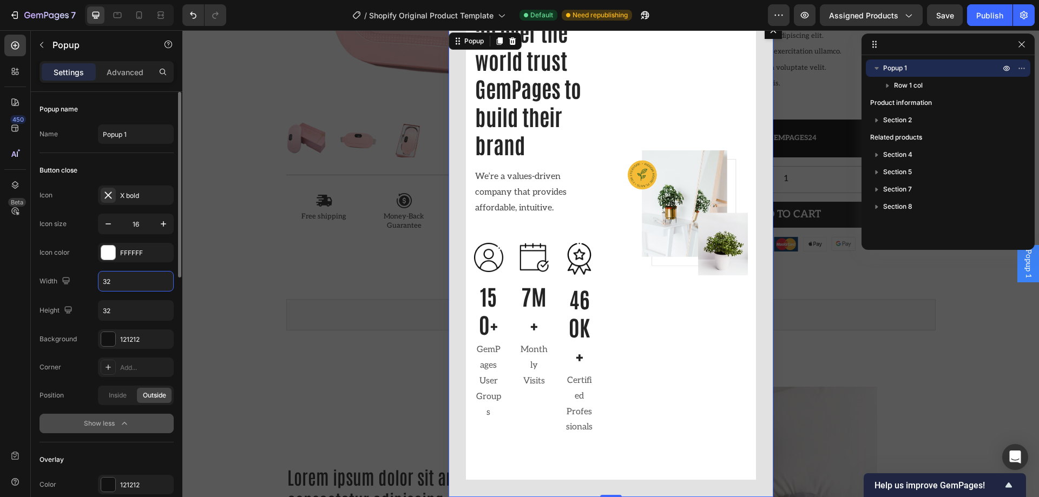
click at [136, 288] on input "32" at bounding box center [135, 281] width 75 height 19
type input "50"
click at [218, 395] on div "Backdrop" at bounding box center [610, 263] width 856 height 467
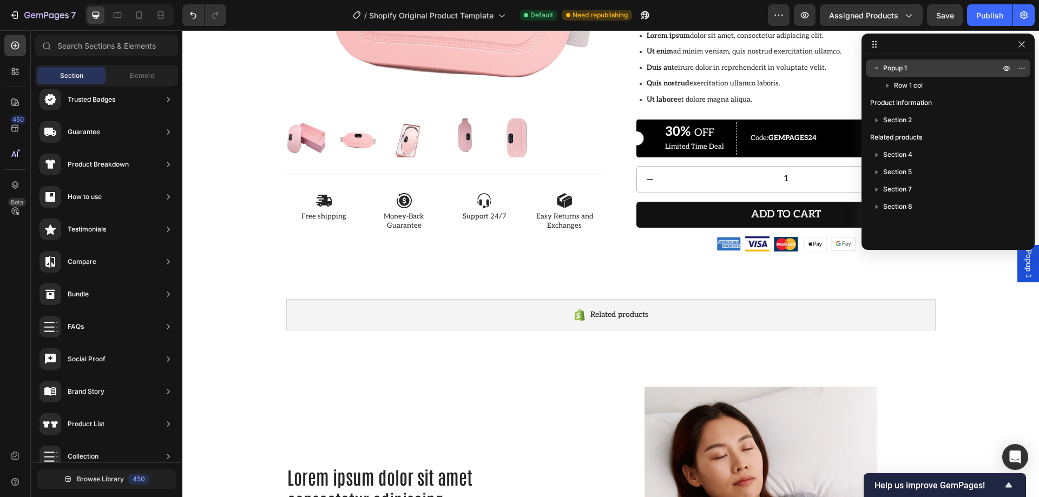
click at [935, 70] on p "Popup 1" at bounding box center [942, 68] width 119 height 11
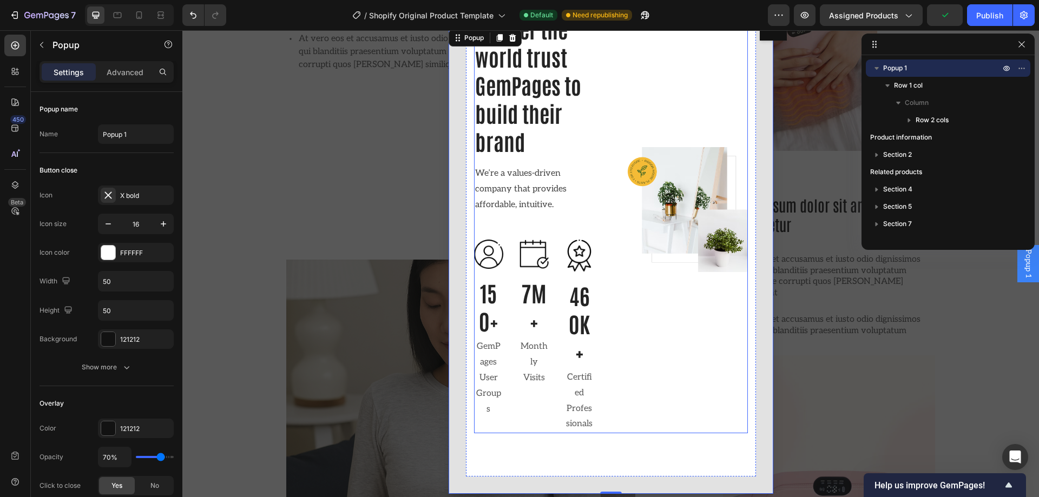
scroll to position [4, 0]
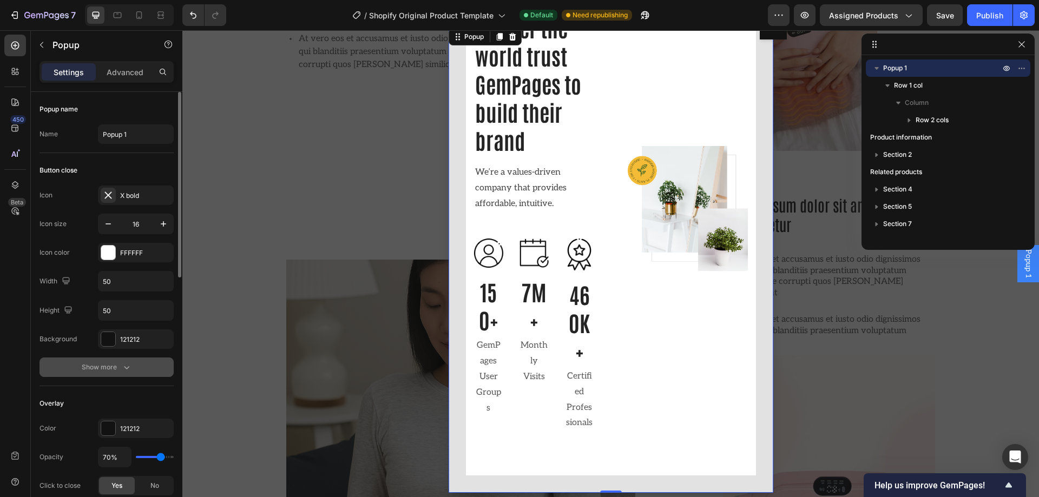
click at [123, 364] on icon "button" at bounding box center [126, 367] width 11 height 11
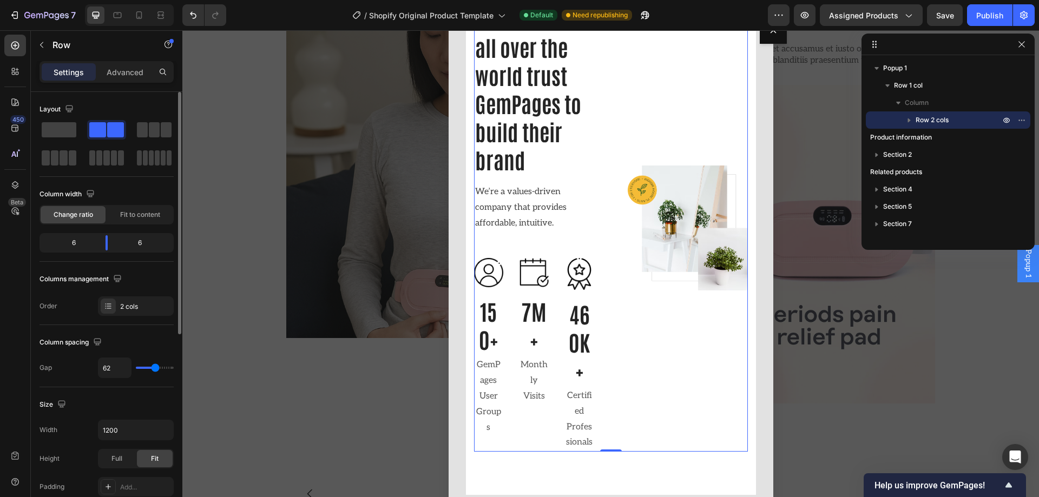
scroll to position [0, 0]
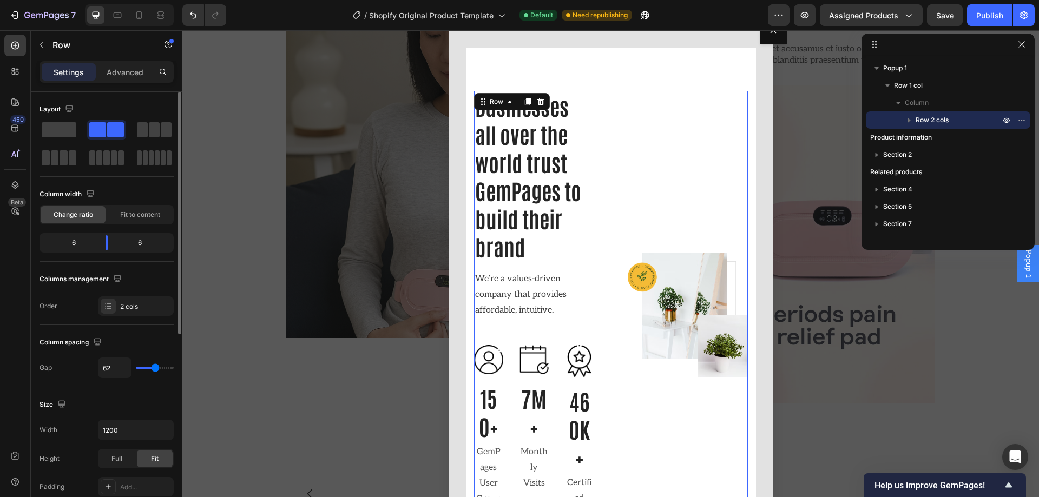
drag, startPoint x: 698, startPoint y: 325, endPoint x: 728, endPoint y: 227, distance: 103.0
click at [143, 300] on div "2 cols" at bounding box center [136, 305] width 76 height 19
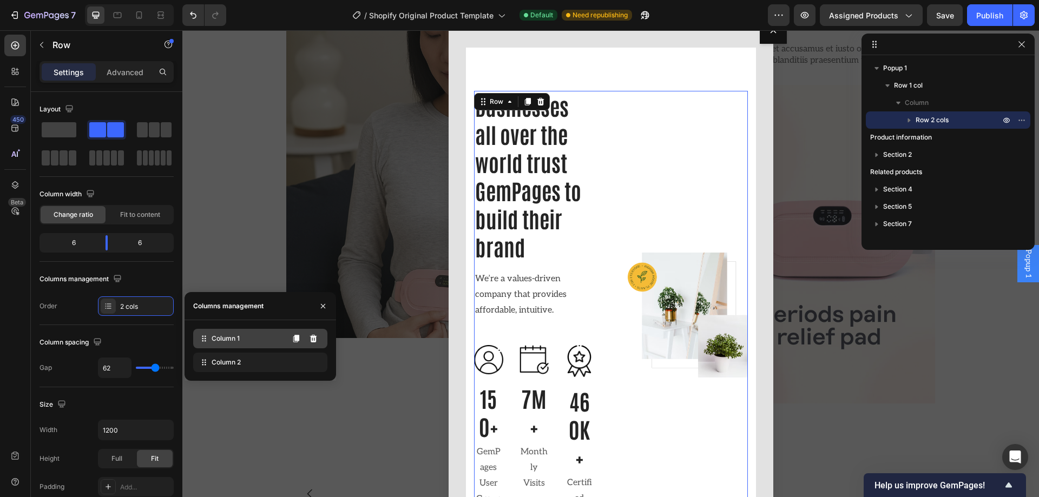
click at [210, 339] on div "Column 1" at bounding box center [260, 338] width 134 height 19
click at [222, 339] on span "Column 1" at bounding box center [226, 339] width 28 height 10
click at [312, 366] on icon at bounding box center [313, 363] width 7 height 8
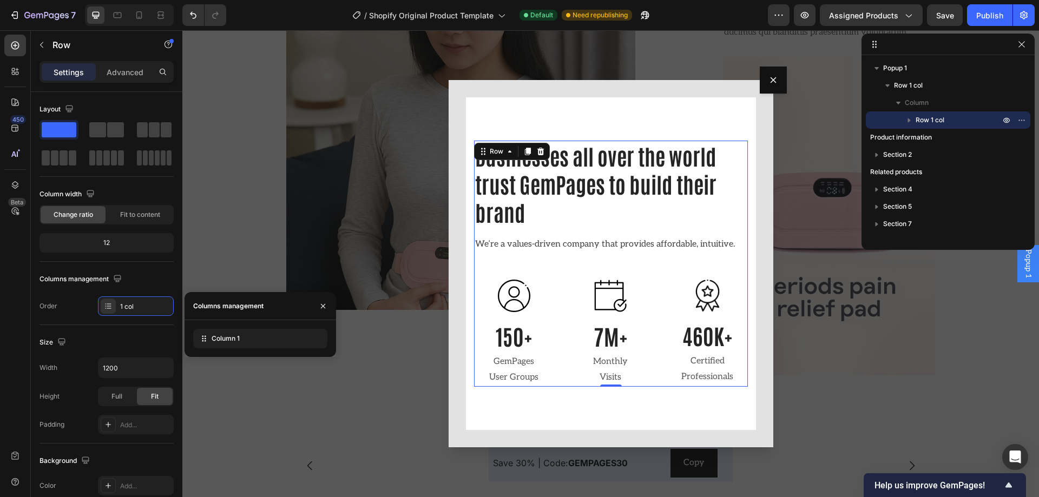
scroll to position [1244, 0]
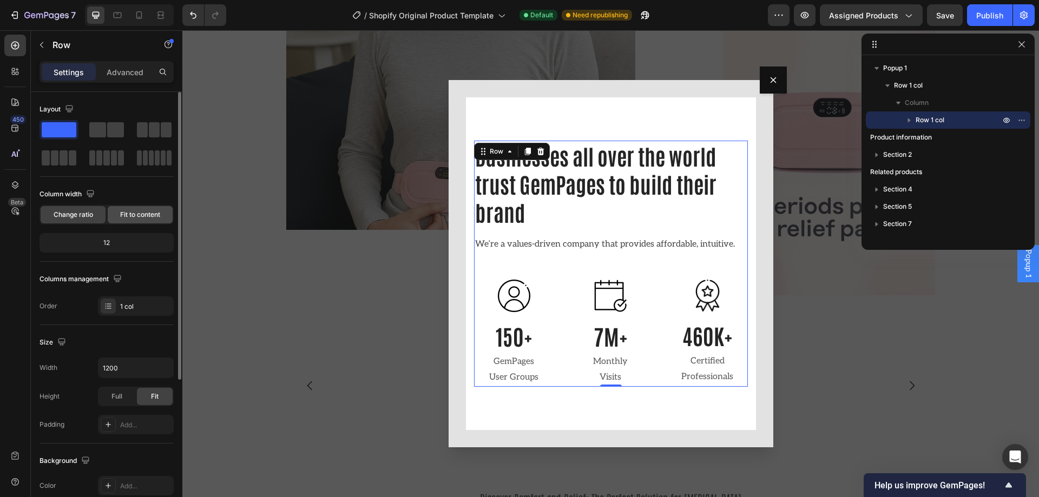
click at [133, 210] on span "Fit to content" at bounding box center [140, 215] width 40 height 10
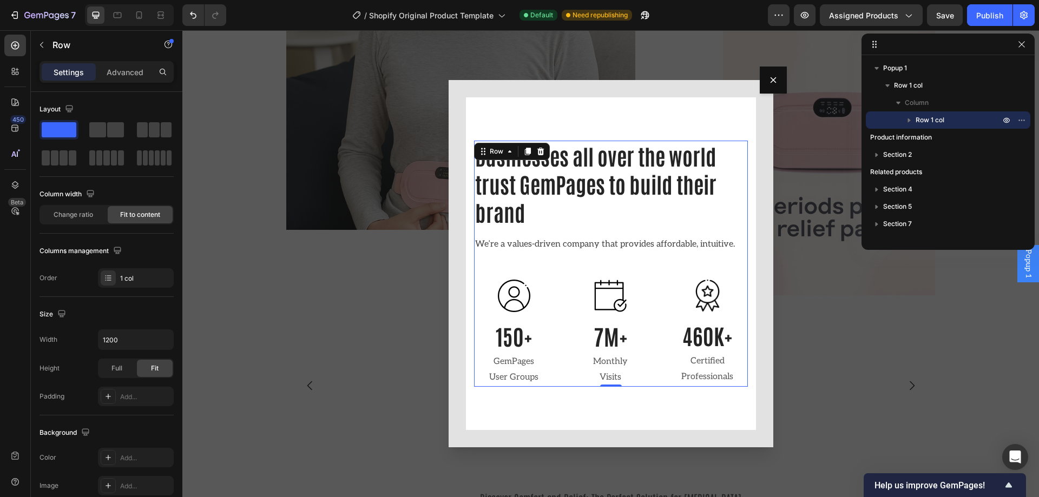
click at [351, 314] on div "Backdrop" at bounding box center [610, 263] width 856 height 467
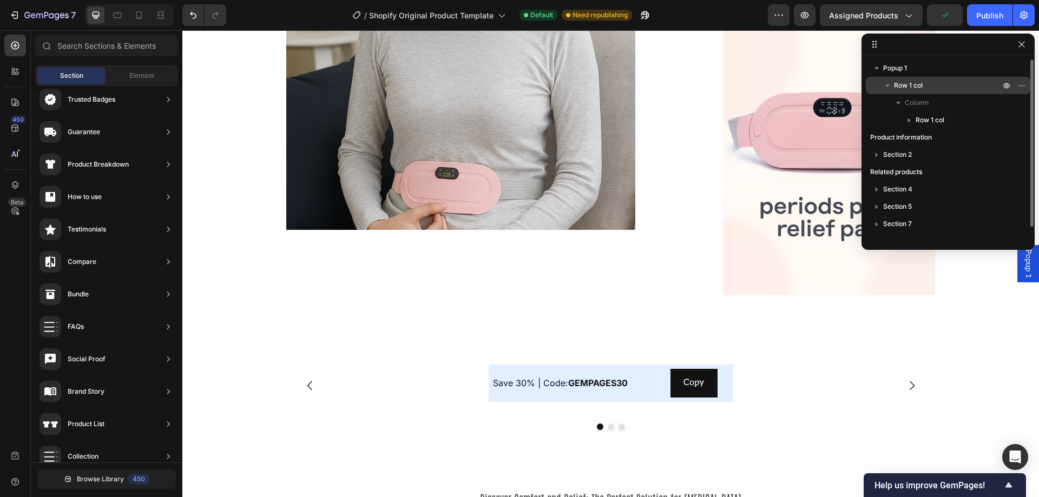
click at [939, 85] on p "Row 1 col" at bounding box center [948, 85] width 108 height 11
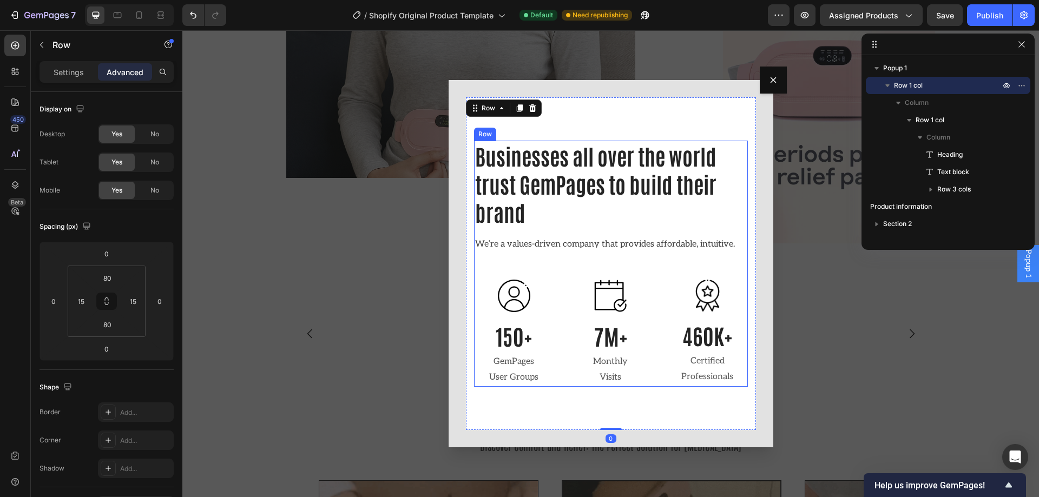
scroll to position [1298, 0]
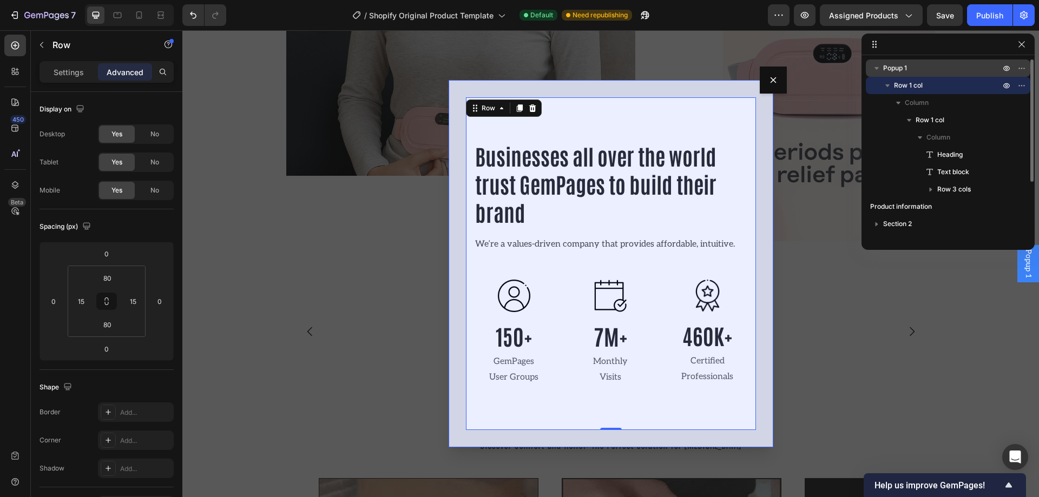
click at [931, 64] on p "Popup 1" at bounding box center [942, 68] width 119 height 11
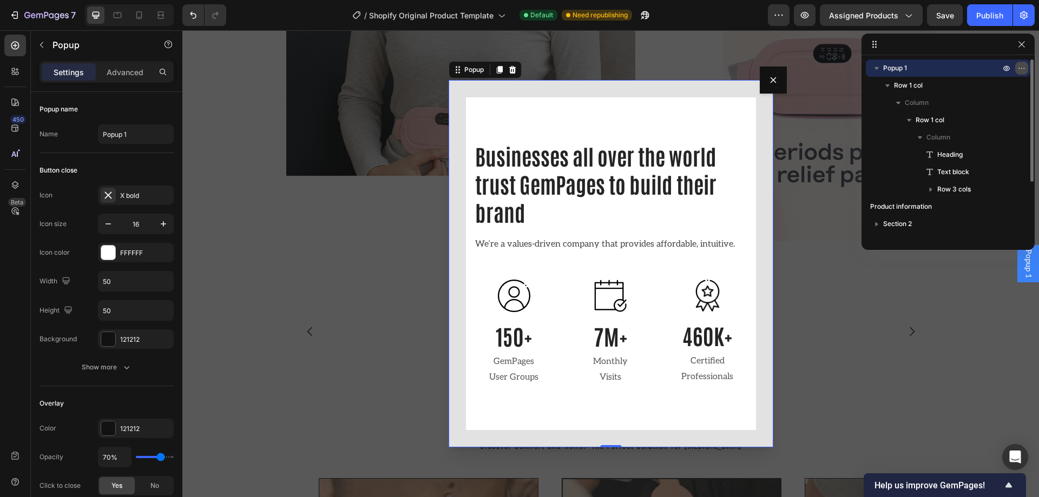
click at [1022, 68] on icon "button" at bounding box center [1021, 68] width 1 height 1
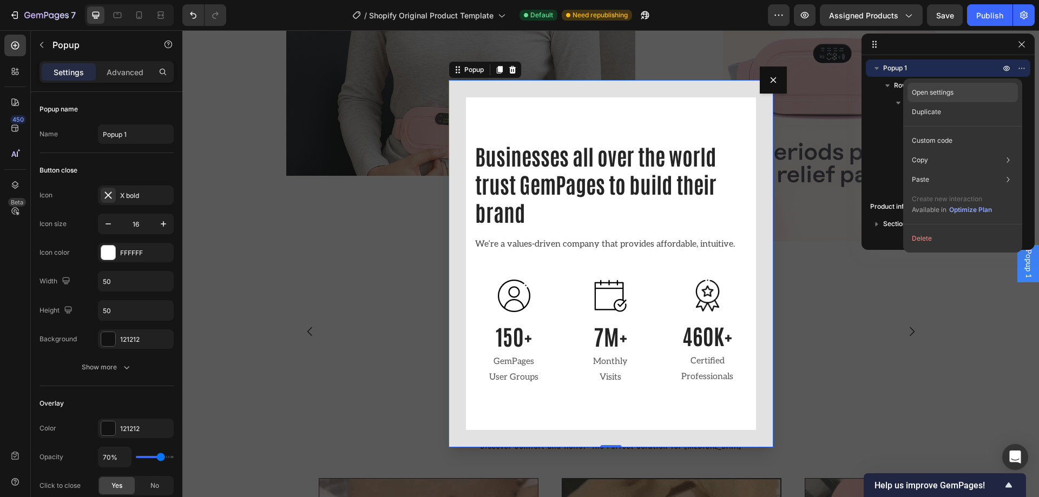
click at [962, 95] on div "Open settings" at bounding box center [962, 92] width 110 height 19
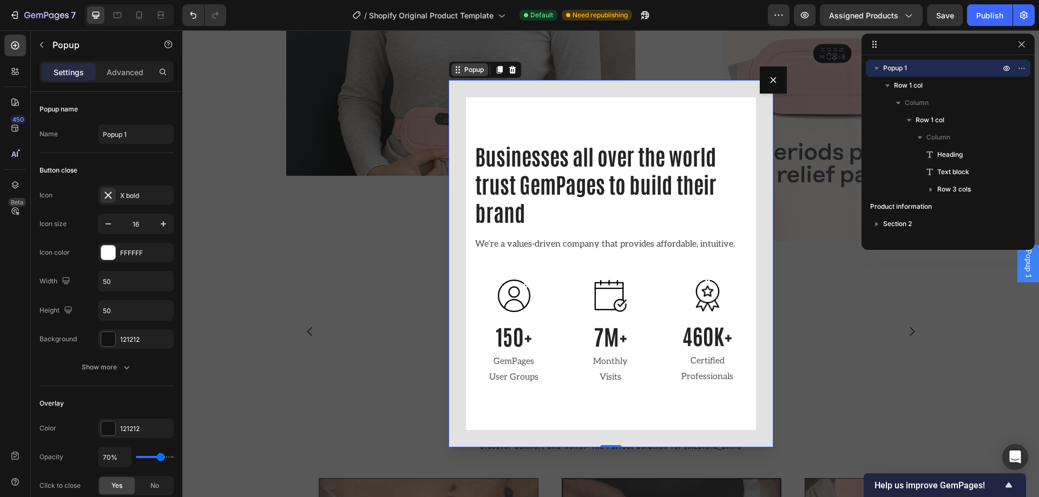
click at [462, 73] on div "Popup" at bounding box center [474, 70] width 24 height 10
click at [466, 76] on div "Popup" at bounding box center [469, 69] width 37 height 13
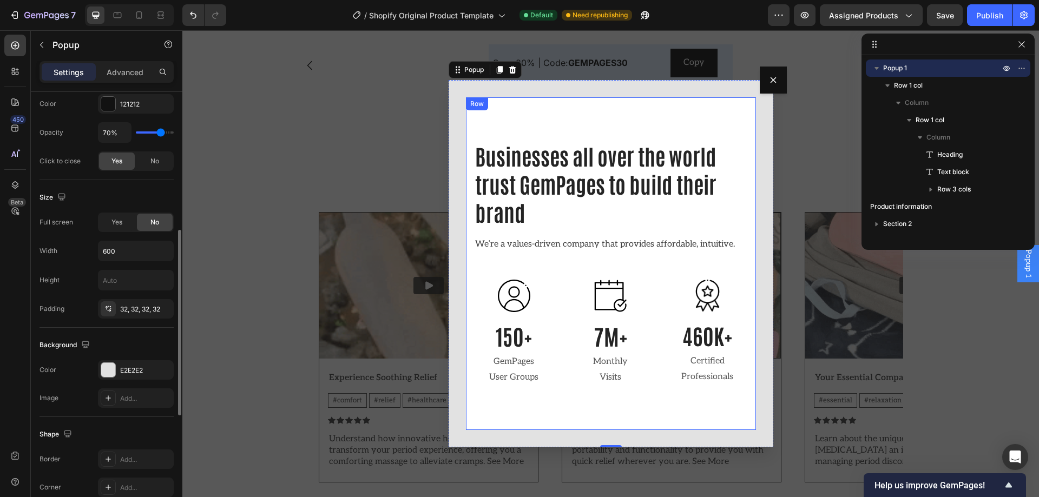
scroll to position [1569, 0]
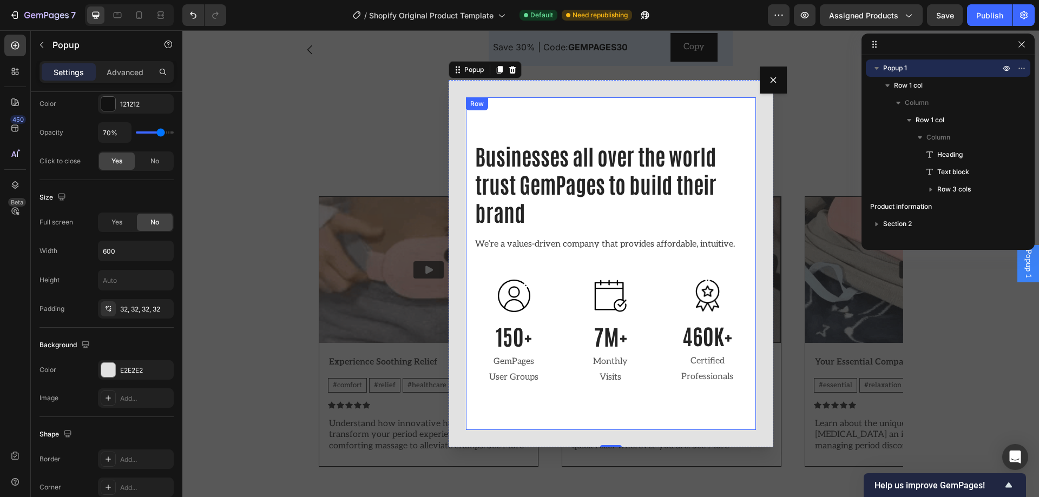
click at [567, 397] on div "Businesses all over the world trust GemPages to build their brand Heading We’re…" at bounding box center [611, 263] width 290 height 332
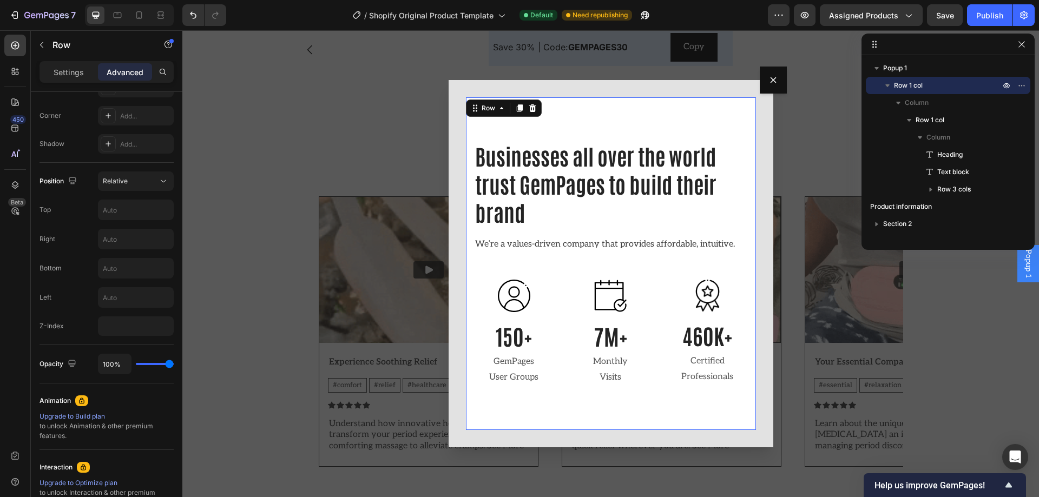
scroll to position [0, 0]
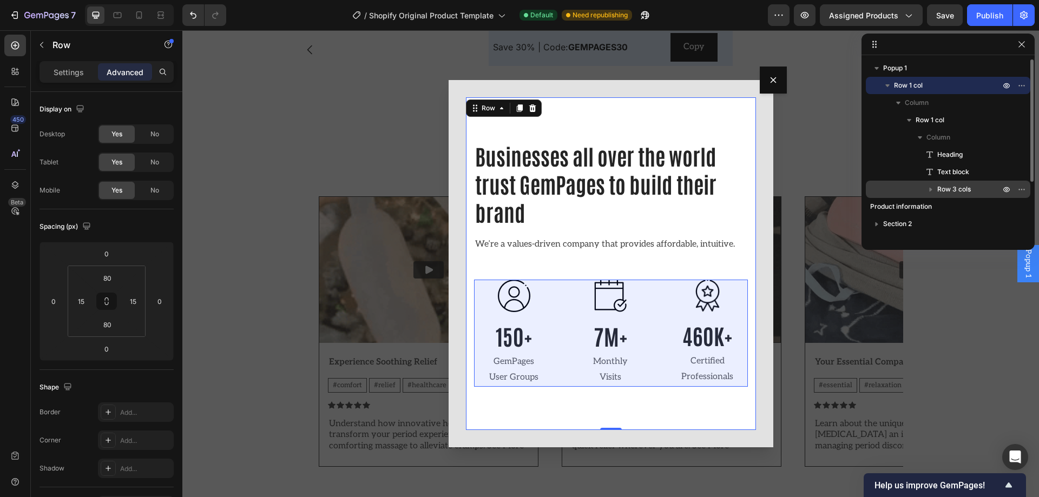
click at [963, 189] on span "Row 3 cols" at bounding box center [954, 189] width 34 height 11
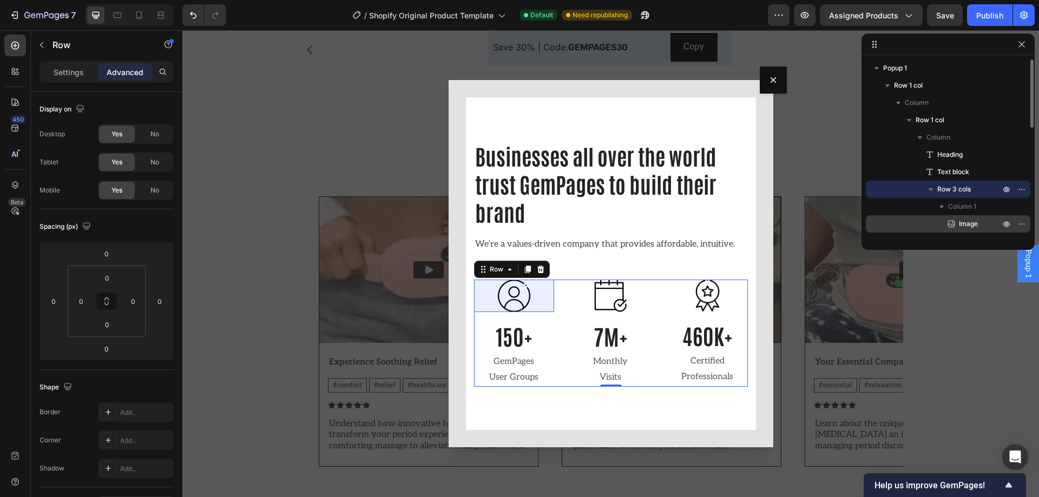
scroll to position [1677, 0]
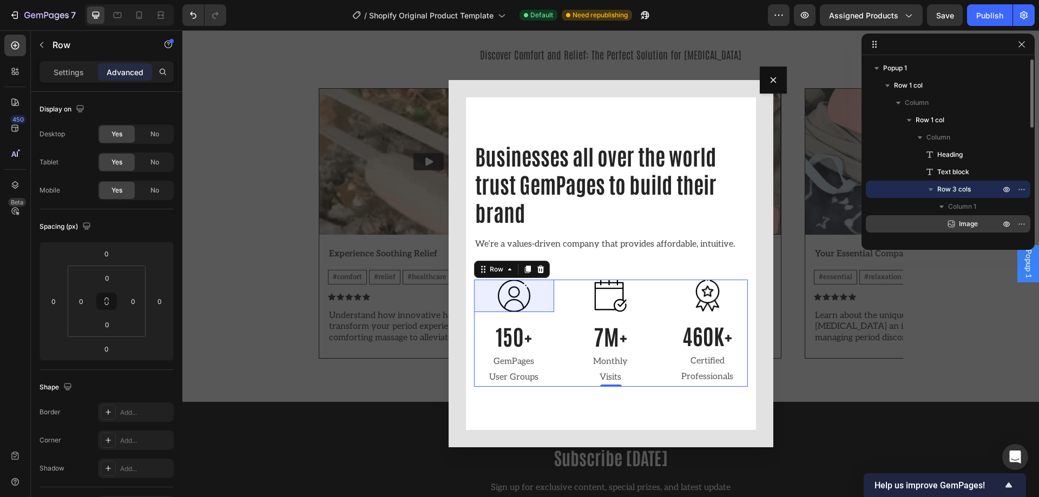
click at [966, 222] on span "Image" at bounding box center [968, 224] width 19 height 11
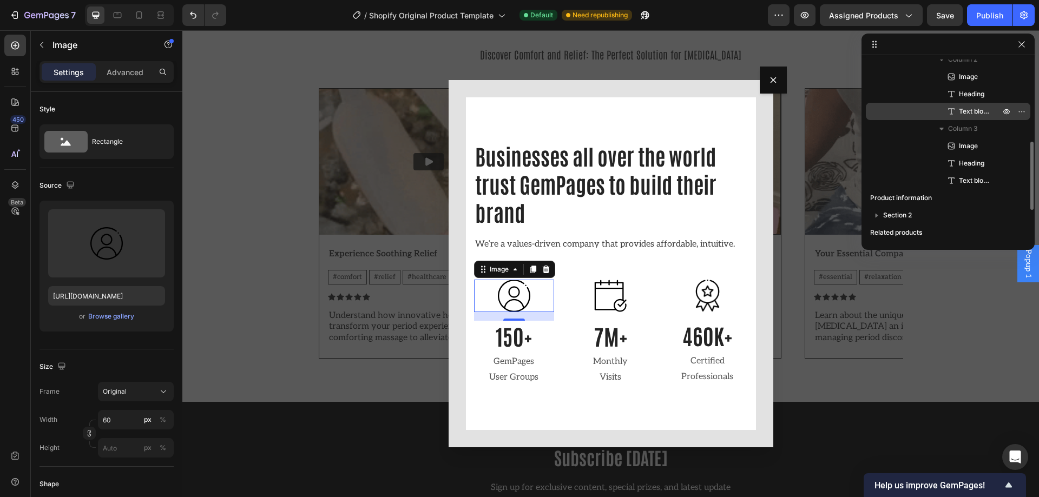
scroll to position [271, 0]
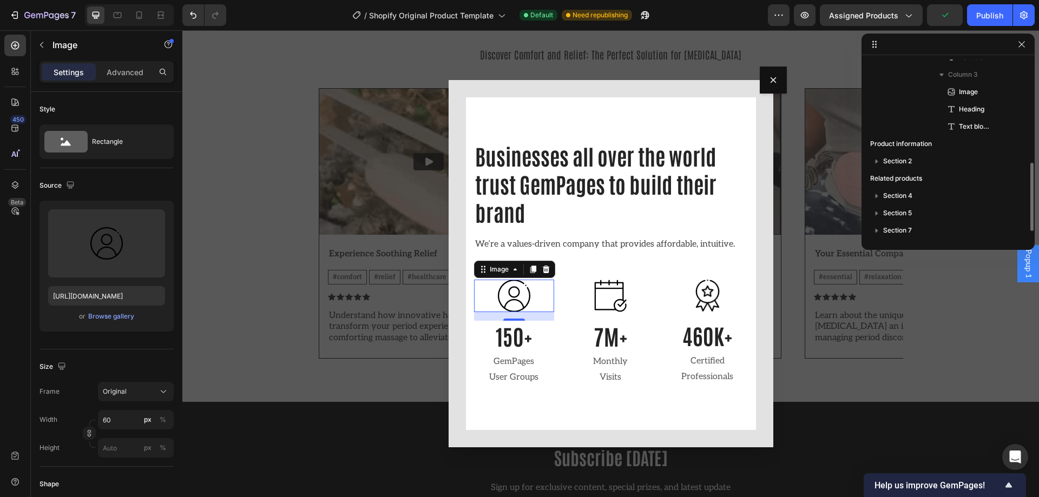
click at [868, 428] on div "Backdrop" at bounding box center [610, 263] width 856 height 467
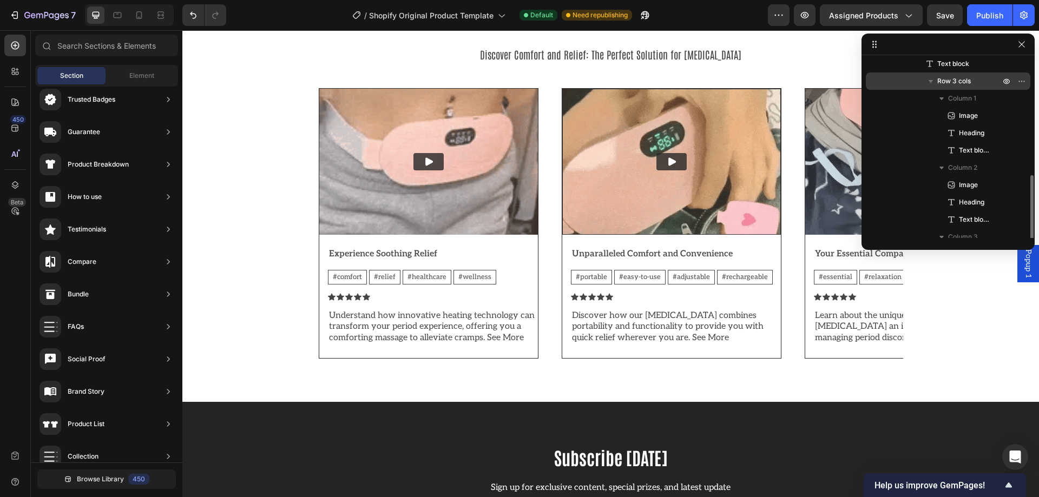
scroll to position [54, 0]
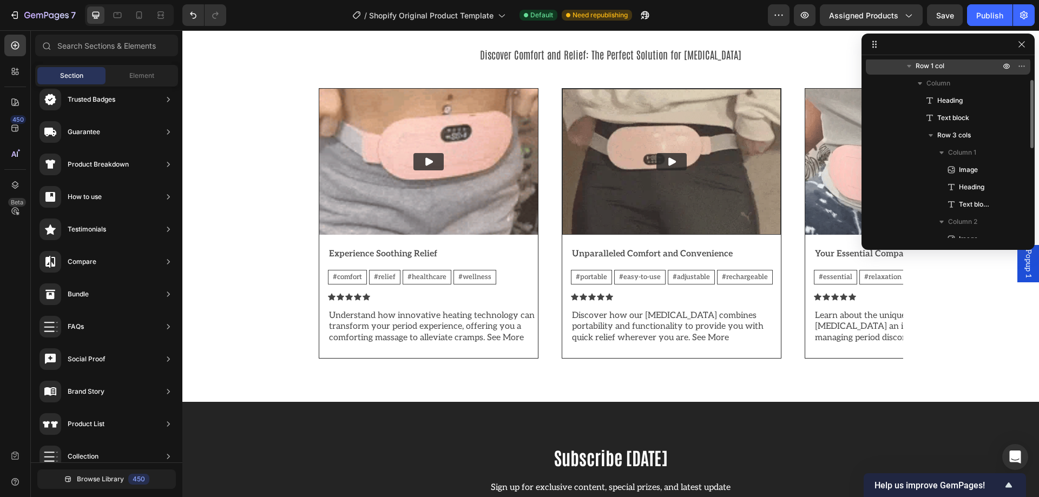
click at [927, 64] on span "Row 1 col" at bounding box center [929, 66] width 29 height 11
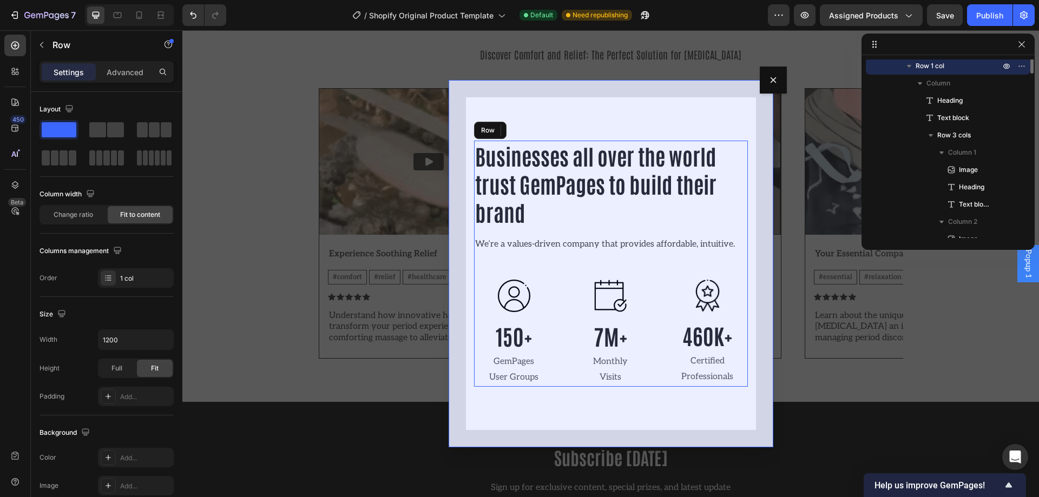
scroll to position [0, 0]
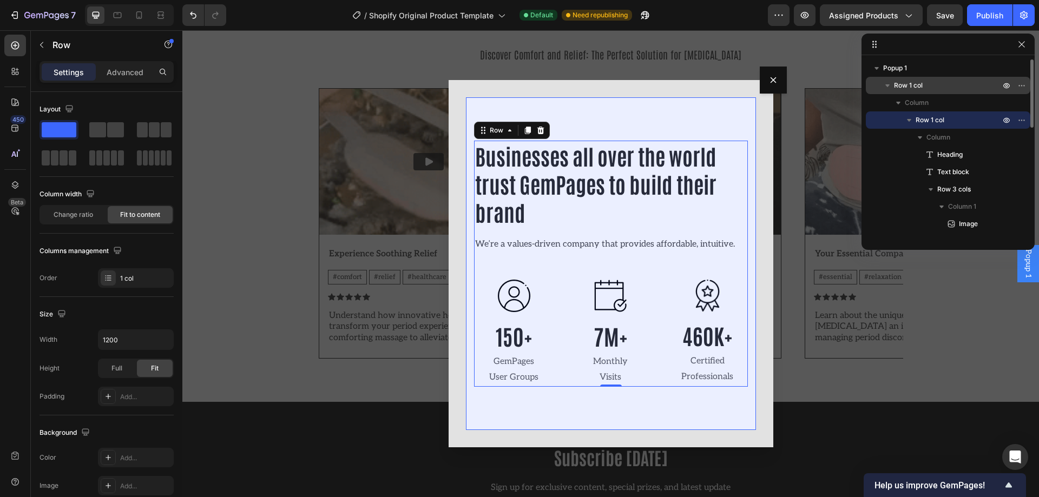
click at [959, 79] on div "Row 1 col" at bounding box center [948, 85] width 156 height 17
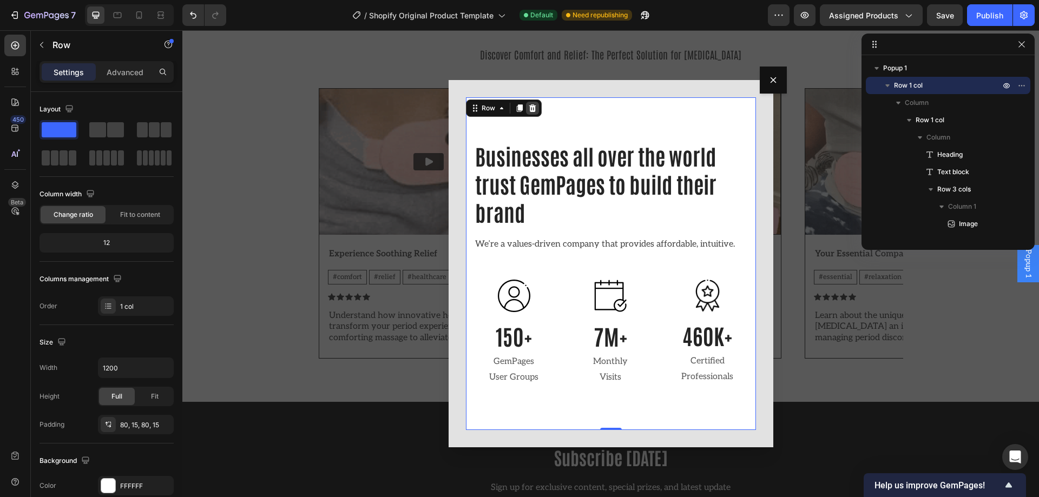
click at [531, 111] on icon "Dialog body" at bounding box center [532, 108] width 9 height 9
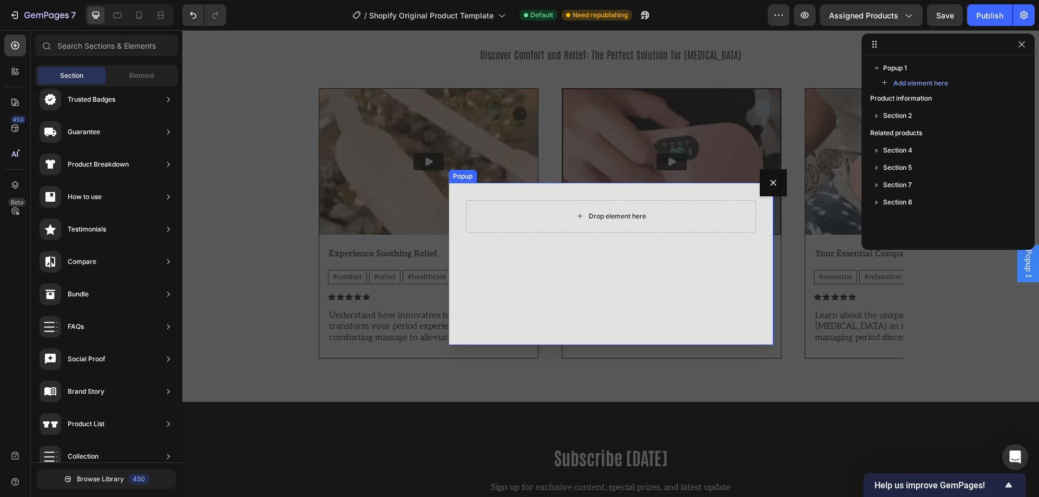
click at [542, 210] on div "Drop element here" at bounding box center [611, 216] width 290 height 32
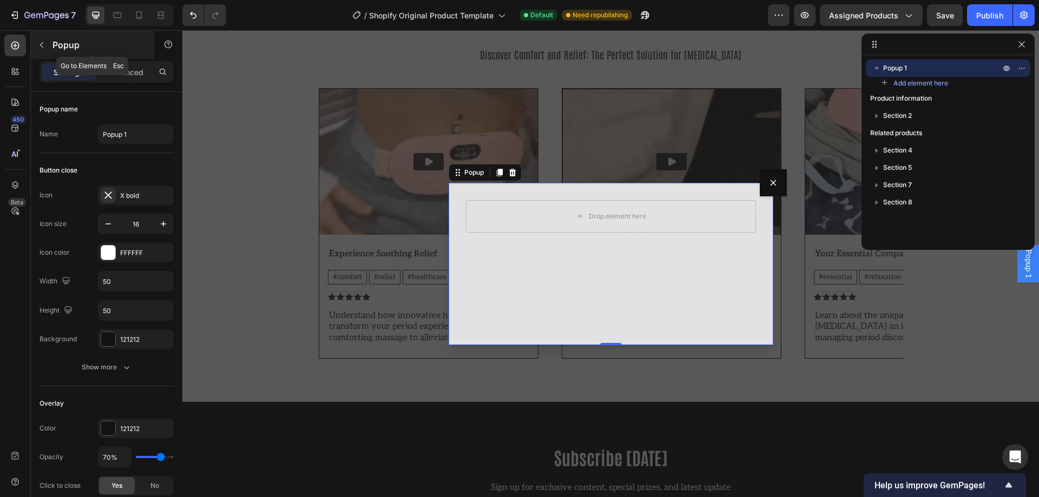
click at [44, 43] on icon "button" at bounding box center [41, 45] width 9 height 9
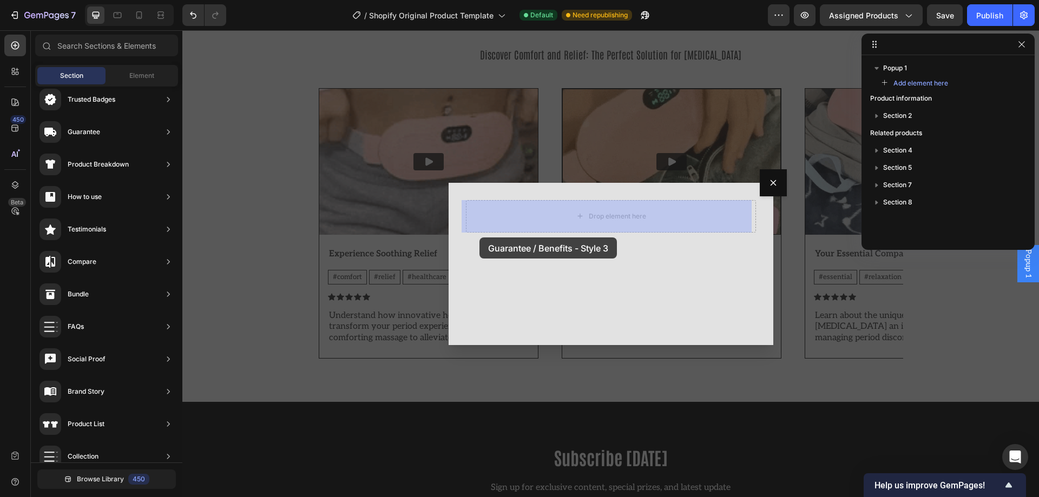
drag, startPoint x: 389, startPoint y: 215, endPoint x: 479, endPoint y: 238, distance: 93.2
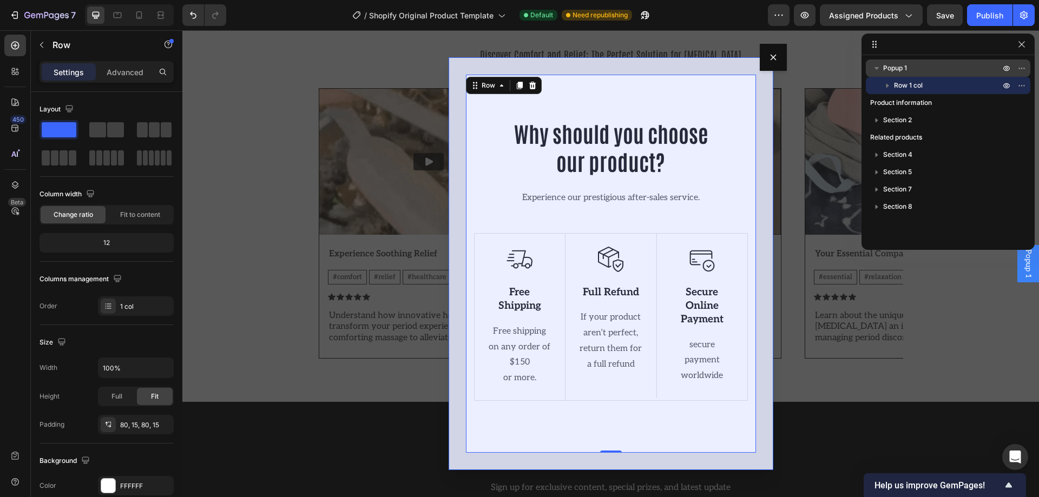
click at [890, 66] on span "Popup 1" at bounding box center [895, 68] width 24 height 11
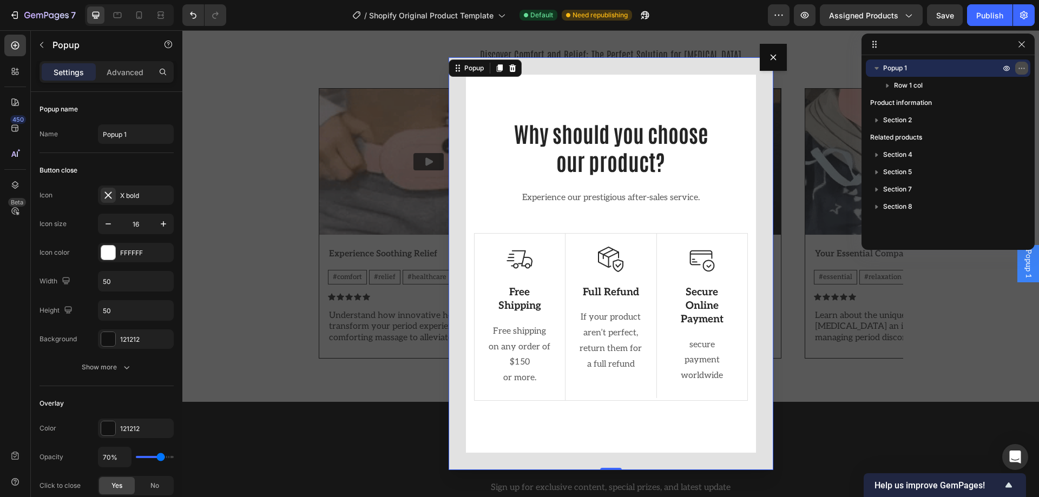
click at [1022, 66] on icon "button" at bounding box center [1021, 68] width 9 height 9
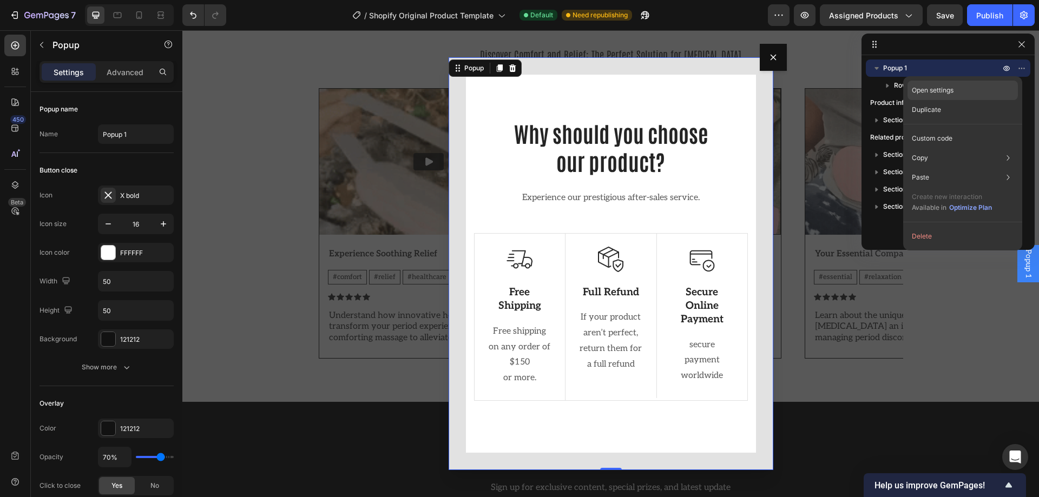
click at [971, 94] on div "Open settings" at bounding box center [962, 90] width 110 height 19
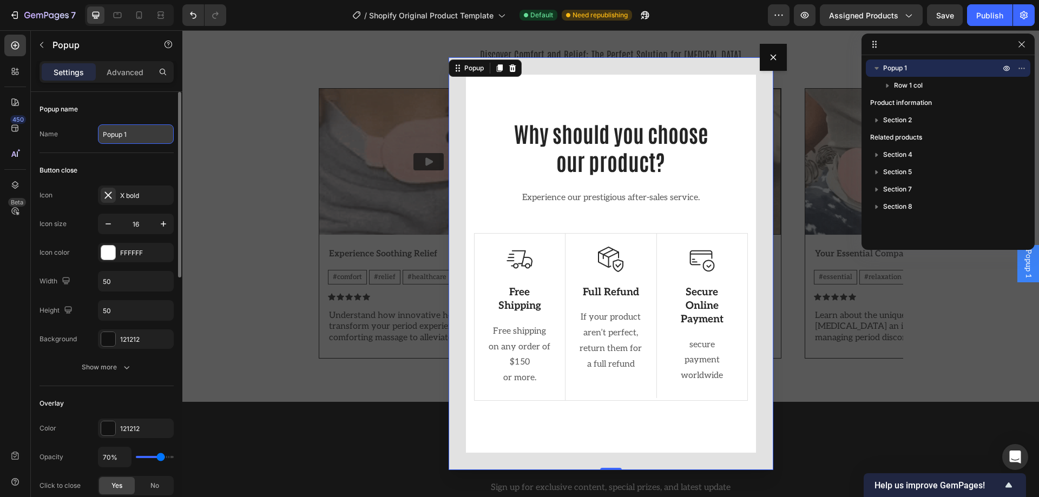
click at [141, 132] on input "Popup 1" at bounding box center [136, 133] width 76 height 19
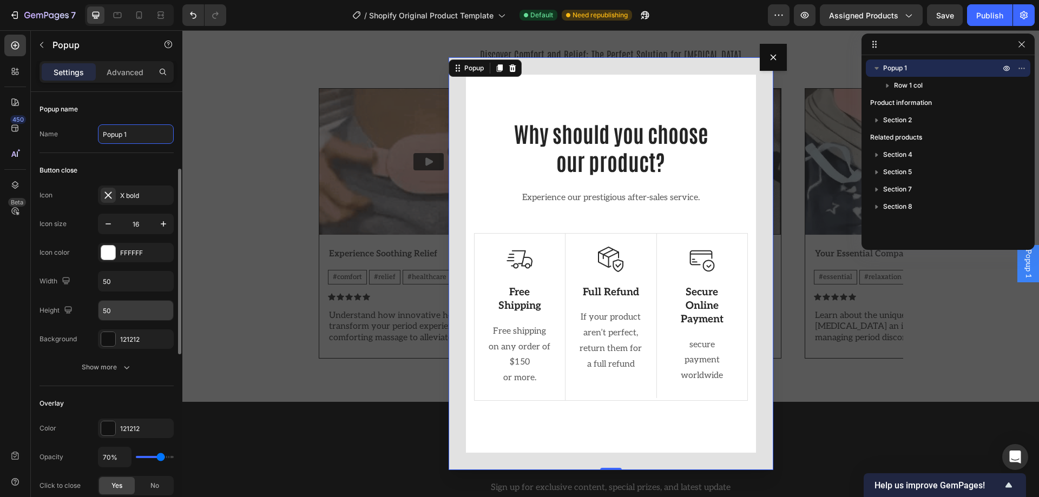
scroll to position [54, 0]
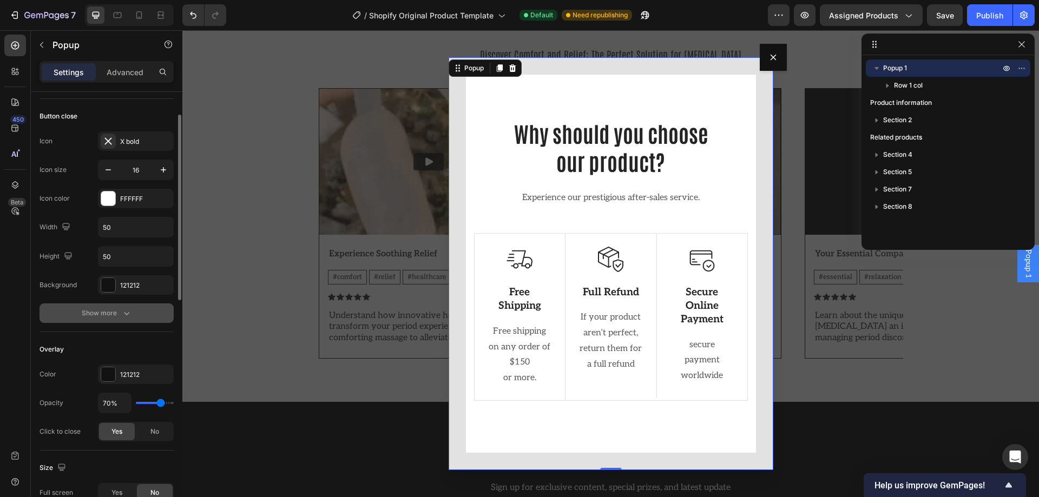
click at [125, 309] on icon "button" at bounding box center [126, 313] width 11 height 11
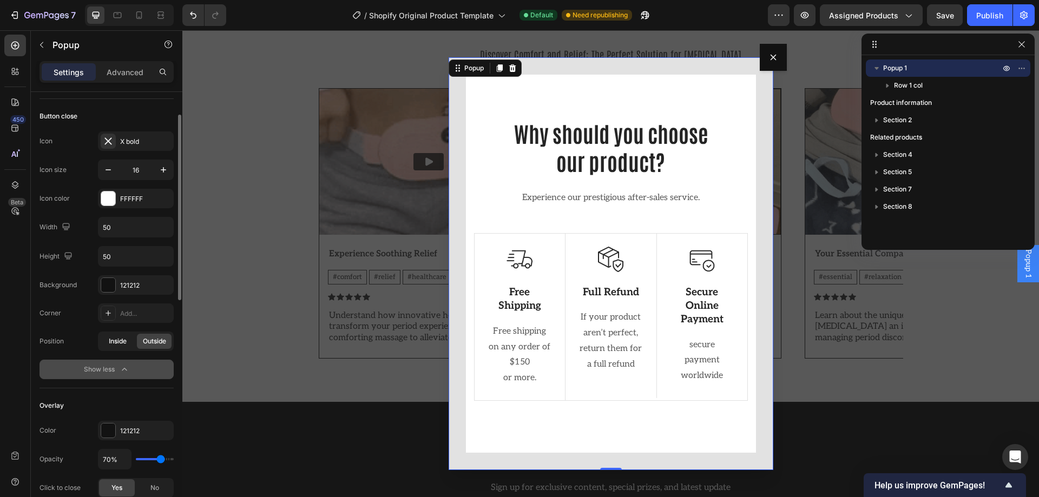
click at [118, 341] on span "Inside" at bounding box center [118, 342] width 18 height 10
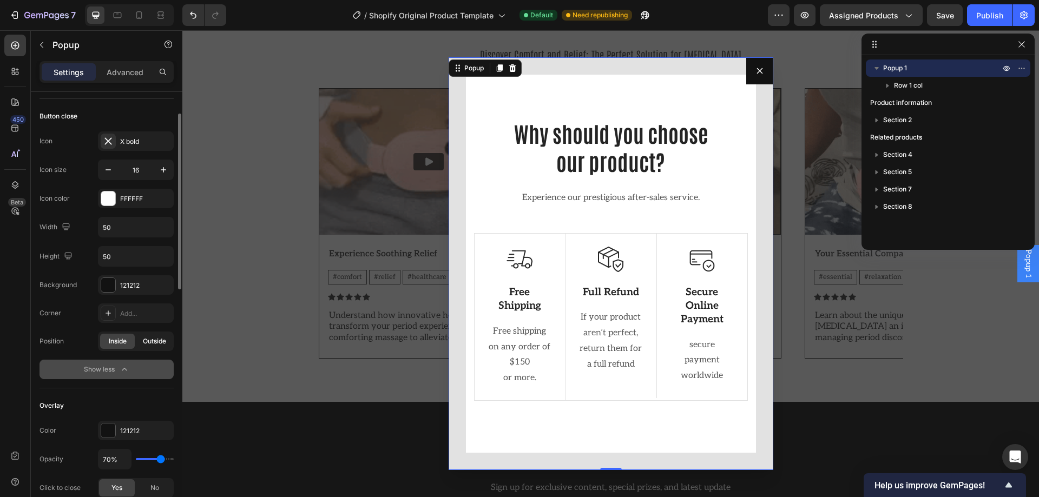
click at [155, 344] on span "Outside" at bounding box center [154, 342] width 23 height 10
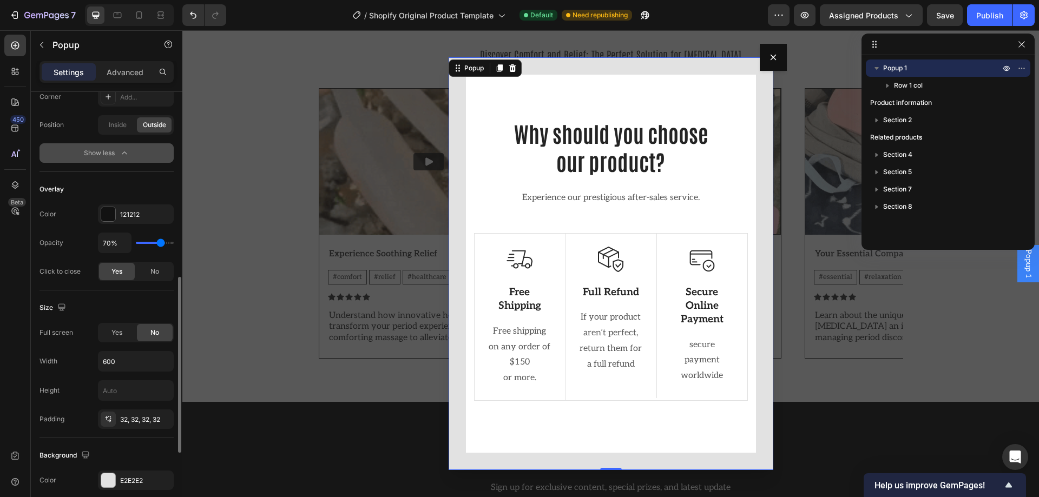
scroll to position [325, 0]
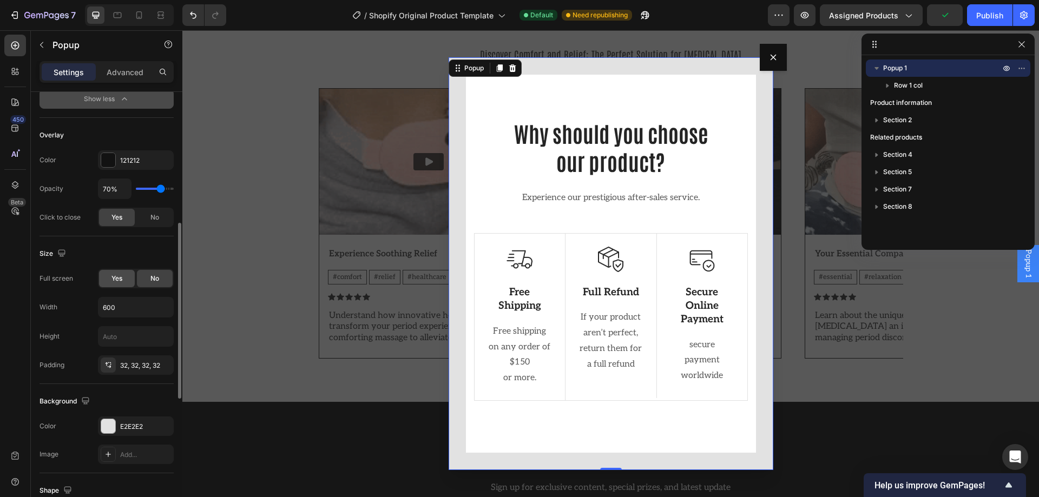
click at [113, 280] on span "Yes" at bounding box center [116, 279] width 11 height 10
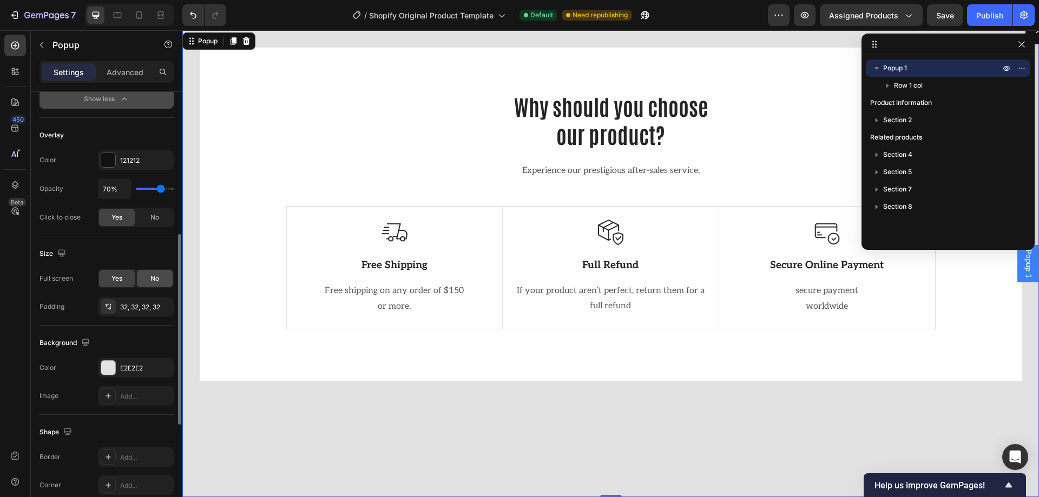
click at [148, 282] on div "No" at bounding box center [155, 278] width 36 height 17
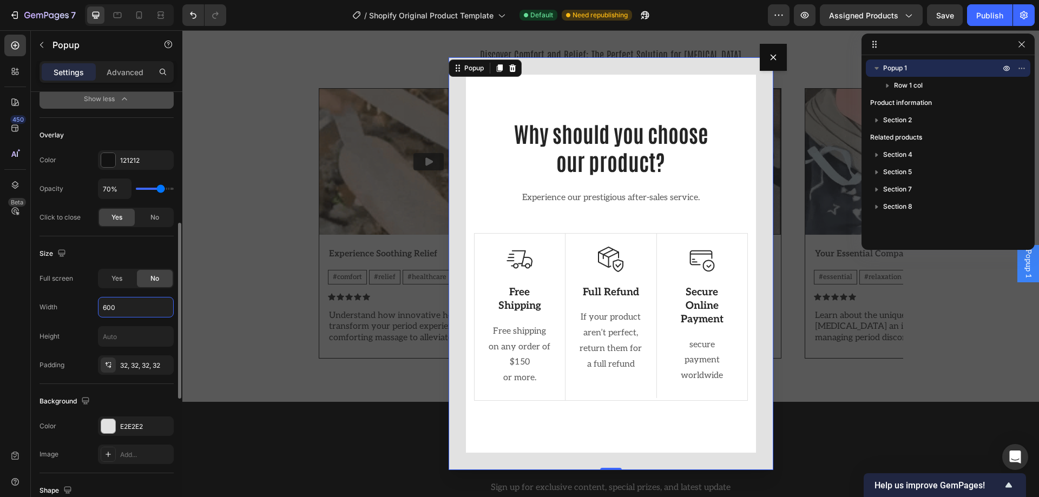
click at [141, 306] on input "600" at bounding box center [135, 307] width 75 height 19
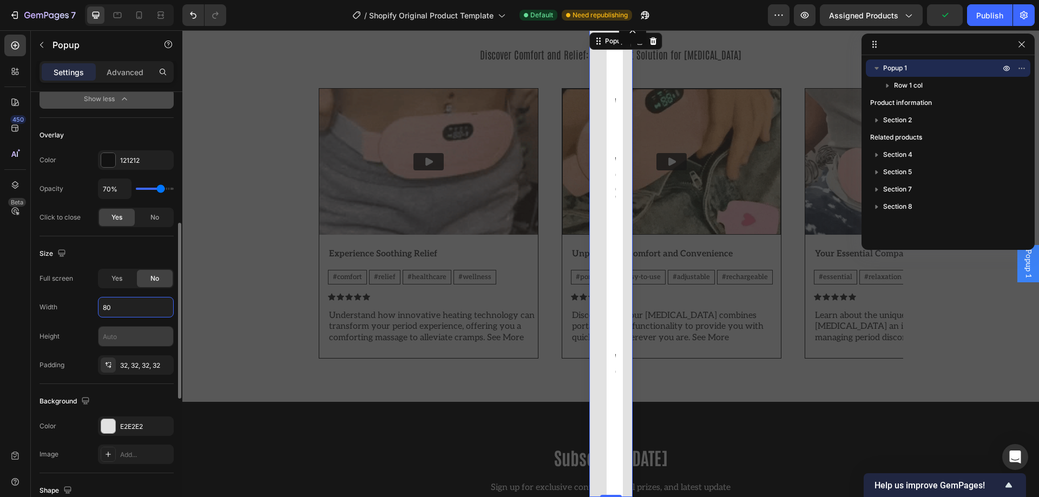
type input "8"
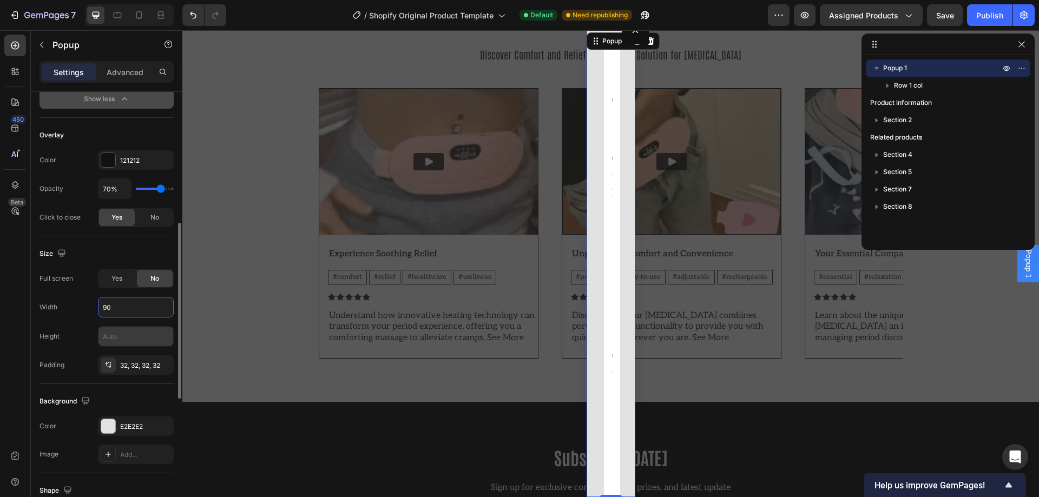
type input "900"
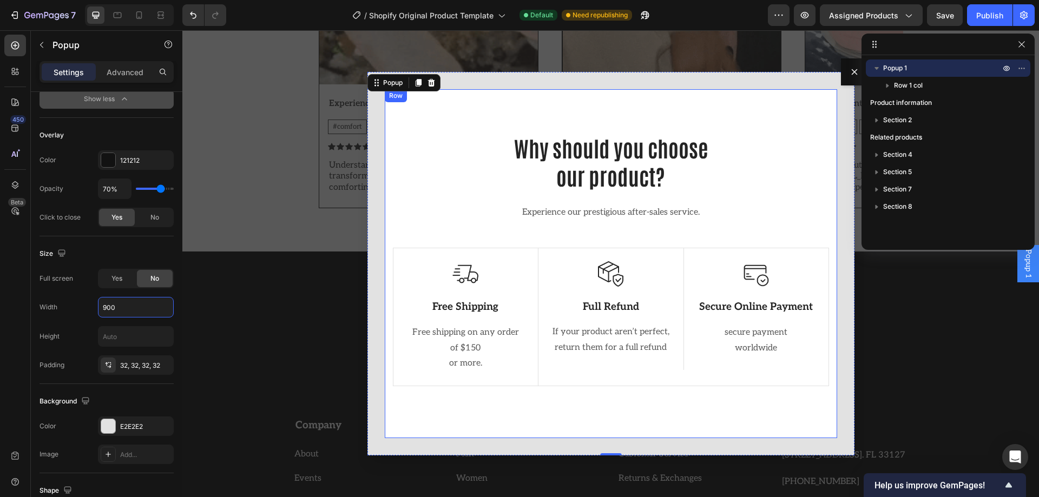
scroll to position [1840, 0]
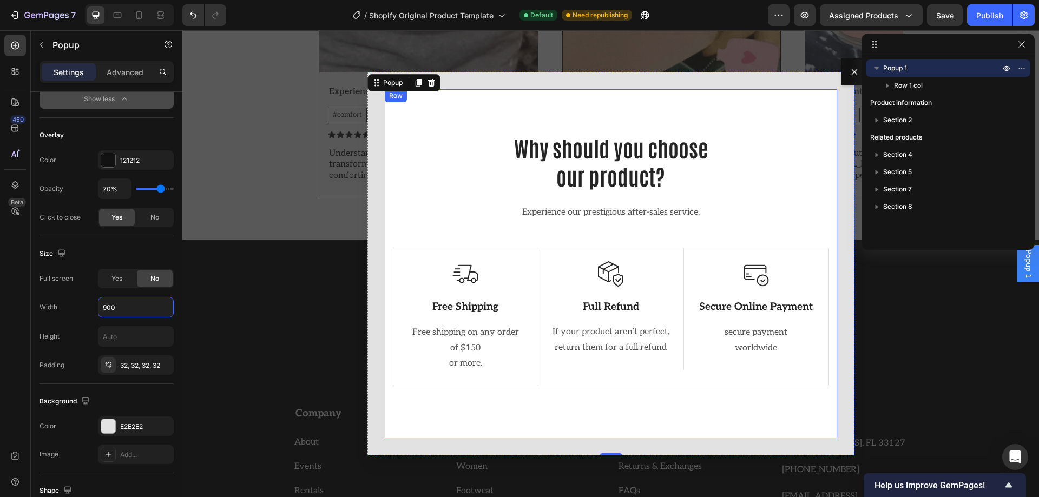
click at [655, 413] on div "Why should you choose our product? Heading Experience our prestigious after-sal…" at bounding box center [611, 264] width 452 height 350
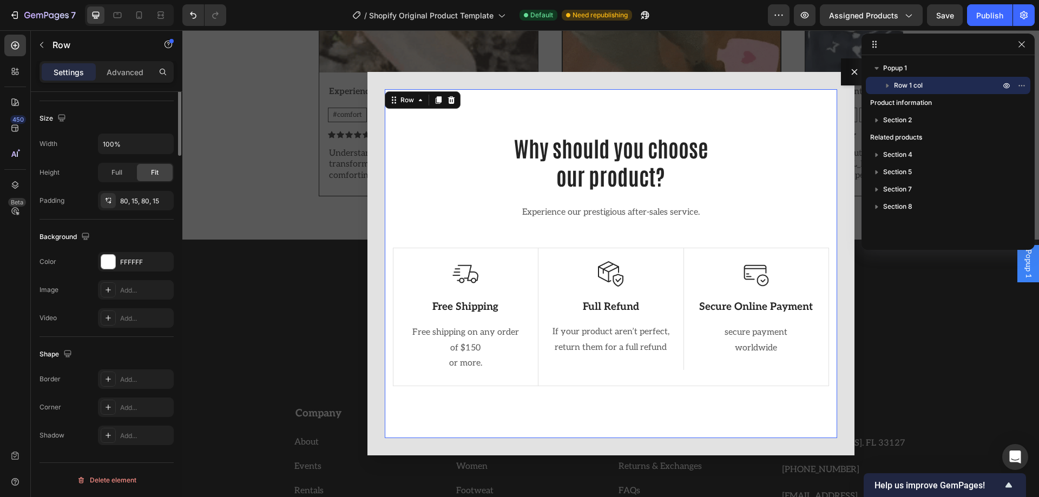
scroll to position [0, 0]
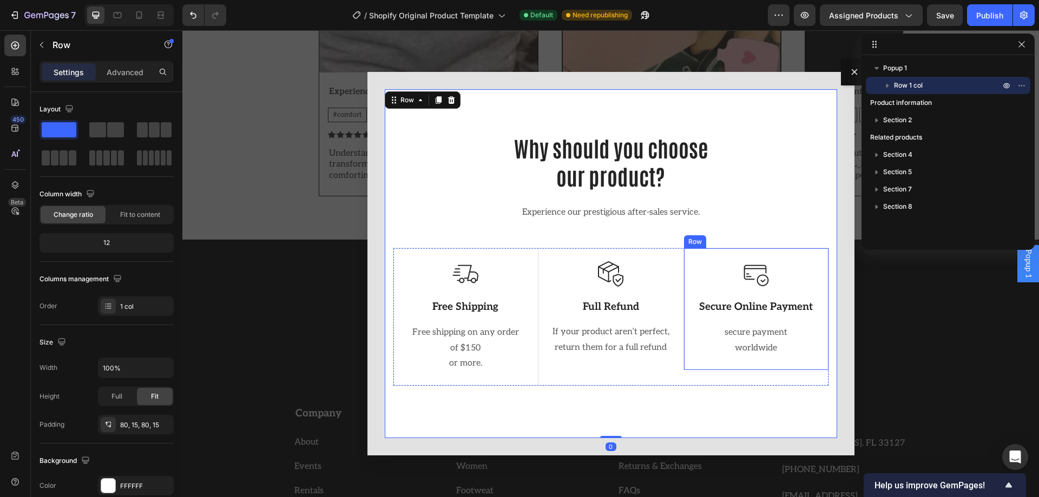
click at [754, 298] on div "Image Secure Online Payment Text Block secure payment worldwide Text block" at bounding box center [756, 309] width 118 height 96
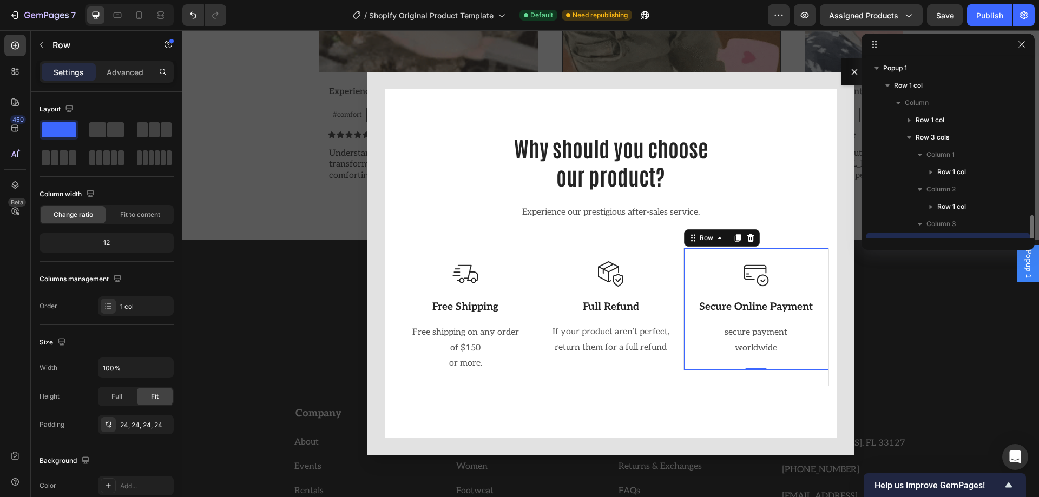
scroll to position [101, 0]
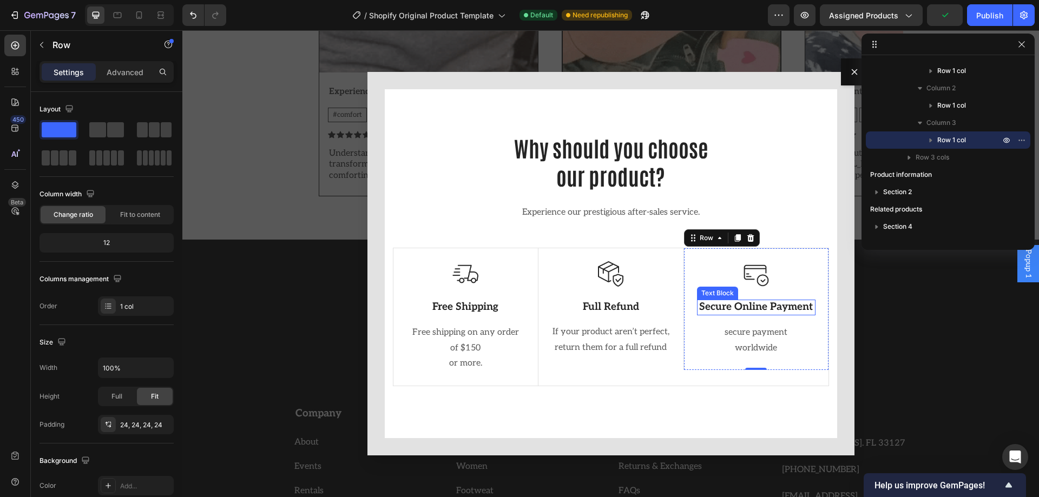
click at [751, 308] on p "Secure Online Payment" at bounding box center [756, 308] width 116 height 14
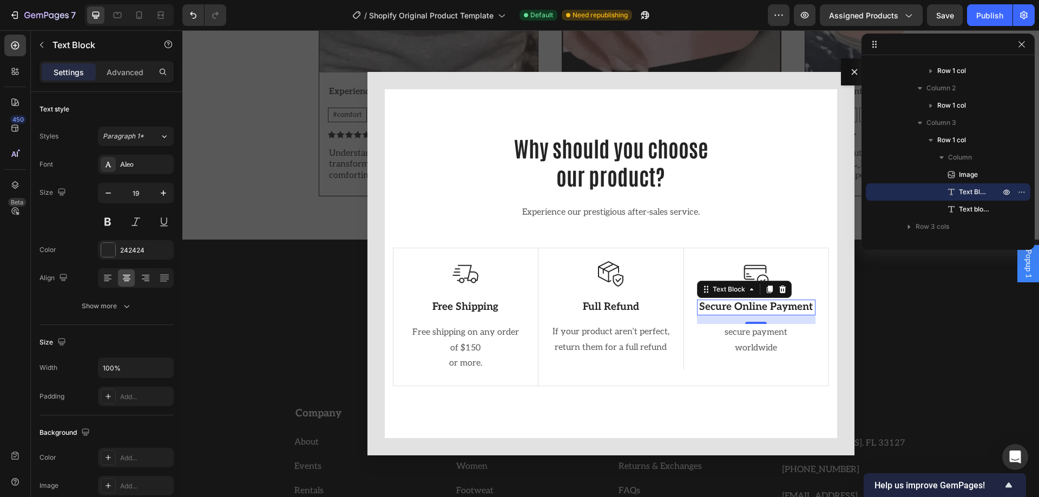
click at [799, 304] on p "Secure Online Payment" at bounding box center [756, 308] width 116 height 14
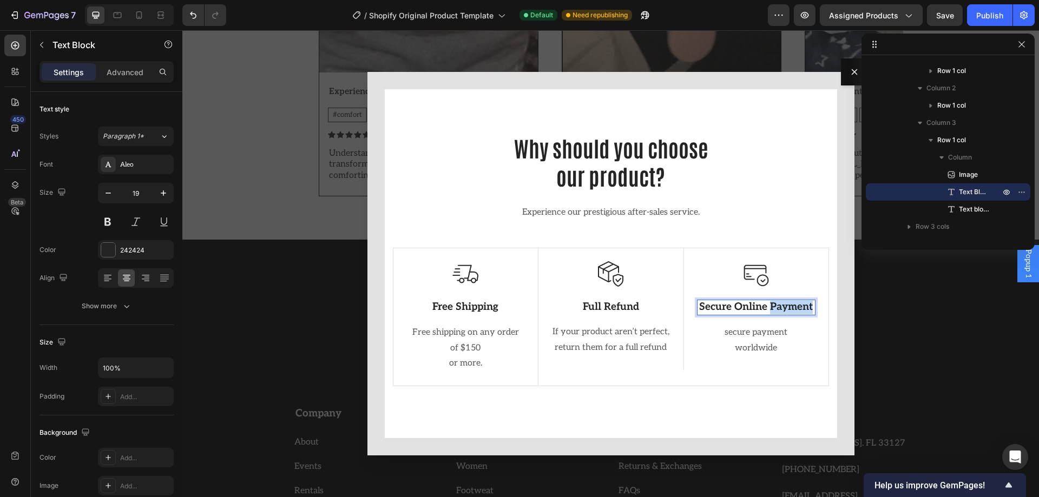
click at [799, 304] on p "Secure Online Payment" at bounding box center [756, 308] width 116 height 14
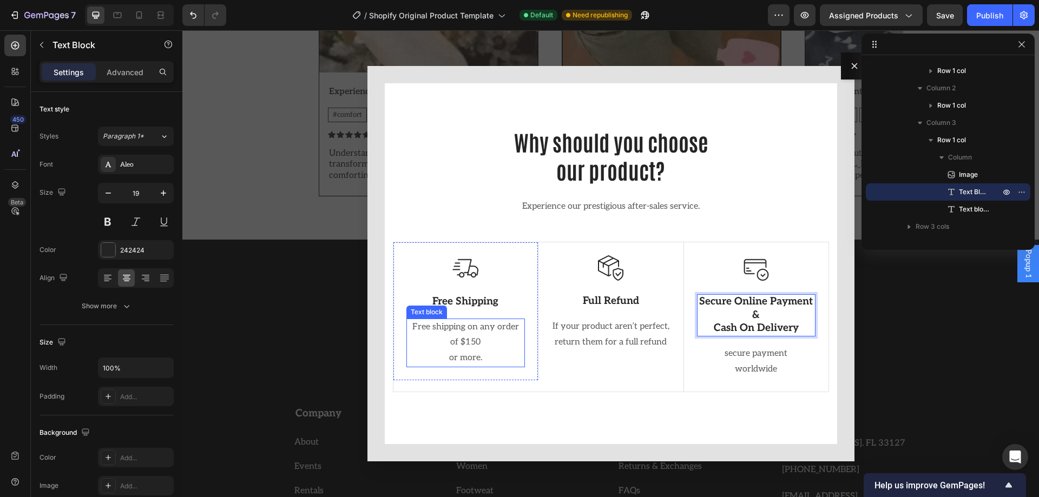
click at [478, 331] on p "Free shipping on any order of $150" at bounding box center [465, 335] width 116 height 31
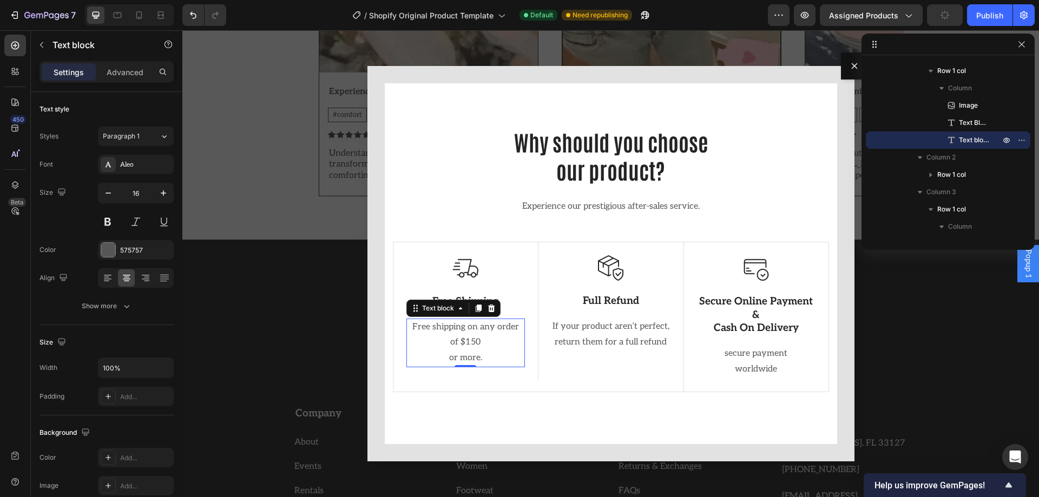
click at [460, 341] on p "Free shipping on any order of $150" at bounding box center [465, 335] width 116 height 31
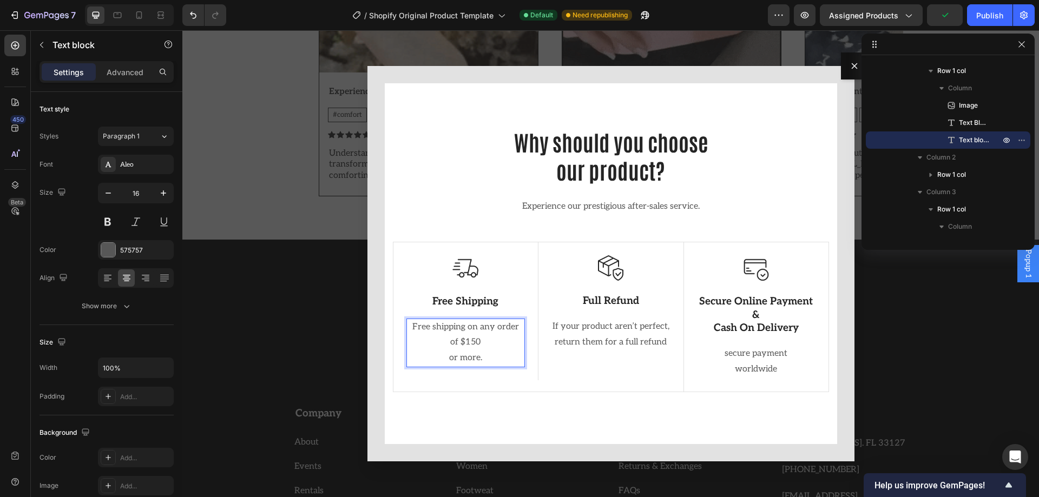
click at [473, 340] on p "Free shipping on any order of $150" at bounding box center [465, 335] width 116 height 31
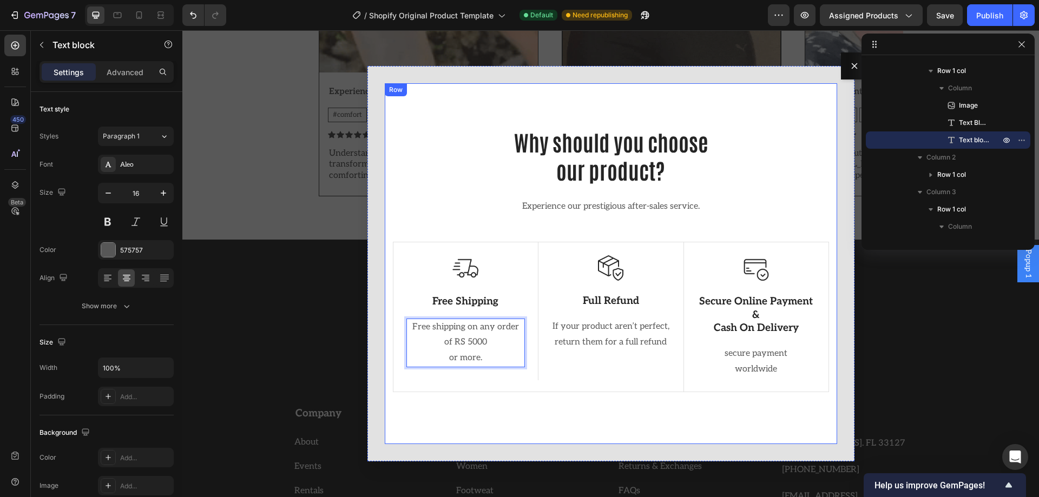
click at [518, 417] on div "Why should you choose our product? Heading Experience our prestigious after-sal…" at bounding box center [611, 263] width 452 height 360
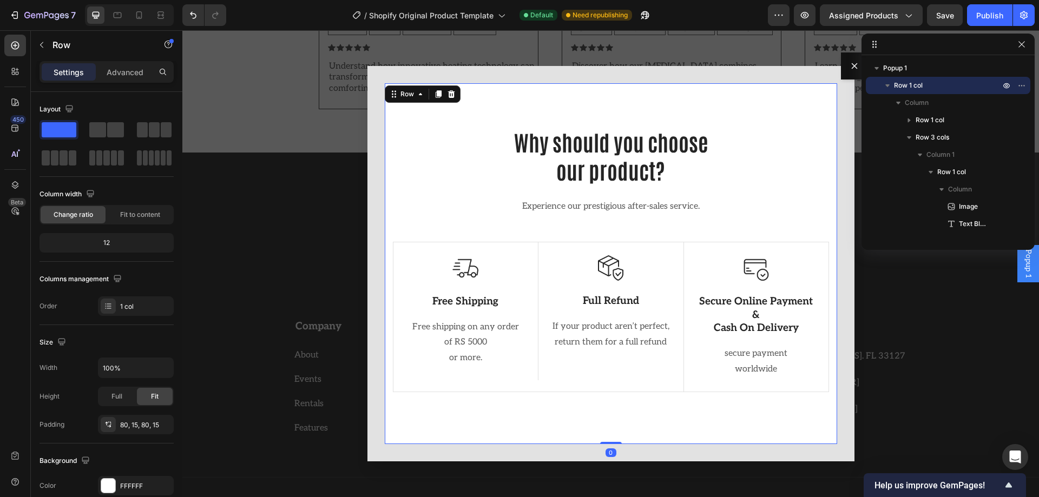
scroll to position [1948, 0]
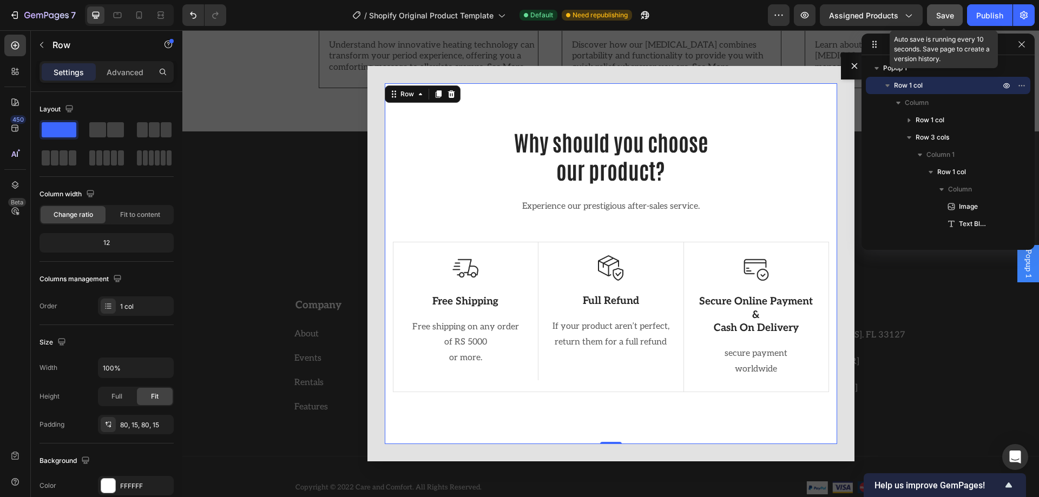
click at [952, 16] on span "Save" at bounding box center [945, 15] width 18 height 9
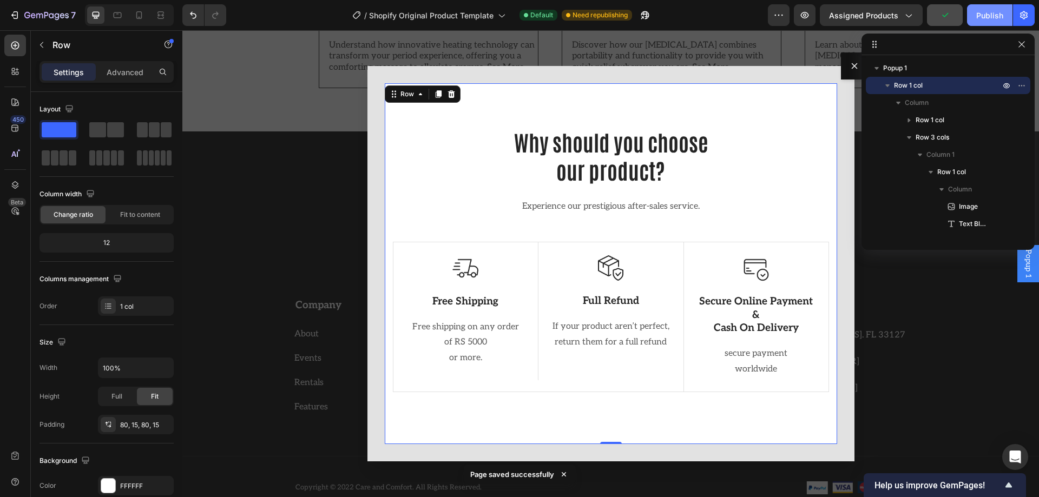
click at [977, 18] on div "Publish" at bounding box center [989, 15] width 27 height 11
click at [1016, 50] on div at bounding box center [1021, 44] width 13 height 13
click at [1020, 49] on button "button" at bounding box center [1021, 44] width 13 height 13
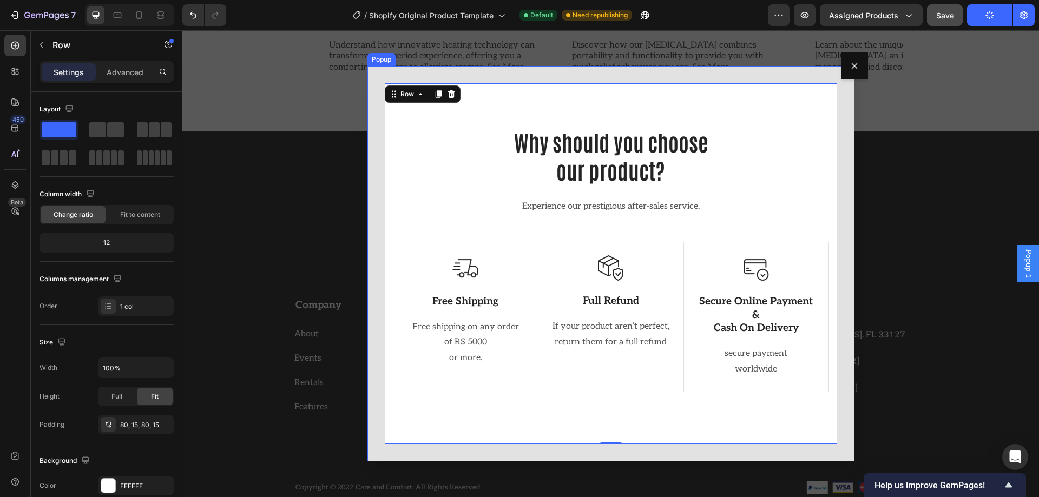
click at [854, 68] on button "Dialog content" at bounding box center [854, 65] width 27 height 27
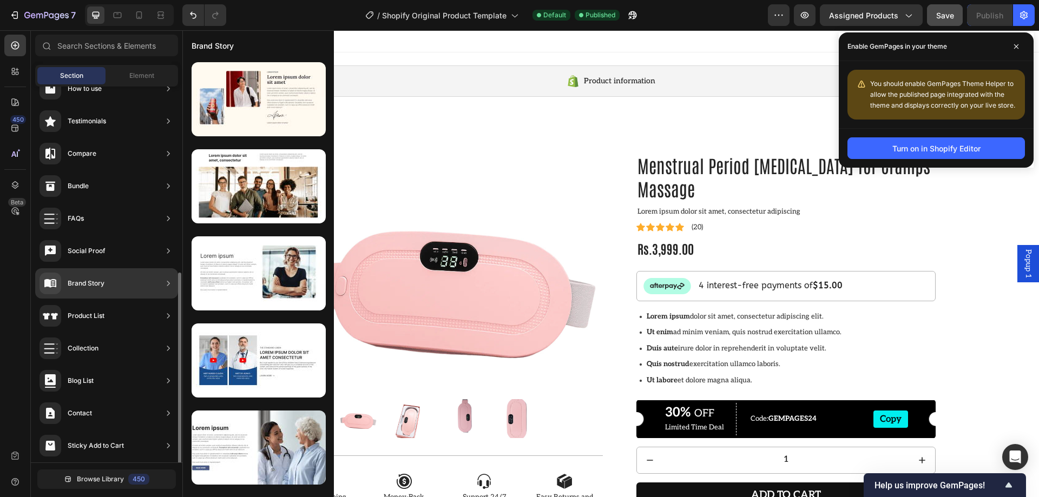
scroll to position [252, 0]
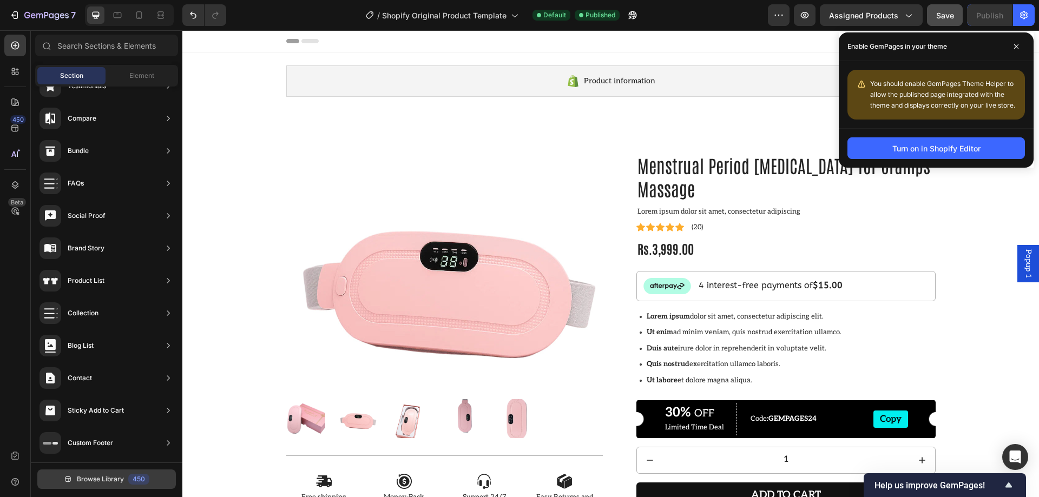
click at [96, 474] on span "Browse Library" at bounding box center [100, 479] width 47 height 10
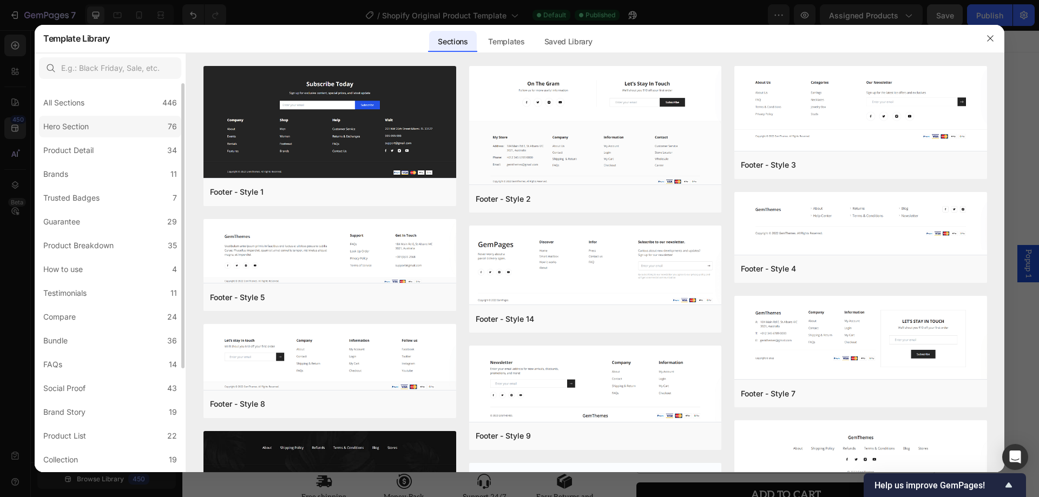
click at [102, 127] on label "Hero Section 76" at bounding box center [110, 127] width 142 height 22
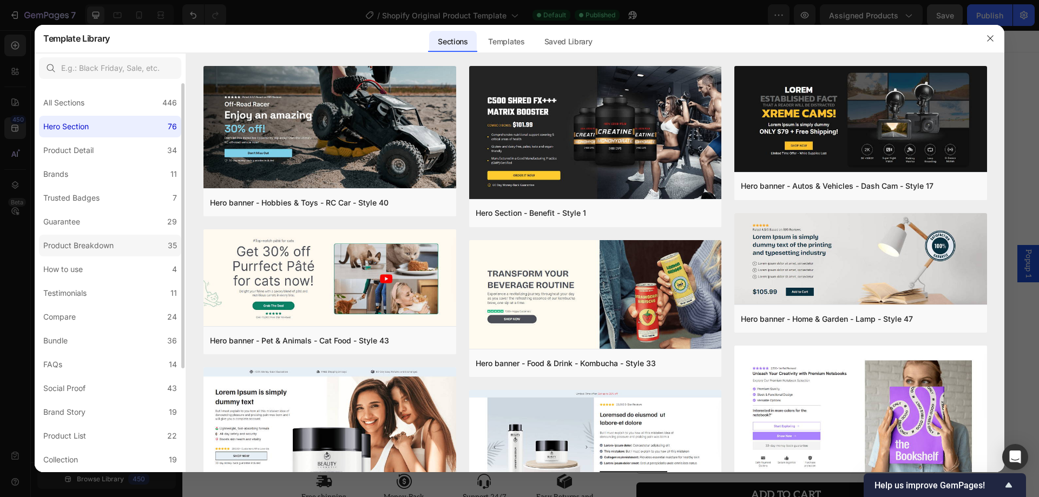
click at [80, 247] on div "Product Breakdown" at bounding box center [78, 245] width 70 height 13
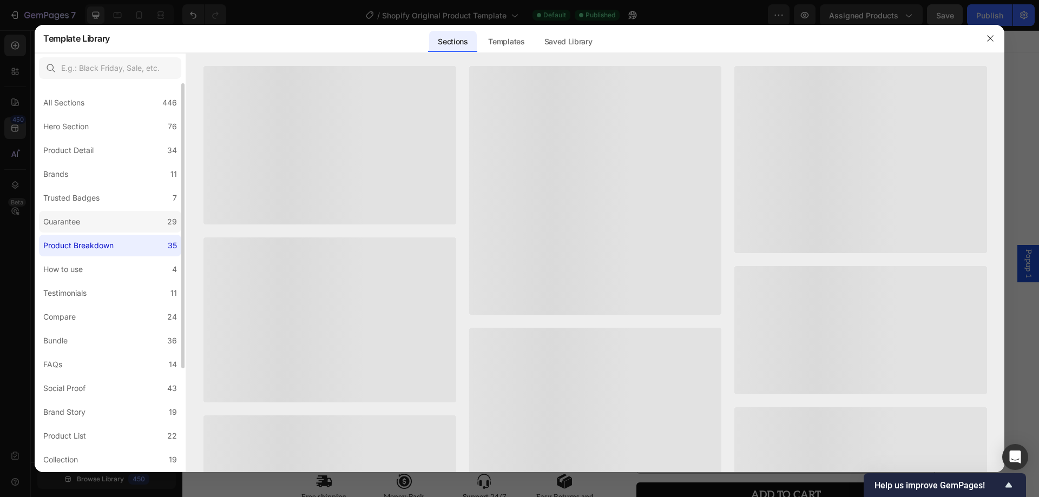
click at [75, 227] on div "Guarantee" at bounding box center [61, 221] width 37 height 13
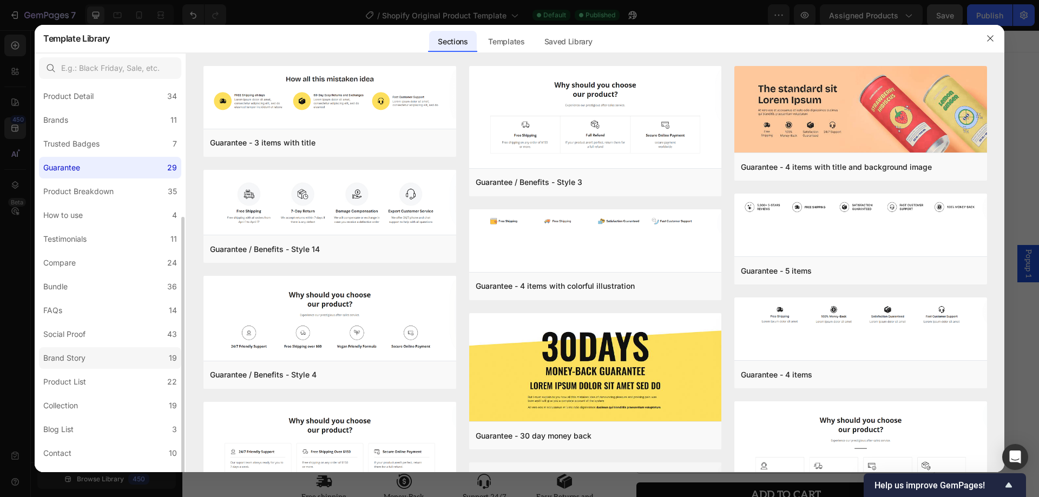
scroll to position [141, 0]
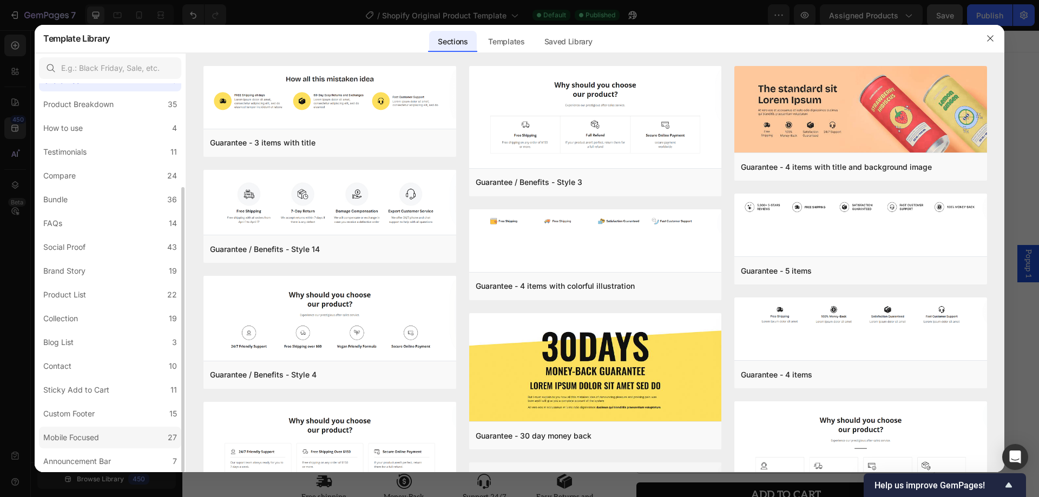
click at [102, 436] on div "Mobile Focused" at bounding box center [73, 437] width 60 height 13
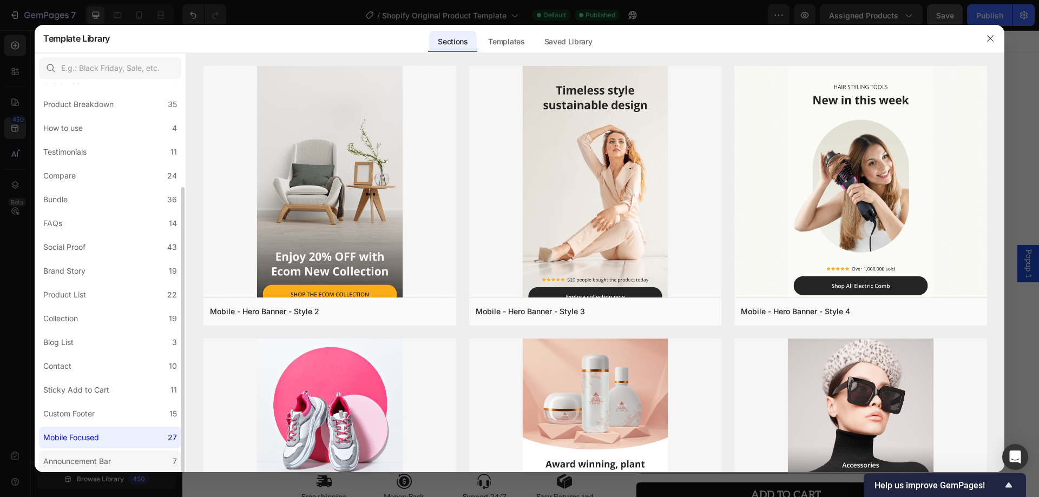
click at [81, 458] on div "Announcement Bar" at bounding box center [77, 461] width 68 height 13
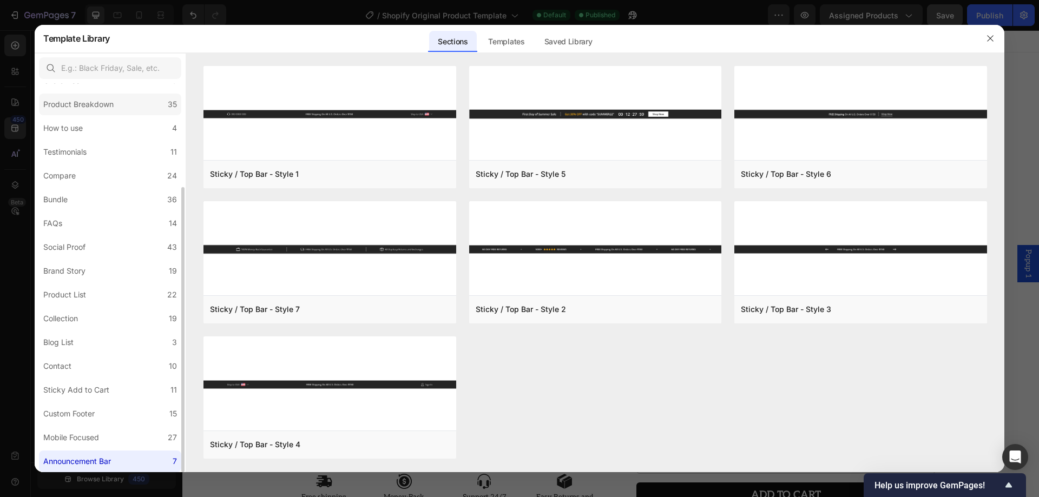
click at [88, 109] on div "Product Breakdown" at bounding box center [78, 104] width 70 height 13
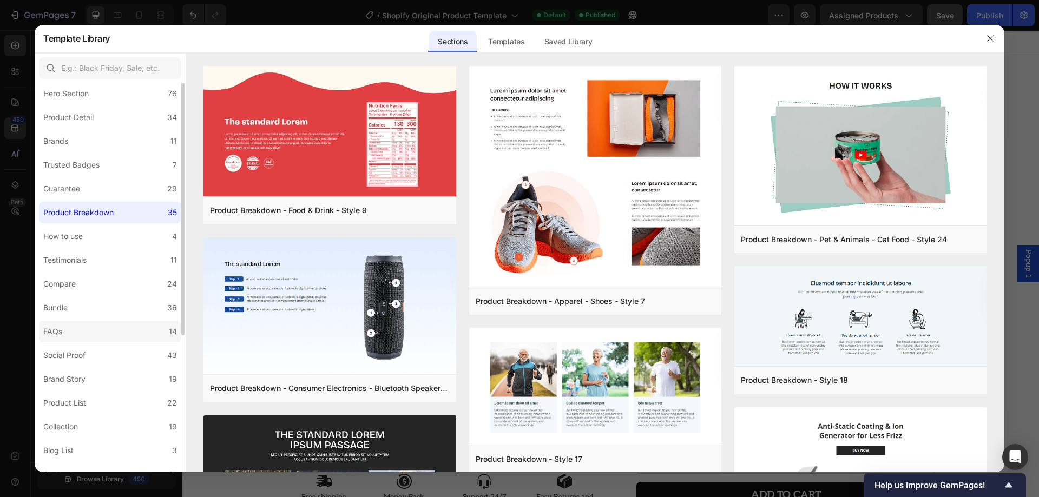
scroll to position [0, 0]
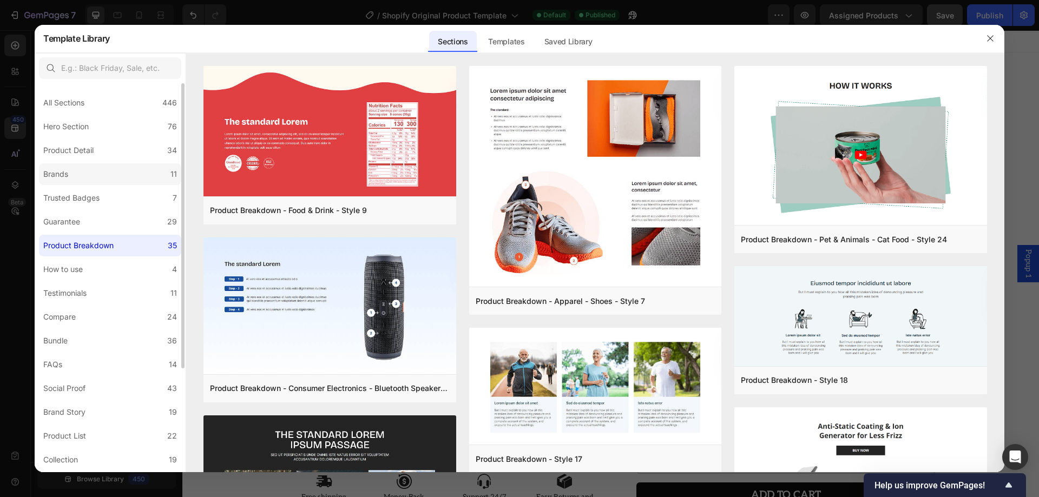
click at [126, 174] on label "Brands 11" at bounding box center [110, 174] width 142 height 22
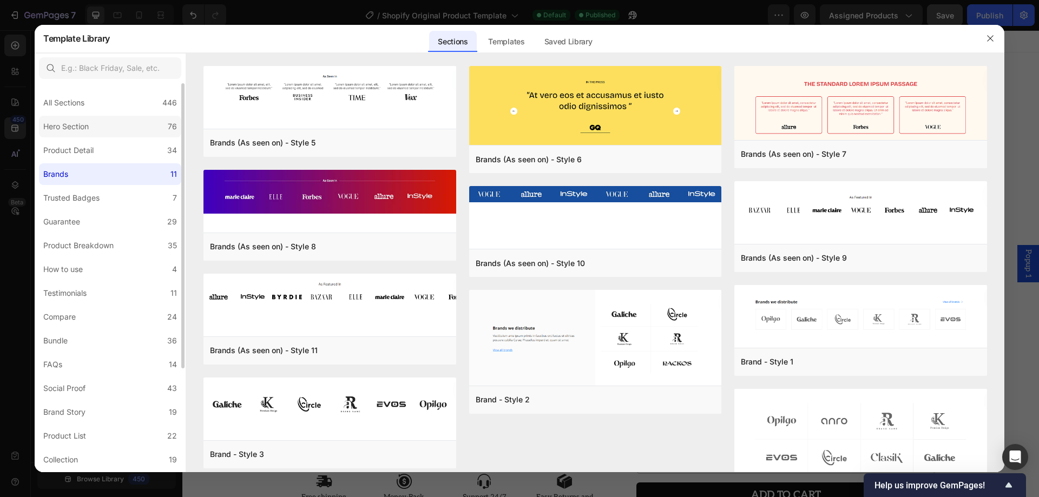
click at [77, 128] on div "Hero Section" at bounding box center [65, 126] width 45 height 13
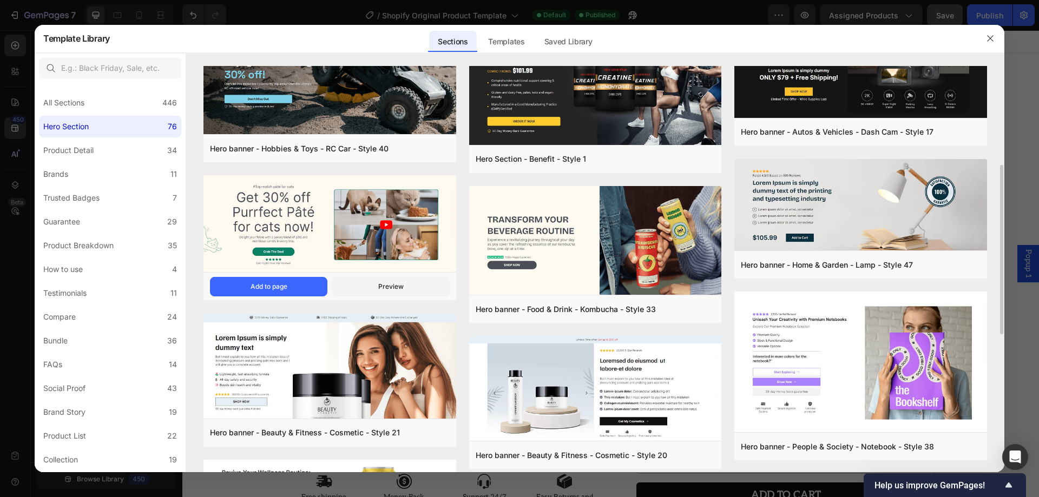
scroll to position [108, 0]
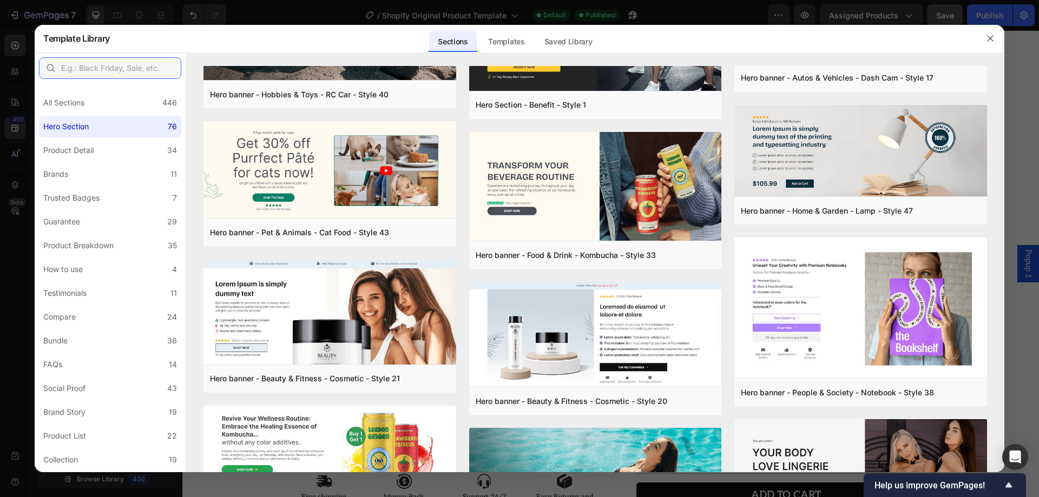
click at [104, 70] on input "text" at bounding box center [110, 68] width 142 height 22
click at [95, 93] on div "All Sections 446" at bounding box center [110, 103] width 142 height 22
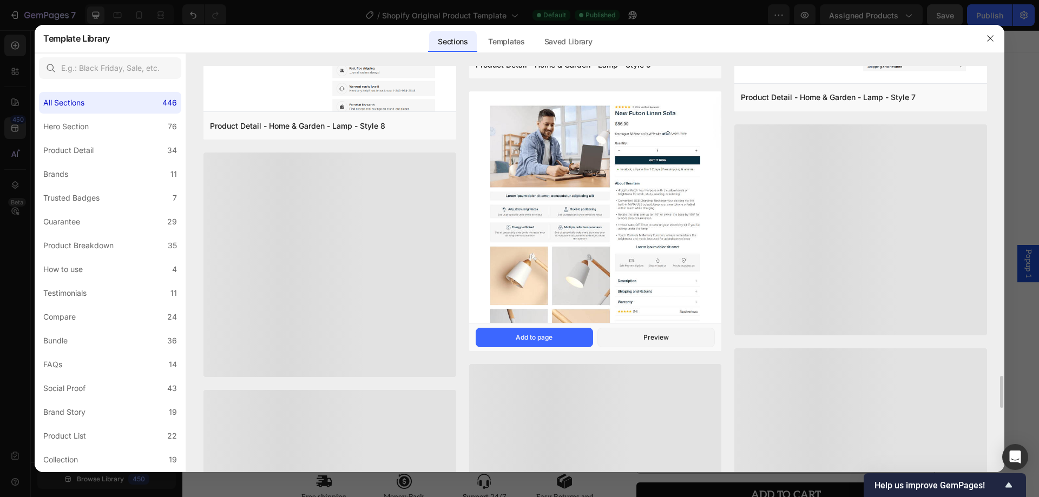
scroll to position [3702, 0]
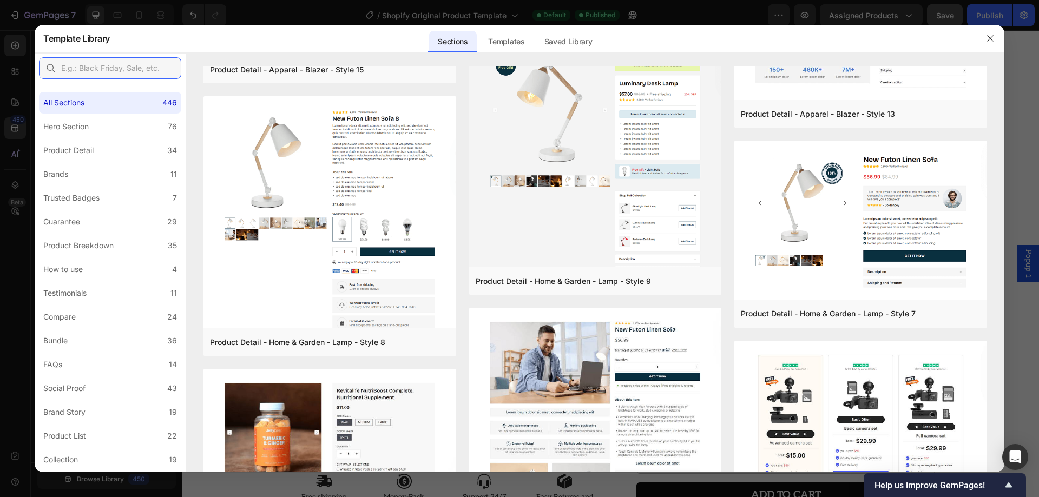
click at [140, 64] on input "text" at bounding box center [110, 68] width 142 height 22
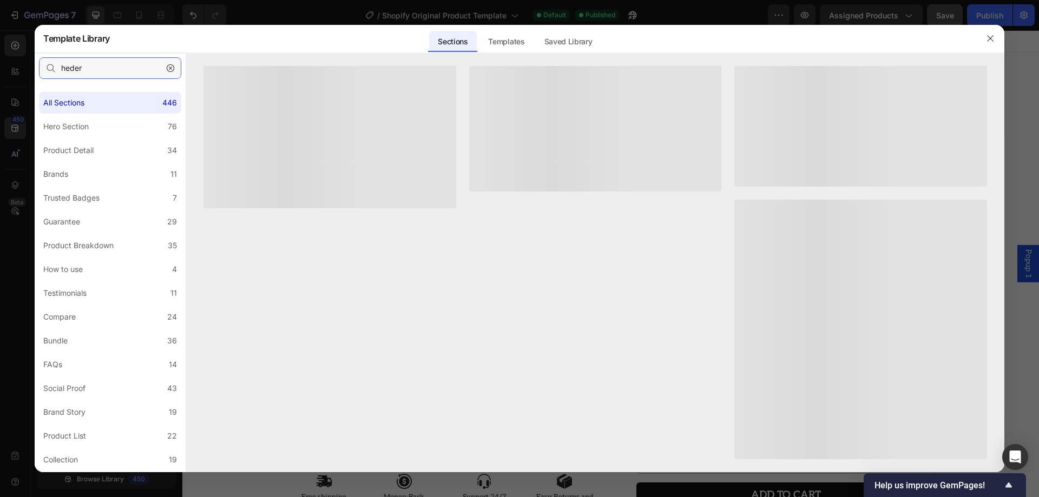
scroll to position [0, 0]
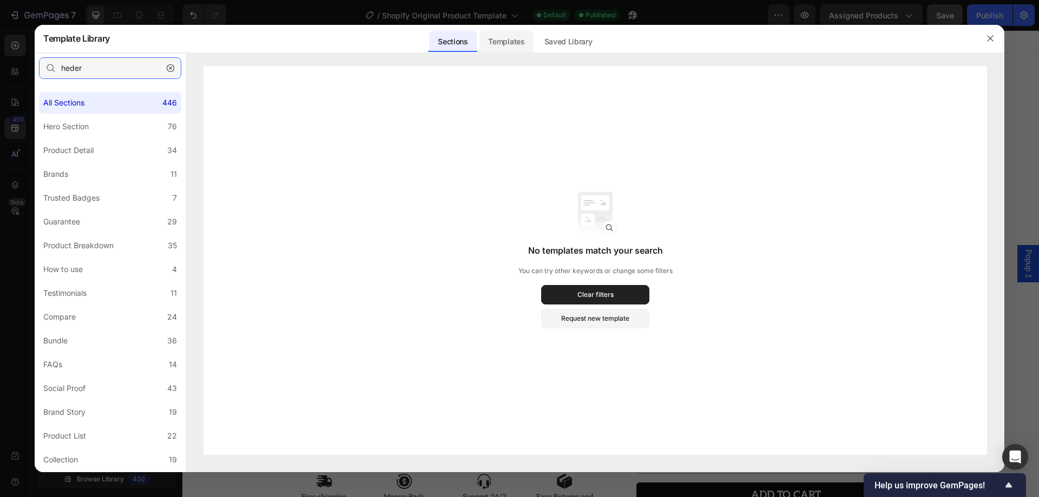
type input "heder"
click at [521, 41] on div "Templates" at bounding box center [506, 42] width 54 height 22
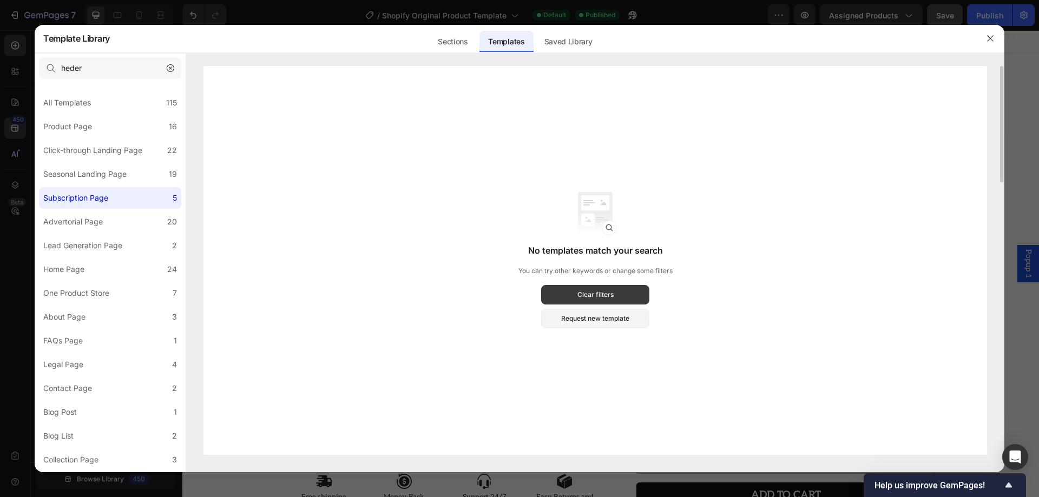
click at [576, 299] on button "Clear filters" at bounding box center [595, 294] width 108 height 19
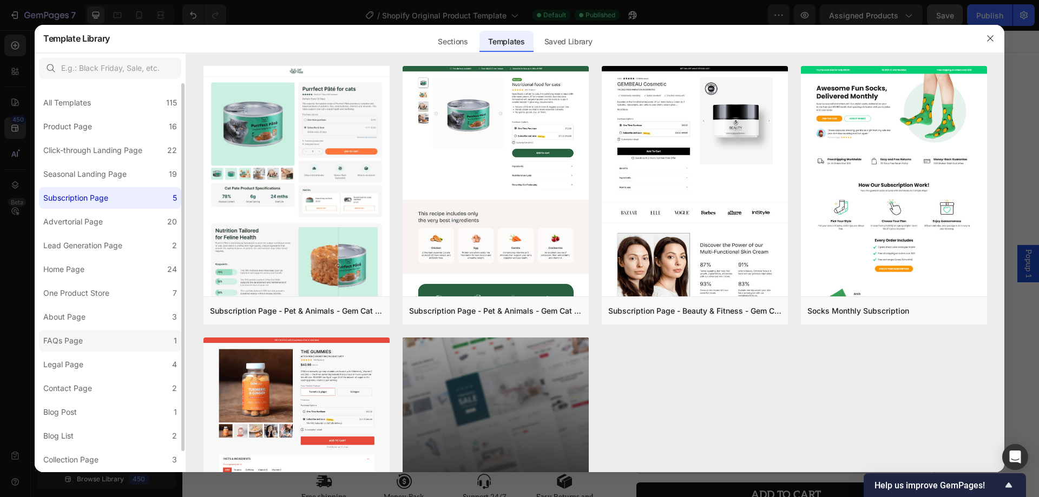
click at [97, 337] on label "FAQs Page 1" at bounding box center [110, 341] width 142 height 22
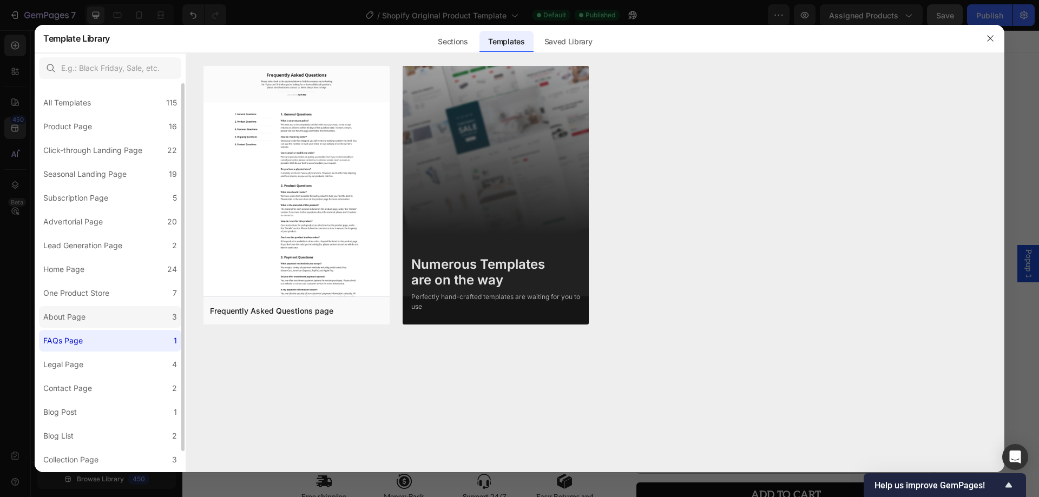
click at [91, 320] on label "About Page 3" at bounding box center [110, 317] width 142 height 22
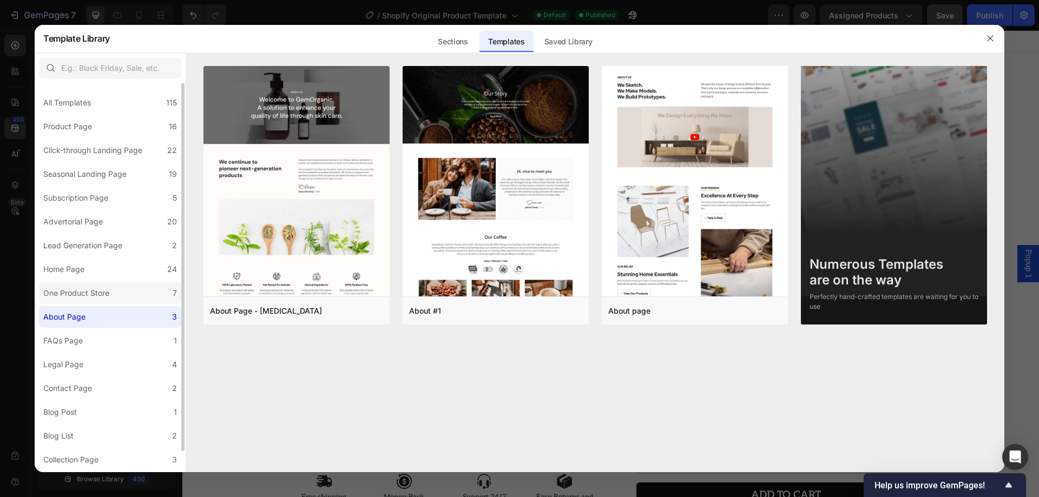
click at [82, 292] on div "One Product Store" at bounding box center [76, 293] width 66 height 13
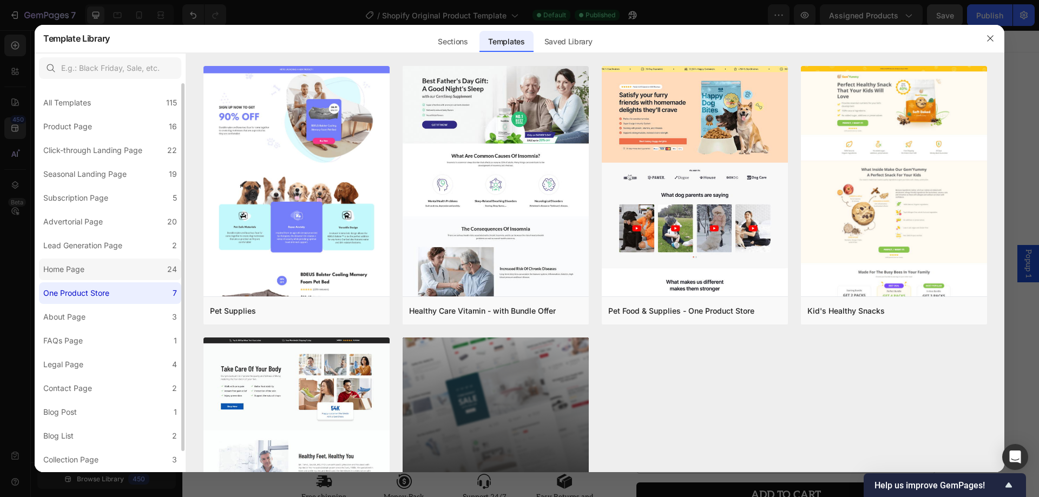
click at [69, 267] on div "Home Page" at bounding box center [63, 269] width 41 height 13
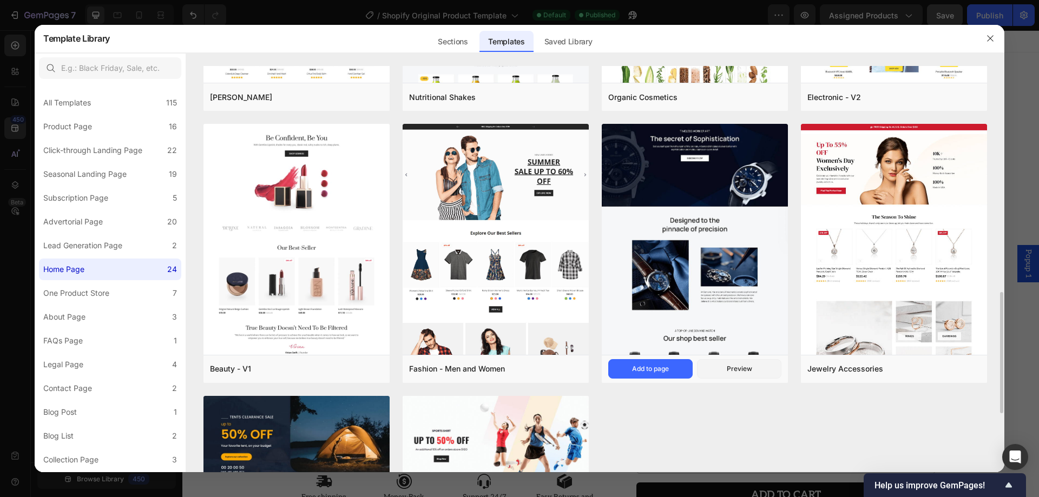
scroll to position [812, 0]
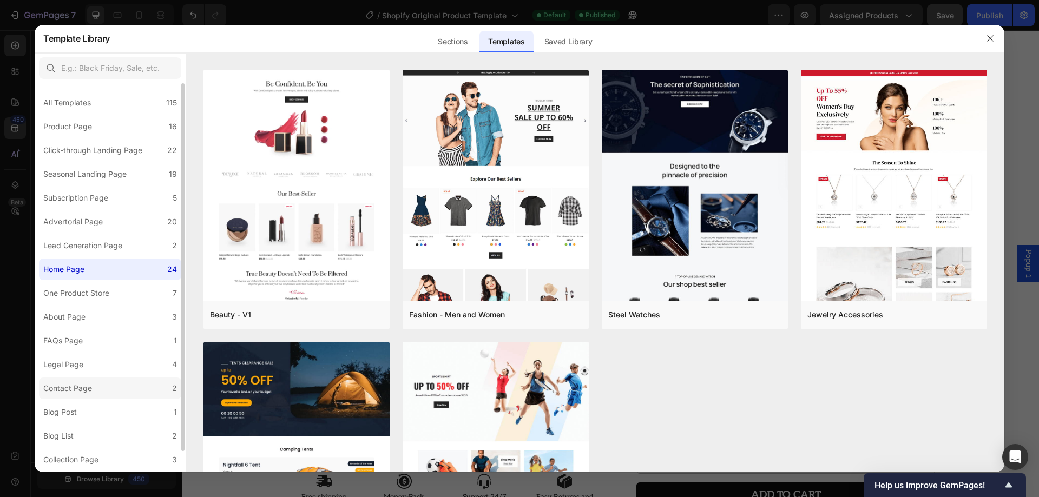
click at [116, 390] on label "Contact Page 2" at bounding box center [110, 389] width 142 height 22
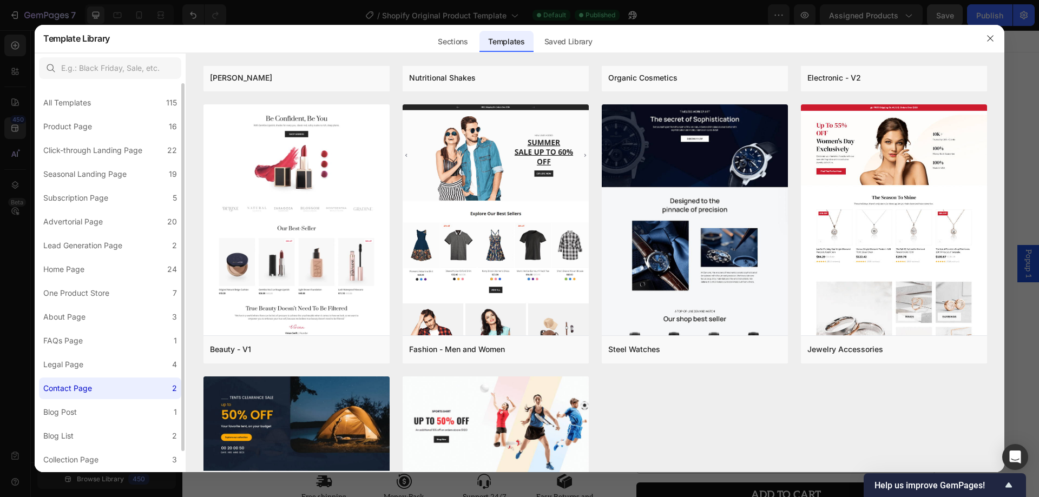
scroll to position [0, 0]
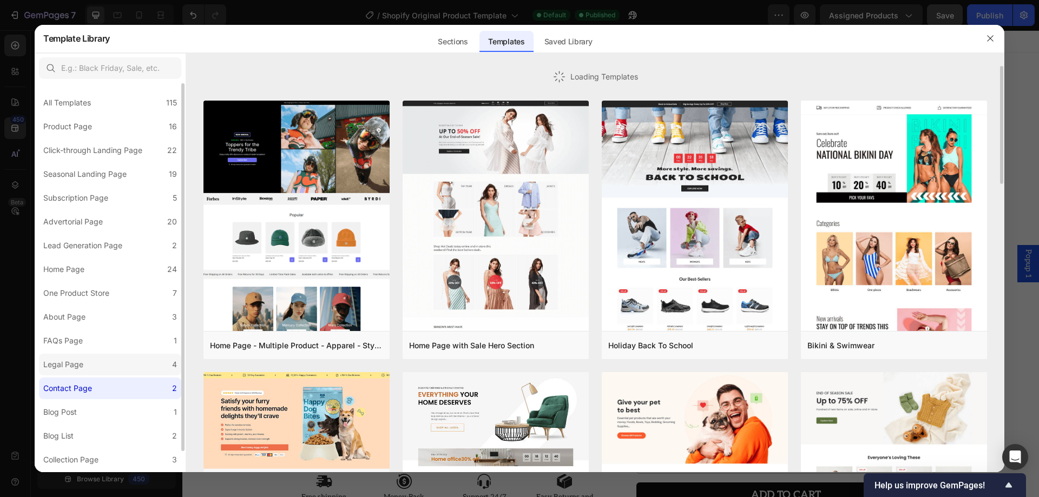
click at [105, 367] on label "Legal Page 4" at bounding box center [110, 365] width 142 height 22
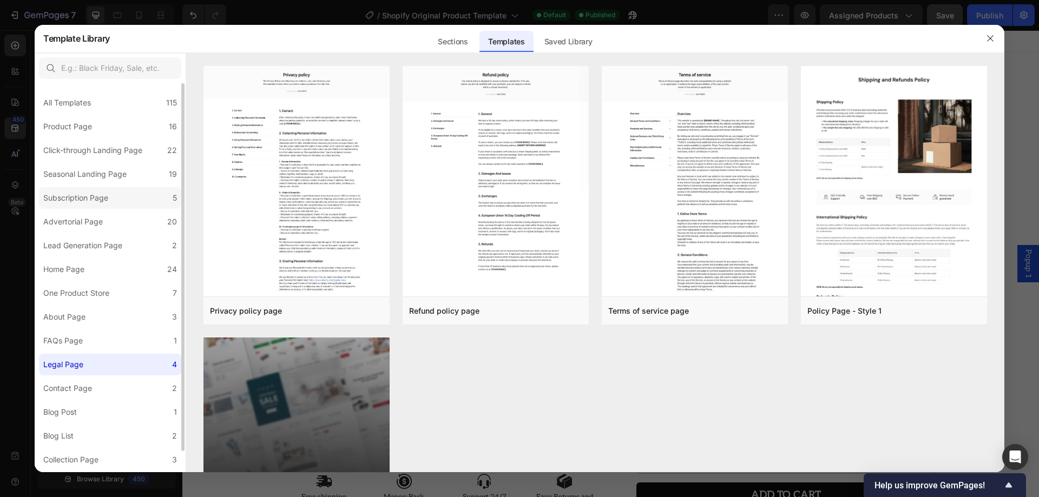
click at [83, 194] on div "Subscription Page" at bounding box center [75, 198] width 65 height 13
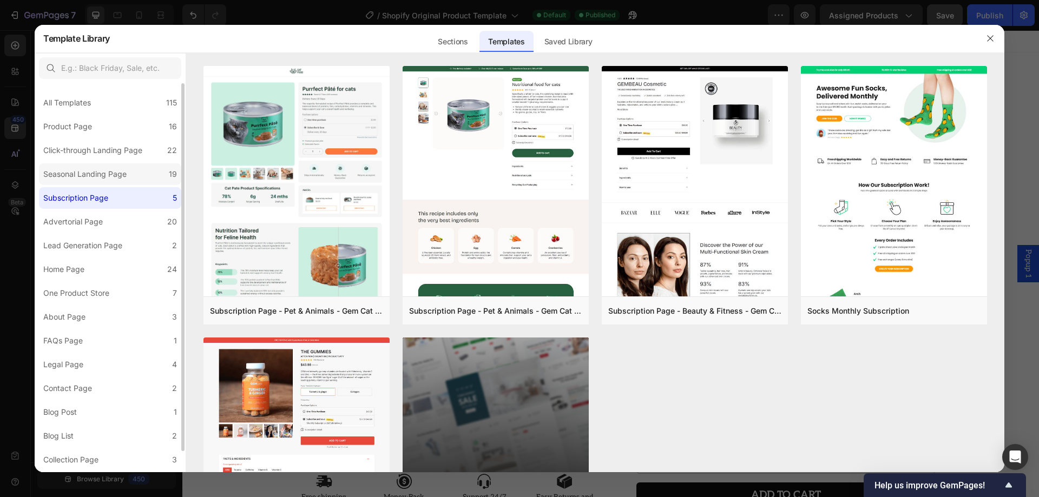
click at [90, 176] on div "Seasonal Landing Page" at bounding box center [84, 174] width 83 height 13
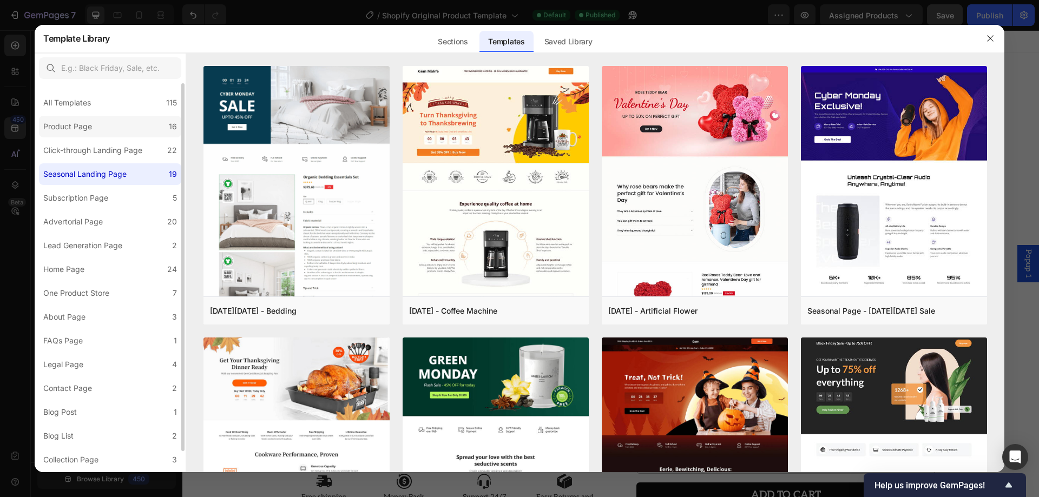
click at [93, 126] on div "Product Page" at bounding box center [69, 126] width 53 height 13
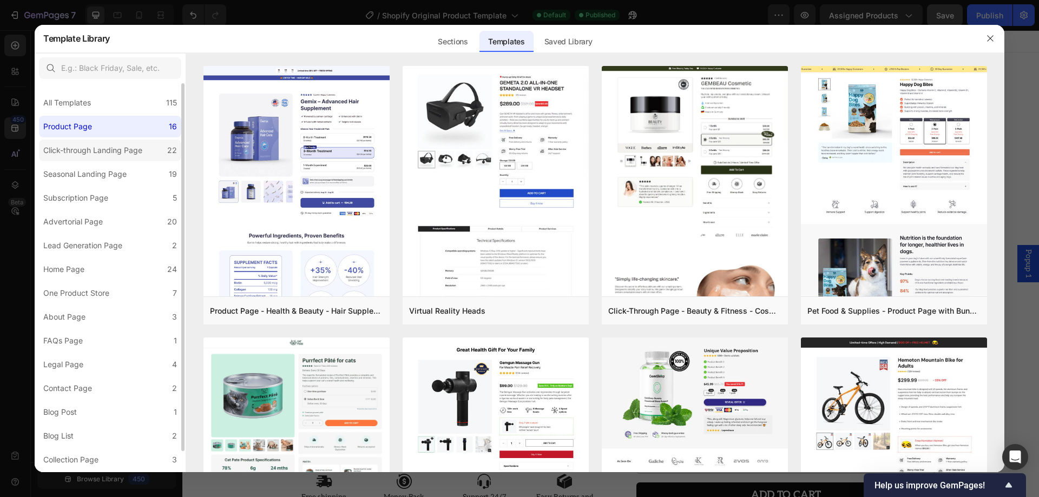
click at [106, 148] on div "Click-through Landing Page" at bounding box center [92, 150] width 99 height 13
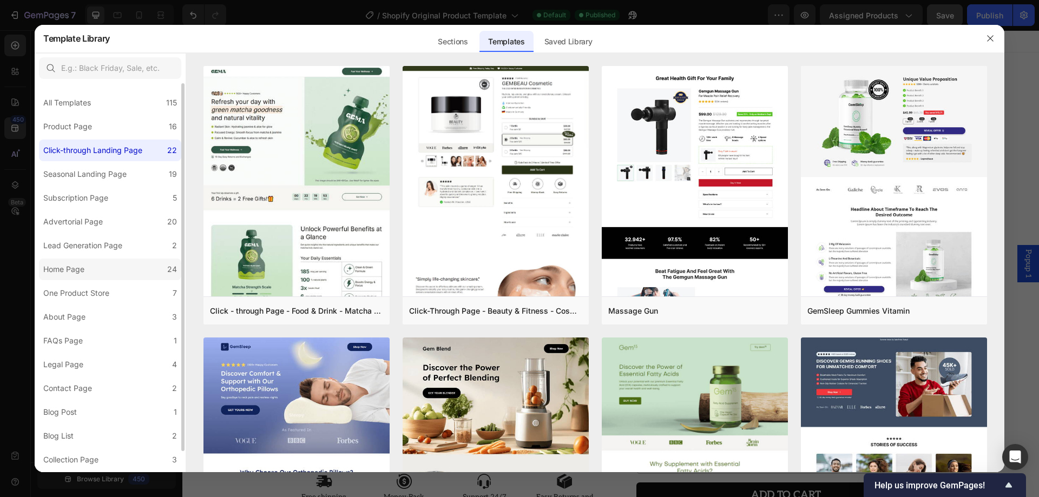
scroll to position [22, 0]
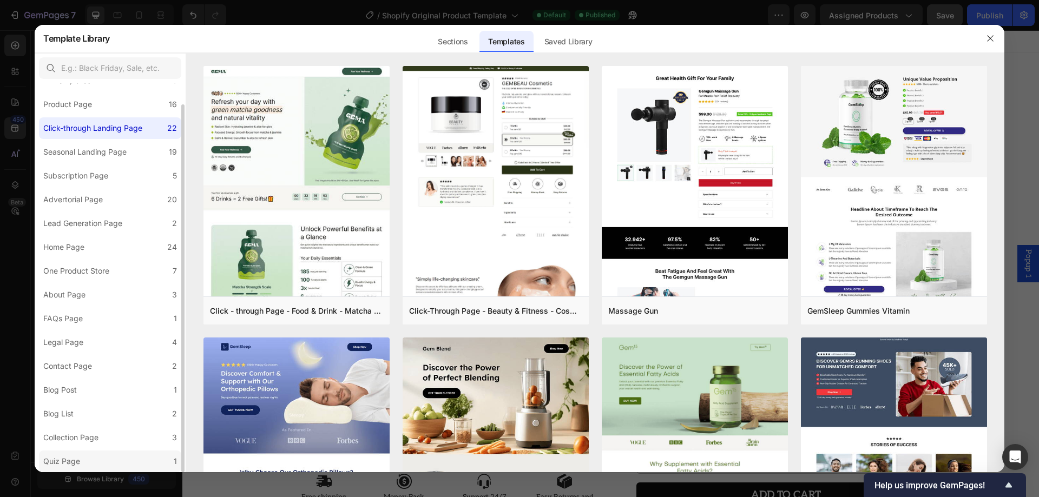
click at [113, 457] on label "Quiz Page 1" at bounding box center [110, 462] width 142 height 22
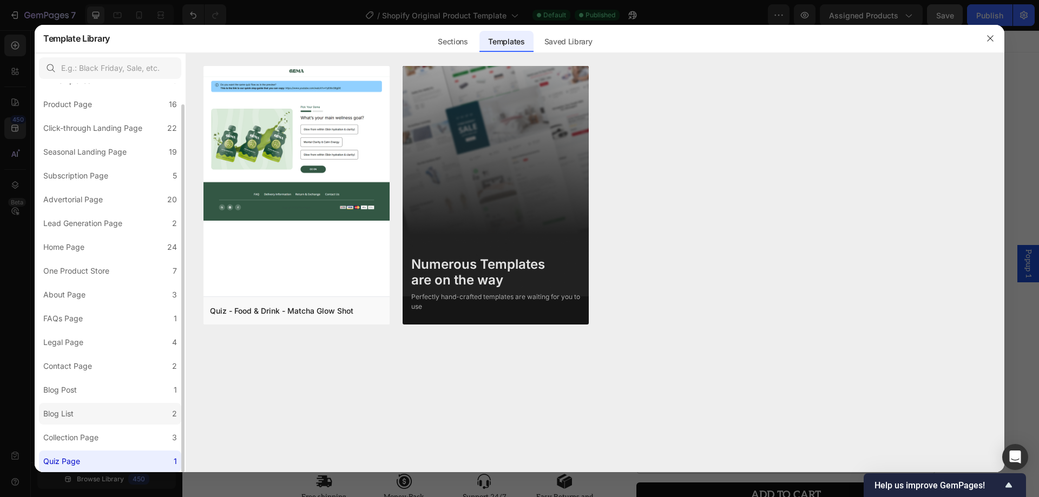
click at [101, 408] on label "Blog List 2" at bounding box center [110, 414] width 142 height 22
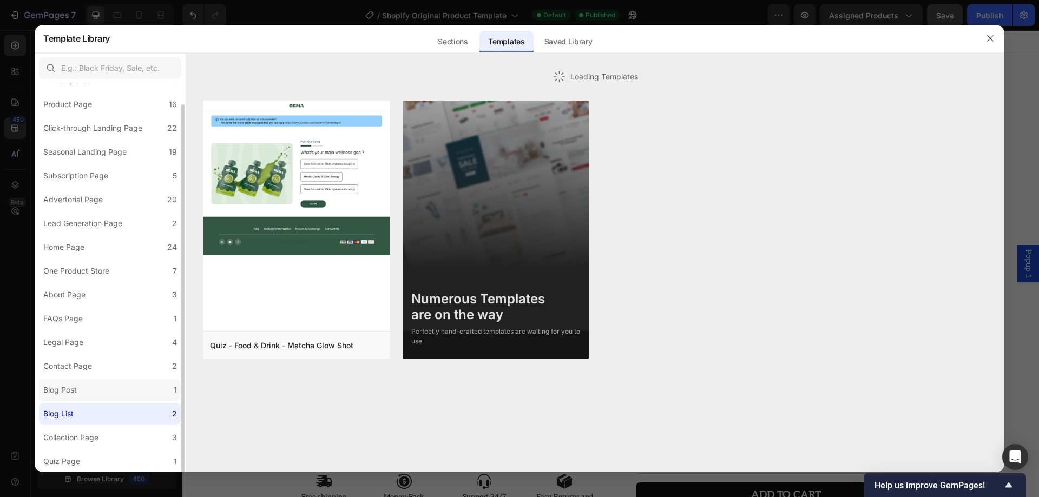
click at [90, 384] on label "Blog Post 1" at bounding box center [110, 390] width 142 height 22
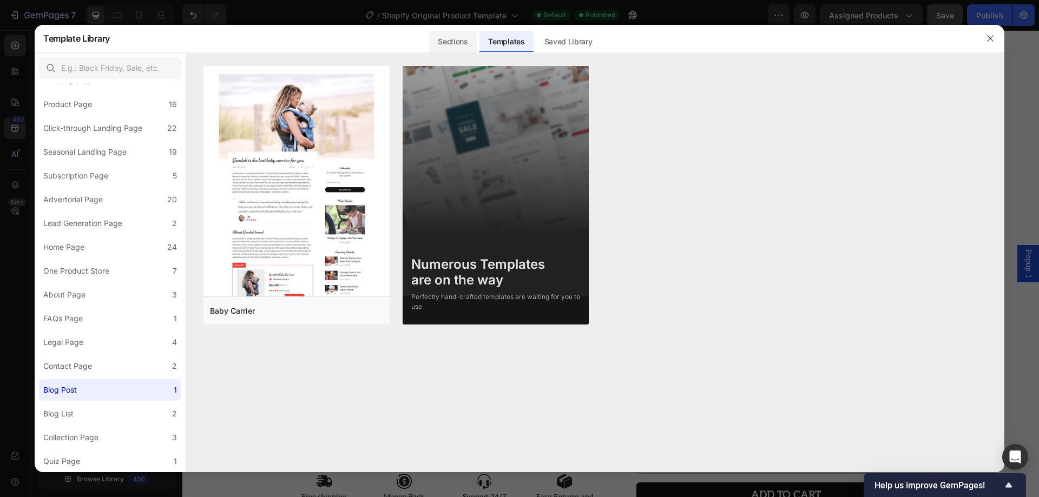
click at [454, 39] on div "Sections" at bounding box center [452, 42] width 47 height 22
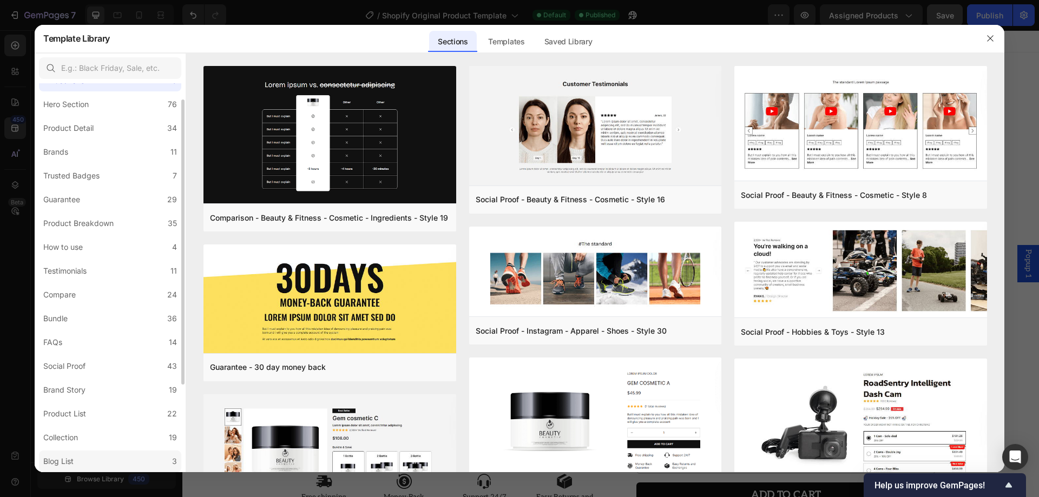
click at [87, 454] on label "Blog List 3" at bounding box center [110, 462] width 142 height 22
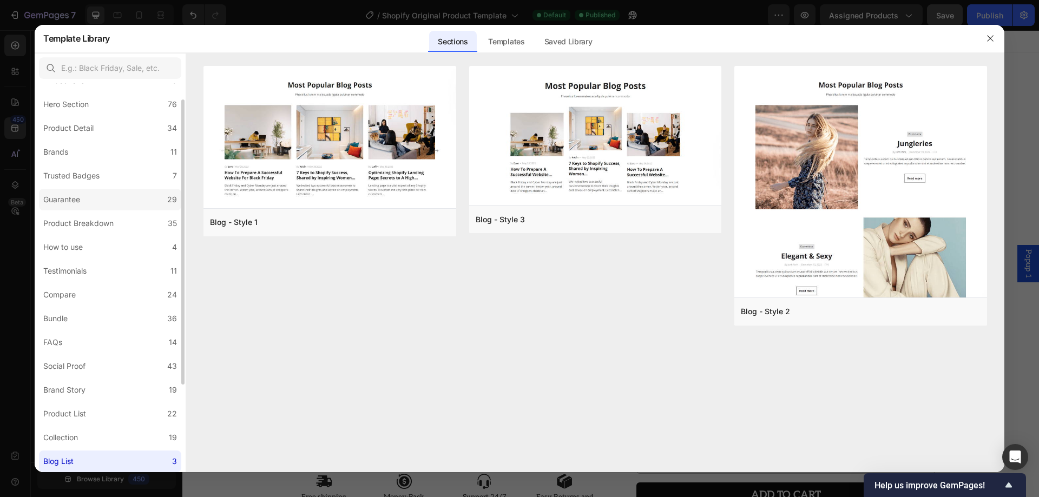
scroll to position [0, 0]
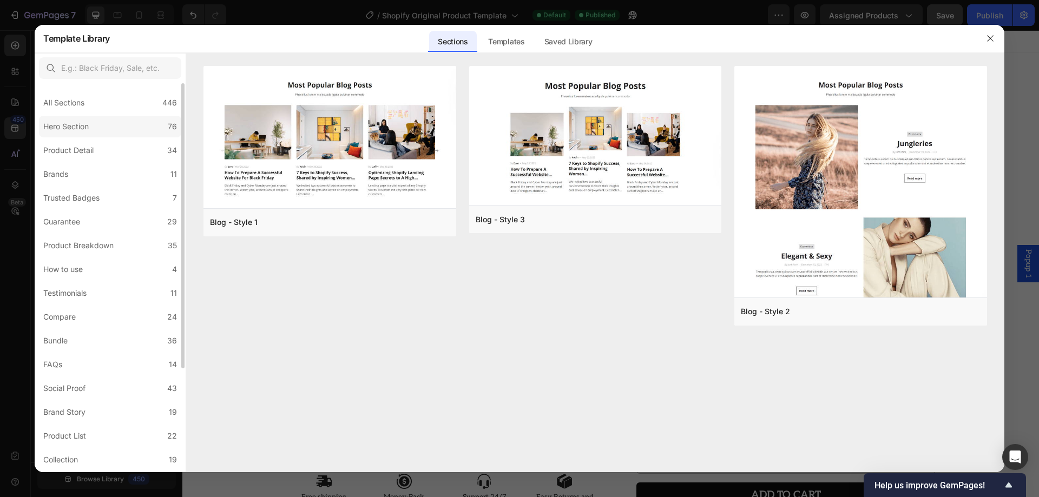
click at [90, 127] on div "Hero Section" at bounding box center [68, 126] width 50 height 13
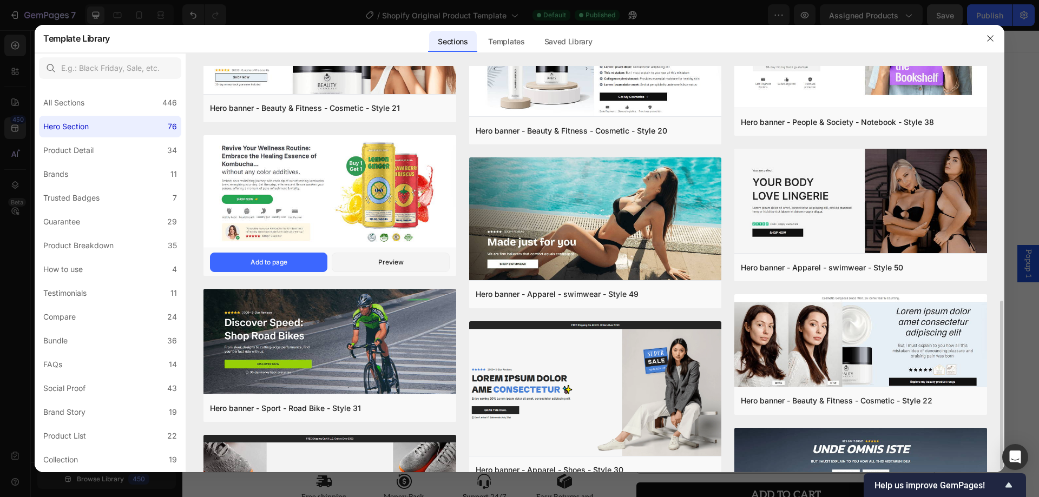
scroll to position [433, 0]
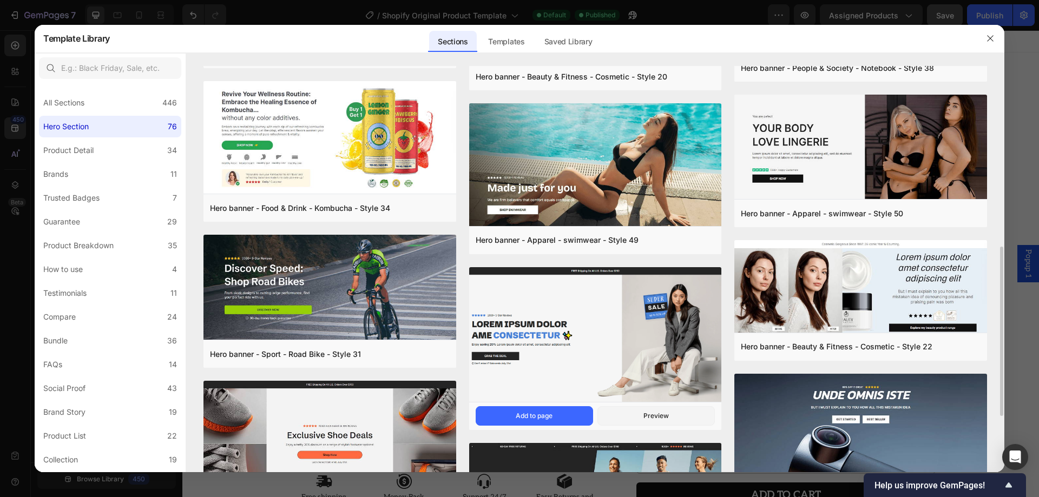
click at [579, 353] on img at bounding box center [595, 335] width 253 height 137
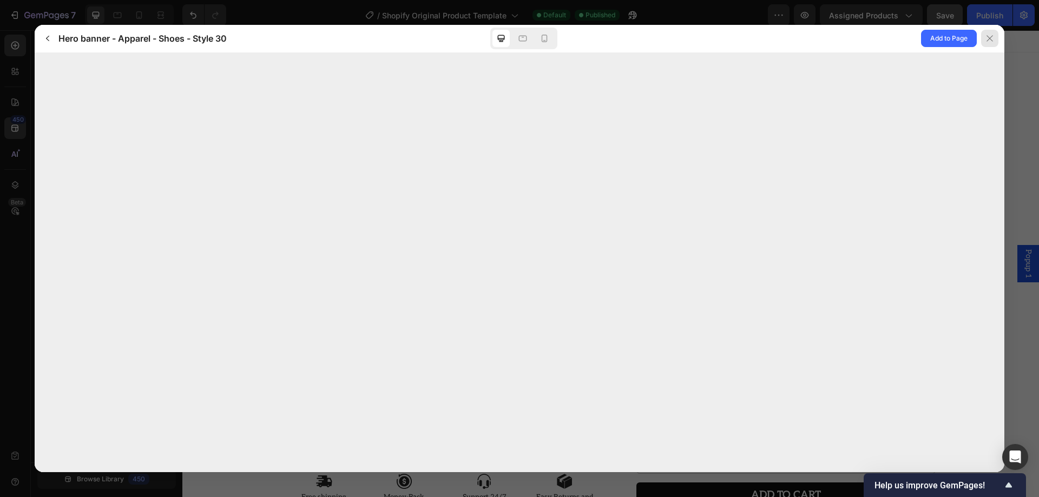
click at [985, 38] on icon at bounding box center [989, 38] width 9 height 9
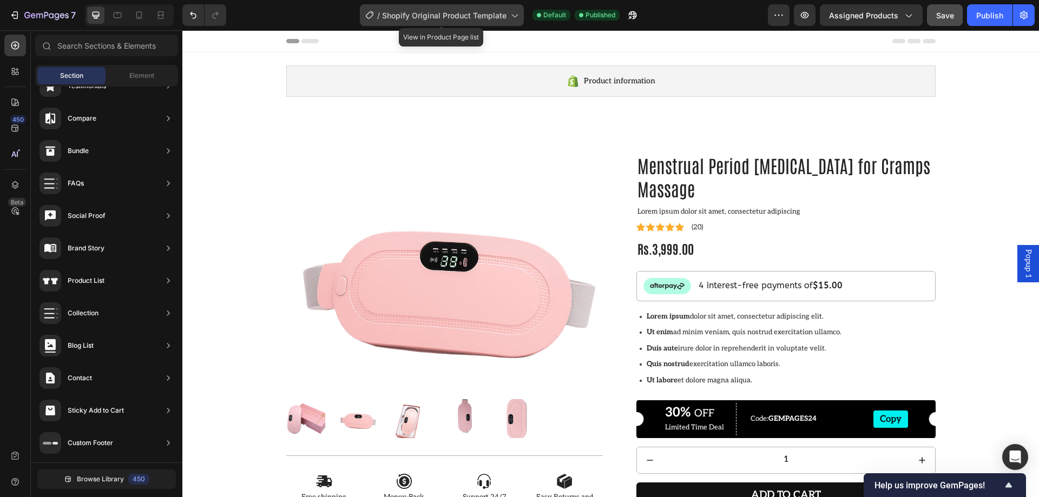
click at [482, 18] on span "Shopify Original Product Template" at bounding box center [444, 15] width 124 height 11
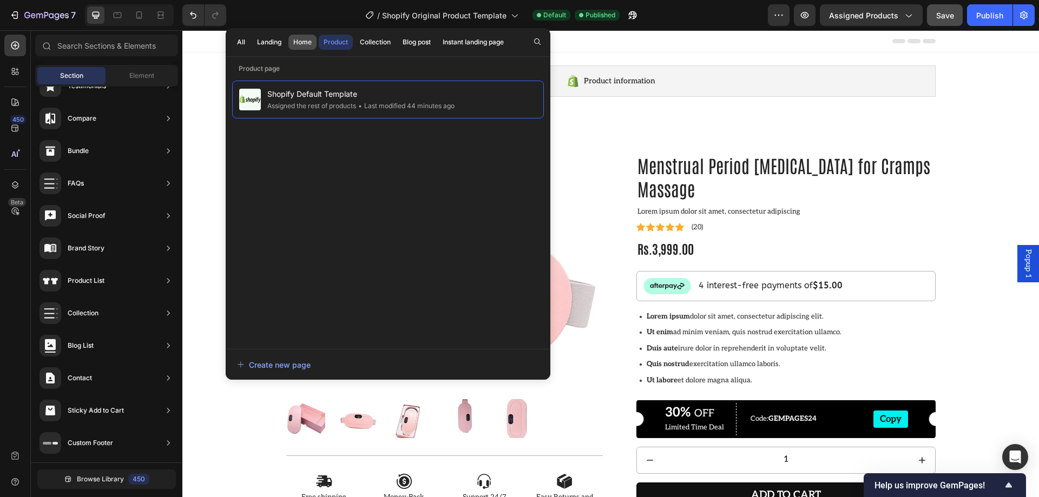
click at [306, 43] on div "Home" at bounding box center [302, 42] width 18 height 10
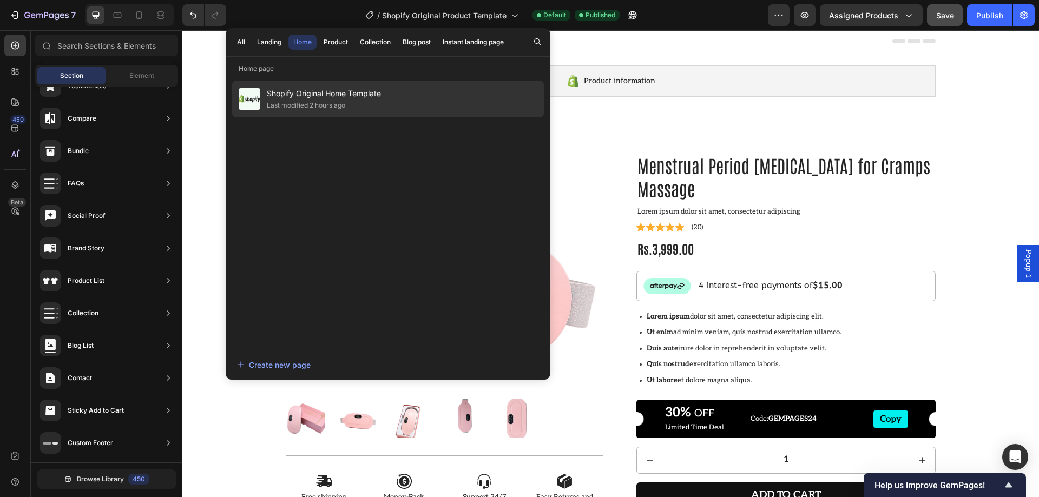
click at [294, 91] on span "Shopify Original Home Template" at bounding box center [324, 93] width 114 height 13
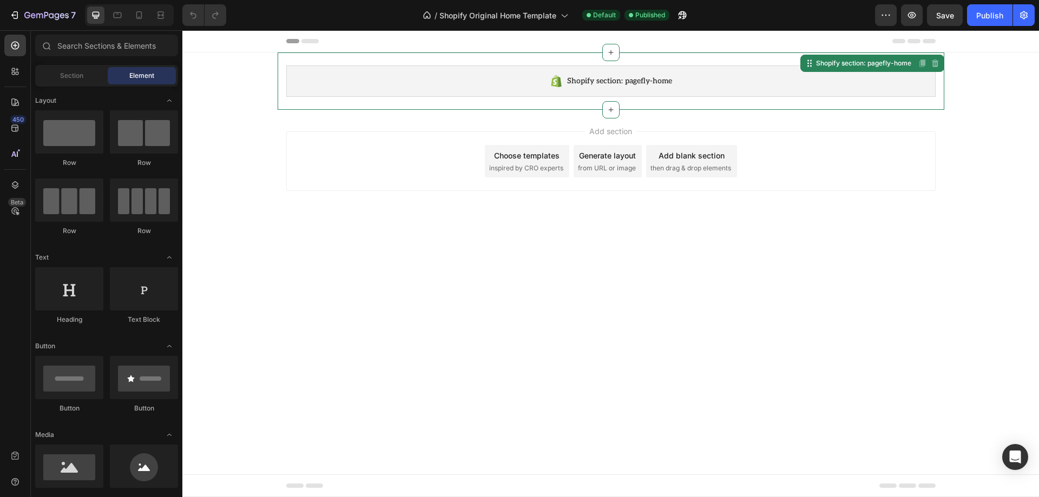
click at [619, 75] on span "Shopify section: pagefly-home" at bounding box center [619, 81] width 105 height 13
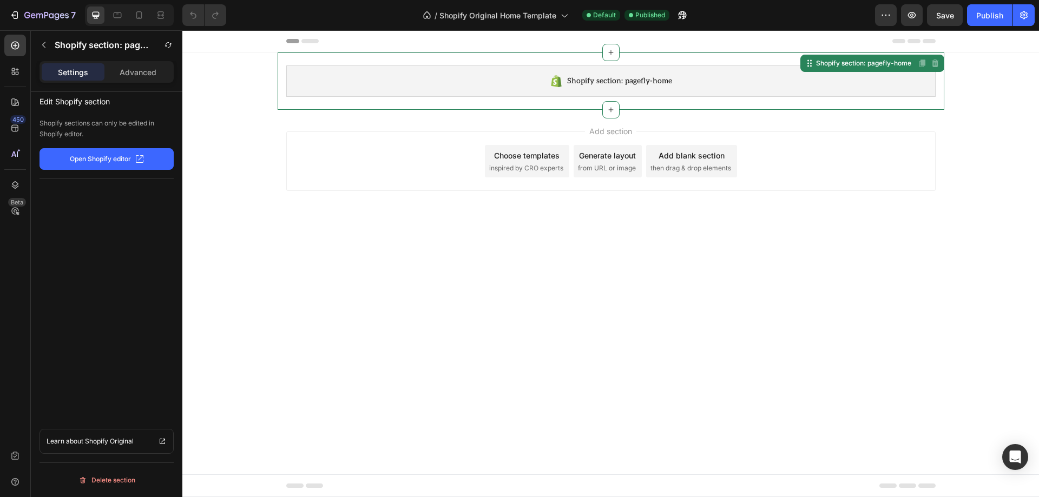
click at [114, 153] on button "Open Shopify editor" at bounding box center [106, 159] width 134 height 22
click at [497, 11] on span "Shopify Original Home Template" at bounding box center [497, 15] width 117 height 11
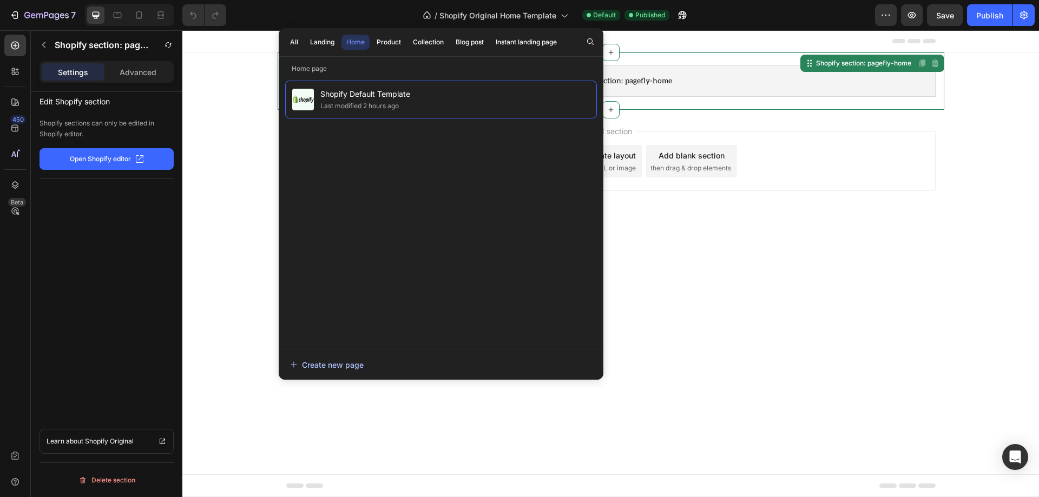
click at [341, 359] on div "Create new page" at bounding box center [327, 364] width 74 height 11
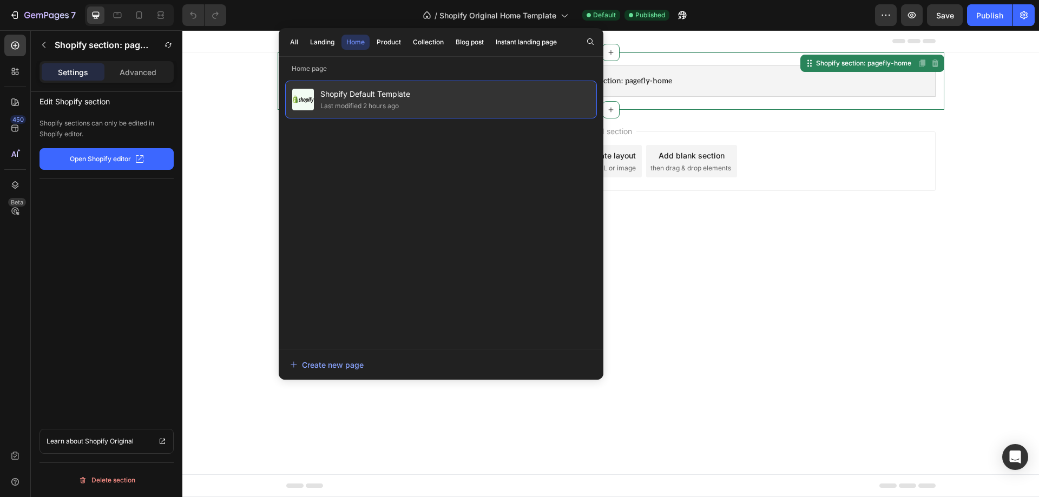
click at [341, 95] on span "Shopify Default Template" at bounding box center [365, 94] width 90 height 13
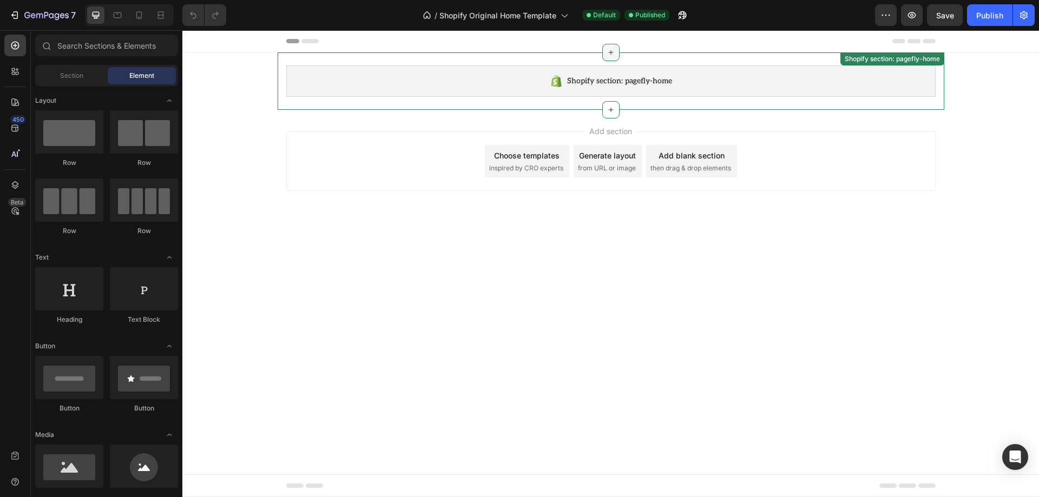
click at [615, 52] on div at bounding box center [610, 52] width 17 height 17
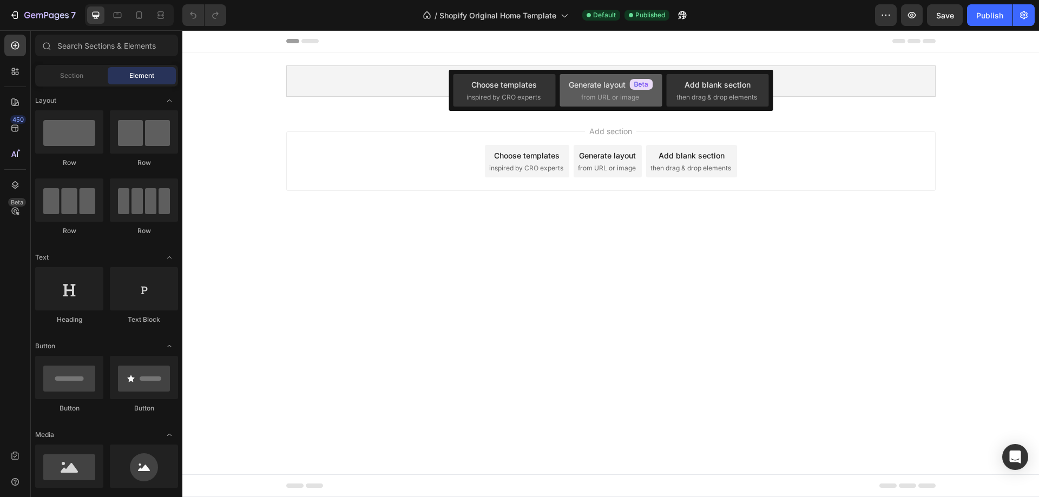
click at [598, 85] on div "Generate layout" at bounding box center [611, 84] width 84 height 11
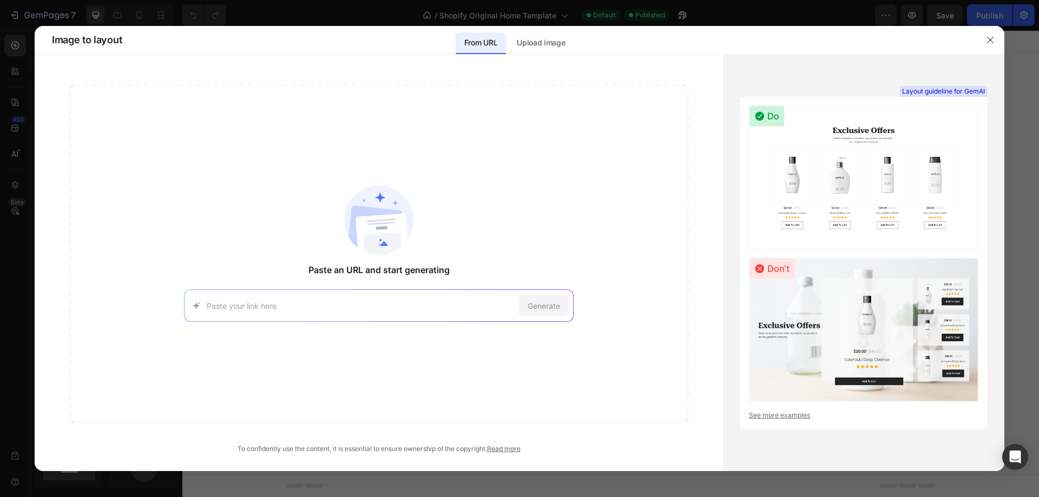
click at [785, 416] on link "See more examples" at bounding box center [863, 416] width 229 height 10
click at [555, 45] on p "Upload image" at bounding box center [541, 42] width 48 height 13
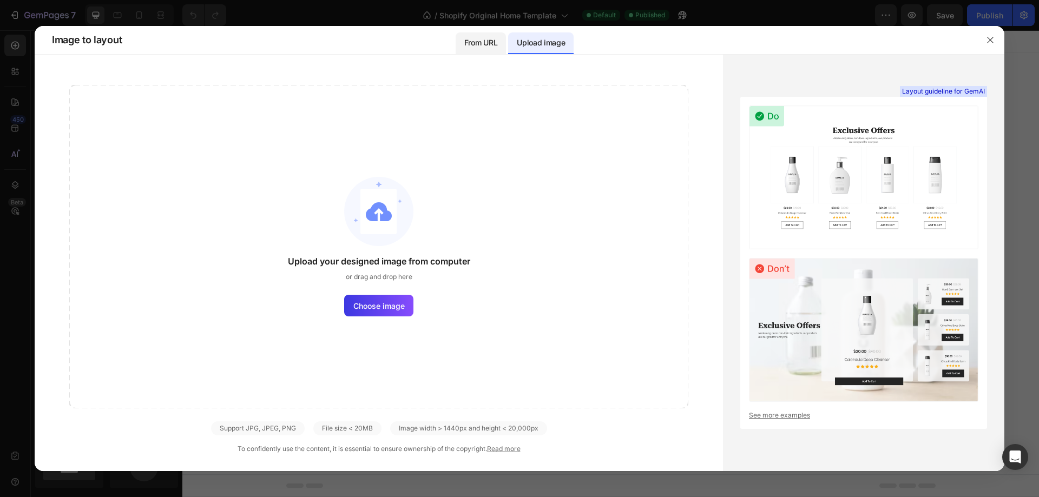
click at [487, 36] on div "From URL" at bounding box center [481, 43] width 50 height 22
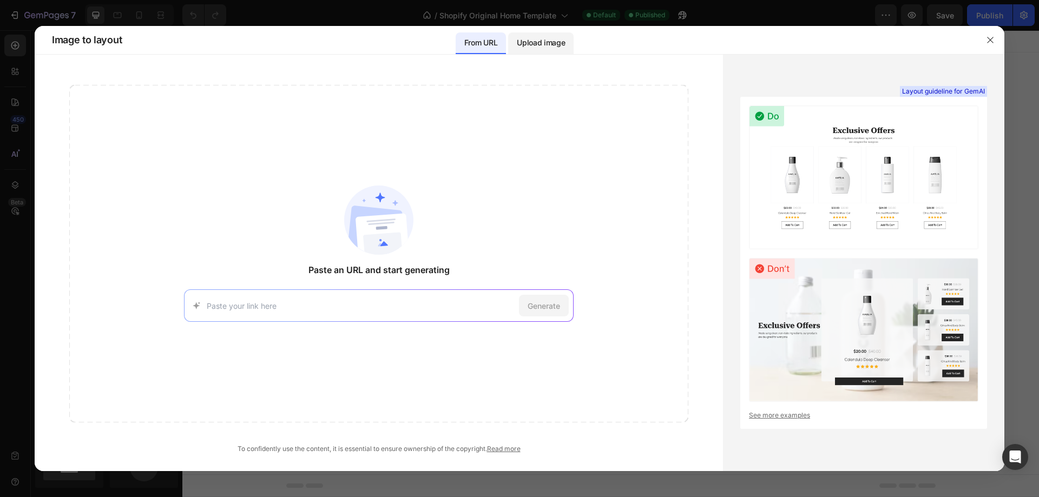
click at [553, 38] on p "Upload image" at bounding box center [541, 42] width 48 height 13
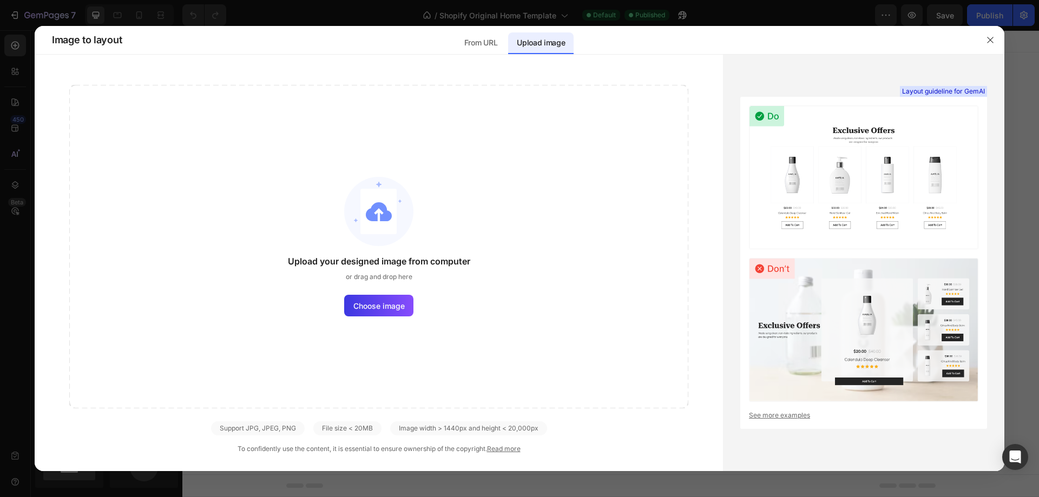
click at [773, 416] on link "See more examples" at bounding box center [863, 416] width 229 height 10
click at [400, 305] on span "Choose image" at bounding box center [378, 305] width 51 height 11
click at [0, 0] on input "Choose image" at bounding box center [0, 0] width 0 height 0
click at [971, 91] on span "Layout guideline for GemAI" at bounding box center [943, 92] width 83 height 10
click at [472, 42] on p "From URL" at bounding box center [480, 42] width 33 height 13
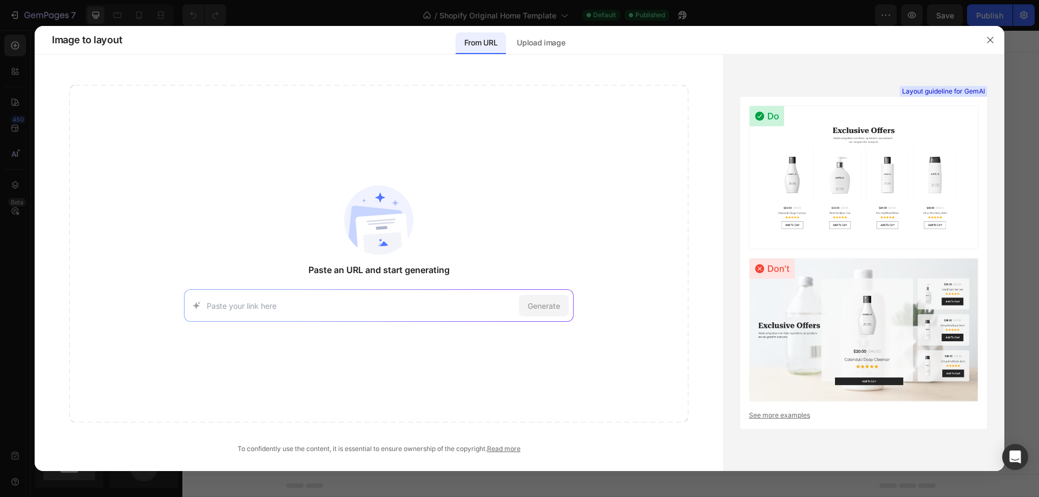
click at [999, 44] on div at bounding box center [990, 40] width 28 height 28
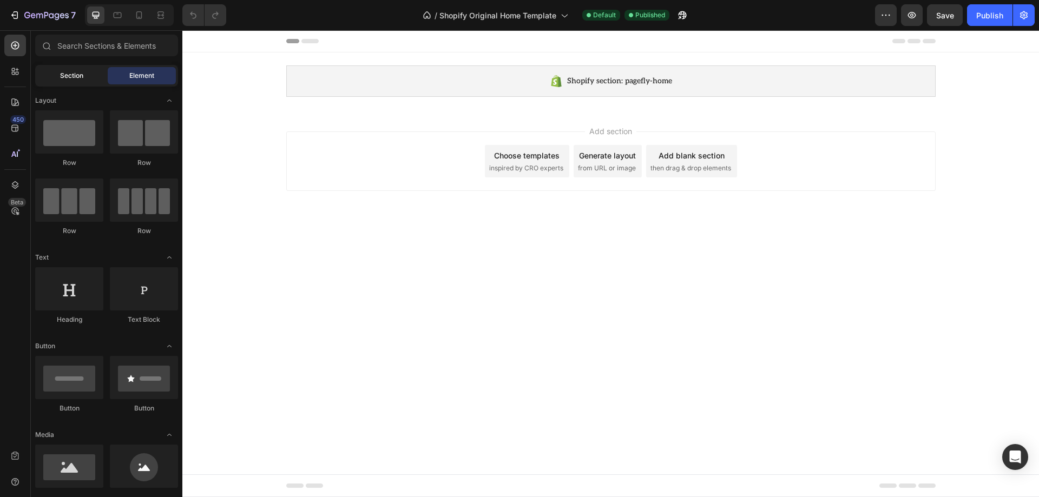
click at [85, 71] on div "Section" at bounding box center [71, 75] width 68 height 17
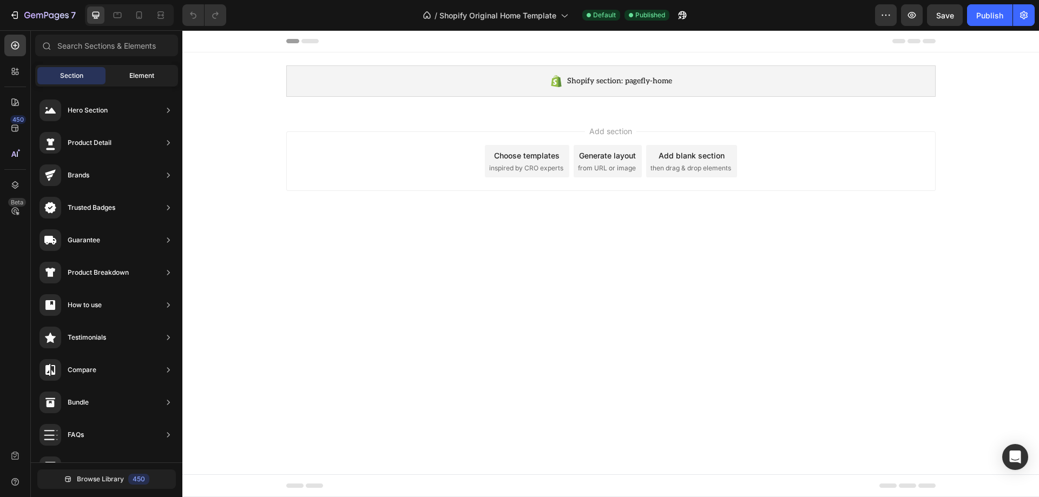
click at [136, 71] on span "Element" at bounding box center [141, 76] width 25 height 10
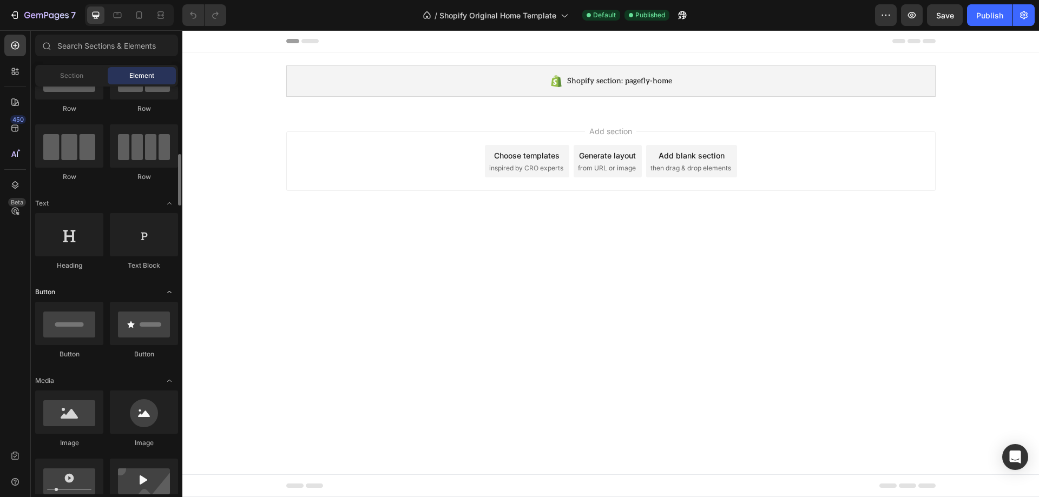
scroll to position [108, 0]
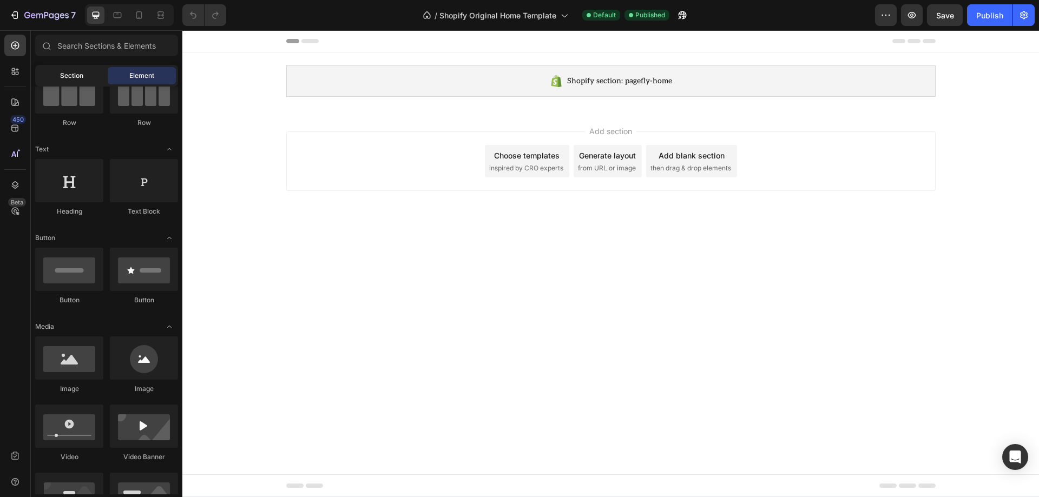
click at [84, 81] on div "Section" at bounding box center [71, 75] width 68 height 17
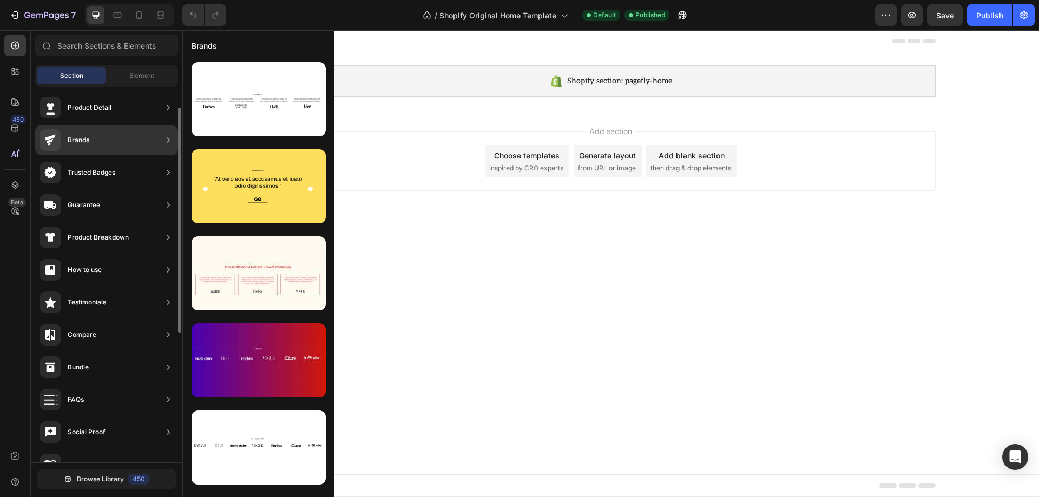
scroll to position [0, 0]
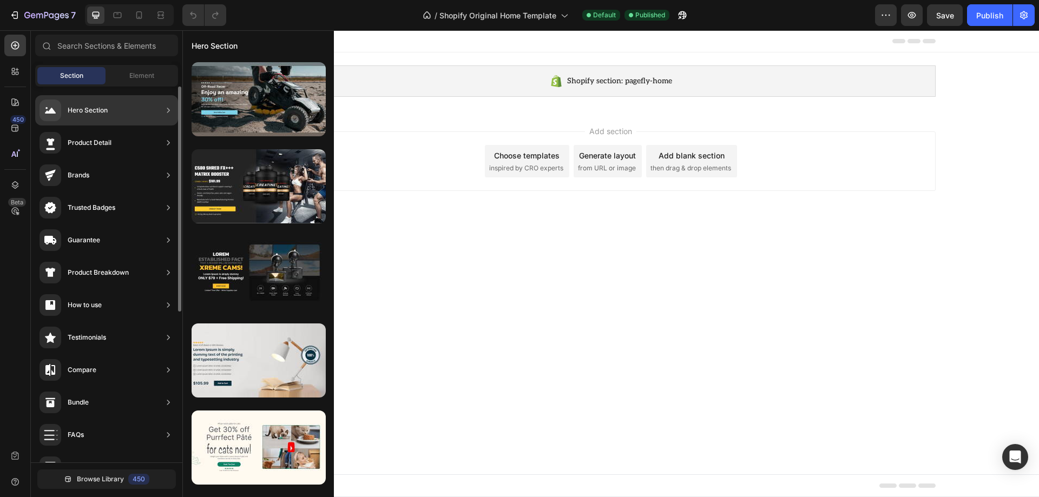
click at [114, 122] on div "Hero Section" at bounding box center [106, 110] width 143 height 30
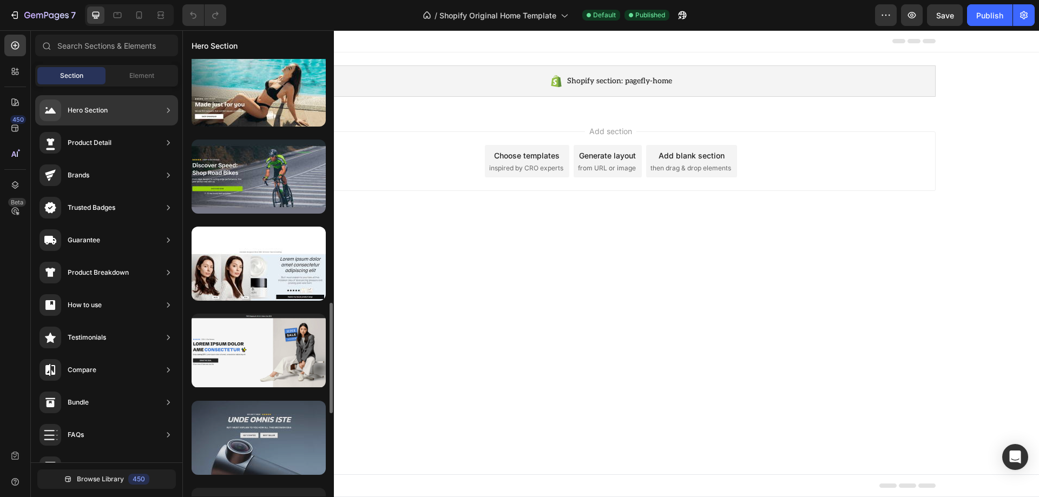
scroll to position [1022, 0]
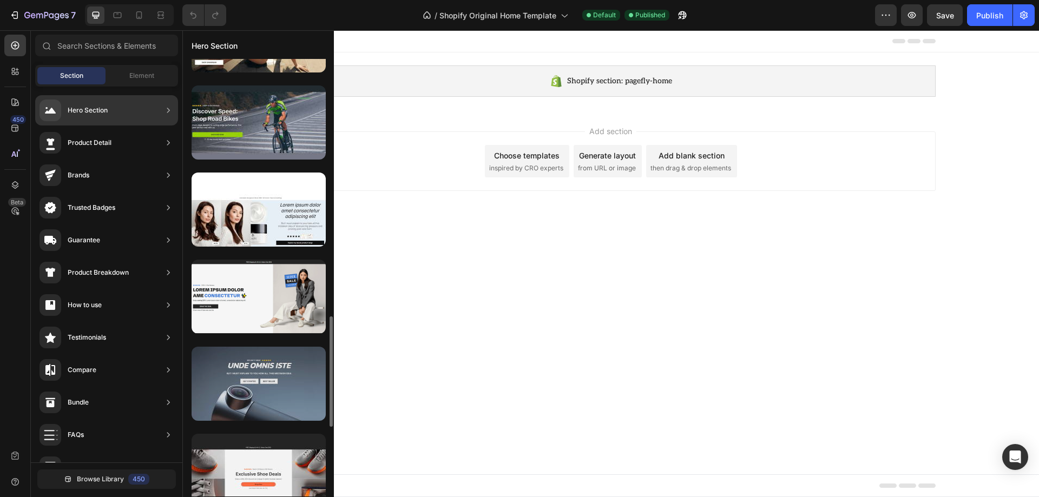
click at [281, 406] on div at bounding box center [259, 384] width 134 height 74
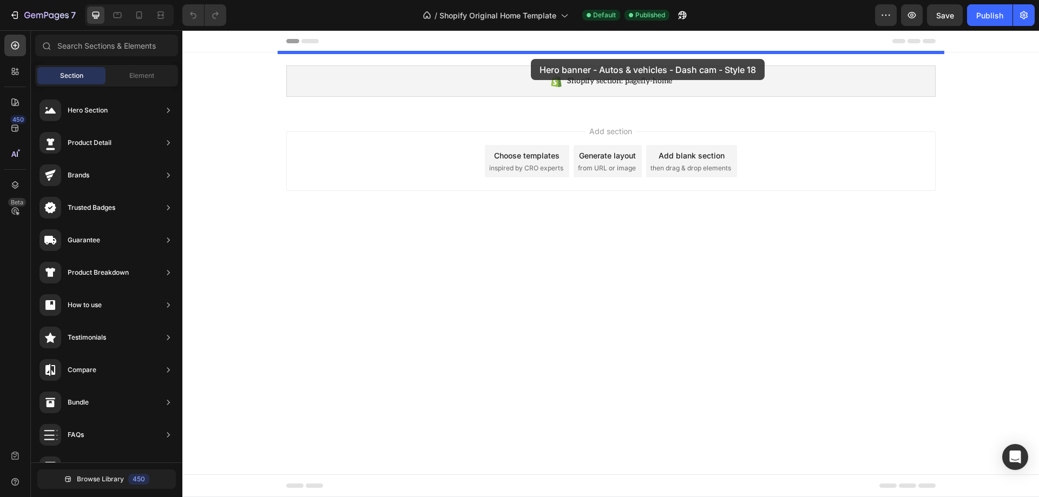
drag, startPoint x: 464, startPoint y: 437, endPoint x: 531, endPoint y: 59, distance: 383.6
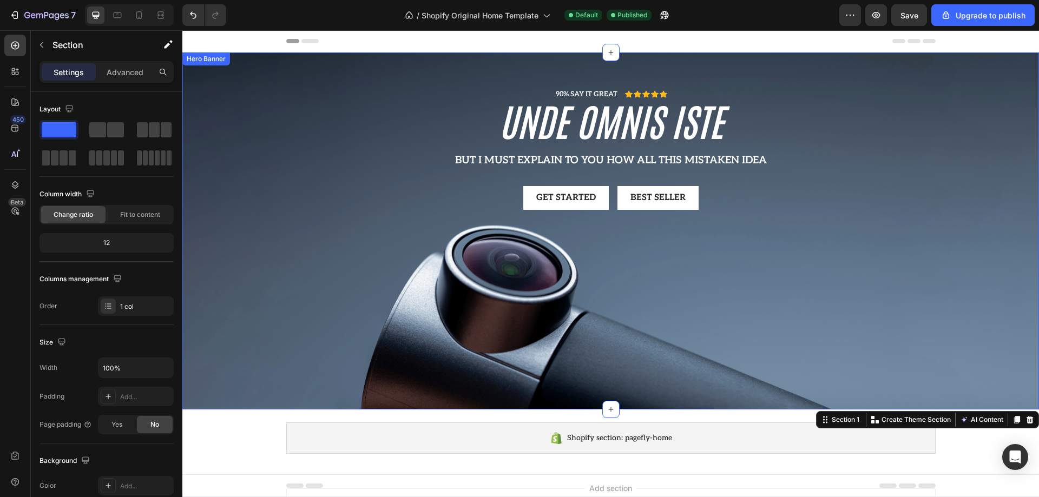
click at [462, 240] on div "90% SAY IT GREAT Text Block Icon Icon Icon Icon Icon Icon List Row unde omnis i…" at bounding box center [610, 148] width 649 height 192
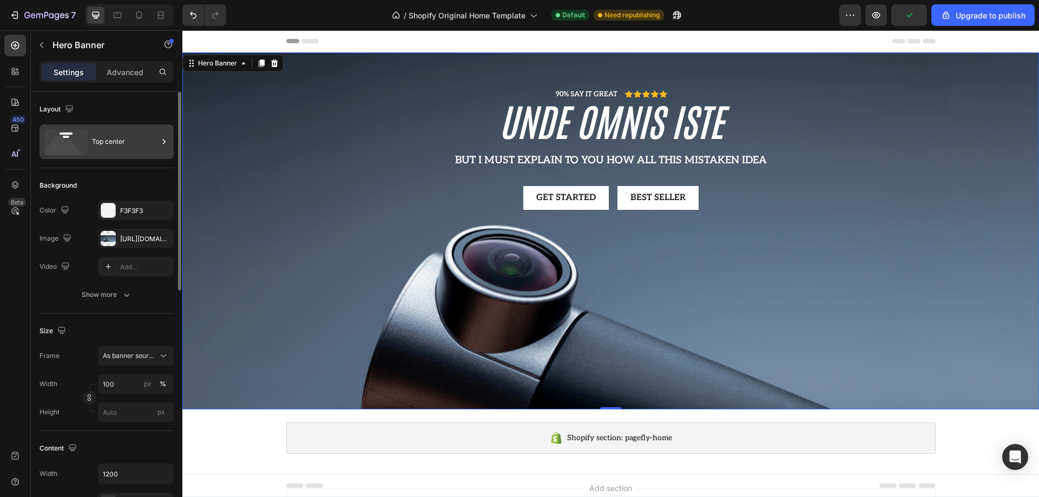
click at [98, 139] on div "Top center" at bounding box center [125, 141] width 66 height 25
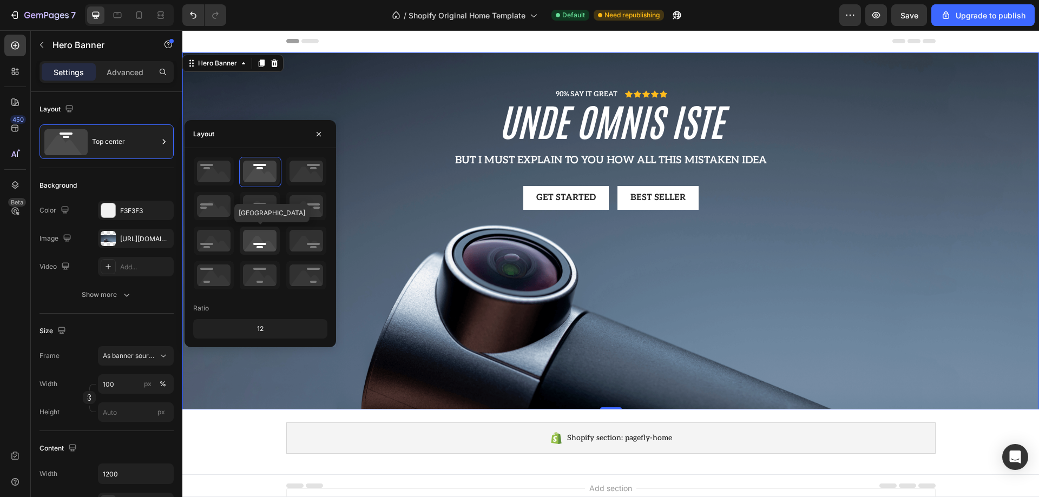
click at [253, 250] on icon at bounding box center [260, 241] width 40 height 28
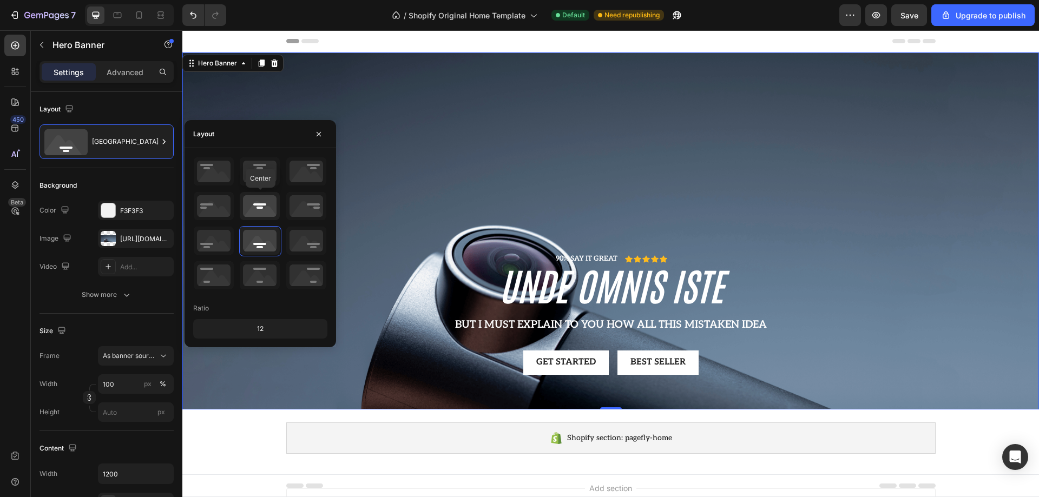
click at [258, 205] on icon at bounding box center [260, 206] width 40 height 28
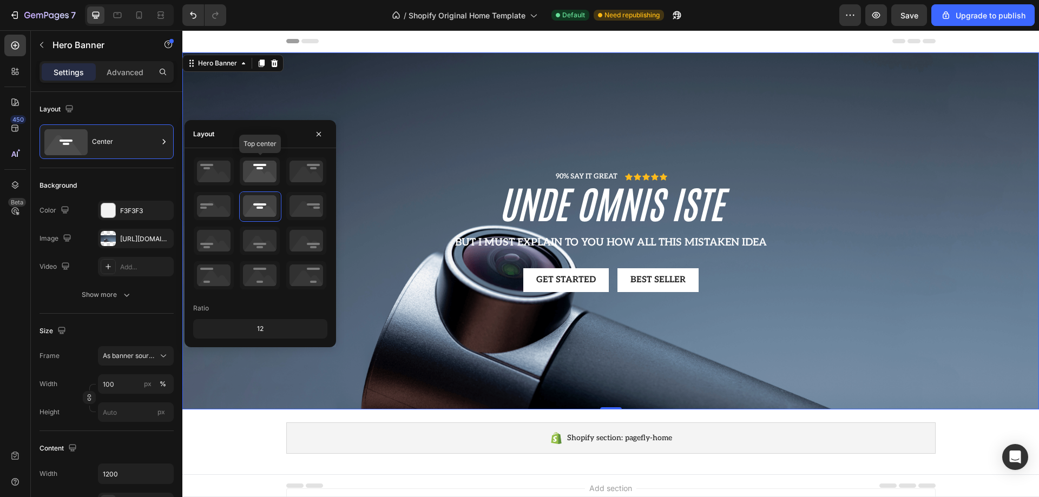
click at [261, 172] on icon at bounding box center [260, 171] width 40 height 28
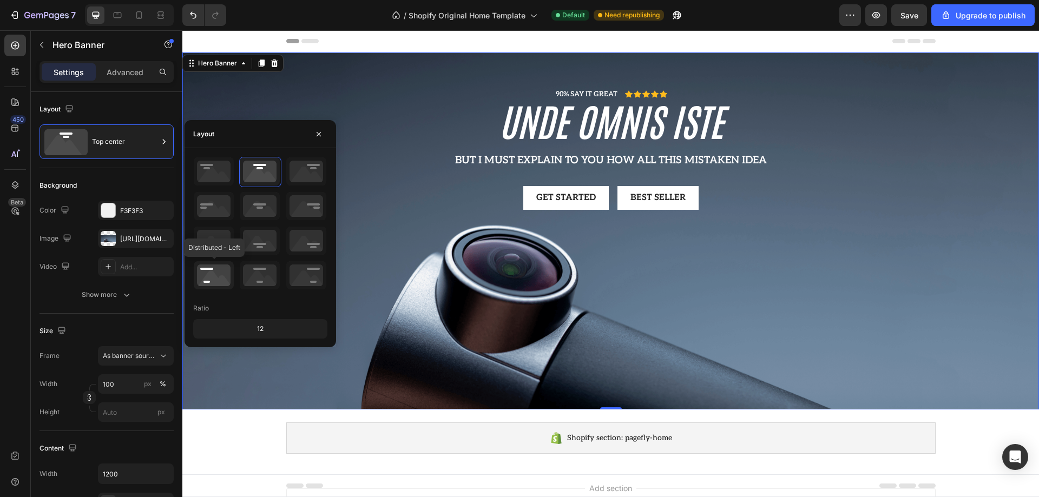
click at [208, 271] on icon at bounding box center [214, 275] width 40 height 28
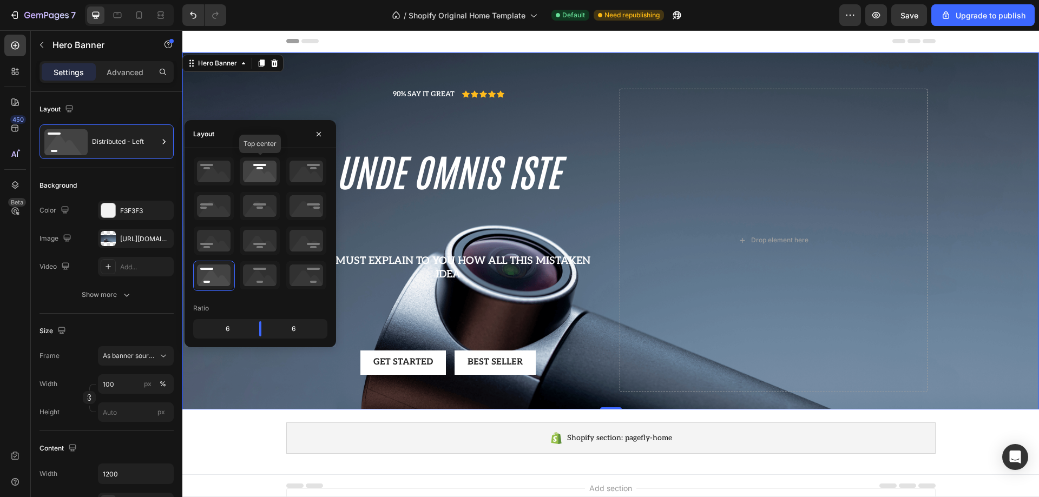
click at [253, 175] on icon at bounding box center [260, 171] width 40 height 28
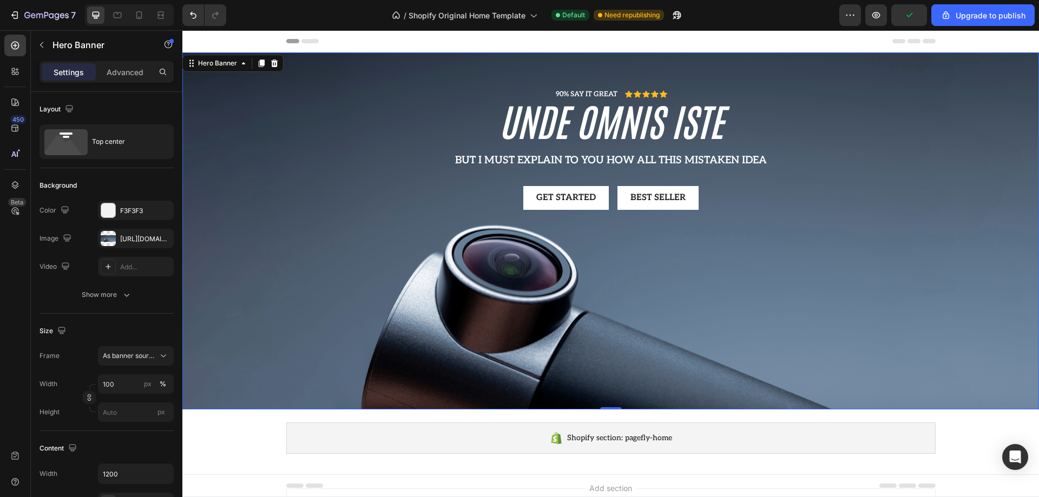
click at [431, 237] on div "90% SAY IT GREAT Text Block Icon Icon Icon Icon Icon Icon List Row unde omnis i…" at bounding box center [610, 148] width 649 height 192
click at [438, 301] on div "Background Image" at bounding box center [610, 230] width 856 height 357
click at [352, 247] on div "Background Image" at bounding box center [610, 230] width 856 height 357
click at [149, 242] on div "[URL][DOMAIN_NAME]" at bounding box center [135, 239] width 31 height 10
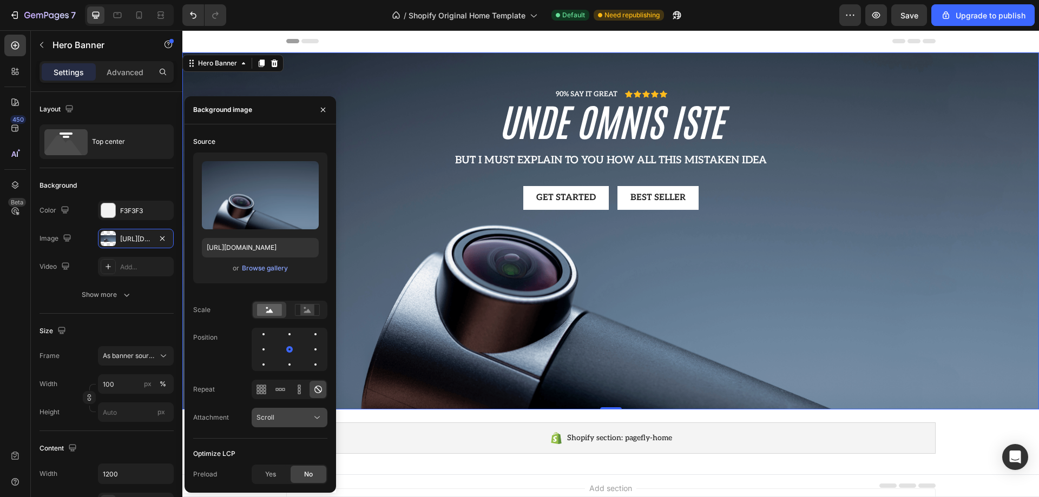
click at [282, 422] on div "Scroll" at bounding box center [283, 418] width 55 height 10
click at [275, 374] on p "Fixed" at bounding box center [287, 371] width 62 height 10
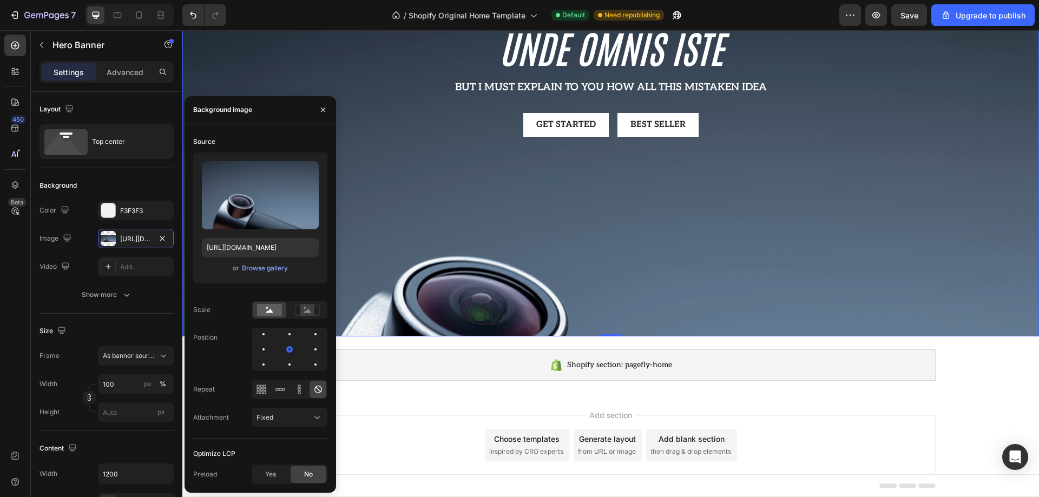
scroll to position [0, 0]
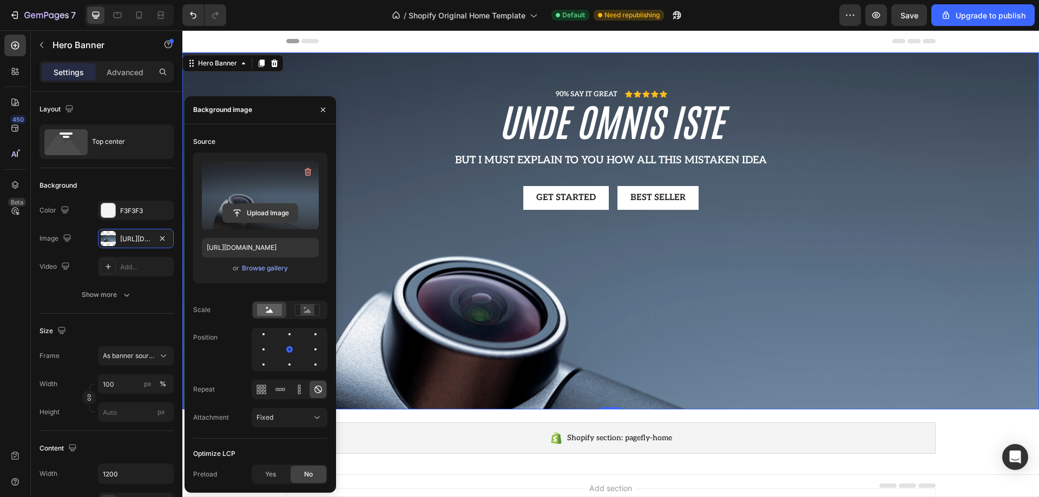
click at [277, 216] on input "file" at bounding box center [260, 213] width 75 height 18
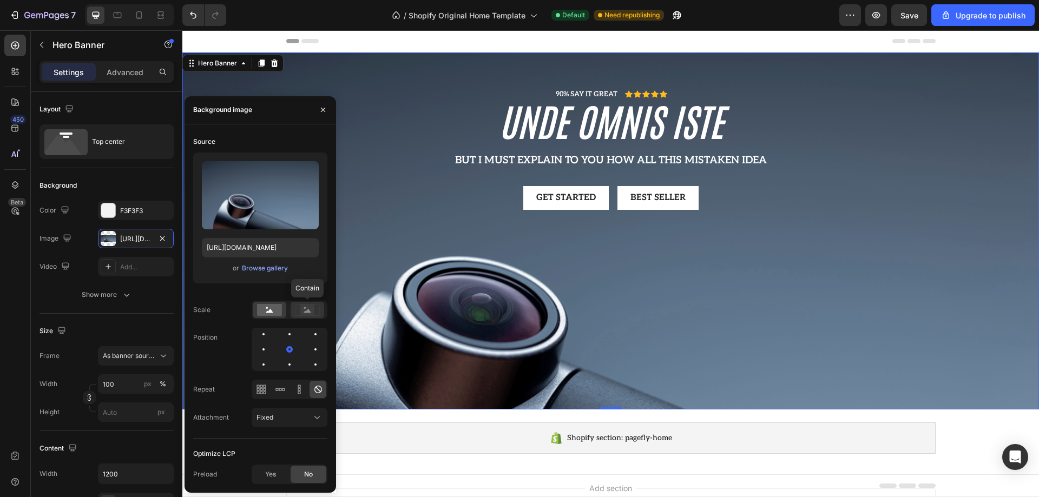
click at [311, 312] on rect at bounding box center [307, 310] width 14 height 11
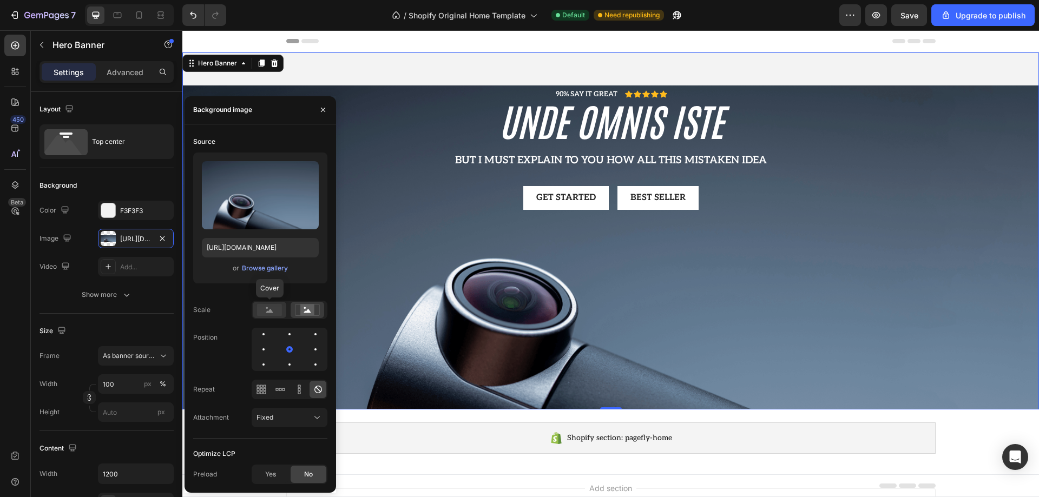
click at [272, 306] on rect at bounding box center [269, 310] width 25 height 12
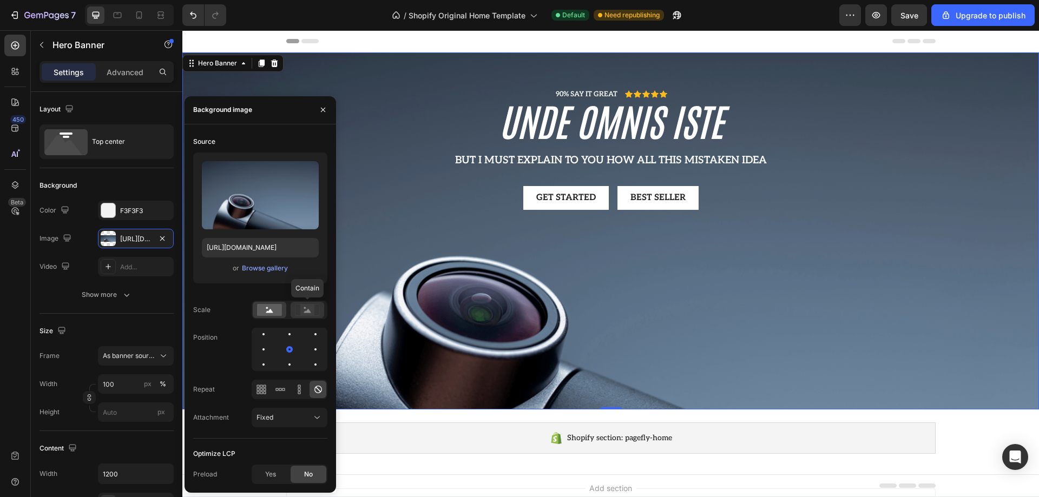
click at [308, 306] on rect at bounding box center [307, 310] width 14 height 11
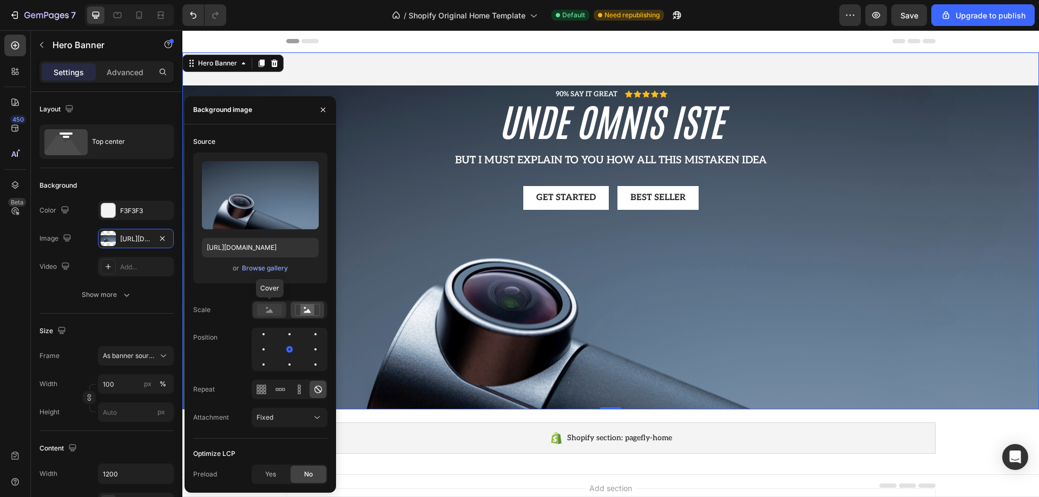
click at [270, 306] on rect at bounding box center [269, 310] width 25 height 12
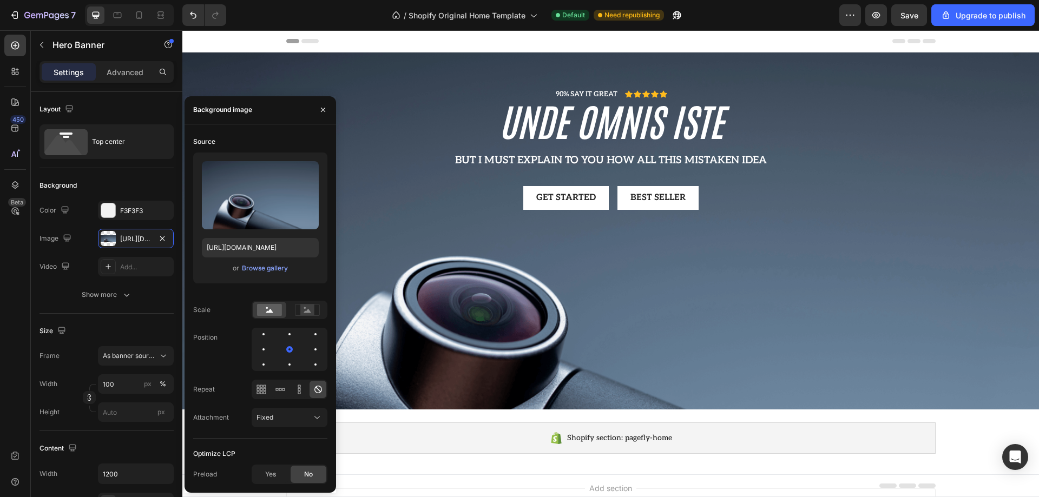
click at [302, 42] on icon at bounding box center [309, 41] width 17 height 4
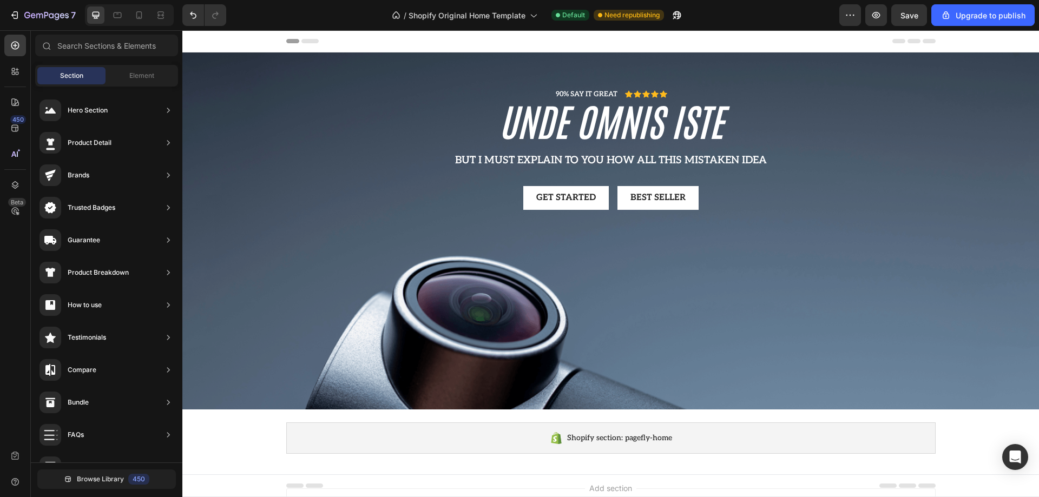
click at [302, 39] on icon at bounding box center [309, 41] width 17 height 4
click at [152, 77] on span "Element" at bounding box center [141, 76] width 25 height 10
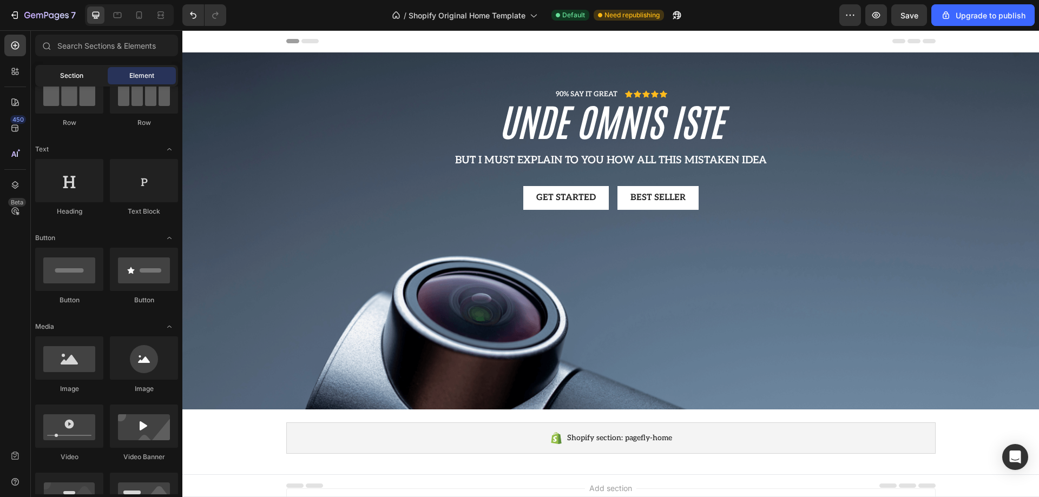
click at [89, 70] on div "Section" at bounding box center [71, 75] width 68 height 17
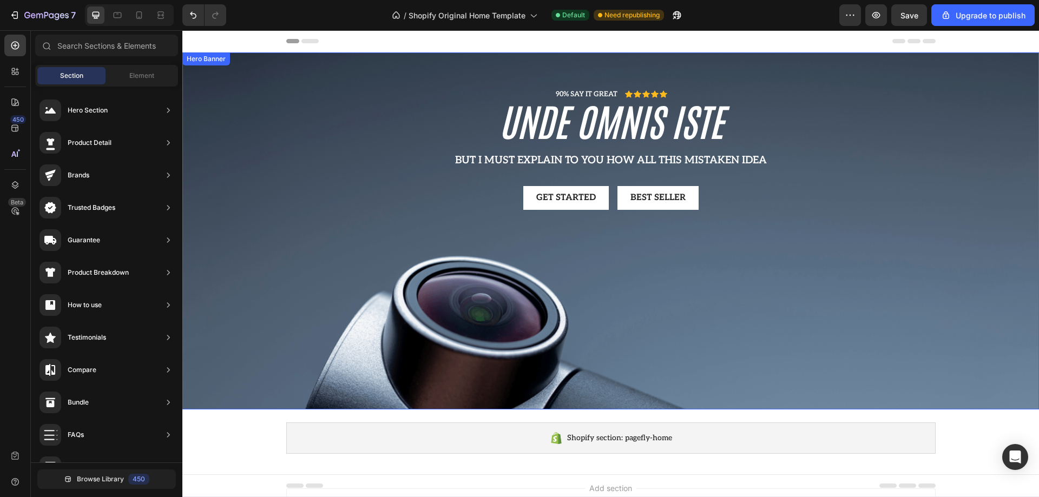
click at [348, 147] on div "90% SAY IT GREAT Text Block Icon Icon Icon Icon Icon Icon List Row unde omnis i…" at bounding box center [610, 158] width 633 height 139
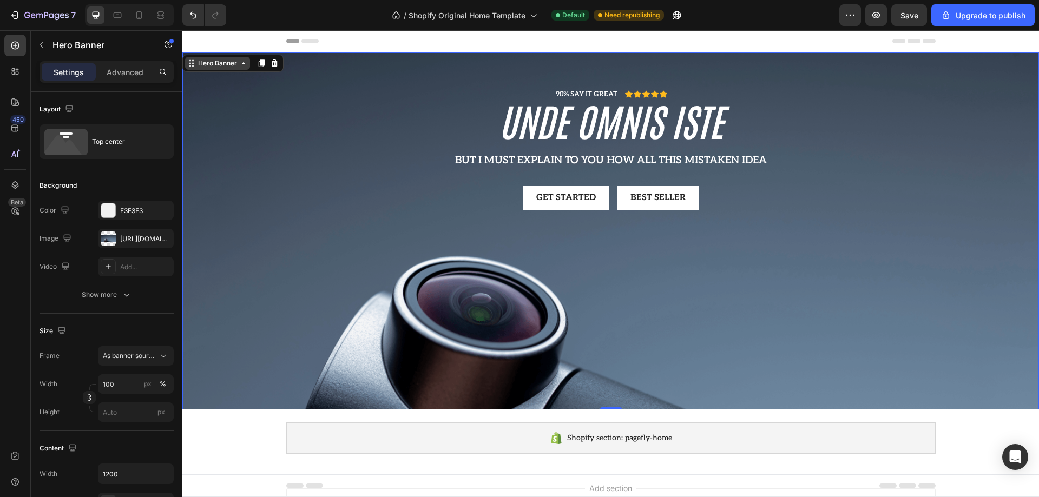
click at [243, 64] on icon at bounding box center [243, 63] width 3 height 2
click at [239, 65] on div "Hero Banner" at bounding box center [217, 63] width 43 height 10
click at [161, 262] on div "Add..." at bounding box center [145, 267] width 51 height 10
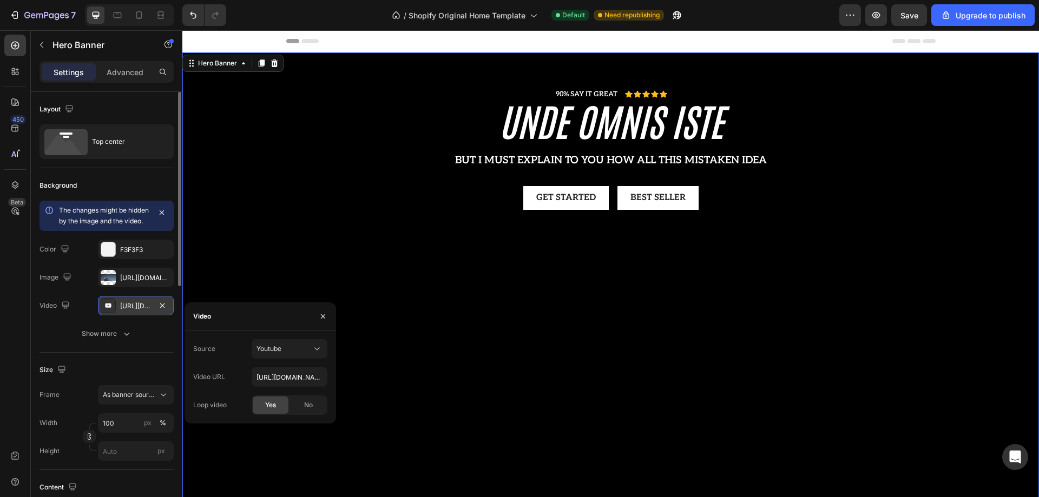
click at [169, 313] on div "[URL][DOMAIN_NAME]" at bounding box center [136, 305] width 76 height 19
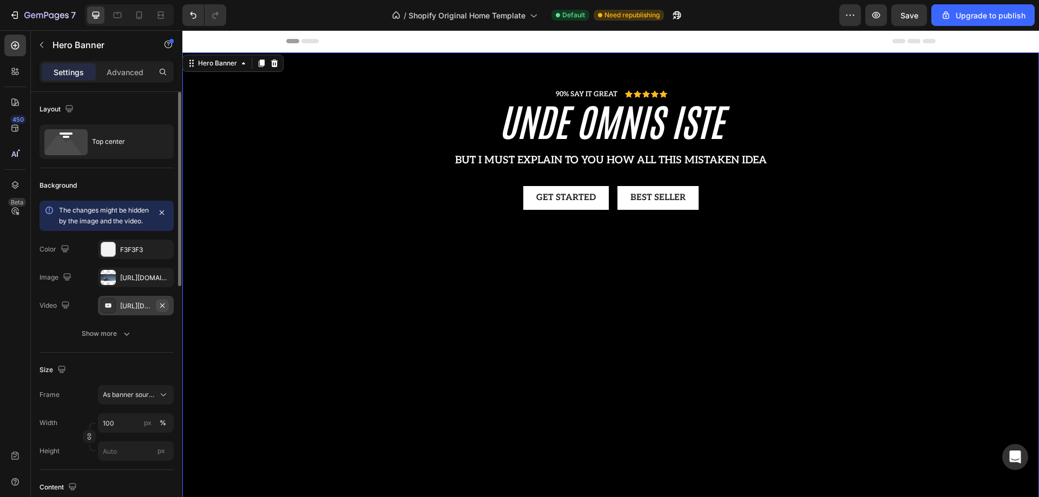
click at [168, 312] on button "button" at bounding box center [162, 305] width 13 height 13
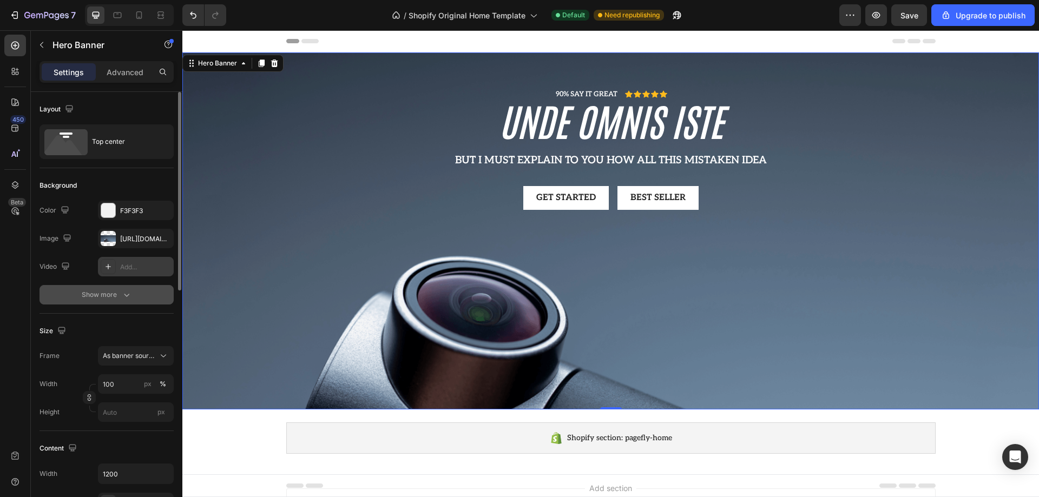
click at [123, 296] on icon "button" at bounding box center [126, 294] width 11 height 11
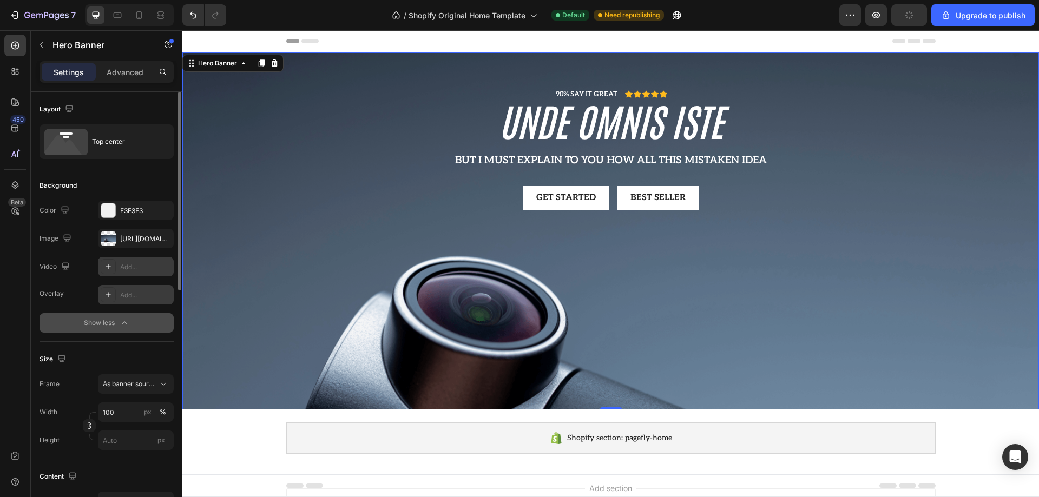
click at [147, 300] on div "Add..." at bounding box center [145, 296] width 51 height 10
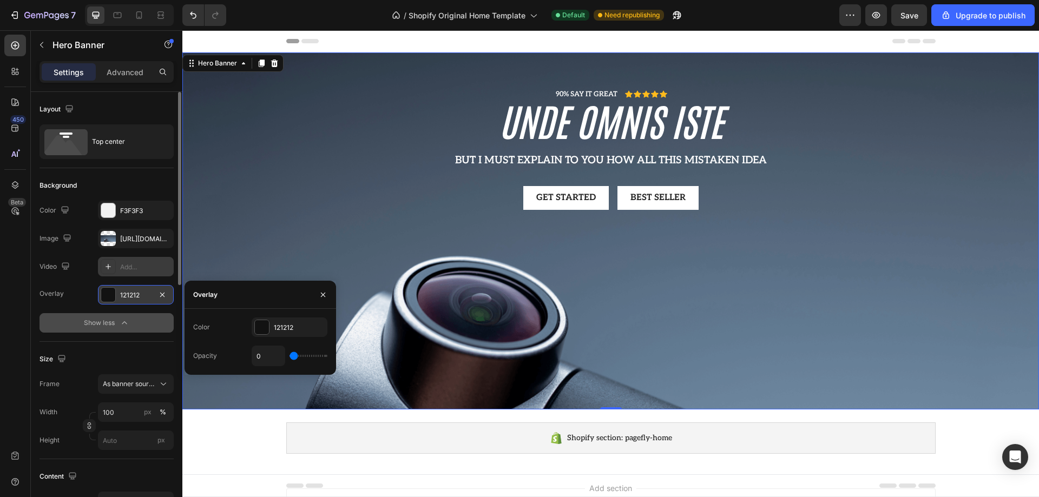
type input "20%"
type input "20"
type input "24%"
type input "24"
type input "26%"
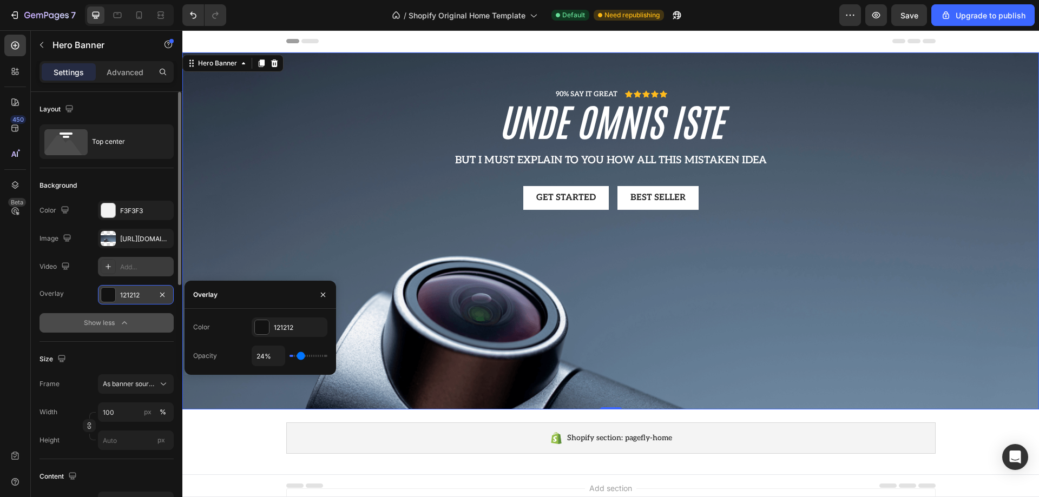
type input "26"
type input "28%"
type input "28"
type input "54%"
type input "54"
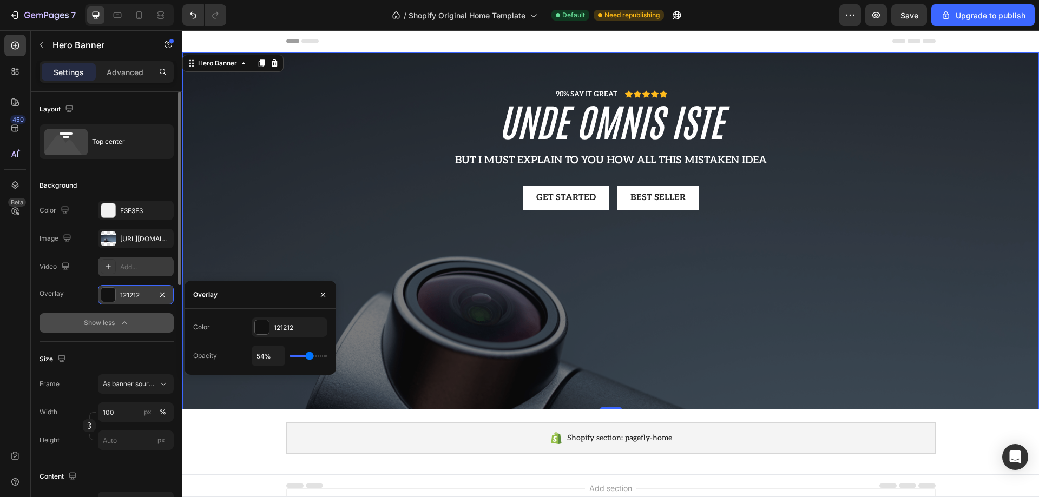
type input "57%"
type input "57"
type input "63%"
type input "63"
type input "65%"
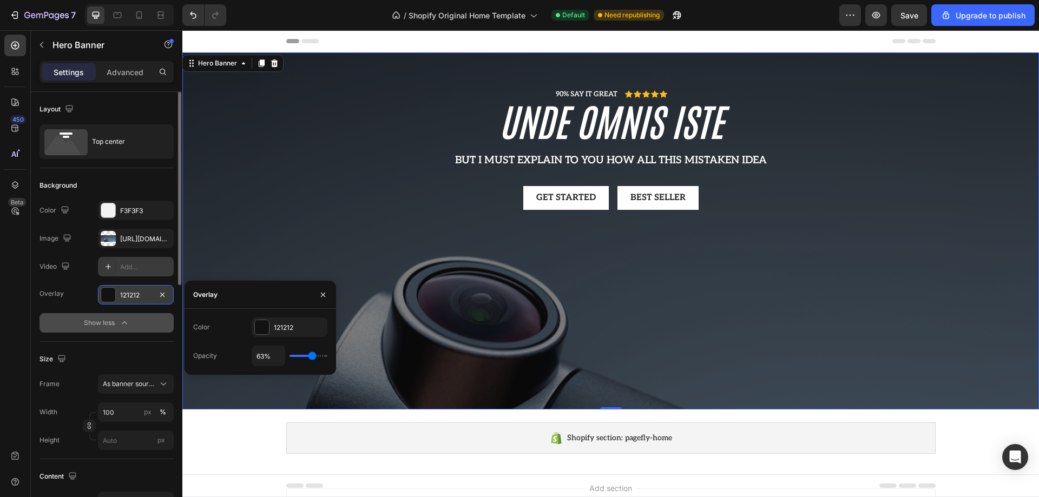
type input "65"
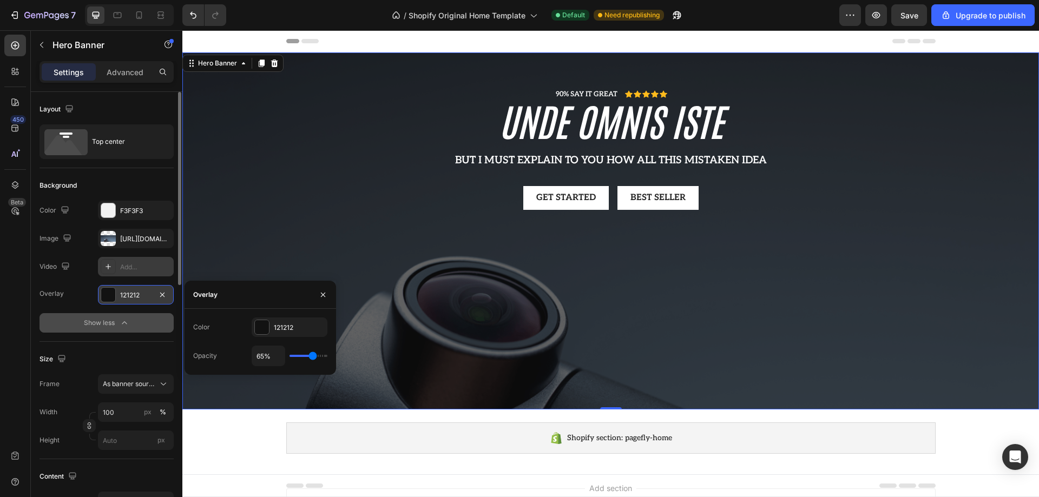
type input "59%"
type input "59"
type input "56%"
type input "56"
type input "44%"
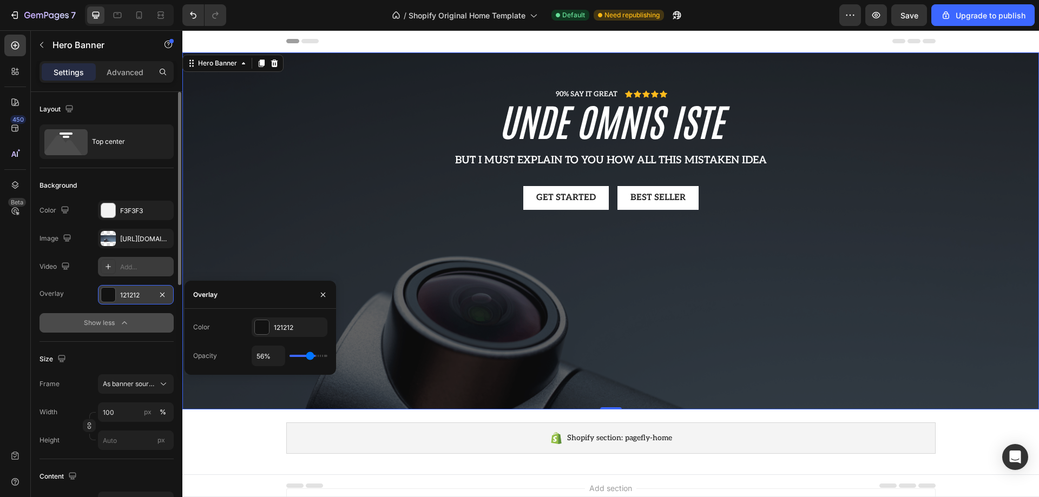
type input "44"
type input "41%"
type input "41"
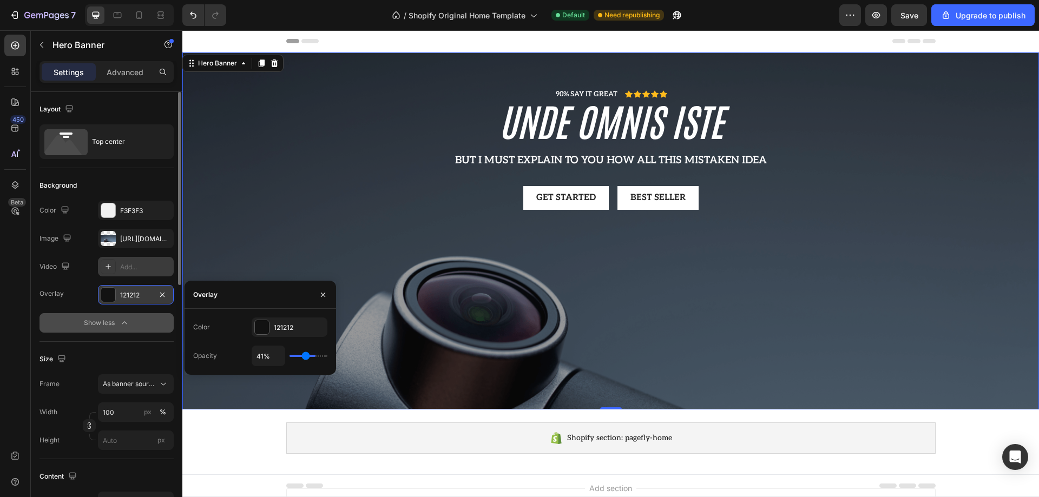
type input "35%"
type input "35"
type input "31%"
type input "31"
type input "26%"
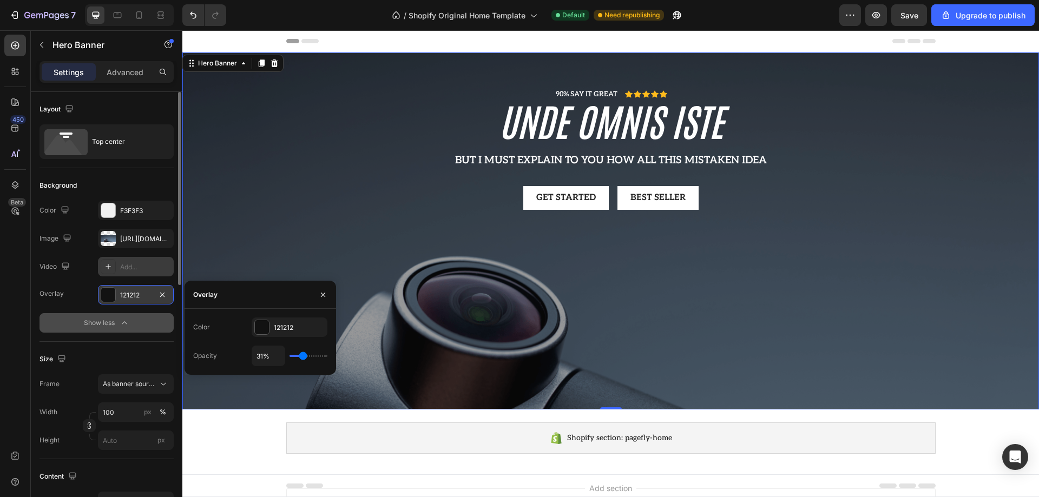
type input "26"
type input "22%"
type input "22"
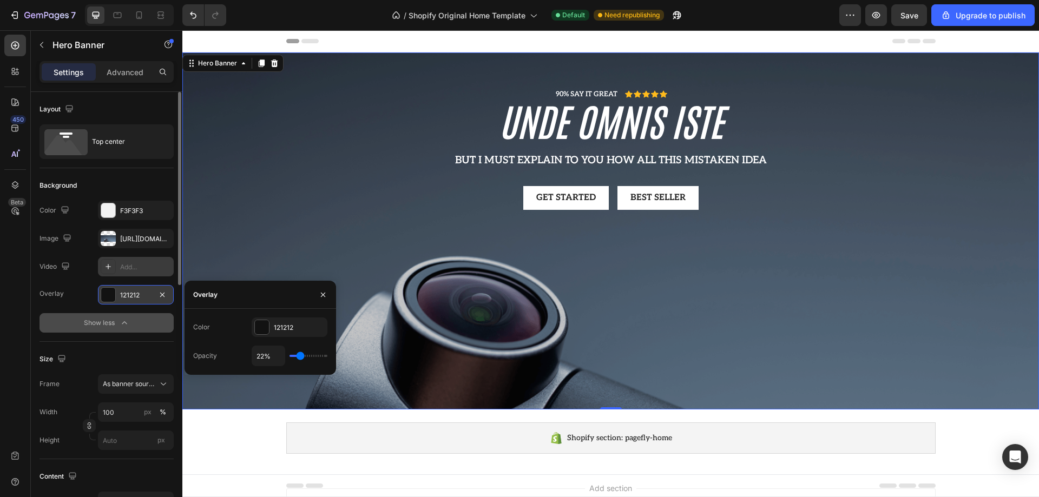
type input "15%"
type input "15"
type input "13%"
type input "13"
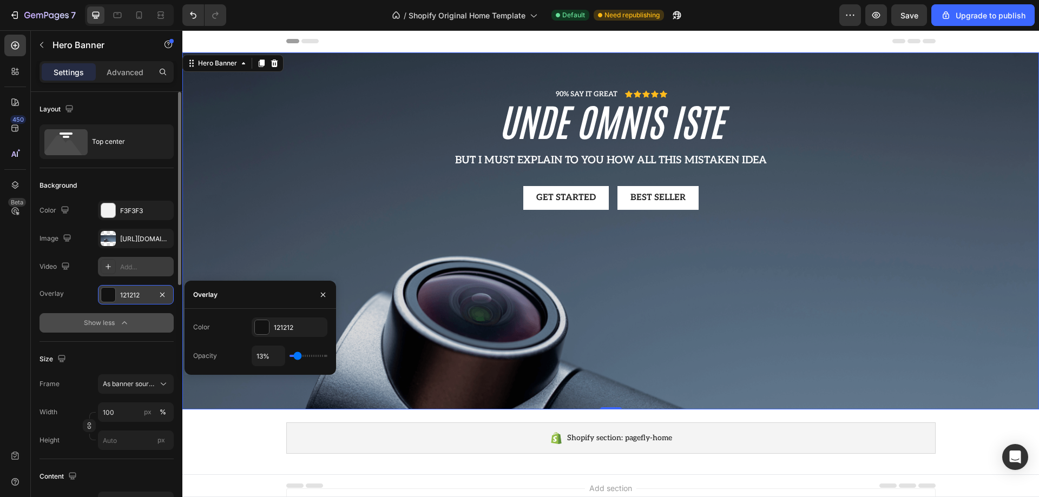
type input "7%"
drag, startPoint x: 295, startPoint y: 357, endPoint x: 296, endPoint y: 362, distance: 6.0
type input "7"
click at [296, 357] on input "range" at bounding box center [308, 356] width 38 height 2
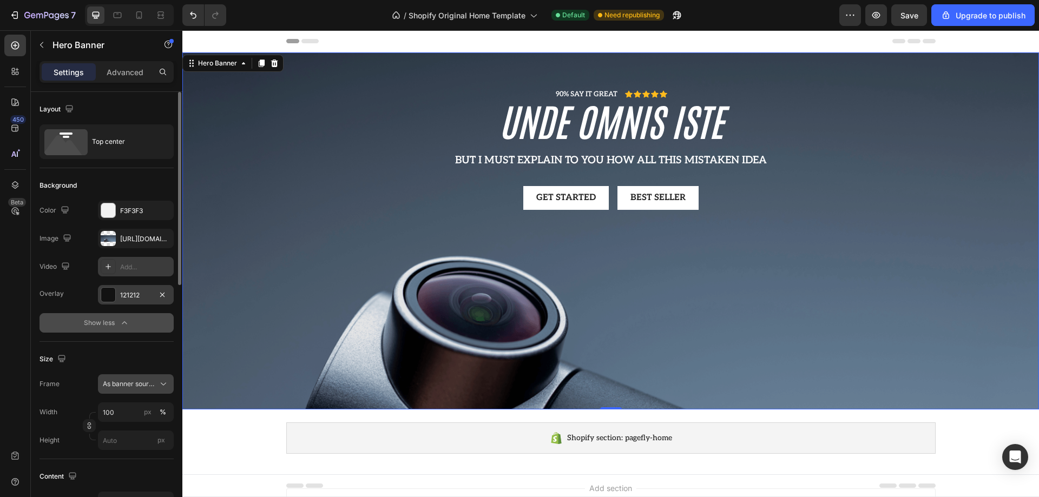
click at [157, 388] on div "As banner source" at bounding box center [136, 384] width 66 height 11
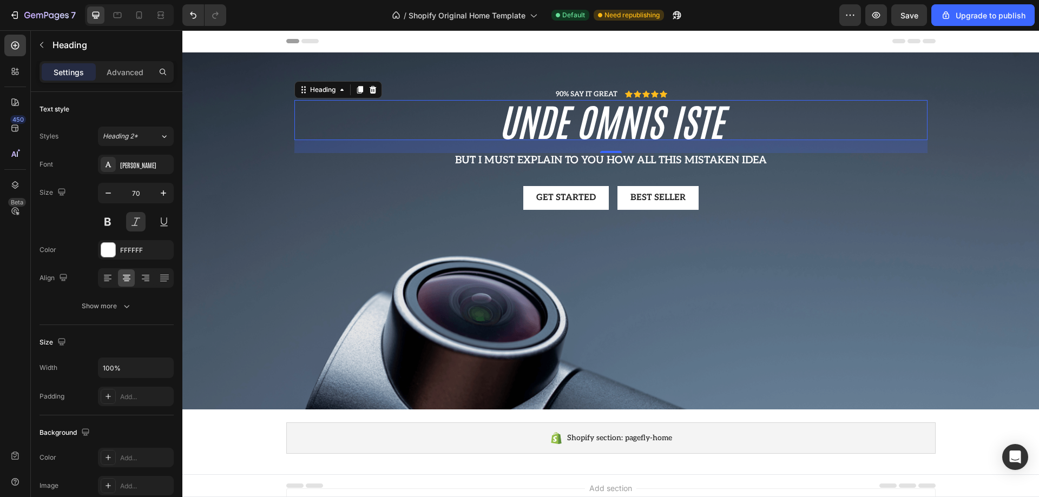
click at [522, 128] on h2 "unde omnis iste" at bounding box center [610, 120] width 633 height 40
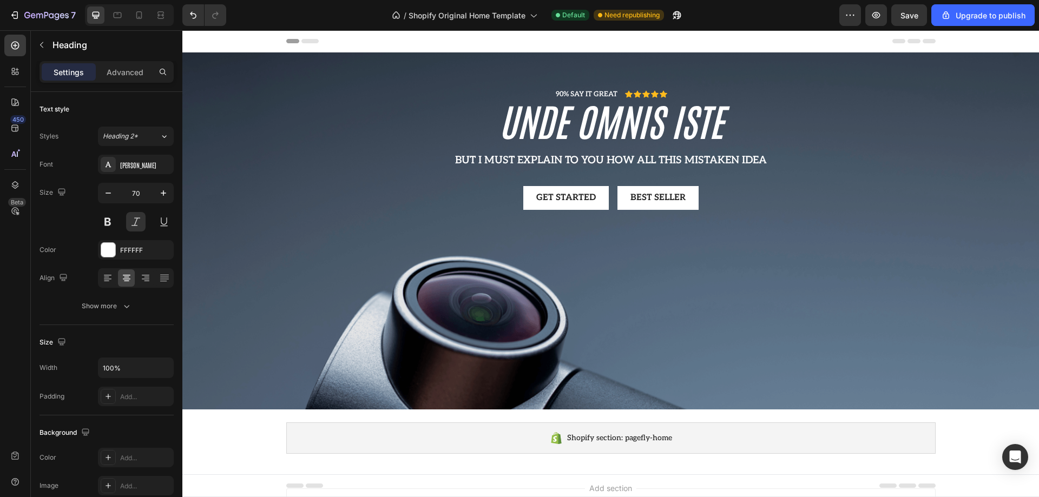
click at [309, 43] on div at bounding box center [610, 41] width 649 height 22
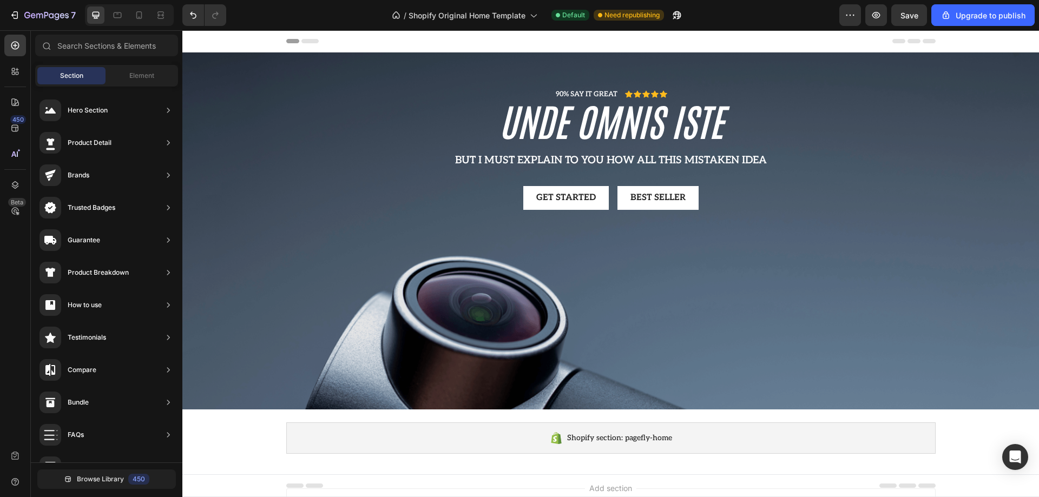
click at [306, 42] on icon at bounding box center [309, 41] width 17 height 4
click at [135, 51] on input "text" at bounding box center [106, 46] width 143 height 22
click at [126, 74] on div "Element" at bounding box center [142, 75] width 68 height 17
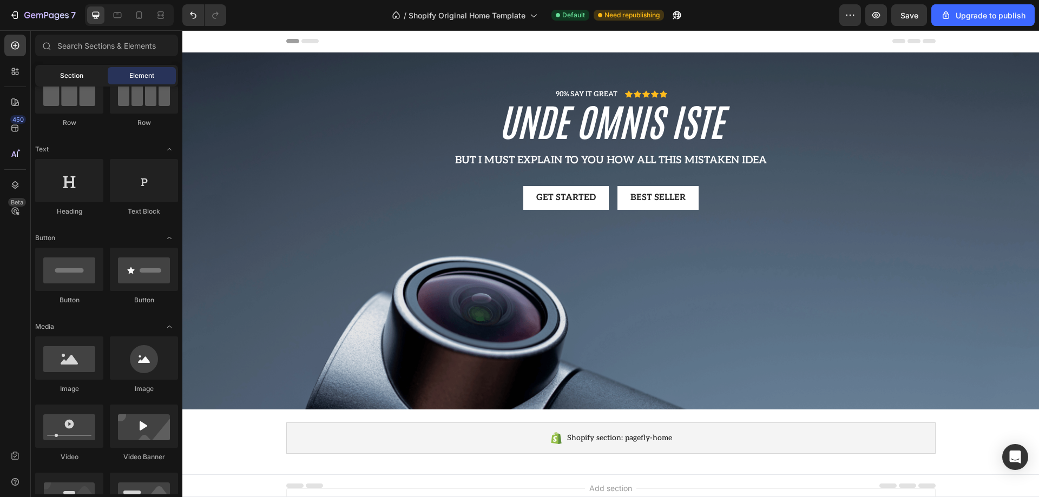
click at [92, 71] on div "Section" at bounding box center [71, 75] width 68 height 17
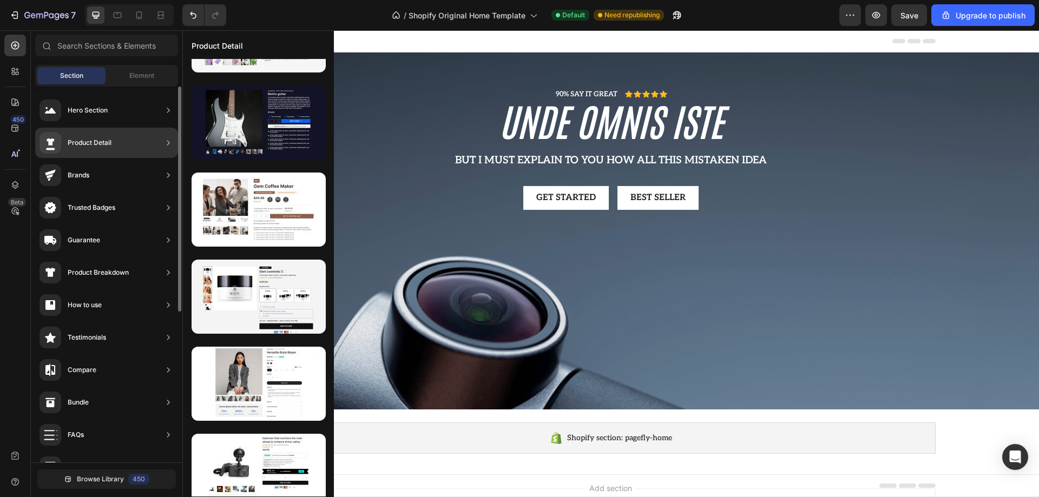
scroll to position [427, 0]
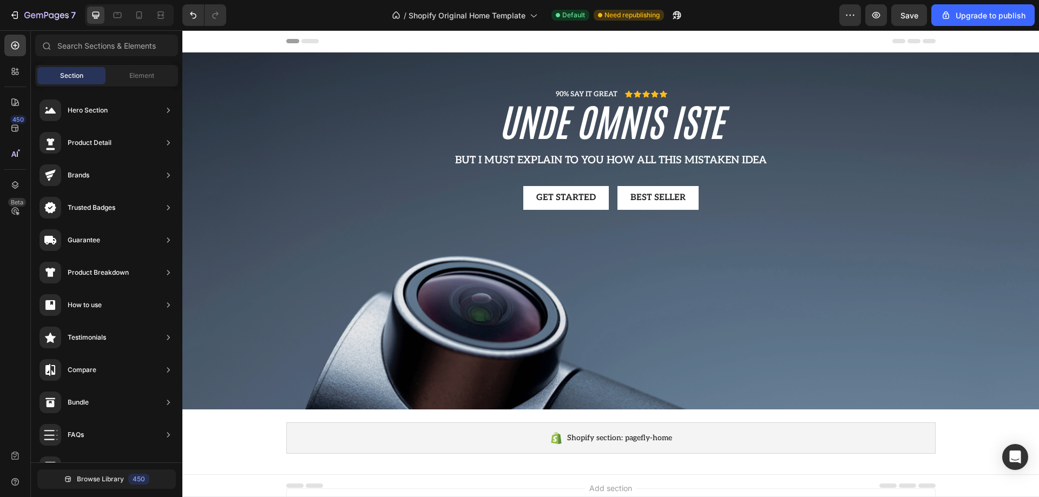
click at [82, 73] on span "Section" at bounding box center [71, 76] width 23 height 10
click at [364, 249] on div "Overlay" at bounding box center [610, 230] width 856 height 357
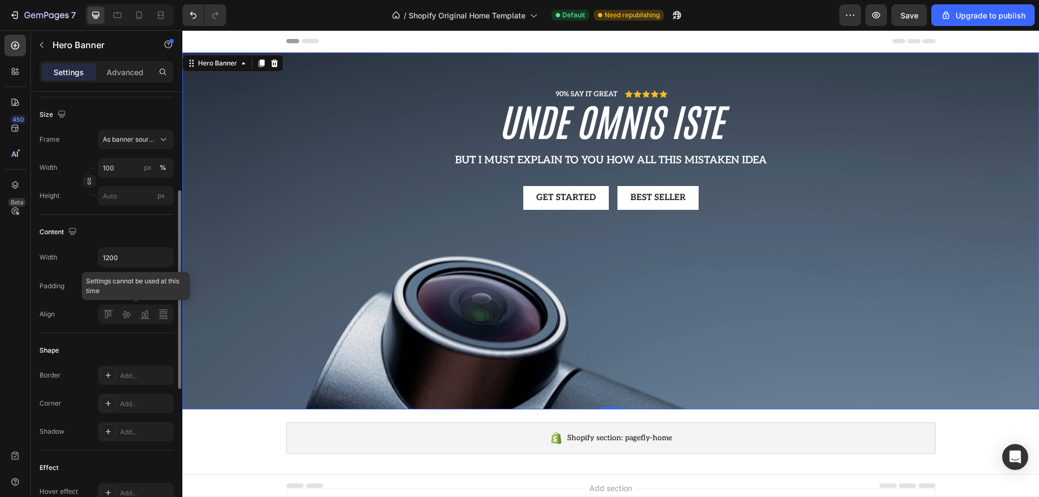
scroll to position [271, 0]
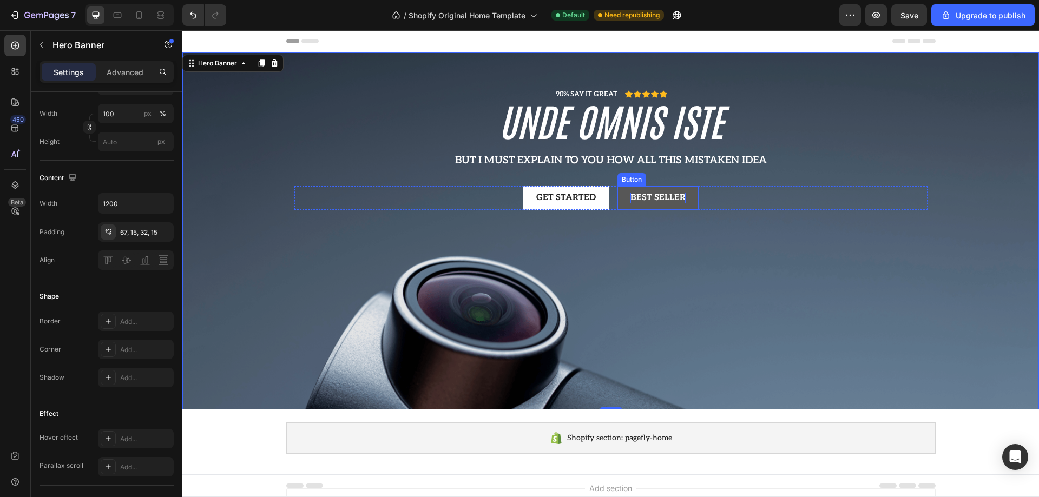
click at [644, 195] on div "Best Seller" at bounding box center [657, 198] width 55 height 11
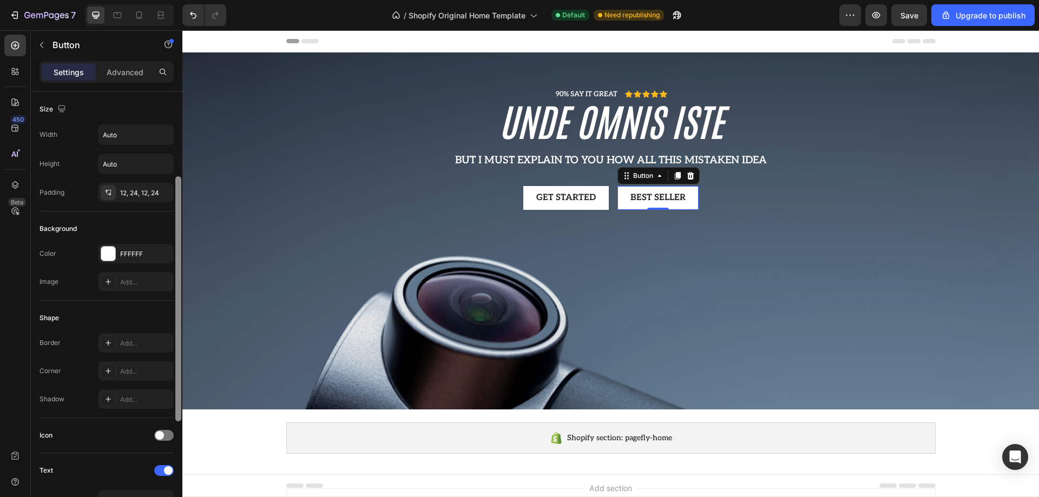
scroll to position [54, 0]
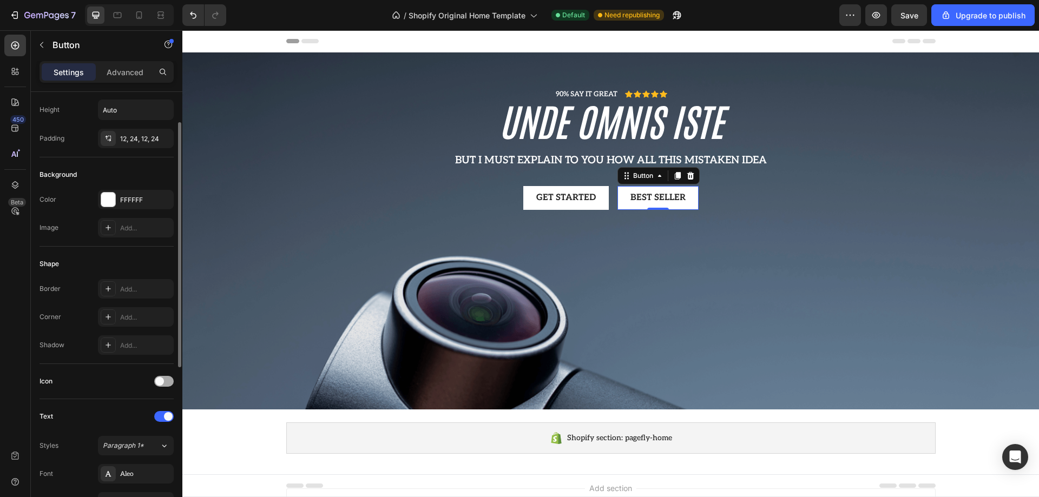
click at [160, 384] on span at bounding box center [159, 381] width 9 height 9
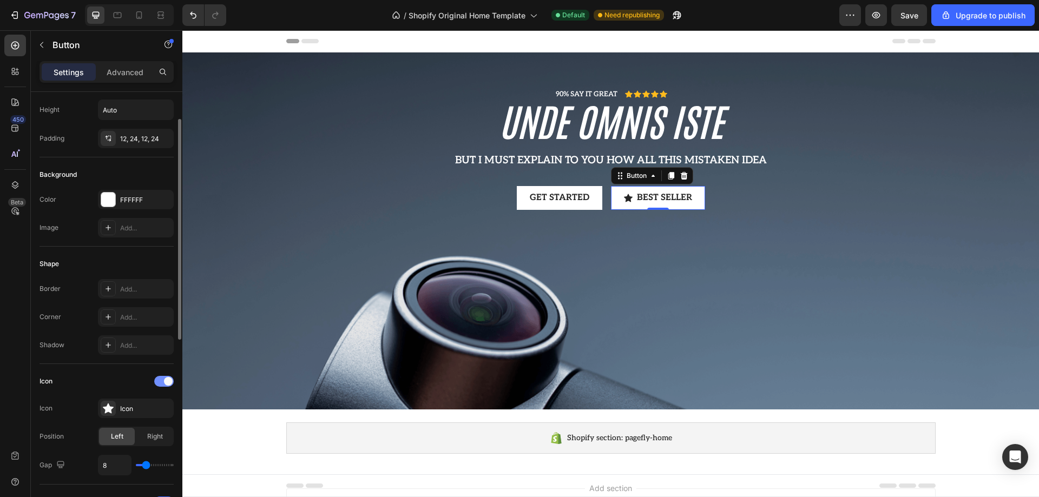
click at [160, 384] on div at bounding box center [163, 381] width 19 height 11
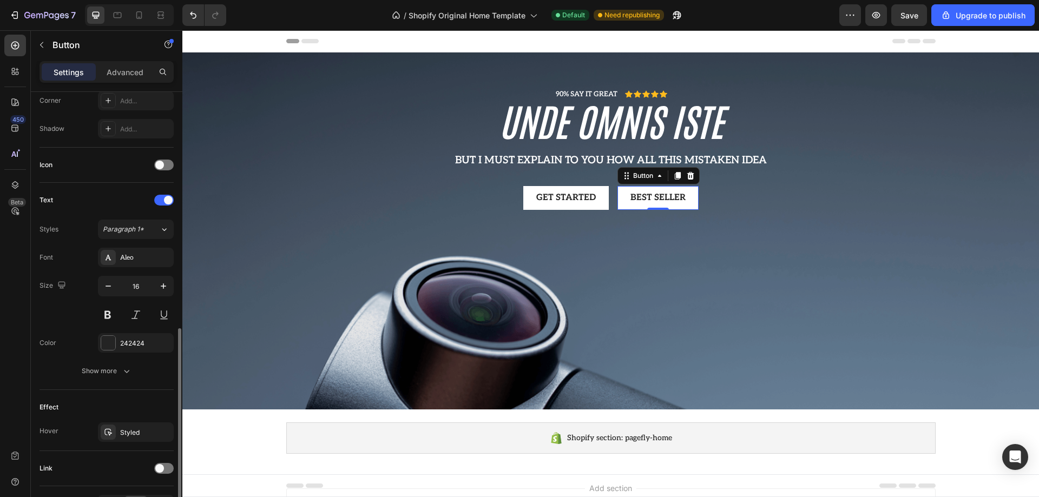
scroll to position [340, 0]
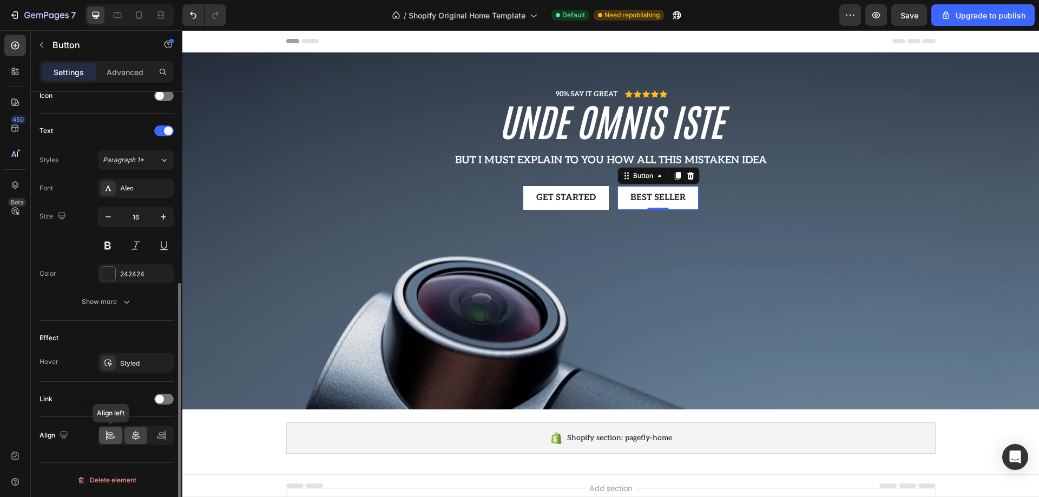
click at [107, 433] on icon at bounding box center [110, 435] width 11 height 11
click at [129, 305] on icon "button" at bounding box center [126, 301] width 11 height 11
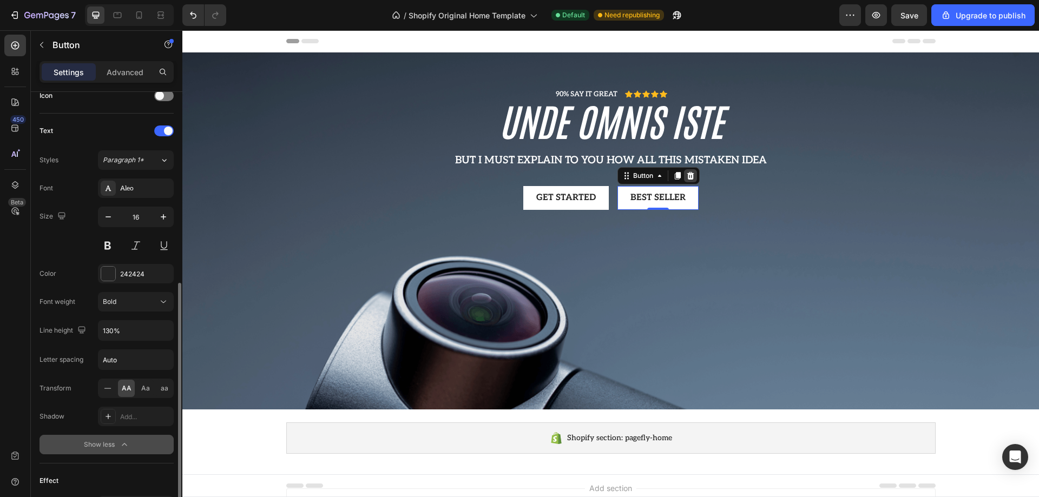
click at [687, 176] on icon at bounding box center [690, 176] width 7 height 8
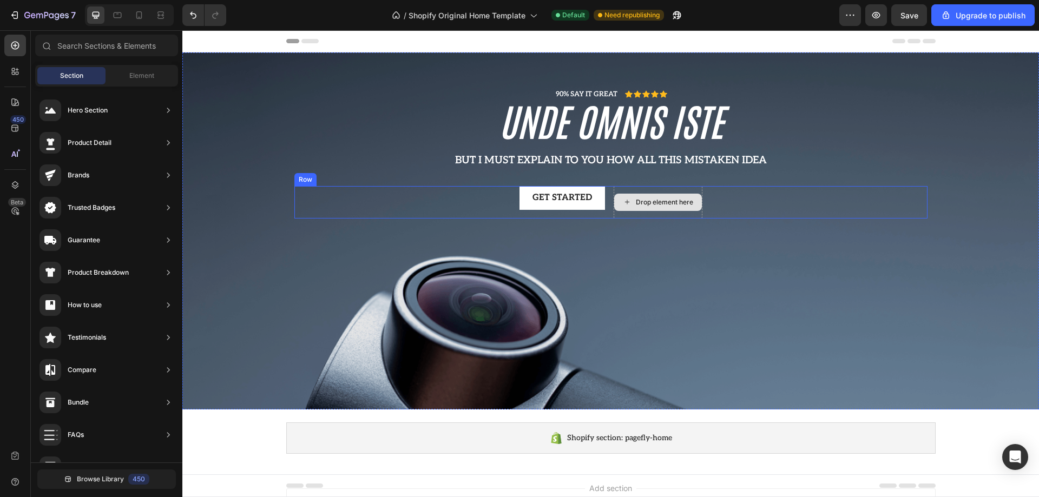
click at [653, 205] on div "Drop element here" at bounding box center [664, 202] width 57 height 9
click at [481, 202] on div "Get started Button Drop element here Row" at bounding box center [610, 202] width 633 height 32
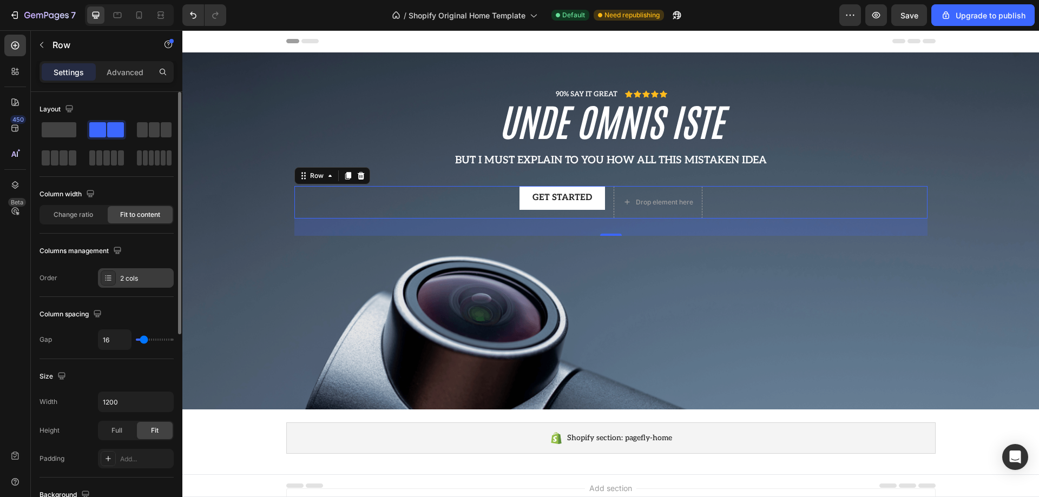
click at [132, 276] on div "2 cols" at bounding box center [145, 279] width 51 height 10
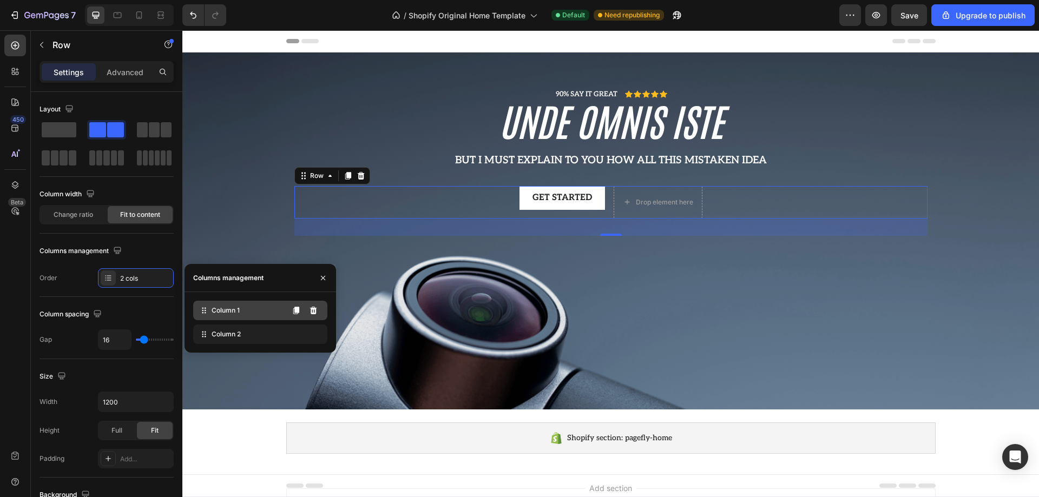
click at [225, 309] on span "Column 1" at bounding box center [226, 311] width 28 height 10
click at [228, 312] on span "Column 1" at bounding box center [226, 311] width 28 height 10
click at [316, 338] on icon at bounding box center [313, 334] width 9 height 9
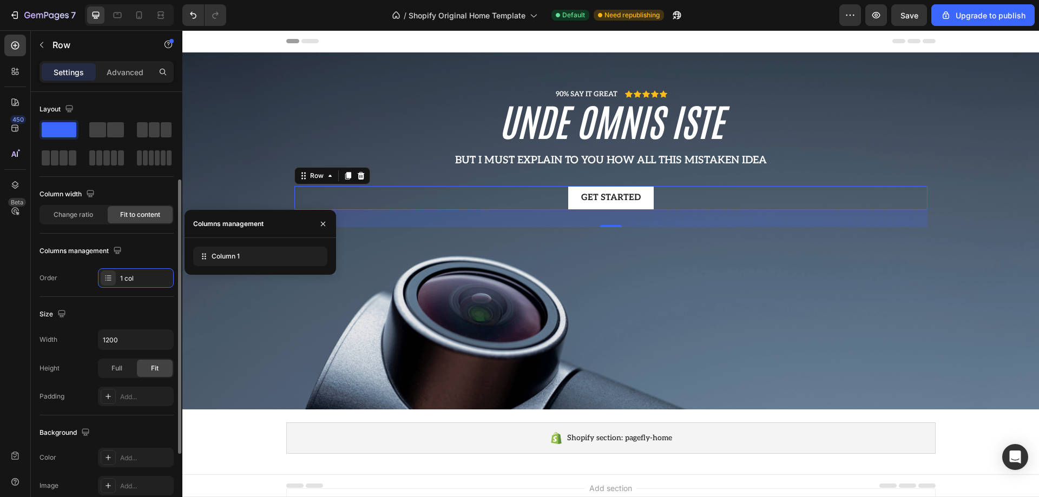
scroll to position [54, 0]
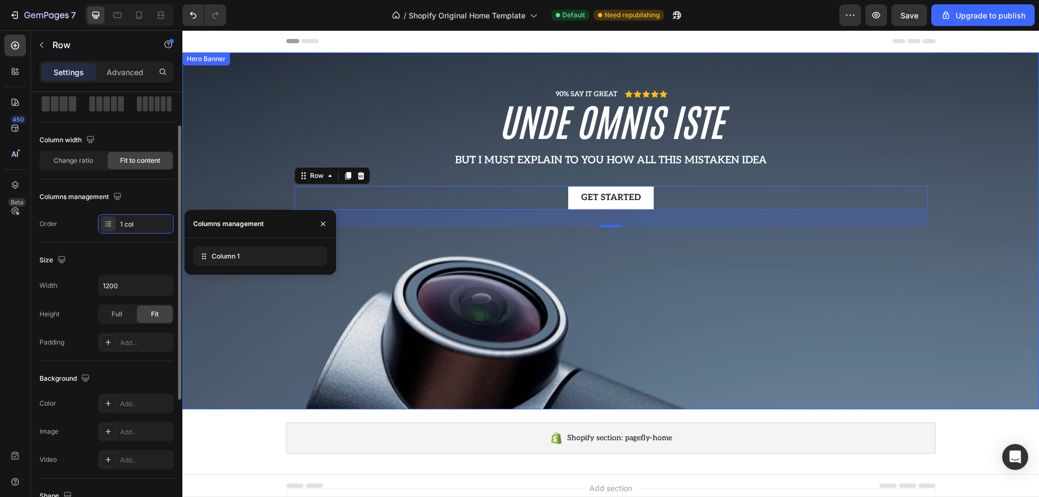
click at [313, 320] on div "Overlay" at bounding box center [610, 230] width 856 height 357
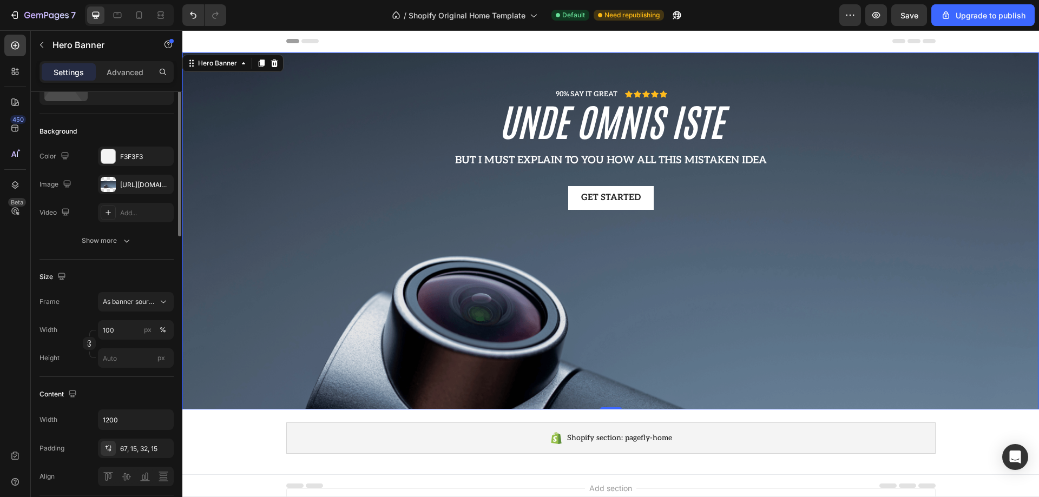
scroll to position [0, 0]
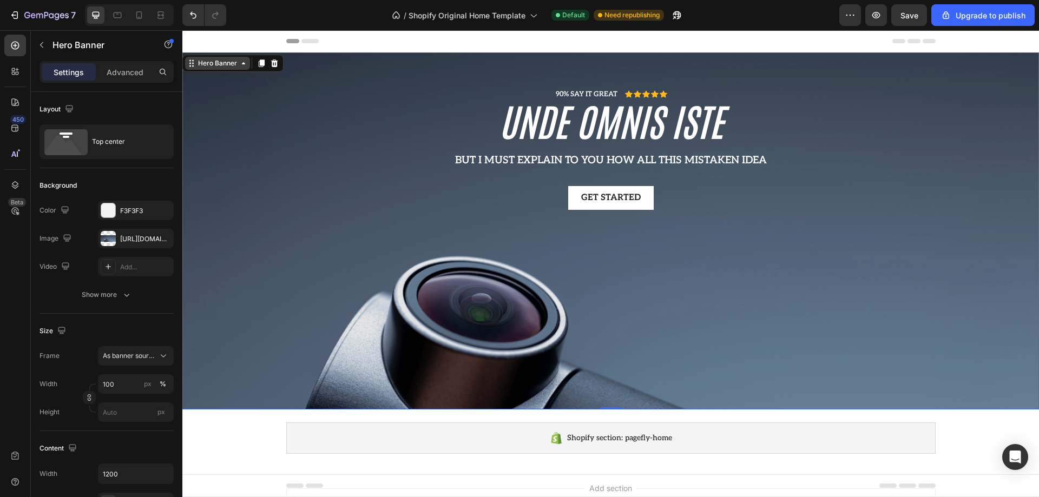
click at [249, 66] on div "Hero Banner" at bounding box center [217, 63] width 65 height 13
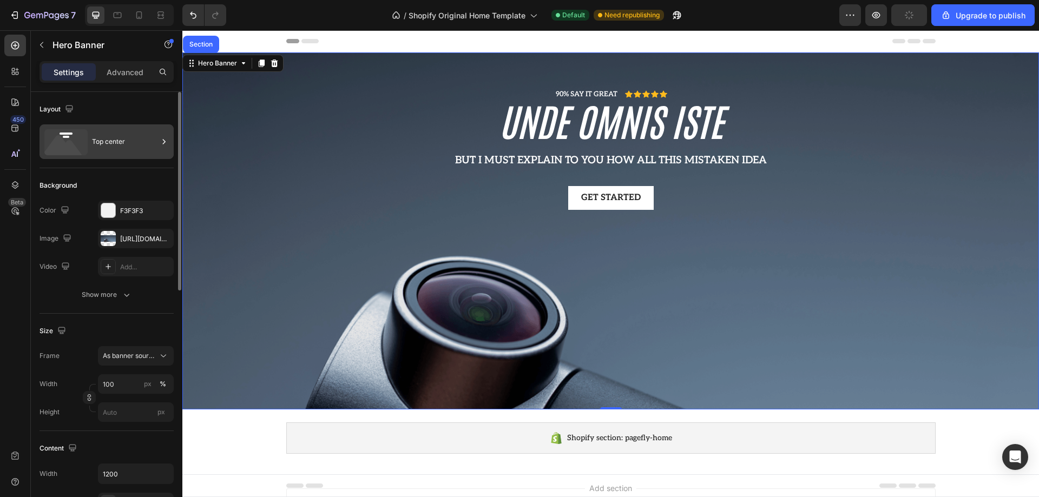
click at [119, 139] on div "Top center" at bounding box center [125, 141] width 66 height 25
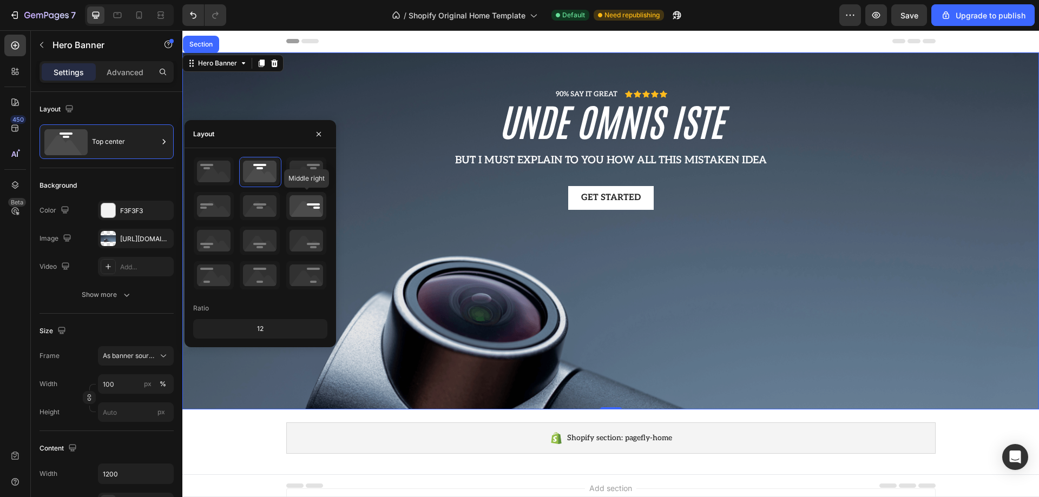
click at [310, 208] on icon at bounding box center [306, 206] width 40 height 28
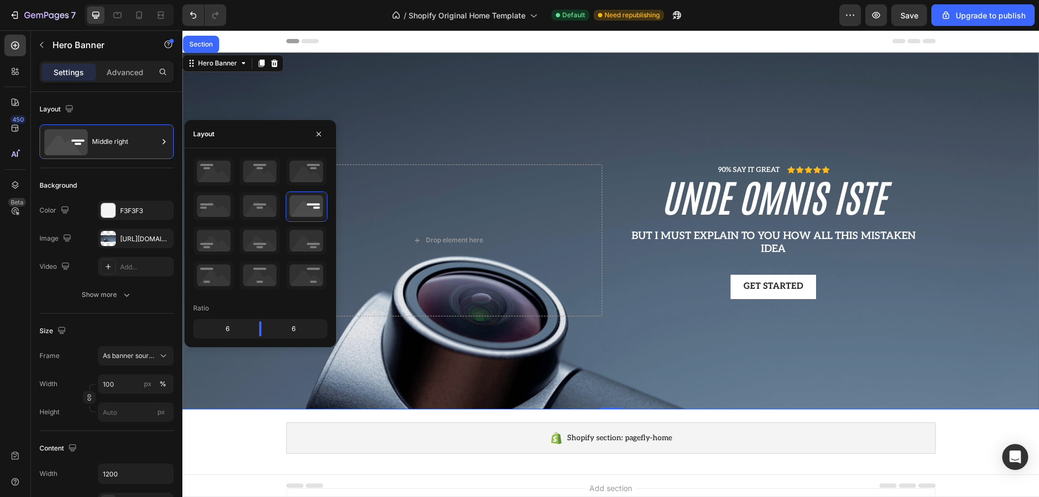
click at [406, 366] on div "Overlay" at bounding box center [610, 230] width 856 height 357
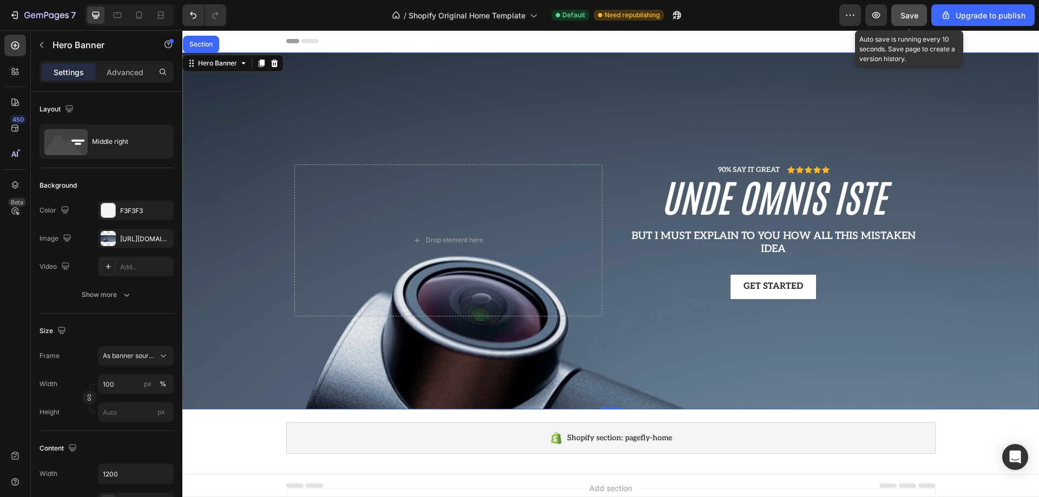
click at [905, 19] on span "Save" at bounding box center [909, 15] width 18 height 9
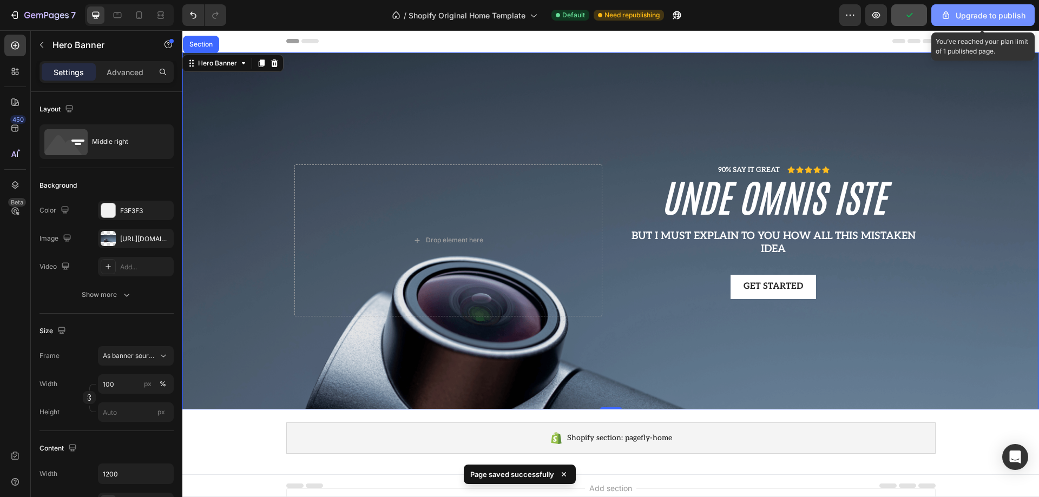
click at [994, 18] on div "Upgrade to publish" at bounding box center [982, 15] width 85 height 11
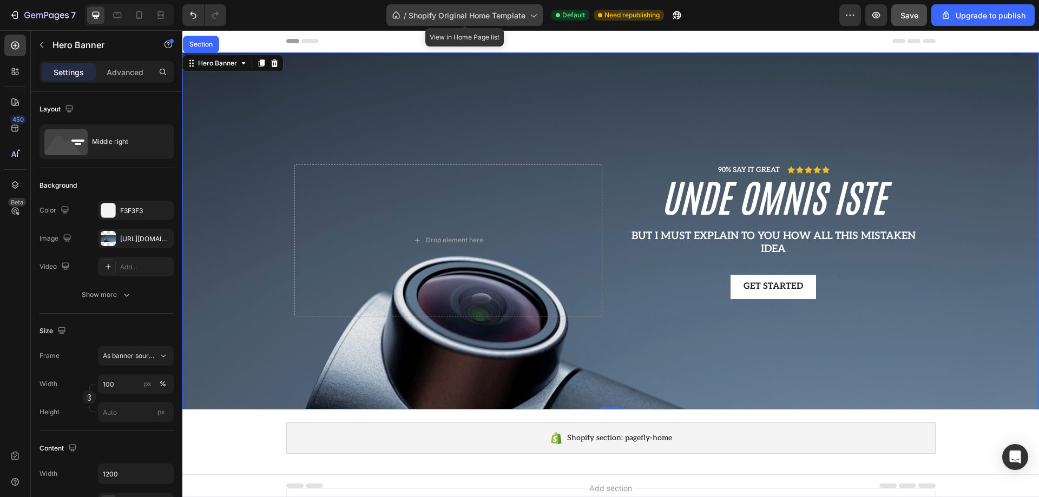
click at [461, 17] on span "Shopify Original Home Template" at bounding box center [466, 15] width 117 height 11
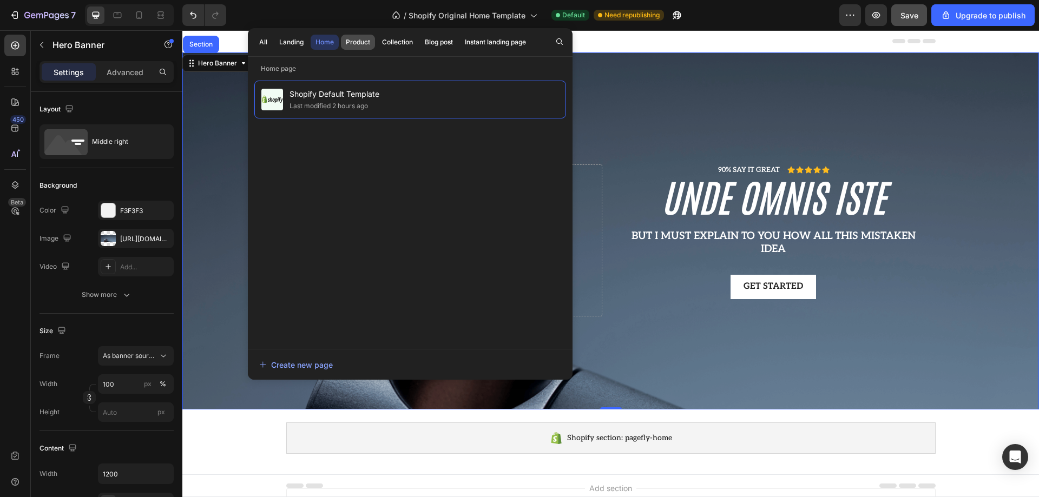
click at [351, 42] on div "Product" at bounding box center [358, 42] width 24 height 10
click at [250, 443] on div "90% SAY IT GREAT Text Block Icon Icon Icon Icon Icon Icon List Row unde omnis i…" at bounding box center [610, 259] width 856 height 414
